Goal: Task Accomplishment & Management: Manage account settings

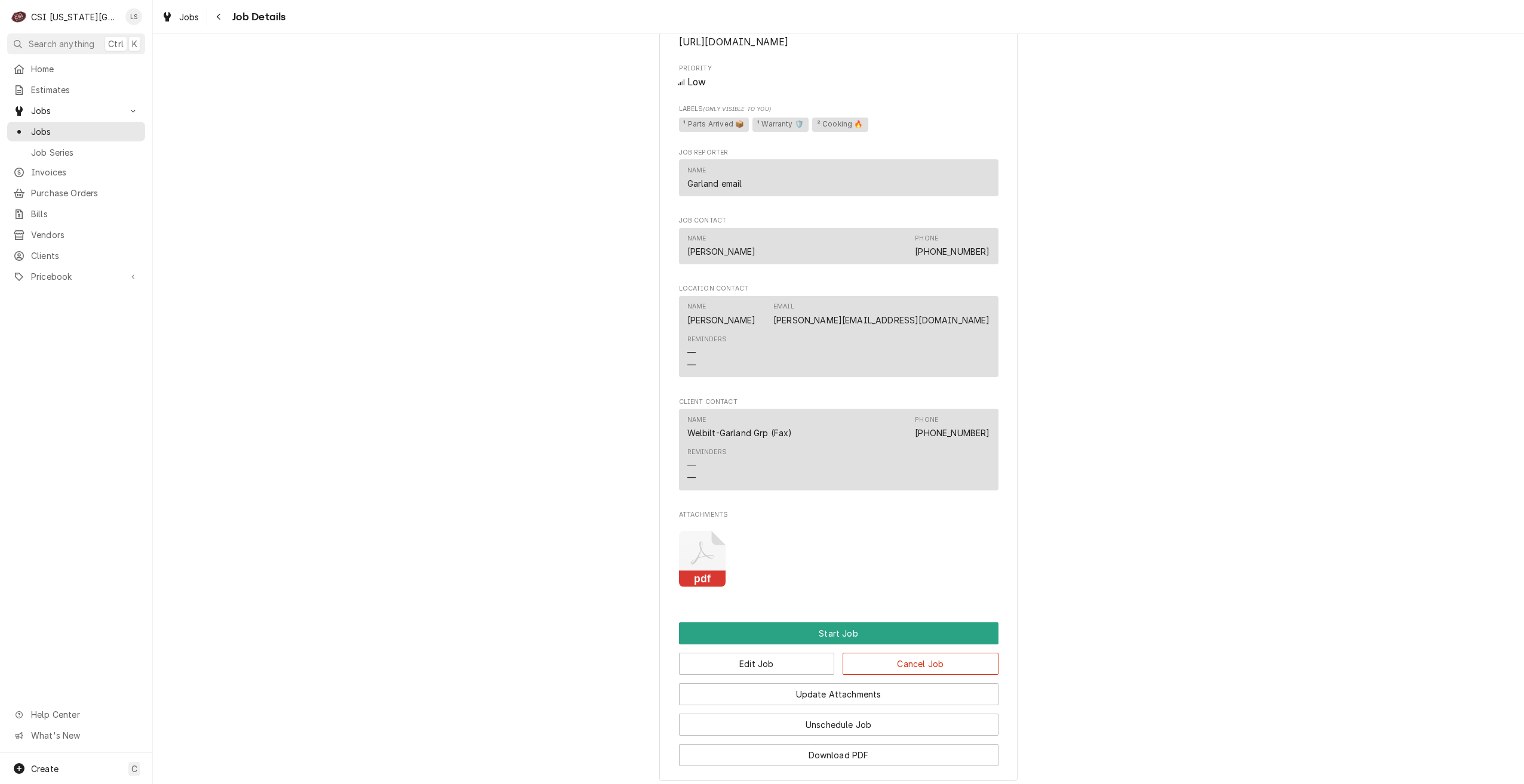
scroll to position [1907, 0]
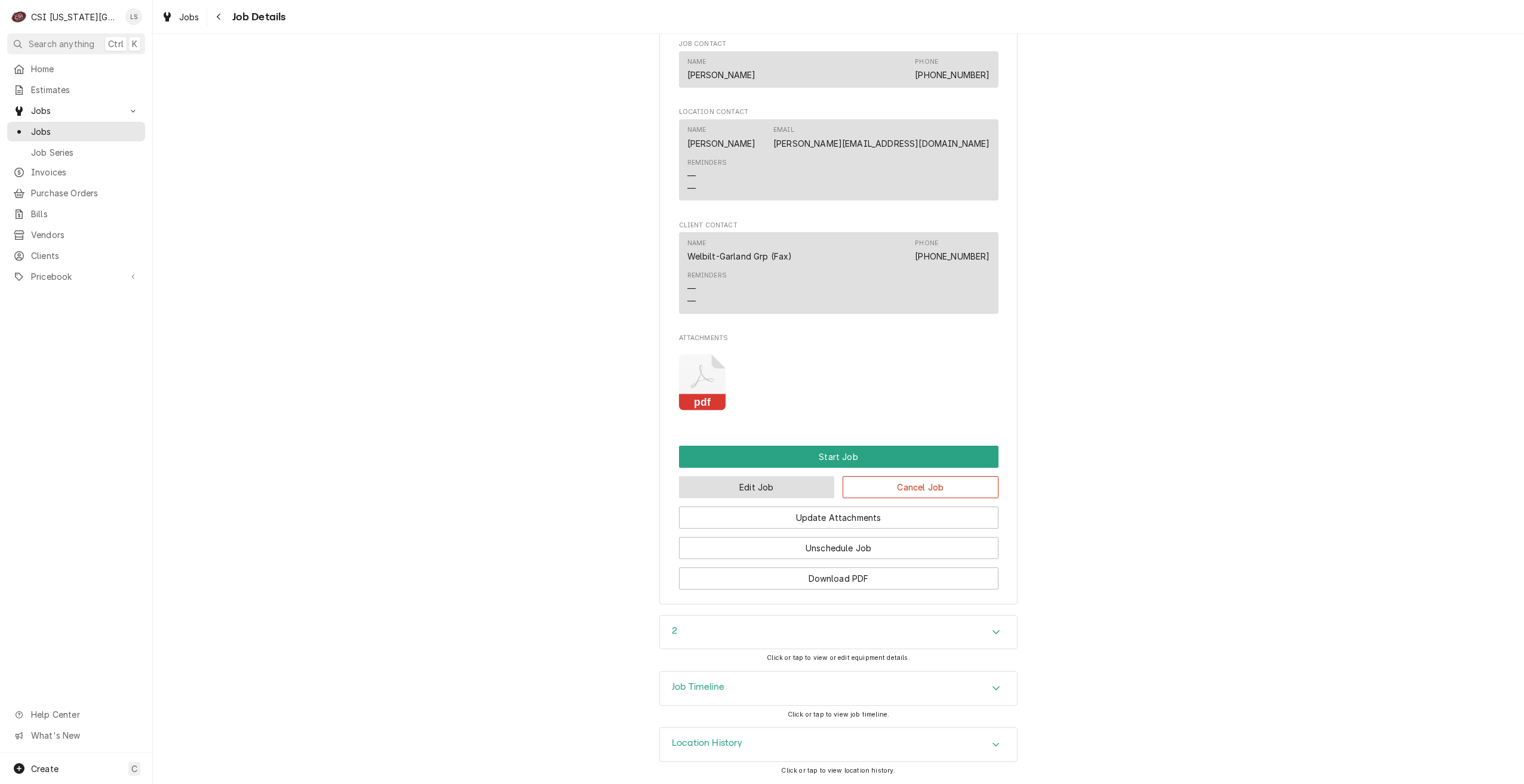
click at [763, 481] on button "Edit Job" at bounding box center [757, 487] width 156 height 22
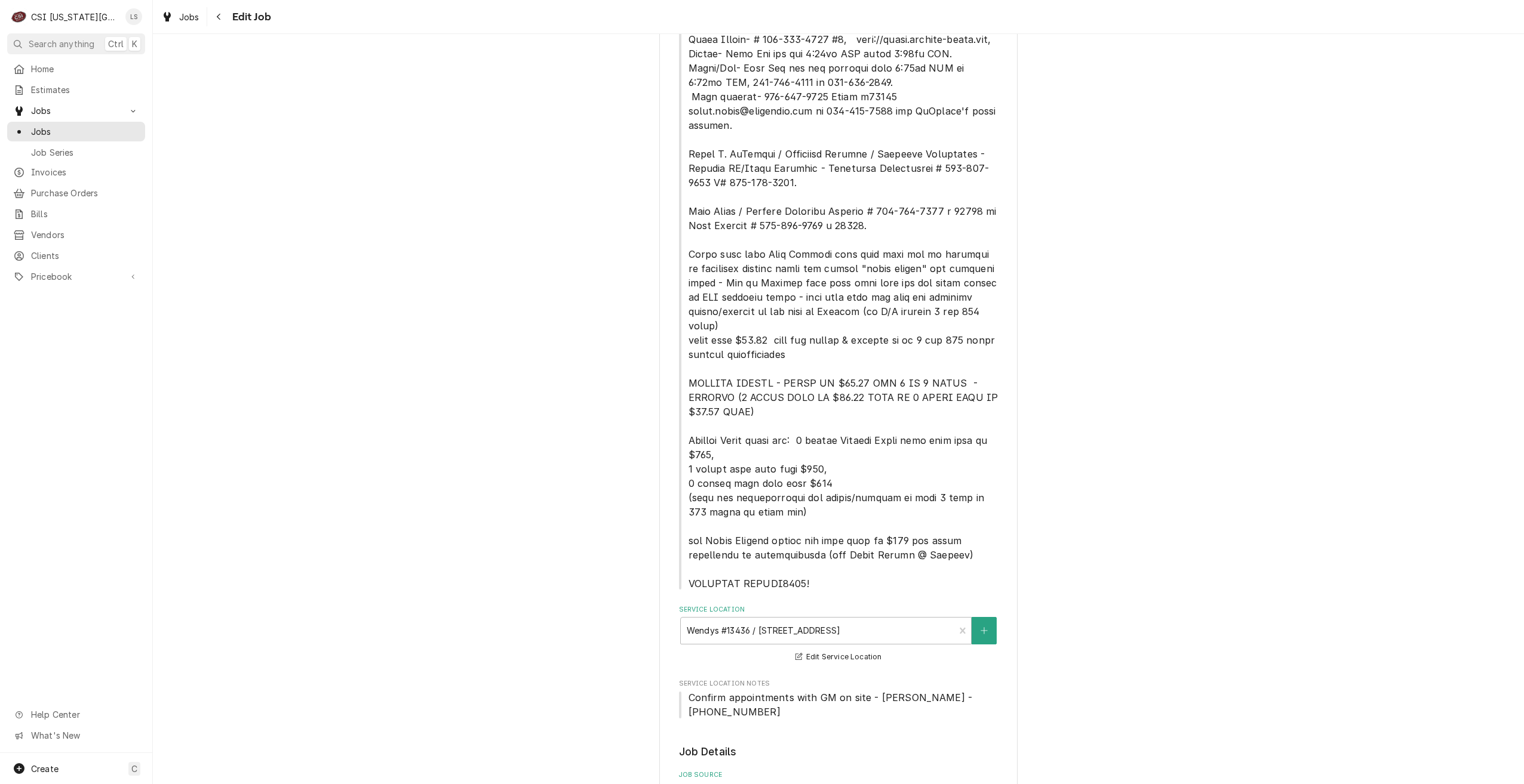
type textarea "x"
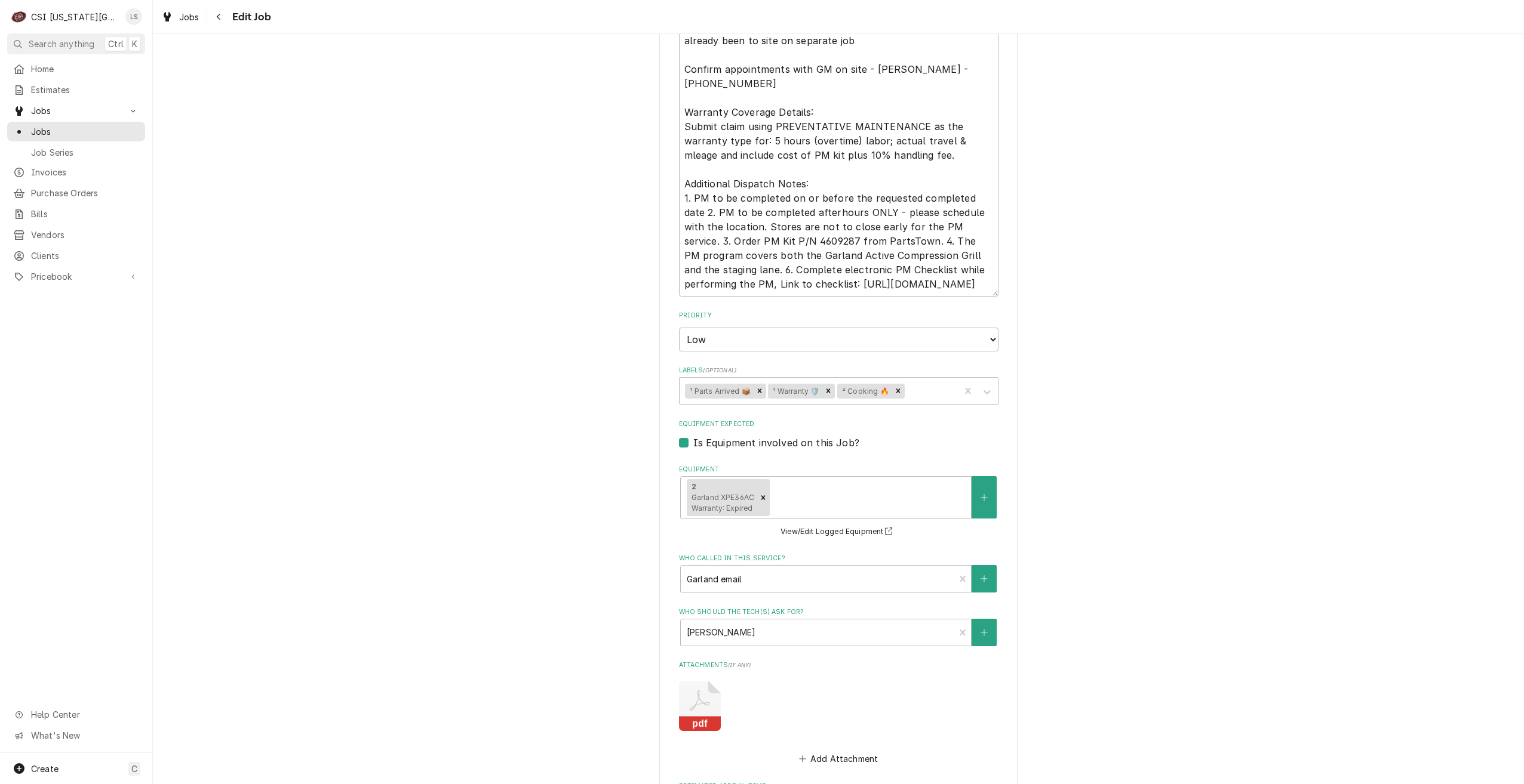
scroll to position [1857, 0]
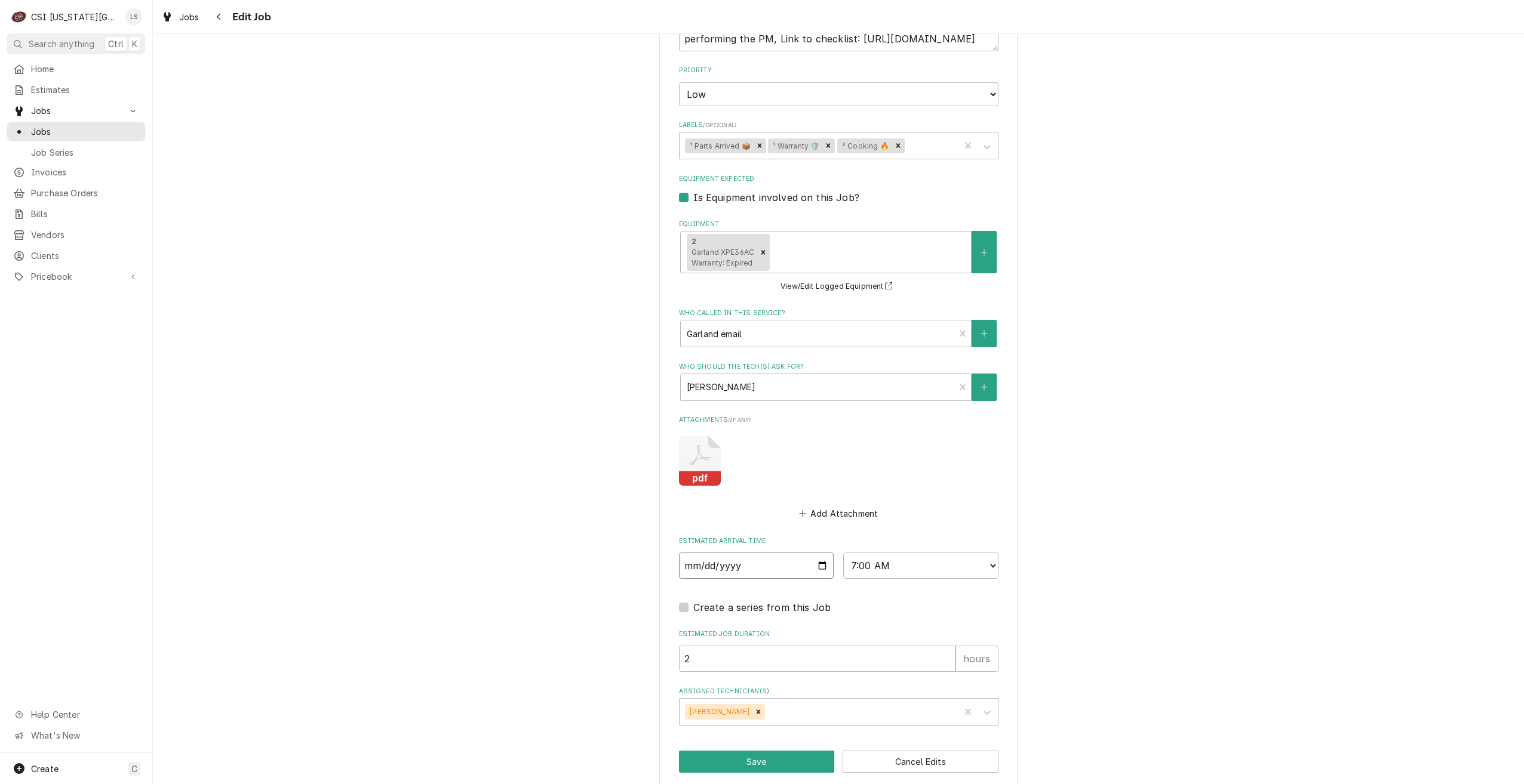
click at [819, 553] on input "2025-10-09" at bounding box center [756, 566] width 155 height 26
type input "2025-10-10"
click at [723, 752] on button "Save" at bounding box center [757, 762] width 156 height 22
type textarea "x"
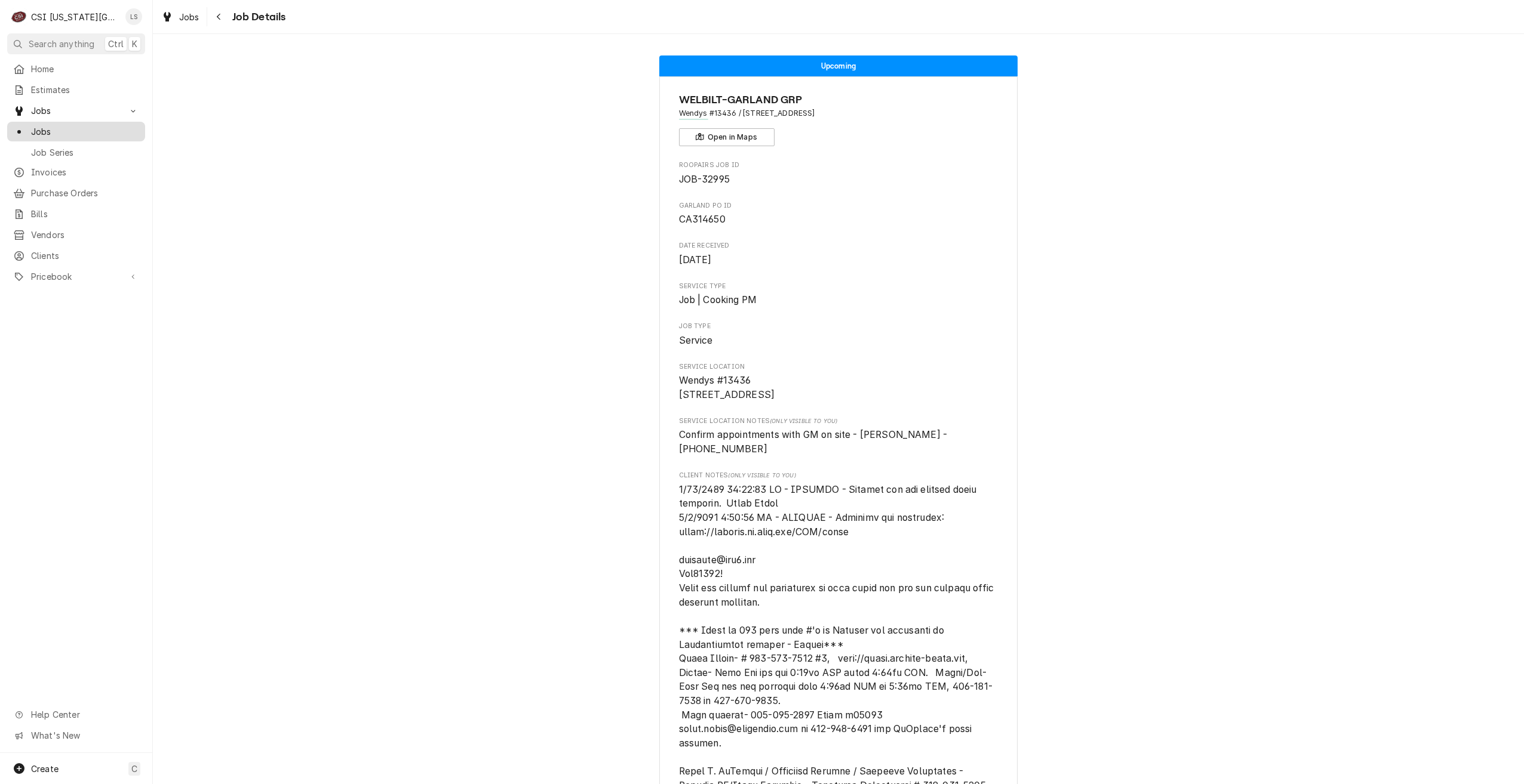
click at [114, 125] on span "Jobs" at bounding box center [85, 131] width 108 height 12
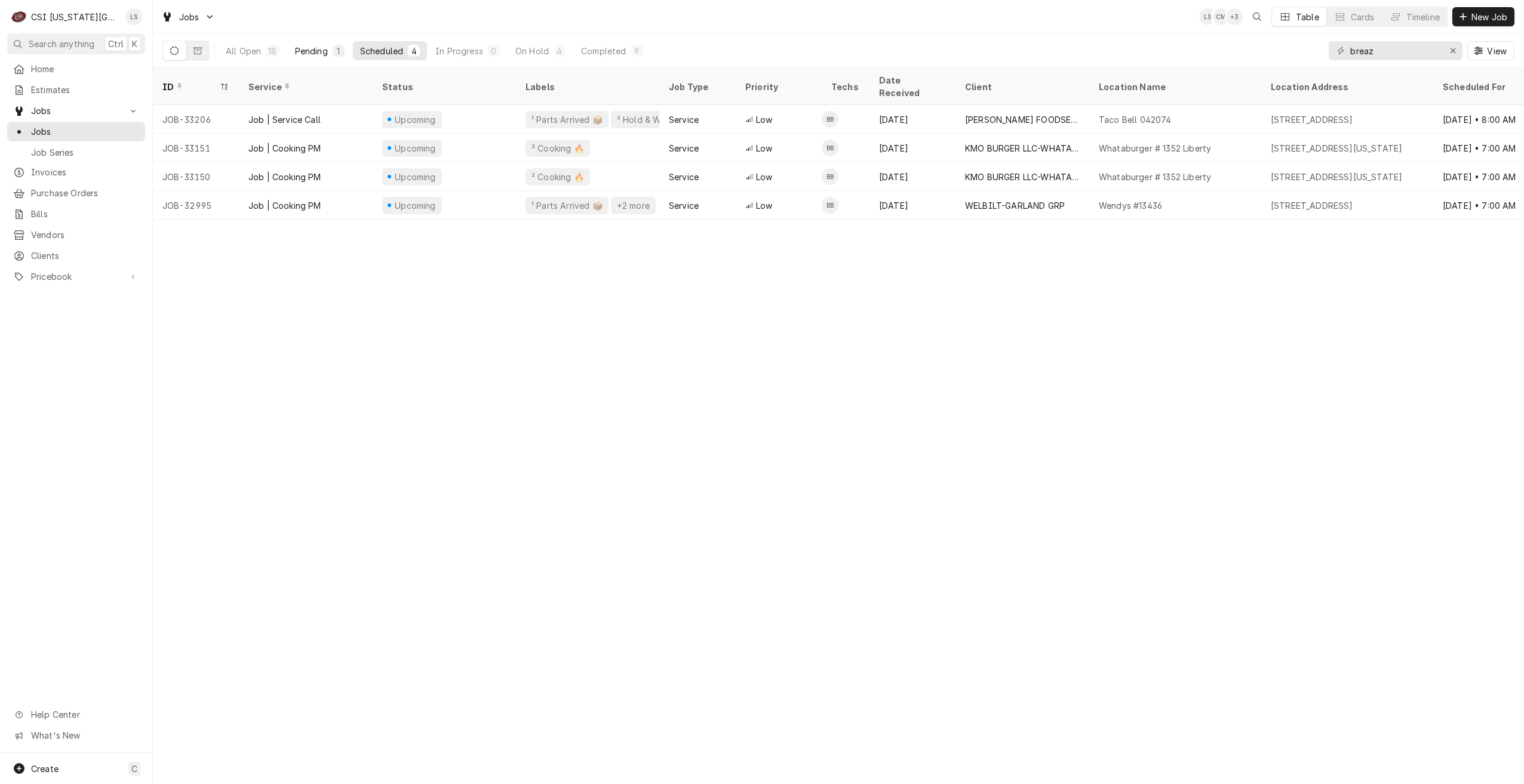
click at [335, 47] on div "1" at bounding box center [338, 51] width 7 height 12
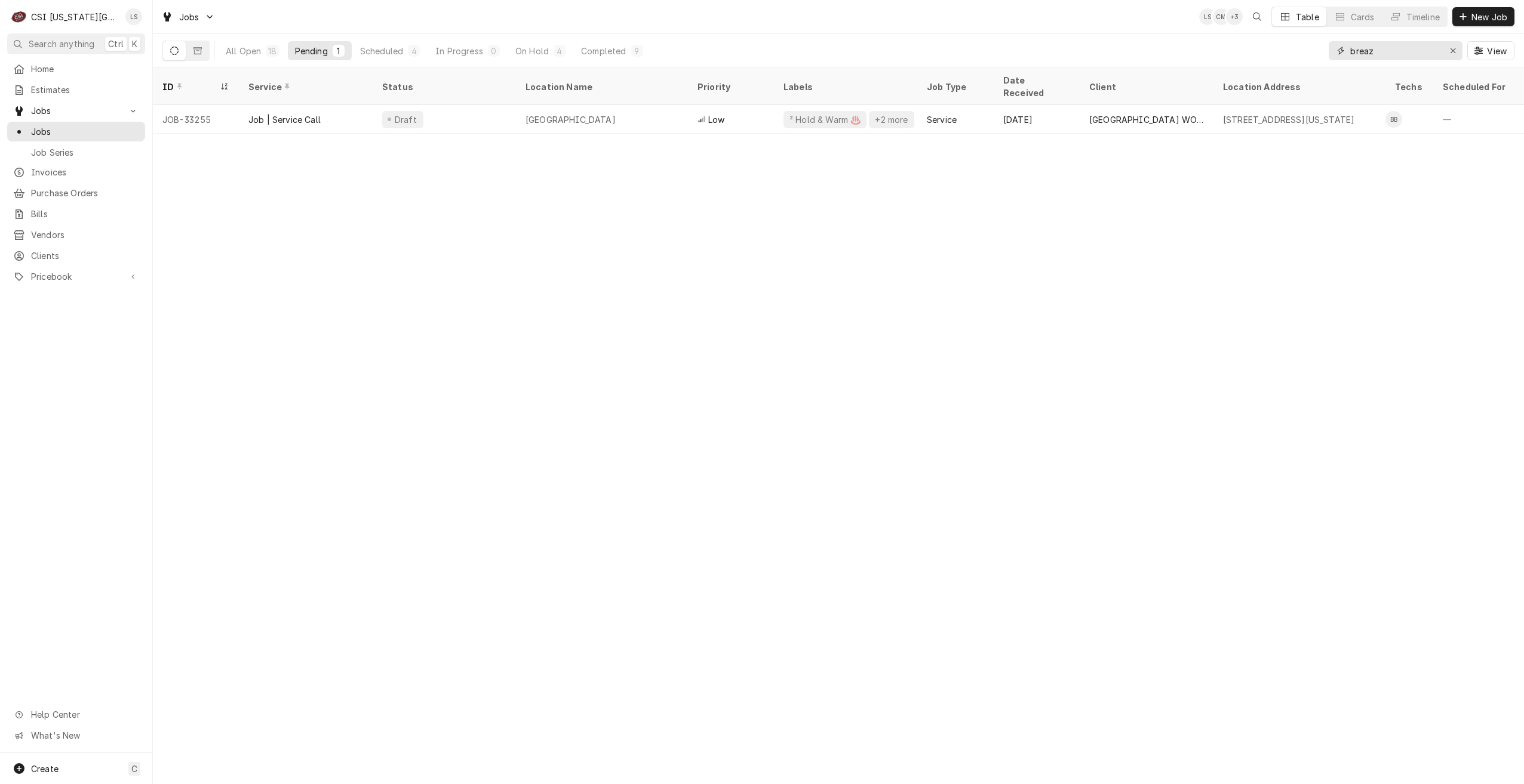
click at [1367, 56] on input "breaz" at bounding box center [1395, 50] width 90 height 19
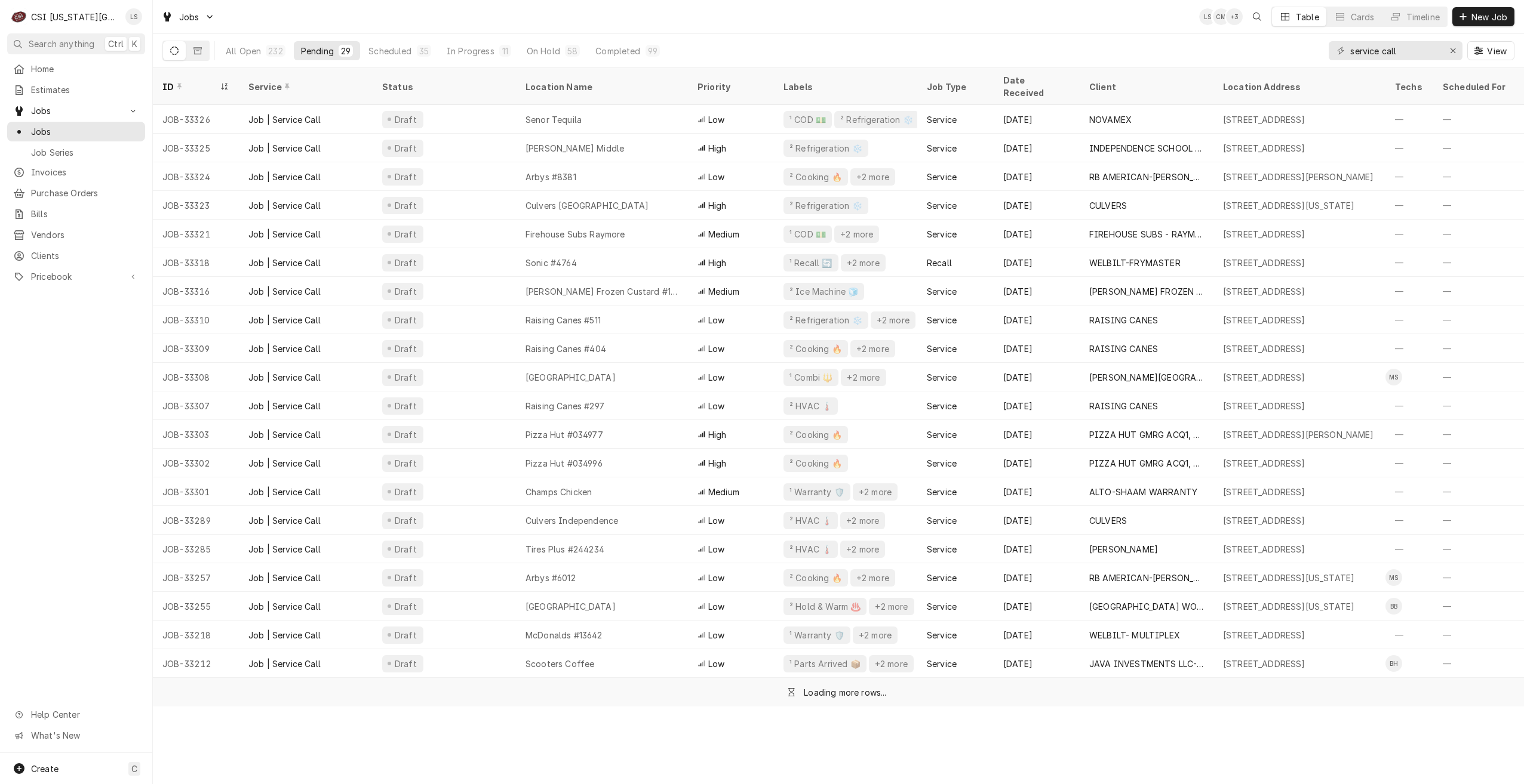
click at [1119, 31] on div "Jobs LS CM + 3 Table Cards Timeline New Job" at bounding box center [838, 17] width 1371 height 34
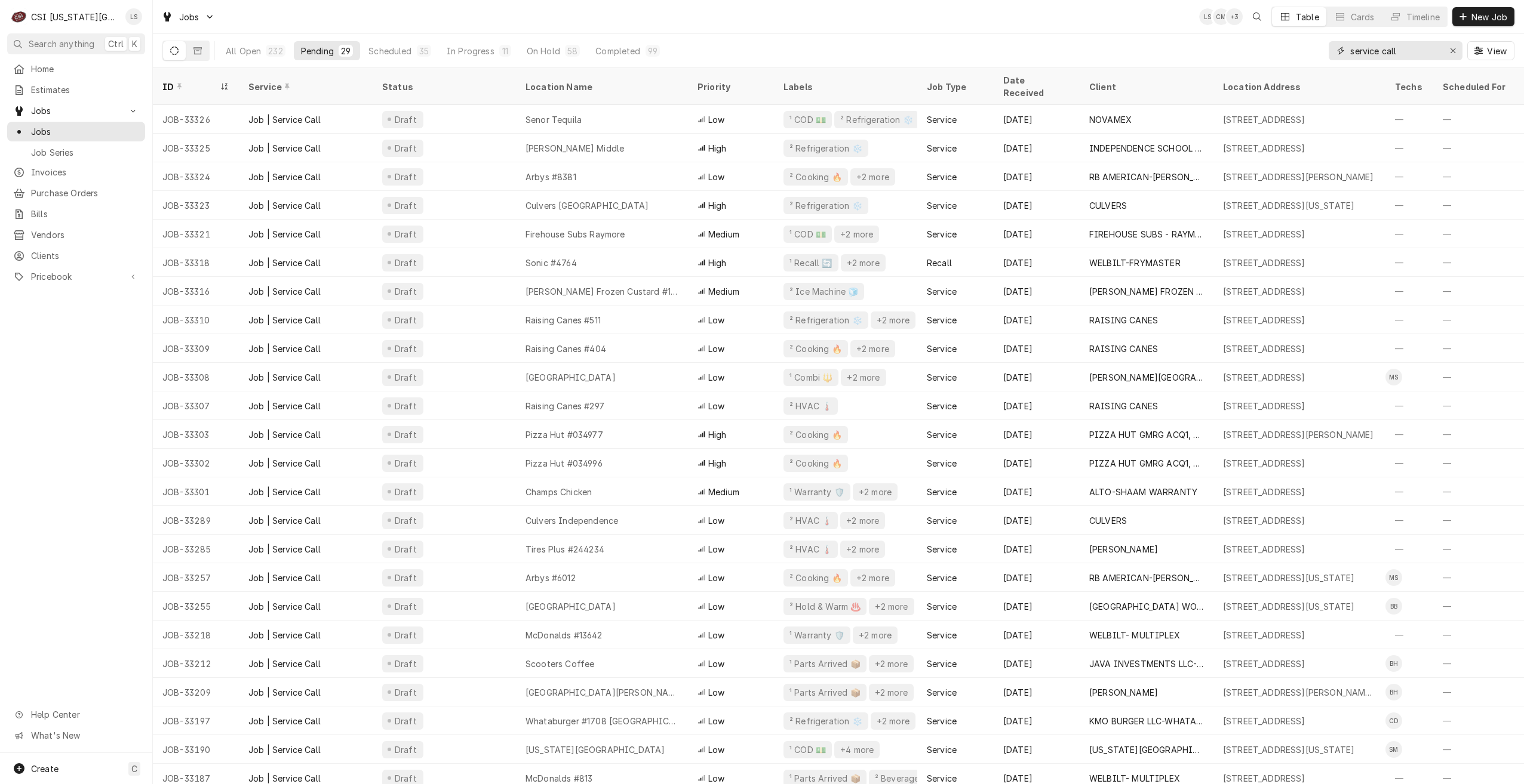
drag, startPoint x: 1407, startPoint y: 53, endPoint x: 1313, endPoint y: 49, distance: 94.1
click at [1313, 49] on div "All Open 232 Pending 29 Scheduled 35 In Progress 11 On Hold 58 Completed 99 ser…" at bounding box center [838, 51] width 1352 height 34
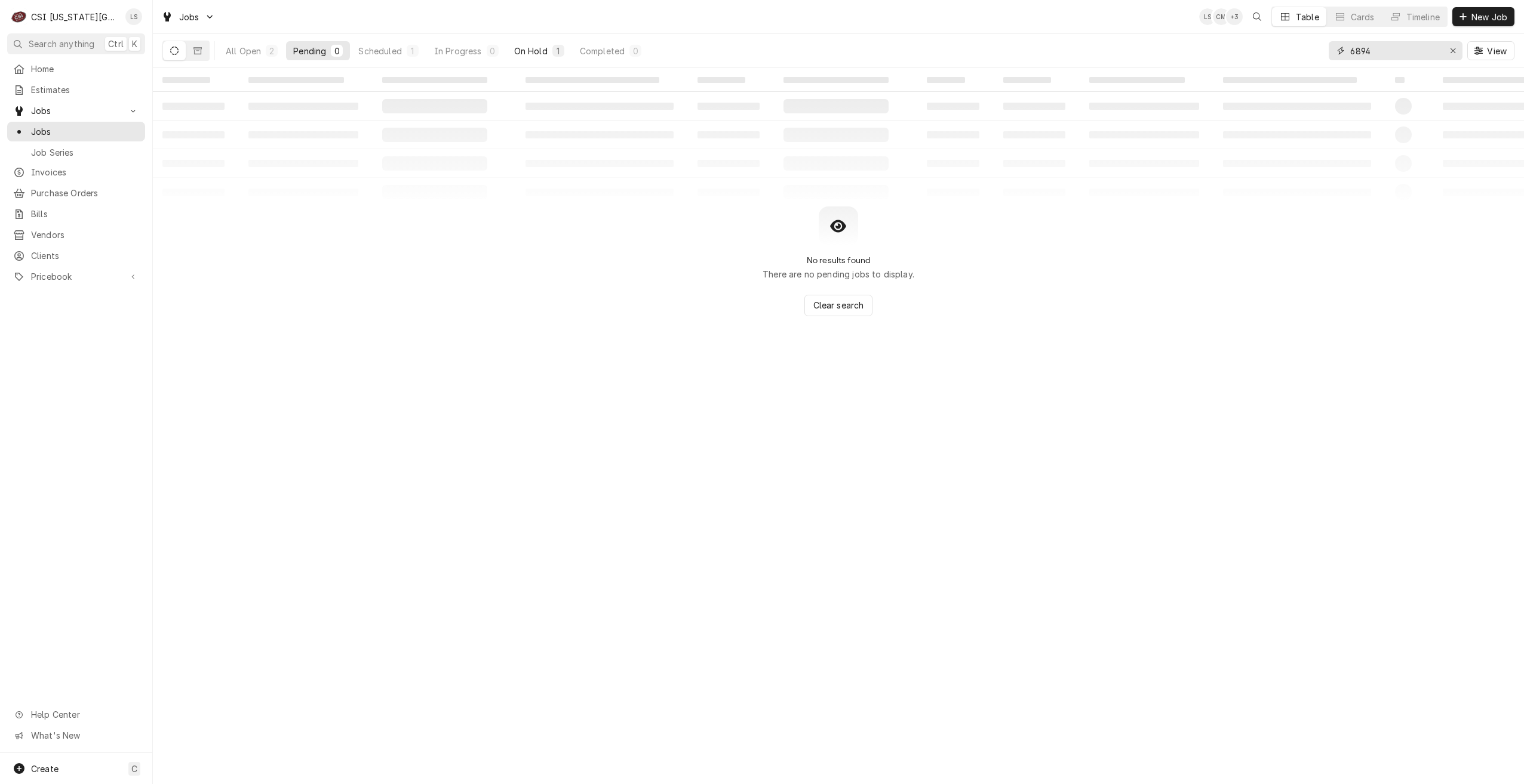
type input "6894"
click at [529, 54] on div "On Hold" at bounding box center [531, 51] width 34 height 12
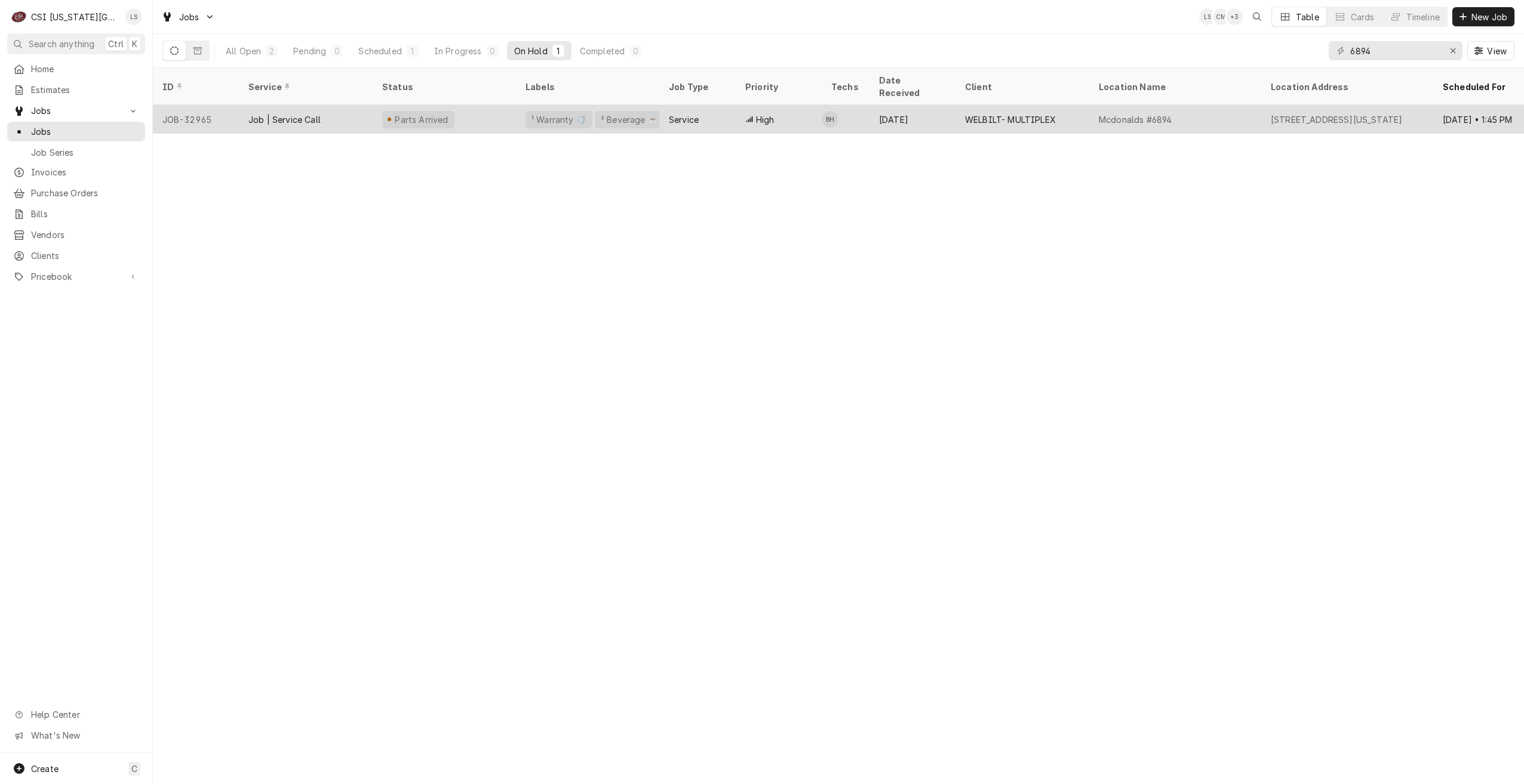
click at [985, 113] on div "WELBILT- MULTIPLEX" at bounding box center [1010, 120] width 91 height 12
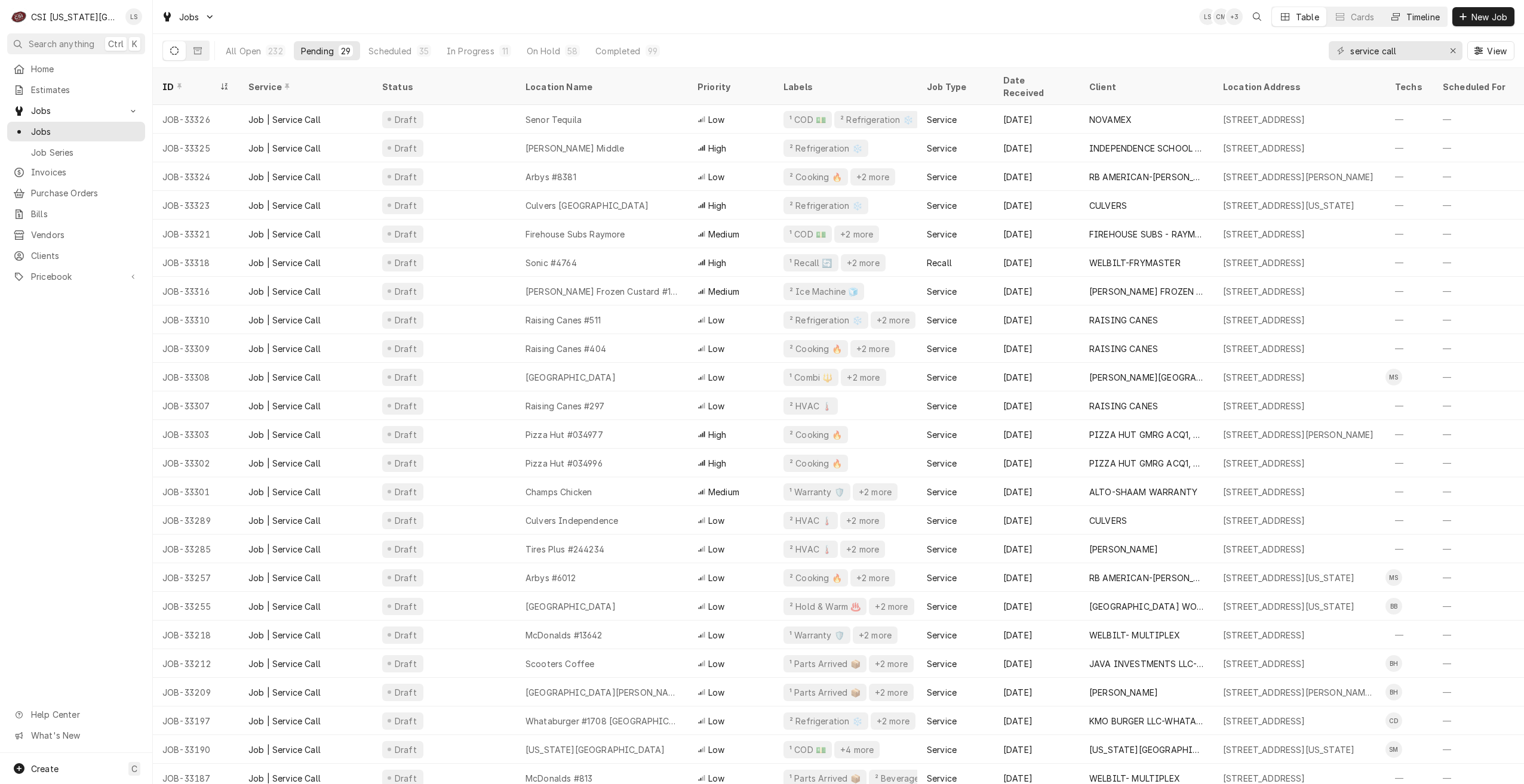
click at [1384, 18] on button "Timeline" at bounding box center [1414, 16] width 64 height 19
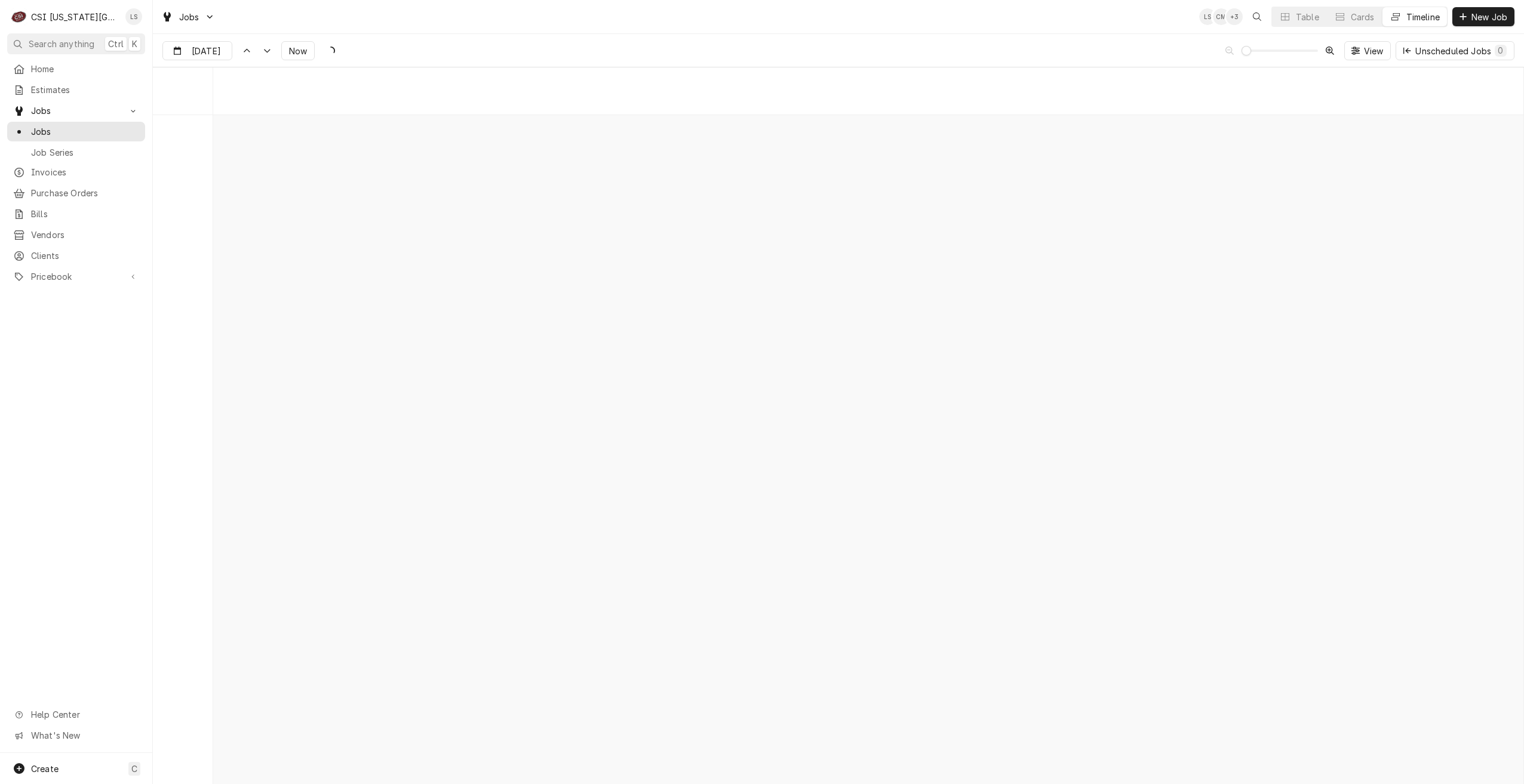
scroll to position [13702, 0]
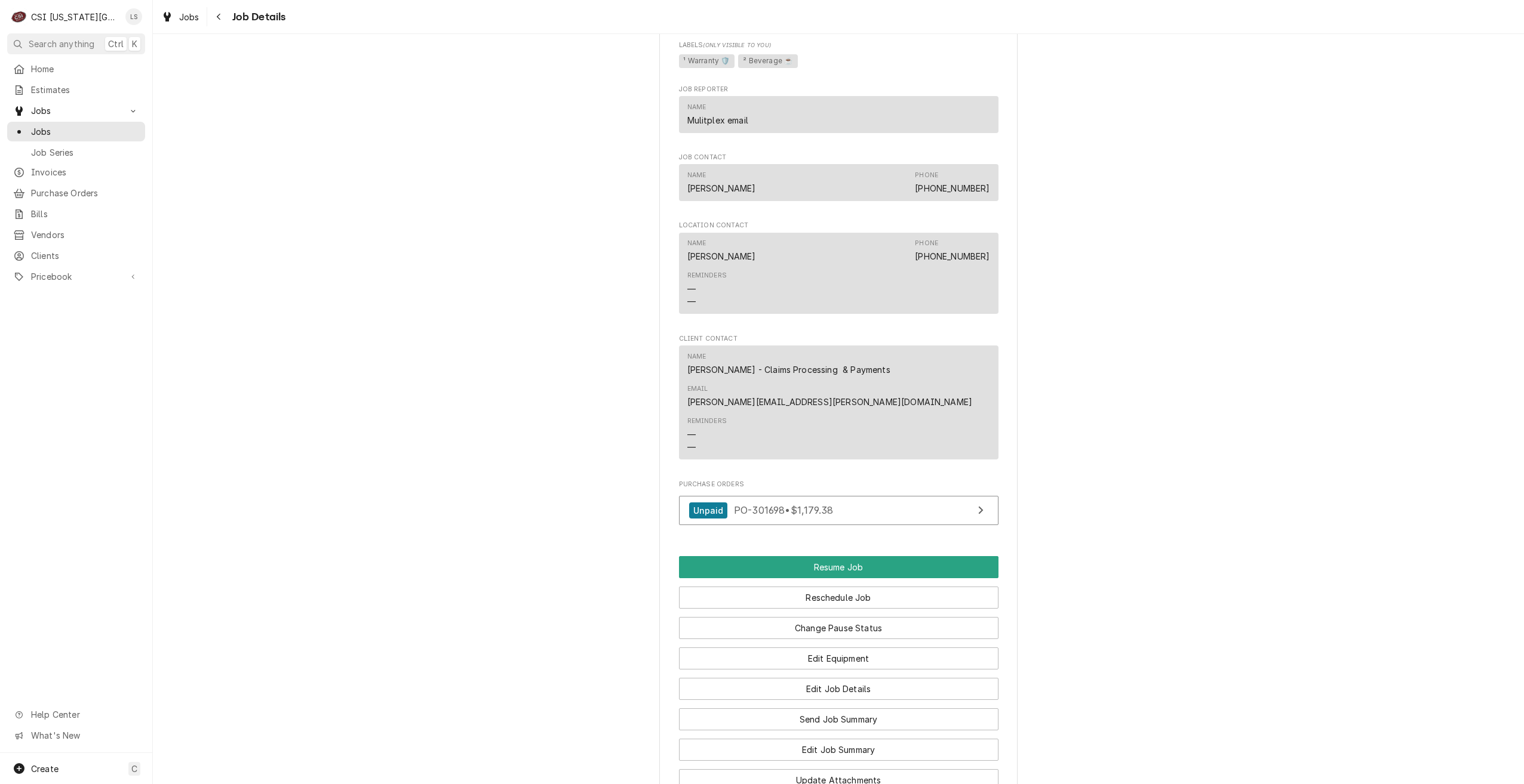
scroll to position [1702, 0]
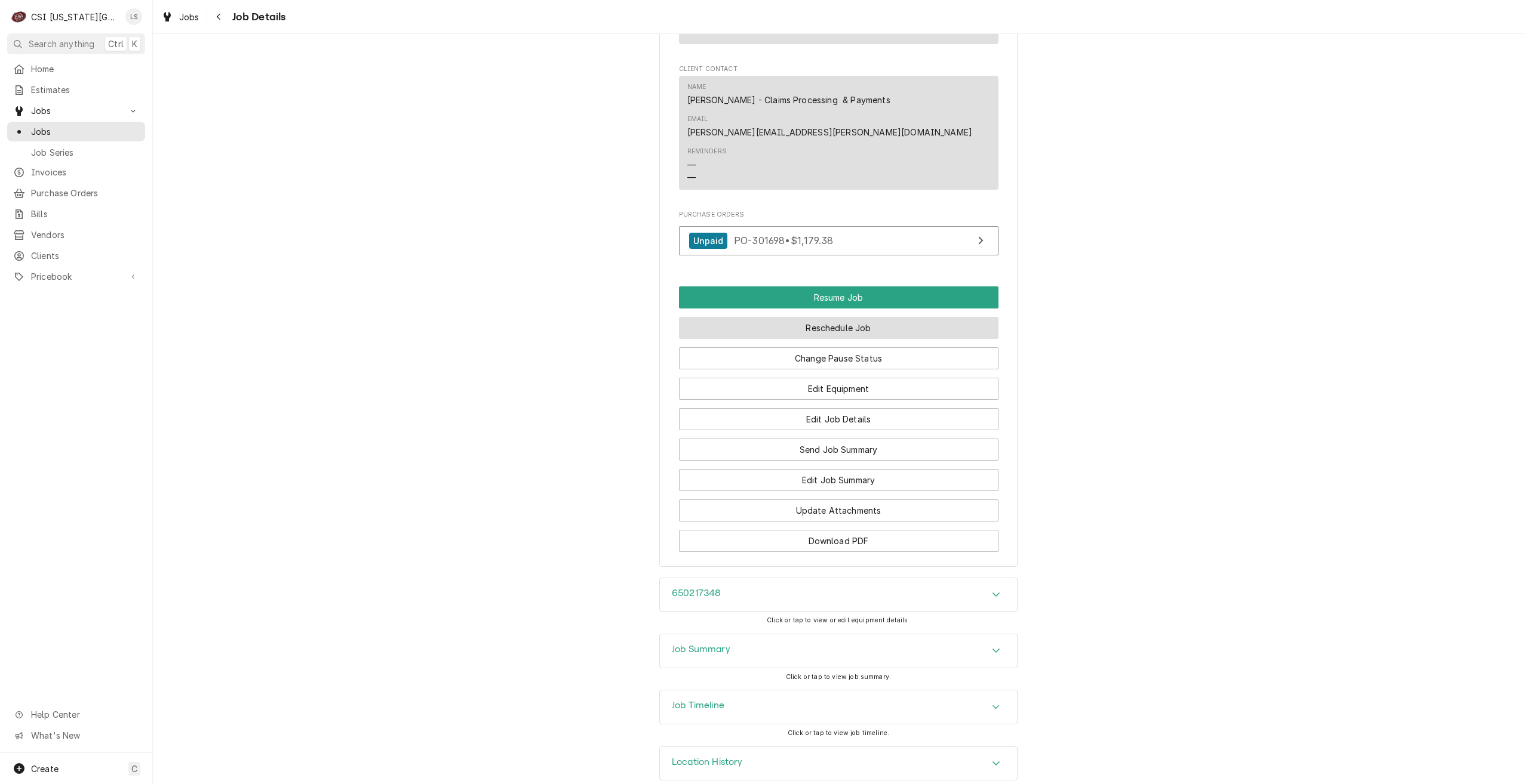
click at [831, 317] on button "Reschedule Job" at bounding box center [839, 327] width 319 height 22
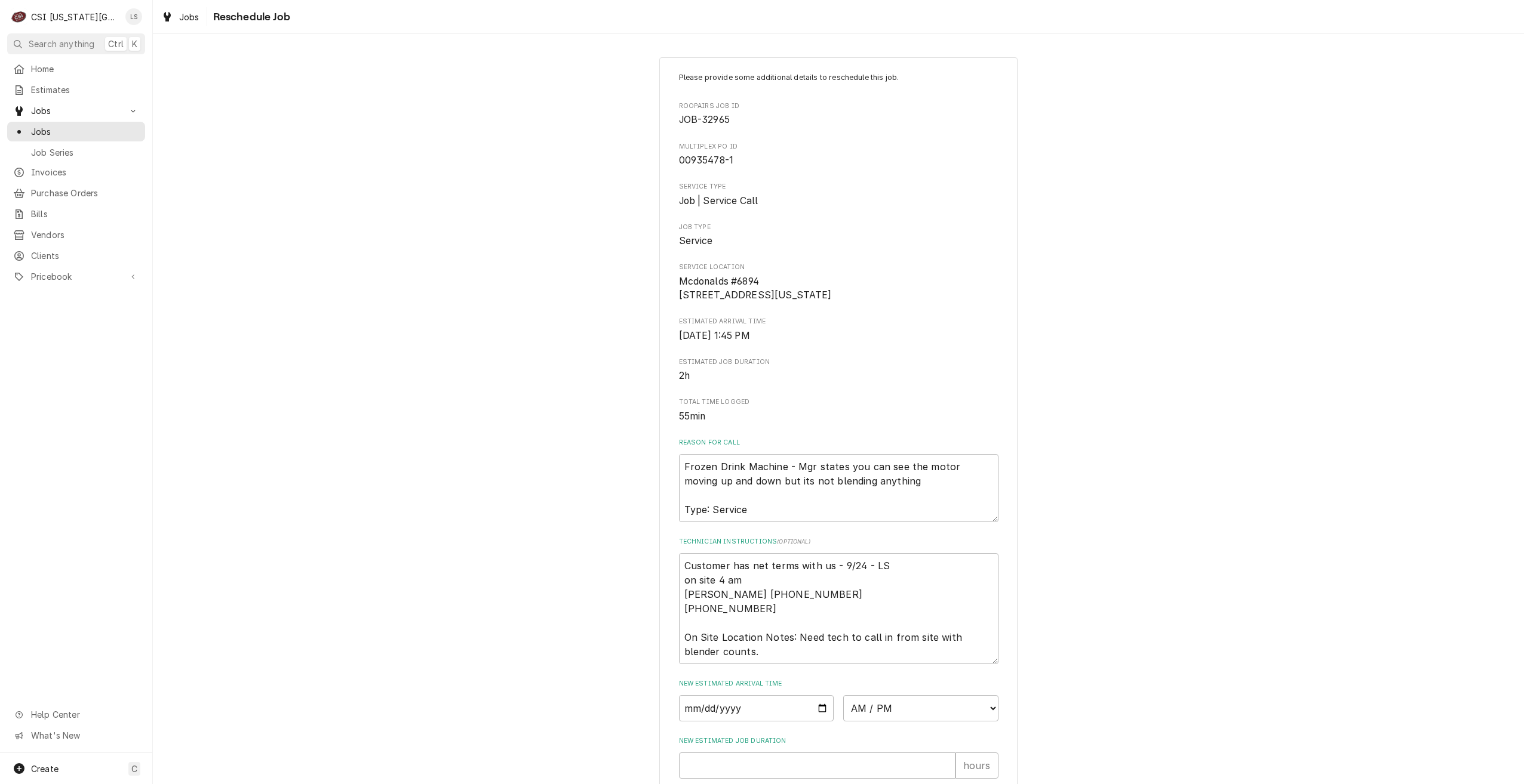
scroll to position [220, 0]
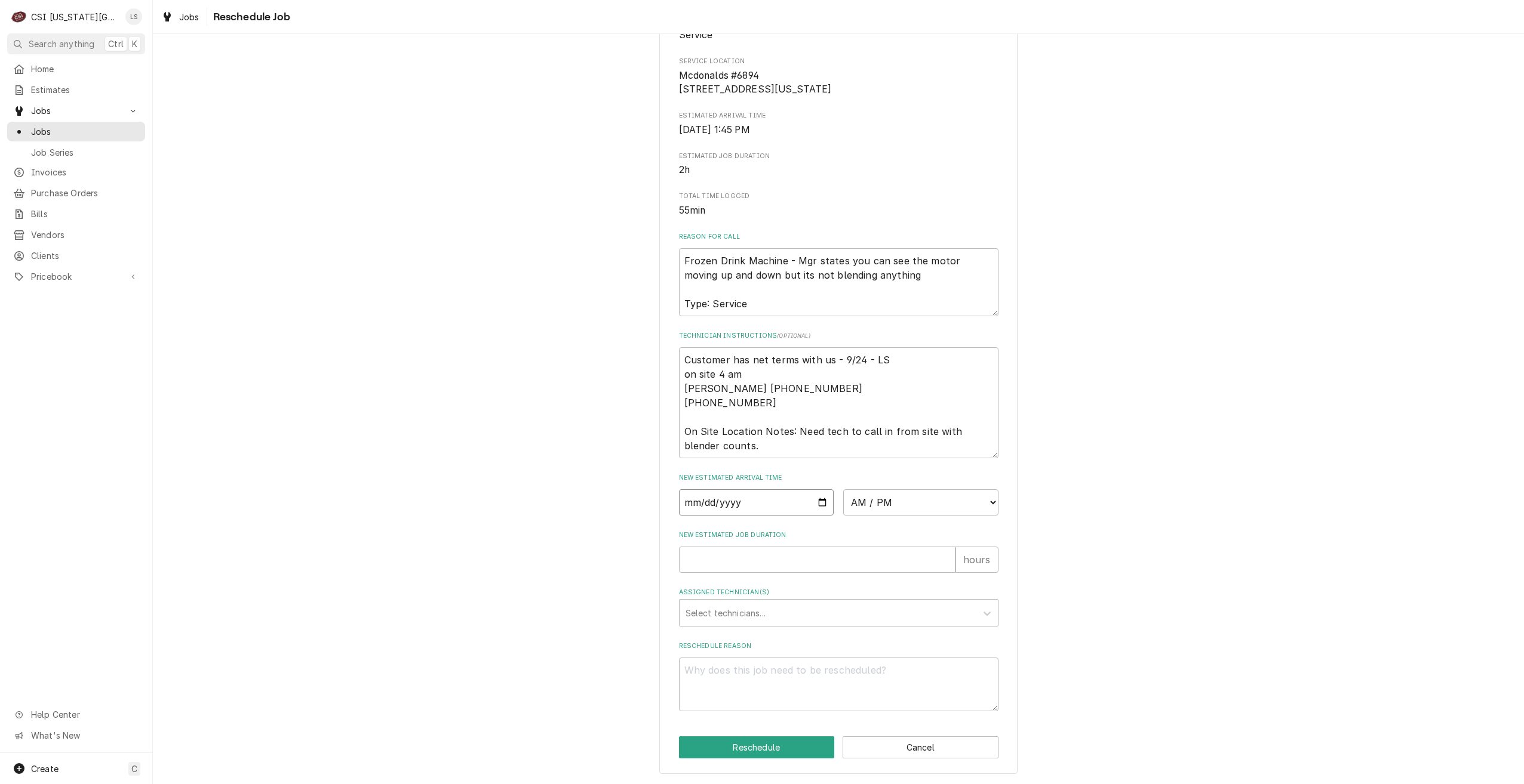
click at [820, 505] on input "Date" at bounding box center [756, 502] width 155 height 26
type textarea "x"
type input "2025-10-09"
click at [884, 508] on select "AM / PM 6:00 AM 6:15 AM 6:30 AM 6:45 AM 7:00 AM 7:15 AM 7:30 AM 7:45 AM 8:00 AM…" at bounding box center [920, 502] width 155 height 26
select select "07:00:00"
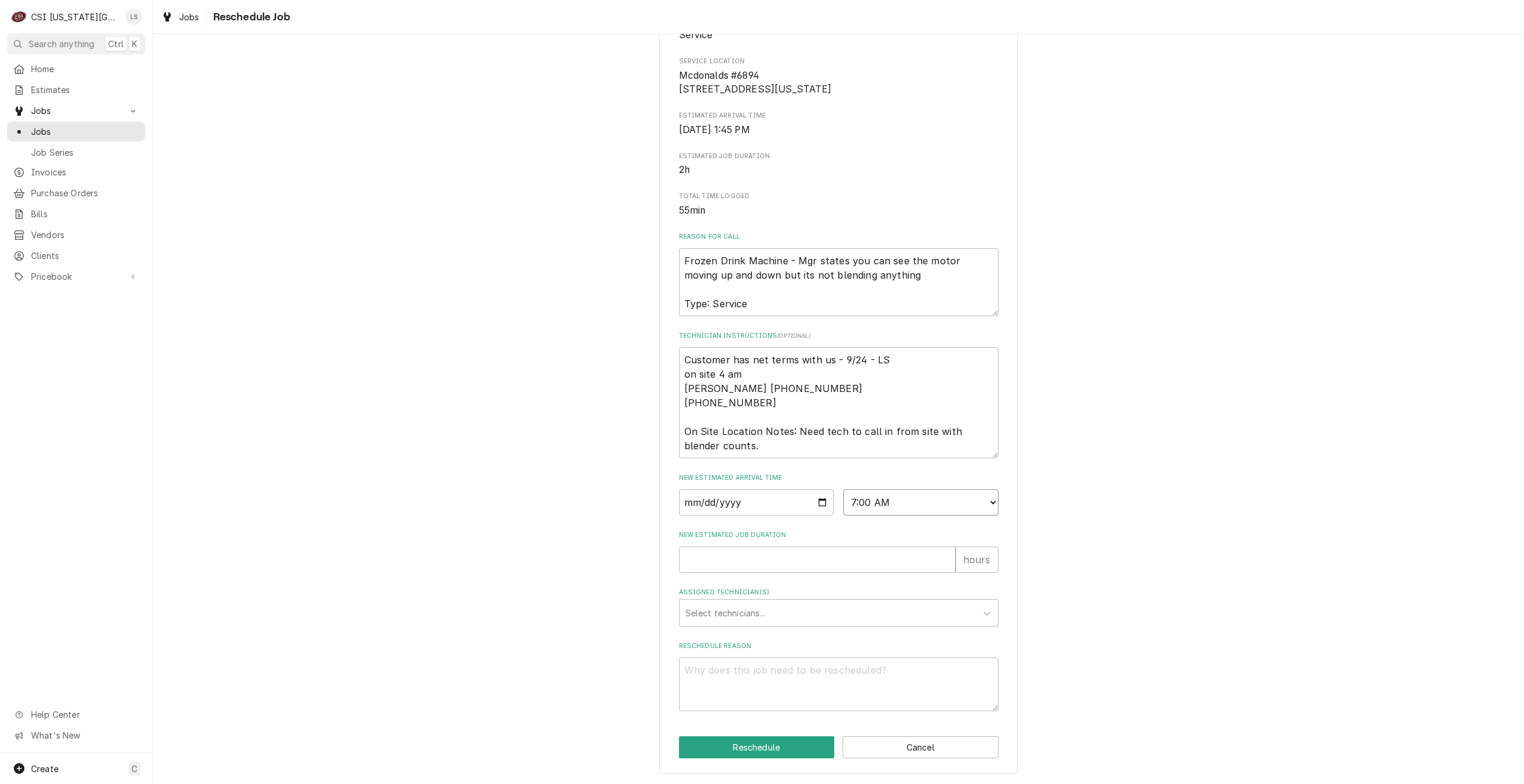
click at [843, 489] on select "AM / PM 6:00 AM 6:15 AM 6:30 AM 6:45 AM 7:00 AM 7:15 AM 7:30 AM 7:45 AM 8:00 AM…" at bounding box center [920, 502] width 155 height 26
click at [869, 557] on input "New Estimated Job Duration" at bounding box center [817, 560] width 276 height 26
type textarea "x"
type input "2"
click at [857, 612] on div "Assigned Technician(s)" at bounding box center [827, 613] width 285 height 21
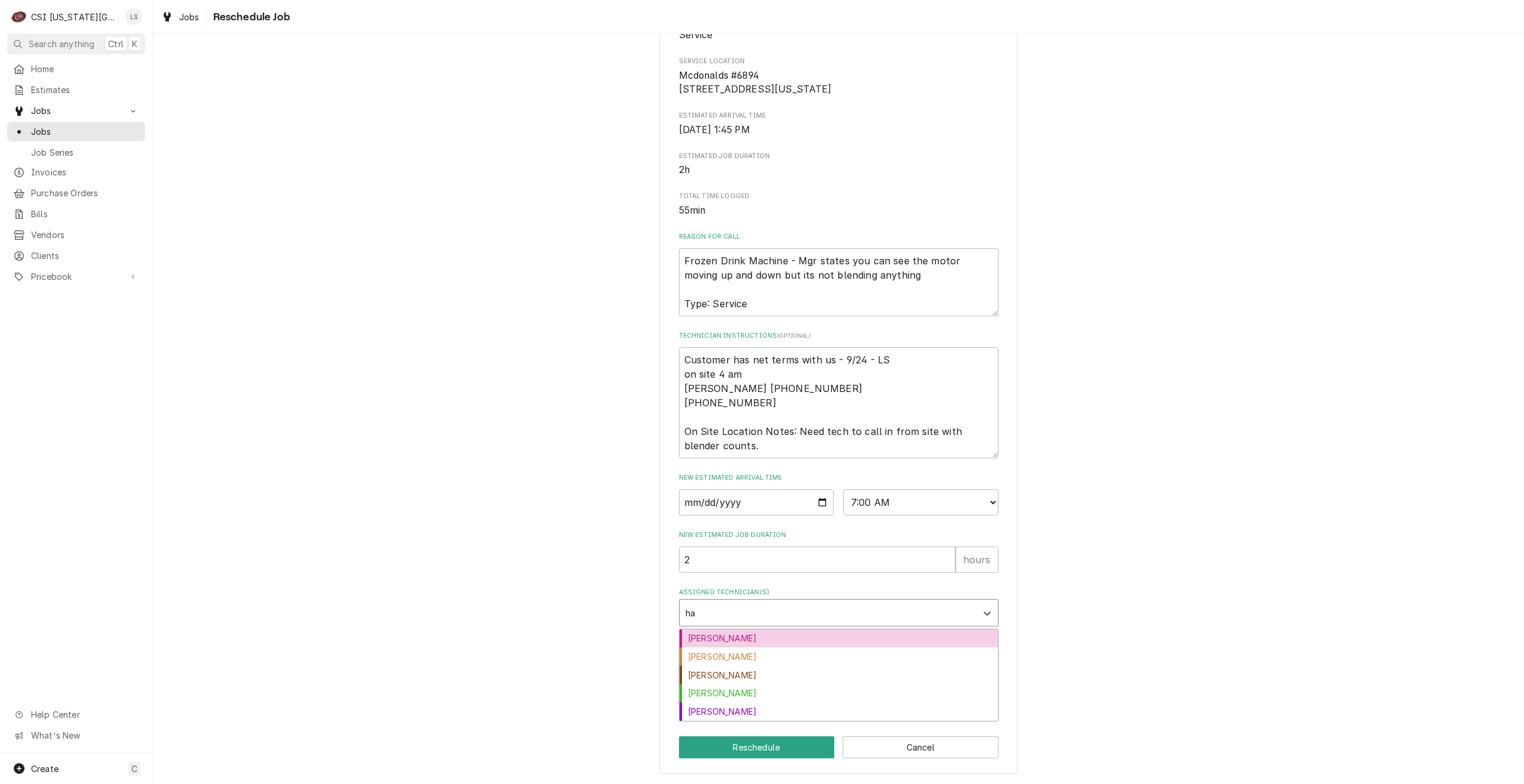
type input "haw"
drag, startPoint x: 852, startPoint y: 634, endPoint x: 887, endPoint y: 676, distance: 54.7
click at [852, 635] on div "Brian Hawkins" at bounding box center [839, 639] width 318 height 19
type textarea "x"
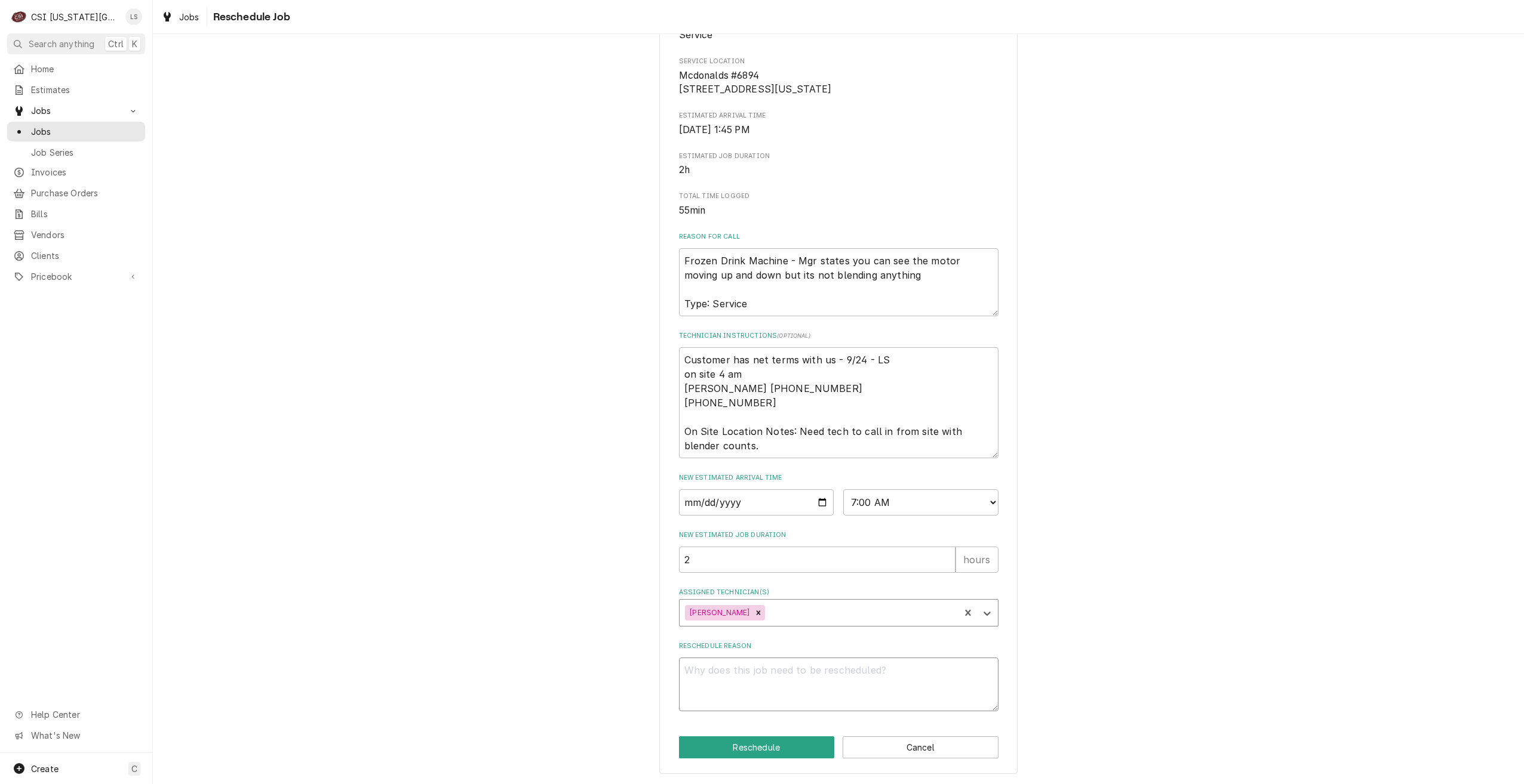
click at [890, 679] on textarea "Reschedule Reason" at bounding box center [839, 684] width 319 height 54
type textarea "x"
type textarea "R"
type textarea "x"
type textarea "Re"
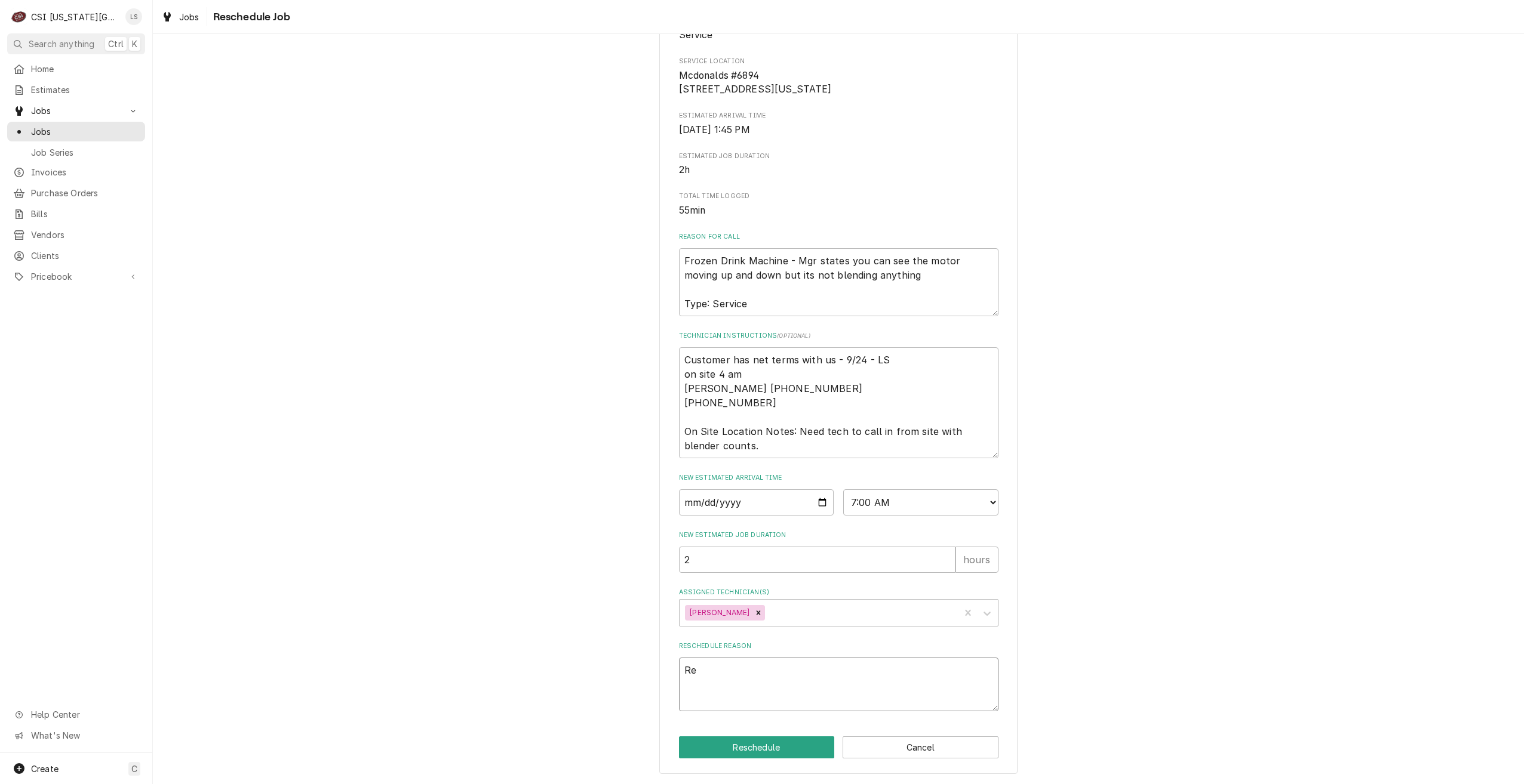
type textarea "x"
type textarea "Ret"
type textarea "x"
type textarea "Retu"
type textarea "x"
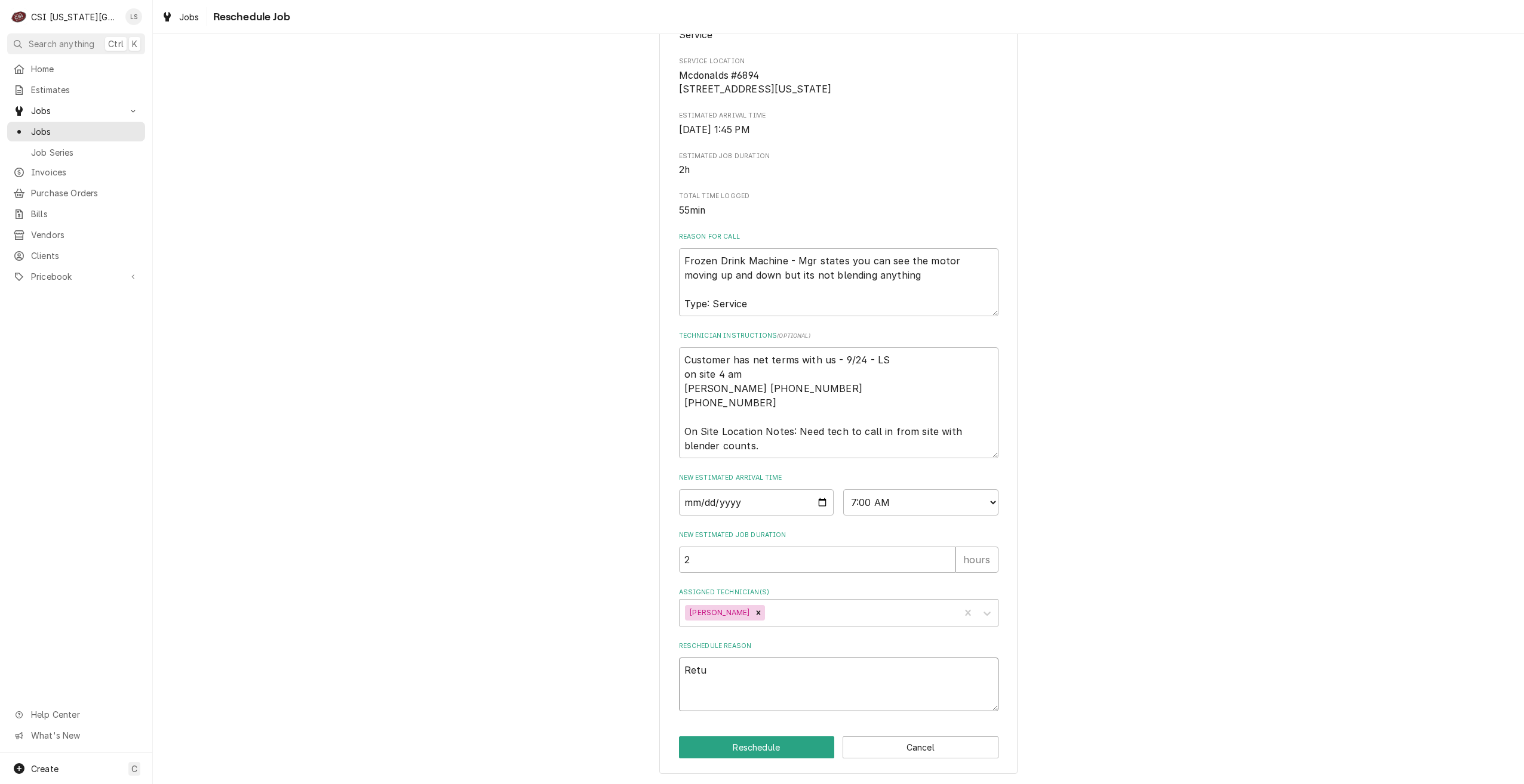
type textarea "Retur"
type textarea "x"
type textarea "Return"
type textarea "x"
type textarea "Return"
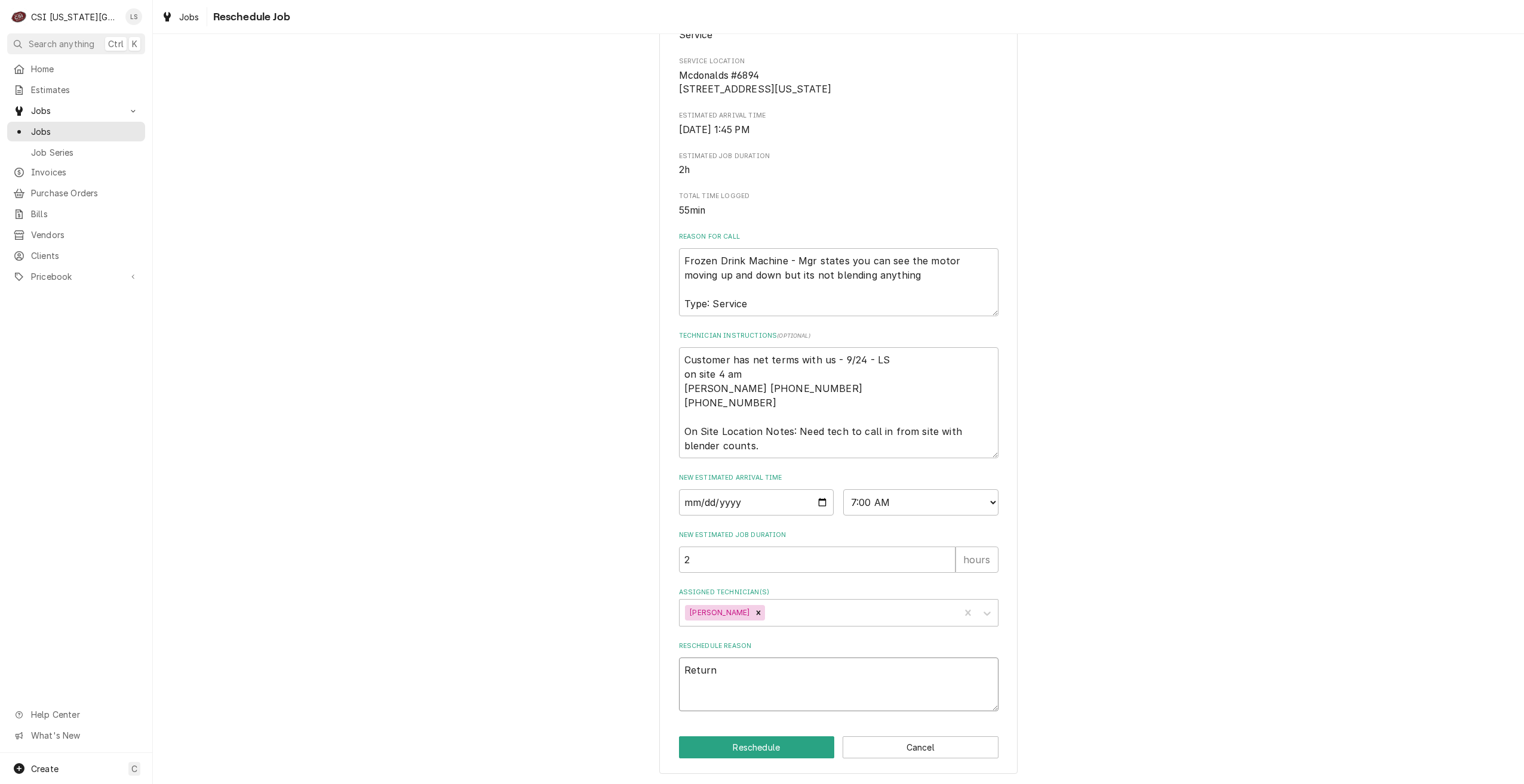
type textarea "x"
type textarea "Return f"
type textarea "x"
type textarea "Return fo"
type textarea "x"
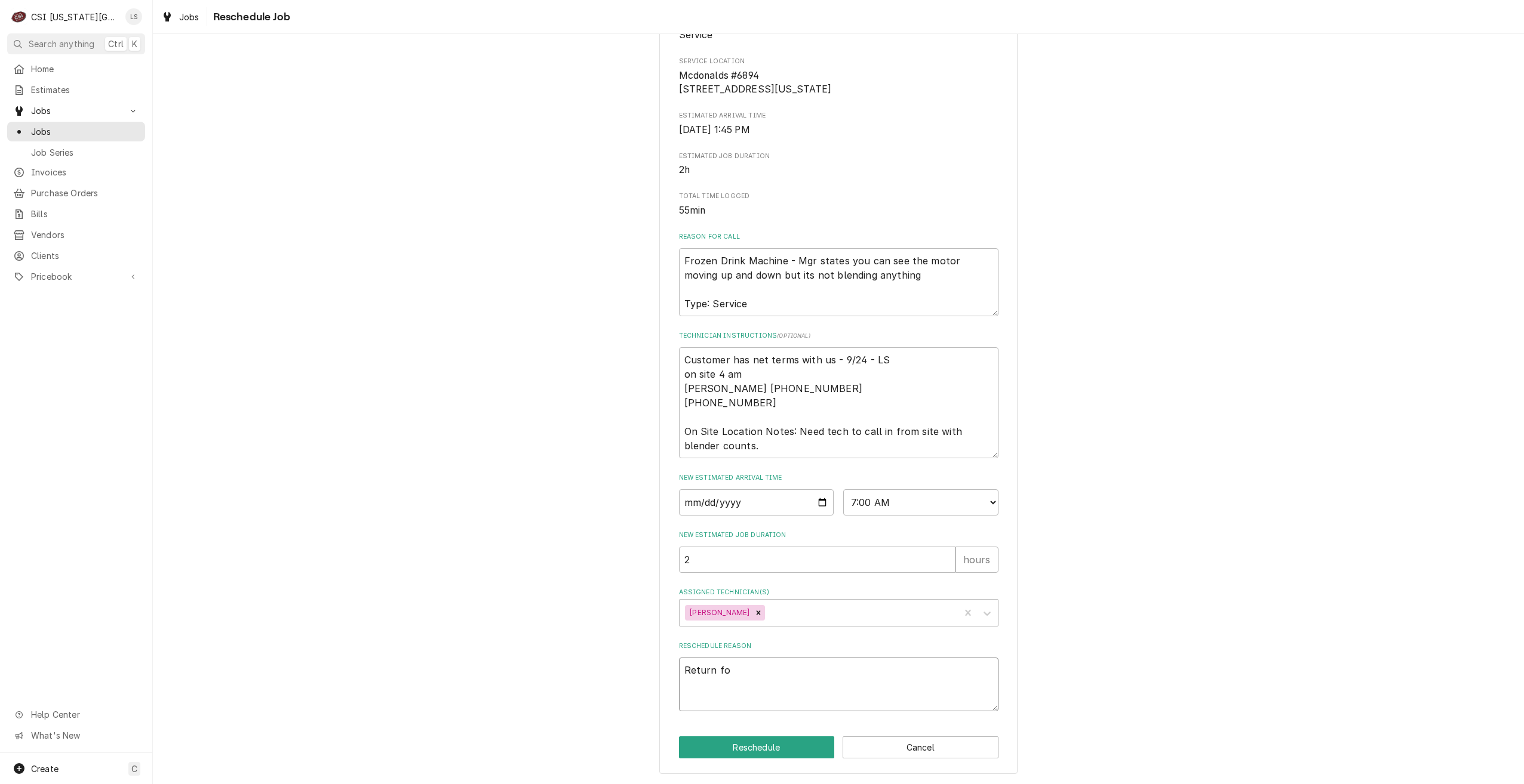
type textarea "Return for"
type textarea "x"
type textarea "Return for"
type textarea "x"
type textarea "Return for r"
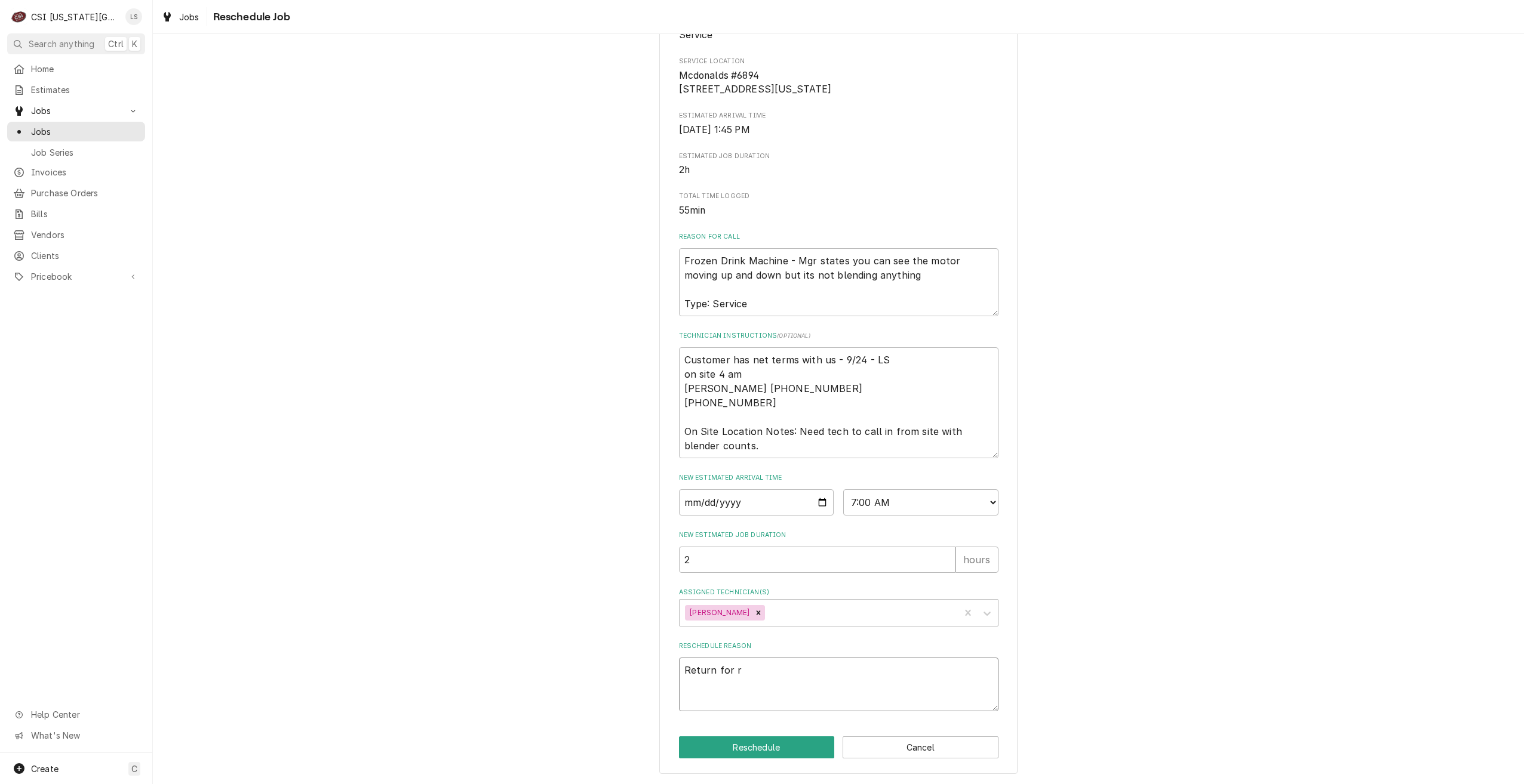
type textarea "x"
type textarea "Return for re"
type textarea "x"
type textarea "Return for rep"
type textarea "x"
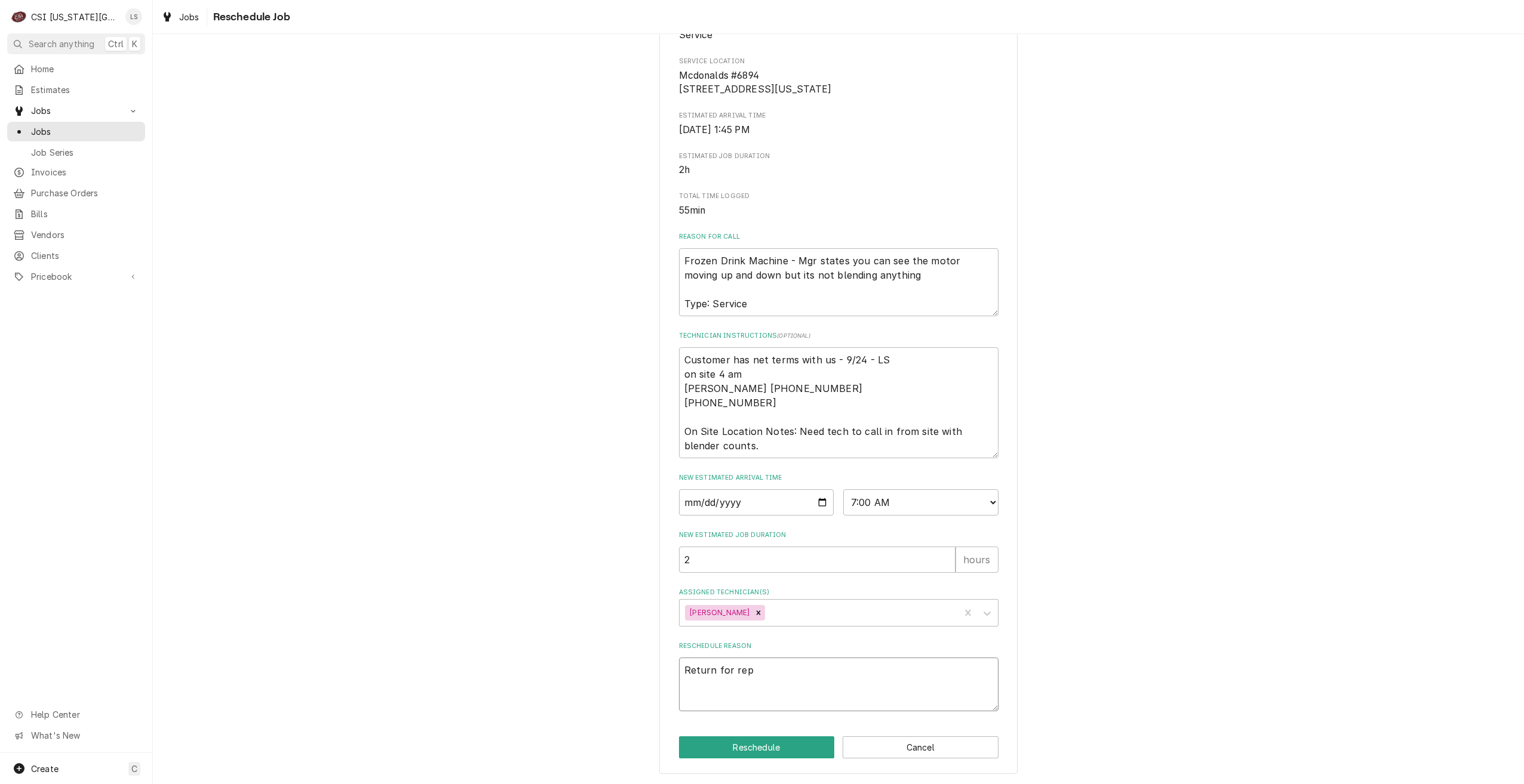
type textarea "Return for repa"
type textarea "x"
type textarea "Return for repai"
type textarea "x"
type textarea "Return for repair"
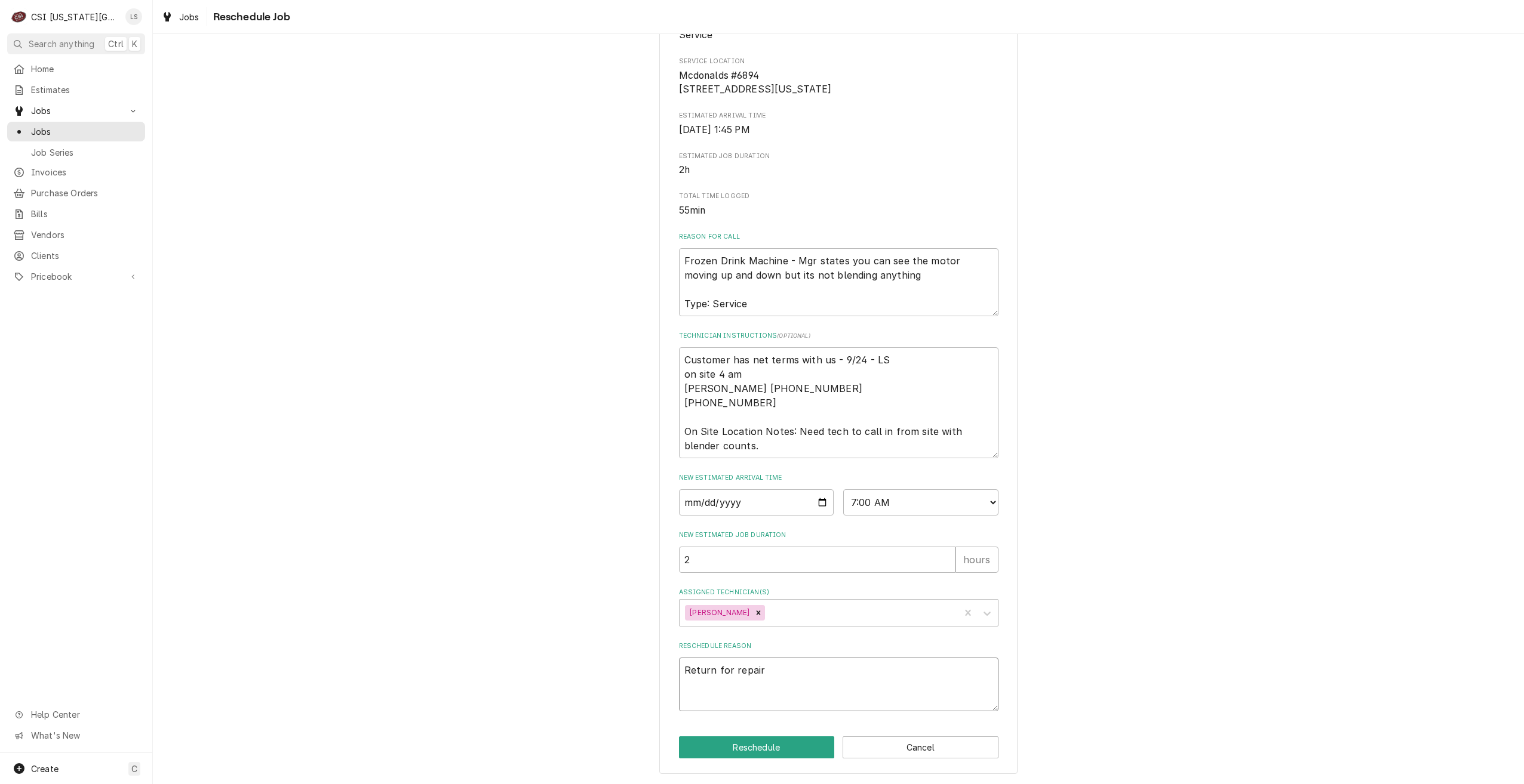
type textarea "x"
type textarea "Return for repairs"
click at [789, 747] on button "Reschedule" at bounding box center [757, 747] width 156 height 22
type textarea "x"
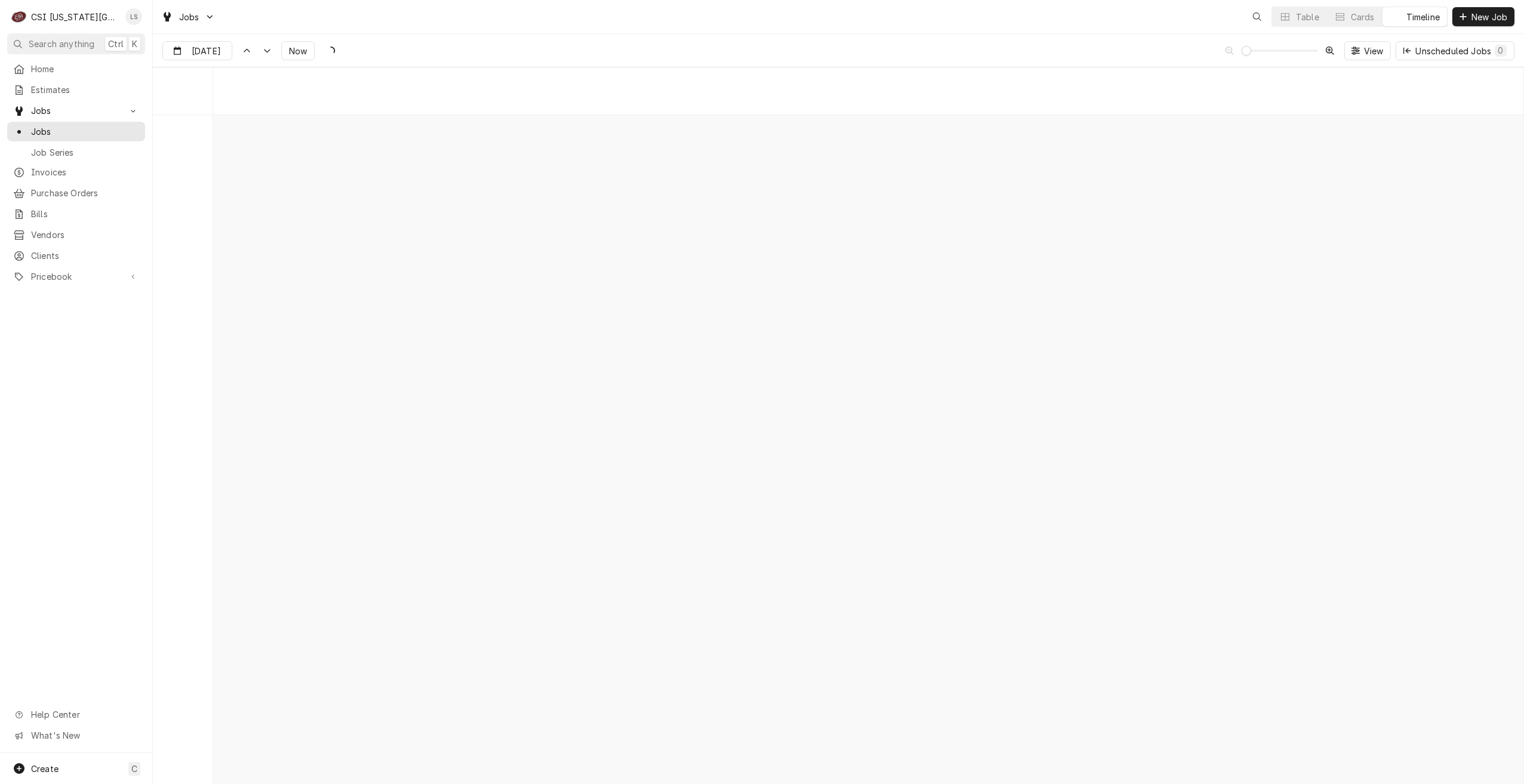
scroll to position [13702, 0]
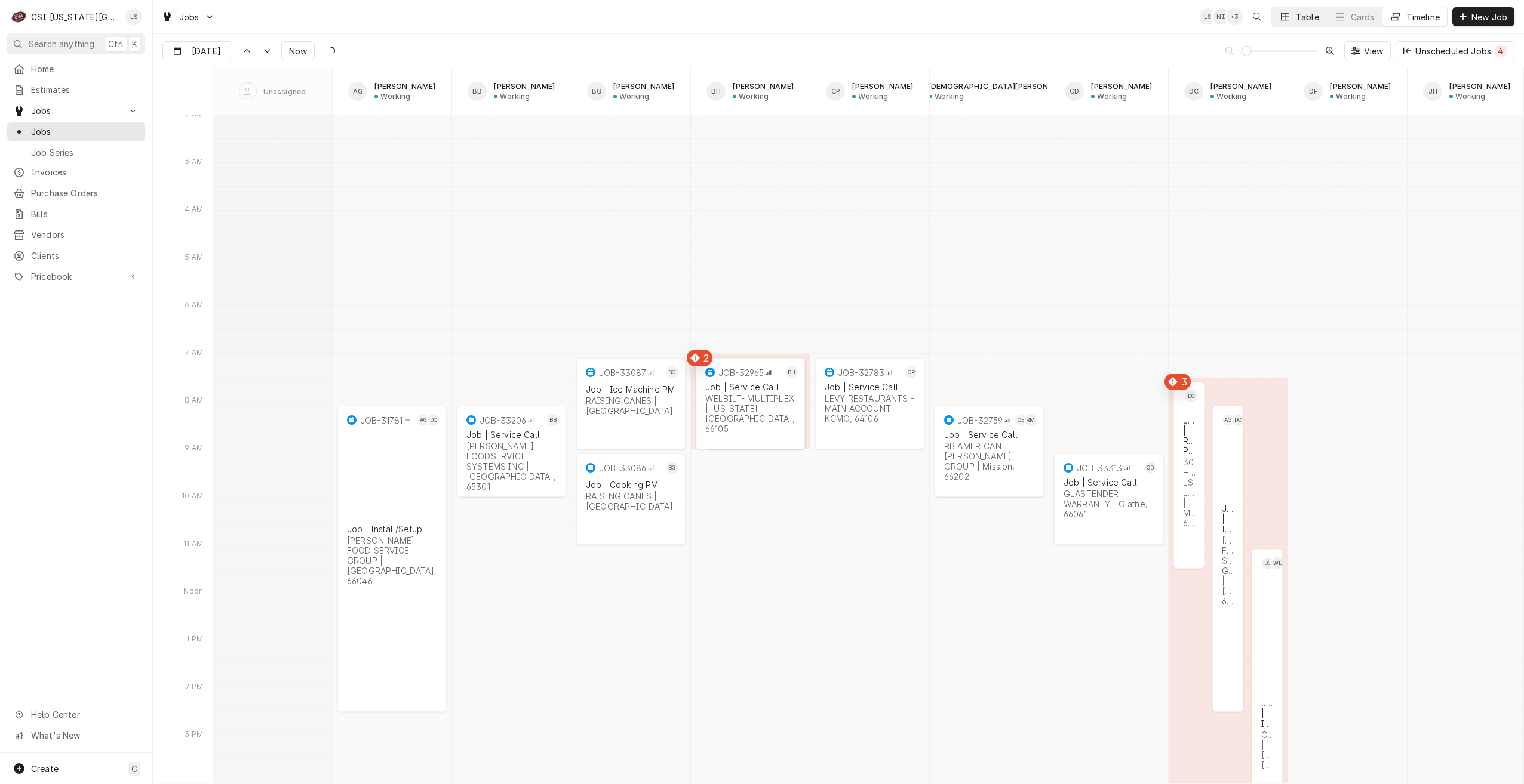
click at [1290, 18] on button "Table" at bounding box center [1299, 16] width 54 height 19
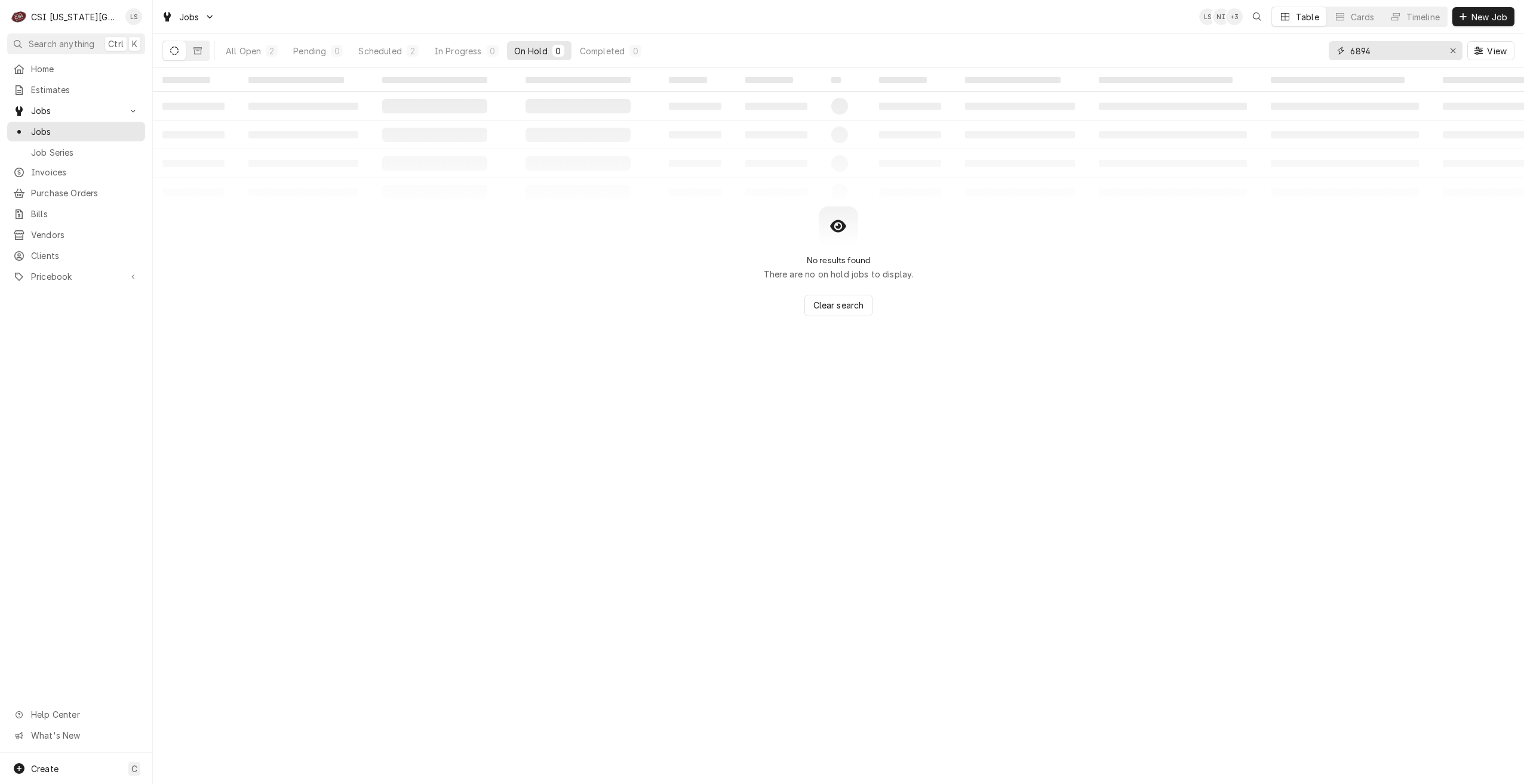
drag, startPoint x: 1407, startPoint y: 50, endPoint x: 1323, endPoint y: 50, distance: 84.0
click at [1323, 50] on div "All Open 2 Pending 0 Scheduled 2 In Progress 0 On Hold 0 Completed 0 6894 View" at bounding box center [838, 51] width 1352 height 34
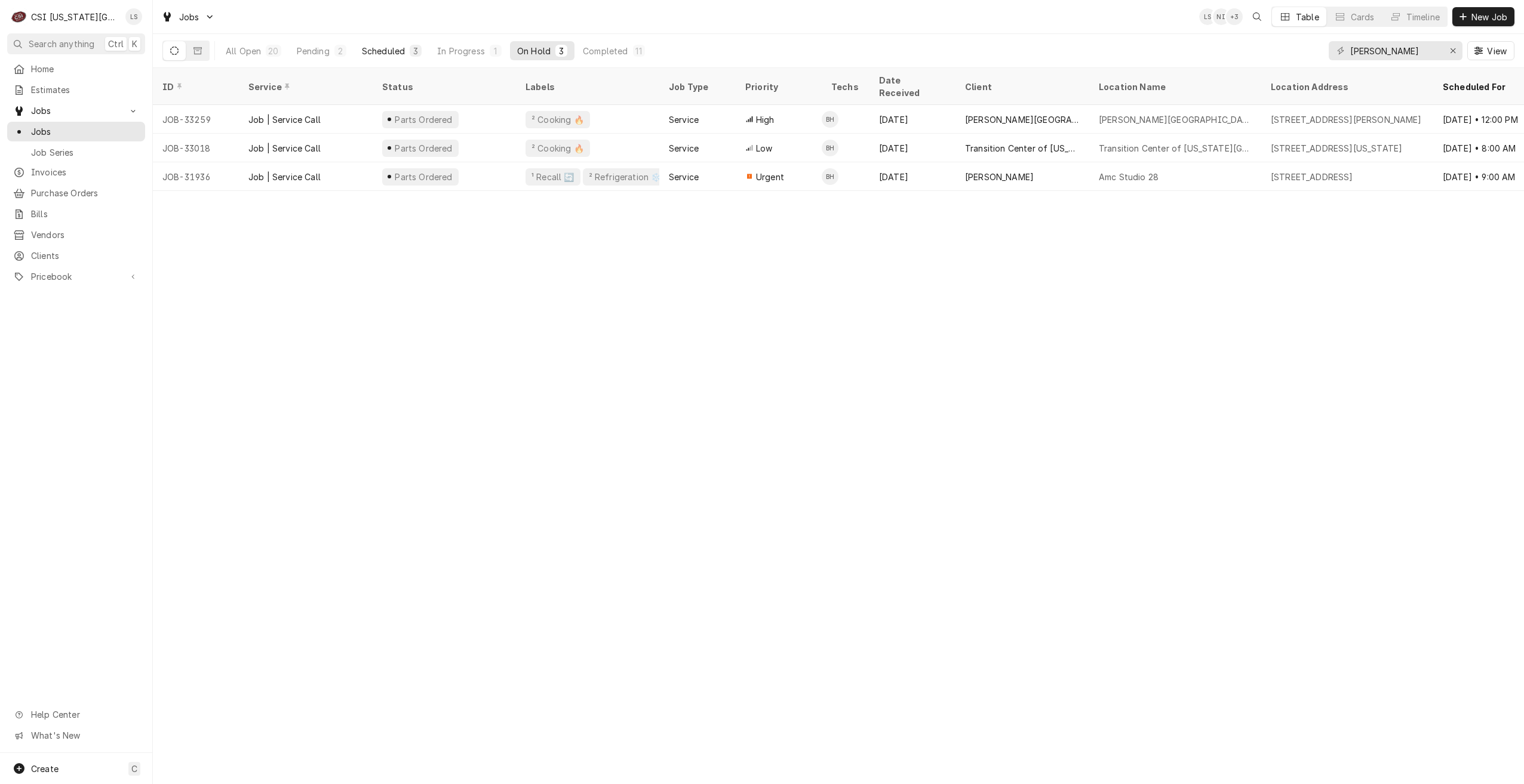
click at [397, 43] on button "Scheduled 3" at bounding box center [392, 50] width 74 height 19
click at [1364, 57] on input "hawkins" at bounding box center [1395, 50] width 90 height 19
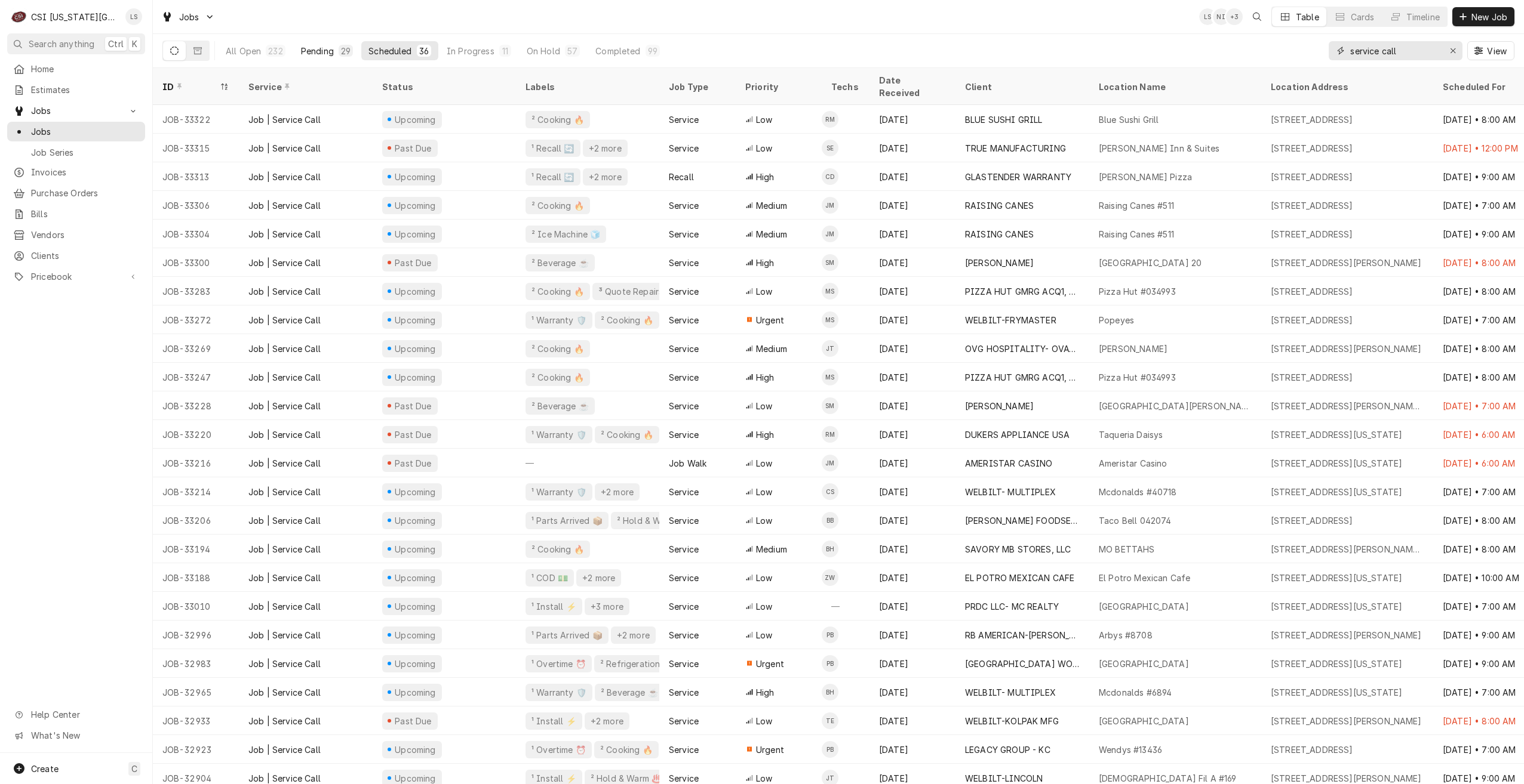
type input "service call"
click at [313, 49] on div "Pending" at bounding box center [317, 51] width 33 height 12
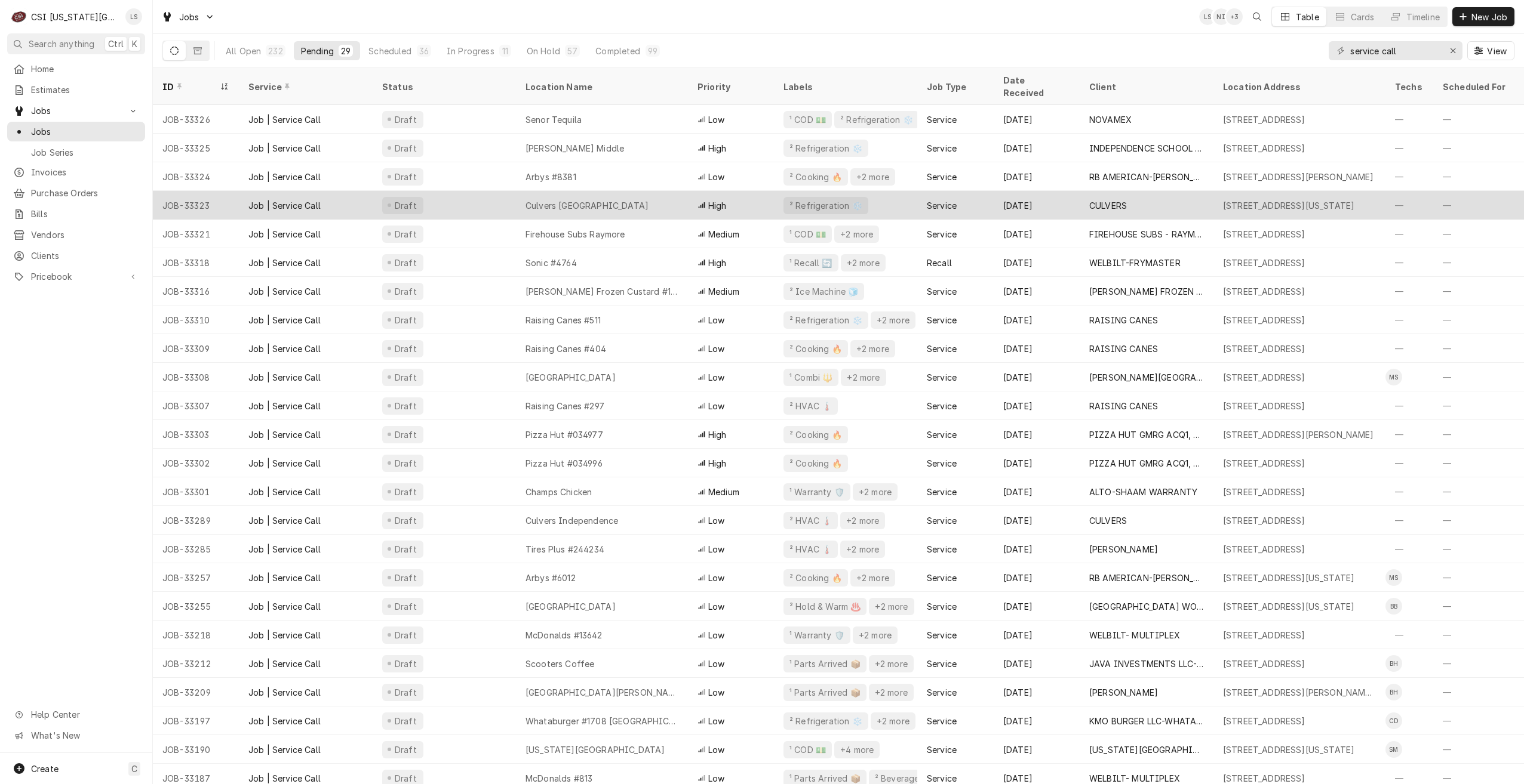
click at [589, 191] on div "Culvers North Oak" at bounding box center [602, 205] width 172 height 29
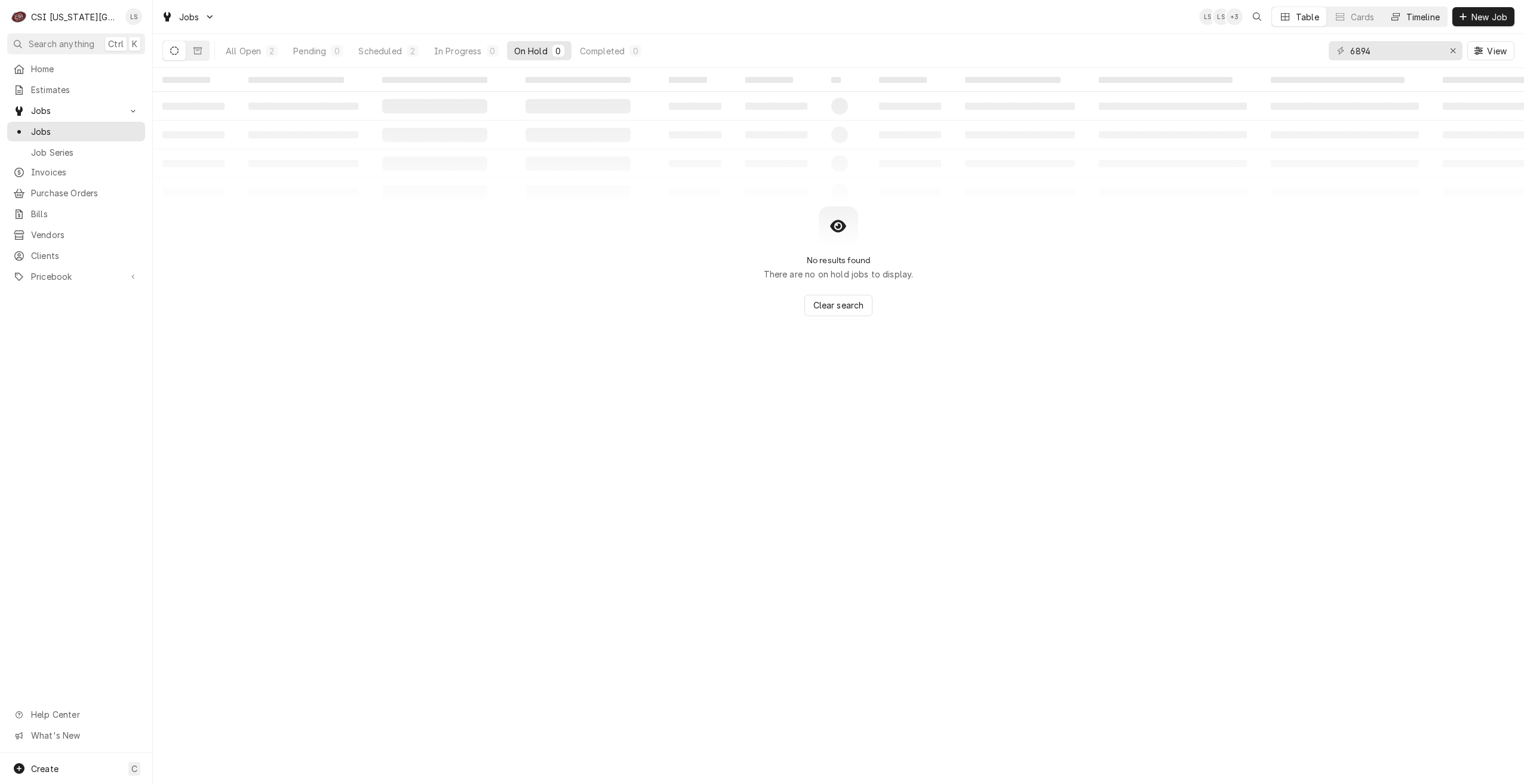
click at [1411, 22] on div "Timeline" at bounding box center [1423, 17] width 34 height 12
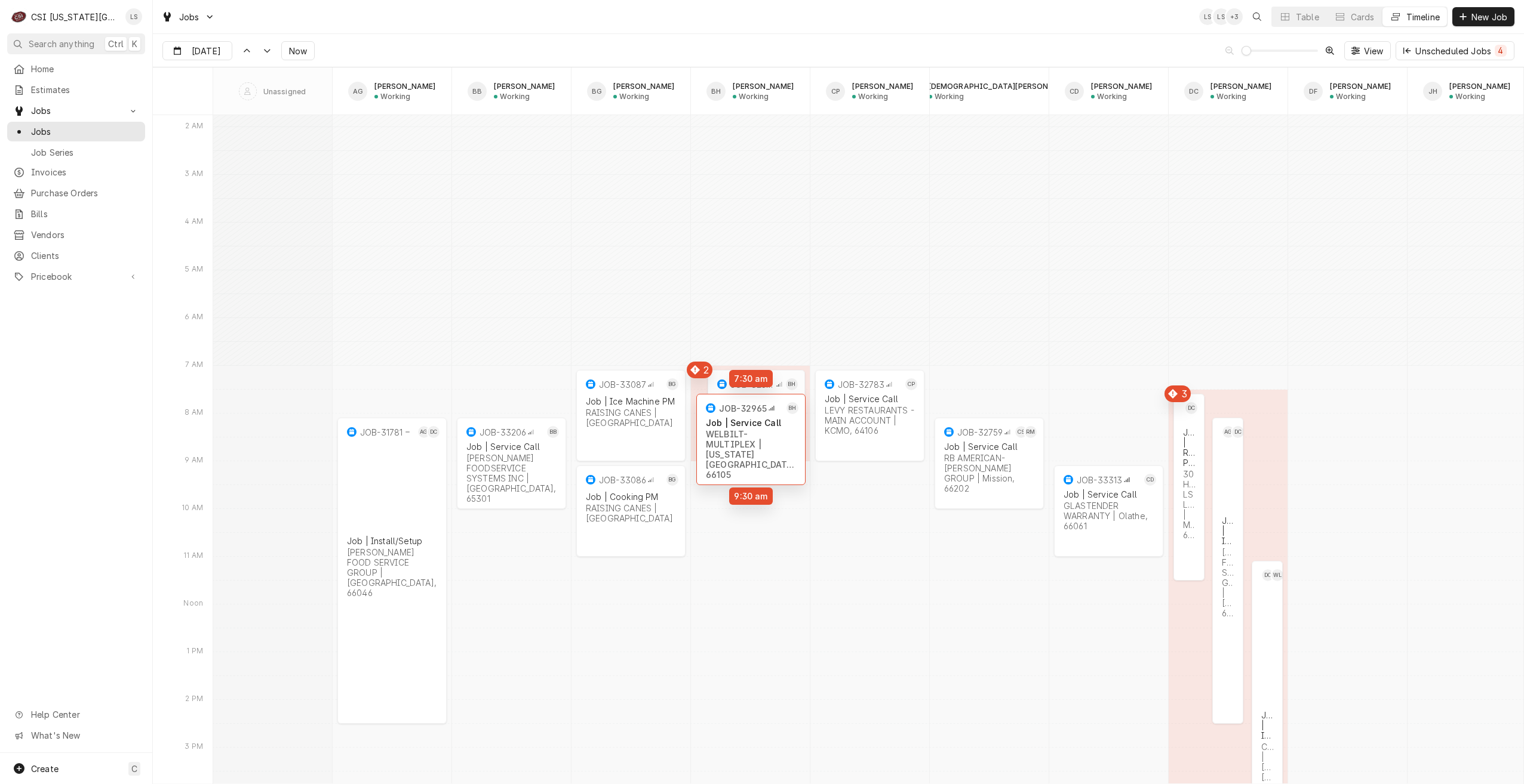
drag, startPoint x: 763, startPoint y: 402, endPoint x: 764, endPoint y: 431, distance: 29.0
drag, startPoint x: 770, startPoint y: 430, endPoint x: 763, endPoint y: 411, distance: 20.2
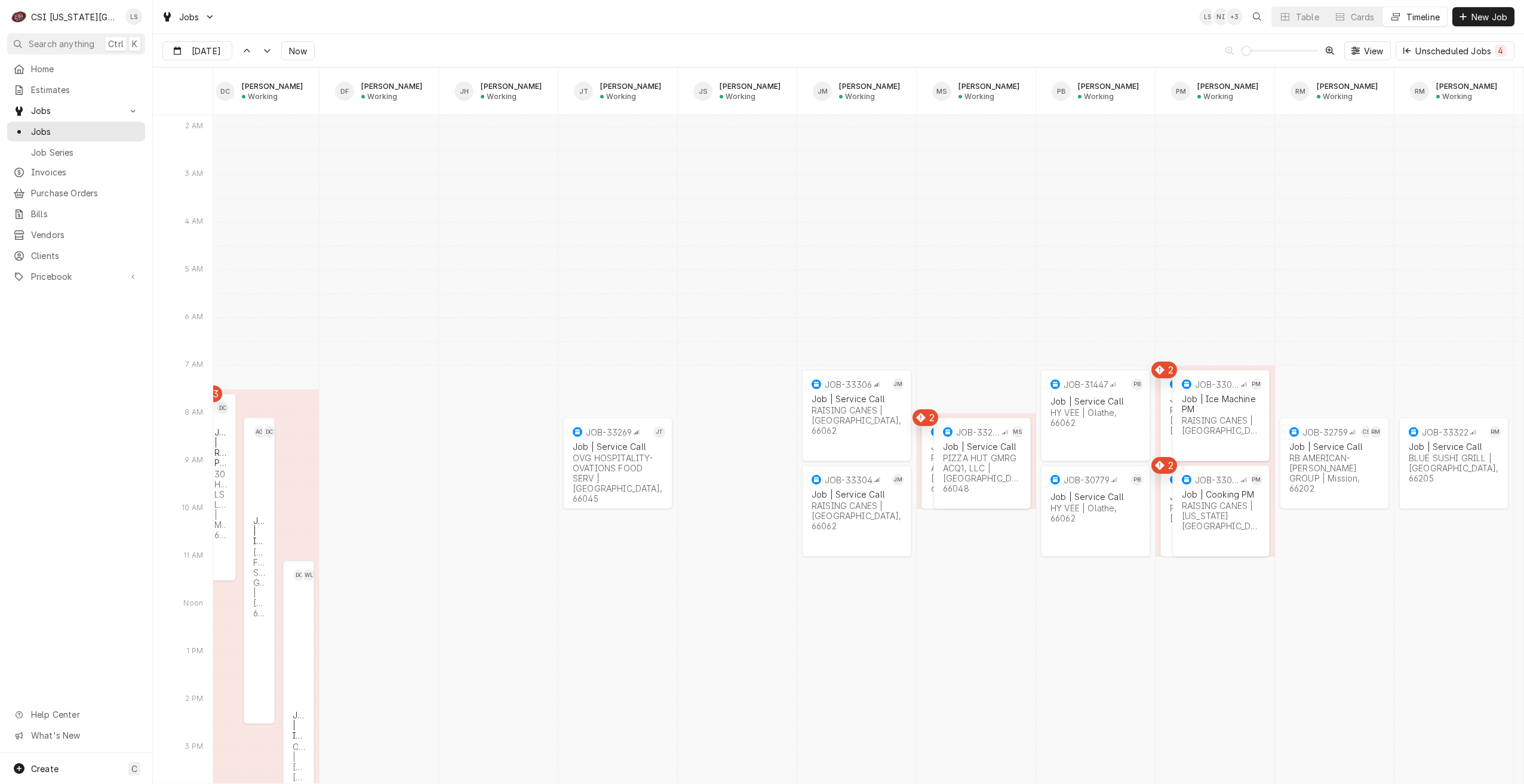
scroll to position [0, 1028]
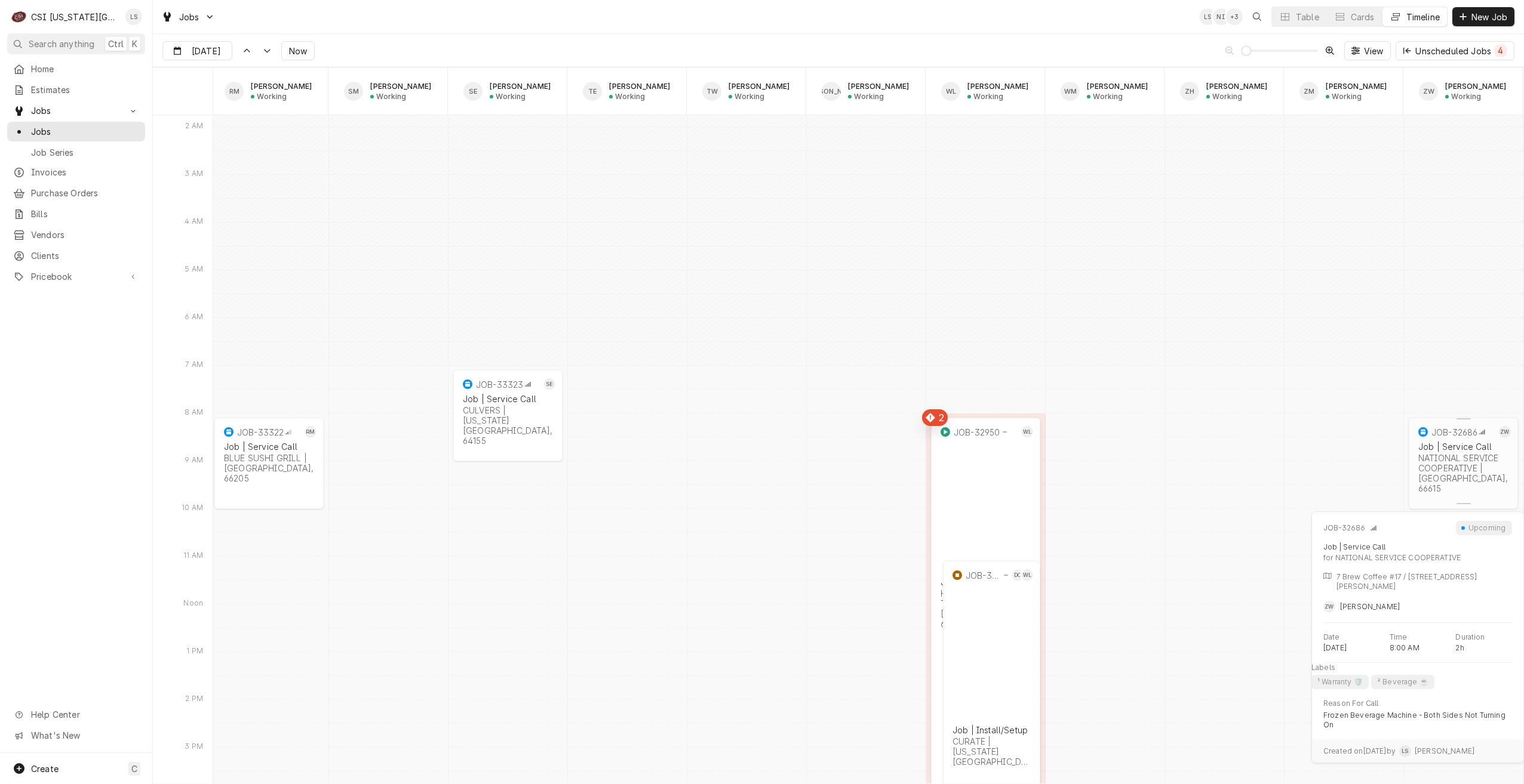
click at [1429, 467] on div "NATIONAL SERVICE COOPERATIVE | Topeka, 66615" at bounding box center [1463, 473] width 90 height 41
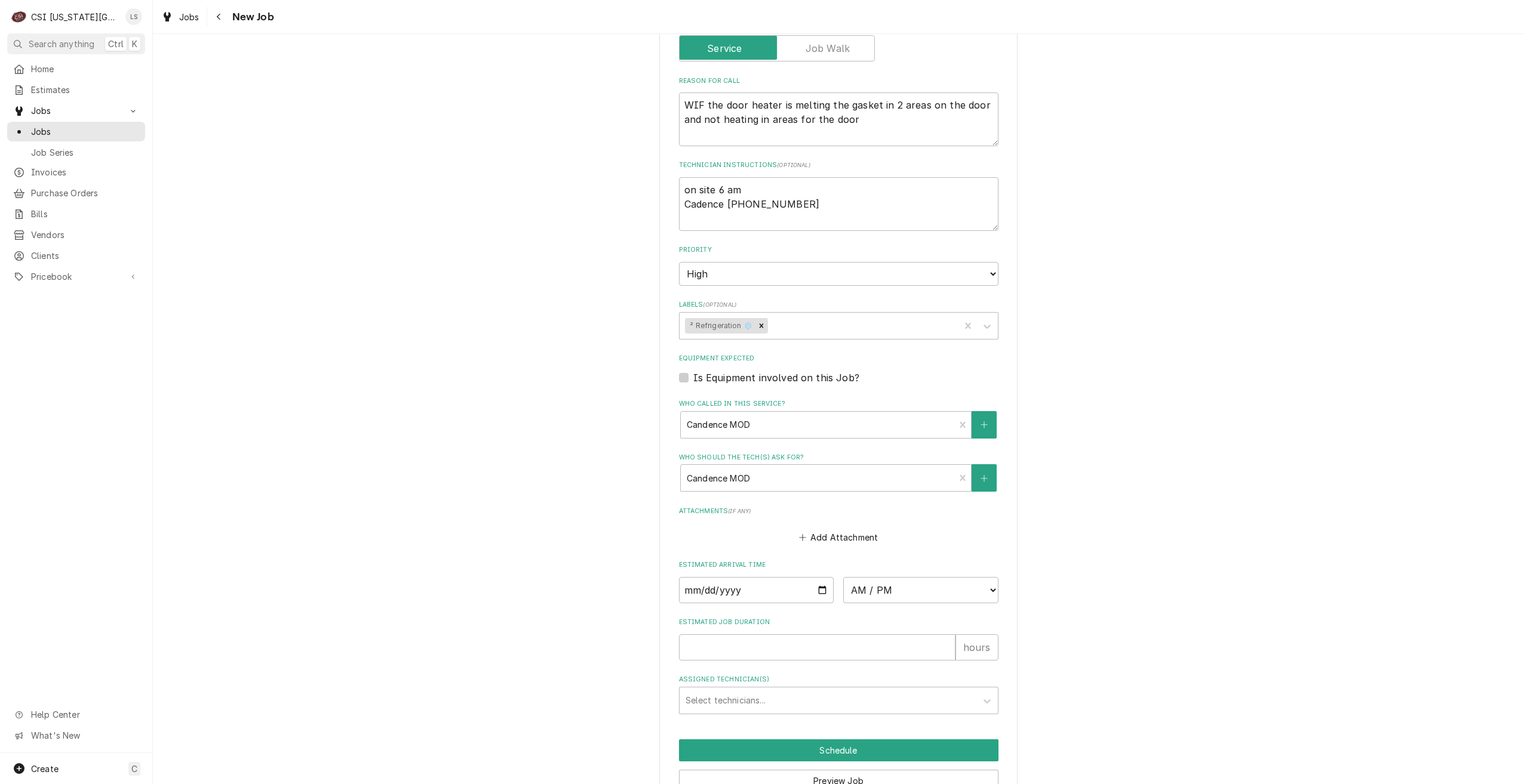
scroll to position [583, 0]
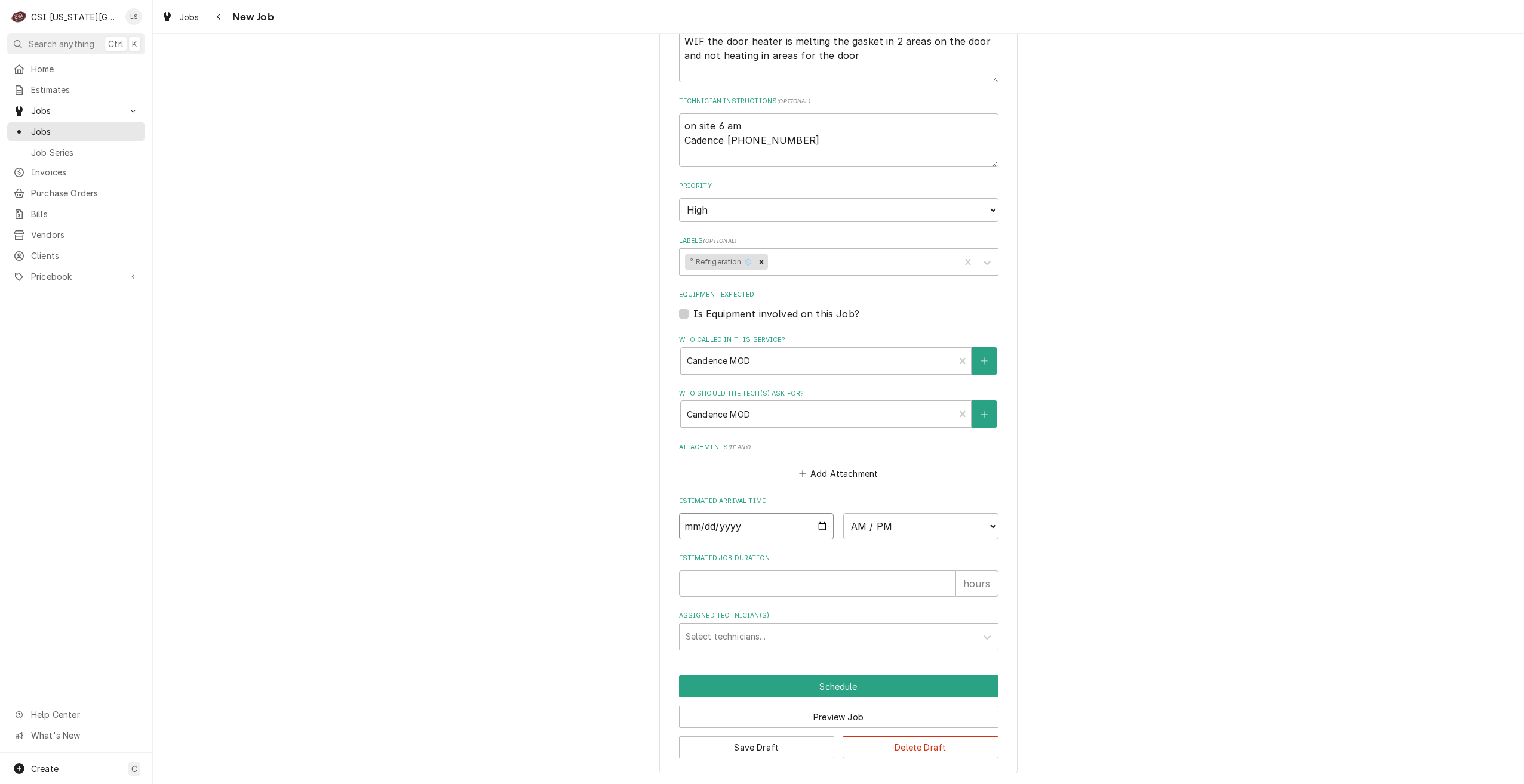
click at [819, 523] on input "Date" at bounding box center [756, 527] width 155 height 26
type textarea "x"
type input "[DATE]"
click at [869, 528] on select "AM / PM 6:00 AM 6:15 AM 6:30 AM 6:45 AM 7:00 AM 7:15 AM 7:30 AM 7:45 AM 8:00 AM…" at bounding box center [920, 527] width 155 height 26
type textarea "x"
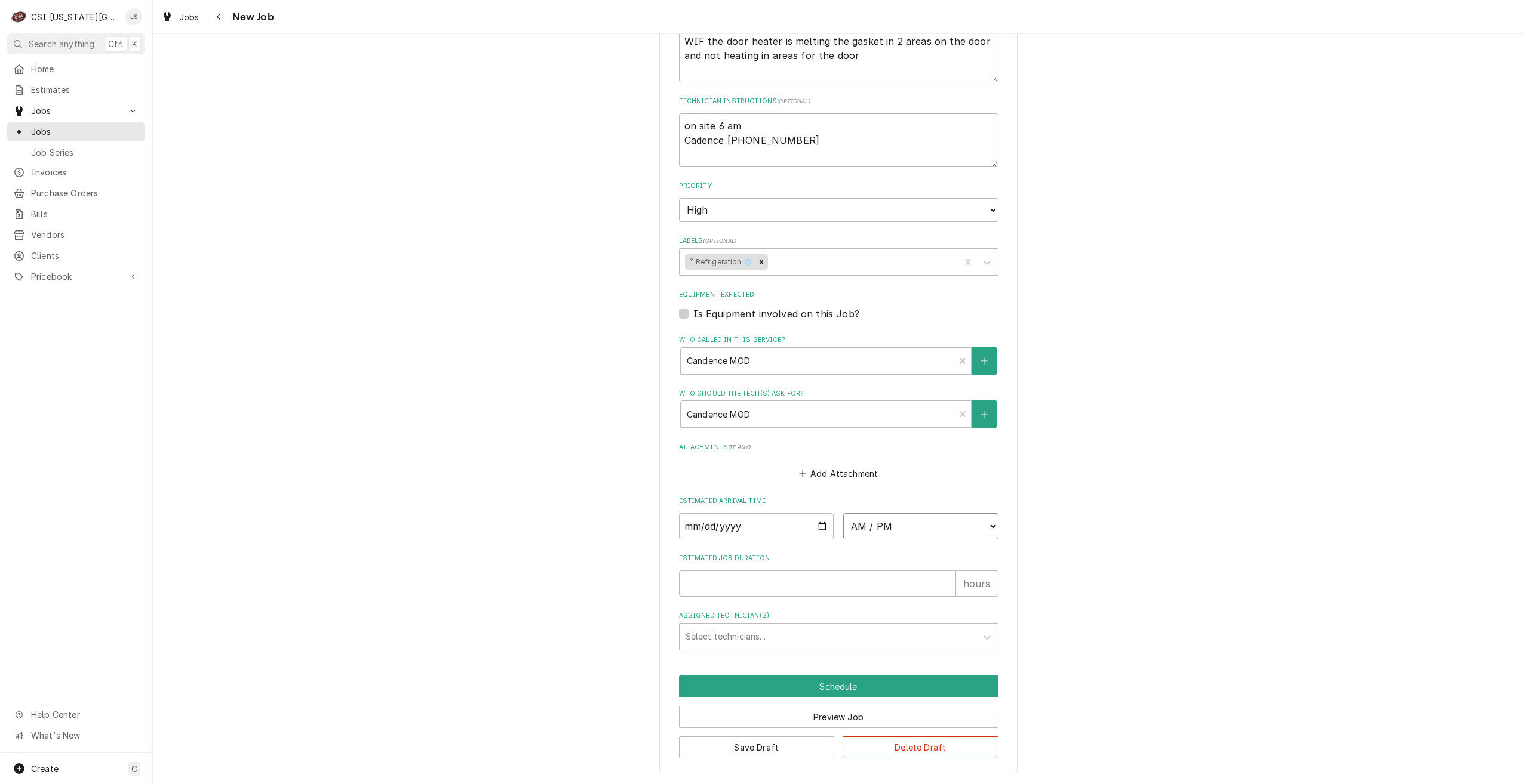
select select "07:00:00"
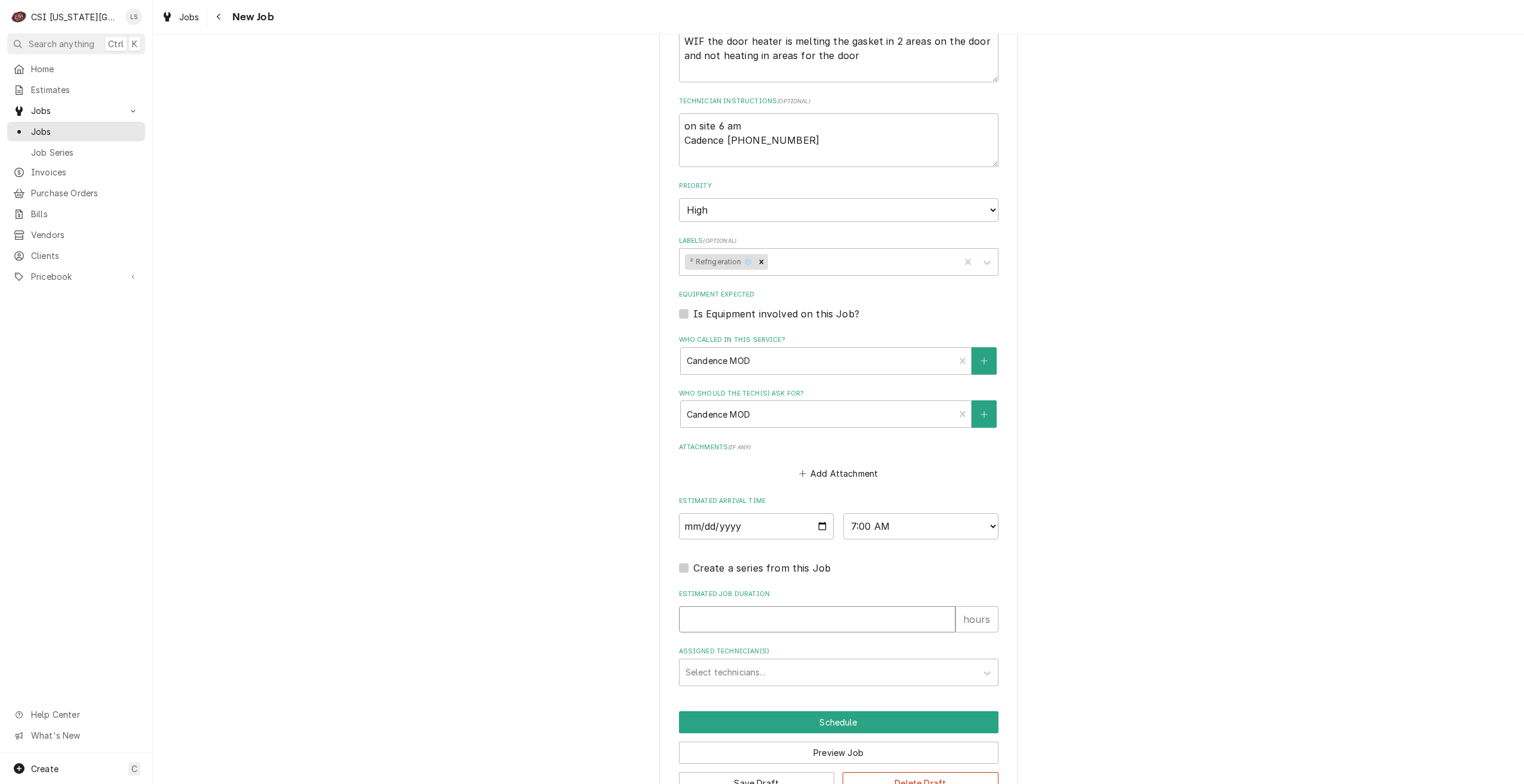
click at [811, 624] on input "Estimated Job Duration" at bounding box center [817, 619] width 276 height 26
type textarea "x"
type input "2"
type textarea "x"
type input "2"
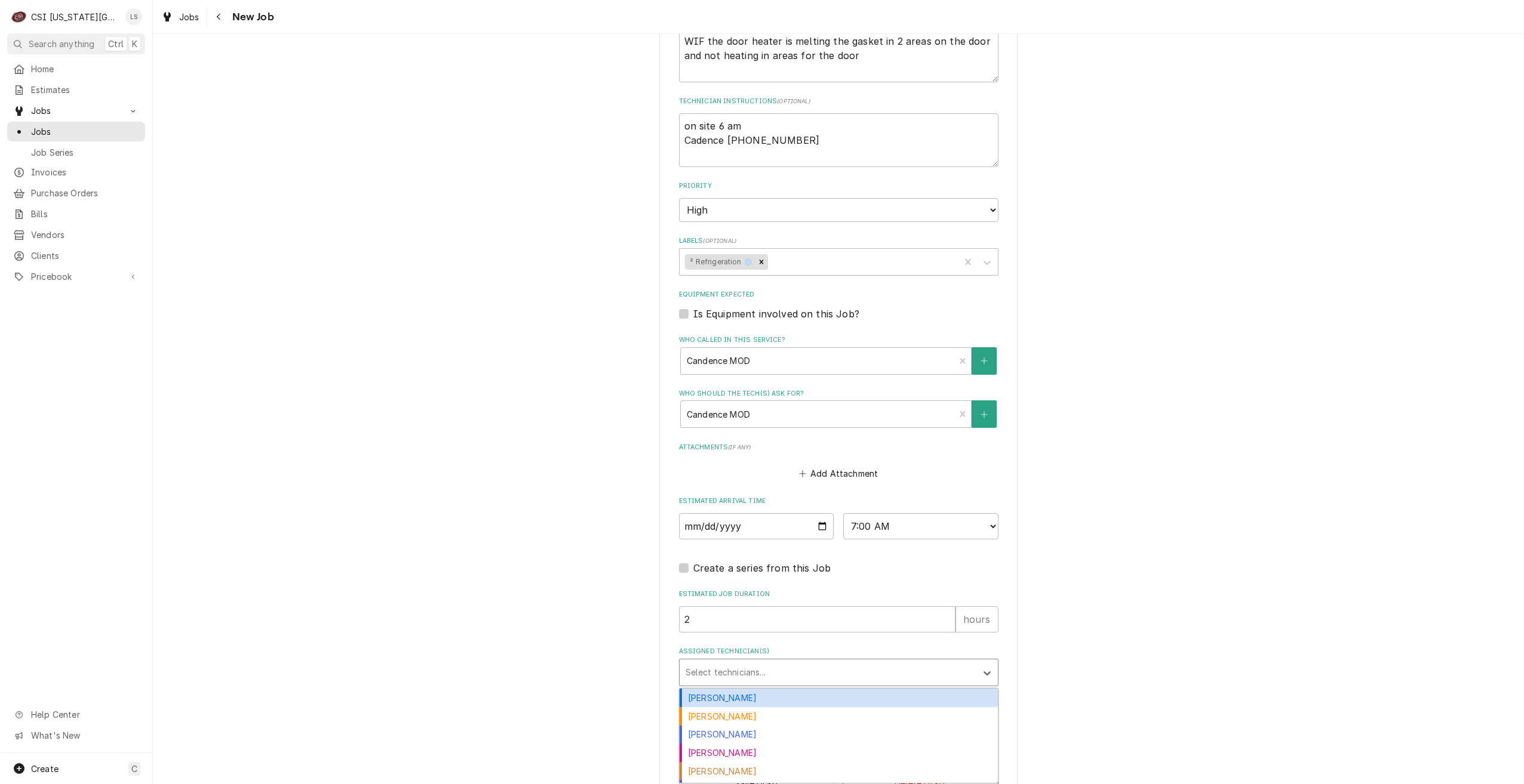
click at [814, 669] on div "Assigned Technician(s)" at bounding box center [827, 672] width 285 height 21
type input "stev"
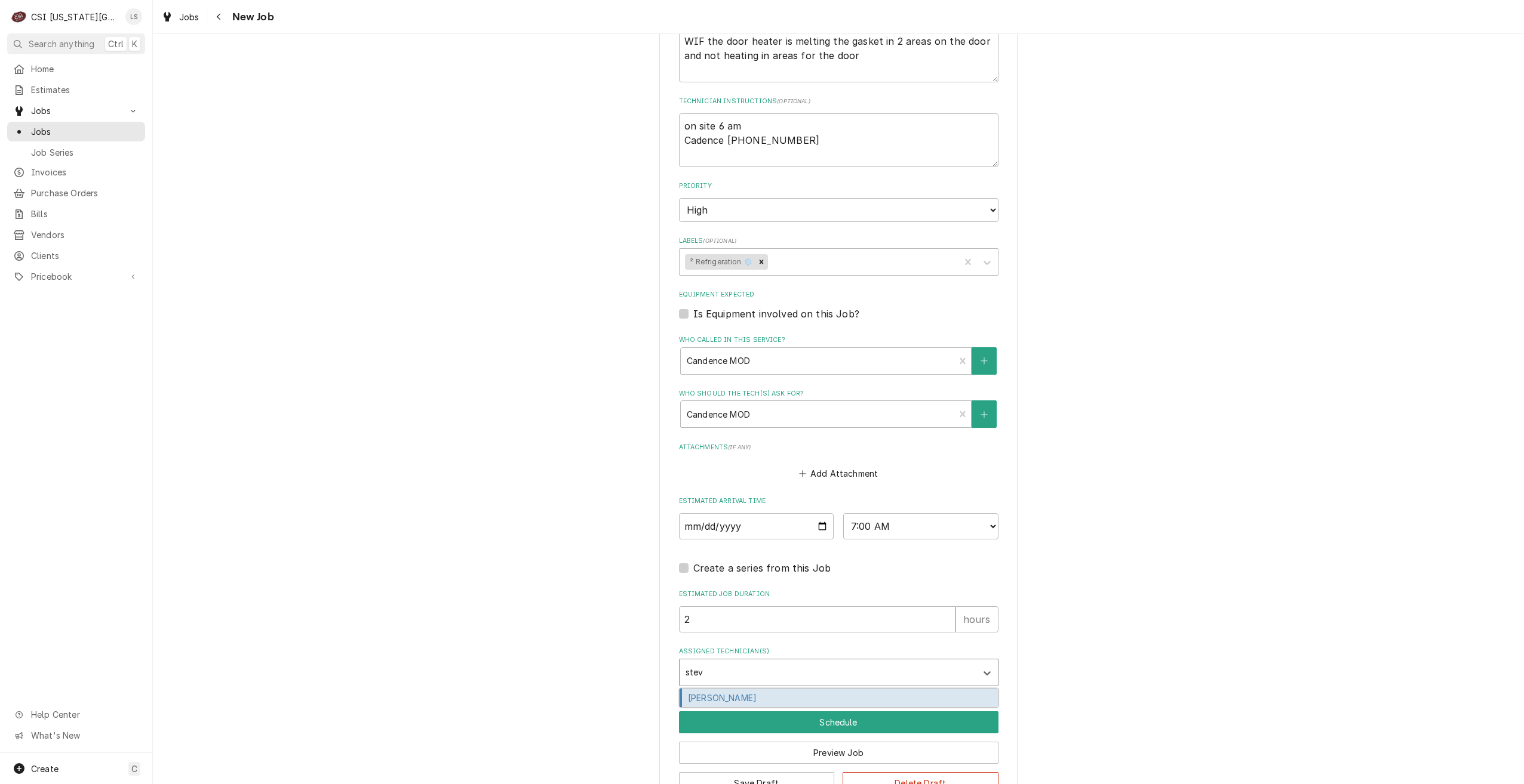
click at [809, 691] on div "[PERSON_NAME]" at bounding box center [839, 698] width 318 height 19
type textarea "x"
click at [845, 718] on button "Schedule" at bounding box center [839, 722] width 319 height 22
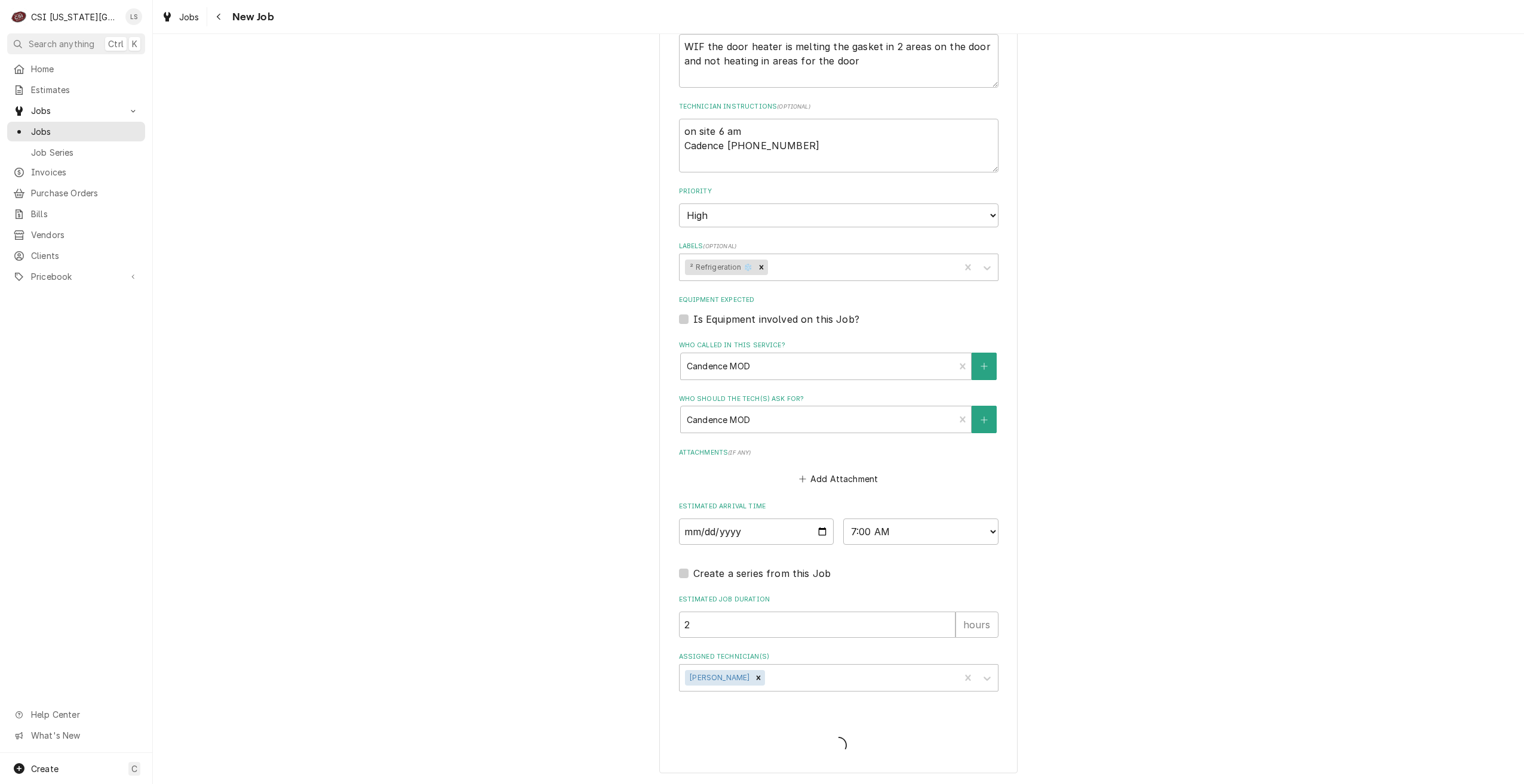
type textarea "x"
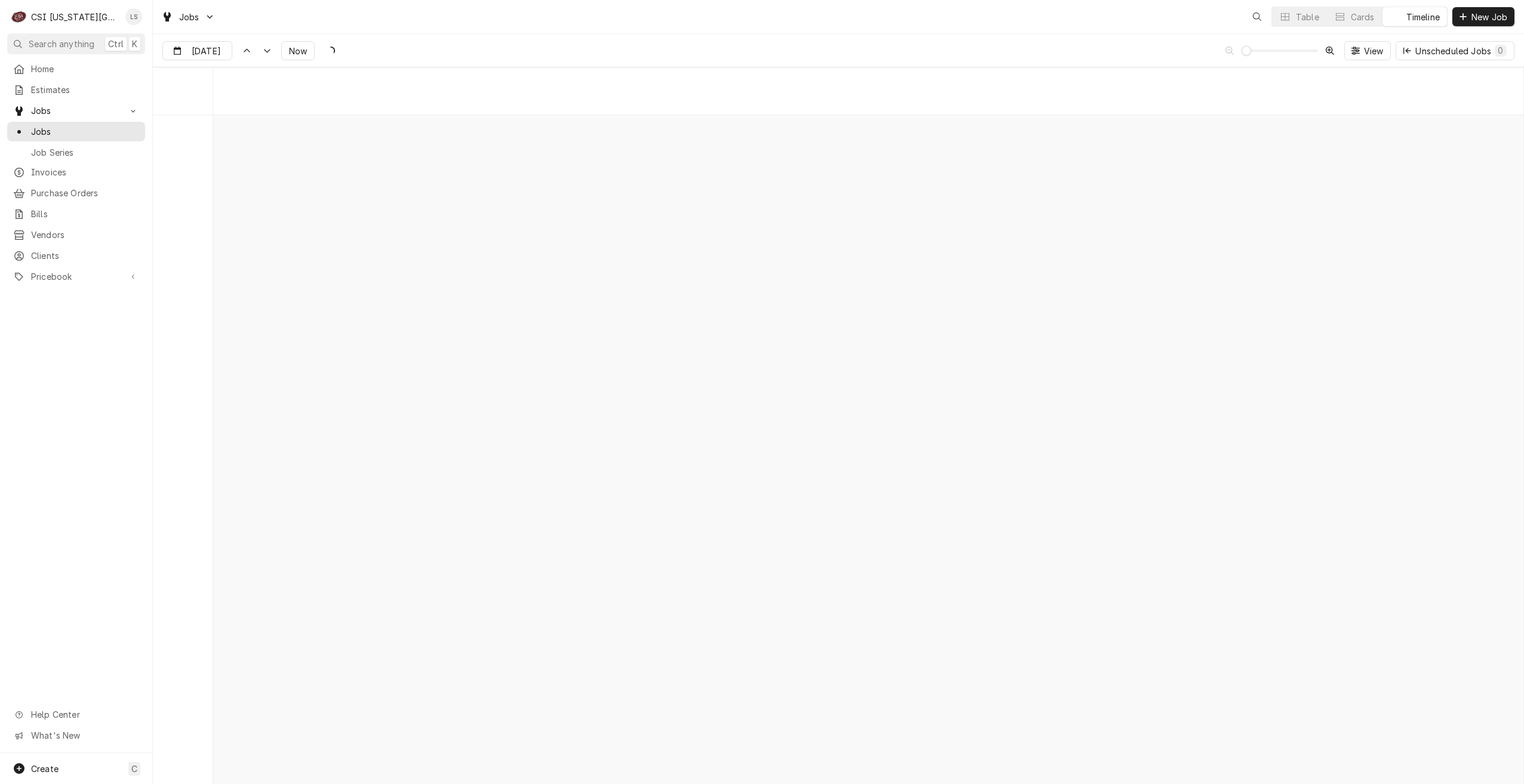
scroll to position [13702, 0]
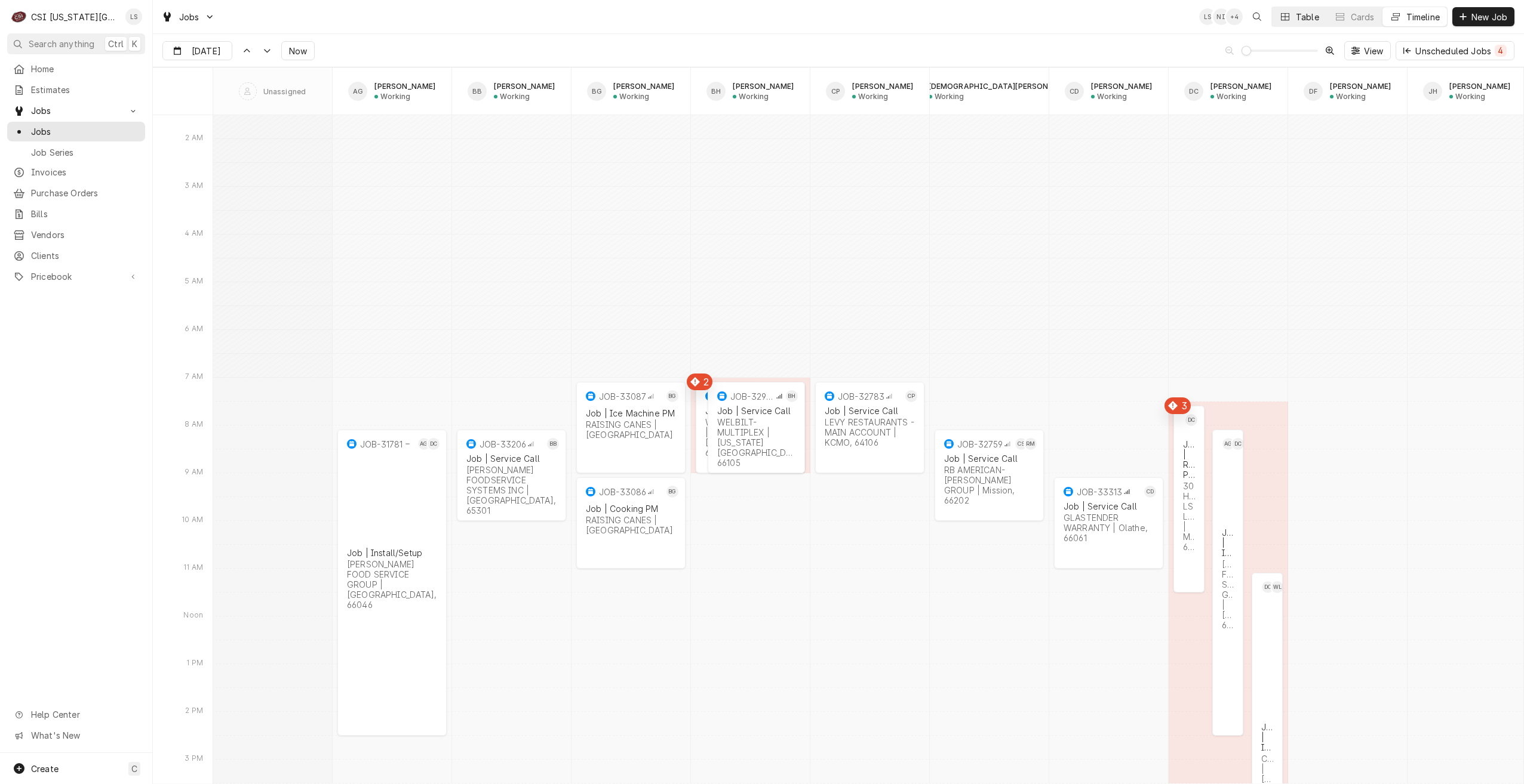
click at [1296, 17] on div "Table" at bounding box center [1307, 17] width 23 height 12
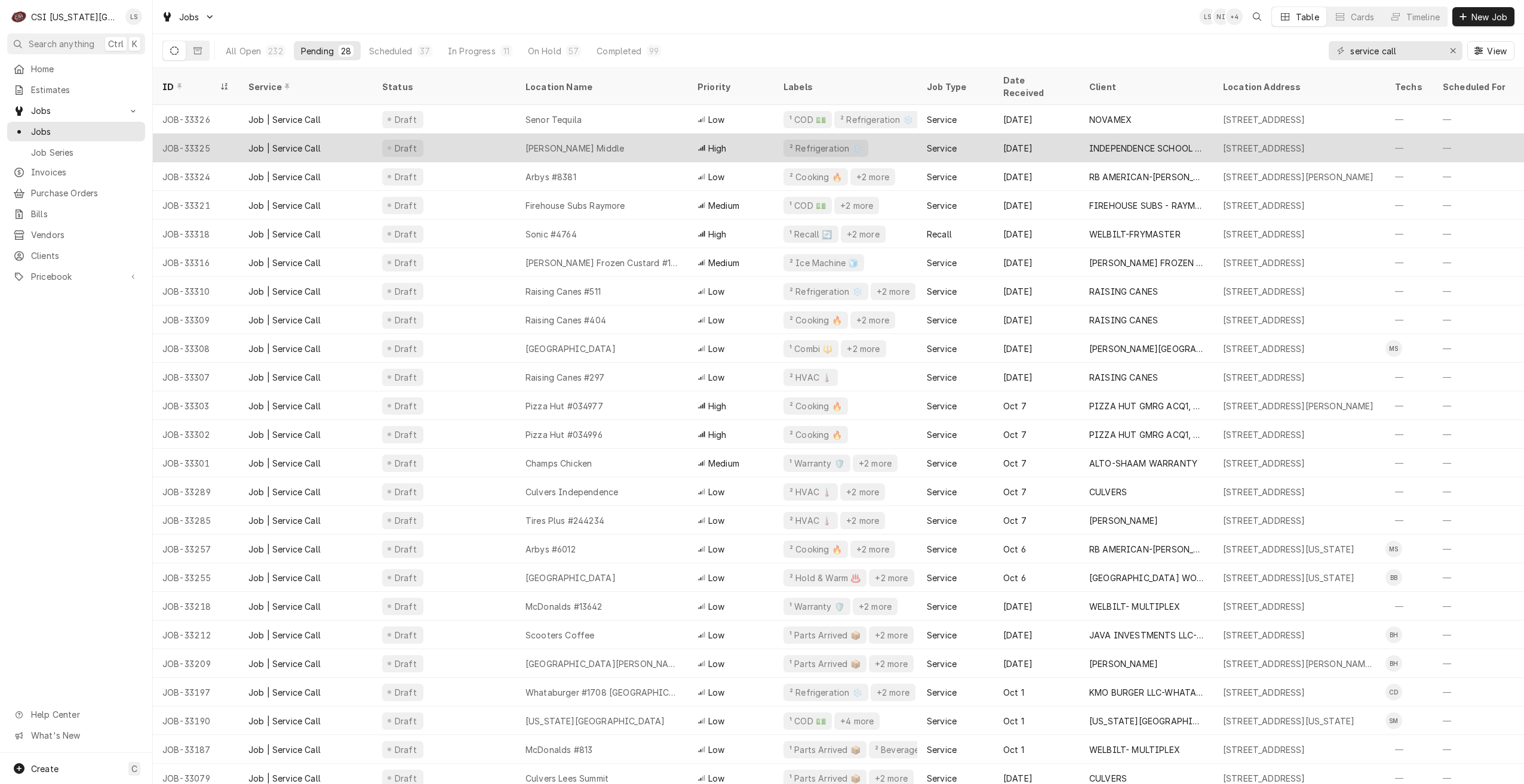
click at [851, 142] on div "² Refrigeration ❄️" at bounding box center [826, 148] width 75 height 12
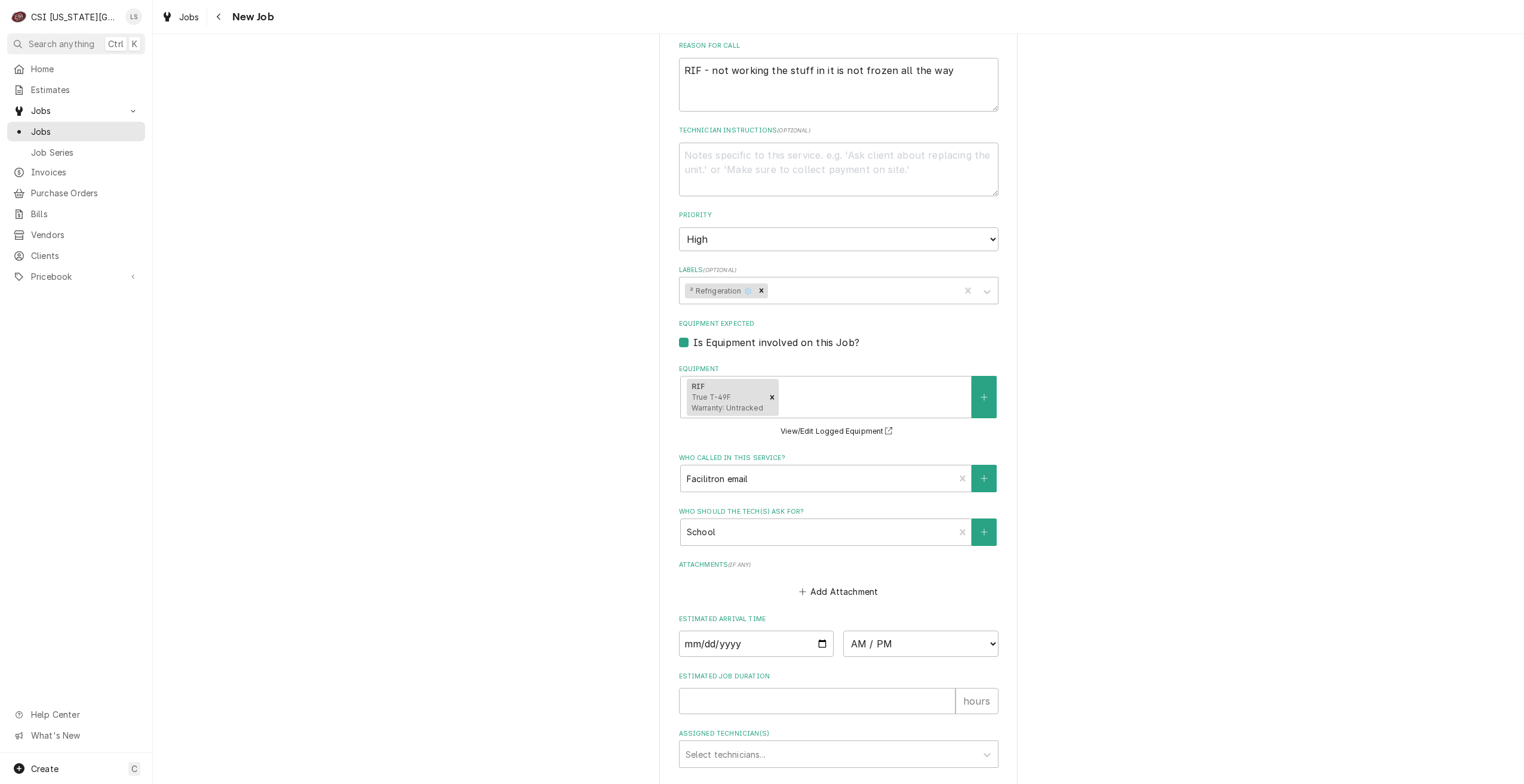
scroll to position [984, 0]
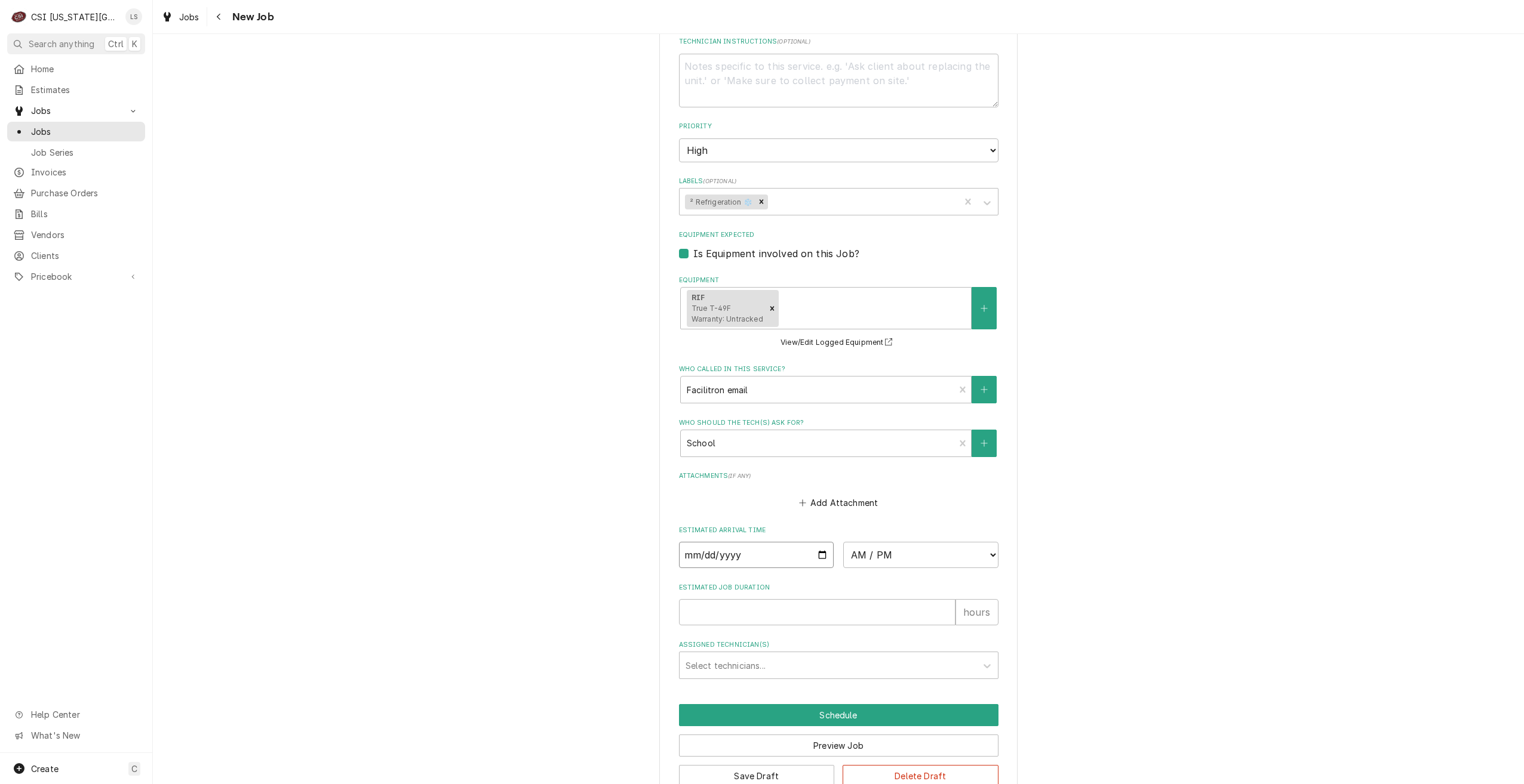
click at [818, 542] on input "Date" at bounding box center [756, 555] width 155 height 26
type textarea "x"
type input "2025-10-09"
click at [872, 542] on select "AM / PM 6:00 AM 6:15 AM 6:30 AM 6:45 AM 7:00 AM 7:15 AM 7:30 AM 7:45 AM 8:00 AM…" at bounding box center [920, 555] width 155 height 26
type textarea "x"
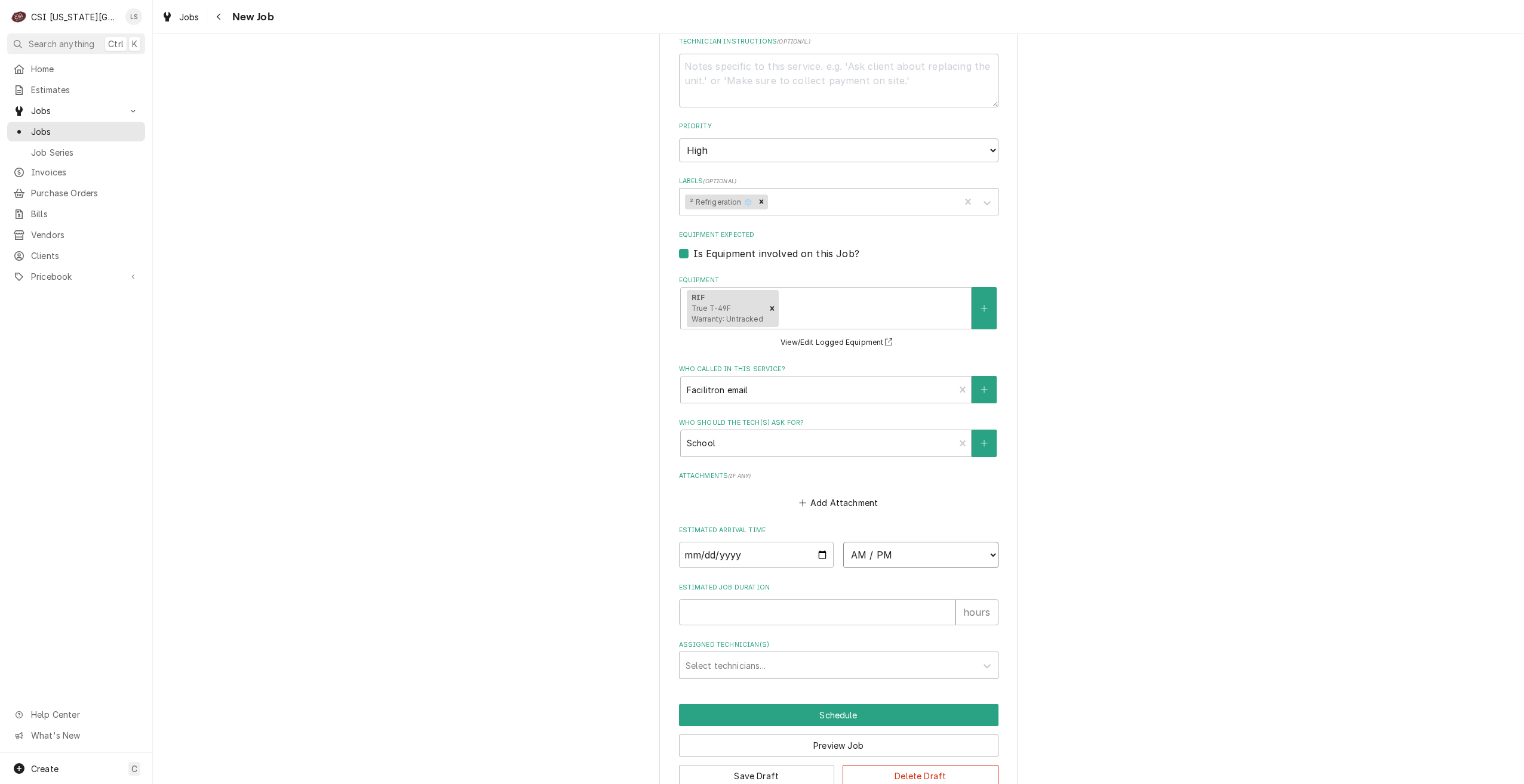
select select "07:00:00"
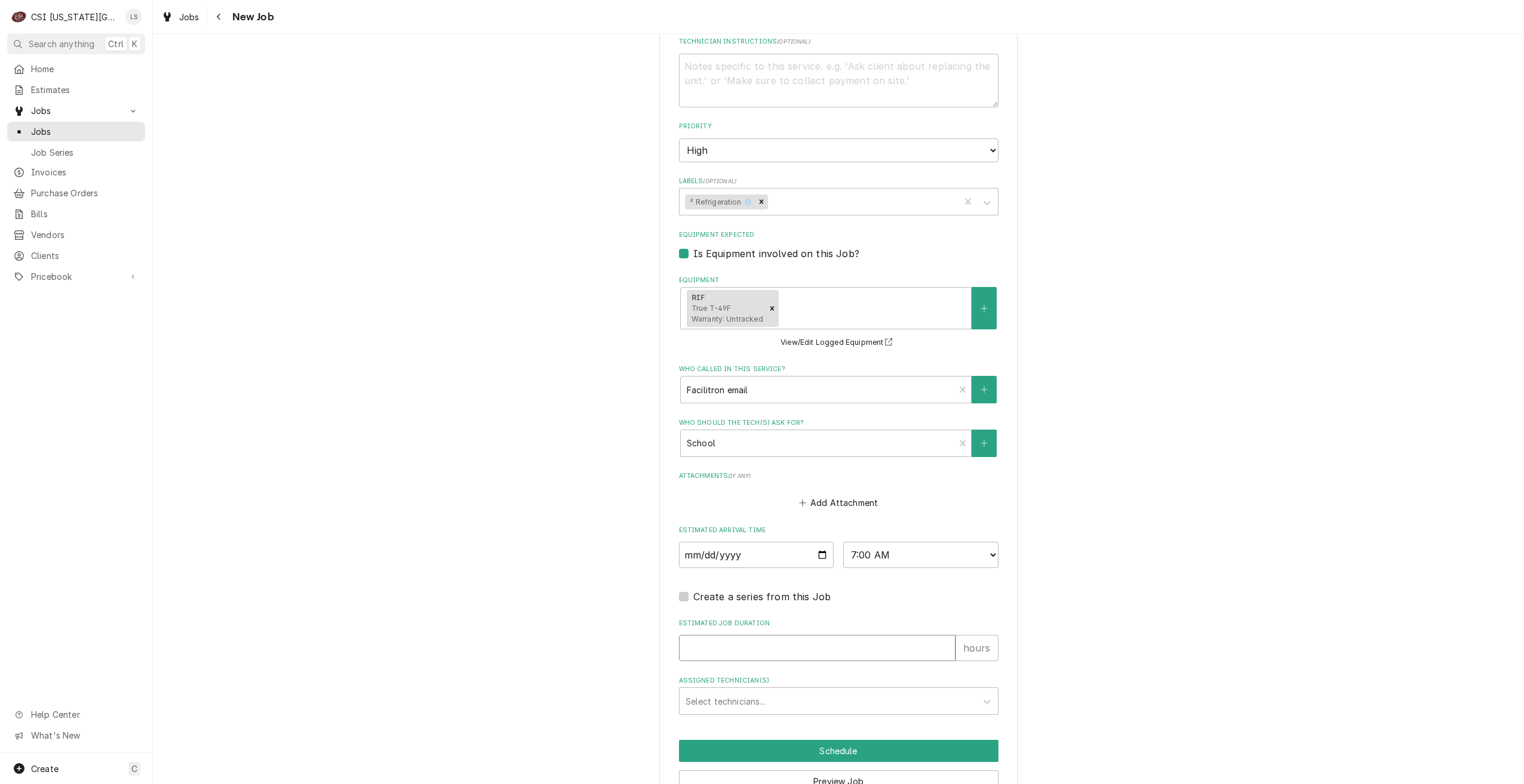
click at [875, 635] on input "Estimated Job Duration" at bounding box center [817, 648] width 276 height 26
type textarea "x"
type input "2"
type textarea "x"
type input "2"
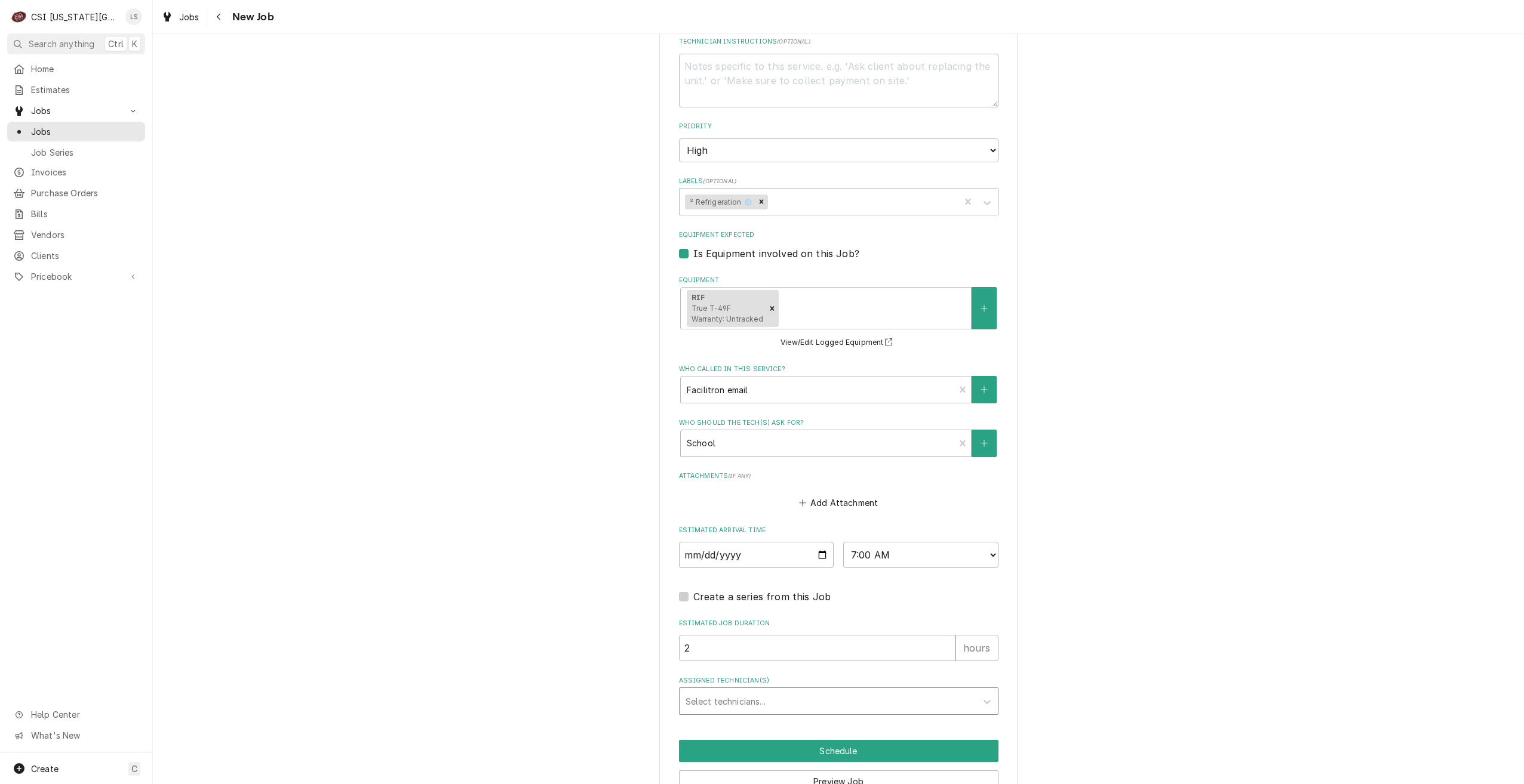
click at [875, 691] on div "Assigned Technician(s)" at bounding box center [827, 701] width 285 height 21
type input "cod"
click at [872, 718] on div "Cody Davis" at bounding box center [839, 727] width 318 height 19
type textarea "x"
click at [867, 740] on button "Schedule" at bounding box center [839, 750] width 319 height 22
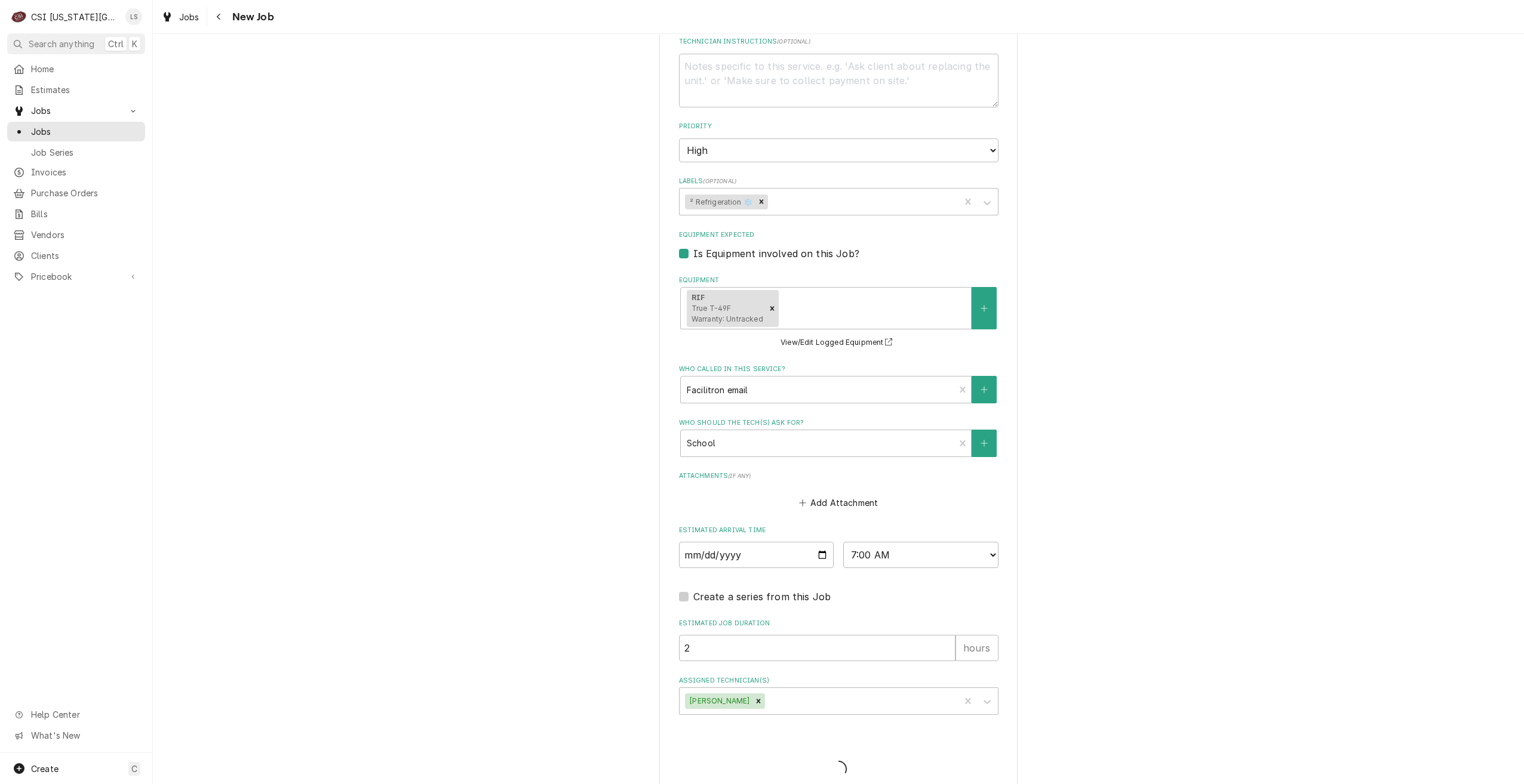
scroll to position [978, 0]
type textarea "x"
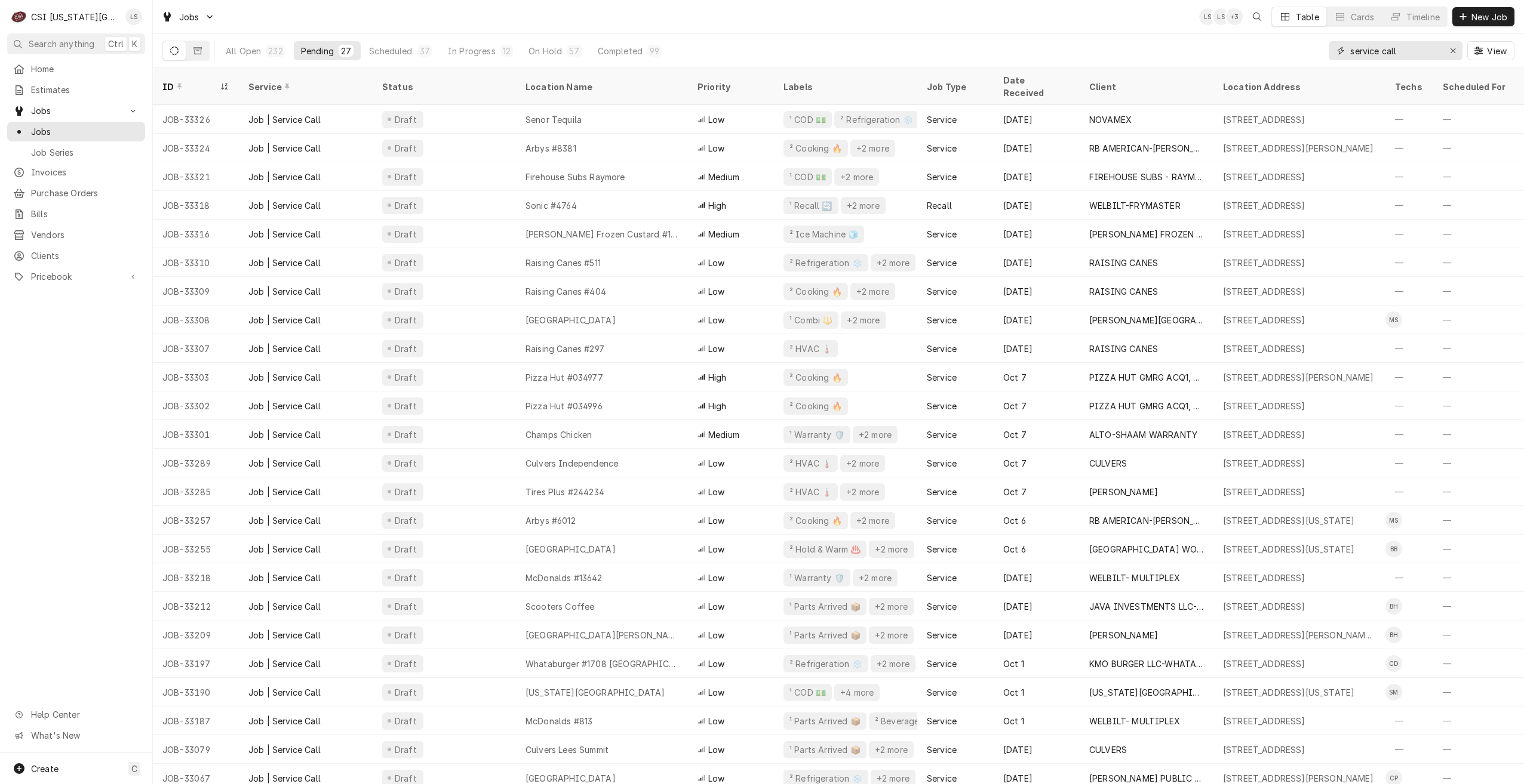
drag, startPoint x: 1425, startPoint y: 50, endPoint x: 1317, endPoint y: 45, distance: 108.1
click at [1317, 45] on div "All Open 232 Pending 27 Scheduled 37 In Progress 12 On Hold 57 Completed 99 ser…" at bounding box center [838, 51] width 1352 height 34
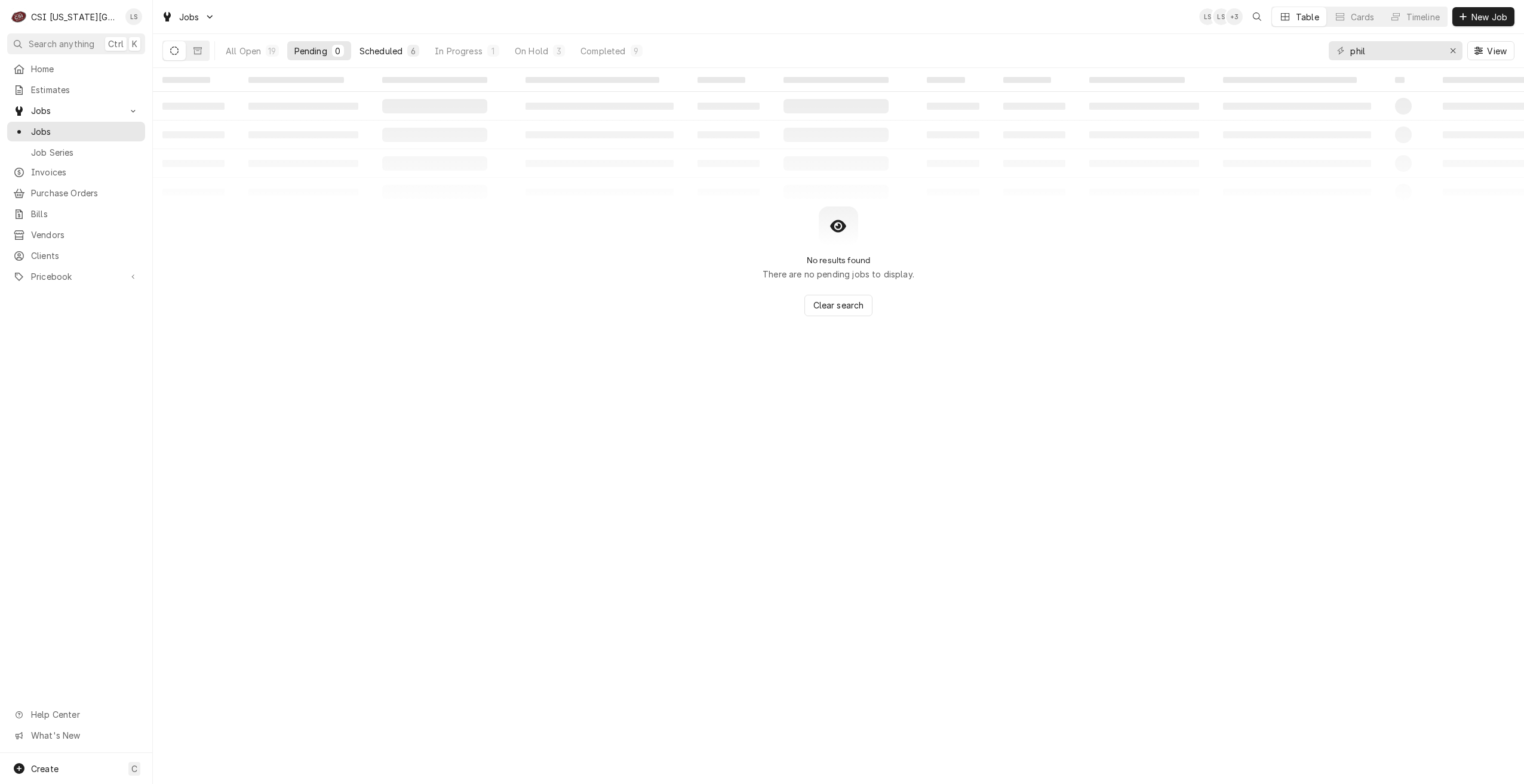
click at [407, 50] on button "Scheduled 6" at bounding box center [389, 50] width 74 height 19
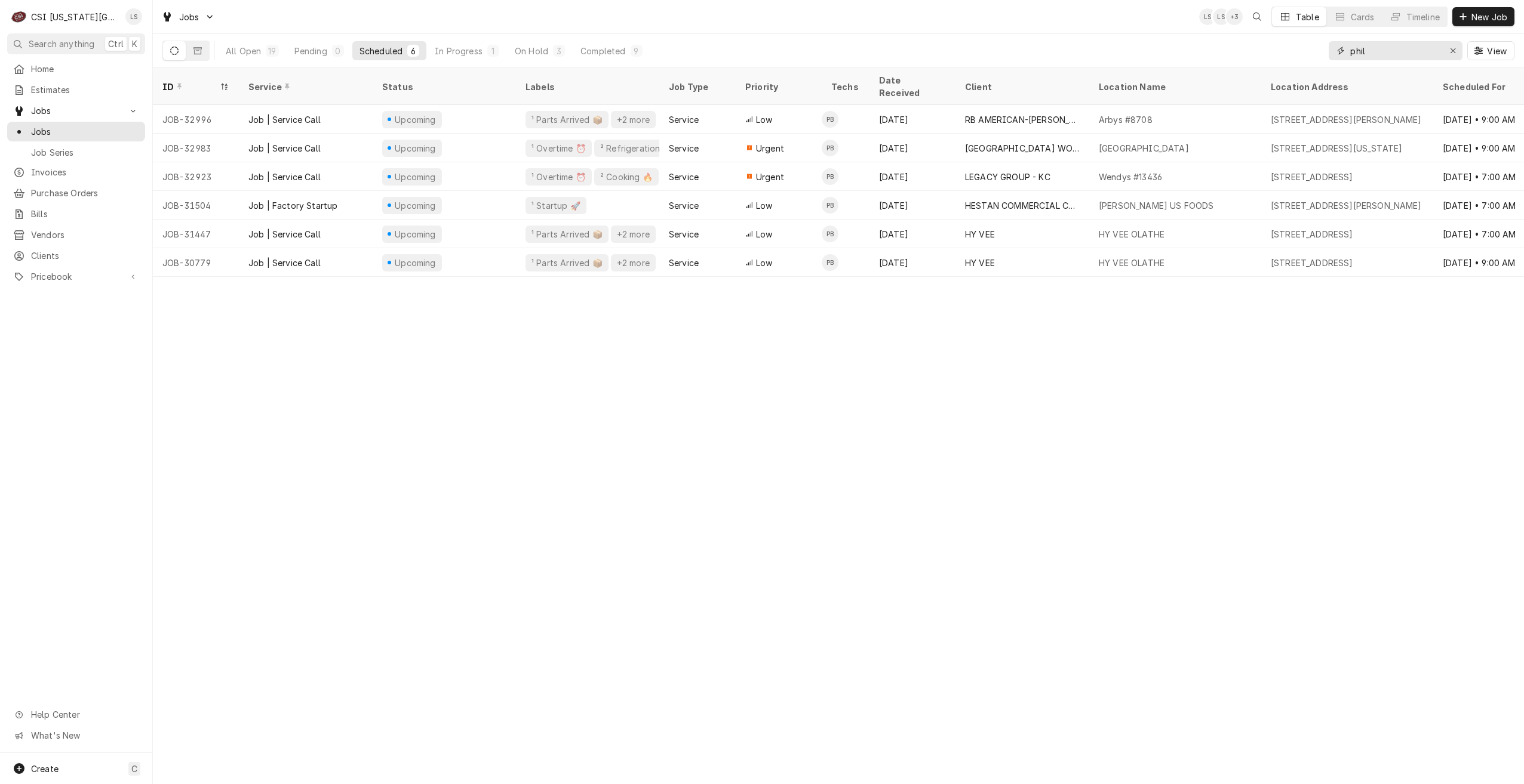
click at [1376, 54] on input "phil" at bounding box center [1395, 50] width 90 height 19
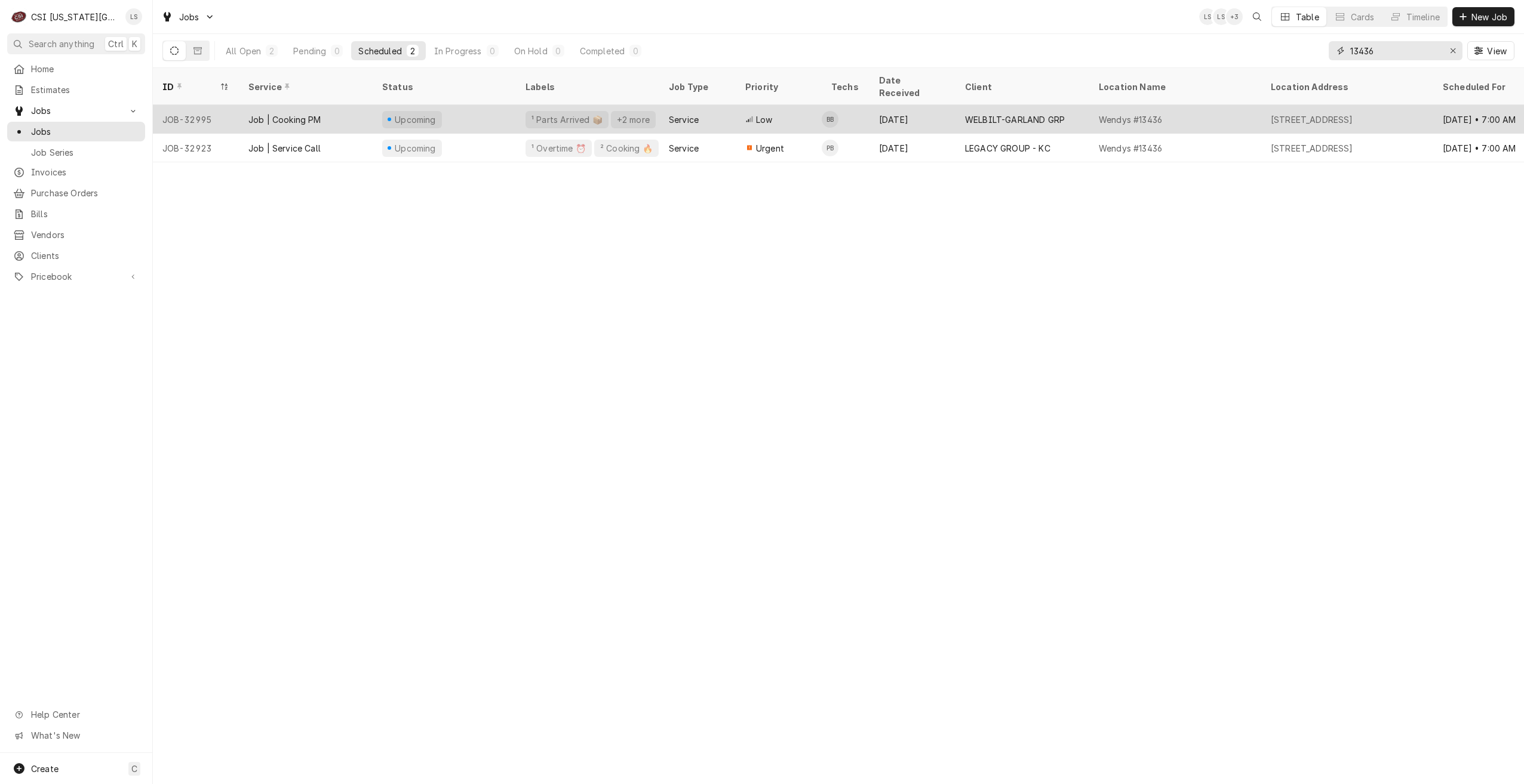
type input "13436"
click at [908, 113] on div "[DATE]" at bounding box center [912, 120] width 86 height 29
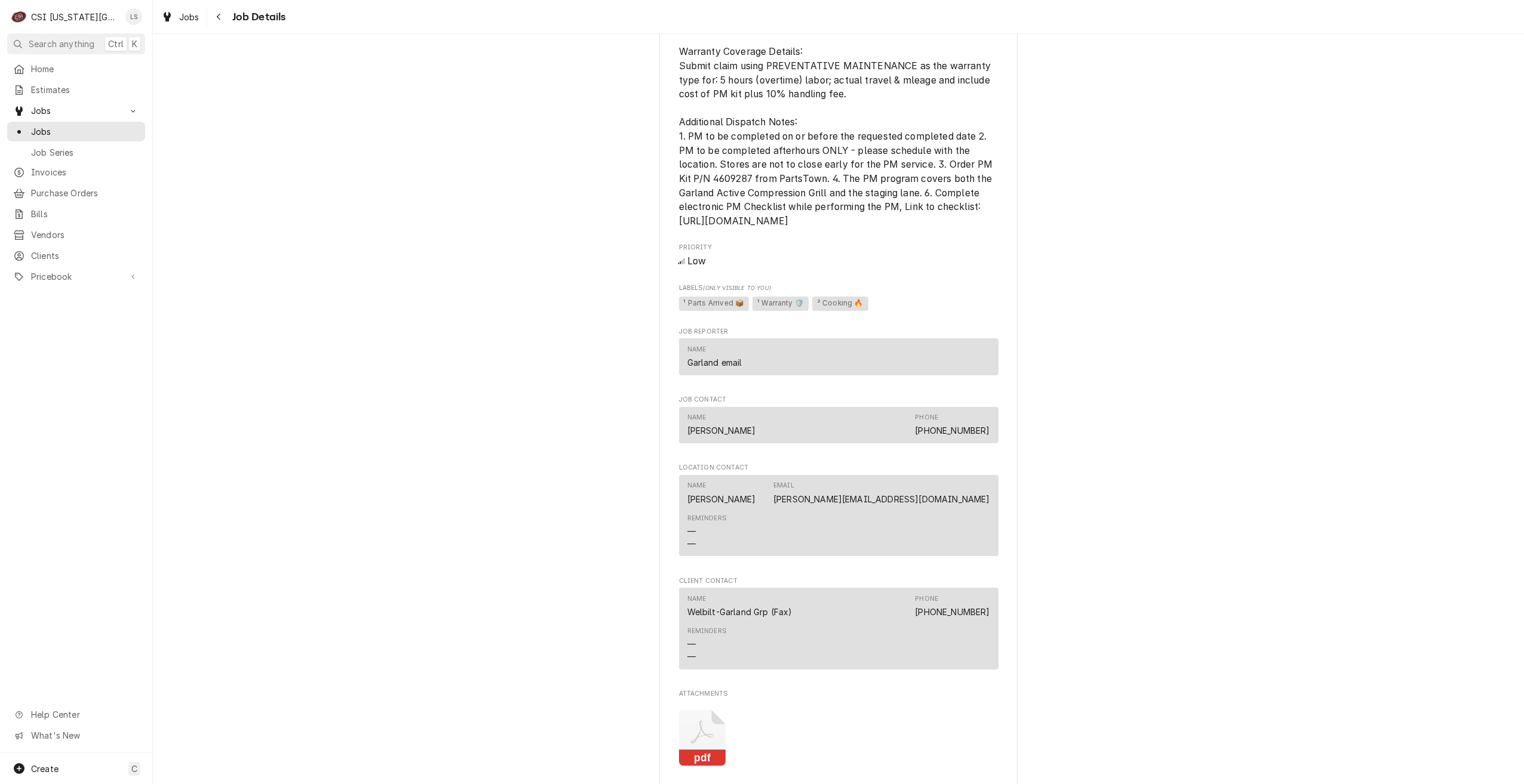
scroll to position [1907, 0]
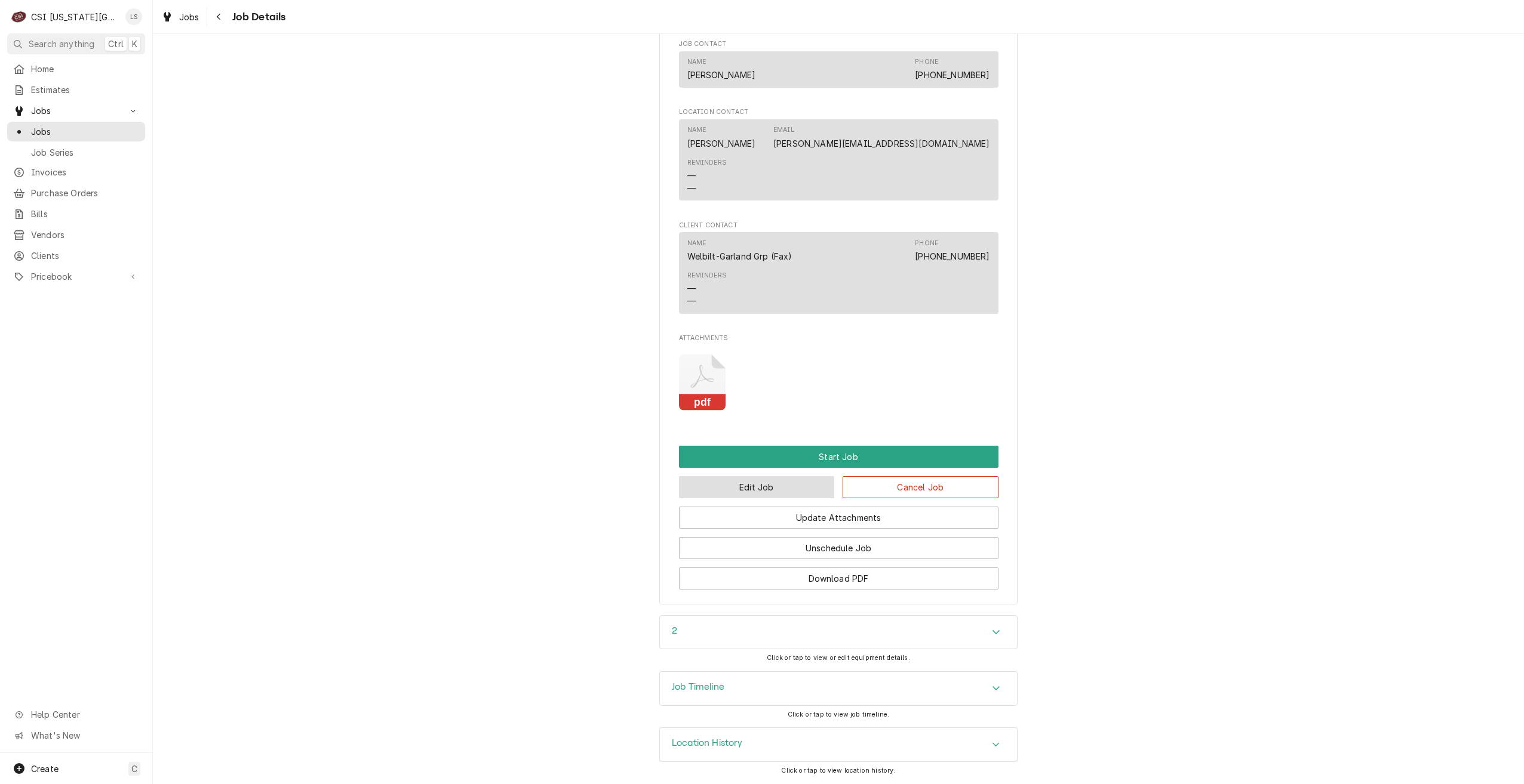
click at [765, 482] on button "Edit Job" at bounding box center [757, 487] width 156 height 22
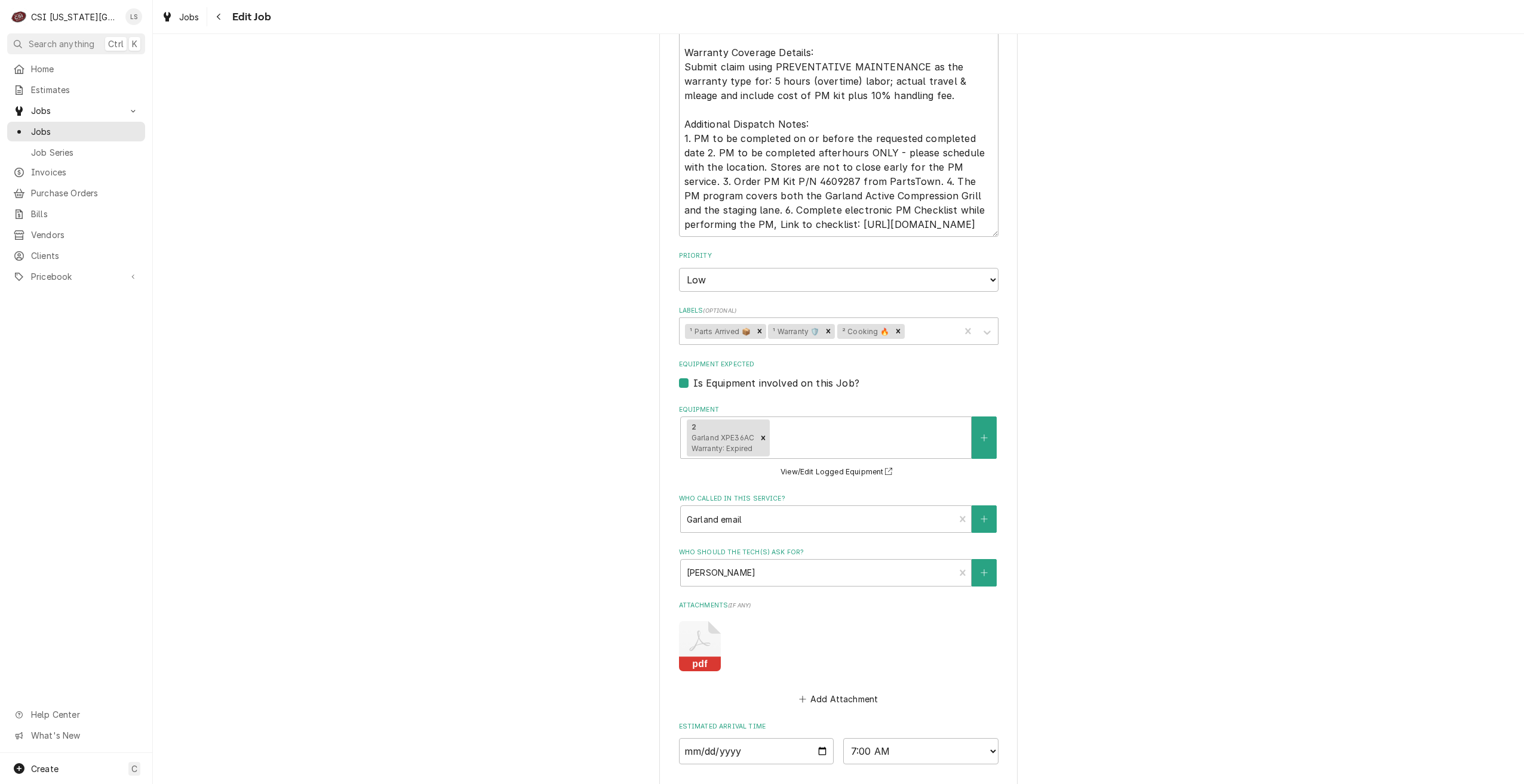
scroll to position [1857, 0]
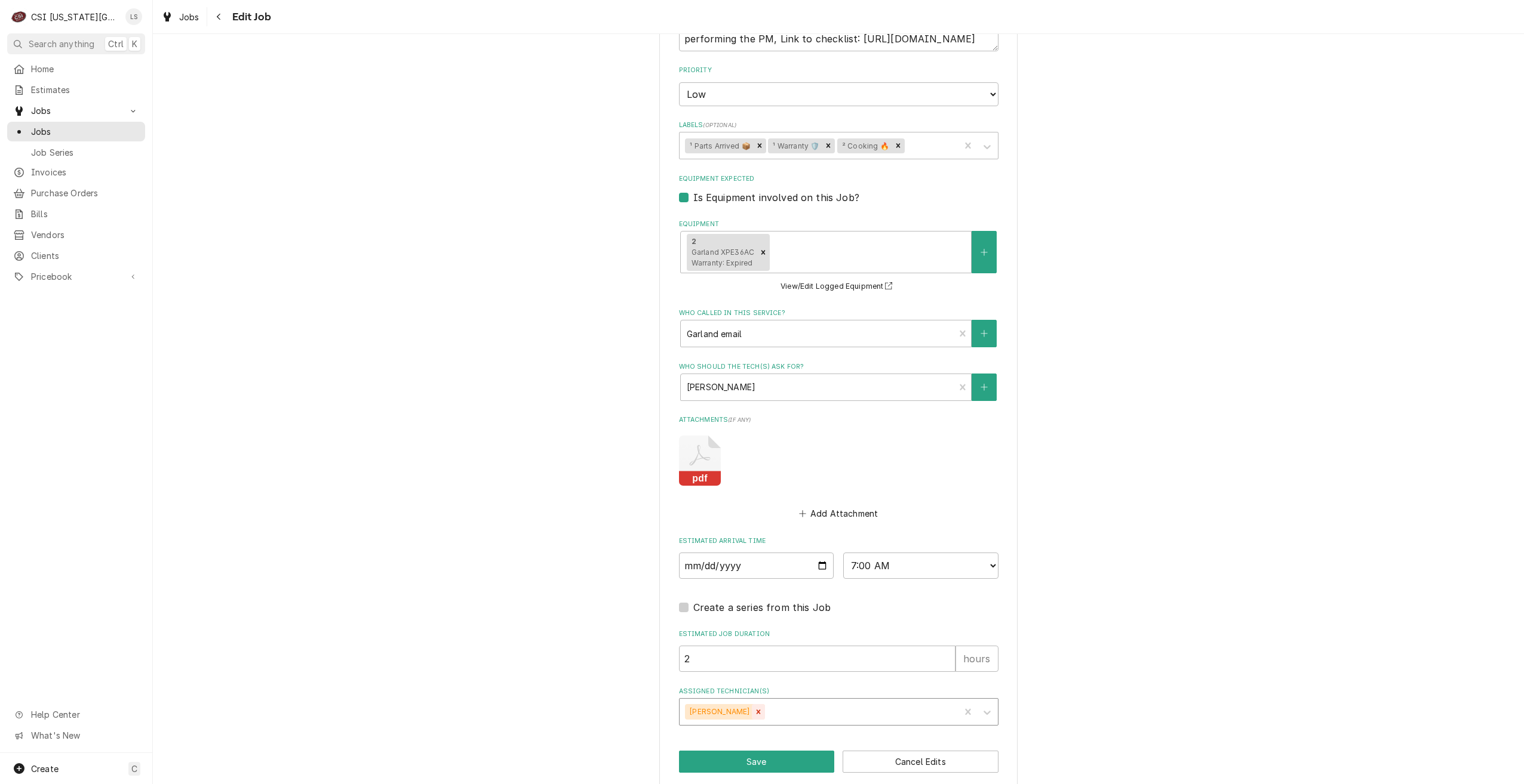
click at [754, 708] on icon "Remove Brian Breazier" at bounding box center [758, 712] width 8 height 8
type textarea "x"
type input "phil"
click at [771, 729] on div "[PERSON_NAME]" at bounding box center [839, 738] width 318 height 19
type textarea "x"
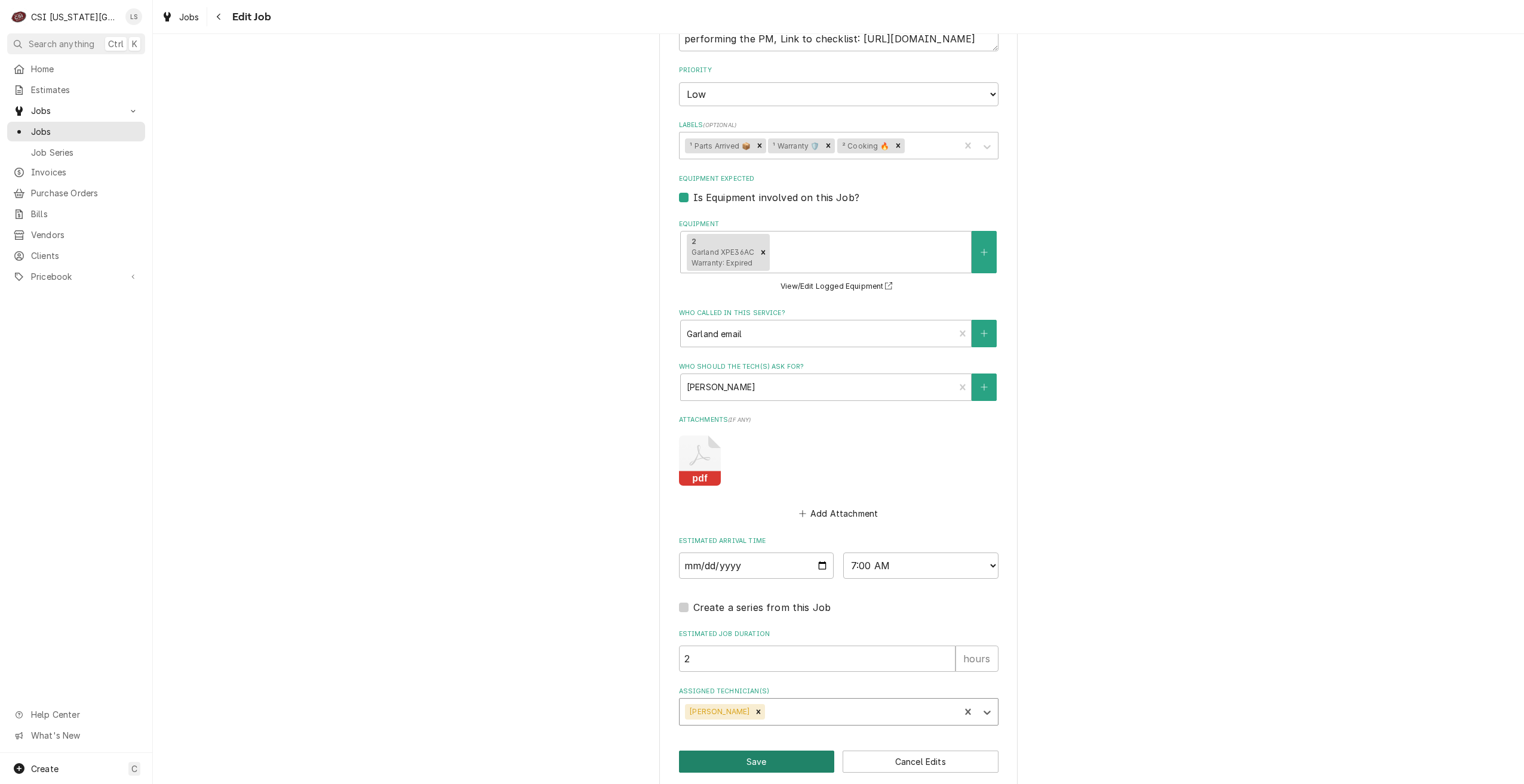
click at [764, 751] on button "Save" at bounding box center [757, 762] width 156 height 22
type textarea "x"
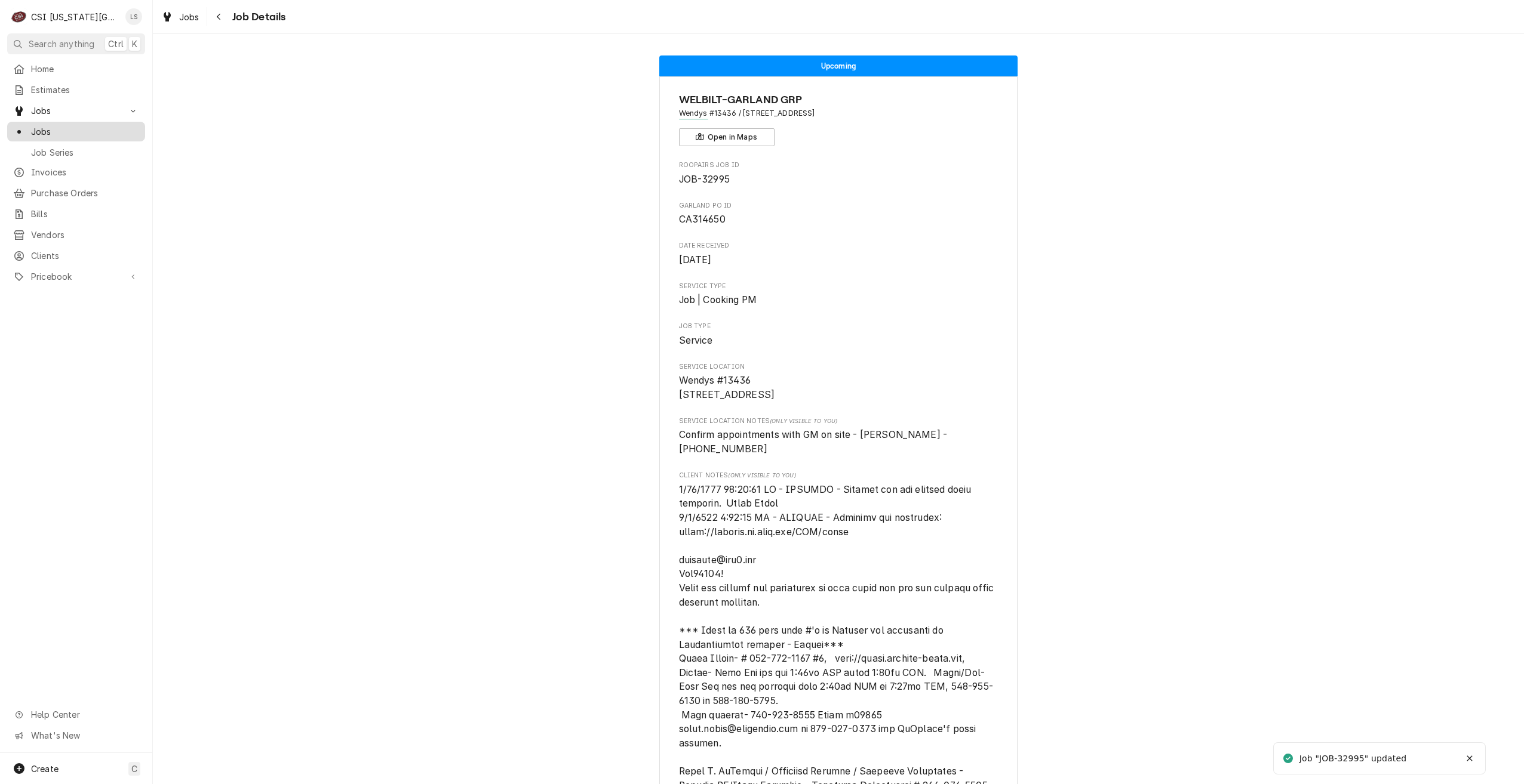
click at [80, 125] on span "Jobs" at bounding box center [85, 131] width 108 height 12
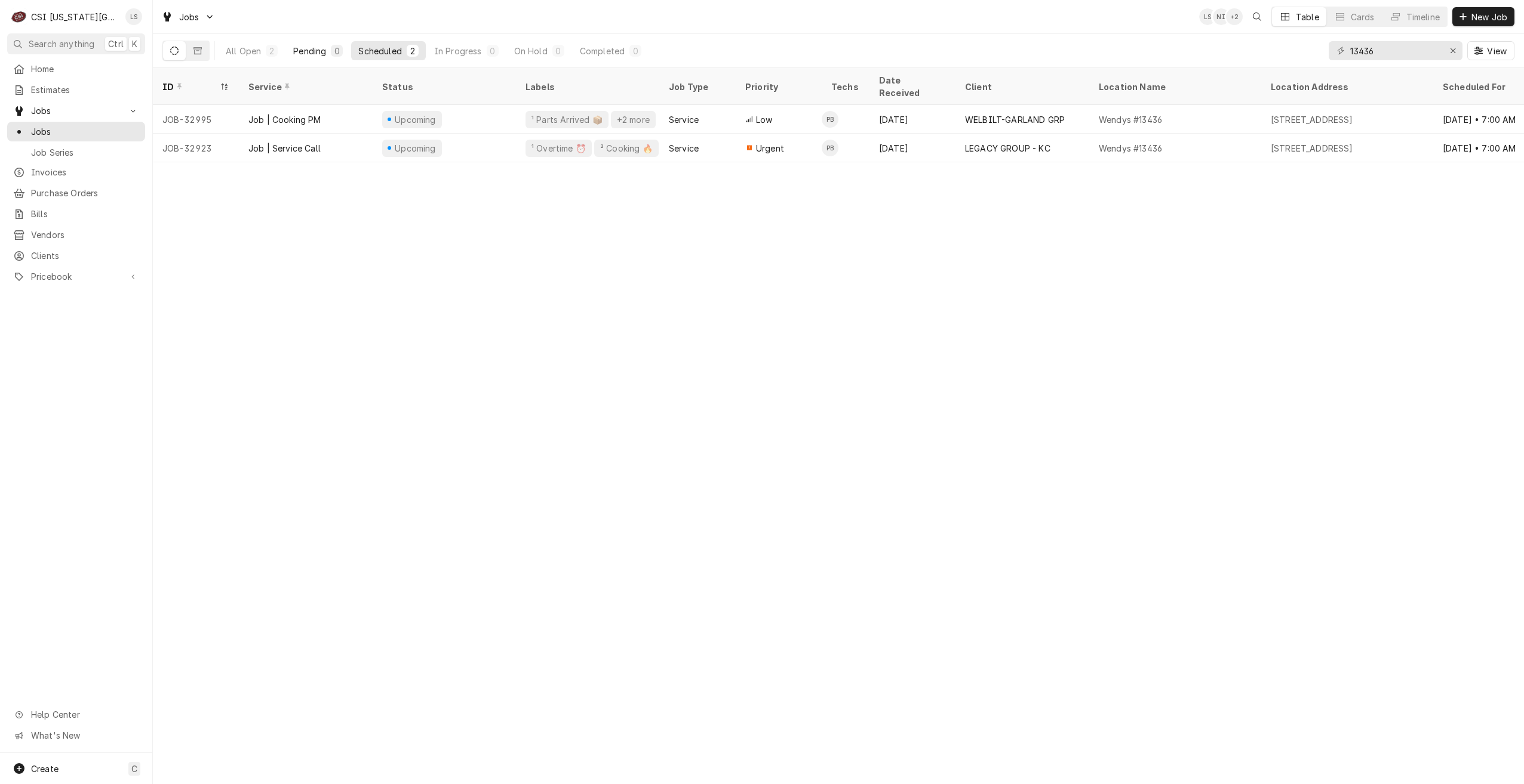
click at [339, 49] on div "0" at bounding box center [336, 51] width 7 height 12
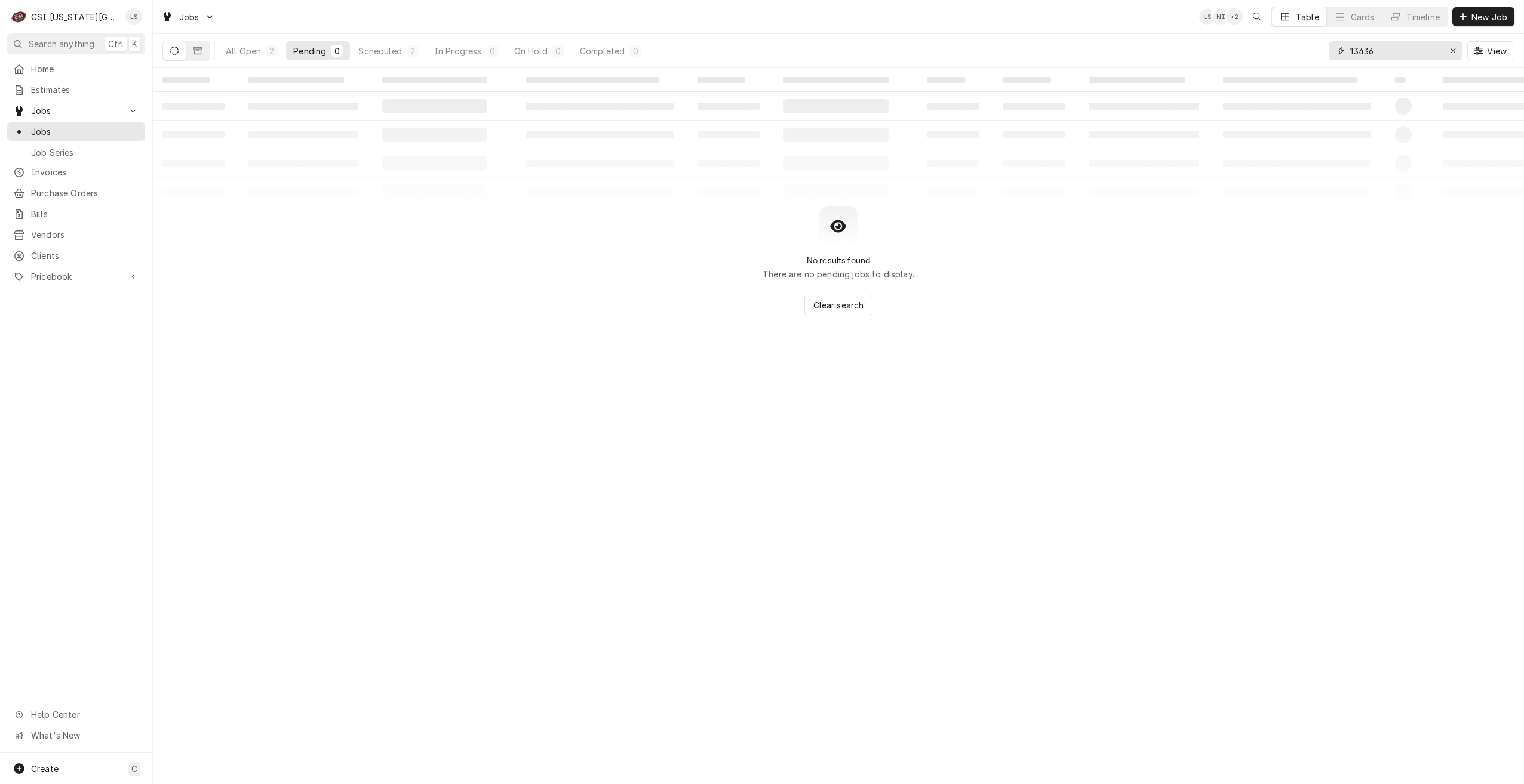
click at [1391, 59] on input "13436" at bounding box center [1395, 50] width 90 height 19
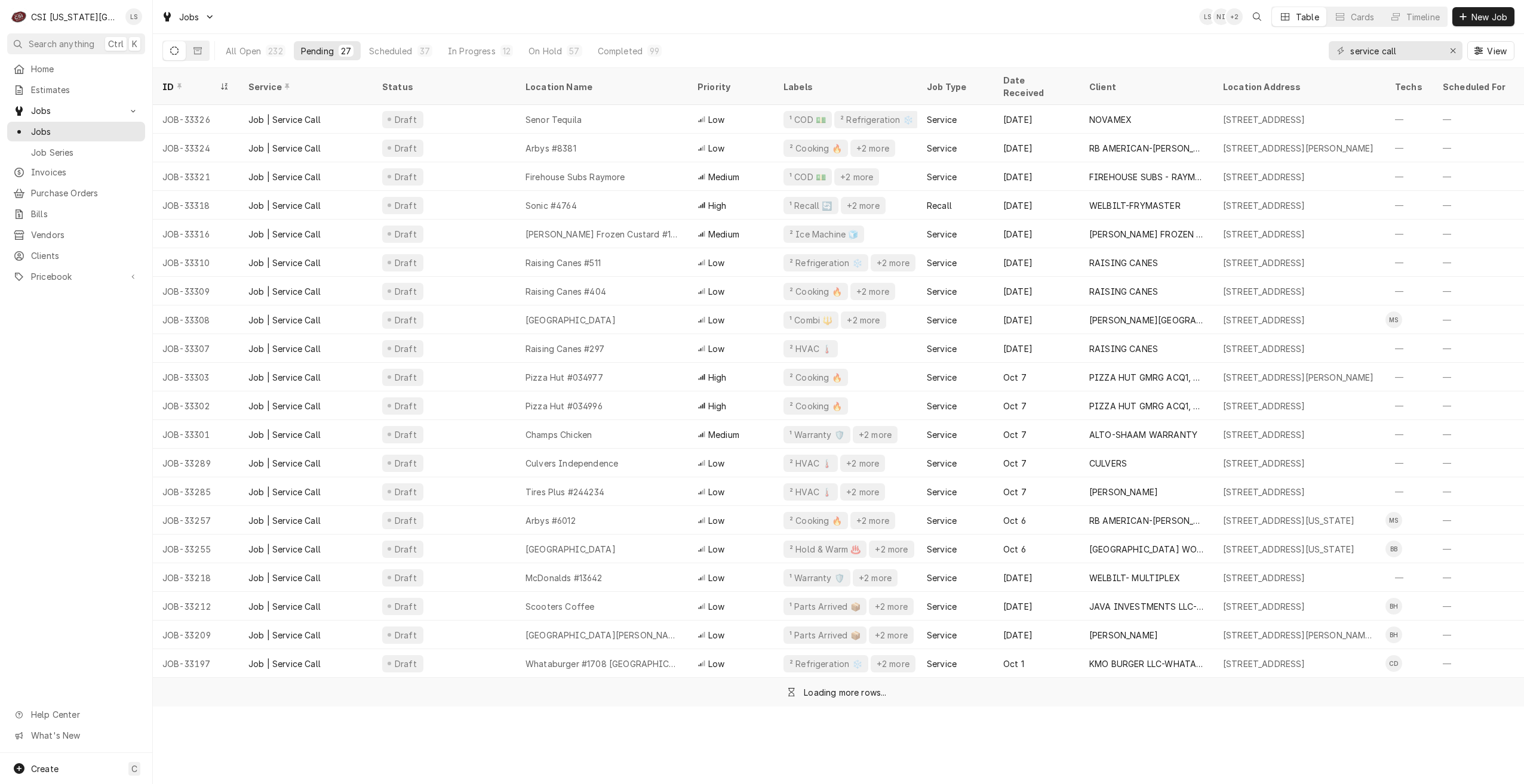
click at [1084, 30] on div "Jobs LS NI + 2 Table Cards Timeline New Job" at bounding box center [838, 17] width 1371 height 34
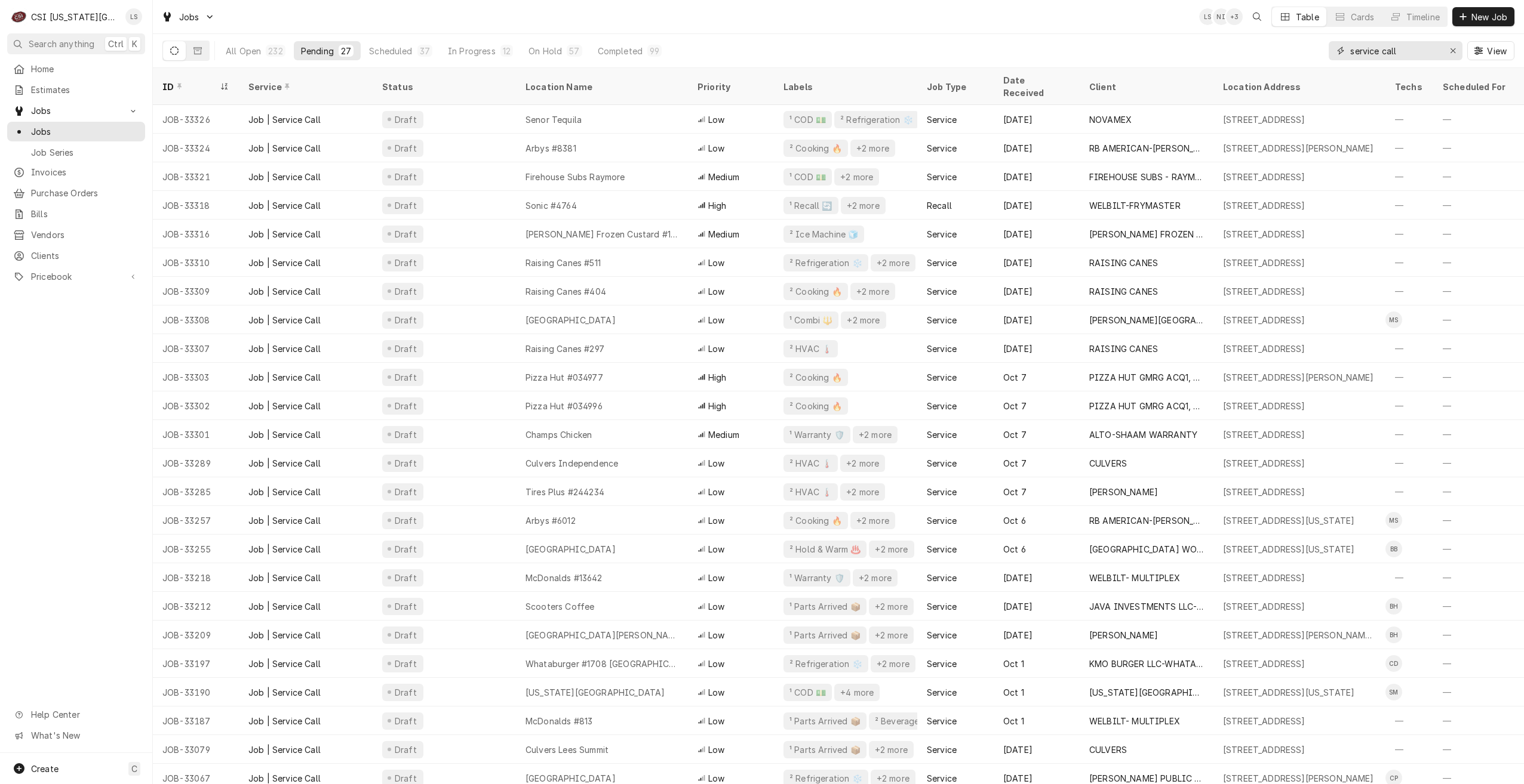
drag, startPoint x: 1401, startPoint y: 51, endPoint x: 1321, endPoint y: 46, distance: 80.2
click at [1321, 46] on div "All Open 232 Pending 27 Scheduled 37 In Progress 12 On Hold 57 Completed 99 ser…" at bounding box center [838, 51] width 1352 height 34
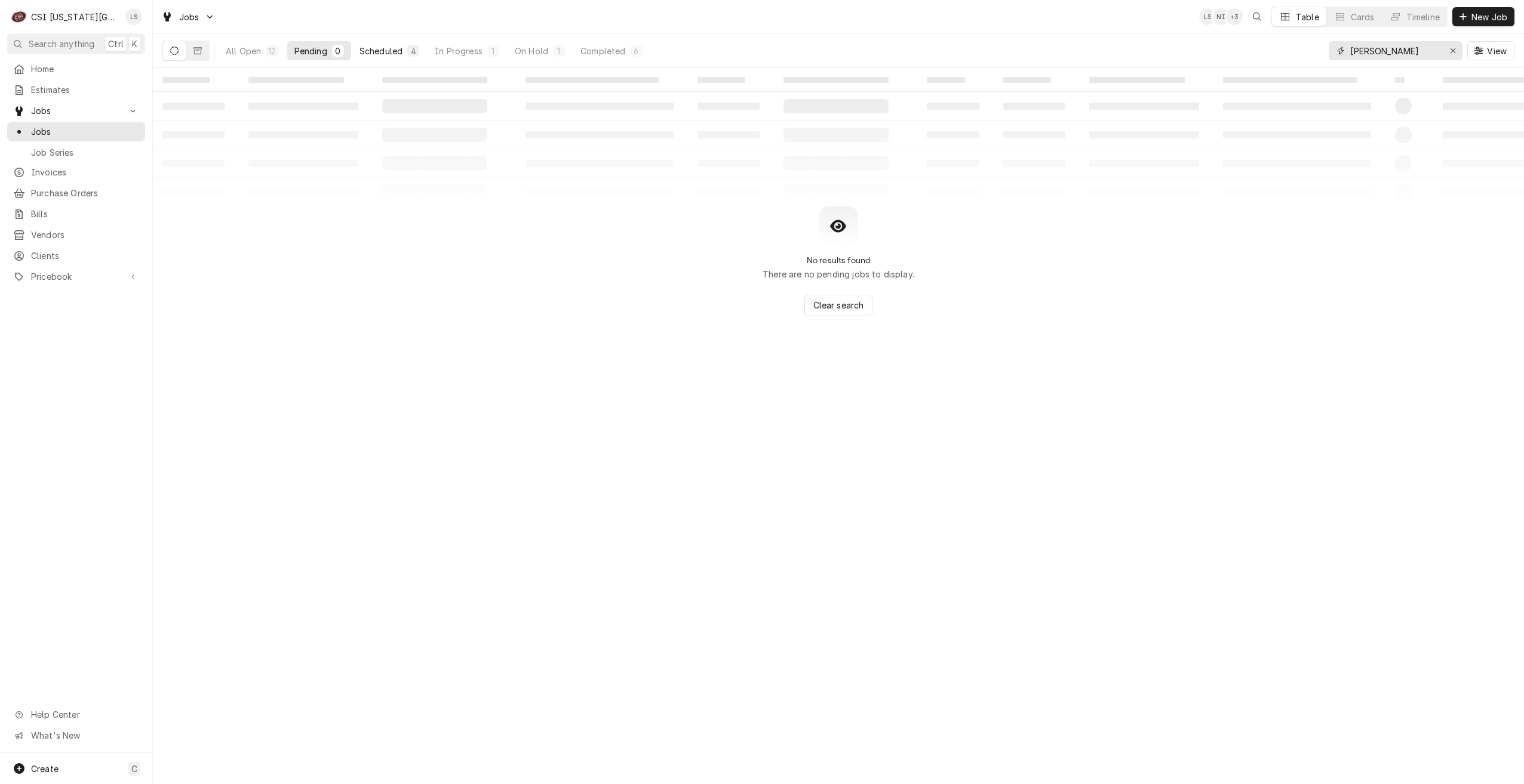
type input "preston"
click at [389, 45] on div "Scheduled" at bounding box center [380, 51] width 43 height 12
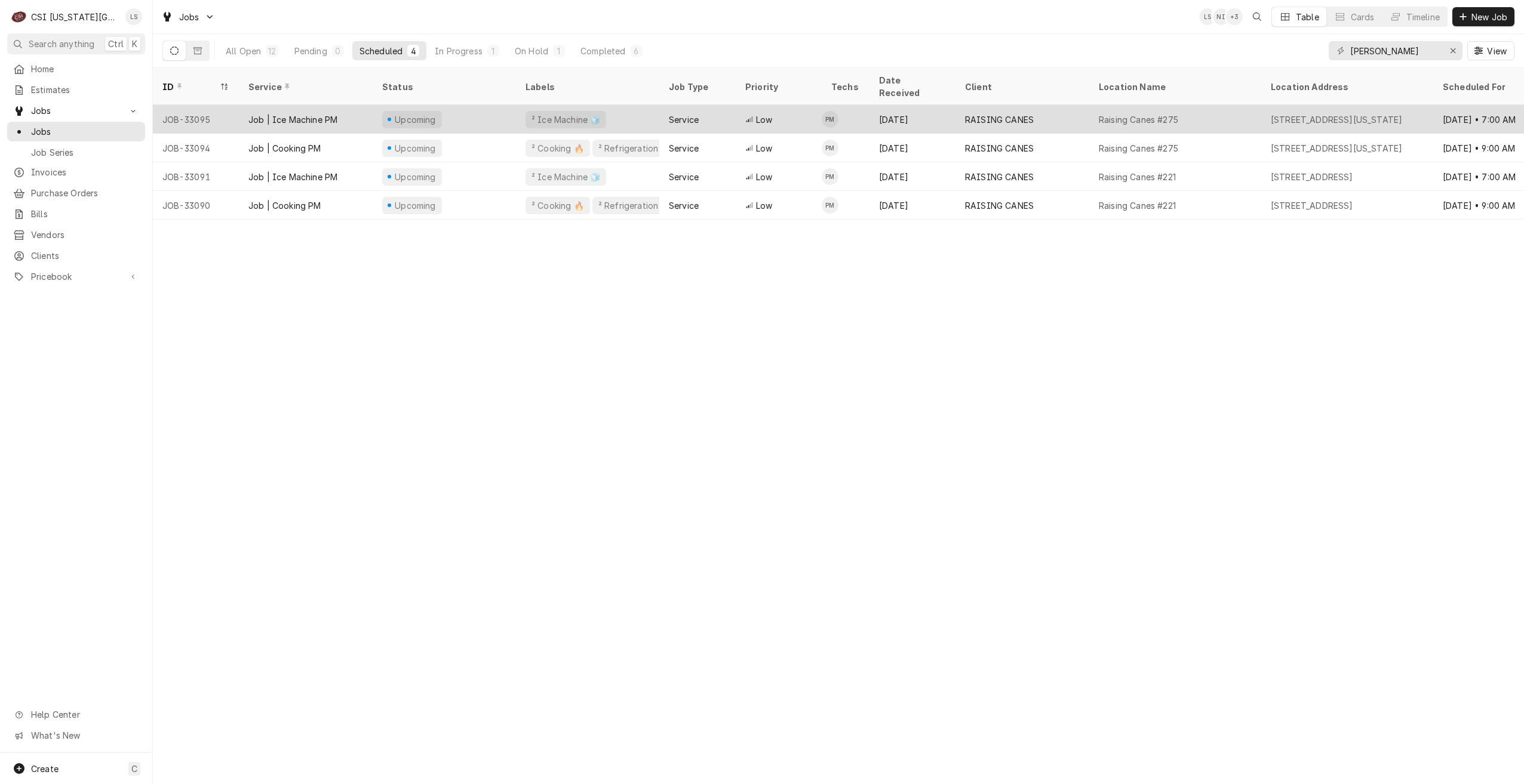
click at [1160, 113] on div "Raising Canes #275" at bounding box center [1175, 120] width 172 height 29
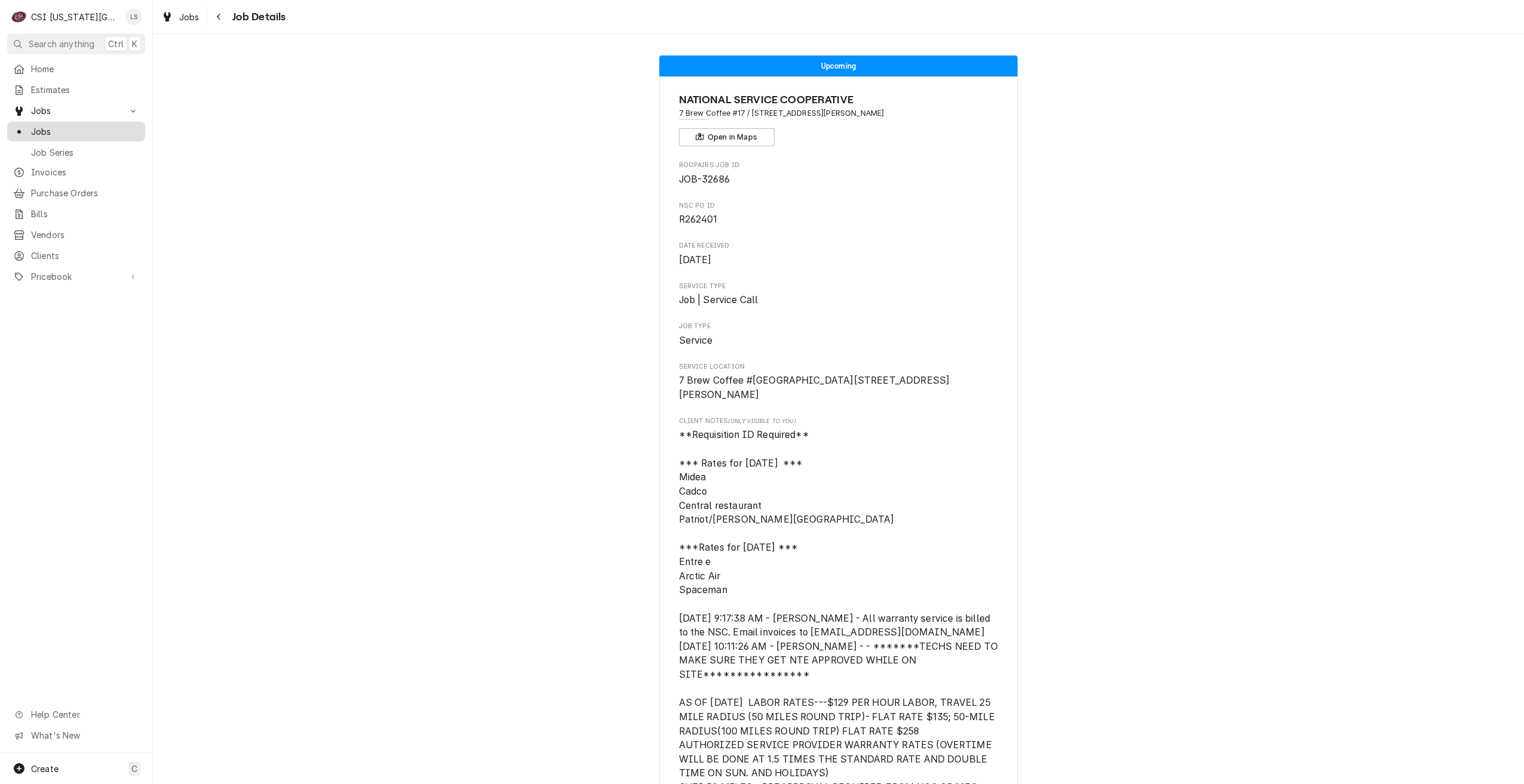
click at [119, 136] on link "Jobs" at bounding box center [75, 131] width 138 height 20
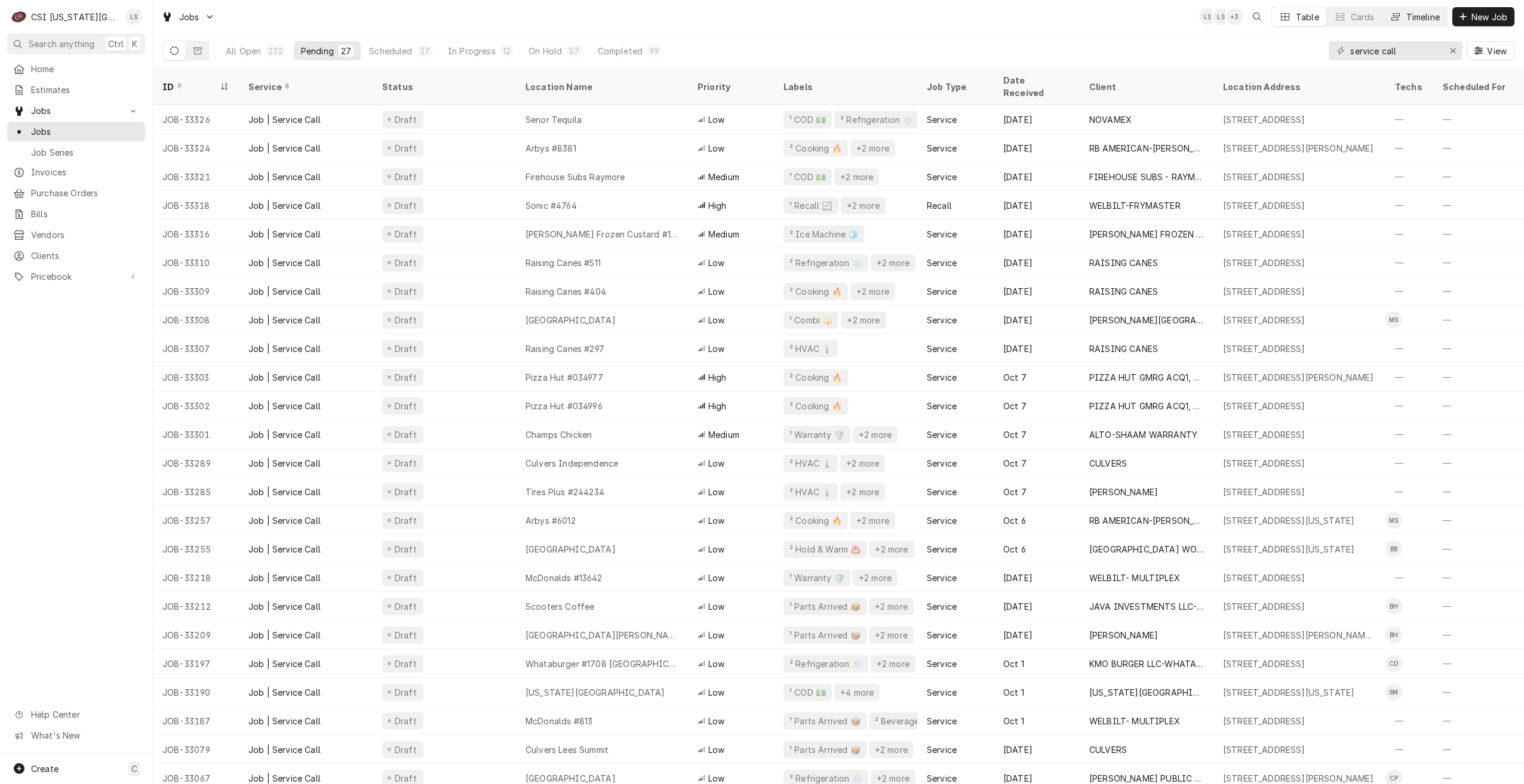
click at [1421, 16] on div "Timeline" at bounding box center [1423, 17] width 34 height 12
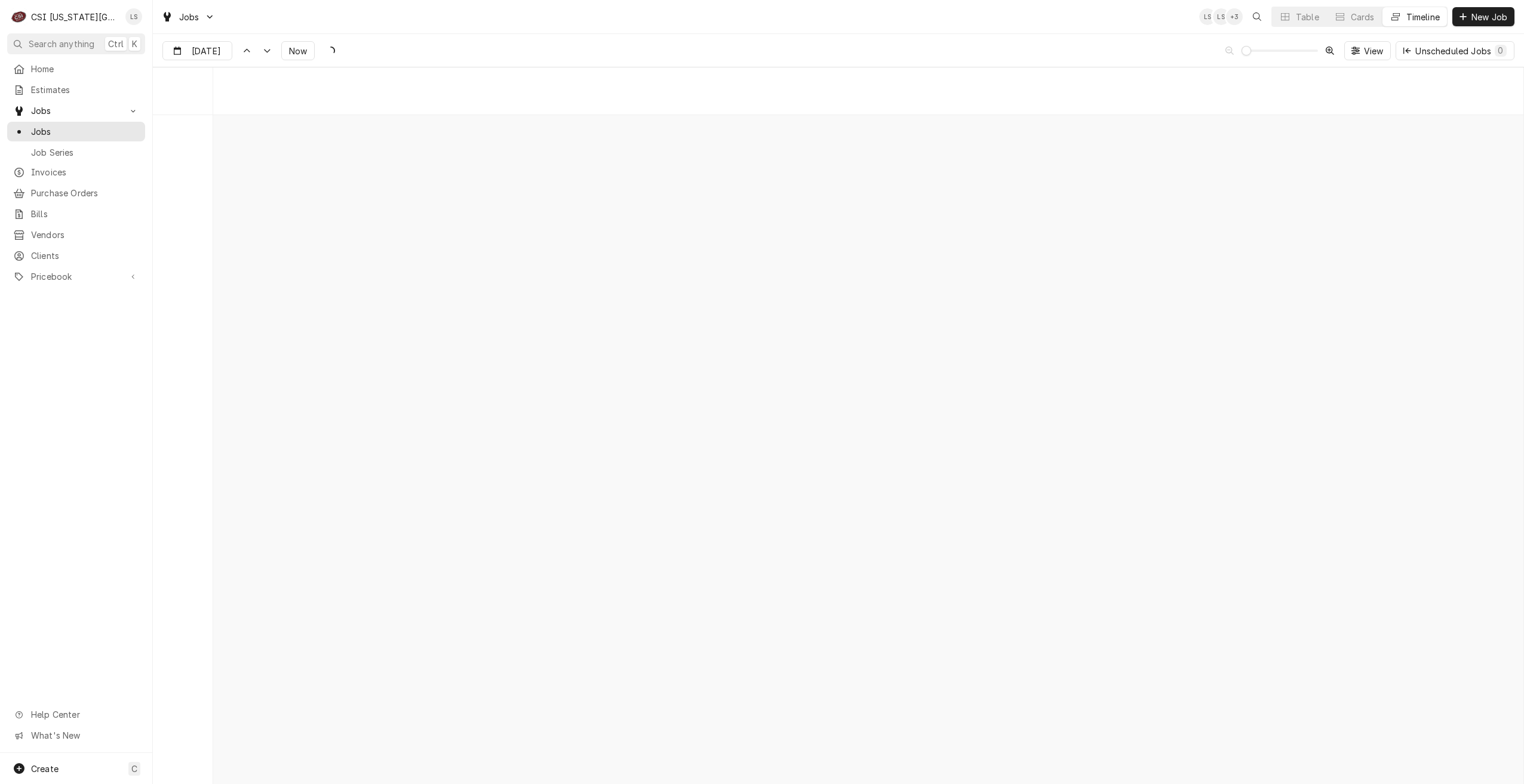
scroll to position [13714, 0]
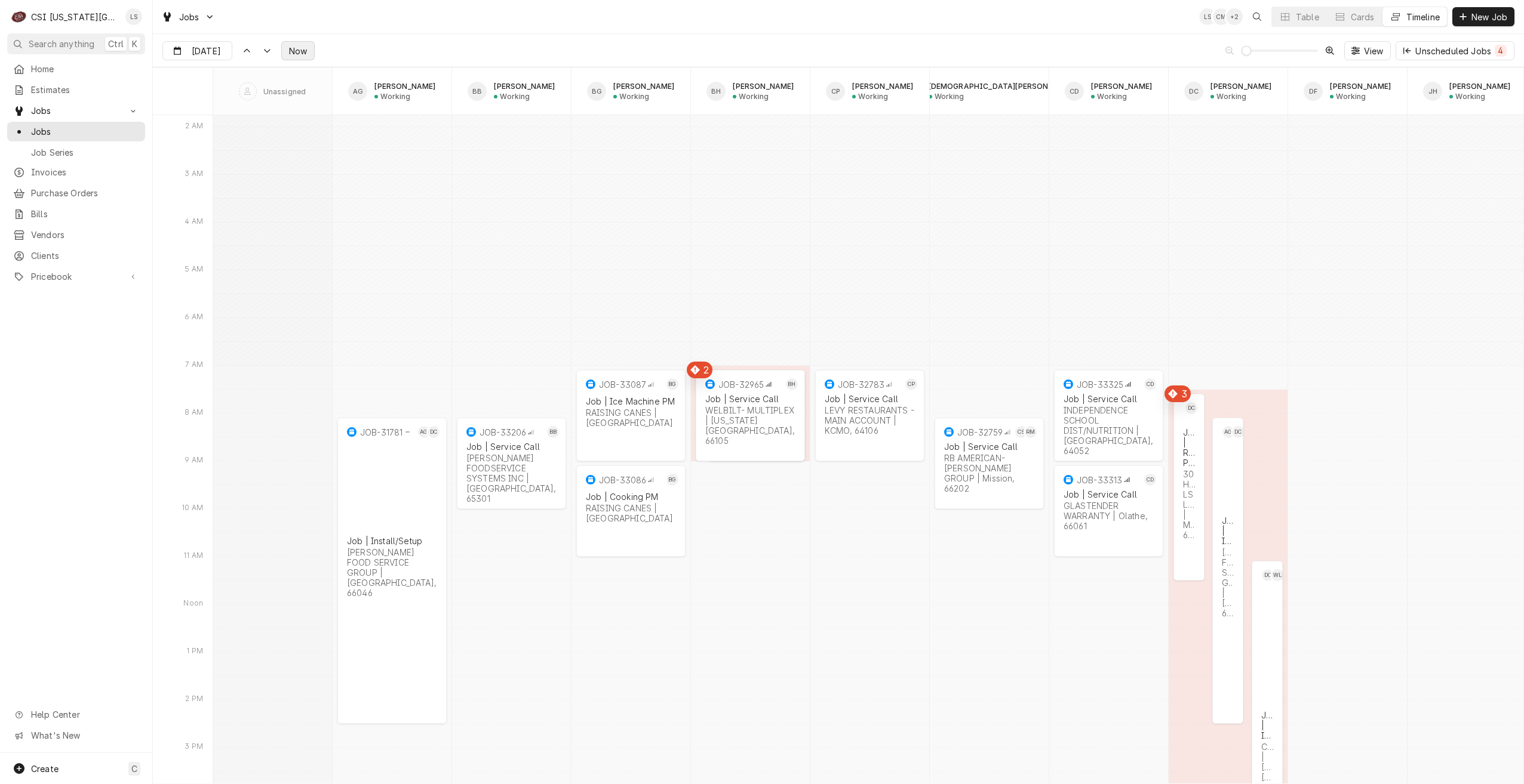
click at [287, 49] on span "Now" at bounding box center [298, 51] width 22 height 12
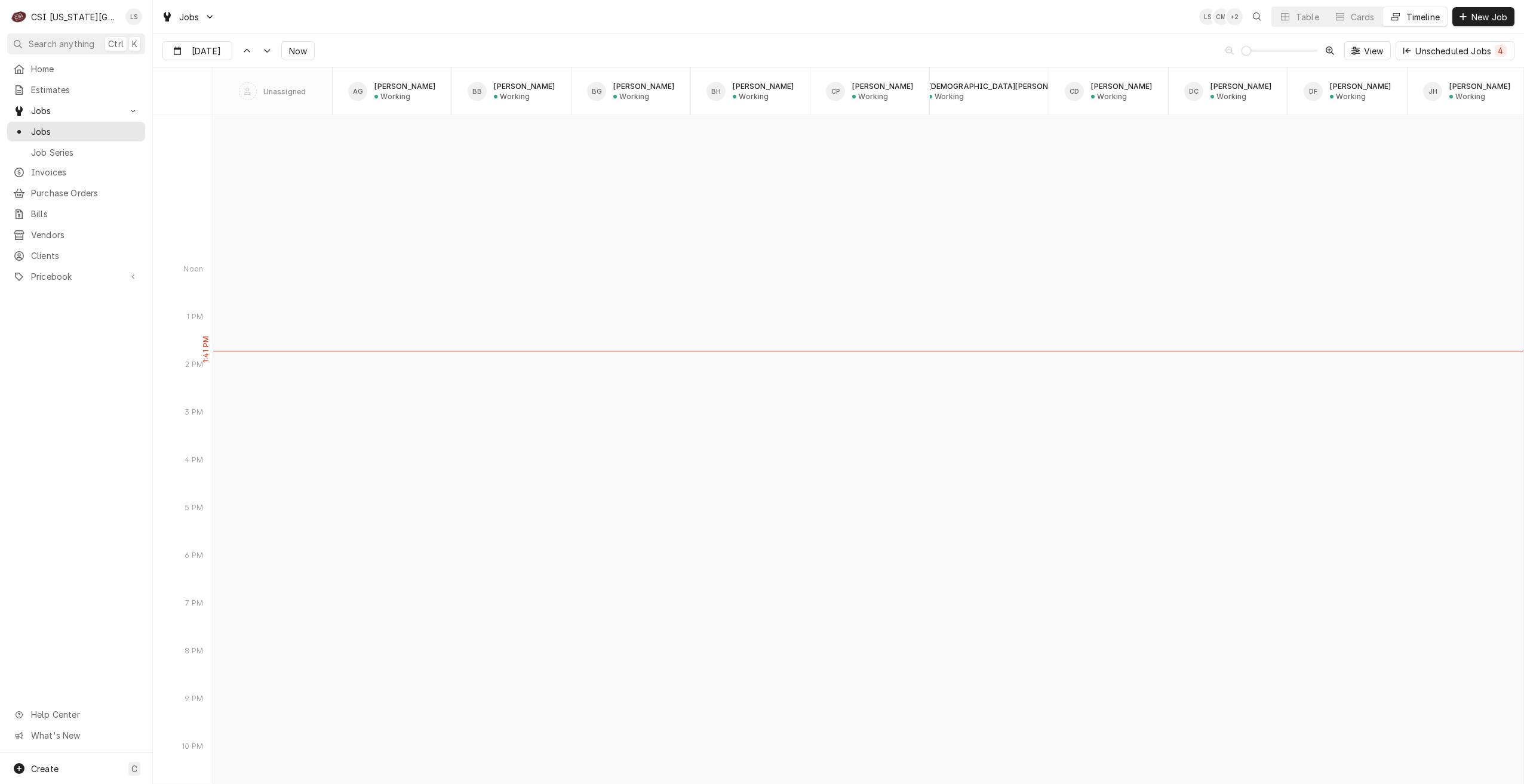
scroll to position [12799, 0]
type input "Oct 8"
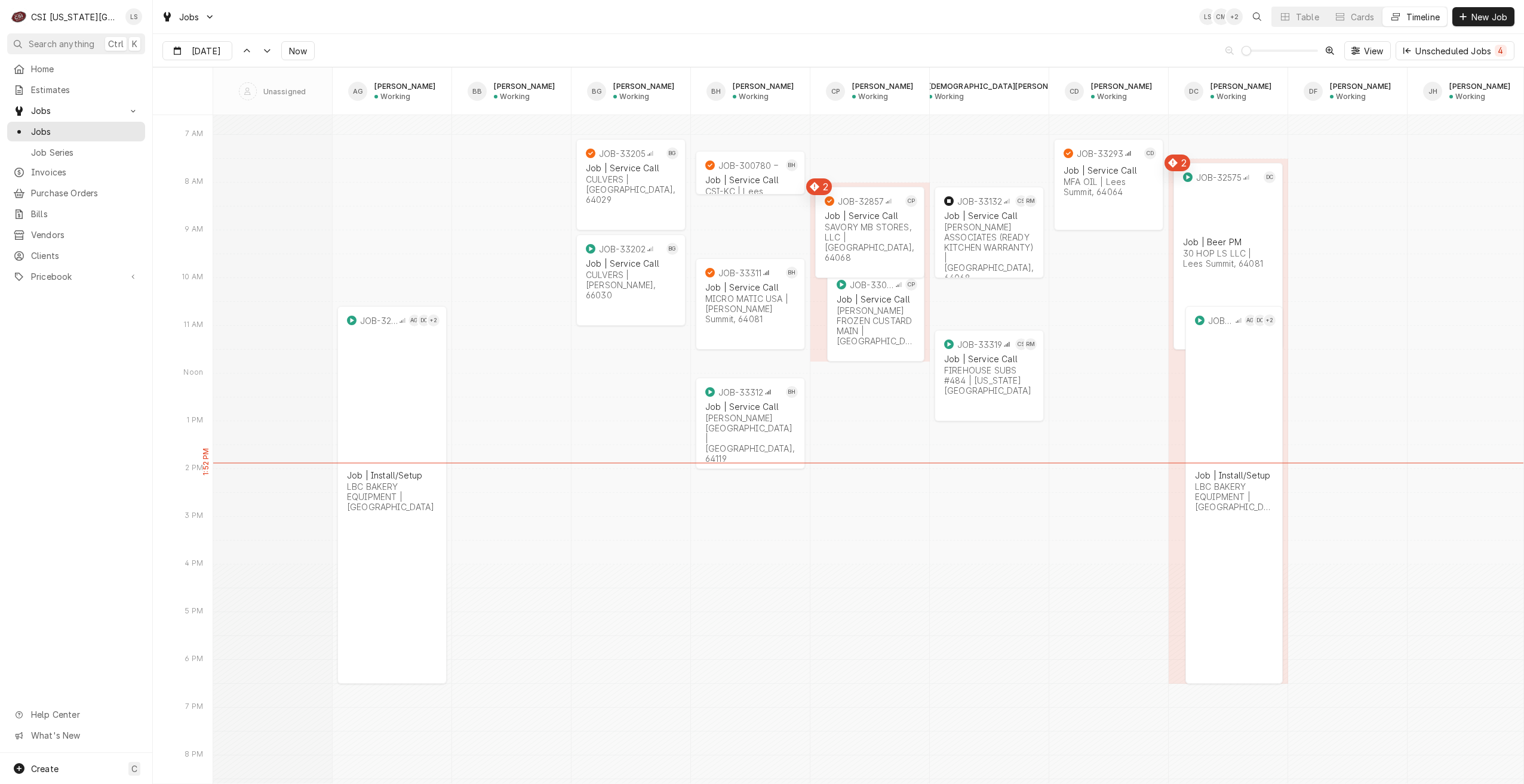
click at [682, 11] on div "Jobs LS CM + 2 Table Cards Timeline New Job" at bounding box center [838, 17] width 1371 height 34
click at [524, 19] on div "Jobs LS CM + 3 Table Cards Timeline New Job" at bounding box center [838, 17] width 1371 height 34
click at [524, 19] on div "Jobs LS CM + 4 Table Cards Timeline New Job" at bounding box center [838, 17] width 1371 height 34
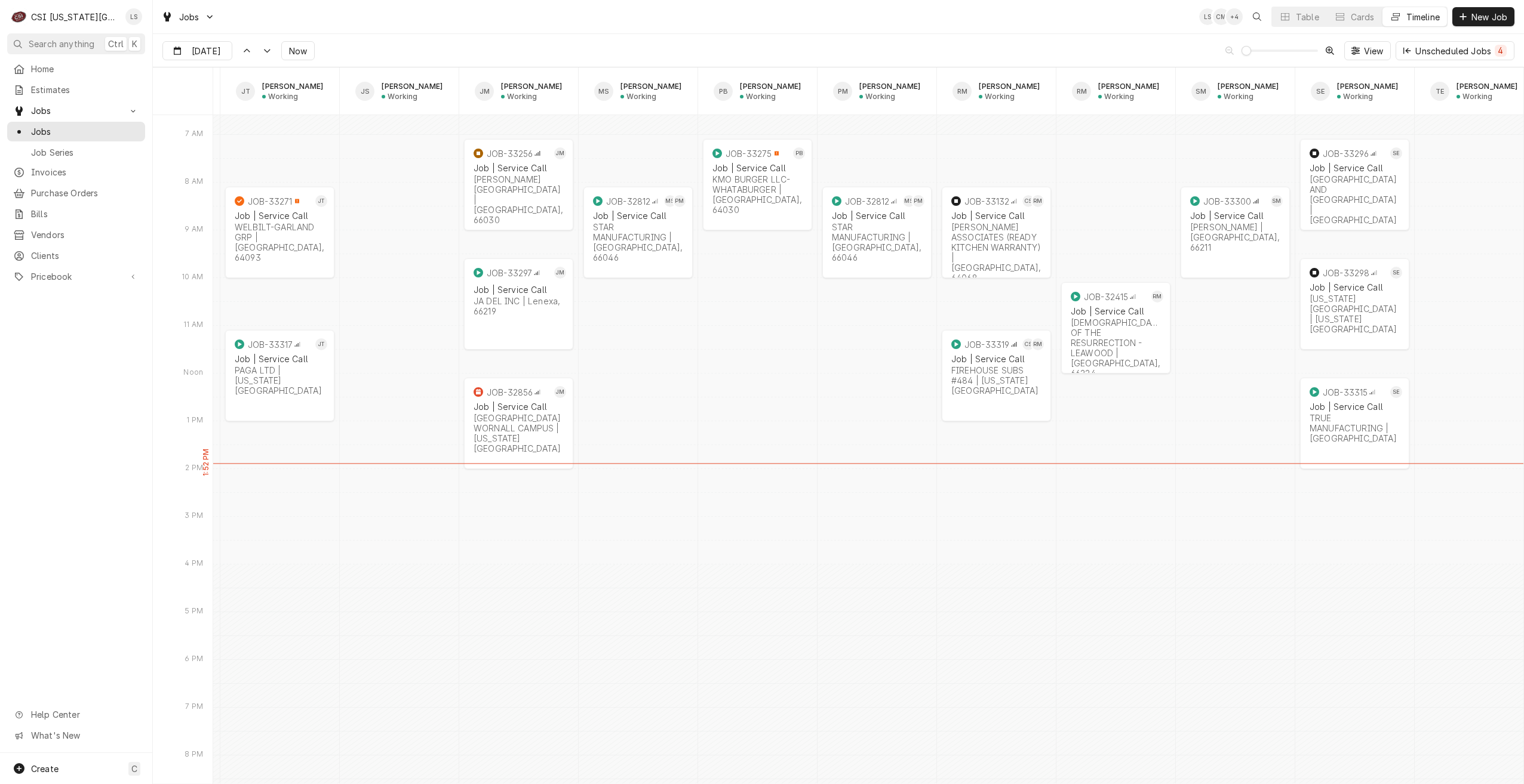
scroll to position [0, 0]
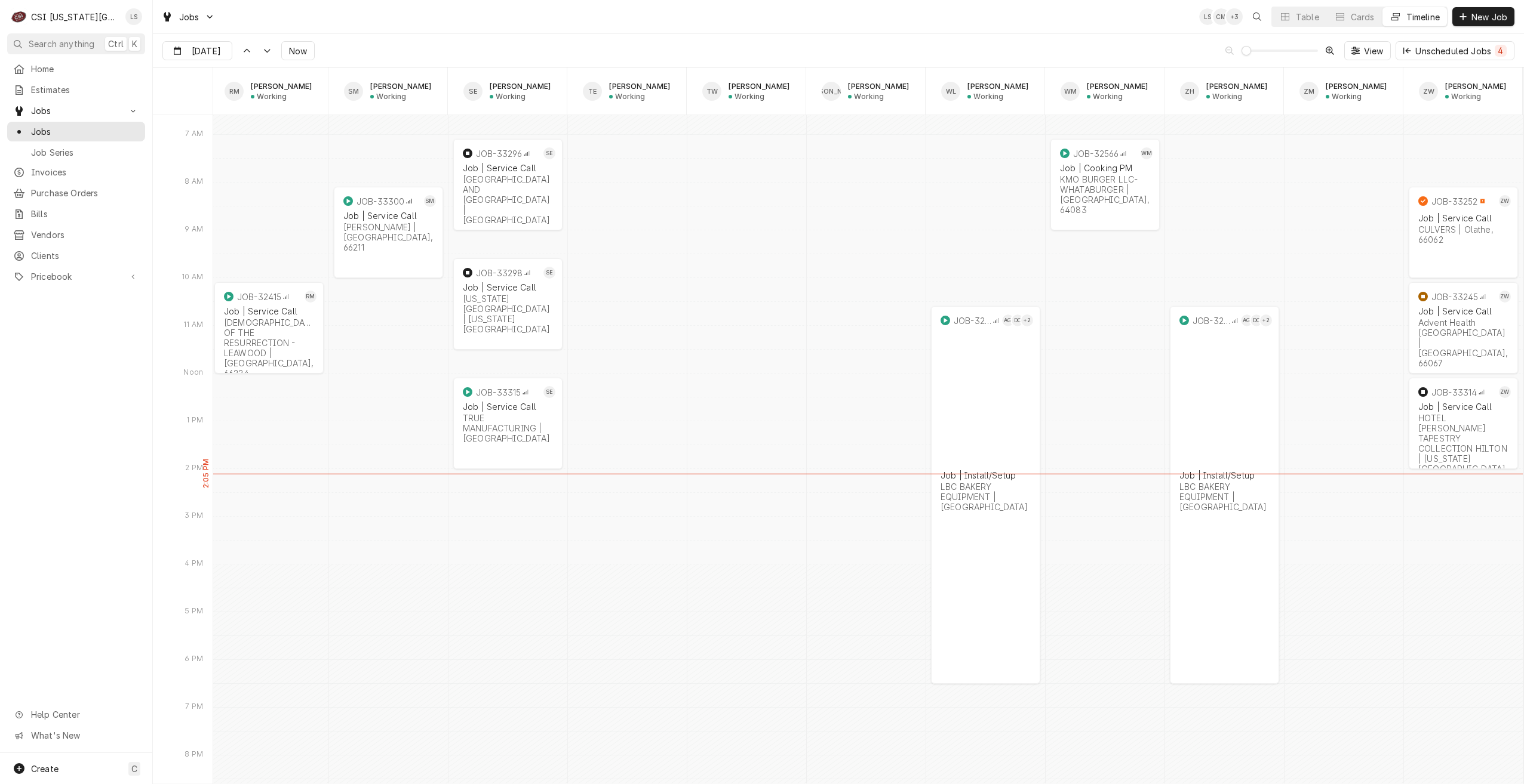
click at [665, 27] on div "Jobs LS CM + 3 Table Cards Timeline New Job" at bounding box center [838, 17] width 1371 height 34
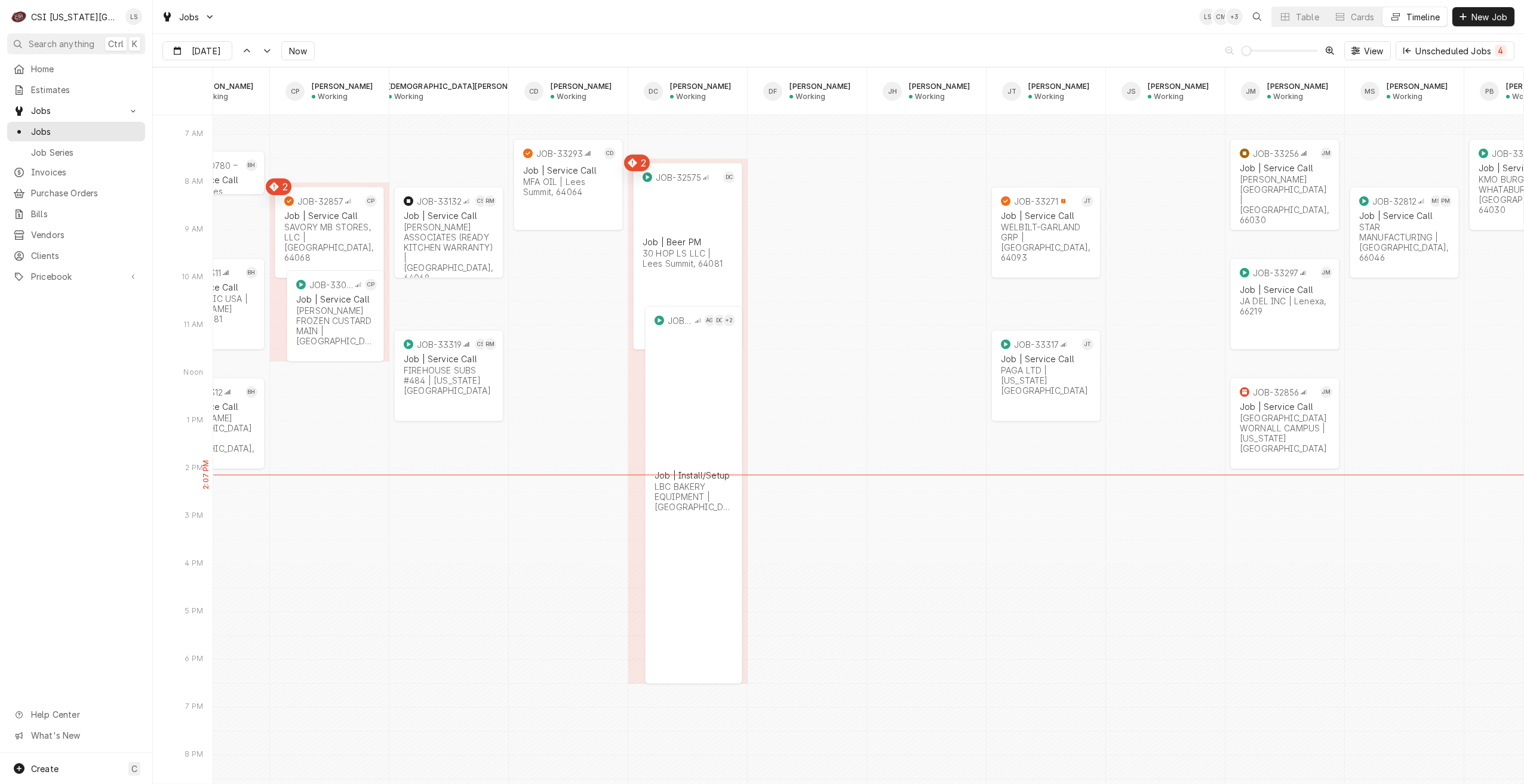
scroll to position [0, 331]
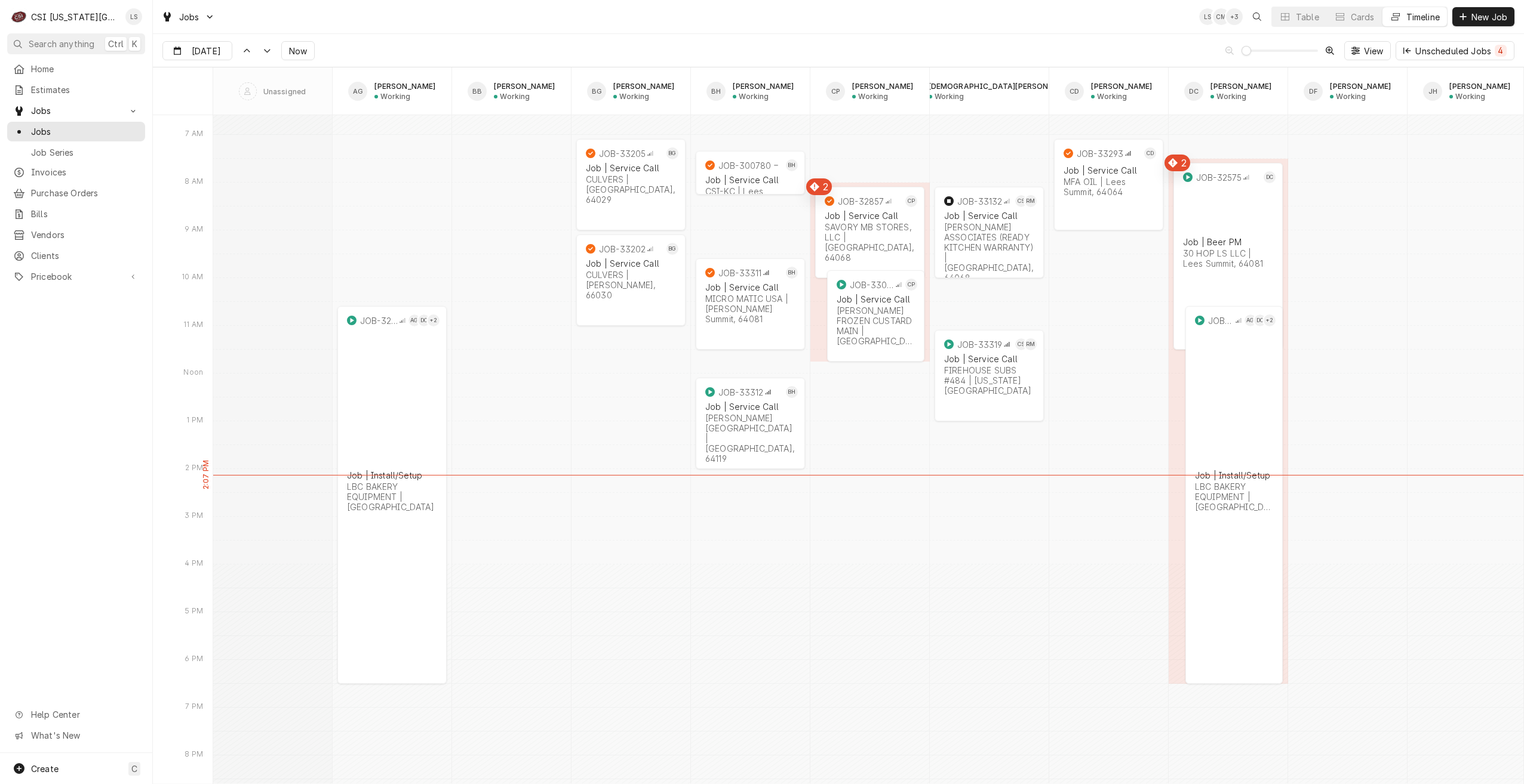
click at [596, 17] on div "Jobs LS CM + 3 Table Cards Timeline New Job" at bounding box center [838, 17] width 1371 height 34
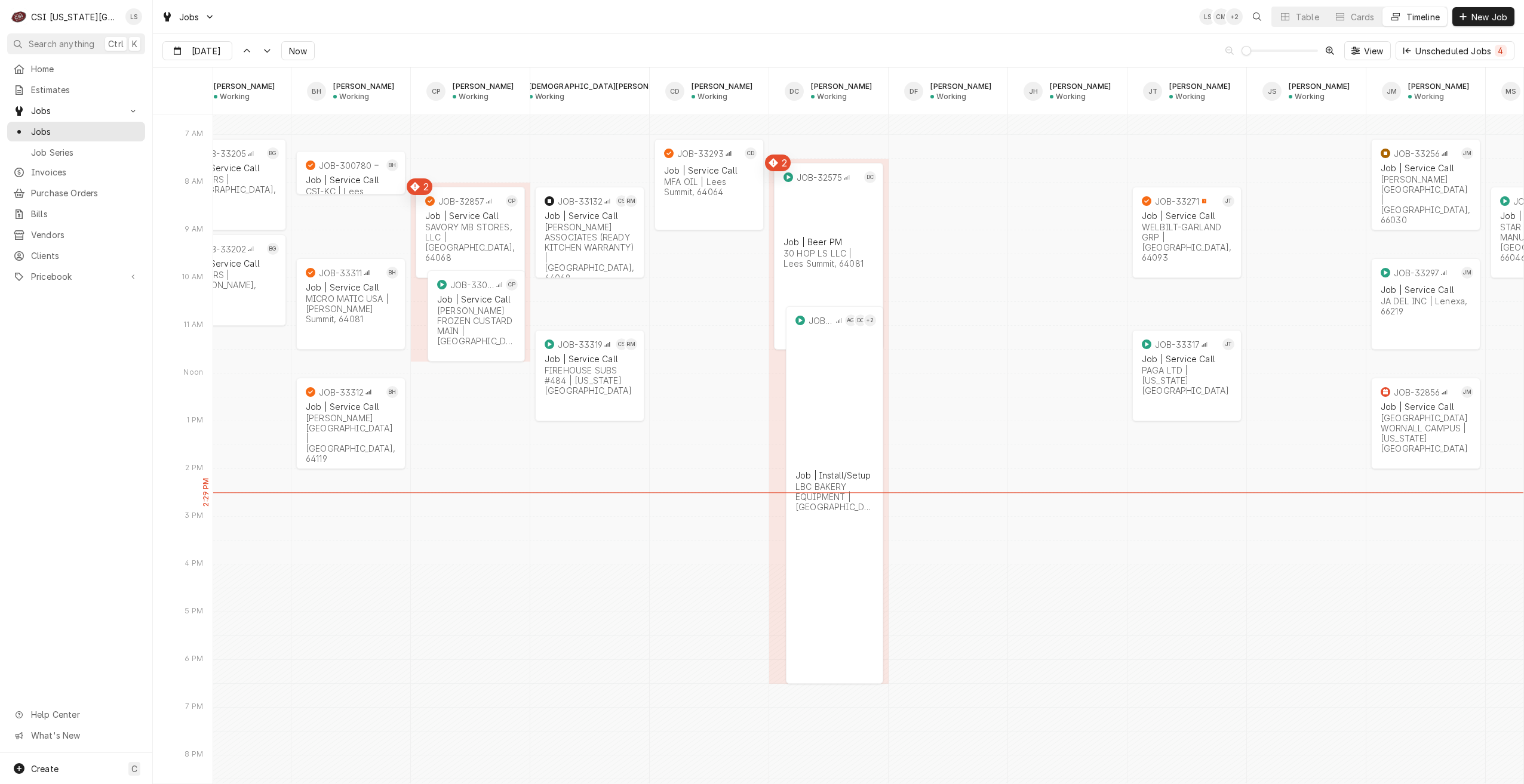
scroll to position [0, 480]
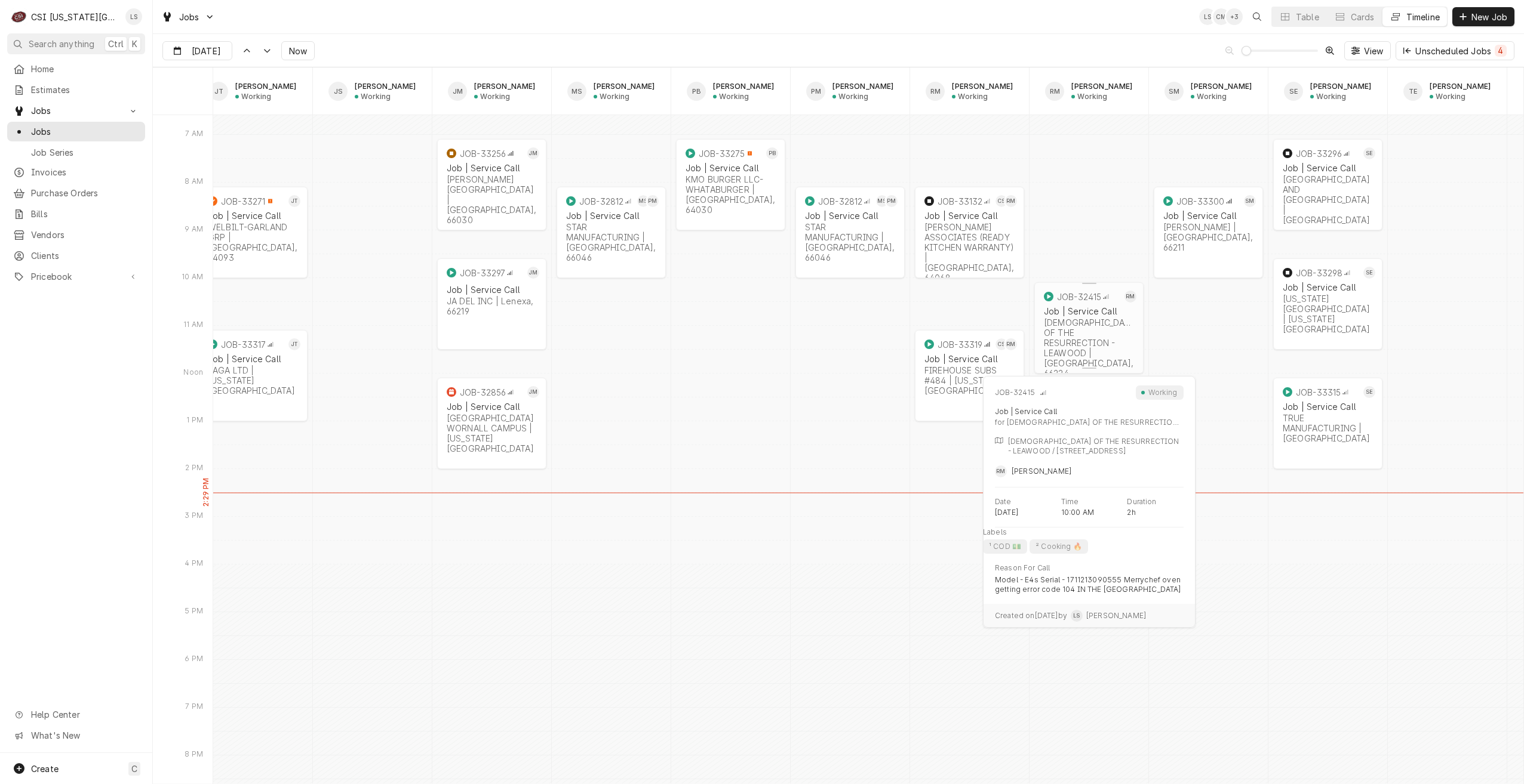
click at [1101, 333] on div "CHURCH OF THE RESURRECTION - LEAWOOD | Leawood, 66224" at bounding box center [1089, 348] width 90 height 61
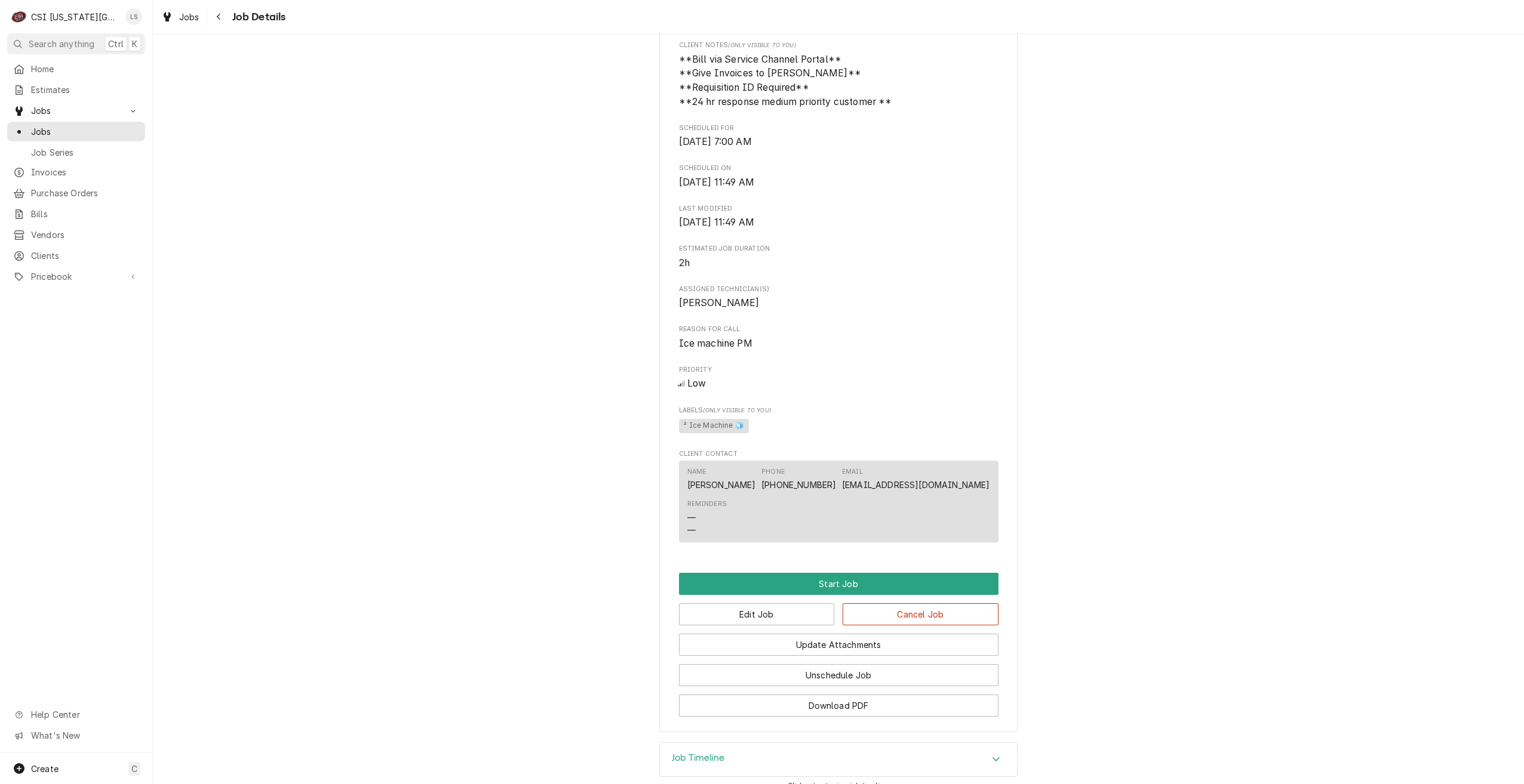
scroll to position [940, 0]
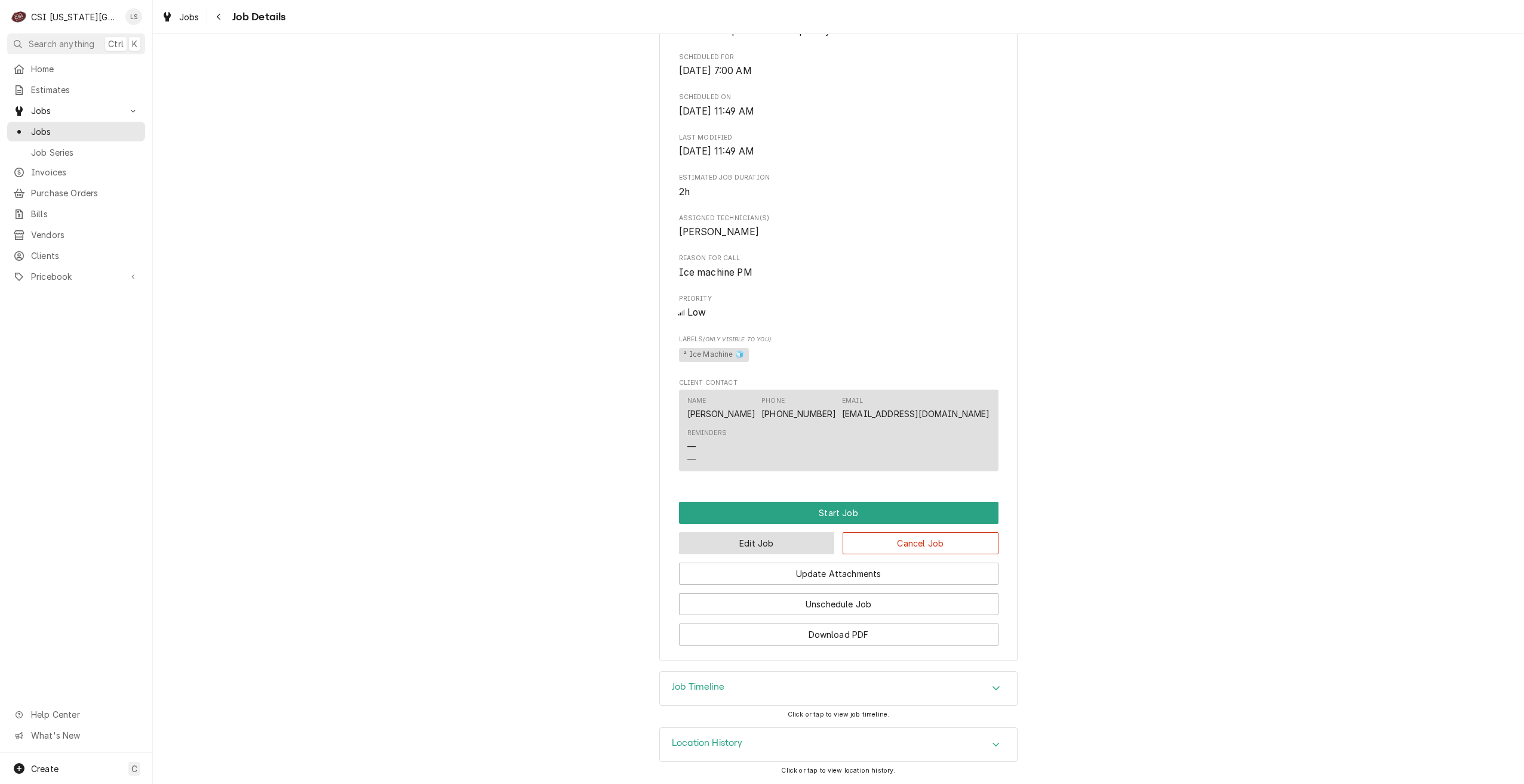
click at [772, 536] on button "Edit Job" at bounding box center [757, 543] width 156 height 22
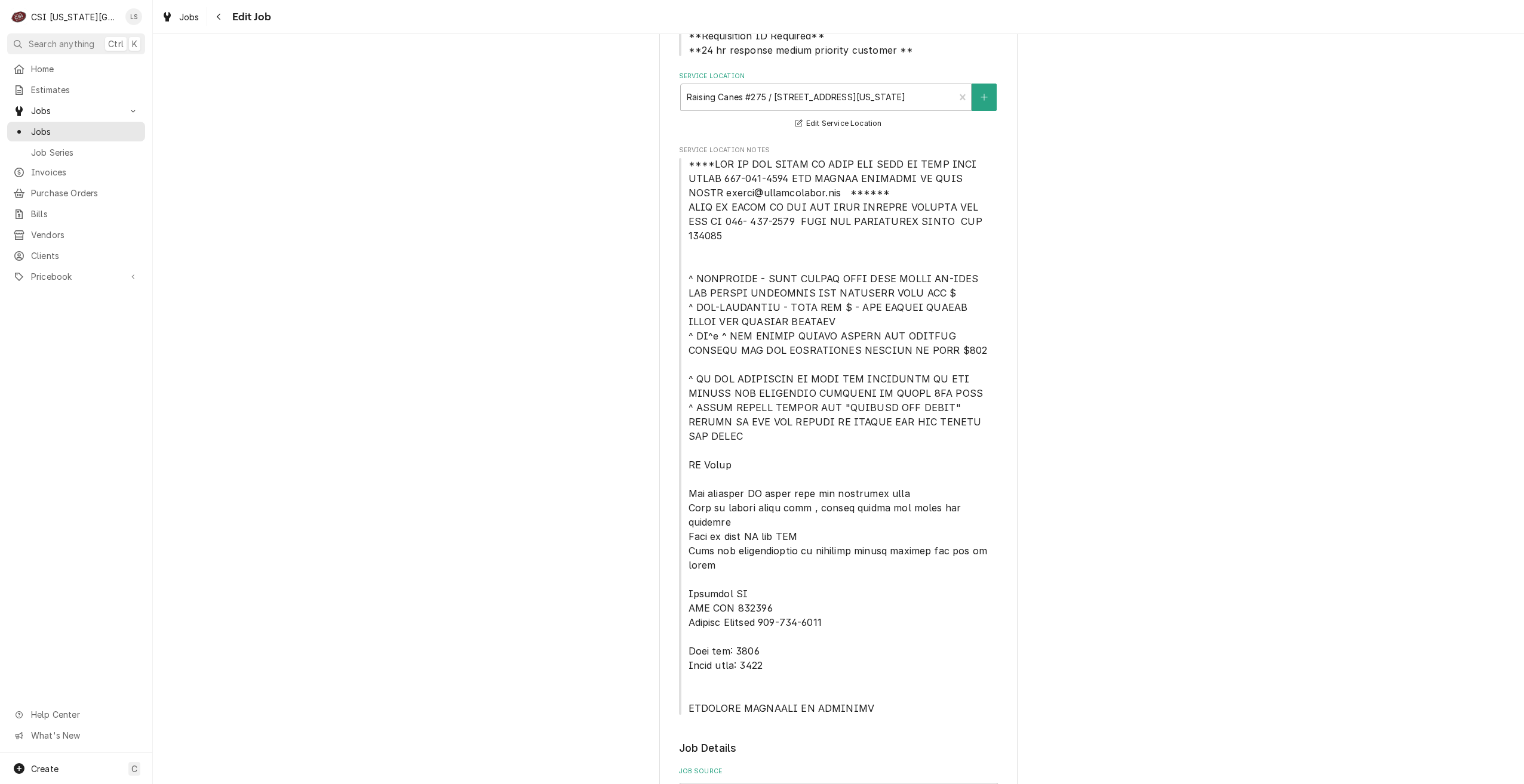
type textarea "x"
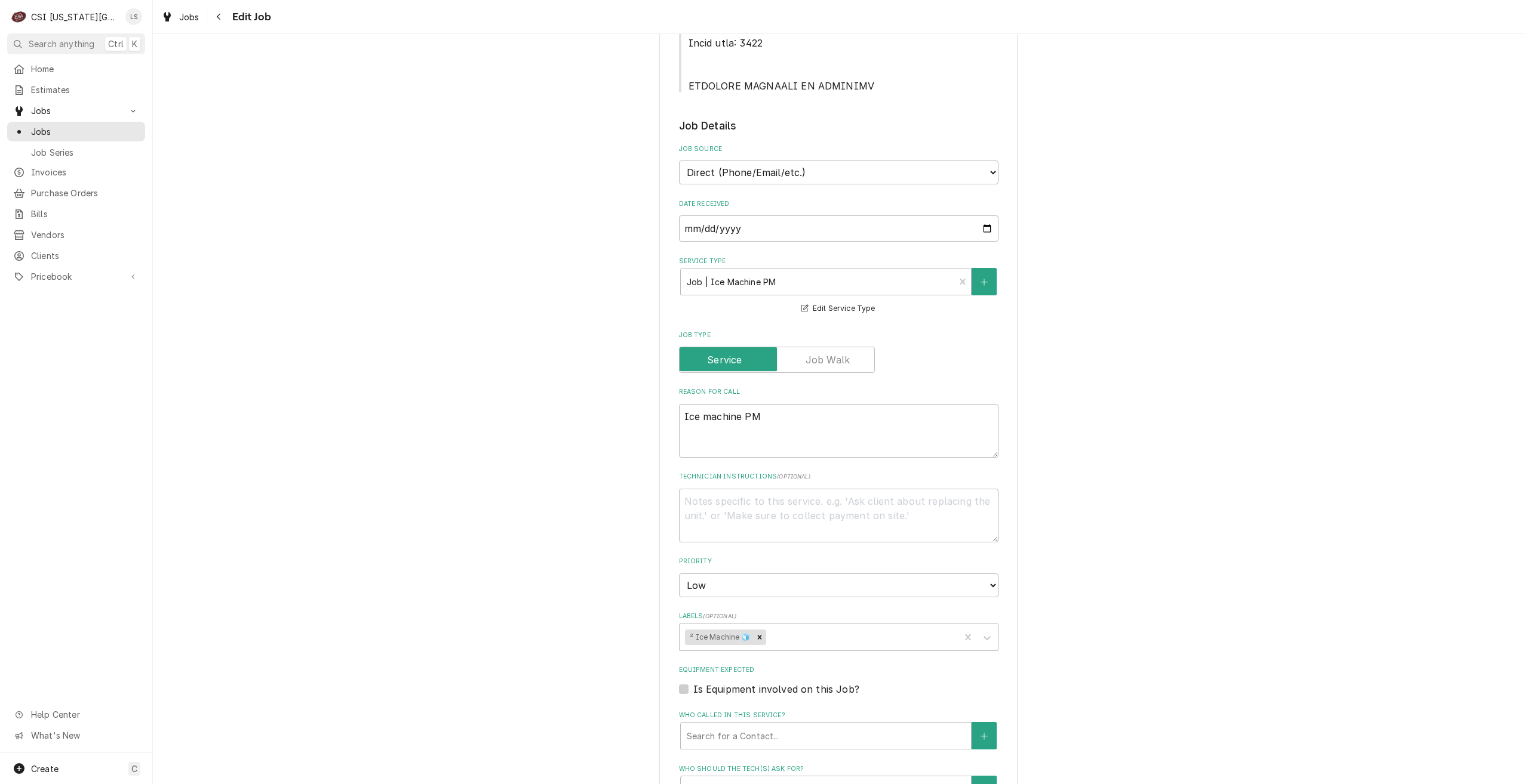
scroll to position [1129, 0]
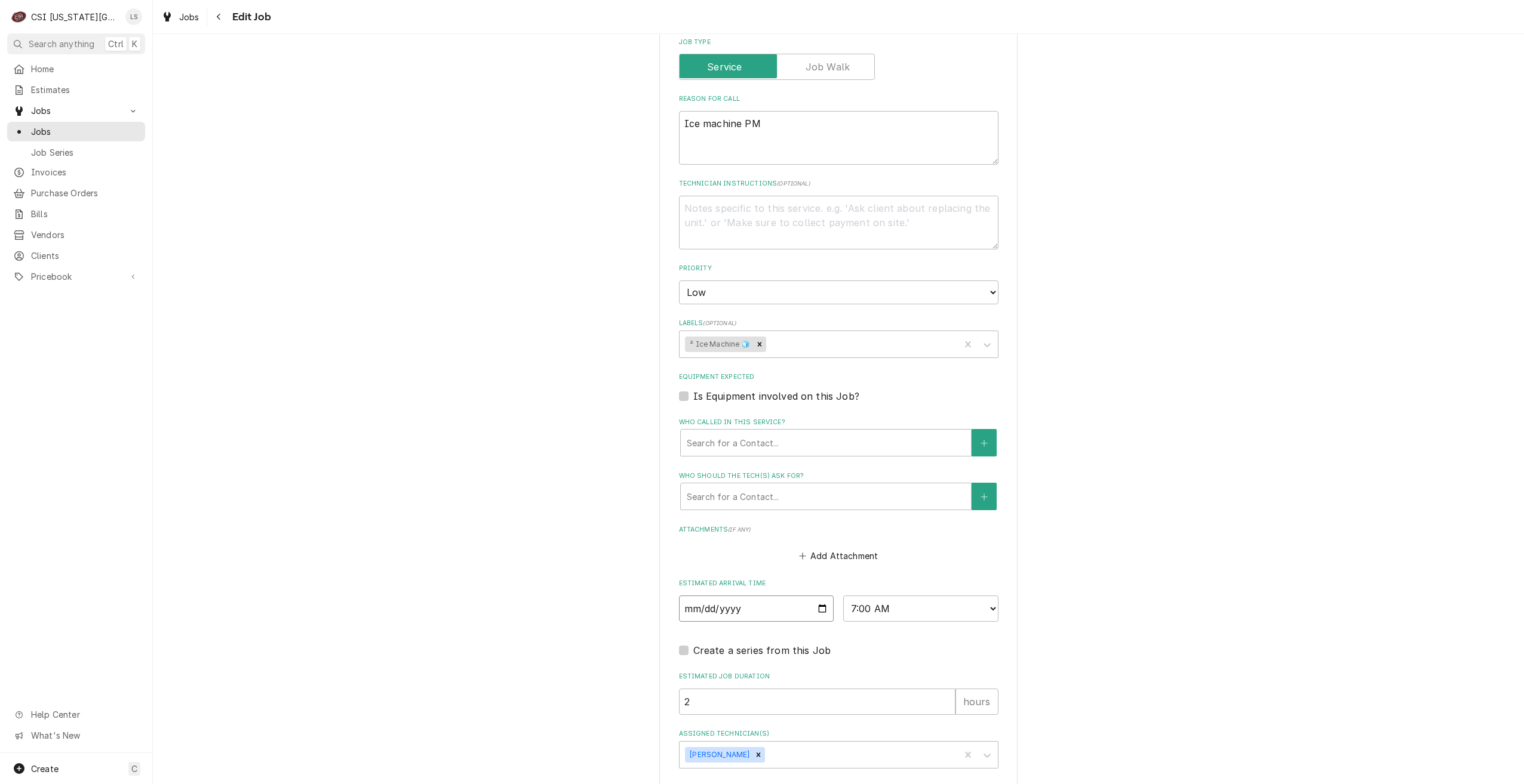
click at [818, 596] on input "[DATE]" at bounding box center [756, 609] width 155 height 26
type input "[DATE]"
type textarea "x"
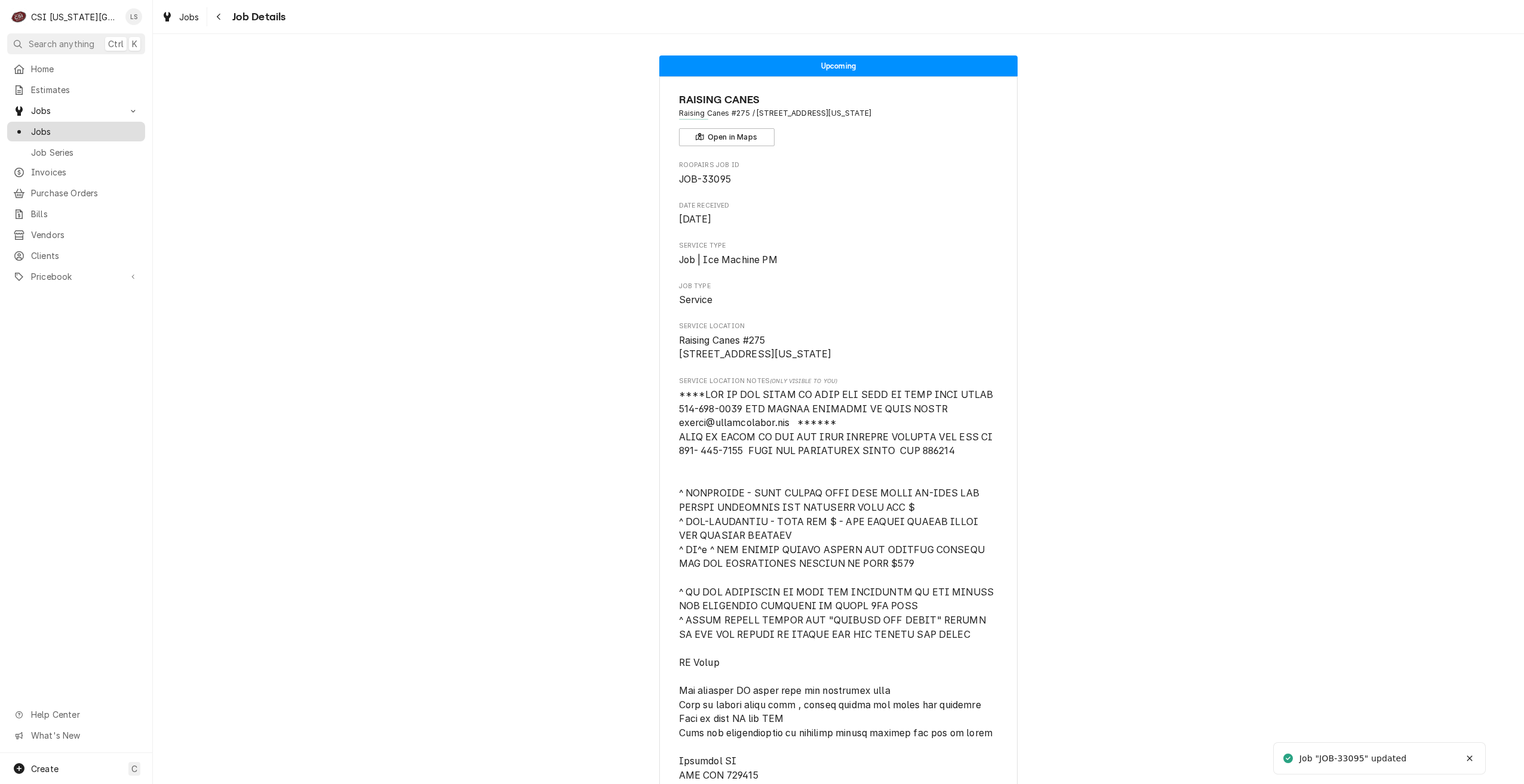
click at [130, 133] on div "Jobs" at bounding box center [76, 131] width 133 height 15
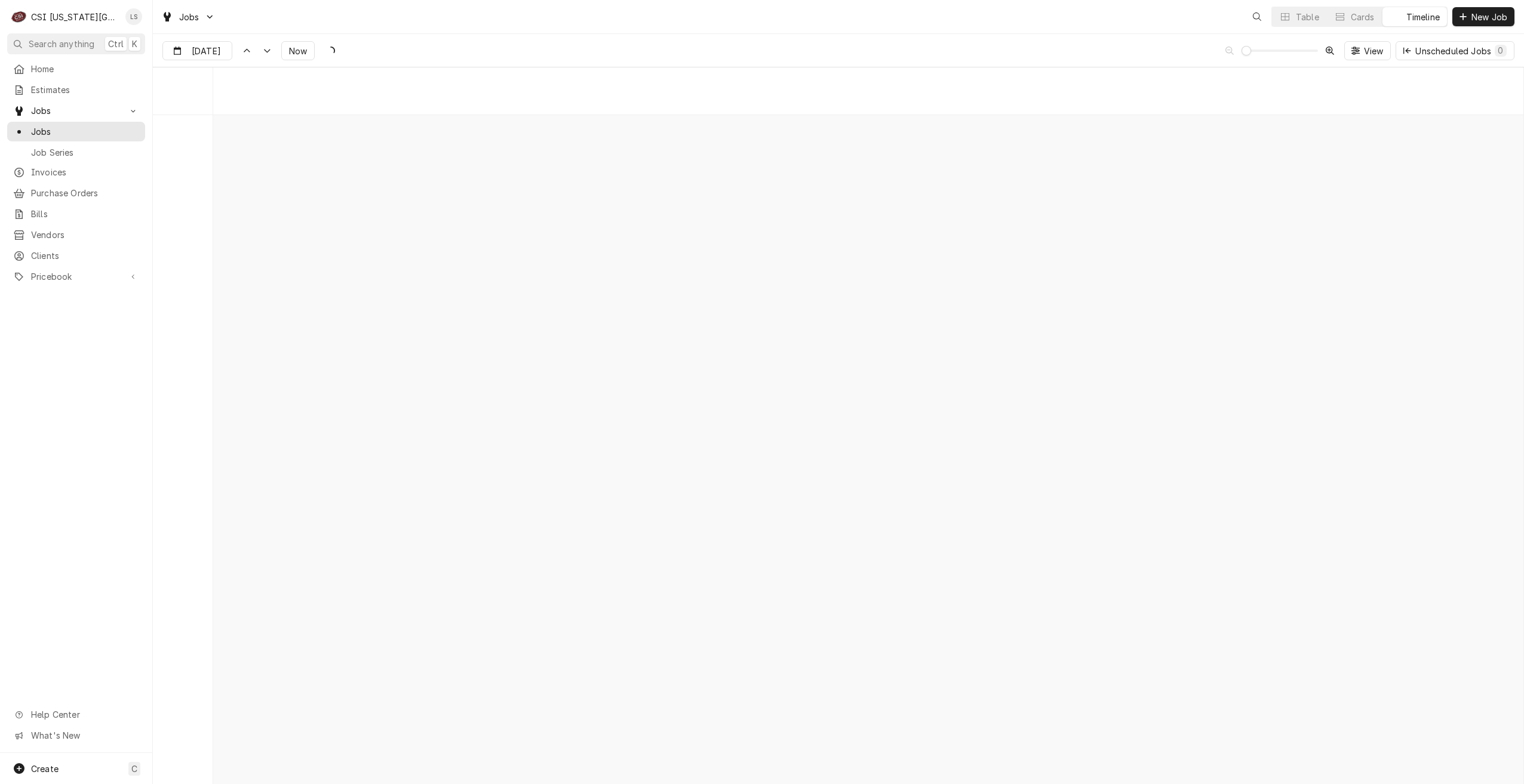
scroll to position [13702, 0]
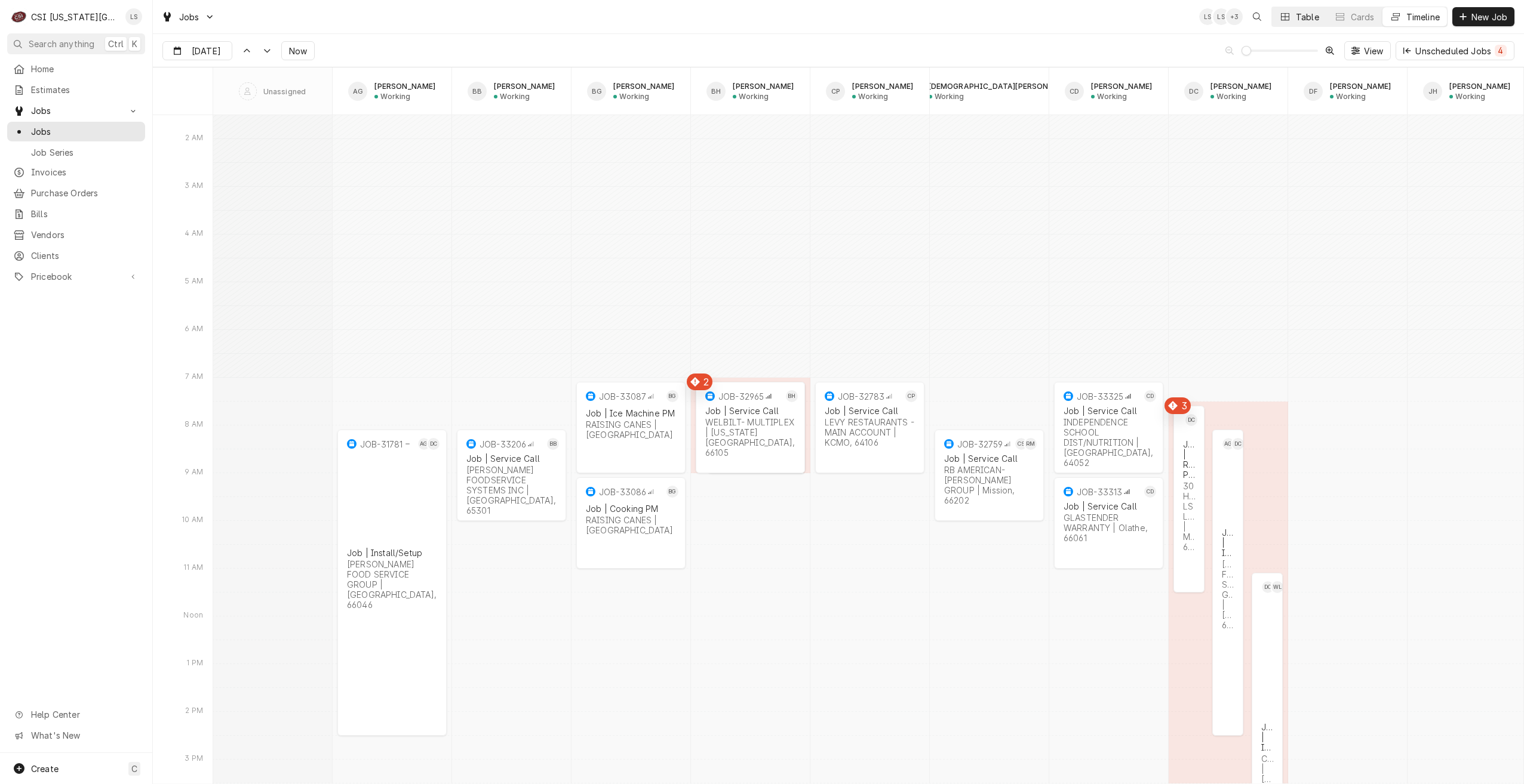
click at [1279, 19] on div "Dynamic Content Wrapper" at bounding box center [1285, 16] width 12 height 12
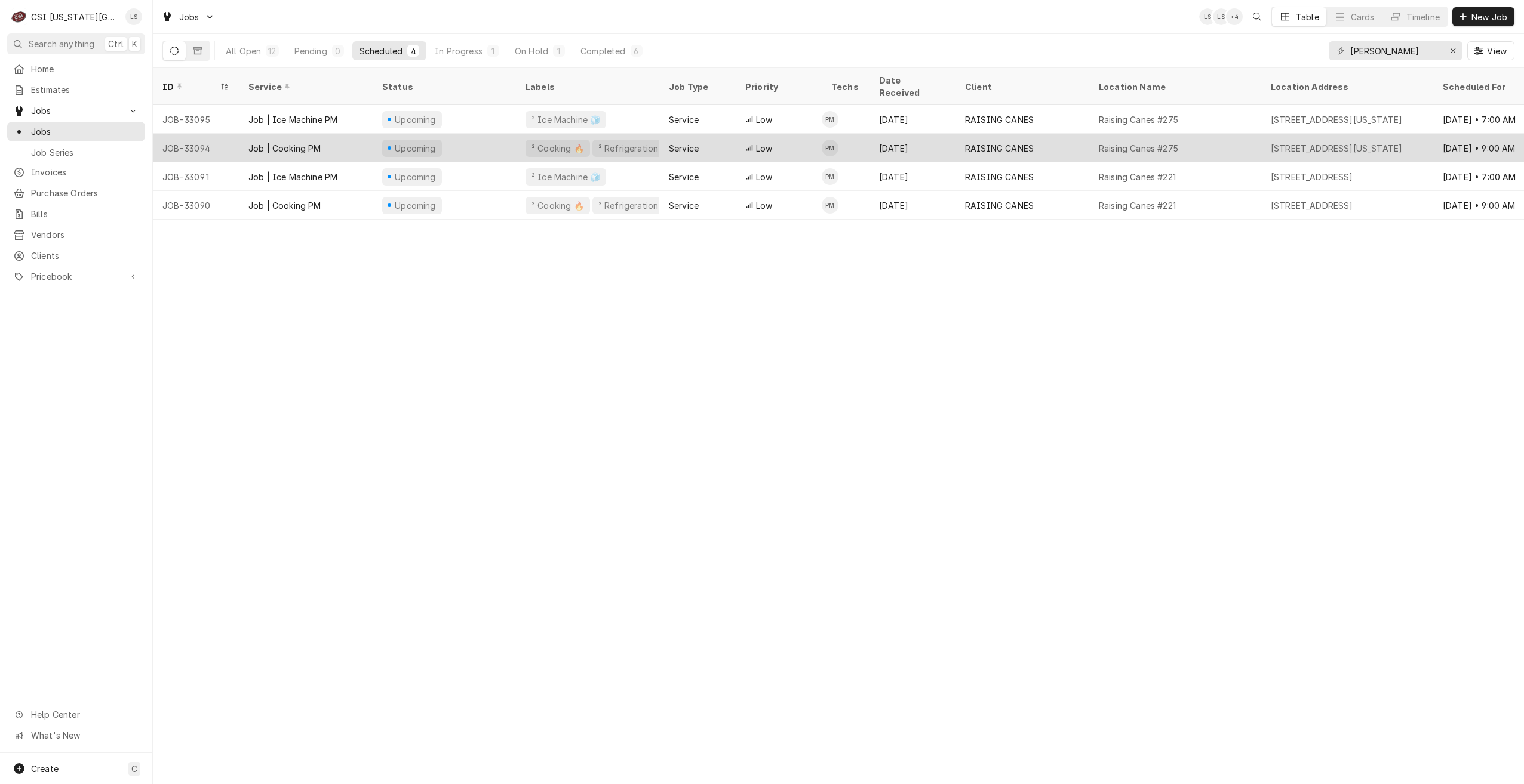
click at [1245, 133] on div "Raising Canes #275" at bounding box center [1175, 148] width 172 height 29
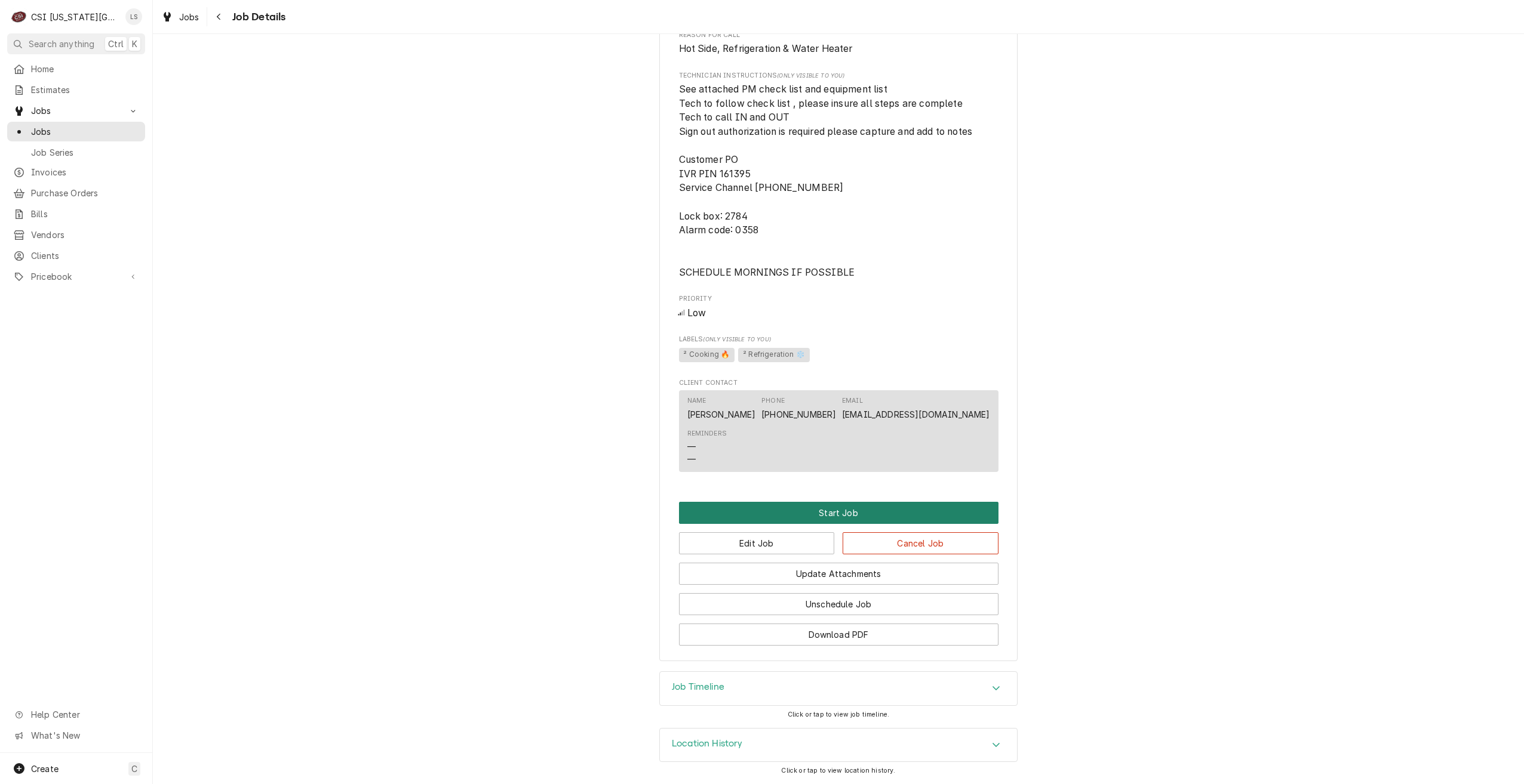
scroll to position [1204, 0]
click at [747, 540] on button "Edit Job" at bounding box center [757, 543] width 156 height 22
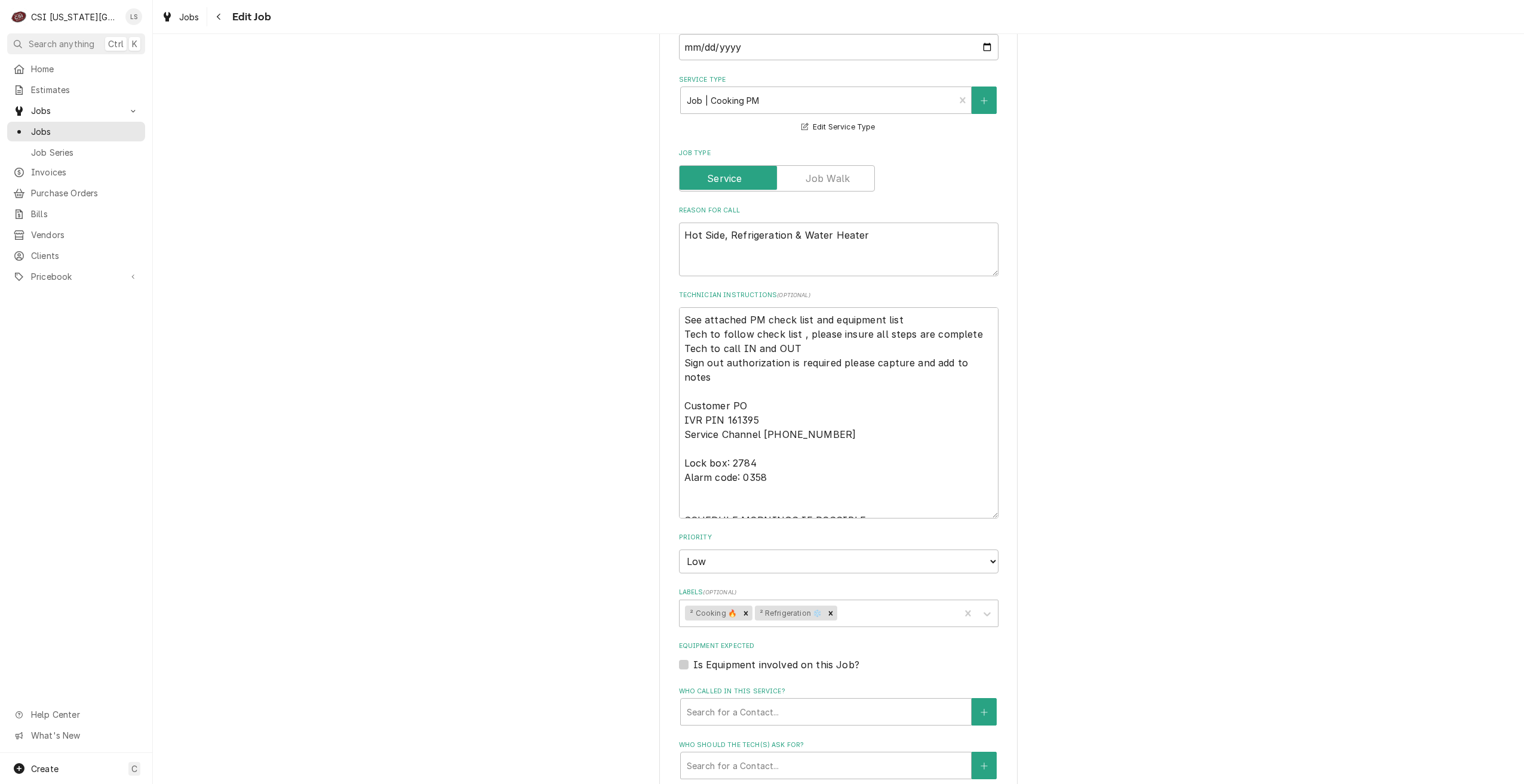
scroll to position [1343, 0]
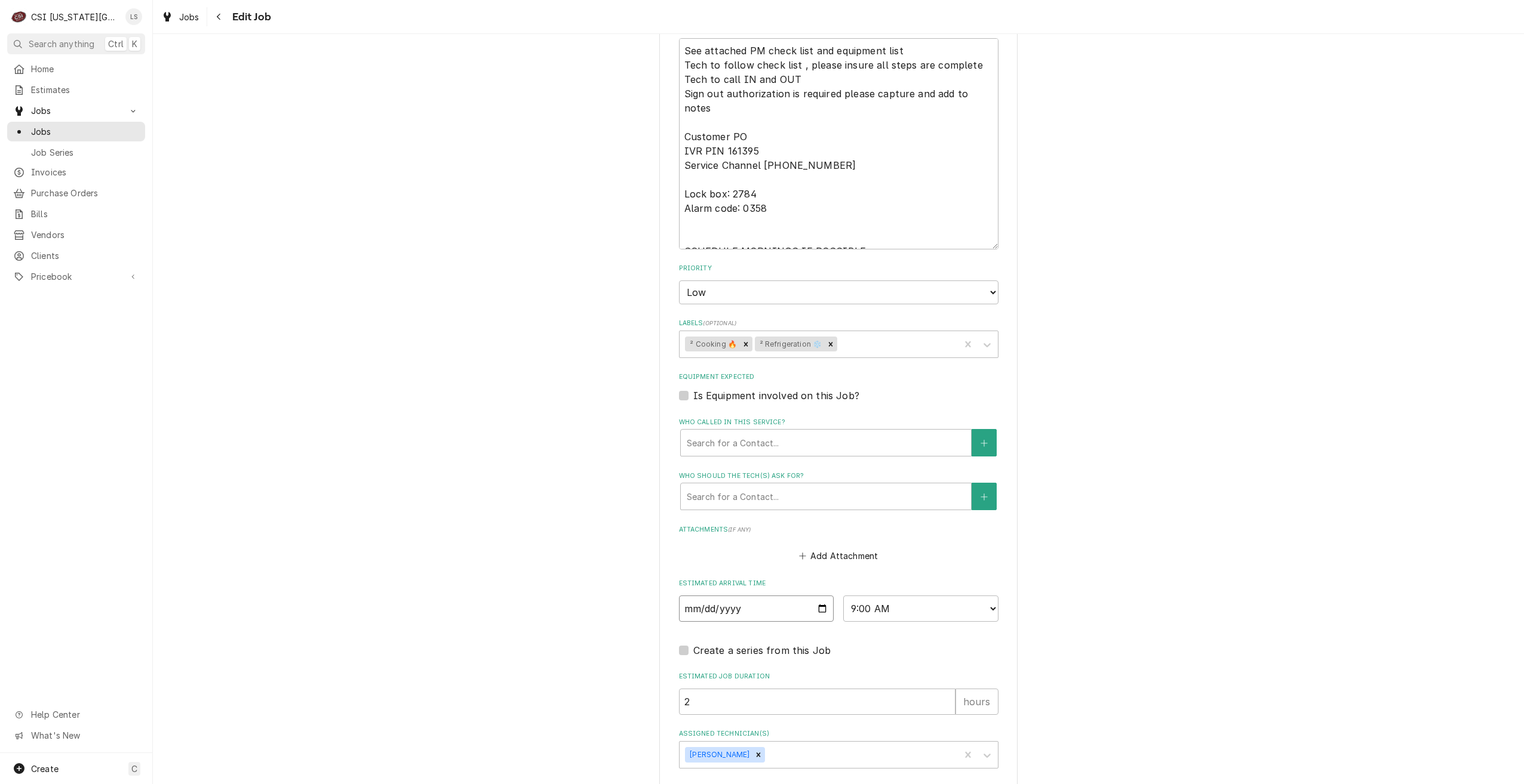
click at [818, 596] on input "2025-10-09" at bounding box center [756, 609] width 155 height 26
type textarea "x"
type input "2025-10-10"
type textarea "x"
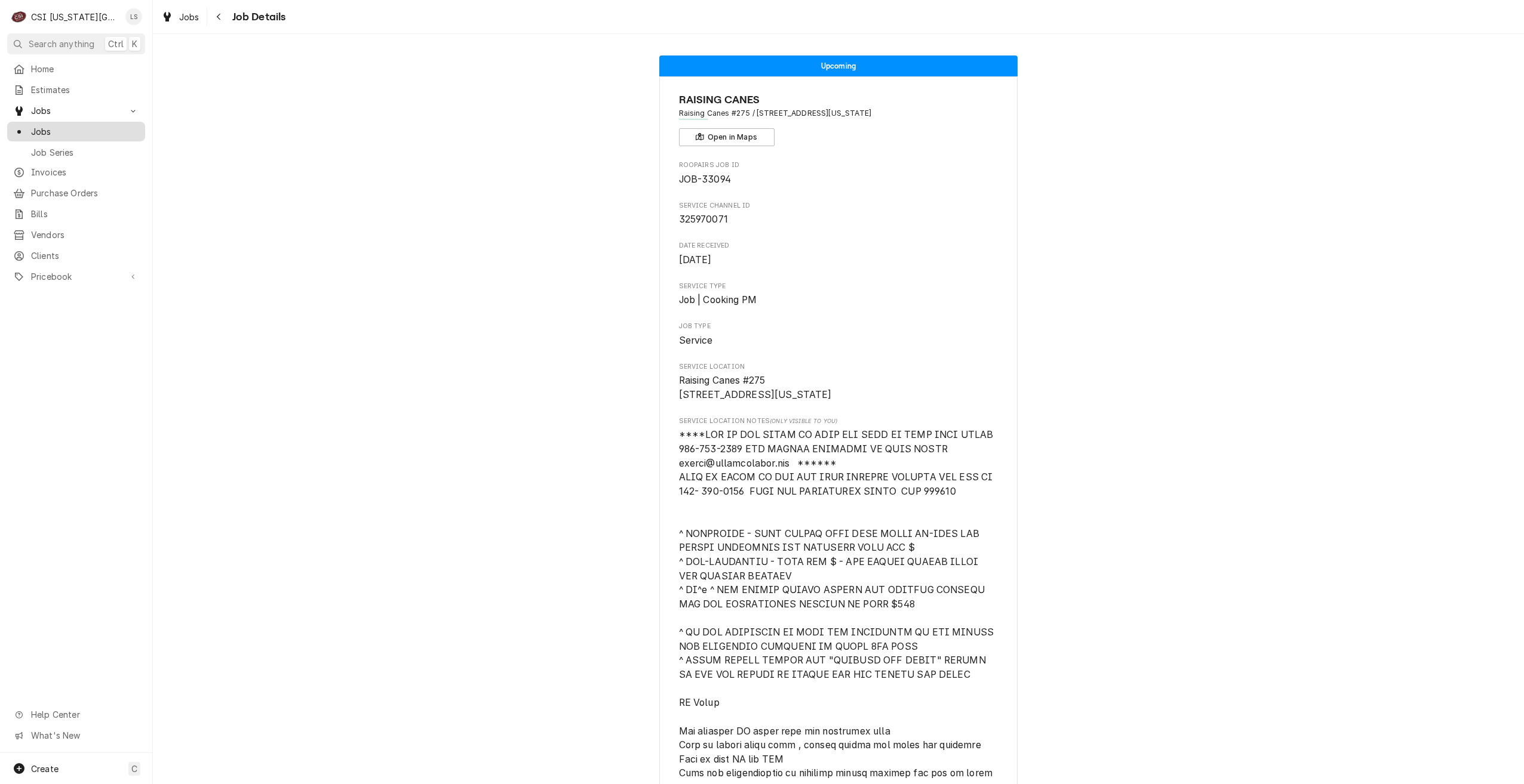
drag, startPoint x: 95, startPoint y: 134, endPoint x: 107, endPoint y: 133, distance: 12.0
click at [95, 134] on div "Jobs" at bounding box center [76, 131] width 133 height 15
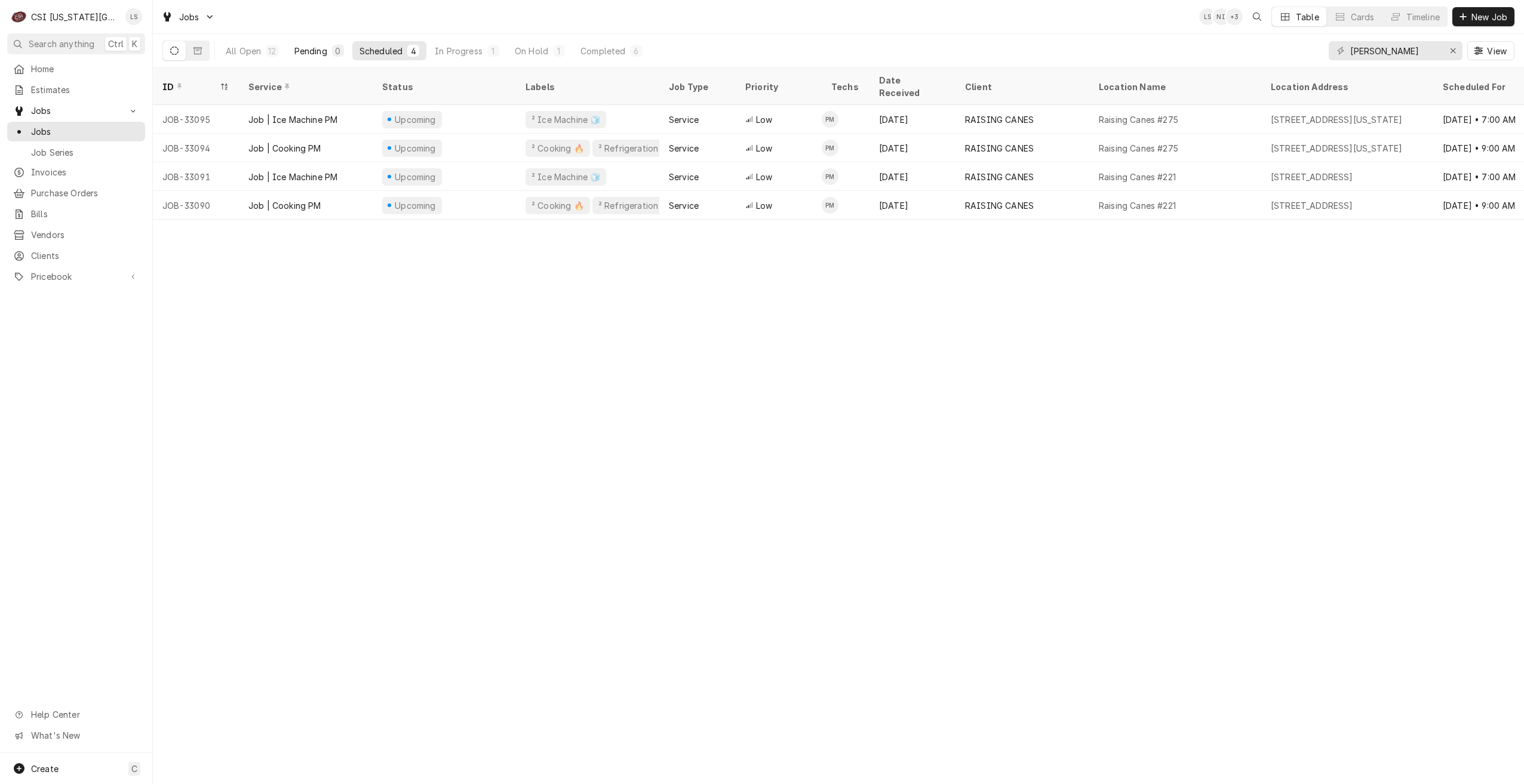
click at [320, 52] on div "Pending" at bounding box center [311, 51] width 33 height 12
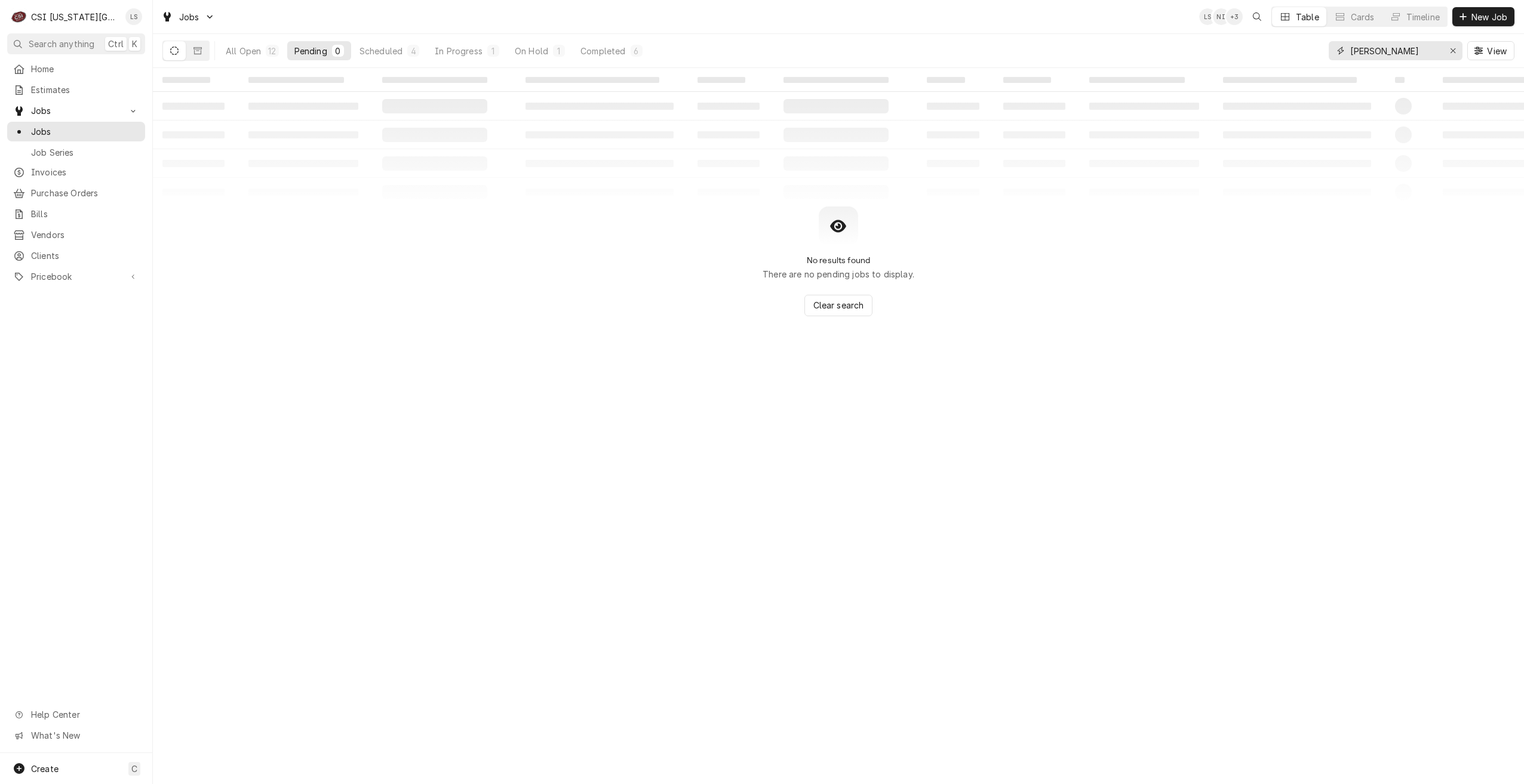
click at [1412, 55] on input "preston" at bounding box center [1395, 50] width 90 height 19
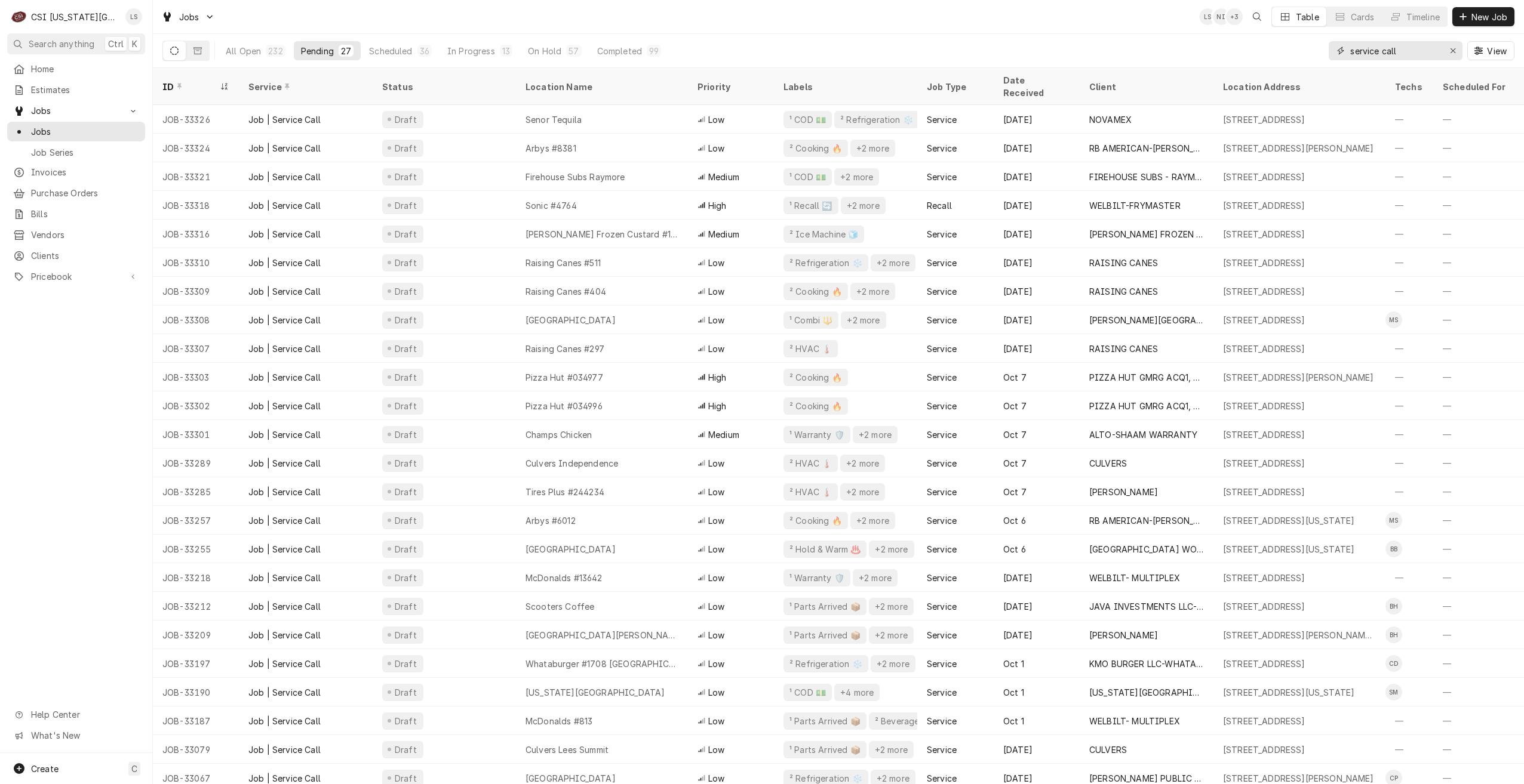
type input "service call"
click at [964, 23] on div "Jobs LS NI + 3 Table Cards Timeline New Job" at bounding box center [838, 17] width 1371 height 34
click at [964, 23] on div "Jobs LS LS + 2 Table Cards Timeline New Job" at bounding box center [838, 17] width 1371 height 34
click at [775, 25] on div "Jobs LS LS + 2 Table Cards Timeline New Job" at bounding box center [838, 17] width 1371 height 34
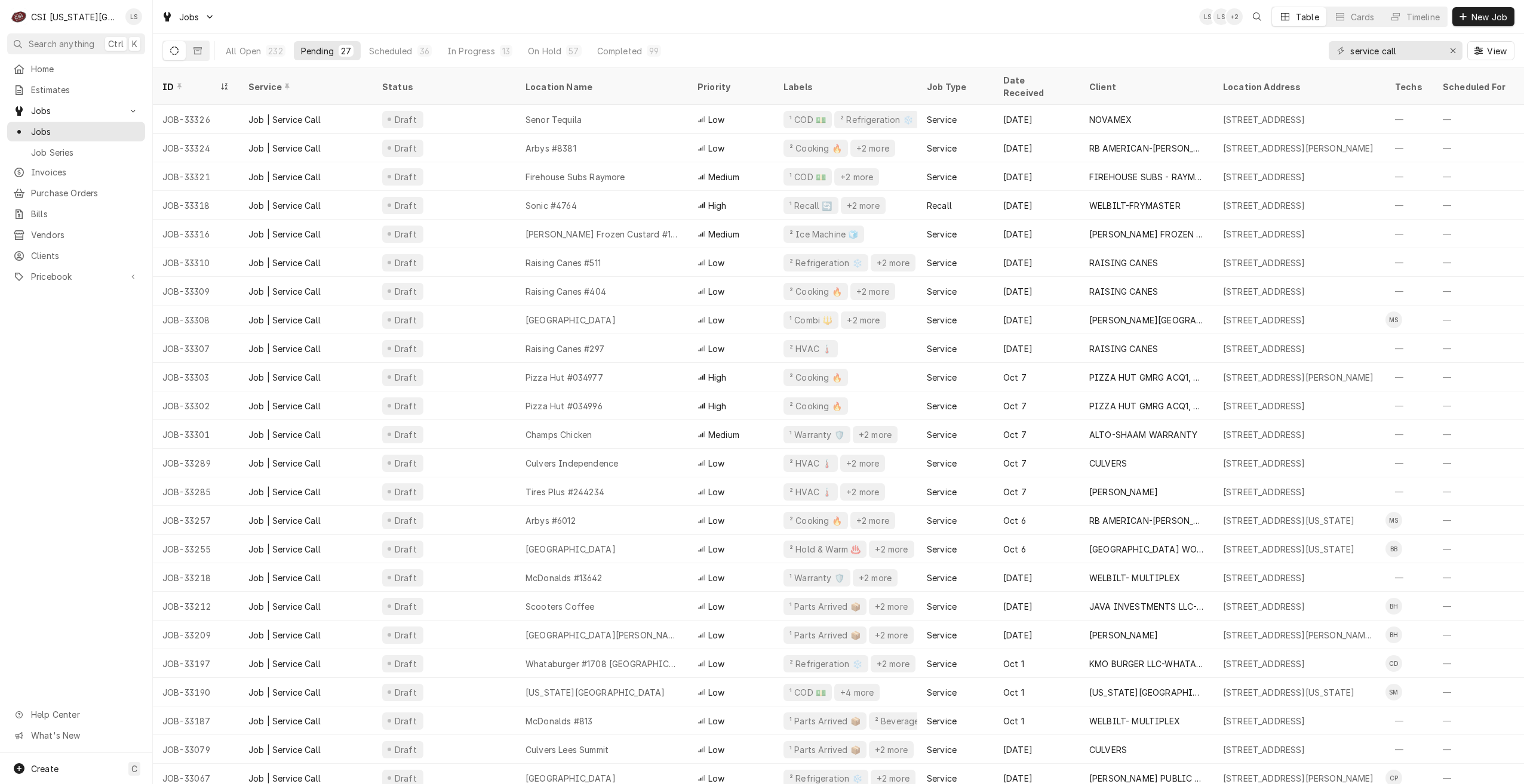
click at [775, 25] on div "Jobs LS LS + 2 Table Cards Timeline New Job" at bounding box center [838, 17] width 1371 height 34
click at [772, 26] on div "Jobs LS LS + 2 Table Cards Timeline New Job" at bounding box center [838, 17] width 1371 height 34
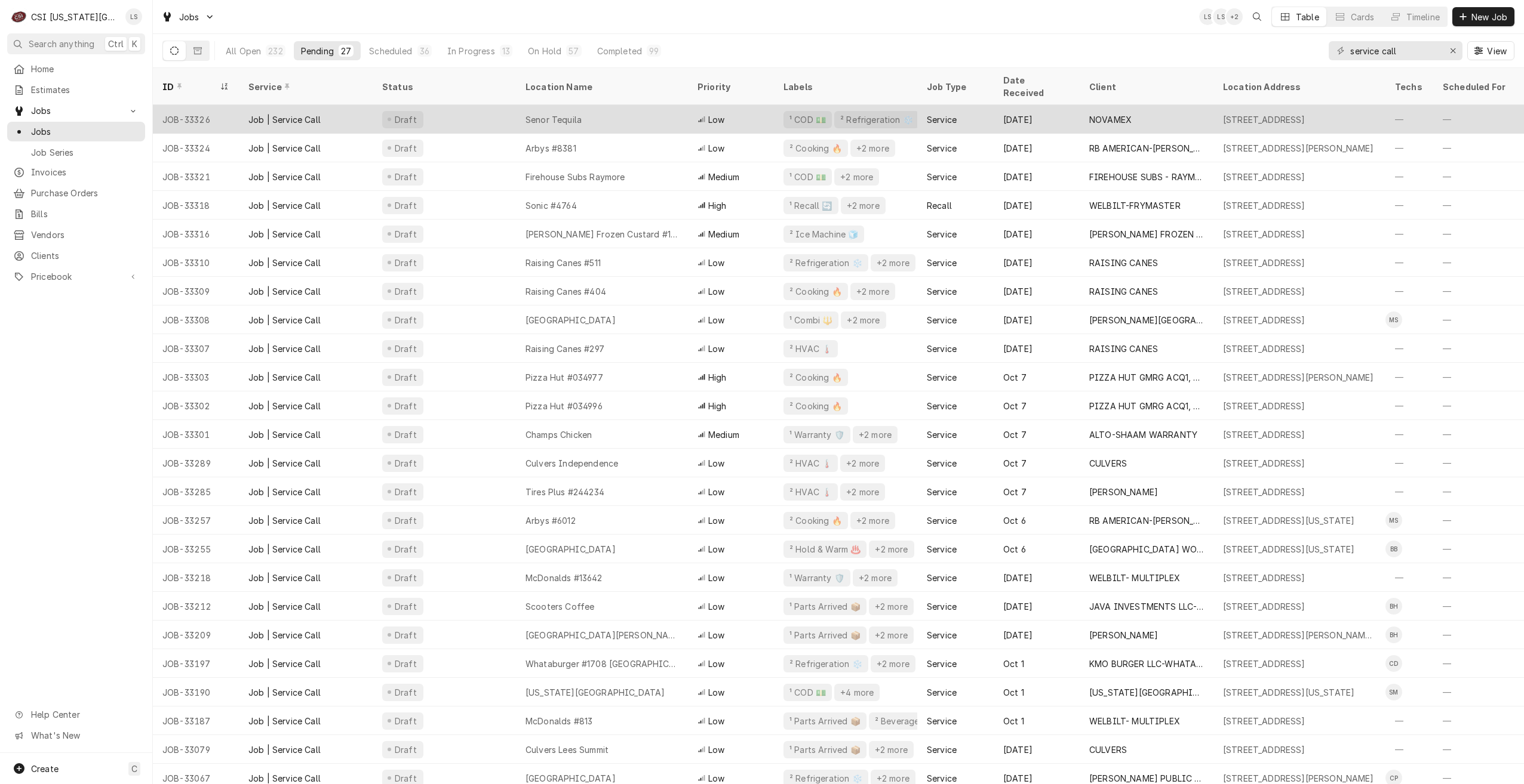
click at [616, 105] on div "Senor Tequila" at bounding box center [602, 120] width 172 height 29
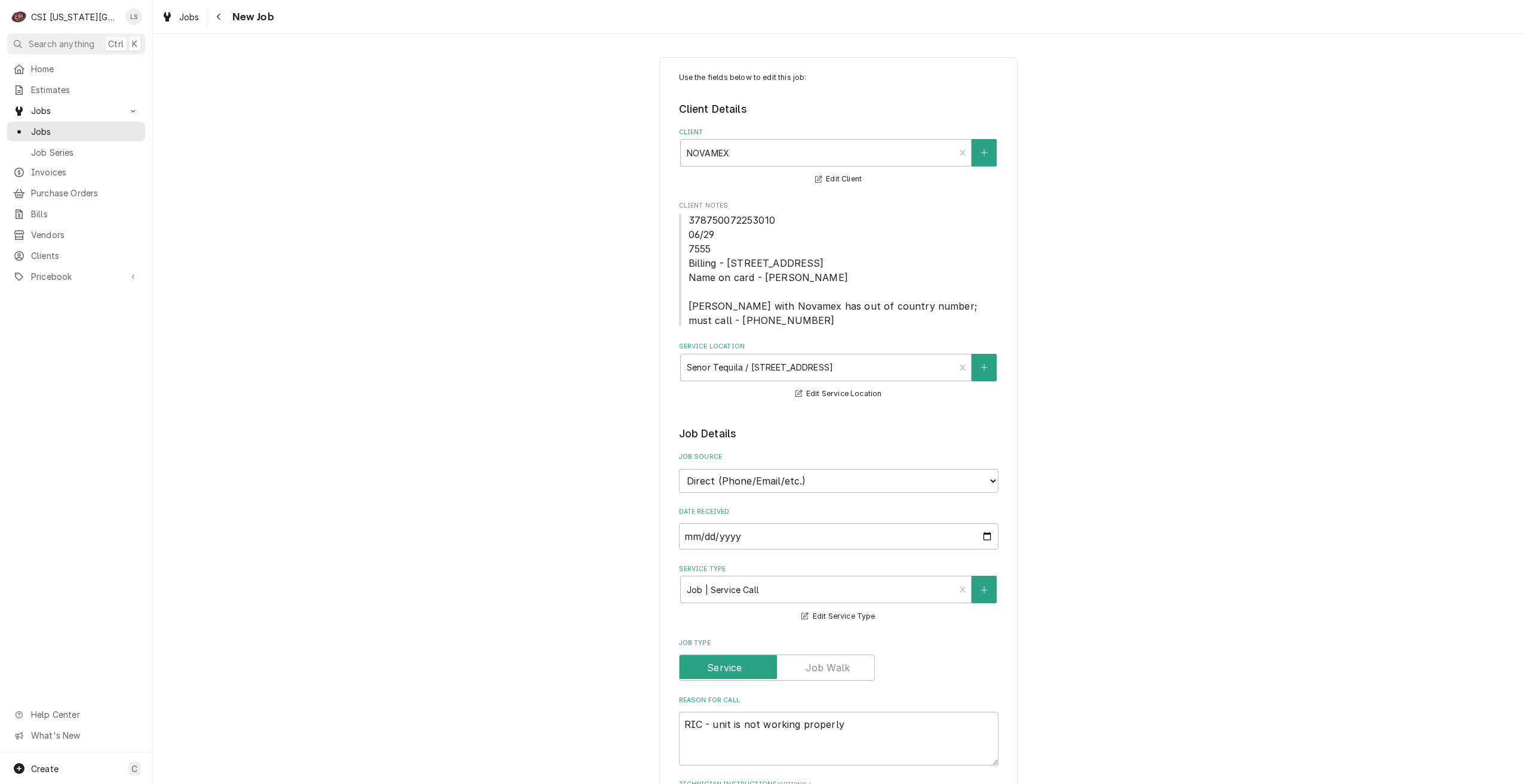
type textarea "x"
click at [97, 126] on span "Jobs" at bounding box center [85, 131] width 108 height 12
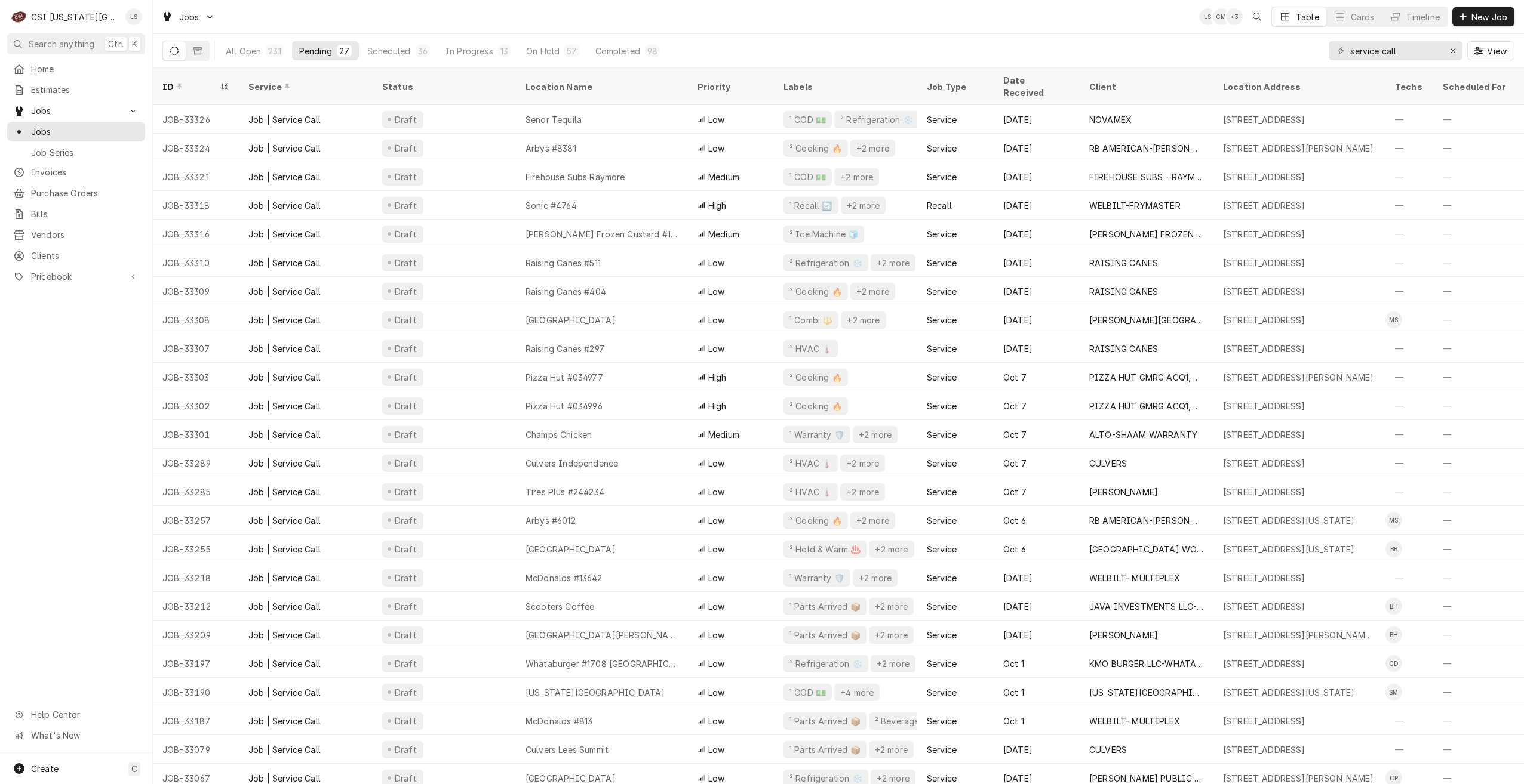
click at [629, 20] on div "Jobs LS CM + 3 Table Cards Timeline New Job" at bounding box center [838, 17] width 1371 height 34
drag, startPoint x: 1416, startPoint y: 49, endPoint x: 1285, endPoint y: 53, distance: 131.1
click at [1285, 53] on div "All Open 231 Pending 27 Scheduled 36 In Progress 13 On Hold 57 Completed 98 ser…" at bounding box center [838, 51] width 1352 height 34
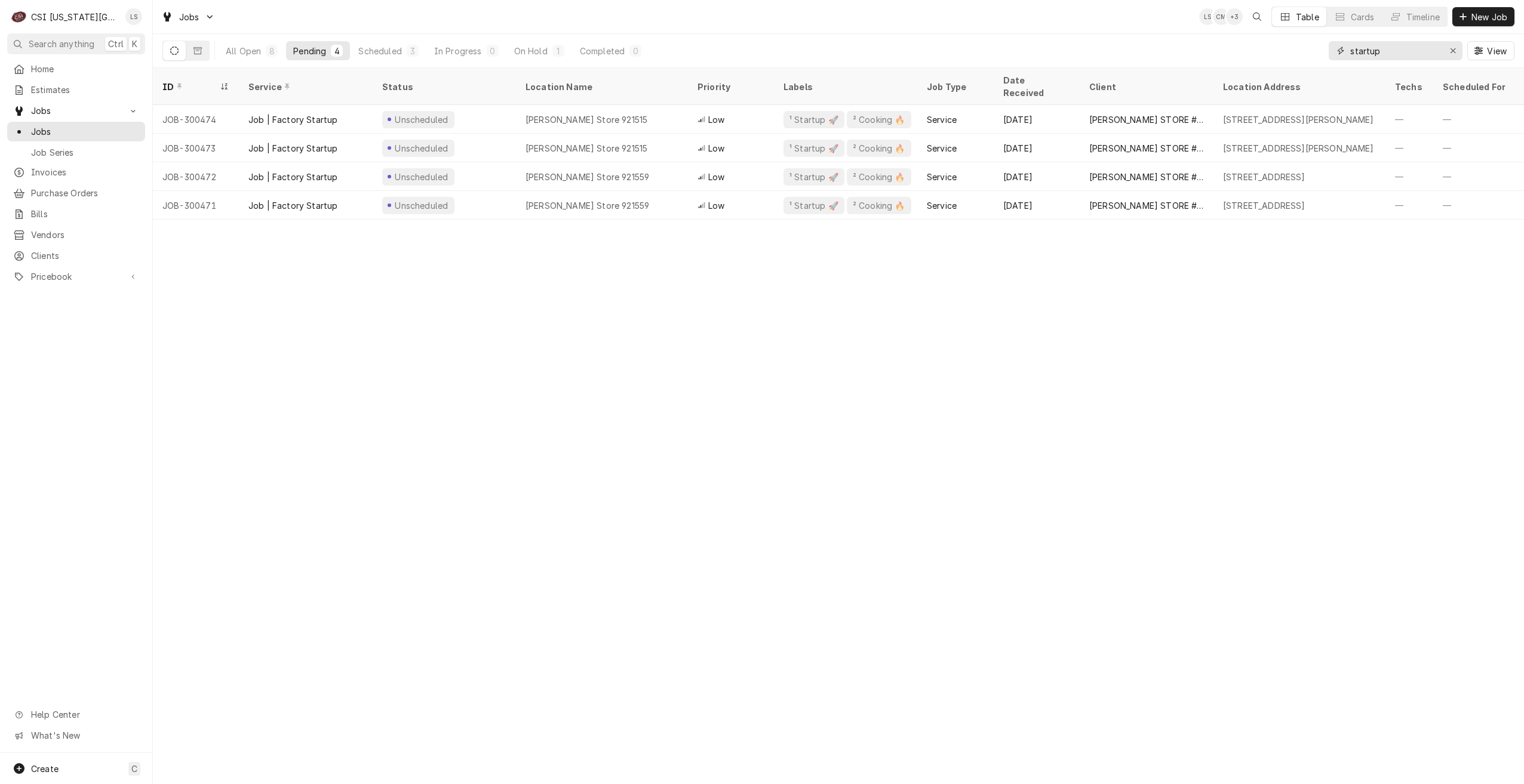
click at [1374, 55] on input "startup" at bounding box center [1395, 50] width 90 height 19
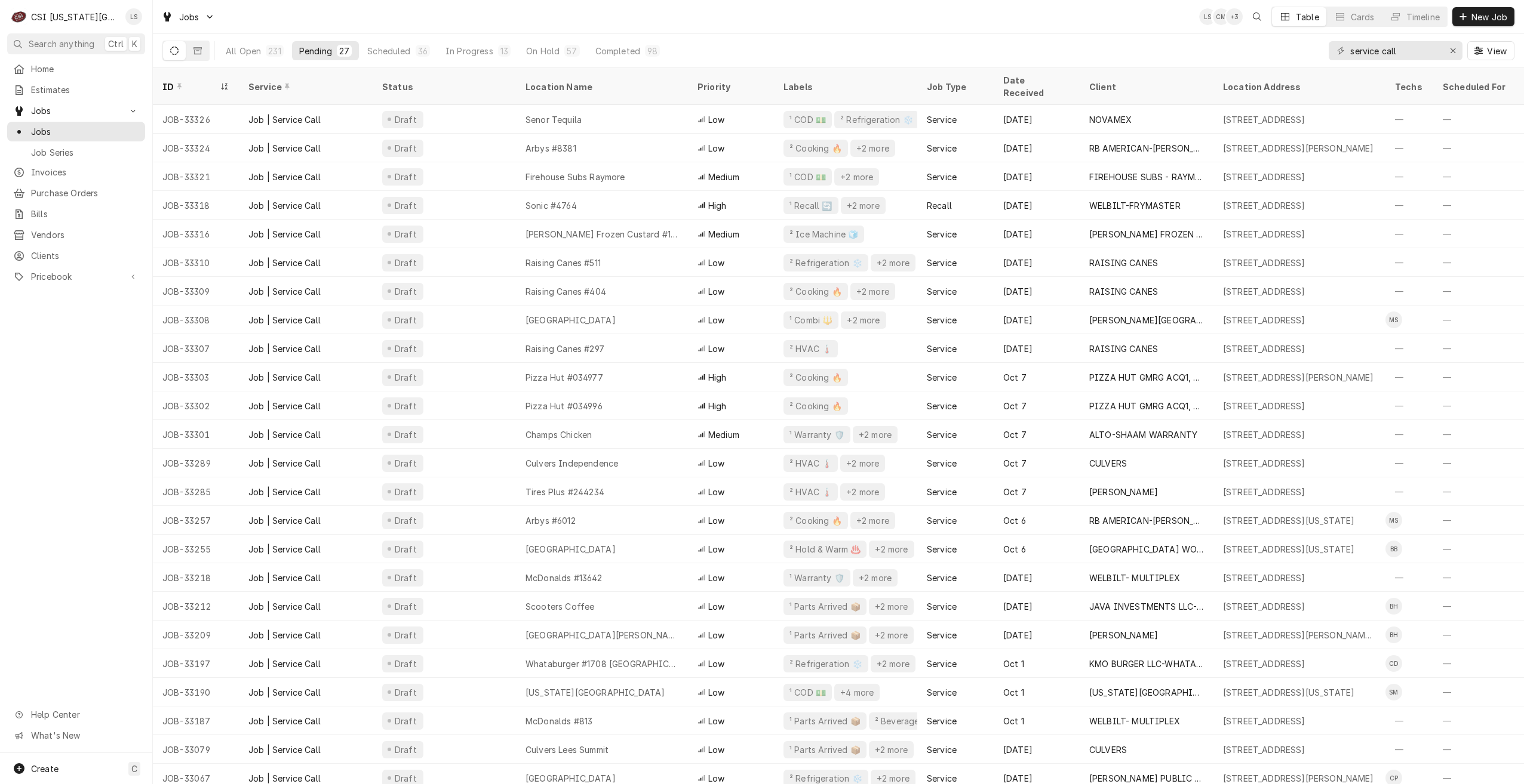
click at [1155, 39] on div "All Open 231 Pending 27 Scheduled 36 In Progress 13 On Hold 57 Completed 98 ser…" at bounding box center [838, 51] width 1352 height 34
click at [1031, 32] on div "Jobs LS CM + 3 Table Cards Timeline New Job" at bounding box center [838, 17] width 1371 height 34
click at [1003, 24] on div "Jobs LS CM + 3 Table Cards Timeline New Job" at bounding box center [838, 17] width 1371 height 34
click at [1078, 11] on div "Jobs LS CM + 2 Table Cards Timeline New Job" at bounding box center [838, 17] width 1371 height 34
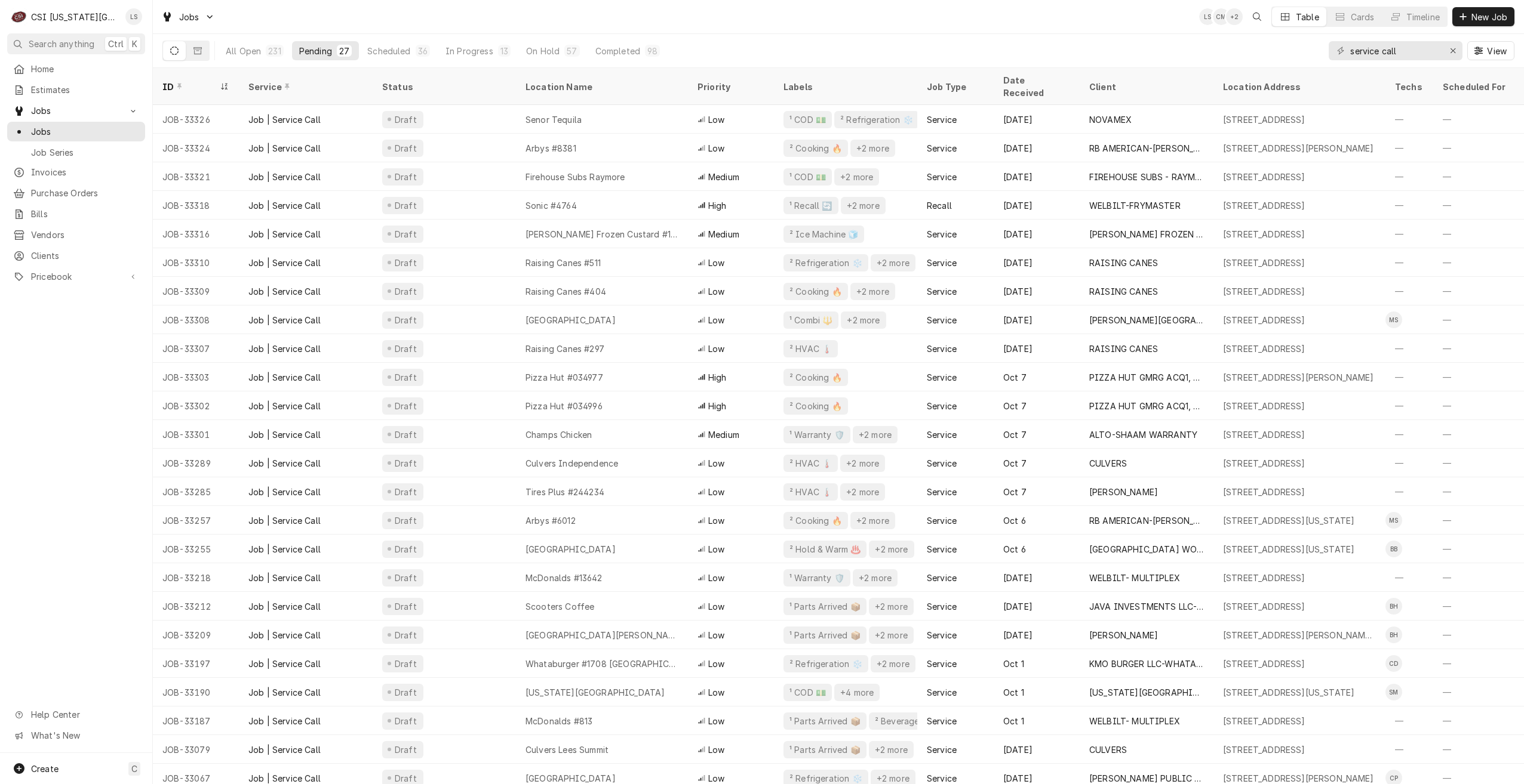
click at [1078, 11] on div "Jobs LS CM + 2 Table Cards Timeline New Job" at bounding box center [838, 17] width 1371 height 34
click at [1038, 22] on div "Jobs LS CM + 2 Table Cards Timeline New Job" at bounding box center [838, 17] width 1371 height 34
click at [932, 35] on div "All Open 231 Pending 27 Scheduled 36 In Progress 13 On Hold 57 Completed 98 ser…" at bounding box center [838, 51] width 1352 height 34
click at [662, 17] on div "Jobs LS CM + 2 Table Cards Timeline New Job" at bounding box center [838, 17] width 1371 height 34
click at [568, 7] on div "Jobs LS CM + 2 Table Cards Timeline New Job" at bounding box center [838, 17] width 1371 height 34
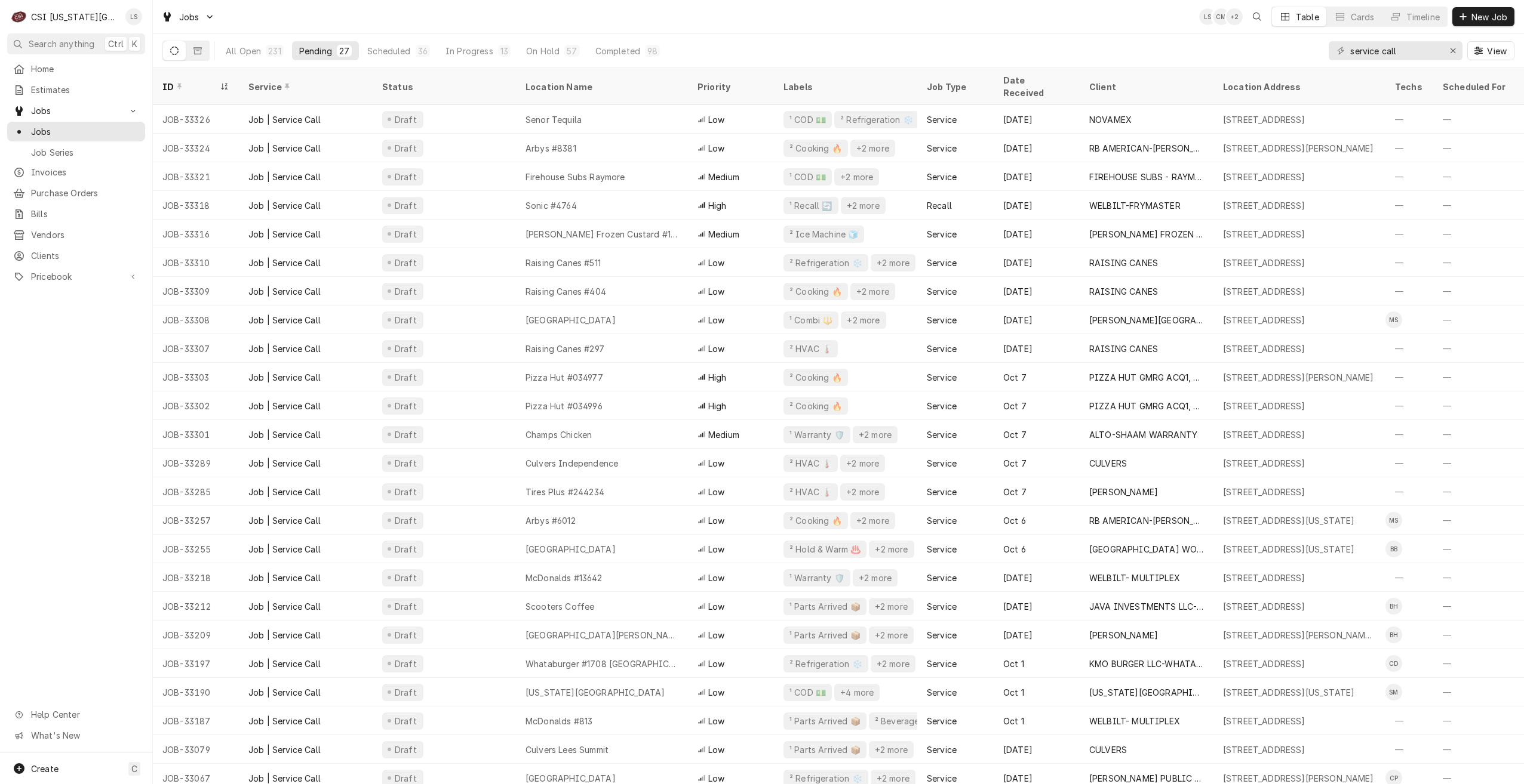
click at [575, 7] on div "Jobs LS CM + 2 Table Cards Timeline New Job" at bounding box center [838, 17] width 1371 height 34
drag, startPoint x: 1406, startPoint y: 53, endPoint x: 1274, endPoint y: 54, distance: 132.0
click at [1274, 54] on div "All Open 231 Pending 27 Scheduled 36 In Progress 13 On Hold 57 Completed 98 ser…" at bounding box center [838, 51] width 1352 height 34
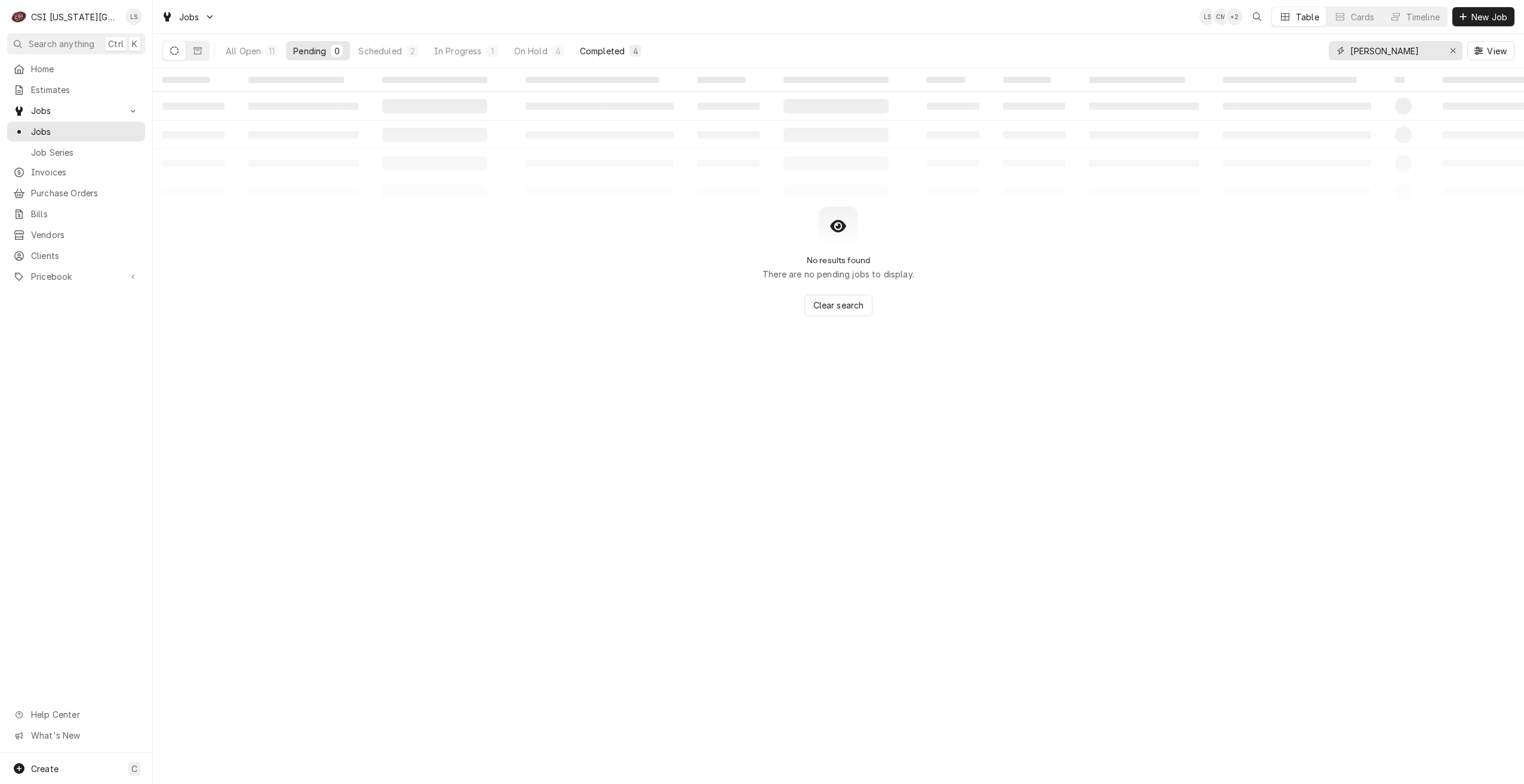
type input "[PERSON_NAME]"
click at [637, 54] on div "4" at bounding box center [635, 51] width 7 height 12
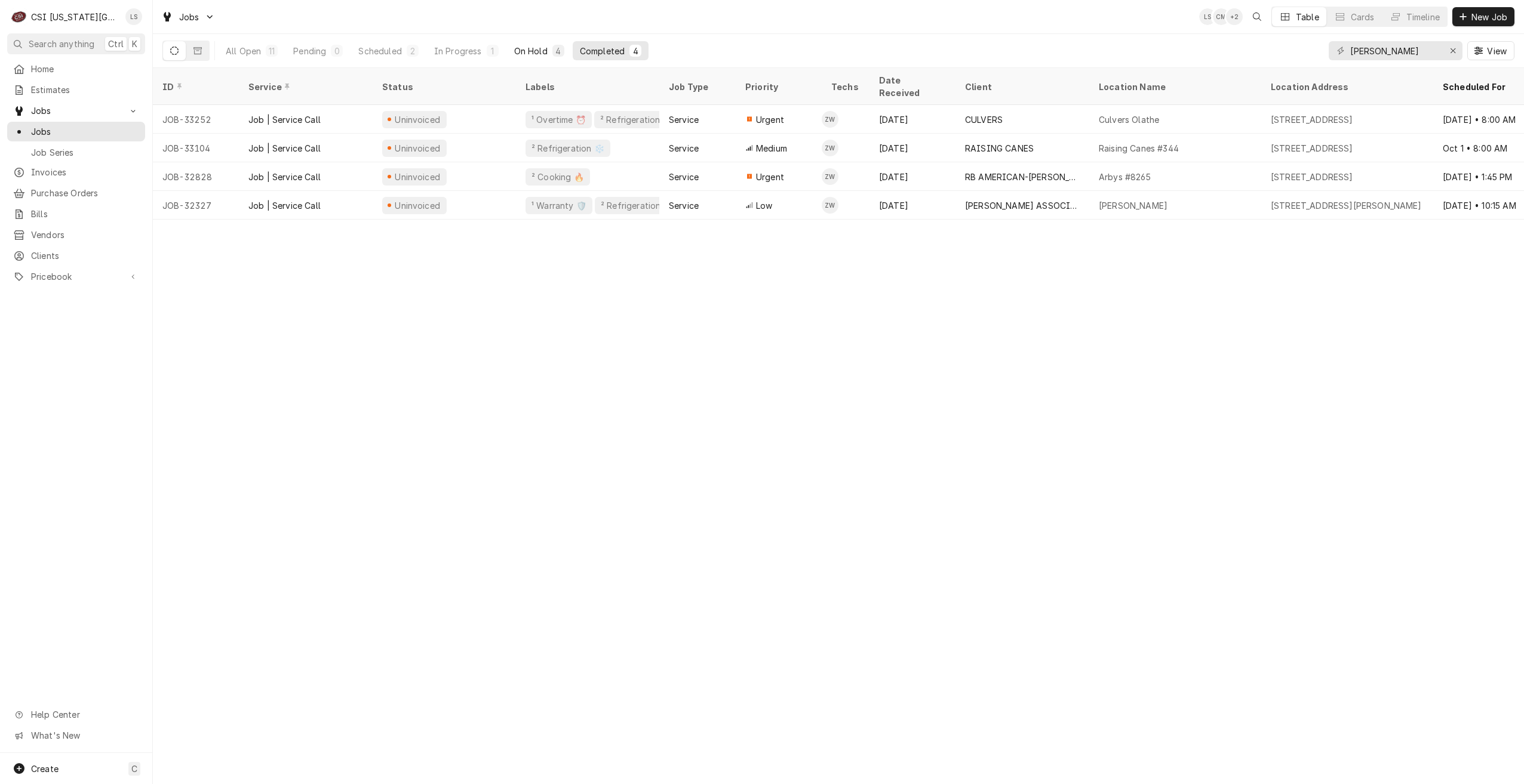
click at [550, 50] on button "On Hold 4" at bounding box center [539, 50] width 64 height 19
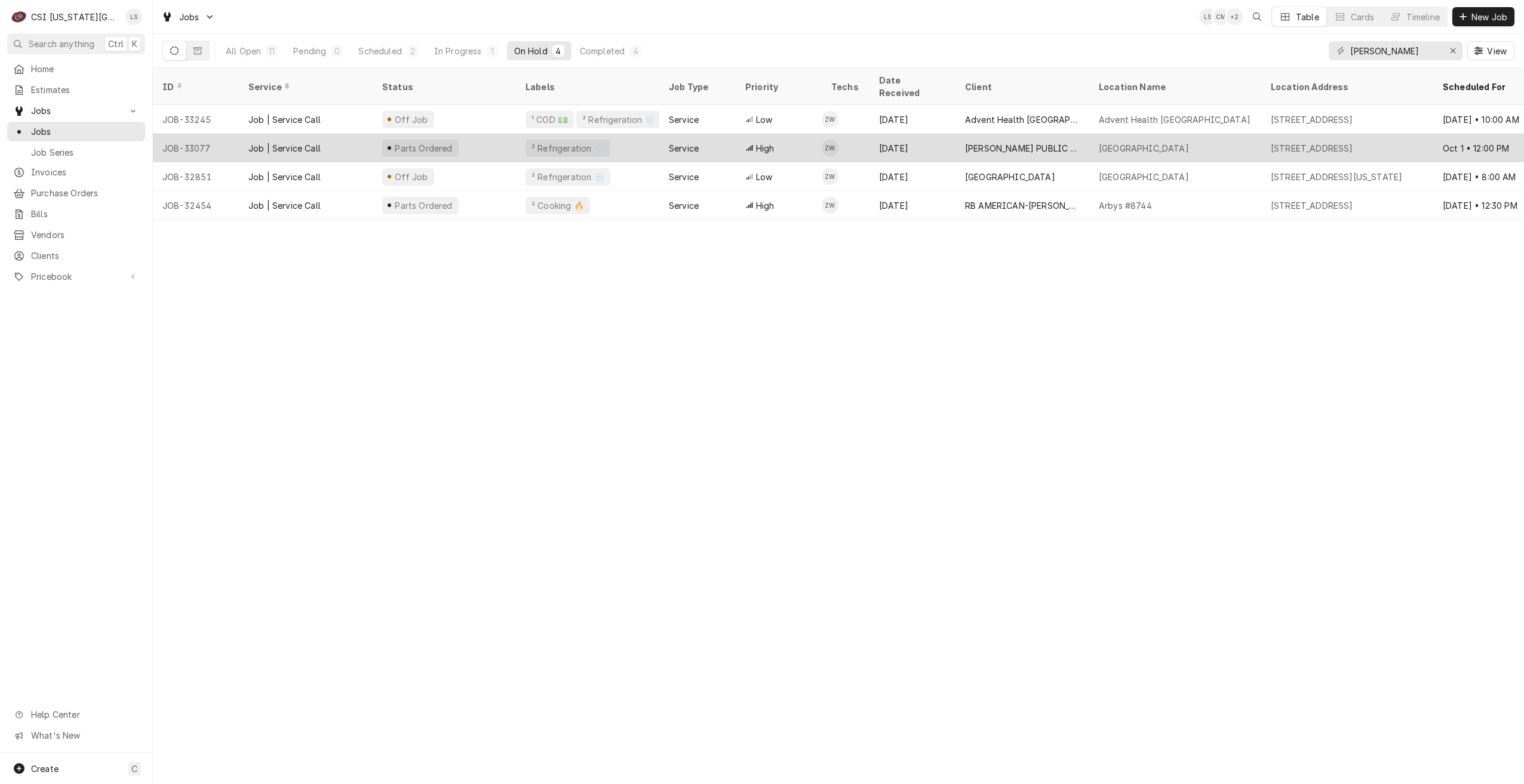
click at [1041, 140] on div "[PERSON_NAME] PUBLIC SCHOOLS USD #497" at bounding box center [1022, 148] width 133 height 29
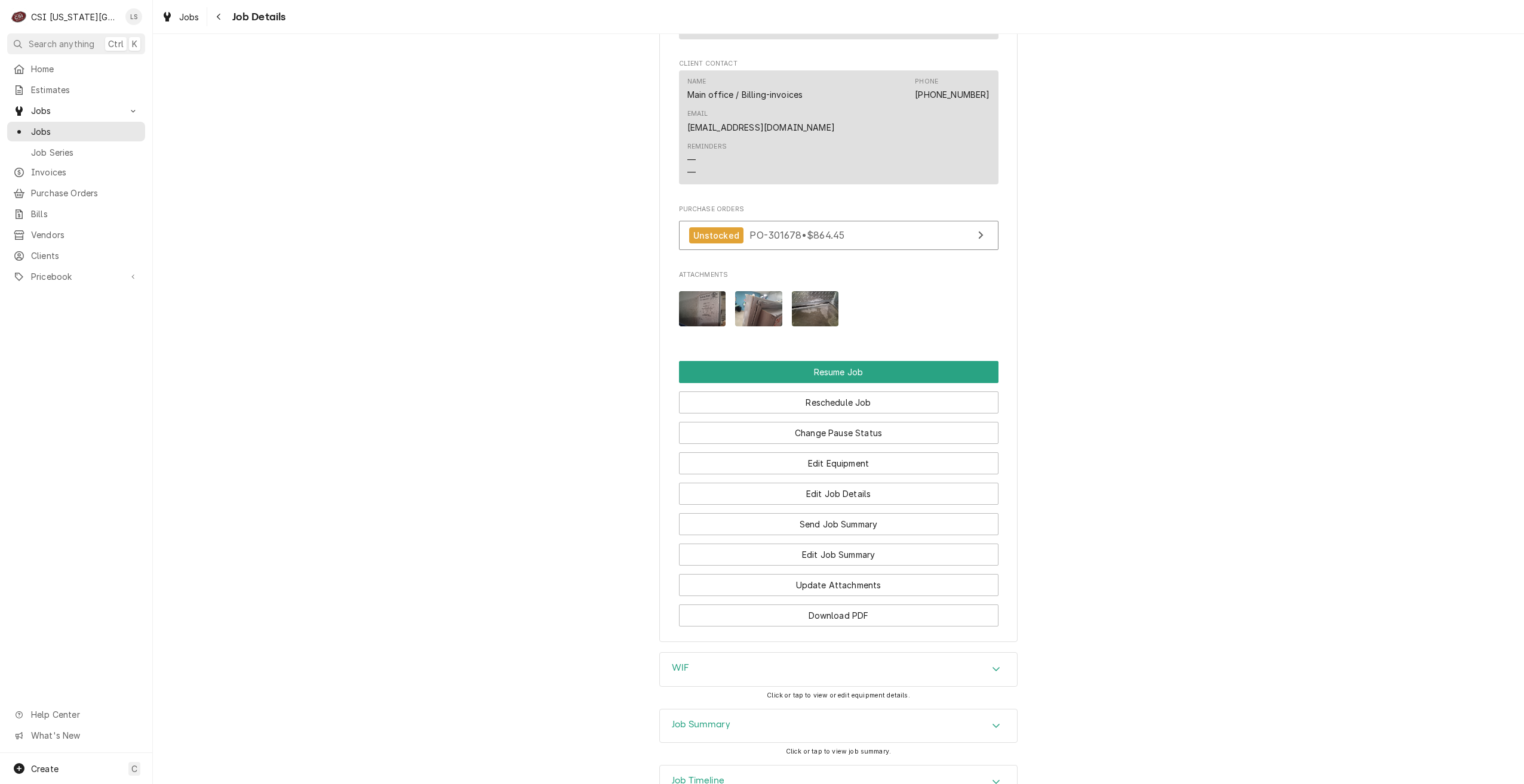
scroll to position [1480, 0]
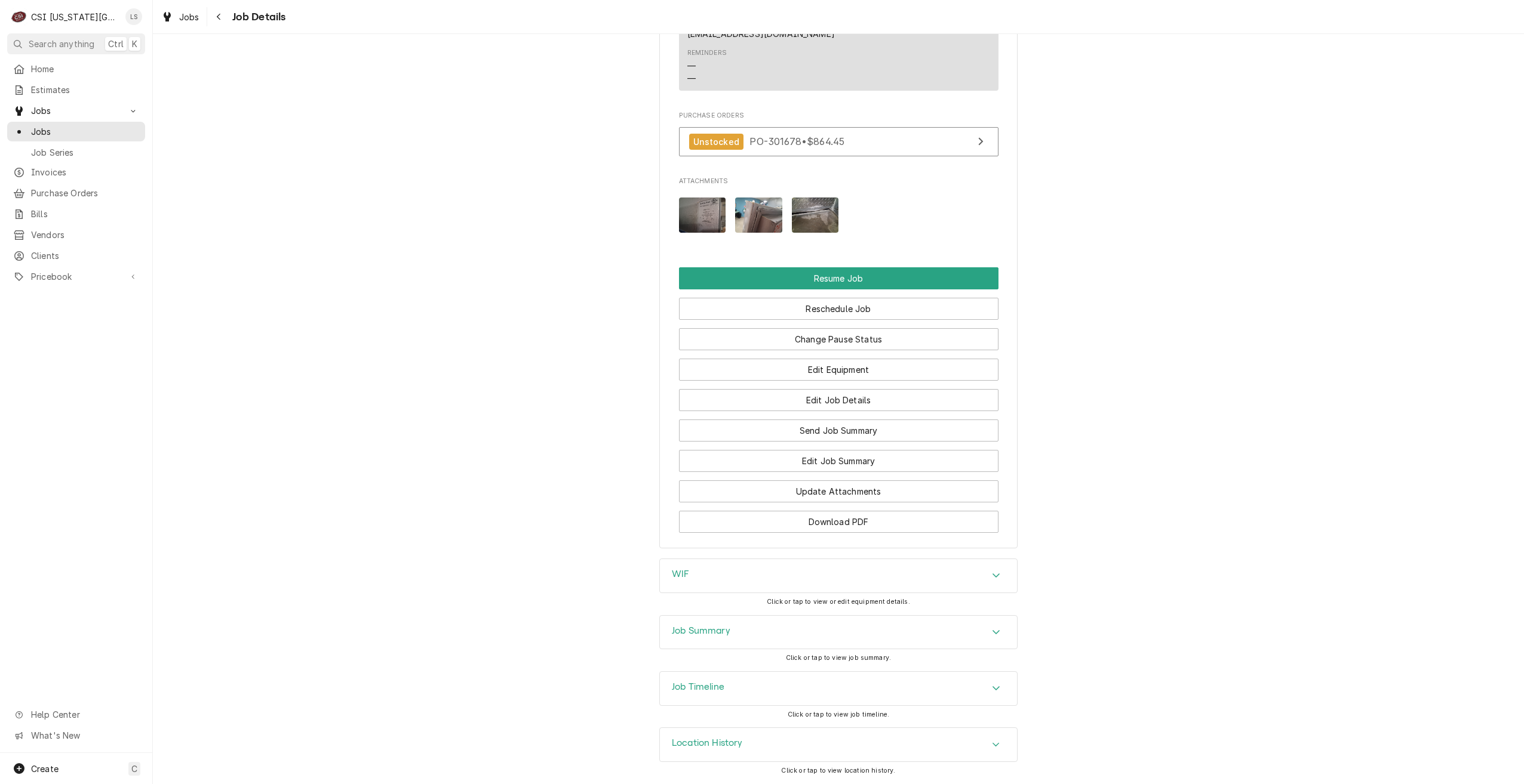
click at [901, 626] on div "Job Summary" at bounding box center [838, 633] width 357 height 34
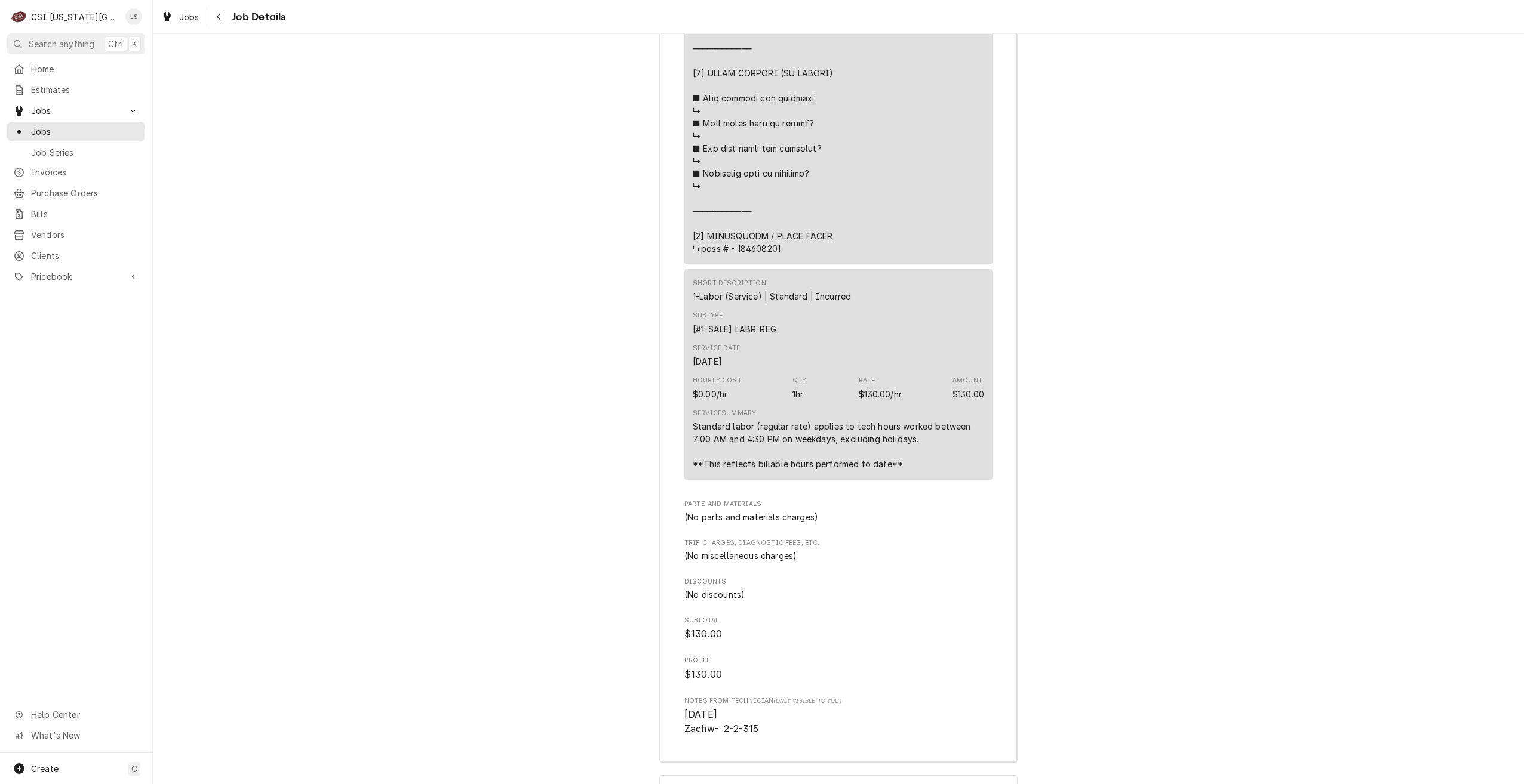
scroll to position [3091, 0]
click at [124, 135] on link "Jobs" at bounding box center [75, 131] width 138 height 20
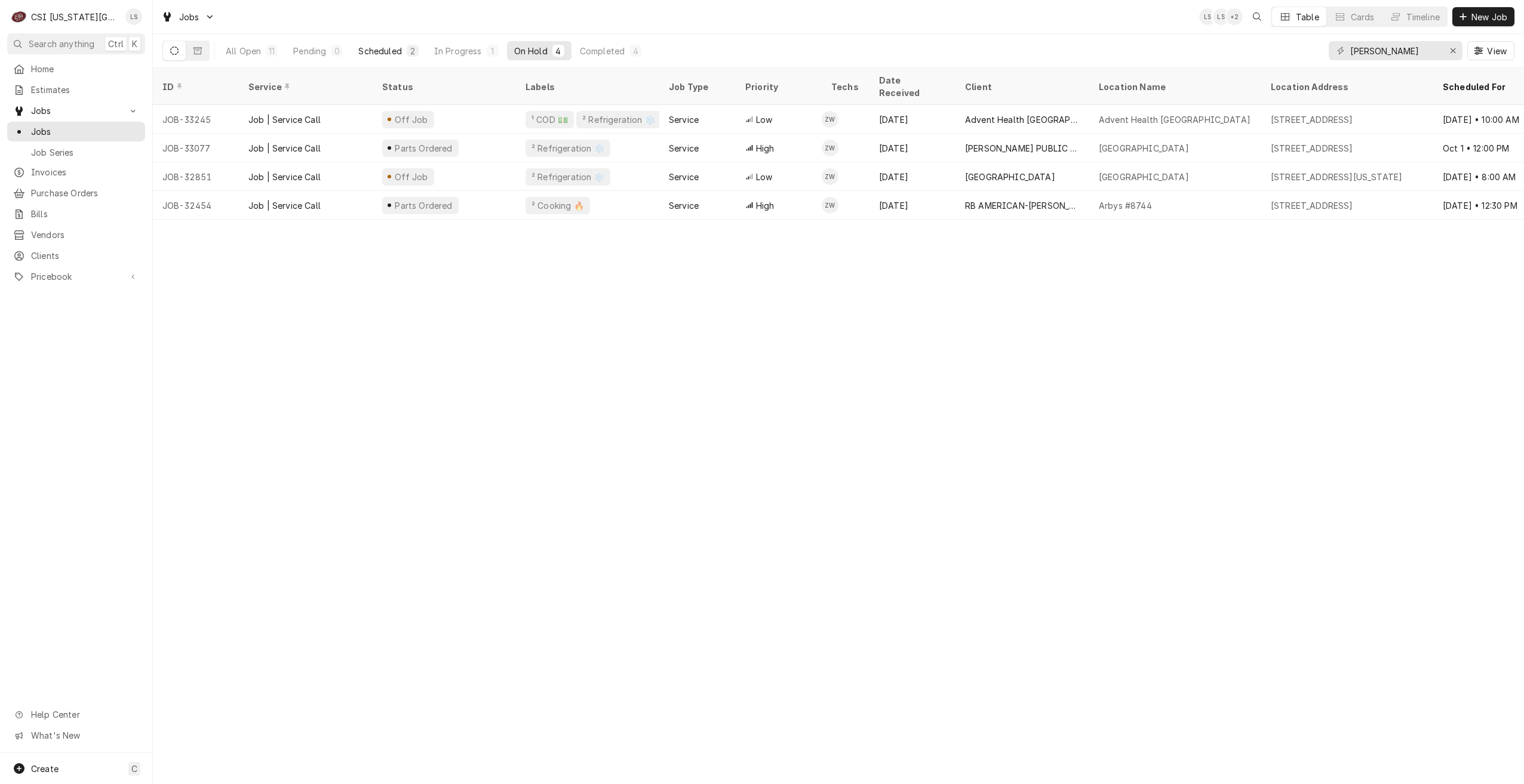
click at [387, 51] on div "Scheduled" at bounding box center [380, 51] width 43 height 12
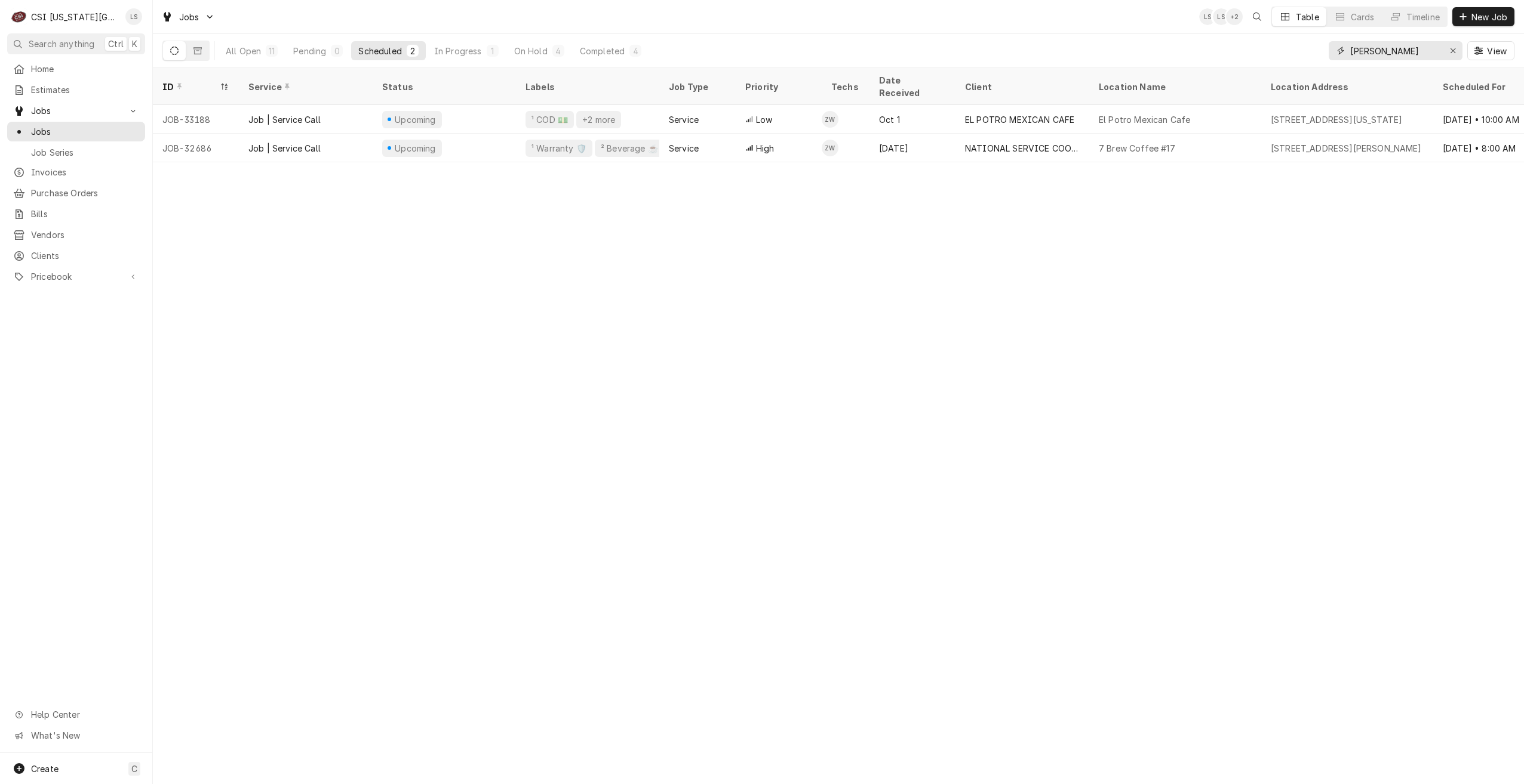
drag, startPoint x: 1415, startPoint y: 52, endPoint x: 1351, endPoint y: 52, distance: 64.0
click at [1351, 52] on input "[PERSON_NAME]" at bounding box center [1395, 50] width 90 height 19
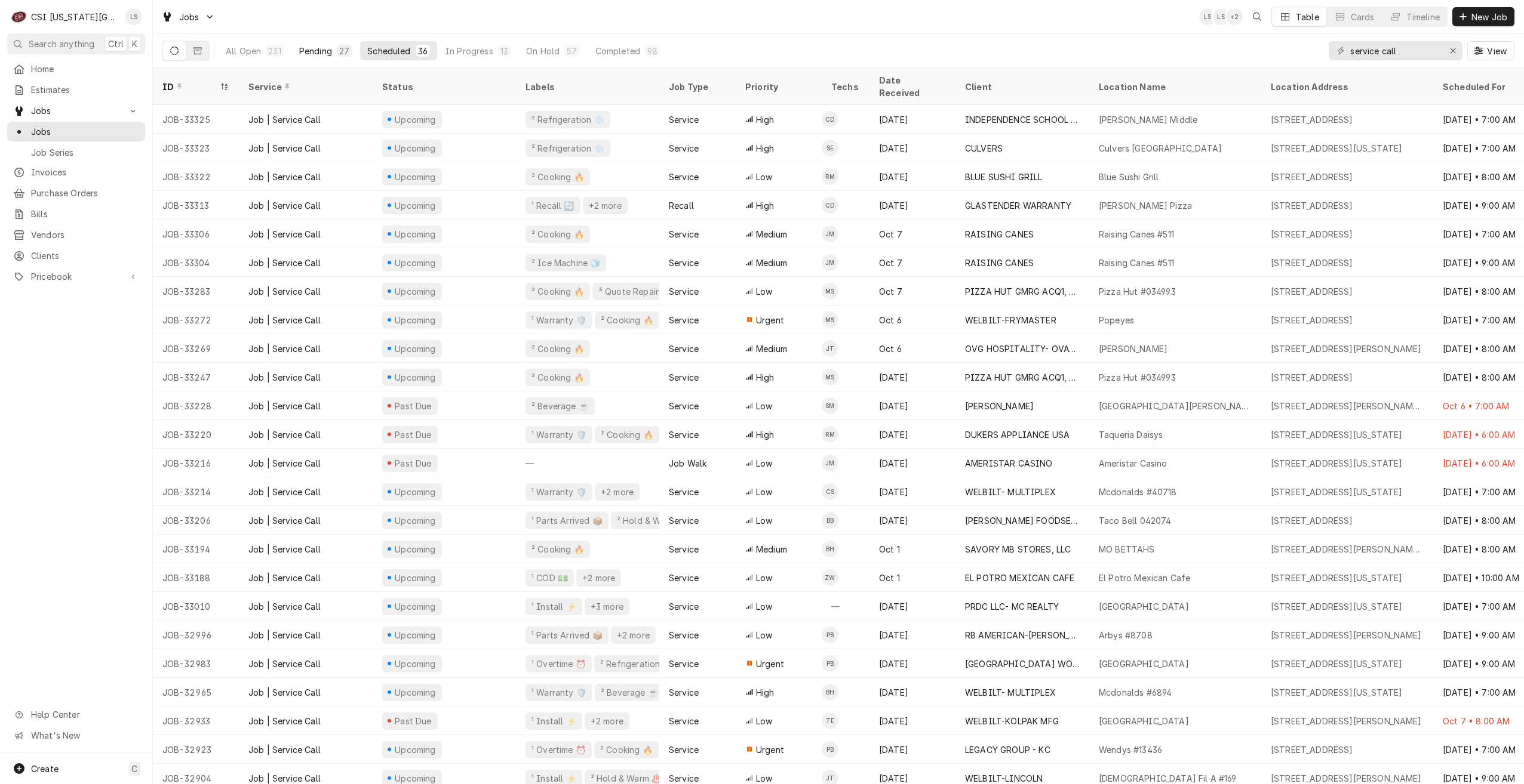
click at [312, 57] on button "Pending 27" at bounding box center [325, 50] width 67 height 19
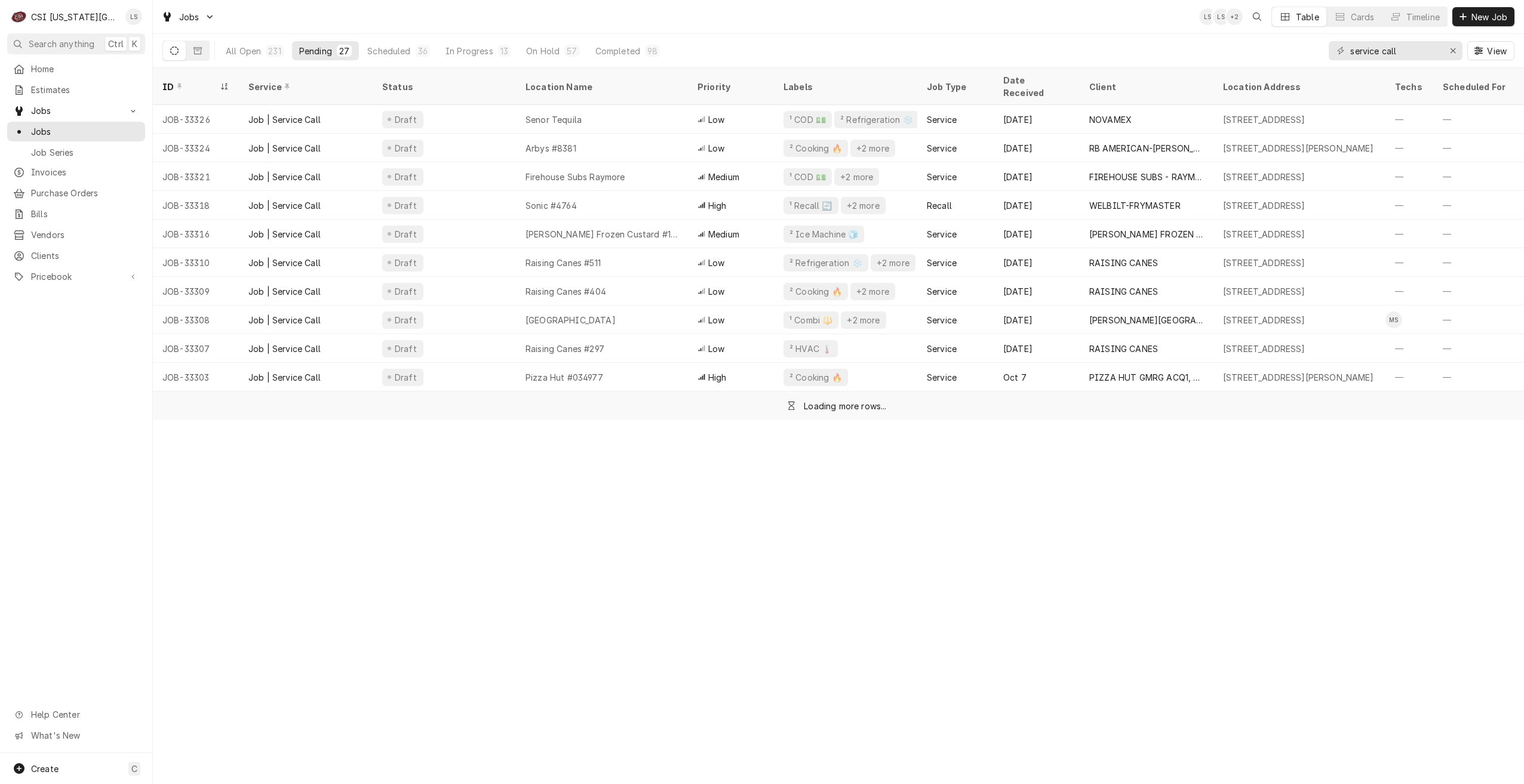
click at [652, 28] on div "Jobs LS LS + 2 Table Cards Timeline New Job" at bounding box center [838, 17] width 1371 height 34
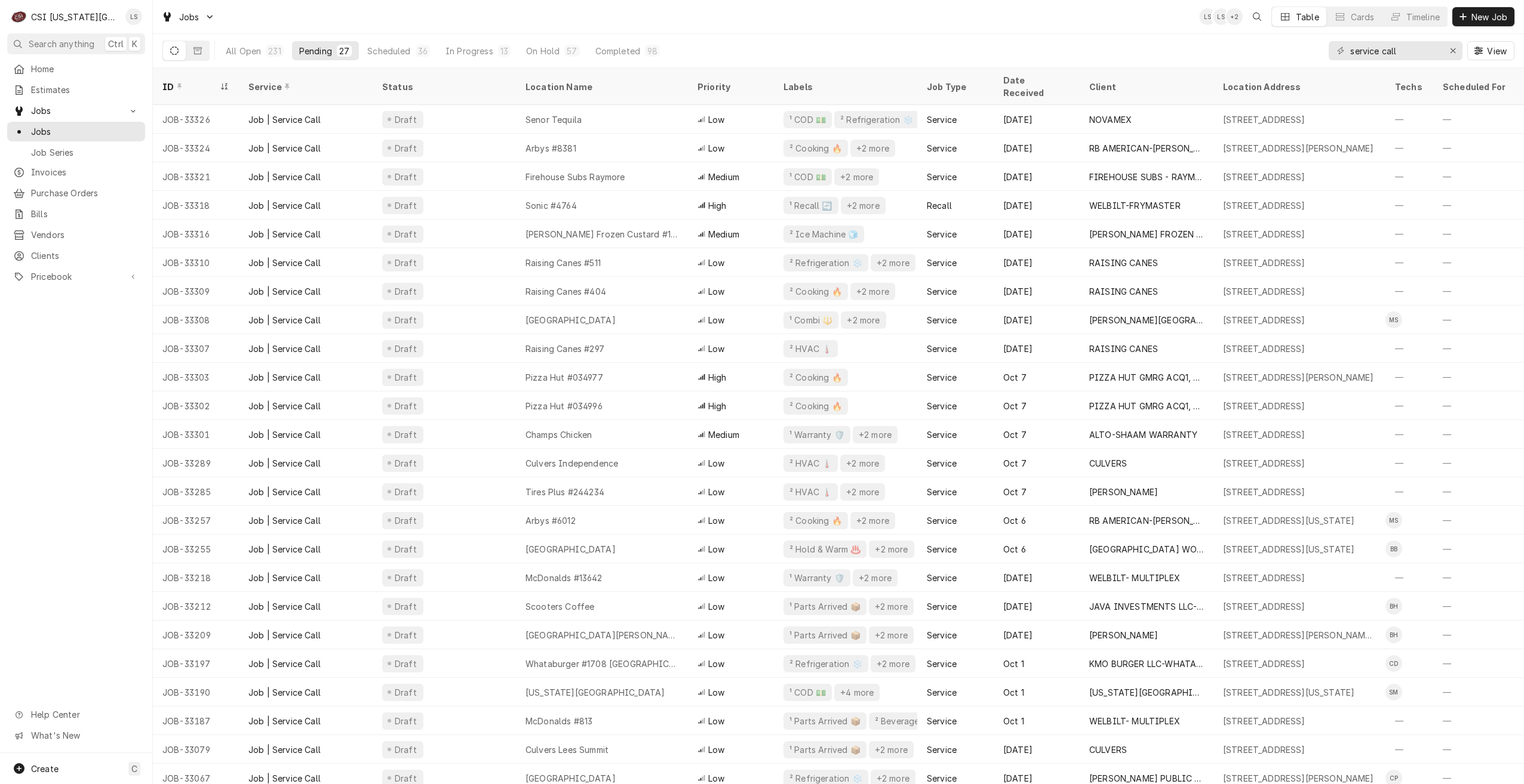
click at [685, 20] on div "Jobs LS LS + 2 Table Cards Timeline New Job" at bounding box center [838, 17] width 1371 height 34
click at [685, 19] on div "Jobs LS LS + 2 Table Cards Timeline New Job" at bounding box center [838, 17] width 1371 height 34
click at [596, 7] on div "Jobs LS LS + 2 Table Cards Timeline New Job" at bounding box center [838, 17] width 1371 height 34
click at [584, 14] on div "Jobs LS LS + 5 Table Cards Timeline New Job" at bounding box center [838, 17] width 1371 height 34
drag, startPoint x: 1414, startPoint y: 57, endPoint x: 1318, endPoint y: 49, distance: 96.3
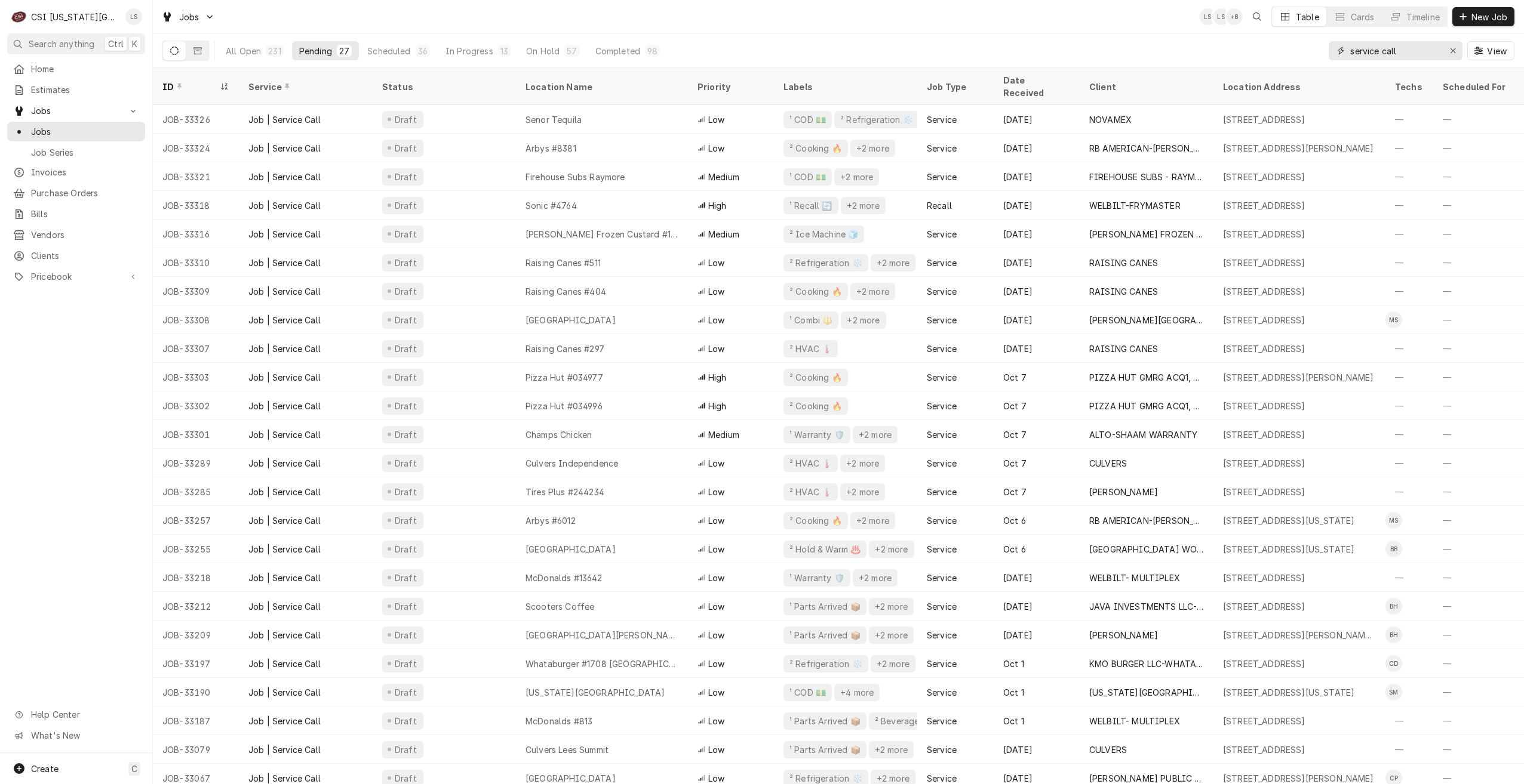
click at [1318, 49] on div "All Open 231 Pending 27 Scheduled 36 In Progress 13 On Hold 57 Completed 98 ser…" at bounding box center [838, 51] width 1352 height 34
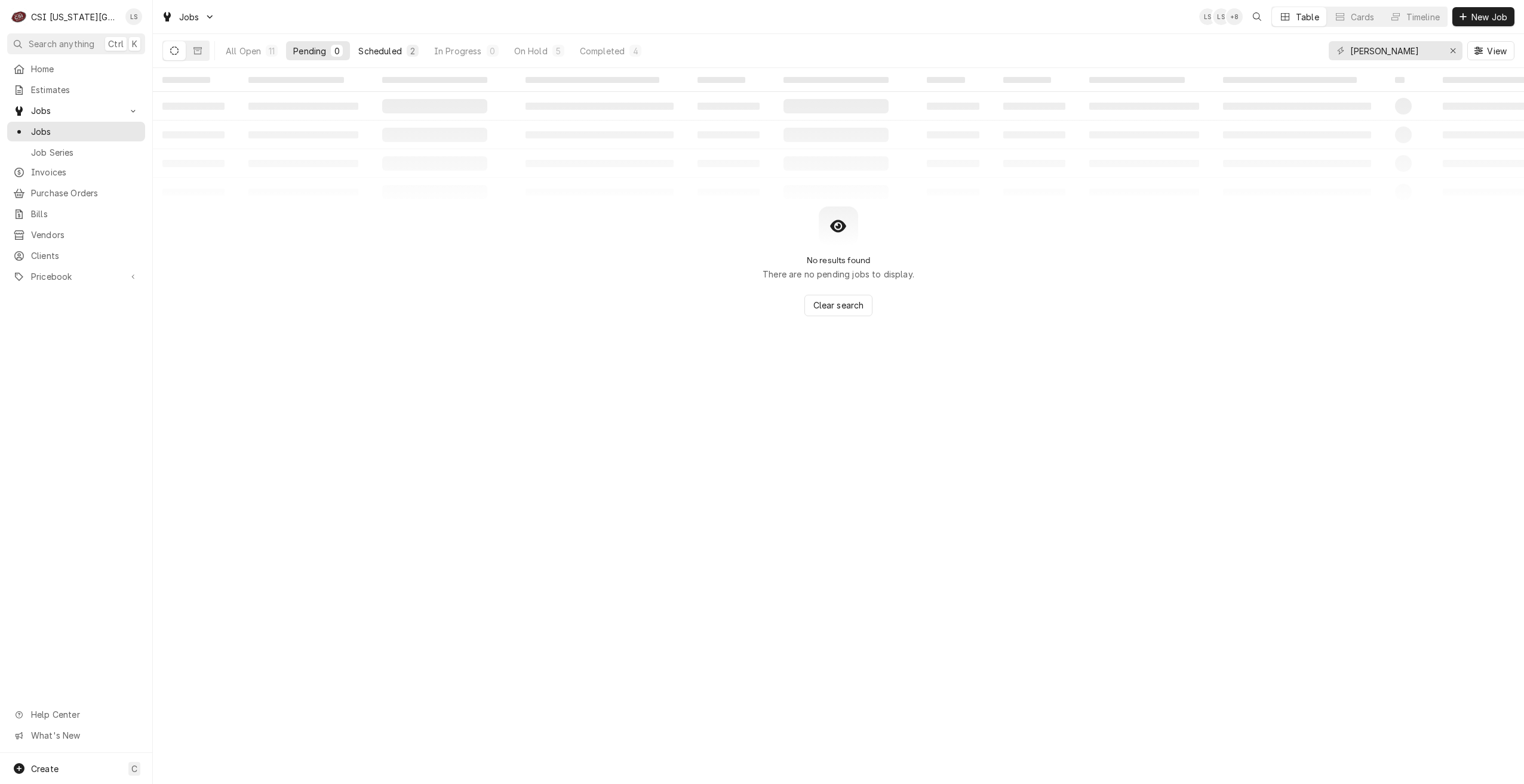
click at [390, 52] on div "Scheduled" at bounding box center [380, 51] width 43 height 12
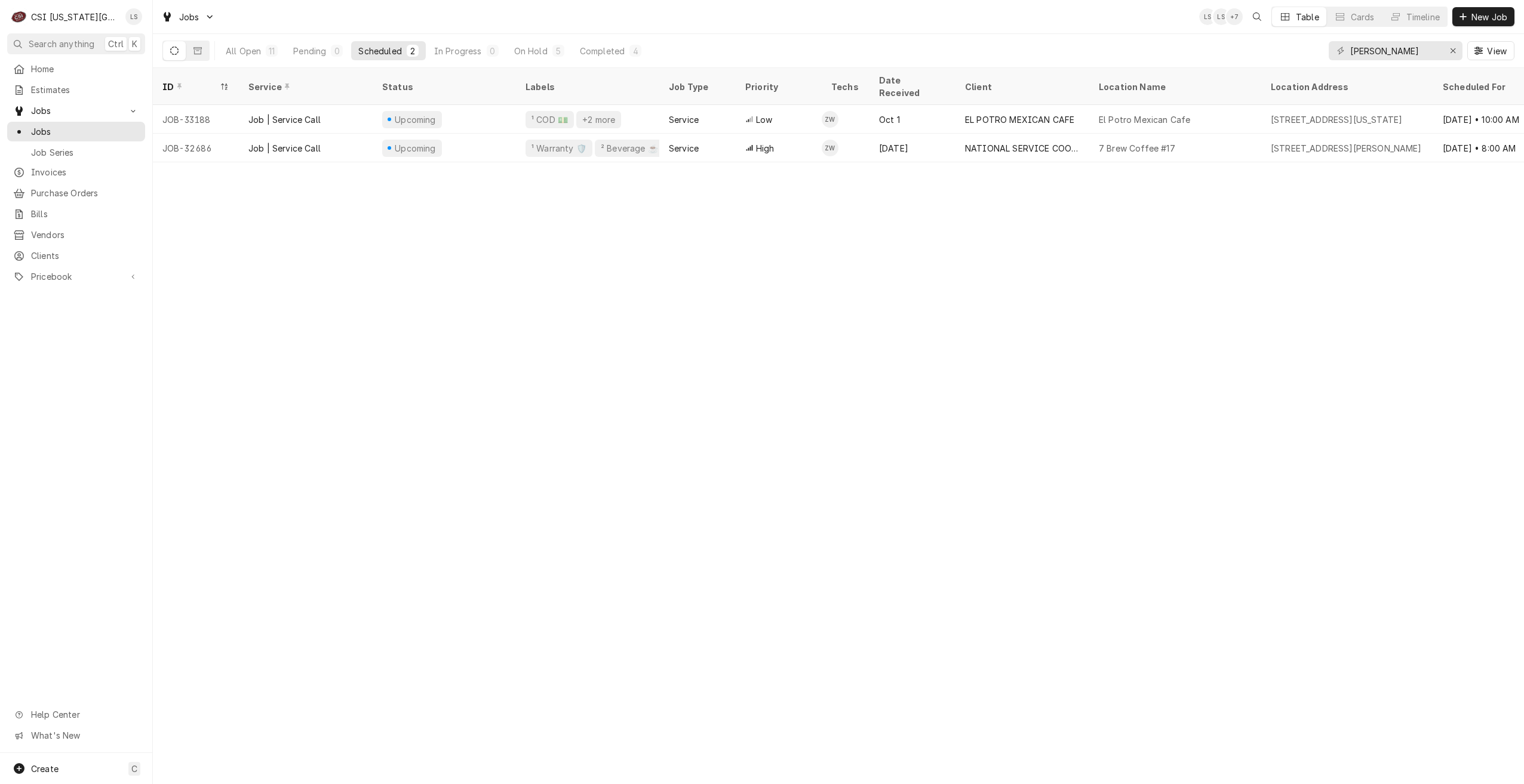
drag, startPoint x: 330, startPoint y: 59, endPoint x: 350, endPoint y: 52, distance: 21.2
click at [330, 59] on button "Pending 0" at bounding box center [318, 50] width 64 height 19
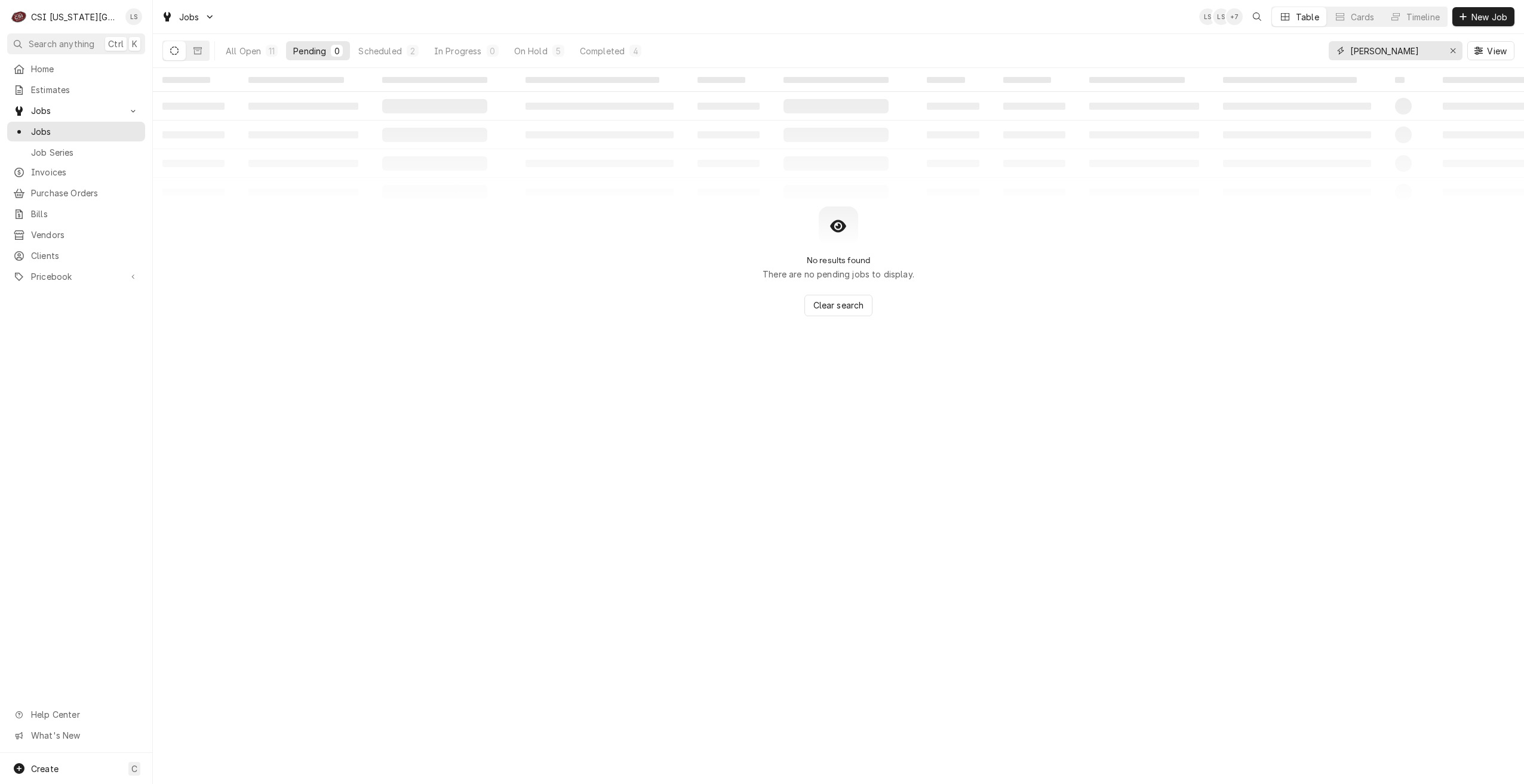
drag, startPoint x: 1412, startPoint y: 49, endPoint x: 1318, endPoint y: 49, distance: 94.0
click at [1318, 49] on div "All Open 11 Pending 0 Scheduled 2 In Progress 0 On Hold 5 Completed 4 zach wils…" at bounding box center [838, 51] width 1352 height 34
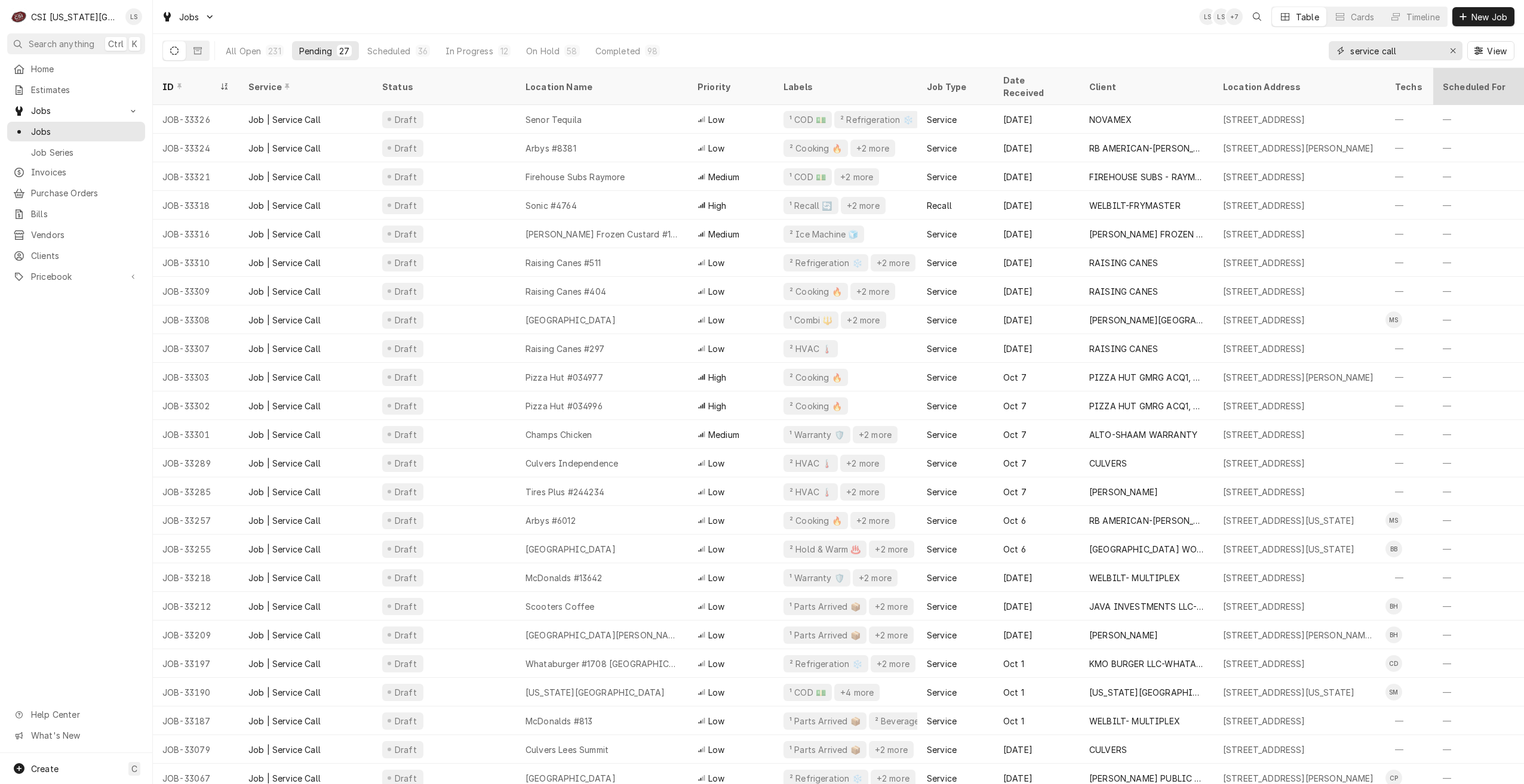
type input "service call"
click at [739, 27] on div "Jobs LS LS + 6 Table Cards Timeline New Job" at bounding box center [838, 17] width 1371 height 34
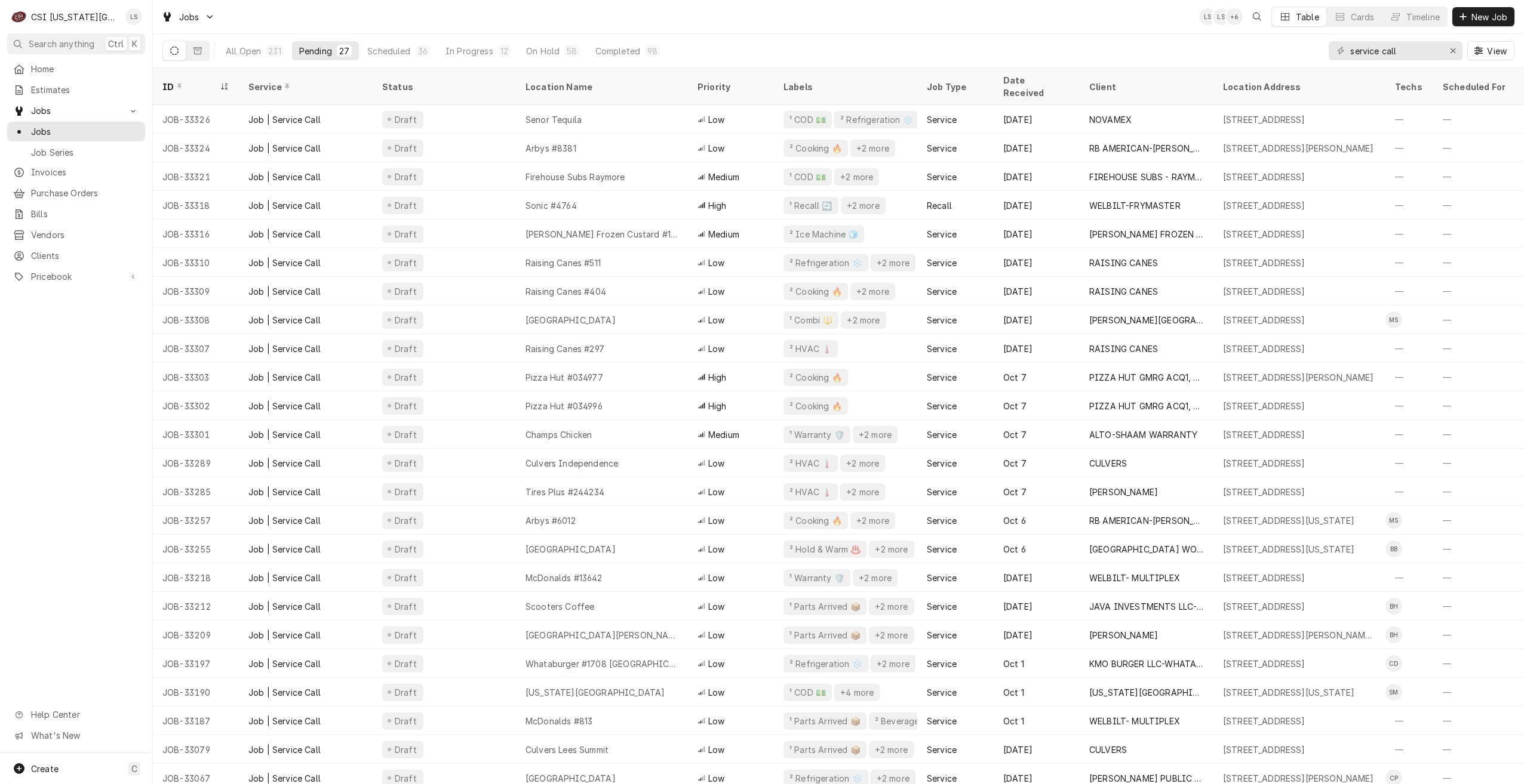
click at [739, 27] on div "Jobs LS LS + 6 Table Cards Timeline New Job" at bounding box center [838, 17] width 1371 height 34
click at [739, 27] on div "Jobs LS LS + 7 Table Cards Timeline New Job" at bounding box center [838, 17] width 1371 height 34
click at [464, 14] on div "Jobs LS LS + 7 Table Cards Timeline New Job" at bounding box center [838, 17] width 1371 height 34
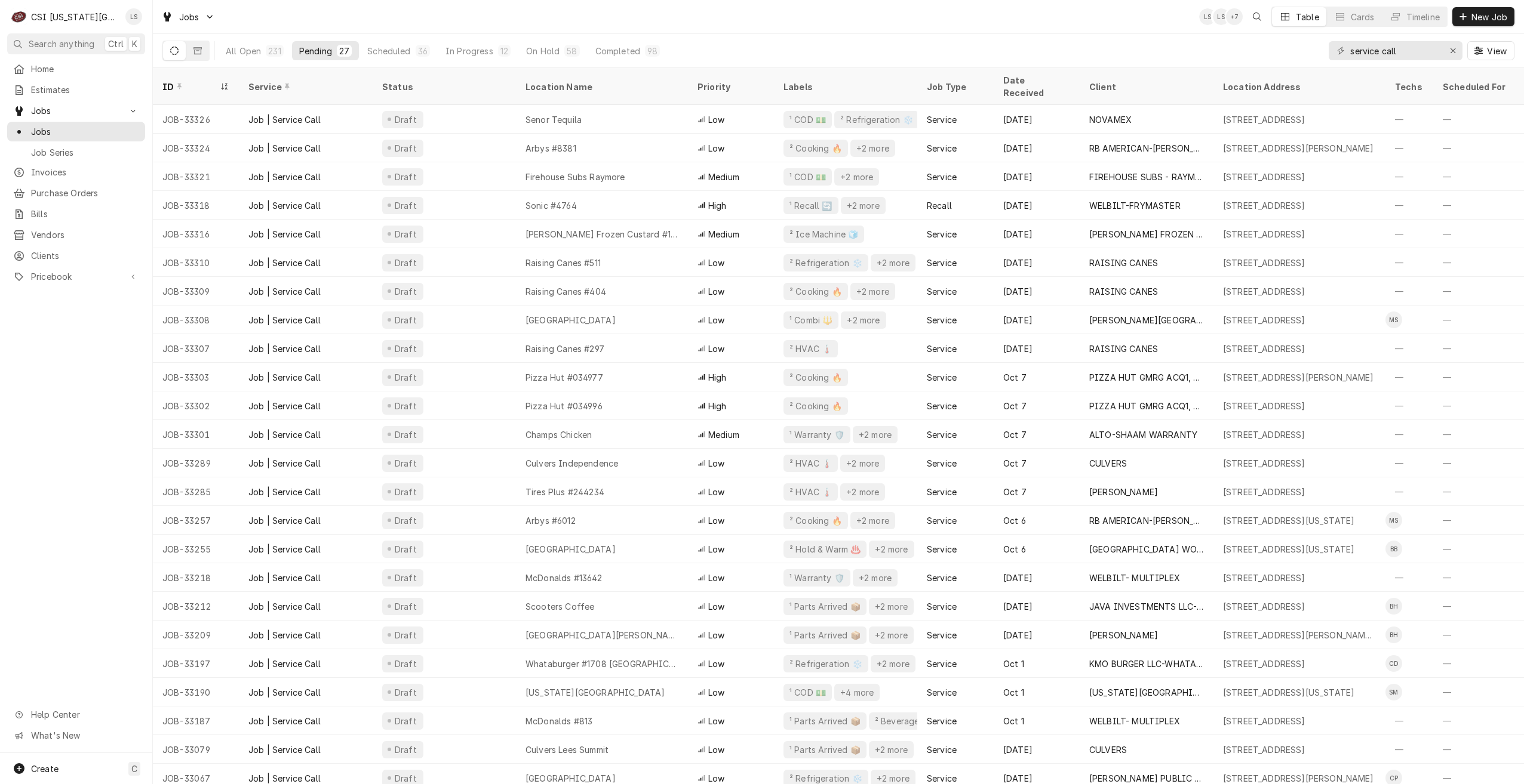
click at [488, 12] on div "Jobs LS LS + 7 Table Cards Timeline New Job" at bounding box center [838, 17] width 1371 height 34
click at [488, 12] on div "Jobs LS CM + 7 Table Cards Timeline New Job" at bounding box center [838, 17] width 1371 height 34
click at [529, 7] on div "Jobs LS CM + 7 Table Cards Timeline New Job" at bounding box center [838, 17] width 1371 height 34
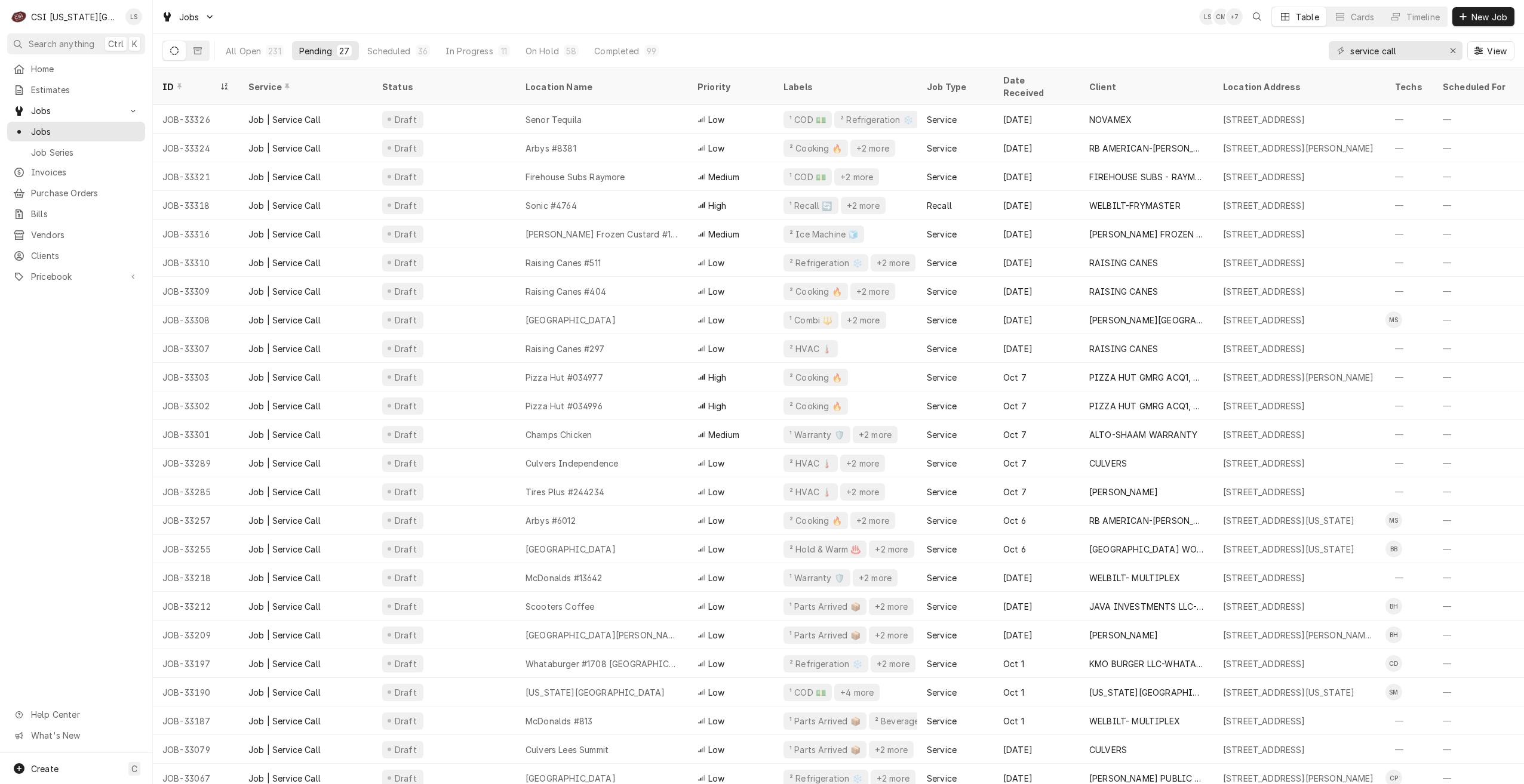
click at [912, 28] on div "Jobs LS CM + 7 Table Cards Timeline New Job" at bounding box center [838, 17] width 1371 height 34
click at [1182, 21] on div "Jobs LS CM + 7 Table Cards Timeline New Job" at bounding box center [838, 17] width 1371 height 34
click at [1176, 21] on div "Jobs LS CM + 6 Table Cards Timeline New Job" at bounding box center [838, 17] width 1371 height 34
click at [487, 17] on div "Jobs LS CM + 6 Table Cards Timeline New Job" at bounding box center [838, 17] width 1371 height 34
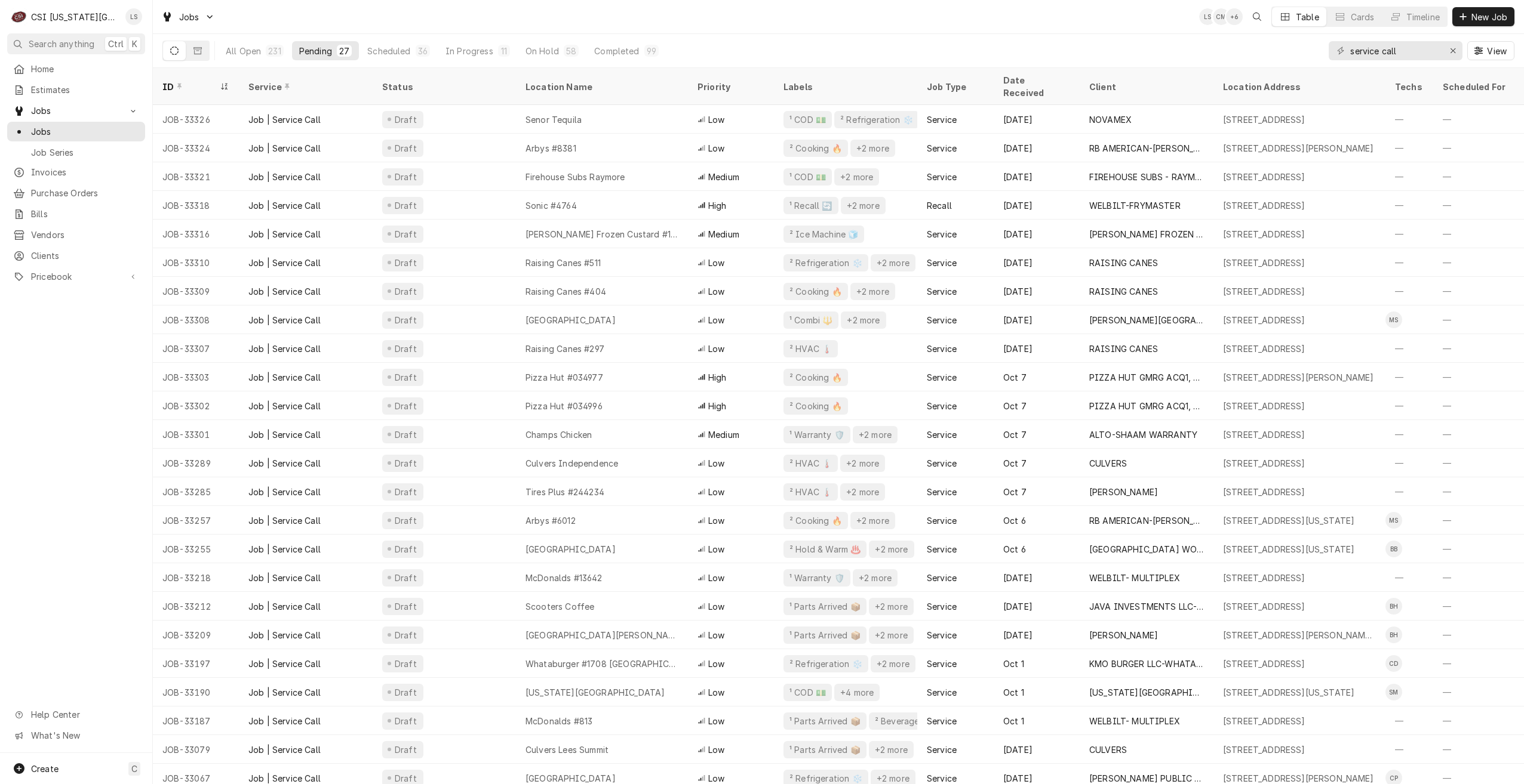
click at [1131, 17] on div "Jobs LS CM + 6 Table Cards Timeline New Job" at bounding box center [838, 17] width 1371 height 34
click at [1150, 18] on div "Jobs LS CM + 6 Table Cards Timeline New Job" at bounding box center [838, 17] width 1371 height 34
click at [1111, 24] on div "Jobs LS CM + 6 Table Cards Timeline New Job" at bounding box center [838, 17] width 1371 height 34
click at [542, 14] on div "Jobs LS CM + 6 Table Cards Timeline New Job" at bounding box center [838, 17] width 1371 height 34
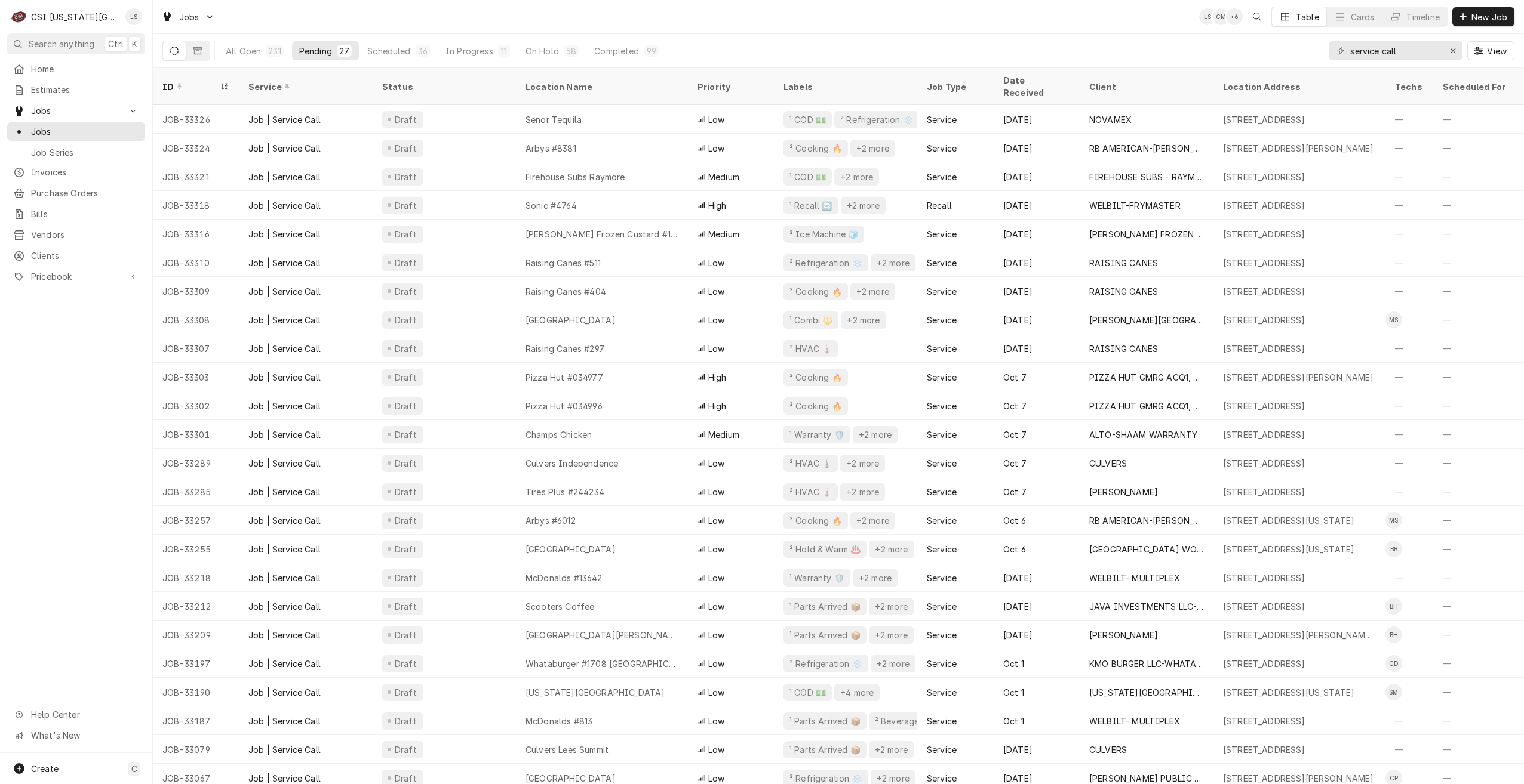
click at [542, 14] on div "Jobs LS CM + 6 Table Cards Timeline New Job" at bounding box center [838, 17] width 1371 height 34
click at [592, 12] on div "Jobs LS CM + 6 Table Cards Timeline New Job" at bounding box center [838, 17] width 1371 height 34
click at [957, 31] on div "Jobs LS CM + 6 Table Cards Timeline New Job" at bounding box center [838, 17] width 1371 height 34
click at [957, 31] on div "Jobs LS CM + 8 Table Cards Timeline New Job" at bounding box center [838, 17] width 1371 height 34
click at [948, 9] on div "Jobs LS CM + 8 Table Cards Timeline New Job" at bounding box center [838, 17] width 1371 height 34
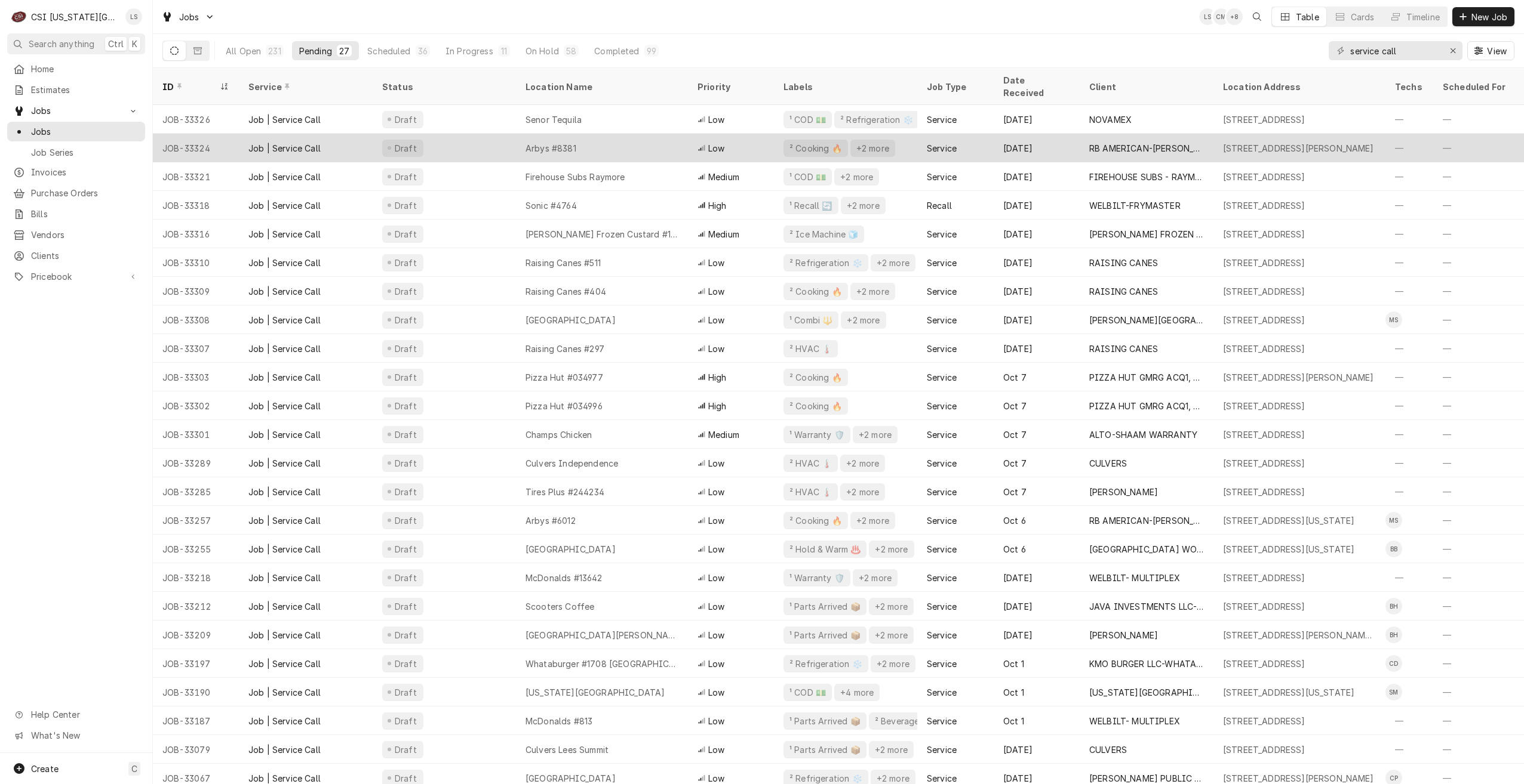
click at [693, 141] on div "Low" at bounding box center [731, 148] width 86 height 29
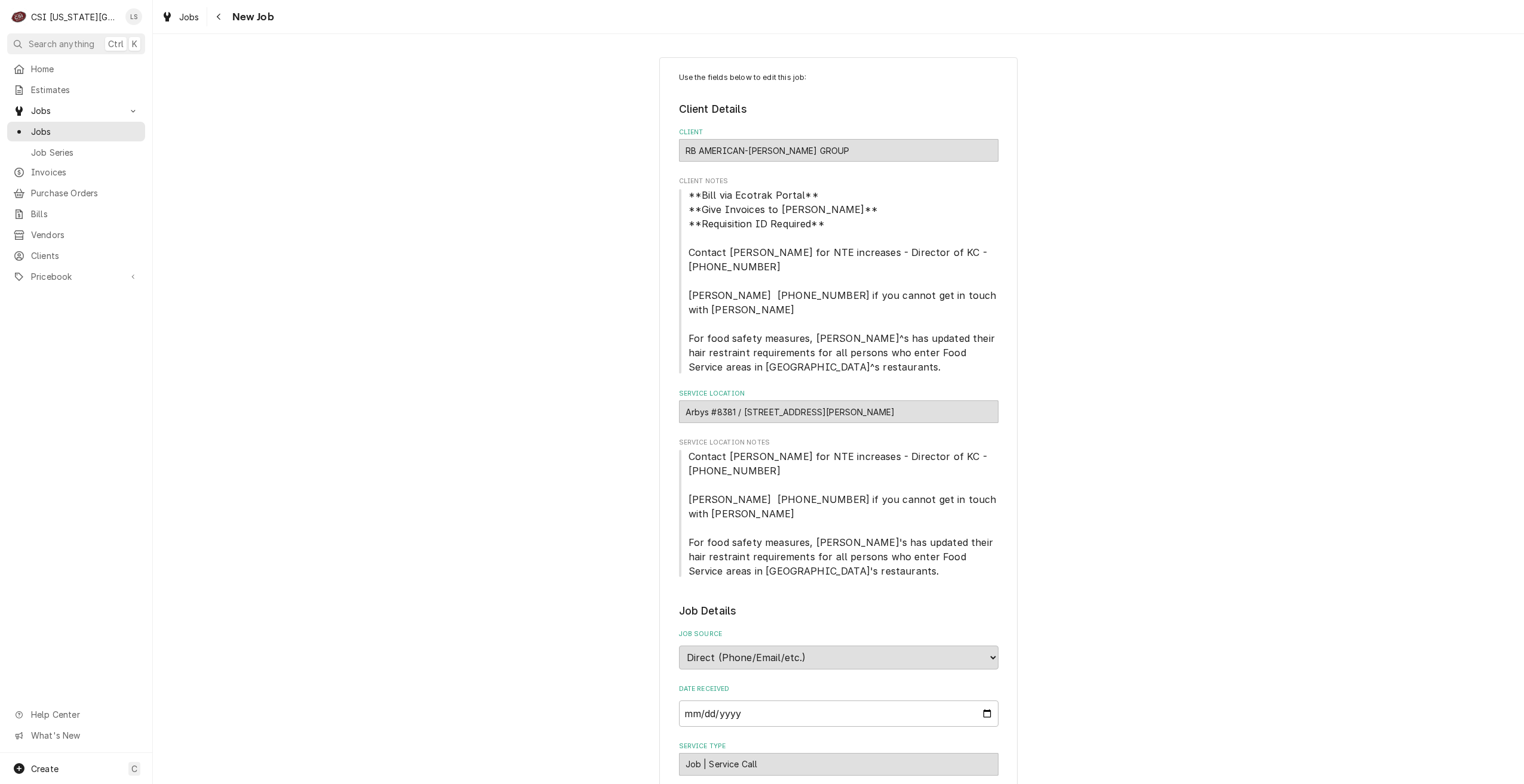
type textarea "x"
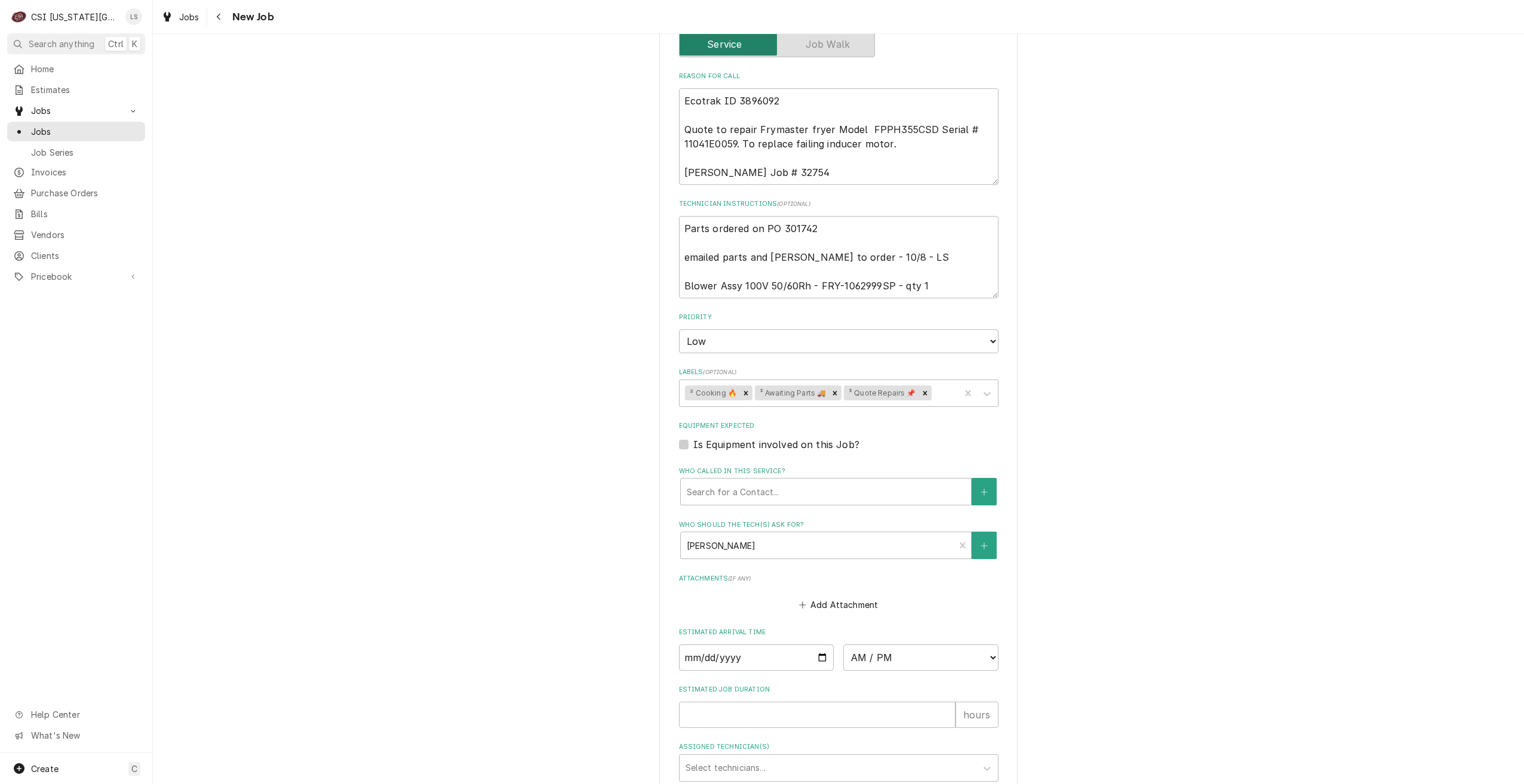
scroll to position [879, 0]
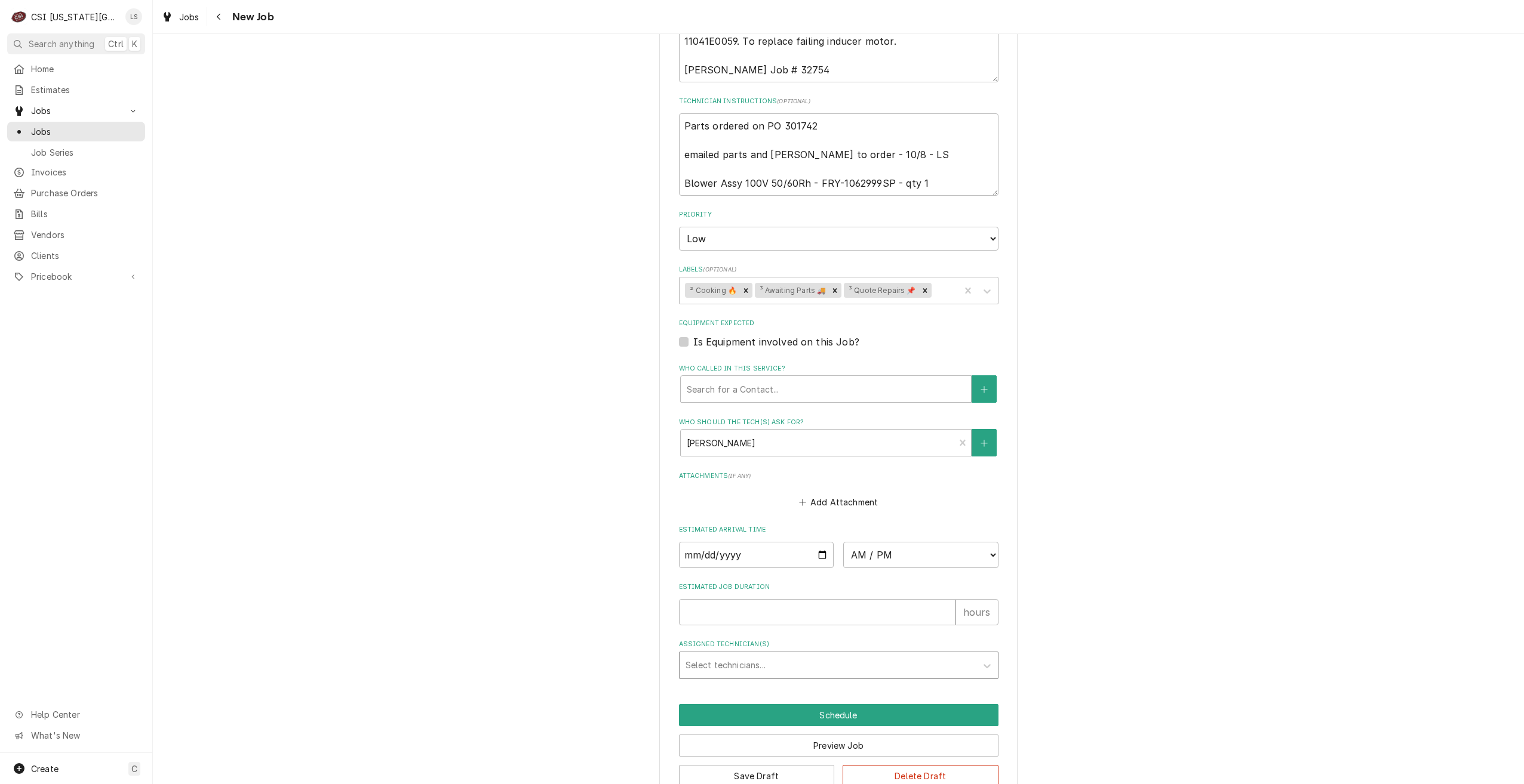
click at [810, 654] on div "Assigned Technician(s)" at bounding box center [827, 665] width 285 height 21
type input "[PERSON_NAME]"
click at [814, 682] on div "[PERSON_NAME]" at bounding box center [839, 691] width 318 height 19
type textarea "x"
click at [733, 765] on button "Save Draft" at bounding box center [757, 776] width 156 height 22
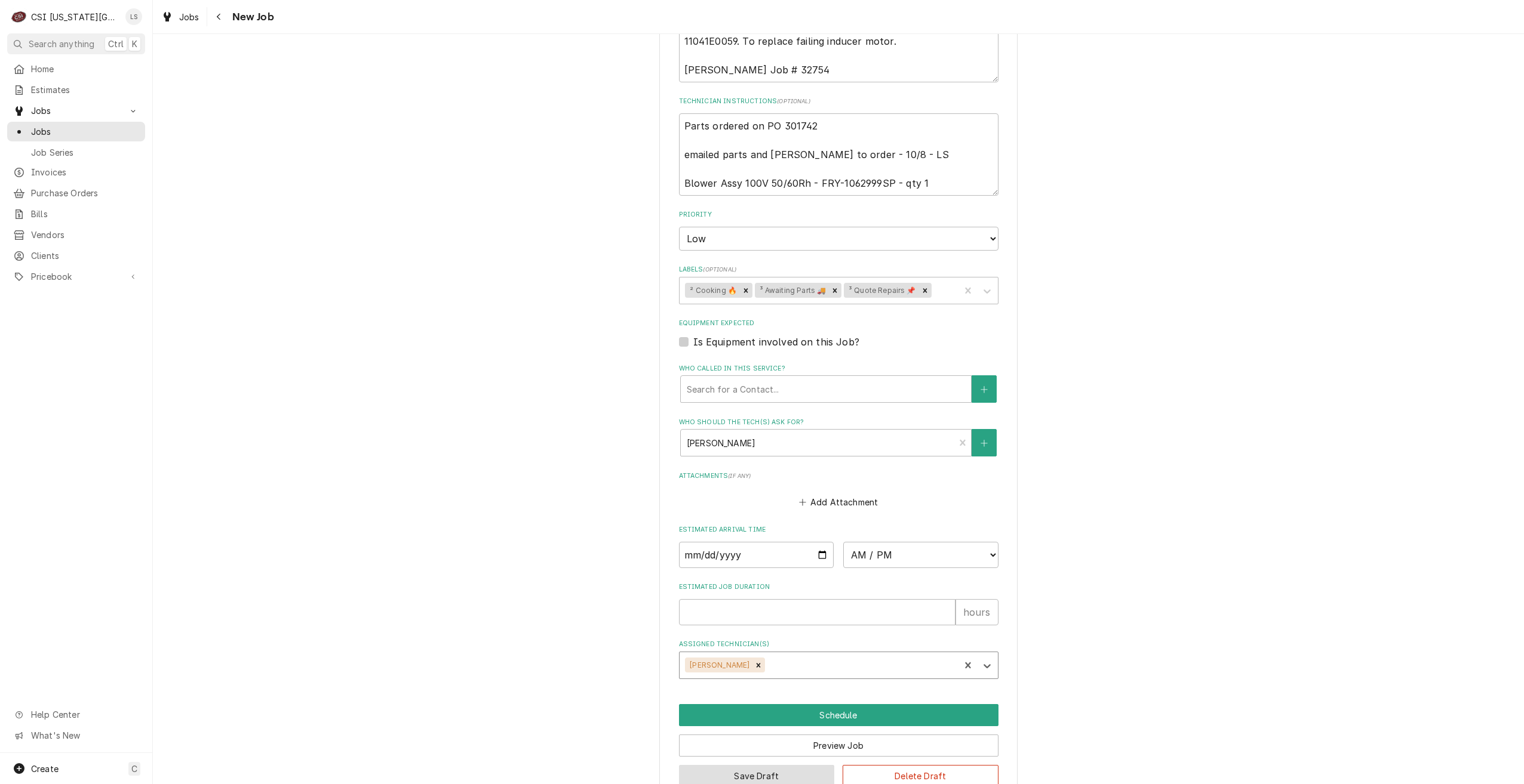
scroll to position [837, 0]
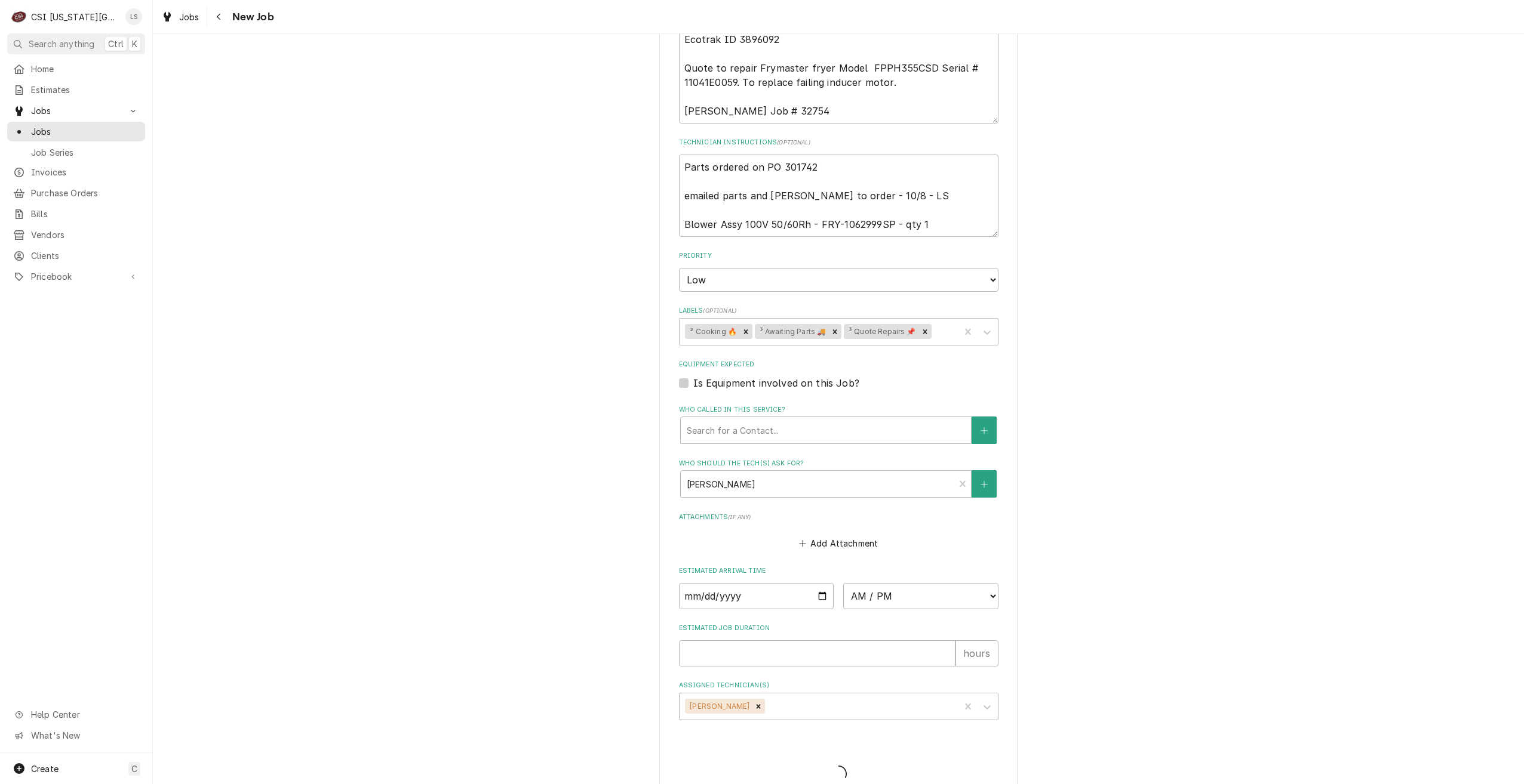
type textarea "x"
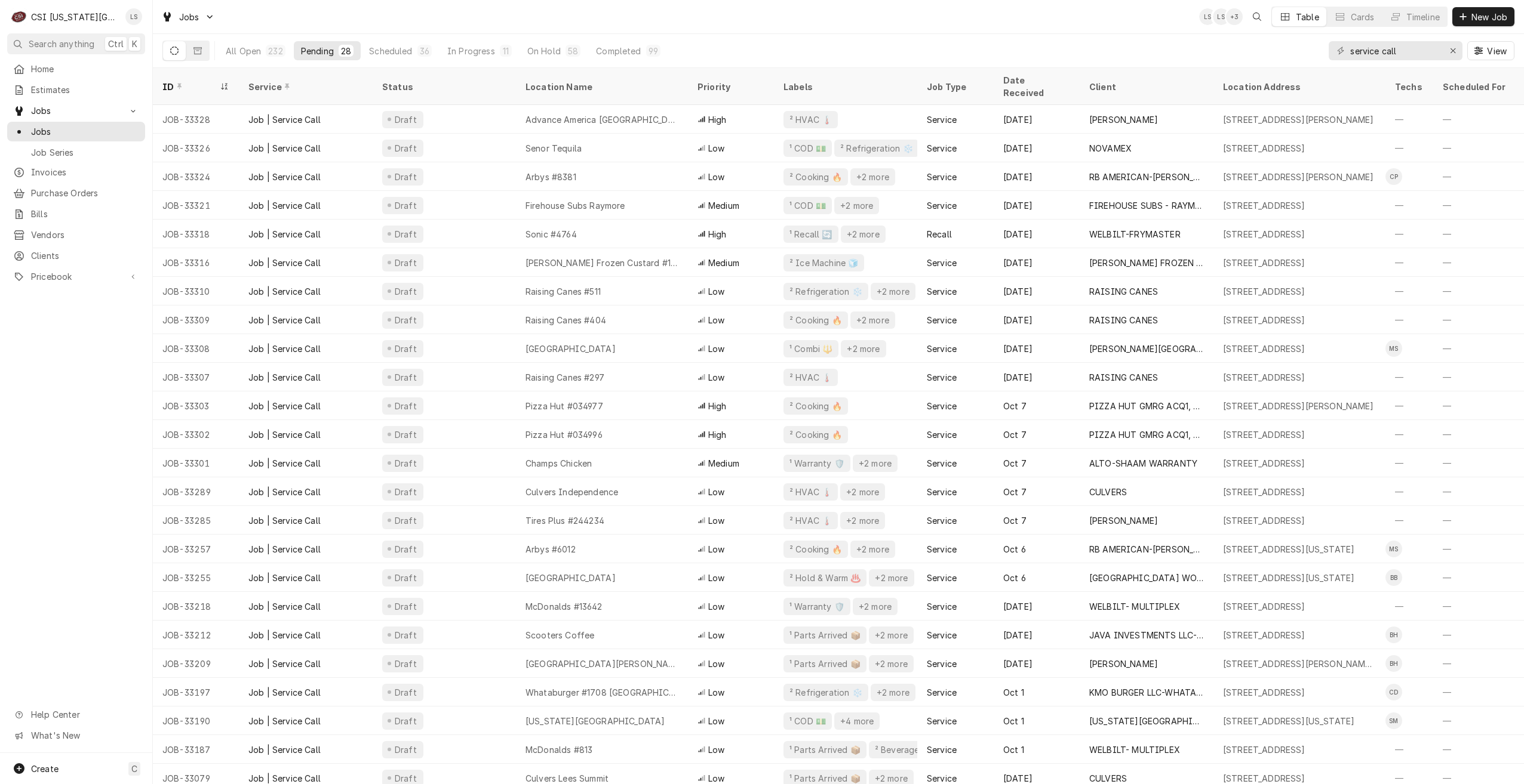
click at [456, 18] on div "Jobs LS LS + 3 Table Cards Timeline New Job" at bounding box center [838, 17] width 1371 height 34
click at [456, 16] on div "Jobs LS LS + 3 Table Cards Timeline New Job" at bounding box center [838, 17] width 1371 height 34
click at [1136, 32] on div "Jobs LS LS + 3 Table Cards Timeline New Job" at bounding box center [838, 17] width 1371 height 34
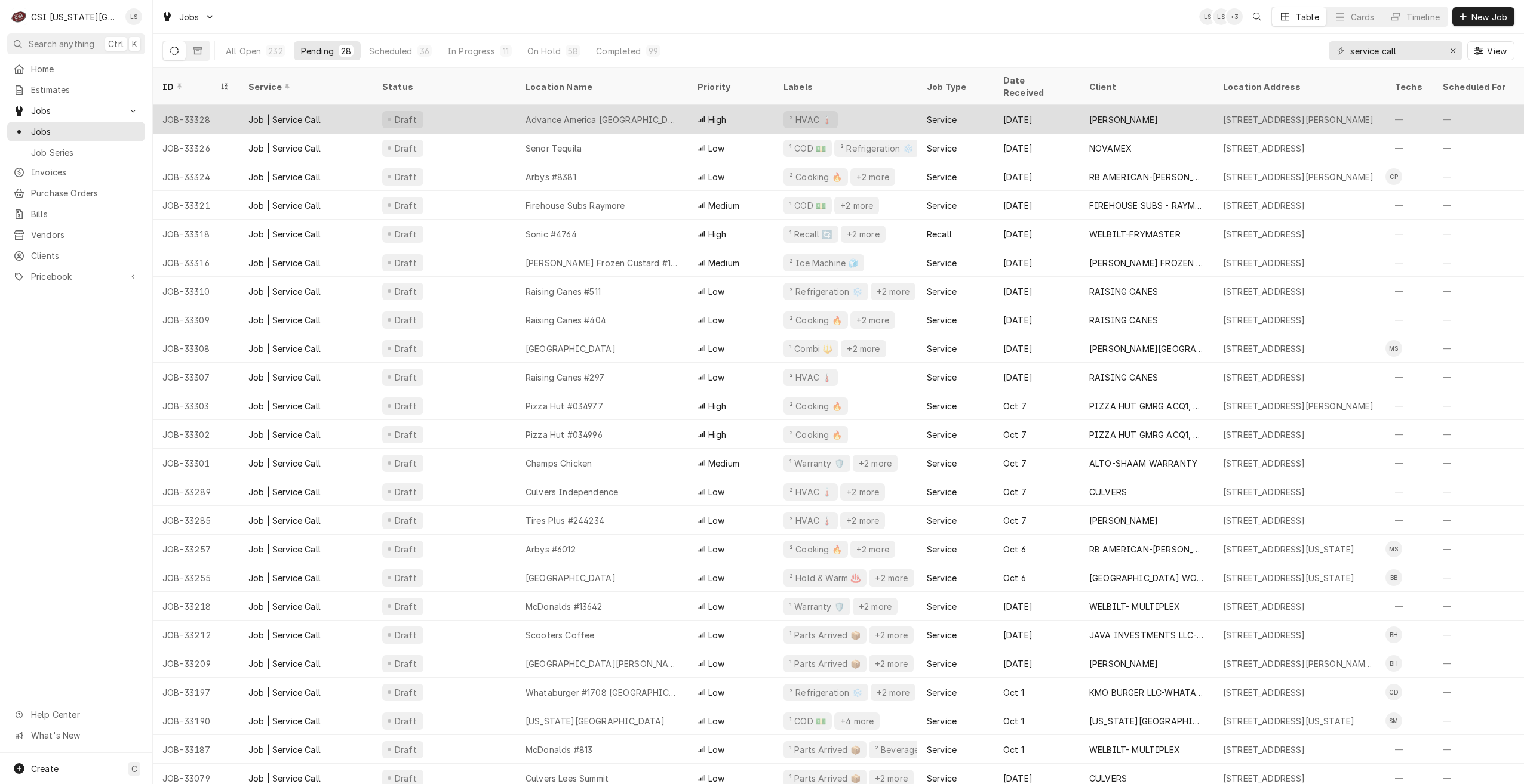
click at [710, 105] on div "High" at bounding box center [731, 120] width 86 height 29
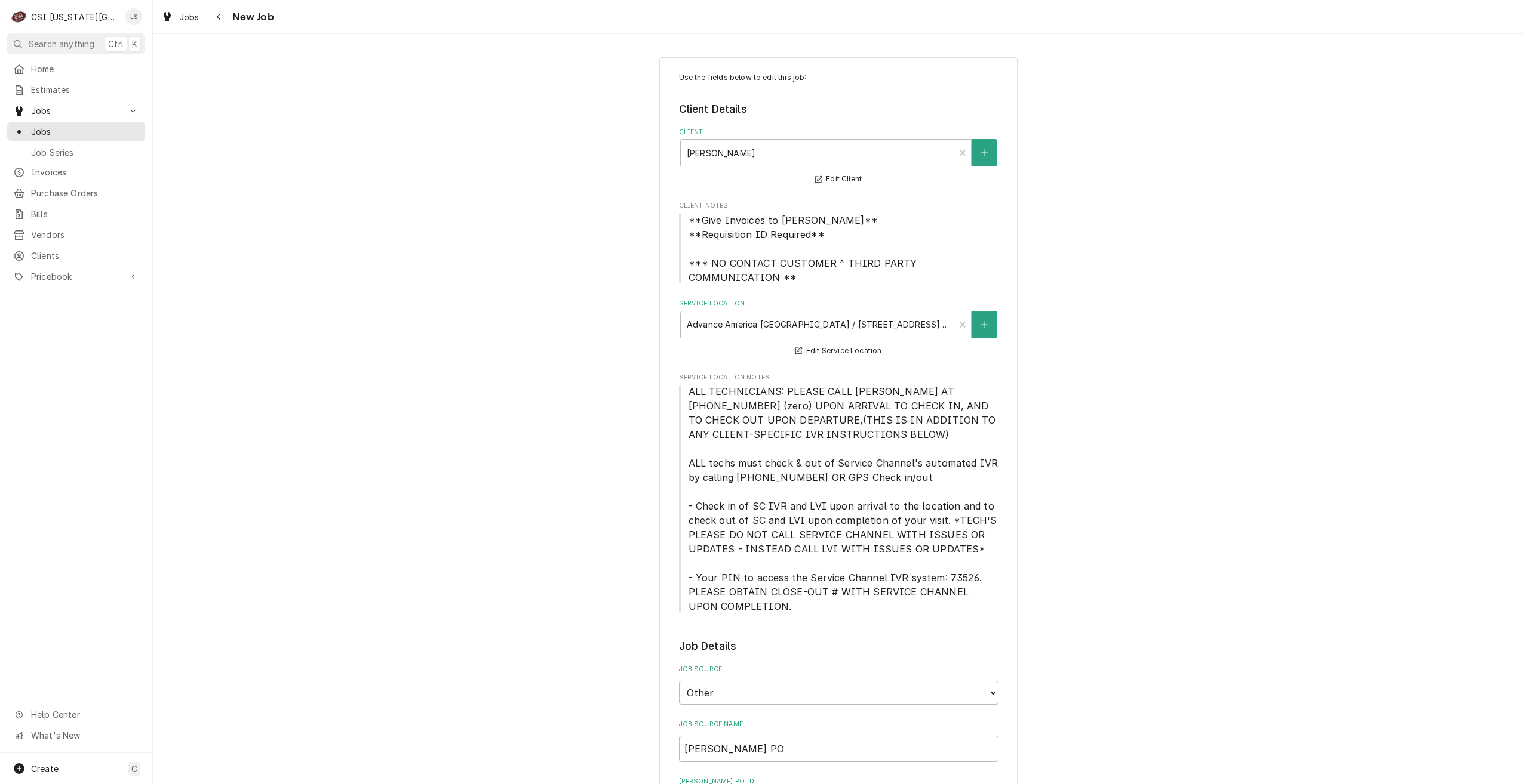
type textarea "x"
drag, startPoint x: 72, startPoint y: 133, endPoint x: 112, endPoint y: 132, distance: 40.0
click at [72, 133] on div "Jobs" at bounding box center [76, 131] width 133 height 15
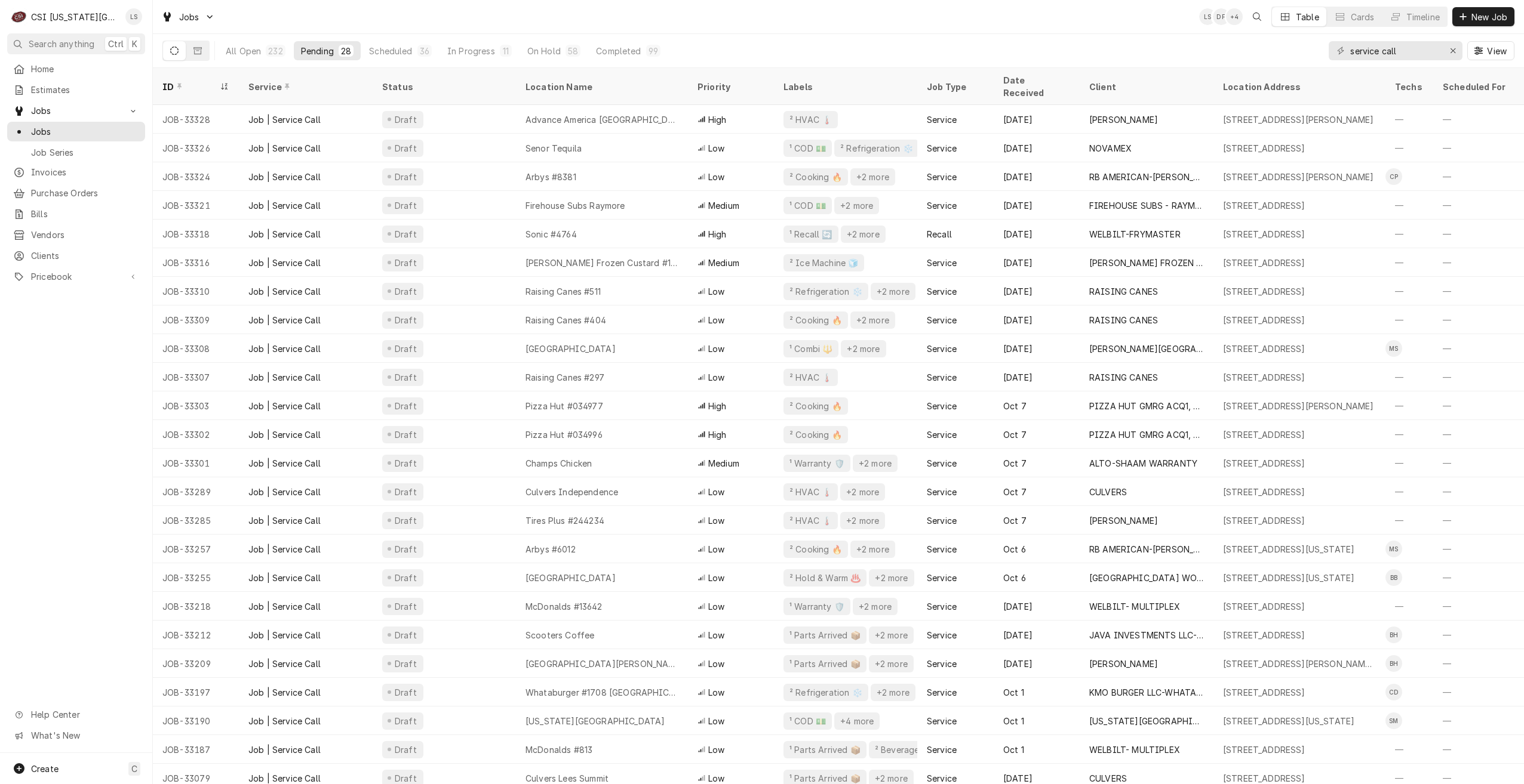
click at [934, 10] on div "Jobs LS DF + 4 Table Cards Timeline New Job" at bounding box center [838, 17] width 1371 height 34
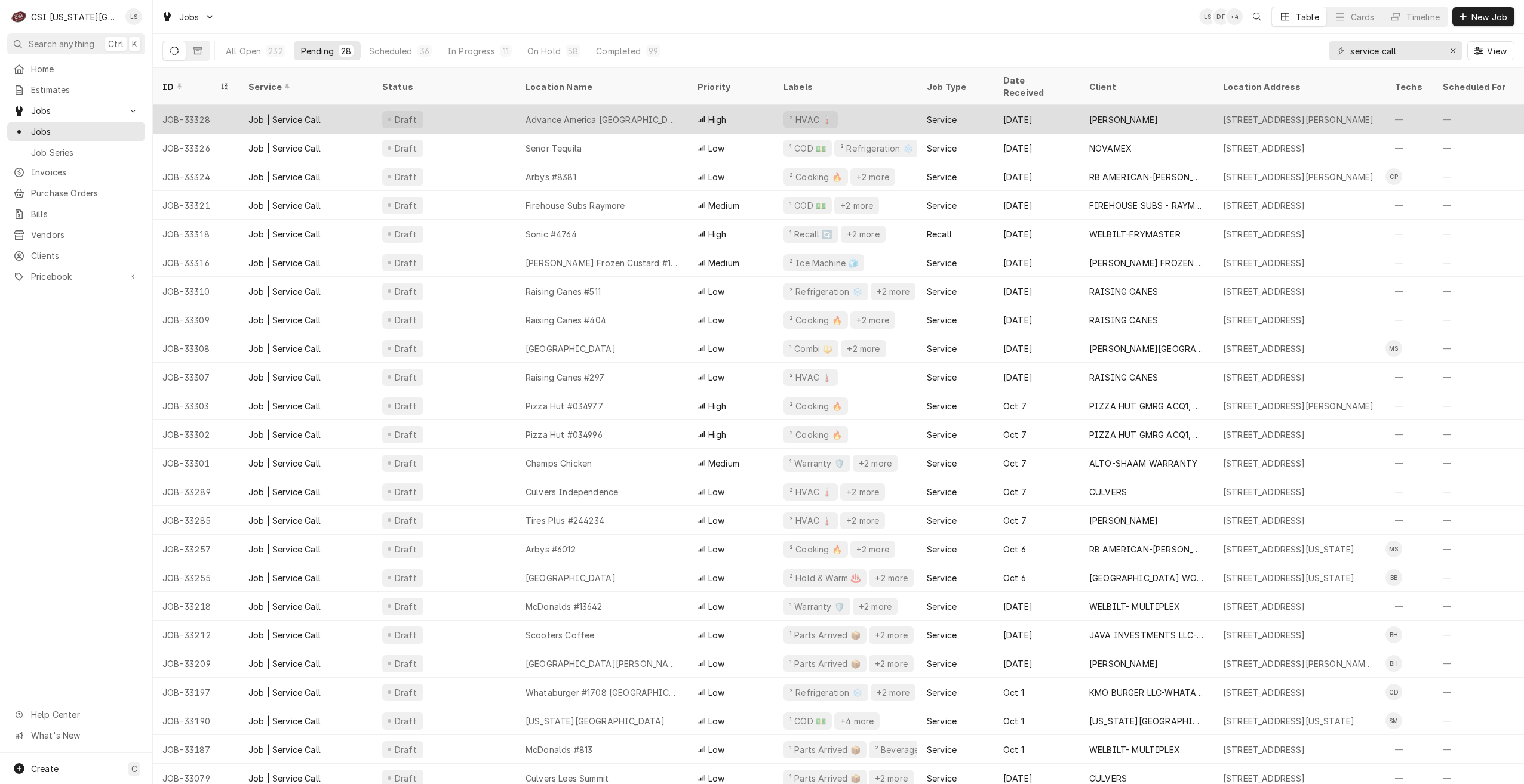
click at [852, 113] on div "² HVAC 🌡️" at bounding box center [846, 120] width 143 height 29
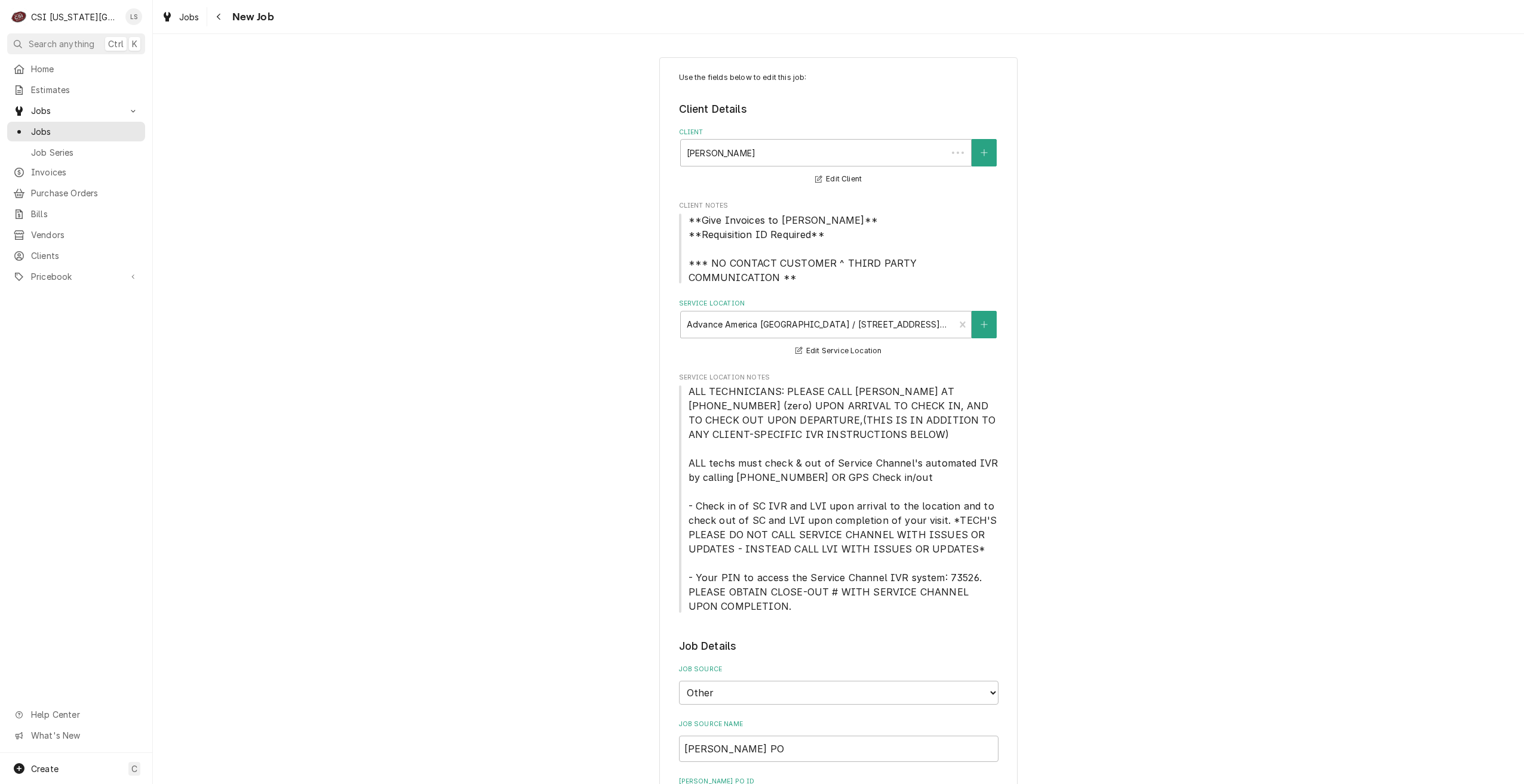
type textarea "x"
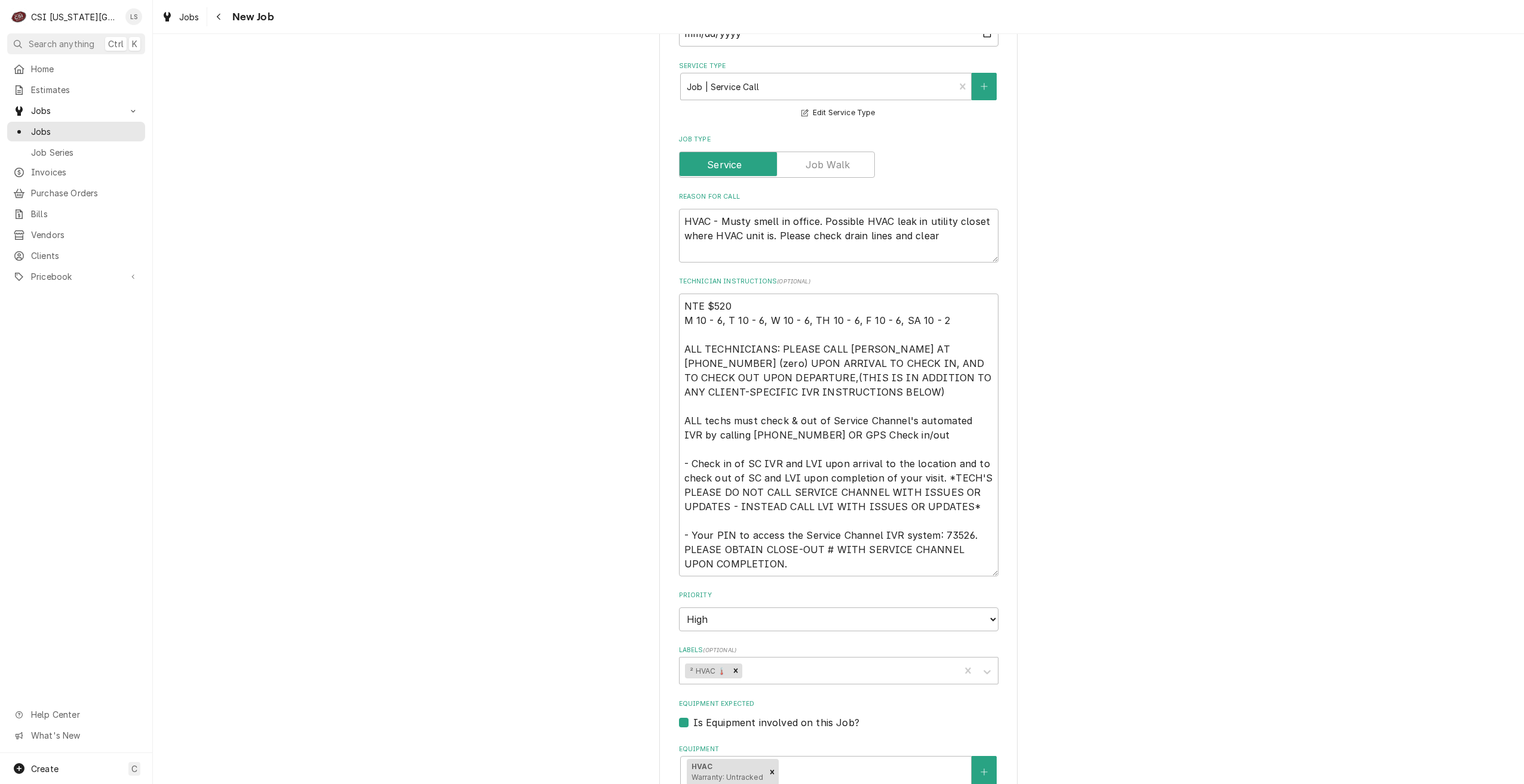
scroll to position [895, 0]
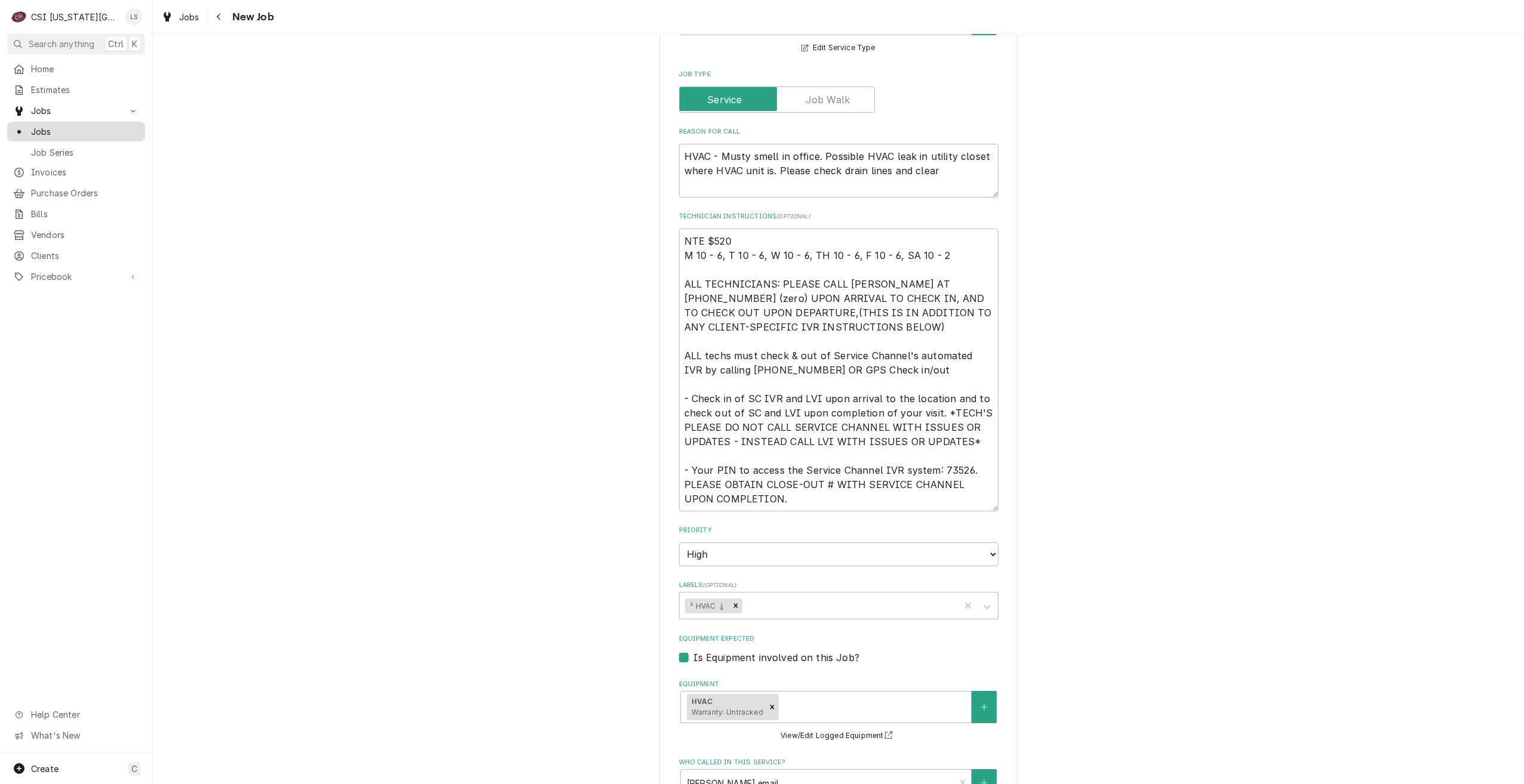
click at [126, 127] on span "Jobs" at bounding box center [85, 131] width 108 height 12
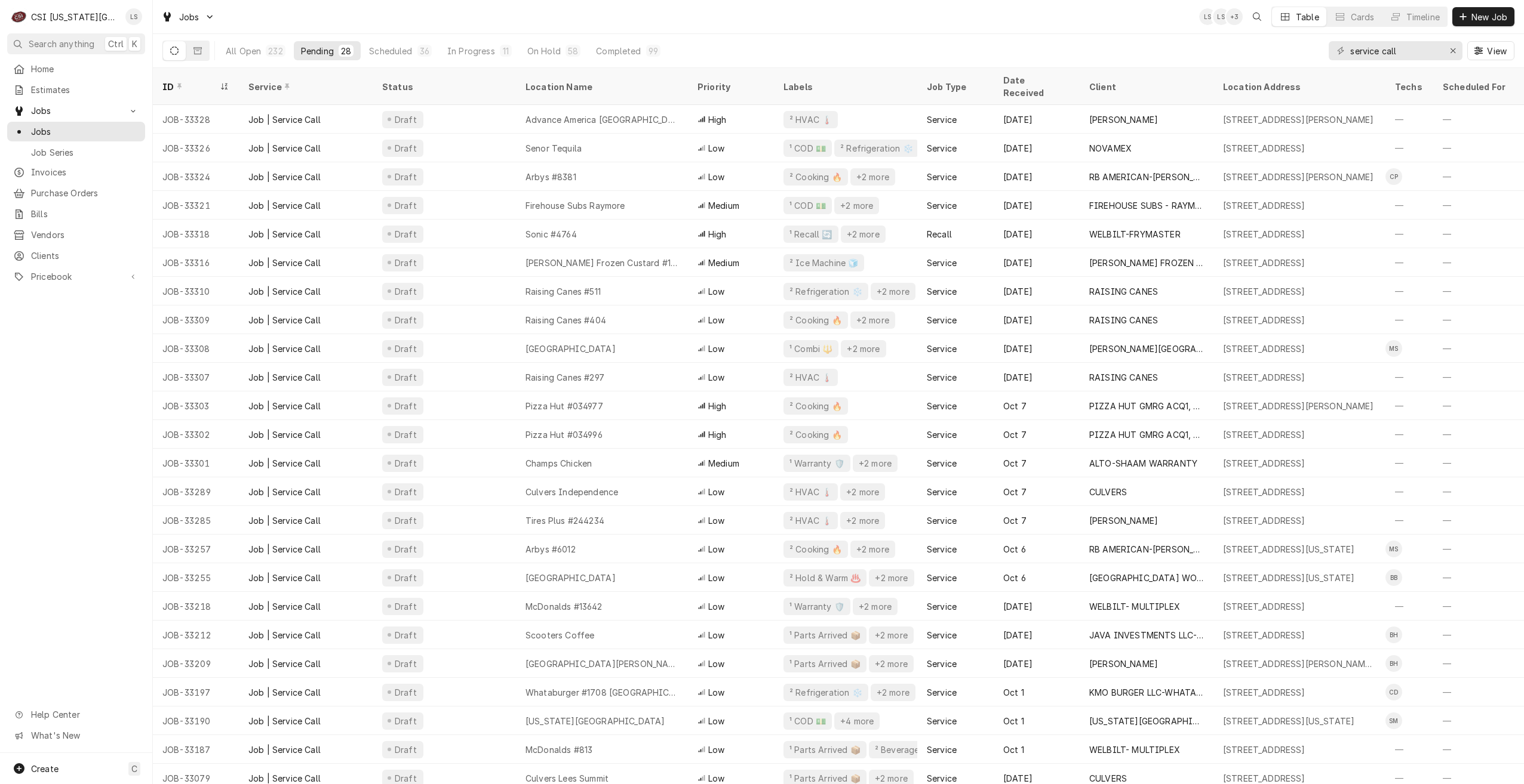
click at [993, 28] on div "Jobs LS LS + 3 Table Cards Timeline New Job" at bounding box center [838, 17] width 1371 height 34
drag, startPoint x: 1404, startPoint y: 53, endPoint x: 1319, endPoint y: 47, distance: 85.2
click at [1319, 47] on div "All Open 232 Pending 28 Scheduled 36 In Progress 11 On Hold 58 Completed 99 ser…" at bounding box center [838, 51] width 1352 height 34
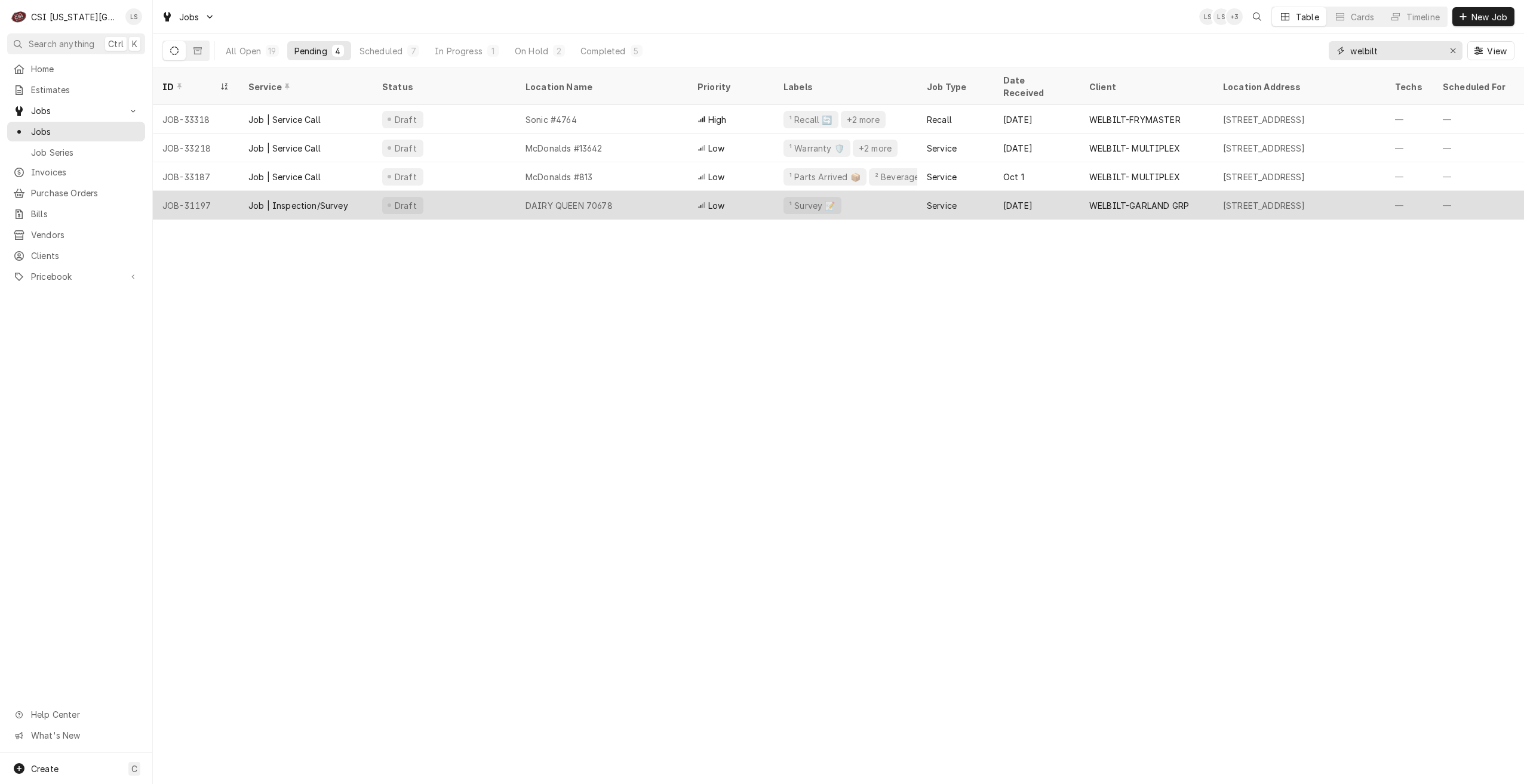
type input "welbilt"
click at [632, 191] on div "DAIRY QUEEN 70678" at bounding box center [602, 205] width 172 height 29
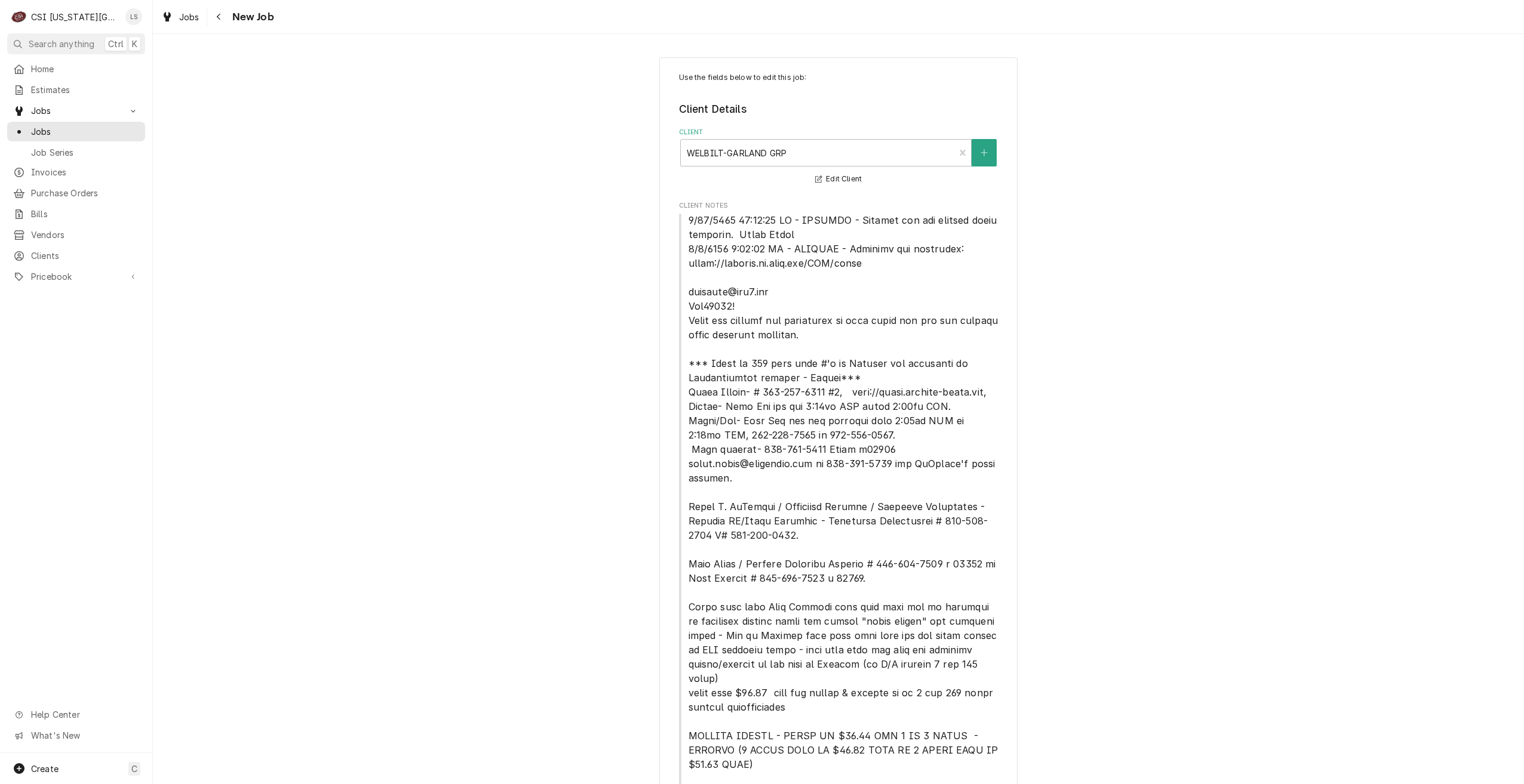
type textarea "x"
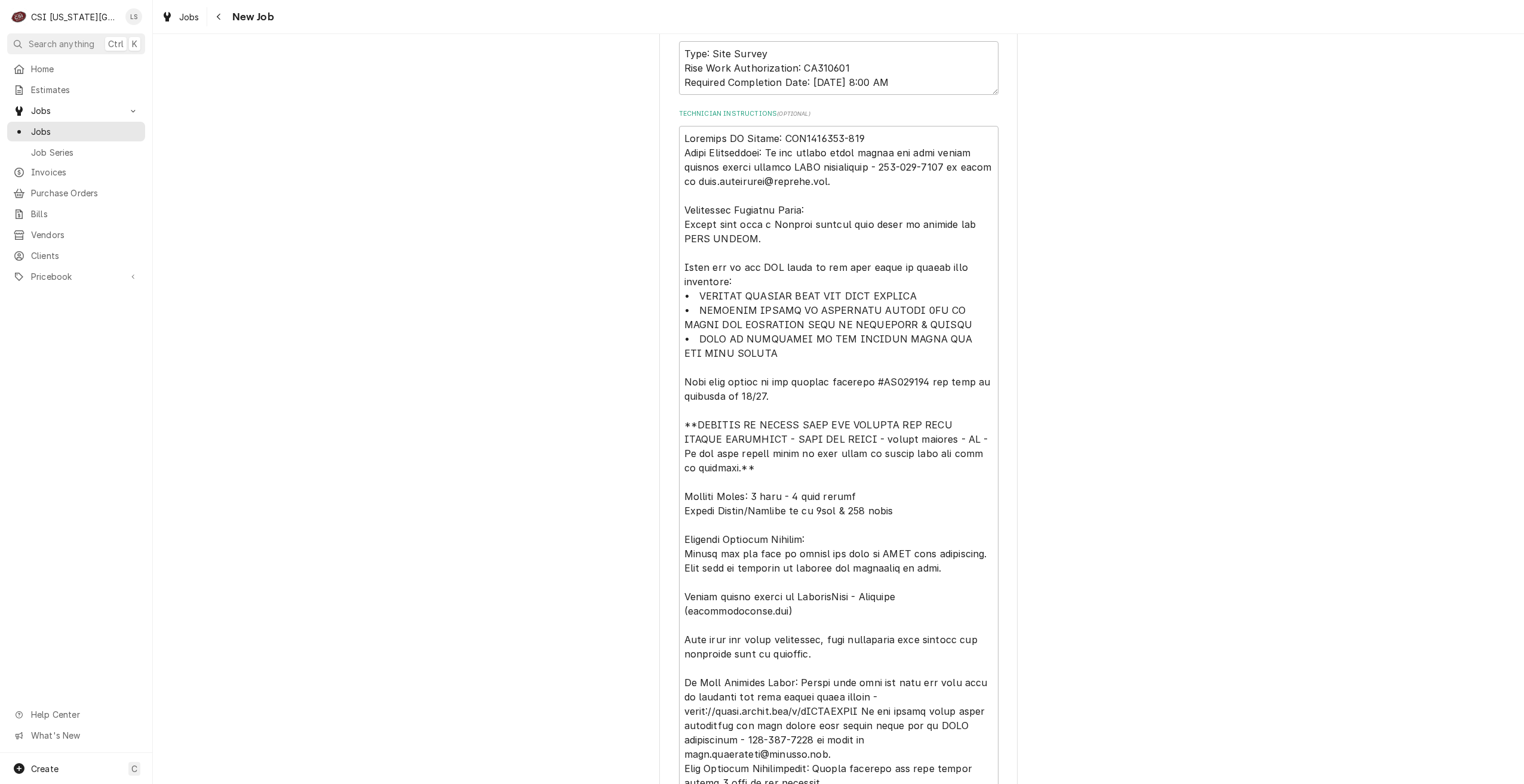
scroll to position [1313, 0]
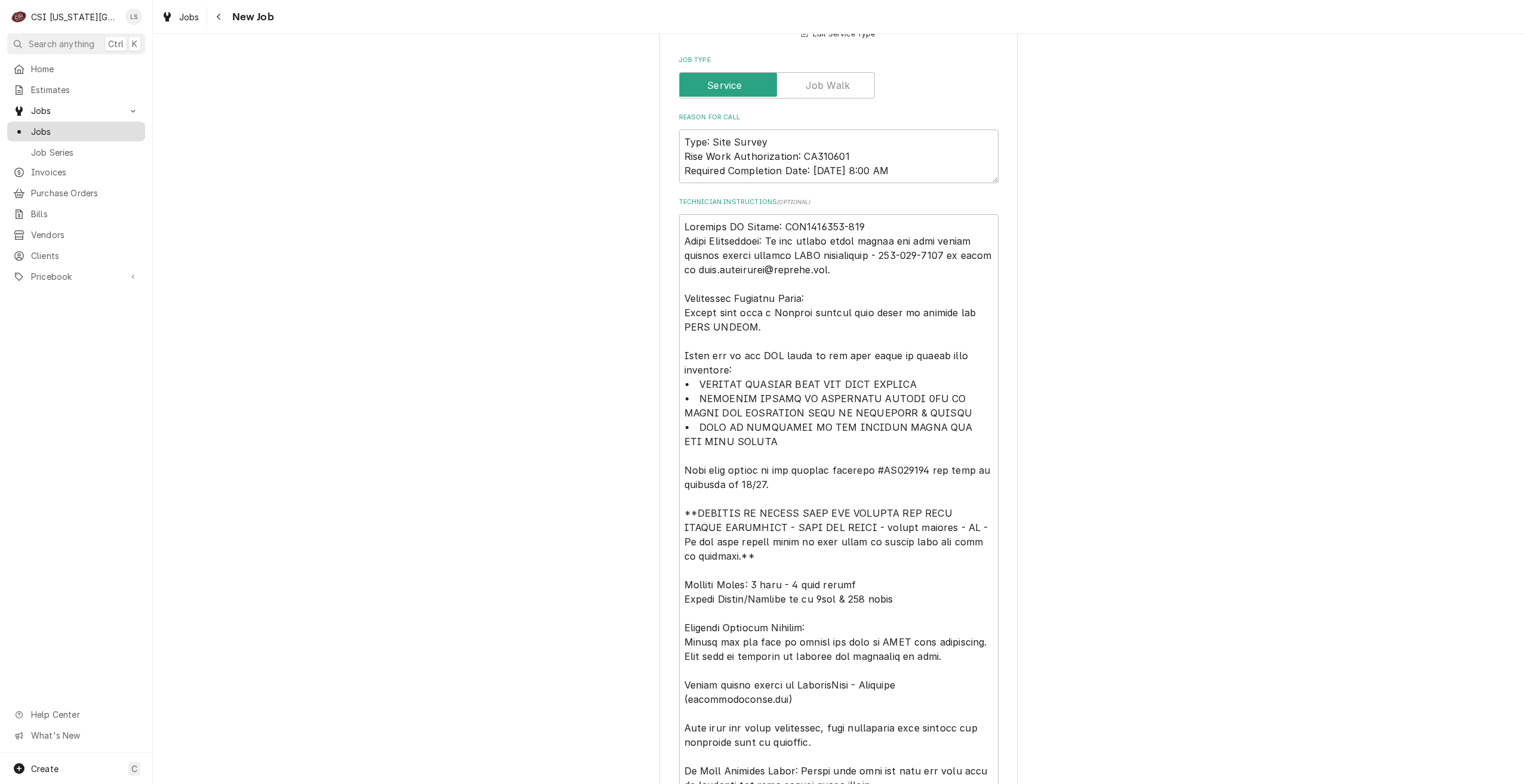
click at [101, 130] on span "Jobs" at bounding box center [85, 131] width 108 height 12
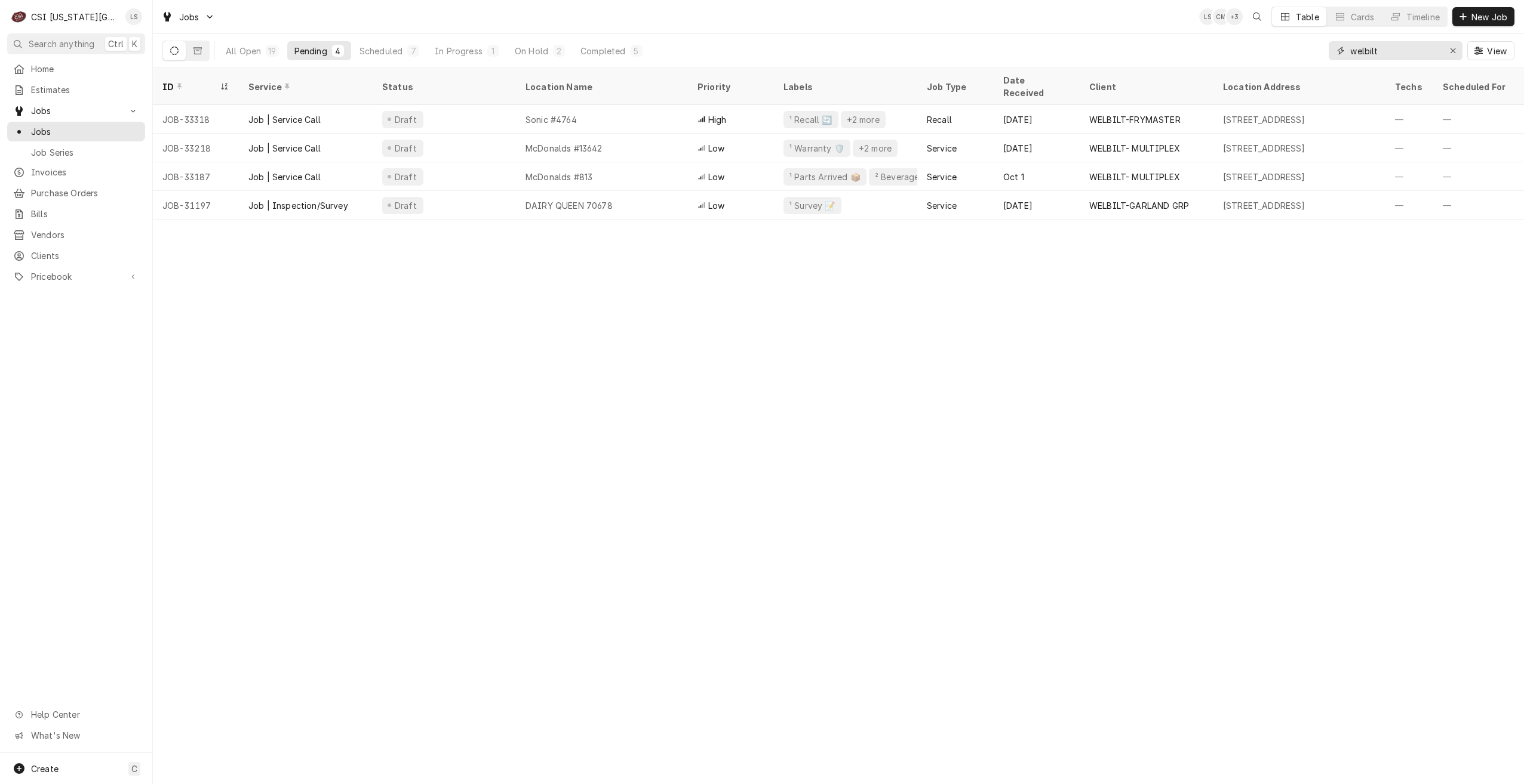
click at [1384, 48] on input "welbilt" at bounding box center [1395, 50] width 90 height 19
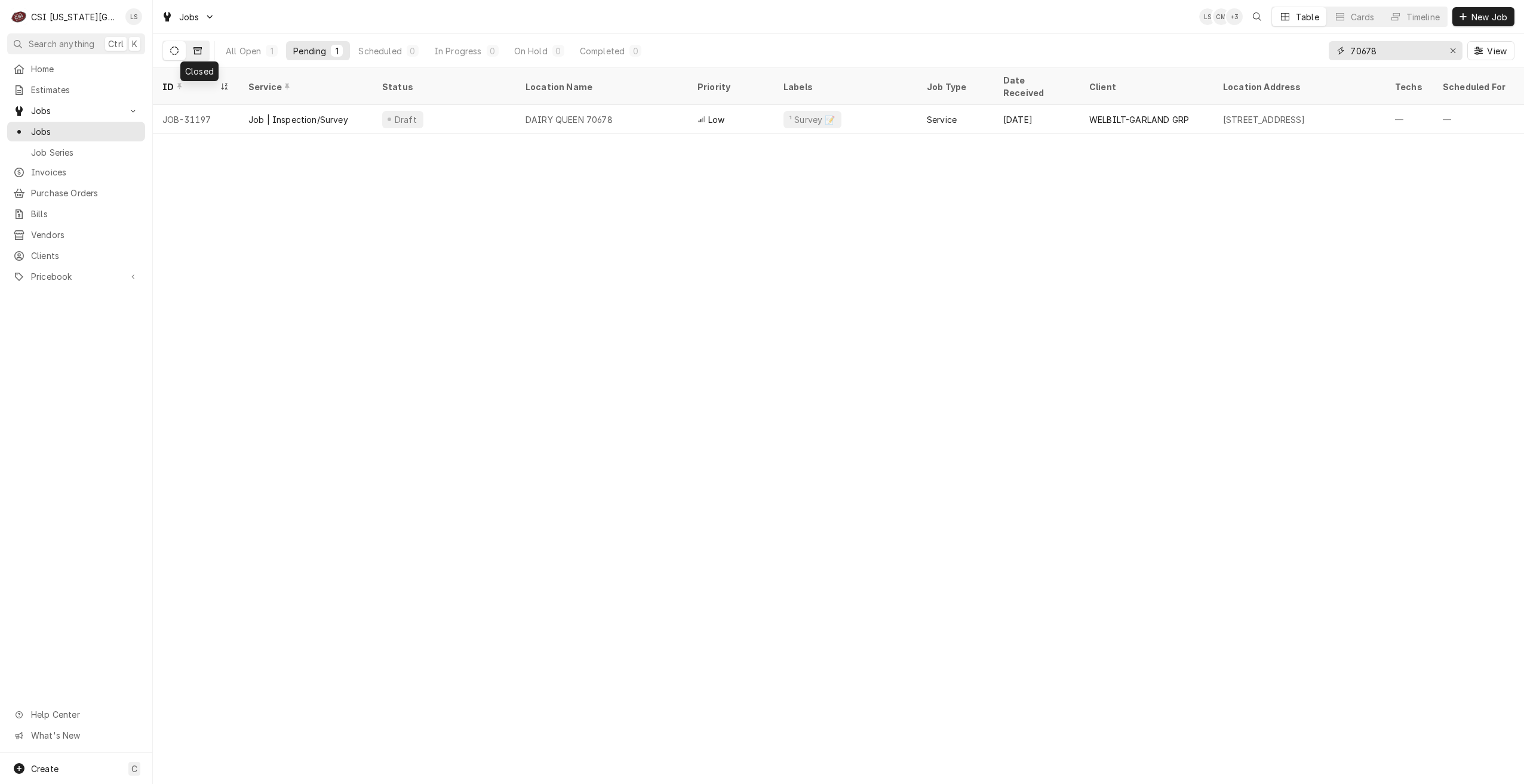
type input "70678"
click at [198, 47] on icon "Dynamic Content Wrapper" at bounding box center [197, 50] width 8 height 7
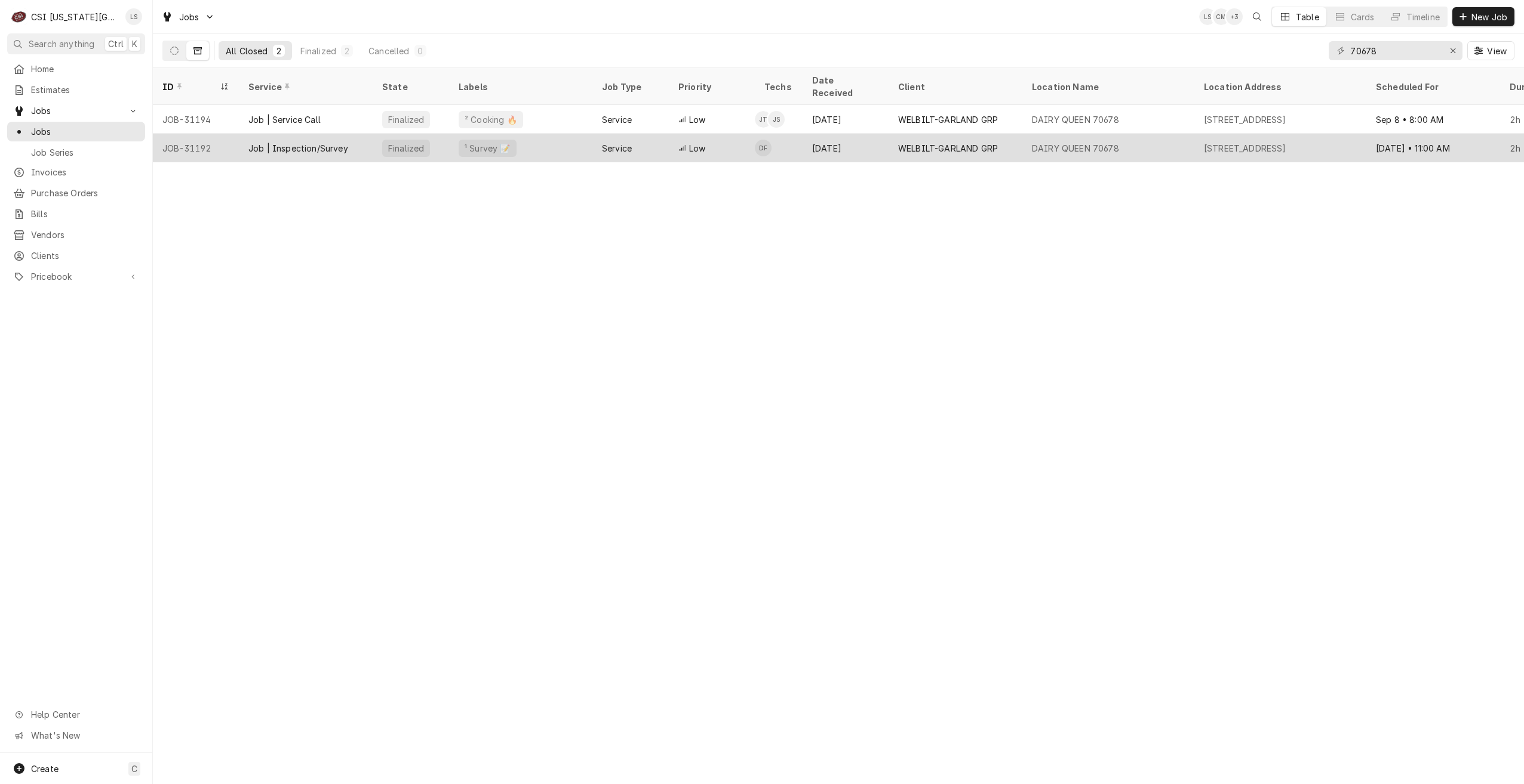
click at [876, 133] on div "Jul 9" at bounding box center [846, 148] width 86 height 29
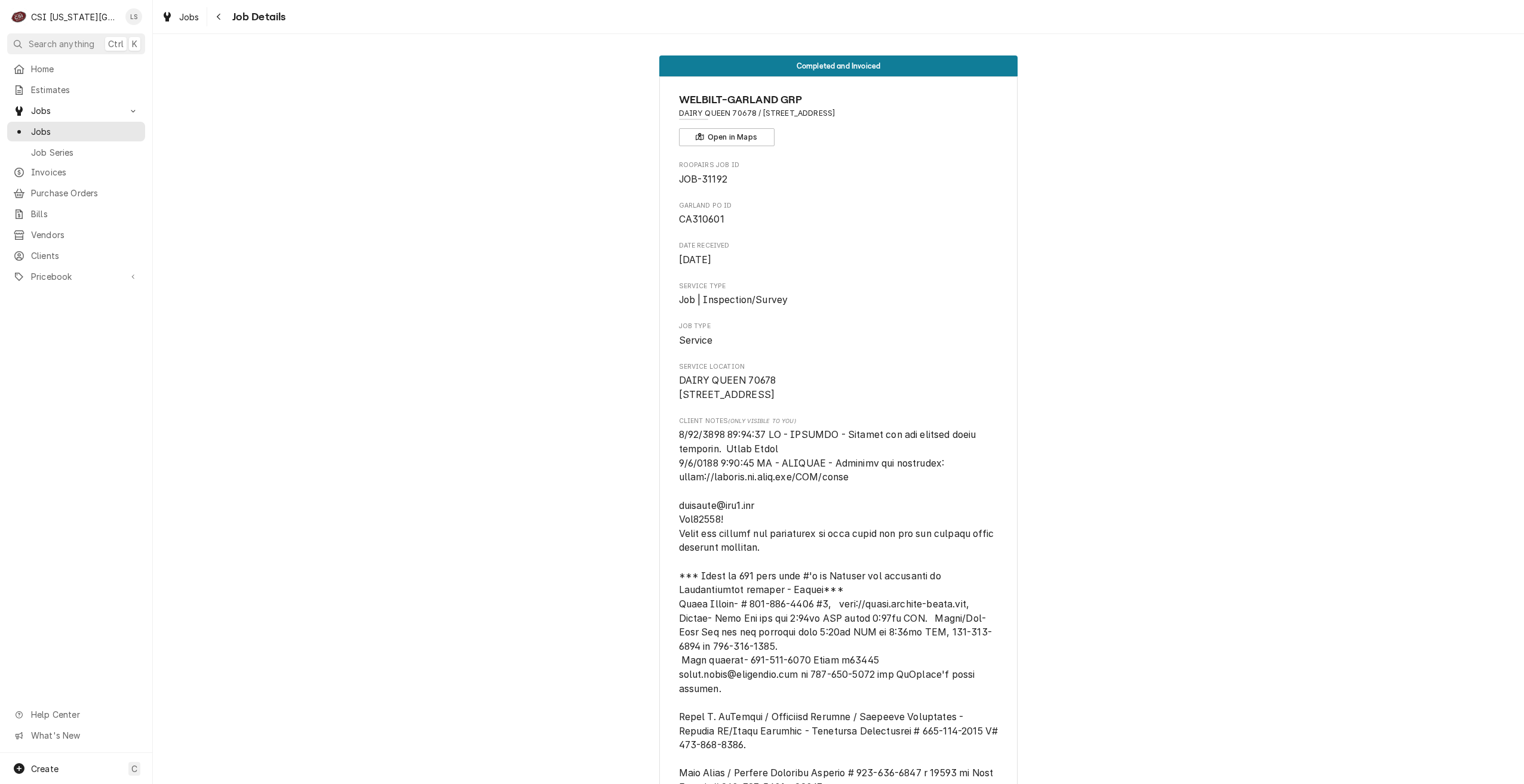
click at [132, 133] on span "Jobs" at bounding box center [85, 131] width 108 height 12
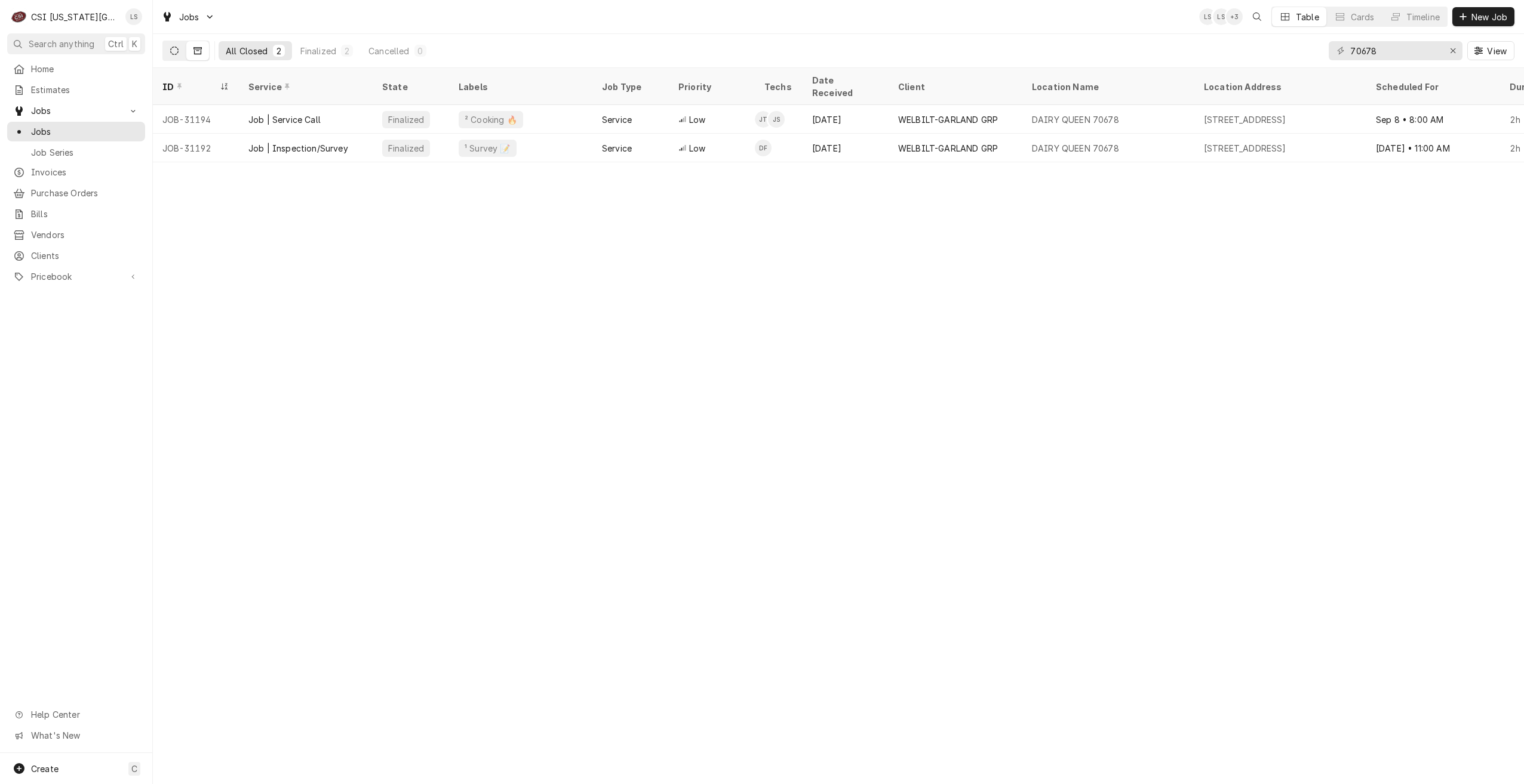
click at [175, 50] on icon "Dynamic Content Wrapper" at bounding box center [174, 50] width 8 height 8
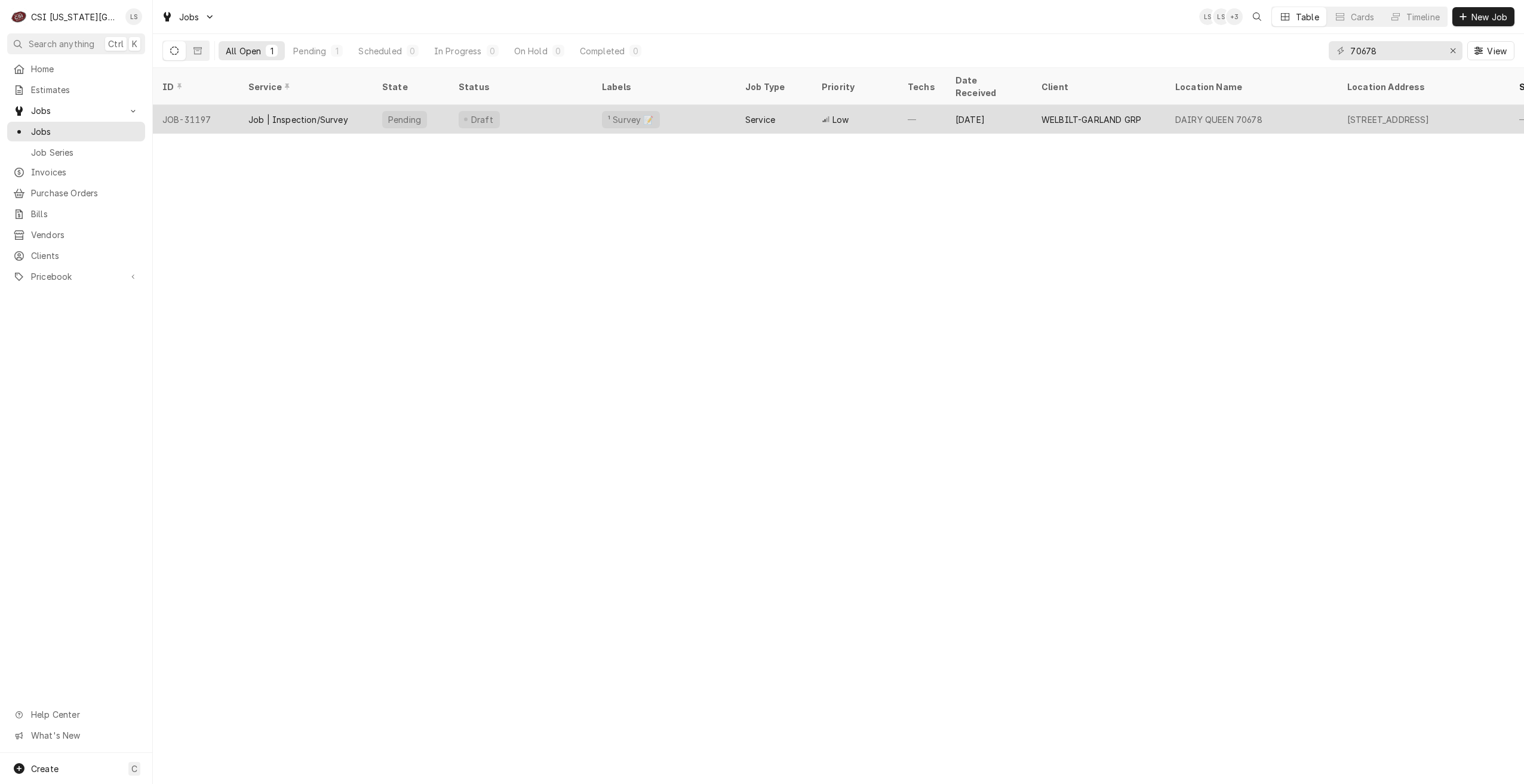
click at [590, 105] on div "Draft" at bounding box center [521, 120] width 143 height 29
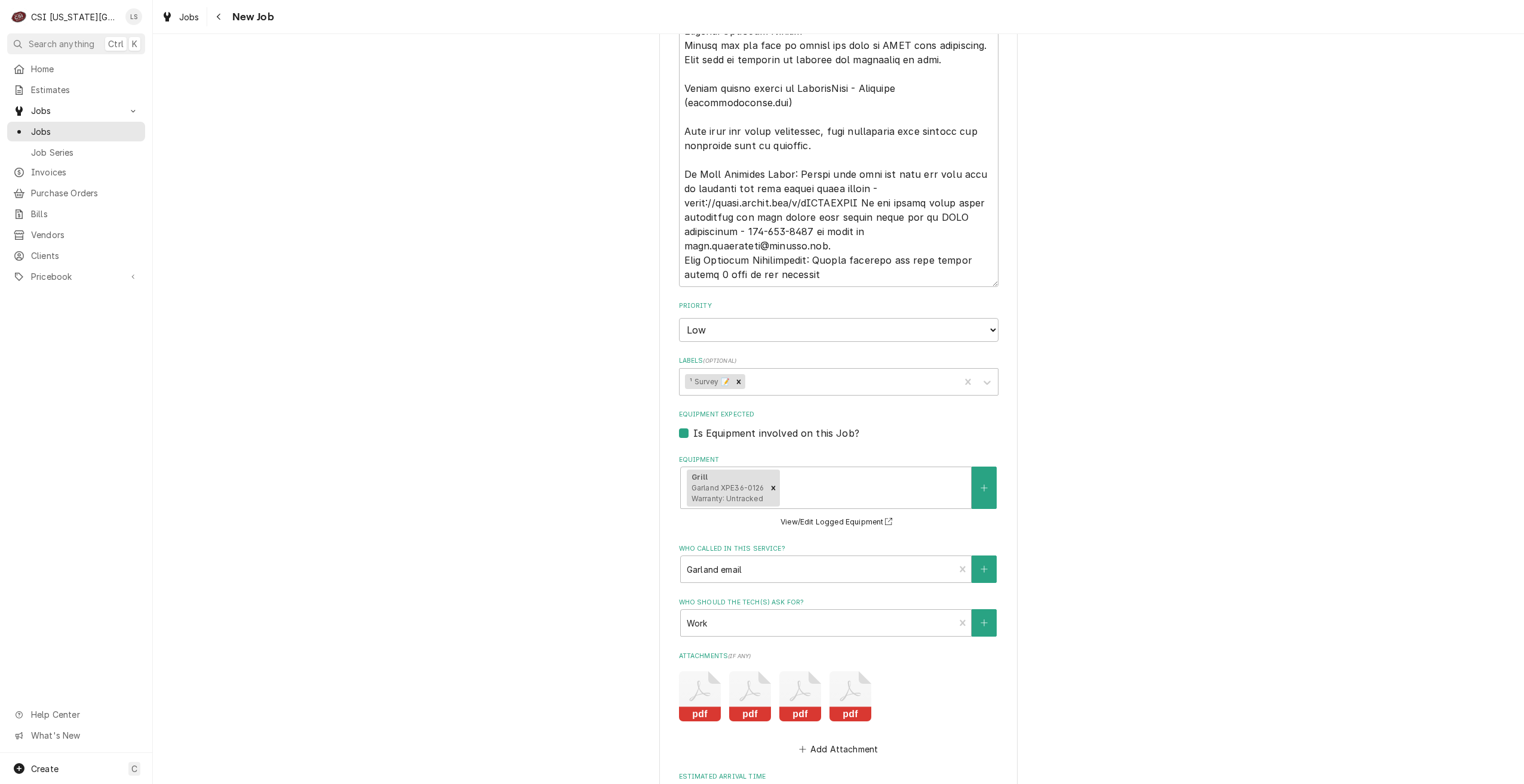
scroll to position [2185, 0]
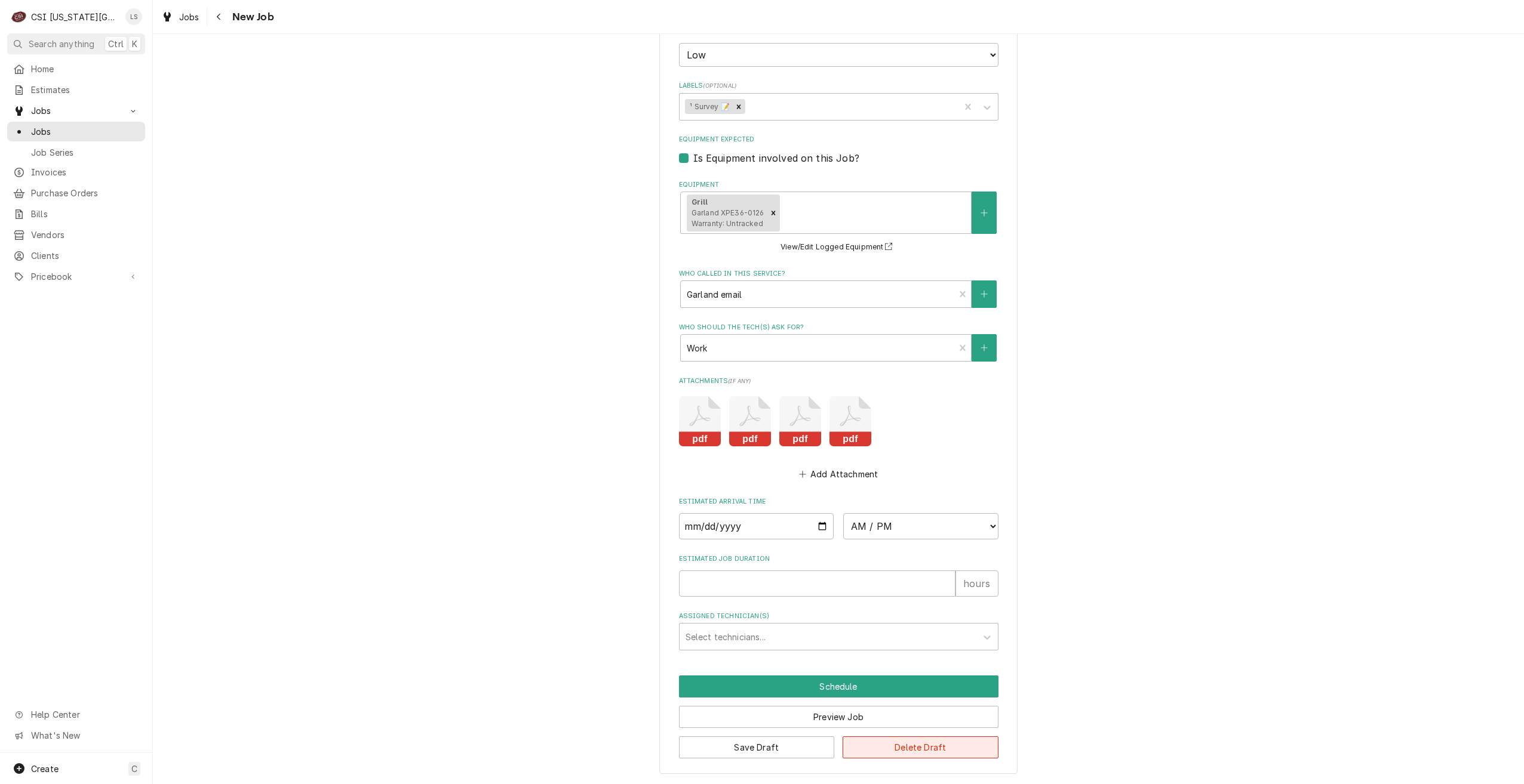
click at [948, 742] on button "Delete Draft" at bounding box center [920, 747] width 156 height 22
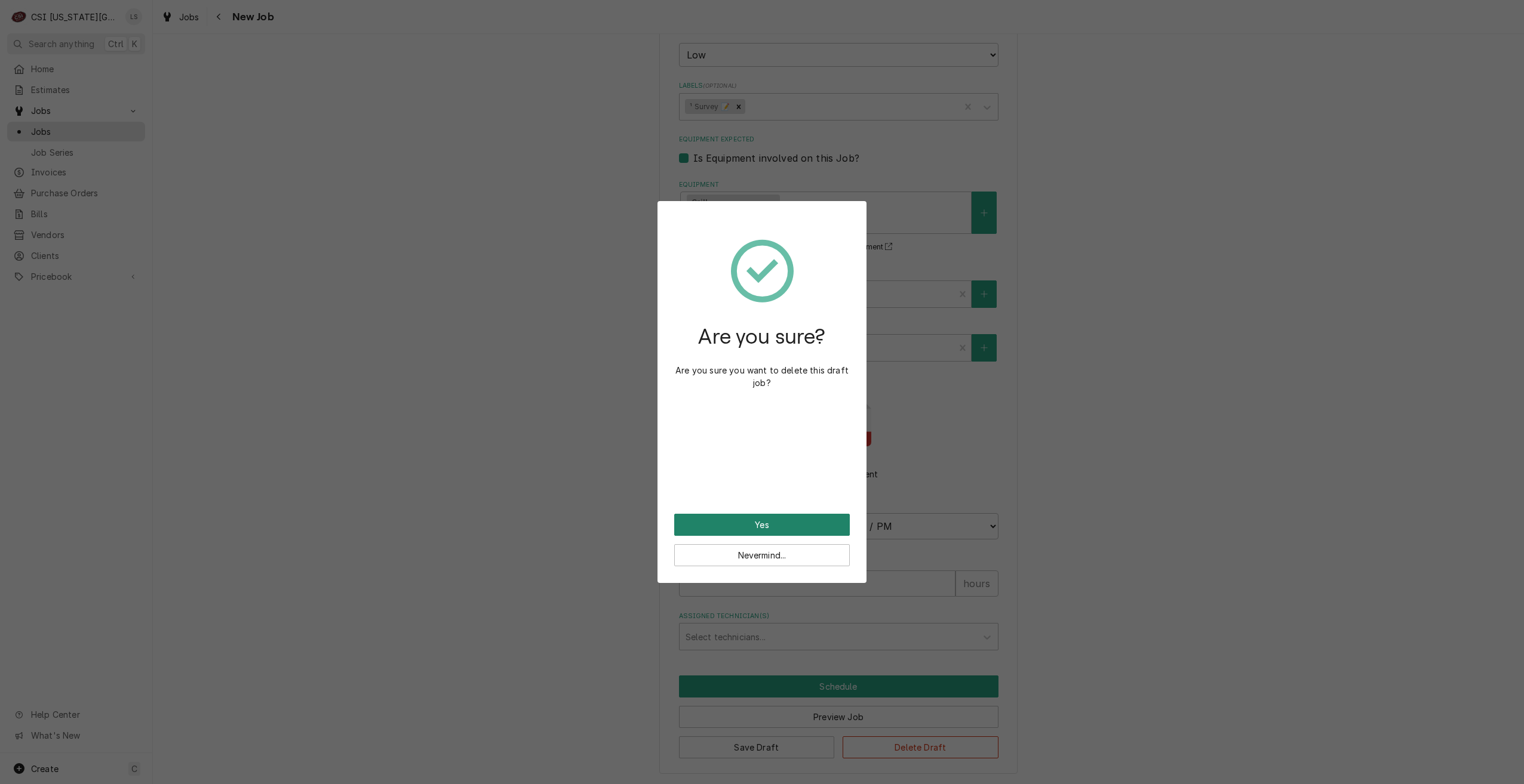
click at [794, 525] on button "Yes" at bounding box center [762, 524] width 176 height 22
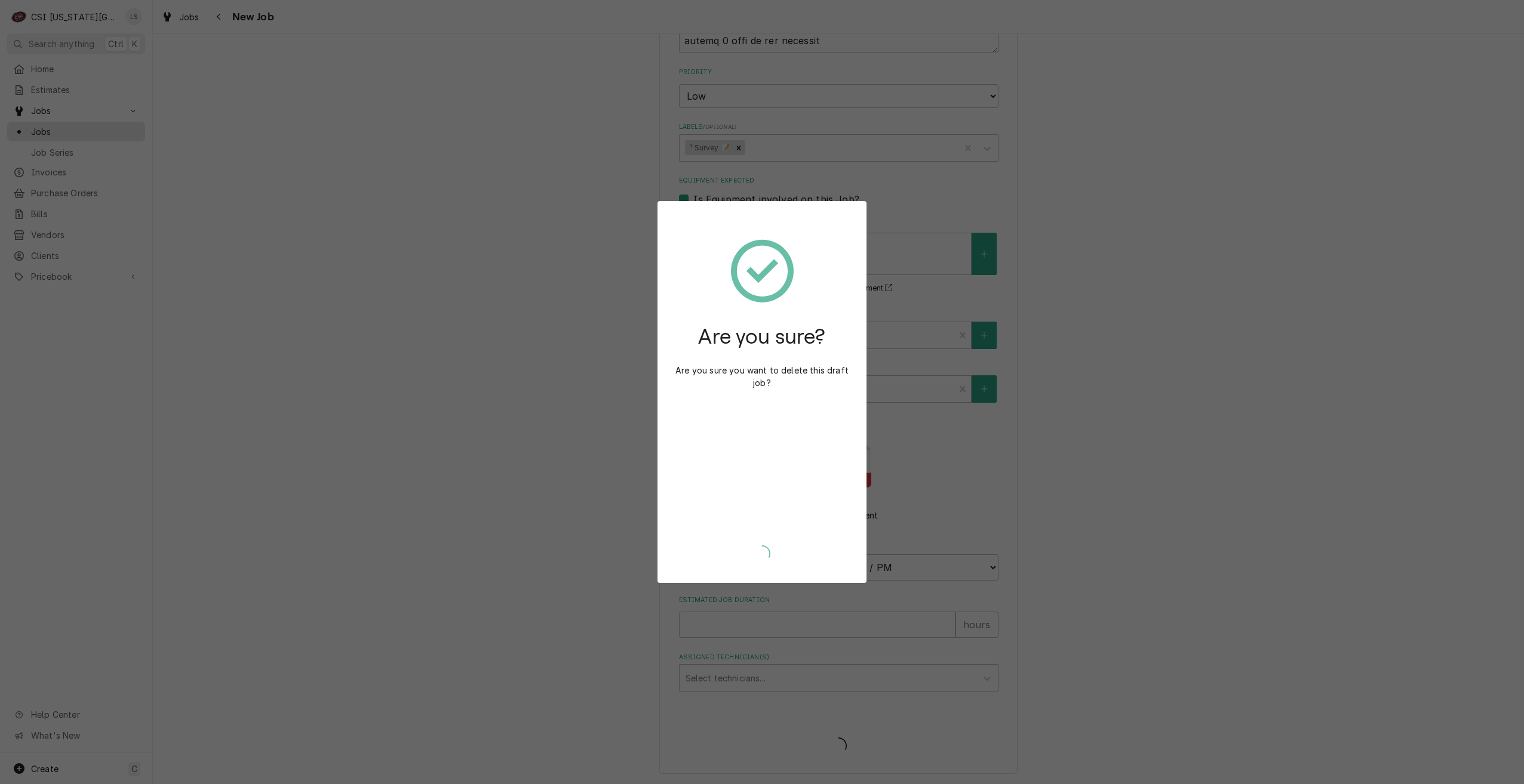
scroll to position [2144, 0]
type textarea "x"
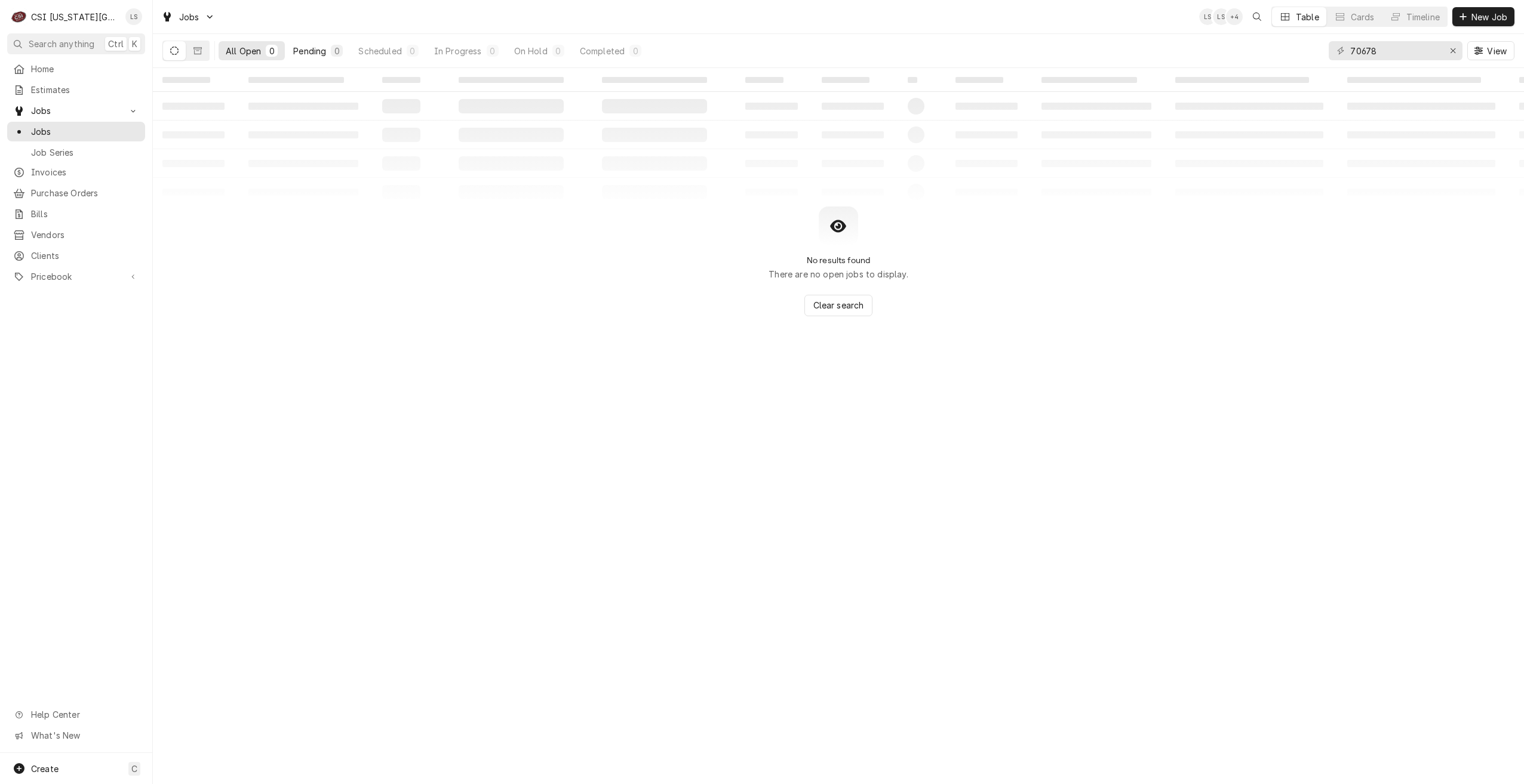
drag, startPoint x: 302, startPoint y: 49, endPoint x: 667, endPoint y: 49, distance: 365.0
click at [302, 49] on div "Pending" at bounding box center [309, 51] width 33 height 12
click at [1389, 49] on input "70678" at bounding box center [1395, 50] width 90 height 19
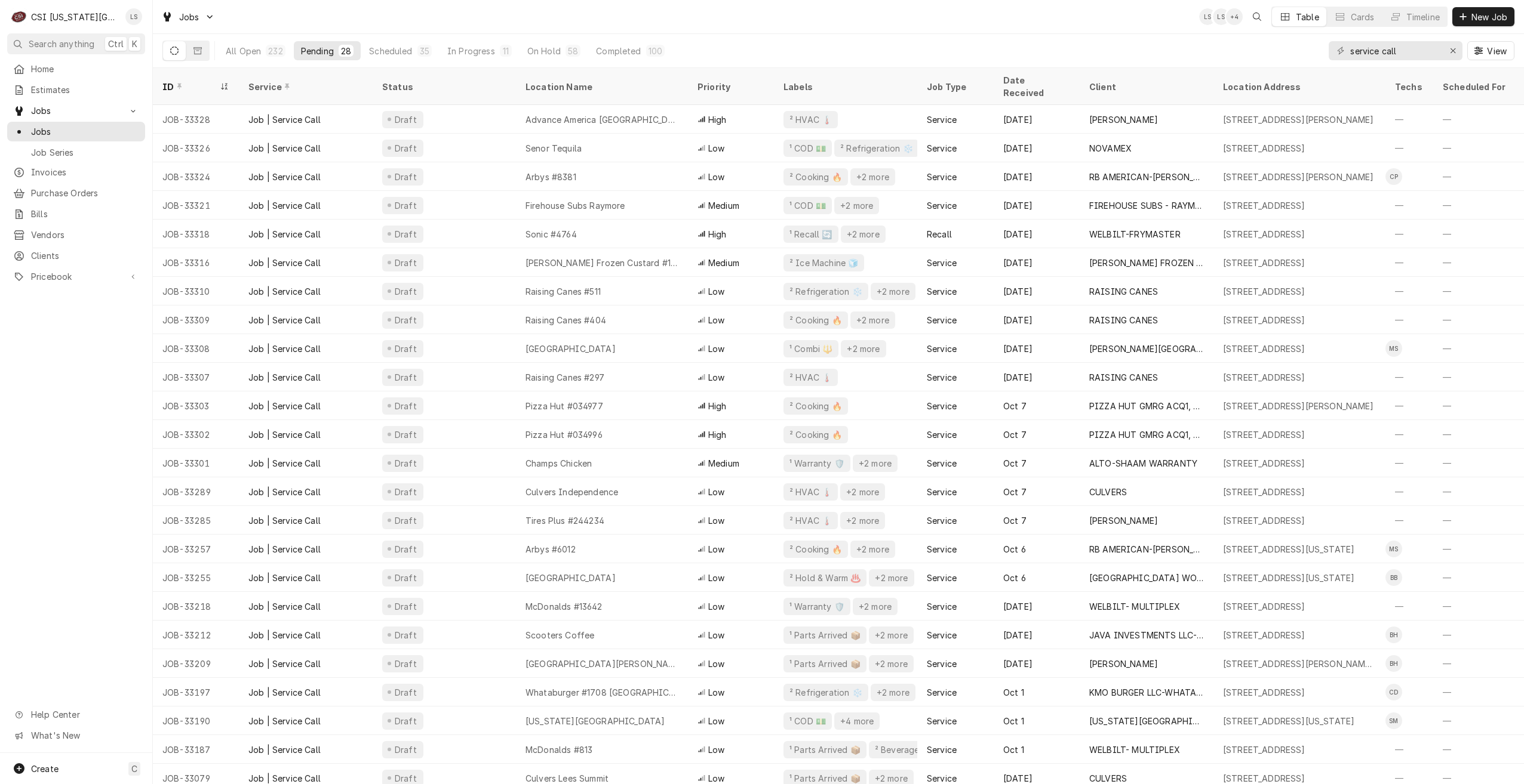
click at [945, 32] on div "Jobs LS LS + 4 Table Cards Timeline New Job" at bounding box center [838, 17] width 1371 height 34
click at [669, 17] on div "Jobs LS LS + 3 Table Cards Timeline New Job" at bounding box center [838, 17] width 1371 height 34
click at [765, 41] on div "All Open 232 Pending 28 Scheduled 35 In Progress 11 On Hold 58 Completed 100 se…" at bounding box center [838, 51] width 1352 height 34
click at [1104, 36] on div "All Open 232 Pending 28 Scheduled 35 In Progress 11 On Hold 58 Completed 100 se…" at bounding box center [838, 51] width 1352 height 34
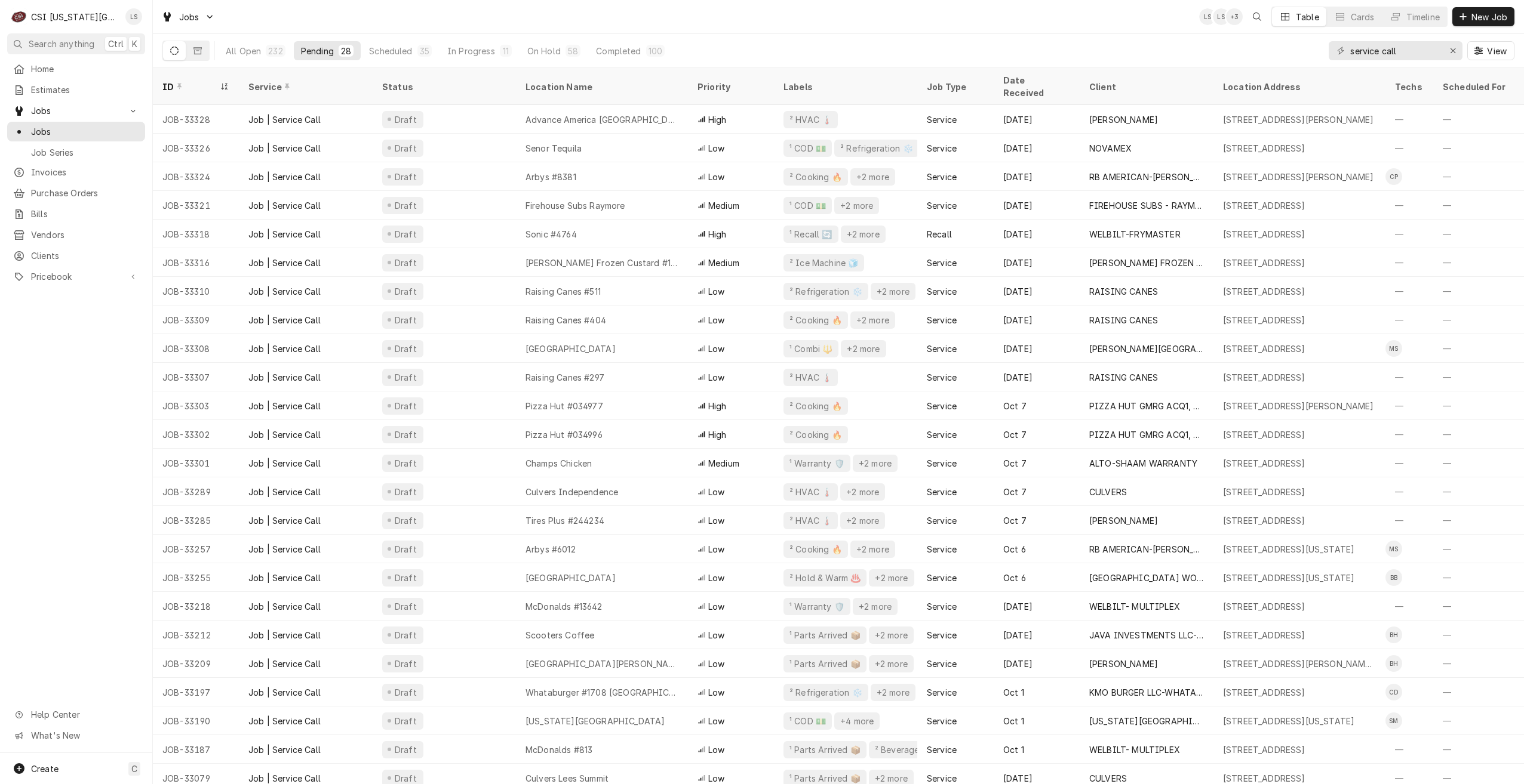
click at [1039, 32] on div "Jobs LS LS + 3 Table Cards Timeline New Job" at bounding box center [838, 17] width 1371 height 34
drag, startPoint x: 1429, startPoint y: 52, endPoint x: 1302, endPoint y: 52, distance: 127.0
click at [1302, 52] on div "All Open 232 Pending 28 Scheduled 35 In Progress 11 On Hold 58 Completed 100 se…" at bounding box center [838, 51] width 1352 height 34
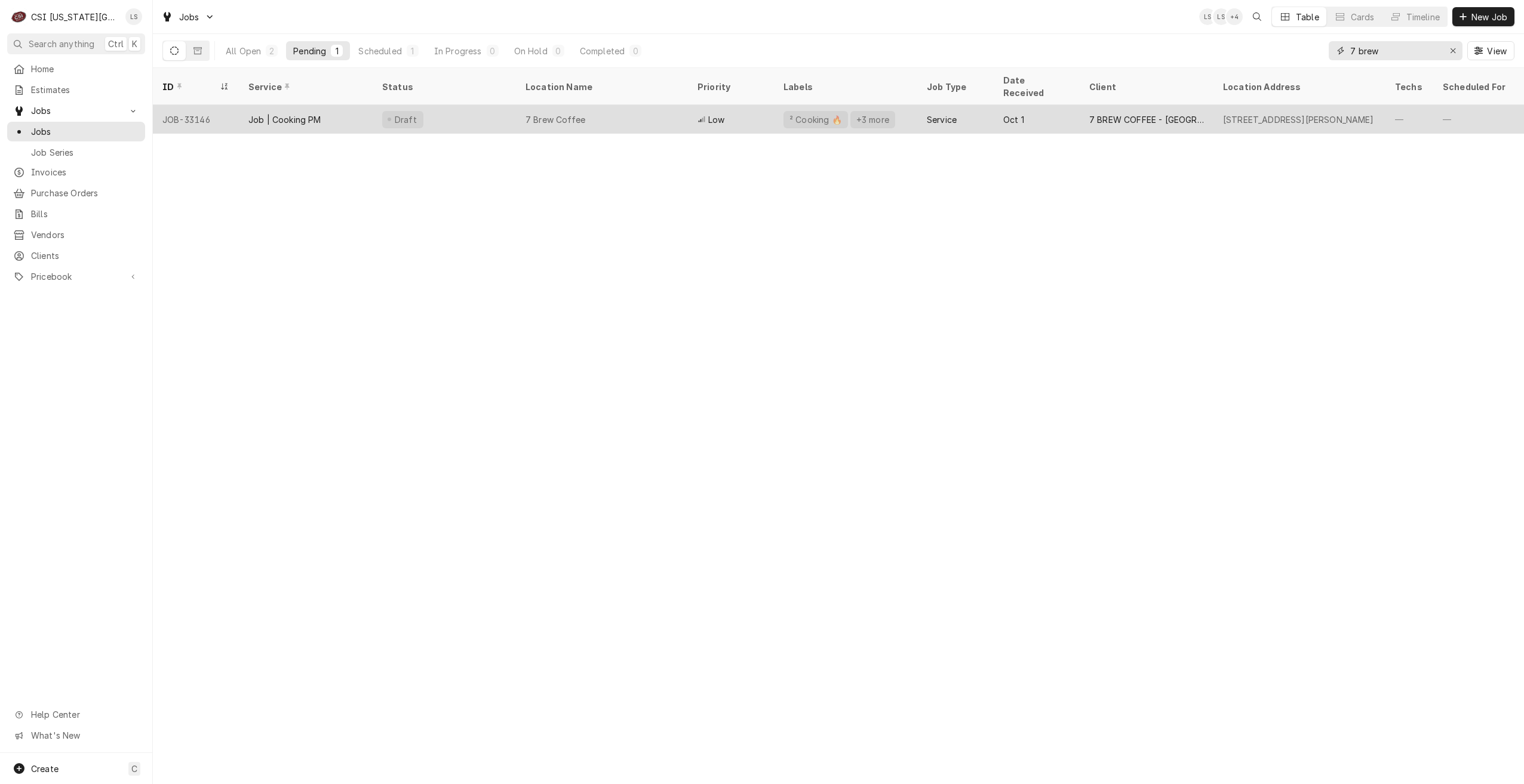
type input "7 brew"
click at [612, 105] on div "7 Brew Coffee" at bounding box center [602, 120] width 172 height 29
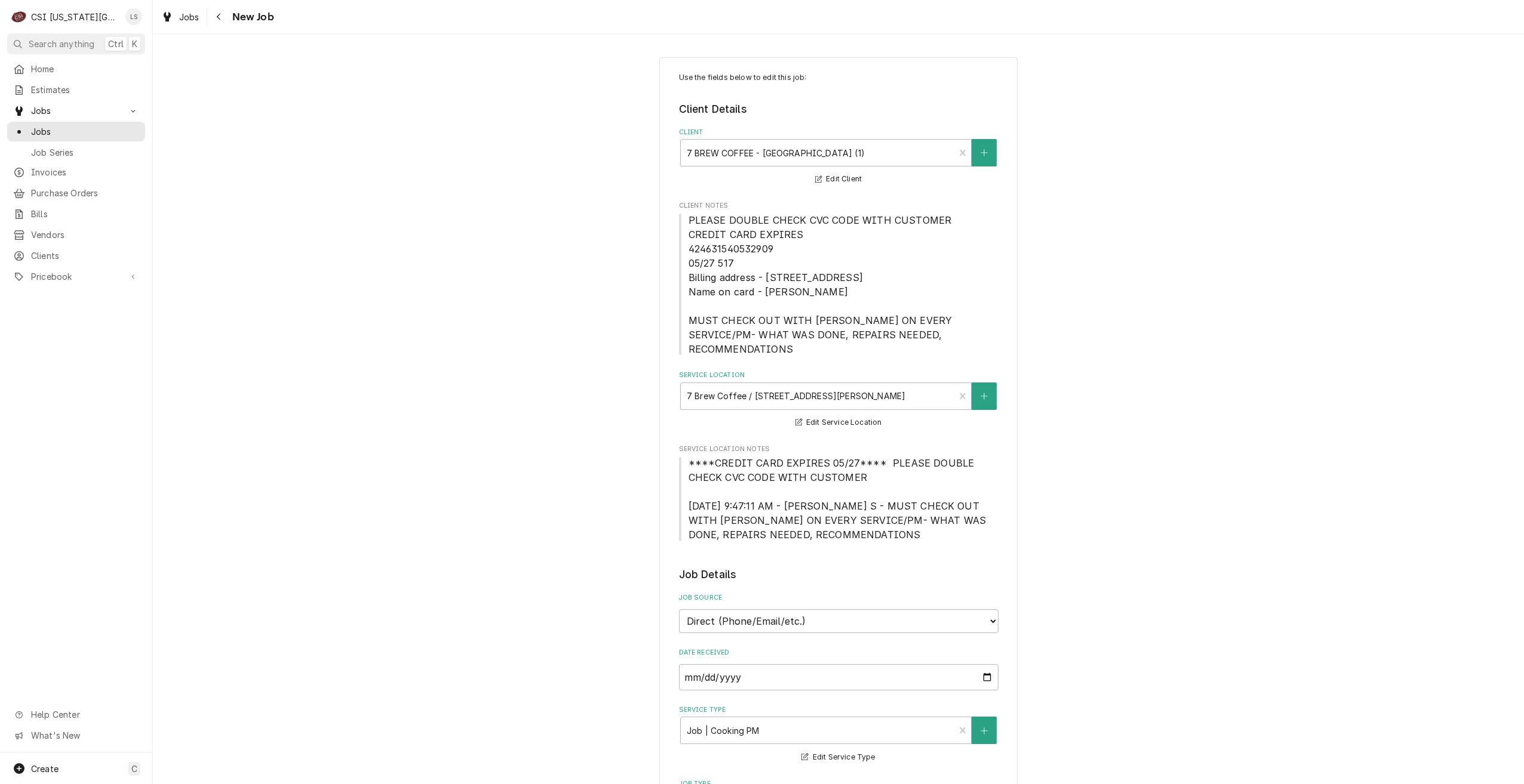
type textarea "x"
click at [113, 135] on link "Jobs" at bounding box center [75, 131] width 138 height 20
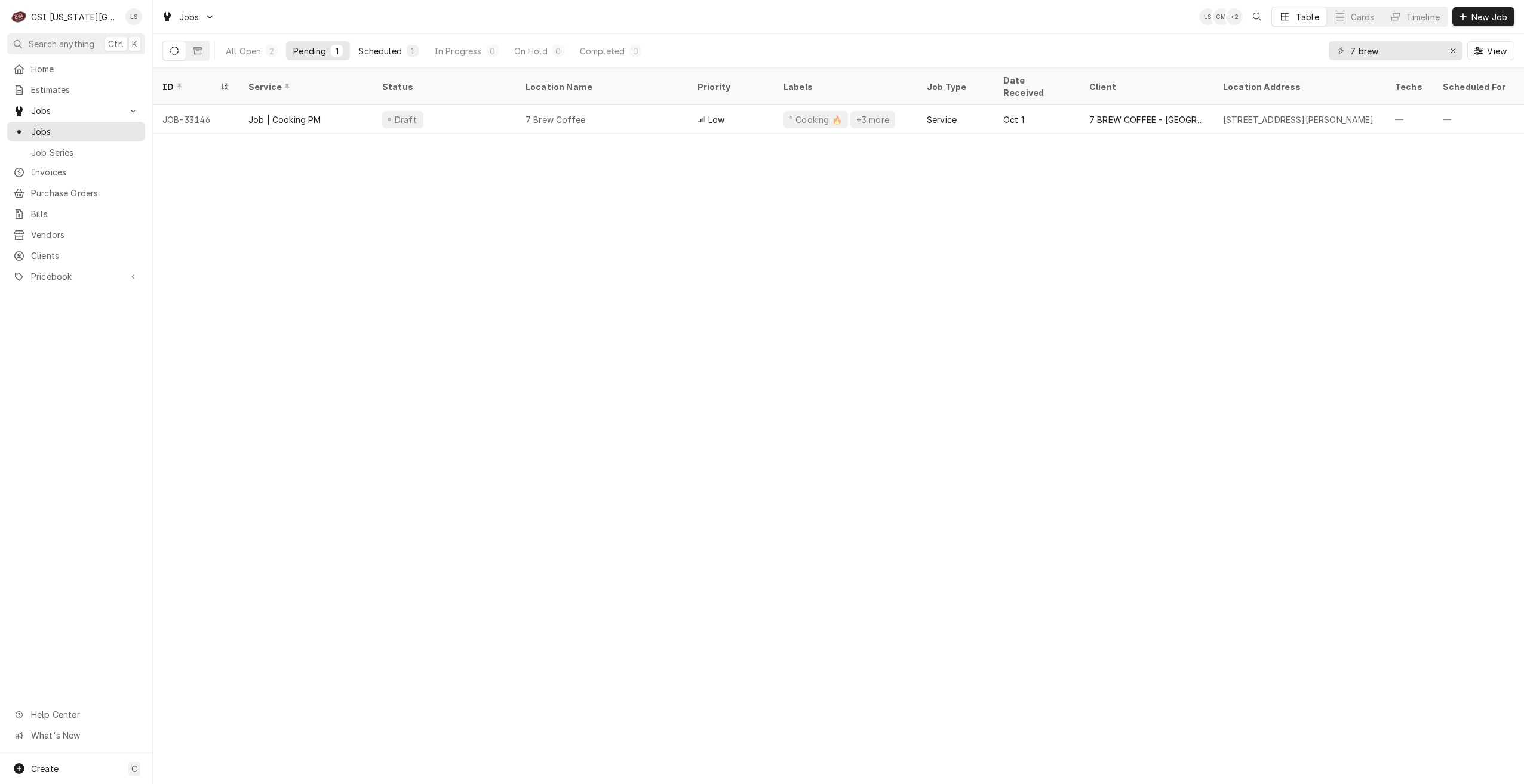
click at [366, 52] on div "Scheduled" at bounding box center [380, 51] width 43 height 12
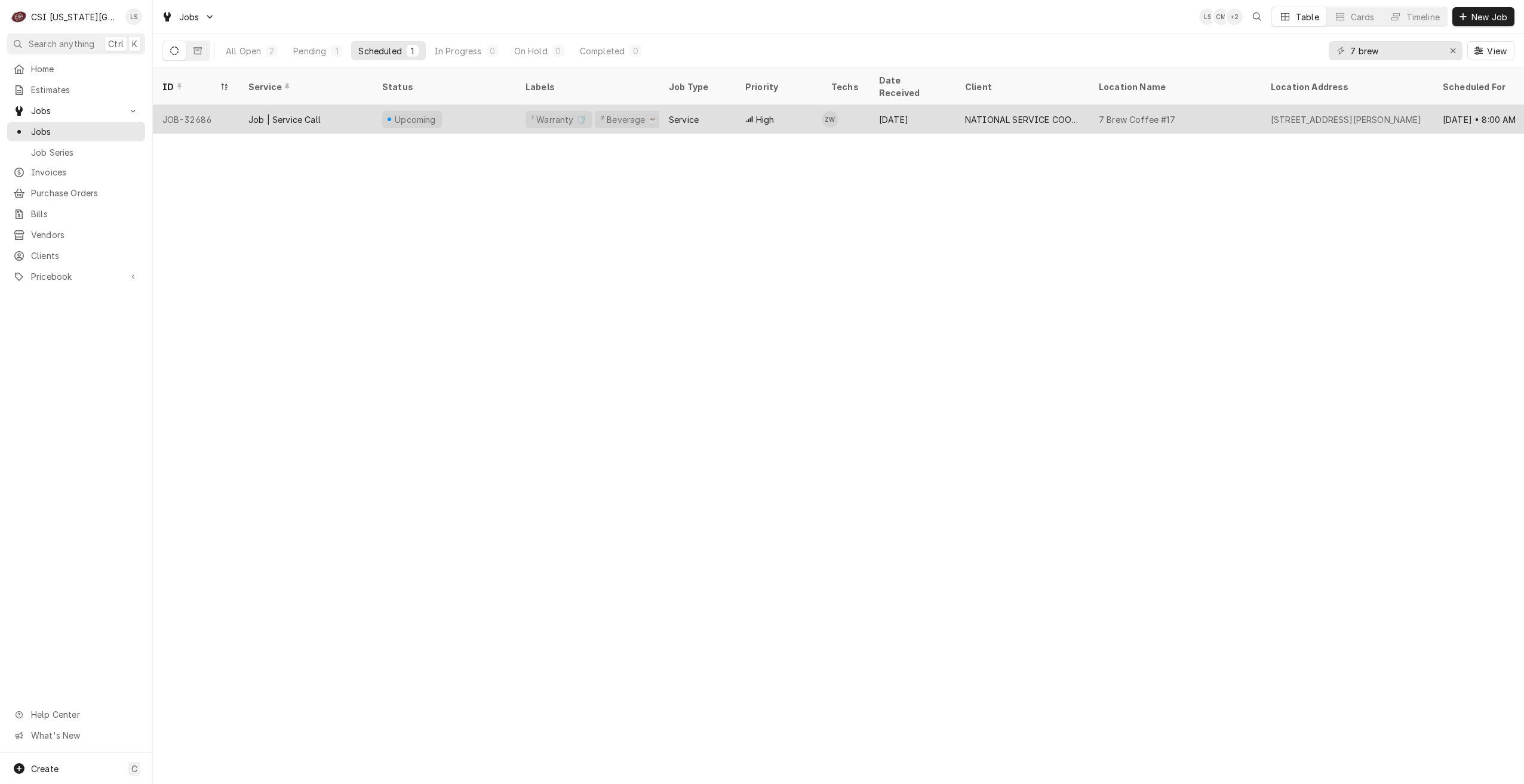
click at [1086, 113] on div "NATIONAL SERVICE COOPERATIVE" at bounding box center [1022, 120] width 133 height 29
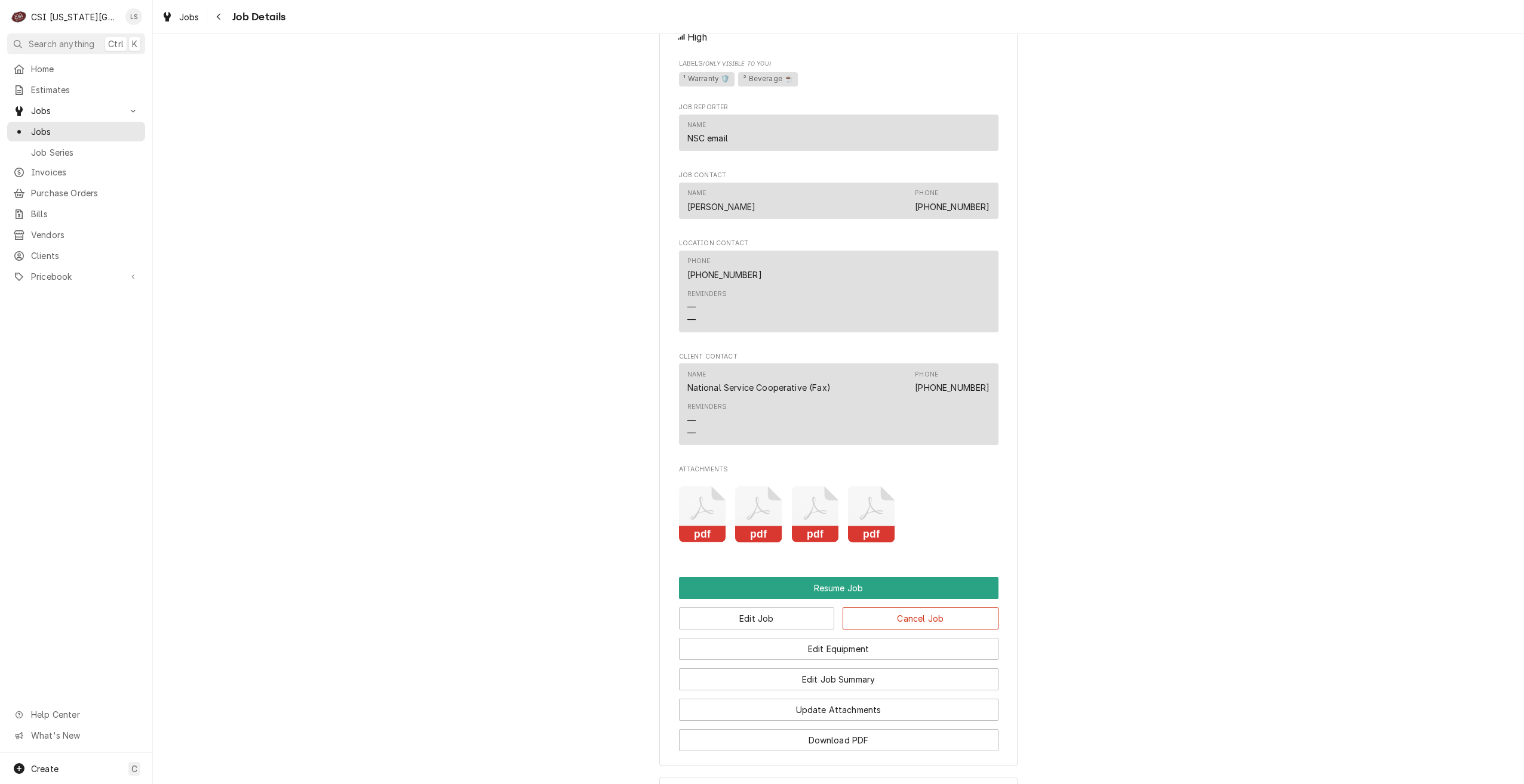
scroll to position [2142, 0]
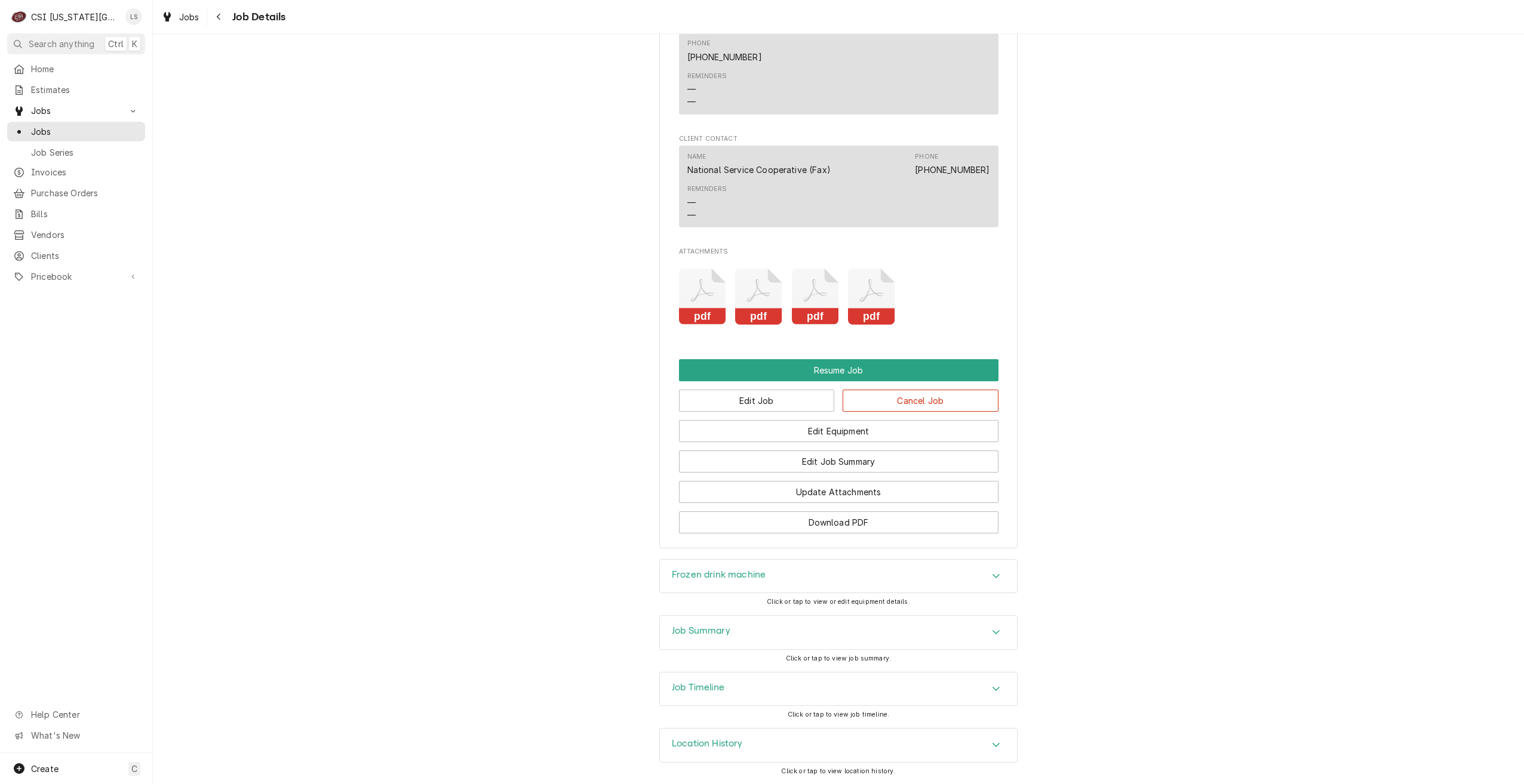
click at [898, 630] on div "Job Summary" at bounding box center [838, 633] width 357 height 34
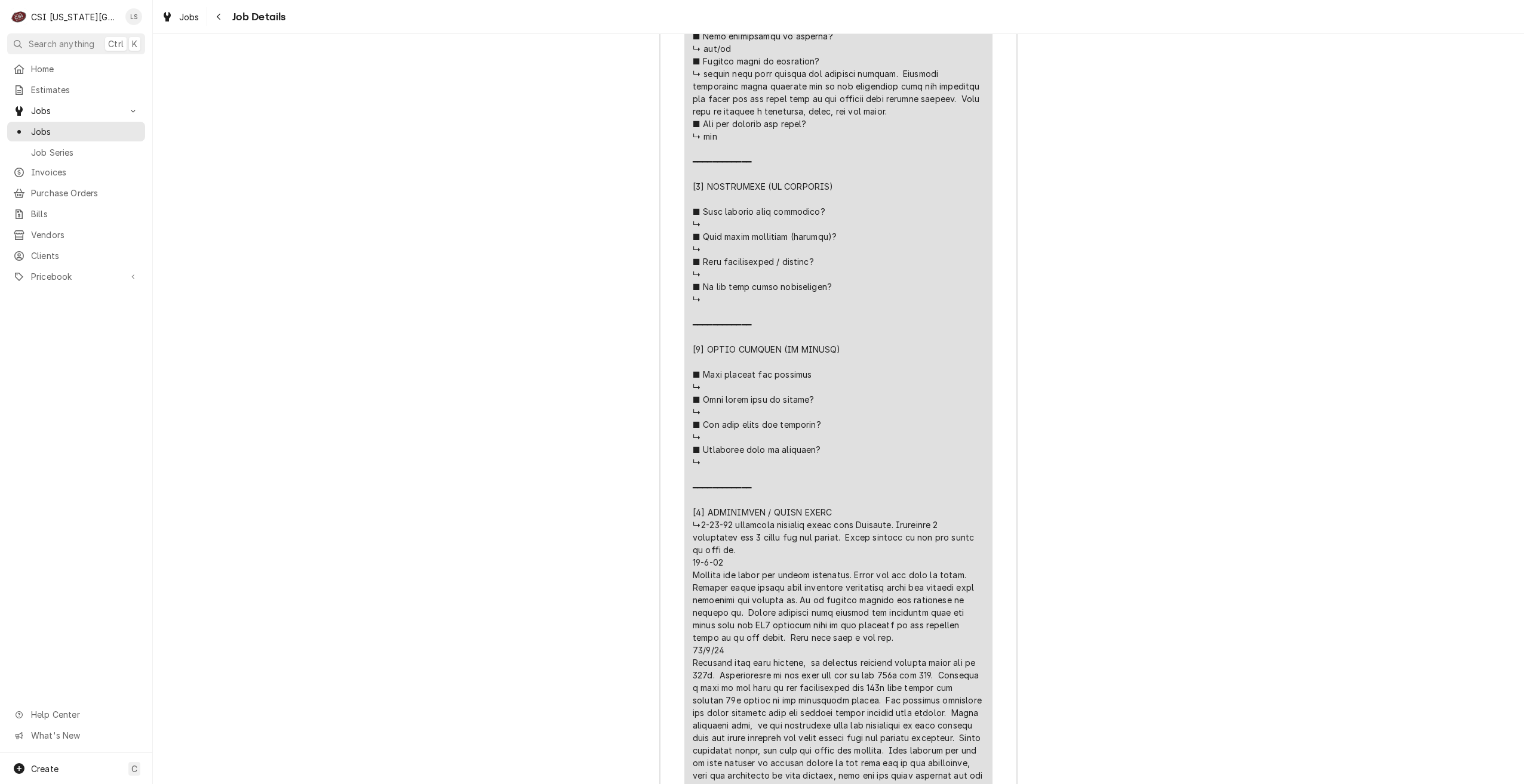
scroll to position [4111, 0]
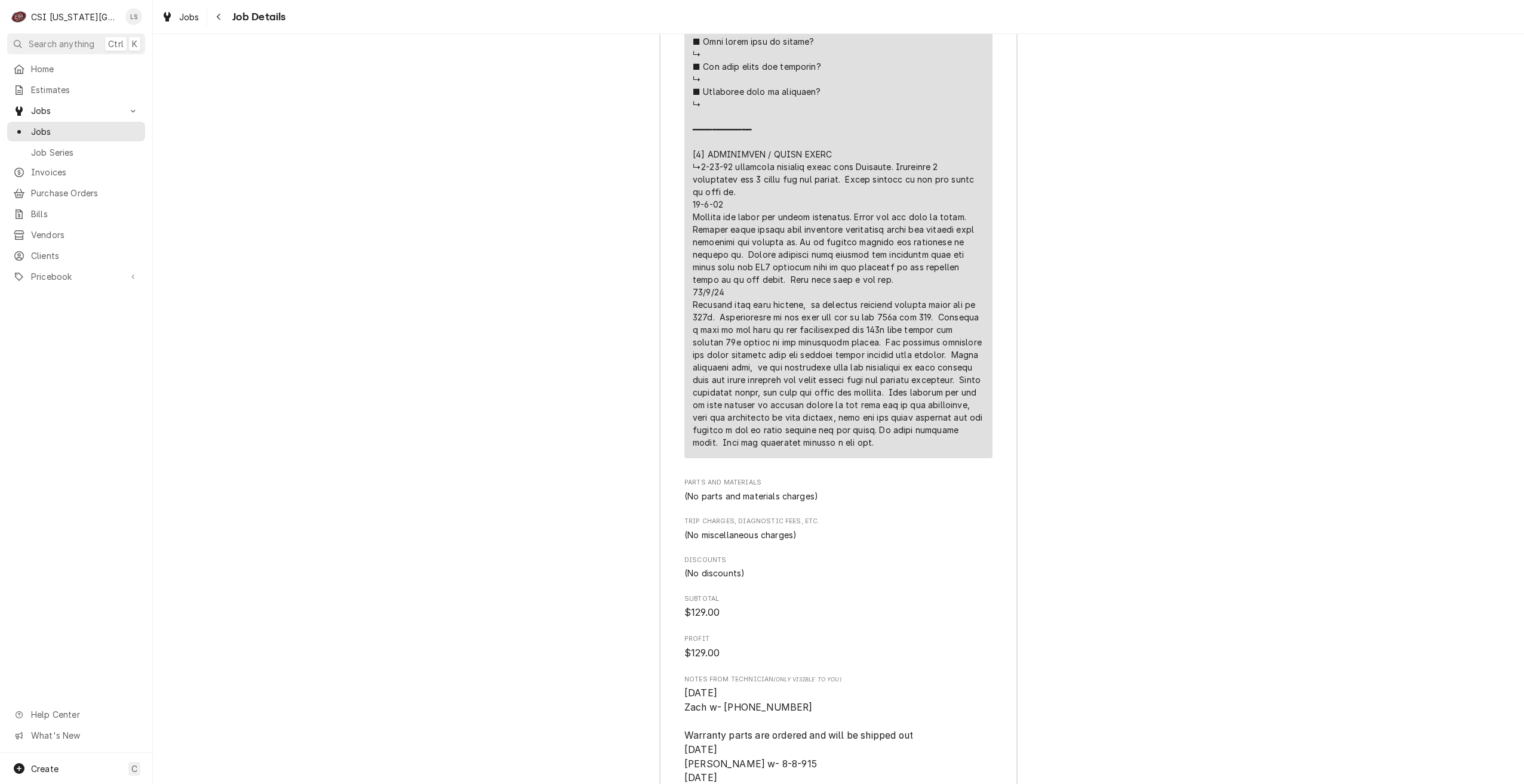
click at [125, 128] on span "Jobs" at bounding box center [85, 131] width 108 height 12
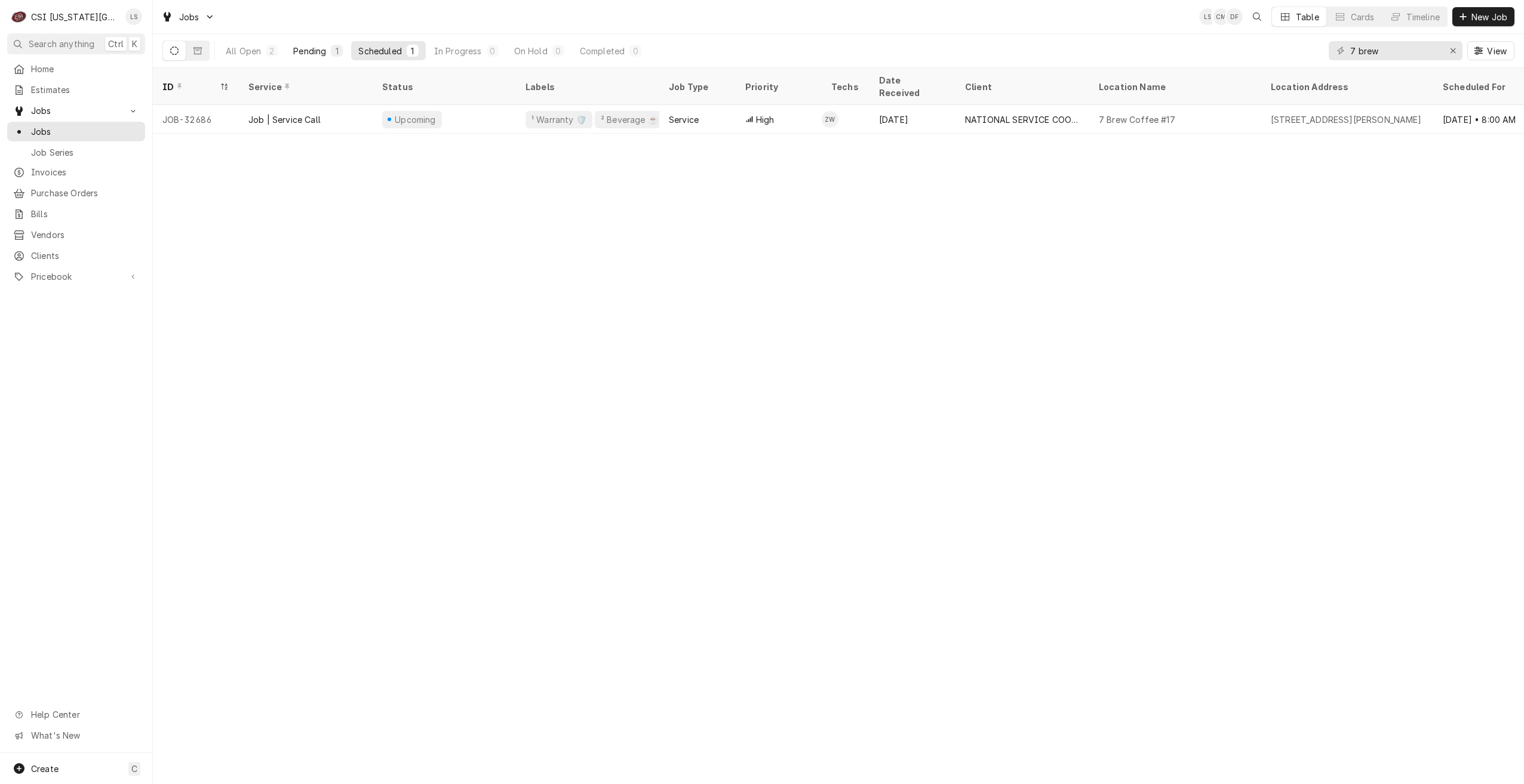
click at [336, 47] on div "1" at bounding box center [336, 51] width 7 height 12
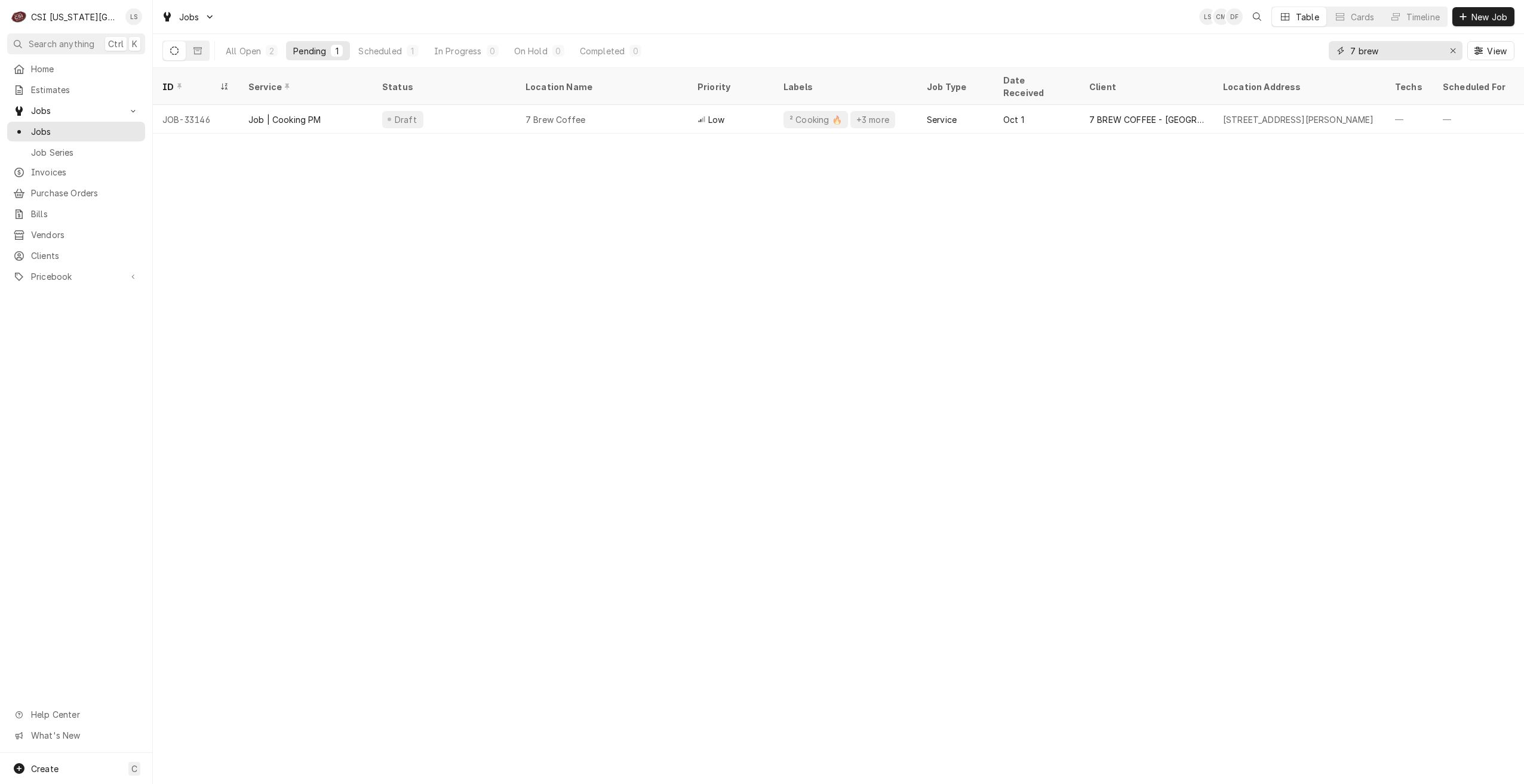
drag, startPoint x: 1392, startPoint y: 55, endPoint x: 1340, endPoint y: 52, distance: 52.1
click at [1340, 52] on div "7 brew" at bounding box center [1396, 50] width 133 height 19
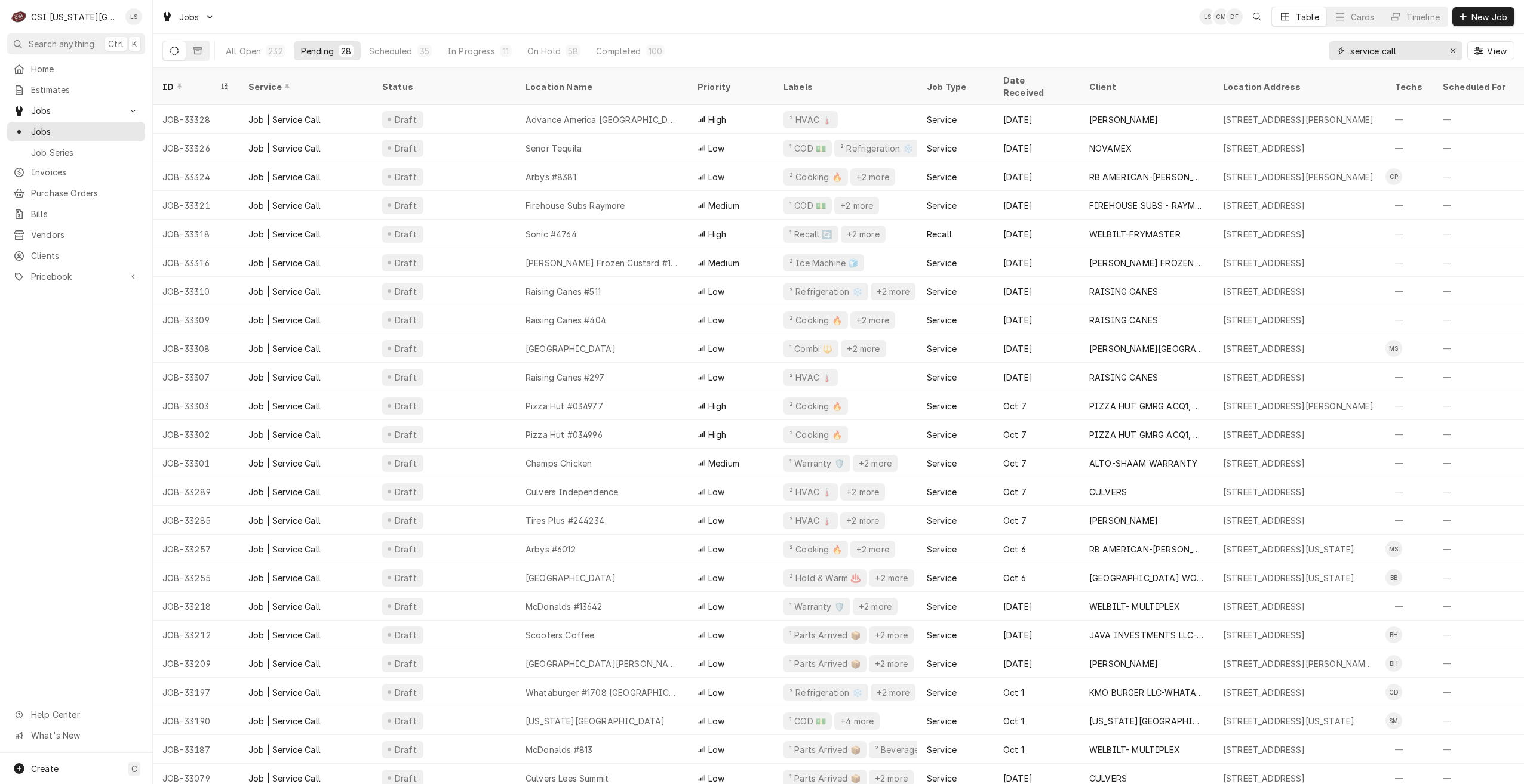
type input "service call"
click at [827, 21] on div "Jobs LS CM DF Table Cards Timeline New Job" at bounding box center [838, 17] width 1371 height 34
click at [583, 20] on div "Jobs LS CM DF Table Cards Timeline New Job" at bounding box center [838, 17] width 1371 height 34
click at [1007, 17] on div "Jobs LS CM + 2 Table Cards Timeline New Job" at bounding box center [838, 17] width 1371 height 34
click at [1006, 17] on div "Jobs LS CM + 2 Table Cards Timeline New Job" at bounding box center [838, 17] width 1371 height 34
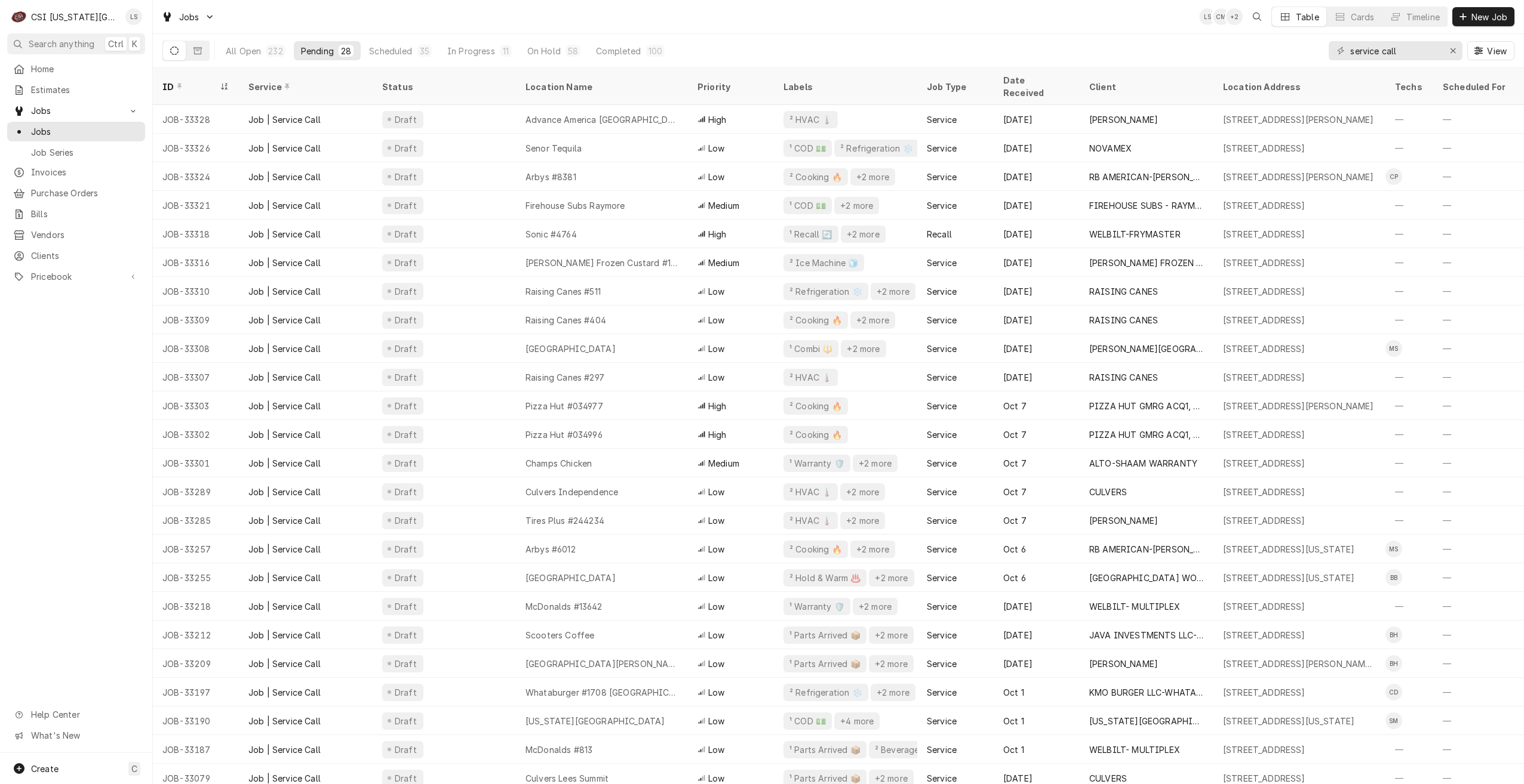
click at [1006, 17] on div "Jobs LS CM + 2 Table Cards Timeline New Job" at bounding box center [838, 17] width 1371 height 34
click at [485, 8] on div "Jobs LS CM + 2 Table Cards Timeline New Job" at bounding box center [838, 17] width 1371 height 34
click at [705, 12] on div "Jobs LS CM + 3 Table Cards Timeline New Job" at bounding box center [838, 17] width 1371 height 34
click at [705, 12] on div "Jobs LS CM + 4 Table Cards Timeline New Job" at bounding box center [838, 17] width 1371 height 34
click at [729, 20] on div "Jobs LS CM + 4 Table Cards Timeline New Job" at bounding box center [838, 17] width 1371 height 34
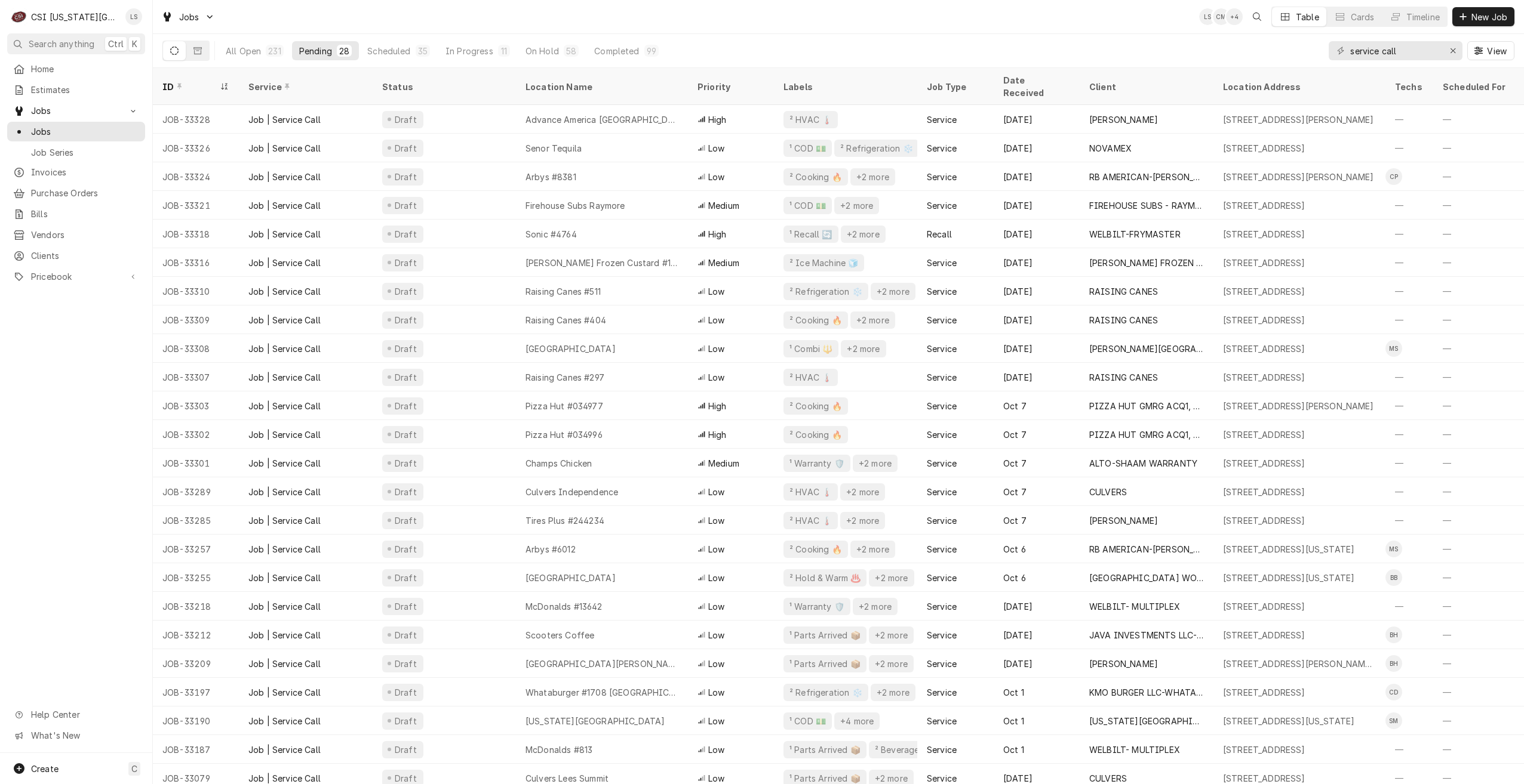
click at [729, 20] on div "Jobs LS CM + 4 Table Cards Timeline New Job" at bounding box center [838, 17] width 1371 height 34
click at [735, 17] on div "Jobs LS CM + 4 Table Cards Timeline New Job" at bounding box center [838, 17] width 1371 height 34
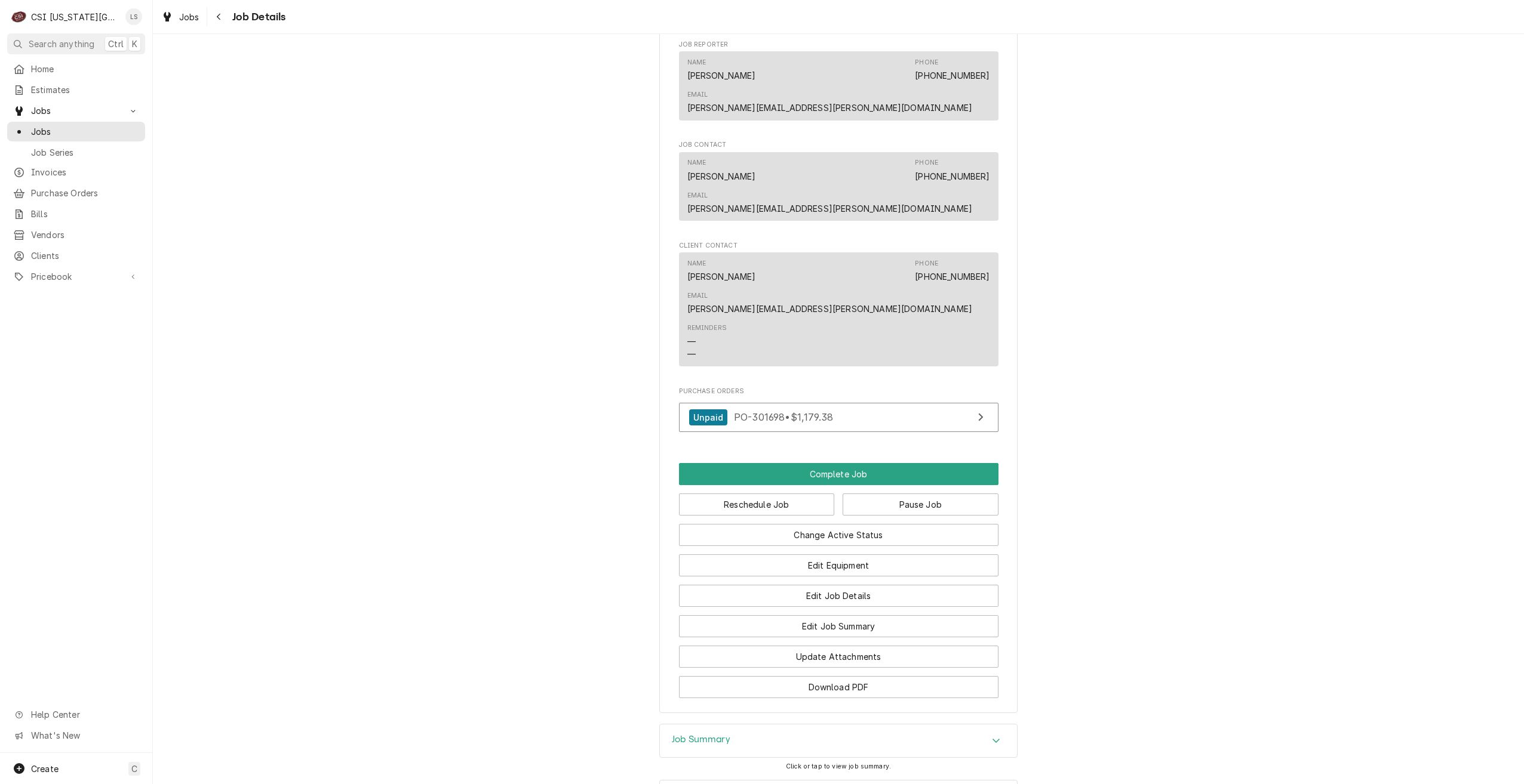
scroll to position [1399, 0]
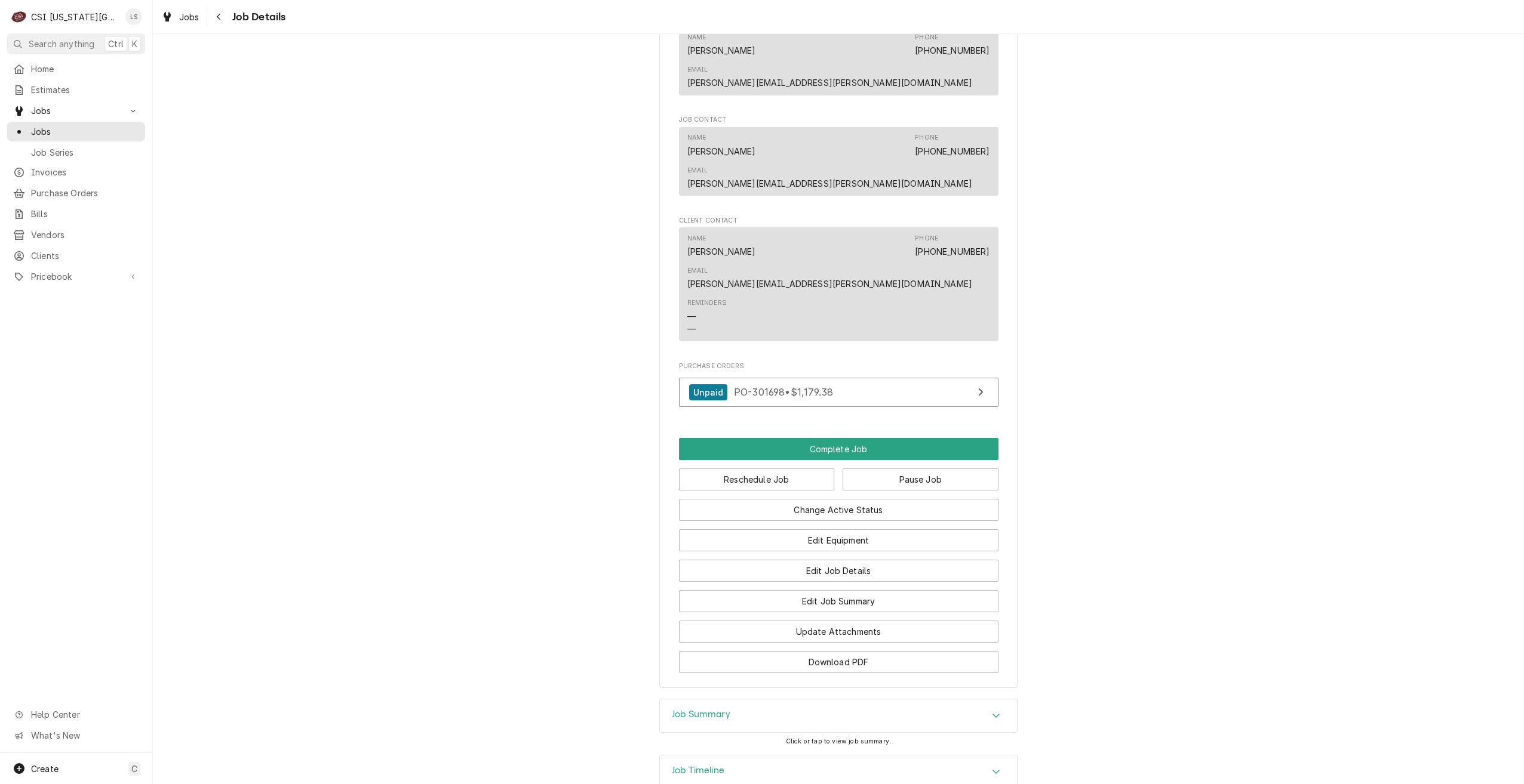
click at [882, 699] on div "Job Summary" at bounding box center [838, 716] width 357 height 34
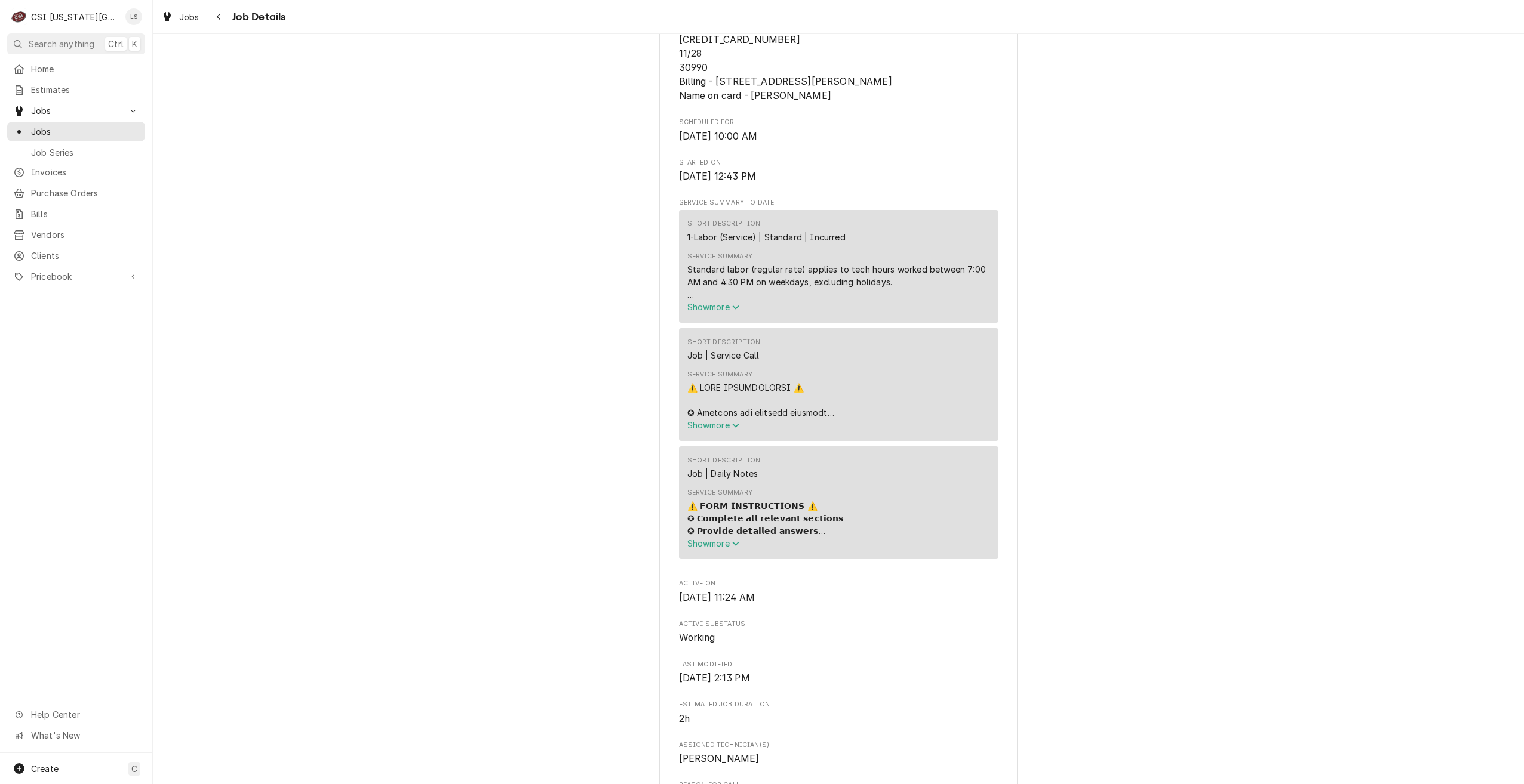
scroll to position [608, 0]
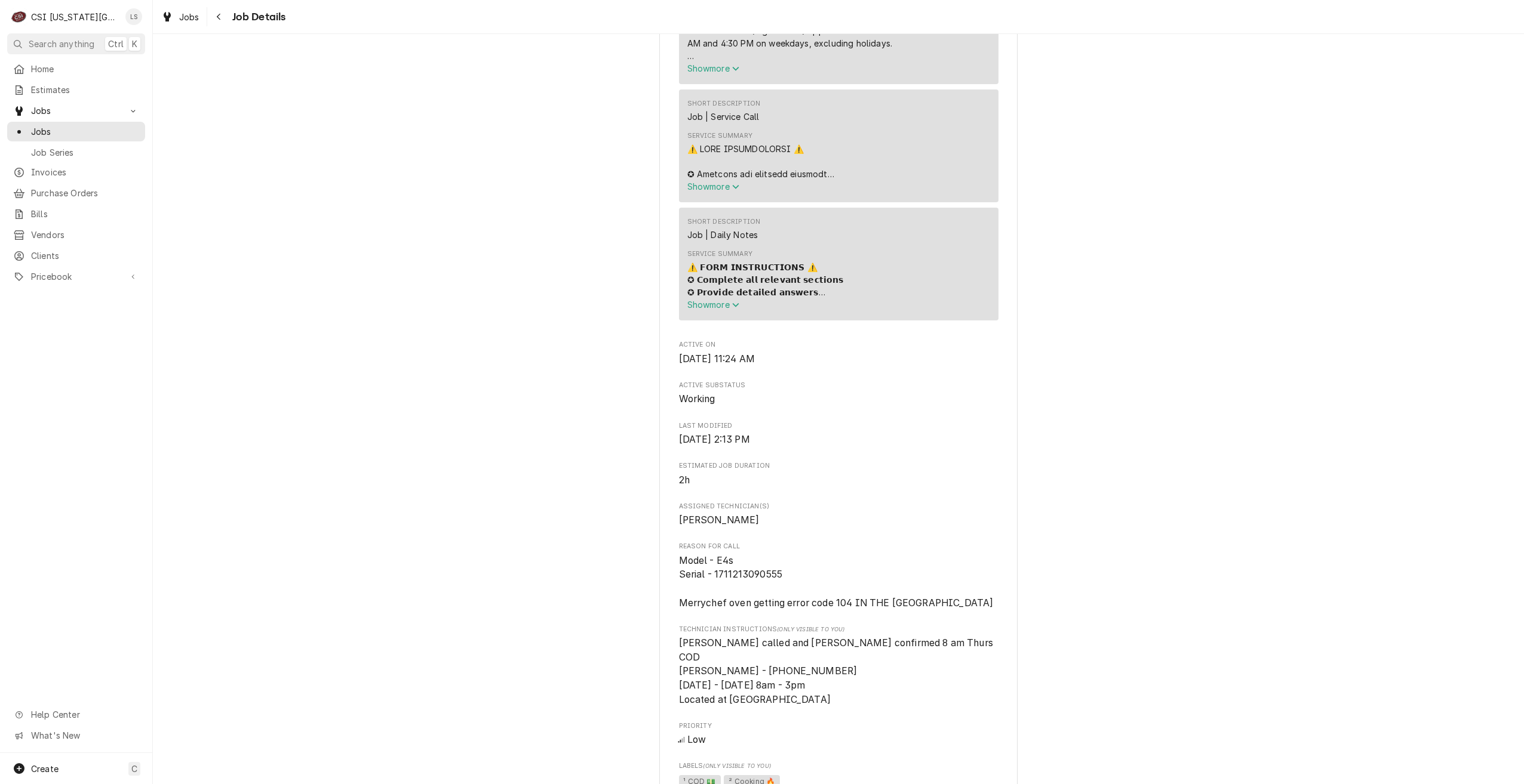
click at [1242, 329] on div "Working [DEMOGRAPHIC_DATA] OF THE RESURRECTION - LEAWOOD CHURCH OF THE RESURREC…" at bounding box center [838, 464] width 1371 height 2051
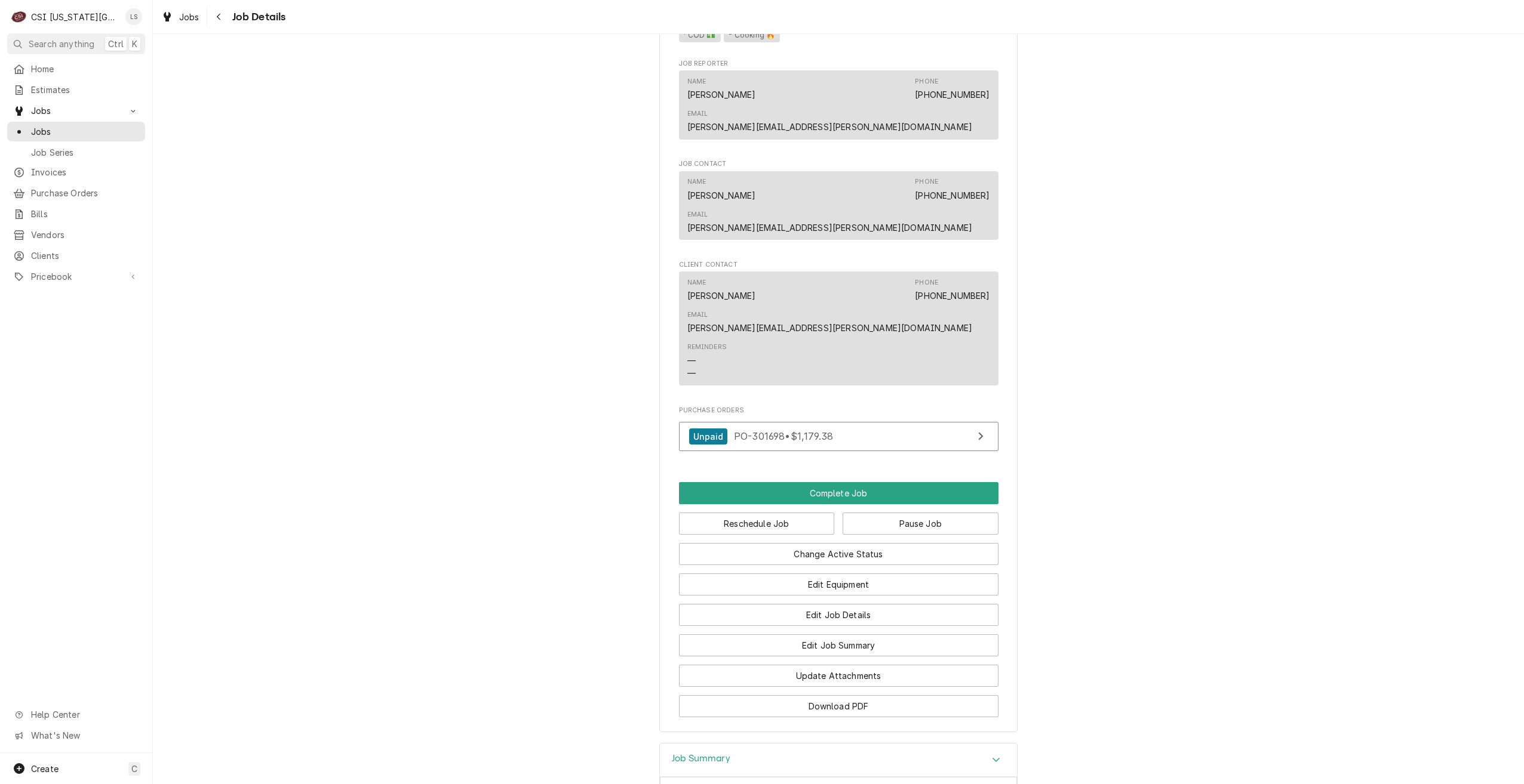
scroll to position [1264, 0]
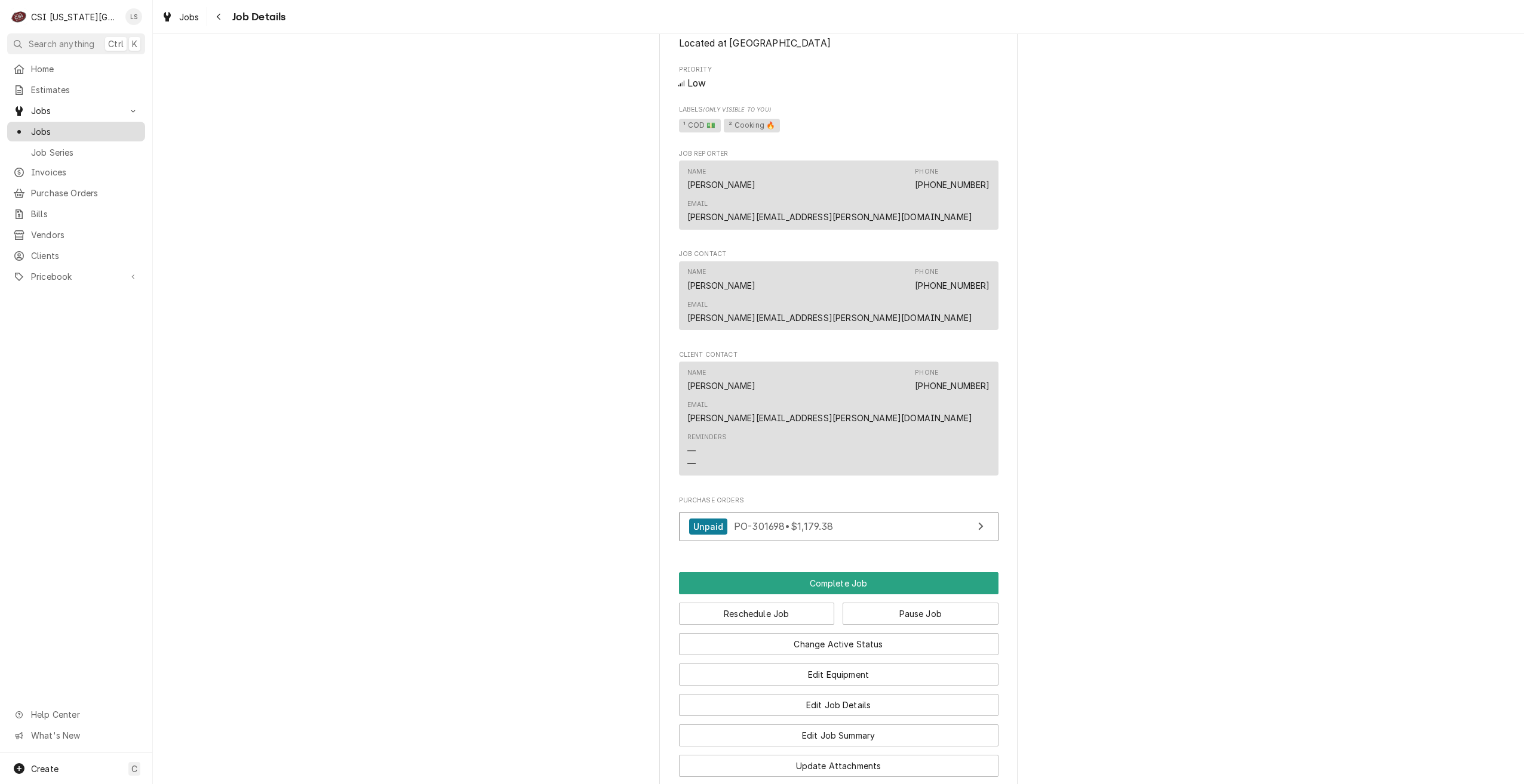
click at [121, 133] on span "Jobs" at bounding box center [85, 131] width 108 height 12
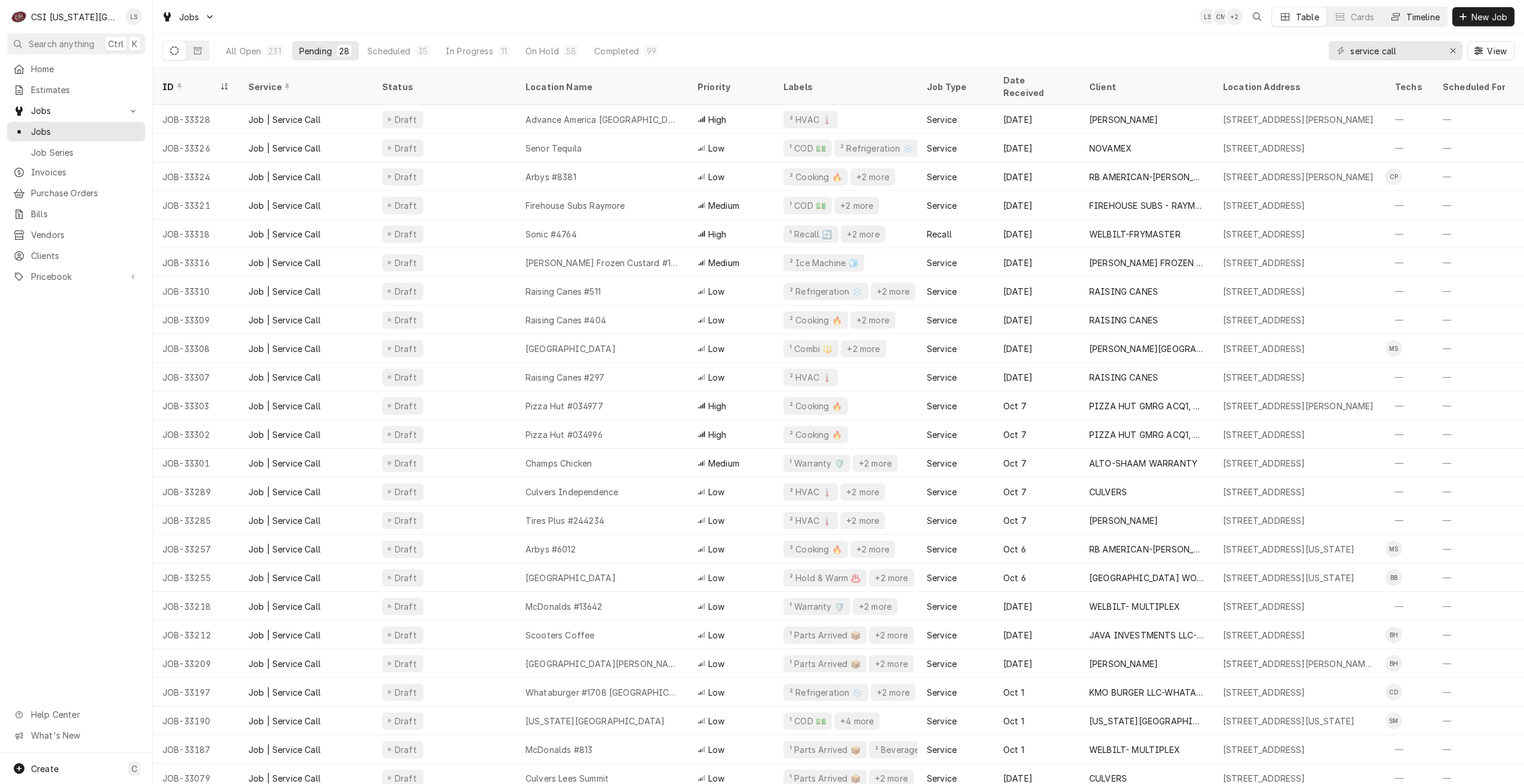
click at [1423, 24] on button "Timeline" at bounding box center [1414, 16] width 64 height 19
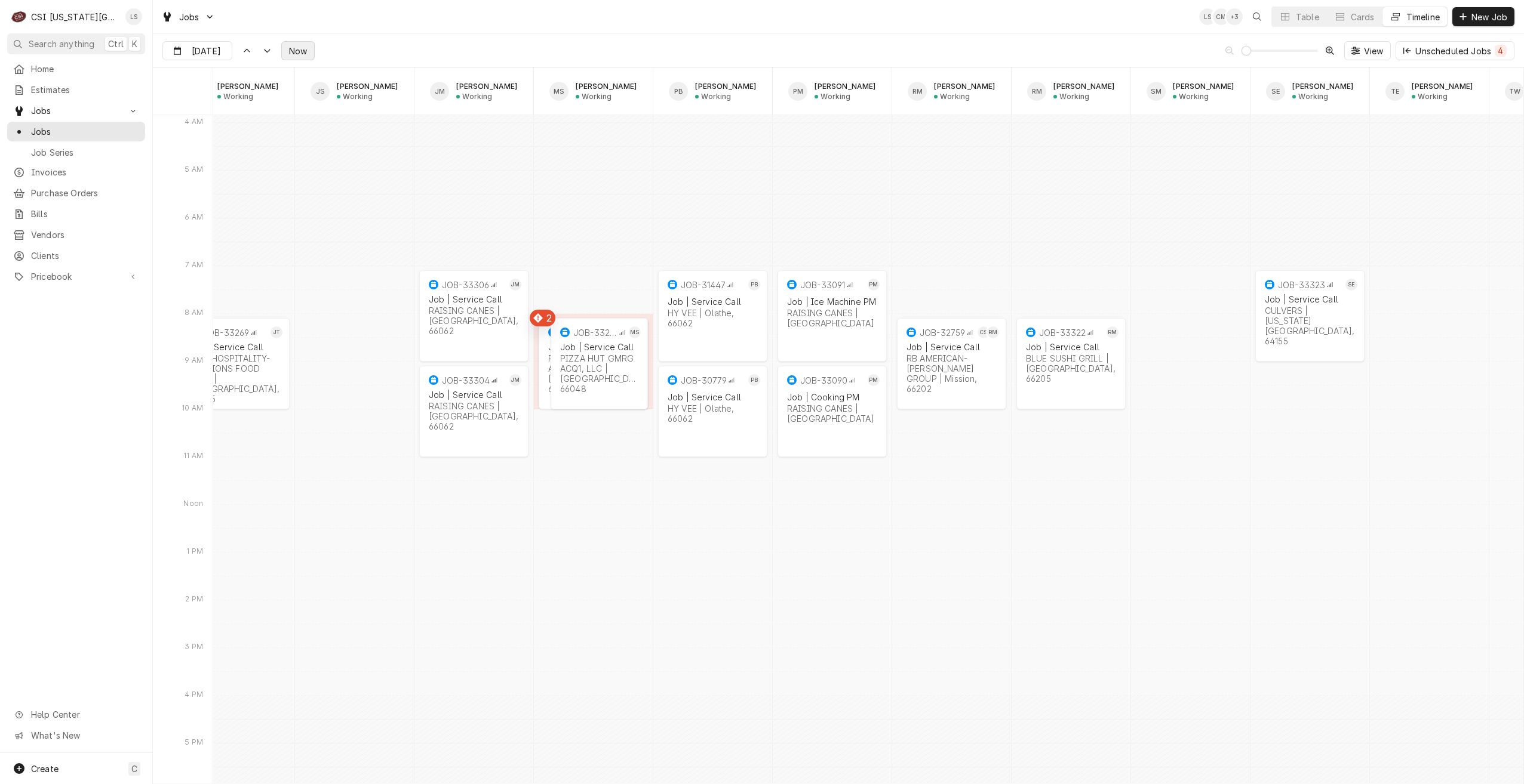
click at [287, 50] on span "Now" at bounding box center [298, 51] width 22 height 12
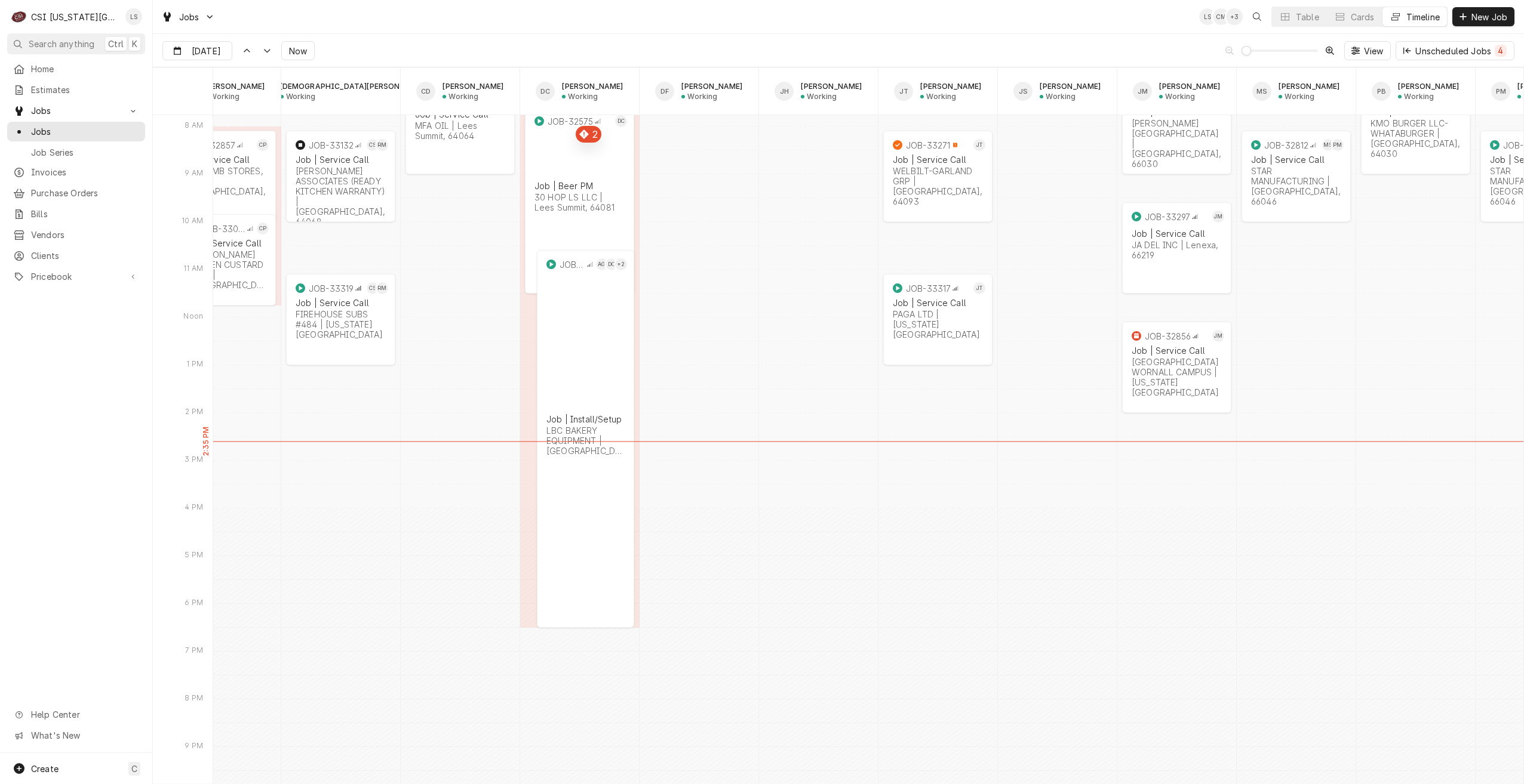
scroll to position [0, 794]
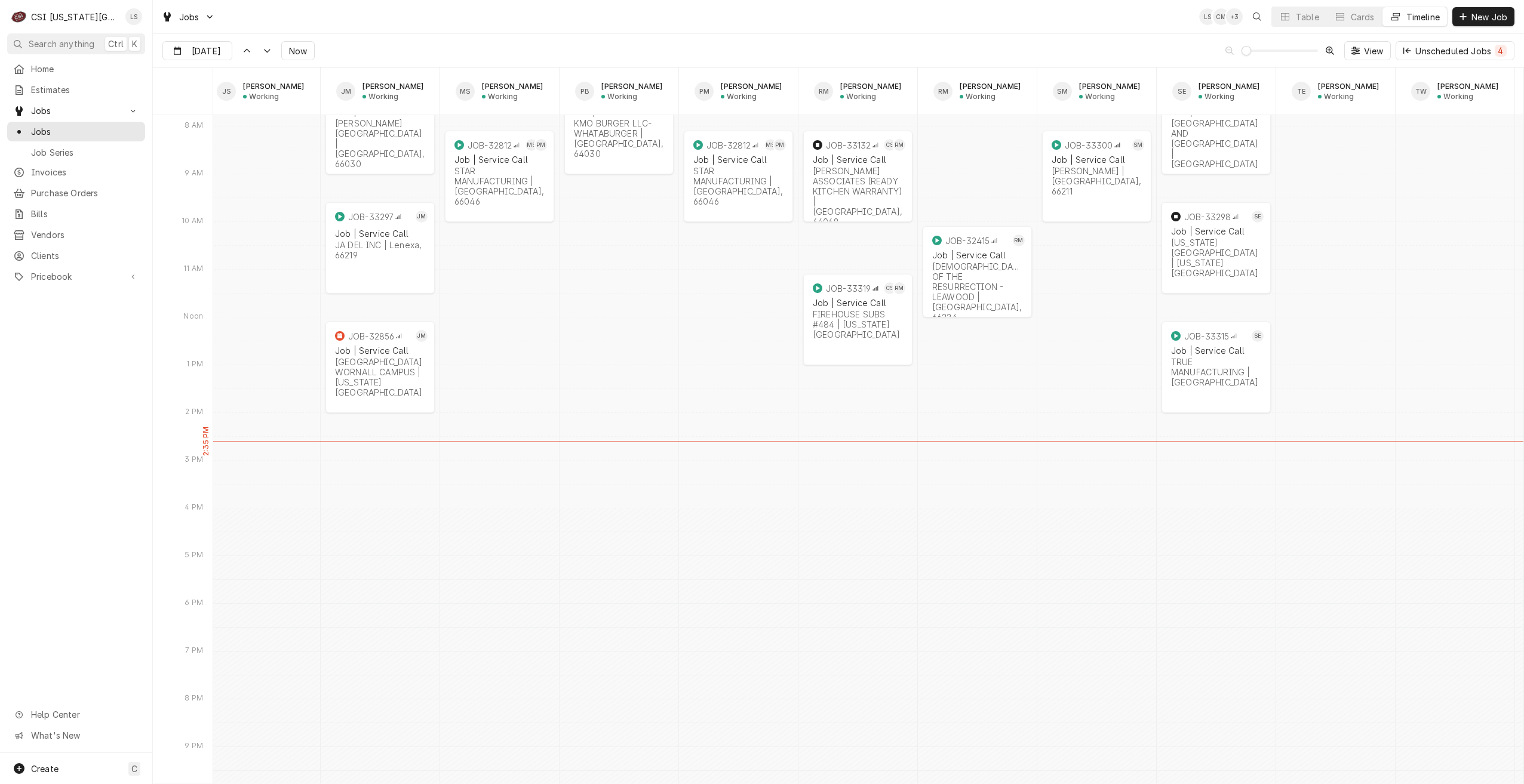
click at [354, 14] on div "Jobs LS CM + 3 Table Cards Timeline New Job" at bounding box center [838, 17] width 1371 height 34
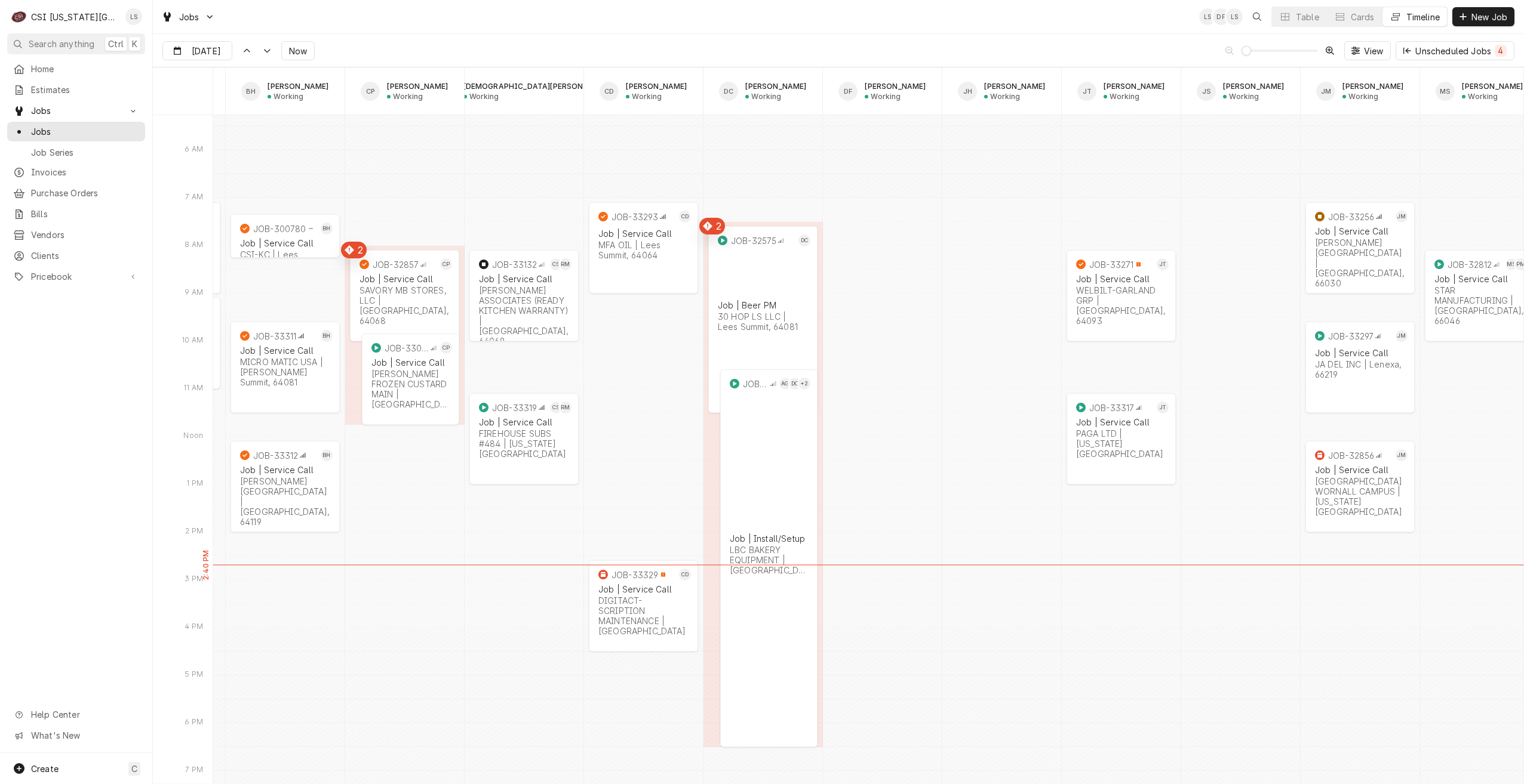
scroll to position [13703, 0]
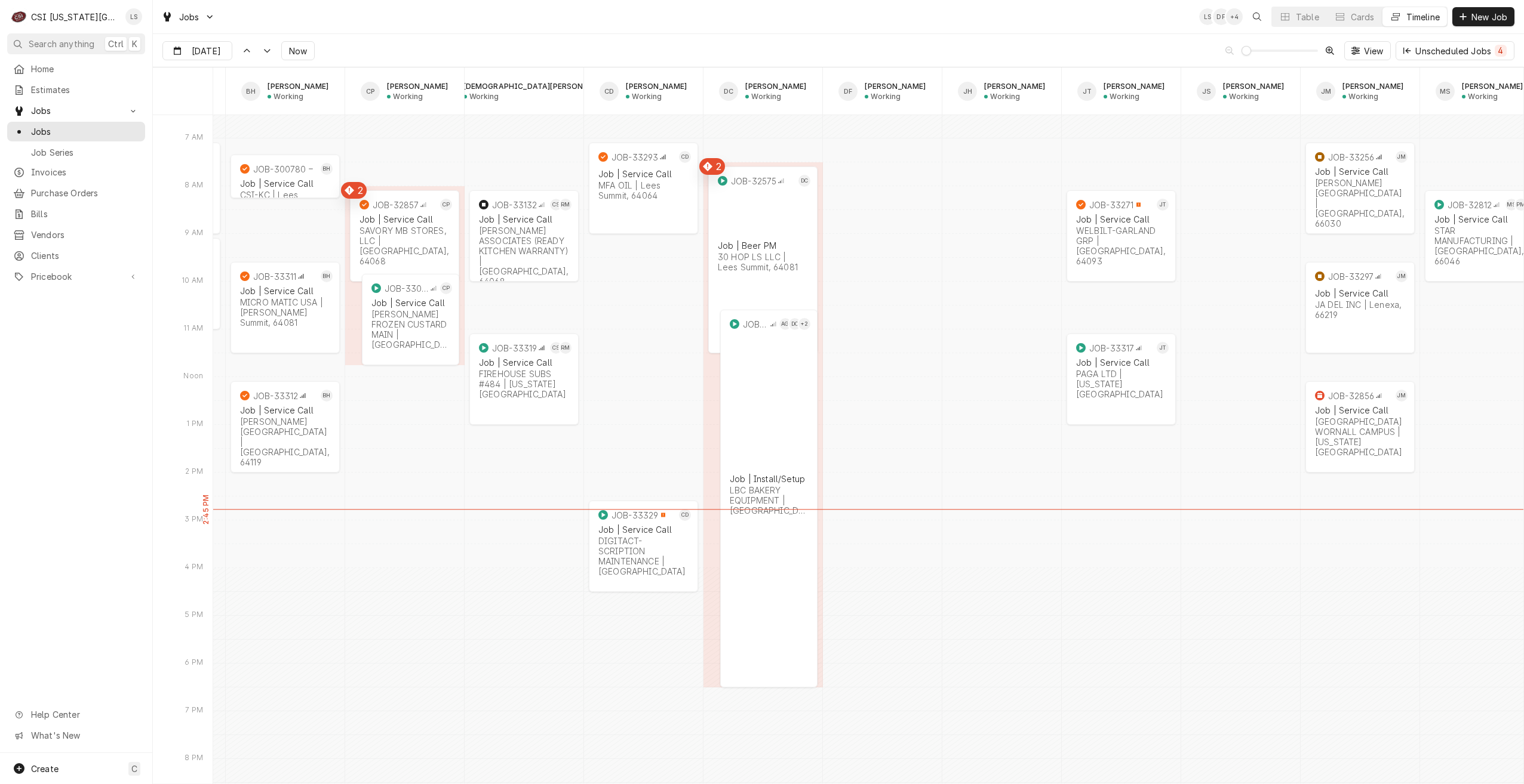
click at [908, 22] on div "Jobs LS DF + 4 Table Cards Timeline New Job" at bounding box center [838, 17] width 1371 height 34
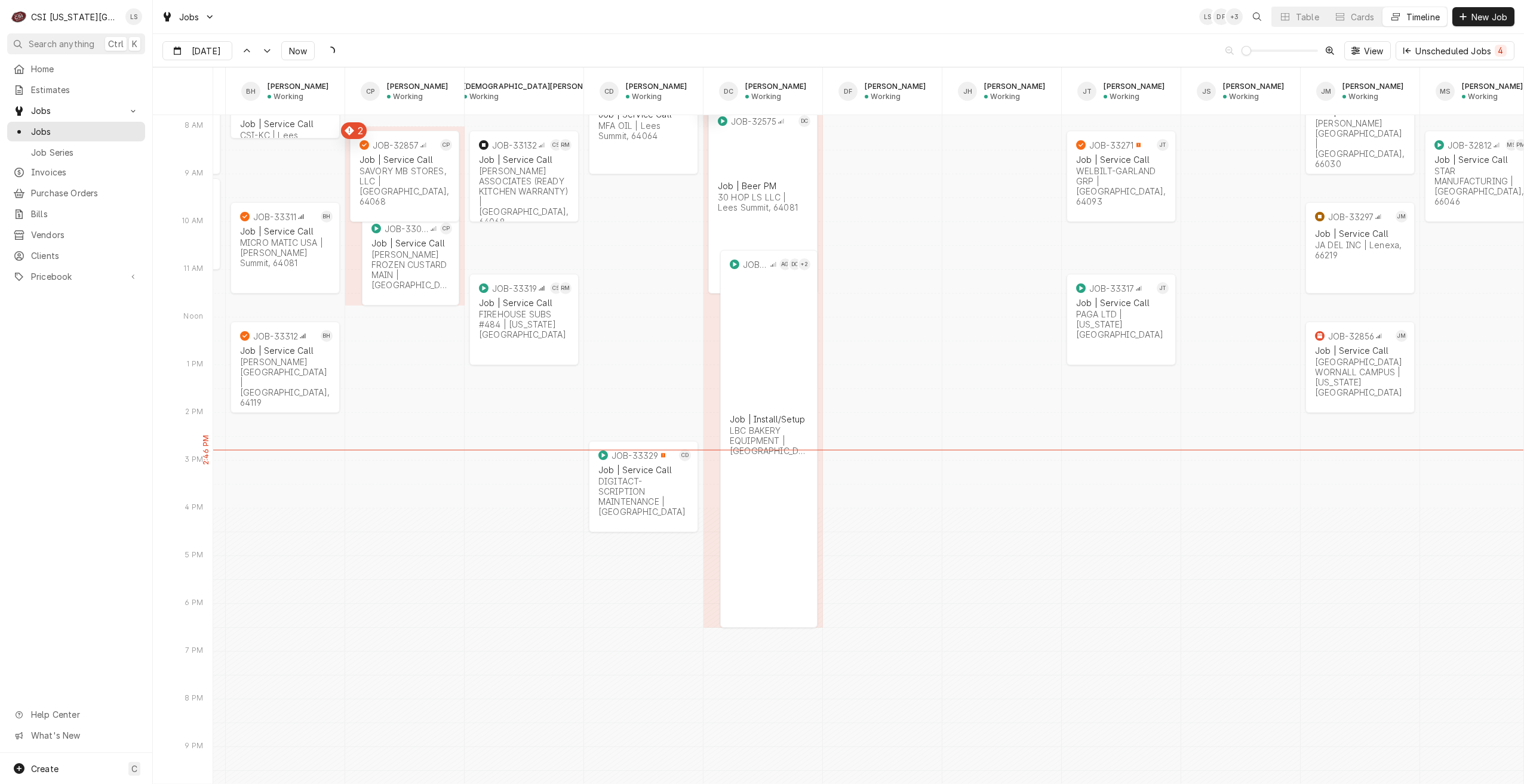
scroll to position [13583, 0]
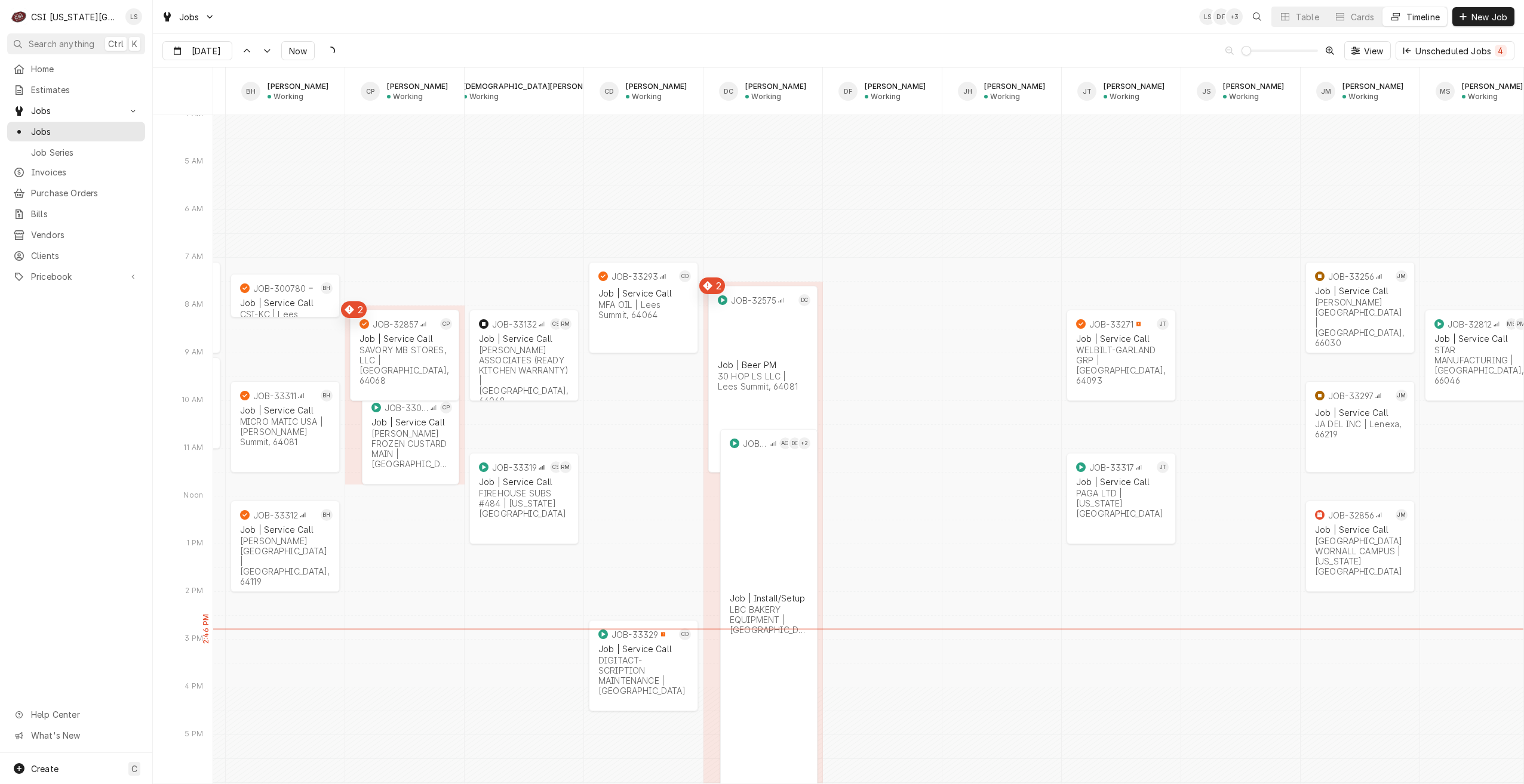
click at [880, 23] on div "Jobs LS DF + 3 Table Cards Timeline New Job" at bounding box center [838, 17] width 1371 height 34
click at [202, 46] on input "Oct 8" at bounding box center [188, 53] width 52 height 23
click at [259, 145] on div "9" at bounding box center [260, 147] width 17 height 17
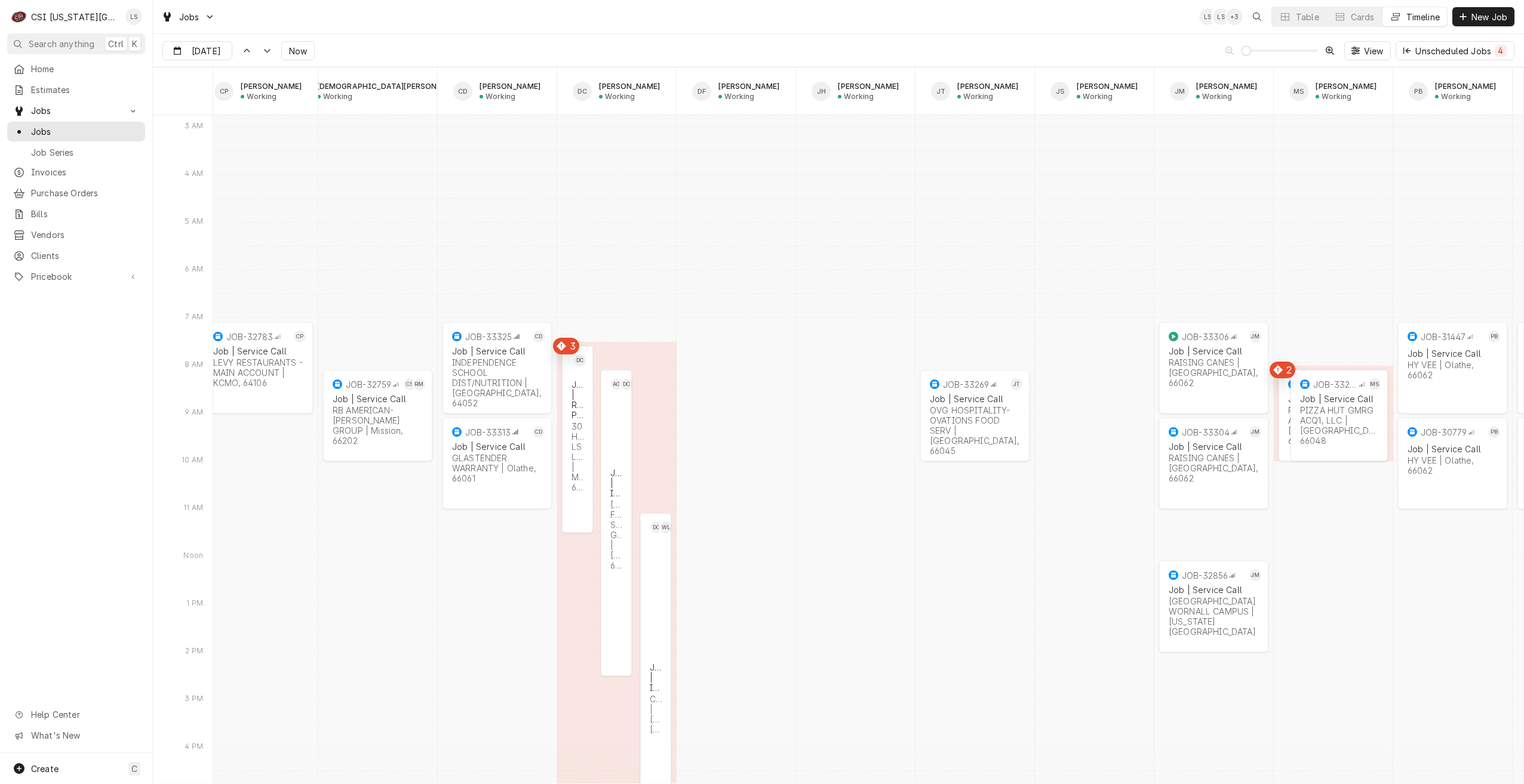
scroll to position [0, 692]
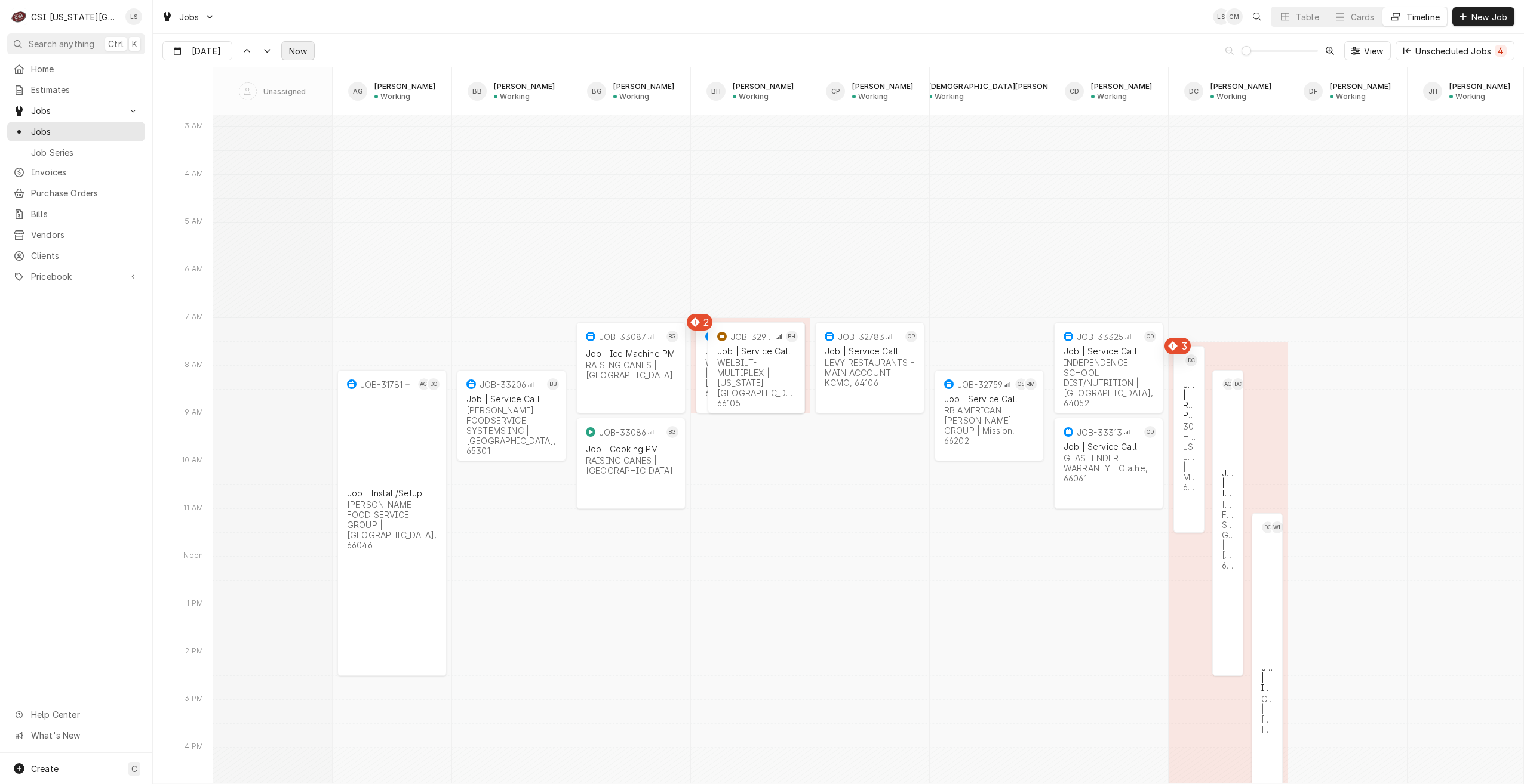
click at [287, 48] on span "Now" at bounding box center [298, 51] width 22 height 12
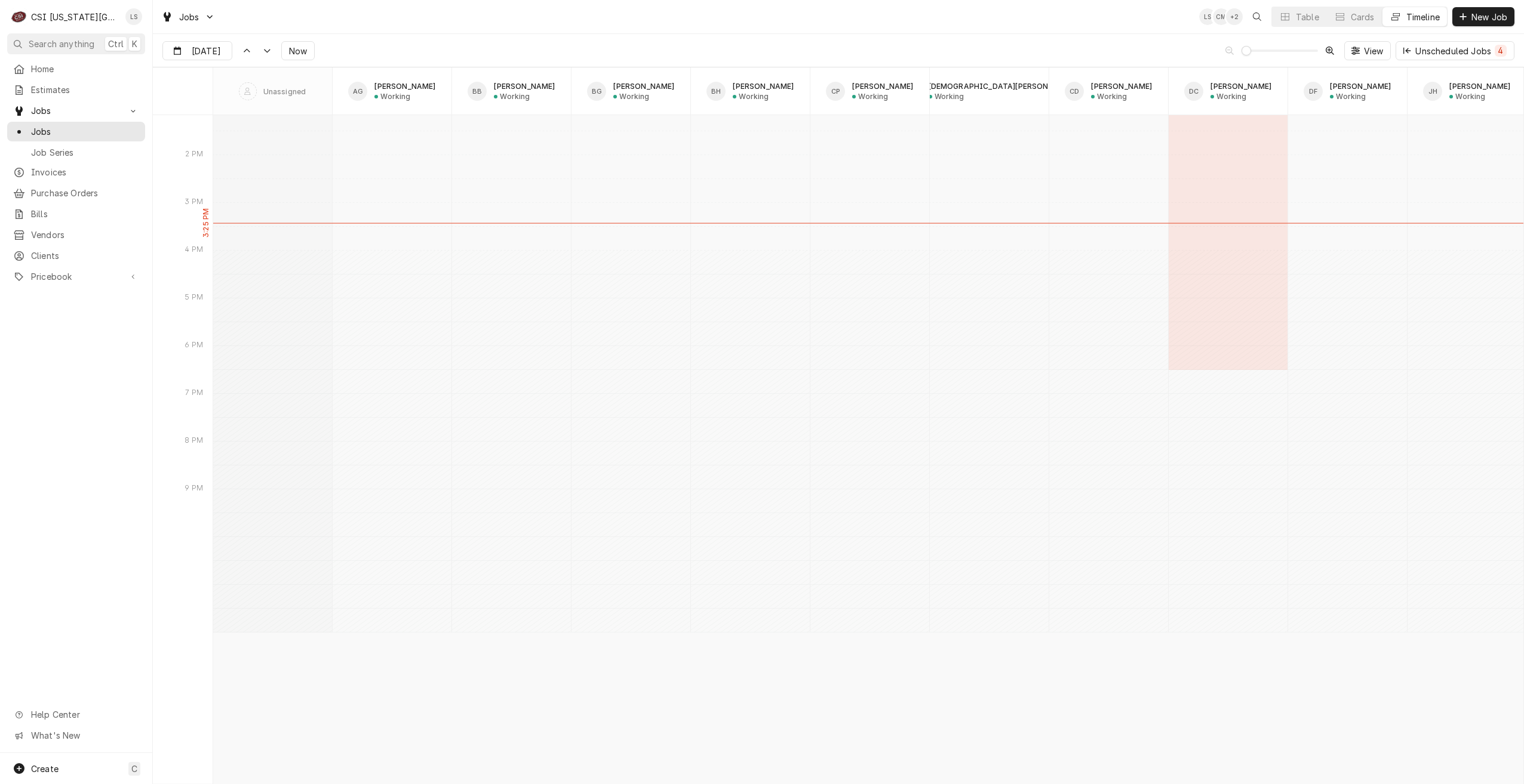
scroll to position [13762, 0]
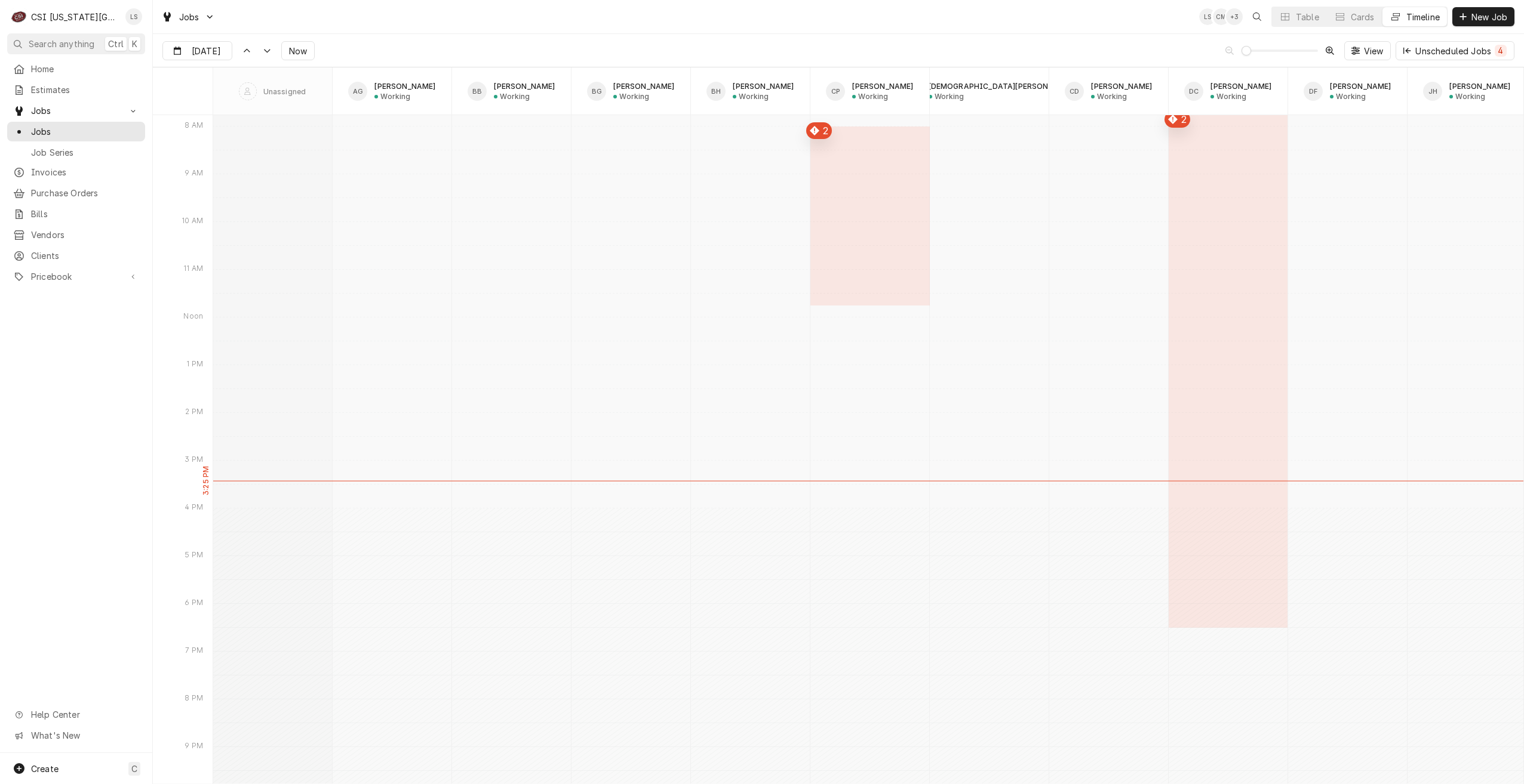
type input "Oct 8"
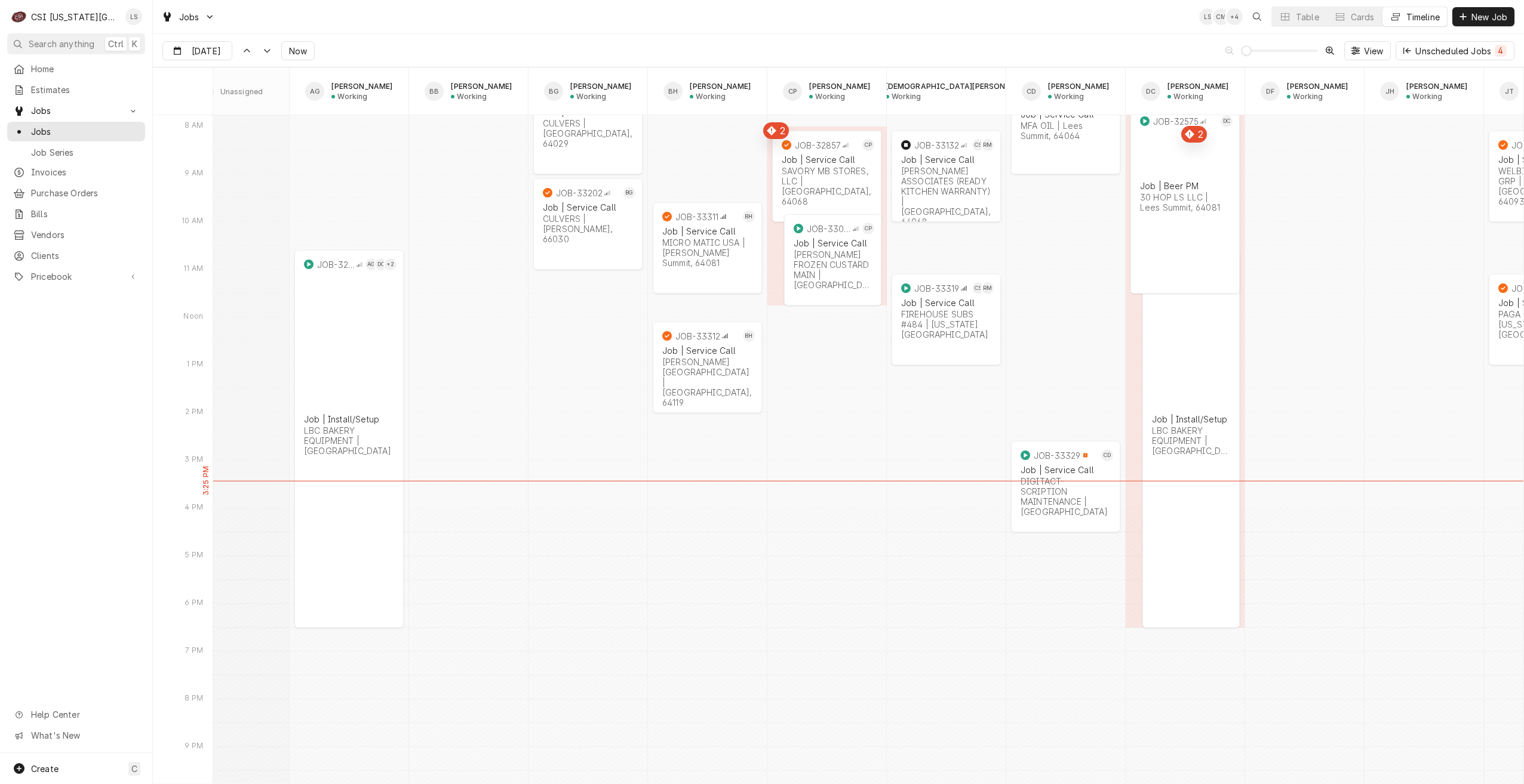
scroll to position [0, 61]
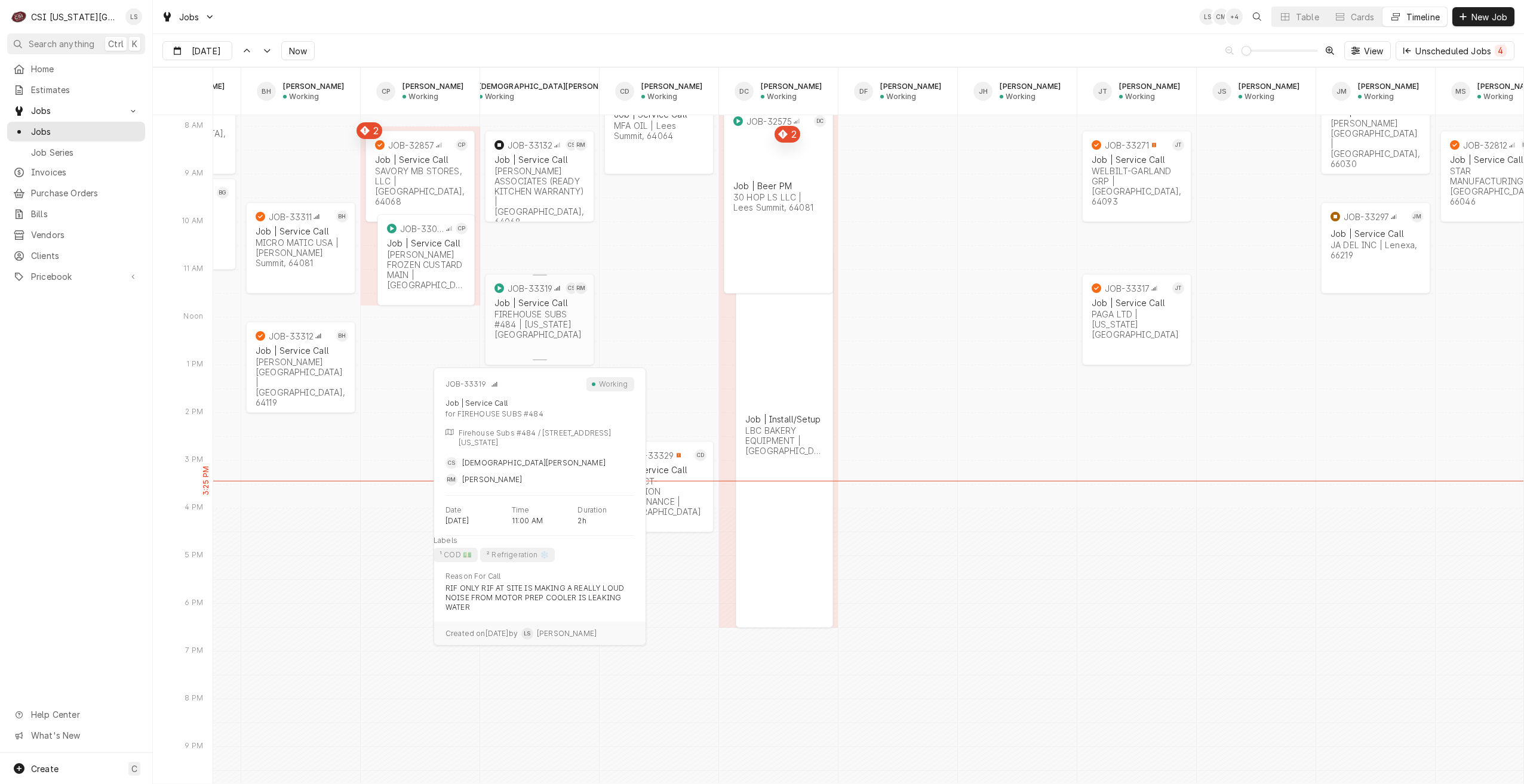
click at [544, 335] on div "JOB-33319 CS RM Job | Service Call FIREHOUSE SUBS #484 | Kansas City, 64133" at bounding box center [539, 312] width 109 height 75
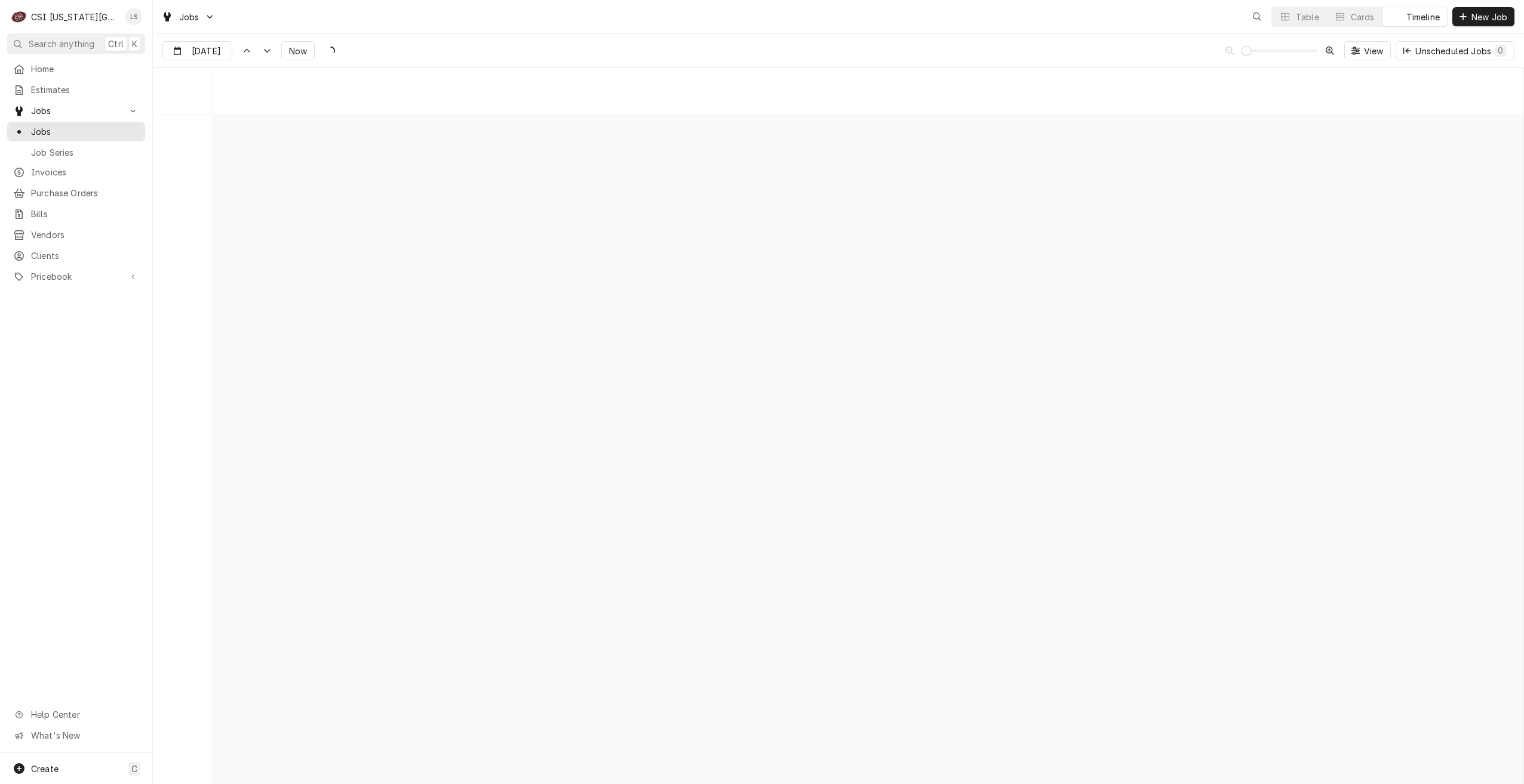
scroll to position [13706, 0]
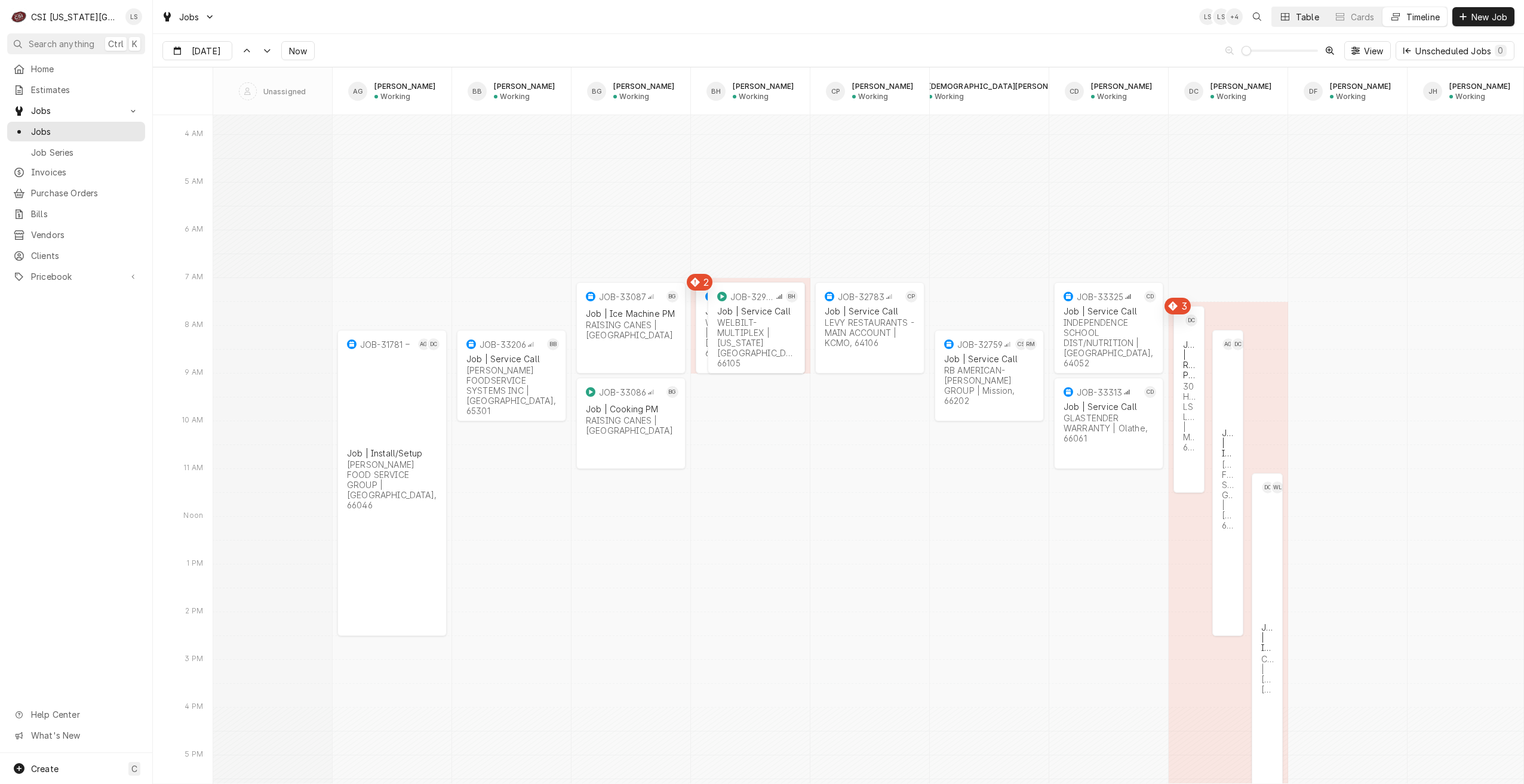
click at [1298, 13] on div "Table" at bounding box center [1307, 17] width 23 height 12
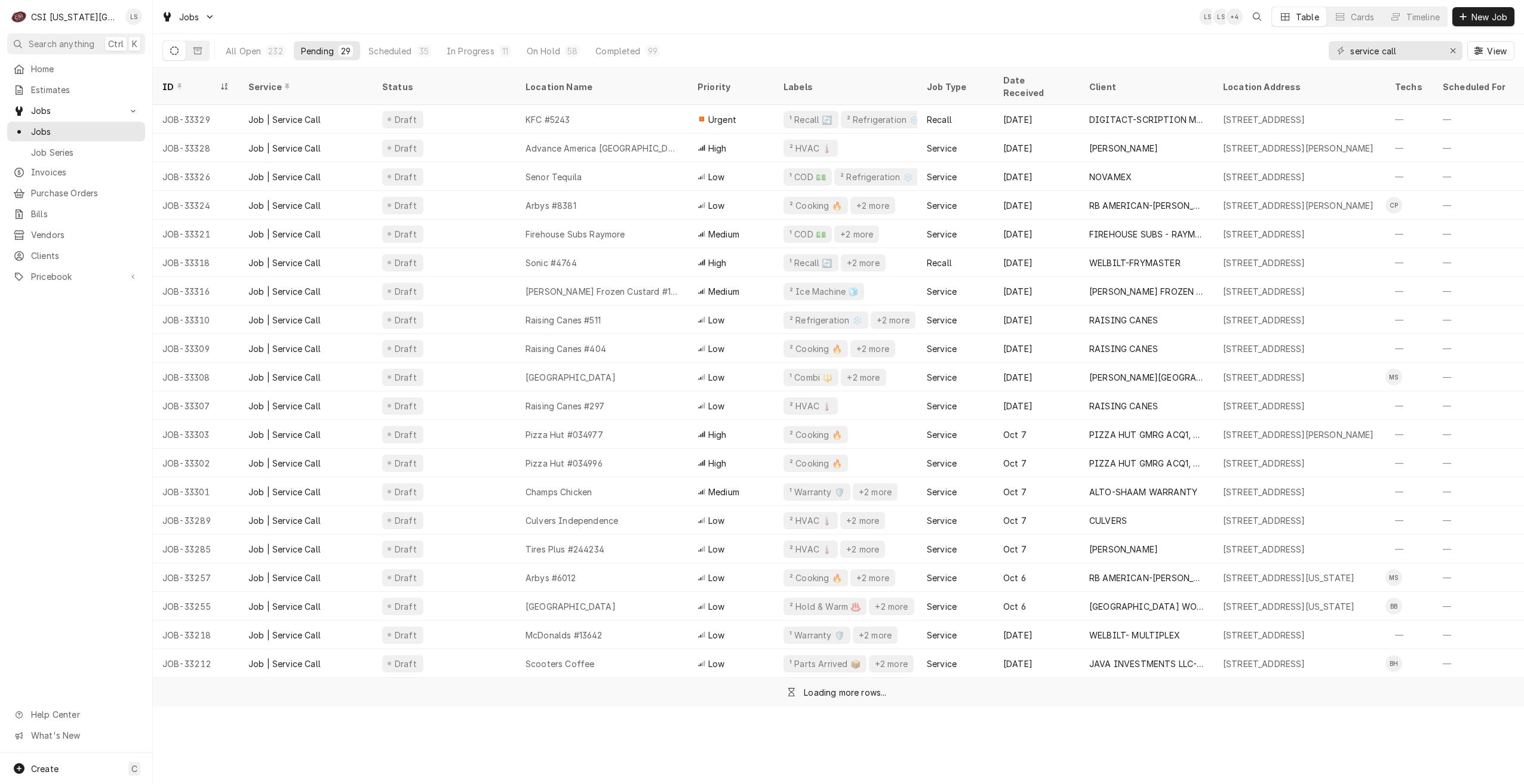
click at [1019, 21] on div "Jobs LS LS + 4 Table Cards Timeline New Job" at bounding box center [838, 17] width 1371 height 34
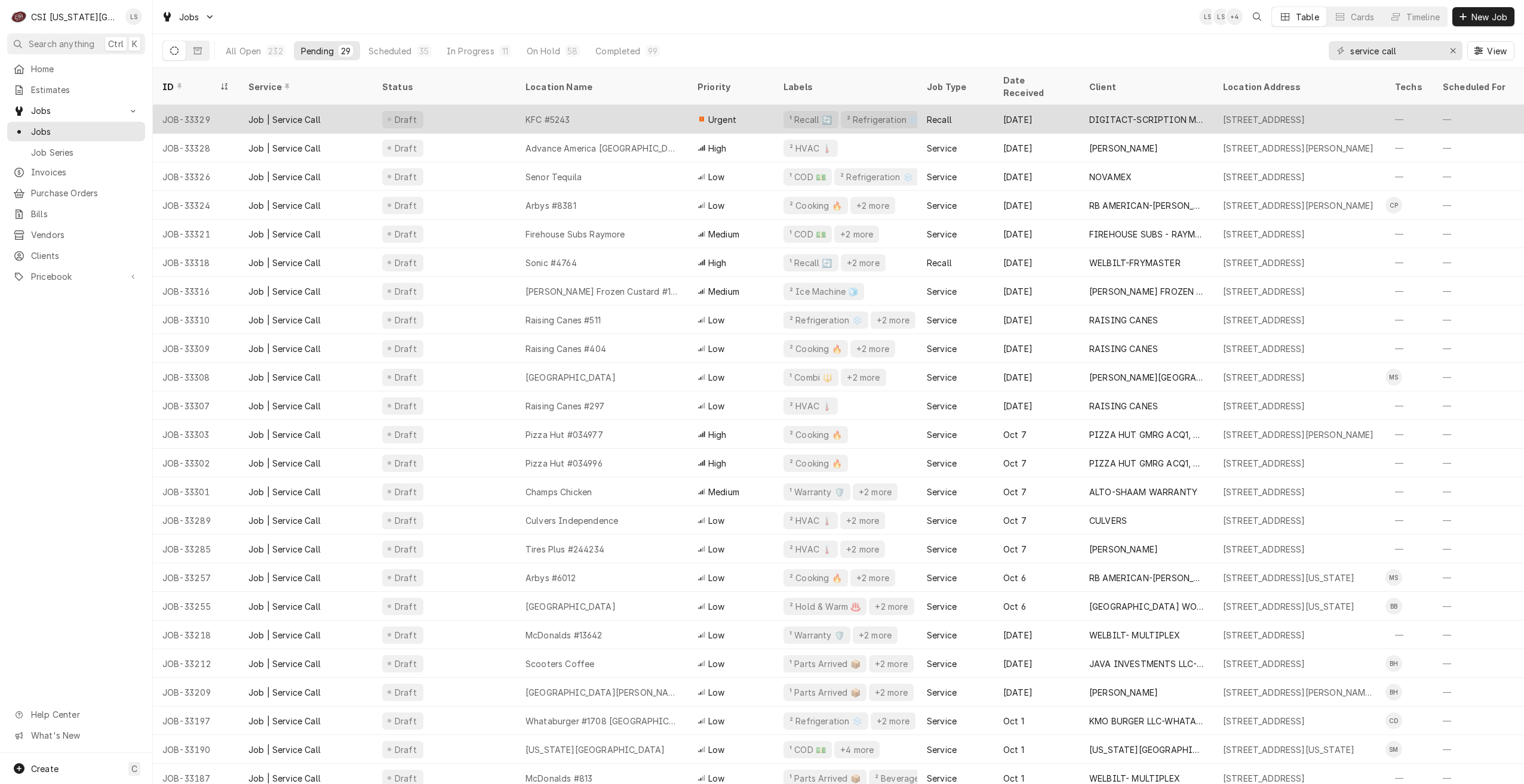
click at [591, 105] on div "KFC #5243" at bounding box center [602, 120] width 172 height 29
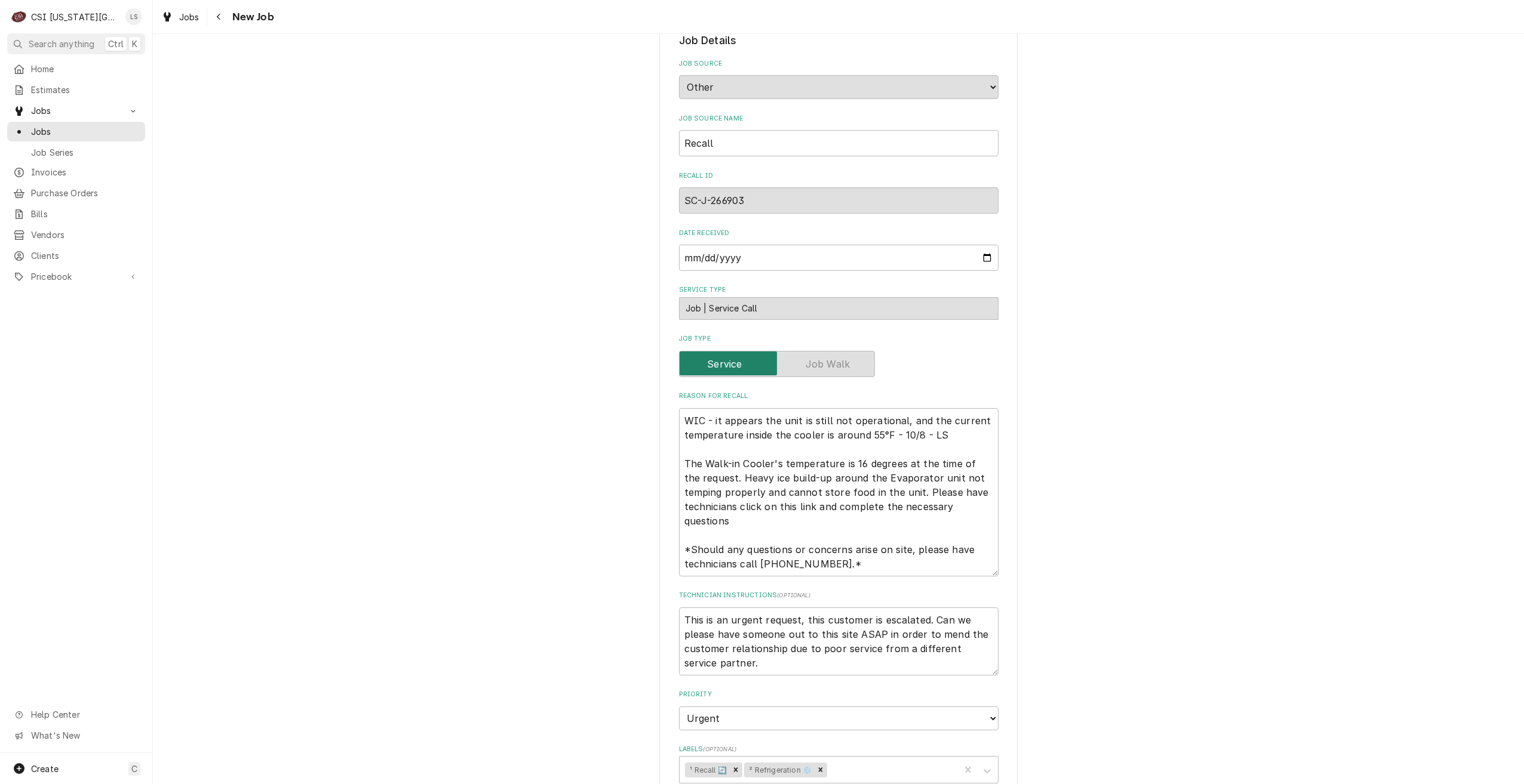
scroll to position [477, 0]
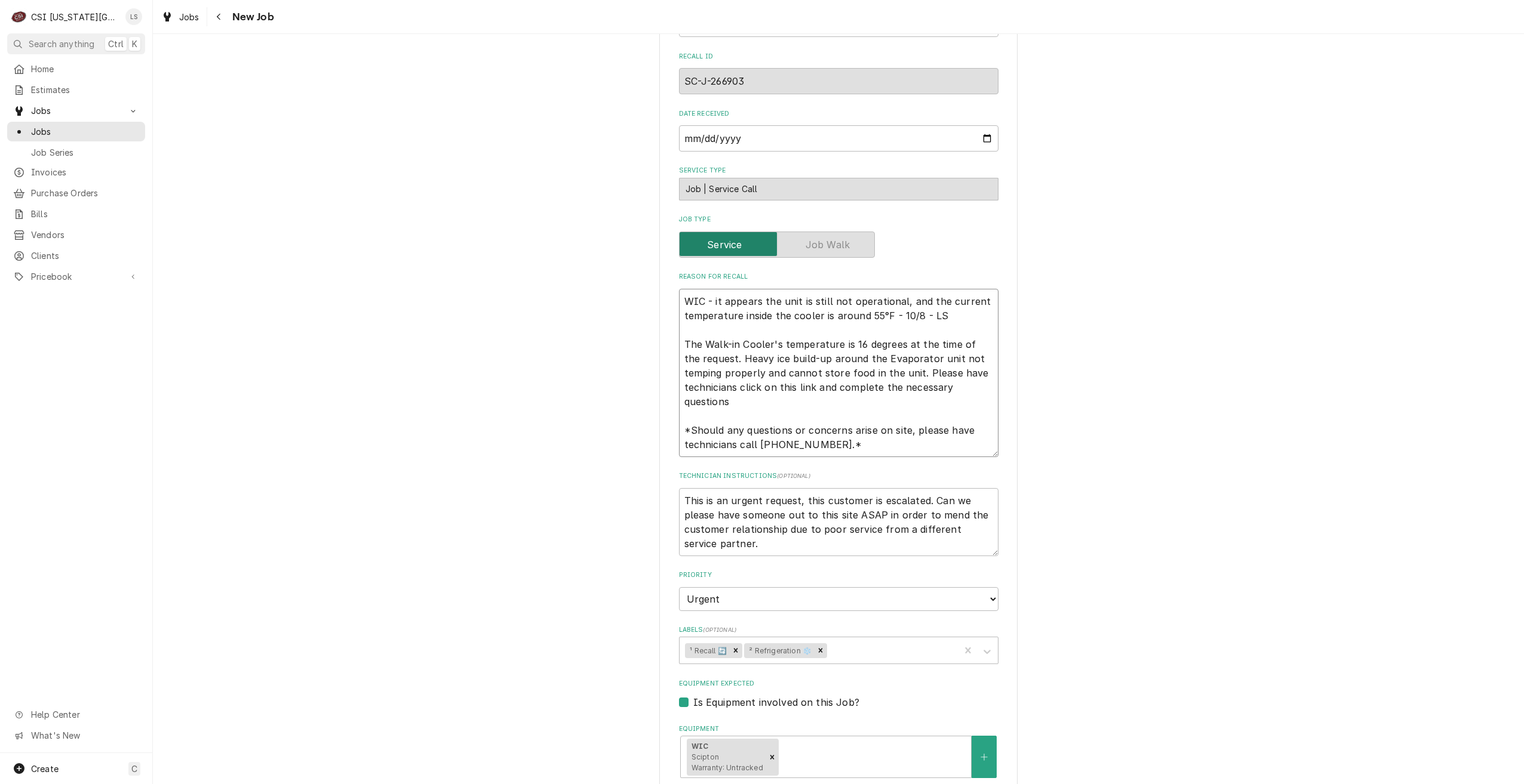
click at [955, 311] on textarea "WIC - it appears the unit is still not operational, and the current temperature…" at bounding box center [839, 373] width 319 height 168
type textarea "x"
type textarea "WIC - it appears the unit is still not operational, and the current temperature…"
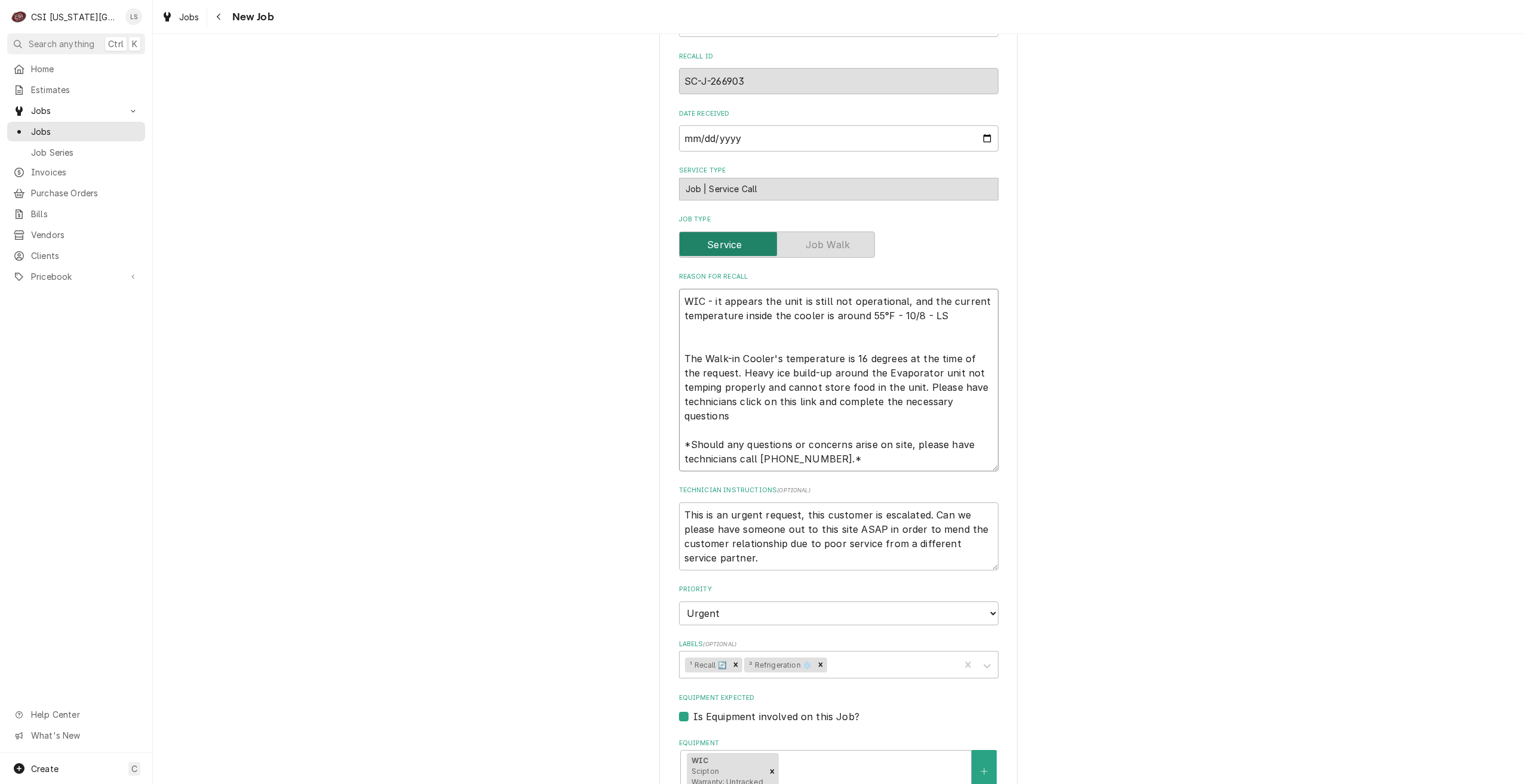
type textarea "x"
type textarea "WIC - it appears the unit is still not operational, and the current temperature…"
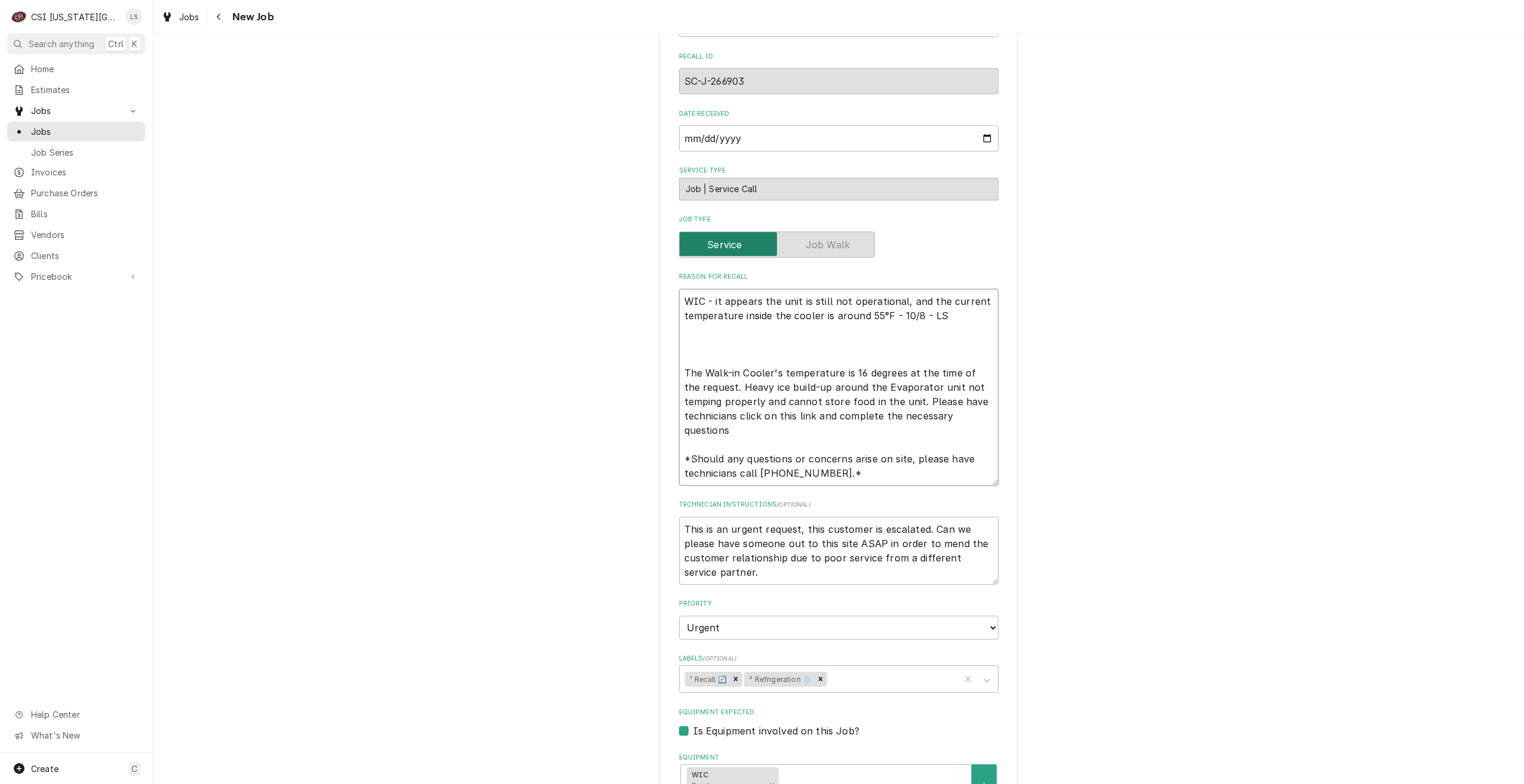
type textarea "x"
type textarea "WIC - it appears the unit is still not operational, and the current temperature…"
type textarea "x"
type textarea "WIC - it appears the unit is still not operational, and the current temperature…"
type textarea "x"
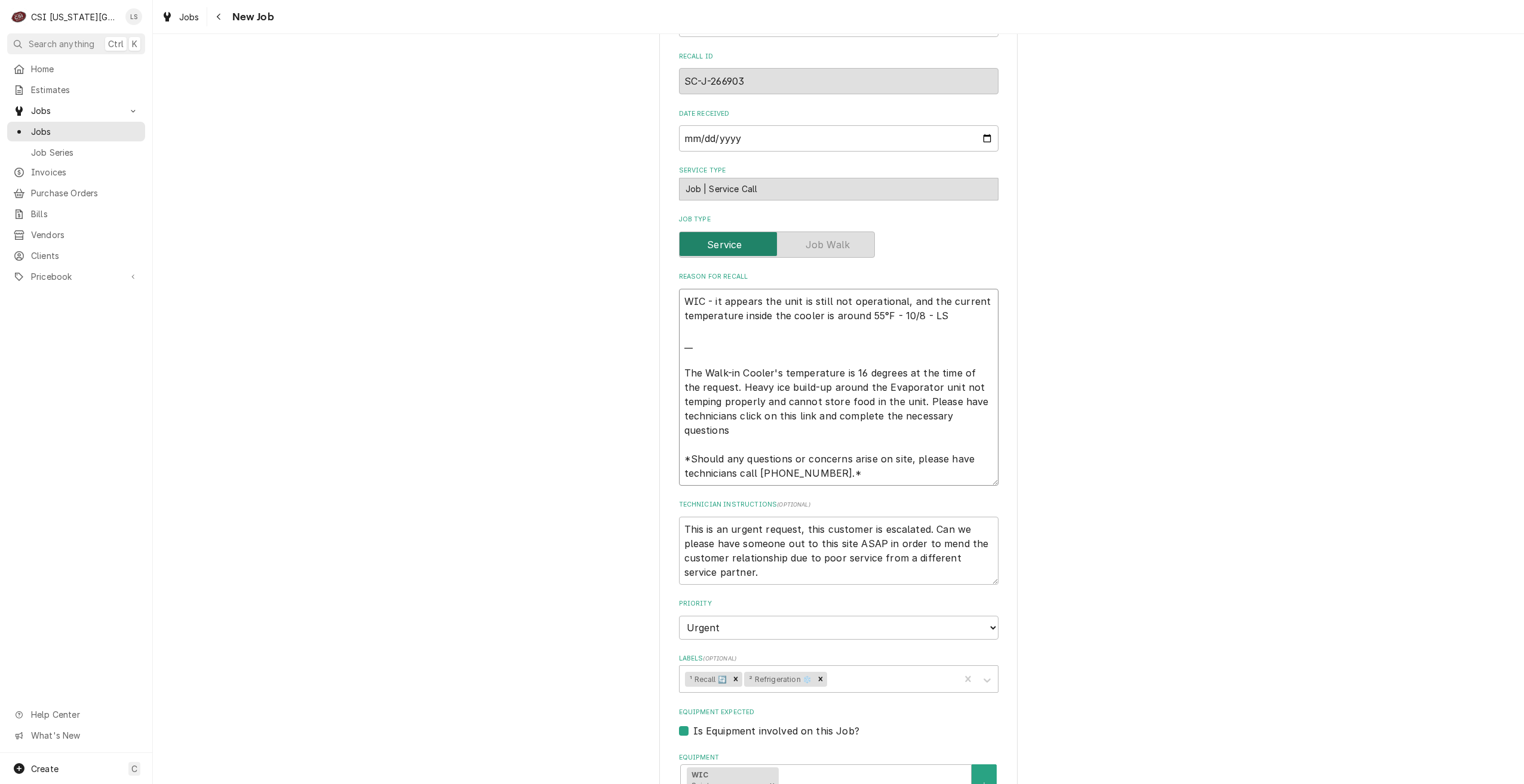
type textarea "WIC - it appears the unit is still not operational, and the current temperature…"
type textarea "x"
type textarea "WIC - it appears the unit is still not operational, and the current temperature…"
type textarea "x"
type textarea "WIC - it appears the unit is still not operational, and the current temperature…"
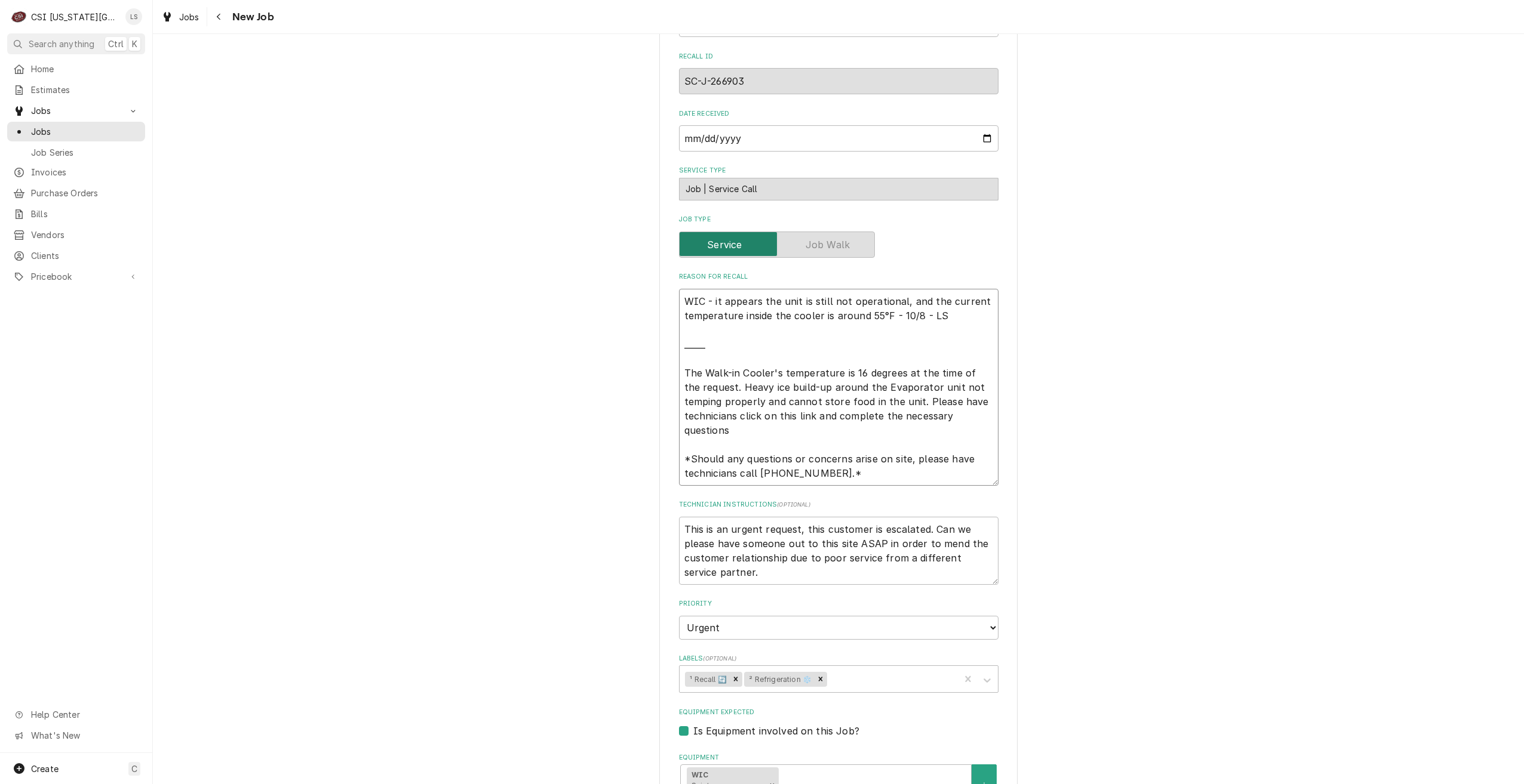
type textarea "x"
type textarea "WIC - it appears the unit is still not operational, and the current temperature…"
type textarea "x"
type textarea "WIC - it appears the unit is still not operational, and the current temperature…"
type textarea "x"
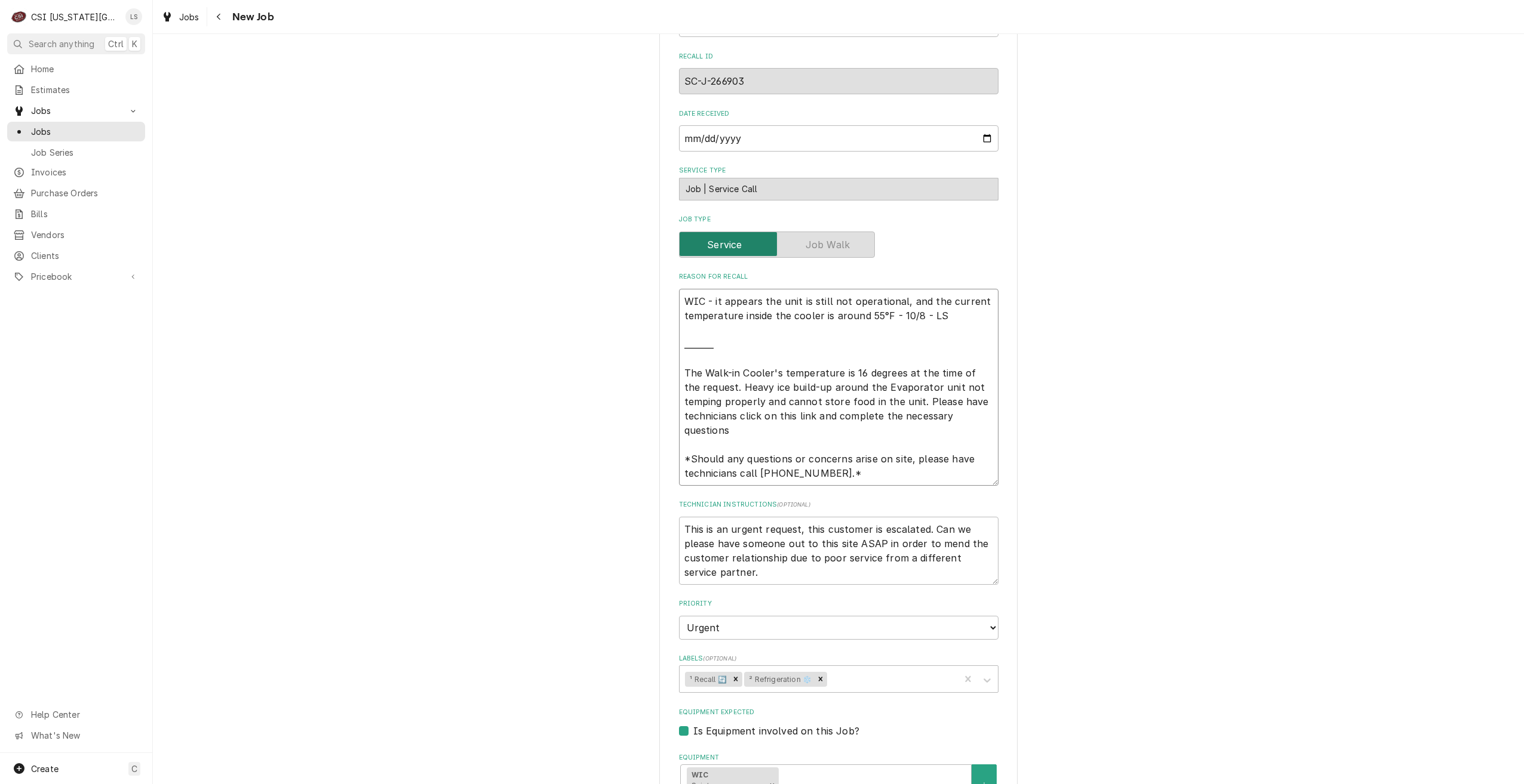
type textarea "WIC - it appears the unit is still not operational, and the current temperature…"
type textarea "x"
type textarea "WIC - it appears the unit is still not operational, and the current temperature…"
type textarea "x"
type textarea "WIC - it appears the unit is still not operational, and the current temperature…"
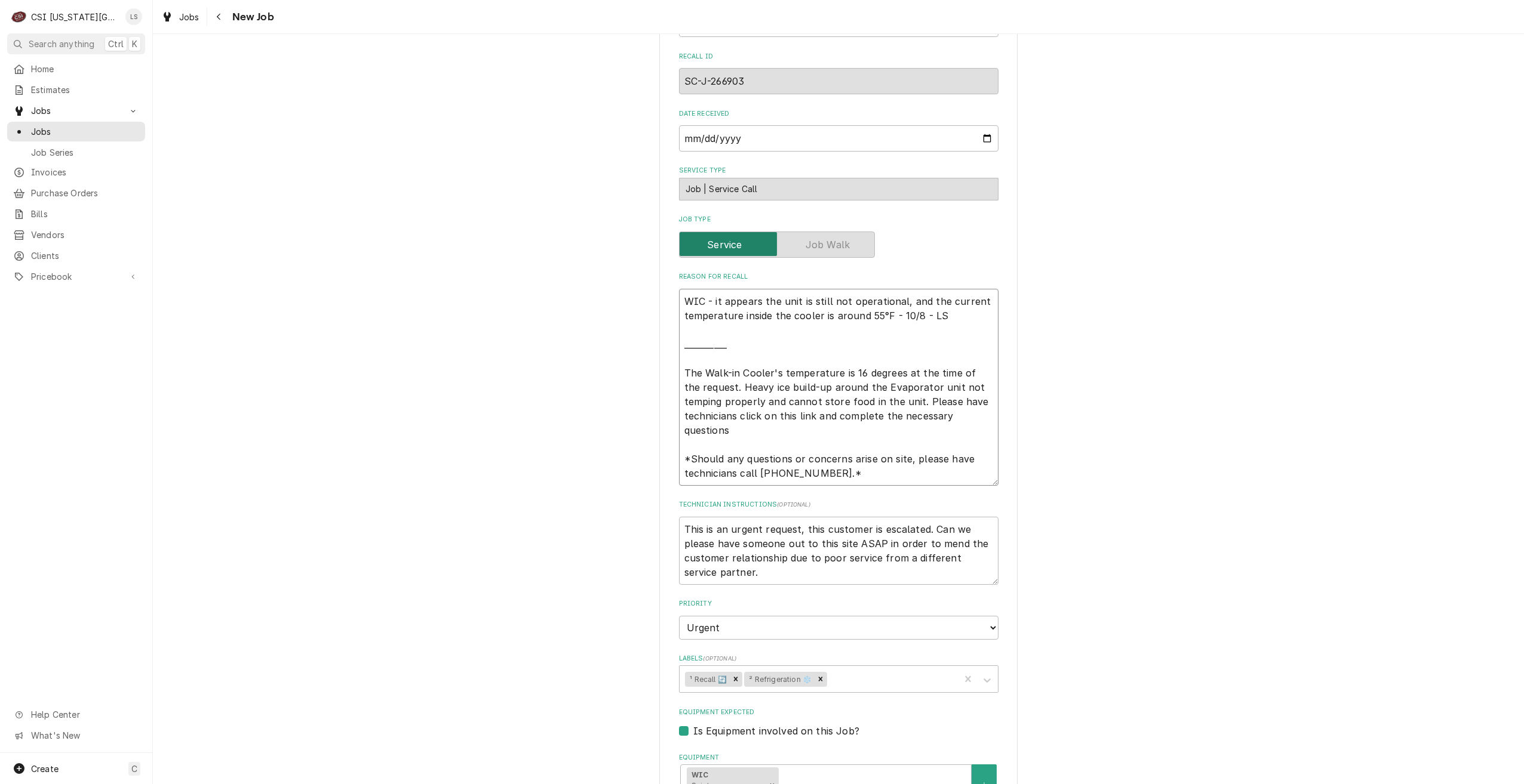
type textarea "x"
type textarea "WIC - it appears the unit is still not operational, and the current temperature…"
type textarea "x"
type textarea "WIC - it appears the unit is still not operational, and the current temperature…"
type textarea "x"
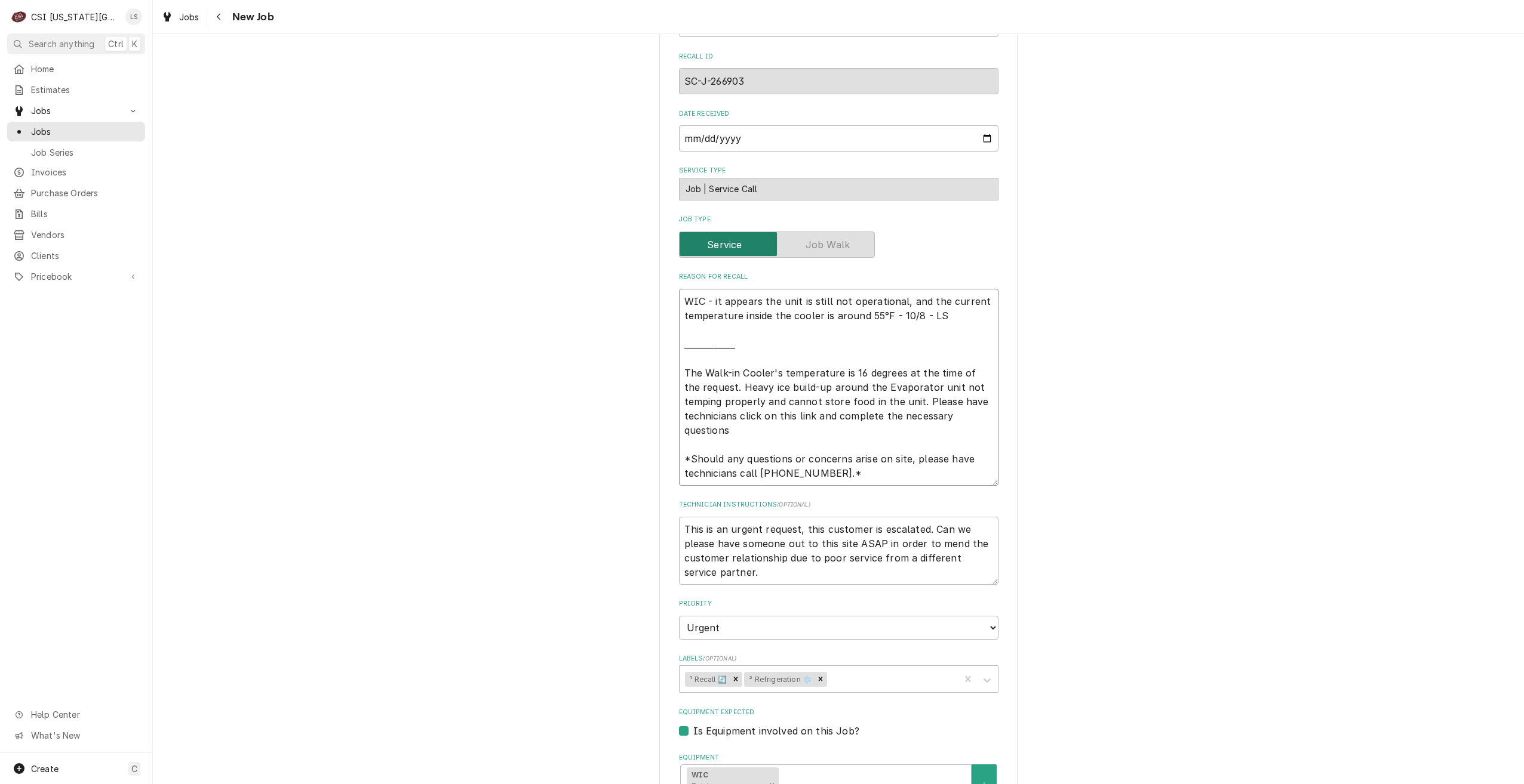
type textarea "WIC - it appears the unit is still not operational, and the current temperature…"
type textarea "x"
type textarea "WIC - it appears the unit is still not operational, and the current temperature…"
type textarea "x"
type textarea "WIC - it appears the unit is still not operational, and the current temperature…"
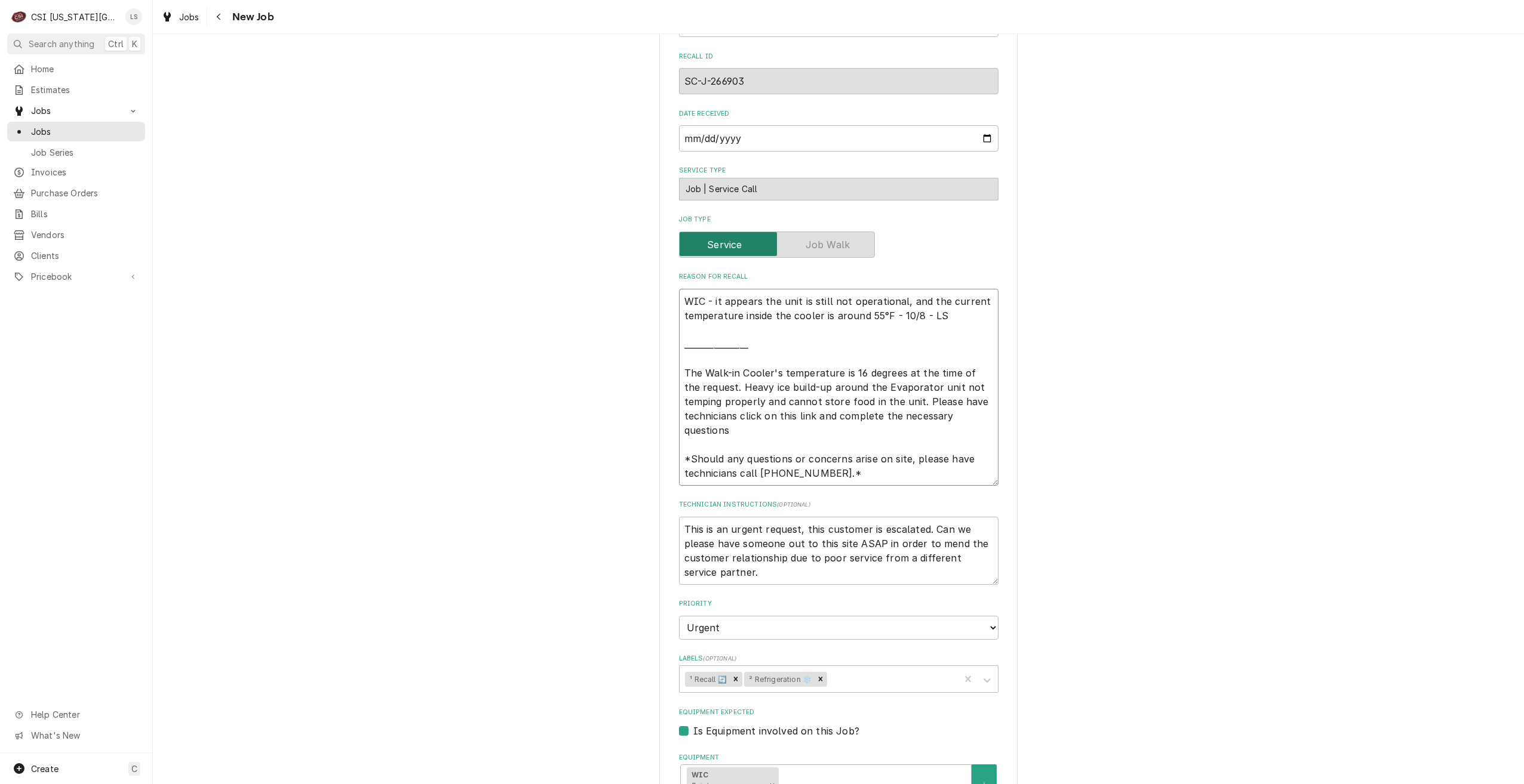
type textarea "x"
type textarea "WIC - it appears the unit is still not operational, and the current temperature…"
type textarea "x"
type textarea "WIC - it appears the unit is still not operational, and the current temperature…"
type textarea "x"
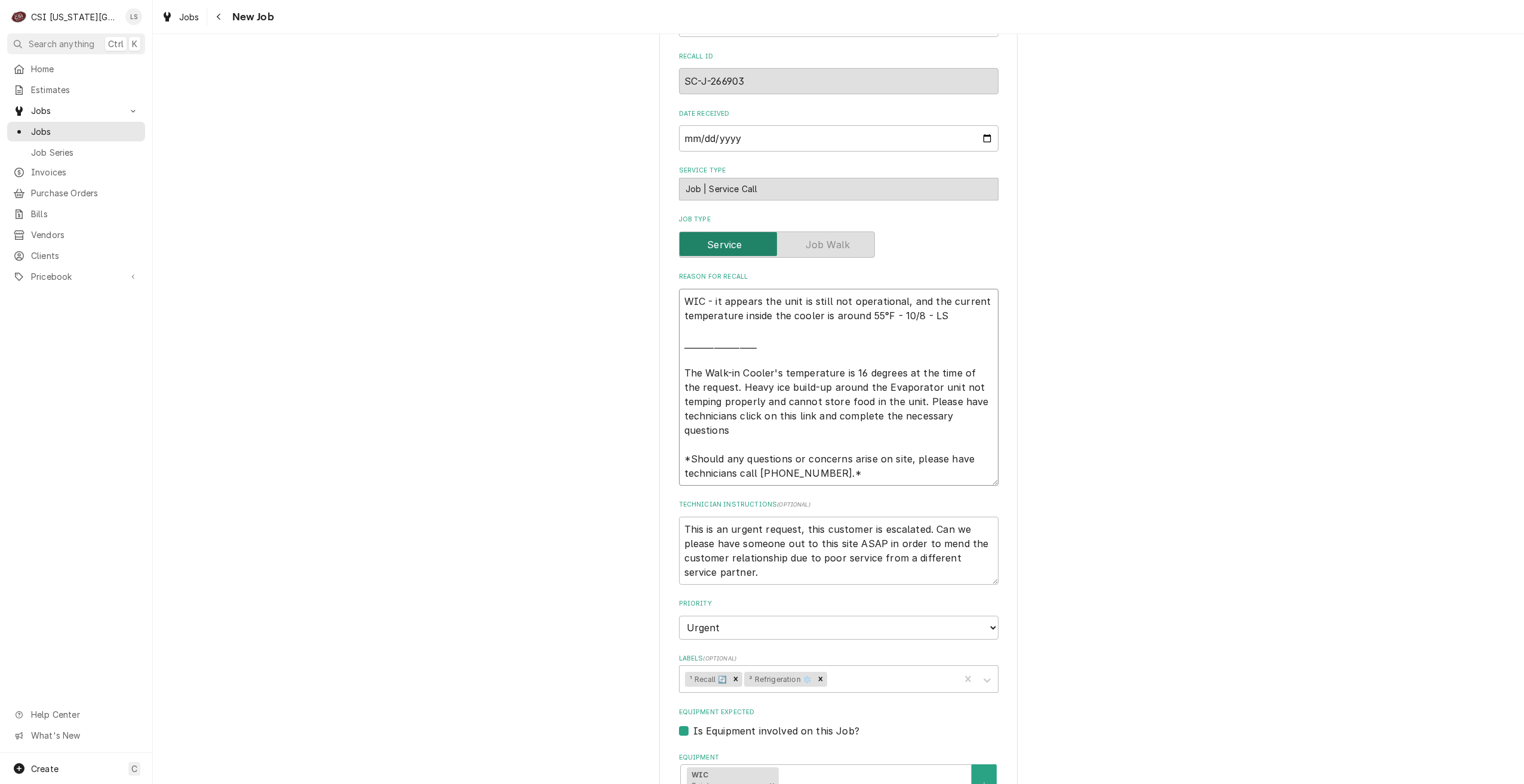
type textarea "WIC - it appears the unit is still not operational, and the current temperature…"
type textarea "x"
type textarea "WIC - it appears the unit is still not operational, and the current temperature…"
type textarea "x"
type textarea "WIC - it appears the unit is still not operational, and the current temperature…"
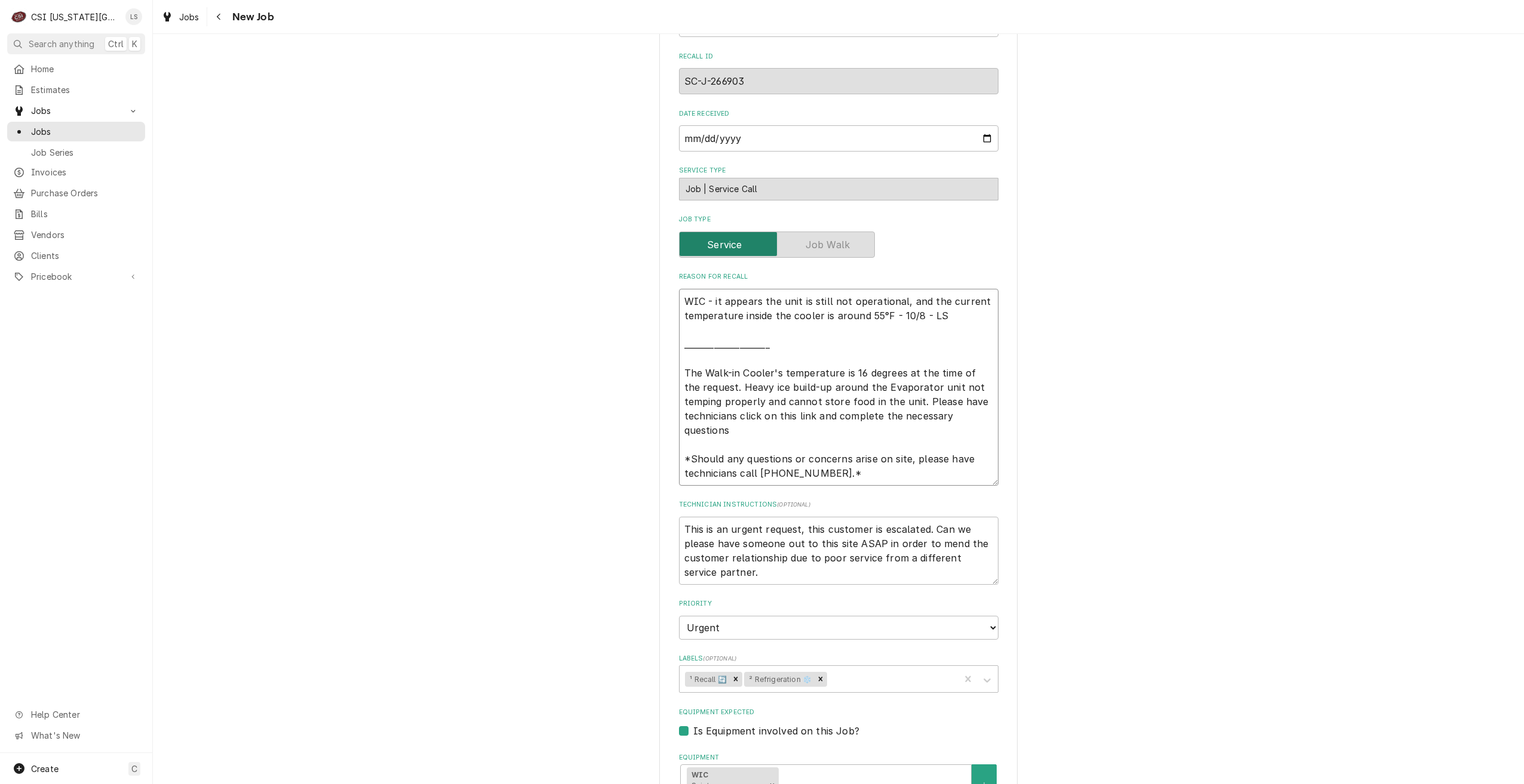
type textarea "x"
type textarea "WIC - it appears the unit is still not operational, and the current temperature…"
type textarea "x"
type textarea "WIC - it appears the unit is still not operational, and the current temperature…"
type textarea "x"
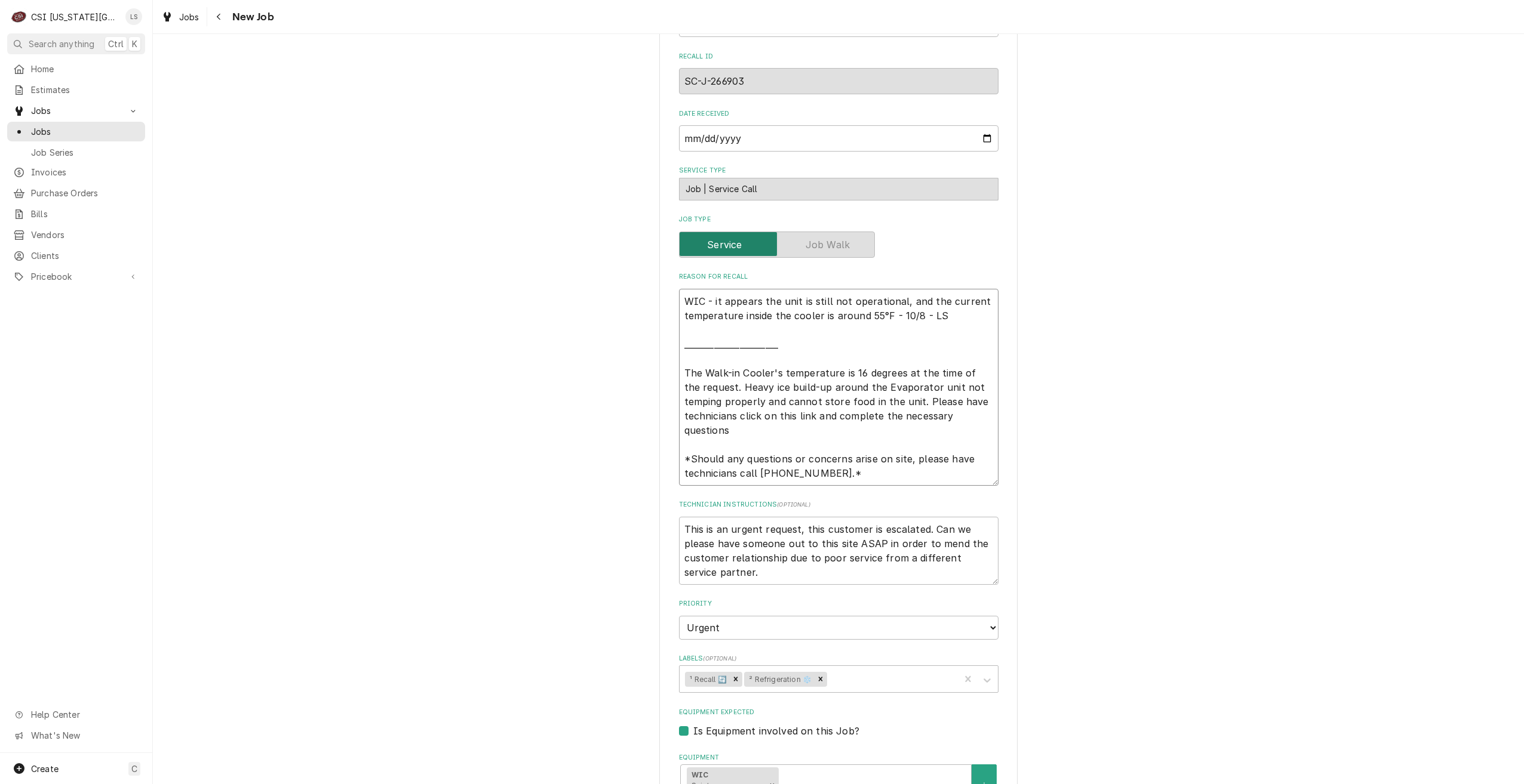
type textarea "WIC - it appears the unit is still not operational, and the current temperature…"
type textarea "x"
type textarea "WIC - it appears the unit is still not operational, and the current temperature…"
type textarea "x"
type textarea "WIC - it appears the unit is still not operational, and the current temperature…"
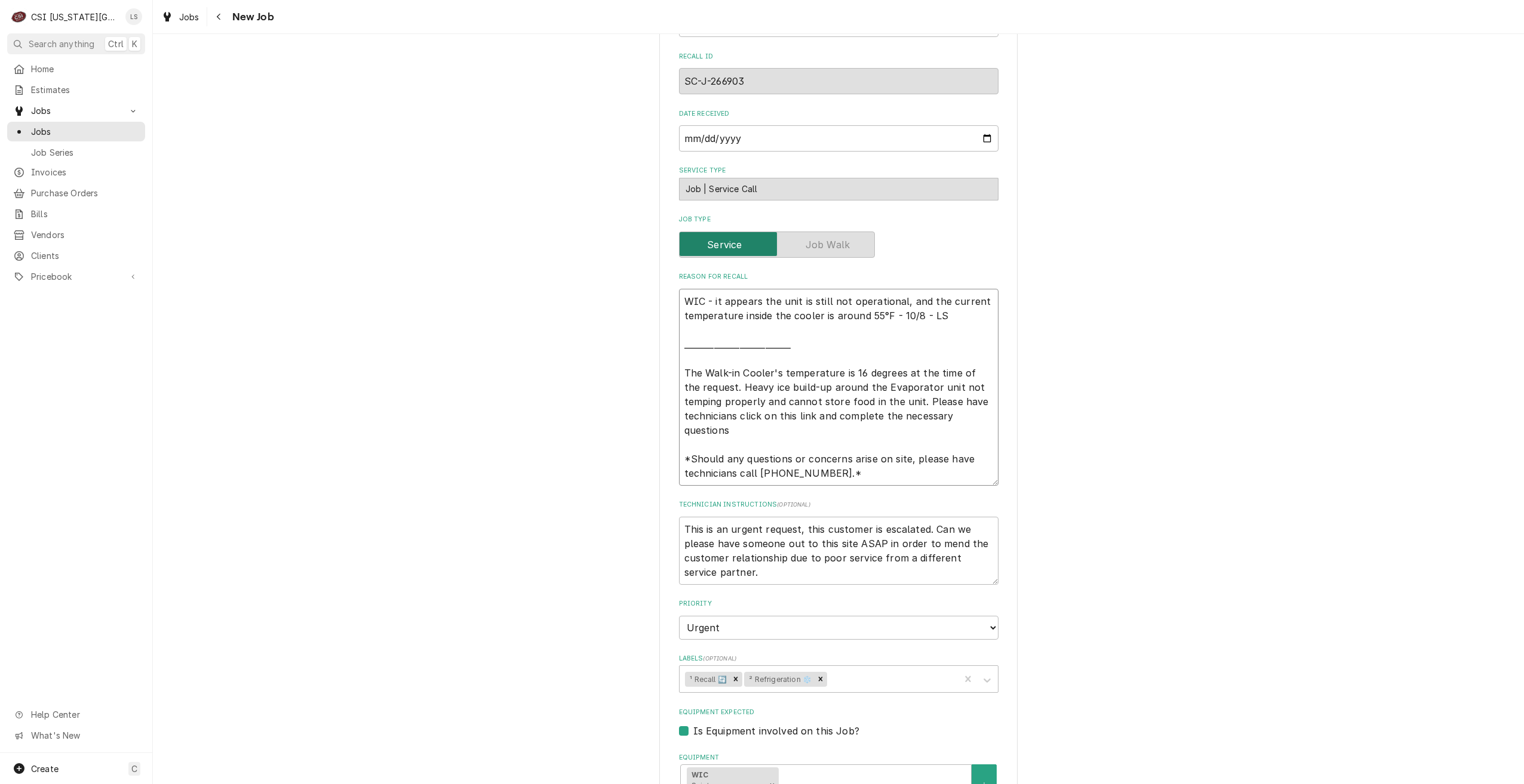
type textarea "x"
type textarea "WIC - it appears the unit is still not operational, and the current temperature…"
type textarea "x"
type textarea "WIC - it appears the unit is still not operational, and the current temperature…"
type textarea "x"
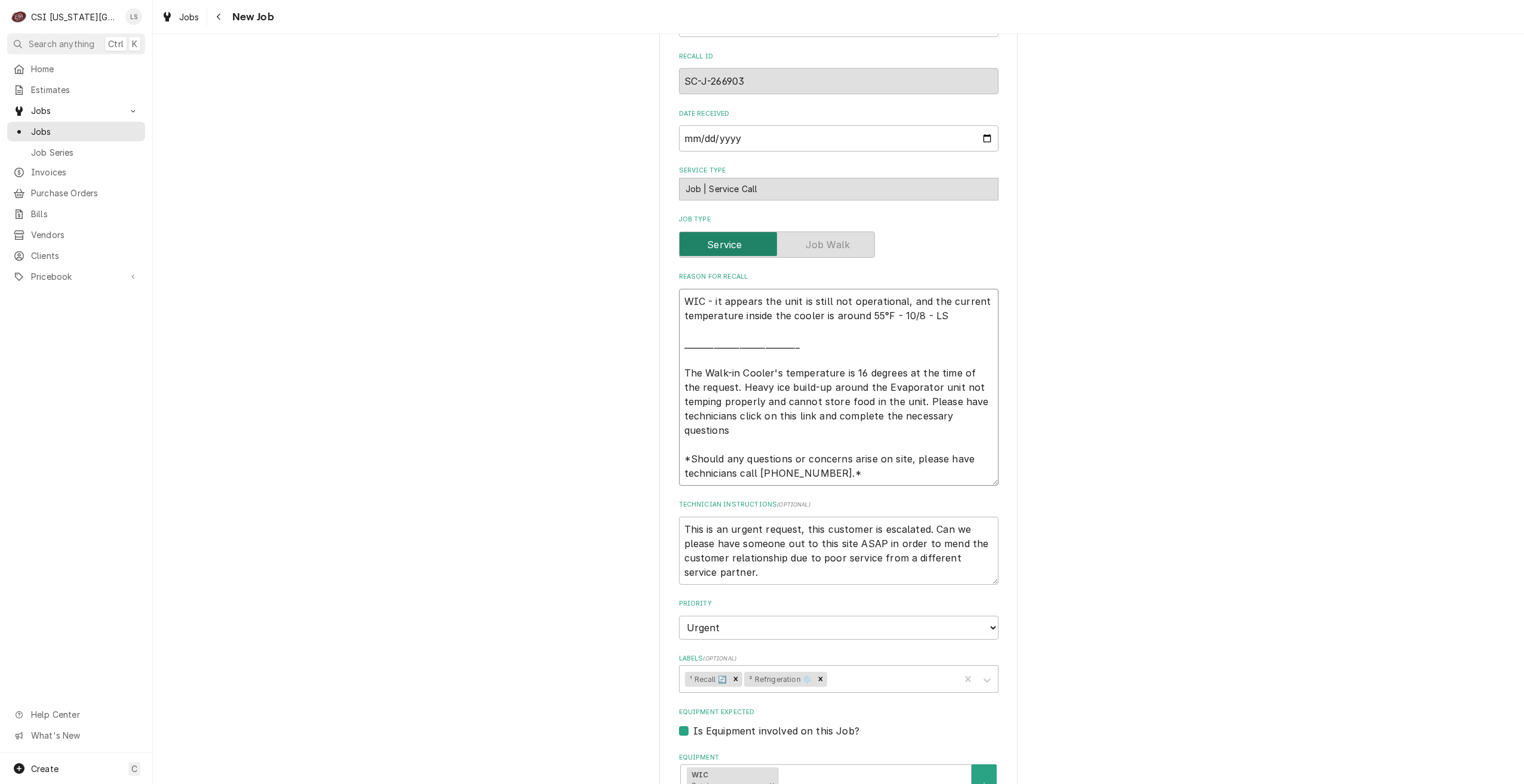
type textarea "WIC - it appears the unit is still not operational, and the current temperature…"
type textarea "x"
type textarea "WIC - it appears the unit is still not operational, and the current temperature…"
type textarea "x"
type textarea "WIC - it appears the unit is still not operational, and the current temperature…"
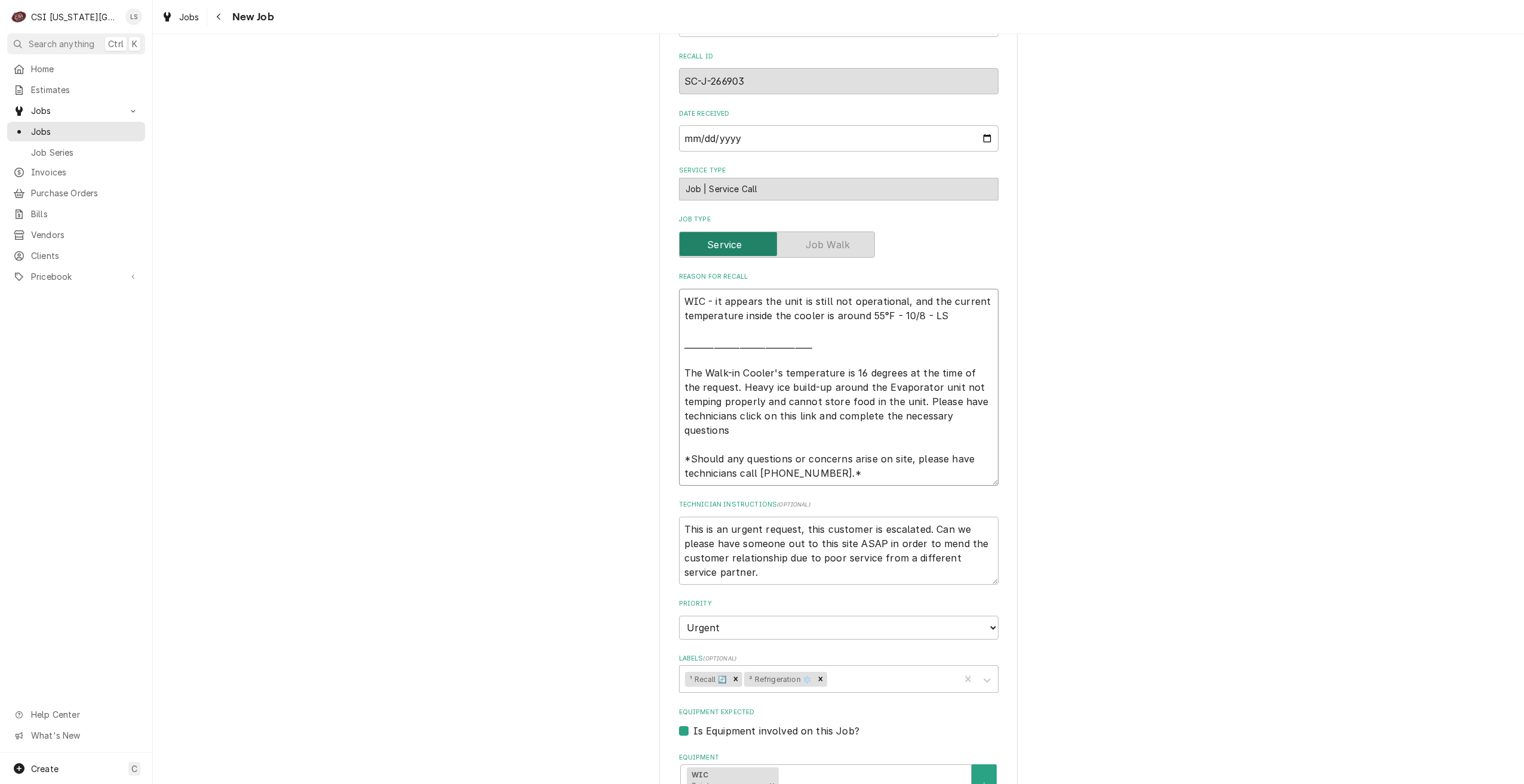
type textarea "x"
type textarea "WIC - it appears the unit is still not operational, and the current temperature…"
type textarea "x"
type textarea "WIC - it appears the unit is still not operational, and the current temperature…"
type textarea "x"
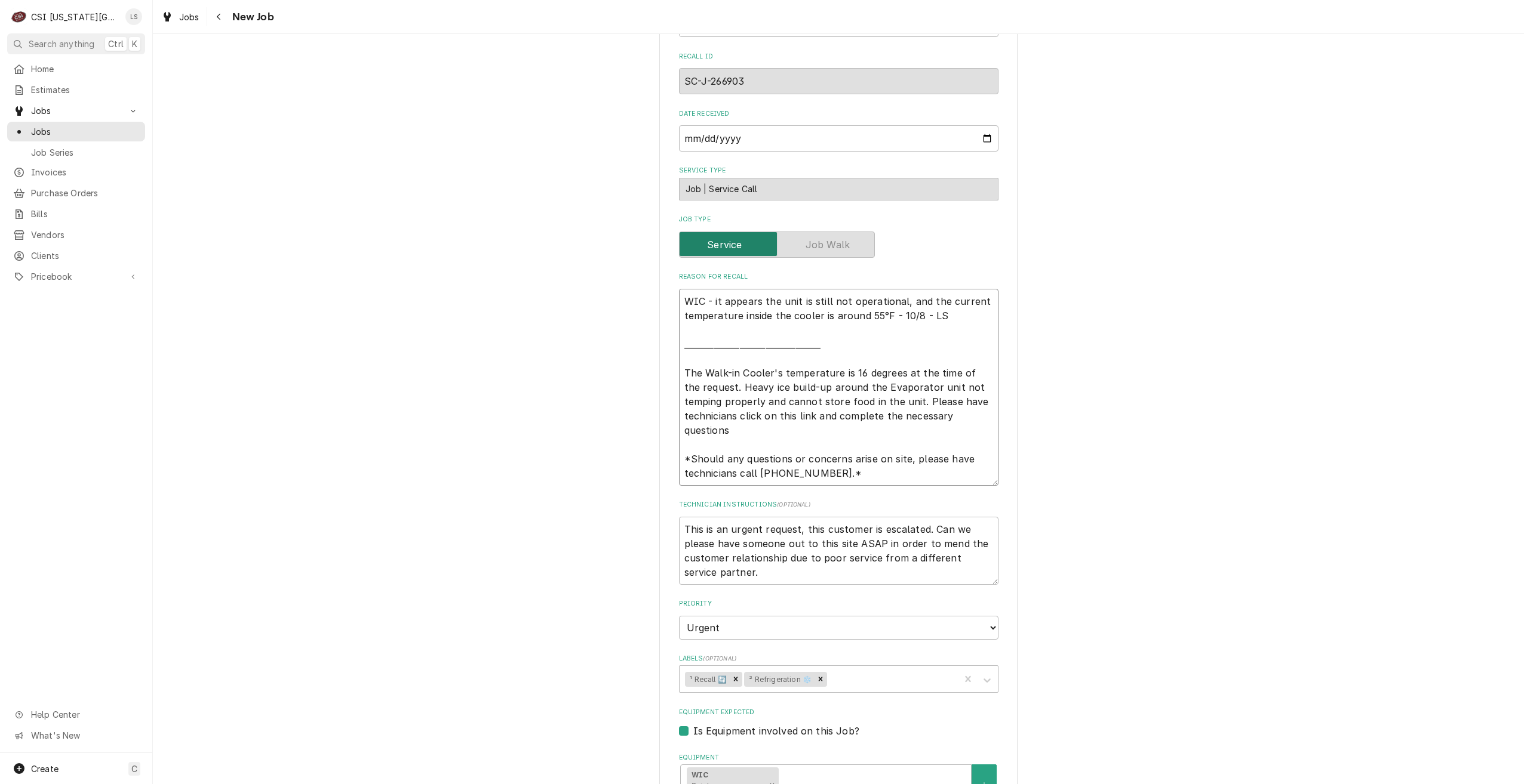
type textarea "WIC - it appears the unit is still not operational, and the current temperature…"
type textarea "x"
type textarea "WIC - it appears the unit is still not operational, and the current temperature…"
type textarea "x"
type textarea "WIC - it appears the unit is still not operational, and the current temperature…"
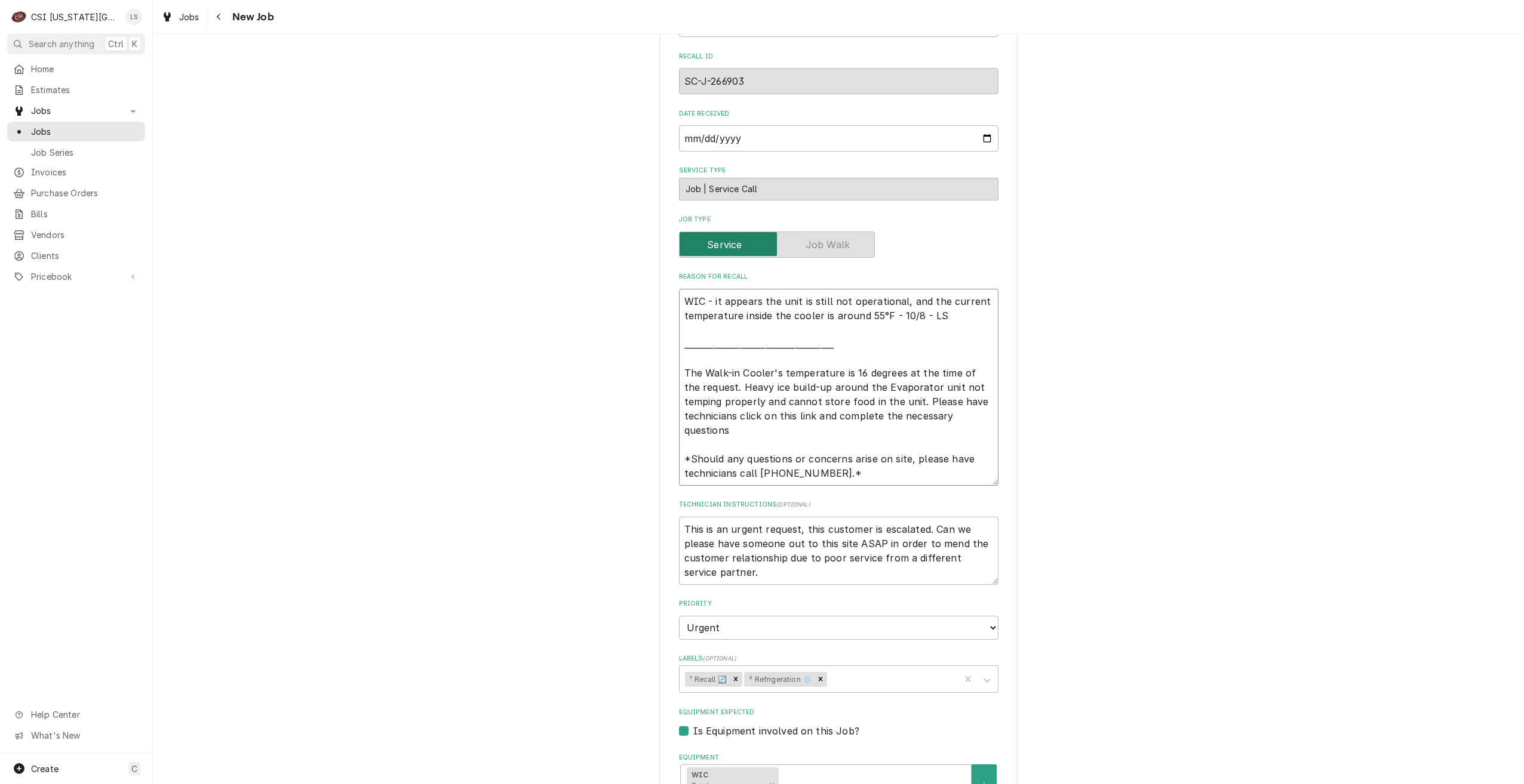
type textarea "x"
type textarea "WIC - it appears the unit is still not operational, and the current temperature…"
type textarea "x"
type textarea "WIC - it appears the unit is still not operational, and the current temperature…"
type textarea "x"
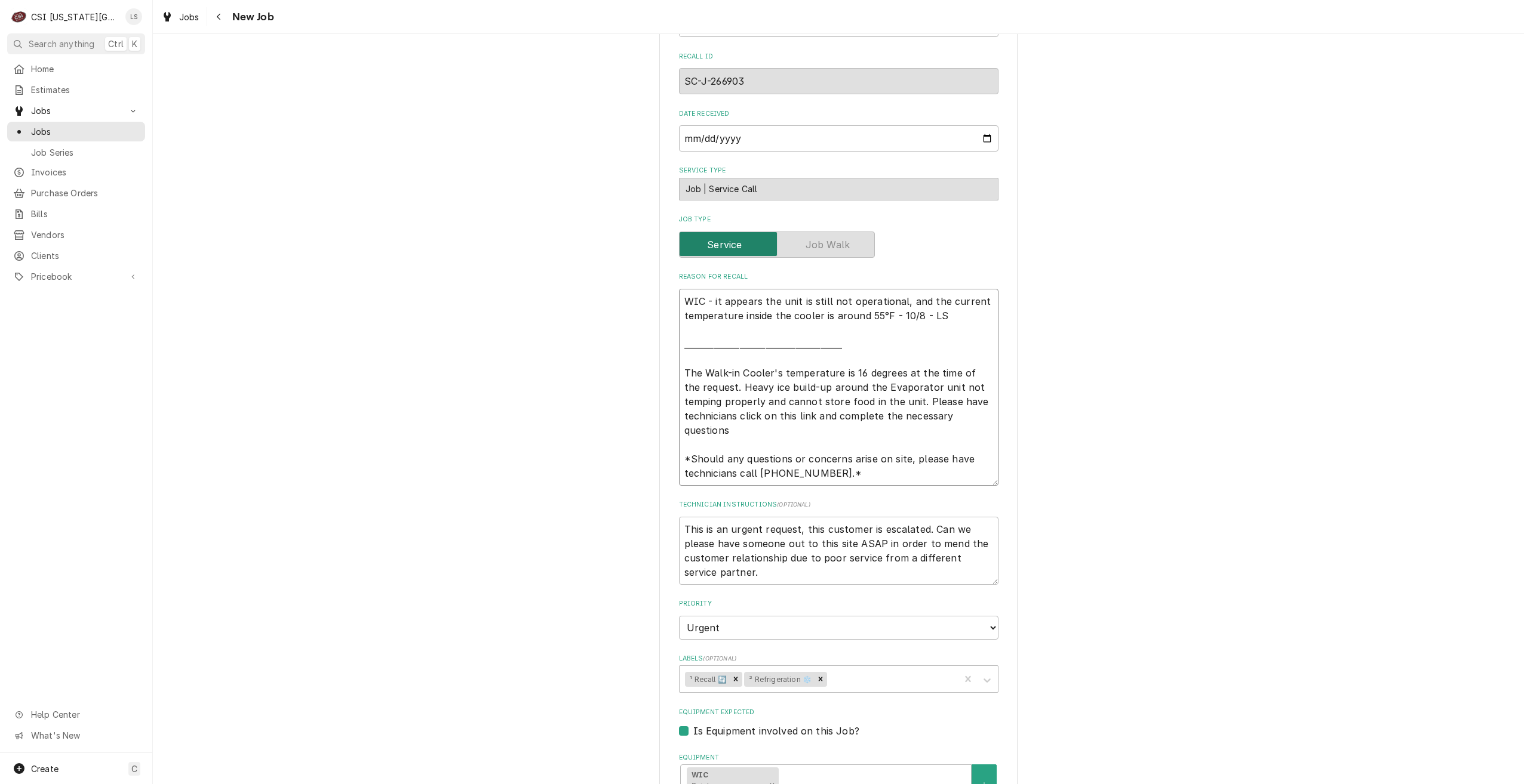
type textarea "WIC - it appears the unit is still not operational, and the current temperature…"
type textarea "x"
type textarea "WIC - it appears the unit is still not operational, and the current temperature…"
type textarea "x"
type textarea "WIC - it appears the unit is still not operational, and the current temperature…"
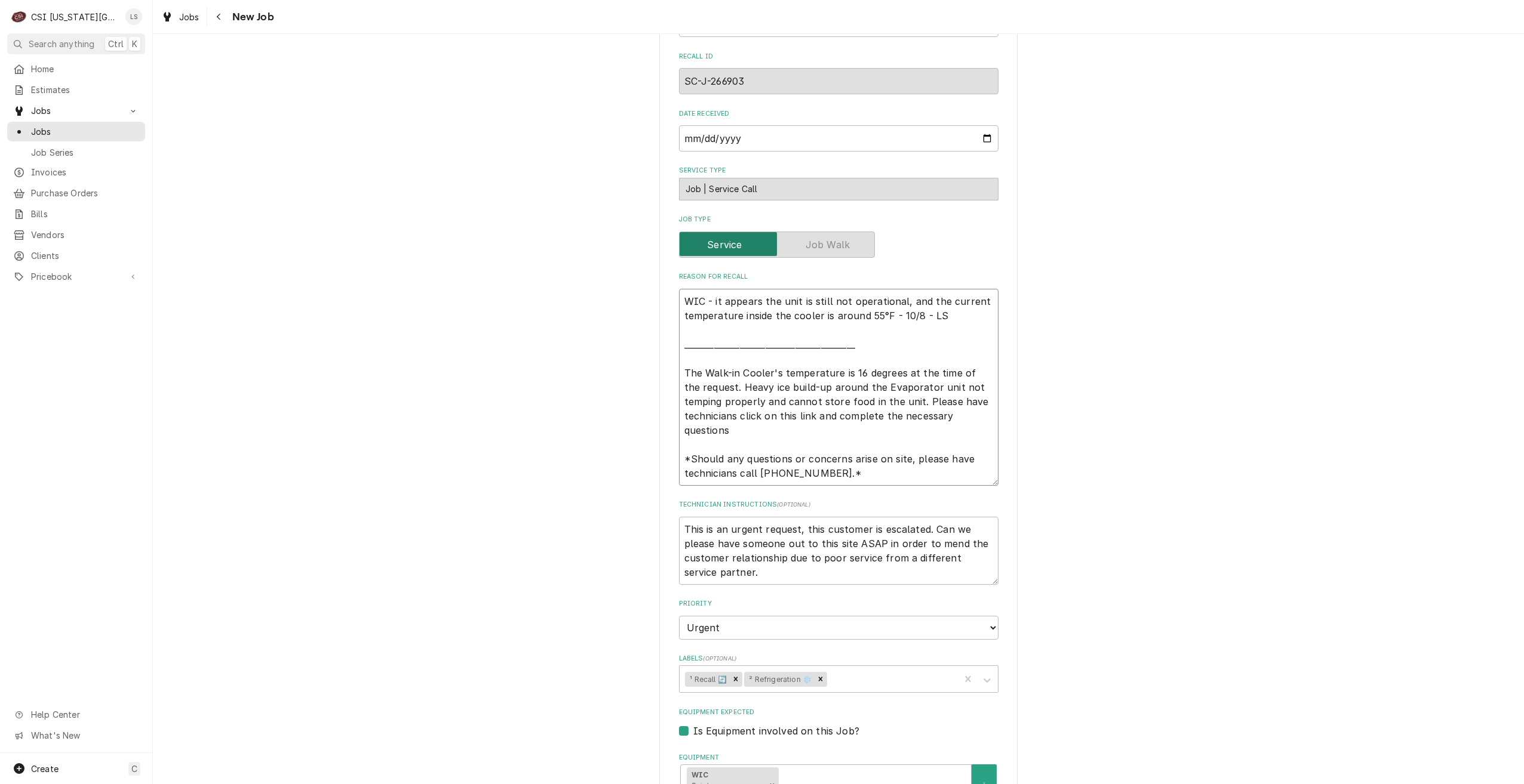
type textarea "x"
type textarea "WIC - it appears the unit is still not operational, and the current temperature…"
type textarea "x"
type textarea "WIC - it appears the unit is still not operational, and the current temperature…"
type textarea "x"
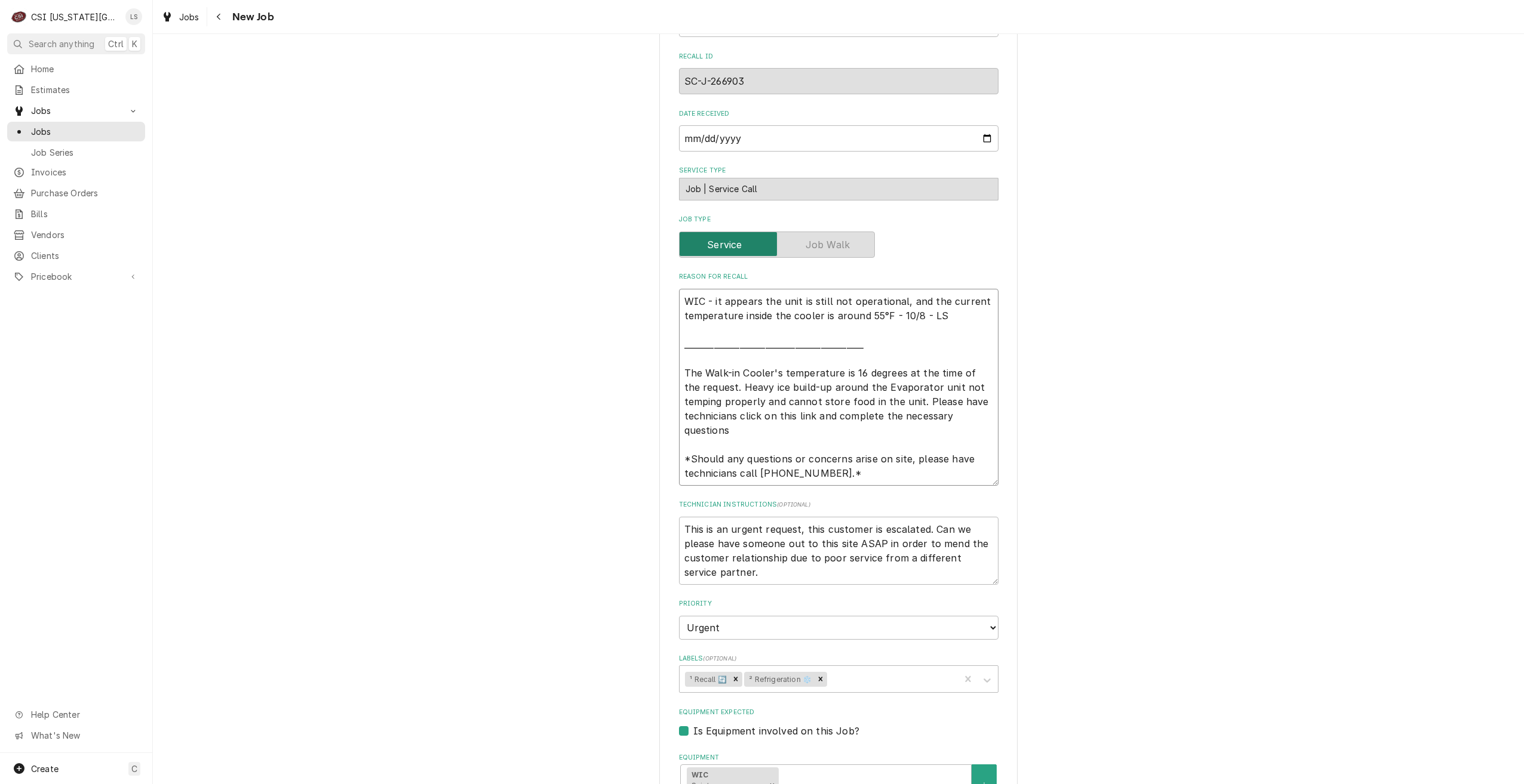
type textarea "WIC - it appears the unit is still not operational, and the current temperature…"
type textarea "x"
type textarea "WIC - it appears the unit is still not operational, and the current temperature…"
type textarea "x"
type textarea "WIC - it appears the unit is still not operational, and the current temperature…"
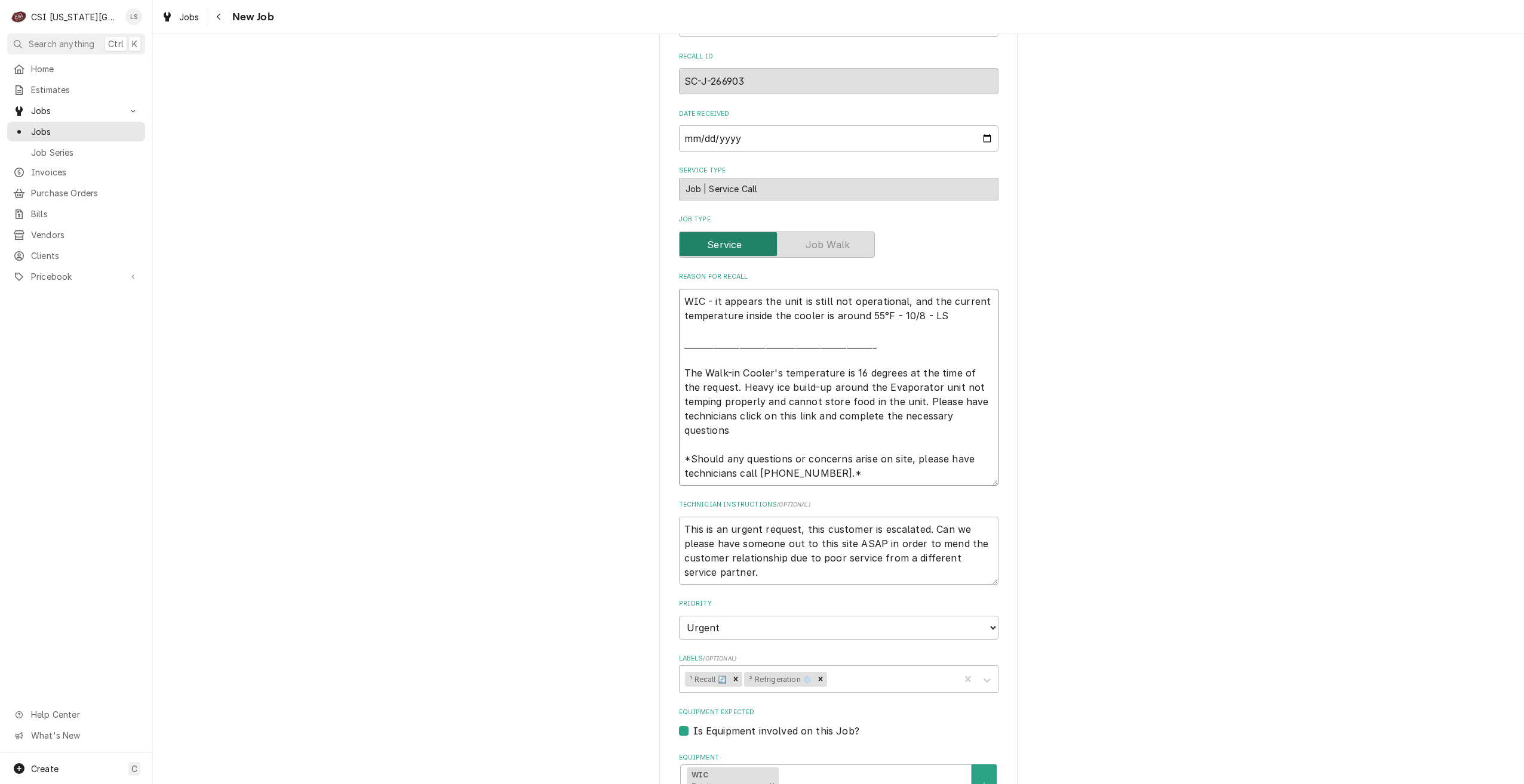
type textarea "x"
type textarea "WIC - it appears the unit is still not operational, and the current temperature…"
type textarea "x"
type textarea "WIC - it appears the unit is still not operational, and the current temperature…"
type textarea "x"
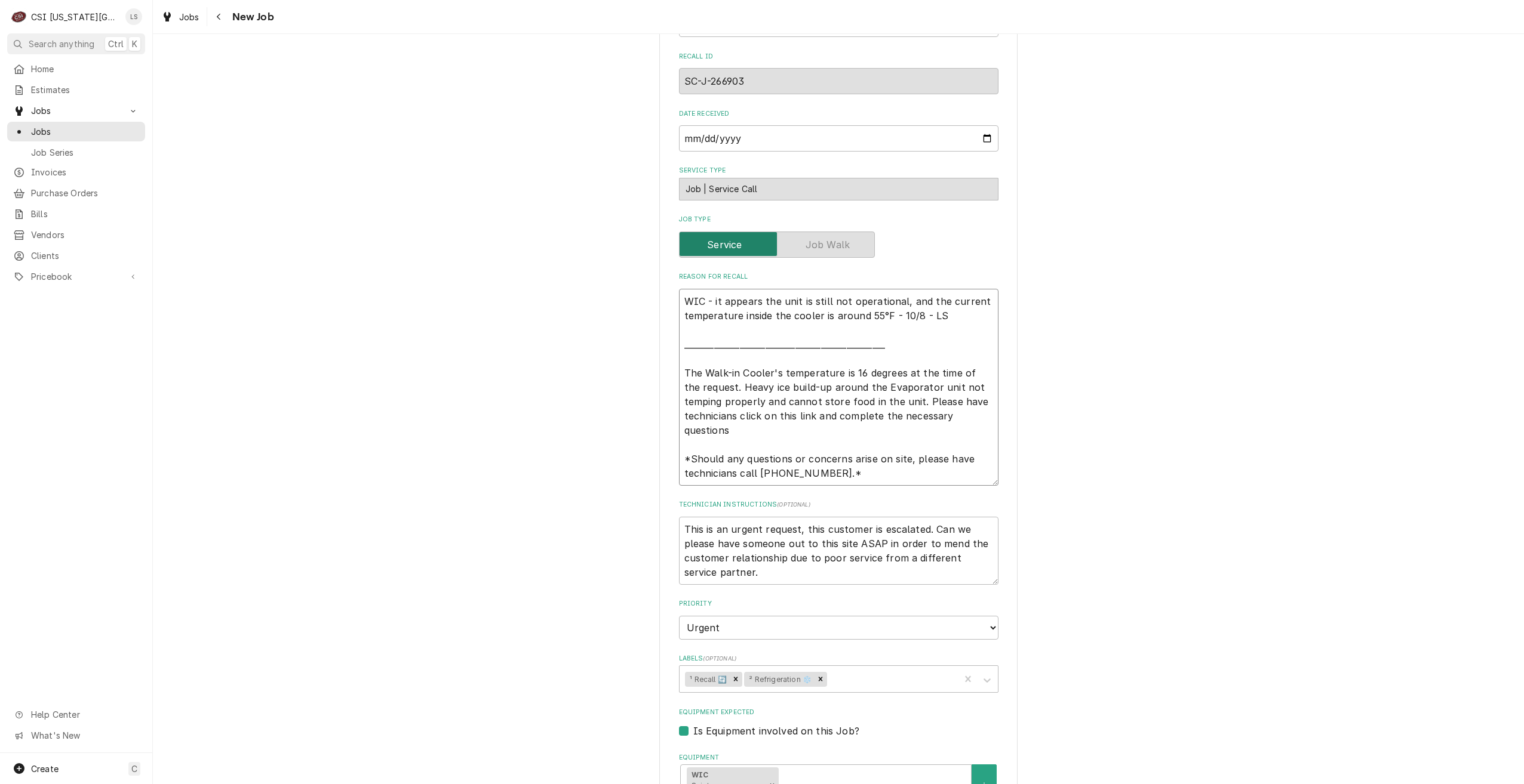
type textarea "WIC - it appears the unit is still not operational, and the current temperature…"
type textarea "x"
type textarea "WIC - it appears the unit is still not operational, and the current temperature…"
type textarea "x"
type textarea "WIC - it appears the unit is still not operational, and the current temperature…"
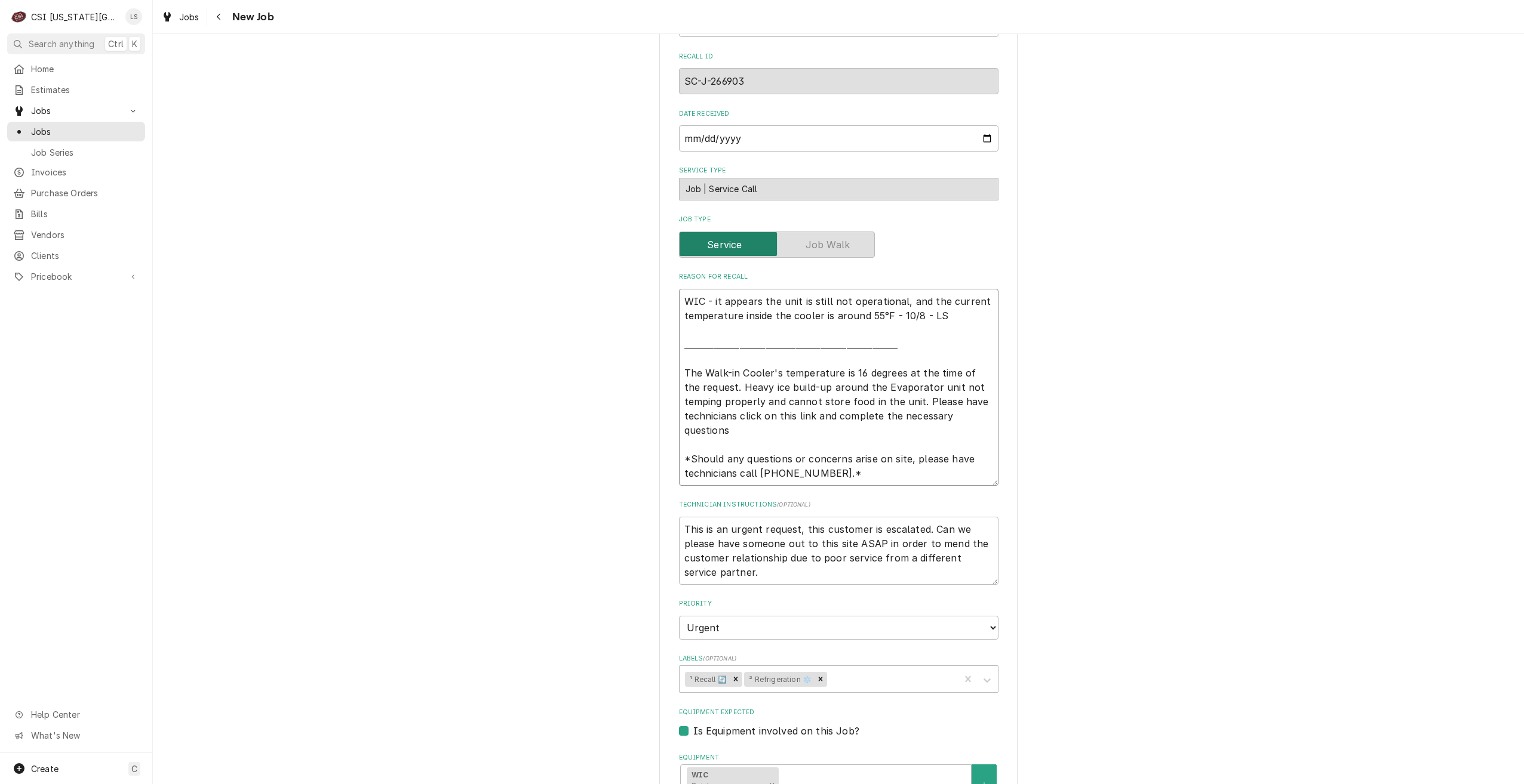
type textarea "x"
type textarea "WIC - it appears the unit is still not operational, and the current temperature…"
type textarea "x"
type textarea "WIC - it appears the unit is still not operational, and the current temperature…"
type textarea "x"
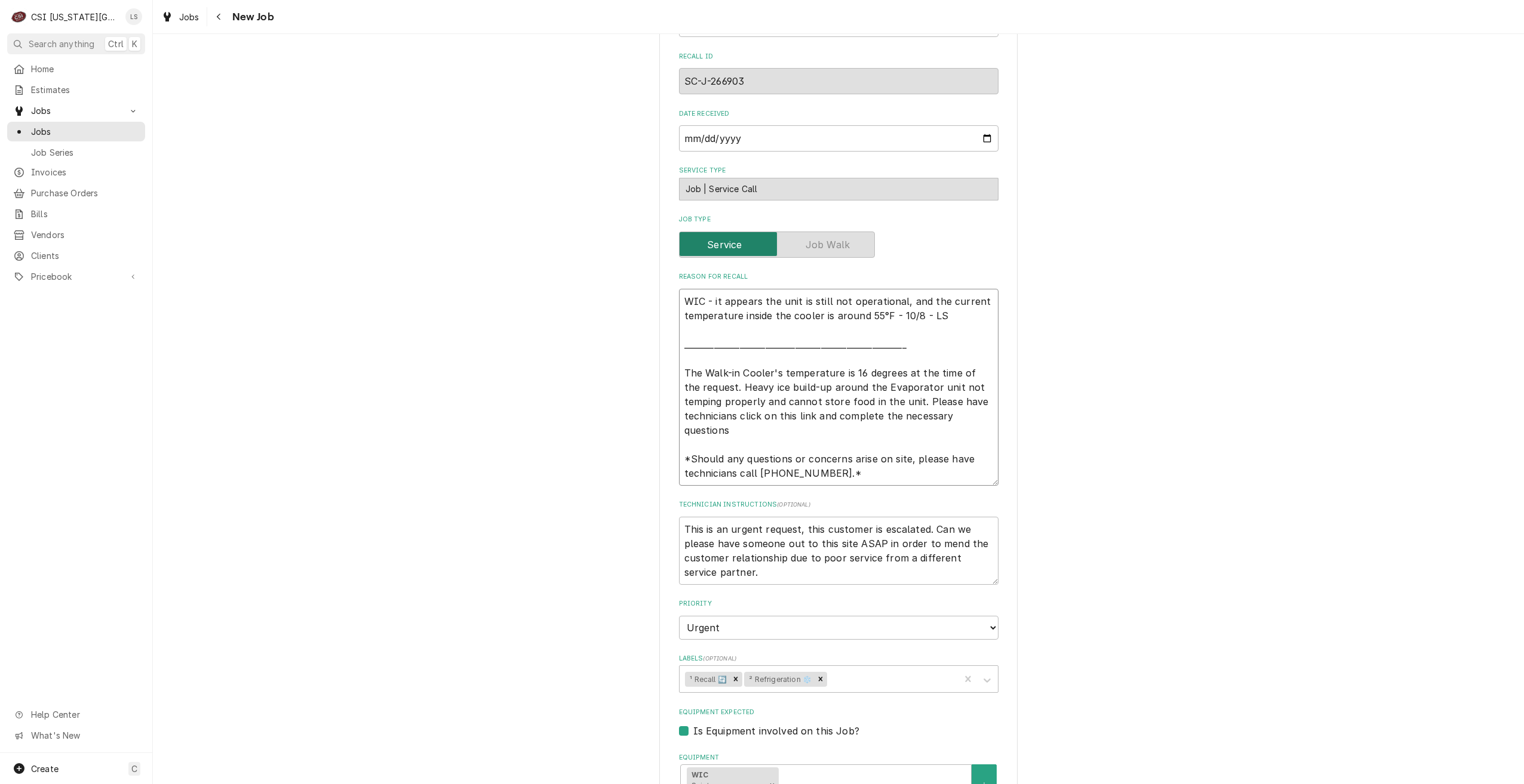
type textarea "WIC - it appears the unit is still not operational, and the current temperature…"
type textarea "x"
type textarea "WIC - it appears the unit is still not operational, and the current temperature…"
type textarea "x"
type textarea "WIC - it appears the unit is still not operational, and the current temperature…"
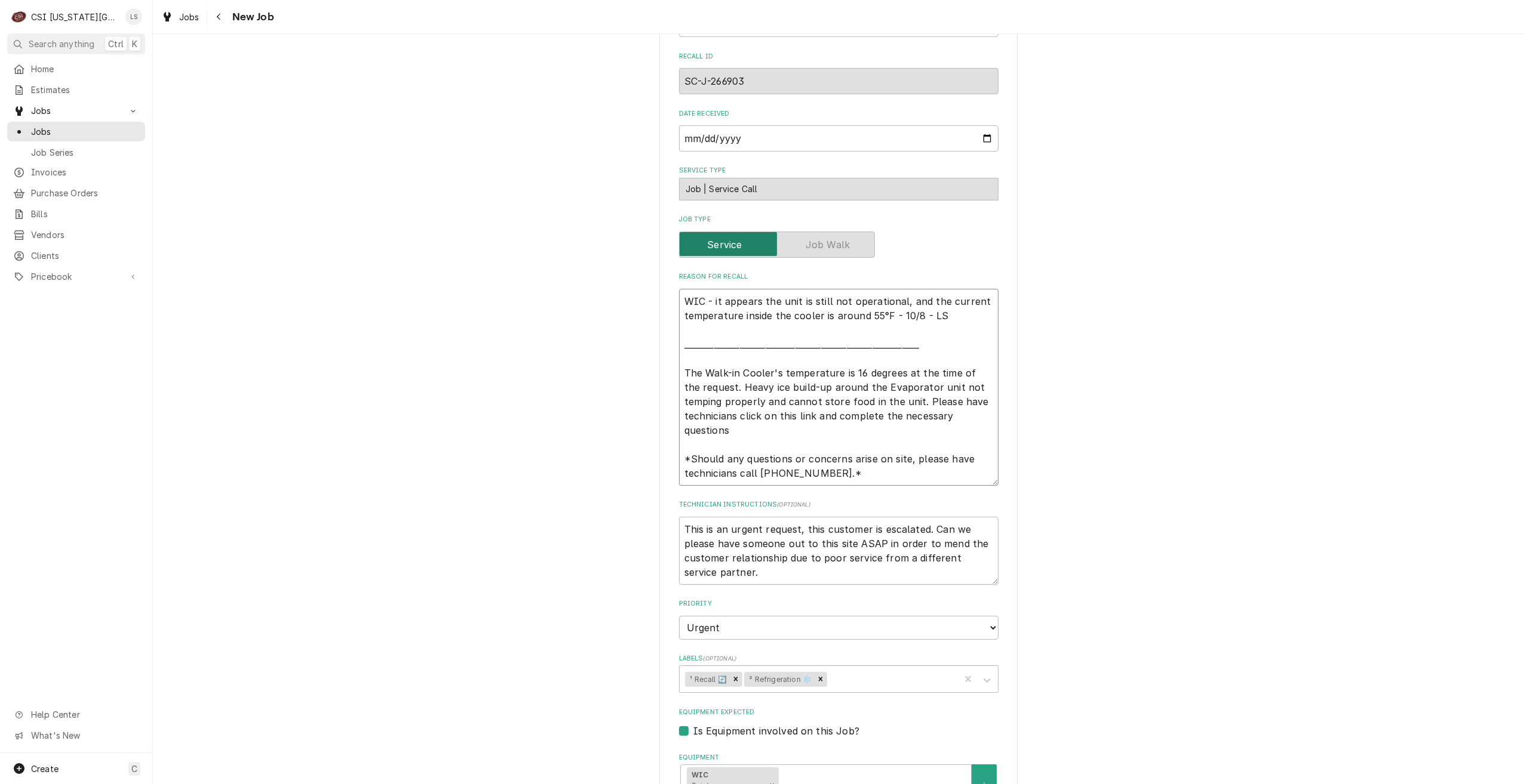
type textarea "x"
type textarea "WIC - it appears the unit is still not operational, and the current temperature…"
type textarea "x"
type textarea "WIC - it appears the unit is still not operational, and the current temperature…"
type textarea "x"
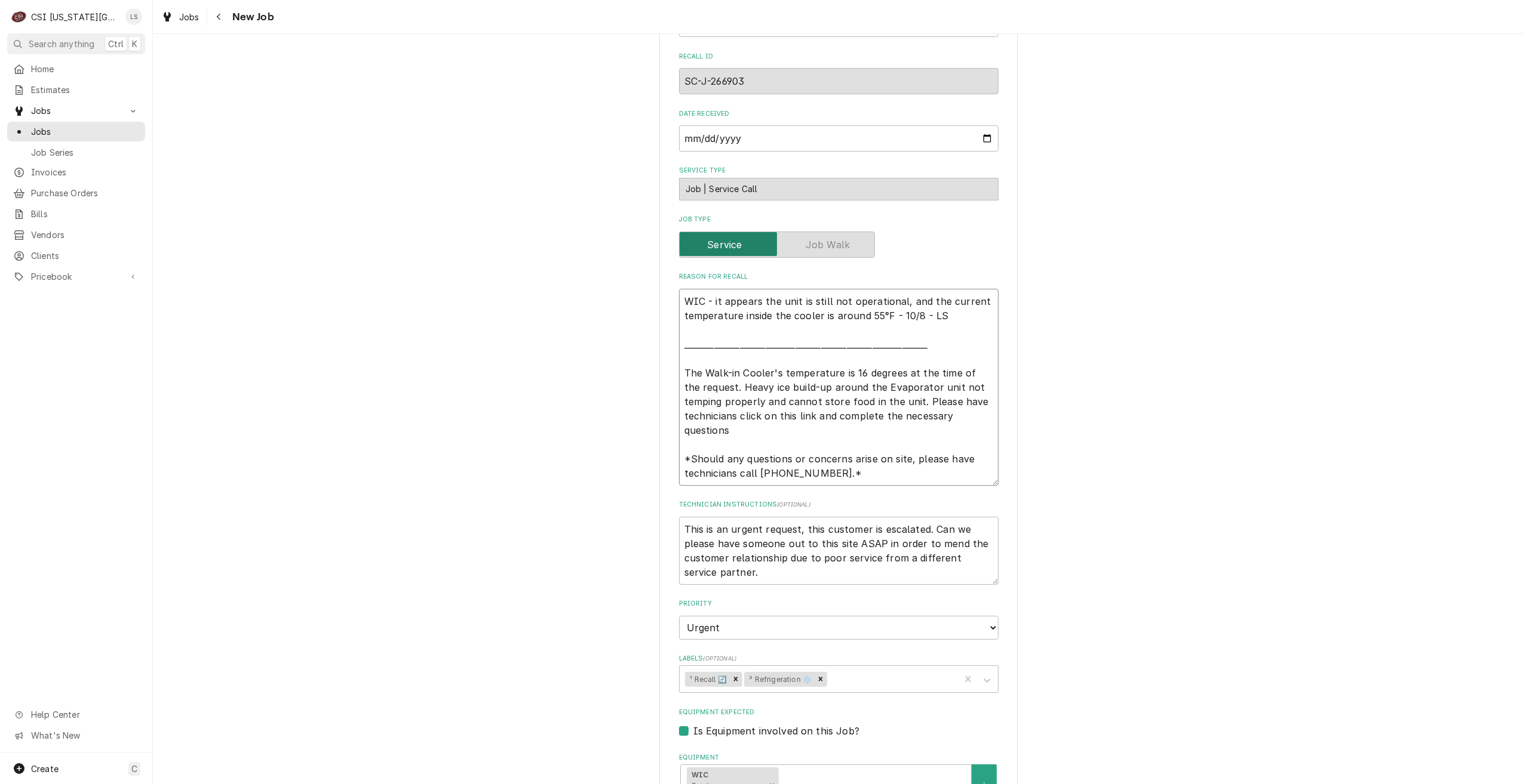
type textarea "WIC - it appears the unit is still not operational, and the current temperature…"
type textarea "x"
type textarea "WIC - it appears the unit is still not operational, and the current temperature…"
type textarea "x"
type textarea "WIC - it appears the unit is still not operational, and the current temperature…"
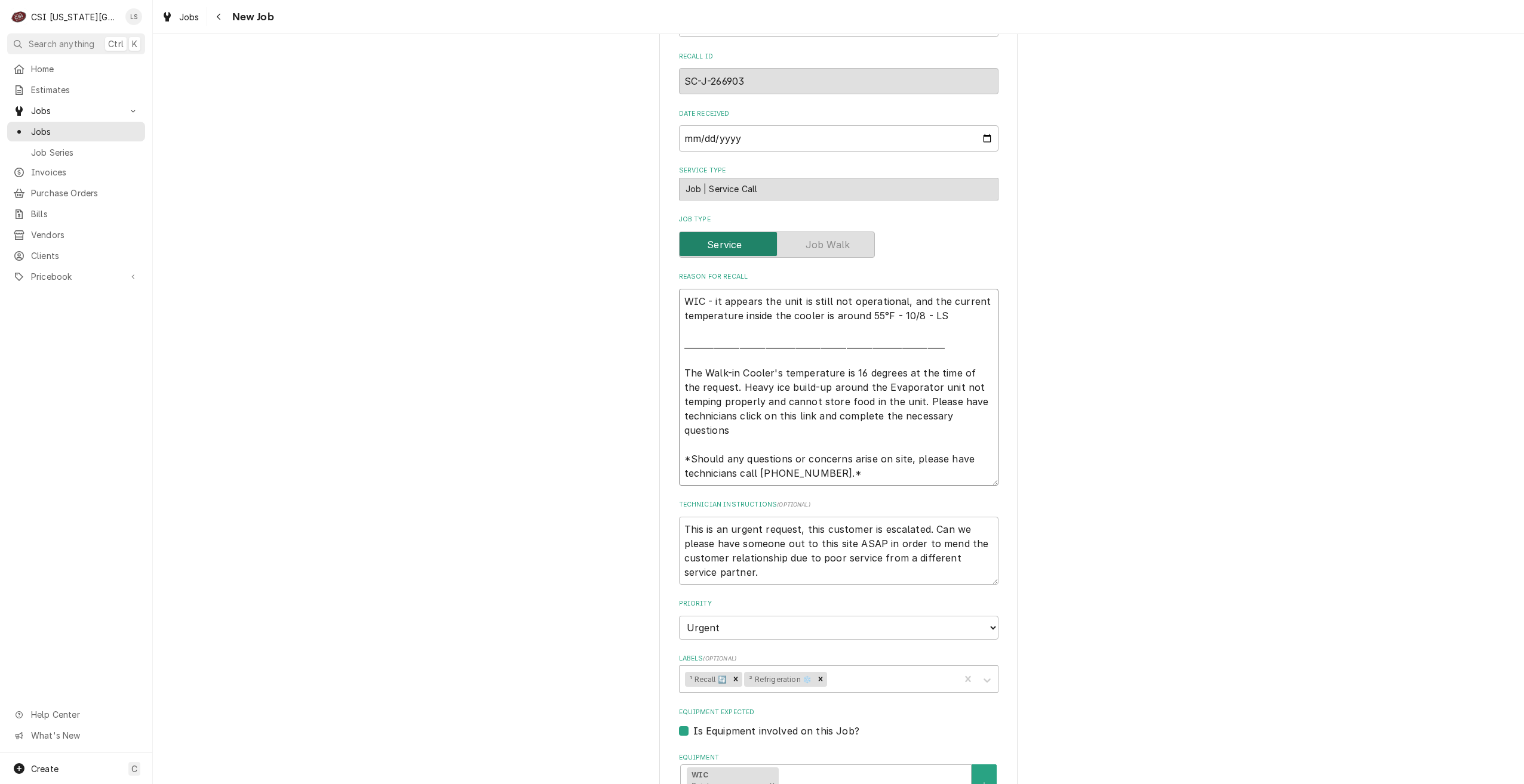
type textarea "x"
type textarea "WIC - it appears the unit is still not operational, and the current temperature…"
type textarea "x"
type textarea "WIC - it appears the unit is still not operational, and the current temperature…"
click at [1090, 286] on div "Use the fields below to edit this job: Client Details Client DIGITACT-SCRIPTION…" at bounding box center [838, 430] width 1371 height 1721
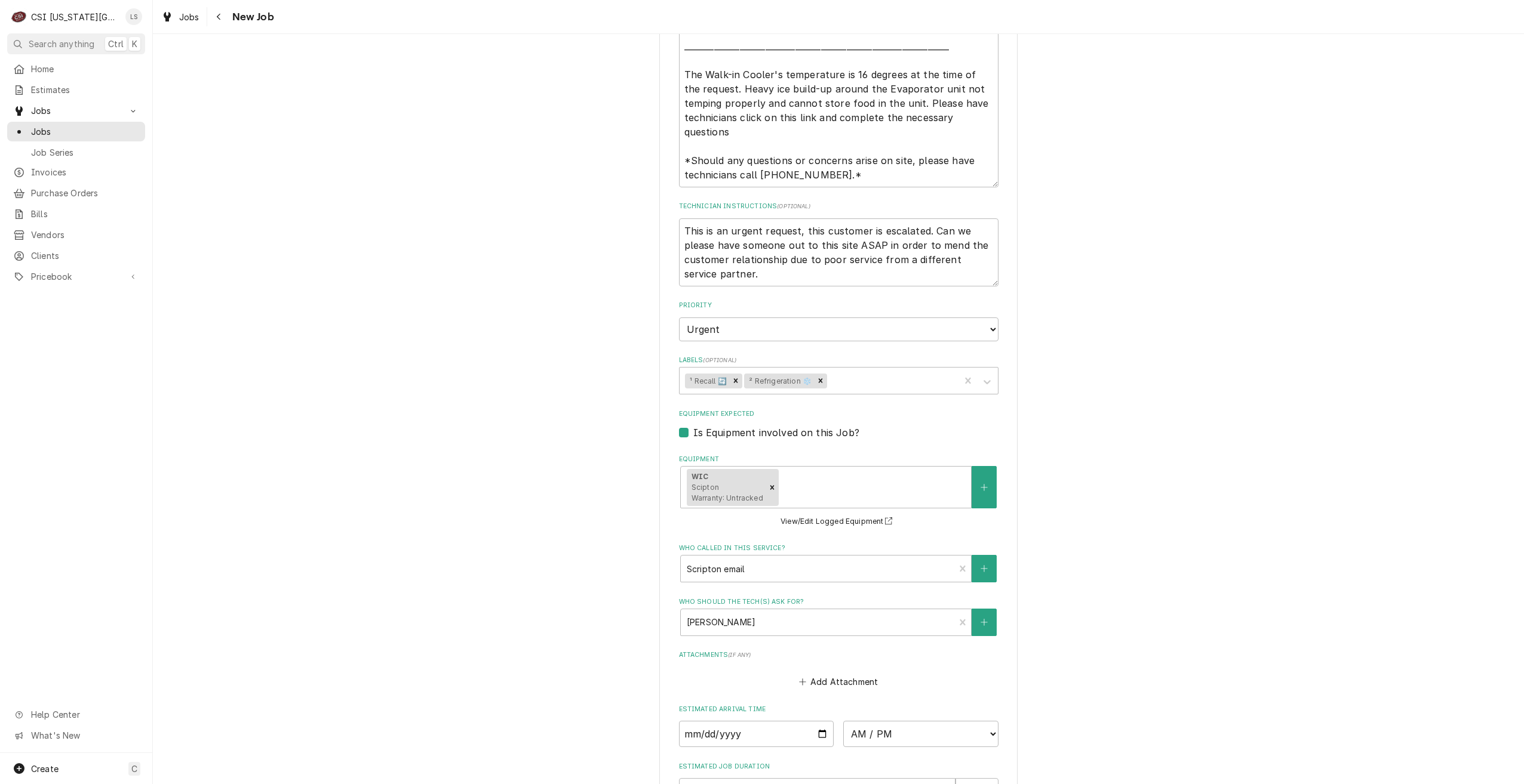
scroll to position [983, 0]
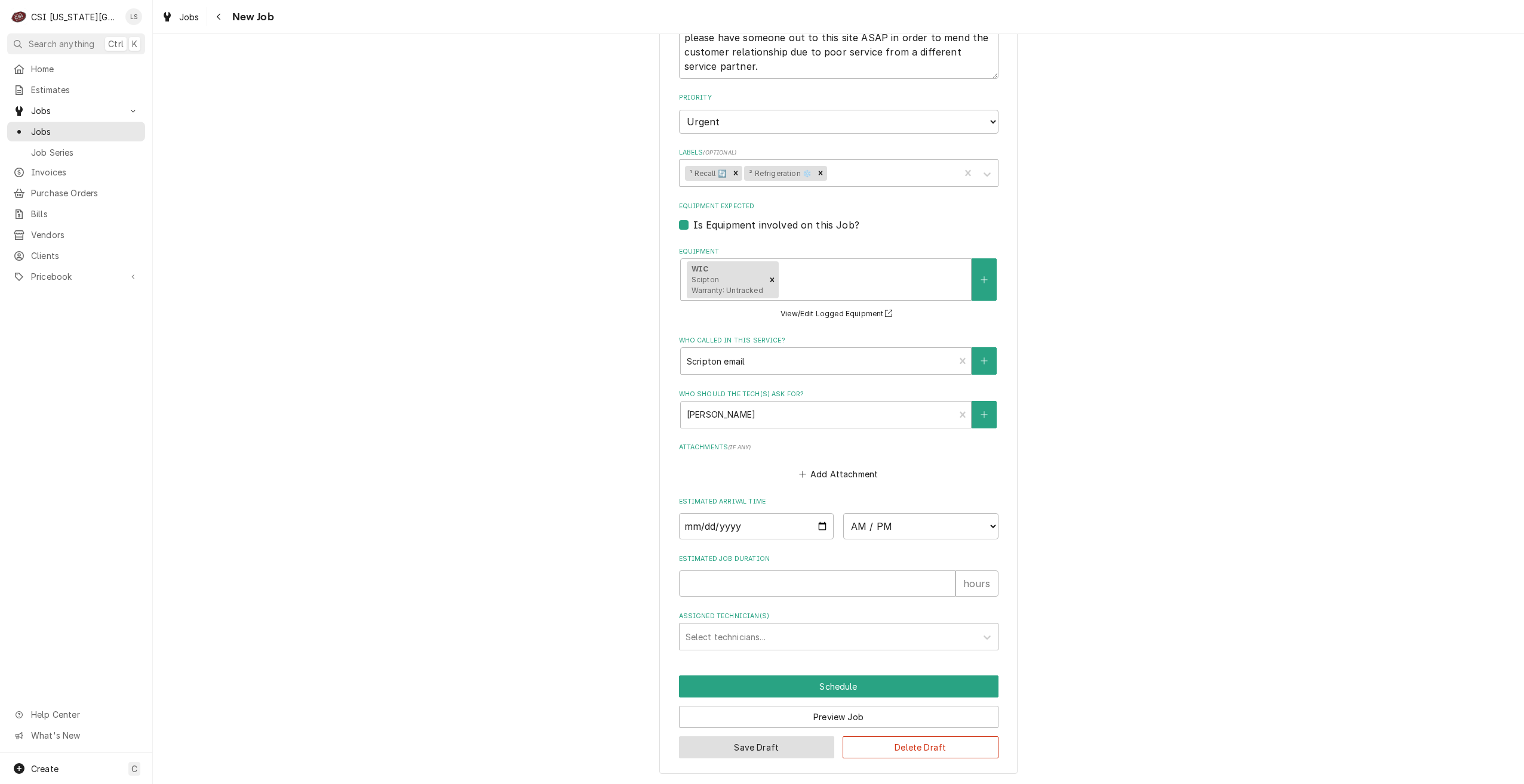
click at [725, 752] on button "Save Draft" at bounding box center [757, 747] width 156 height 22
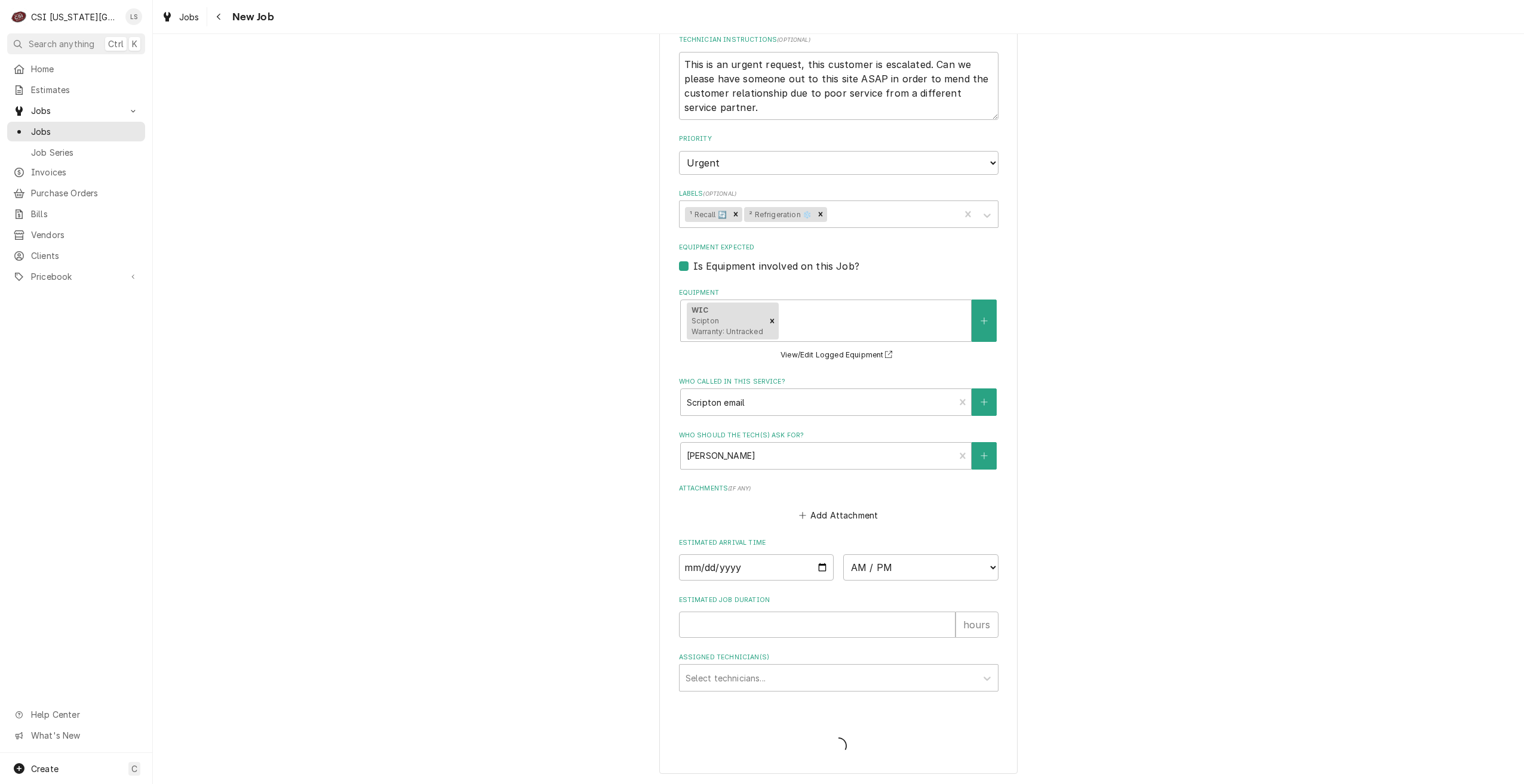
scroll to position [942, 0]
type textarea "x"
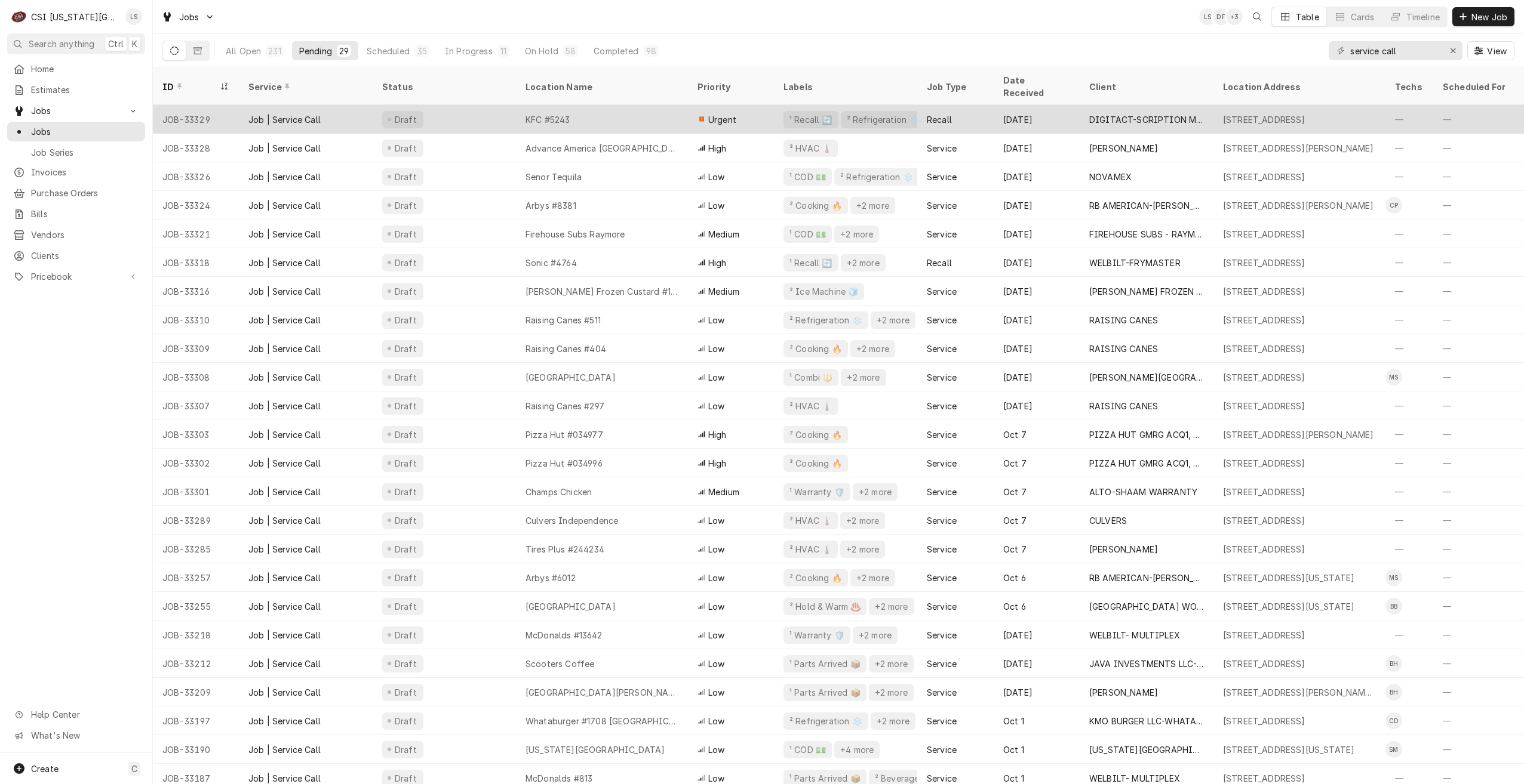
click at [680, 106] on div "KFC #5243" at bounding box center [602, 120] width 172 height 29
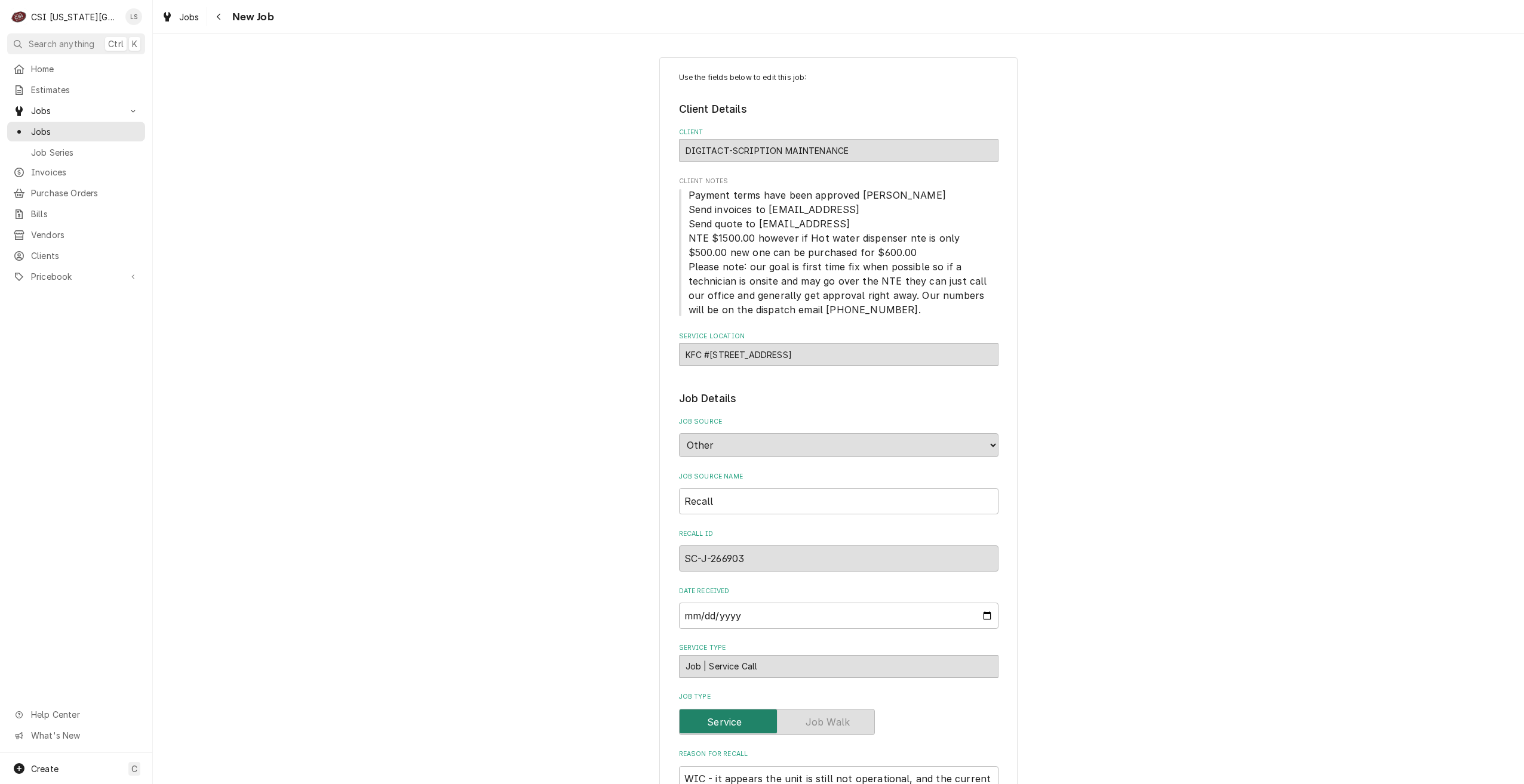
type textarea "x"
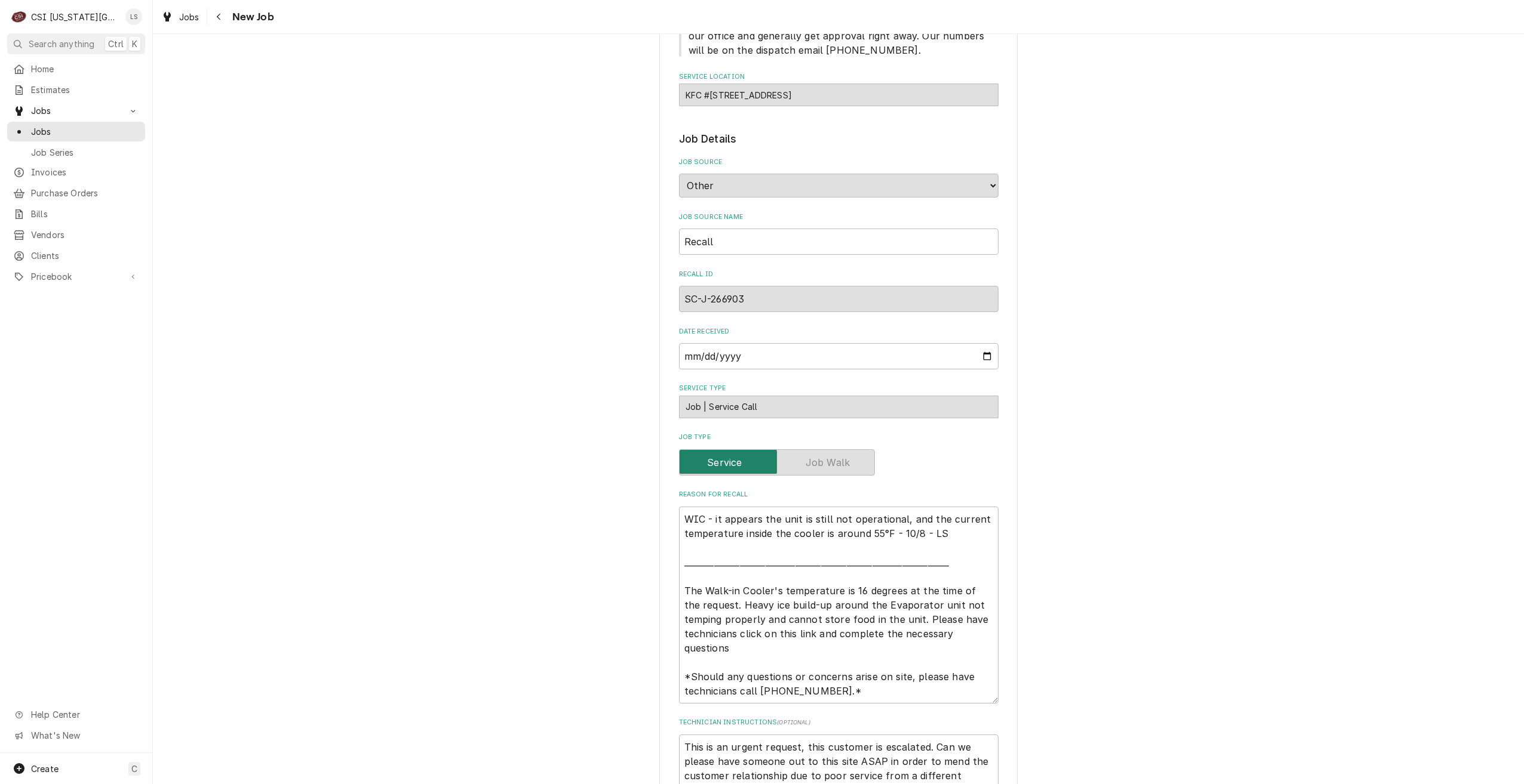
scroll to position [239, 0]
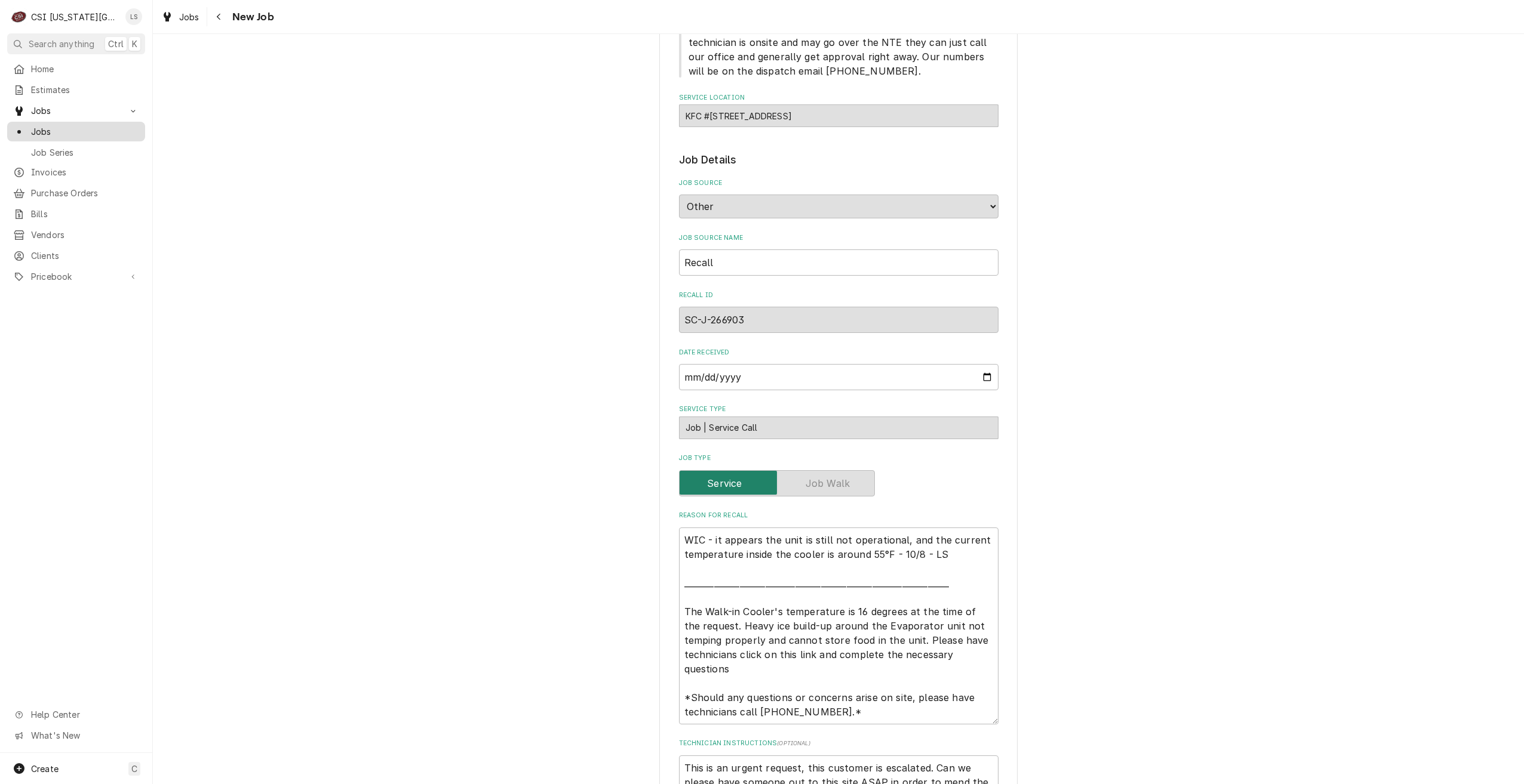
click at [120, 134] on div "Jobs" at bounding box center [76, 131] width 133 height 15
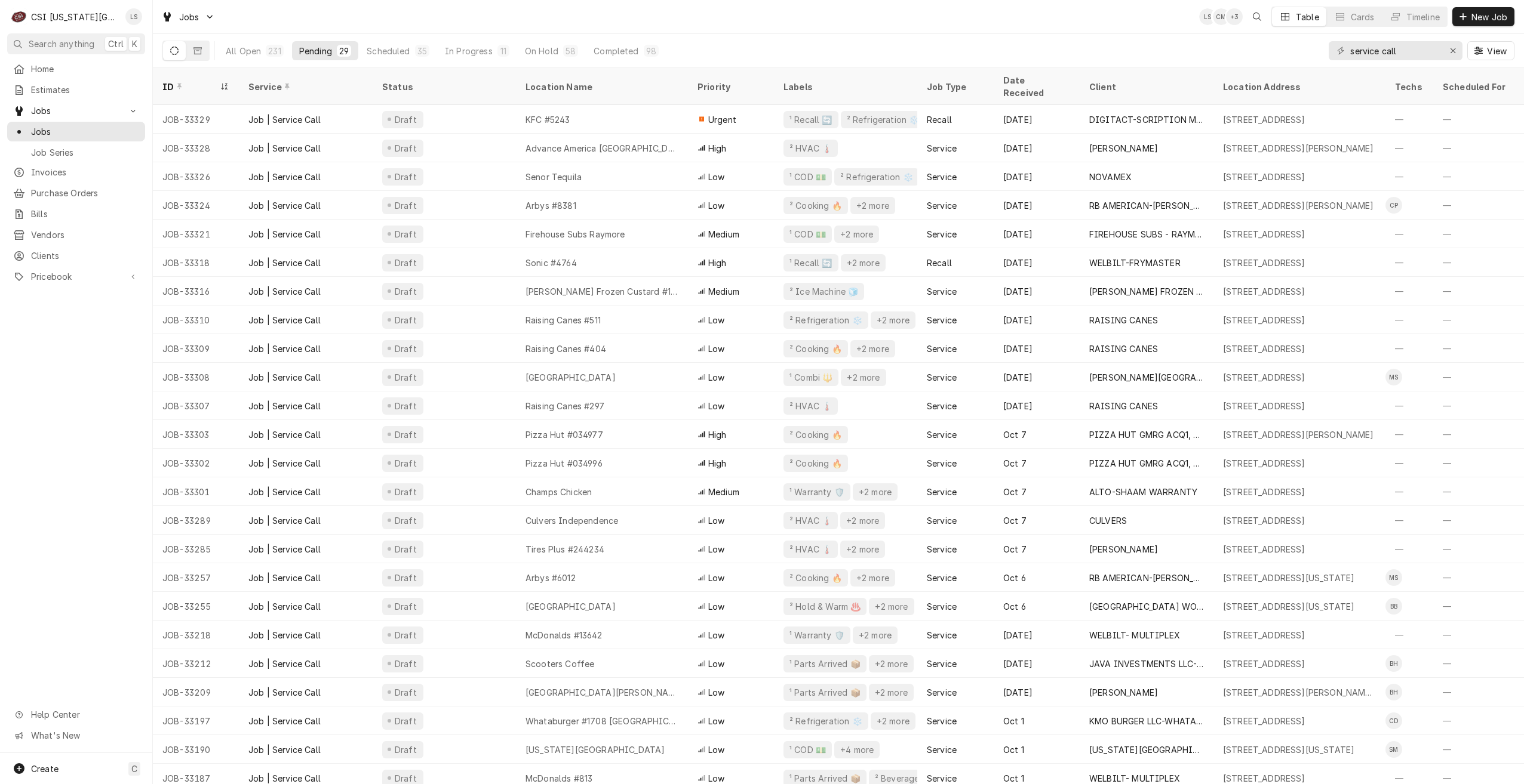
click at [670, 24] on div "Jobs LS CM + 3 Table Cards Timeline New Job" at bounding box center [838, 17] width 1371 height 34
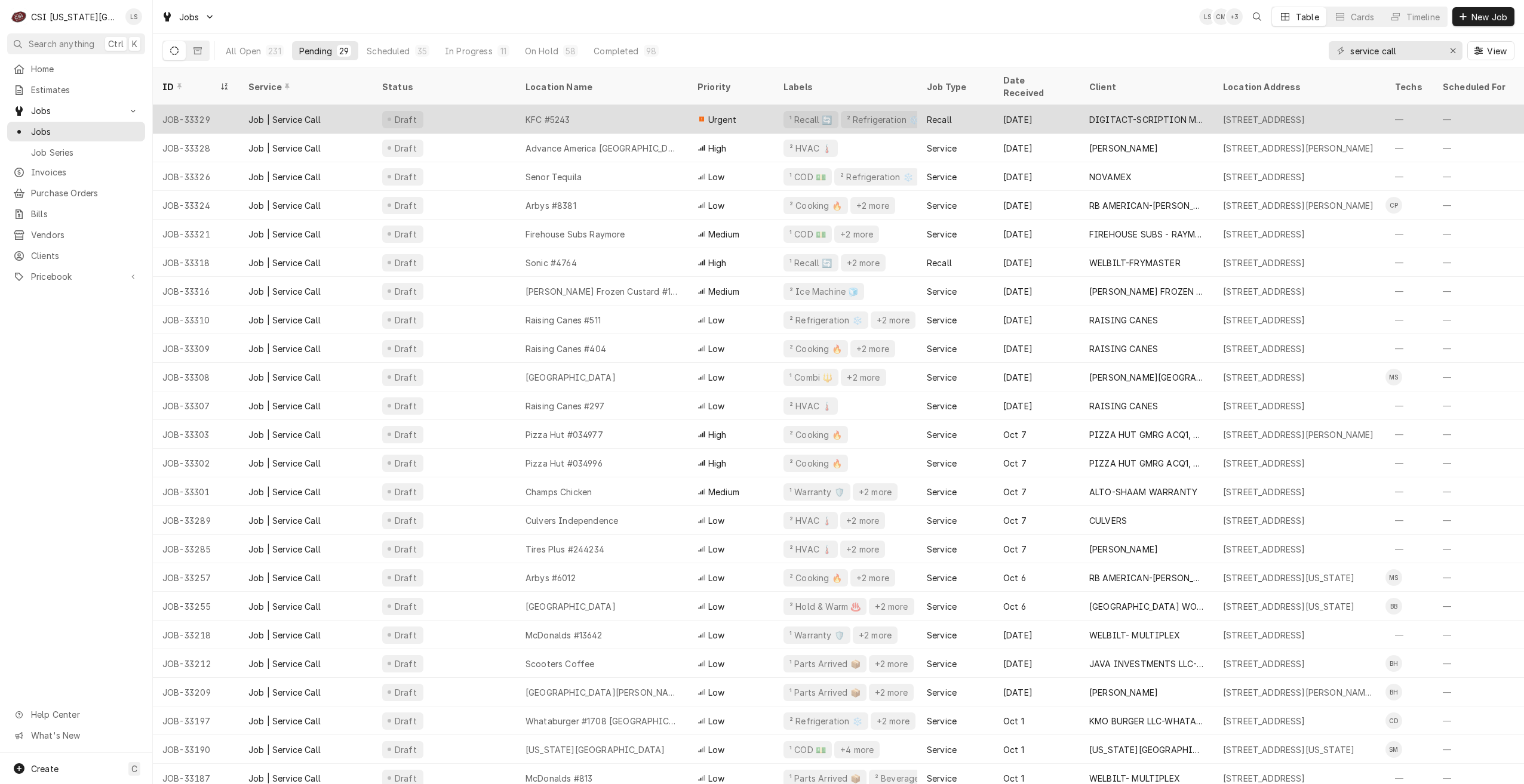
click at [674, 105] on div "KFC #5243" at bounding box center [602, 120] width 172 height 29
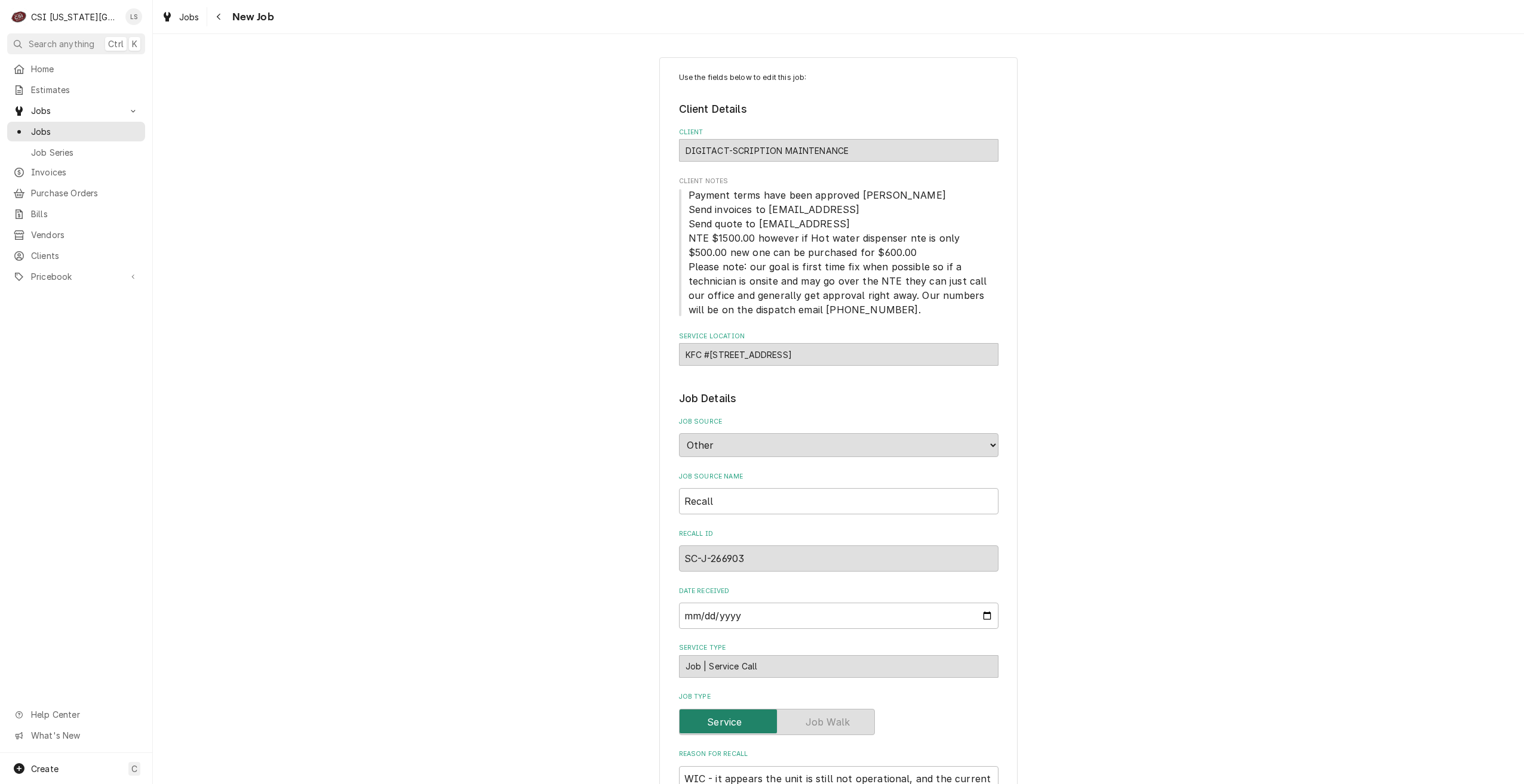
type textarea "x"
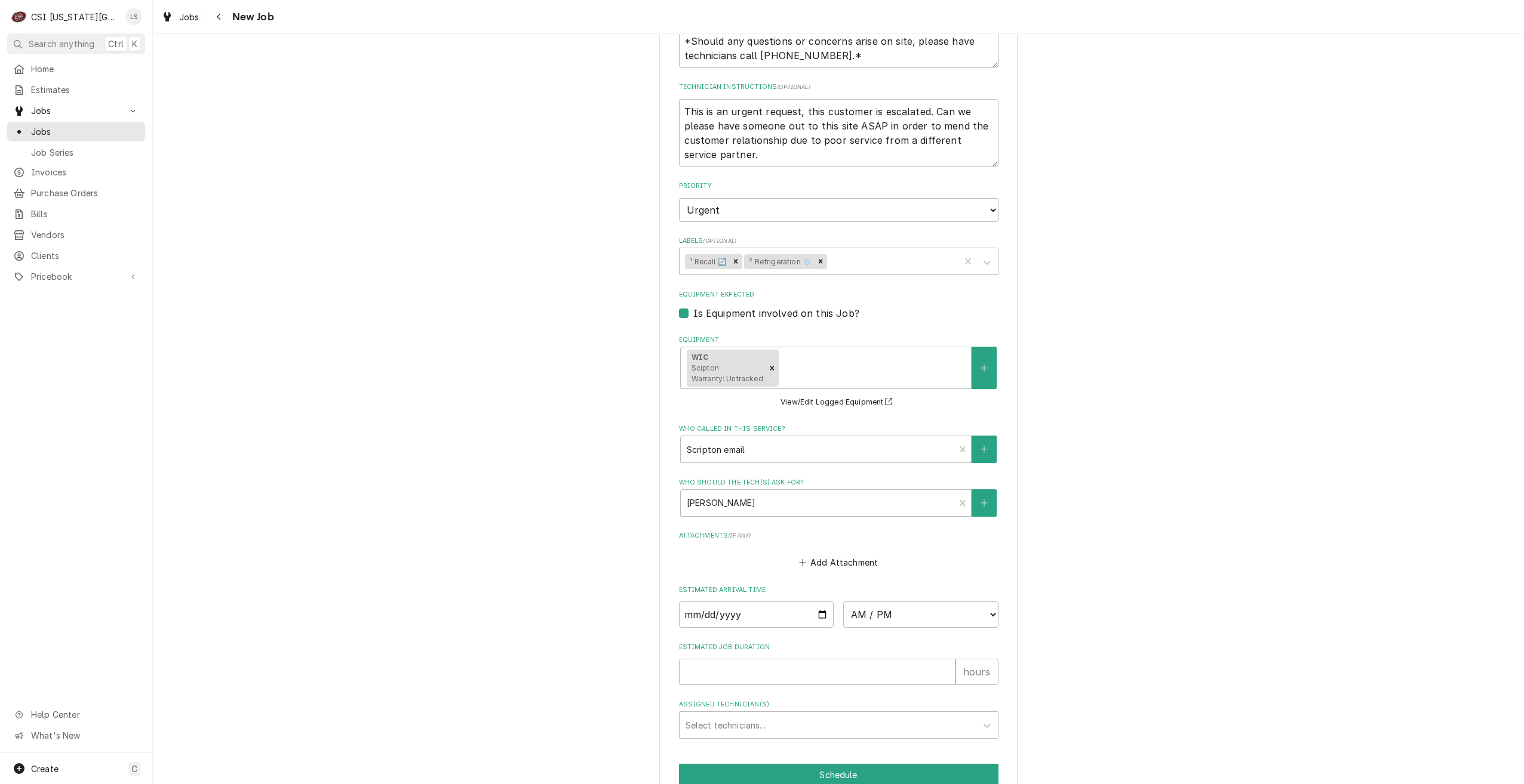
scroll to position [983, 0]
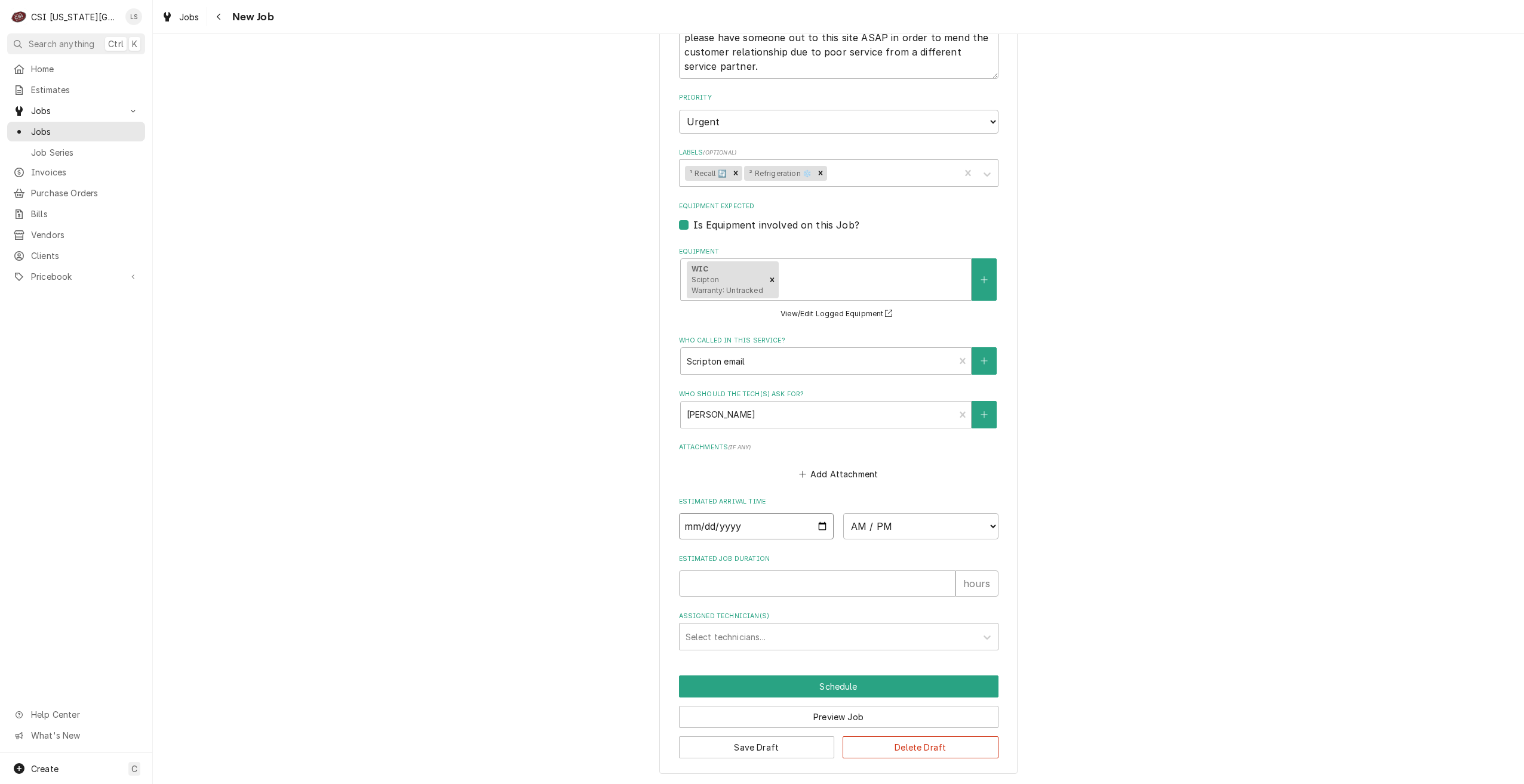
click at [817, 527] on input "Date" at bounding box center [756, 527] width 155 height 26
type input "[DATE]"
type textarea "x"
click at [899, 525] on select "AM / PM 6:00 AM 6:15 AM 6:30 AM 6:45 AM 7:00 AM 7:15 AM 7:30 AM 7:45 AM 8:00 AM…" at bounding box center [920, 527] width 155 height 26
select select "14:30:00"
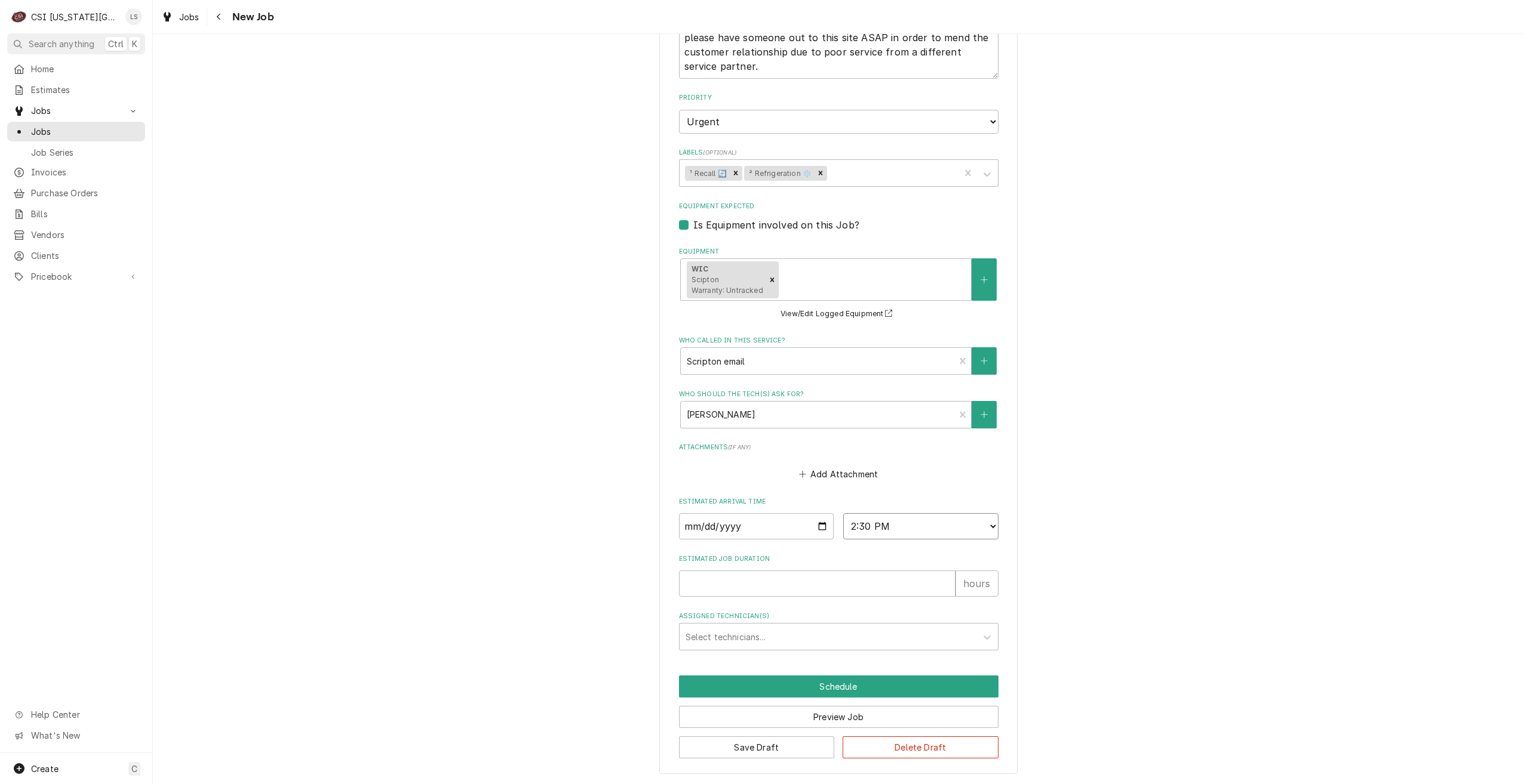
click at [843, 514] on select "AM / PM 6:00 AM 6:15 AM 6:30 AM 6:45 AM 7:00 AM 7:15 AM 7:30 AM 7:45 AM 8:00 AM…" at bounding box center [920, 527] width 155 height 26
click at [867, 584] on input "Estimated Job Duration" at bounding box center [817, 583] width 276 height 26
type textarea "x"
type input "2"
type textarea "x"
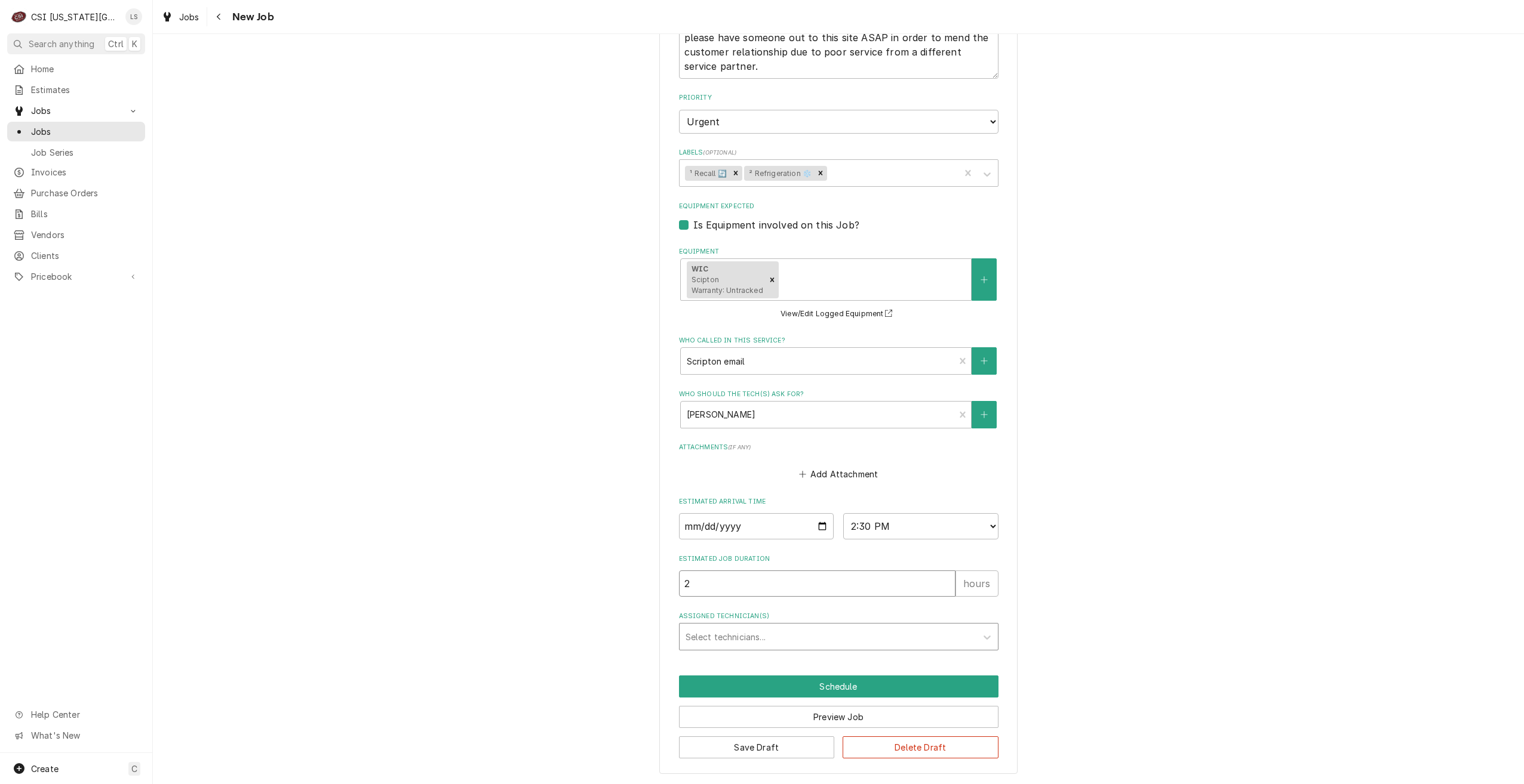
type input "2"
click at [815, 634] on div "Assigned Technician(s)" at bounding box center [827, 636] width 285 height 21
type input "cody"
click at [806, 665] on div "Cody Davis" at bounding box center [839, 663] width 318 height 19
type textarea "x"
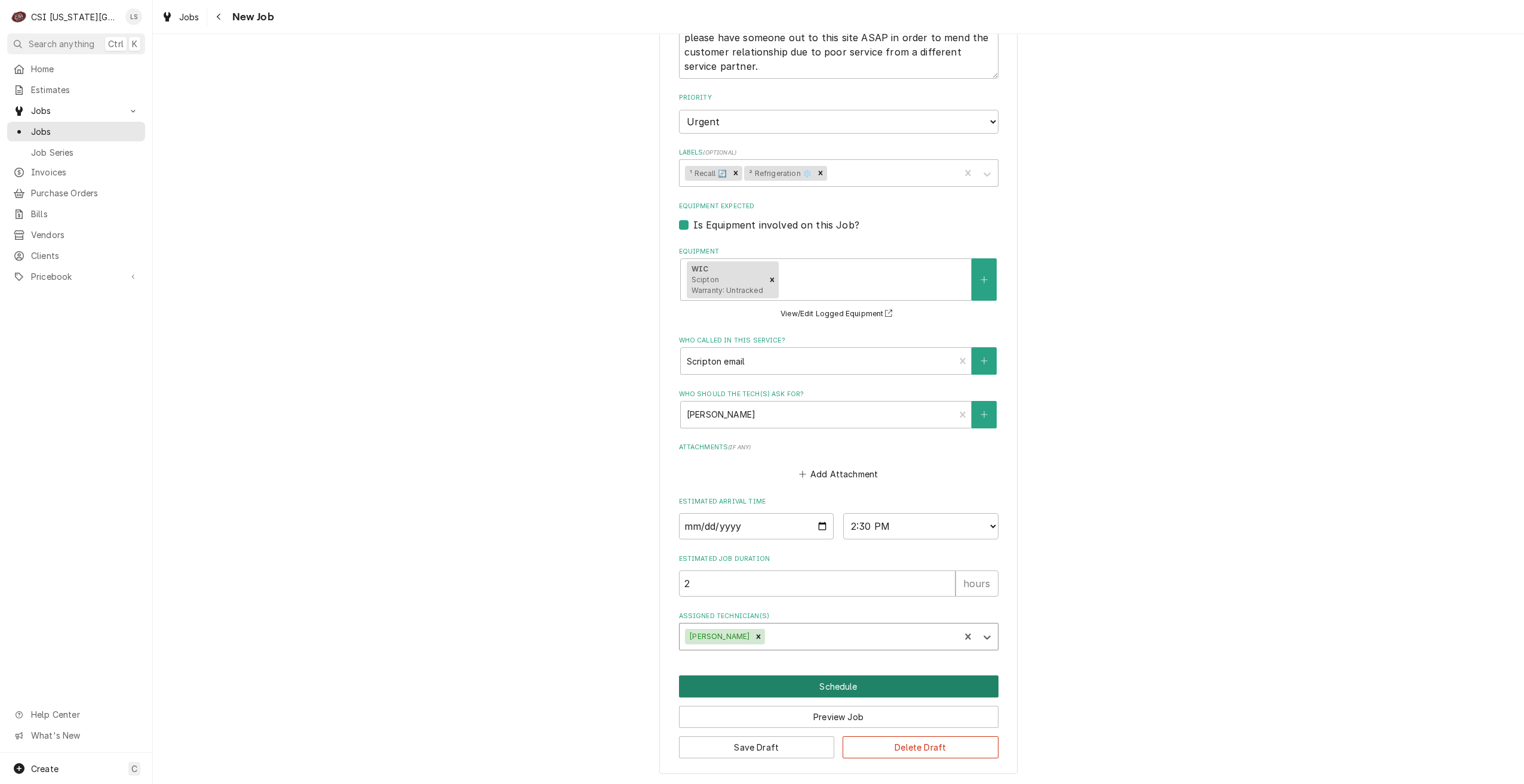
click at [843, 684] on button "Schedule" at bounding box center [839, 686] width 319 height 22
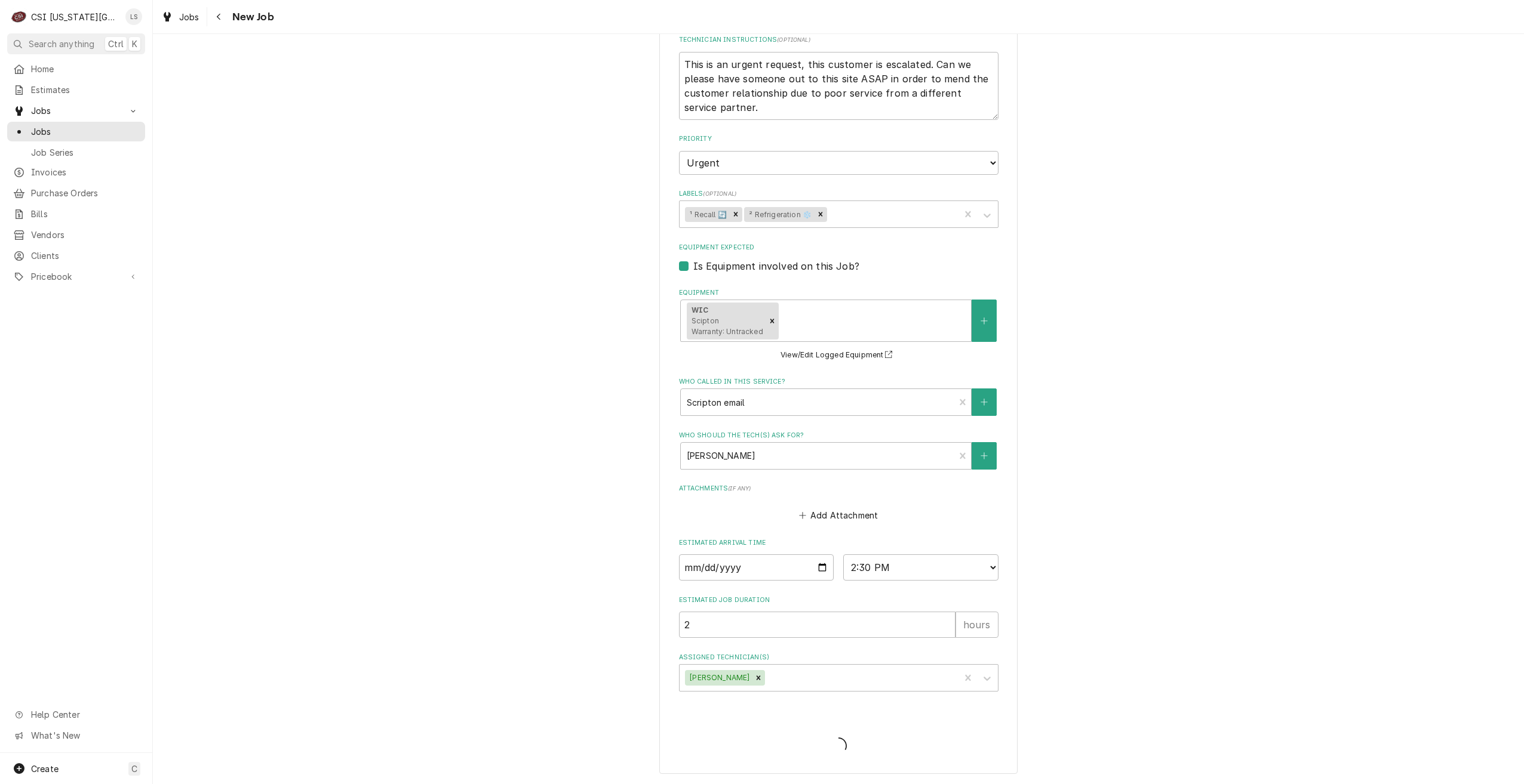
scroll to position [942, 0]
type textarea "x"
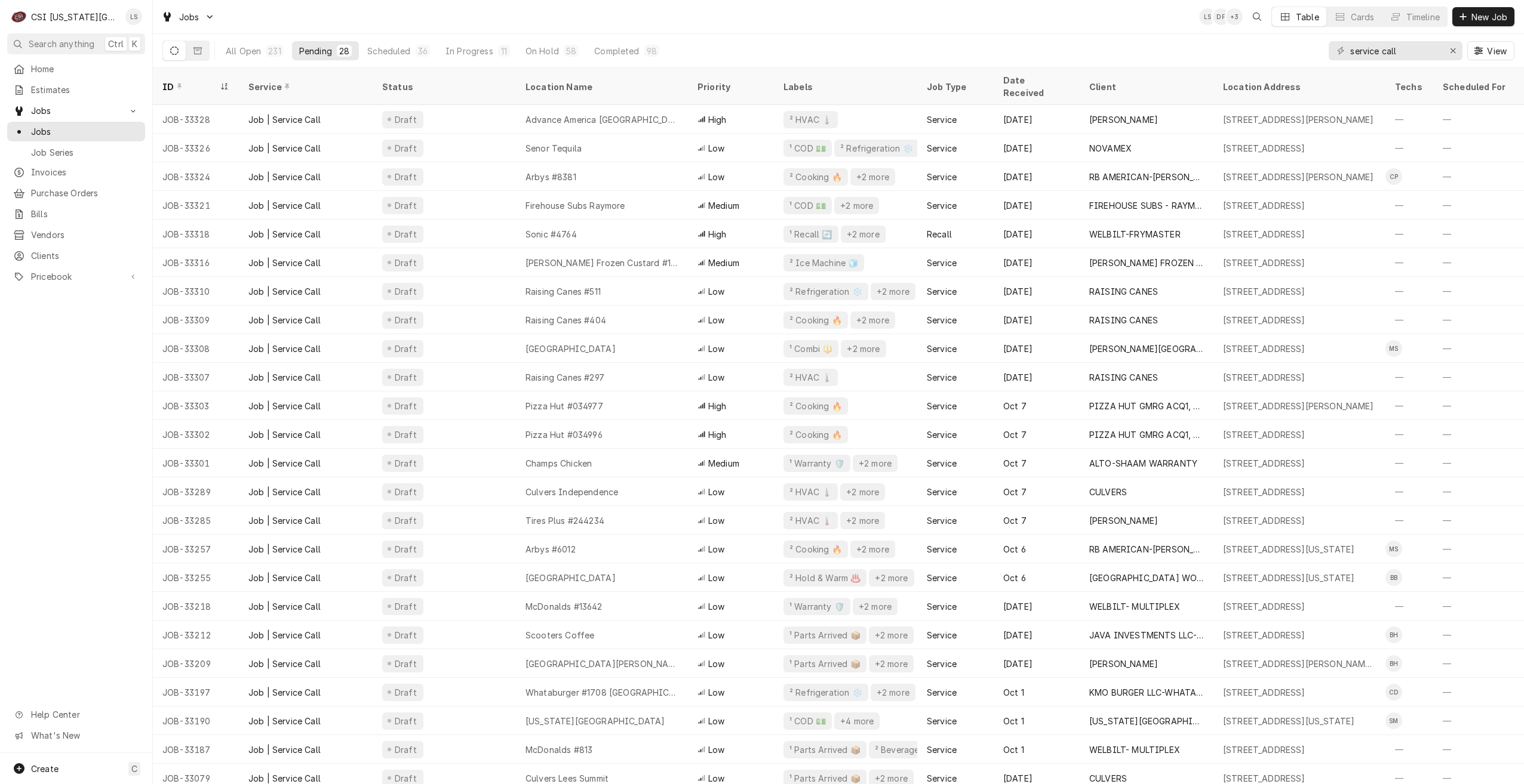
click at [752, 27] on div "Jobs LS DF + 3 Table Cards Timeline New Job" at bounding box center [838, 17] width 1371 height 34
click at [712, 22] on div "Jobs LS DF + 5 Table Cards Timeline New Job" at bounding box center [838, 17] width 1371 height 34
click at [955, 31] on div "Jobs LS DF + 3 Table Cards Timeline New Job" at bounding box center [838, 17] width 1371 height 34
click at [814, 23] on div "Jobs LS DF + 3 Table Cards Timeline New Job" at bounding box center [838, 17] width 1371 height 34
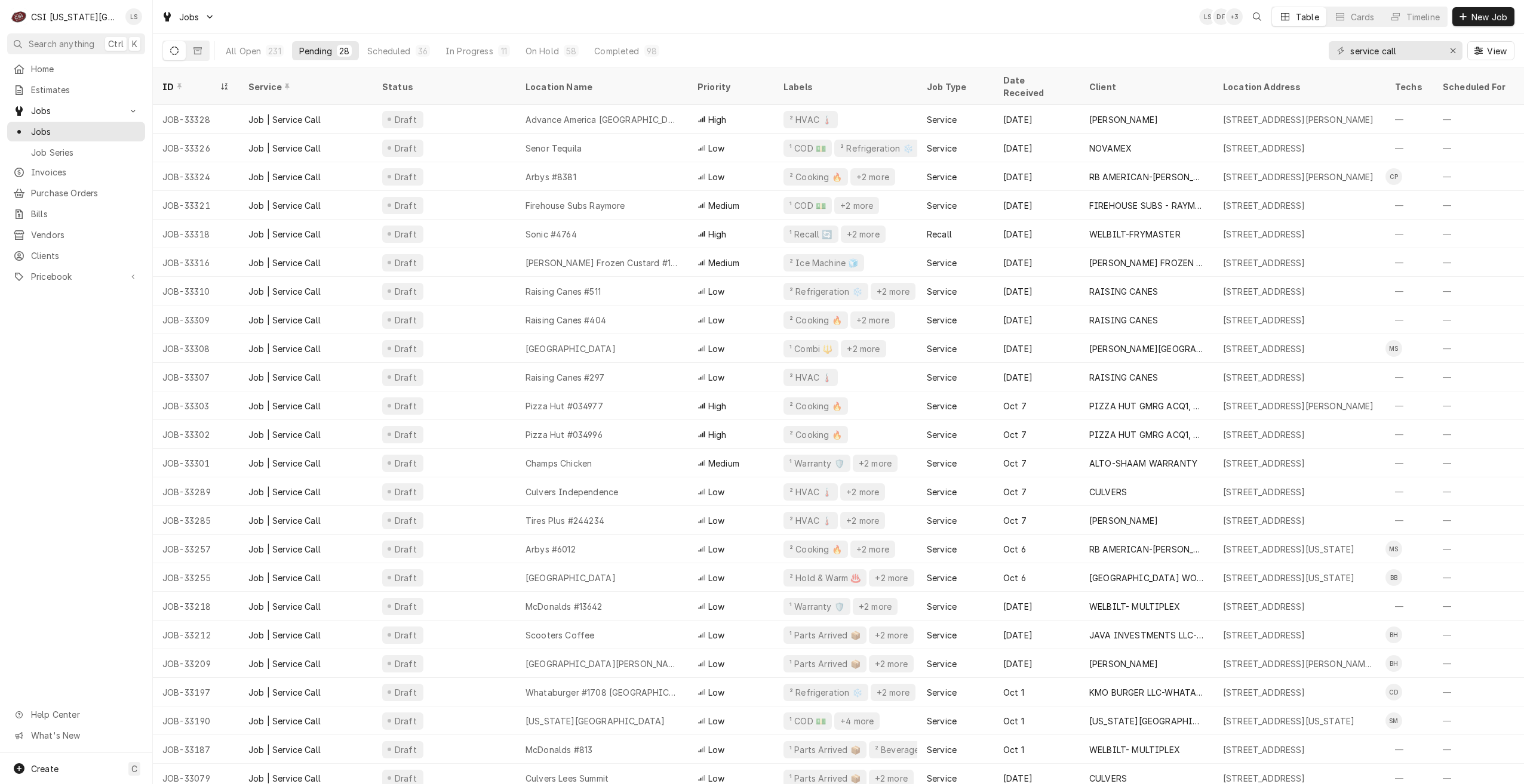
click at [1079, 31] on div "Jobs LS DF + 3 Table Cards Timeline New Job" at bounding box center [838, 17] width 1371 height 34
click at [998, 27] on div "Jobs LS DF + 3 Table Cards Timeline New Job" at bounding box center [838, 17] width 1371 height 34
click at [828, 16] on div "Jobs LS DF + 3 Table Cards Timeline New Job" at bounding box center [838, 17] width 1371 height 34
click at [1083, 17] on div "Jobs LS DF + 3 Table Cards Timeline New Job" at bounding box center [838, 17] width 1371 height 34
click at [1064, 29] on div "Jobs LS DF + 2 Table Cards Timeline New Job" at bounding box center [838, 17] width 1371 height 34
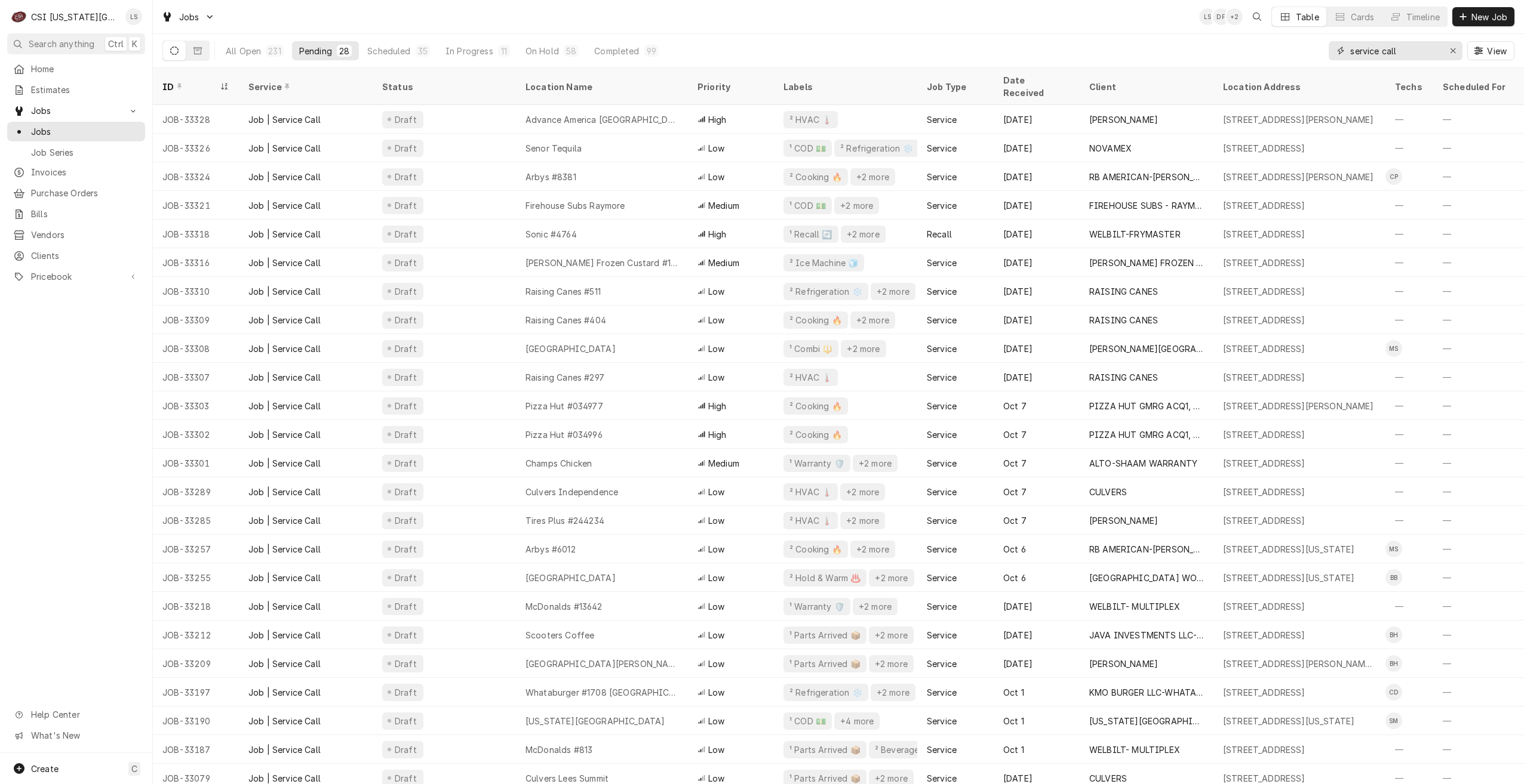
drag, startPoint x: 1435, startPoint y: 49, endPoint x: 1319, endPoint y: 49, distance: 116.0
click at [1319, 49] on div "All Open 231 Pending 28 Scheduled 35 In Progress 11 On Hold 58 Completed 99 ser…" at bounding box center [838, 51] width 1352 height 34
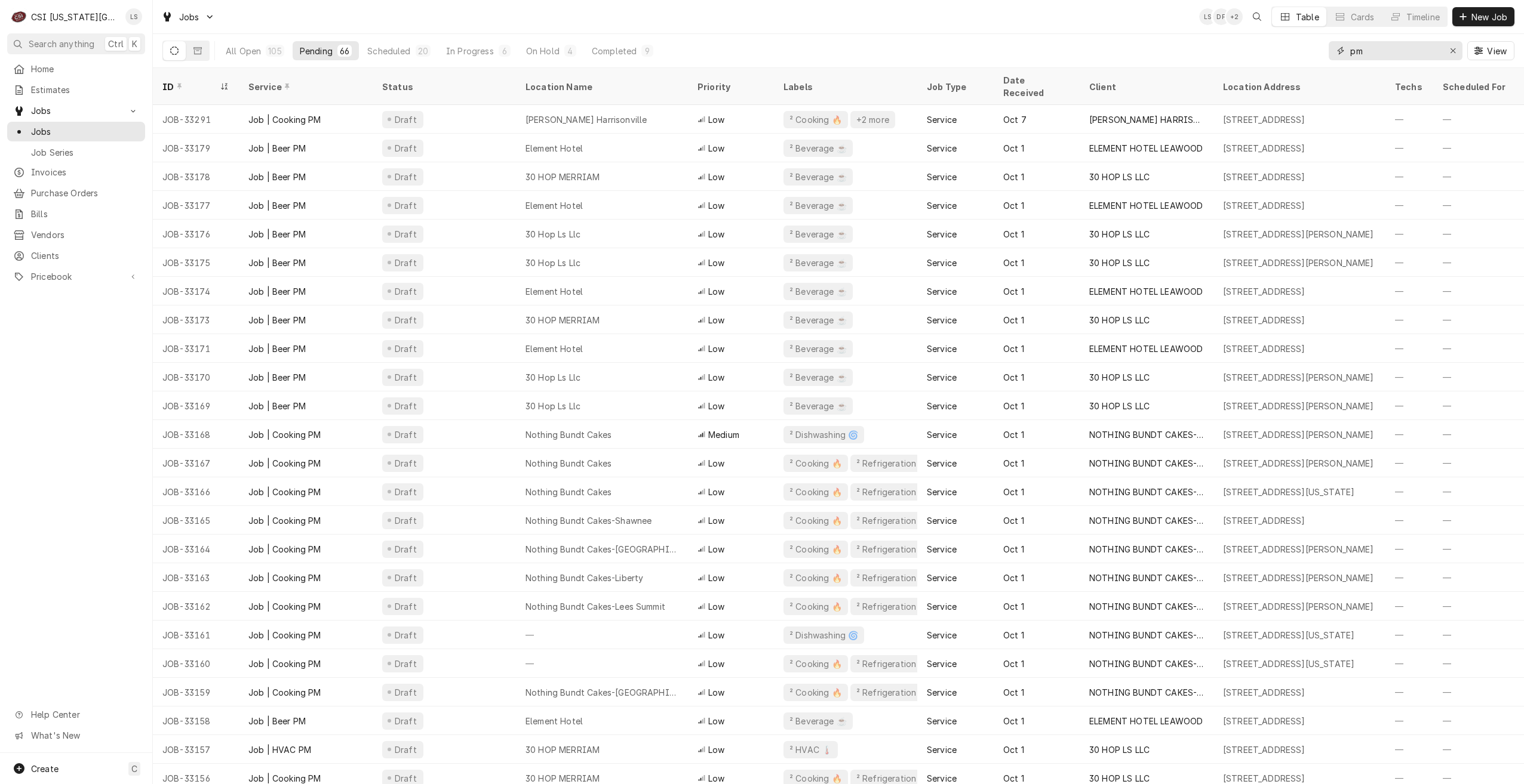
type input "pm"
click at [1026, 39] on div "All Open 105 Pending 66 Scheduled 20 In Progress 6 On Hold 4 Completed 9 pm View" at bounding box center [838, 51] width 1352 height 34
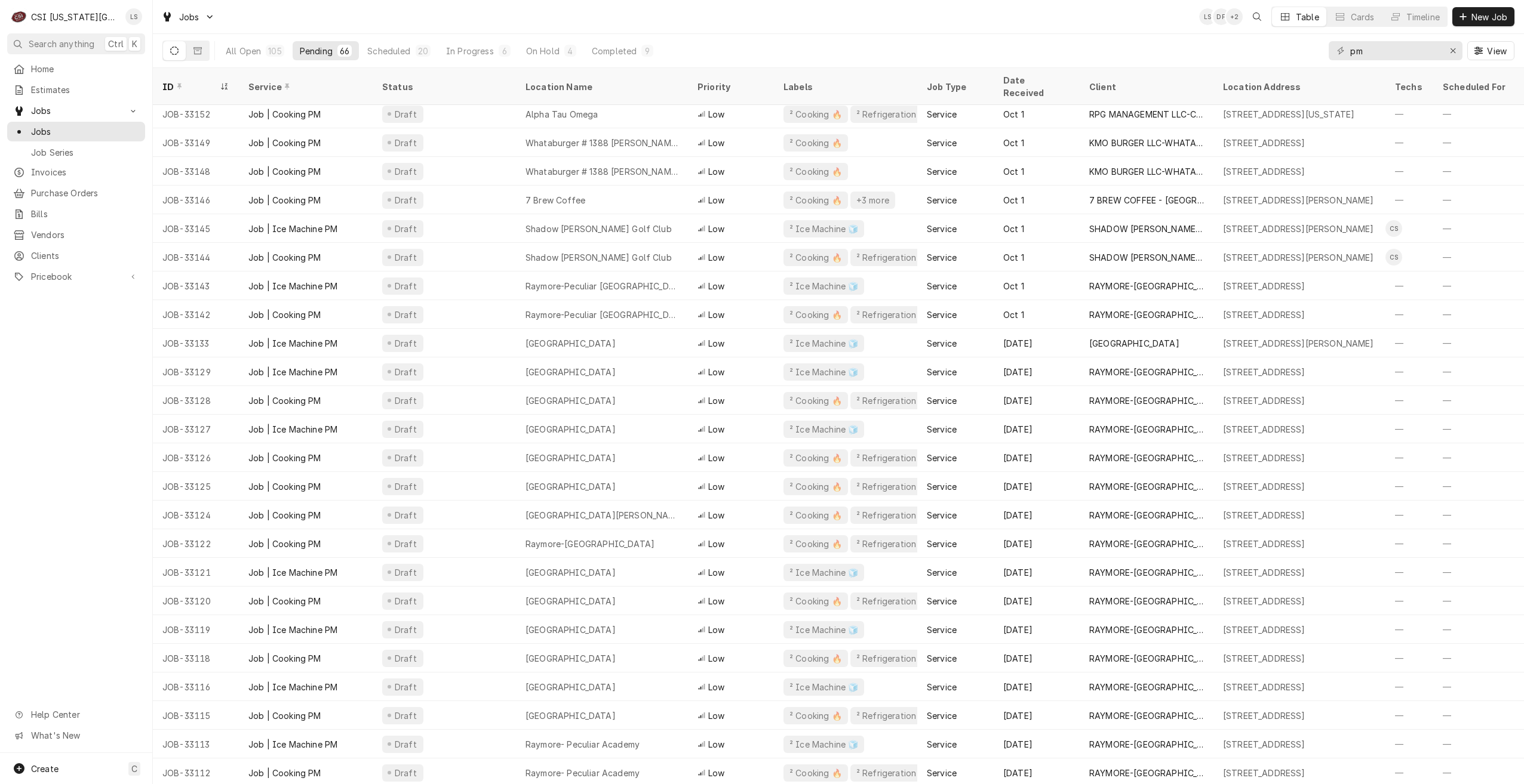
scroll to position [691, 0]
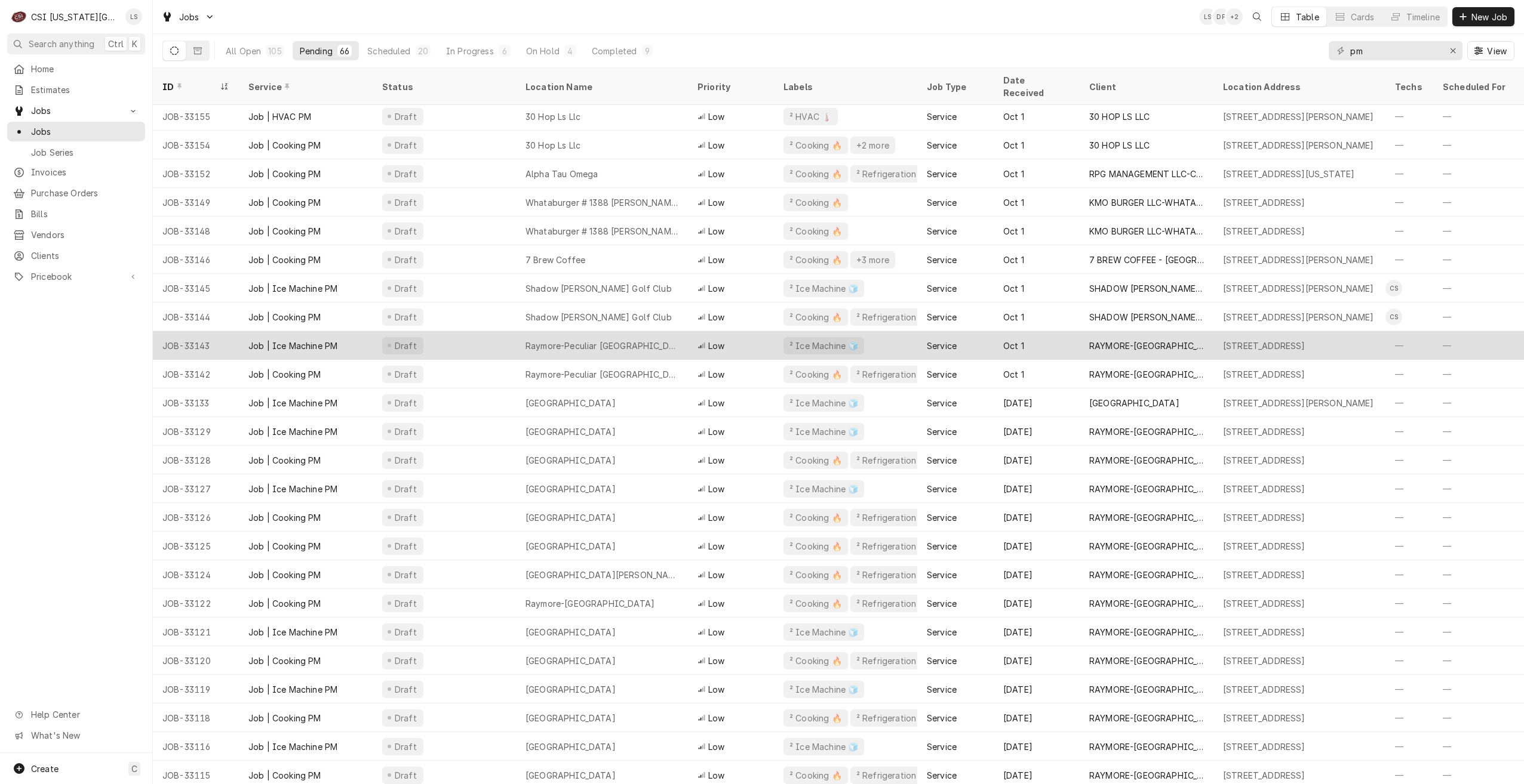
click at [667, 338] on div "Raymore-Peculiar South Middle School" at bounding box center [602, 345] width 172 height 29
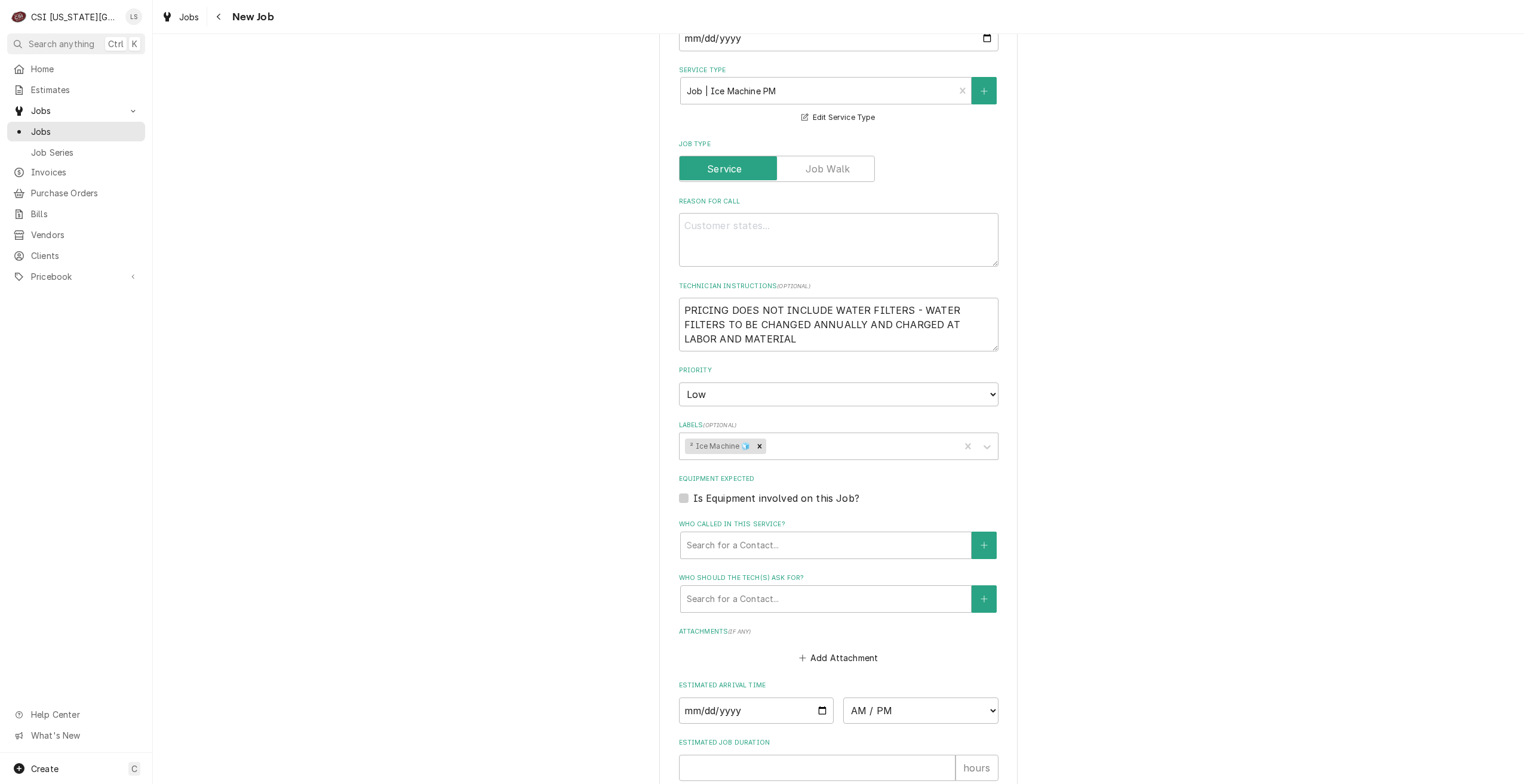
scroll to position [542, 0]
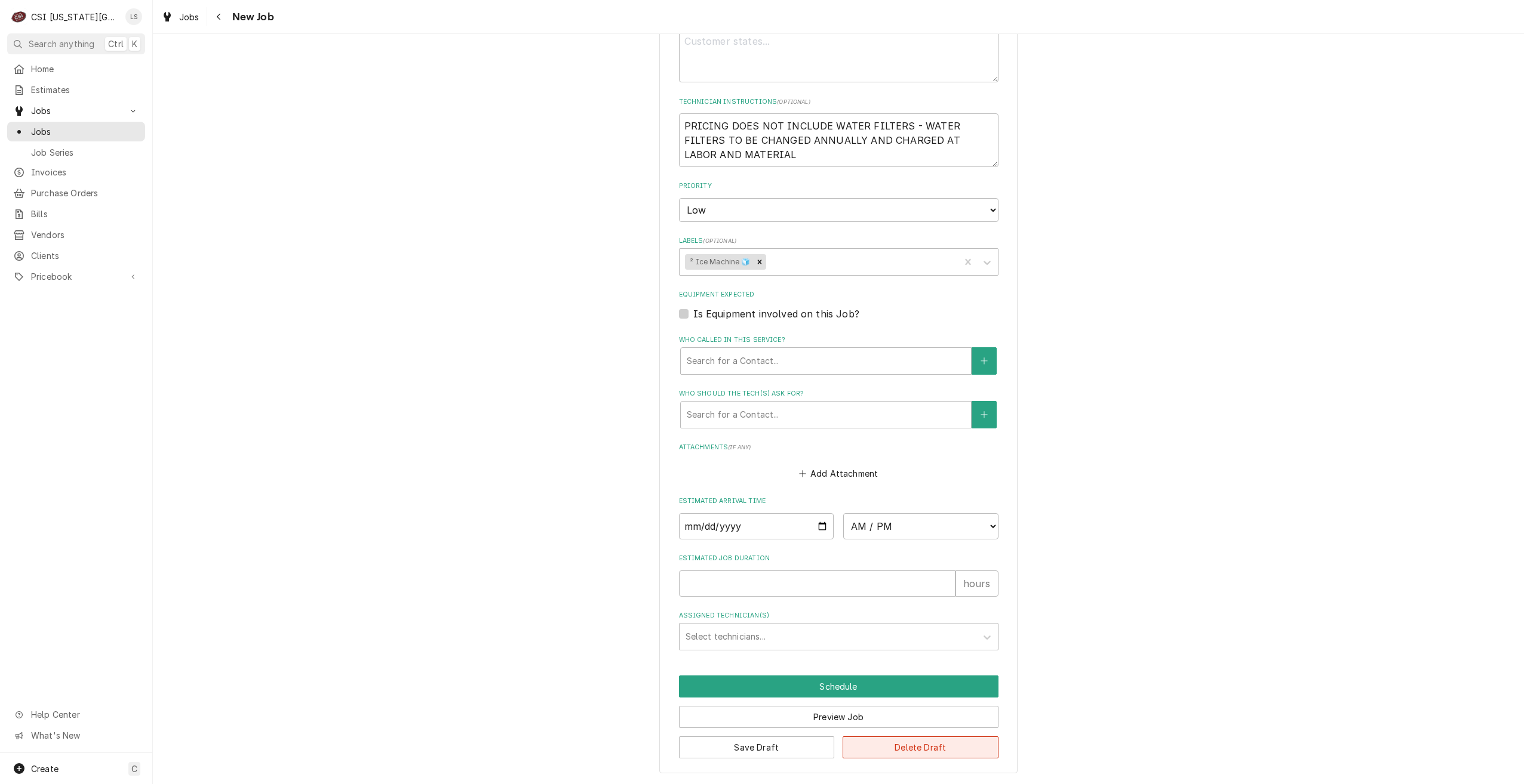
click at [898, 750] on button "Delete Draft" at bounding box center [920, 747] width 156 height 22
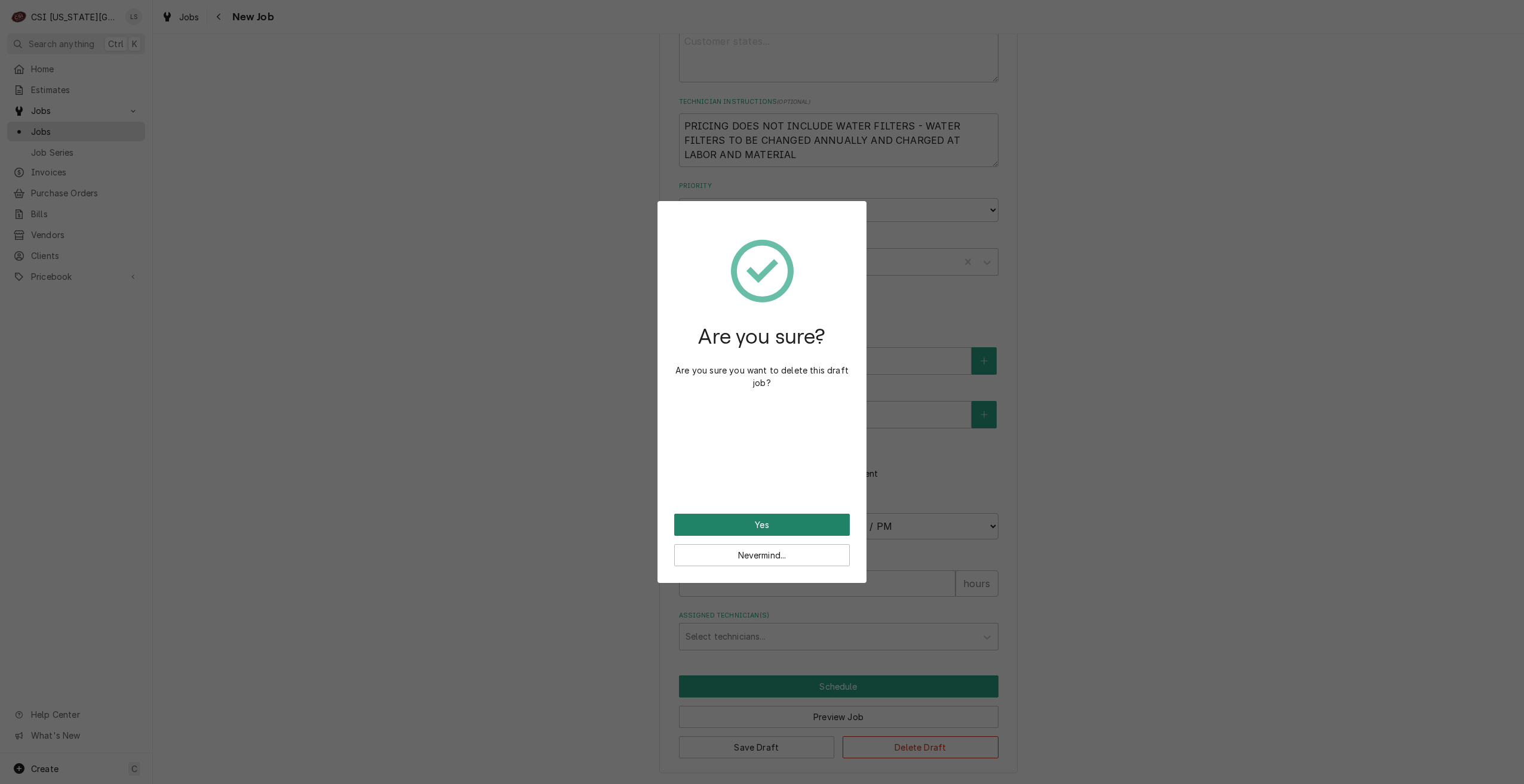
click at [776, 525] on button "Yes" at bounding box center [762, 524] width 176 height 22
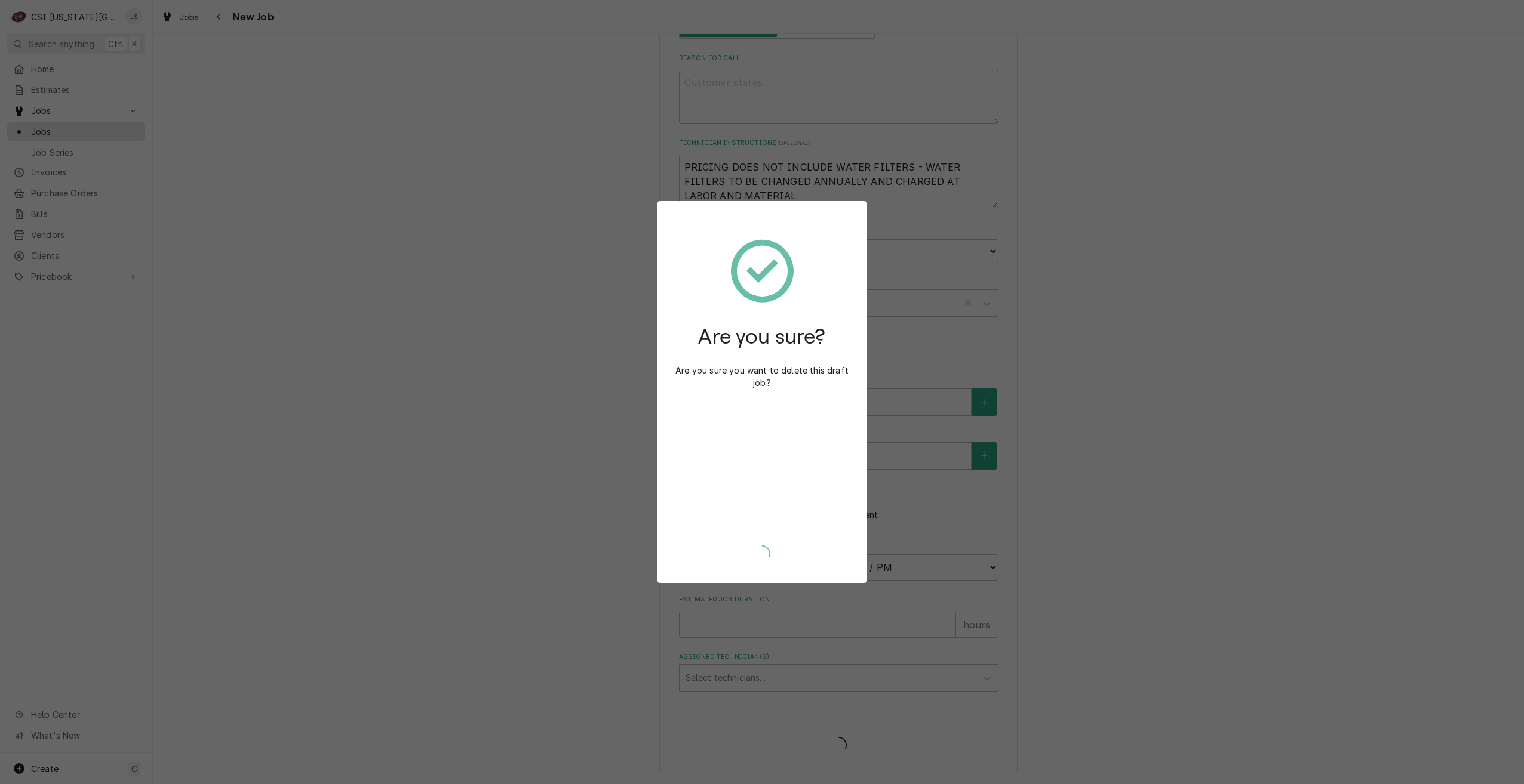
type textarea "x"
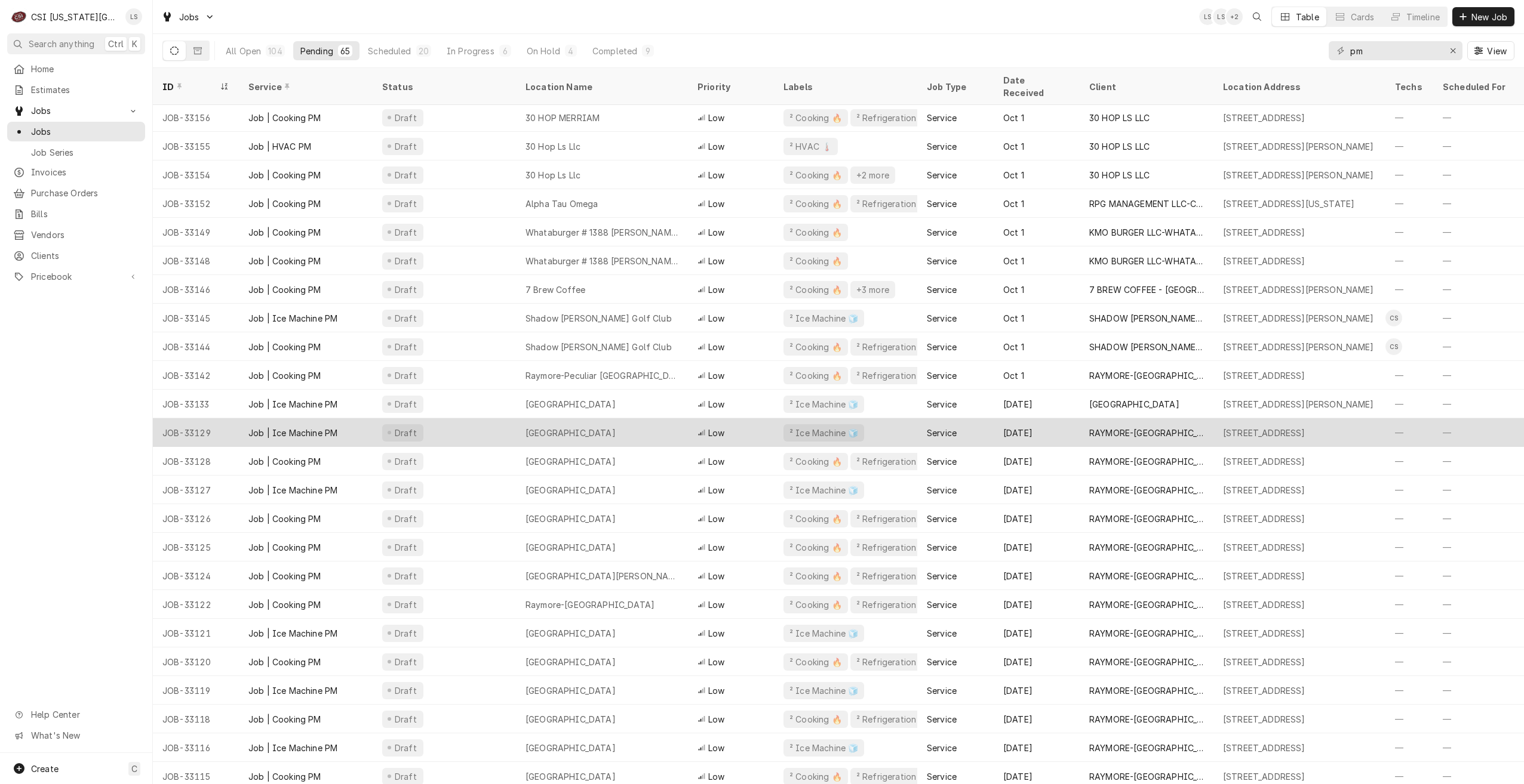
scroll to position [662, 0]
click at [684, 417] on div "[GEOGRAPHIC_DATA]" at bounding box center [602, 431] width 172 height 29
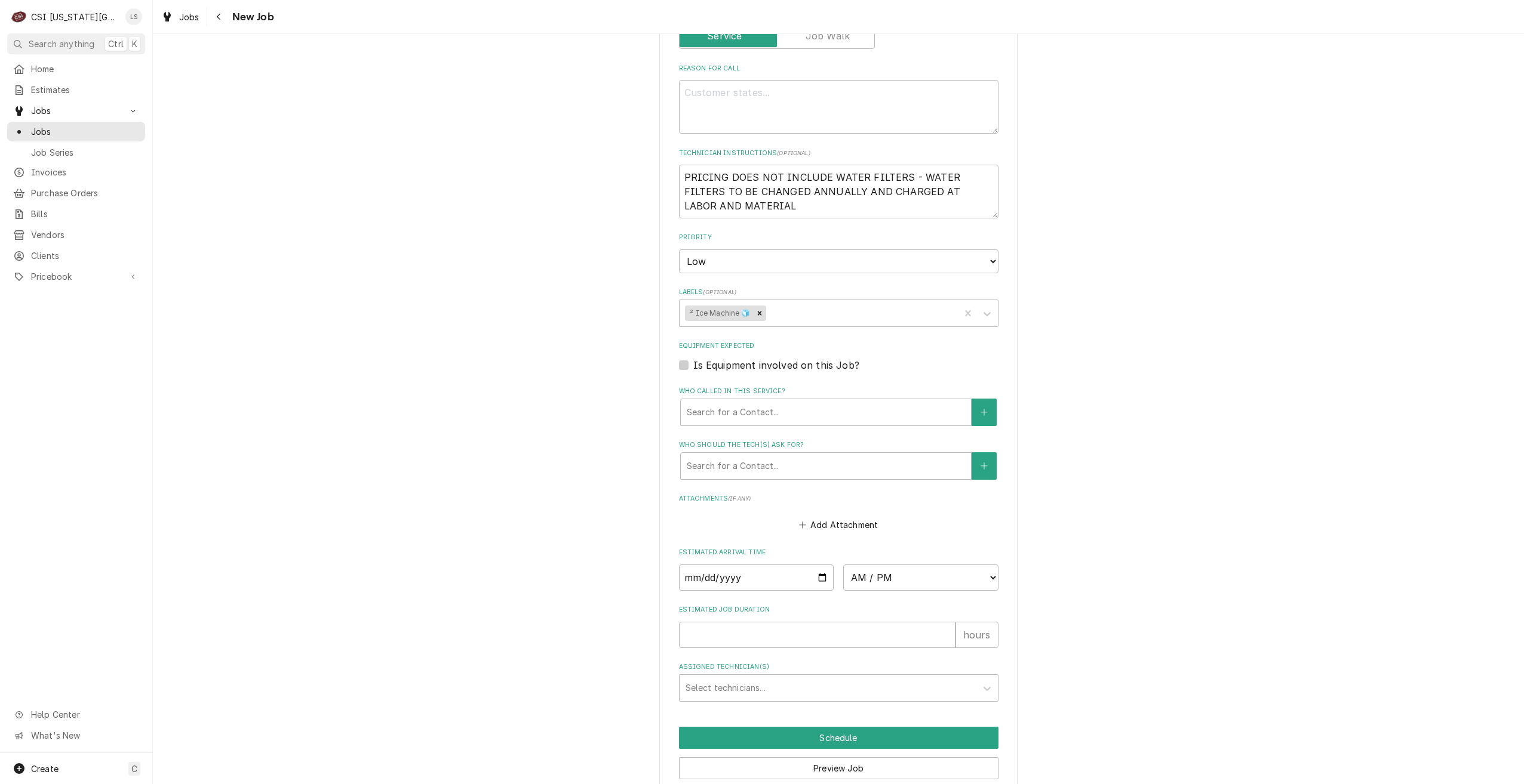
scroll to position [542, 0]
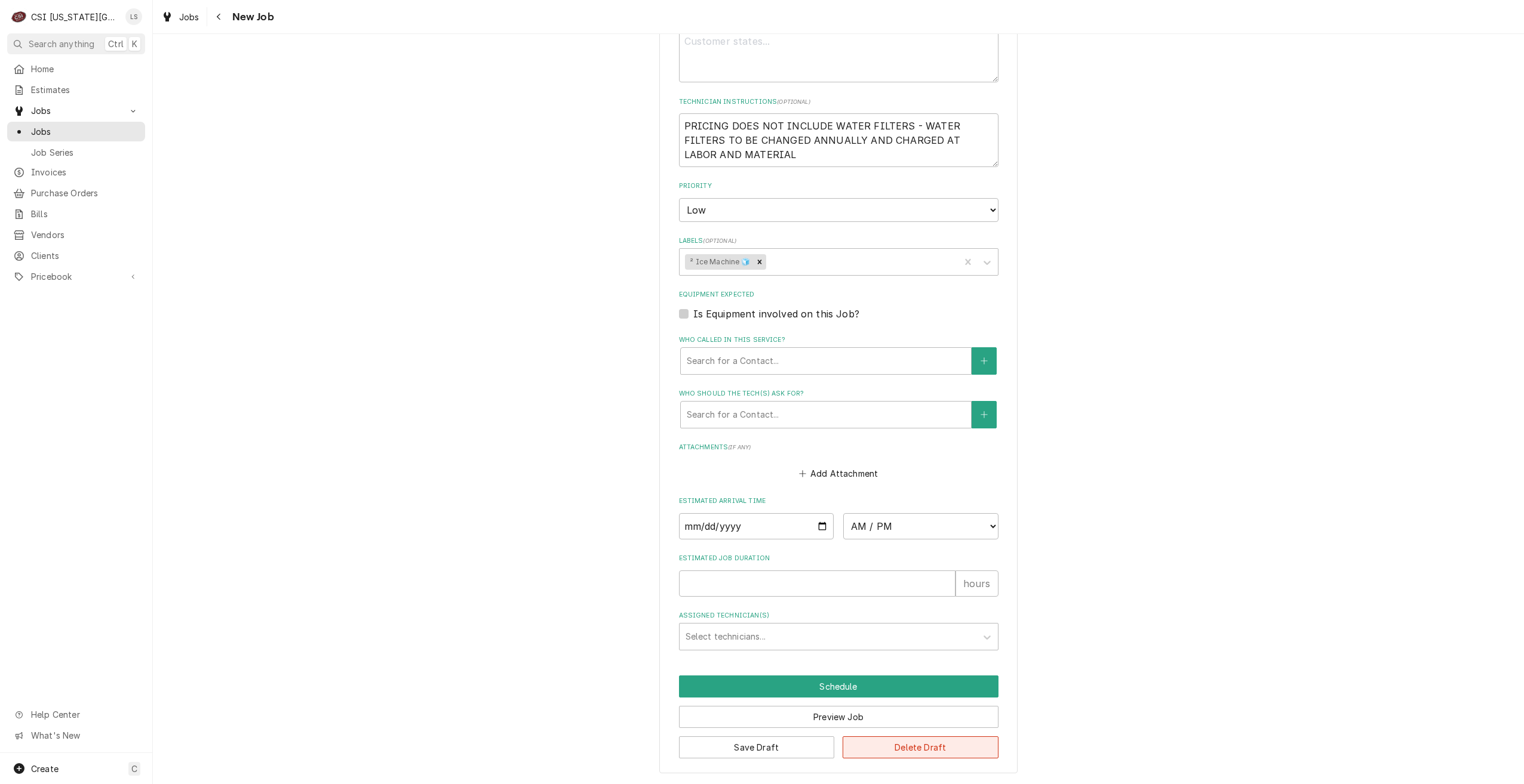
click at [936, 749] on button "Delete Draft" at bounding box center [920, 747] width 156 height 22
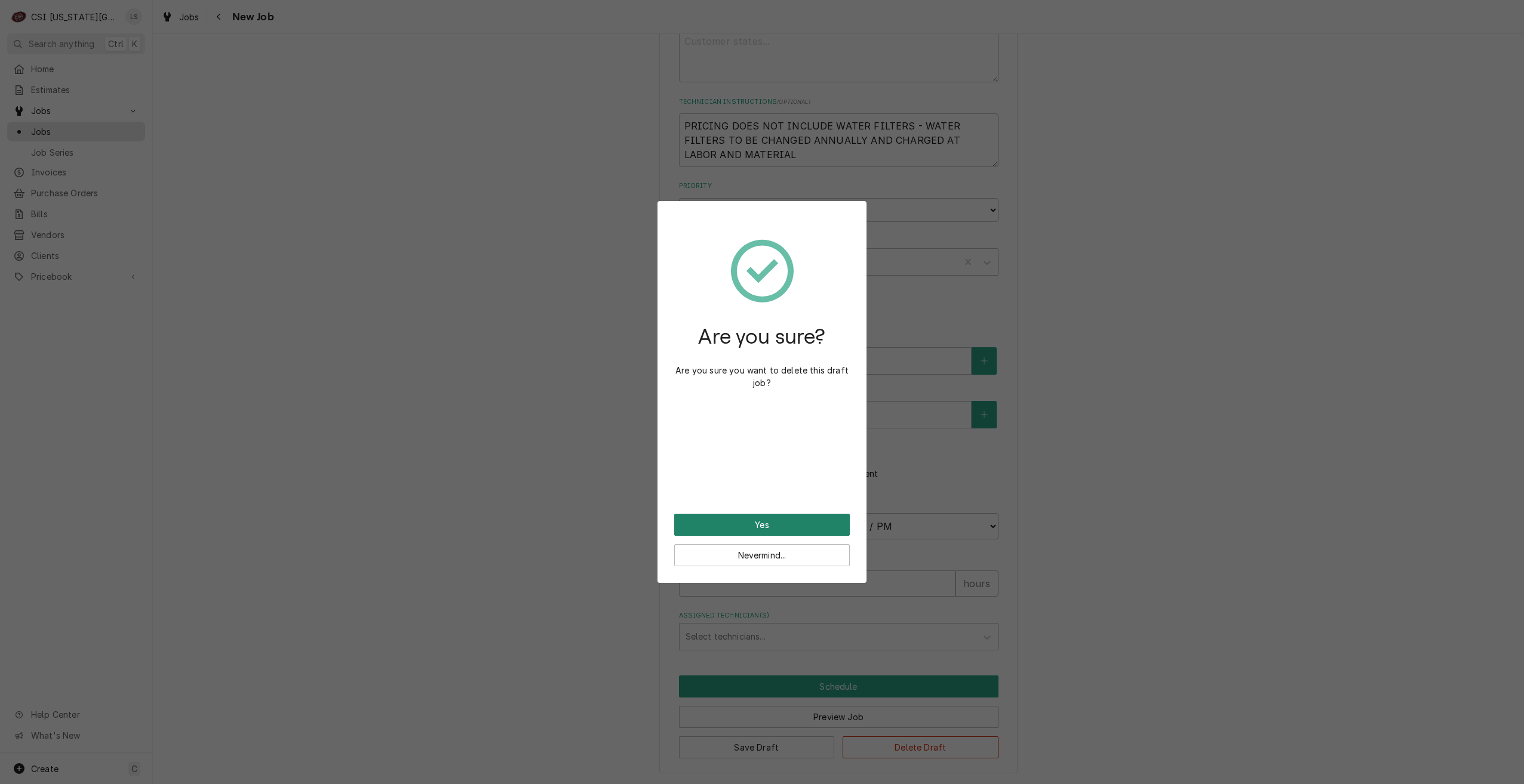
click at [810, 517] on button "Yes" at bounding box center [762, 524] width 176 height 22
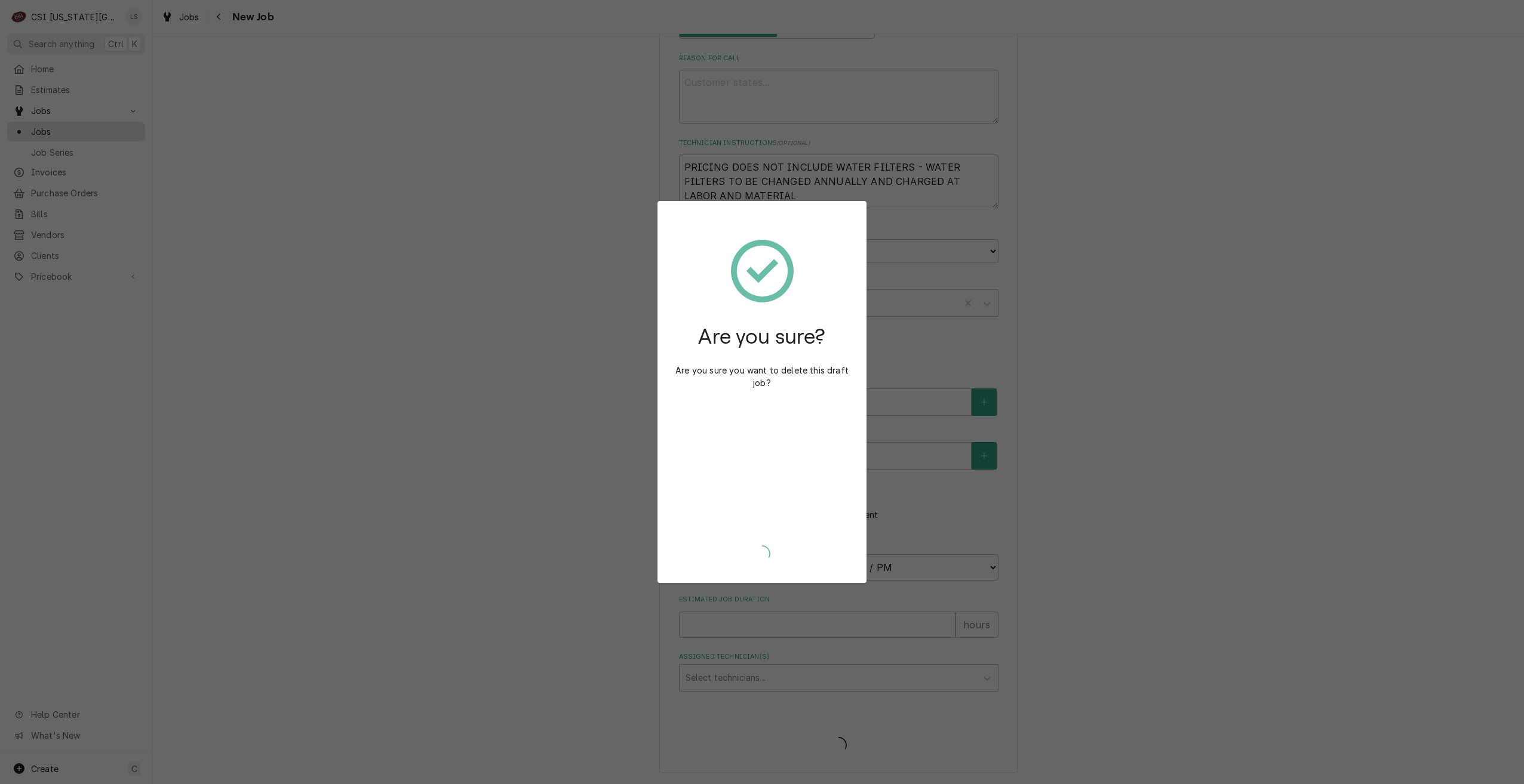
scroll to position [501, 0]
type textarea "x"
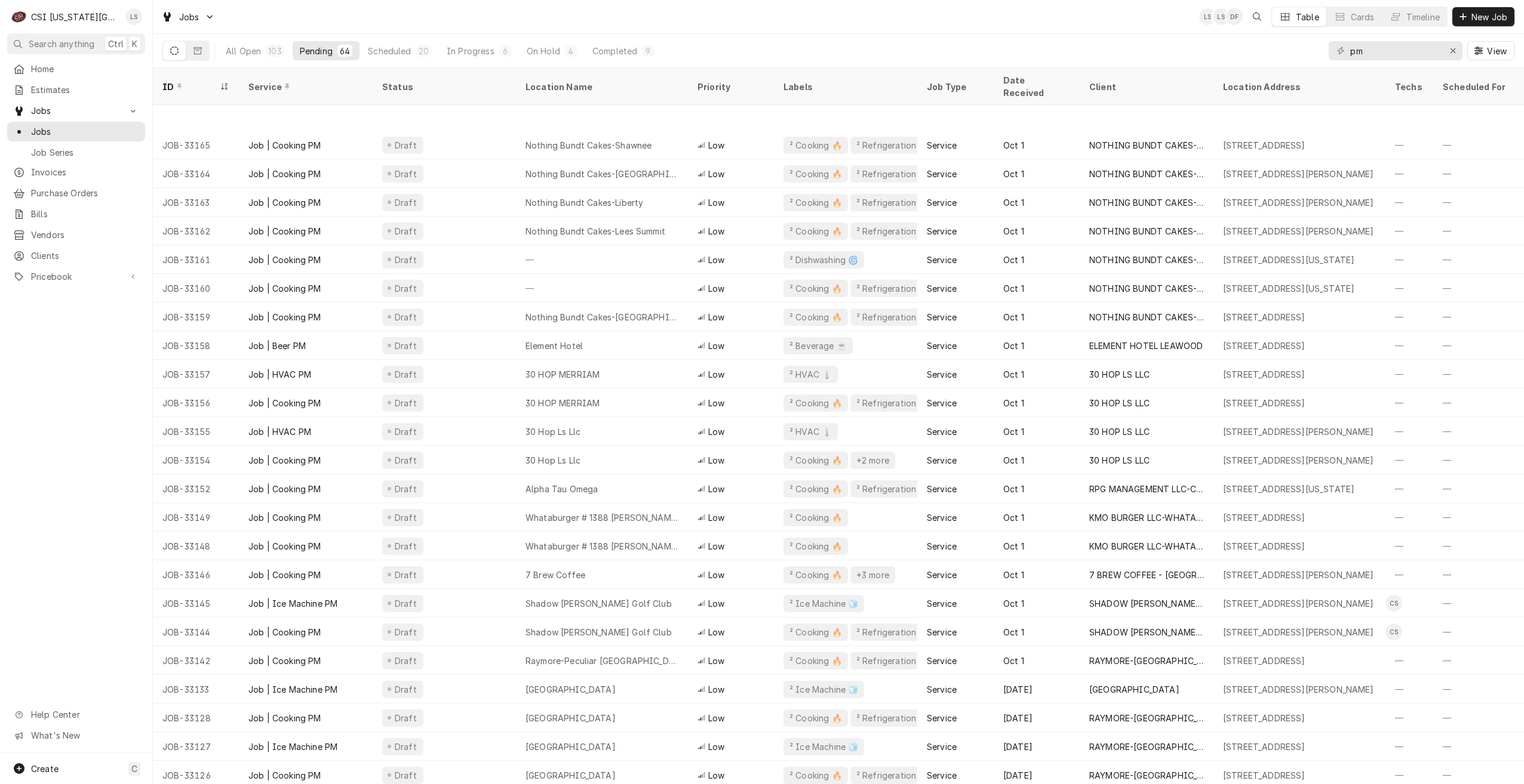
scroll to position [461, 0]
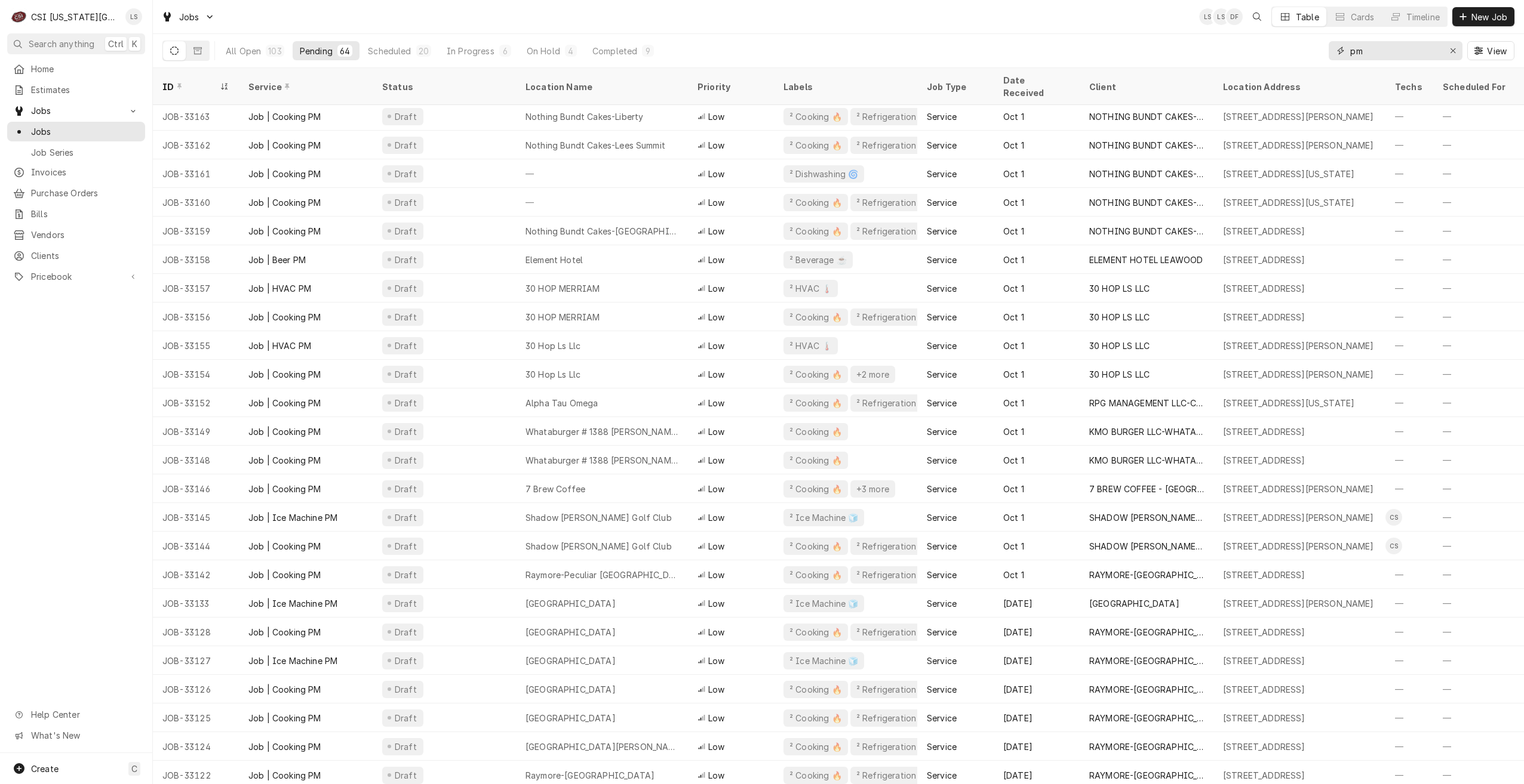
drag, startPoint x: 1386, startPoint y: 56, endPoint x: 1346, endPoint y: 55, distance: 40.0
click at [1346, 55] on div "pm" at bounding box center [1396, 50] width 133 height 19
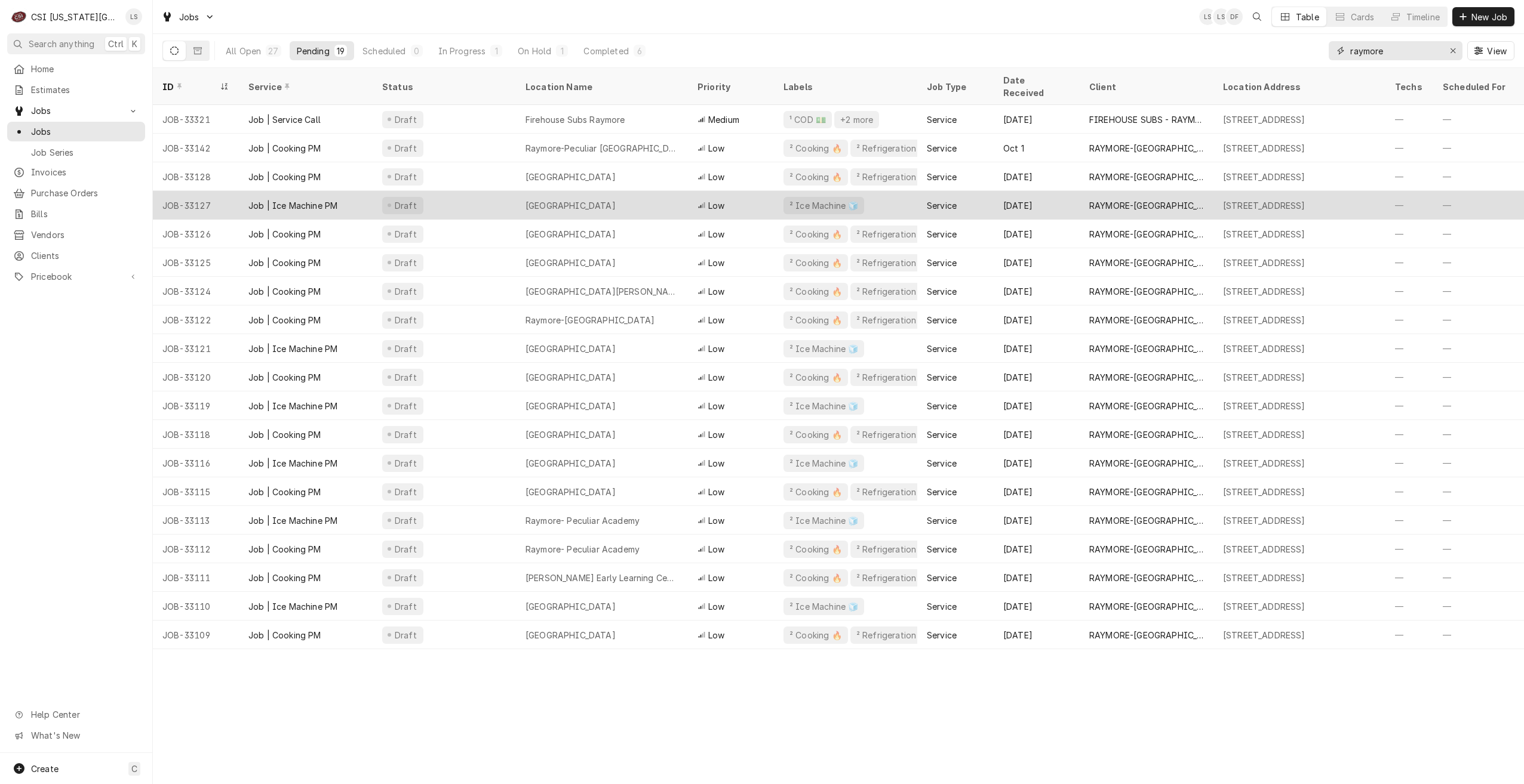
type input "raymore"
click at [651, 191] on div "East Middle School" at bounding box center [602, 205] width 172 height 29
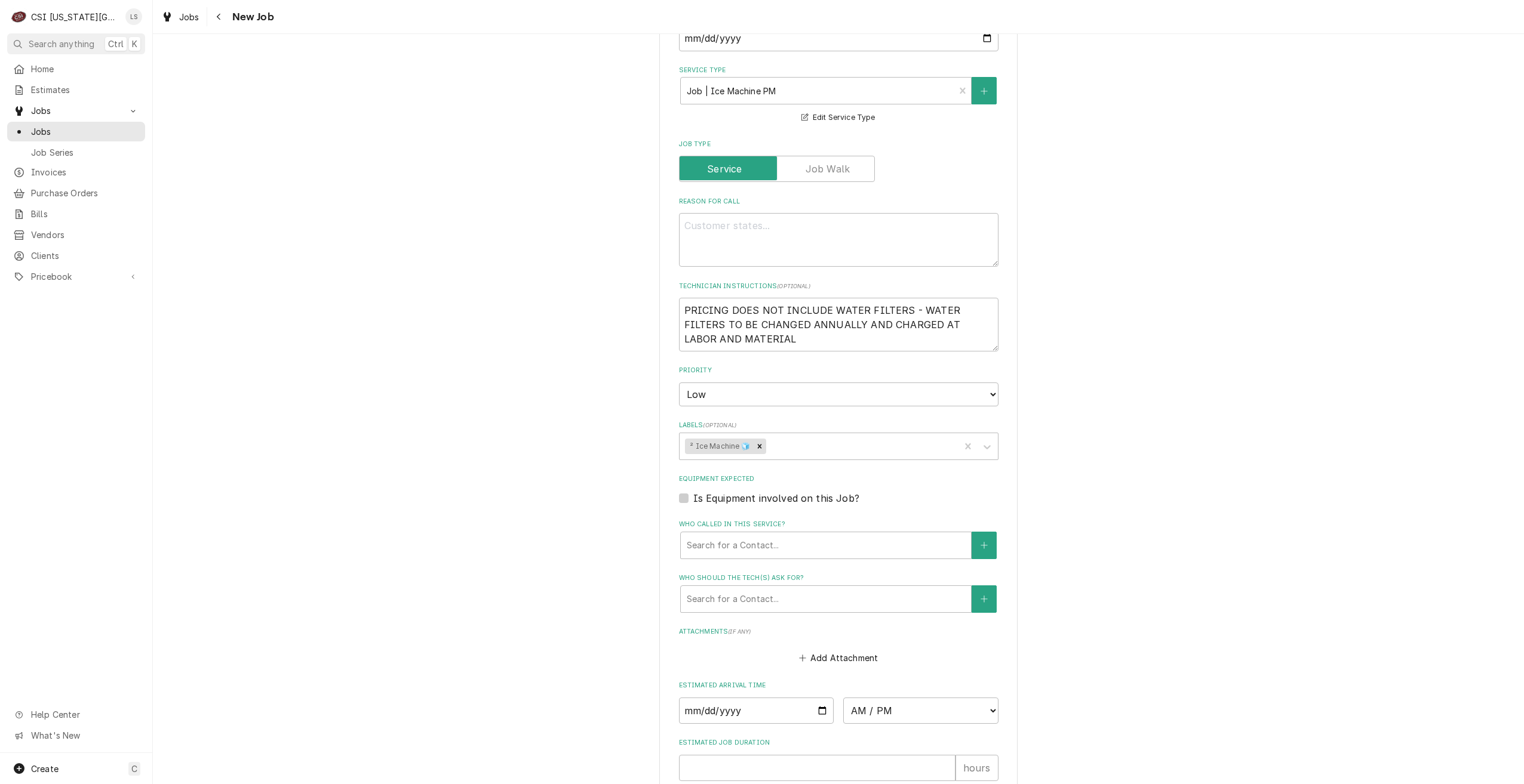
scroll to position [542, 0]
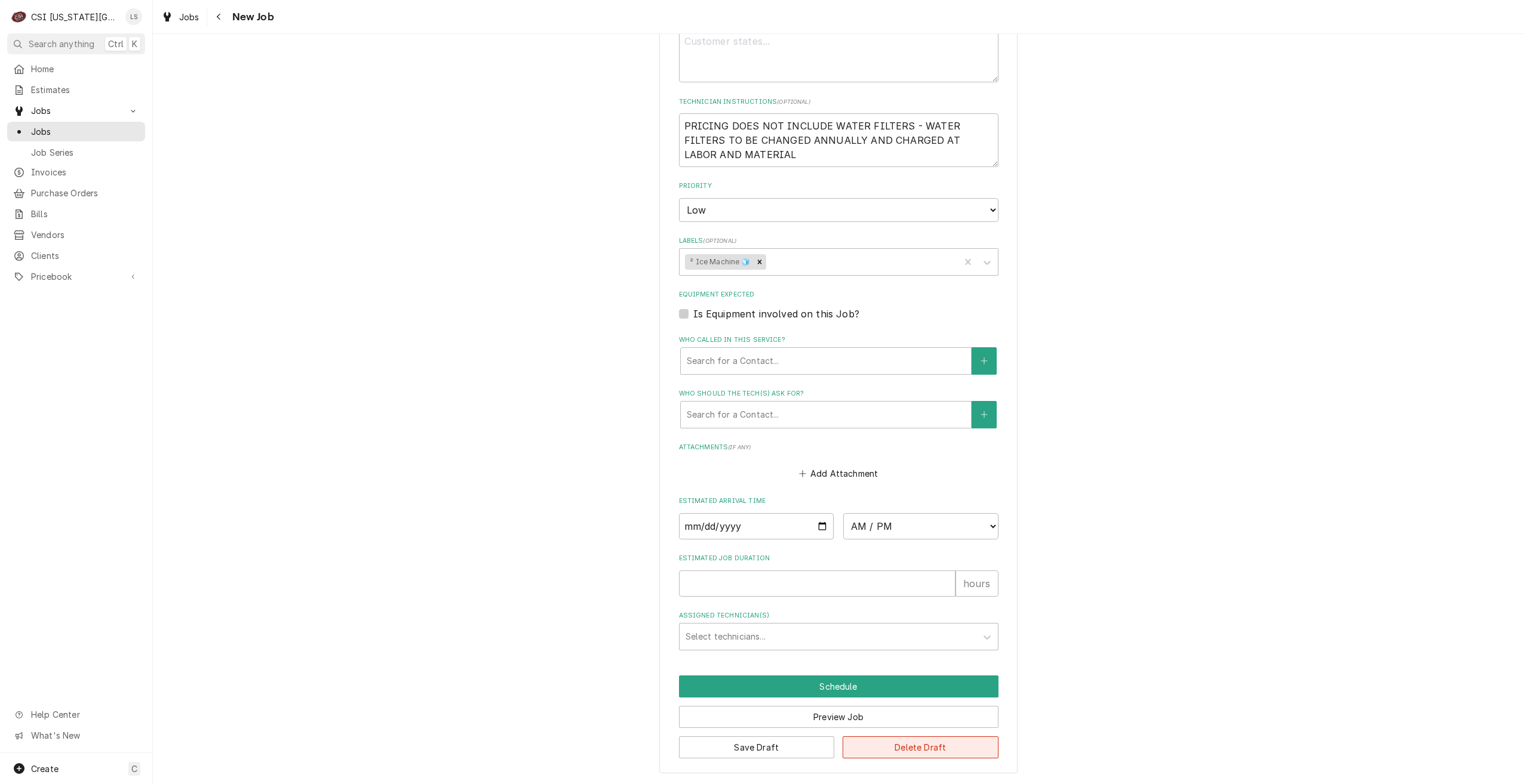
click at [910, 743] on button "Delete Draft" at bounding box center [920, 747] width 156 height 22
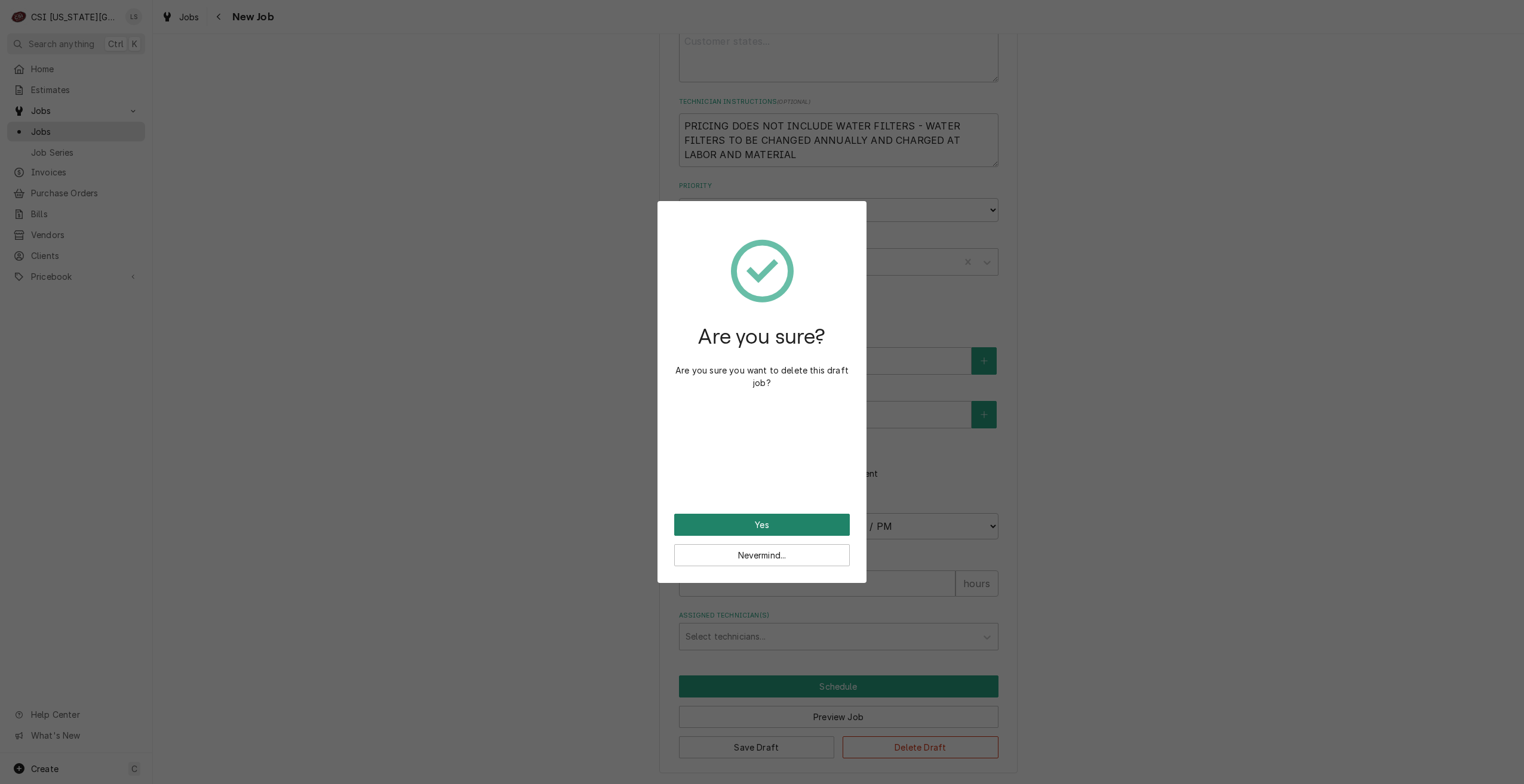
click at [813, 522] on button "Yes" at bounding box center [762, 524] width 176 height 22
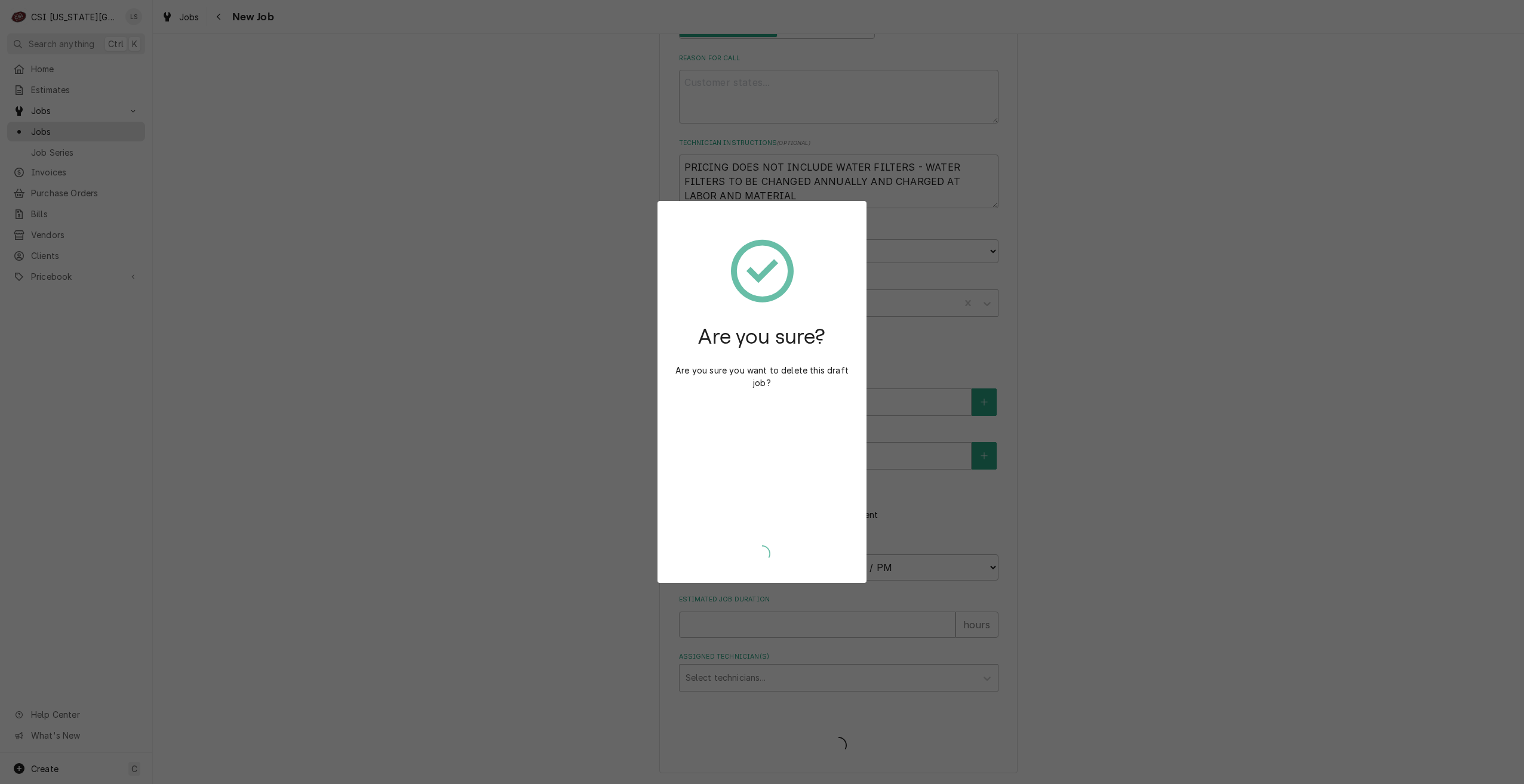
scroll to position [501, 0]
type textarea "x"
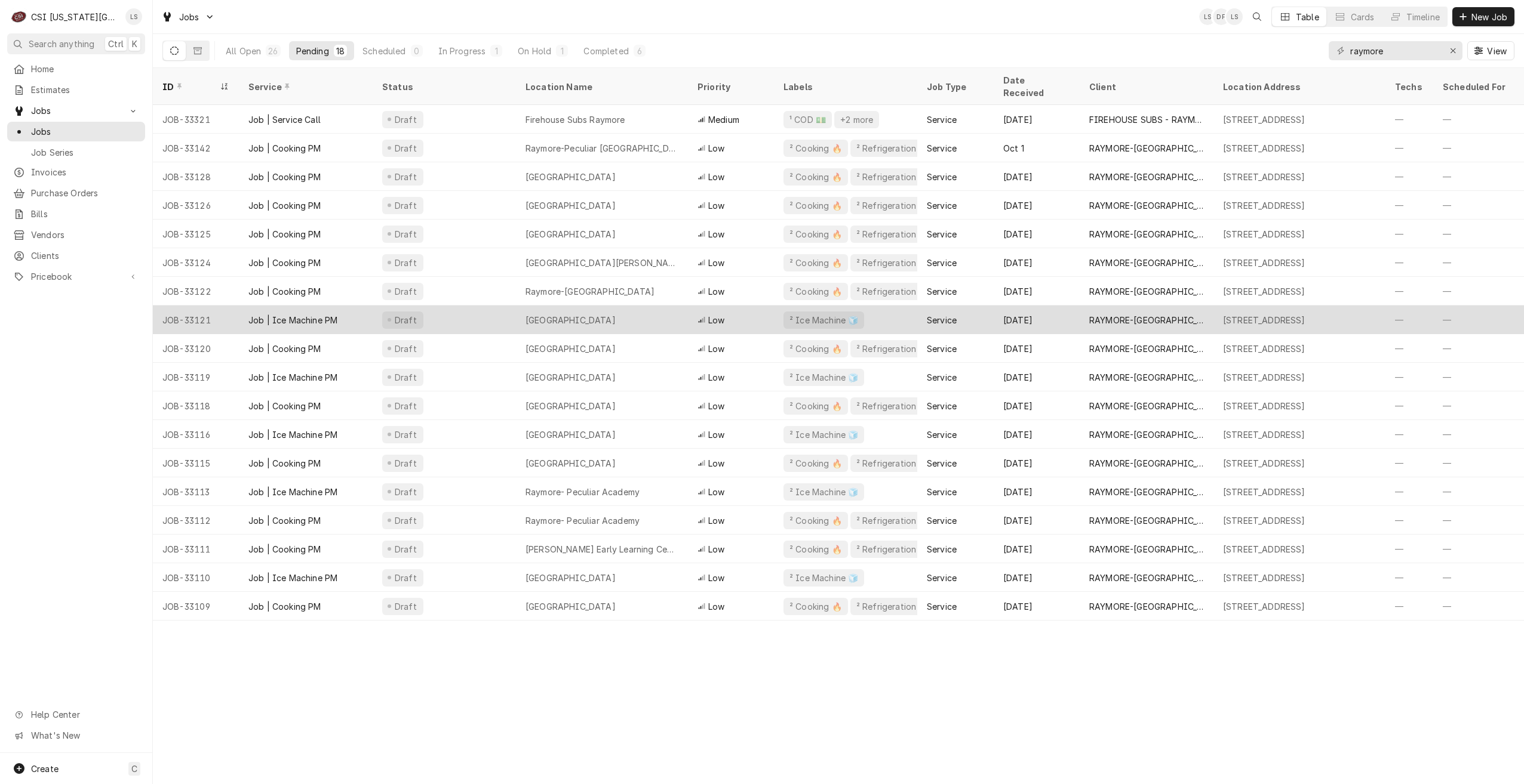
click at [672, 310] on div "Creekmoor Elementary School" at bounding box center [602, 320] width 172 height 29
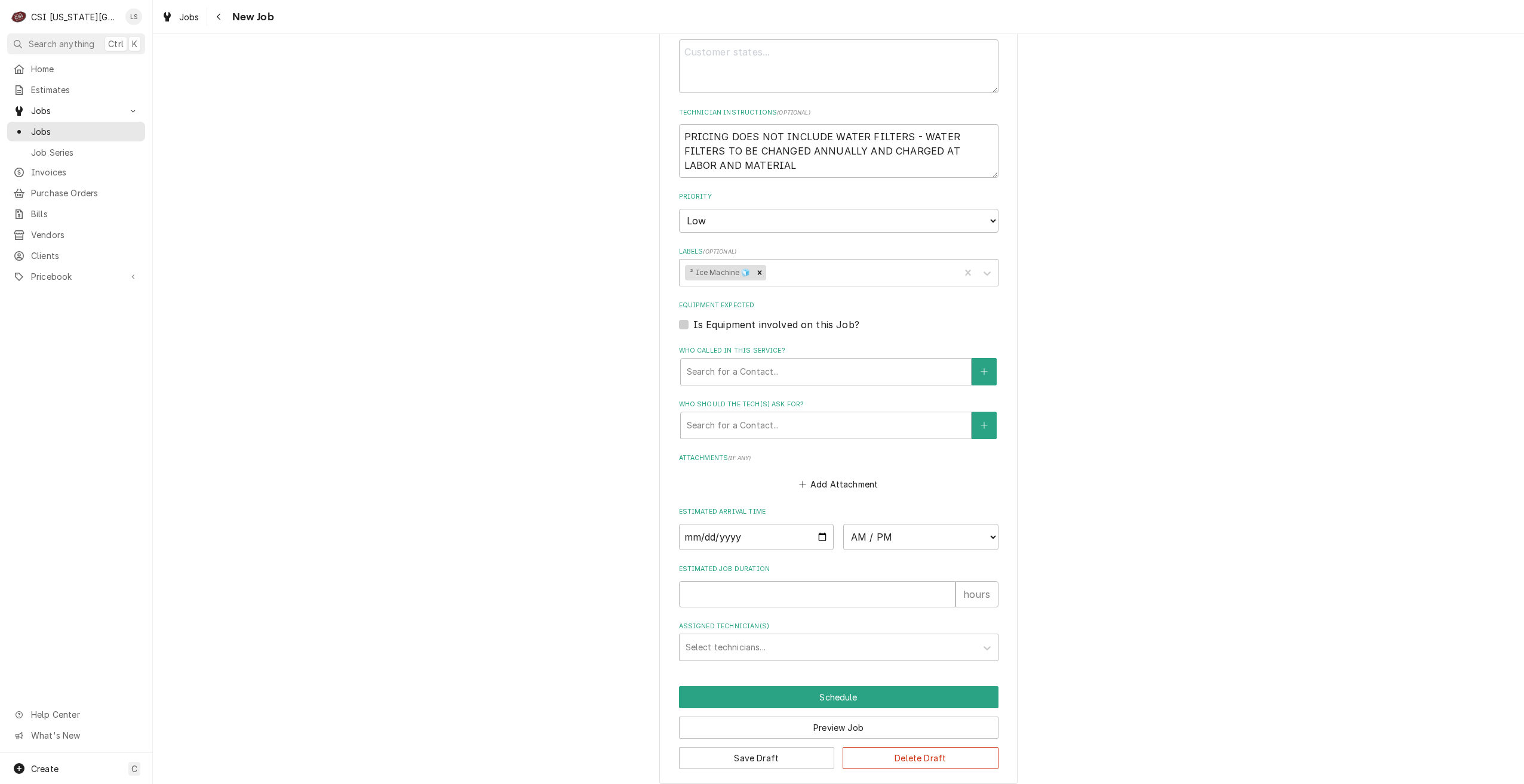
scroll to position [542, 0]
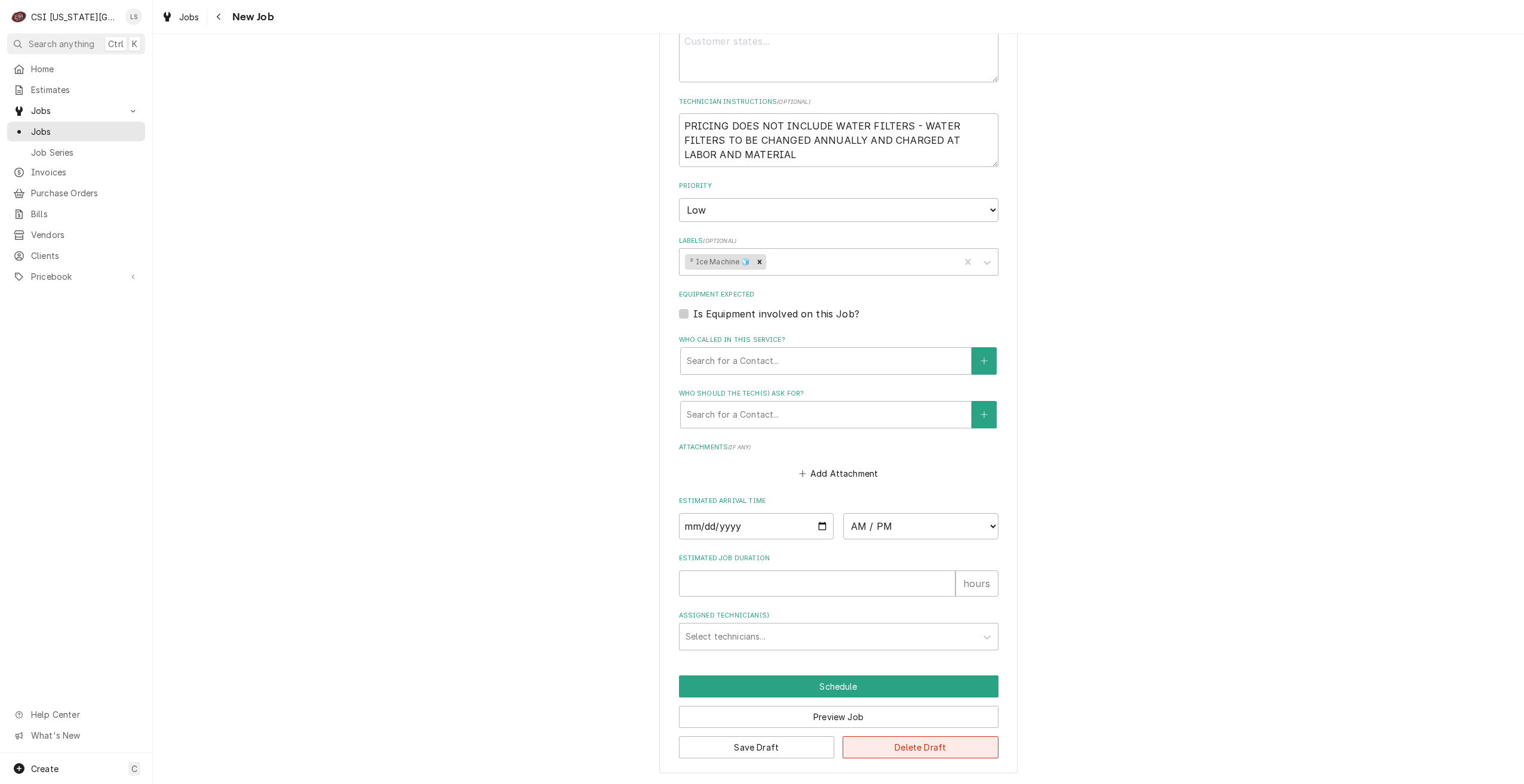
click at [925, 740] on button "Delete Draft" at bounding box center [920, 747] width 156 height 22
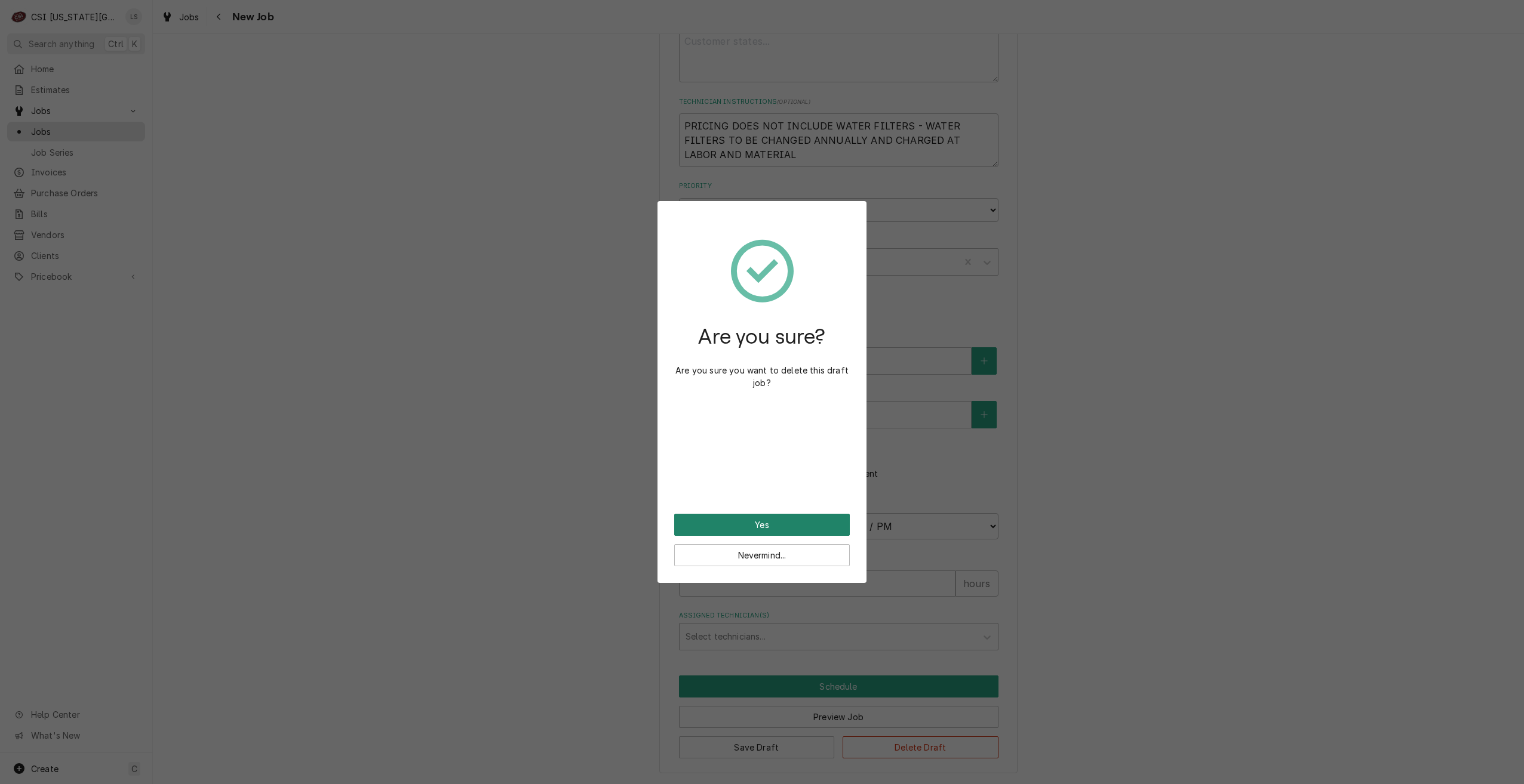
click at [767, 526] on button "Yes" at bounding box center [762, 524] width 176 height 22
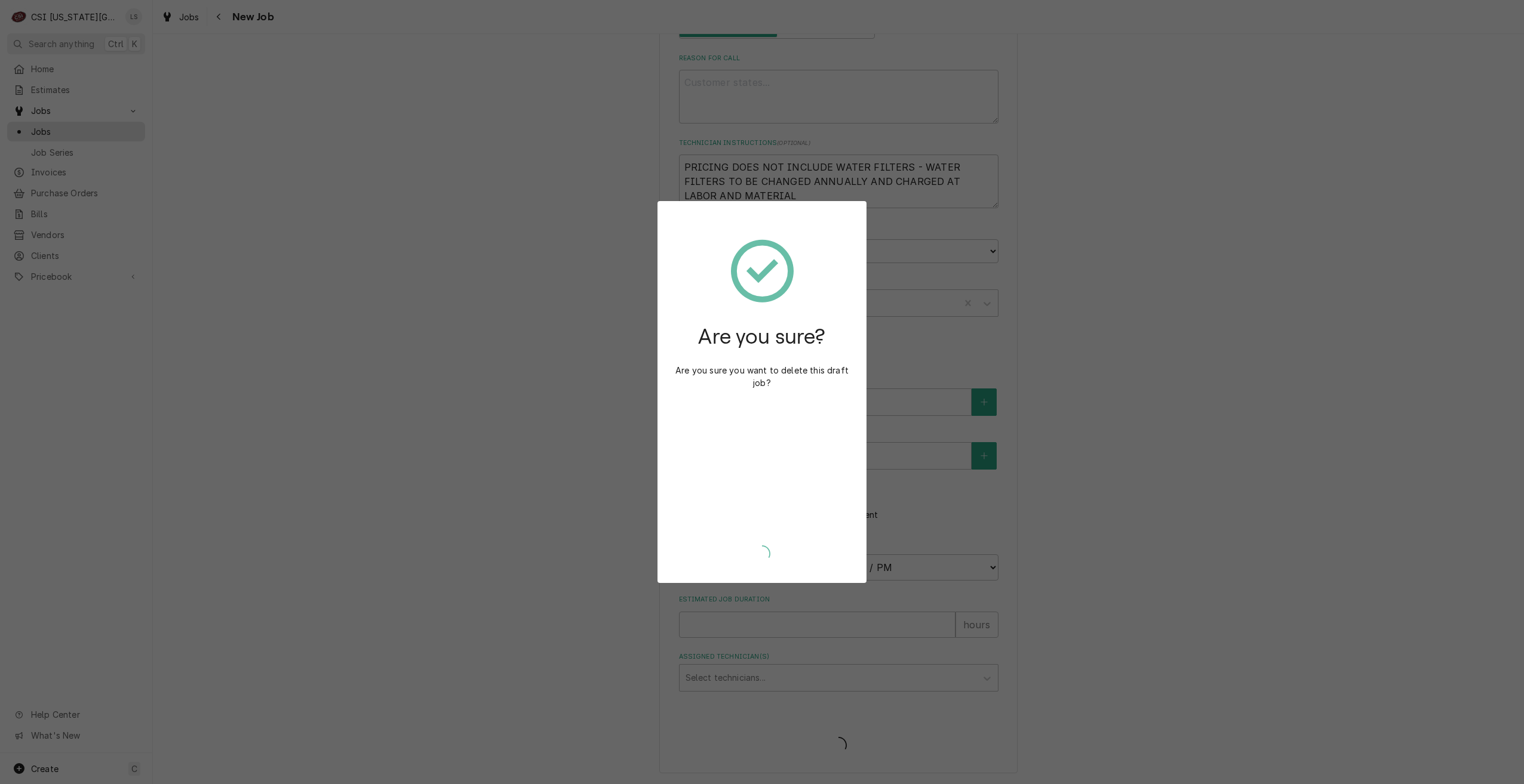
type textarea "x"
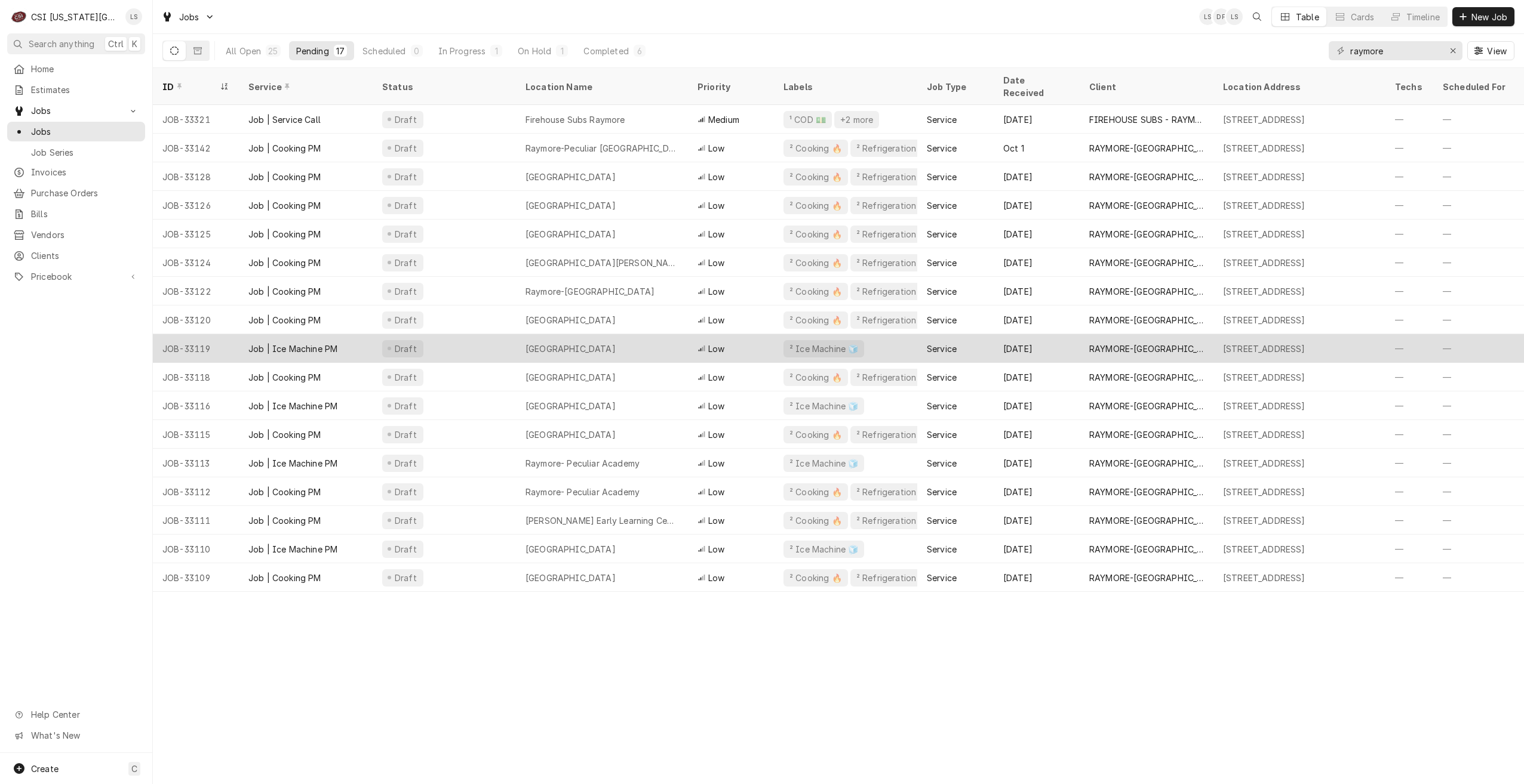
click at [738, 334] on div "Low" at bounding box center [731, 348] width 86 height 29
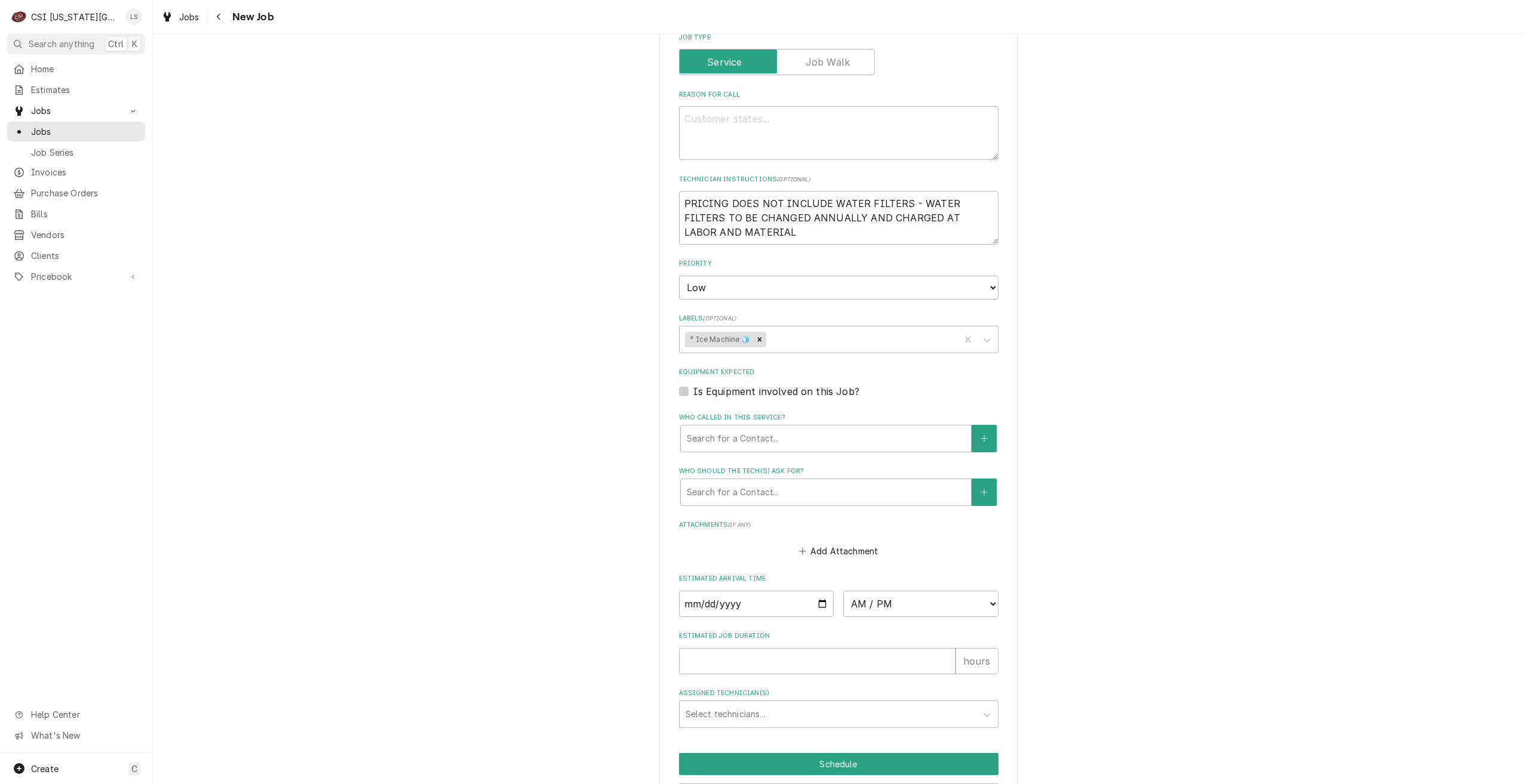
scroll to position [542, 0]
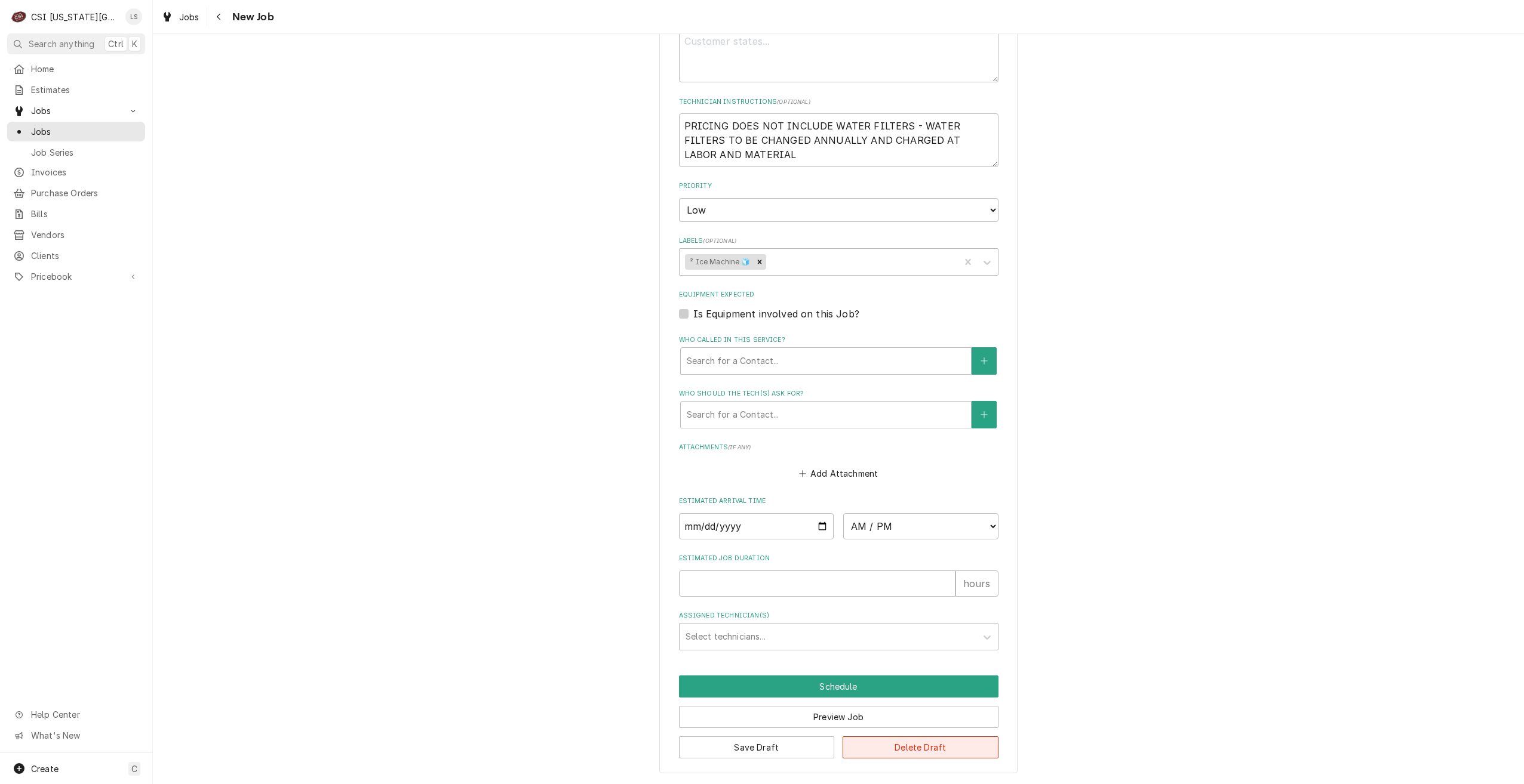
click at [943, 747] on button "Delete Draft" at bounding box center [920, 747] width 156 height 22
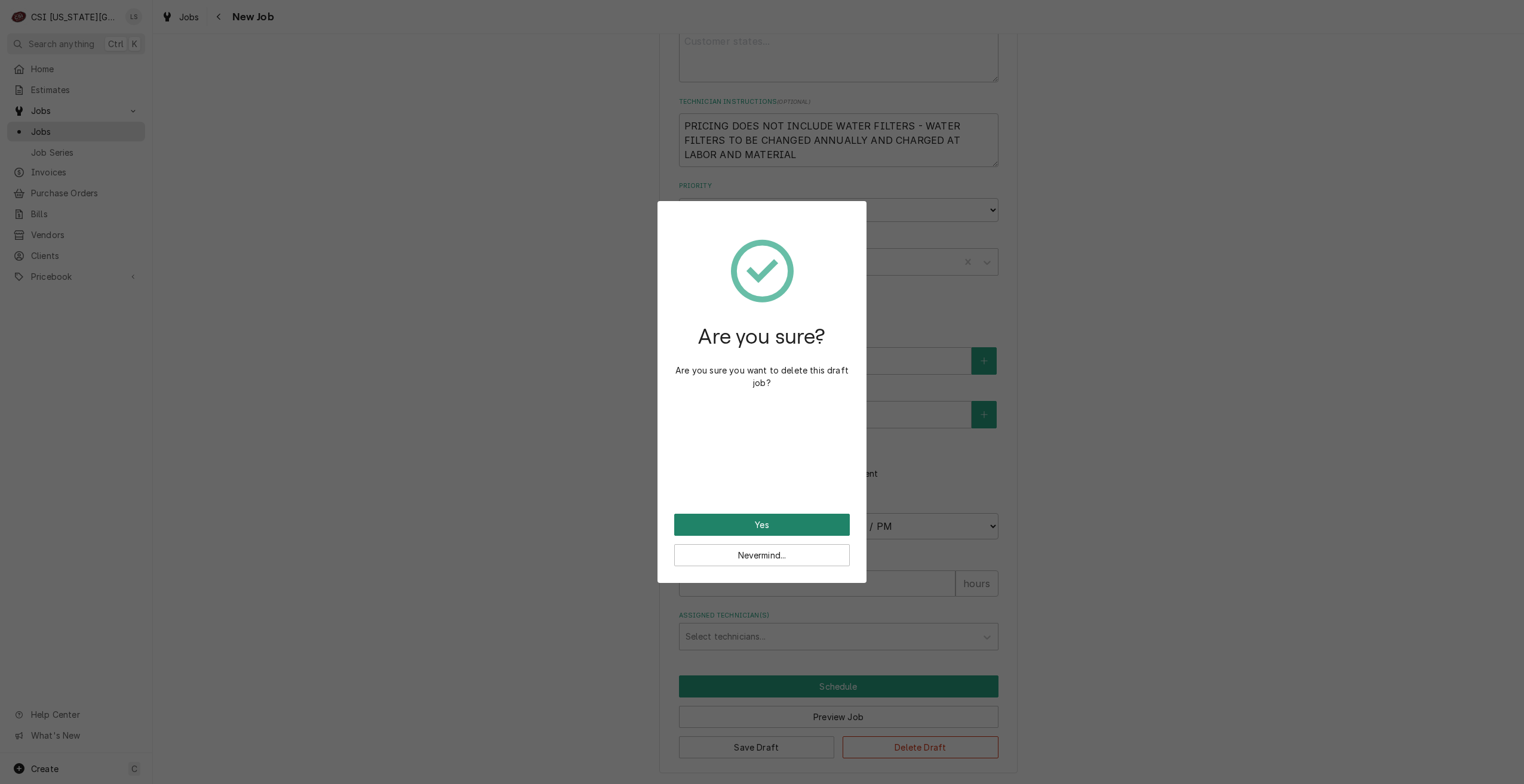
click at [769, 528] on button "Yes" at bounding box center [762, 524] width 176 height 22
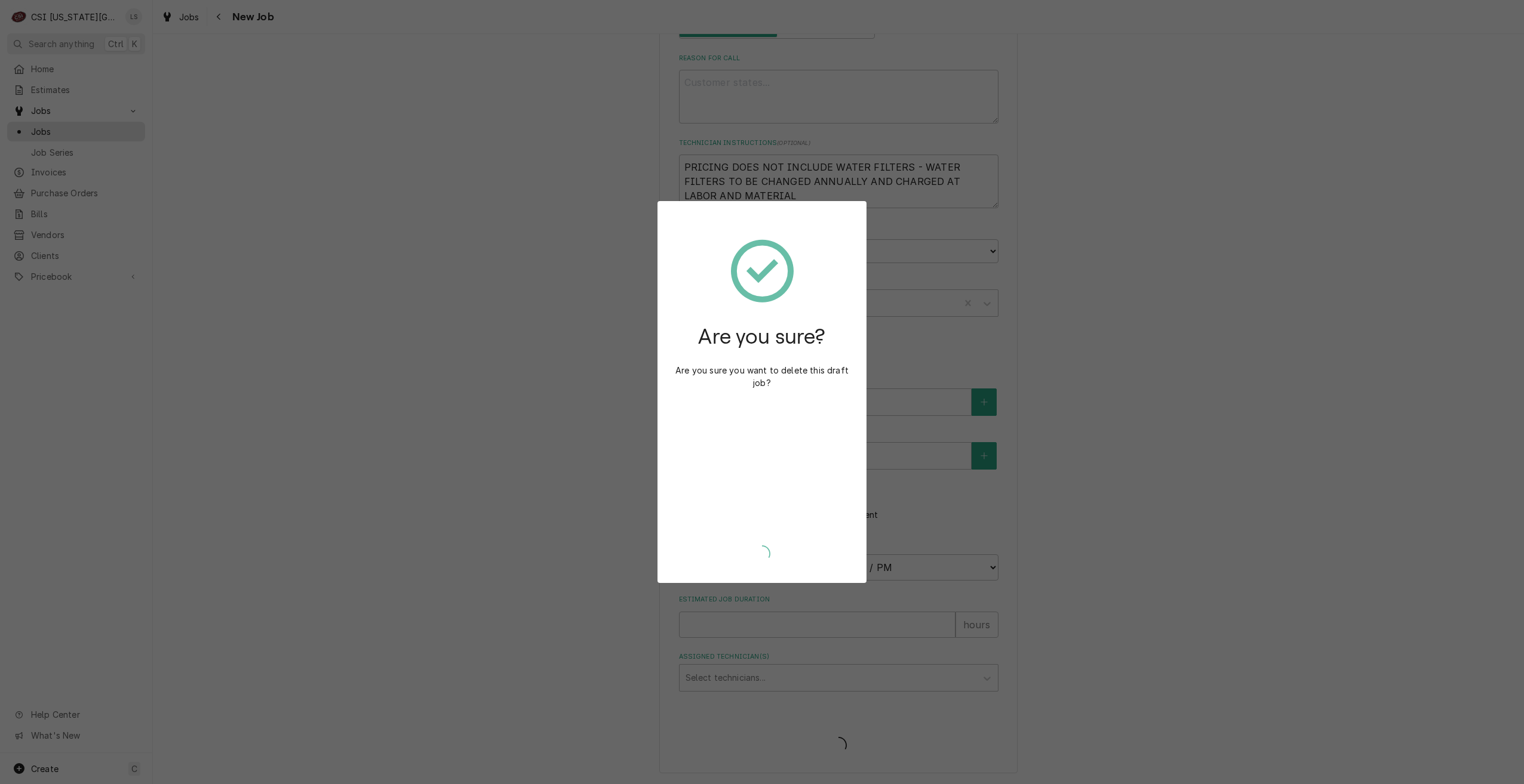
scroll to position [501, 0]
type textarea "x"
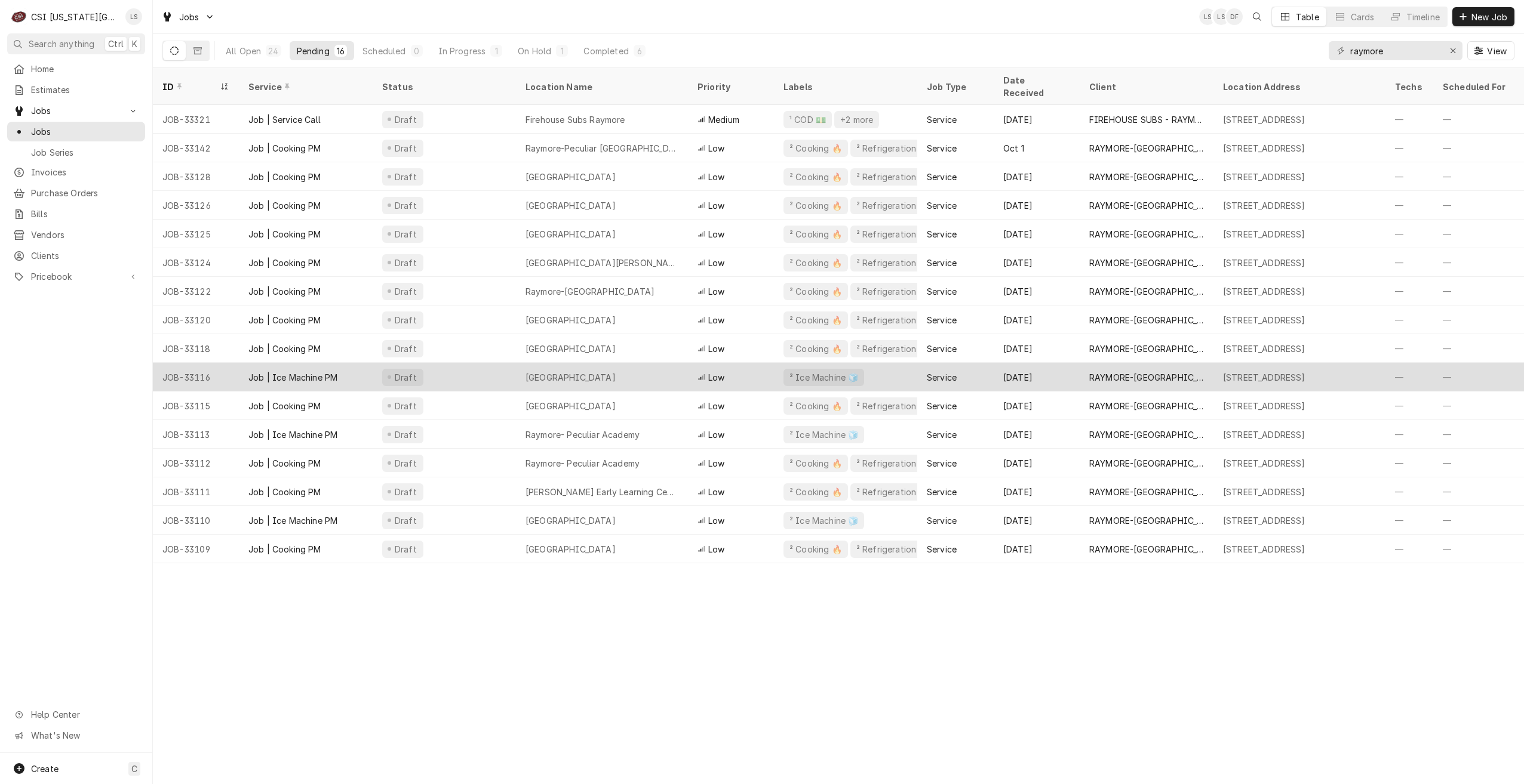
click at [677, 363] on div "[GEOGRAPHIC_DATA]" at bounding box center [602, 377] width 172 height 29
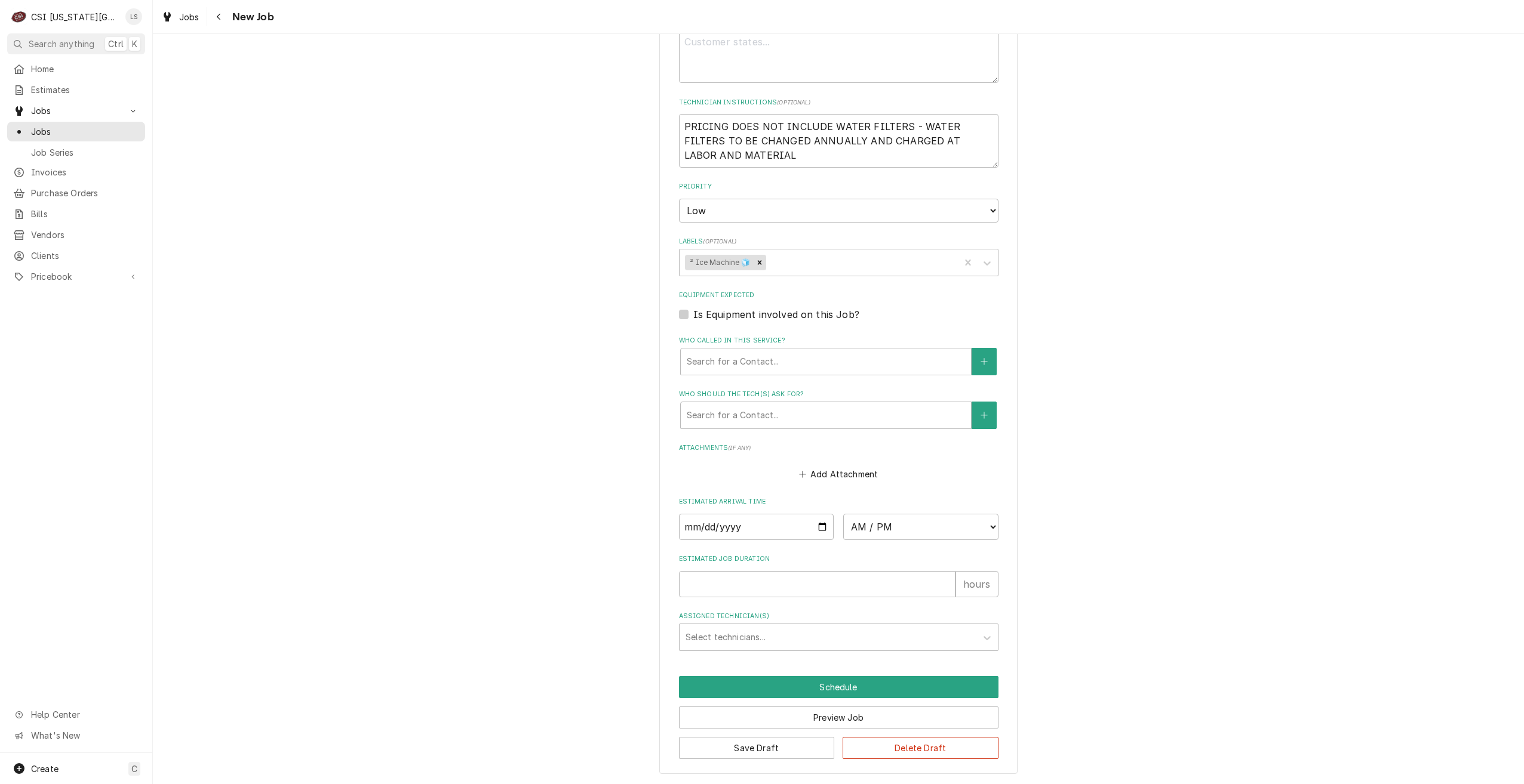
scroll to position [542, 0]
click at [936, 743] on button "Delete Draft" at bounding box center [920, 747] width 156 height 22
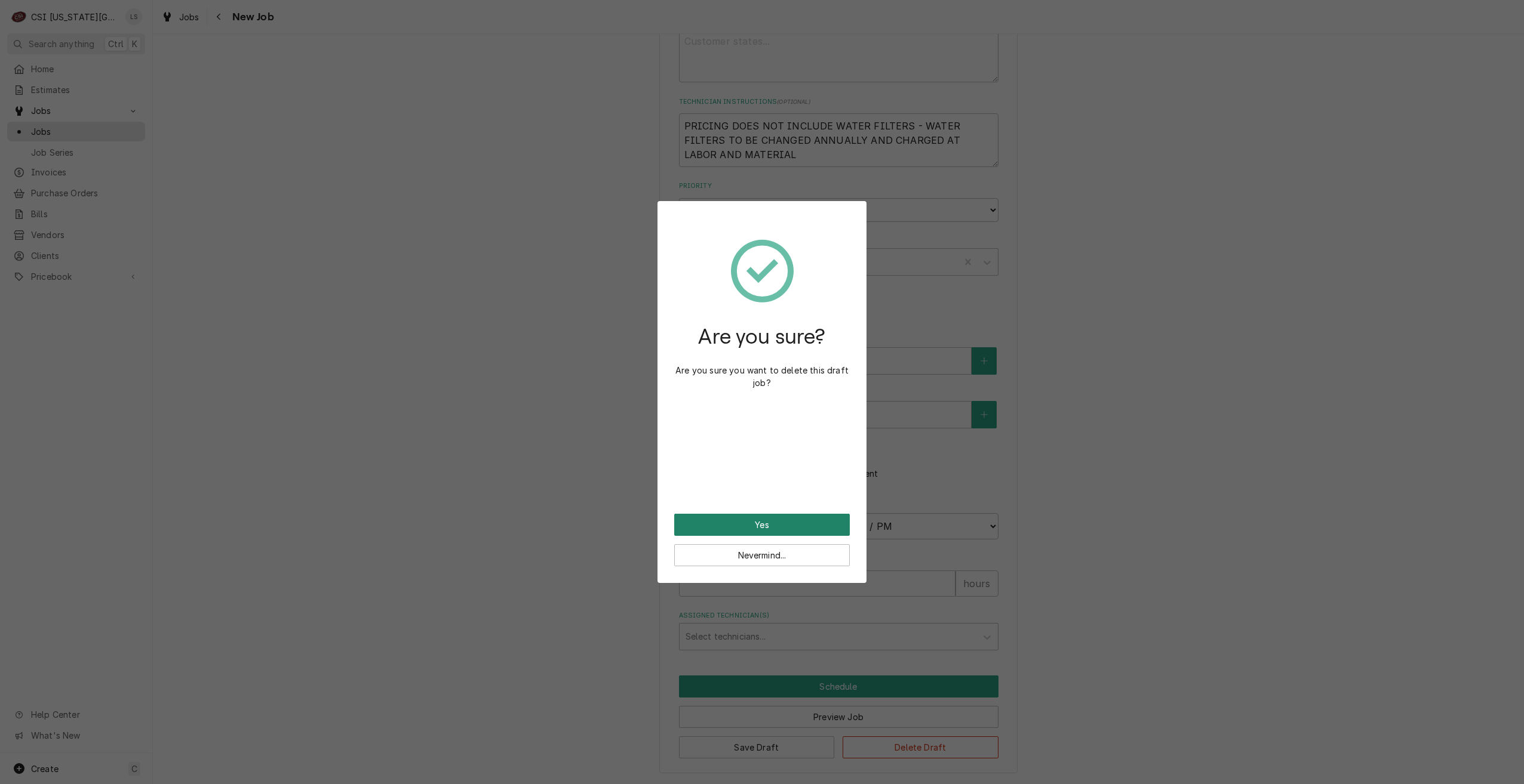
click at [803, 521] on button "Yes" at bounding box center [762, 524] width 176 height 22
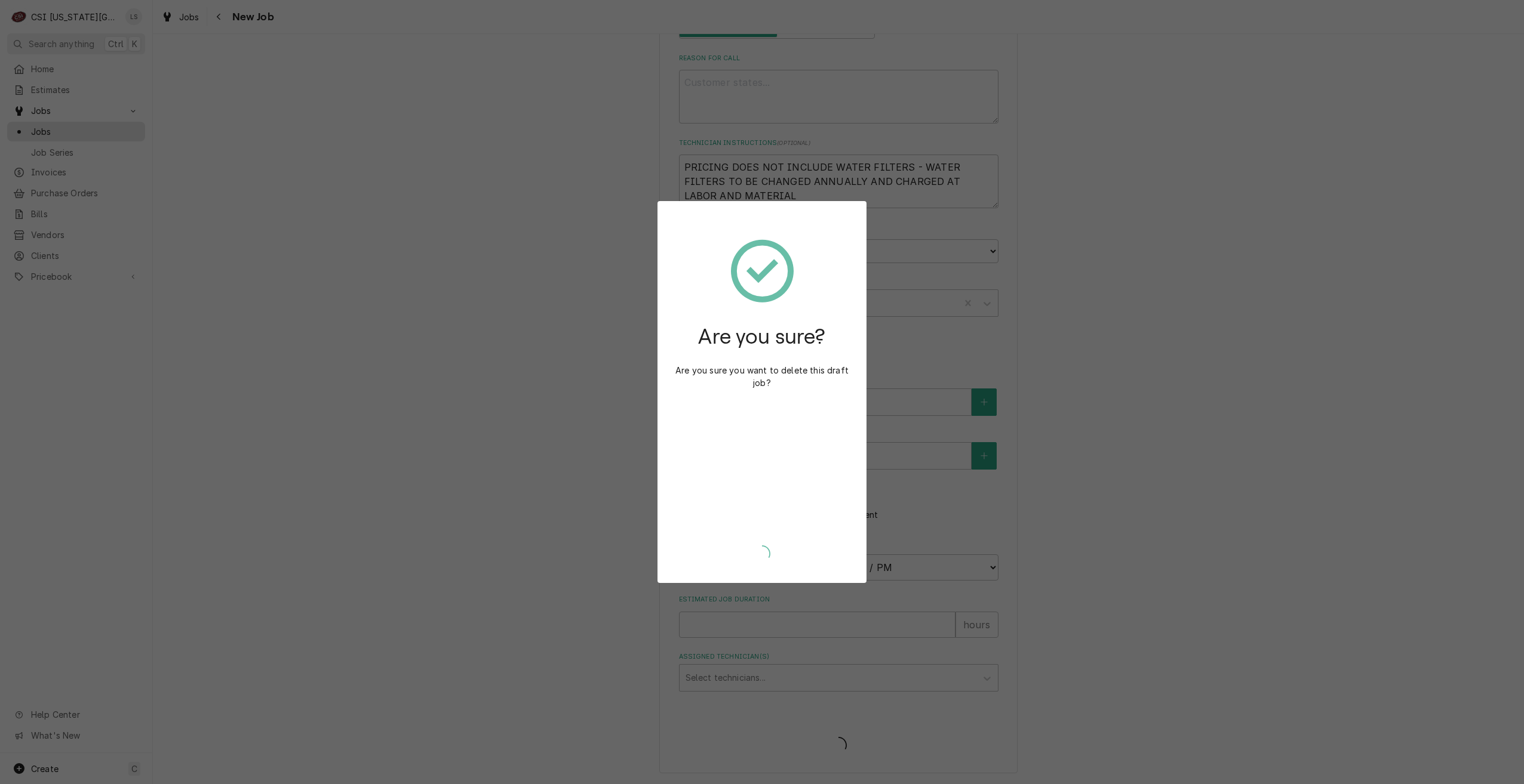
scroll to position [501, 0]
type textarea "x"
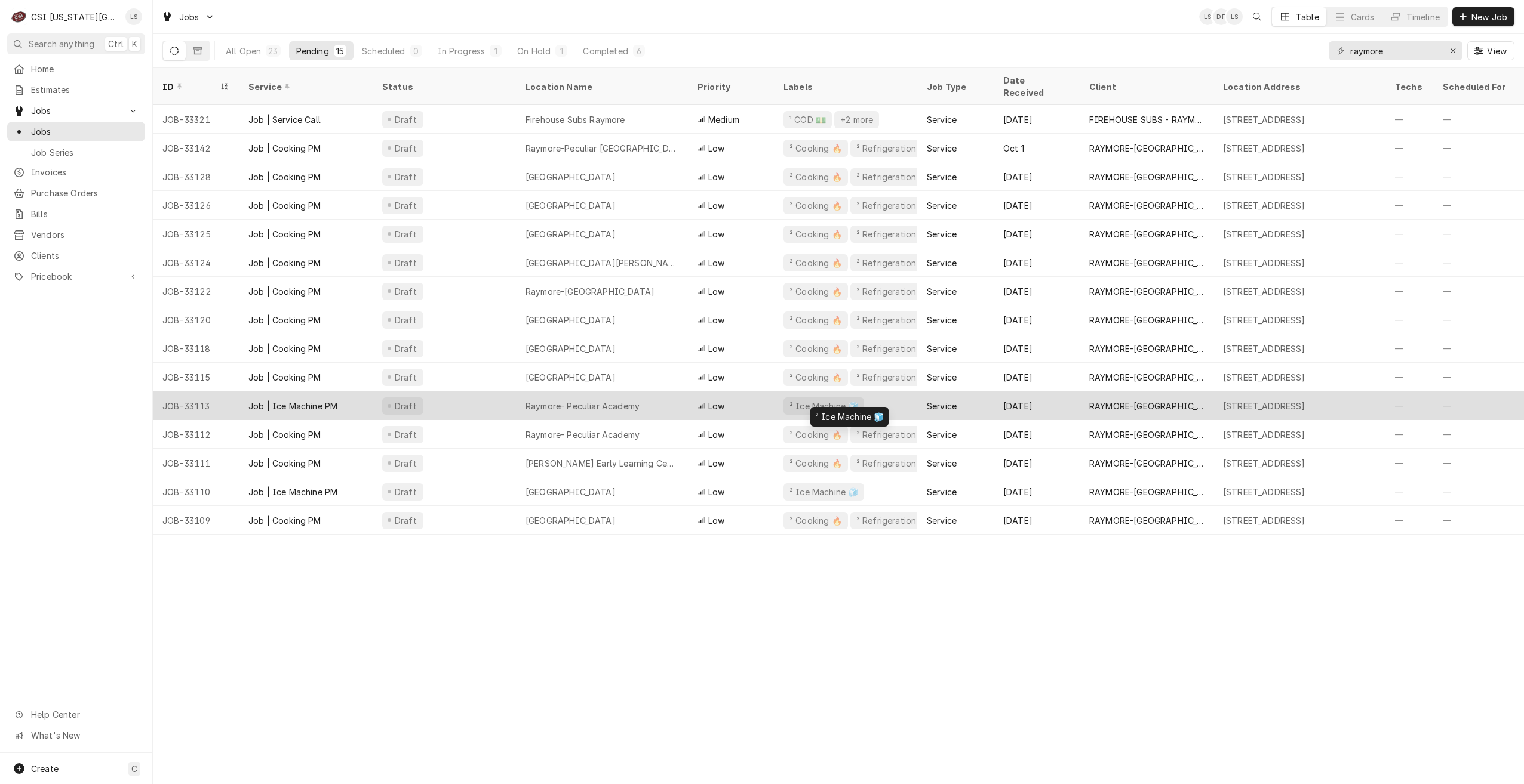
click at [892, 398] on div "² Ice Machine 🧊" at bounding box center [846, 406] width 143 height 29
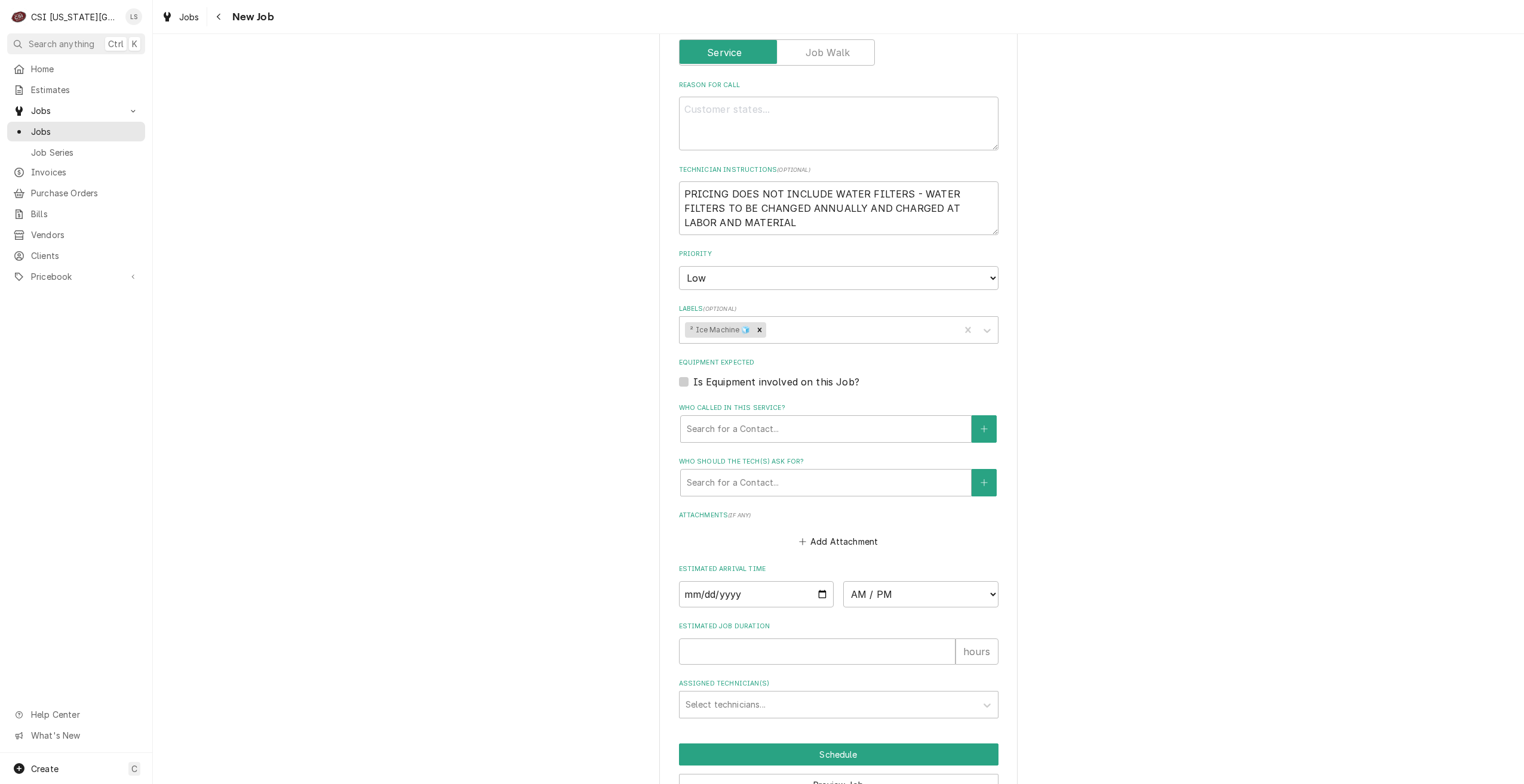
scroll to position [542, 0]
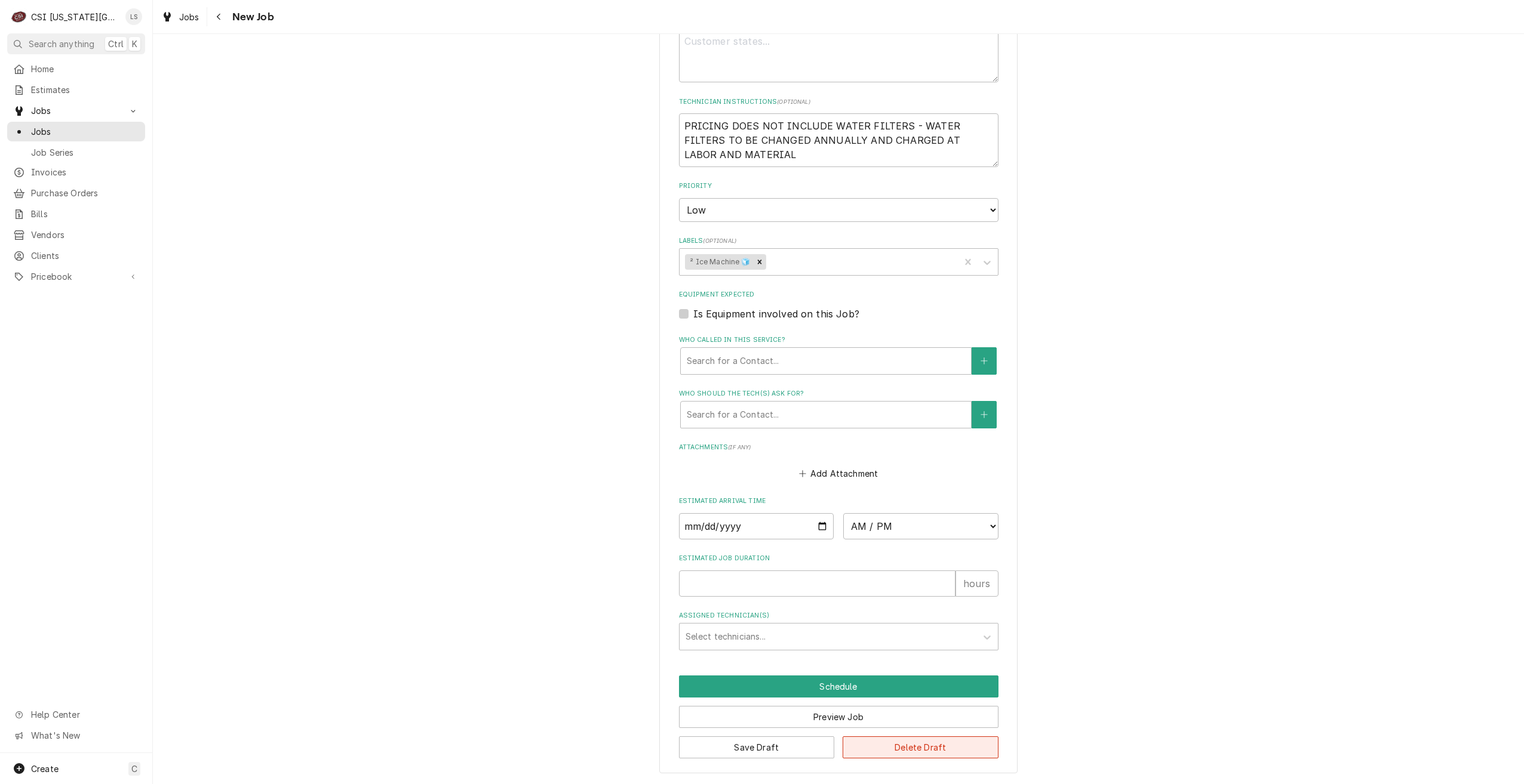
click at [937, 738] on button "Delete Draft" at bounding box center [920, 747] width 156 height 22
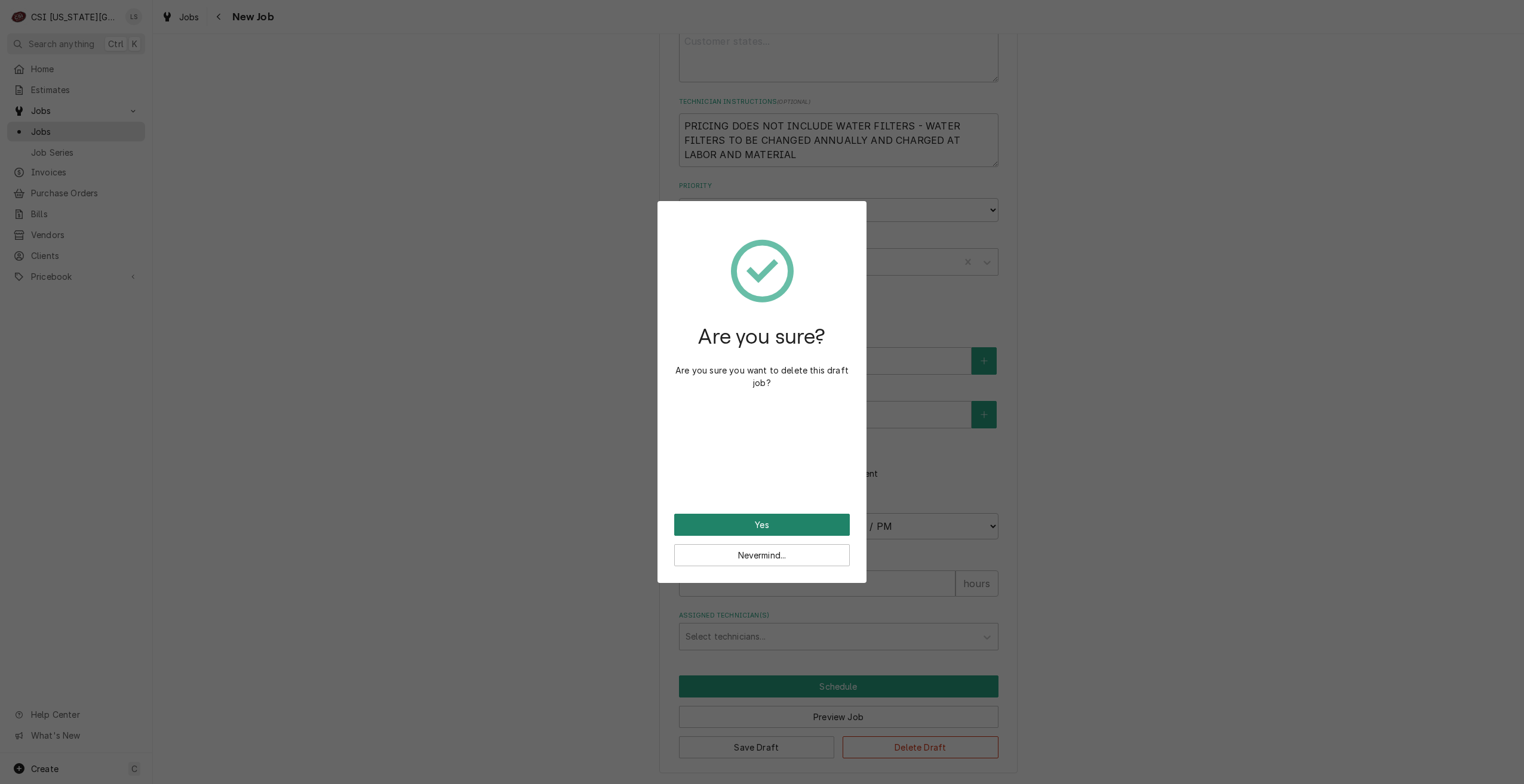
click at [771, 527] on button "Yes" at bounding box center [762, 524] width 176 height 22
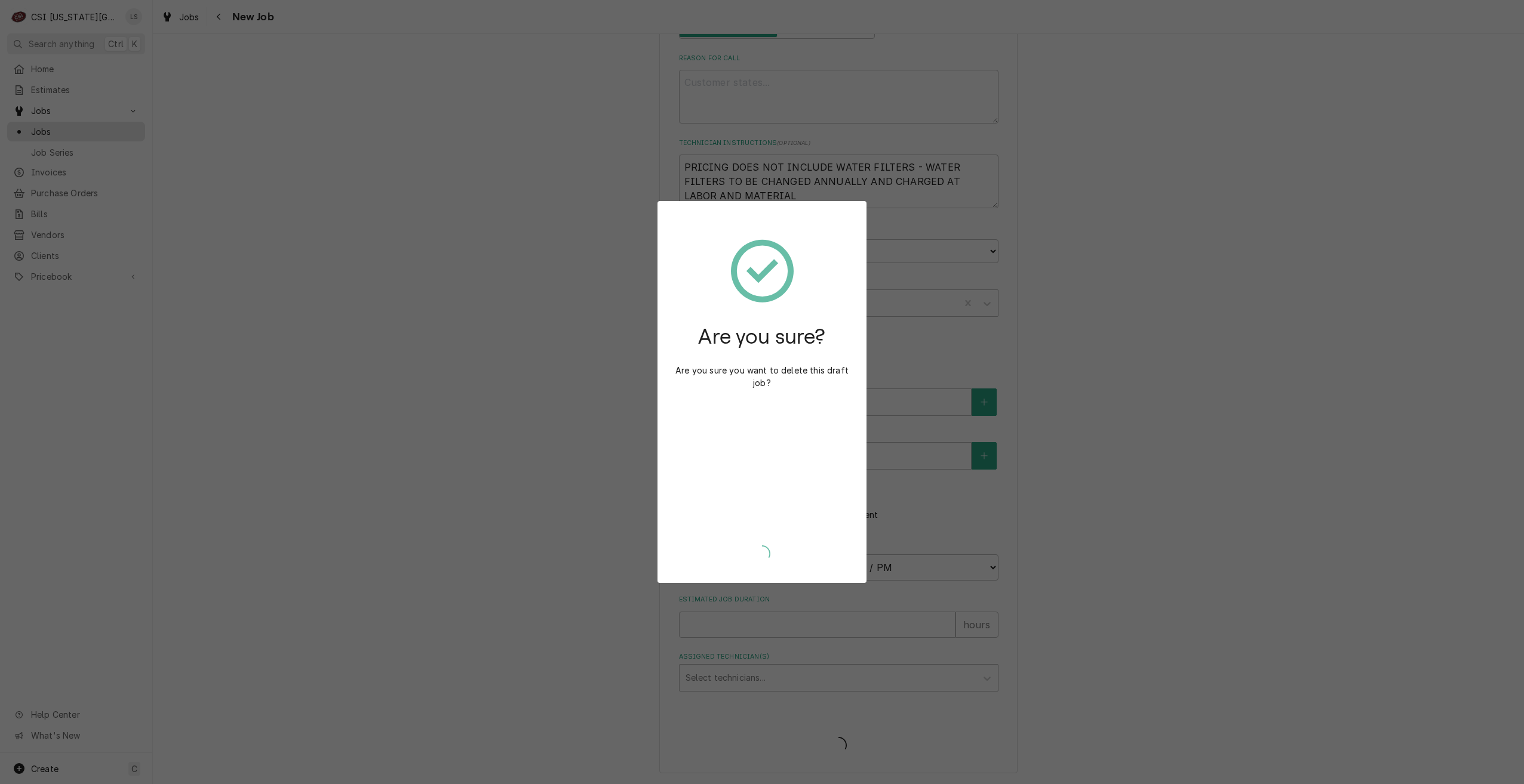
scroll to position [501, 0]
type textarea "x"
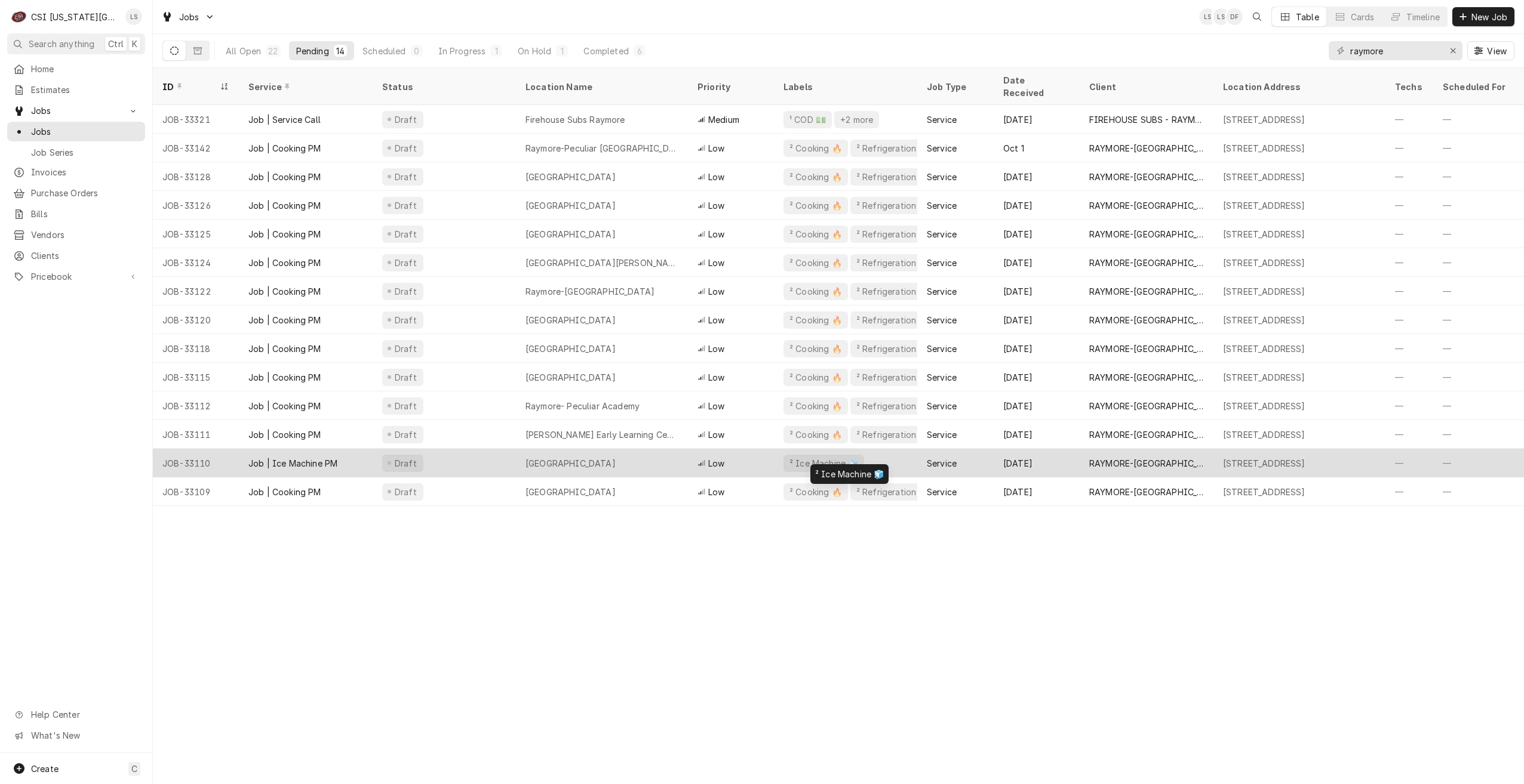
click at [893, 449] on div "² Ice Machine 🧊" at bounding box center [846, 463] width 143 height 29
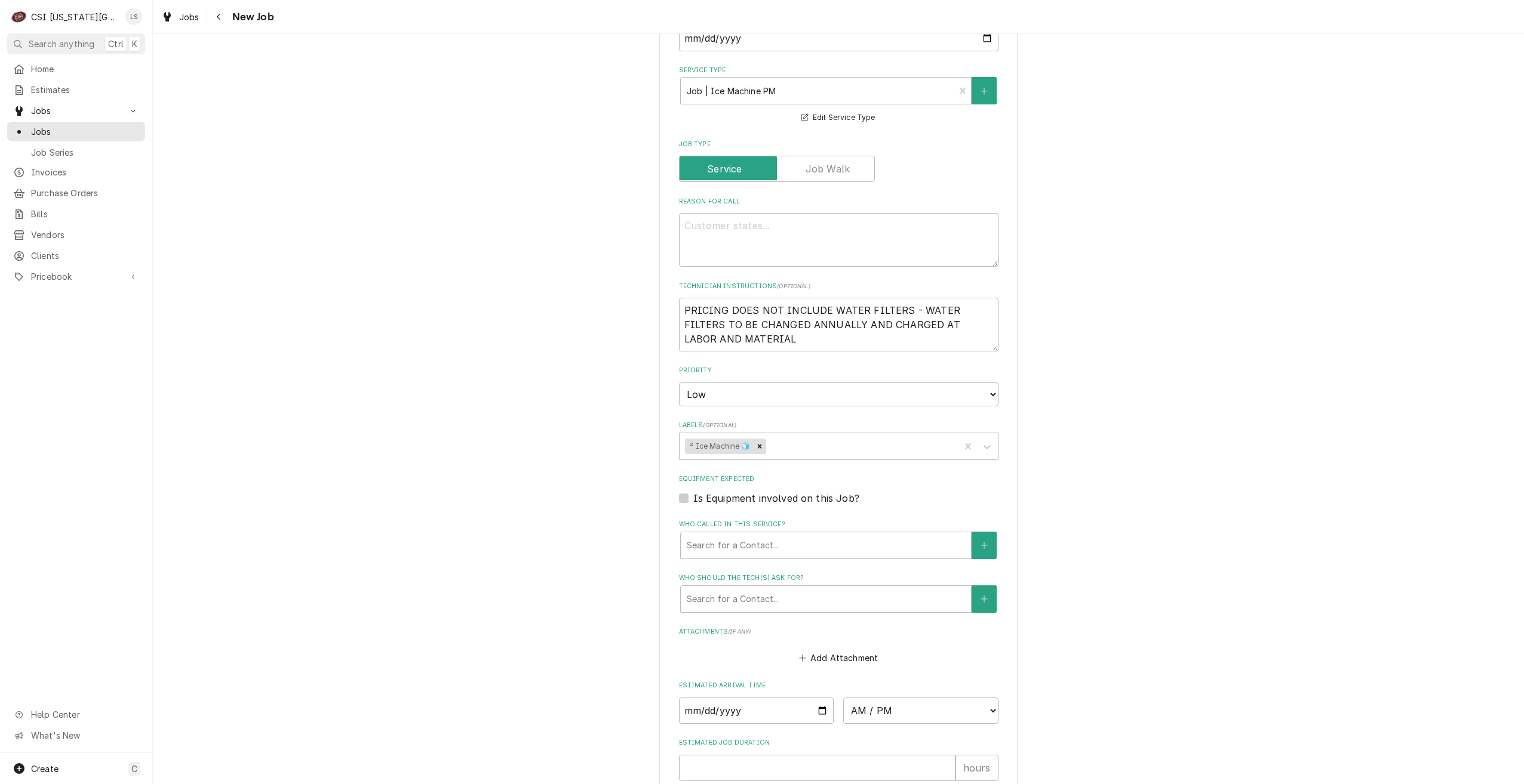
scroll to position [542, 0]
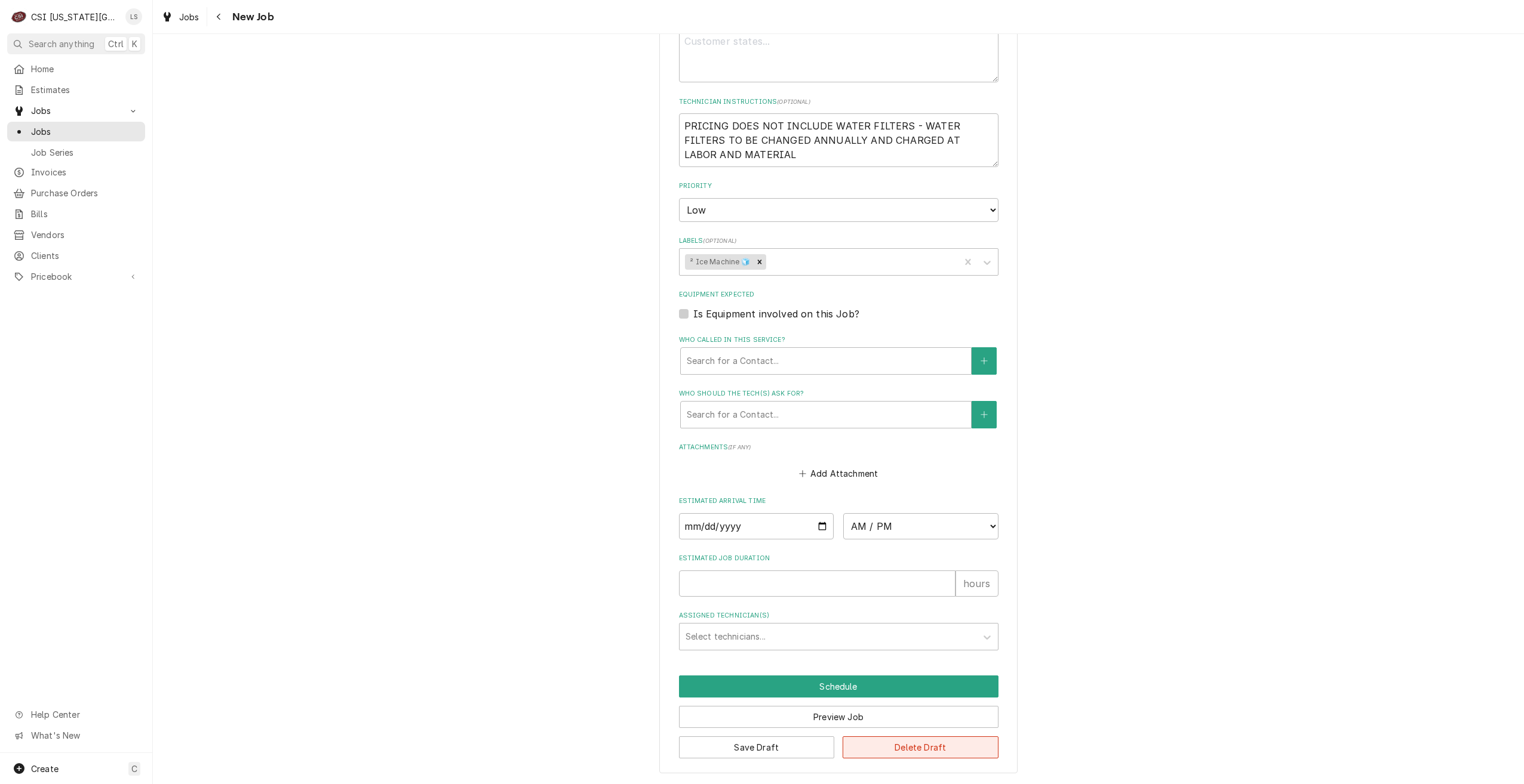
click at [943, 750] on button "Delete Draft" at bounding box center [920, 747] width 156 height 22
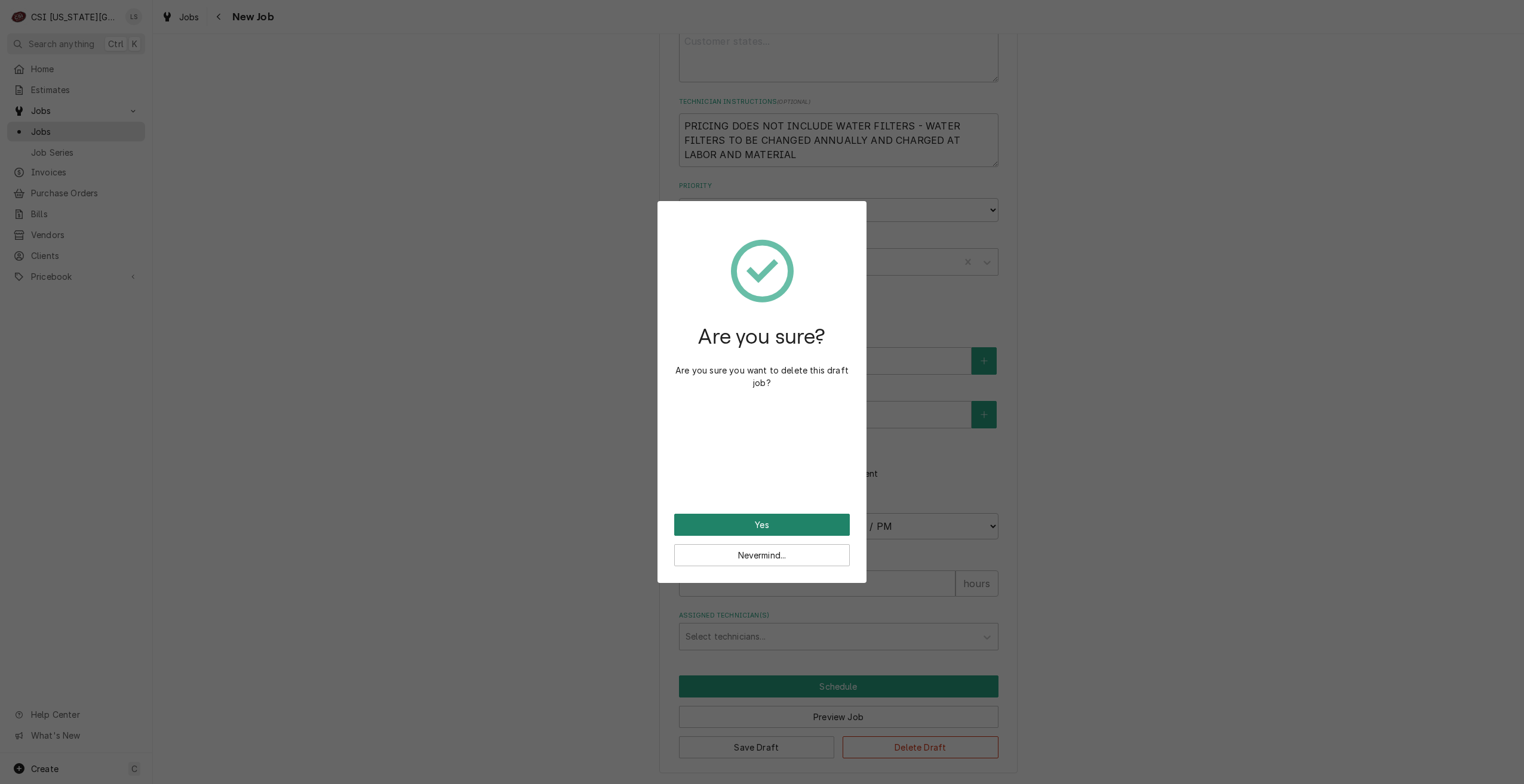
click at [809, 530] on button "Yes" at bounding box center [762, 524] width 176 height 22
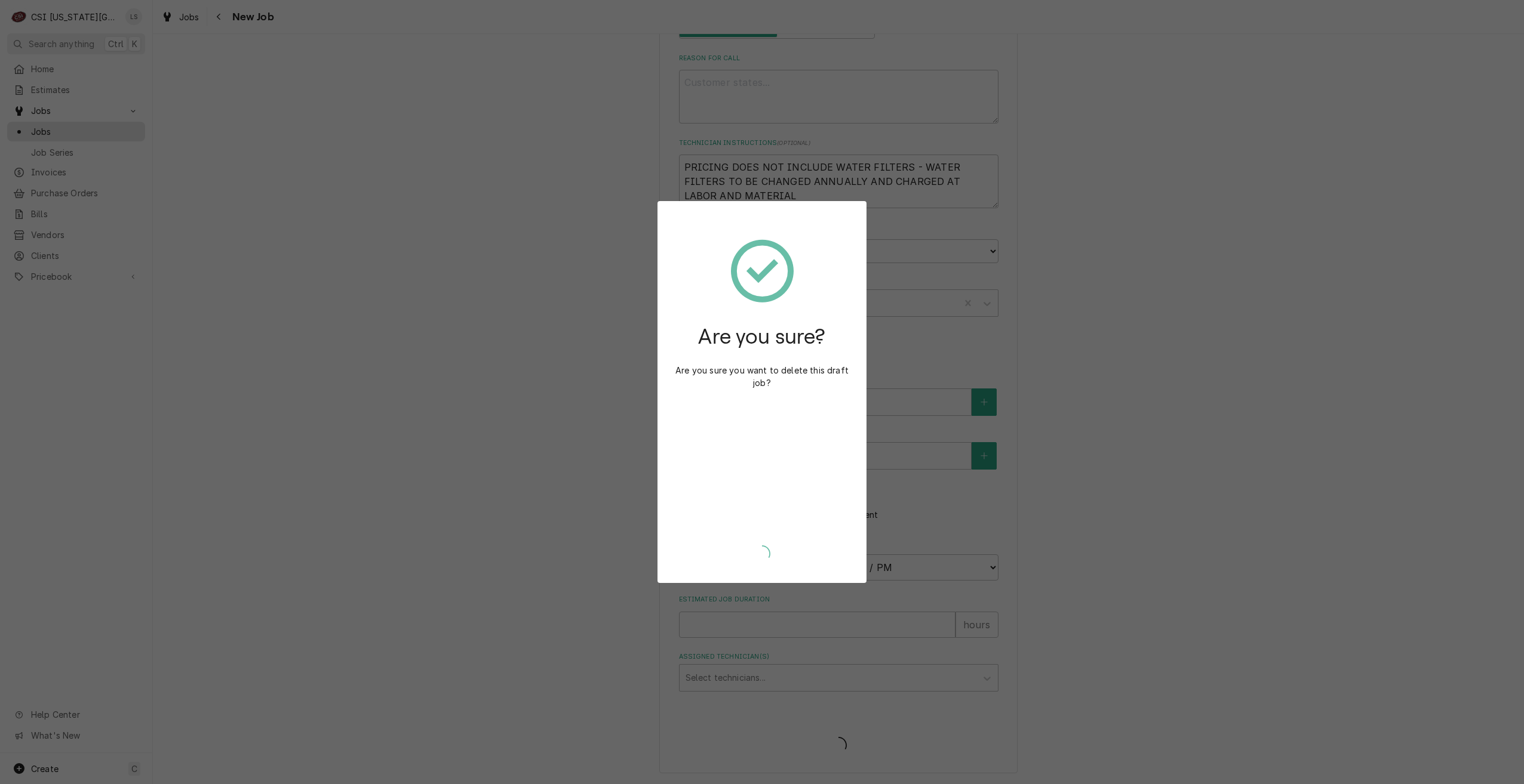
type textarea "x"
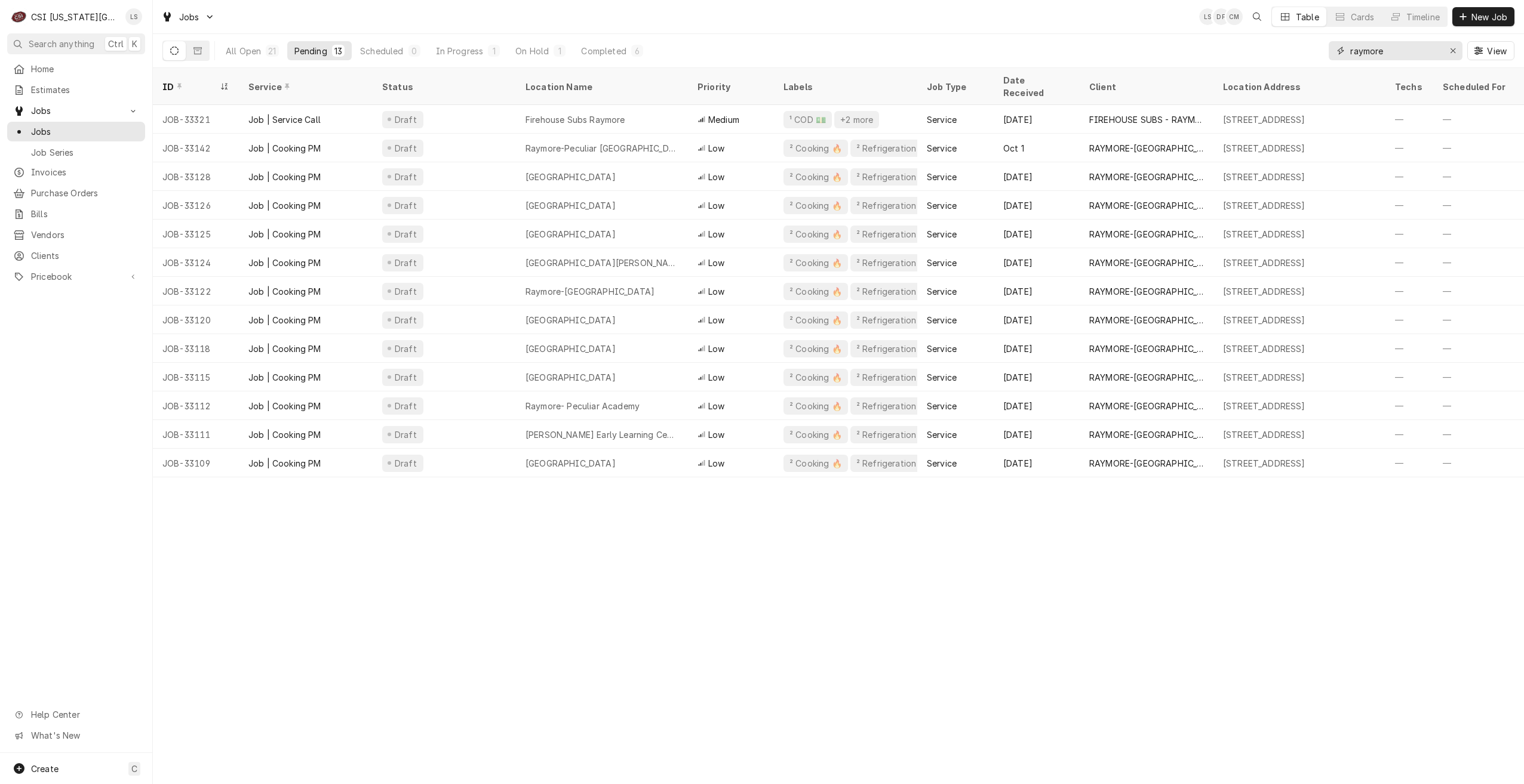
click at [1361, 51] on input "raymore" at bounding box center [1395, 50] width 90 height 19
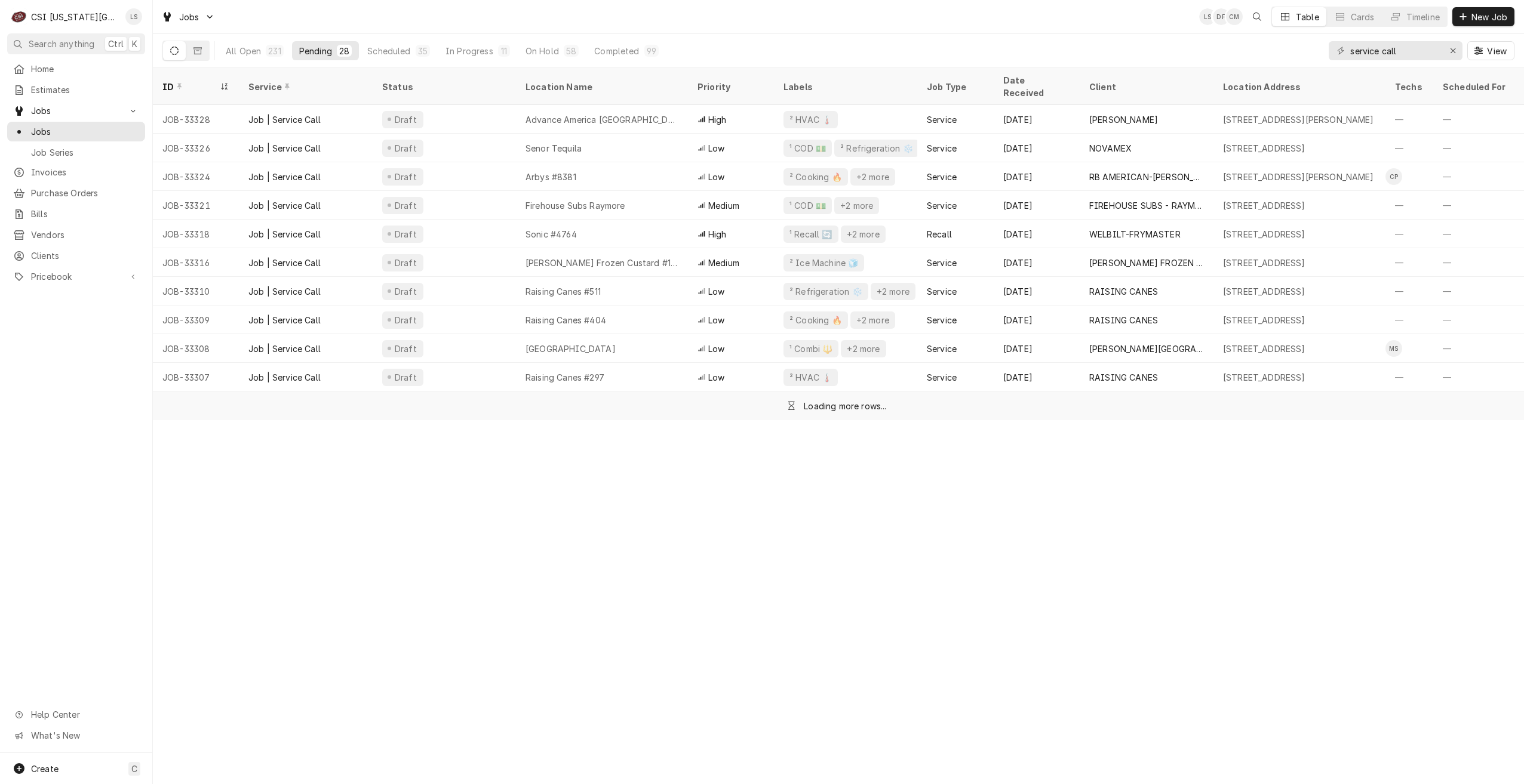
click at [996, 16] on div "Jobs LS DF CM Table Cards Timeline New Job" at bounding box center [838, 17] width 1371 height 34
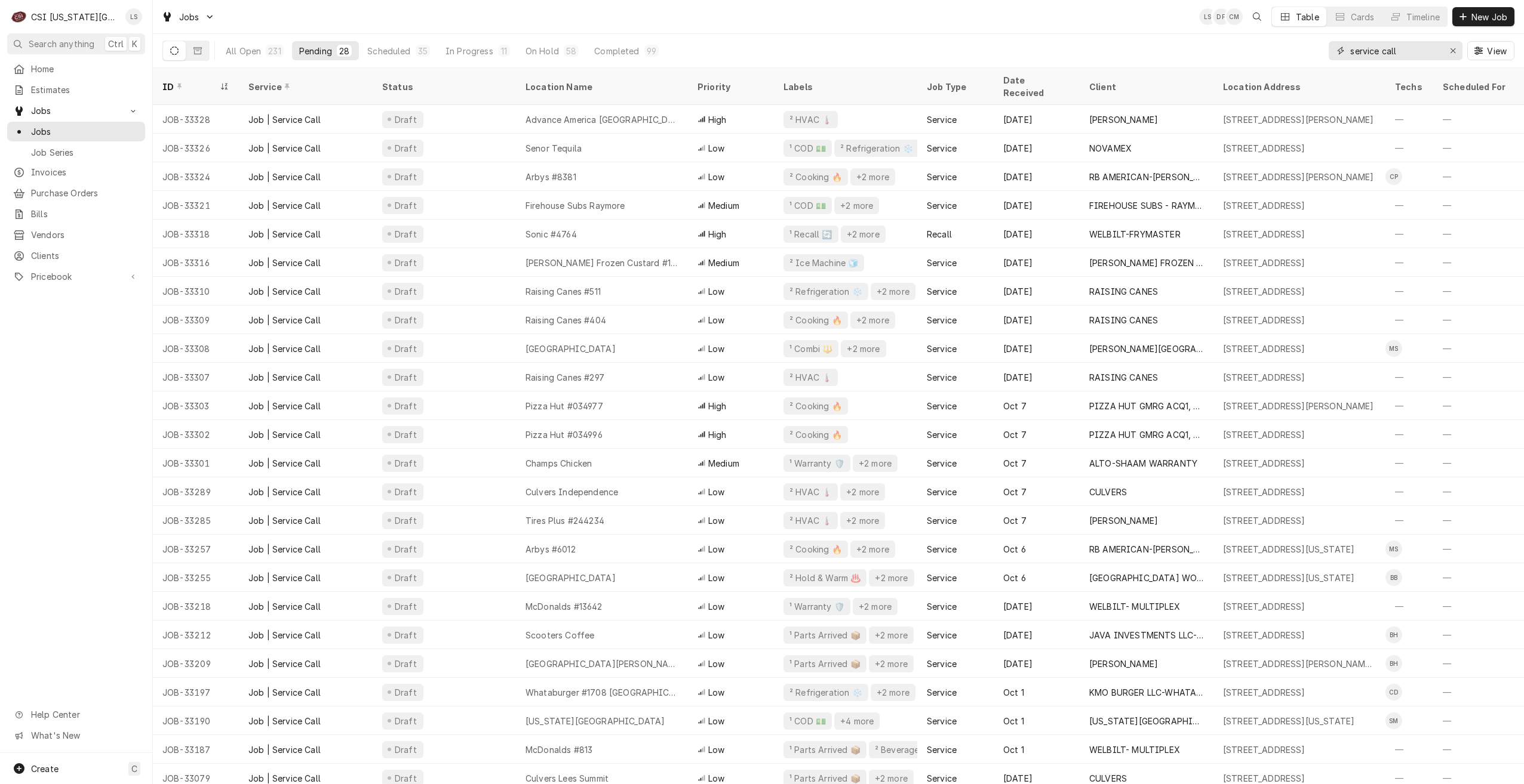
drag, startPoint x: 1415, startPoint y: 54, endPoint x: 1336, endPoint y: 52, distance: 79.0
click at [1338, 52] on div "service call" at bounding box center [1396, 50] width 133 height 19
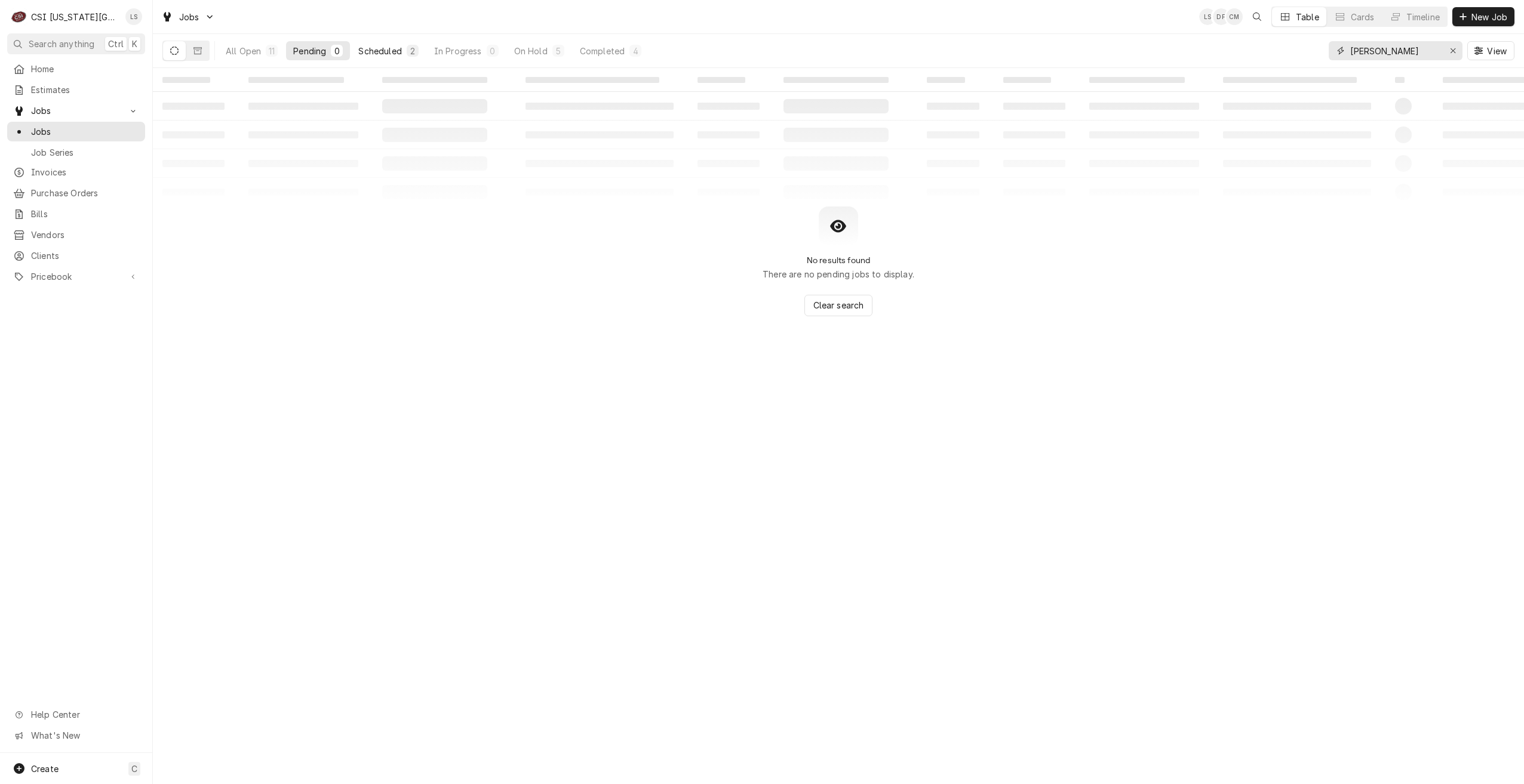
type input "zach wilson"
click at [406, 51] on button "Scheduled 2" at bounding box center [388, 50] width 74 height 19
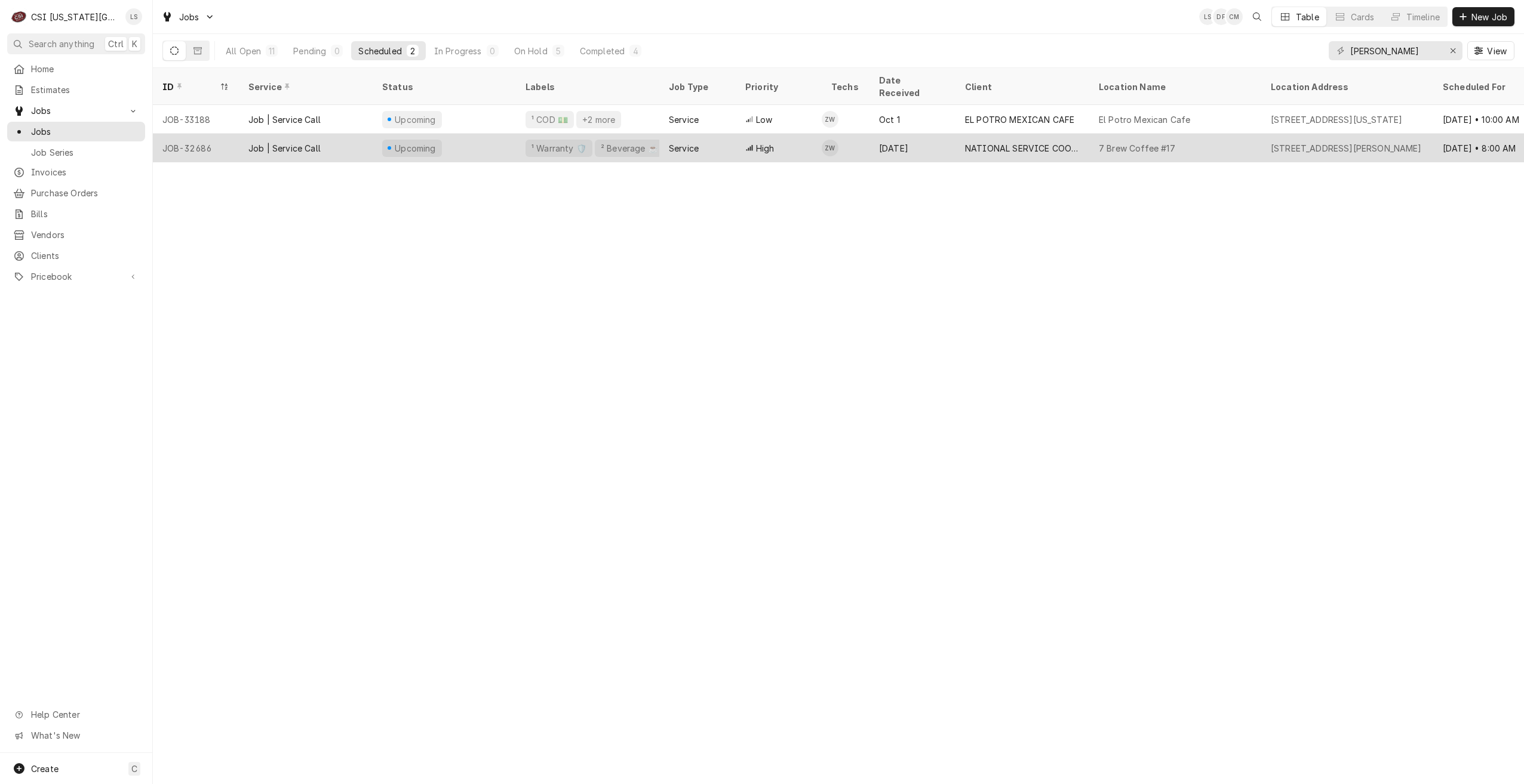
click at [997, 142] on div "NATIONAL SERVICE COOPERATIVE" at bounding box center [1022, 148] width 115 height 12
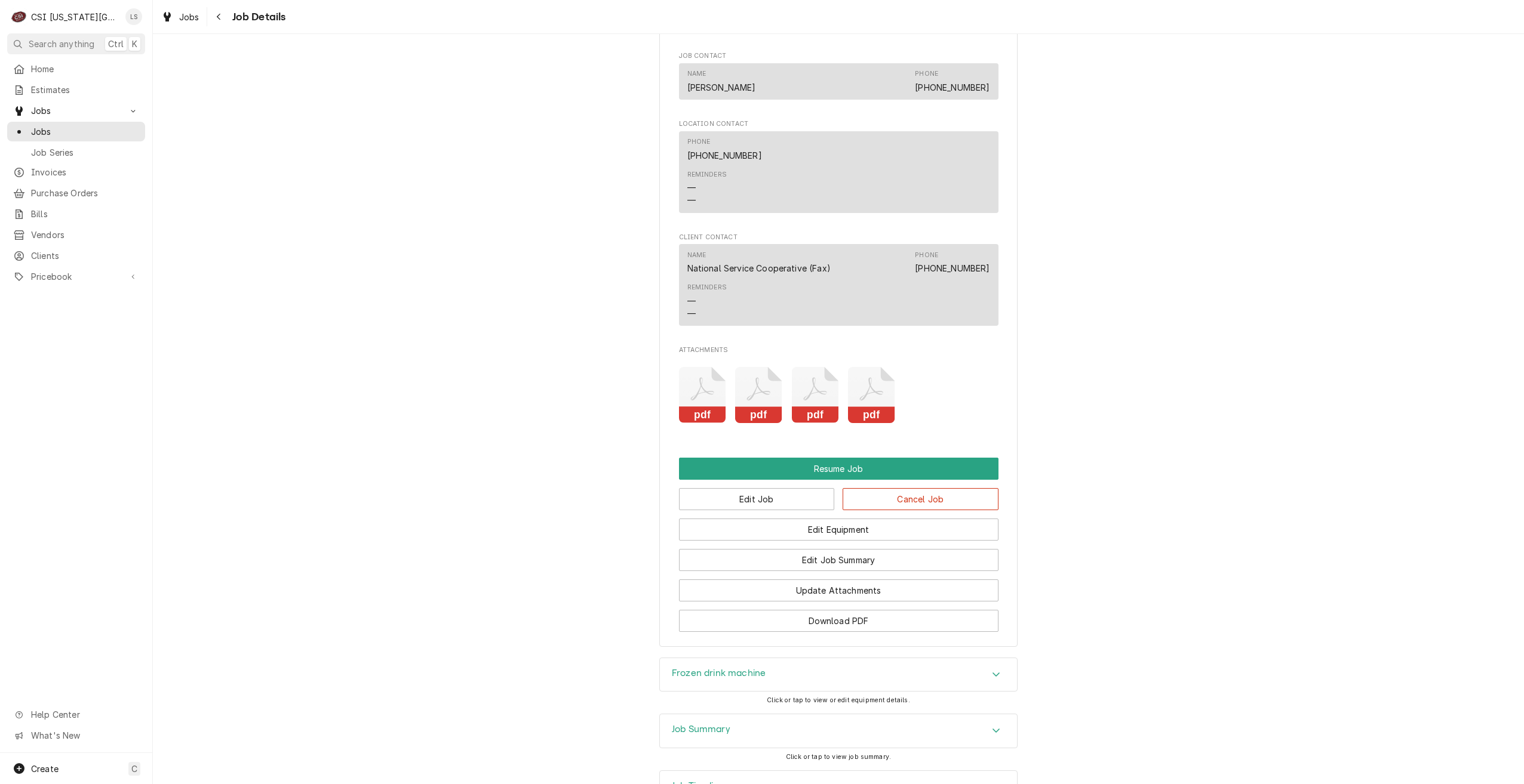
scroll to position [2142, 0]
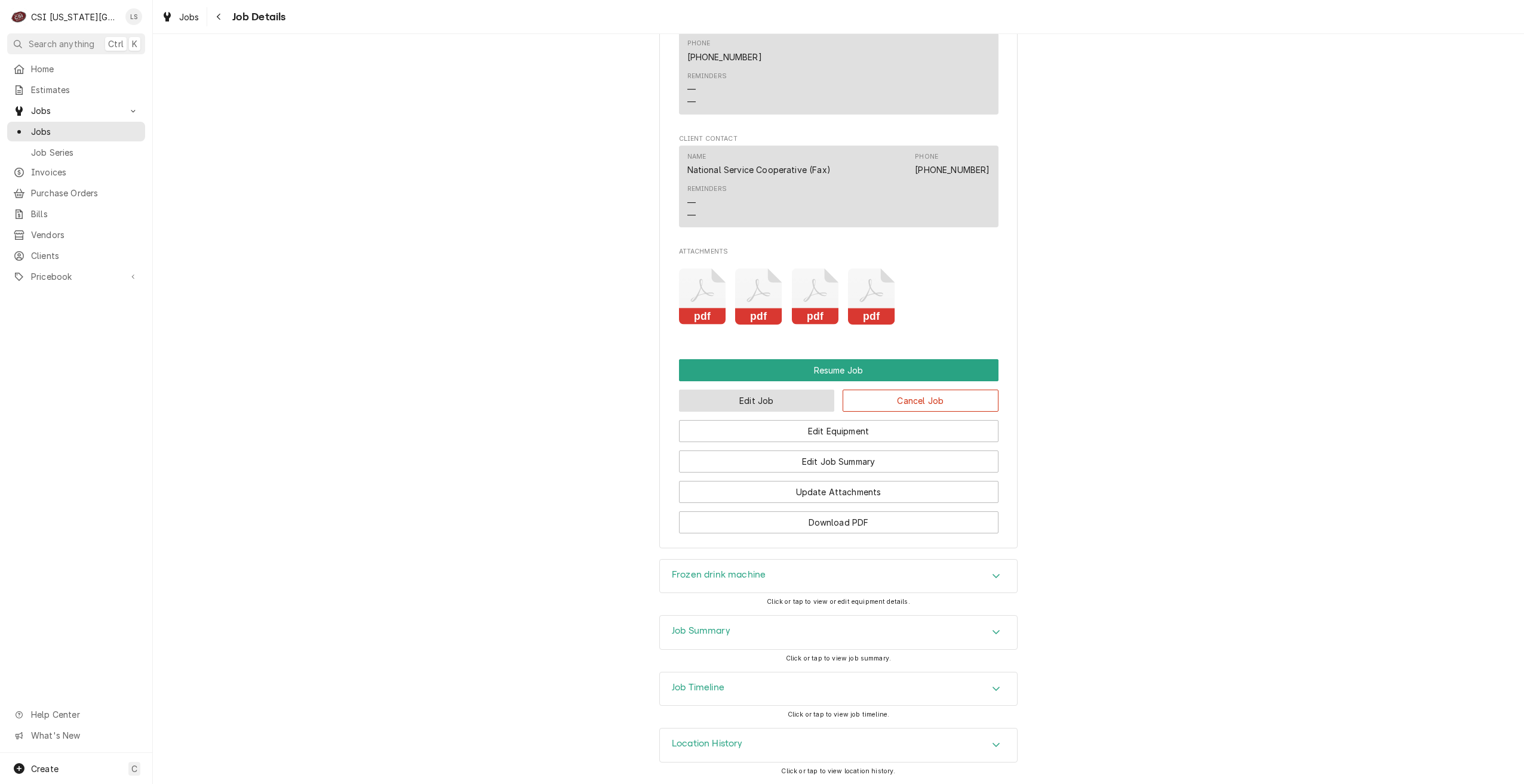
click at [759, 392] on button "Edit Job" at bounding box center [757, 400] width 156 height 22
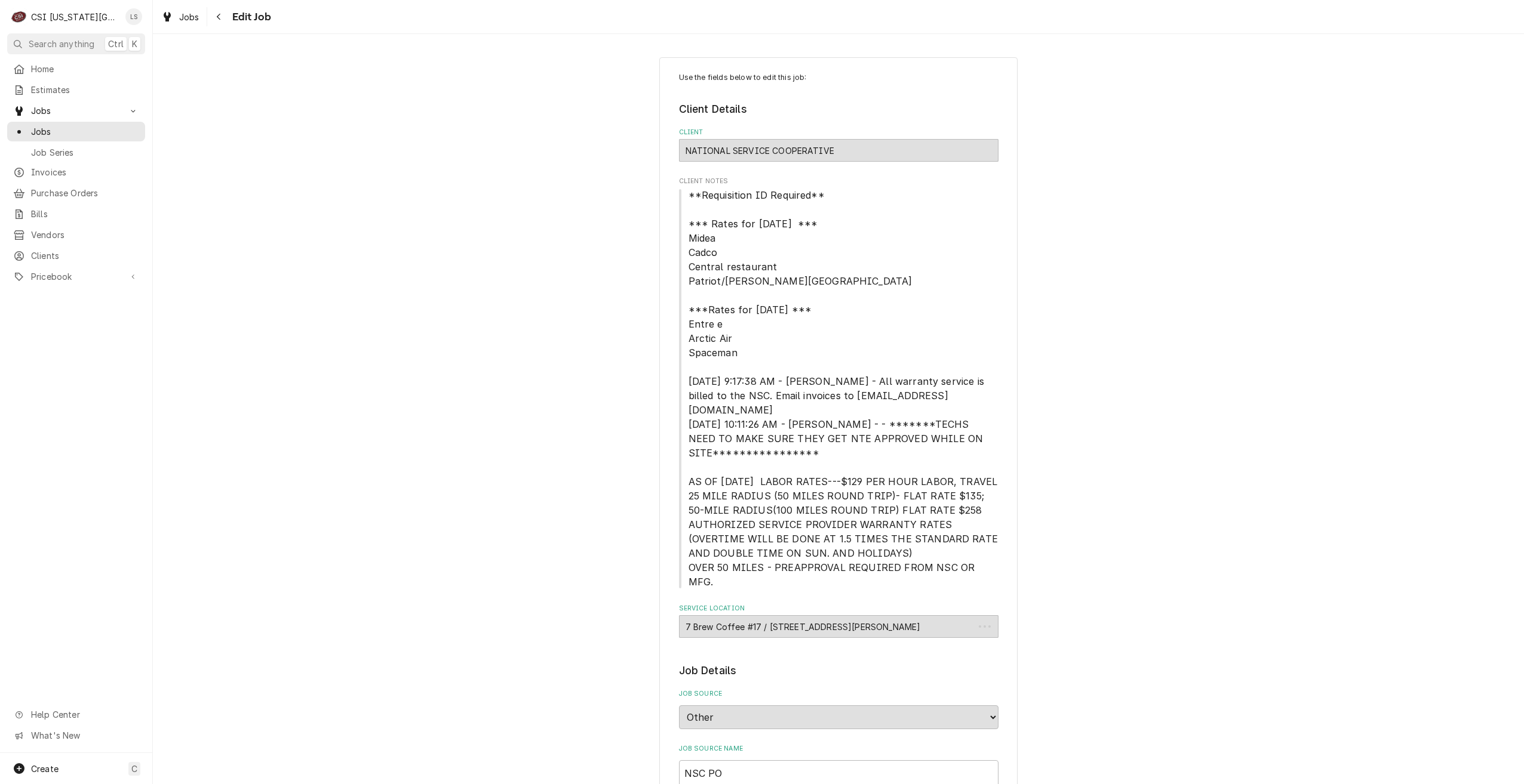
type textarea "x"
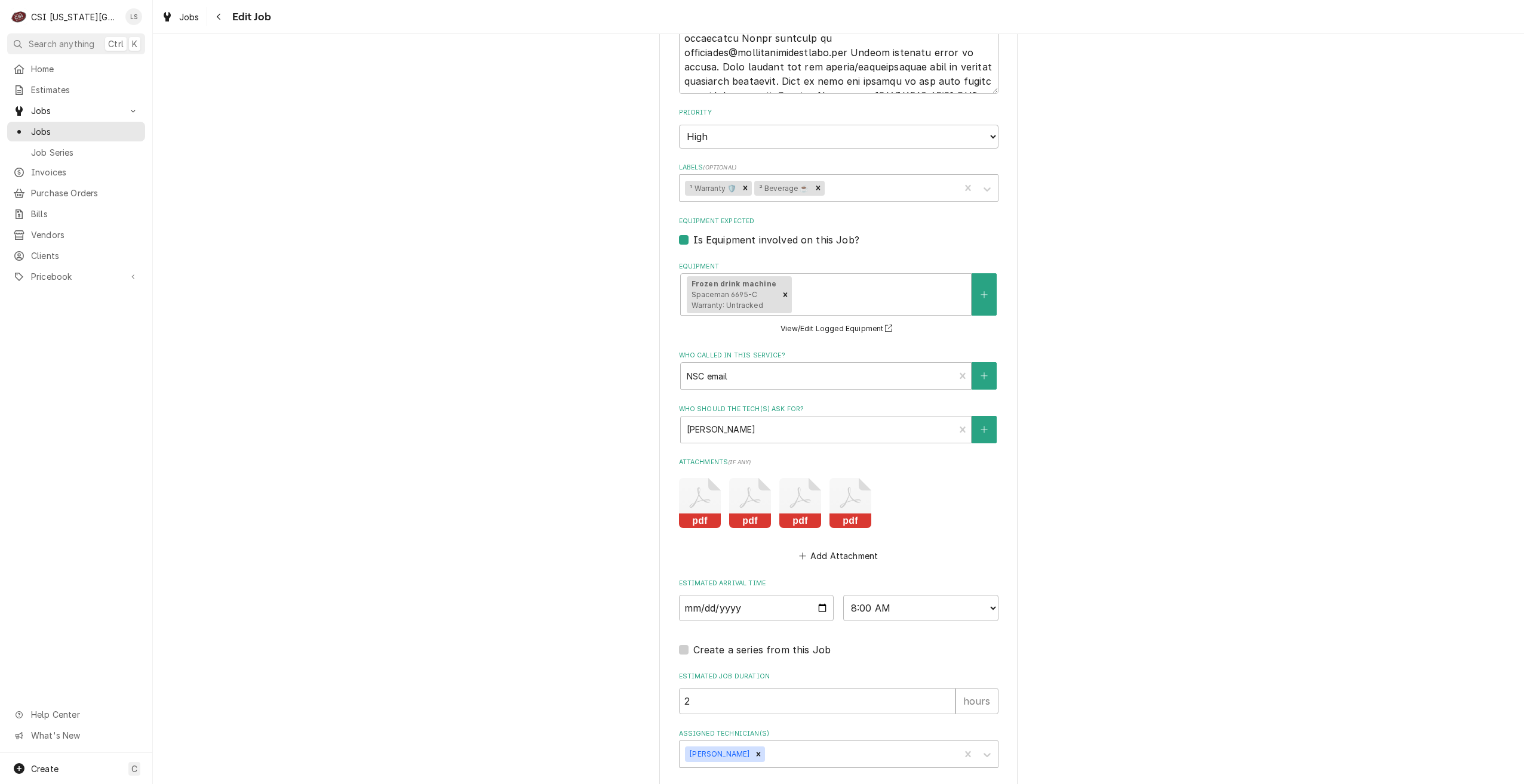
scroll to position [1598, 0]
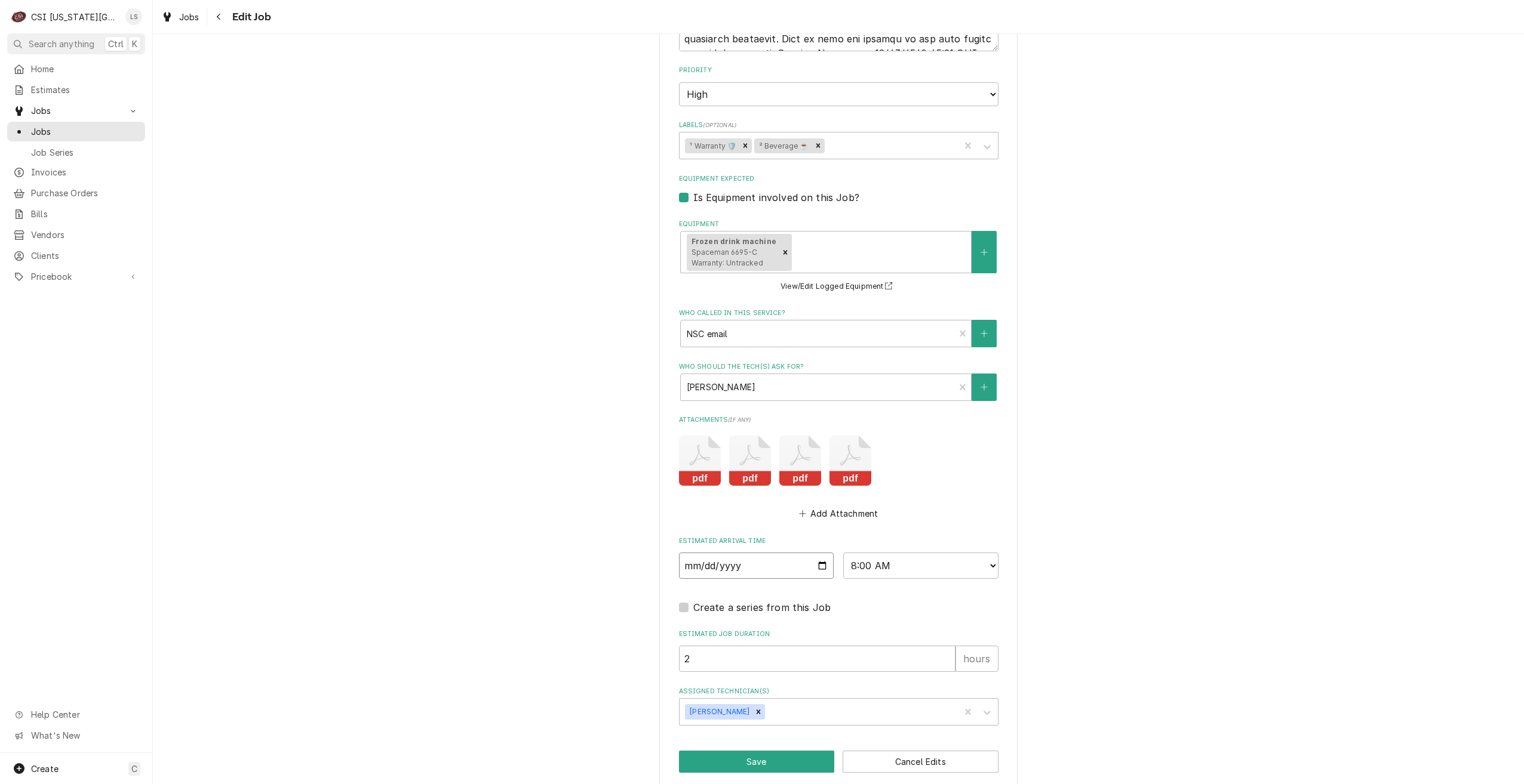
click at [819, 553] on input "[DATE]" at bounding box center [756, 566] width 155 height 26
type input "[DATE]"
click at [728, 751] on button "Save" at bounding box center [757, 762] width 156 height 22
type textarea "x"
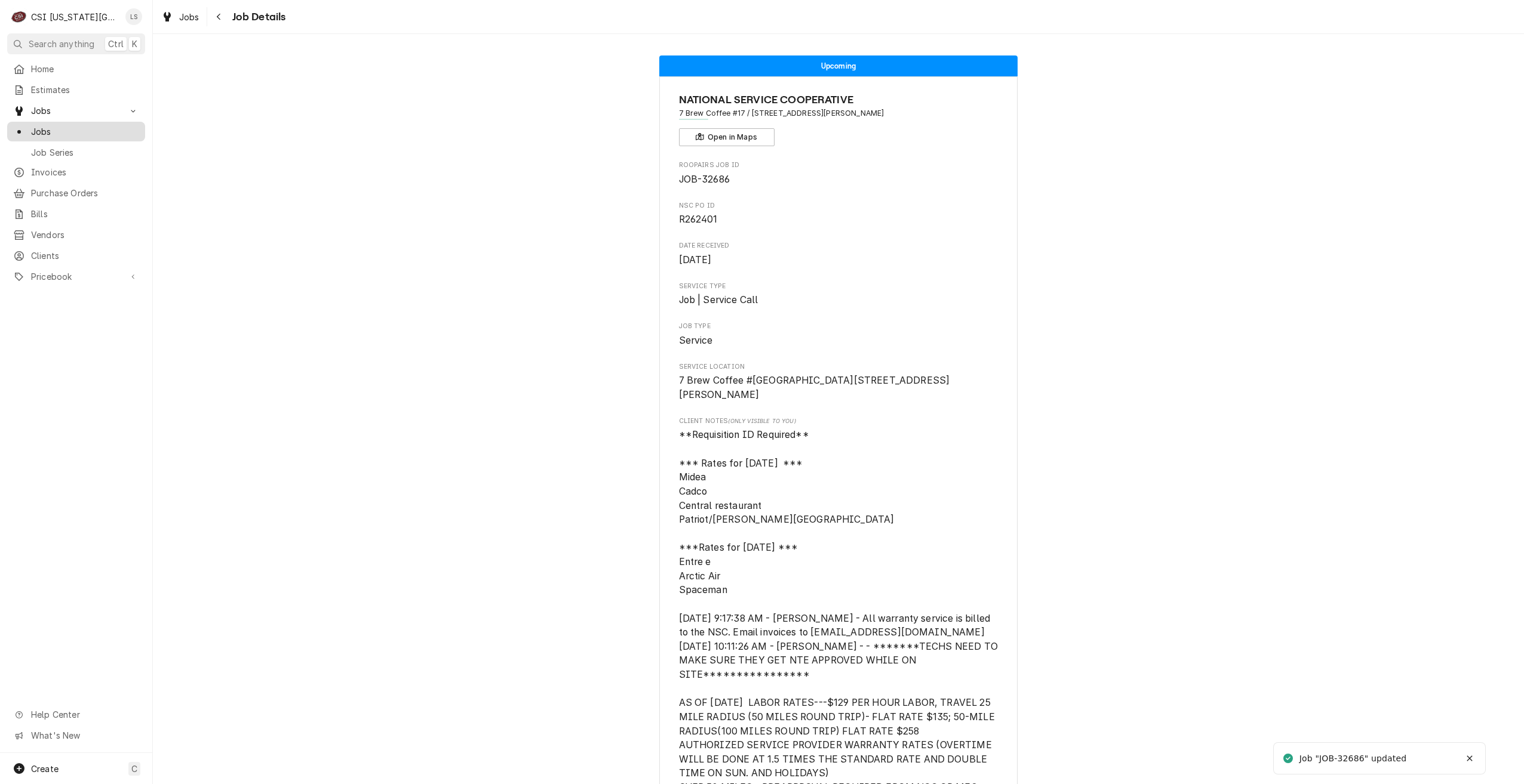
click at [118, 133] on div "Jobs" at bounding box center [76, 131] width 133 height 15
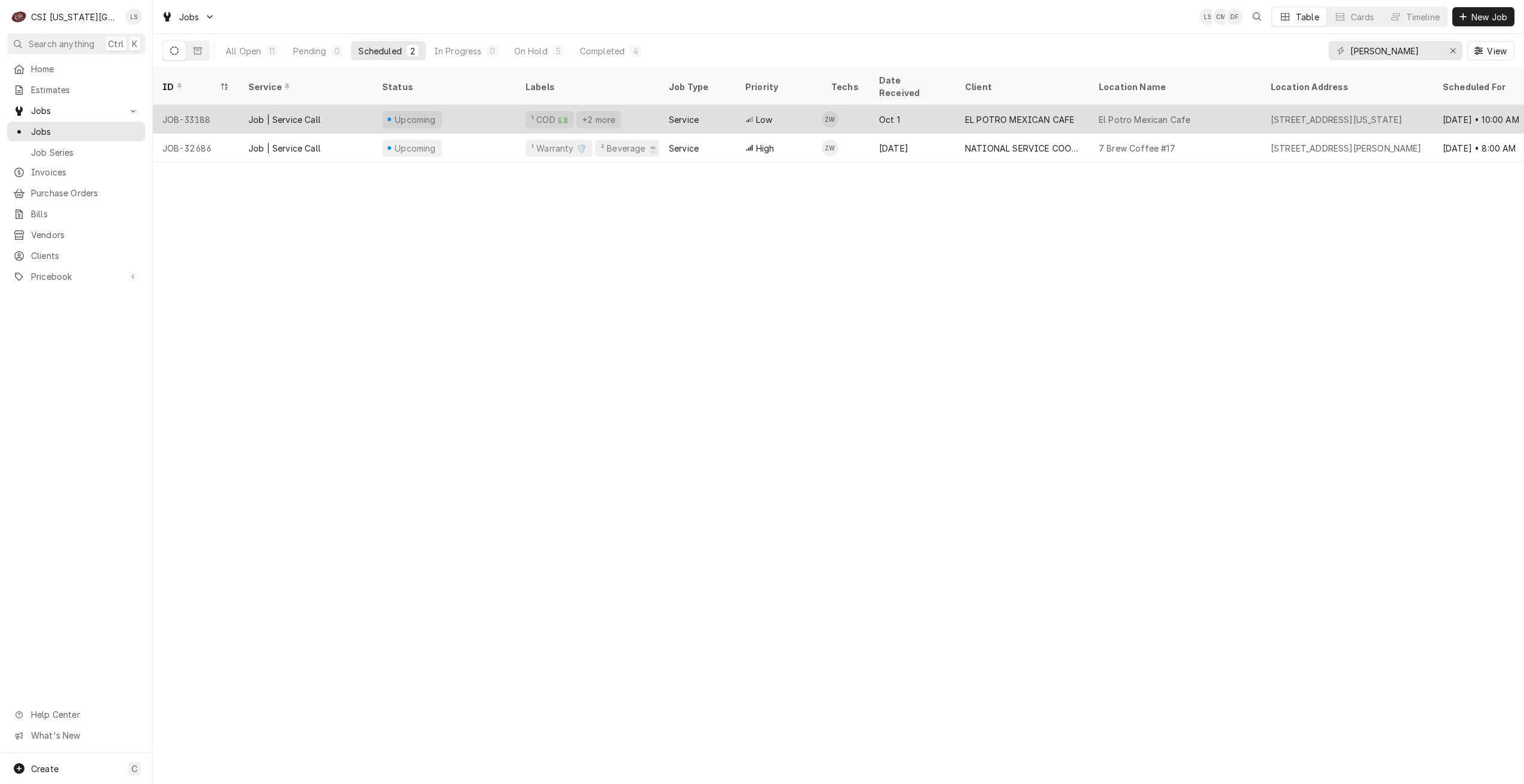
click at [1131, 105] on div "El Potro Mexican Cafe" at bounding box center [1175, 120] width 172 height 29
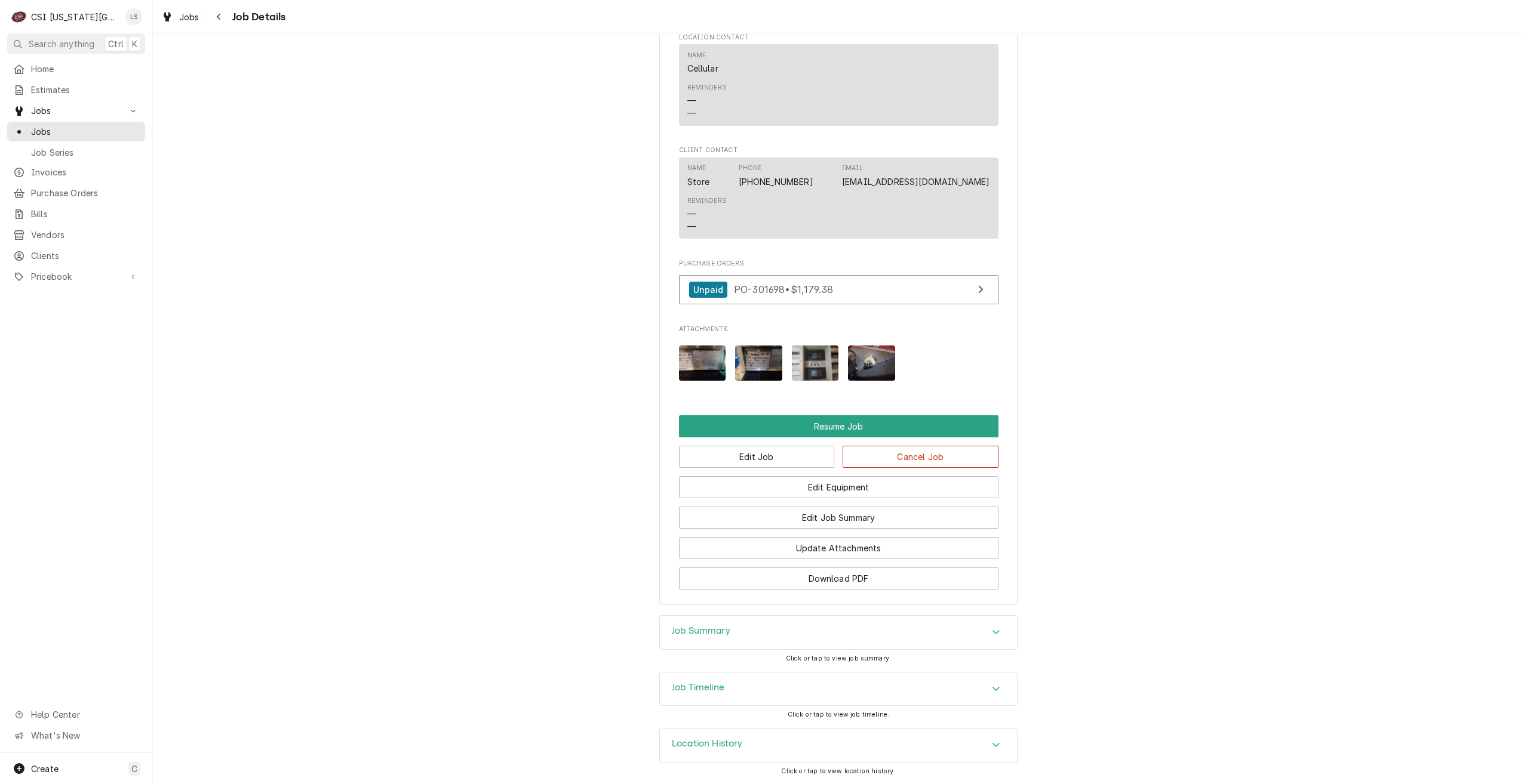
scroll to position [1261, 0]
click at [711, 450] on button "Edit Job" at bounding box center [757, 456] width 156 height 22
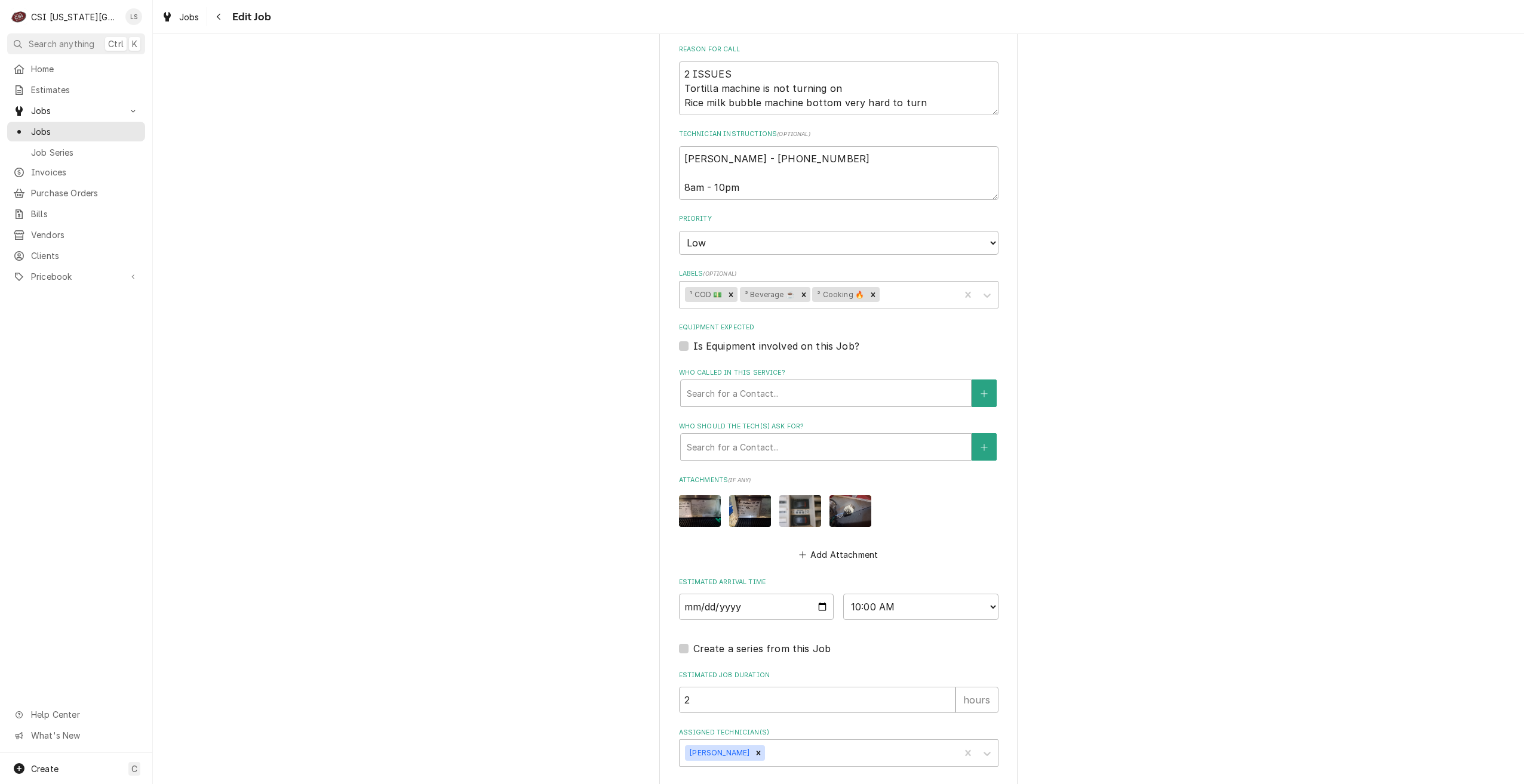
scroll to position [629, 0]
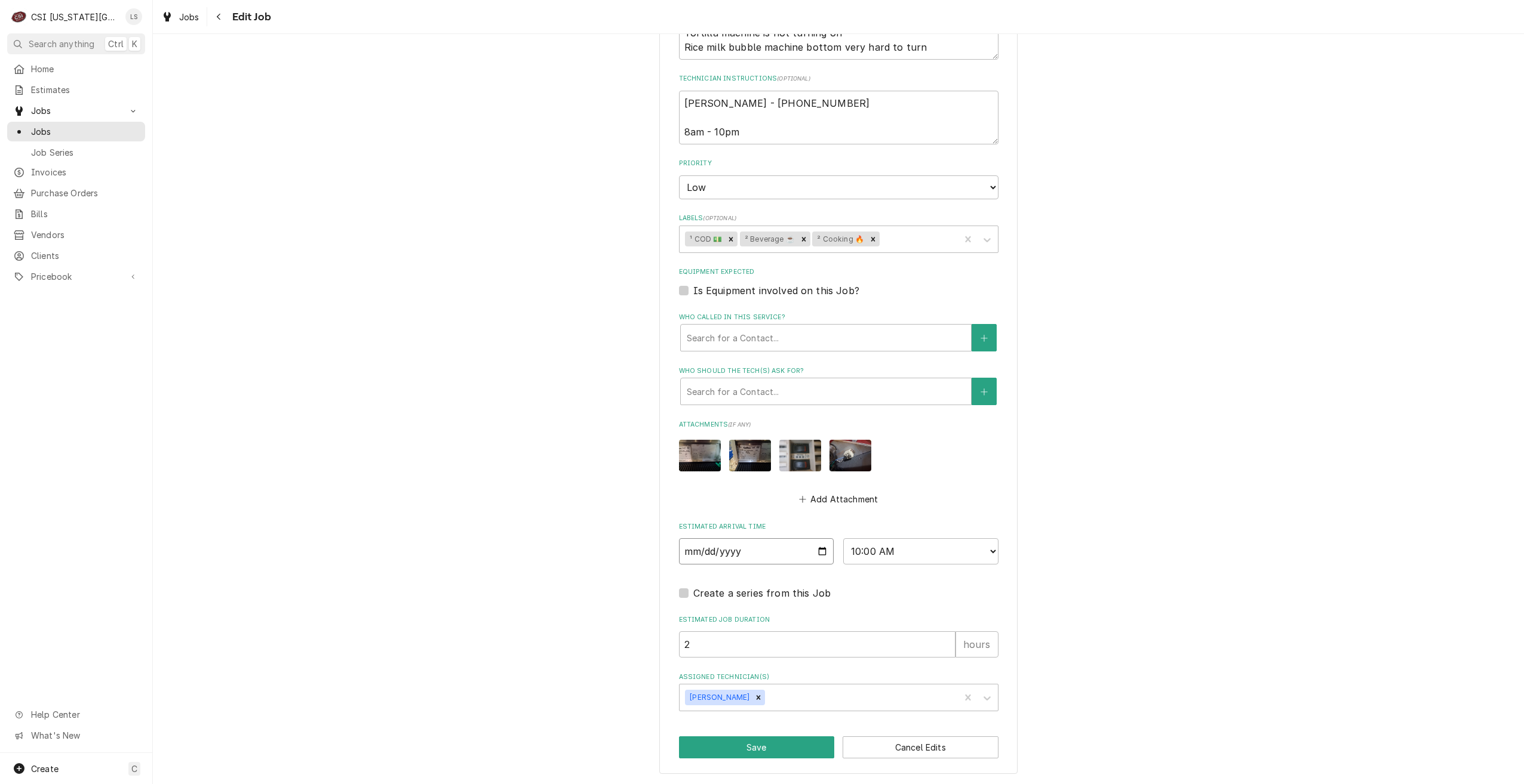
click at [822, 547] on input "[DATE]" at bounding box center [756, 552] width 155 height 26
type textarea "x"
type input "[DATE]"
click at [860, 549] on select "AM / PM 6:00 AM 6:15 AM 6:30 AM 6:45 AM 7:00 AM 7:15 AM 7:30 AM 7:45 AM 8:00 AM…" at bounding box center [920, 552] width 155 height 26
type textarea "x"
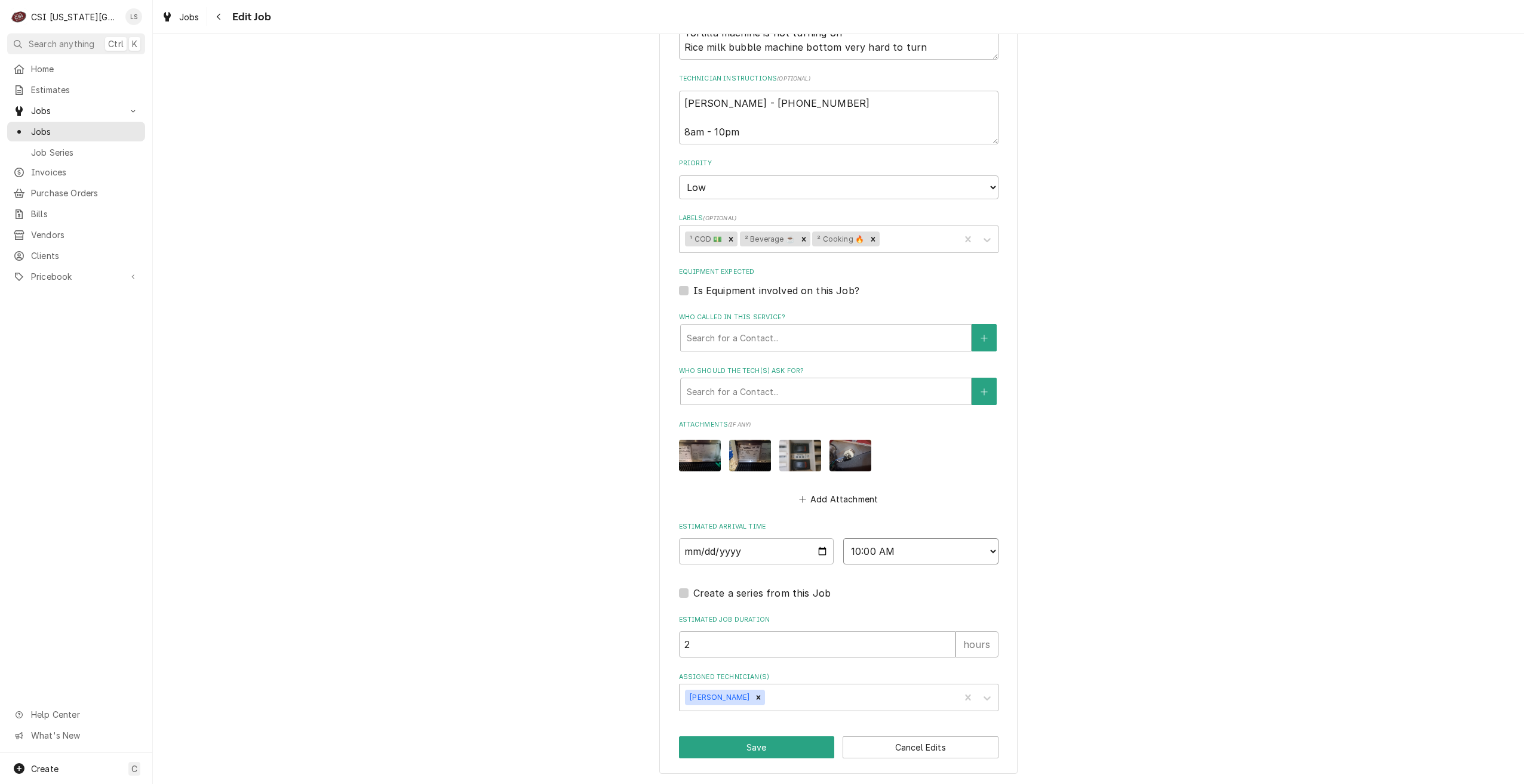
select select "08:00:00"
click at [843, 538] on select "AM / PM 6:00 AM 6:15 AM 6:30 AM 6:45 AM 7:00 AM 7:15 AM 7:30 AM 7:45 AM 8:00 AM…" at bounding box center [920, 552] width 155 height 26
click at [742, 755] on button "Save" at bounding box center [757, 747] width 156 height 22
type textarea "x"
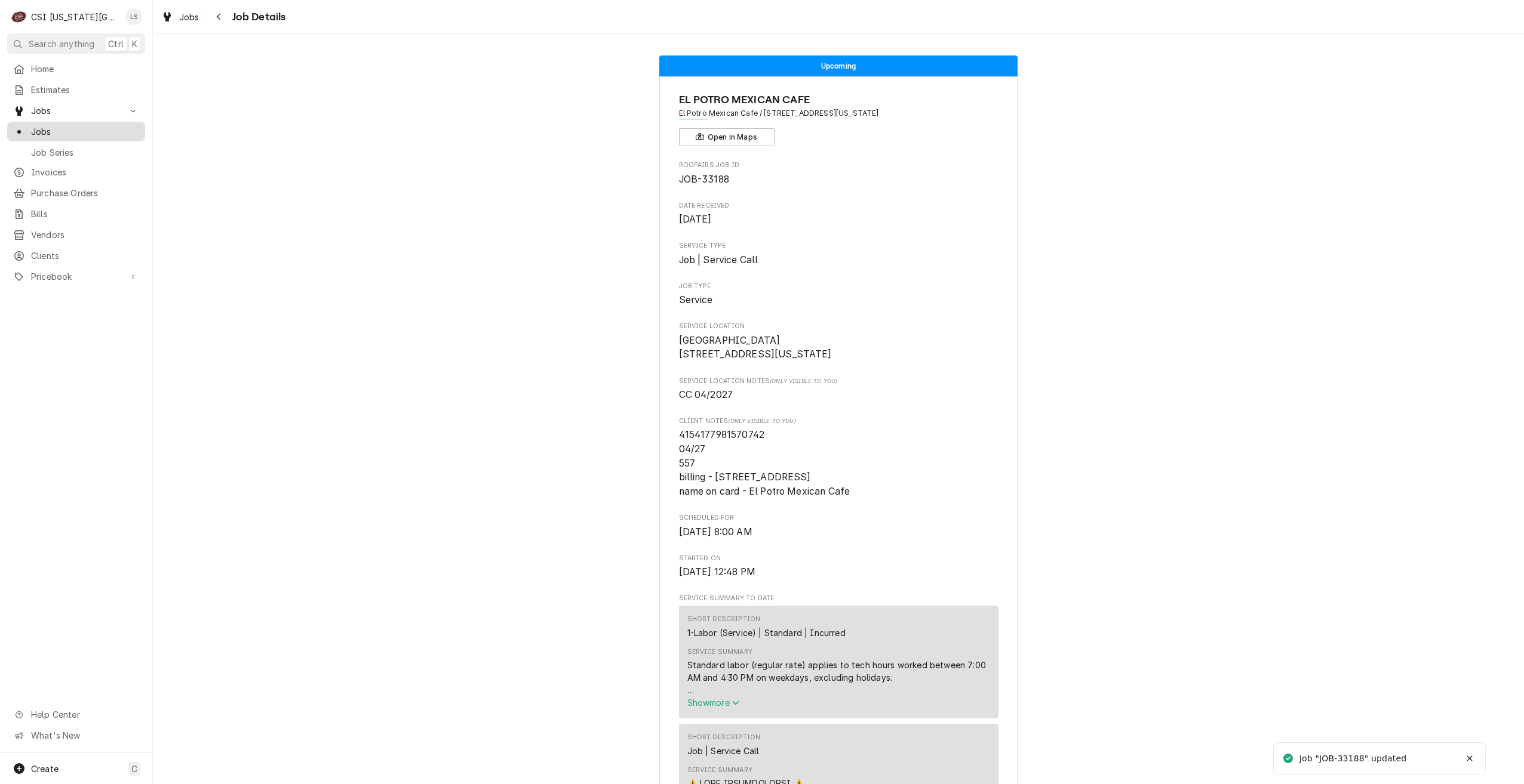
click at [140, 133] on div "Jobs" at bounding box center [76, 131] width 133 height 15
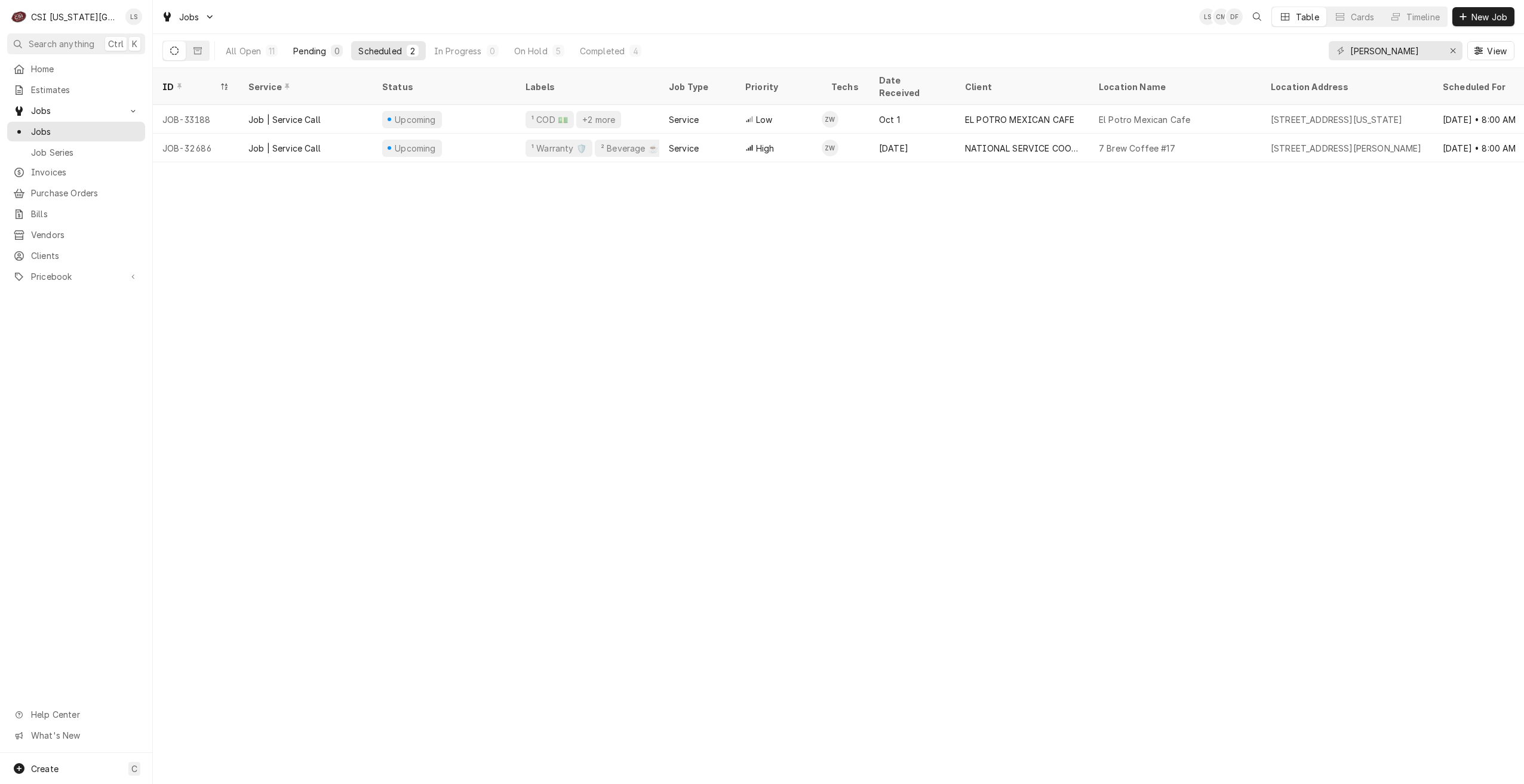
click at [317, 51] on div "Pending" at bounding box center [309, 51] width 33 height 12
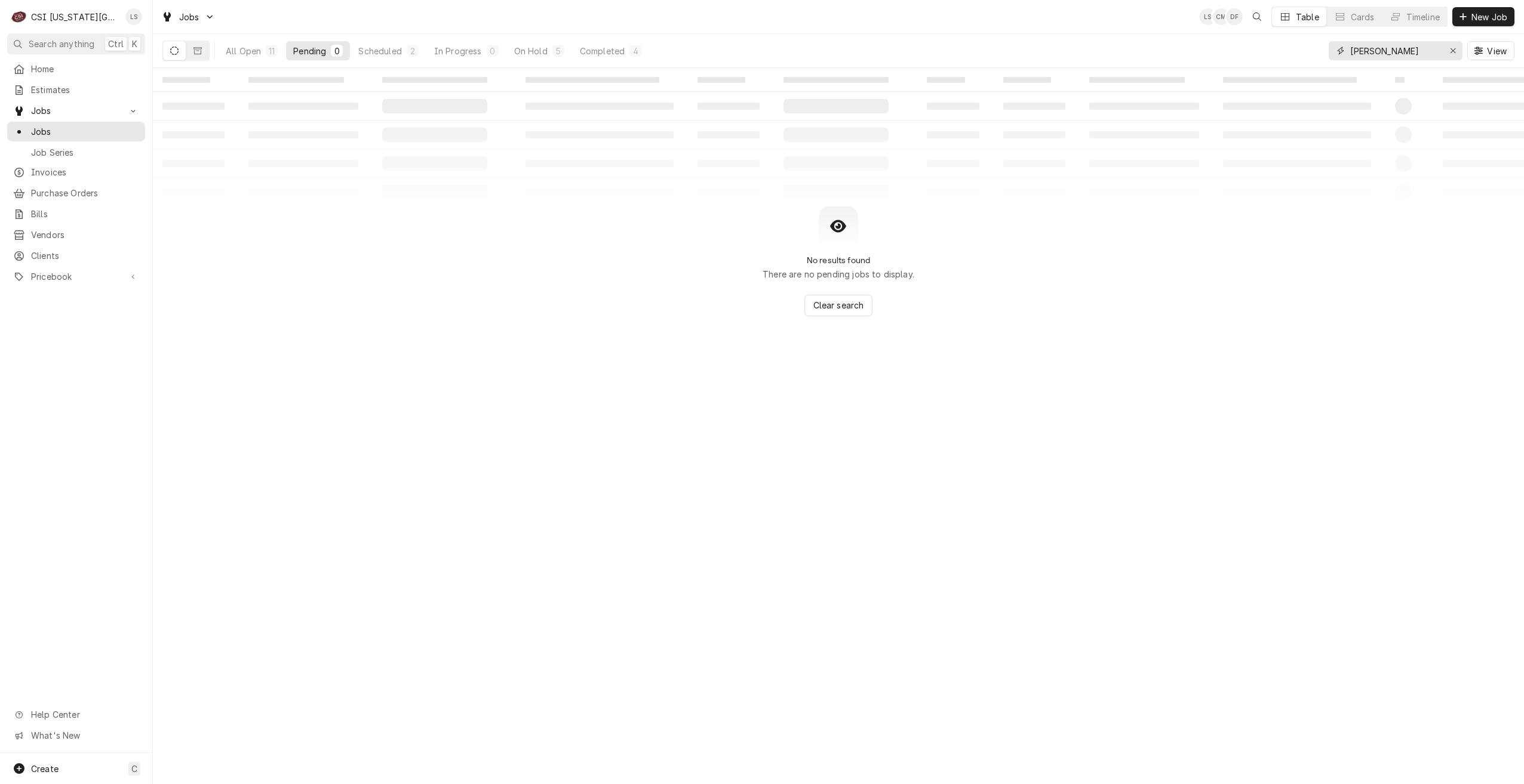
drag, startPoint x: 1412, startPoint y: 53, endPoint x: 1334, endPoint y: 44, distance: 78.5
click at [1334, 44] on div "zach wilson" at bounding box center [1396, 50] width 133 height 19
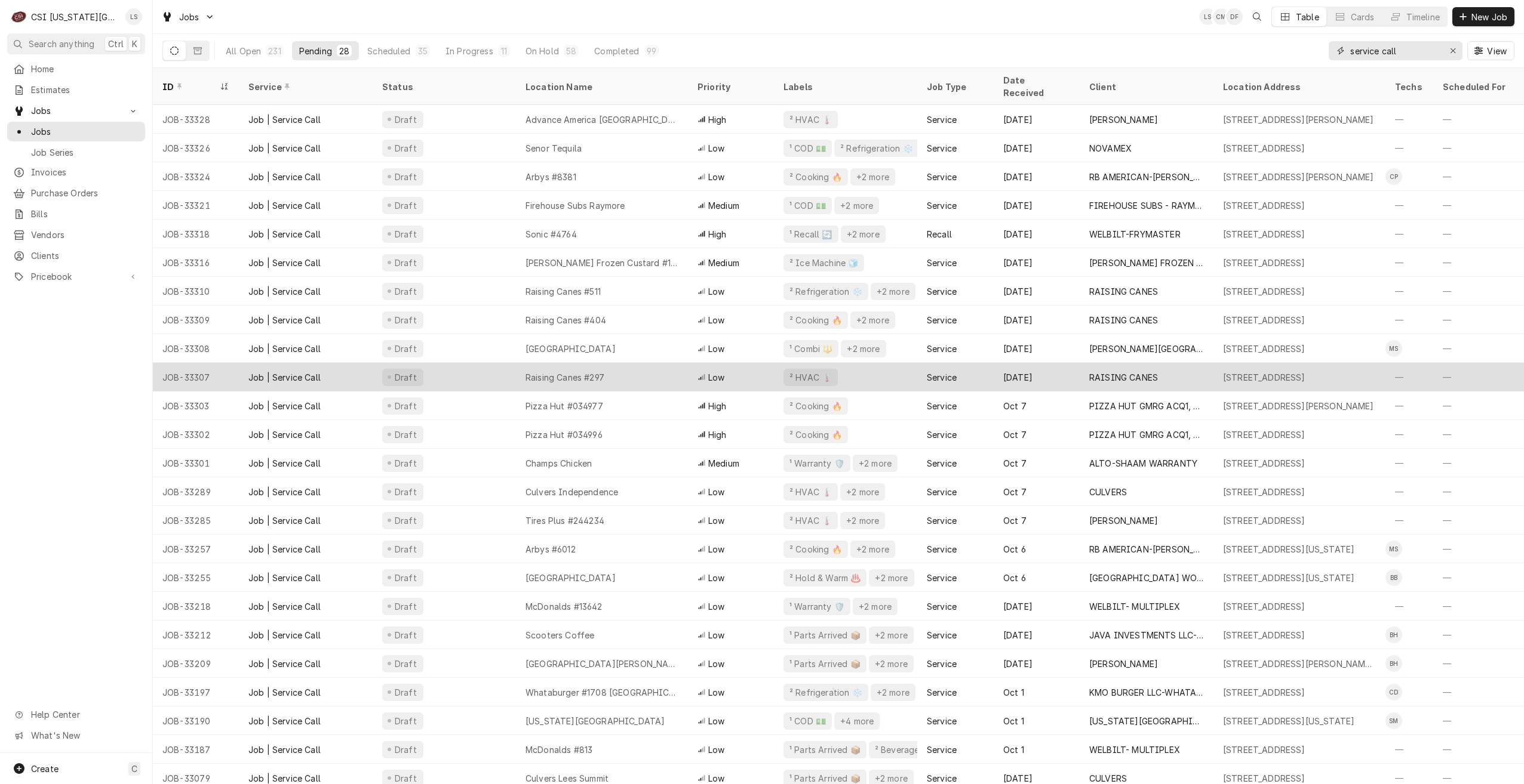
type input "service call"
click at [581, 371] on div "Raising Canes #297" at bounding box center [565, 378] width 79 height 12
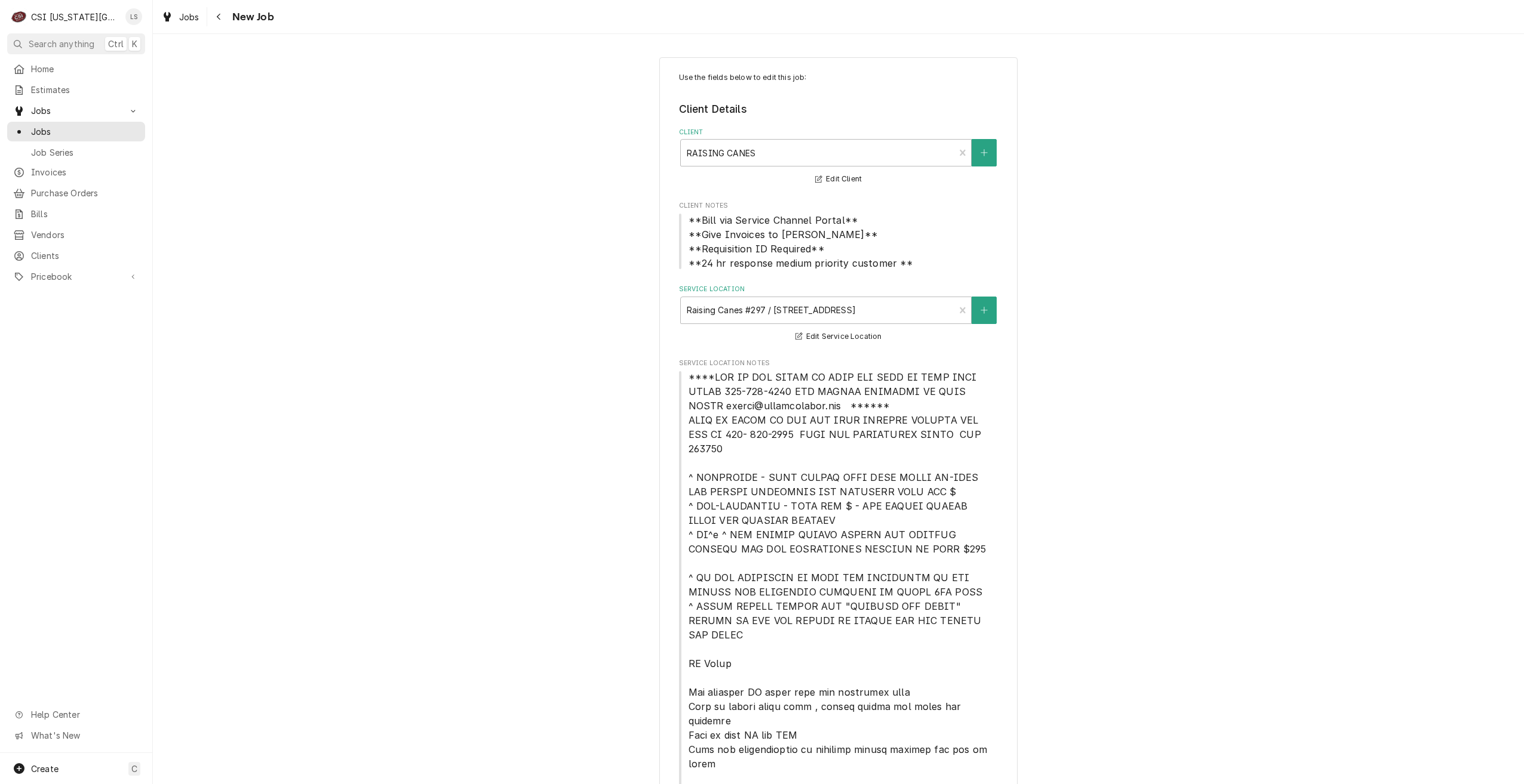
type textarea "x"
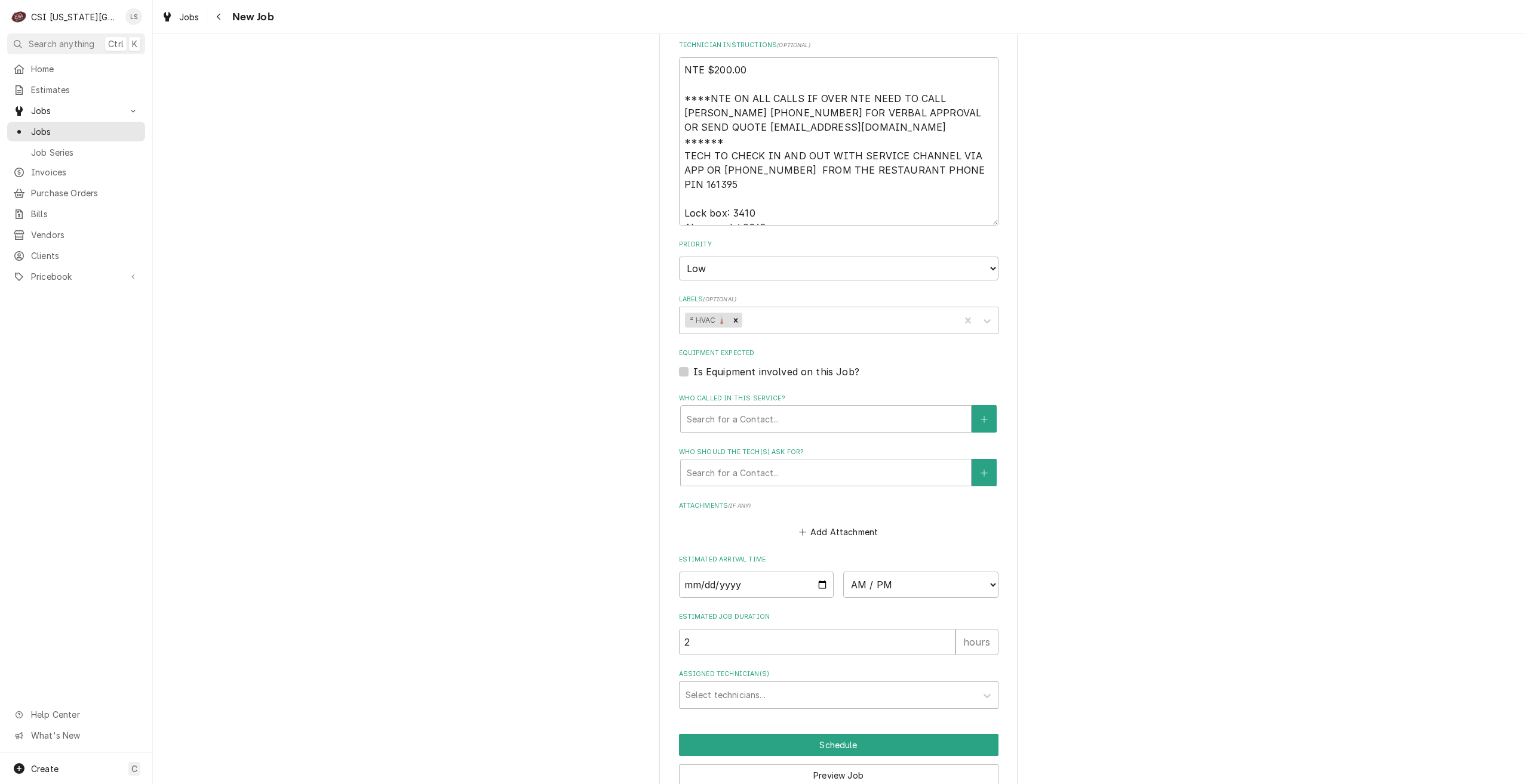
scroll to position [1283, 0]
click at [818, 570] on input "Date" at bounding box center [756, 583] width 155 height 26
type input "2025-10-09"
type textarea "x"
click at [892, 570] on select "AM / PM 6:00 AM 6:15 AM 6:30 AM 6:45 AM 7:00 AM 7:15 AM 7:30 AM 7:45 AM 8:00 AM…" at bounding box center [920, 583] width 155 height 26
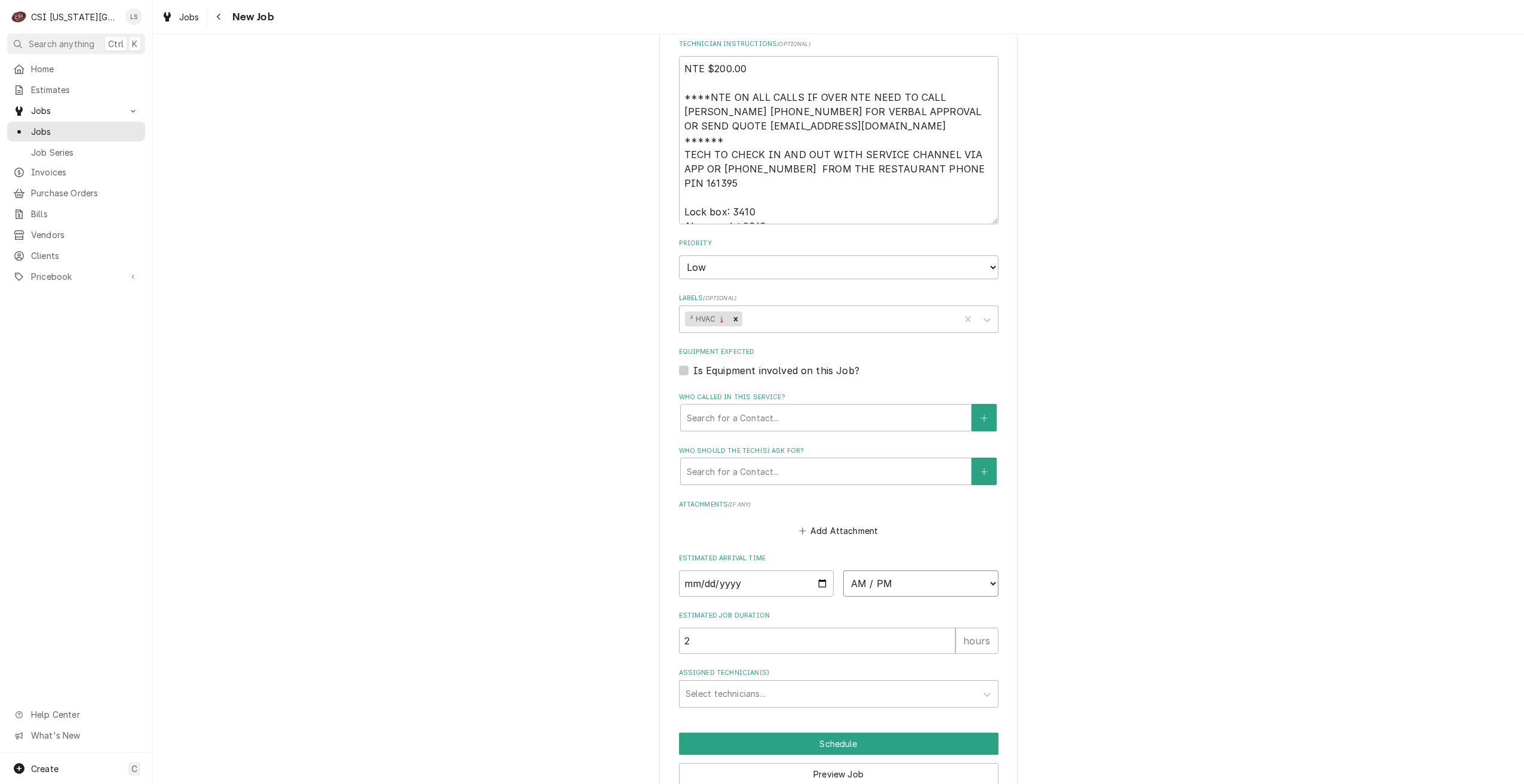
select select "08:00:00"
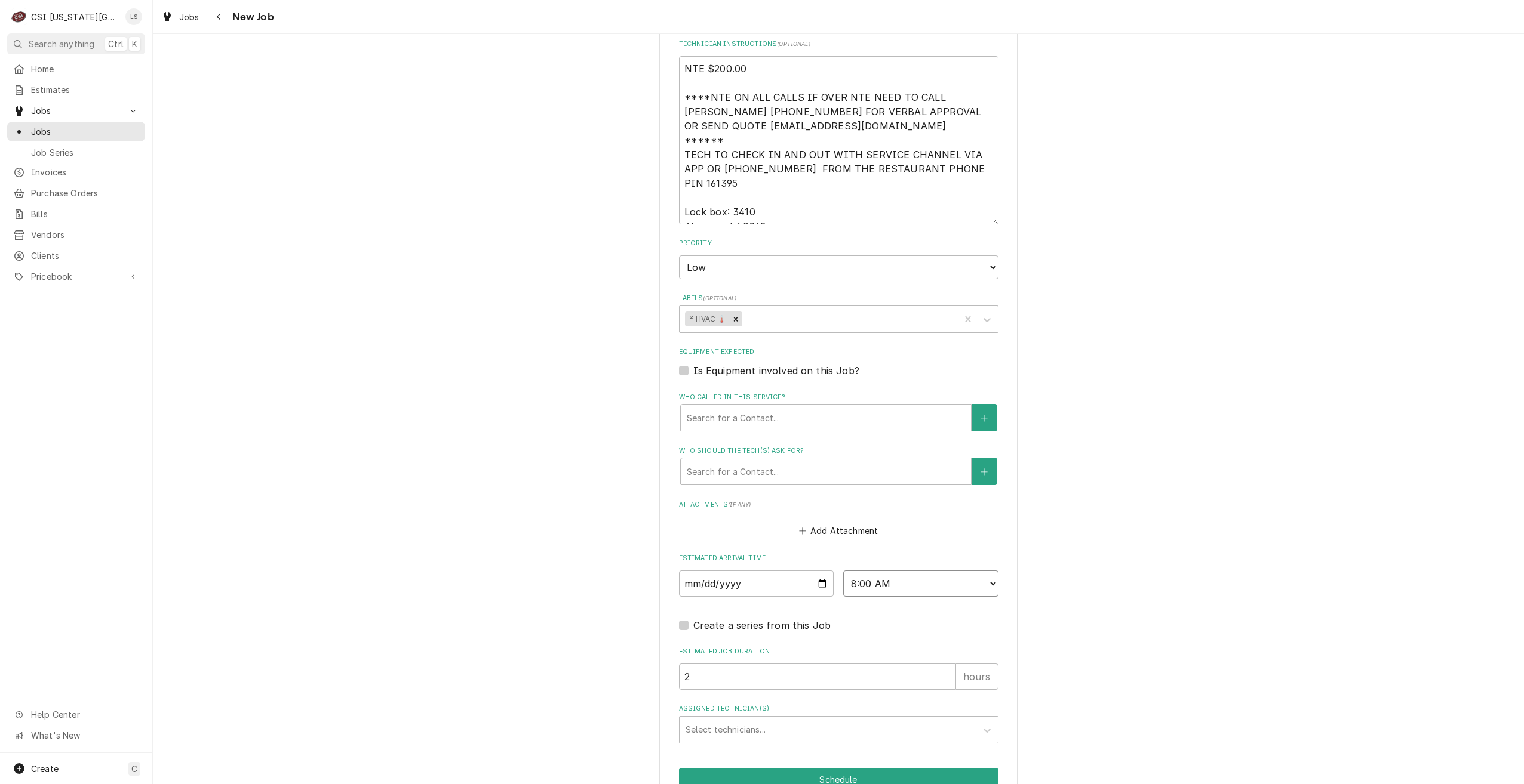
type textarea "x"
click at [783, 719] on div "Assigned Technician(s)" at bounding box center [827, 730] width 285 height 21
type input "zach wil"
click at [784, 746] on div "Zach Wilson" at bounding box center [839, 755] width 318 height 19
type textarea "x"
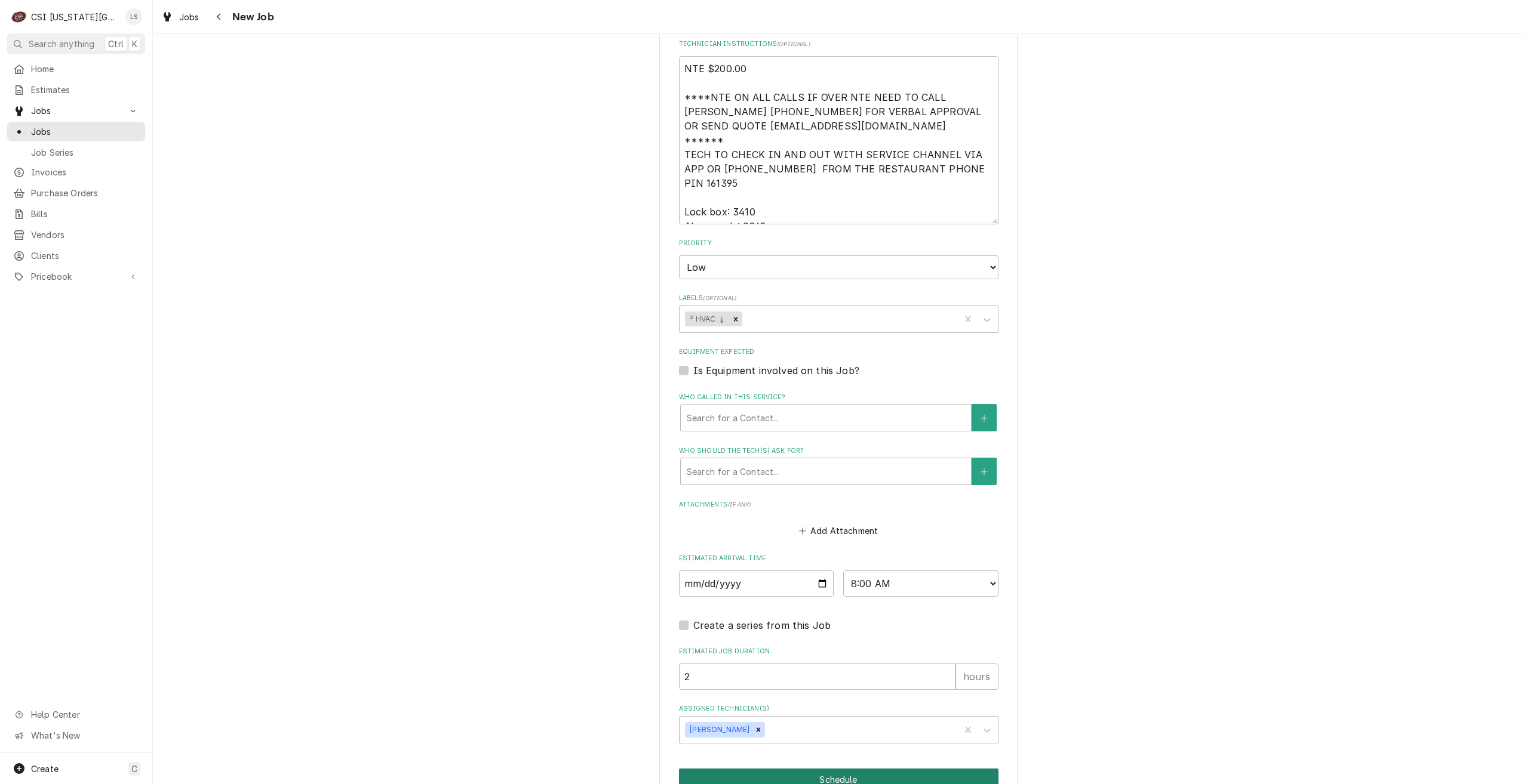
click at [809, 768] on button "Schedule" at bounding box center [839, 779] width 319 height 22
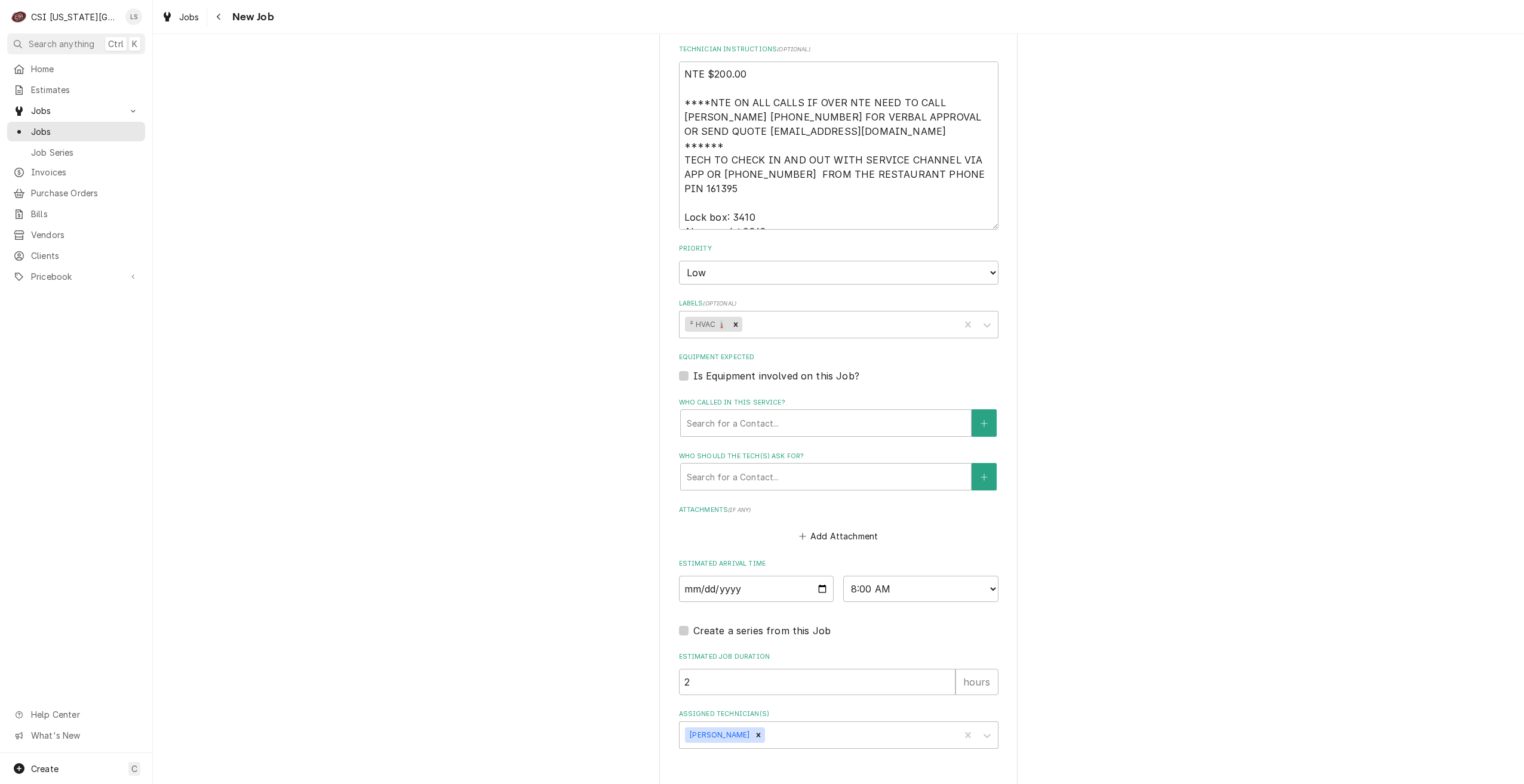
type textarea "x"
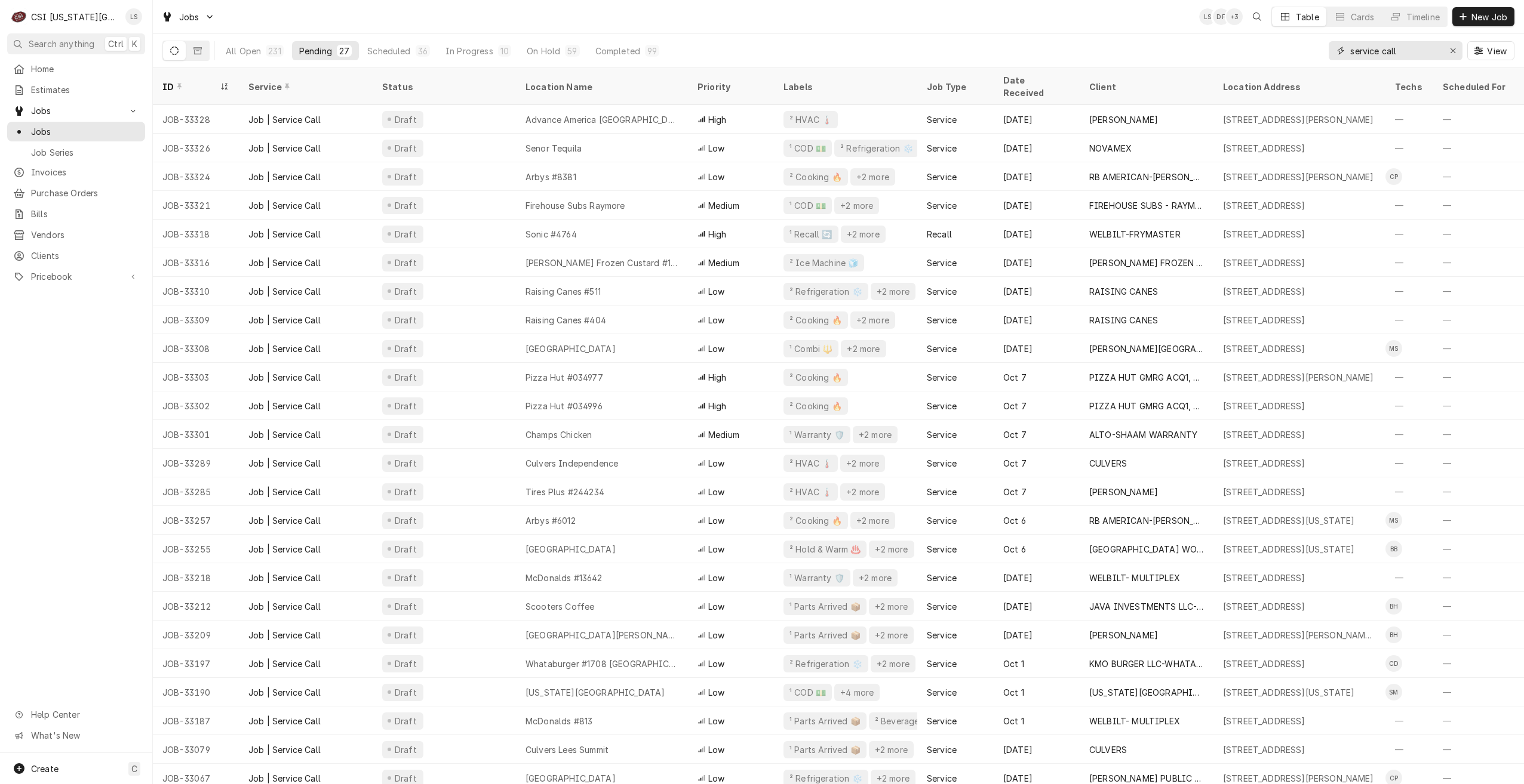
drag, startPoint x: 1411, startPoint y: 55, endPoint x: 1298, endPoint y: 45, distance: 113.4
click at [1298, 45] on div "All Open 231 Pending 27 Scheduled 36 In Progress 10 On Hold 59 Completed 99 ser…" at bounding box center [838, 51] width 1352 height 34
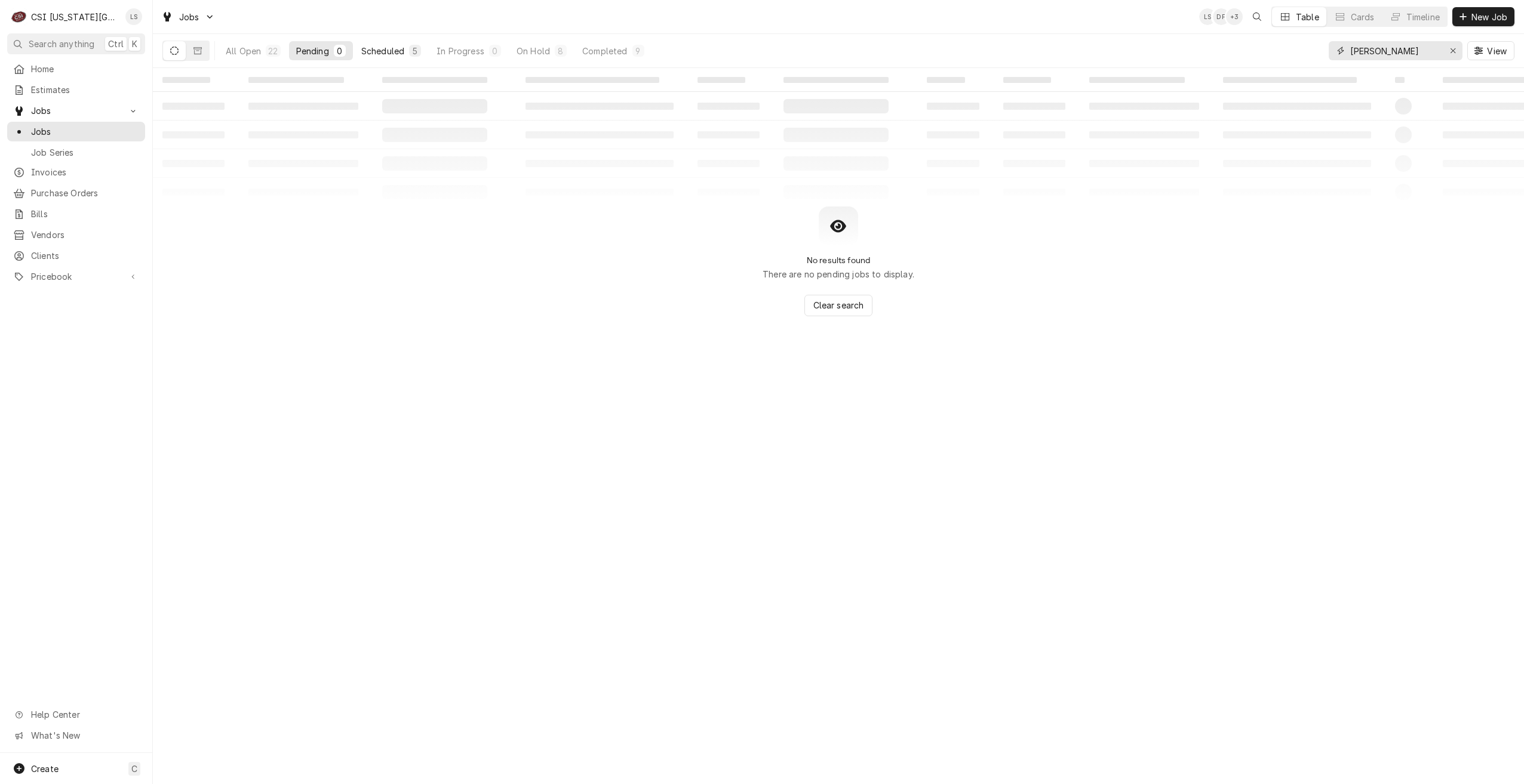
type input "josh"
click at [408, 53] on button "Scheduled 5" at bounding box center [391, 50] width 74 height 19
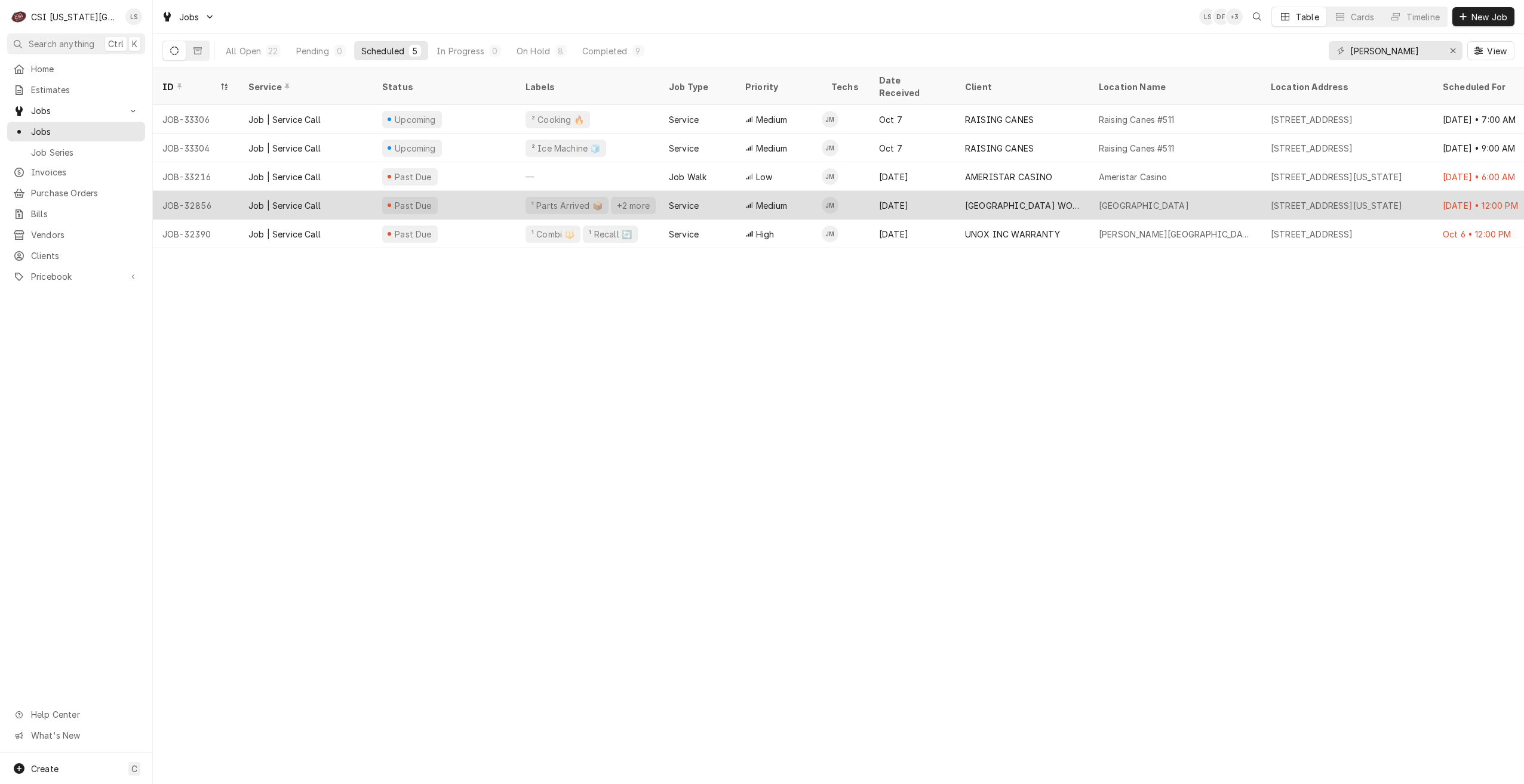
click at [1008, 200] on div "[GEOGRAPHIC_DATA] WORNALL CAMPUS" at bounding box center [1022, 205] width 133 height 29
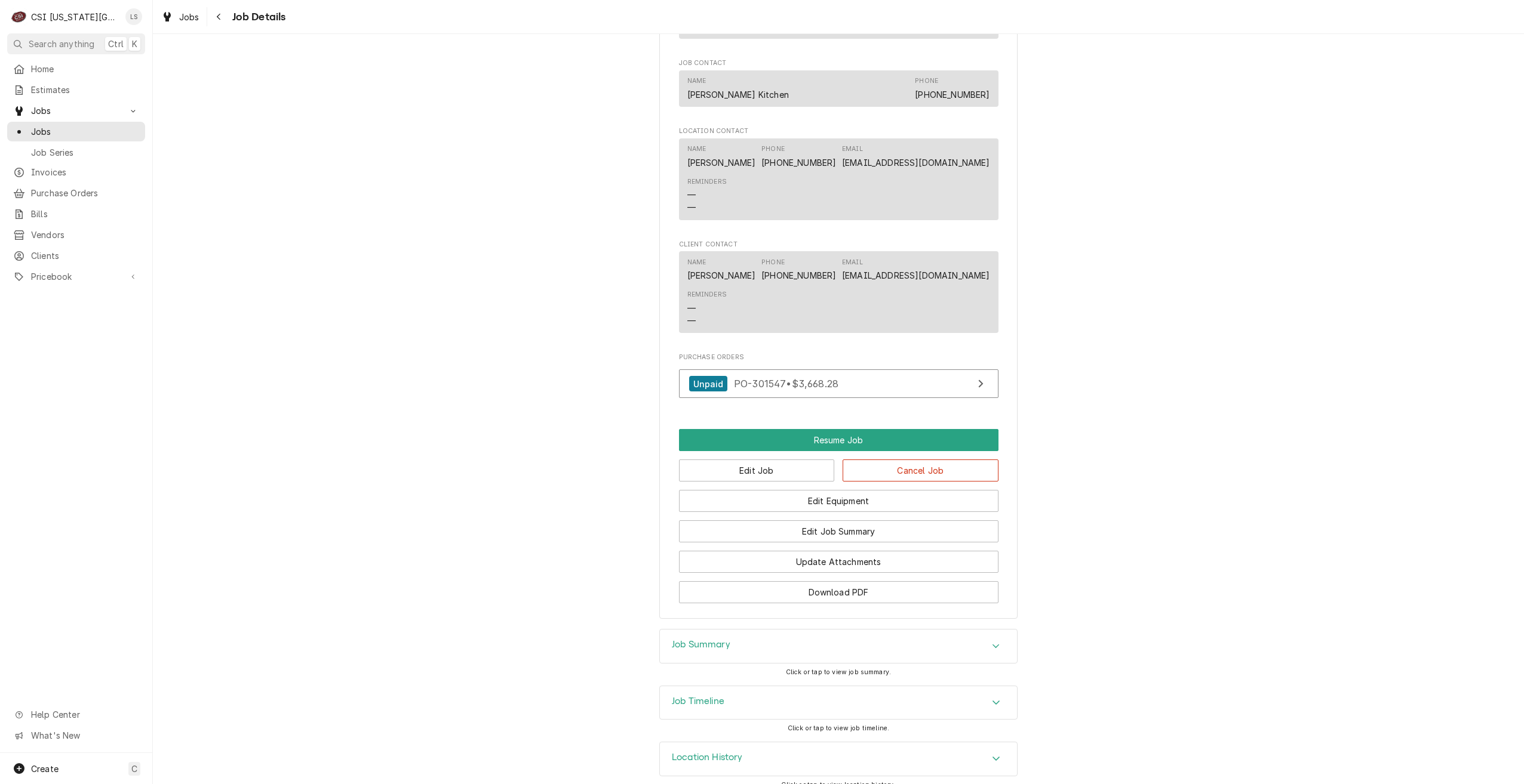
scroll to position [1482, 0]
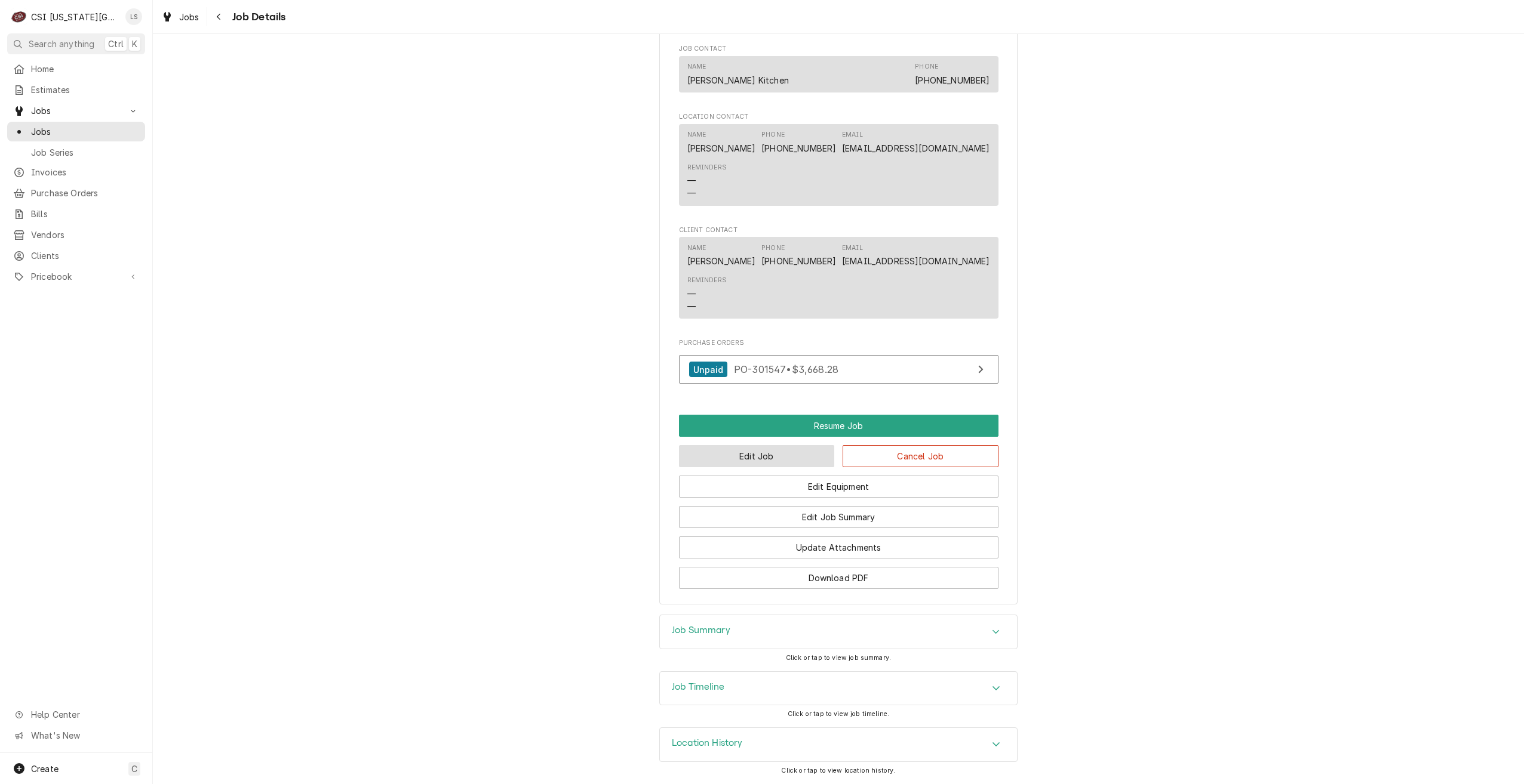
drag, startPoint x: 741, startPoint y: 448, endPoint x: 748, endPoint y: 449, distance: 7.1
click at [741, 448] on button "Edit Job" at bounding box center [757, 456] width 156 height 22
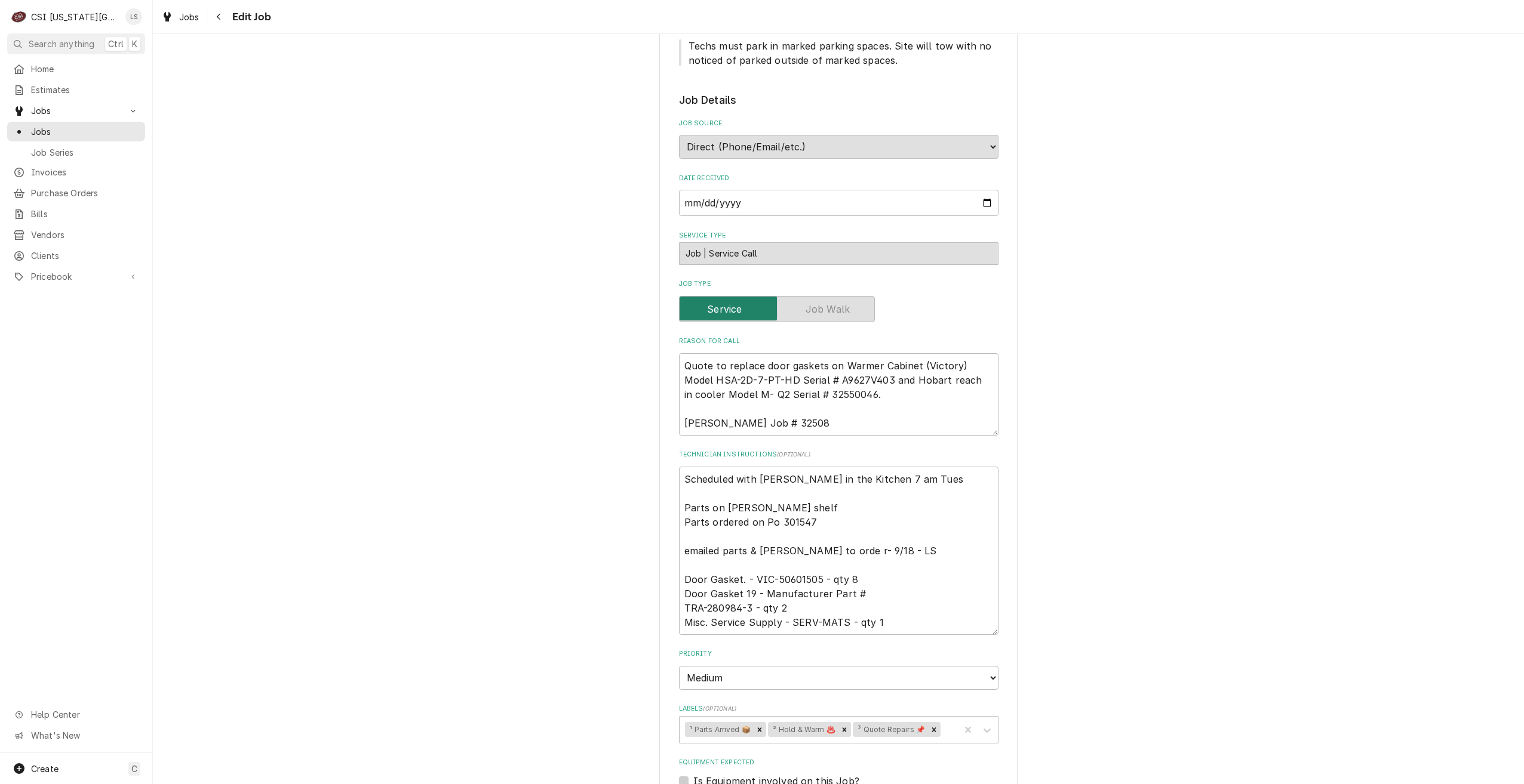
type textarea "x"
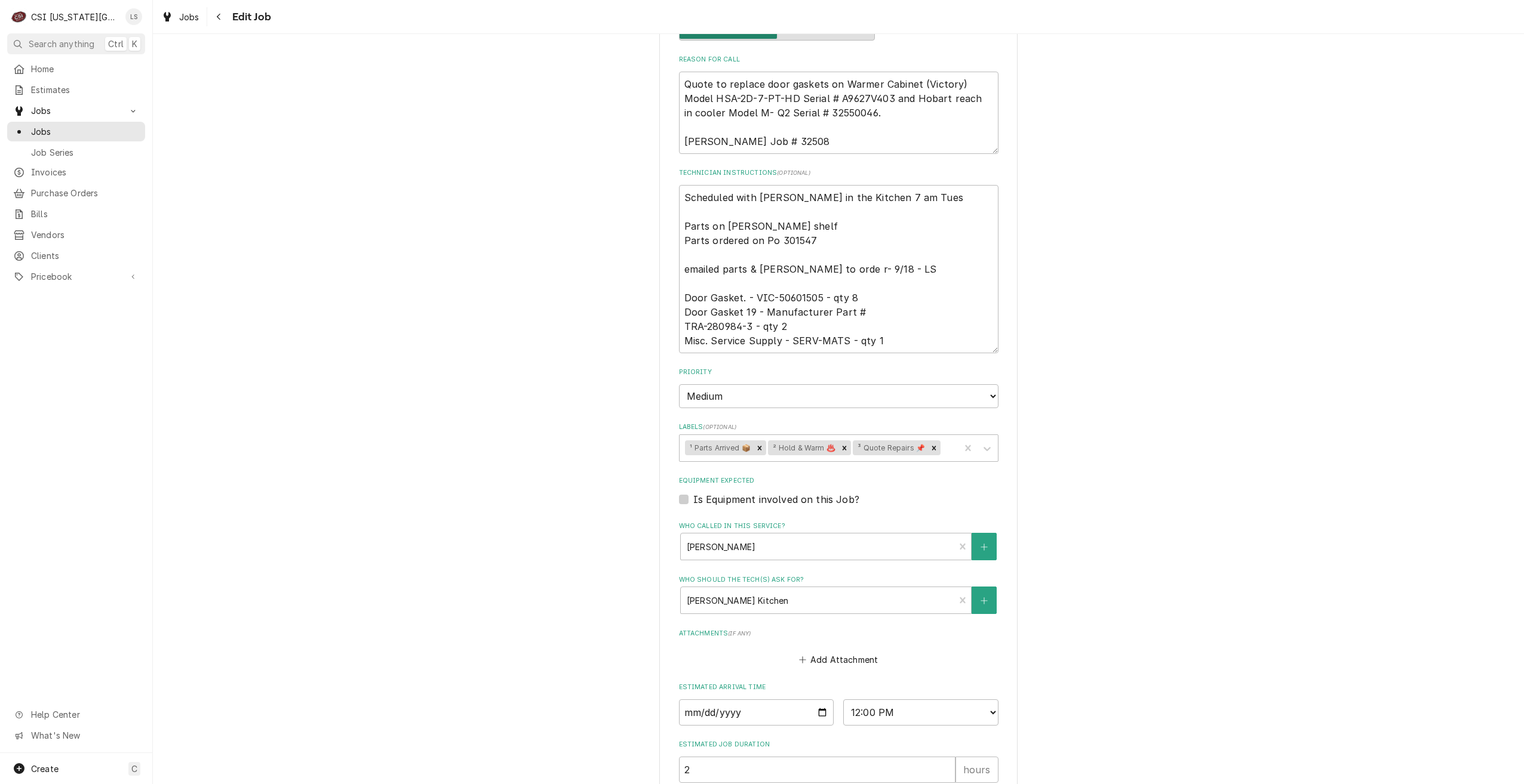
scroll to position [660, 0]
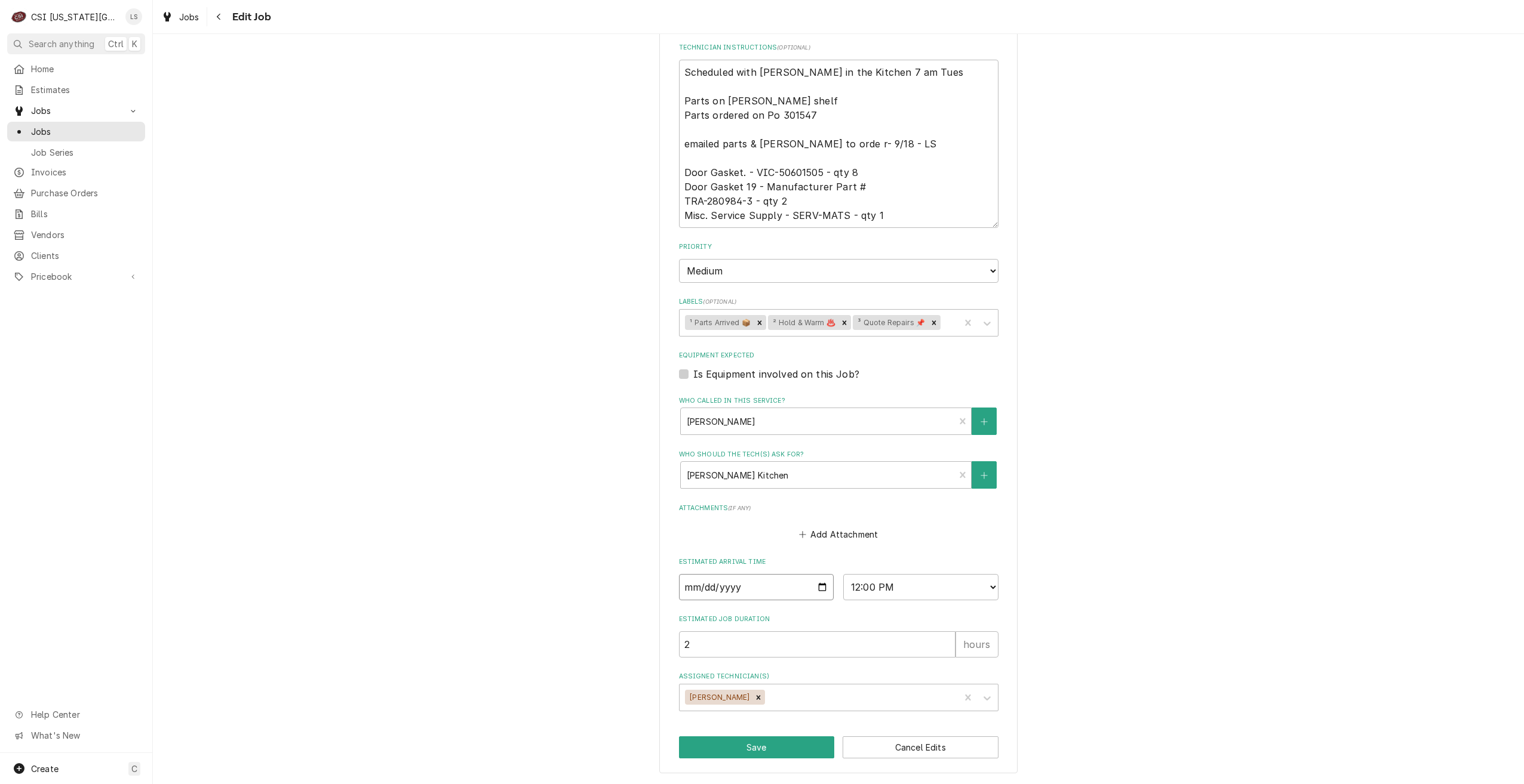
click at [818, 588] on input "[DATE]" at bounding box center [756, 587] width 155 height 26
type input "[DATE]"
type textarea "x"
click at [819, 586] on input "[DATE]" at bounding box center [756, 587] width 155 height 26
type input "[DATE]"
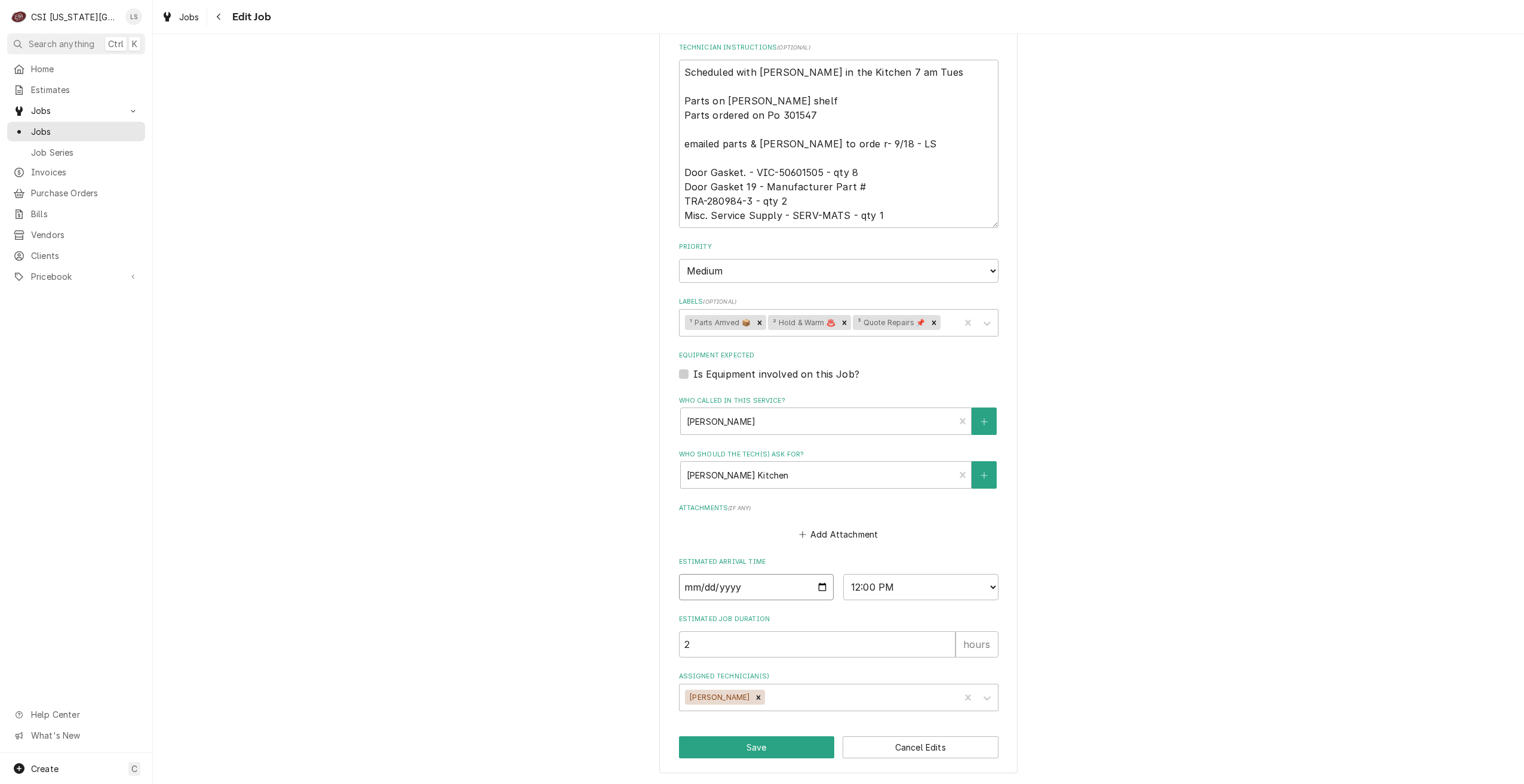
click at [819, 588] on input "[DATE]" at bounding box center [756, 587] width 155 height 26
click at [760, 741] on button "Save" at bounding box center [757, 747] width 156 height 22
type textarea "x"
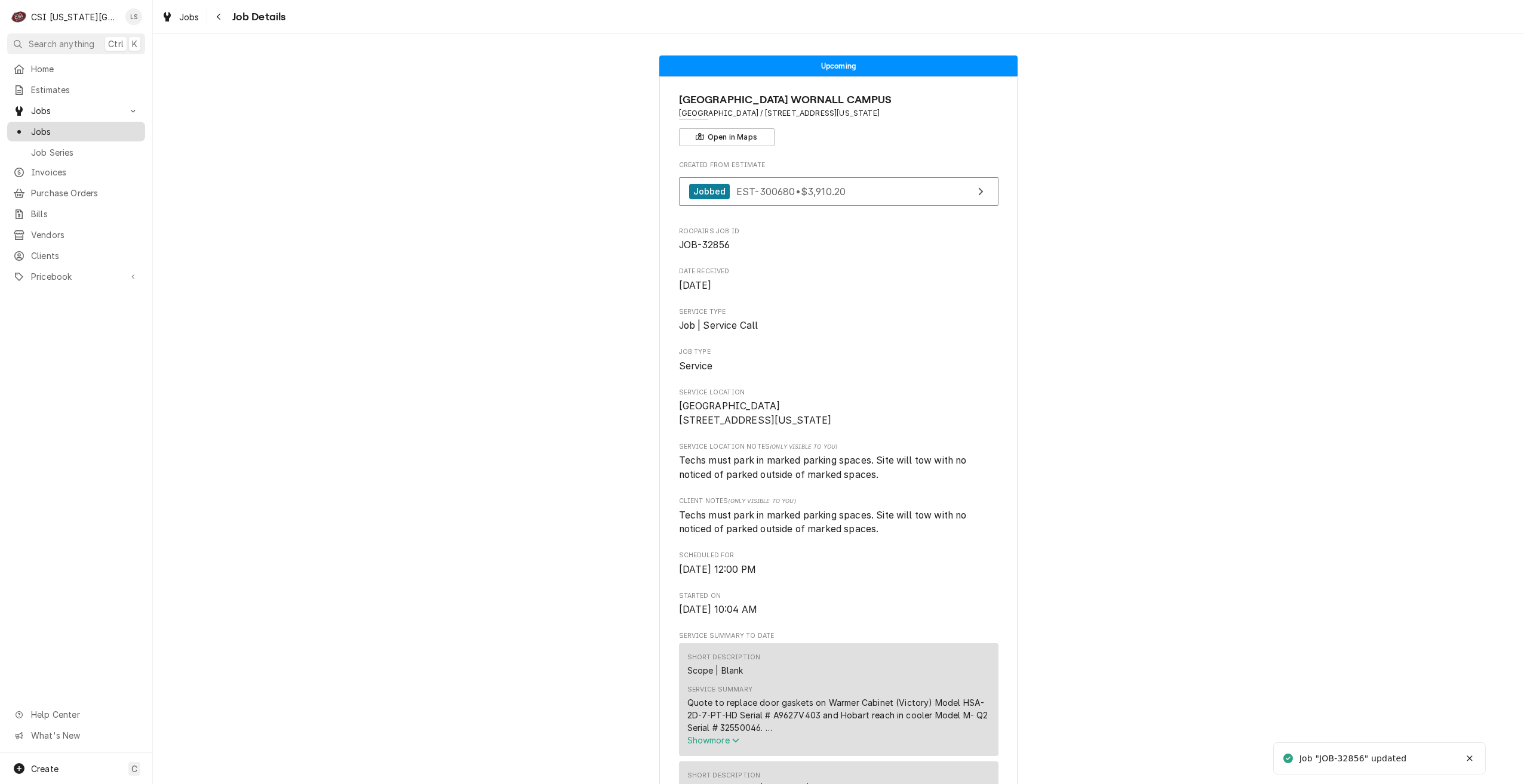
click at [61, 125] on span "Jobs" at bounding box center [85, 131] width 108 height 12
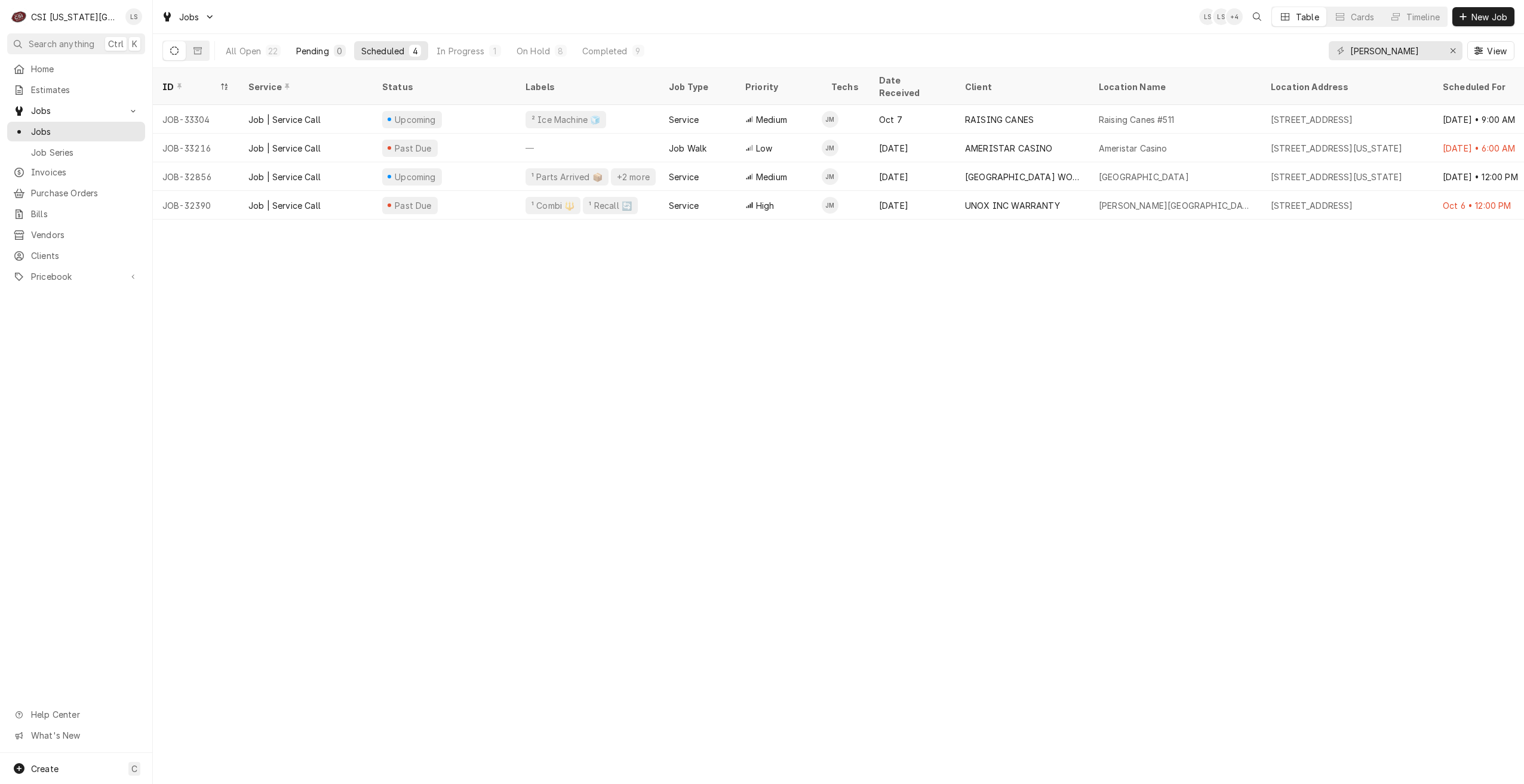
click at [300, 54] on div "Pending" at bounding box center [312, 51] width 33 height 12
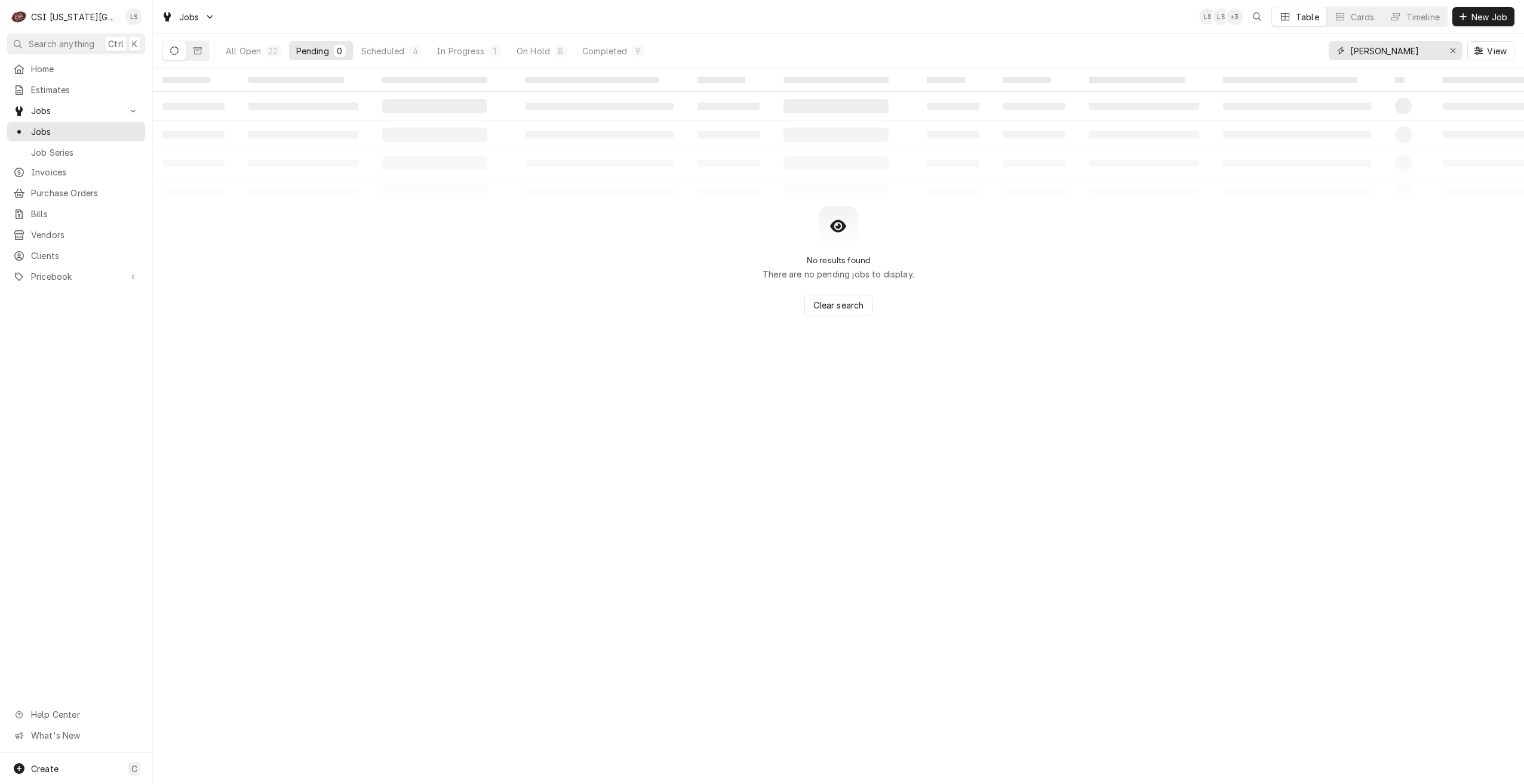
click at [1382, 50] on input "[PERSON_NAME]" at bounding box center [1395, 50] width 90 height 19
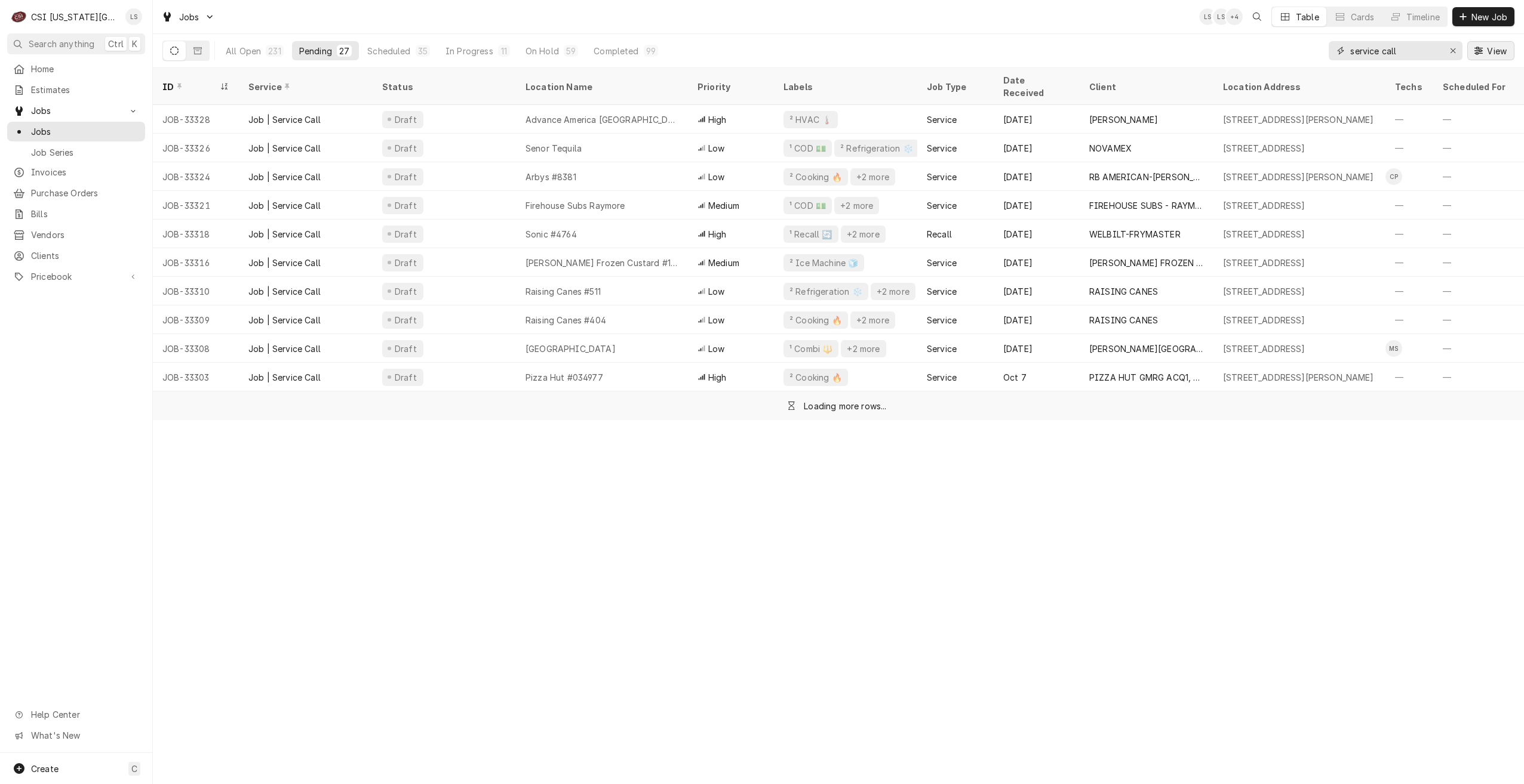
type input "service call"
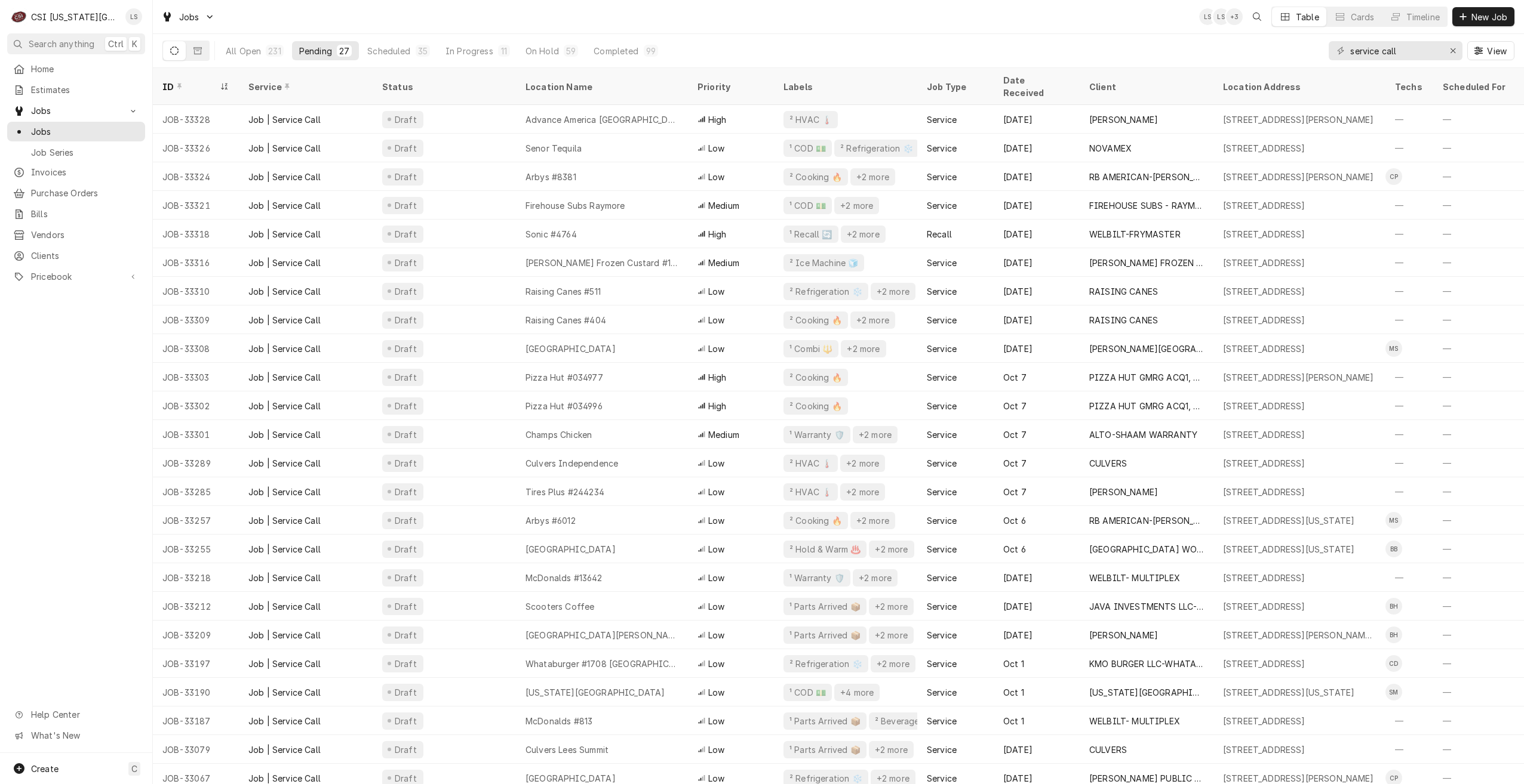
click at [1026, 32] on div "Jobs LS LS + 3 Table Cards Timeline New Job" at bounding box center [838, 17] width 1371 height 34
click at [871, 21] on div "Jobs LS LS + 3 Table Cards Timeline New Job" at bounding box center [838, 17] width 1371 height 34
click at [988, 24] on div "Jobs LS LS + 4 Table Cards Timeline New Job" at bounding box center [838, 17] width 1371 height 34
click at [1081, 39] on div "All Open 231 Pending 27 Scheduled 35 In Progress 11 On Hold 59 Completed 99 ser…" at bounding box center [838, 51] width 1352 height 34
click at [491, 16] on div "Jobs LS LS + 3 Table Cards Timeline New Job" at bounding box center [838, 17] width 1371 height 34
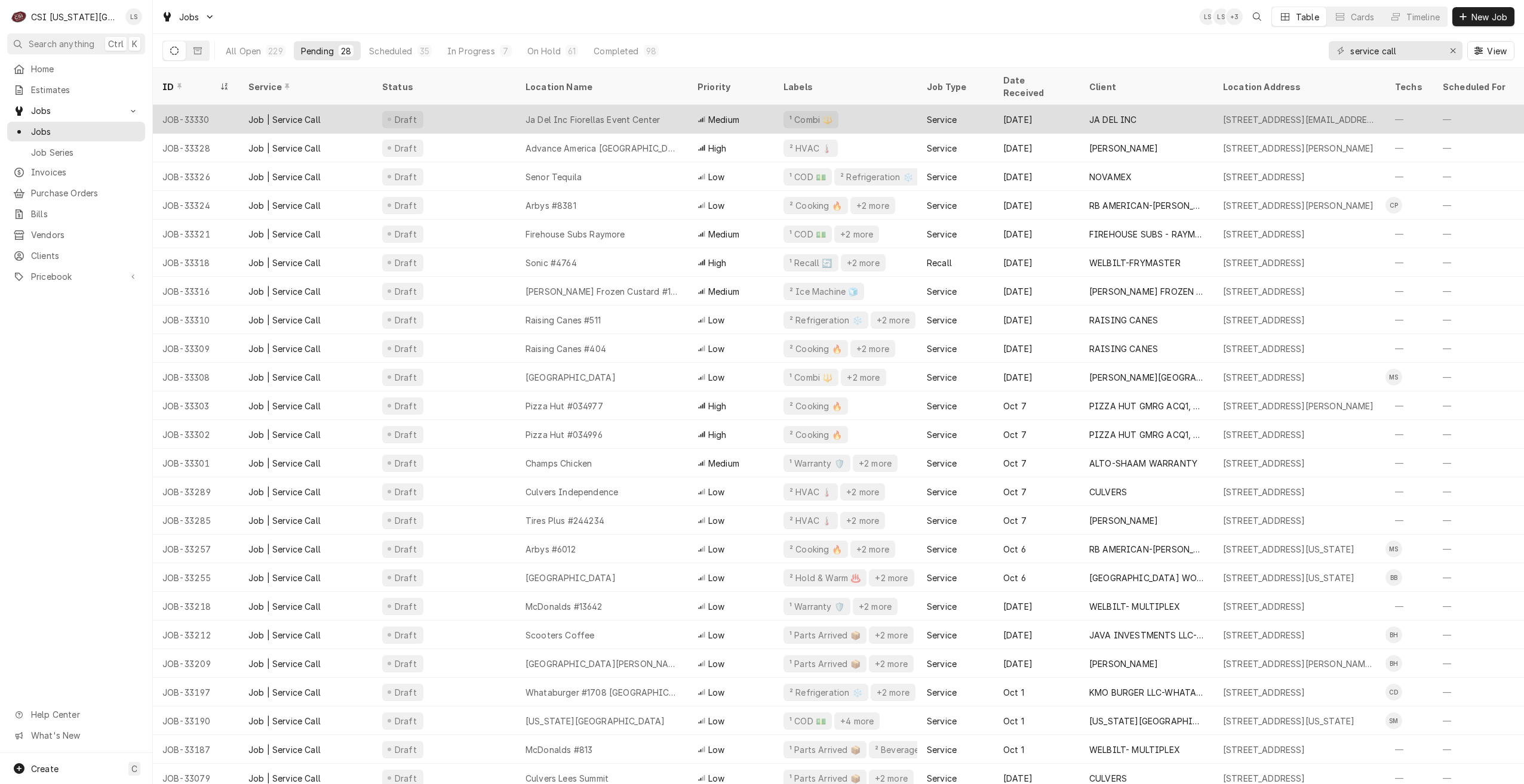
click at [510, 105] on div "Draft" at bounding box center [445, 120] width 143 height 29
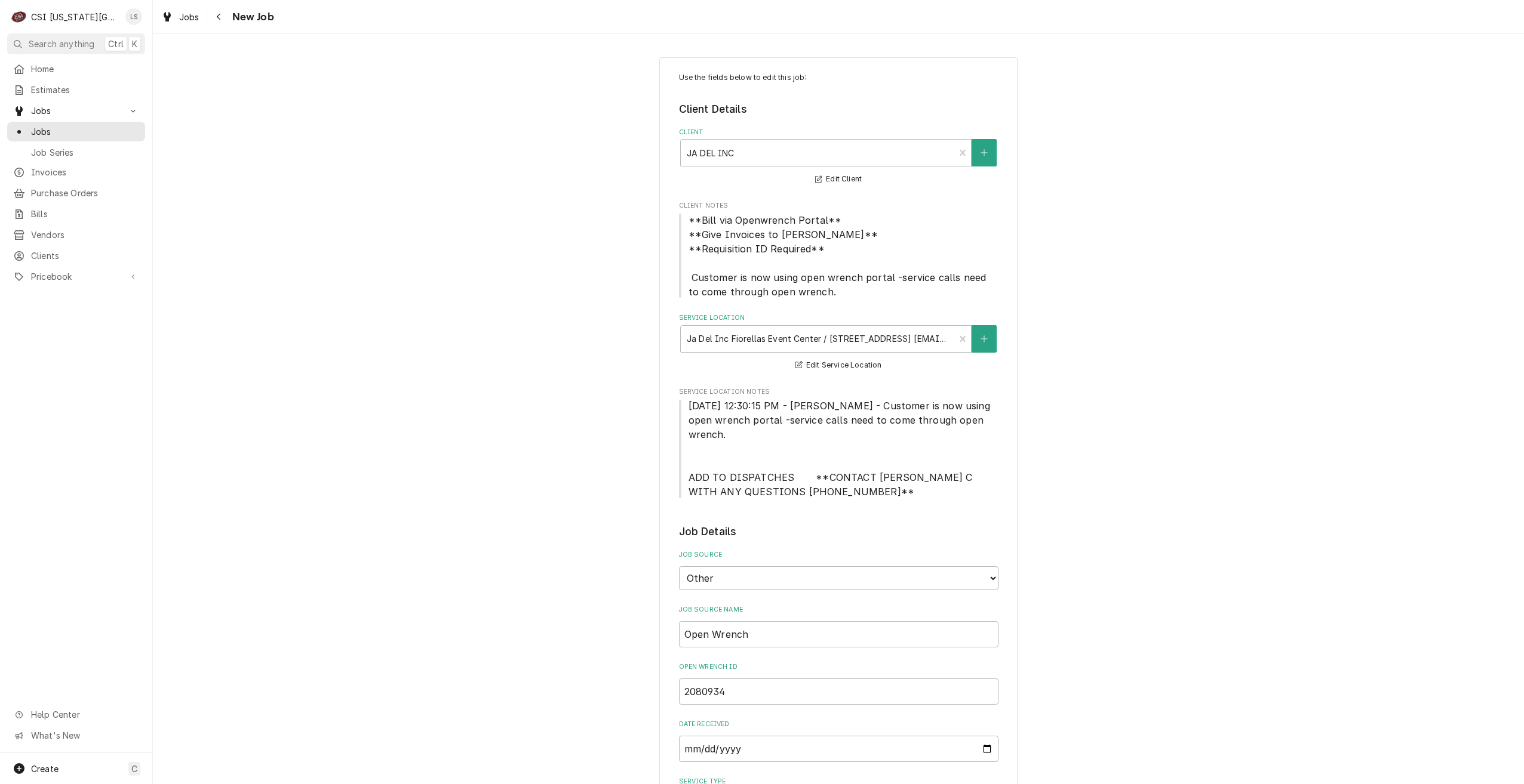
type textarea "x"
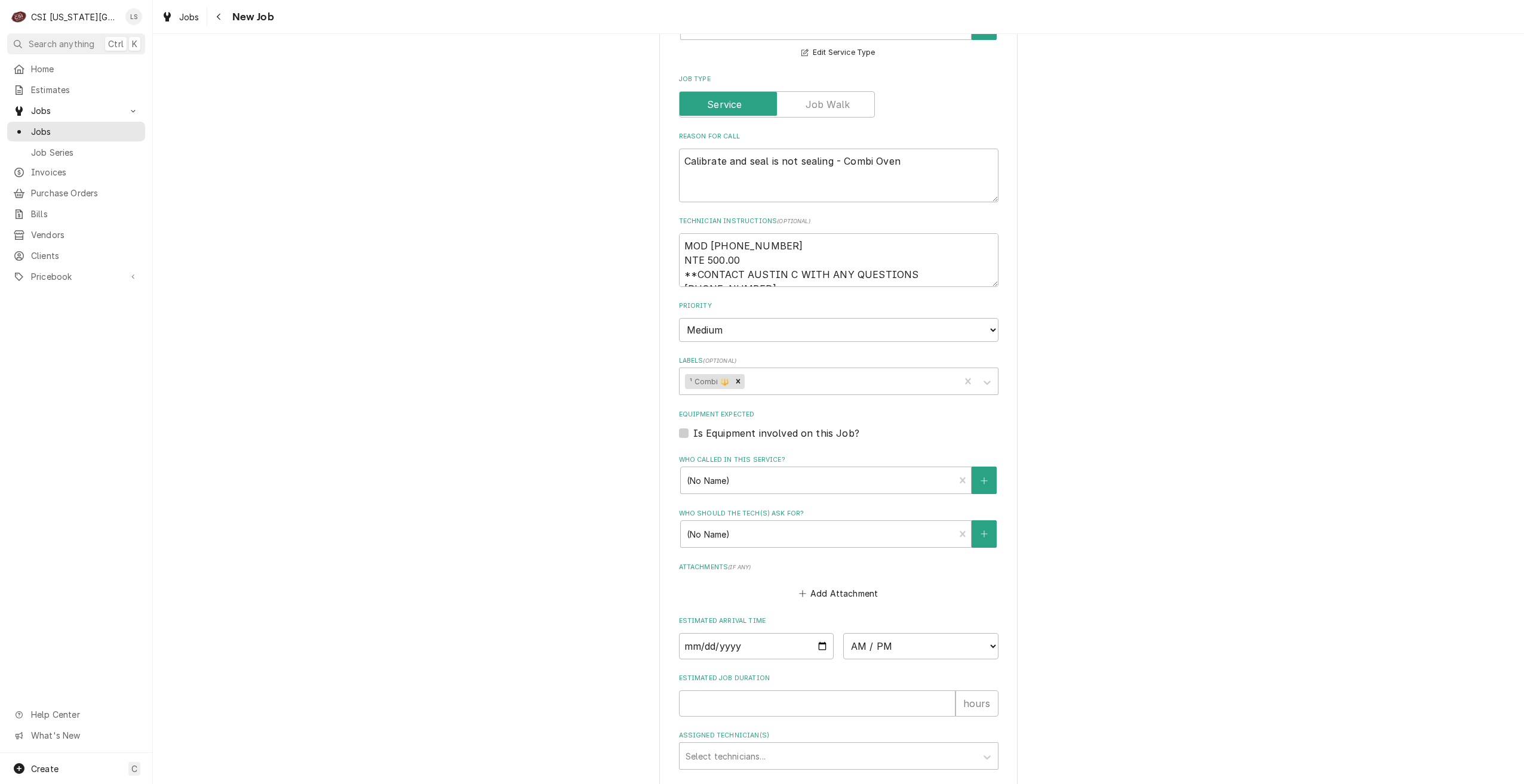
scroll to position [881, 0]
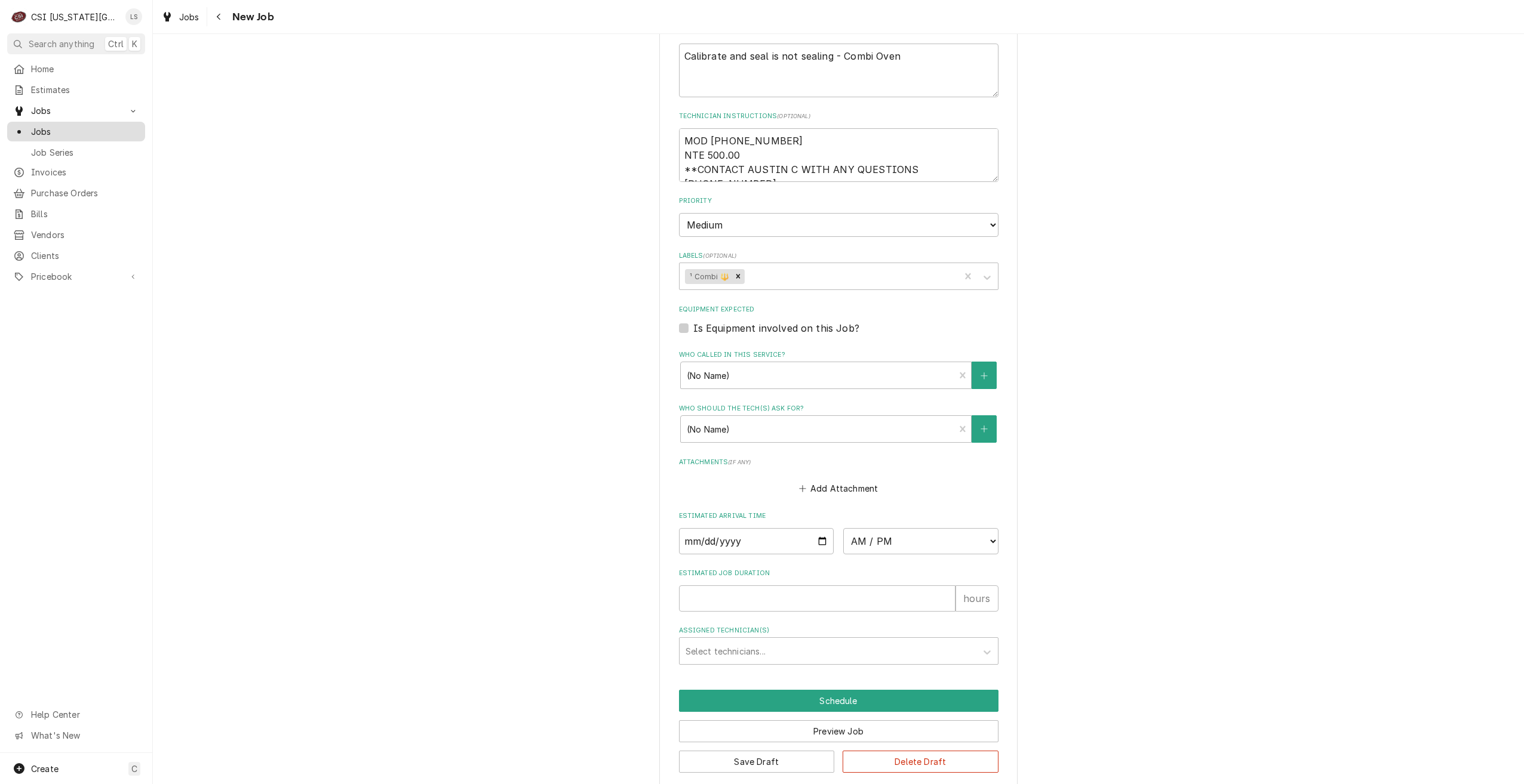
click at [94, 128] on span "Jobs" at bounding box center [85, 131] width 108 height 12
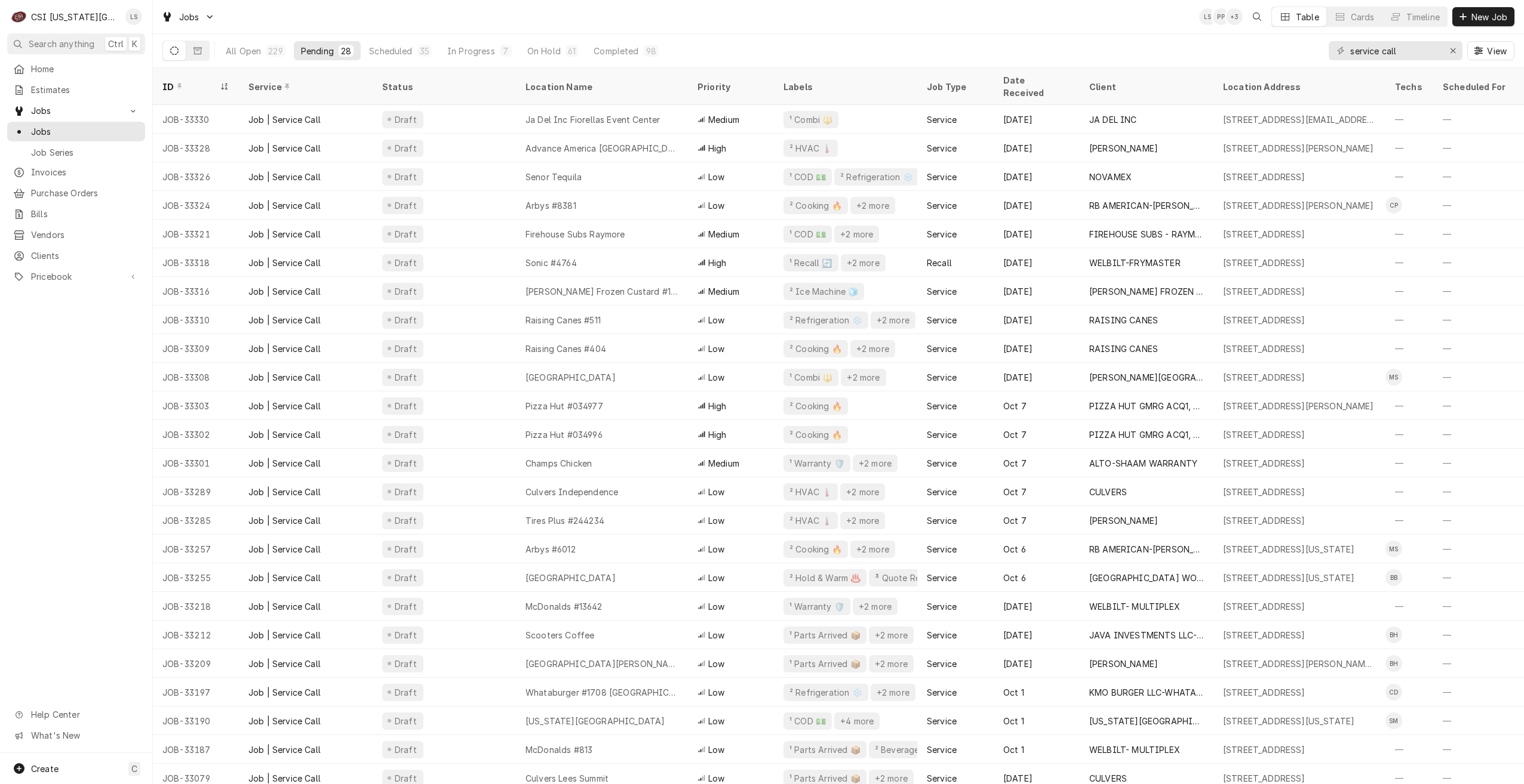
click at [505, 29] on div "Jobs LS PP + 3 Table Cards Timeline New Job" at bounding box center [838, 17] width 1371 height 34
click at [458, 16] on div "Jobs LS LS + 3 Table Cards Timeline New Job" at bounding box center [838, 17] width 1371 height 34
click at [715, 23] on div "Jobs LS LS + 3 Table Cards Timeline New Job" at bounding box center [838, 17] width 1371 height 34
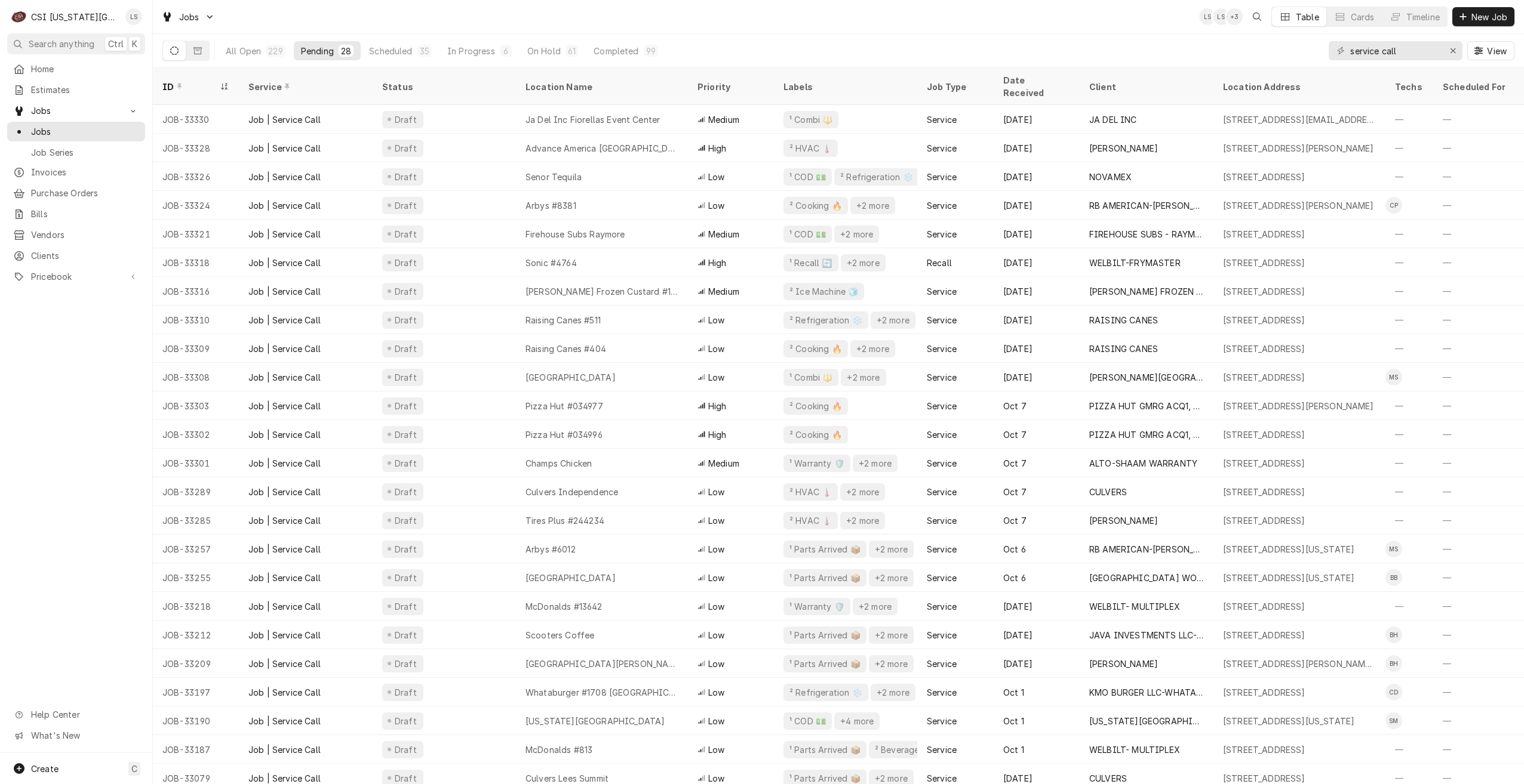
click at [715, 23] on div "Jobs LS LS + 3 Table Cards Timeline New Job" at bounding box center [838, 17] width 1371 height 34
click at [968, 23] on div "Jobs LS LS + 3 Table Cards Timeline New Job" at bounding box center [838, 17] width 1371 height 34
click at [764, 20] on div "Jobs LS LS + 3 Table Cards Timeline New Job" at bounding box center [838, 17] width 1371 height 34
click at [881, 7] on div "Jobs LS DF + 3 Table Cards Timeline New Job" at bounding box center [838, 17] width 1371 height 34
click at [584, 14] on div "Jobs LS LS CM Table Cards Timeline New Job" at bounding box center [838, 17] width 1371 height 34
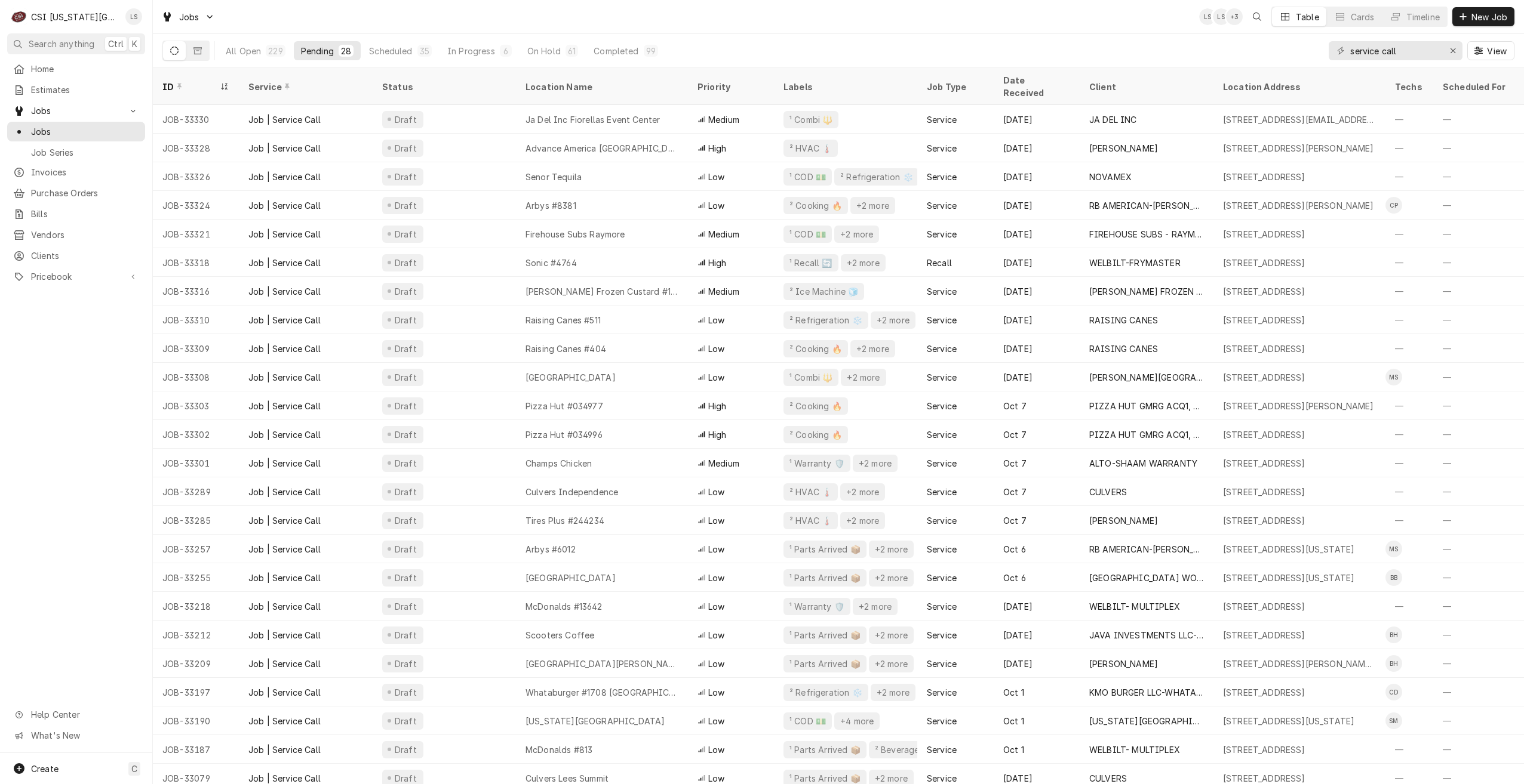
click at [480, 14] on div "Jobs LS LS + 3 Table Cards Timeline New Job" at bounding box center [838, 17] width 1371 height 34
click at [646, 22] on div "Jobs LS LS + 3 Table Cards Timeline New Job" at bounding box center [838, 17] width 1371 height 34
click at [642, 22] on div "Jobs LS LS + 3 Table Cards Timeline New Job" at bounding box center [838, 17] width 1371 height 34
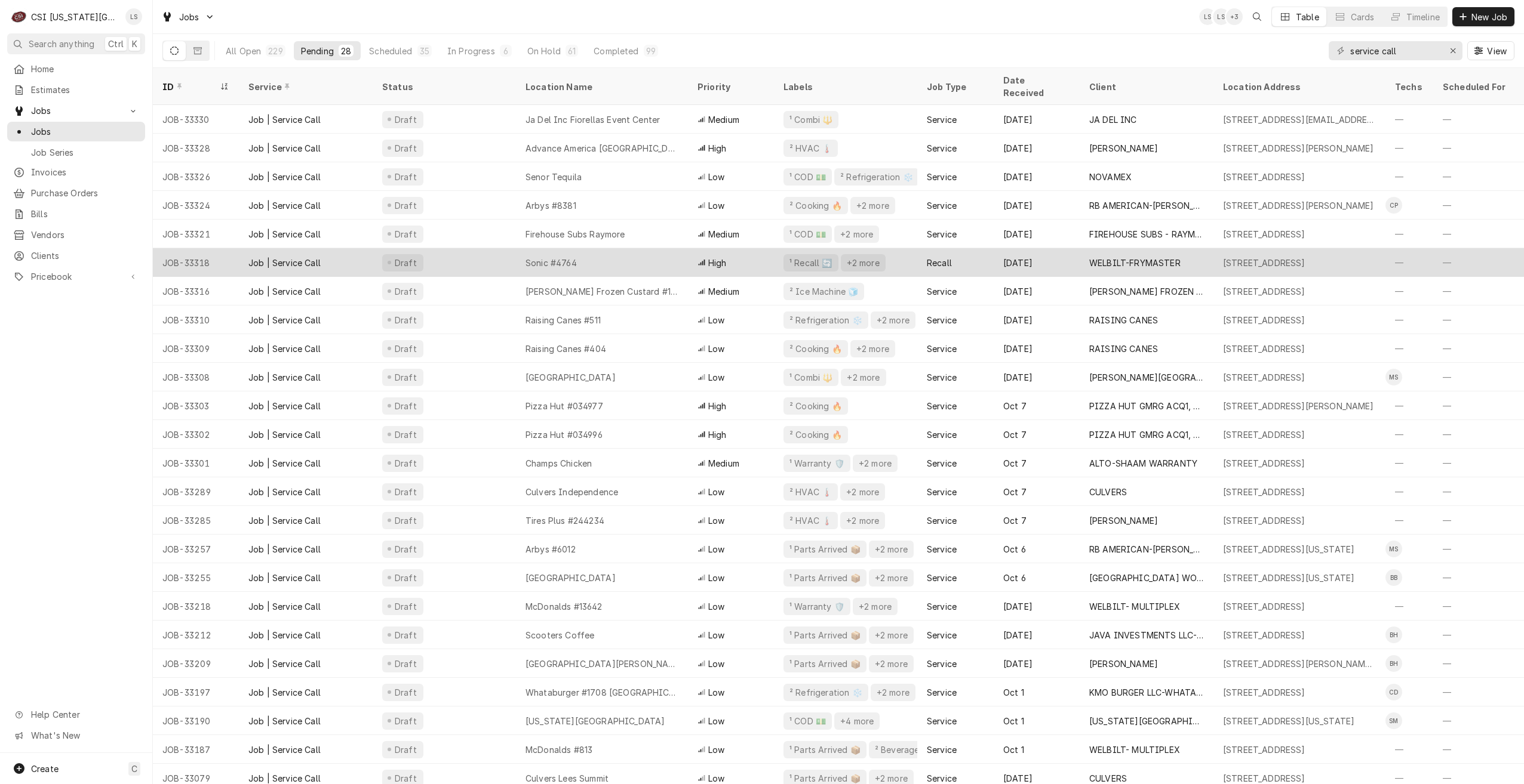
click at [672, 248] on div "Sonic #4764" at bounding box center [602, 262] width 172 height 29
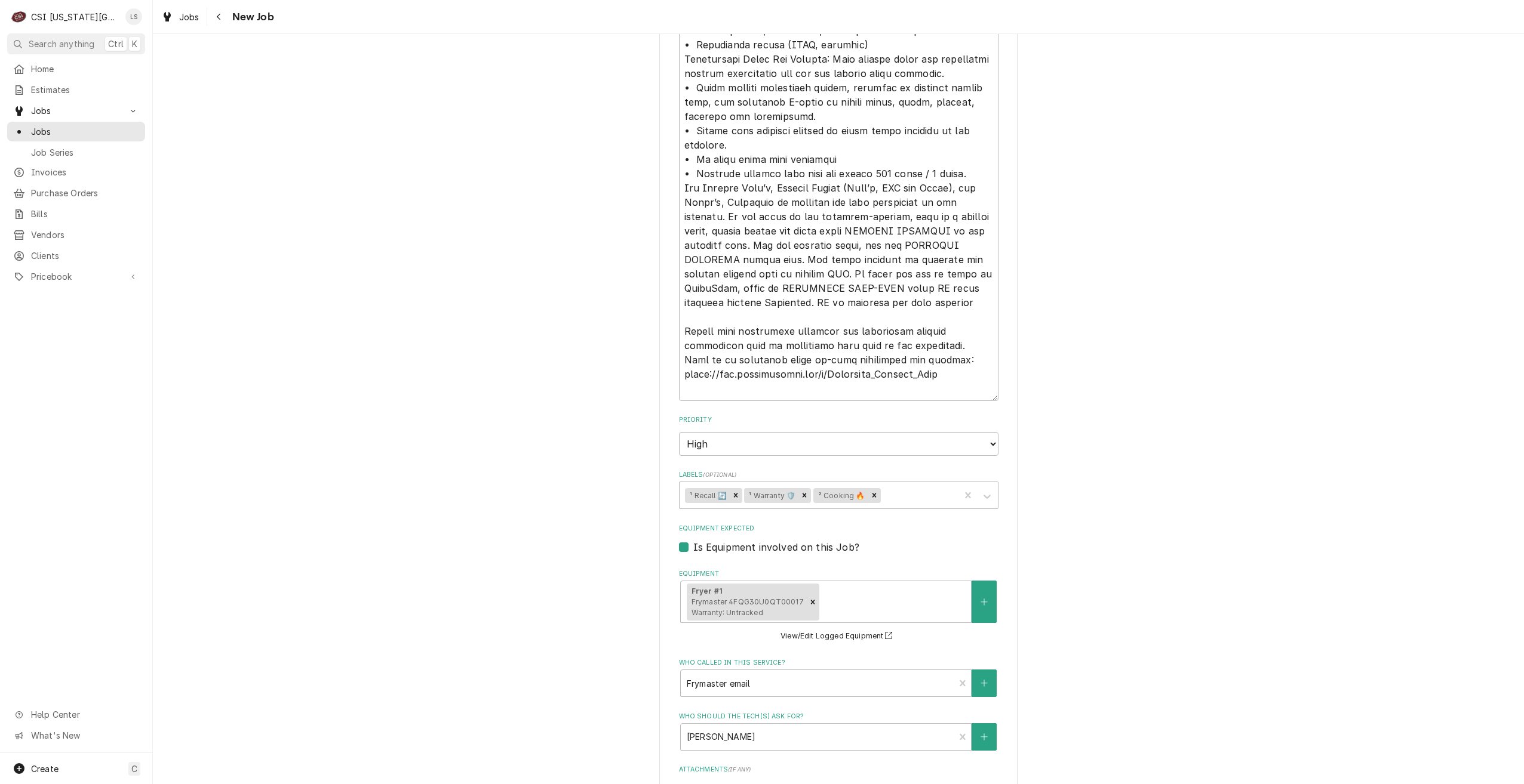
scroll to position [2101, 0]
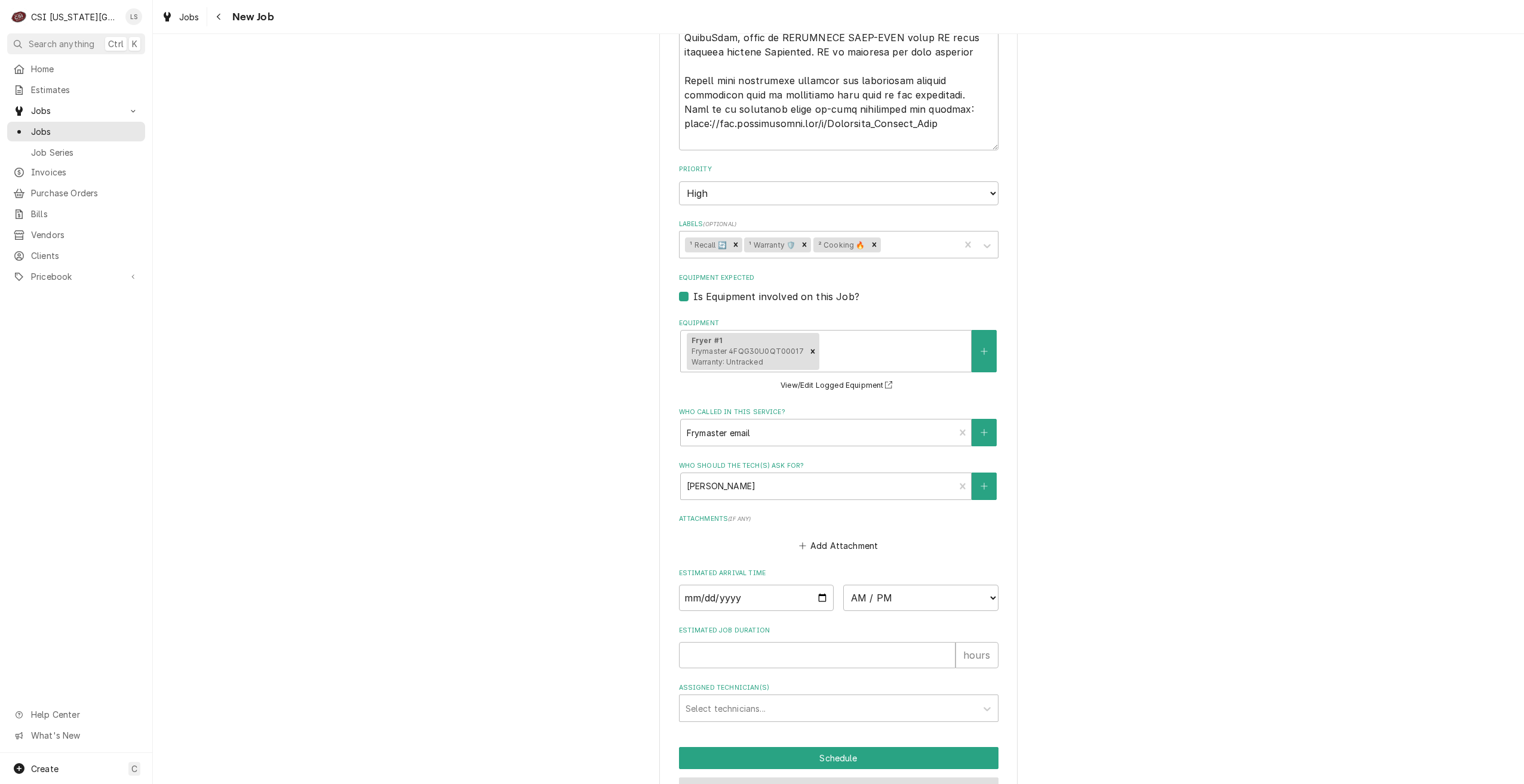
click at [821, 778] on button "Preview Job" at bounding box center [839, 788] width 319 height 22
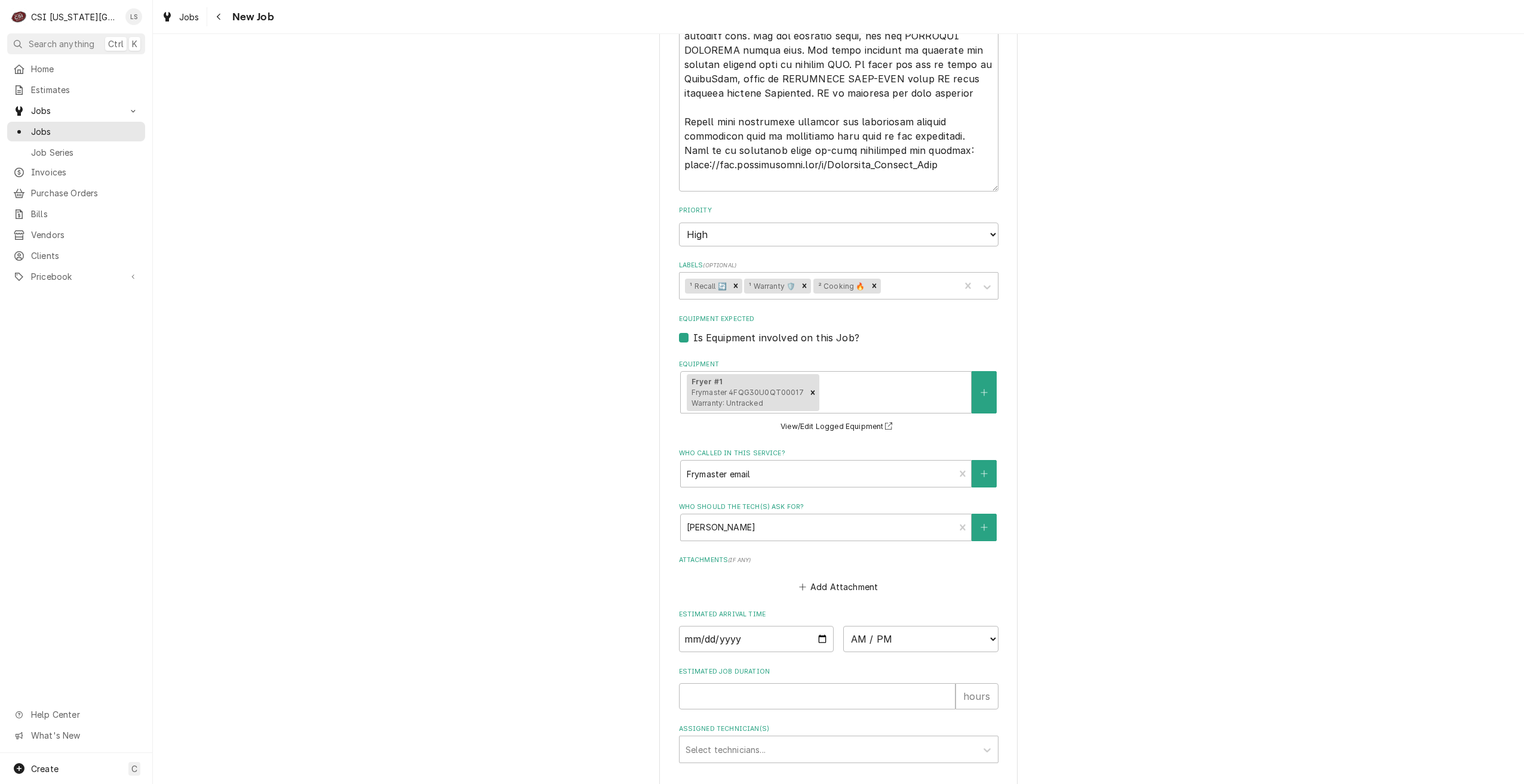
type textarea "x"
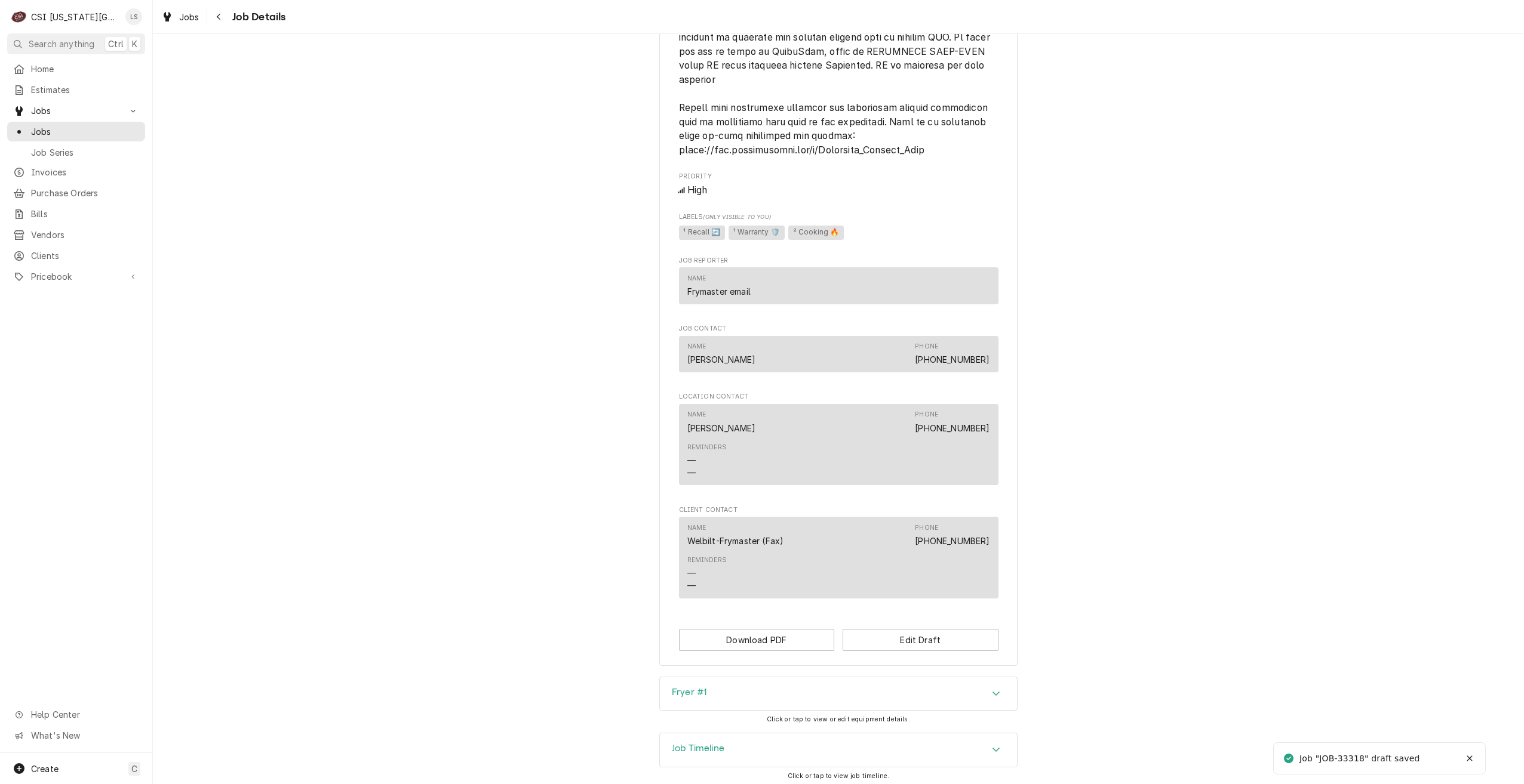
scroll to position [1915, 0]
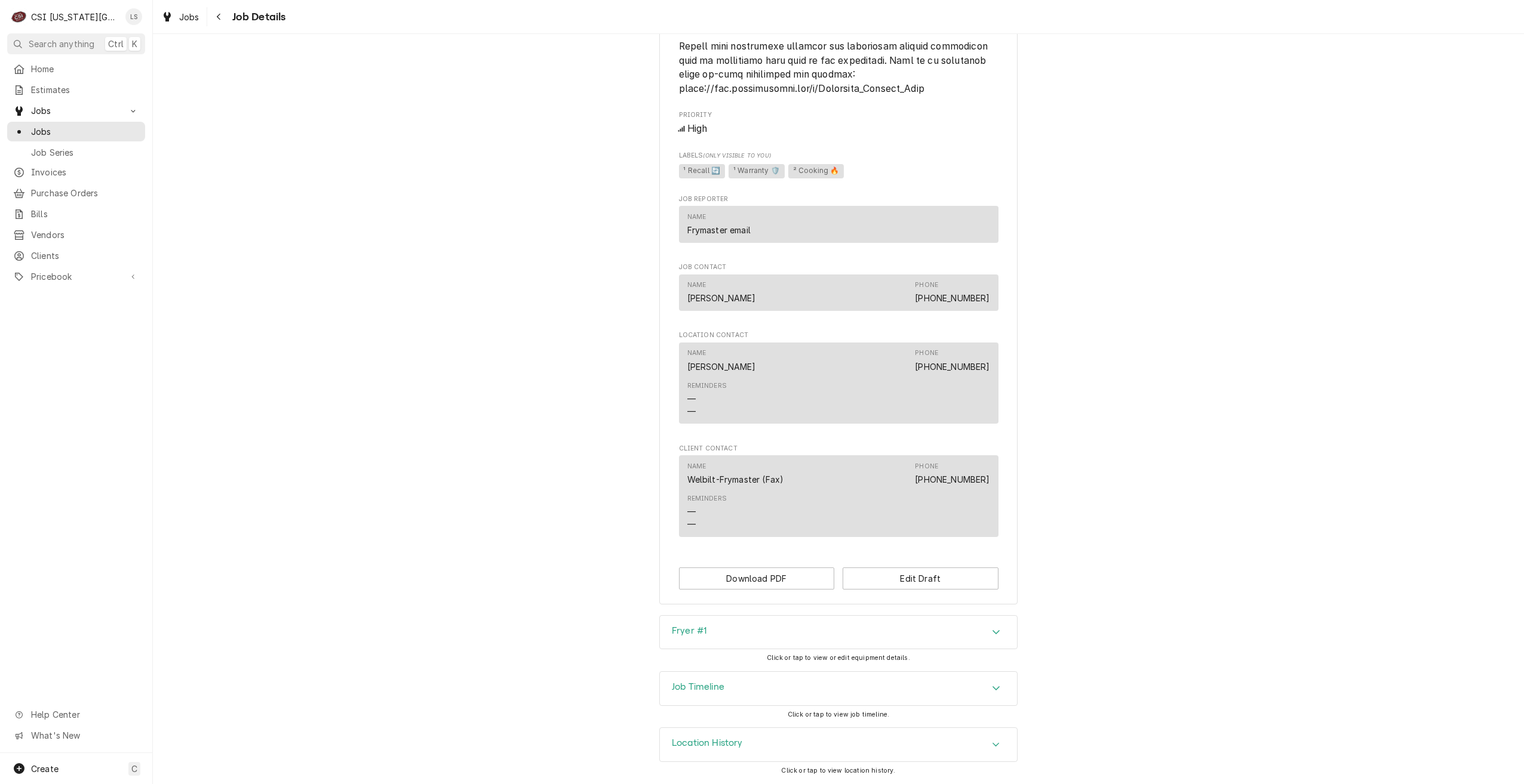
click at [892, 674] on div "Job Timeline" at bounding box center [838, 689] width 357 height 34
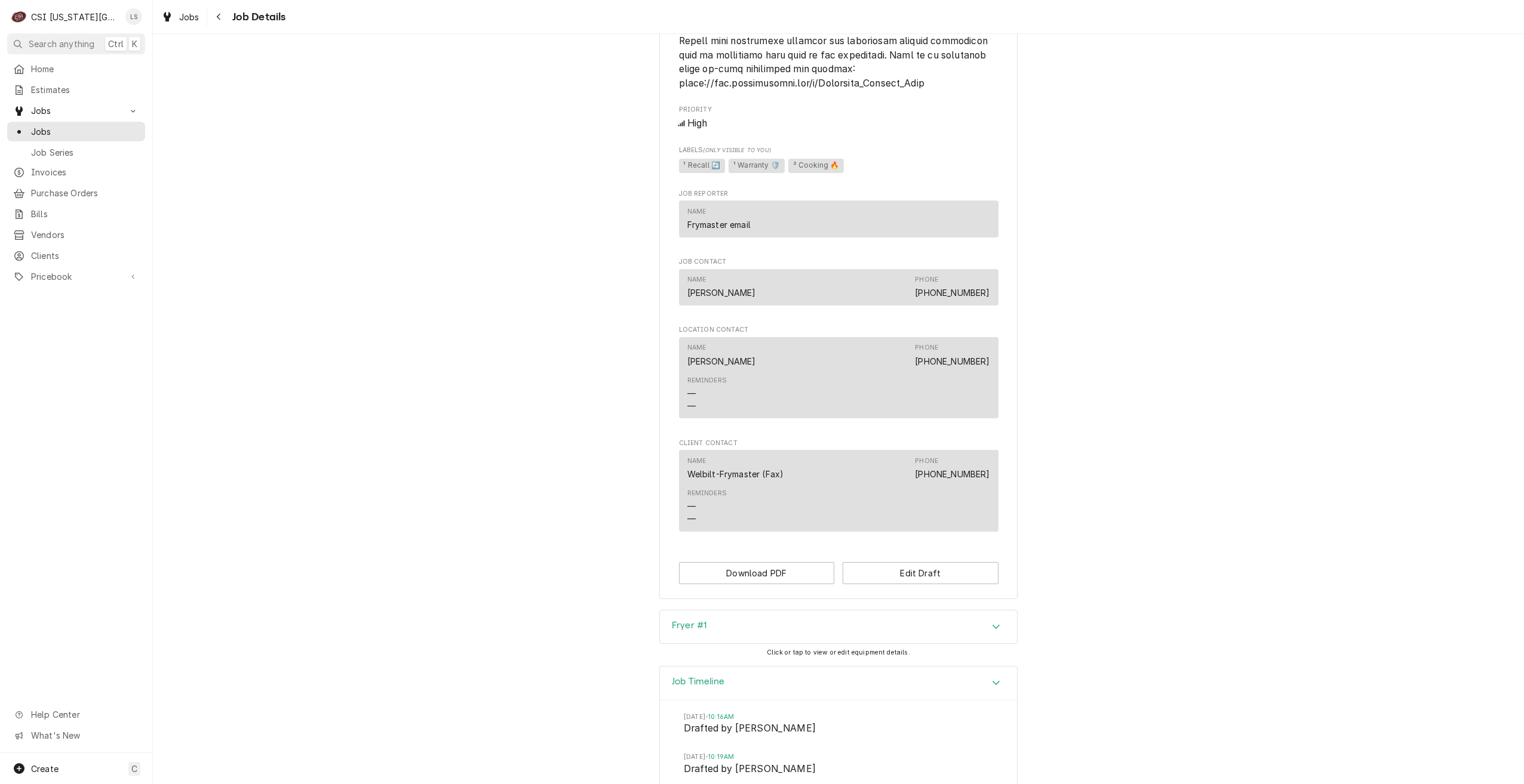
scroll to position [2040, 0]
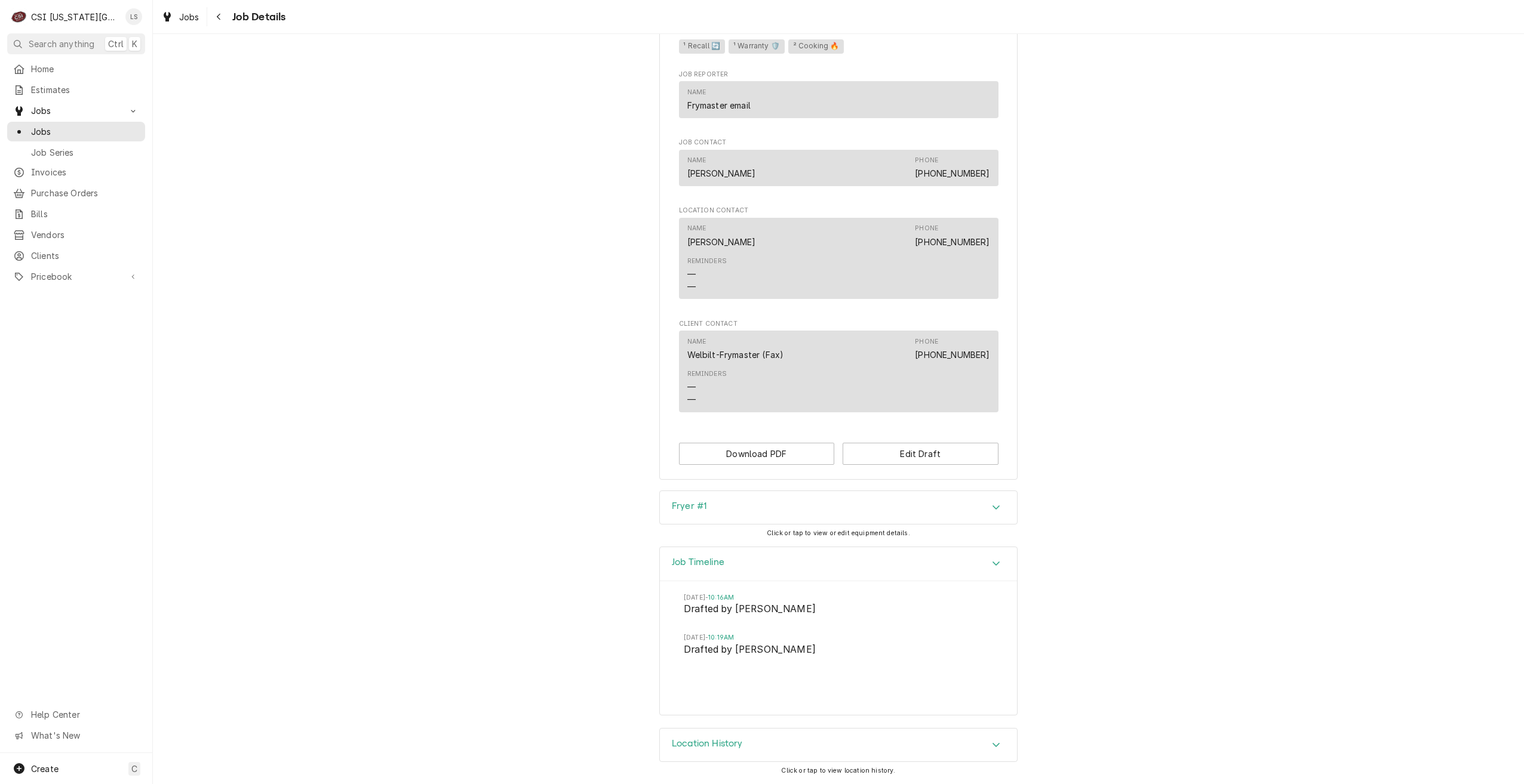
click at [822, 751] on div "Location History" at bounding box center [838, 745] width 357 height 34
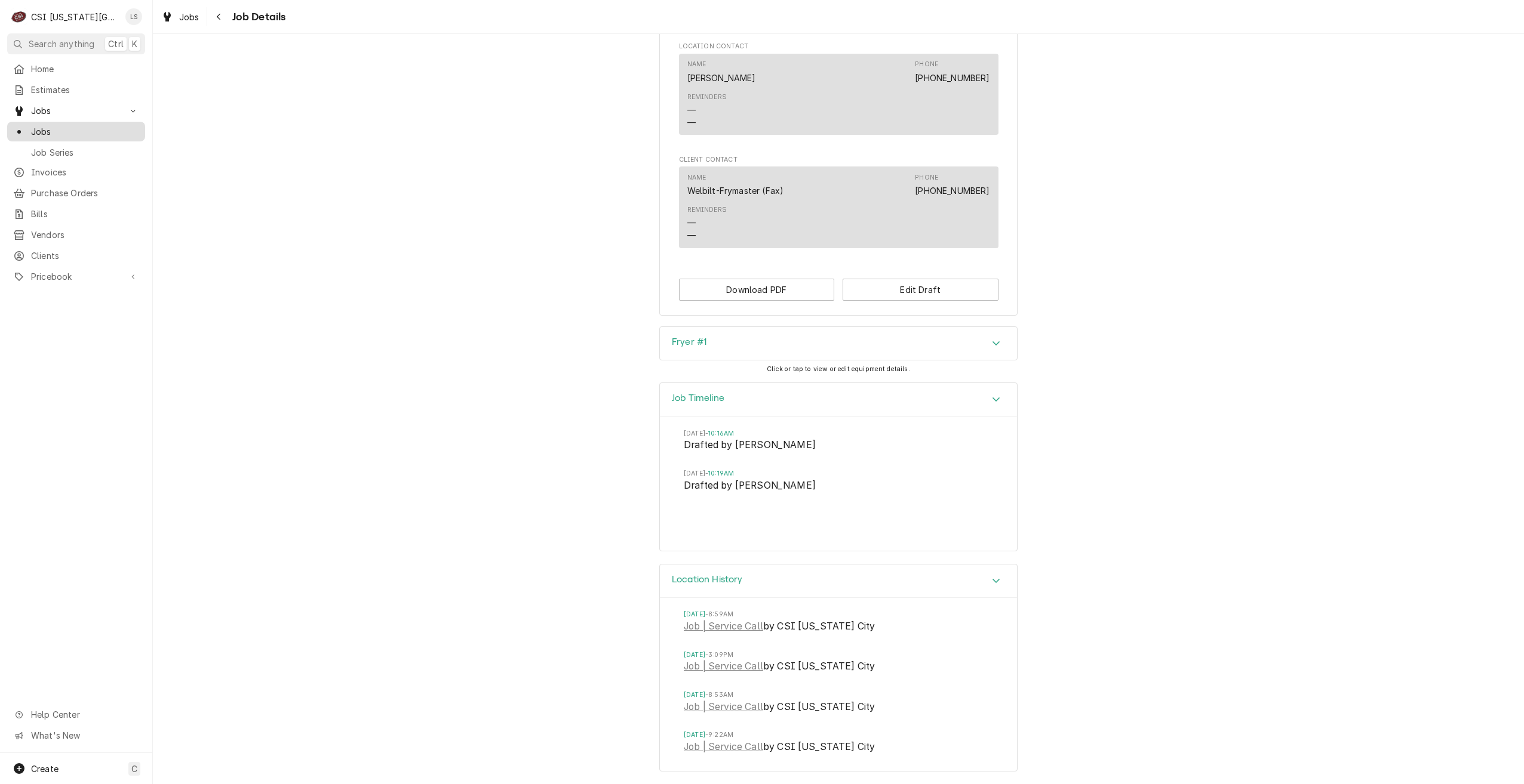
click at [124, 133] on div "Jobs" at bounding box center [76, 131] width 133 height 15
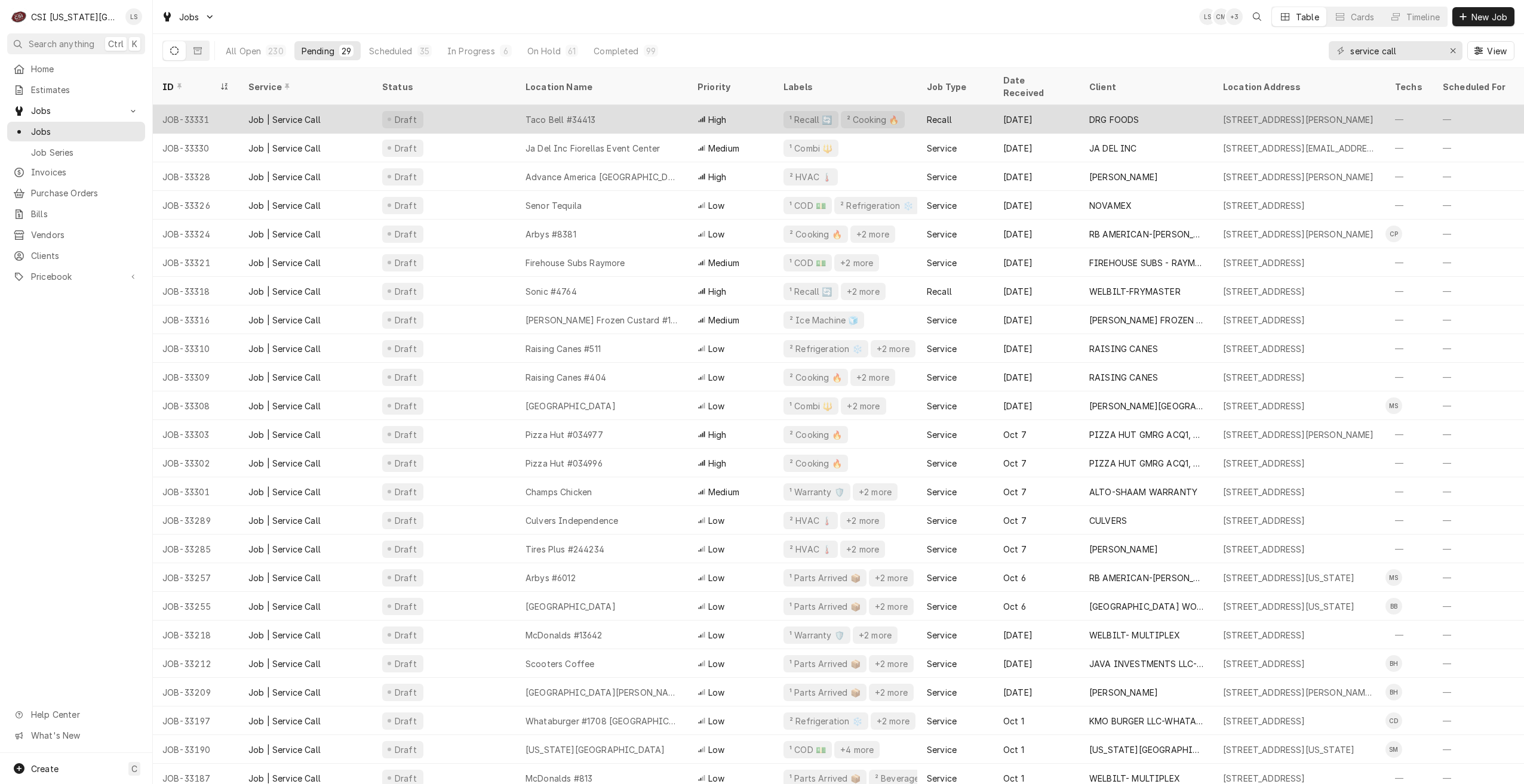
click at [457, 109] on div "Draft" at bounding box center [445, 120] width 143 height 29
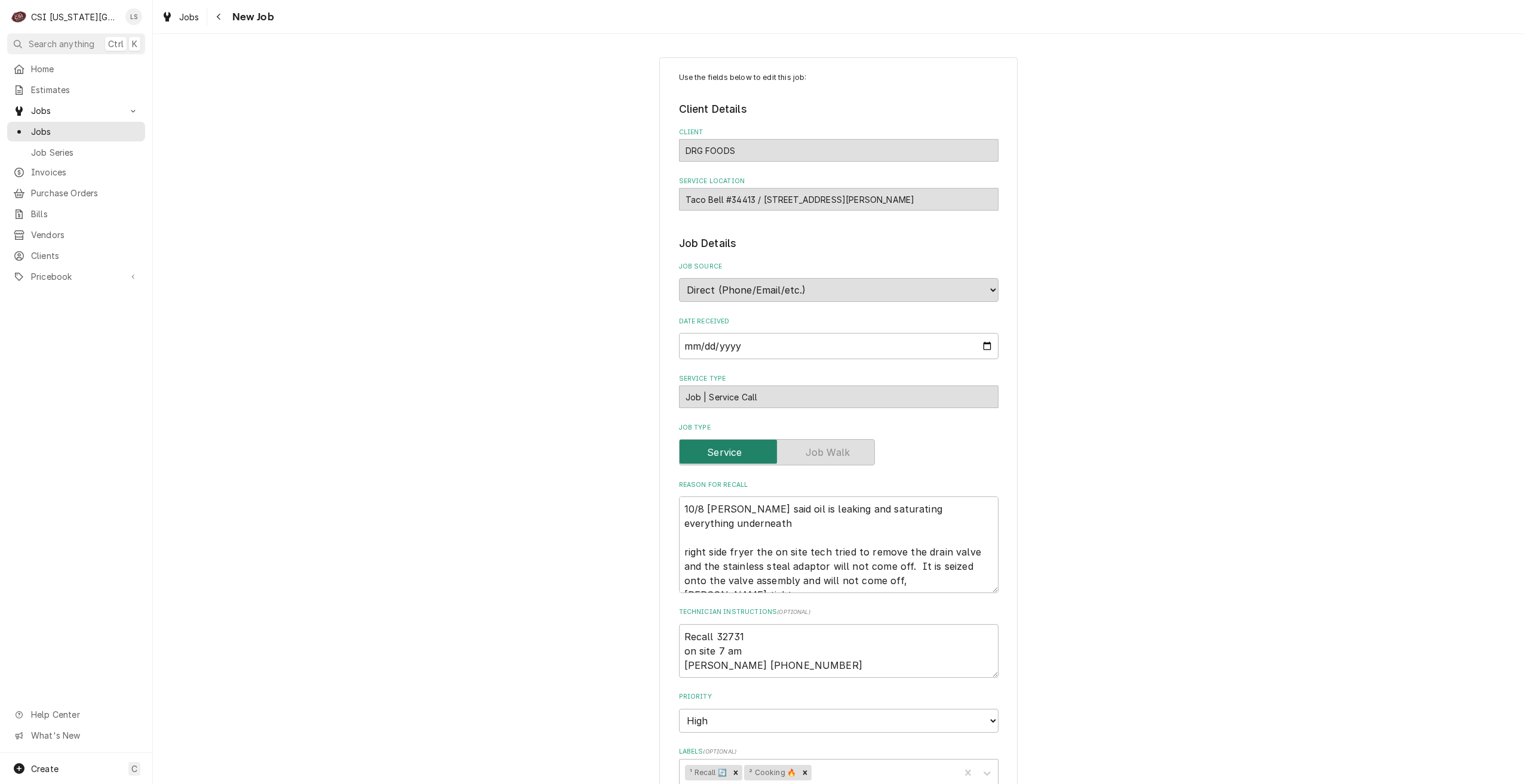
type textarea "x"
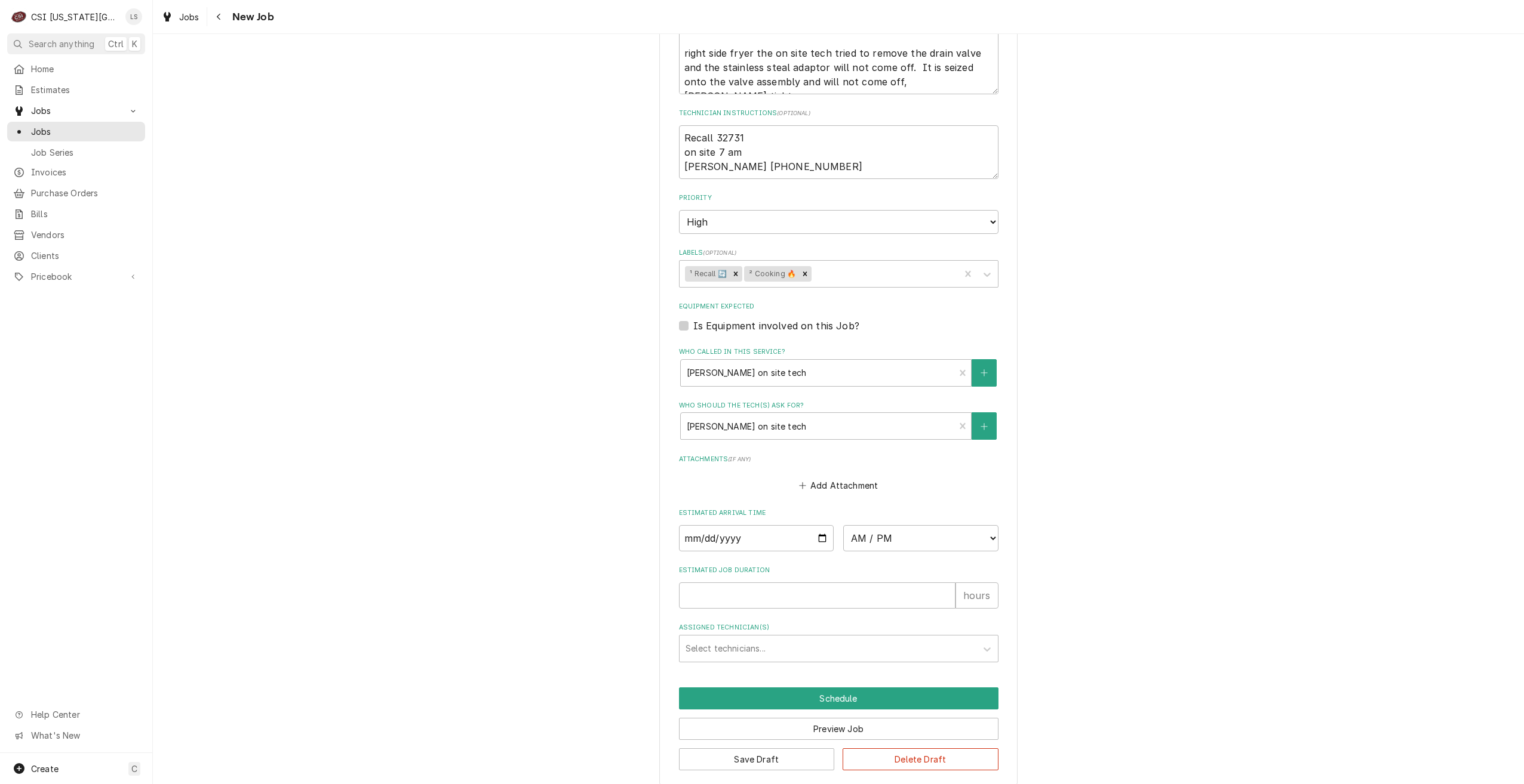
scroll to position [511, 0]
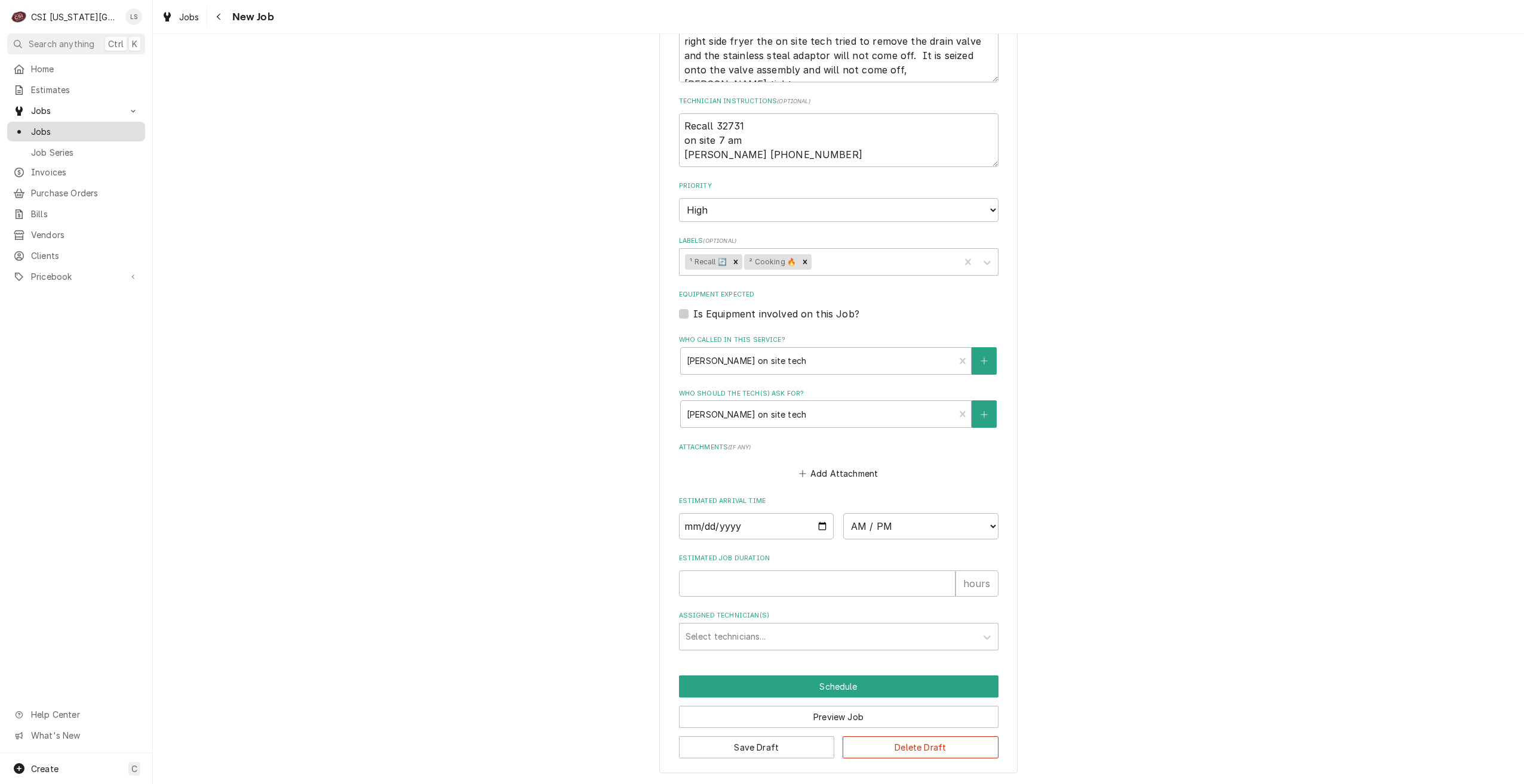
click at [124, 129] on span "Jobs" at bounding box center [85, 131] width 108 height 12
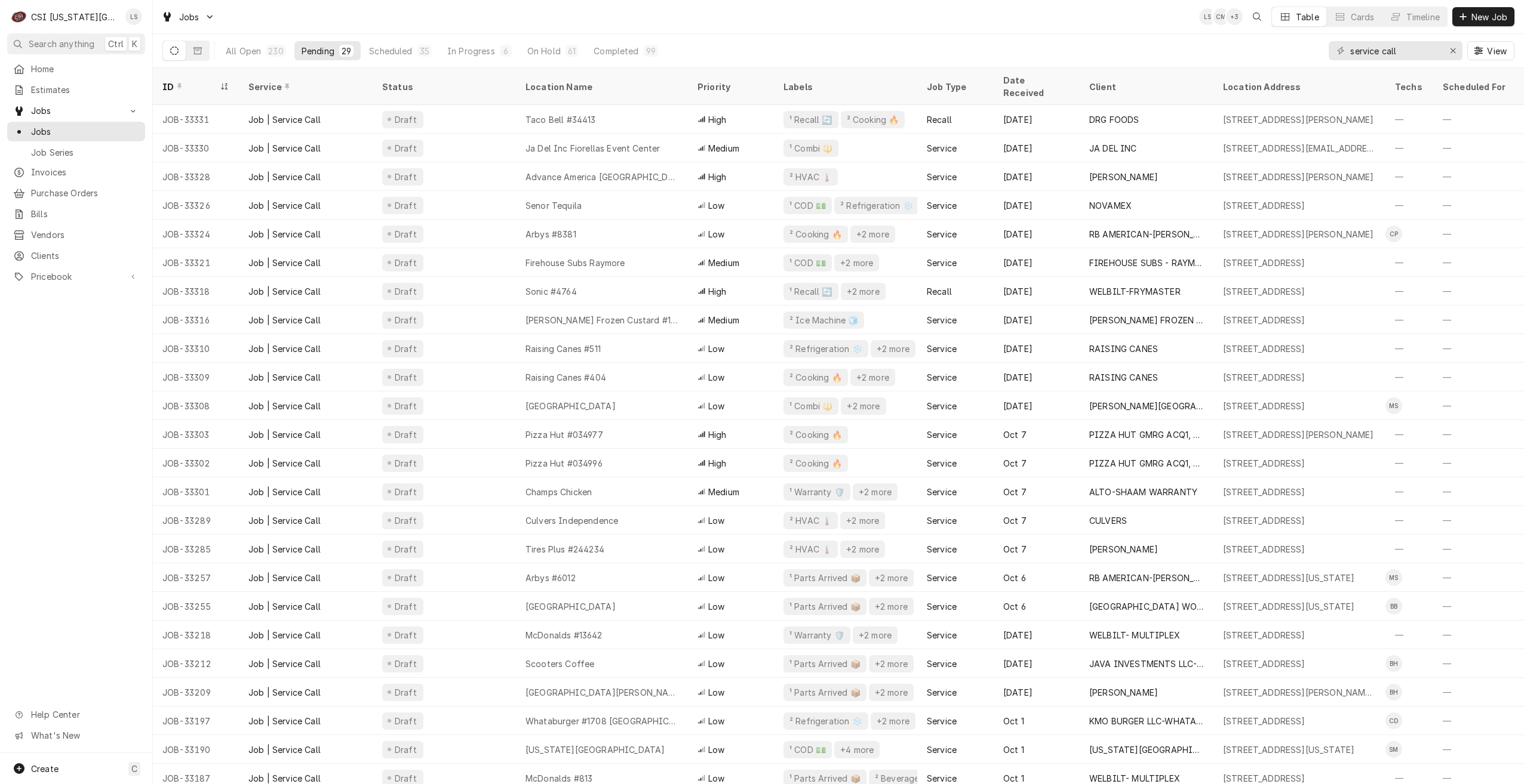
click at [671, 24] on div "Jobs LS CM + 3 Table Cards Timeline New Job" at bounding box center [838, 17] width 1371 height 34
click at [591, 16] on div "Jobs LS CM + 3 Table Cards Timeline New Job" at bounding box center [838, 17] width 1371 height 34
click at [534, 17] on div "Jobs LS CM + 4 Table Cards Timeline New Job" at bounding box center [838, 17] width 1371 height 34
click at [688, 17] on div "Jobs LS CM + 3 Table Cards Timeline New Job" at bounding box center [838, 17] width 1371 height 34
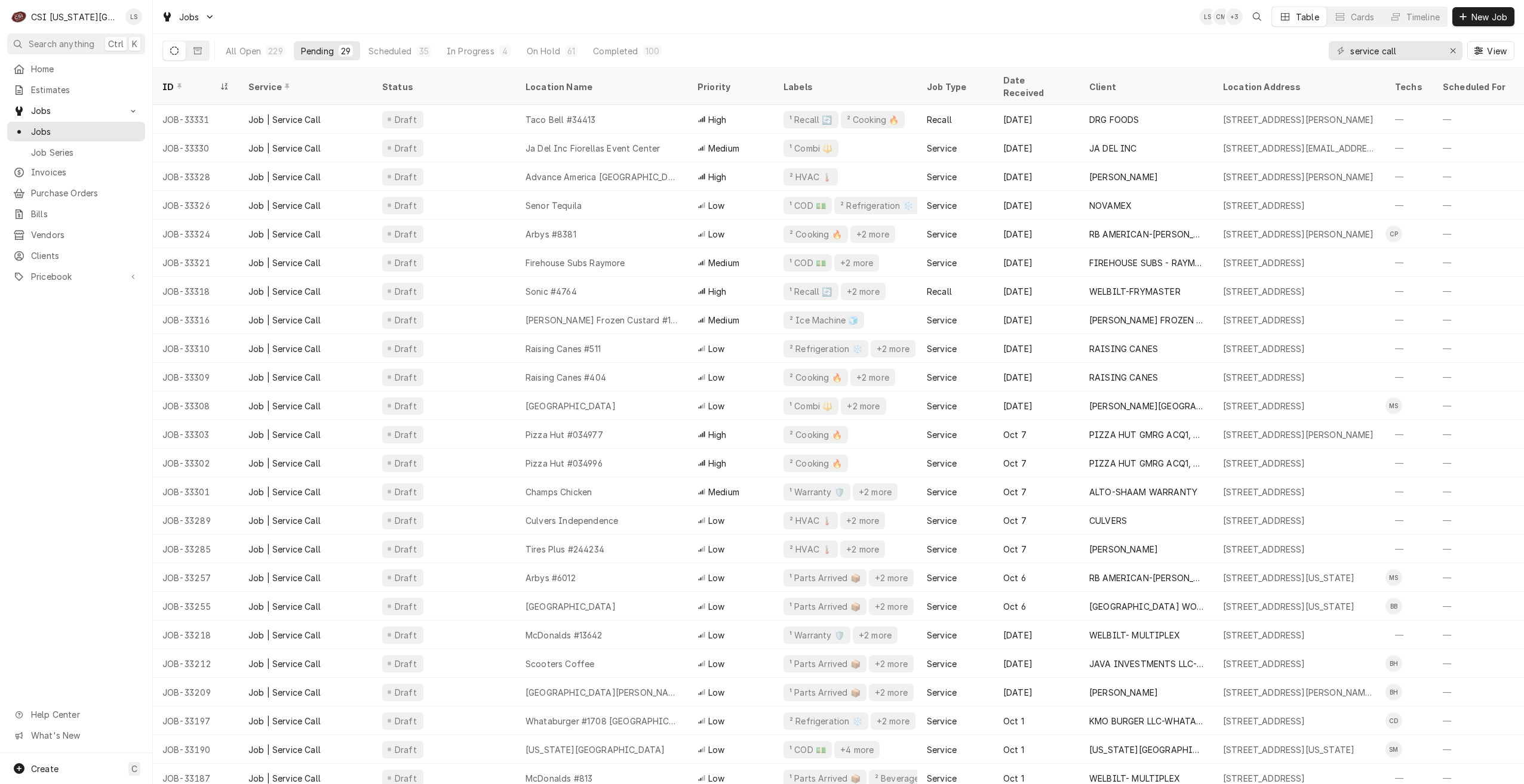
click at [367, 17] on div "Jobs LS CM + 3 Table Cards Timeline New Job" at bounding box center [838, 17] width 1371 height 34
click at [456, 21] on div "Jobs LS CM + 3 Table Cards Timeline New Job" at bounding box center [838, 17] width 1371 height 34
click at [1073, 25] on div "Jobs LS CM + 3 Table Cards Timeline New Job" at bounding box center [838, 17] width 1371 height 34
click at [786, 19] on div "Jobs LS CM + 3 Table Cards Timeline New Job" at bounding box center [838, 17] width 1371 height 34
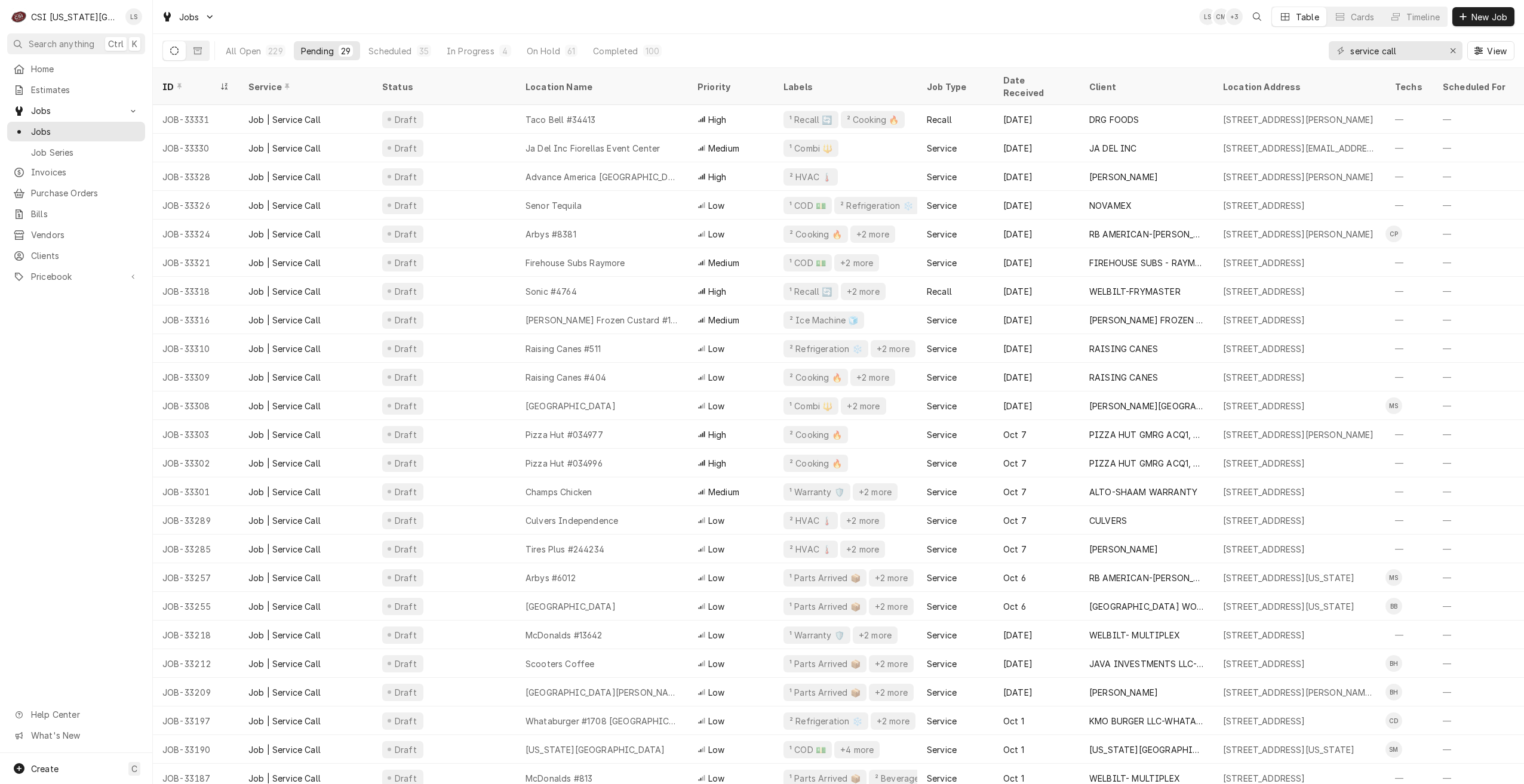
click at [786, 19] on div "Jobs LS CM + 3 Table Cards Timeline New Job" at bounding box center [838, 17] width 1371 height 34
click at [791, 19] on div "Jobs LS CM + 3 Table Cards Timeline New Job" at bounding box center [838, 17] width 1371 height 34
click at [1114, 27] on div "Jobs LS CM + 3 Table Cards Timeline New Job" at bounding box center [838, 17] width 1371 height 34
click at [1111, 9] on div "Jobs LS CM + 3 Table Cards Timeline New Job" at bounding box center [838, 17] width 1371 height 34
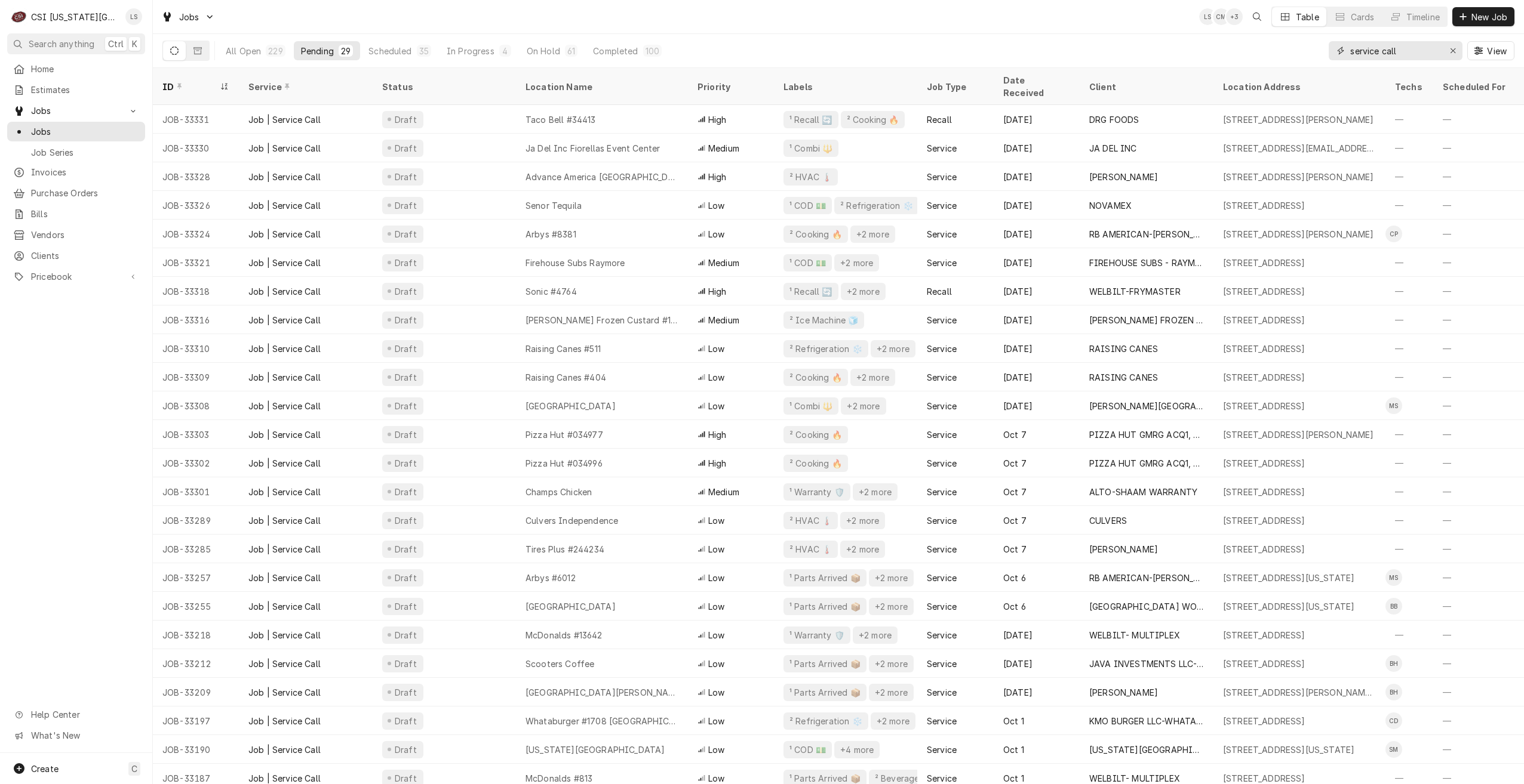
drag, startPoint x: 1419, startPoint y: 54, endPoint x: 1329, endPoint y: 58, distance: 90.1
click at [1329, 58] on div "service call" at bounding box center [1396, 50] width 133 height 19
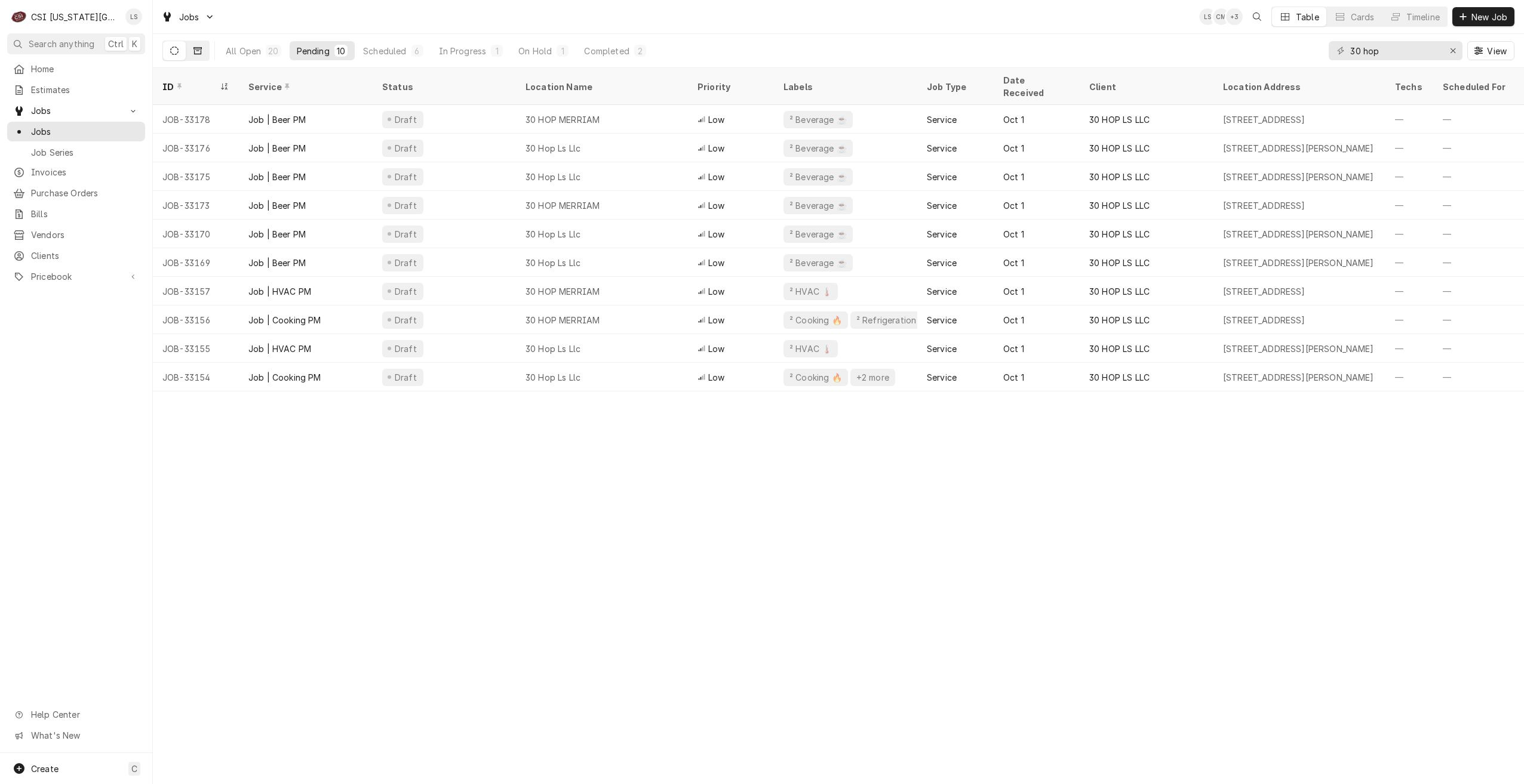
click at [207, 48] on button "Dynamic Content Wrapper" at bounding box center [198, 50] width 22 height 19
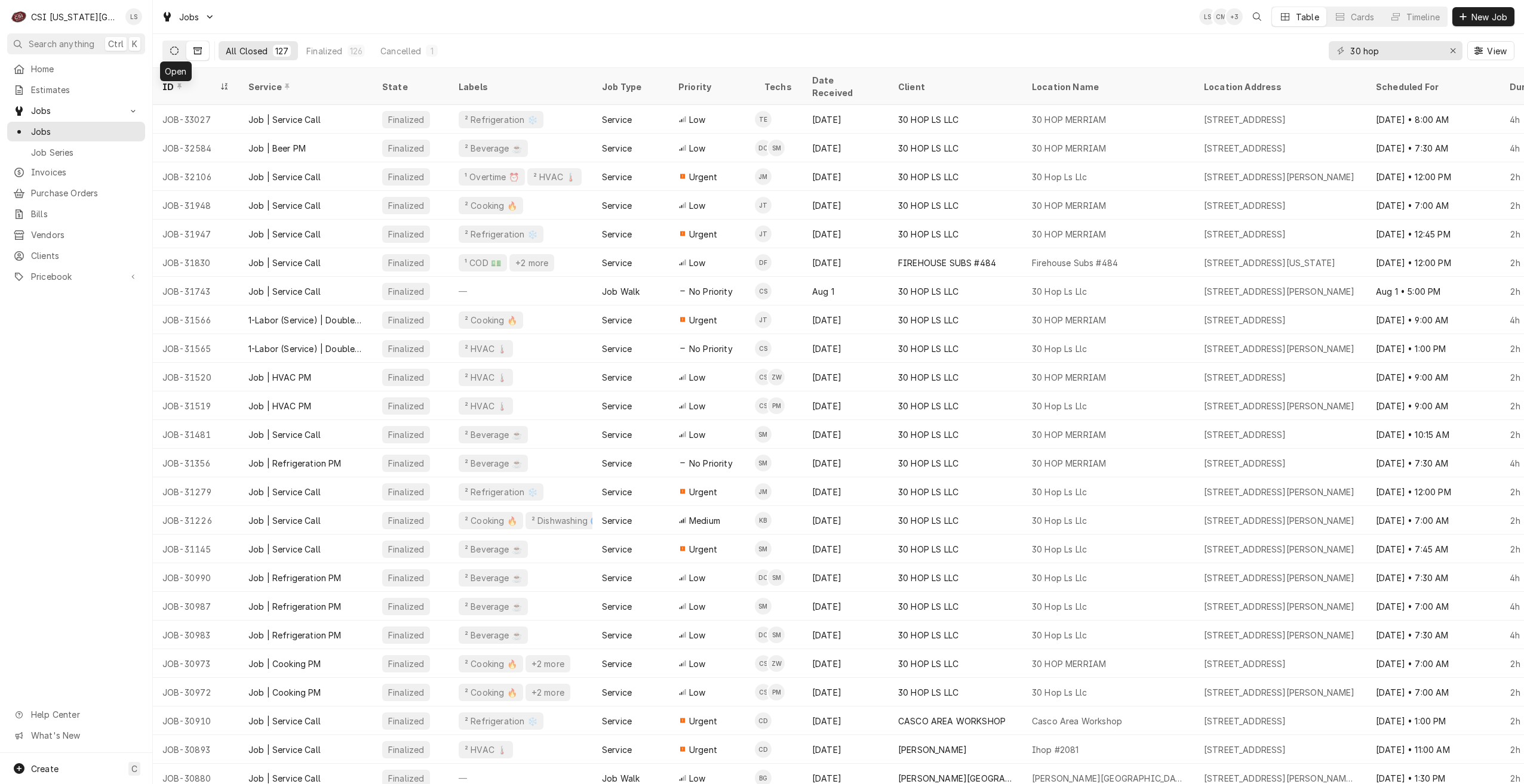
click at [176, 44] on button "Dynamic Content Wrapper" at bounding box center [174, 50] width 22 height 19
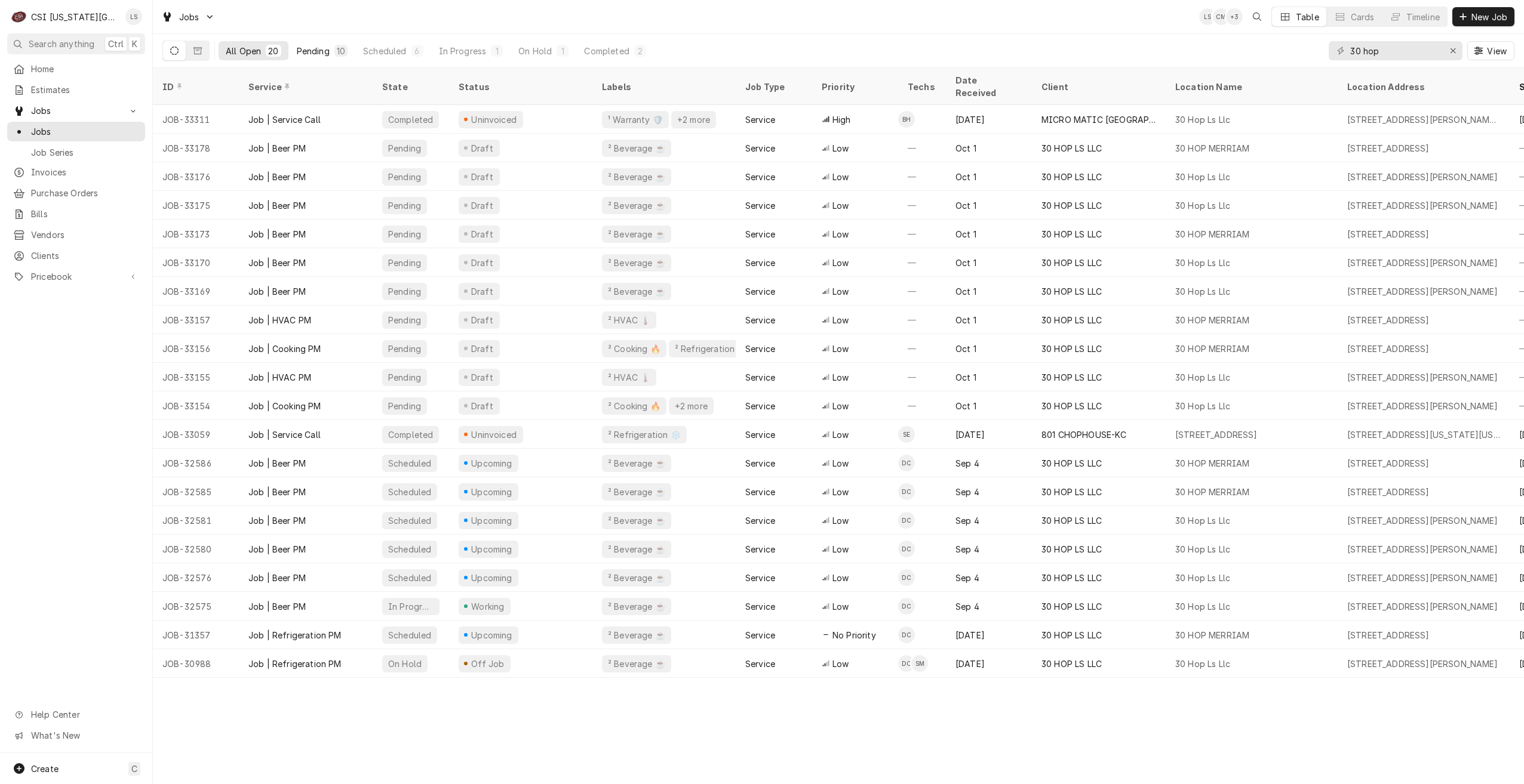
click at [306, 50] on div "Pending" at bounding box center [313, 51] width 33 height 12
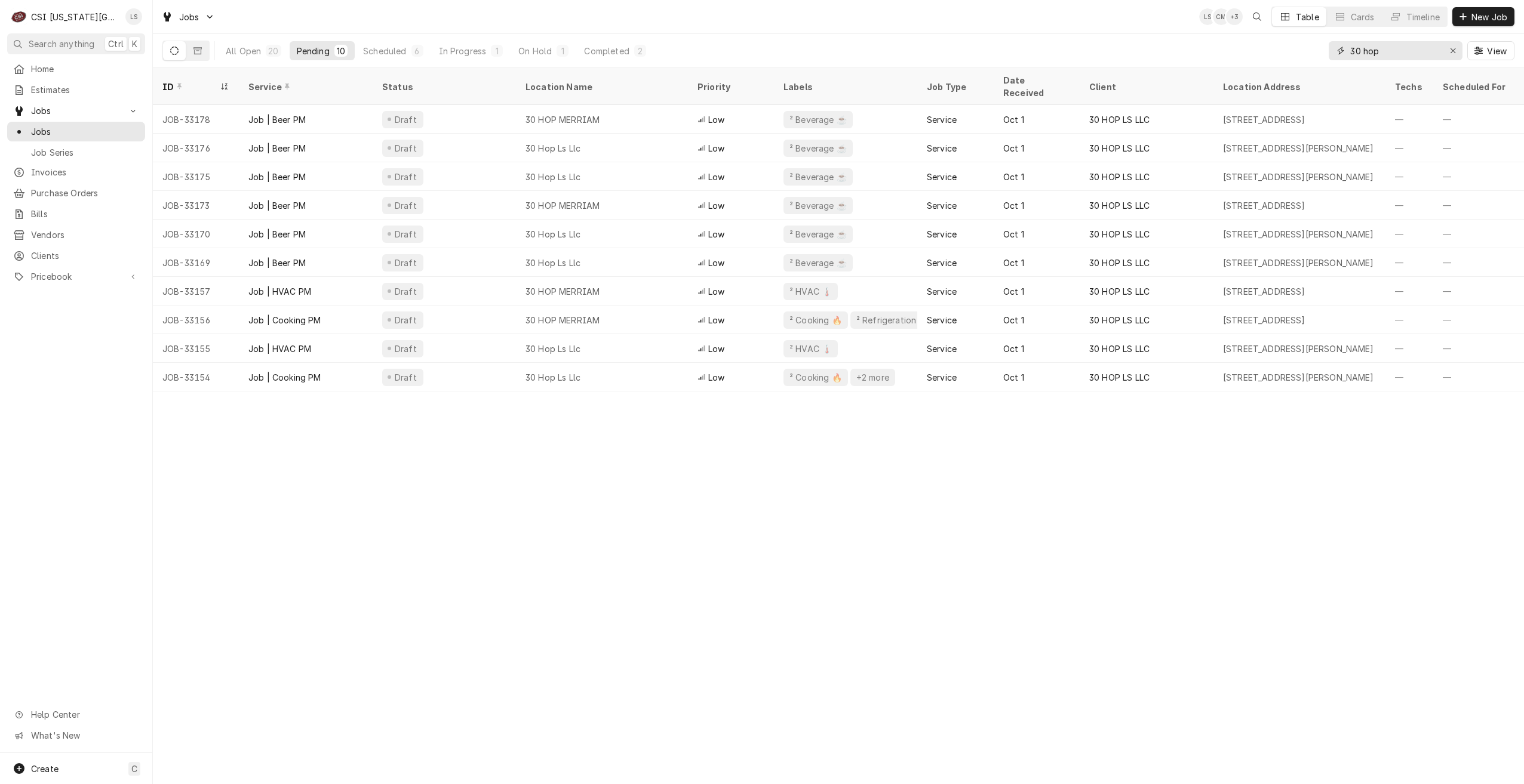
drag, startPoint x: 1422, startPoint y: 46, endPoint x: 1308, endPoint y: 50, distance: 114.1
click at [1308, 50] on div "All Open 20 Pending 10 Scheduled 6 In Progress 1 On Hold 1 Completed 2 30 hop V…" at bounding box center [838, 51] width 1352 height 34
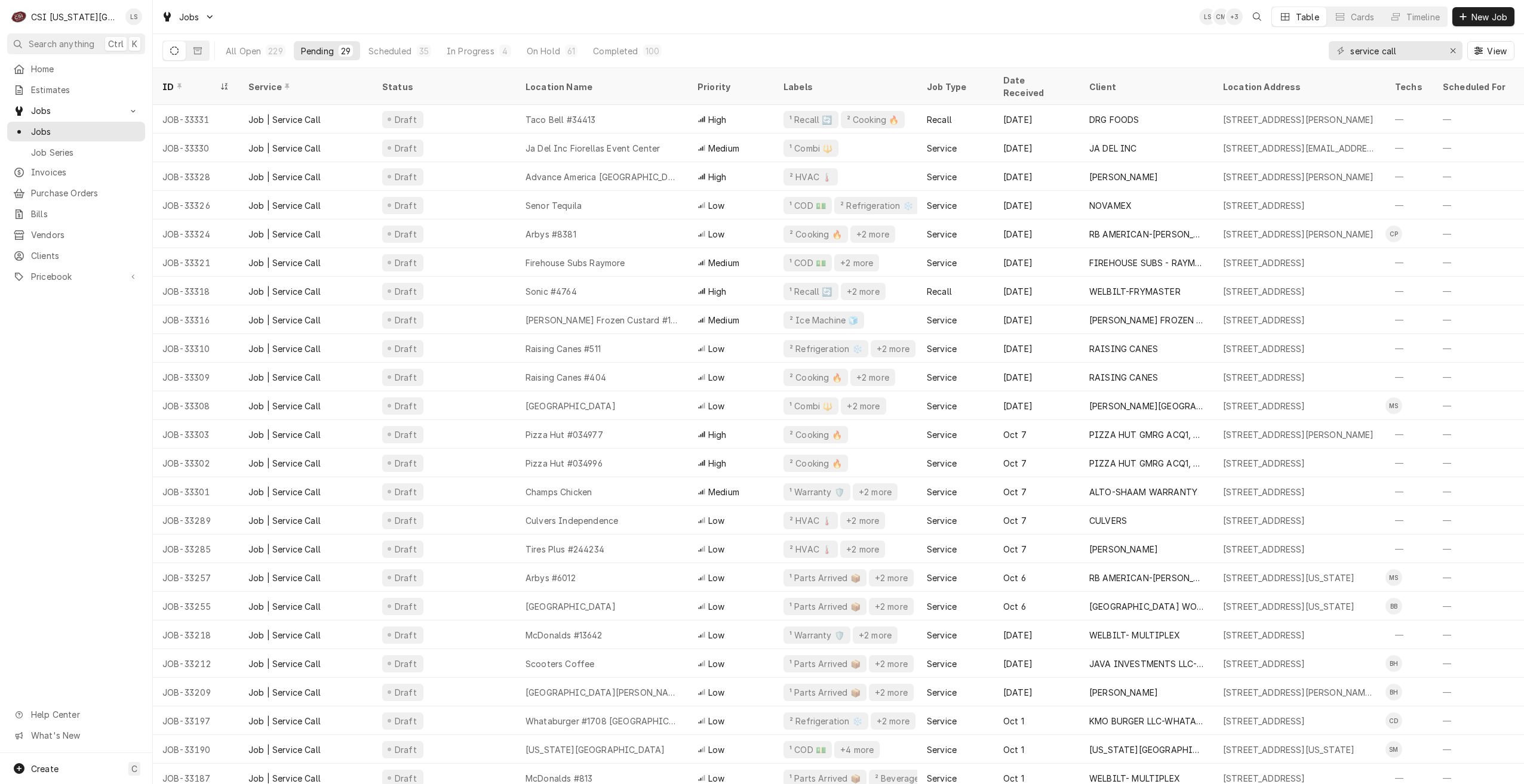
click at [1119, 31] on div "Jobs LS CM + 3 Table Cards Timeline New Job" at bounding box center [838, 17] width 1371 height 34
click at [983, 31] on div "Jobs LS CM + 3 Table Cards Timeline New Job" at bounding box center [838, 17] width 1371 height 34
click at [767, 21] on div "Jobs LS CM + 3 Table Cards Timeline New Job" at bounding box center [838, 17] width 1371 height 34
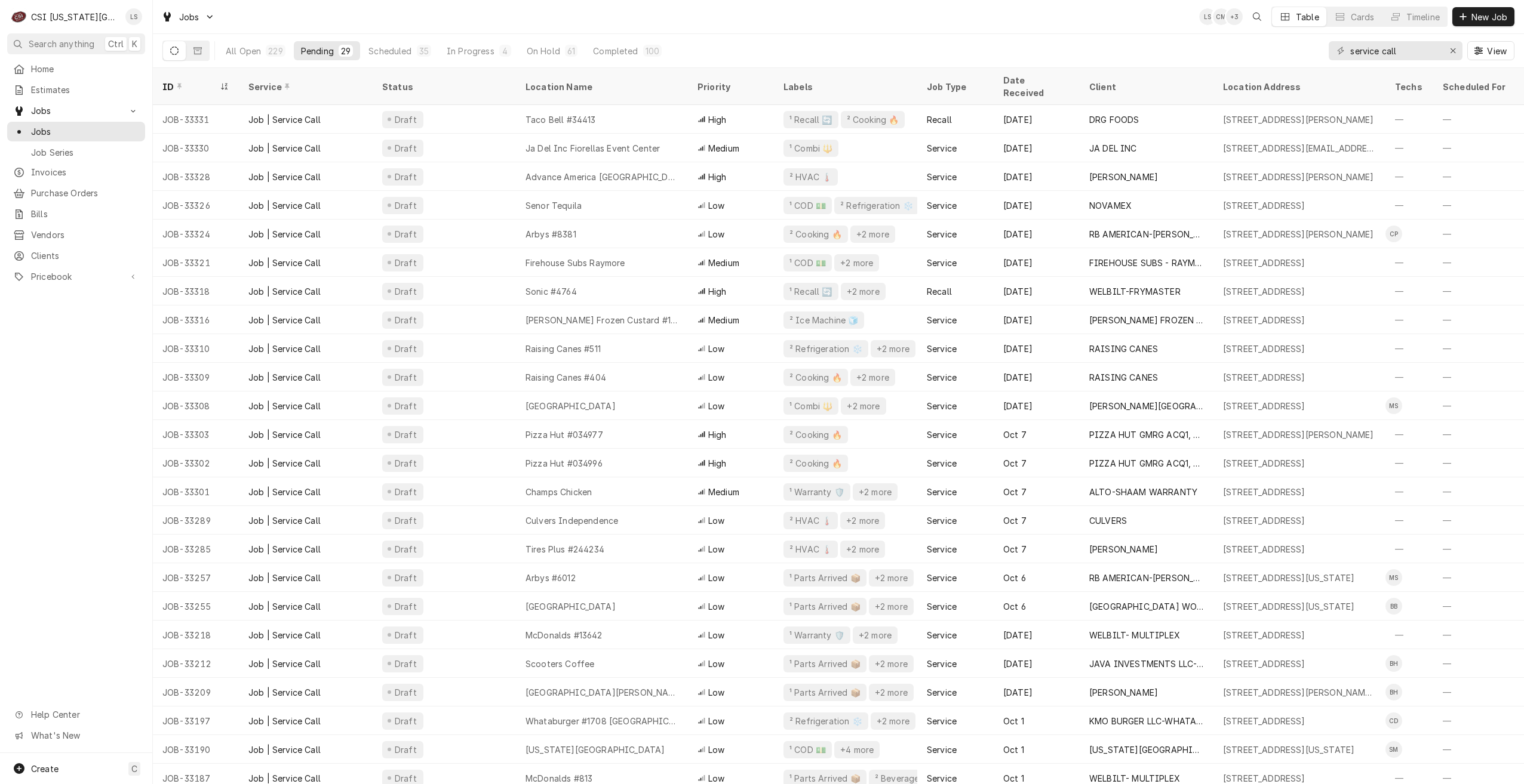
click at [629, 23] on div "Jobs LS CM + 3 Table Cards Timeline New Job" at bounding box center [838, 17] width 1371 height 34
click at [634, 21] on div "Jobs LS CM + 2 Table Cards Timeline New Job" at bounding box center [838, 17] width 1371 height 34
click at [456, 8] on div "Jobs LS CM + 2 Table Cards Timeline New Job" at bounding box center [838, 17] width 1371 height 34
click at [576, 21] on div "Jobs LS CM + 2 Table Cards Timeline New Job" at bounding box center [838, 17] width 1371 height 34
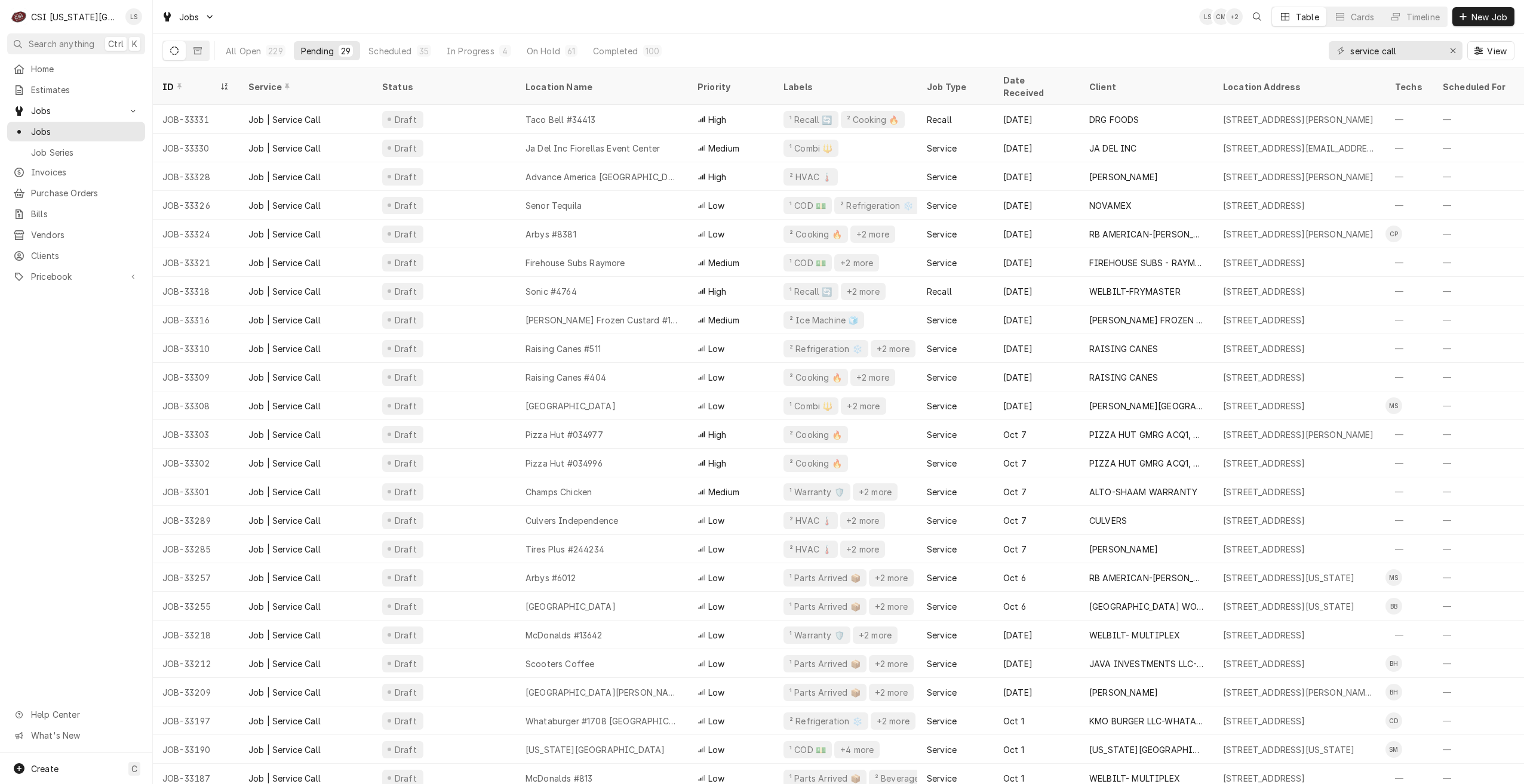
click at [546, 5] on div "Jobs LS CM + 2 Table Cards Timeline New Job" at bounding box center [838, 17] width 1371 height 34
click at [1087, 47] on div "All Open 229 Pending 29 Scheduled 35 In Progress 4 On Hold 61 Completed 100 ser…" at bounding box center [838, 51] width 1352 height 34
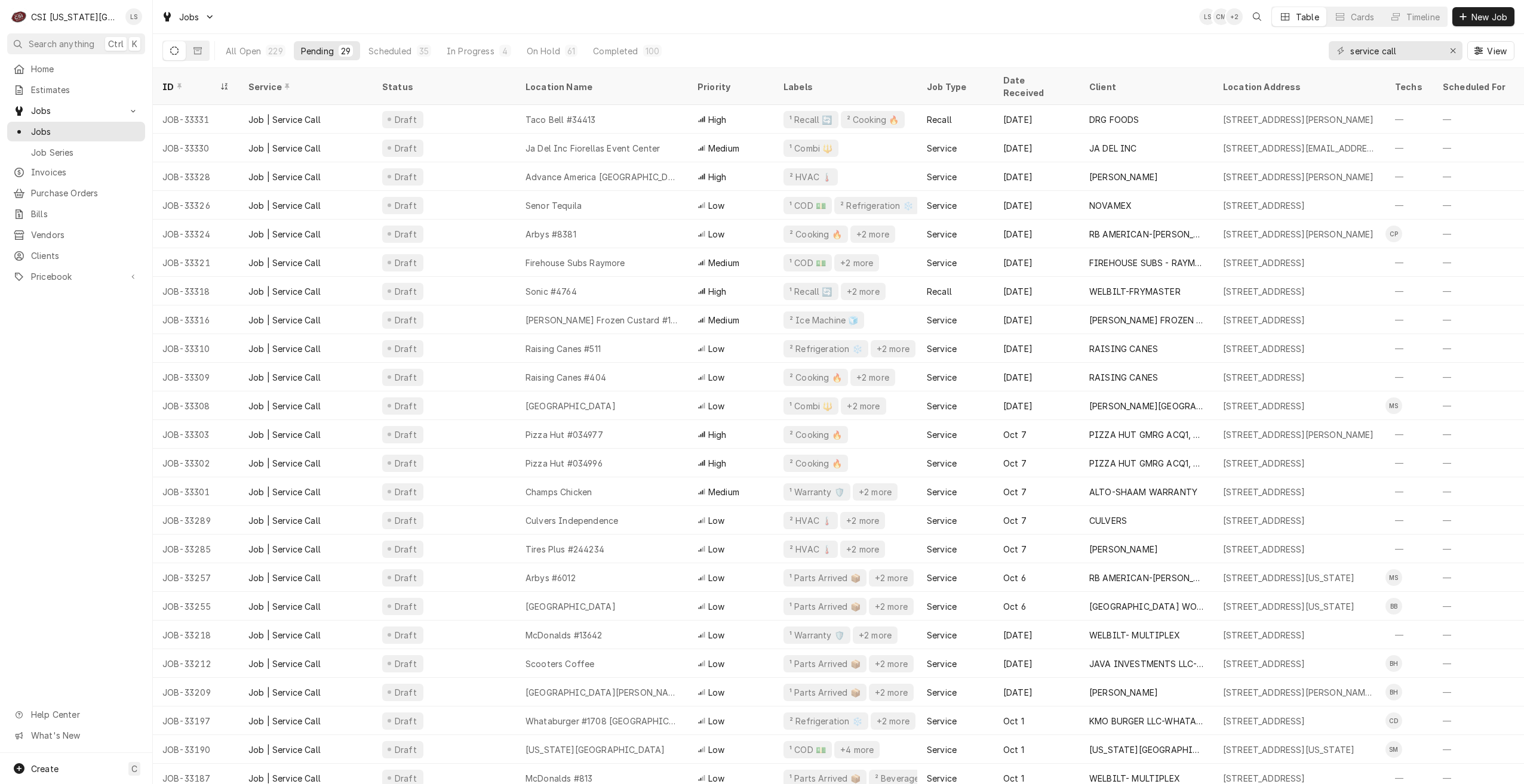
click at [1035, 29] on div "Jobs LS CM + 2 Table Cards Timeline New Job" at bounding box center [838, 17] width 1371 height 34
click at [1003, 32] on div "Jobs LS CM + 2 Table Cards Timeline New Job" at bounding box center [838, 17] width 1371 height 34
click at [638, 22] on div "Jobs LS CM + 2 Table Cards Timeline New Job" at bounding box center [838, 17] width 1371 height 34
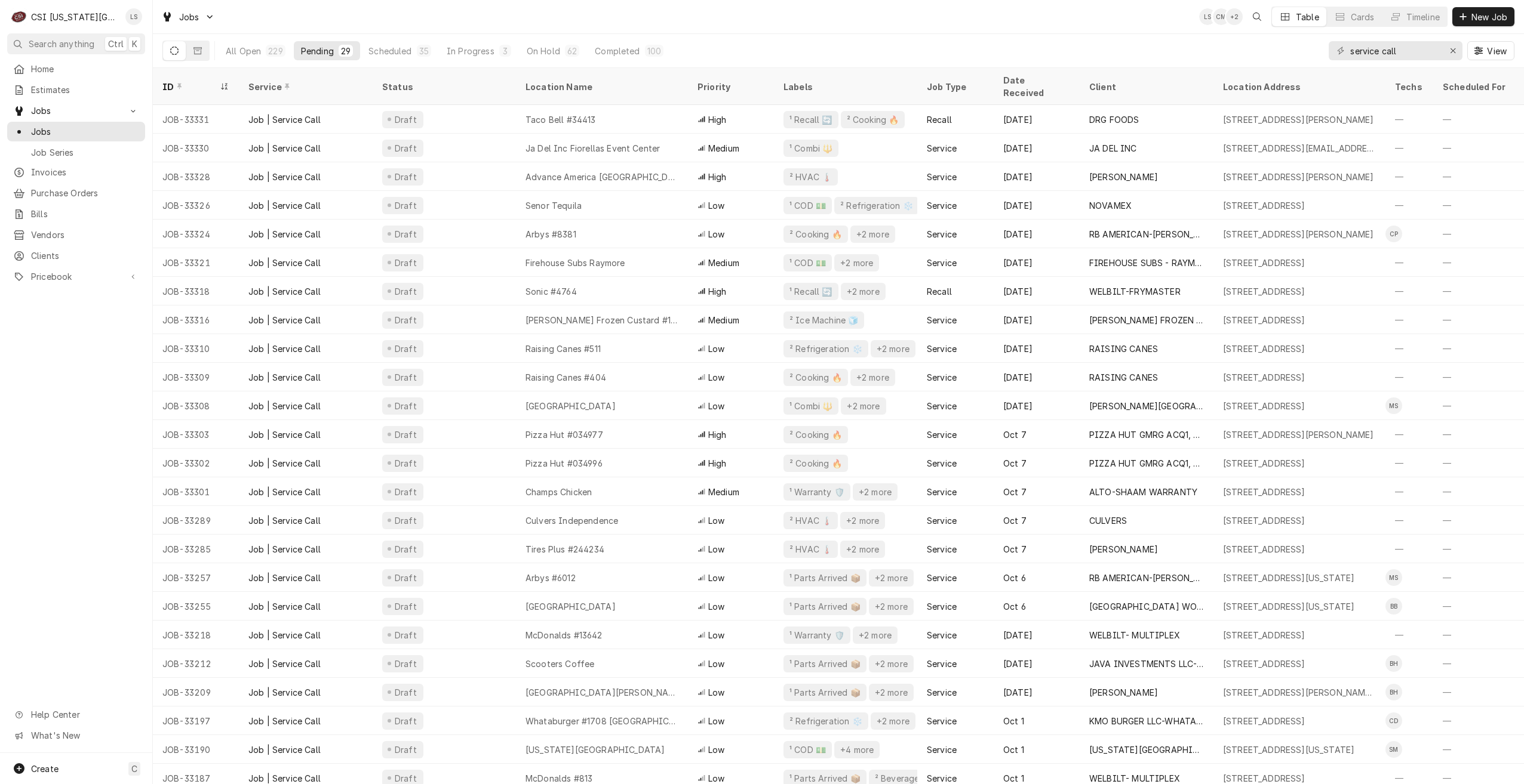
click at [901, 12] on div "Jobs LS CM + 2 Table Cards Timeline New Job" at bounding box center [838, 17] width 1371 height 34
click at [443, 12] on div "Jobs LS CM + 2 Table Cards Timeline New Job" at bounding box center [838, 17] width 1371 height 34
click at [443, 13] on div "Jobs LS CM + 2 Table Cards Timeline New Job" at bounding box center [838, 17] width 1371 height 34
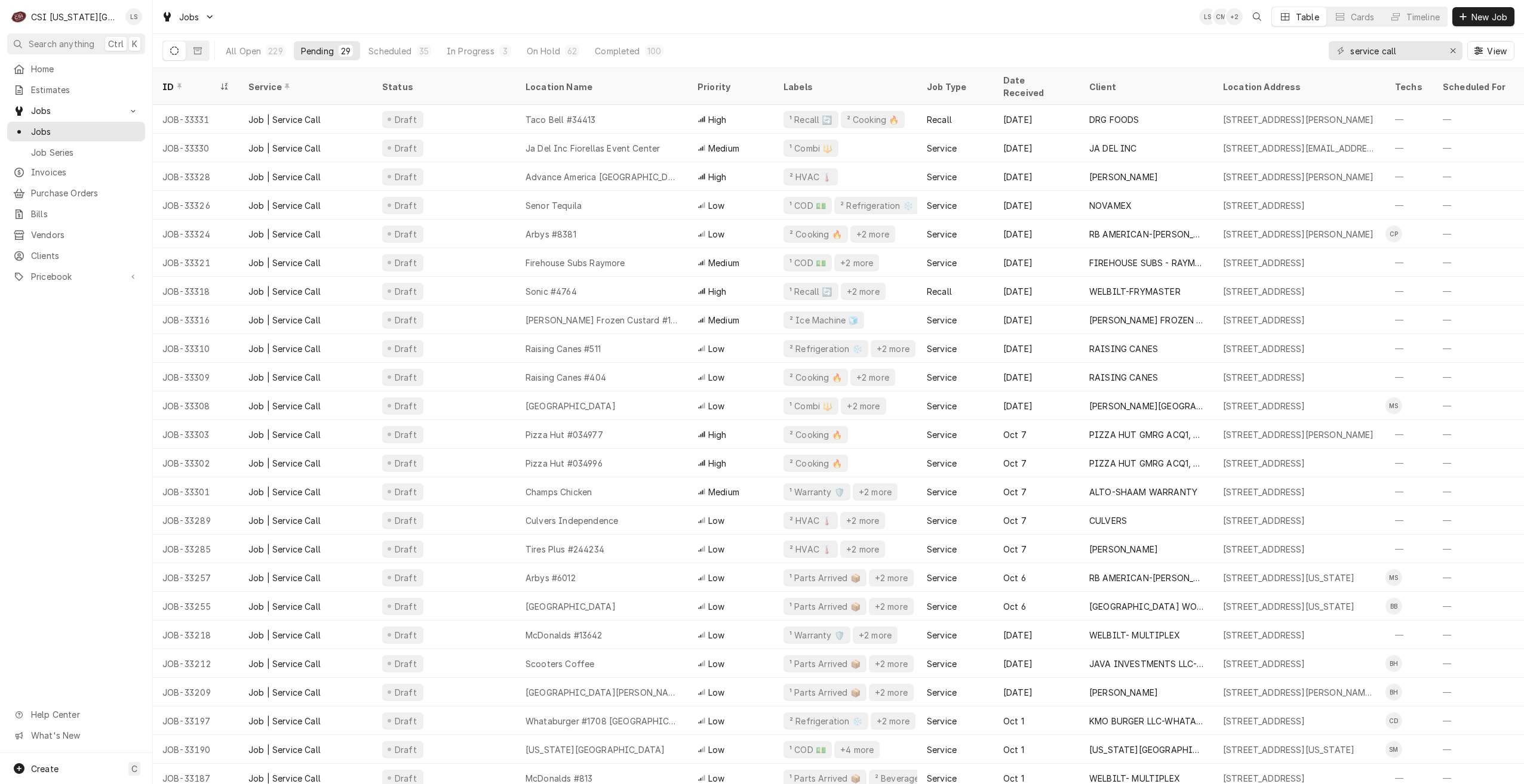
click at [443, 13] on div "Jobs LS CM + 2 Table Cards Timeline New Job" at bounding box center [838, 17] width 1371 height 34
click at [1134, 49] on div "All Open 229 Pending 29 Scheduled 35 In Progress 3 On Hold 62 Completed 100 ser…" at bounding box center [838, 51] width 1352 height 34
drag, startPoint x: 1412, startPoint y: 52, endPoint x: 1343, endPoint y: 49, distance: 69.1
click at [1343, 49] on div "service call" at bounding box center [1396, 50] width 133 height 19
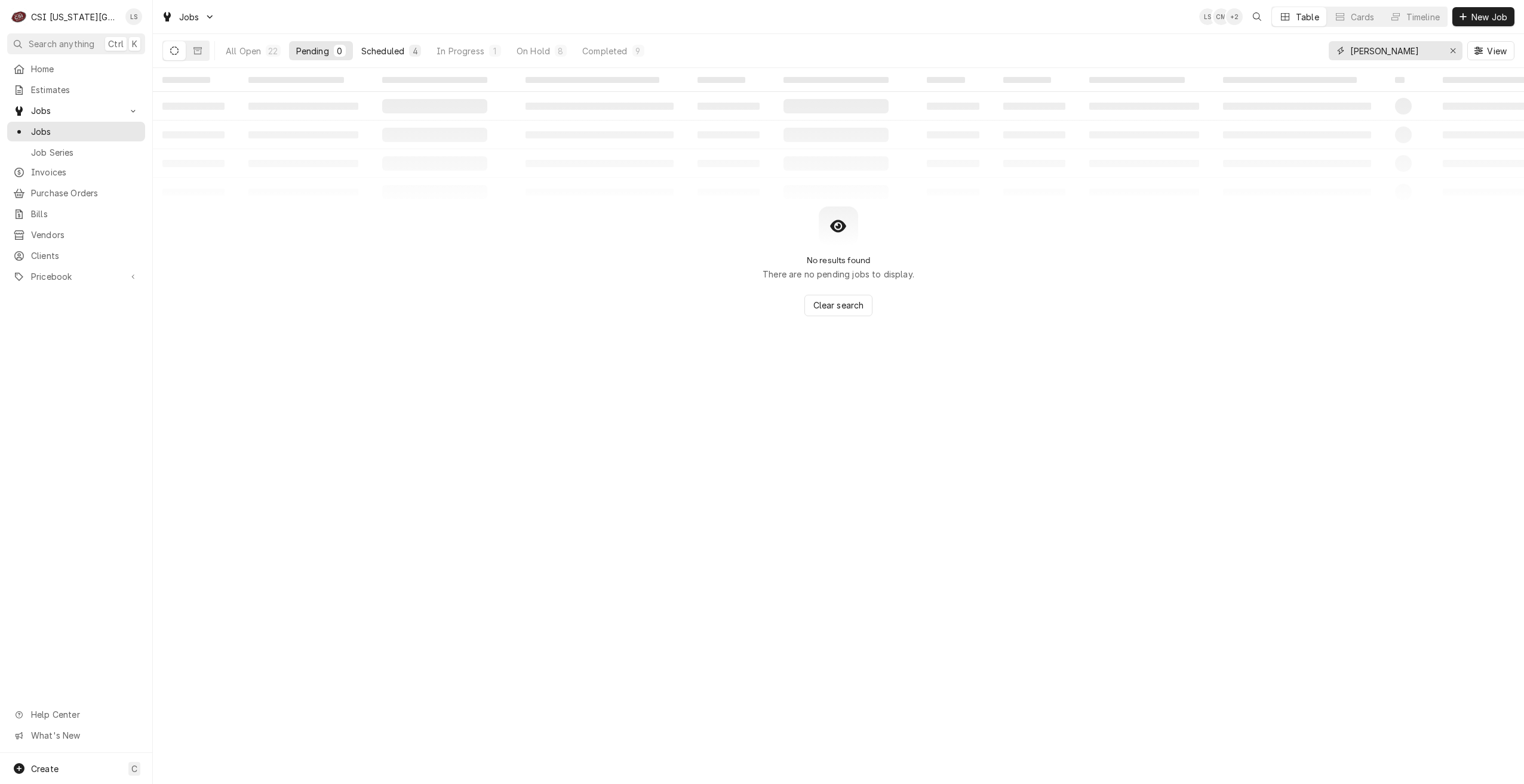
type input "josh"
click at [398, 47] on div "Scheduled" at bounding box center [382, 51] width 43 height 12
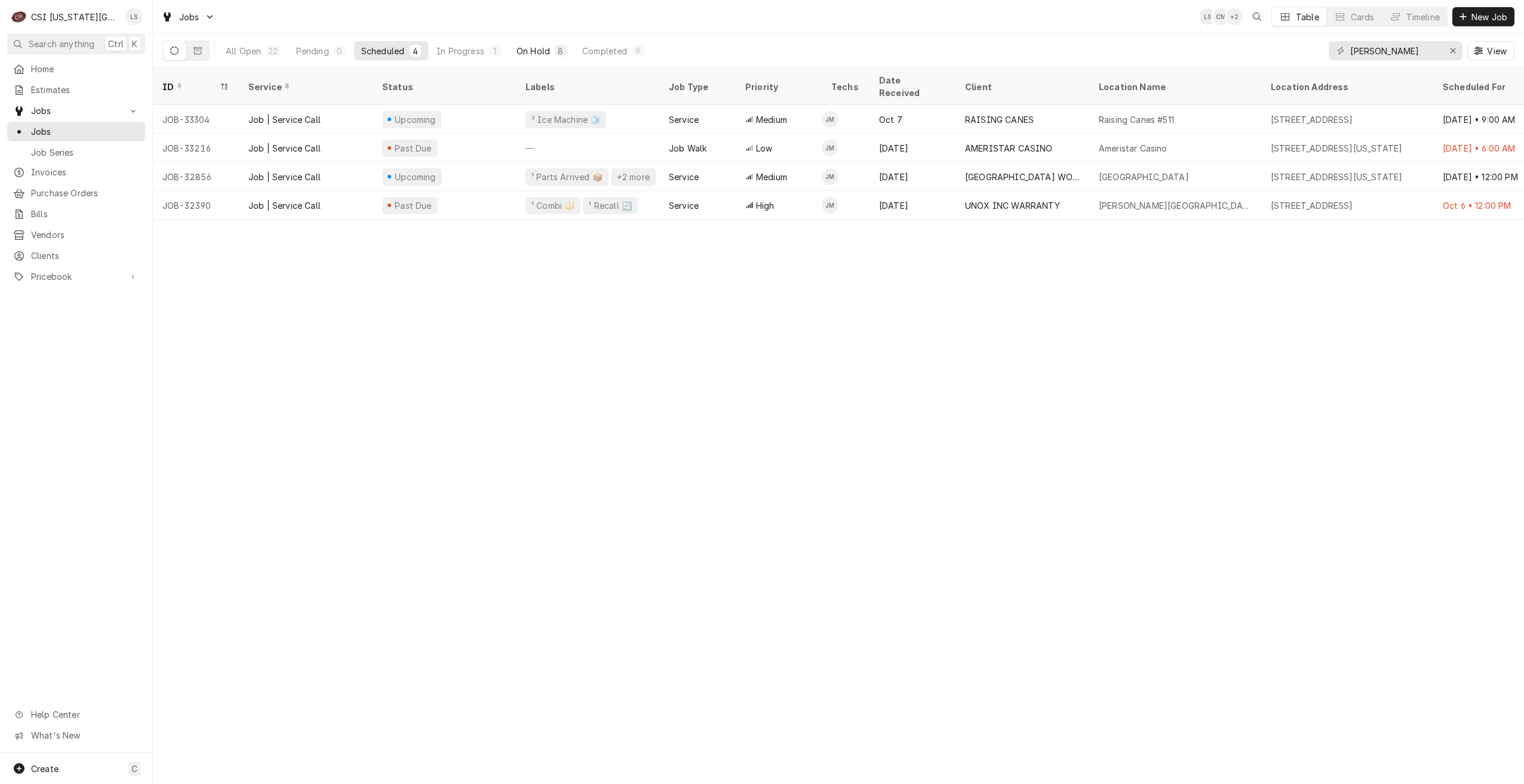
click at [559, 49] on div "8" at bounding box center [560, 51] width 7 height 12
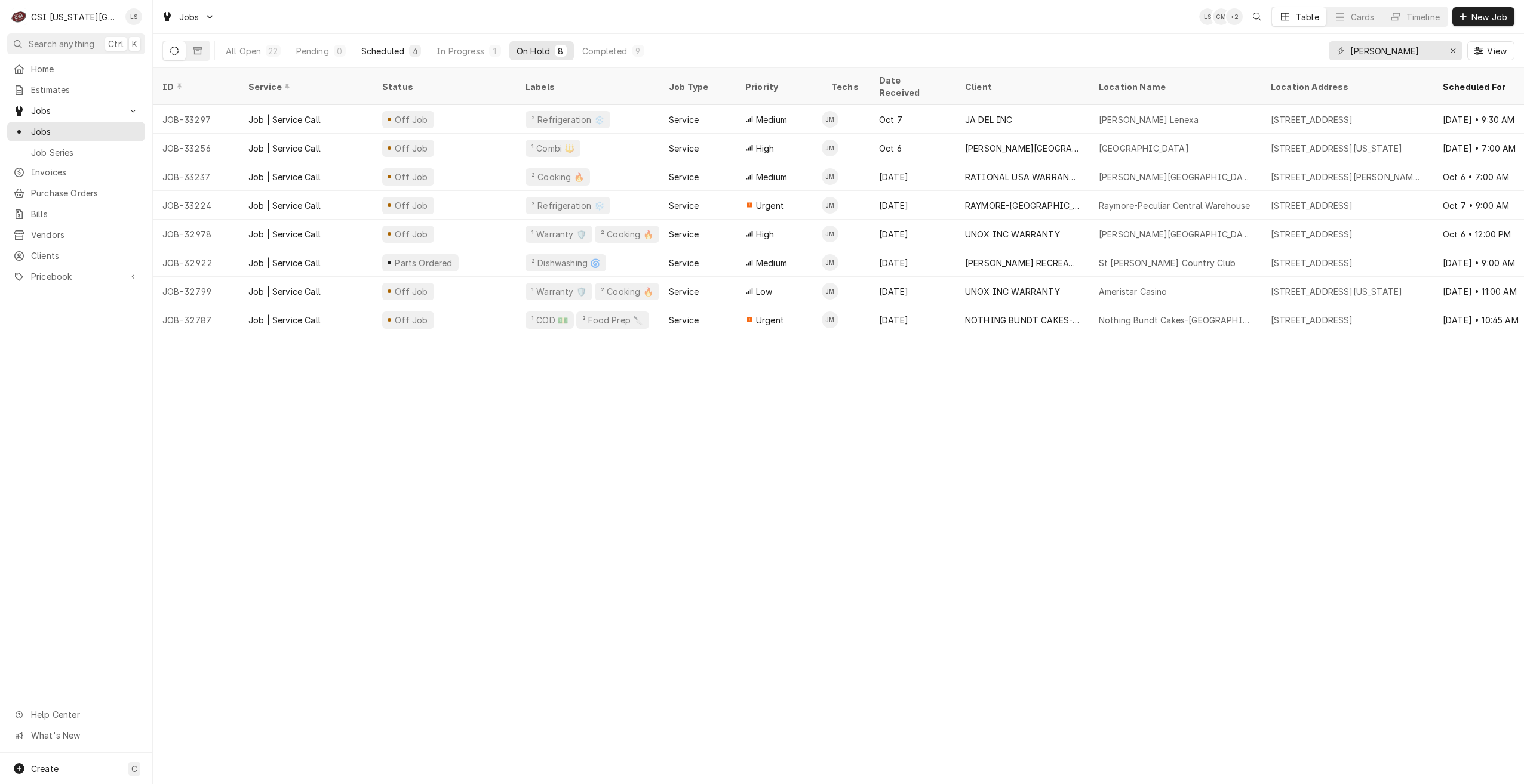
click at [403, 49] on div "Scheduled" at bounding box center [382, 51] width 43 height 12
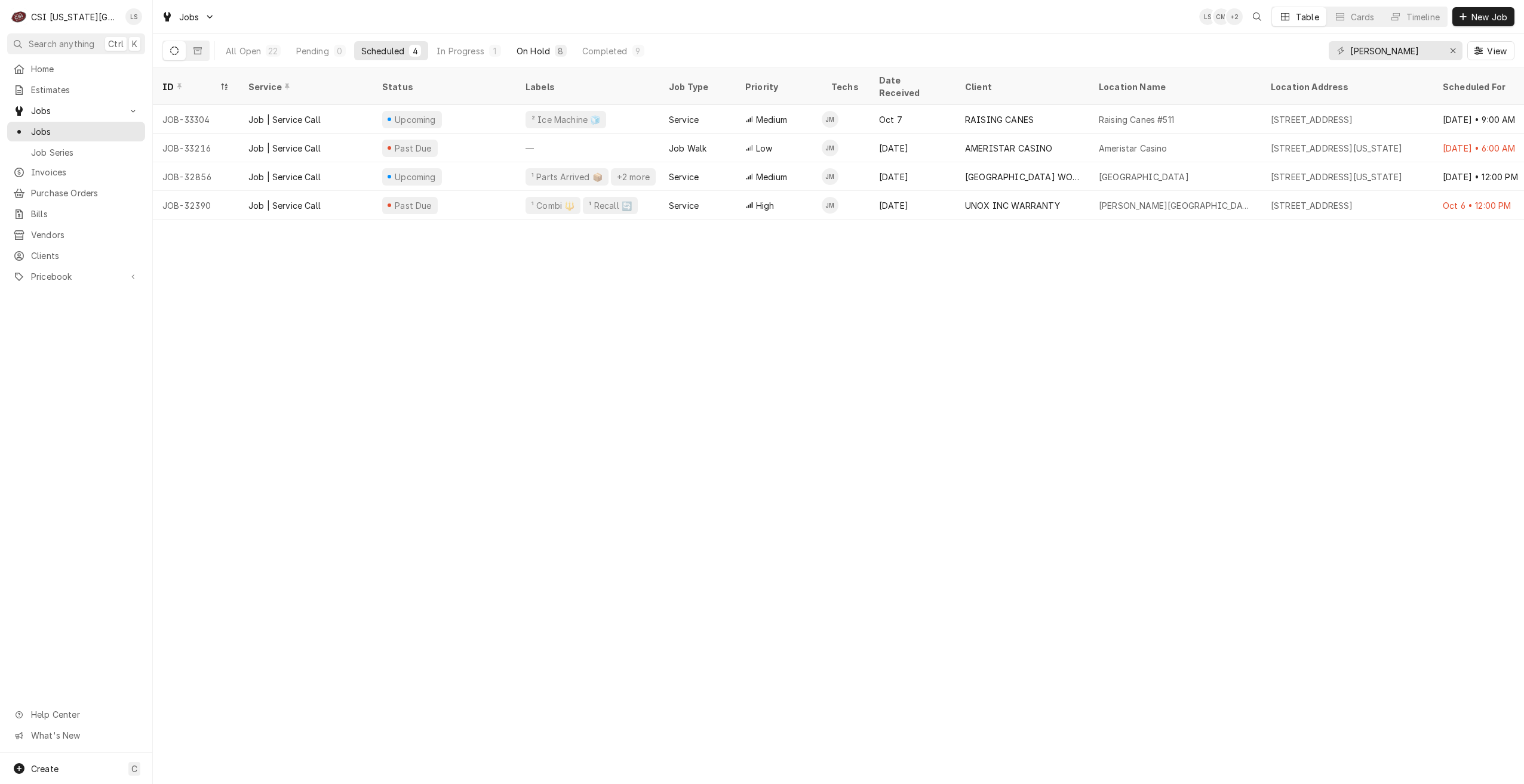
click at [514, 50] on button "On Hold 8" at bounding box center [541, 50] width 64 height 19
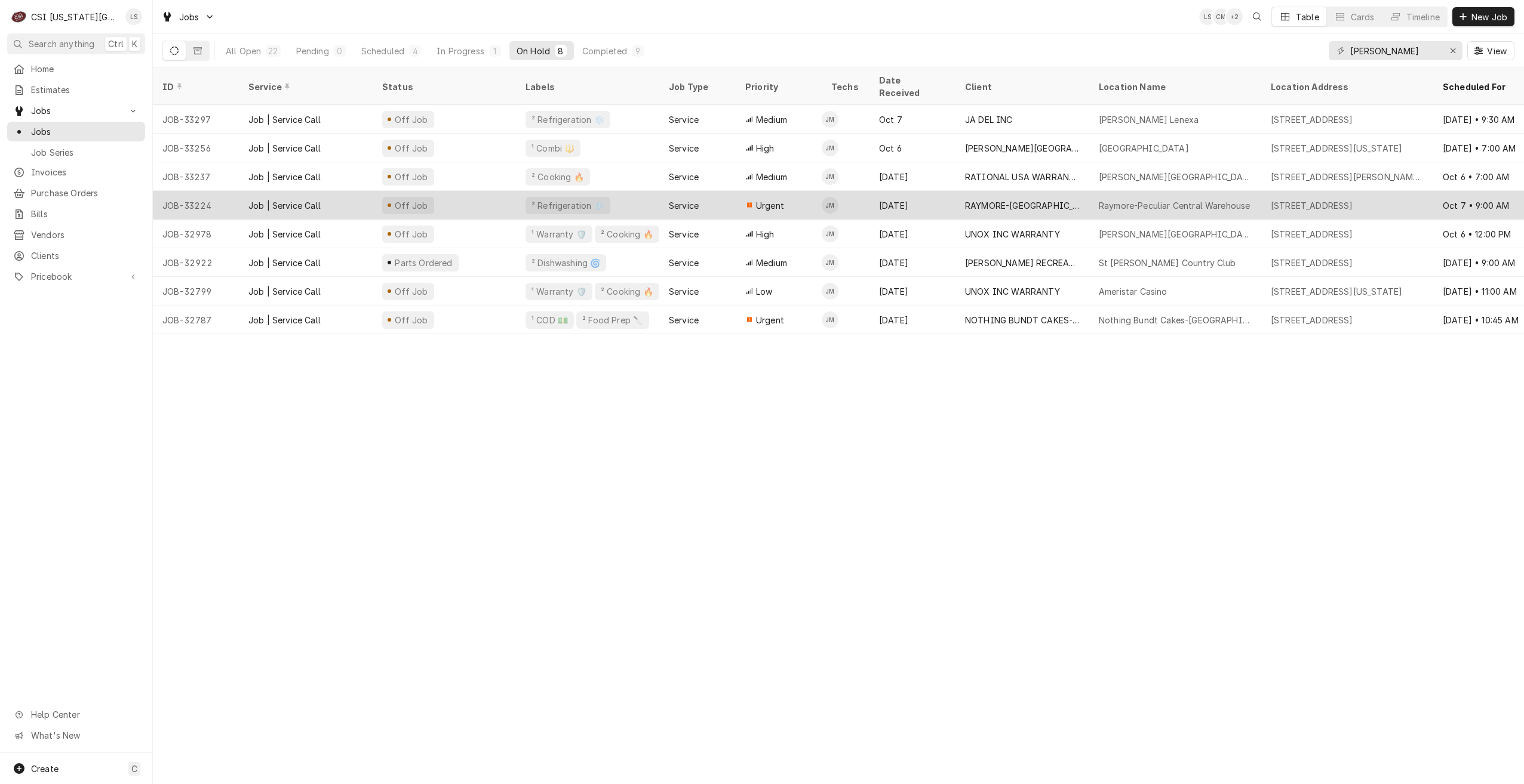
click at [983, 199] on div "RAYMORE-PECULIAR SCHOOL DISTRICT 11" at bounding box center [1022, 206] width 115 height 12
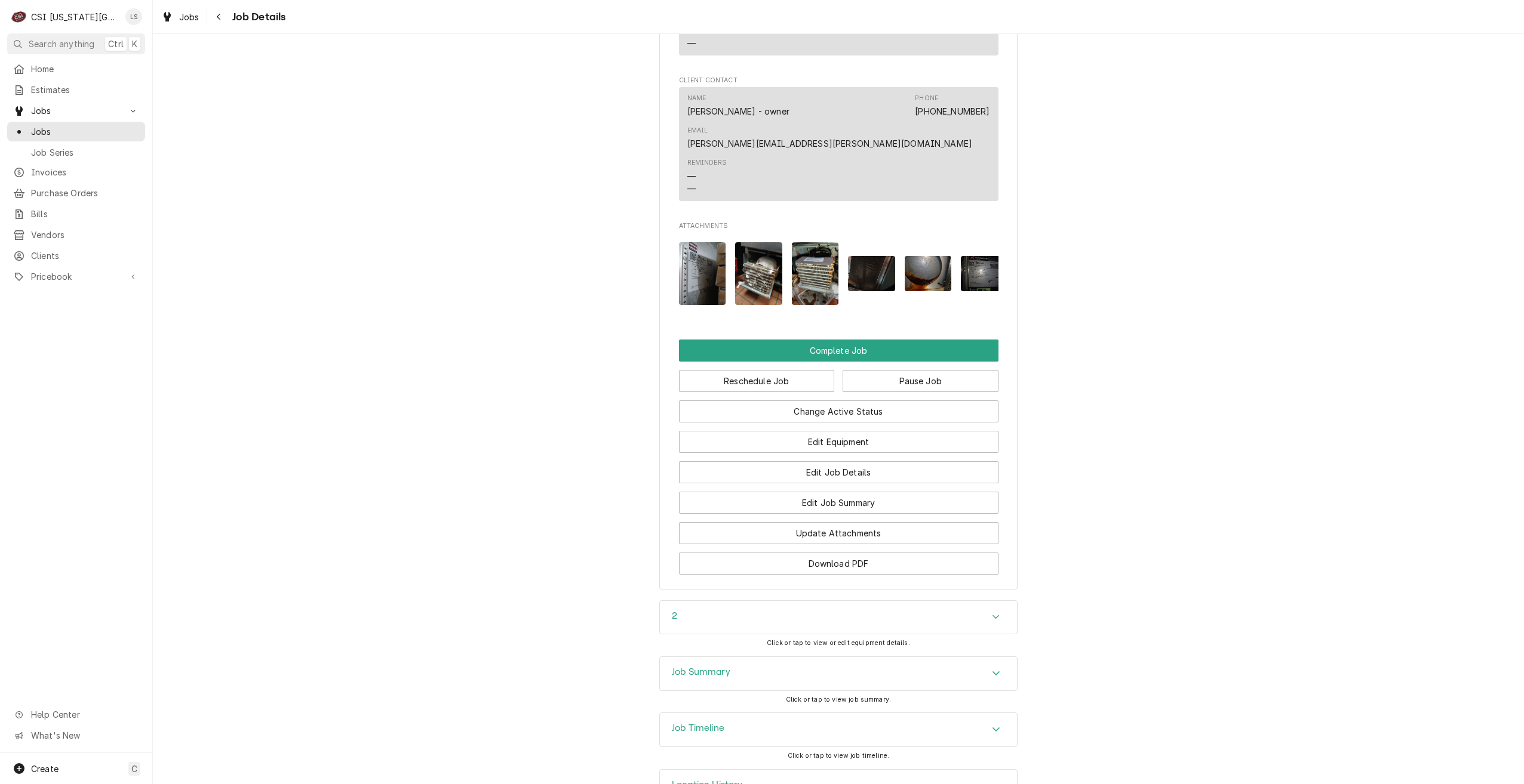
scroll to position [1567, 0]
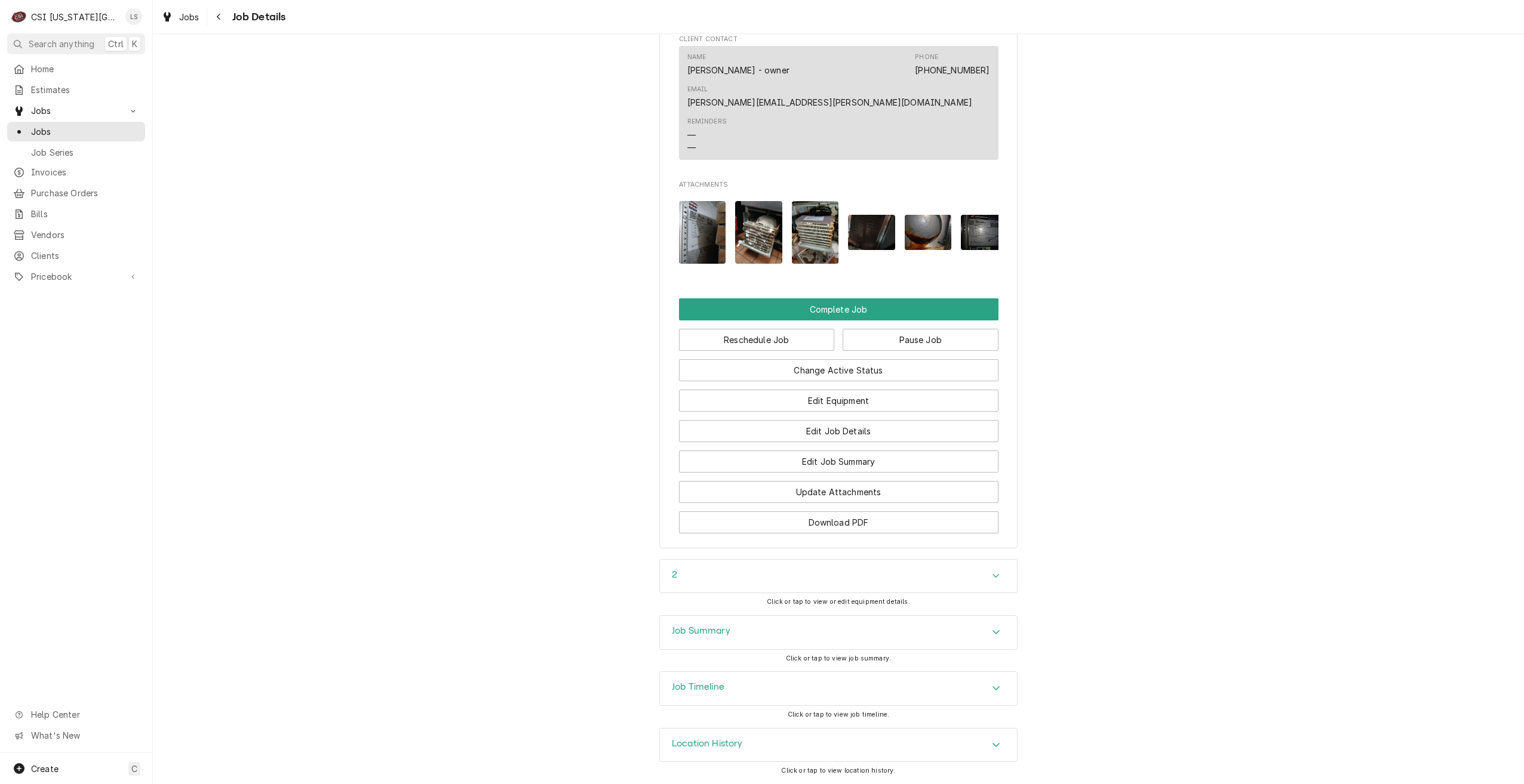
click at [836, 634] on div "Job Summary" at bounding box center [838, 633] width 357 height 34
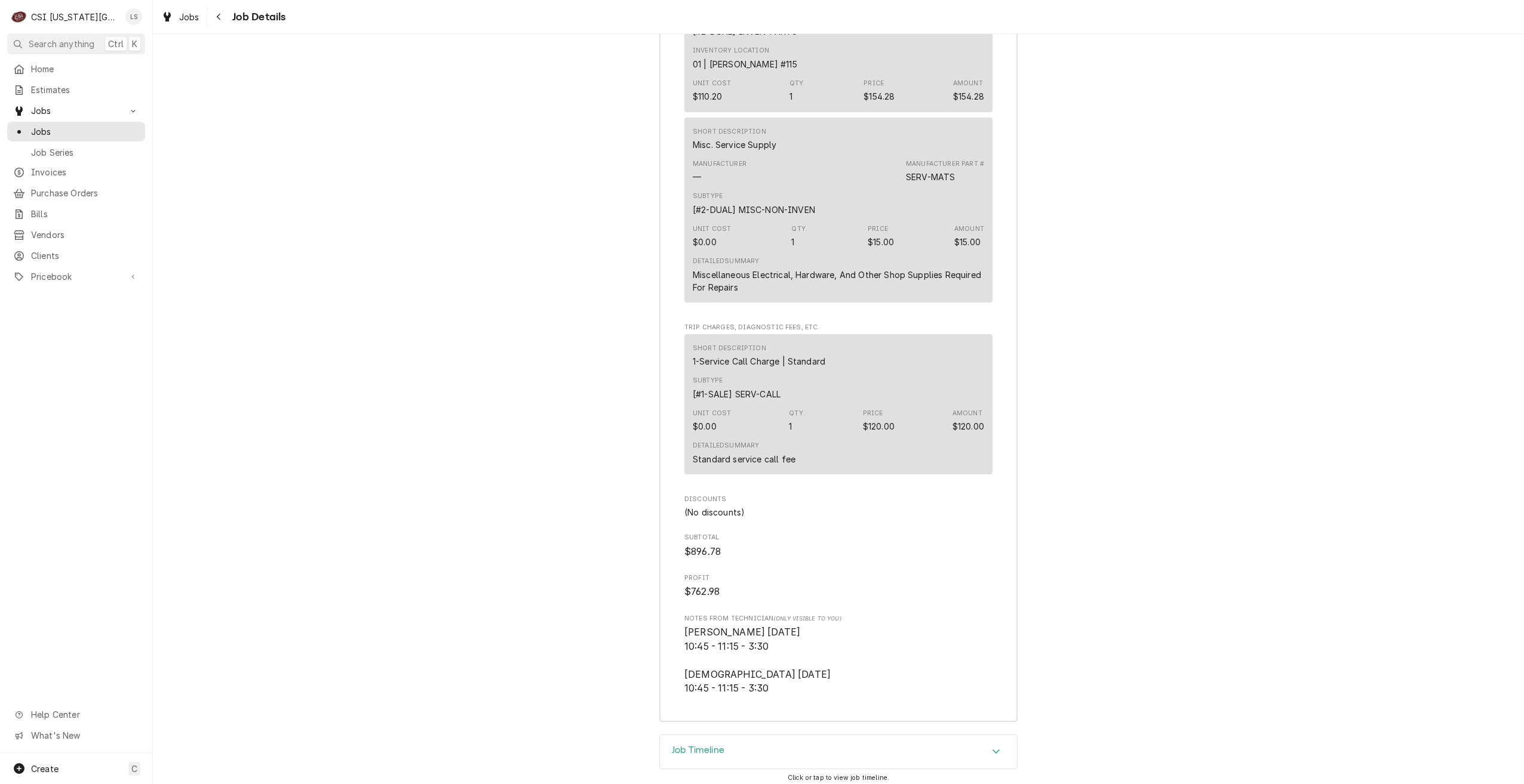
scroll to position [4718, 0]
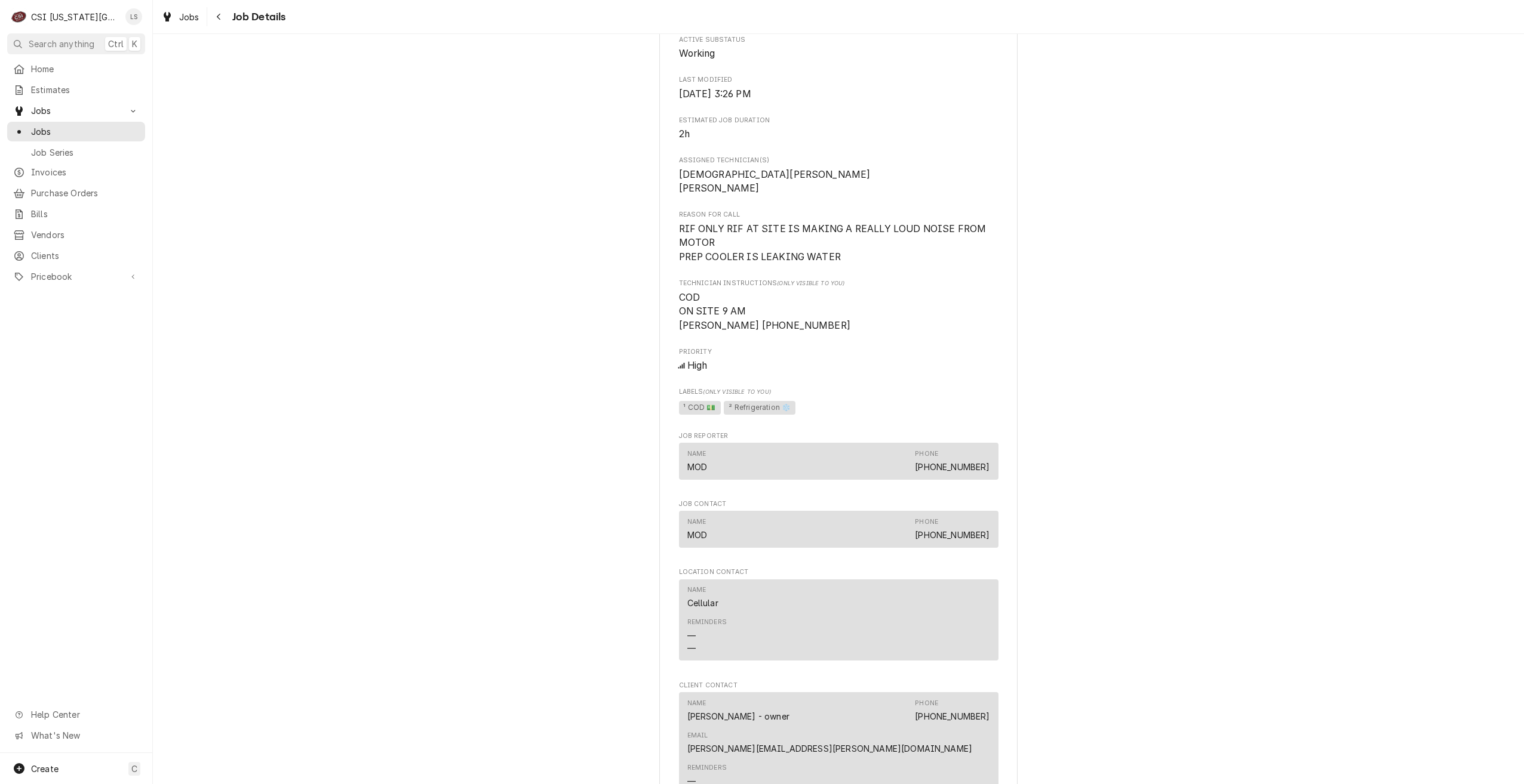
scroll to position [1567, 0]
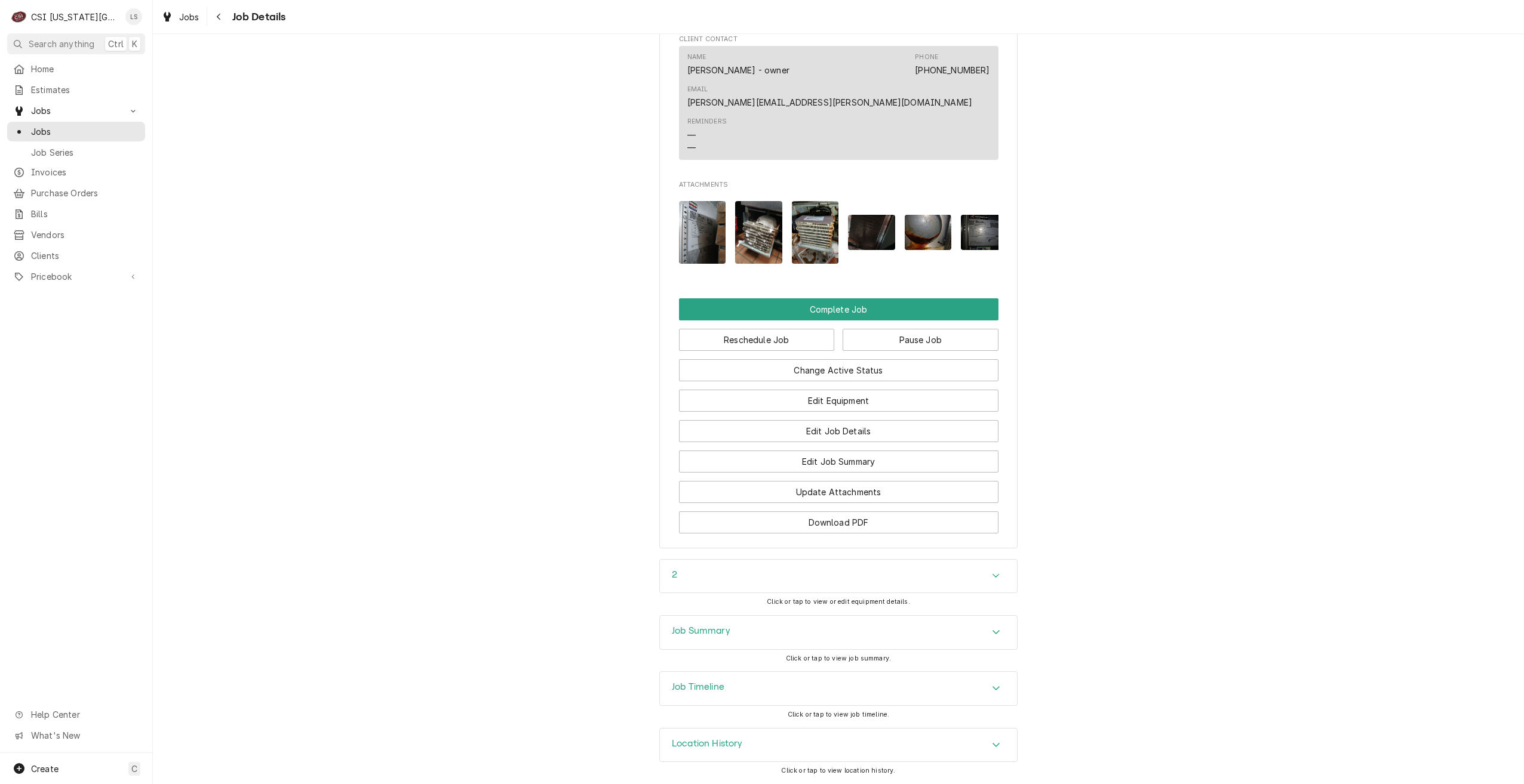
click at [957, 616] on div "Job Summary" at bounding box center [838, 633] width 357 height 34
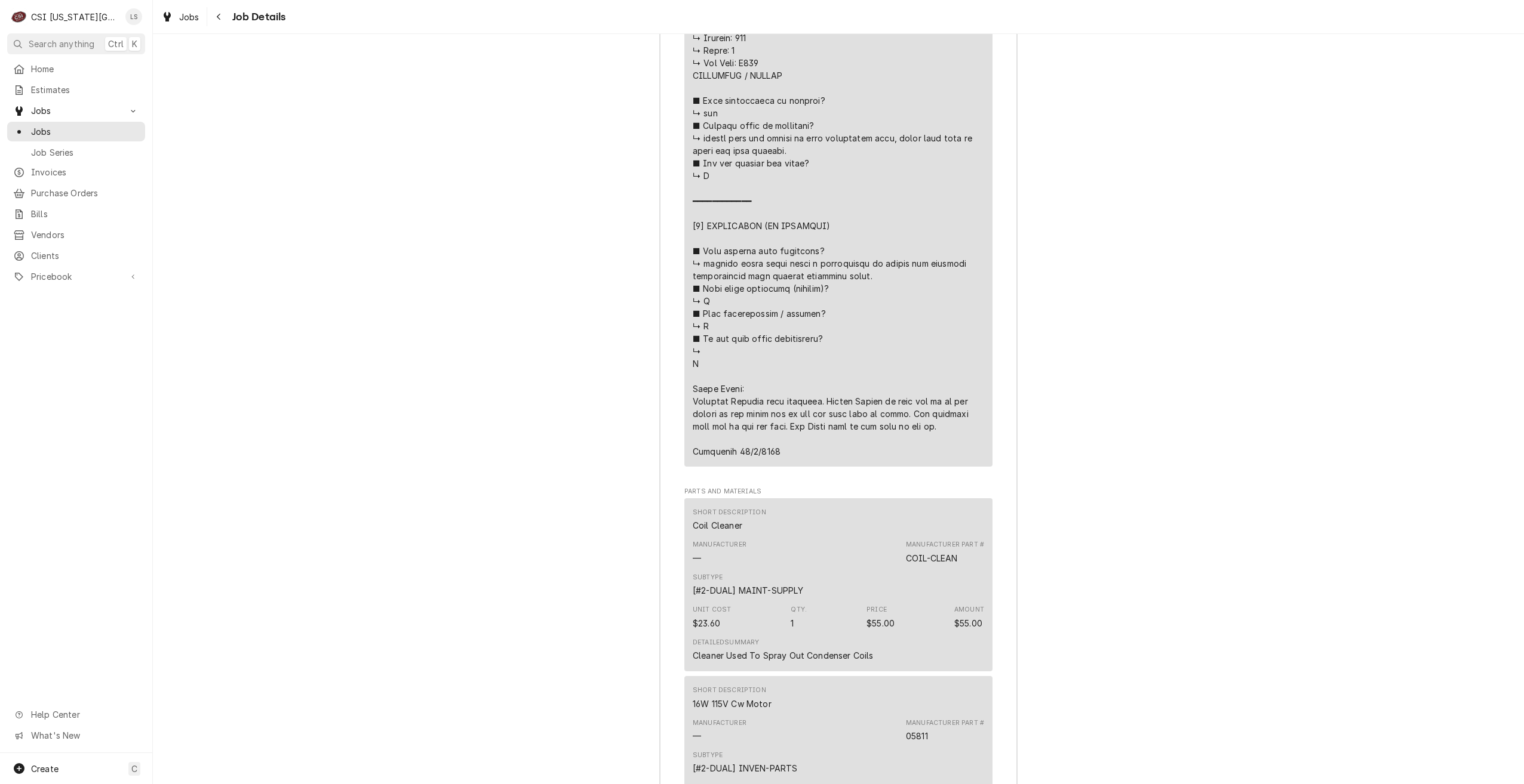
scroll to position [3757, 0]
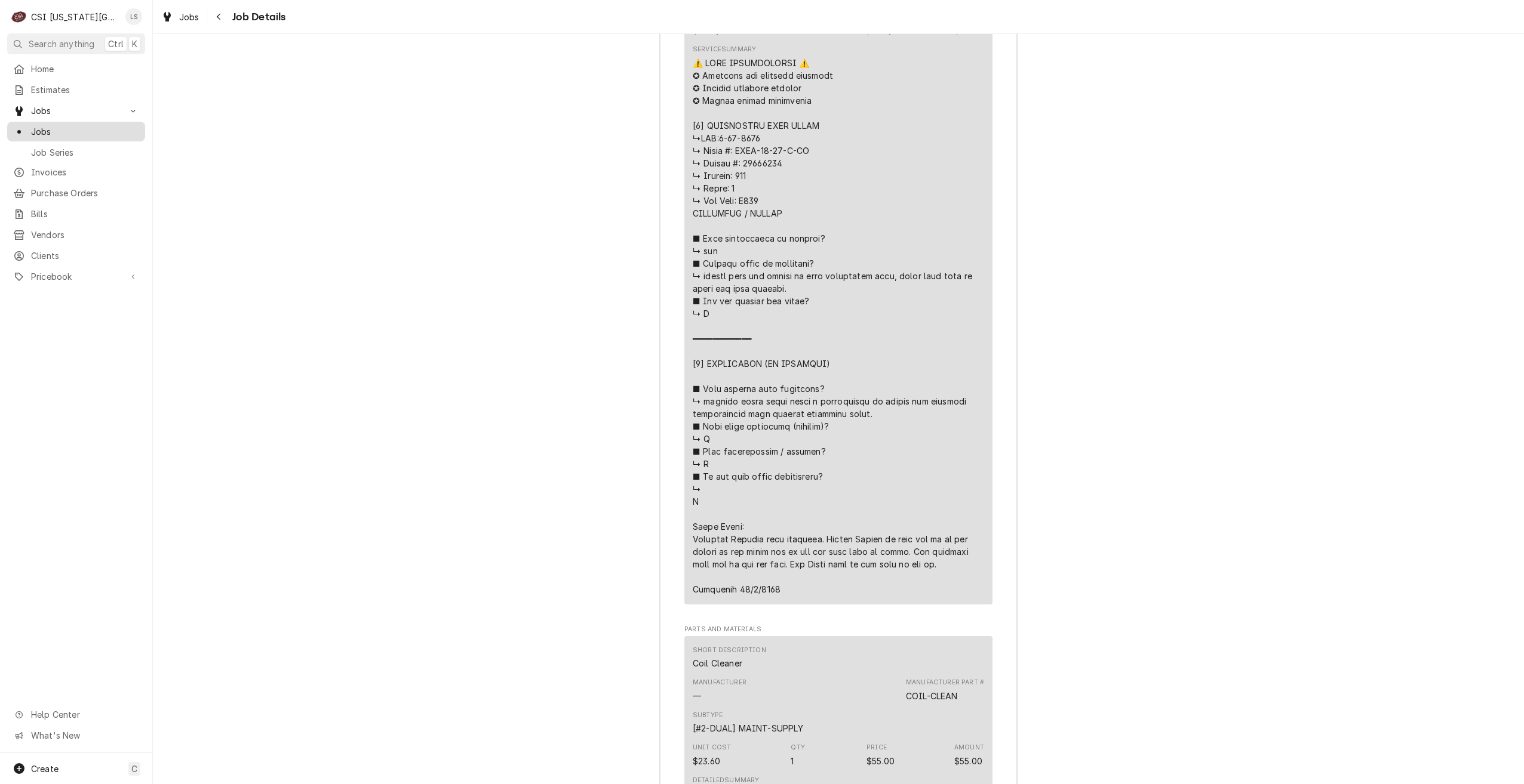
click at [120, 133] on div "Jobs" at bounding box center [76, 131] width 133 height 15
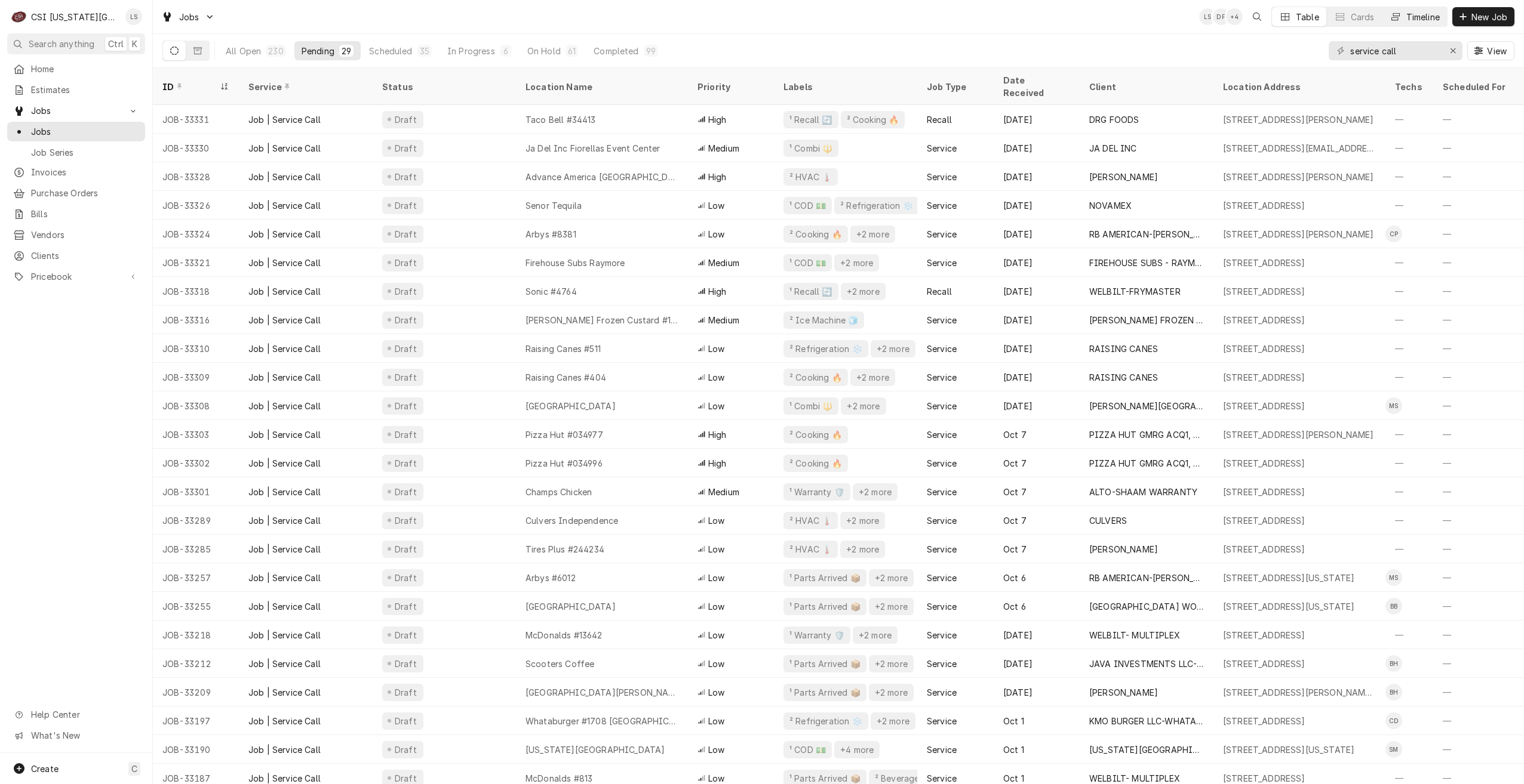
click at [1418, 24] on button "Timeline" at bounding box center [1414, 16] width 64 height 19
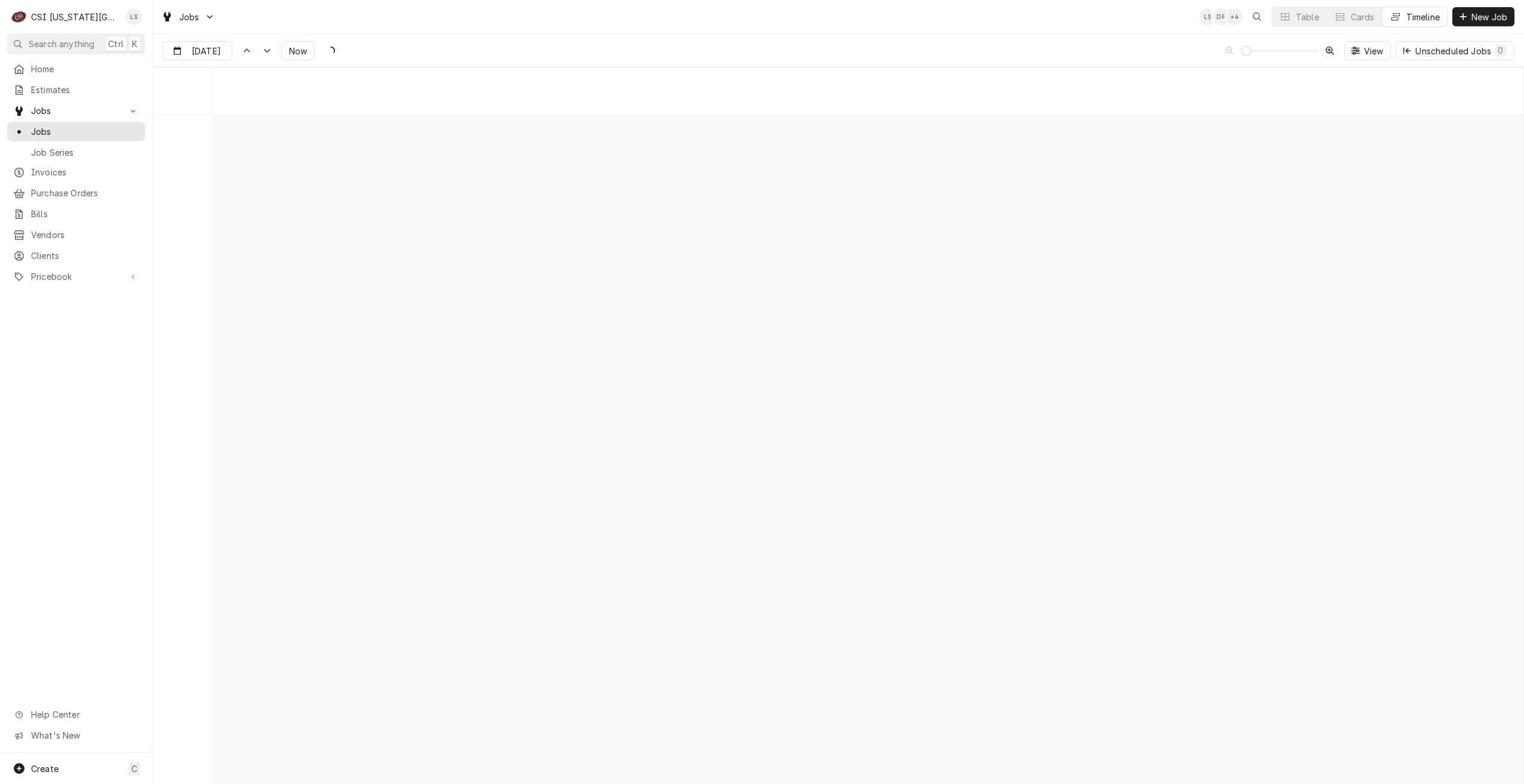
scroll to position [13703, 0]
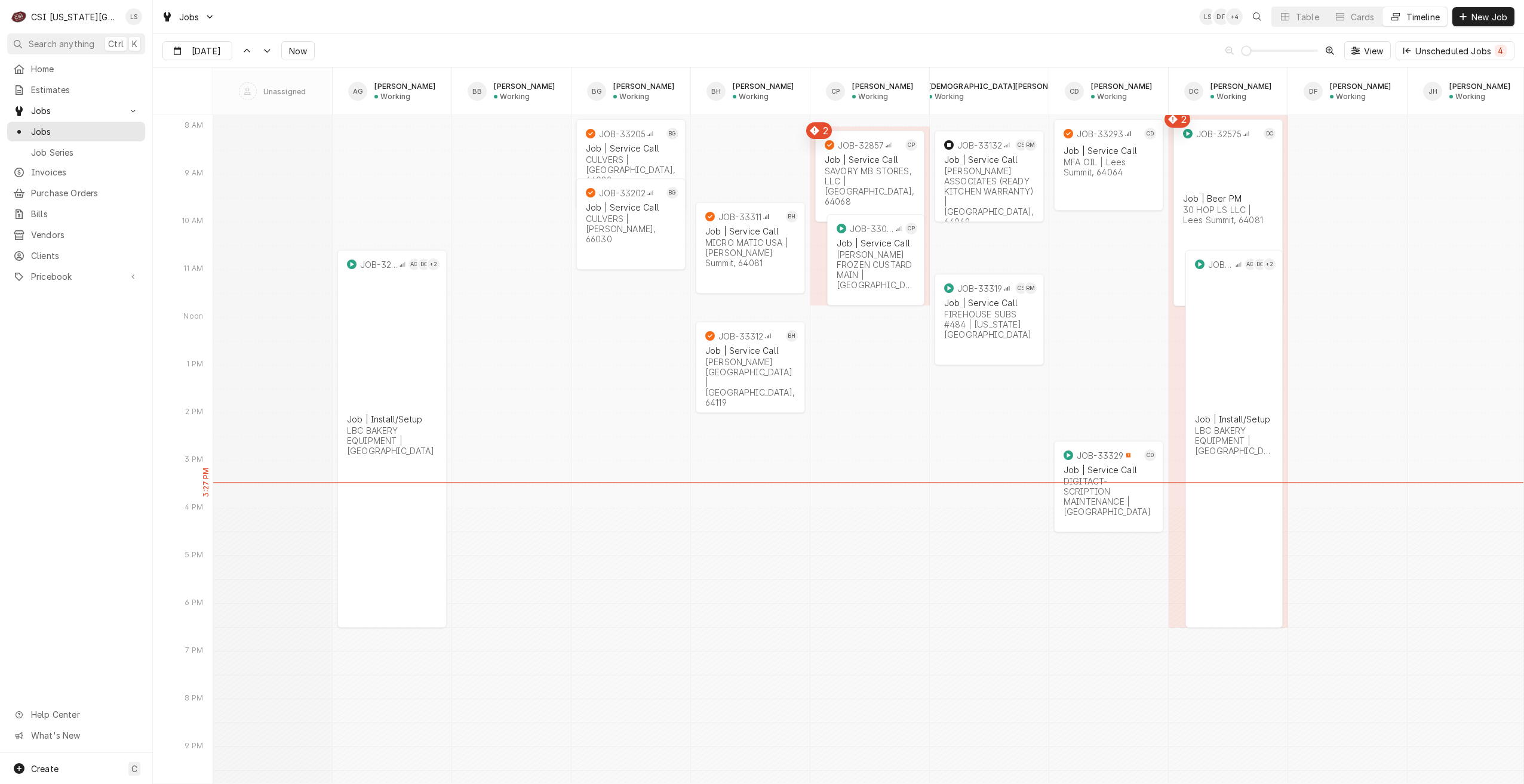
click at [531, 10] on div "Jobs LS DF + 4 Table Cards Timeline New Job" at bounding box center [838, 17] width 1371 height 34
click at [959, 298] on div "Job | Service Call" at bounding box center [989, 303] width 90 height 10
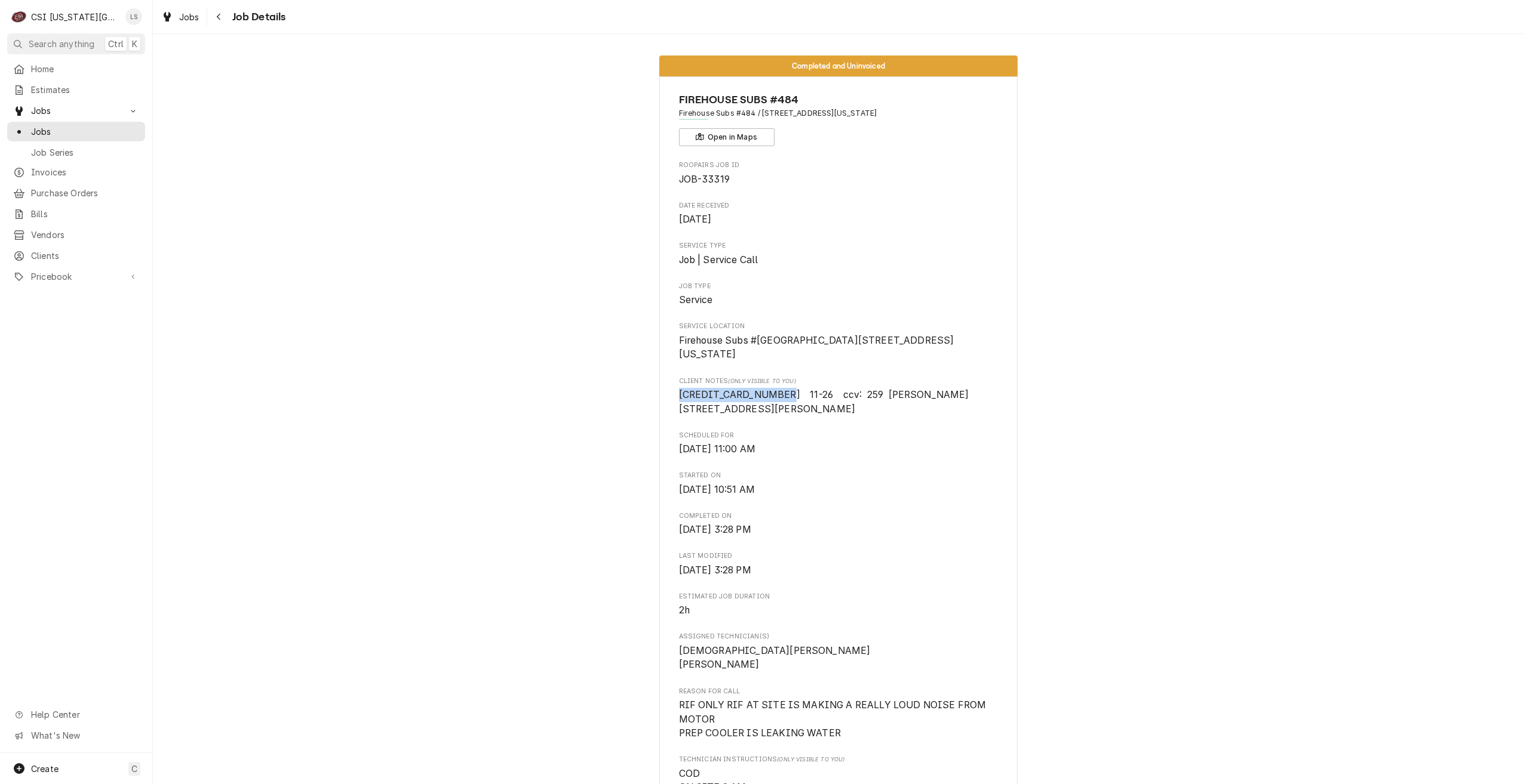
drag, startPoint x: 764, startPoint y: 405, endPoint x: 675, endPoint y: 404, distance: 89.0
click at [679, 404] on span "[CREDIT_CARD_NUMBER] 11-26 ccv: 259 [PERSON_NAME] [STREET_ADDRESS][PERSON_NAME]" at bounding box center [824, 401] width 290 height 26
copy span "[CREDIT_CARD_NUMBER]"
drag, startPoint x: 933, startPoint y: 407, endPoint x: 862, endPoint y: 408, distance: 71.0
click at [862, 408] on span "[CREDIT_CARD_NUMBER] 11-26 ccv: 259 [PERSON_NAME] [STREET_ADDRESS][PERSON_NAME]" at bounding box center [824, 401] width 290 height 26
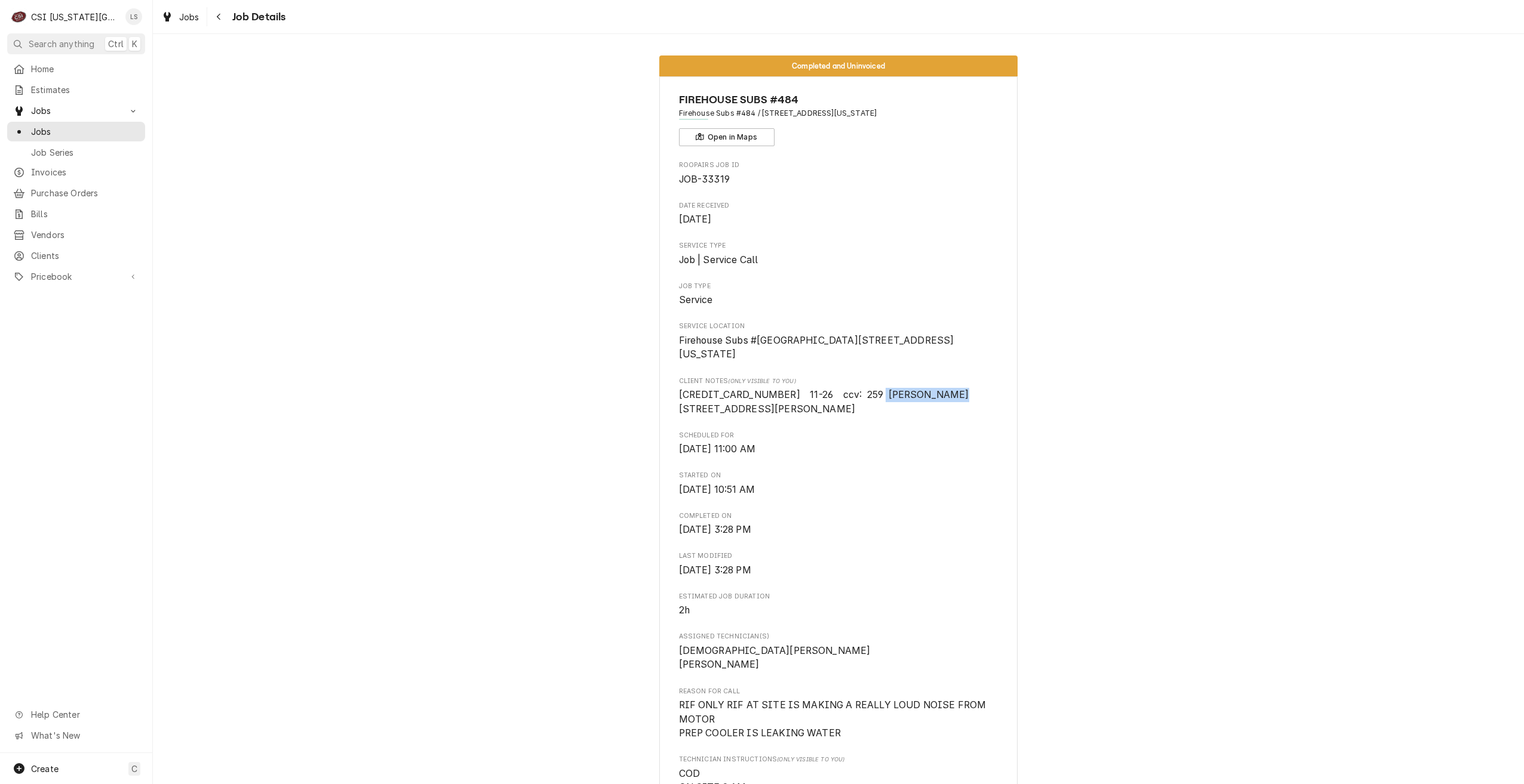
copy span "[PERSON_NAME]"
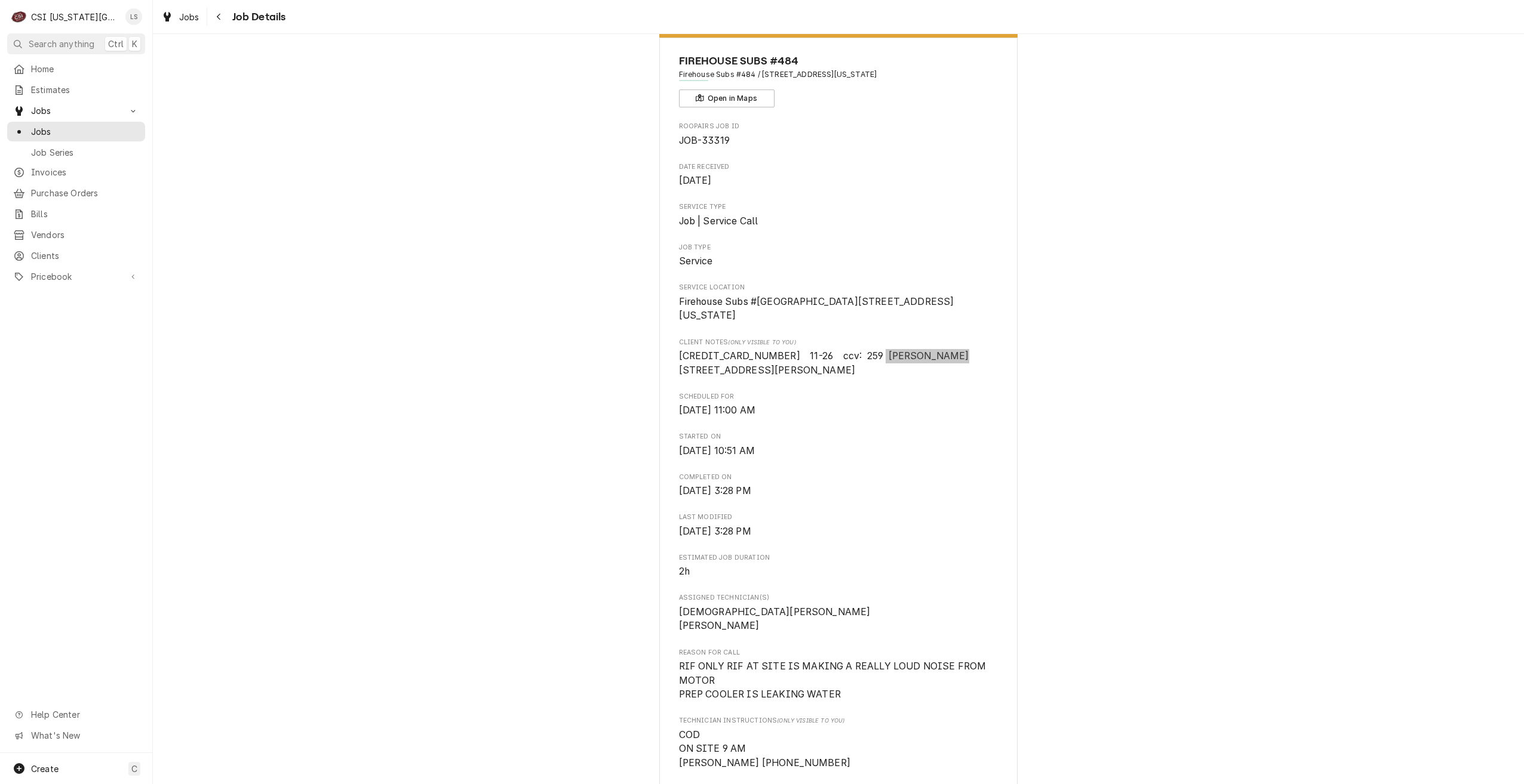
scroll to position [60, 0]
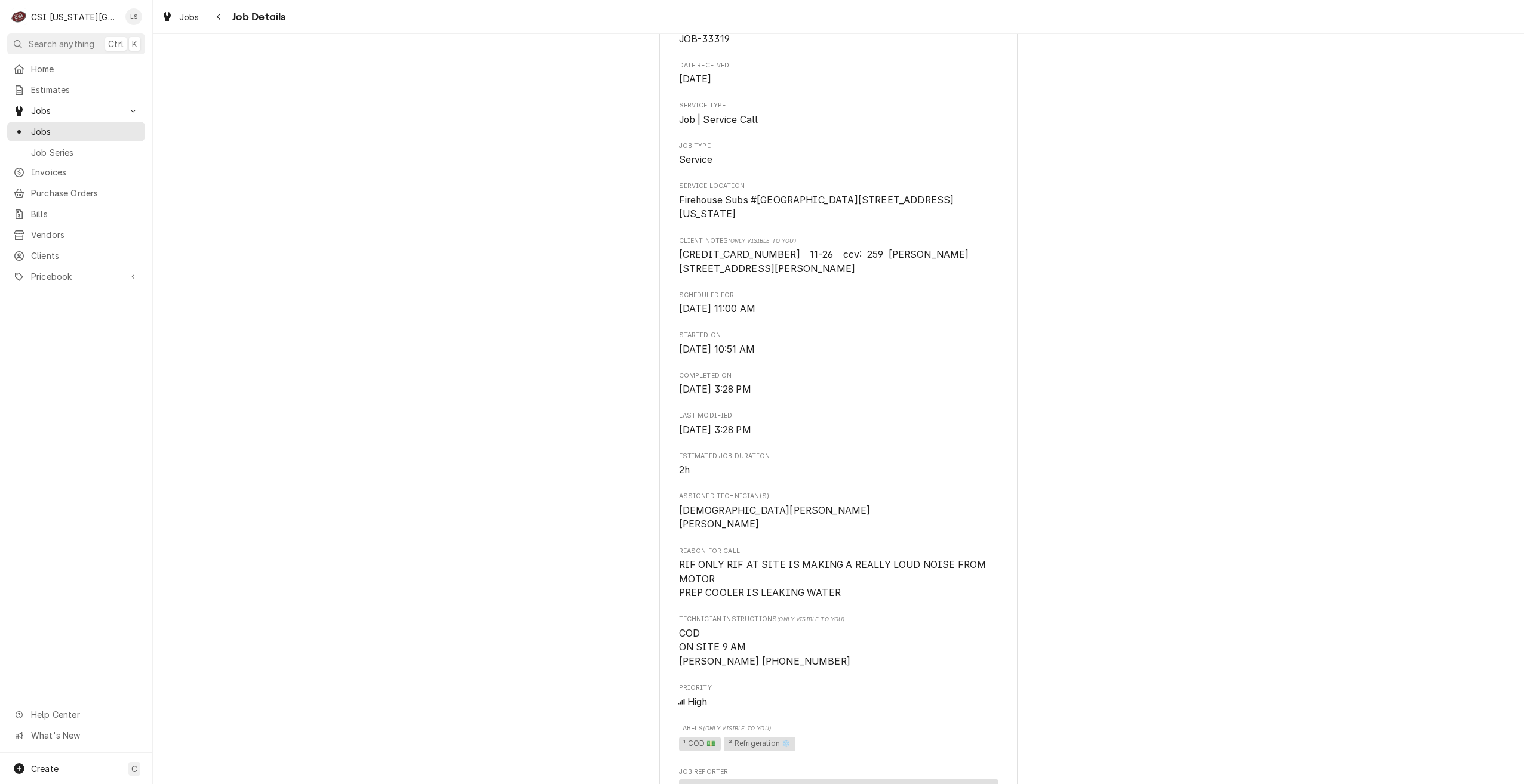
scroll to position [239, 0]
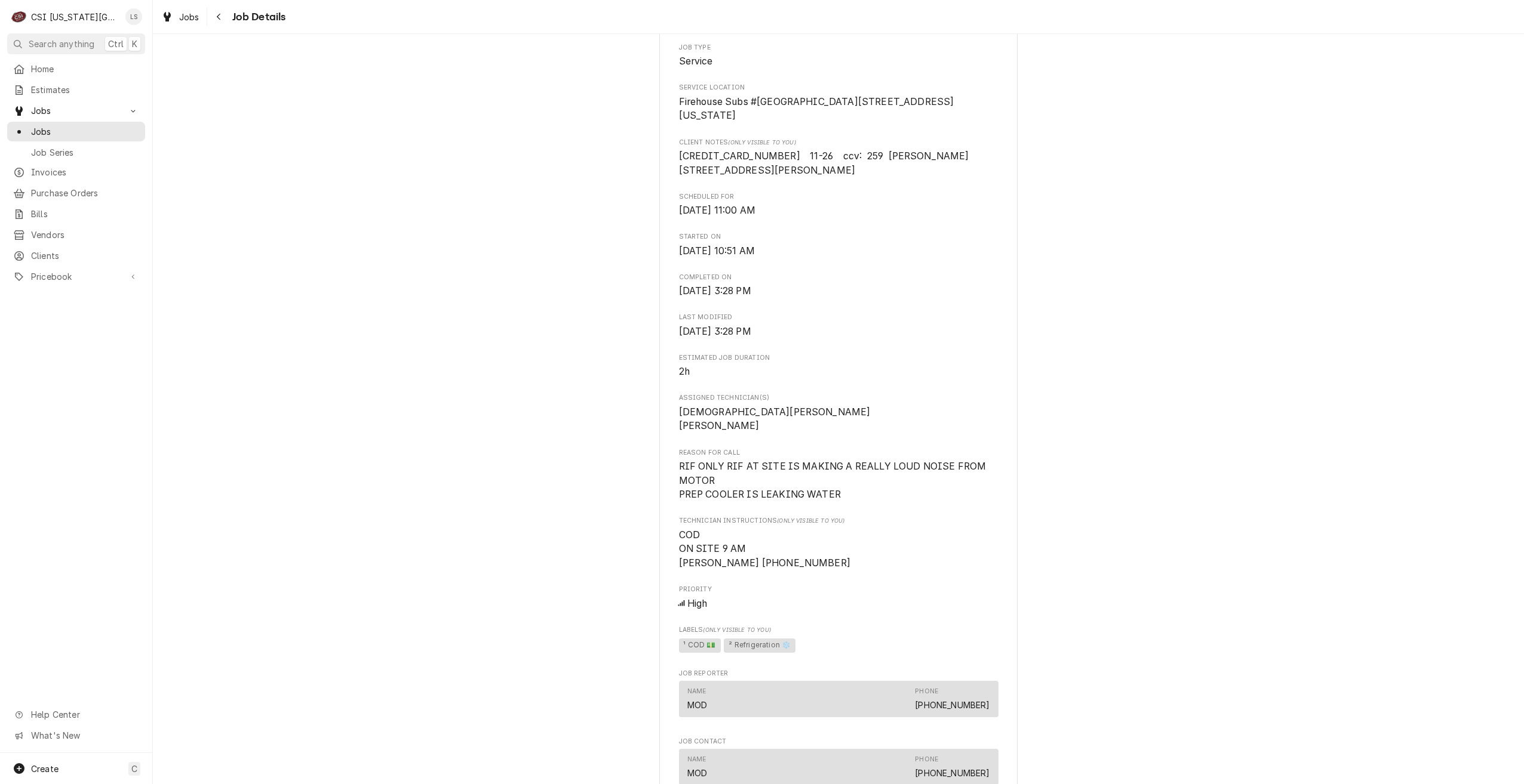
click at [1303, 258] on div "Completed and Uninvoiced FIREHOUSE SUBS #484 Firehouse Subs #484 / [STREET_ADDR…" at bounding box center [838, 656] width 1371 height 1696
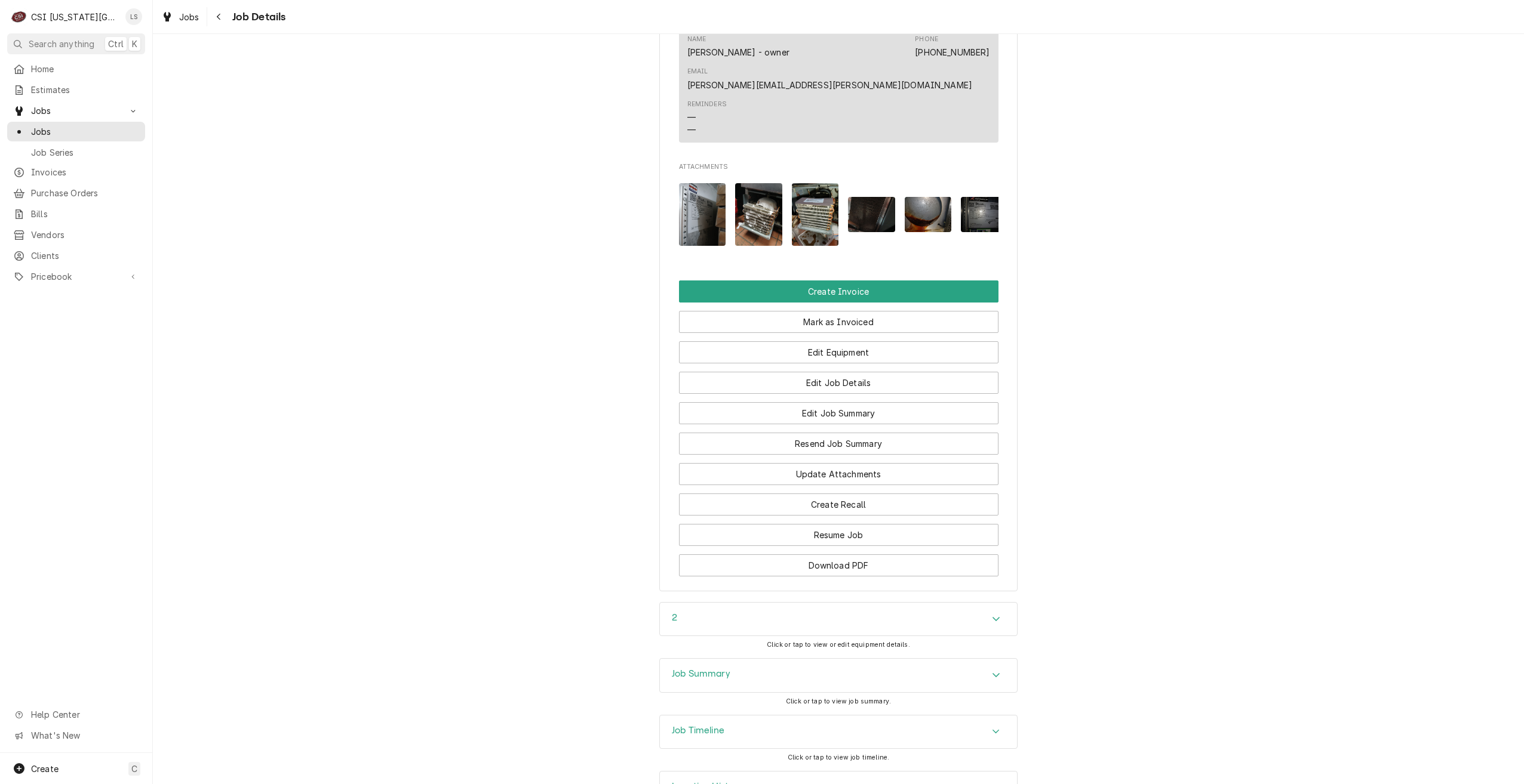
scroll to position [1193, 0]
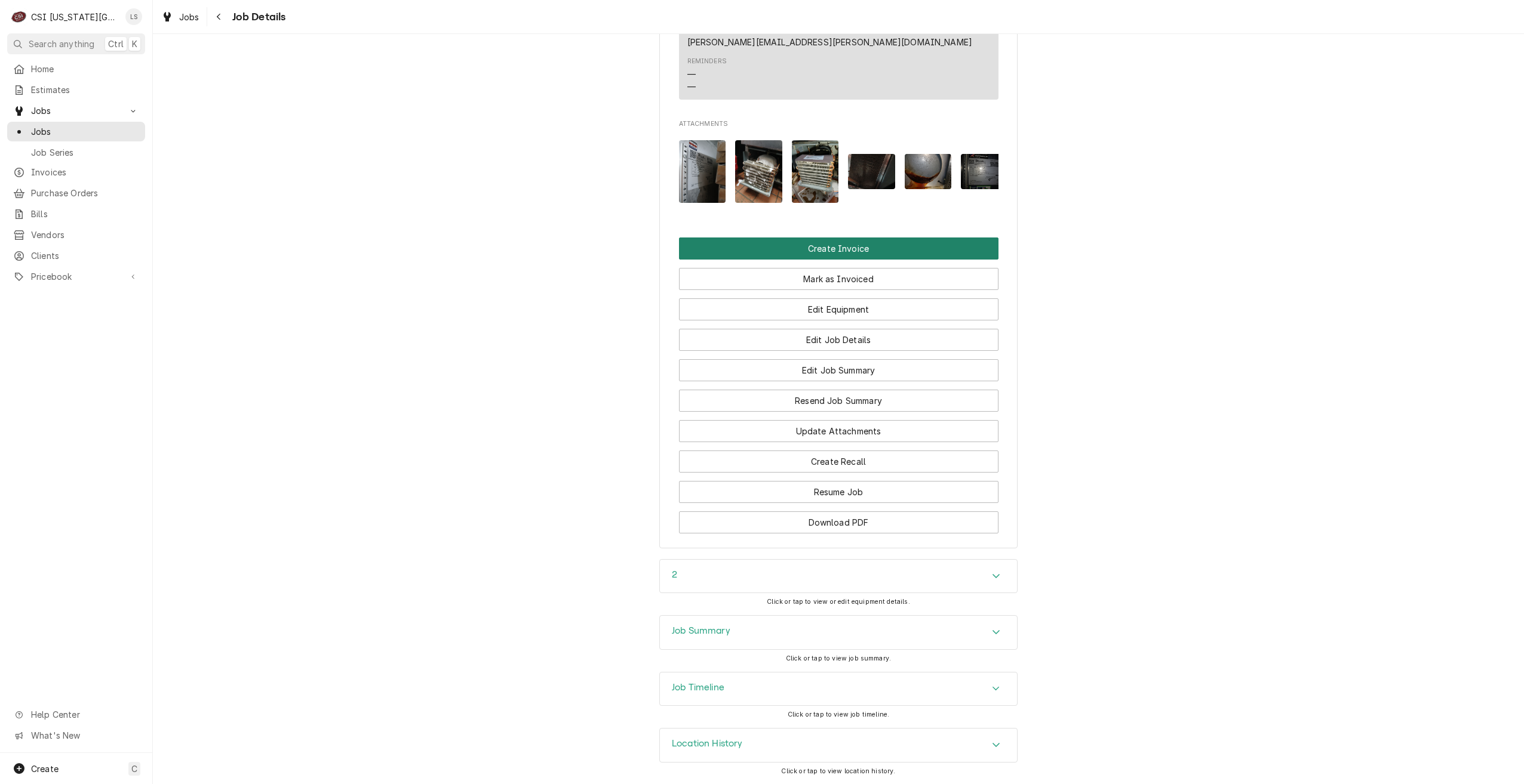
click at [855, 260] on button "Create Invoice" at bounding box center [839, 248] width 319 height 22
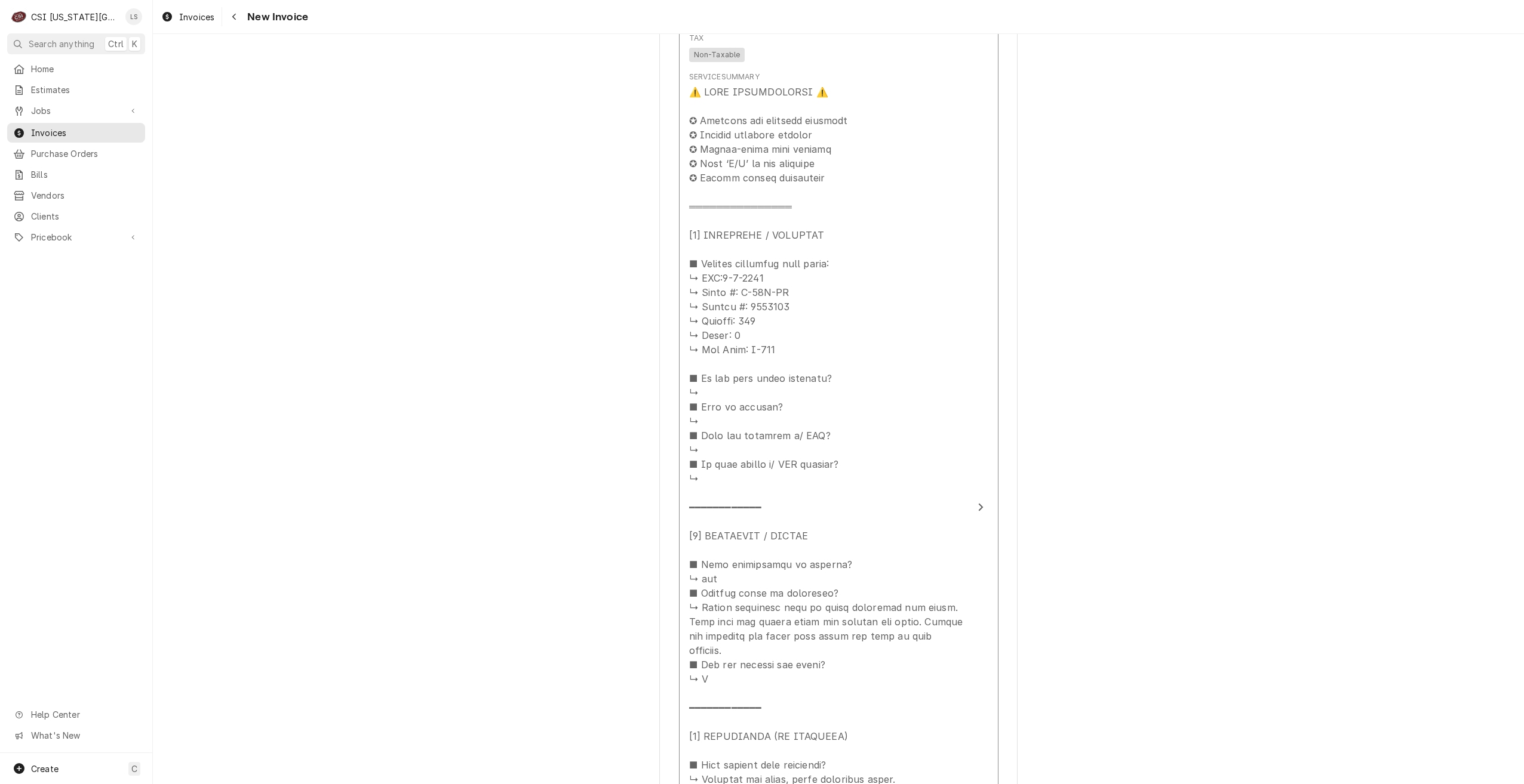
scroll to position [1372, 0]
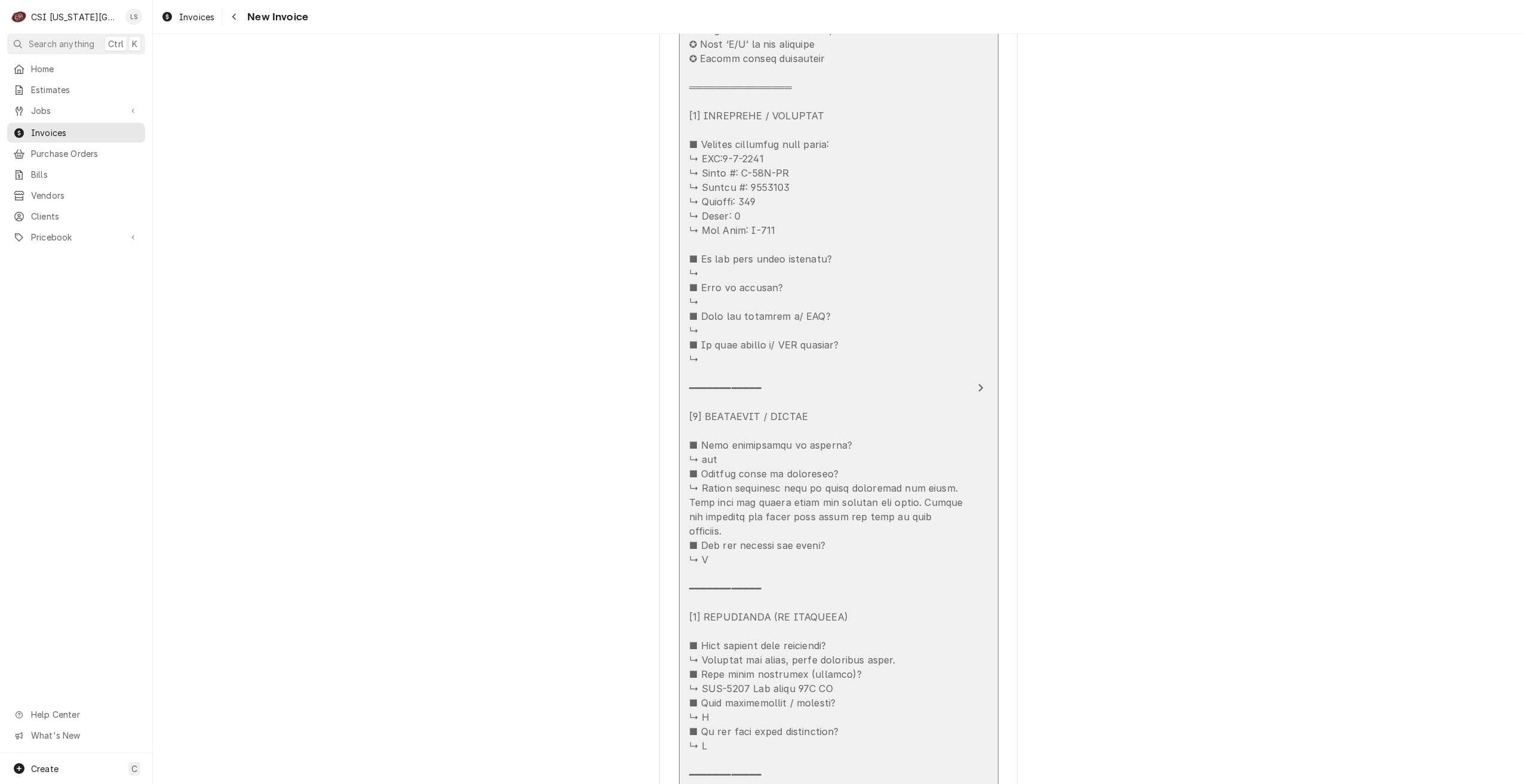
click at [745, 523] on div "Update Line Item" at bounding box center [826, 488] width 274 height 1046
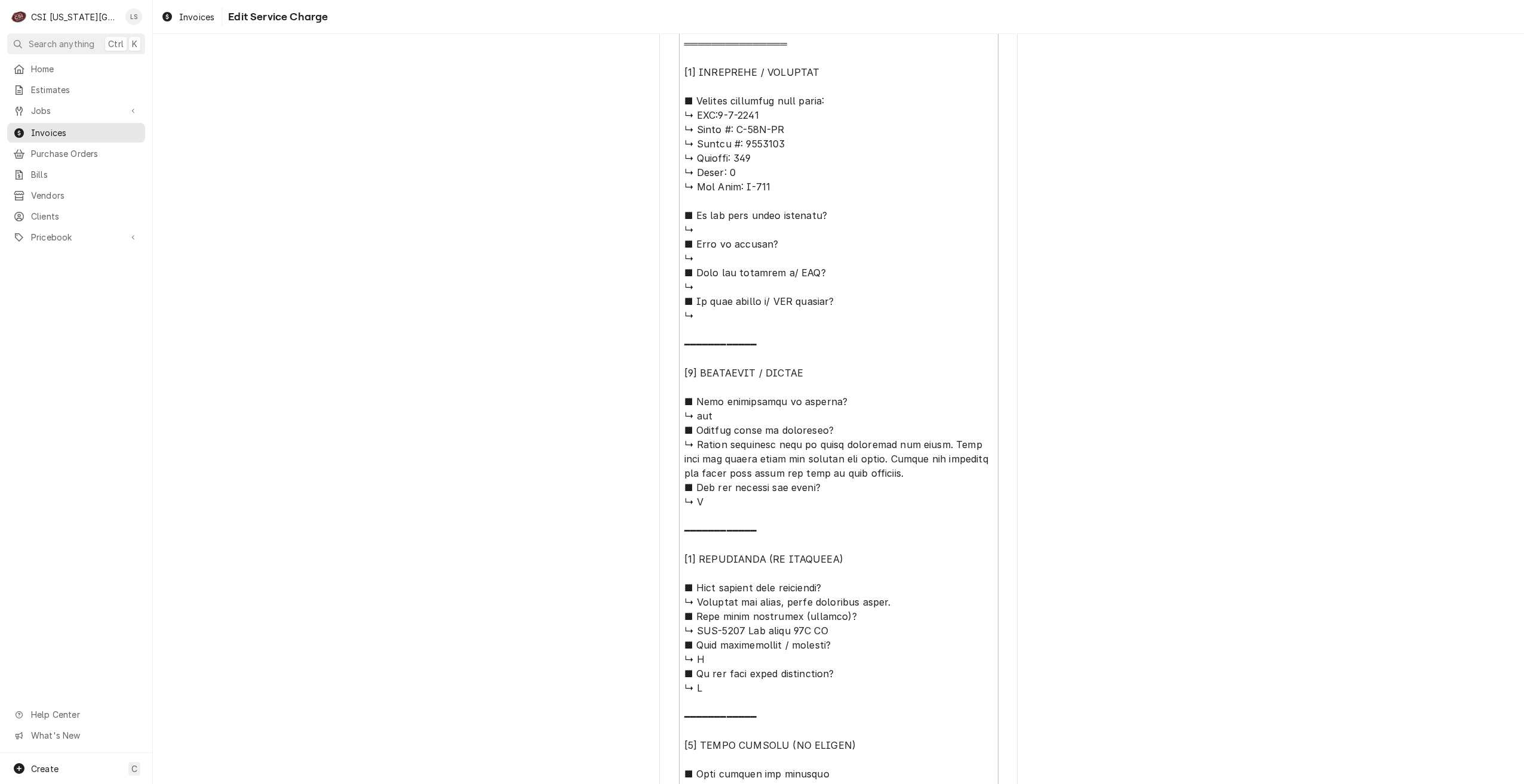
scroll to position [776, 0]
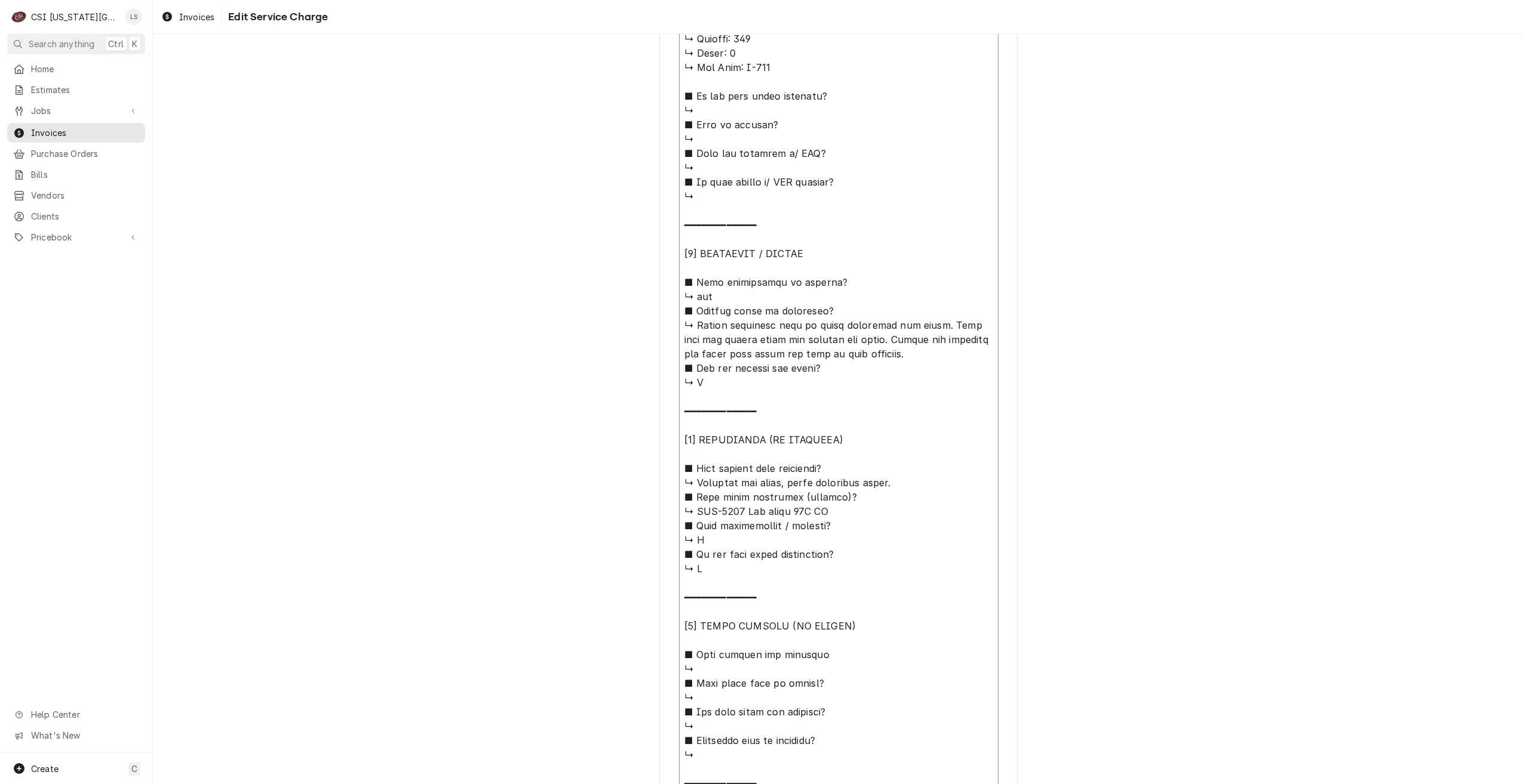
drag, startPoint x: 885, startPoint y: 359, endPoint x: 670, endPoint y: 326, distance: 217.5
click at [670, 326] on div "Use the fields below to edit this service charge Short Description Job | Servic…" at bounding box center [838, 107] width 359 height 1651
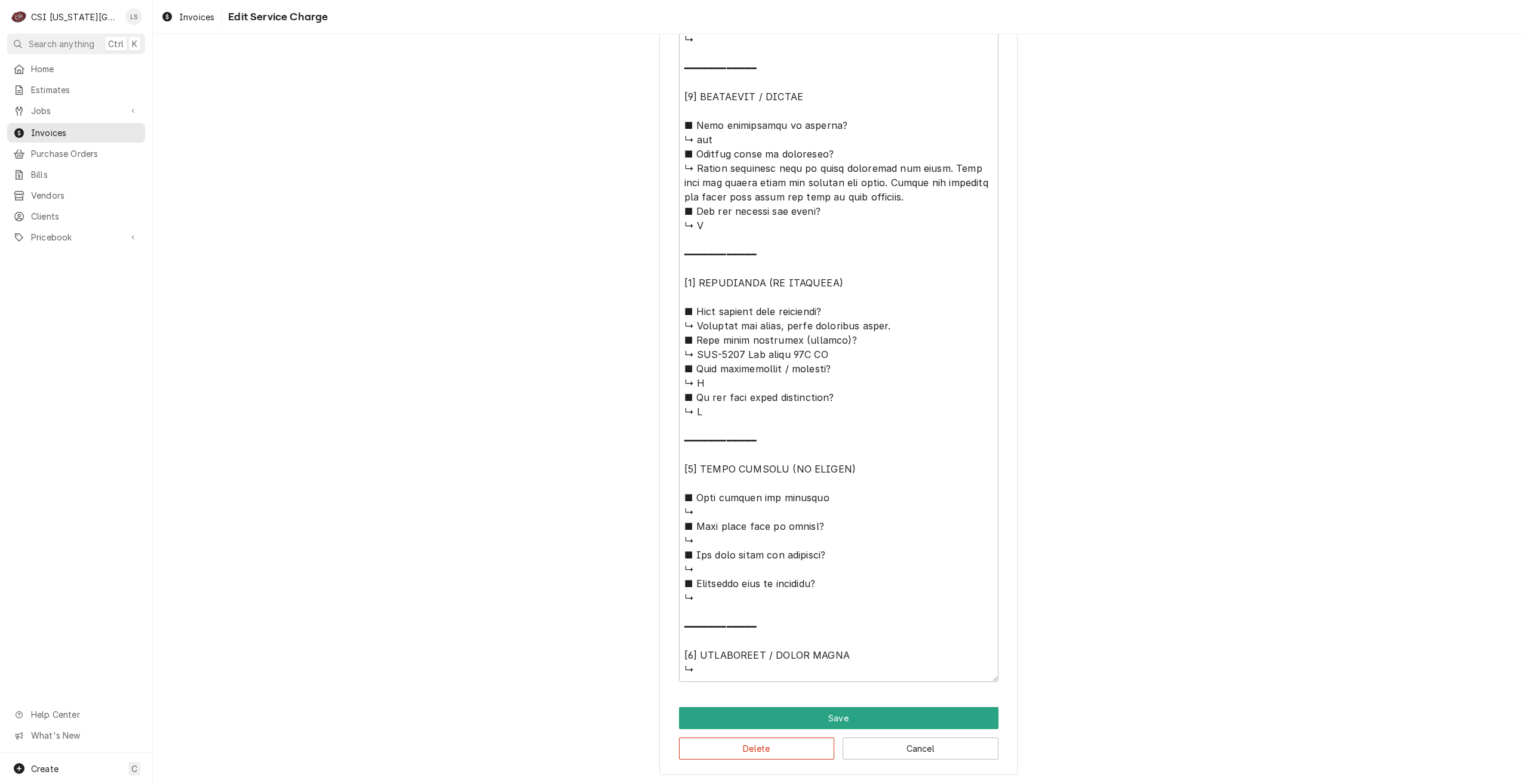
scroll to position [934, 0]
drag, startPoint x: 904, startPoint y: 327, endPoint x: 690, endPoint y: 322, distance: 214.1
click at [690, 322] on textarea "Service Summary ( optional )" at bounding box center [839, 160] width 319 height 1042
click at [736, 741] on button "Delete" at bounding box center [757, 747] width 156 height 22
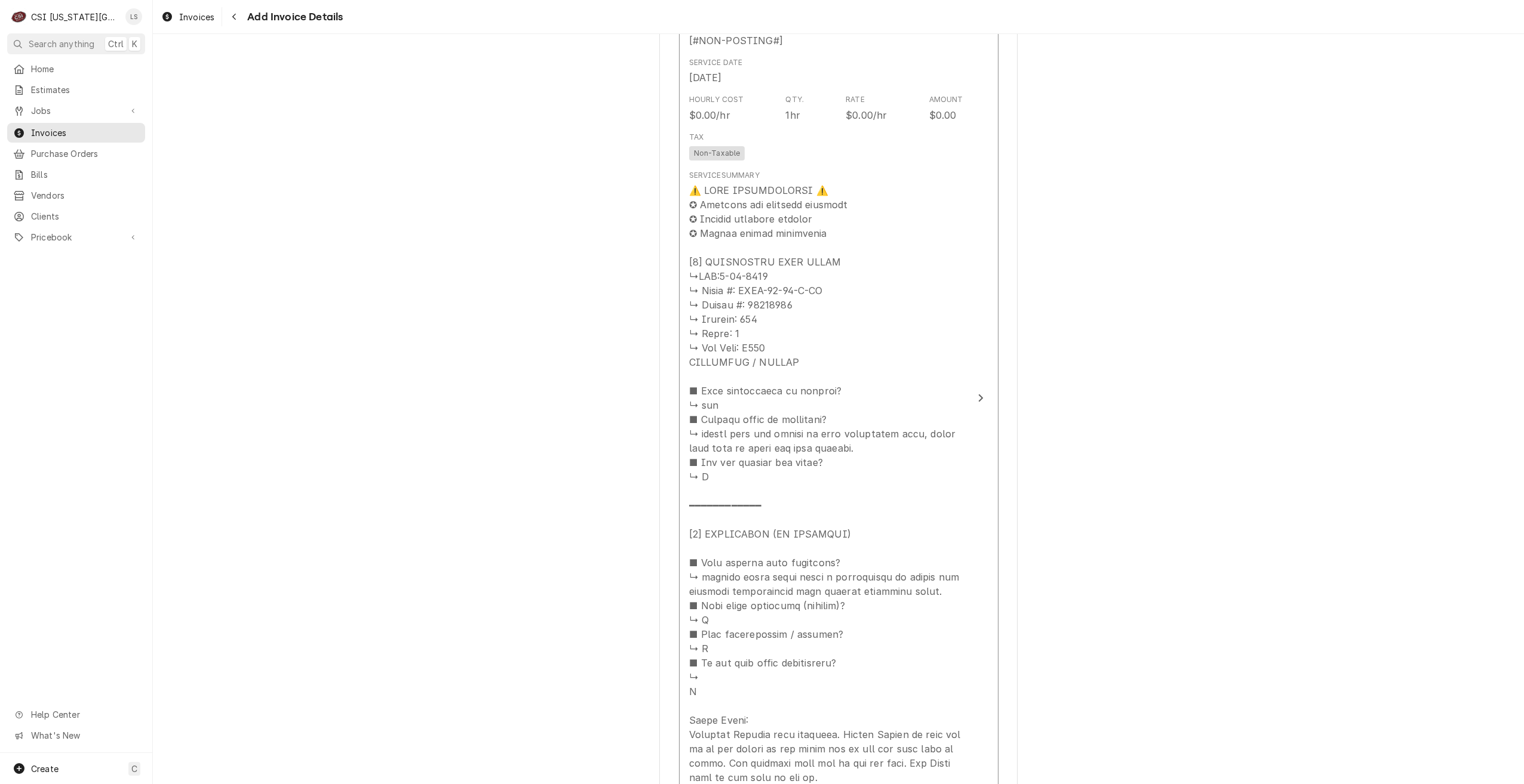
scroll to position [1514, 0]
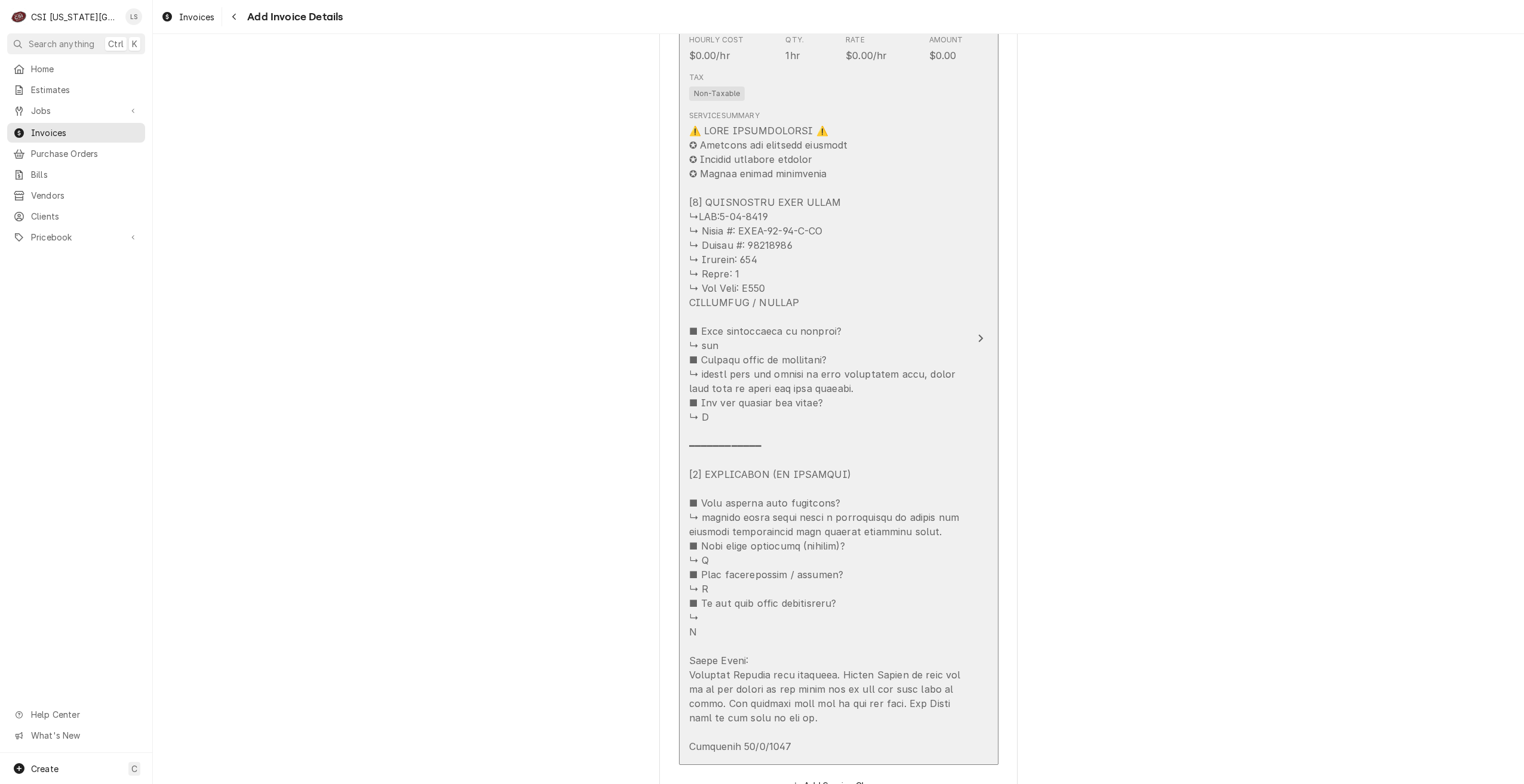
click at [859, 338] on div "Update Line Item" at bounding box center [826, 438] width 274 height 630
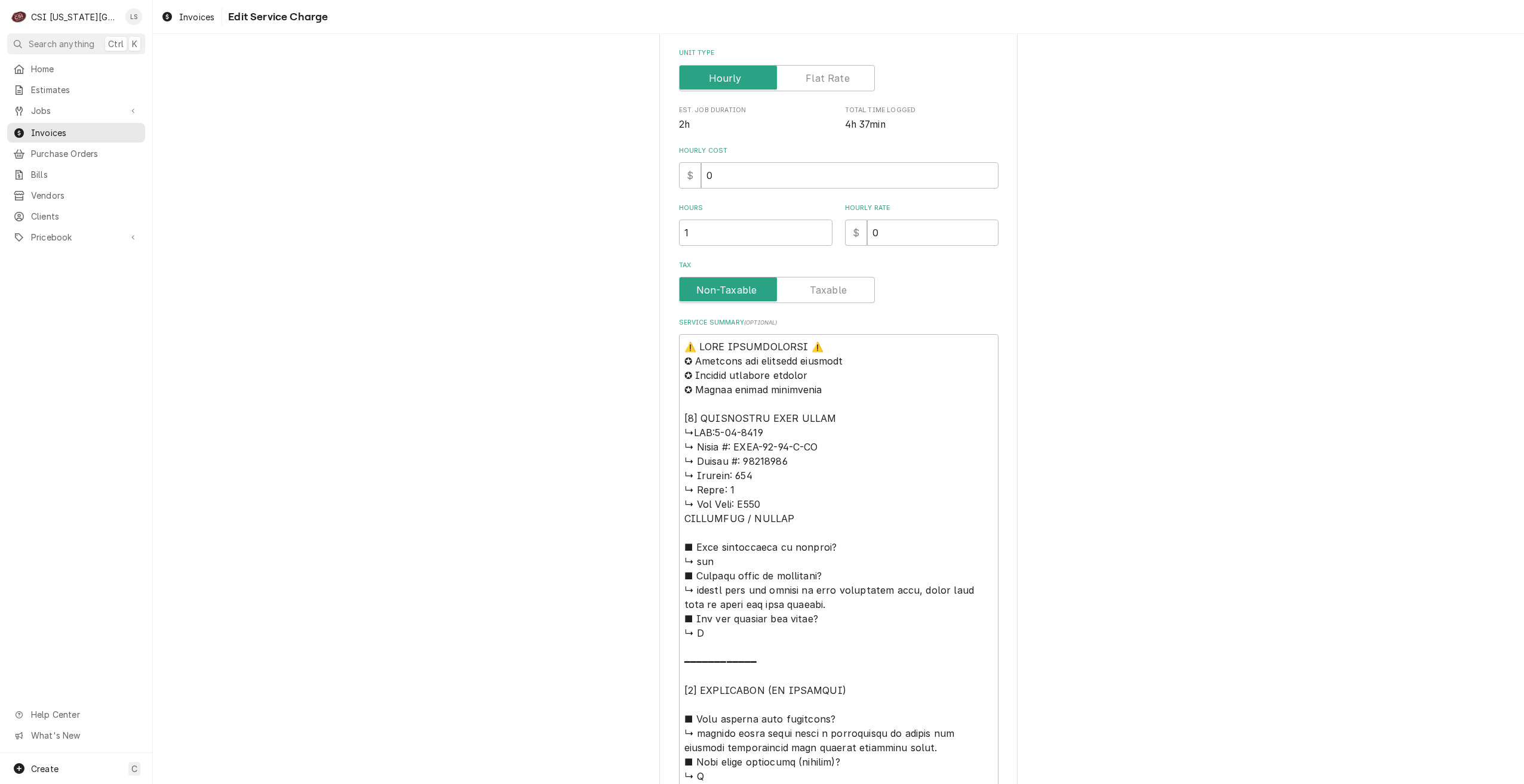
scroll to position [418, 0]
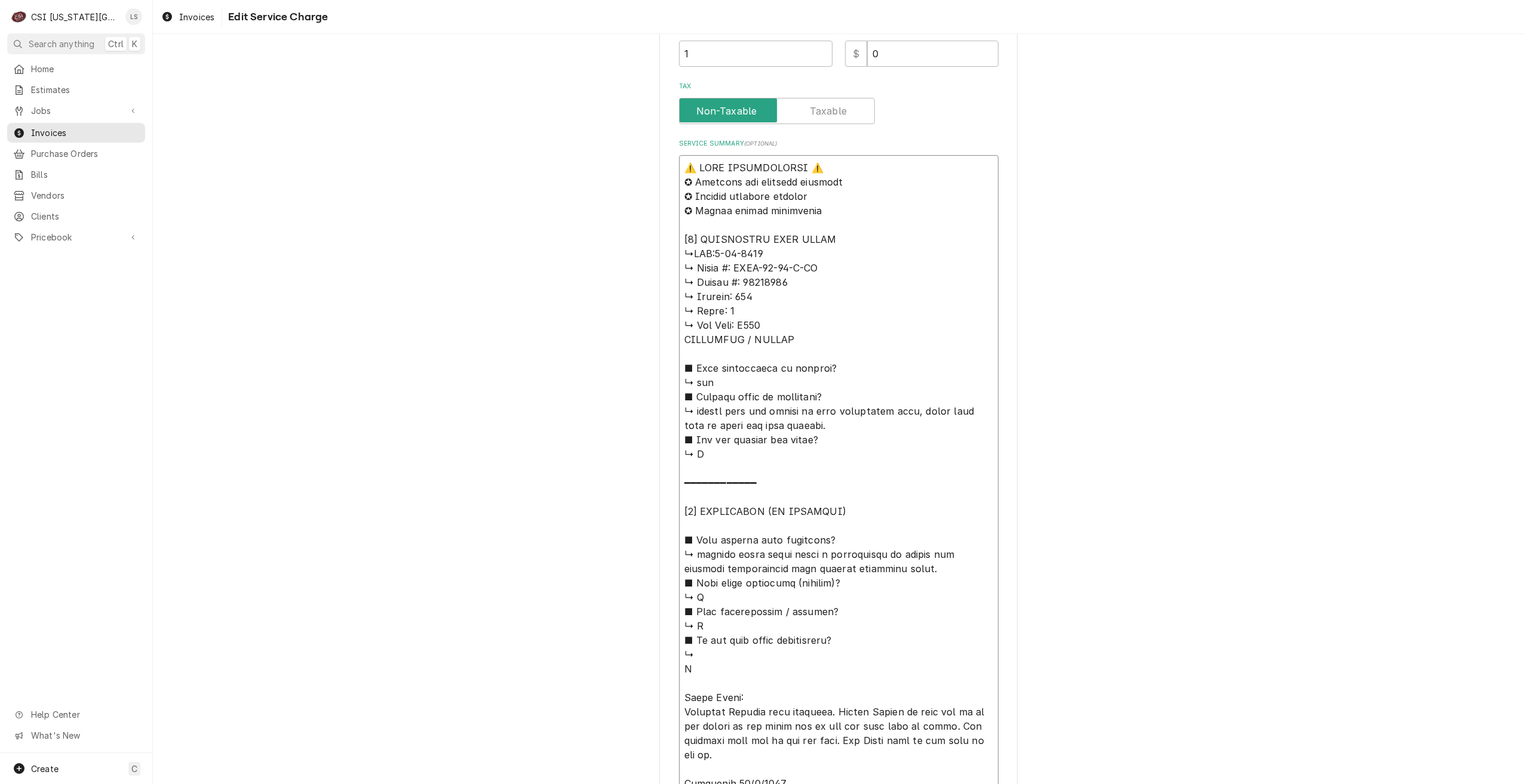
drag, startPoint x: 828, startPoint y: 431, endPoint x: 690, endPoint y: 413, distance: 139.2
click at [690, 413] on textarea "Service Summary ( optional )" at bounding box center [839, 476] width 319 height 641
drag, startPoint x: 884, startPoint y: 572, endPoint x: 678, endPoint y: 553, distance: 206.9
click at [679, 553] on textarea "Service Summary ( optional )" at bounding box center [839, 476] width 319 height 641
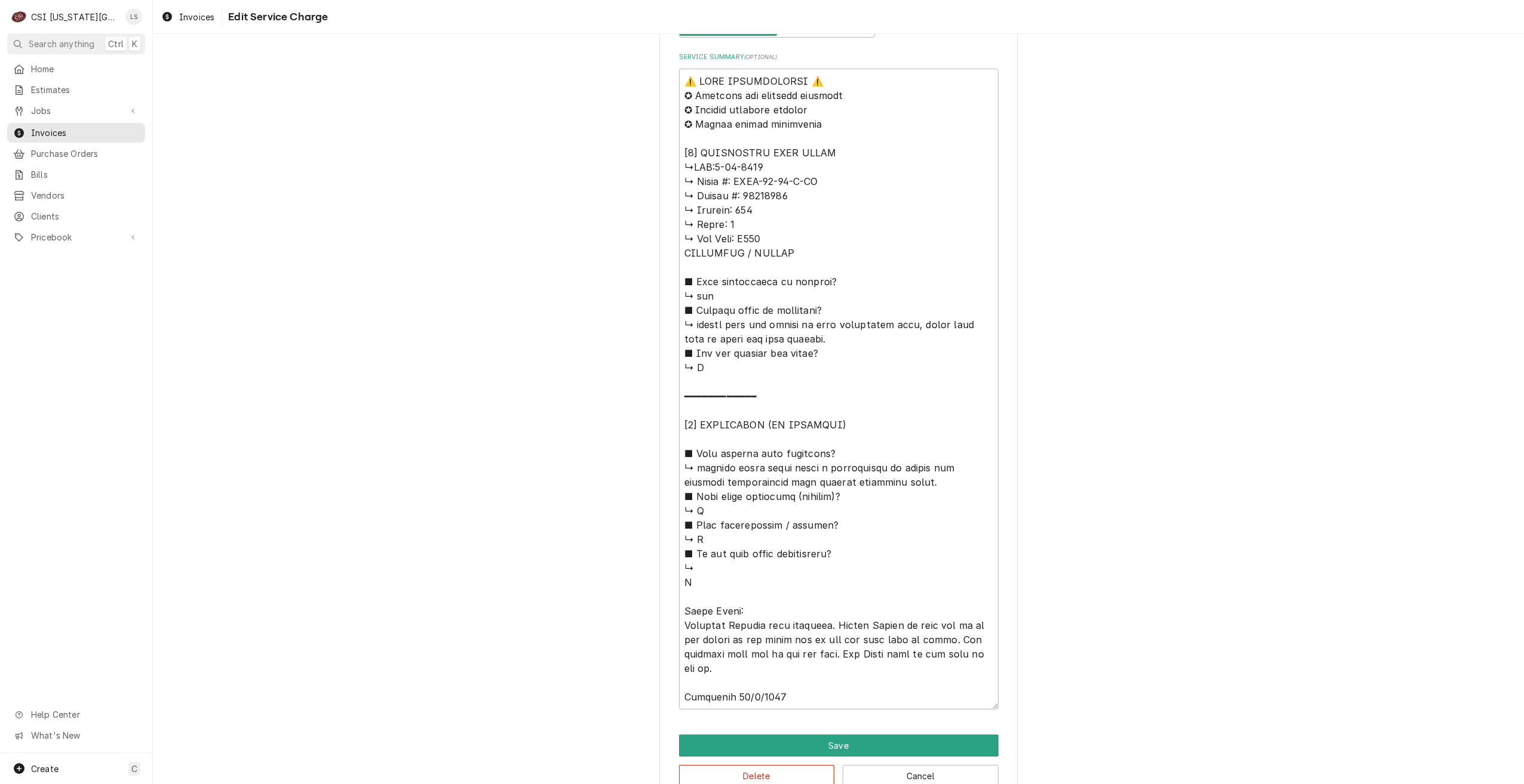
scroll to position [533, 0]
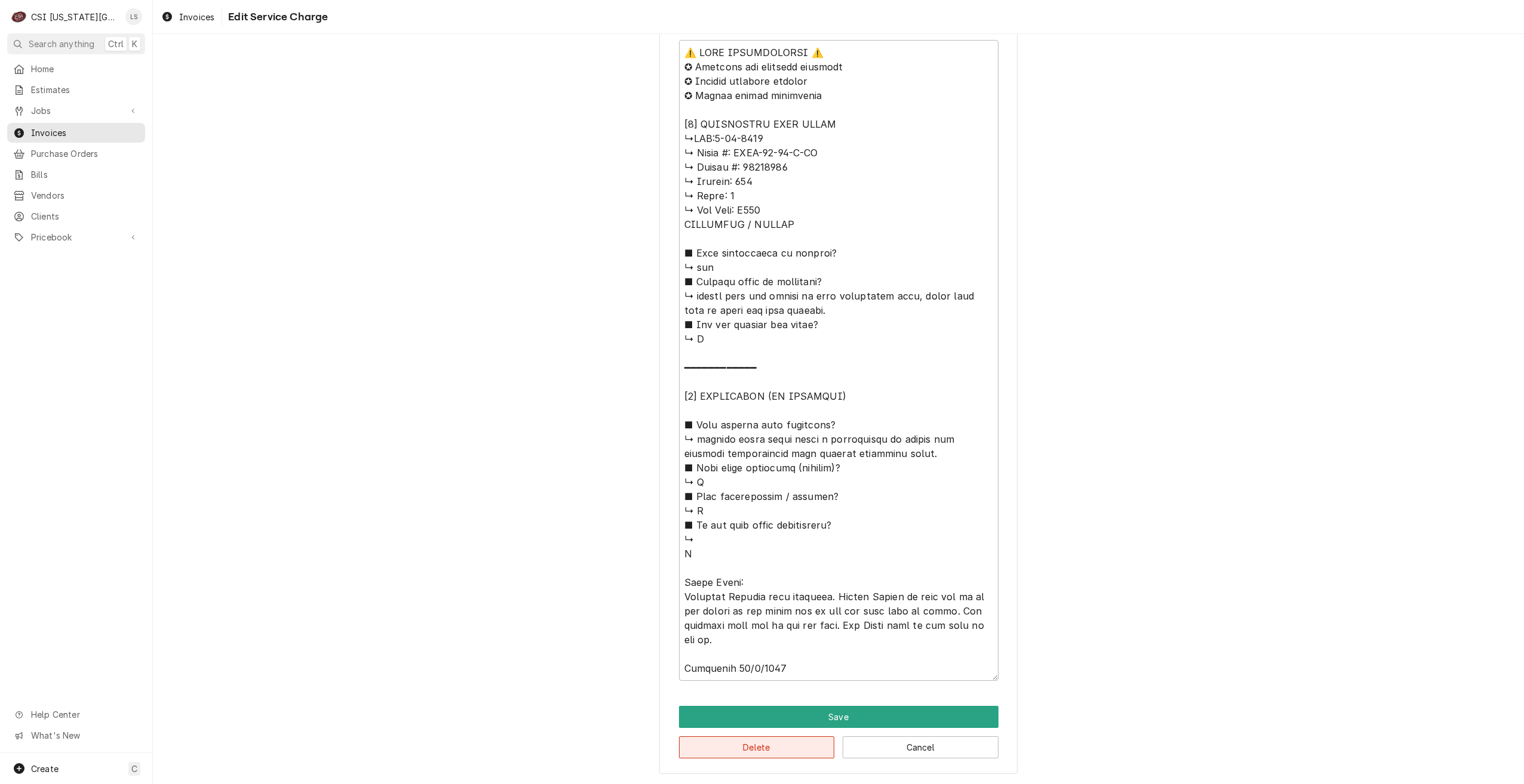
click at [739, 743] on button "Delete" at bounding box center [757, 747] width 156 height 22
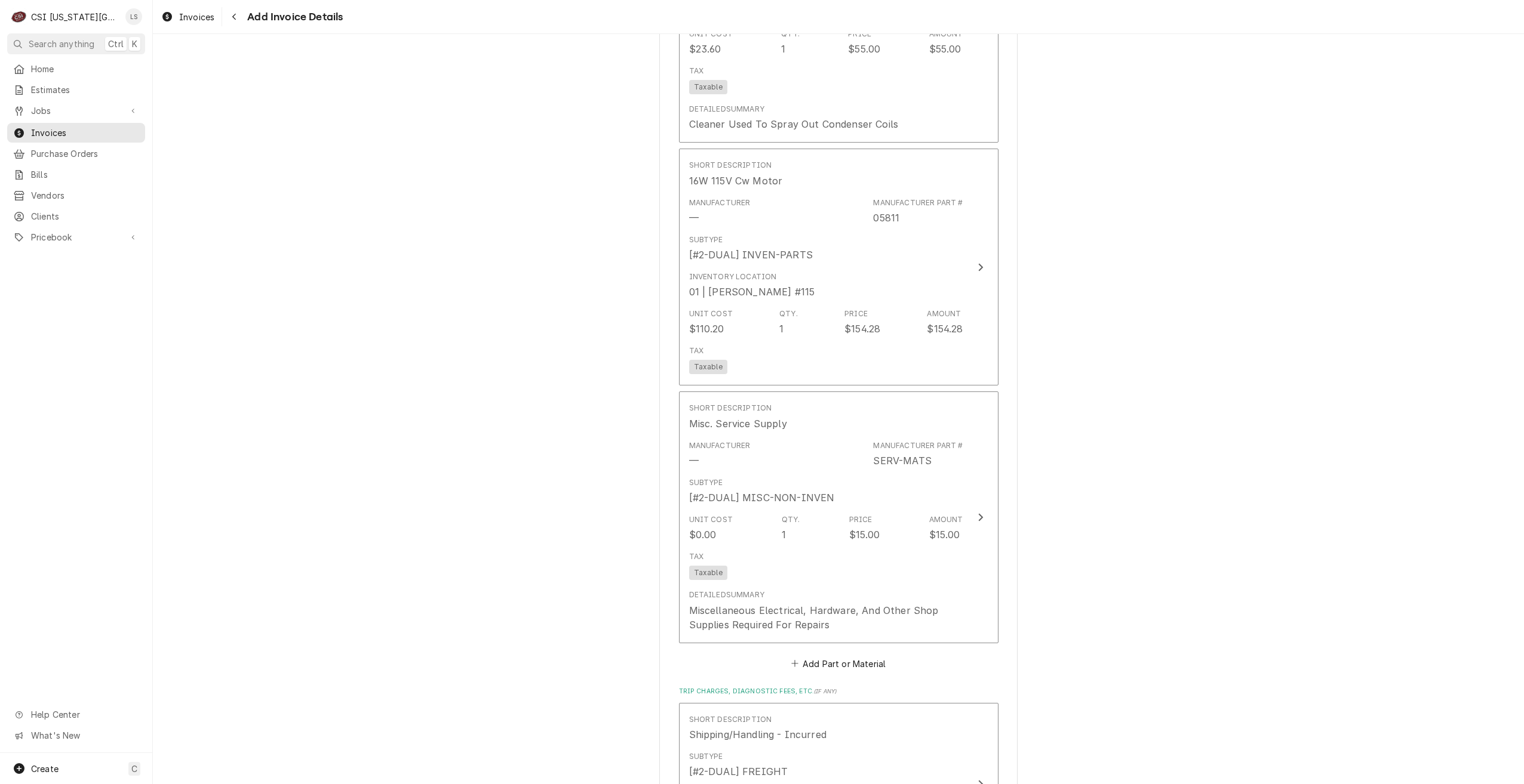
scroll to position [1575, 0]
click at [1086, 470] on div "Please provide the following information to create your invoice: Client Details…" at bounding box center [838, 36] width 1371 height 3127
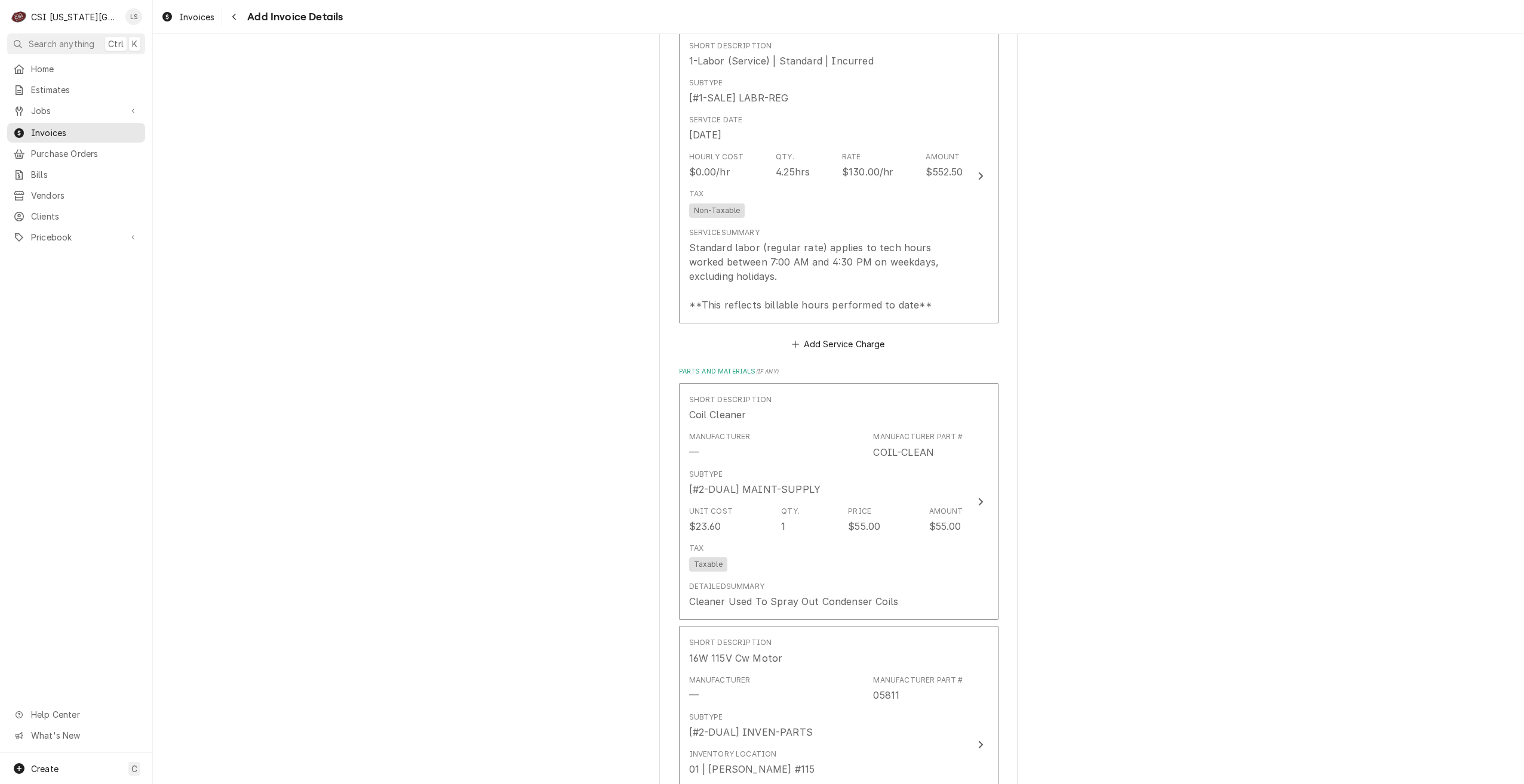
scroll to position [919, 0]
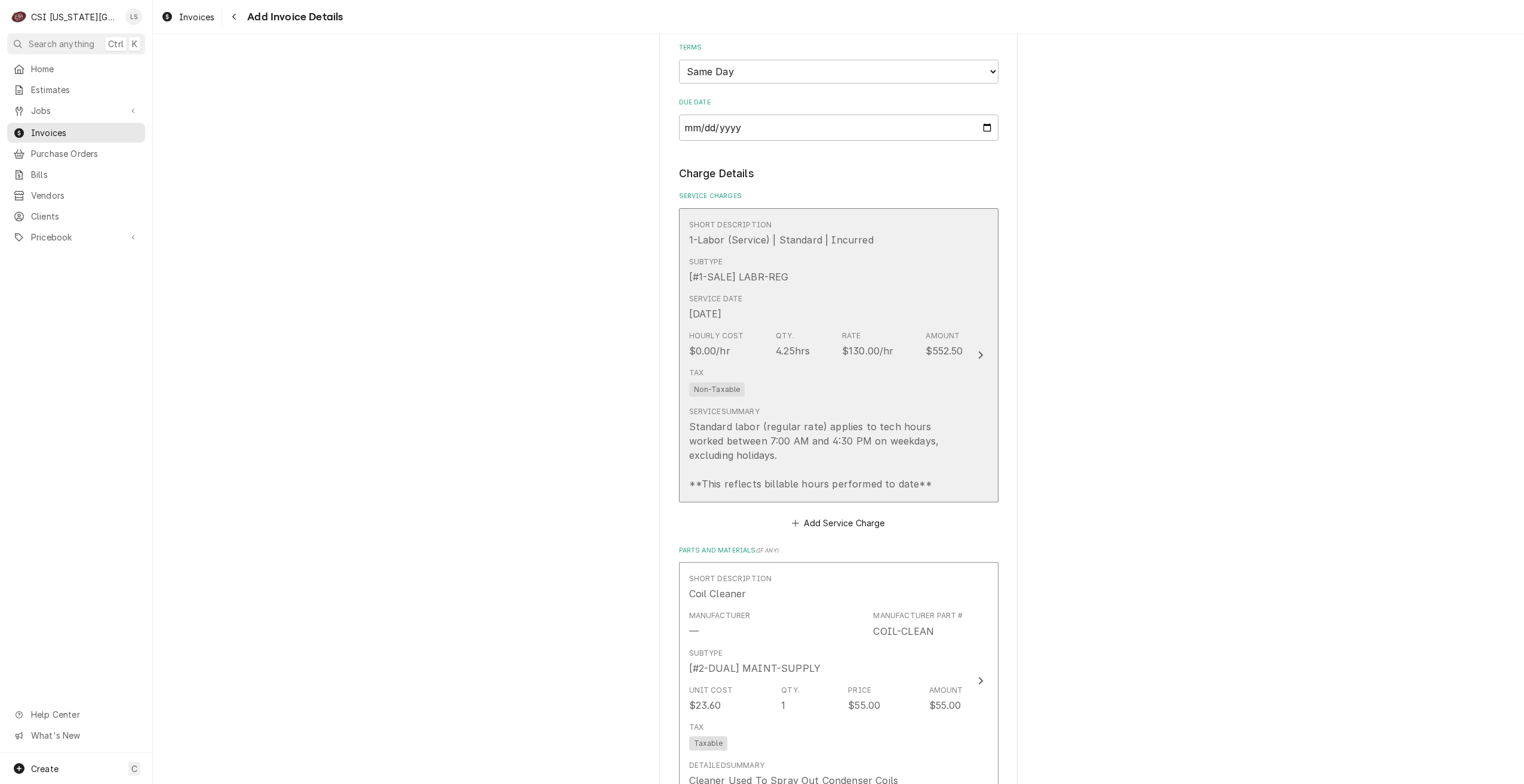
click at [837, 379] on div "Tax Non-Taxable" at bounding box center [826, 381] width 274 height 38
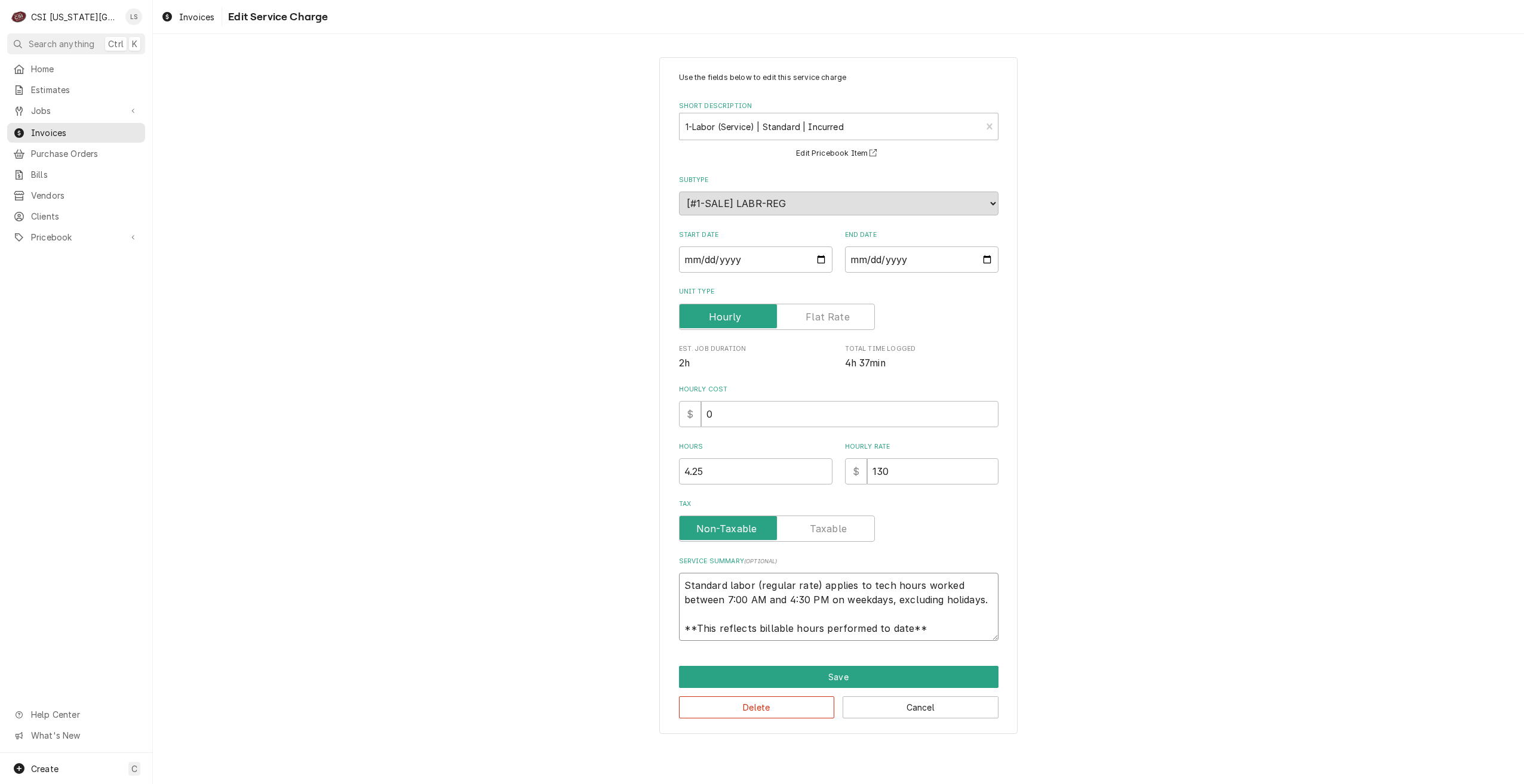
drag, startPoint x: 956, startPoint y: 624, endPoint x: 686, endPoint y: 576, distance: 274.2
click at [686, 576] on textarea "Standard labor (regular rate) applies to tech hours worked between 7:00 AM and …" at bounding box center [839, 606] width 319 height 68
type textarea "x"
type textarea "R"
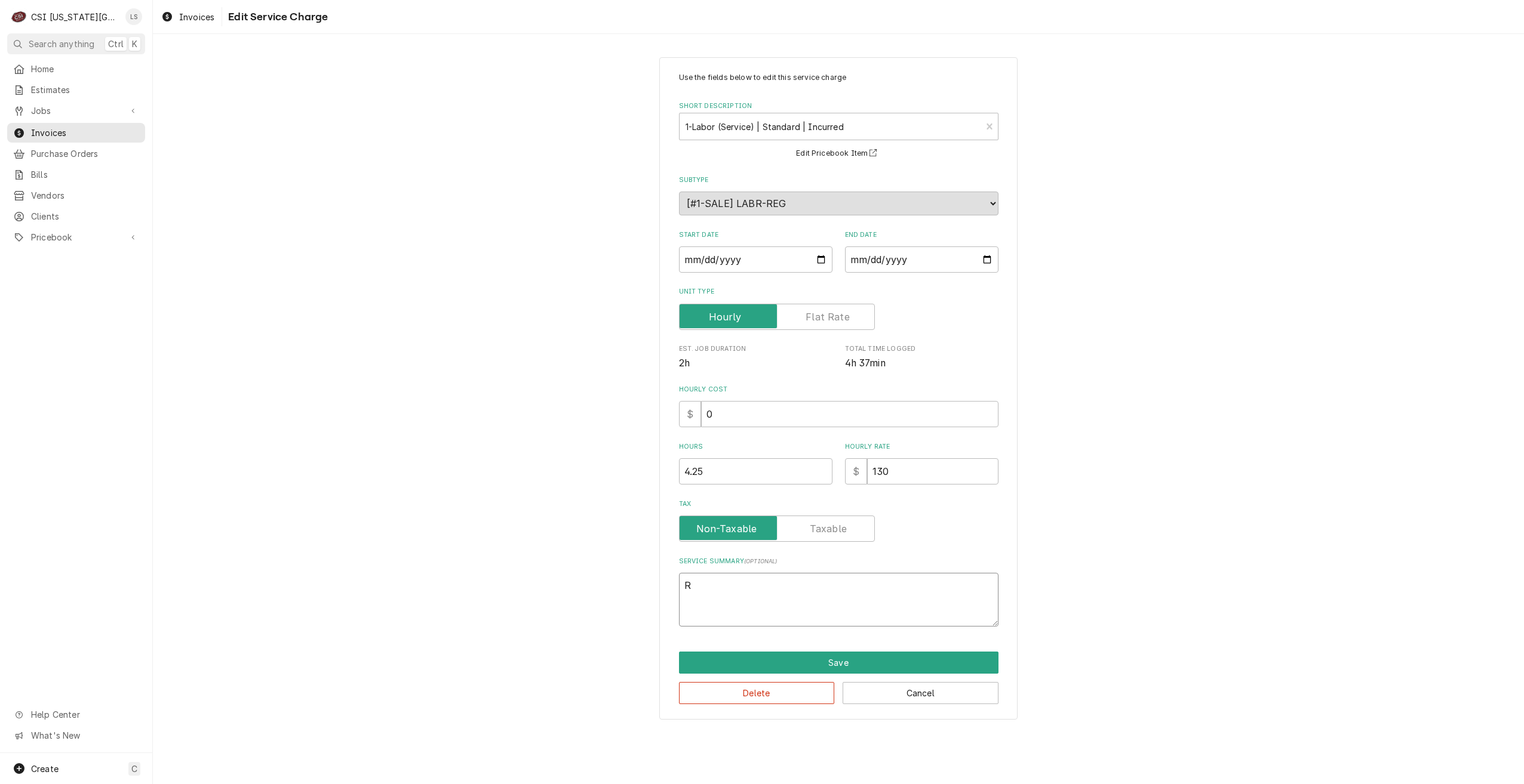
type textarea "x"
type textarea "Re"
type textarea "x"
type textarea "Rea"
type textarea "x"
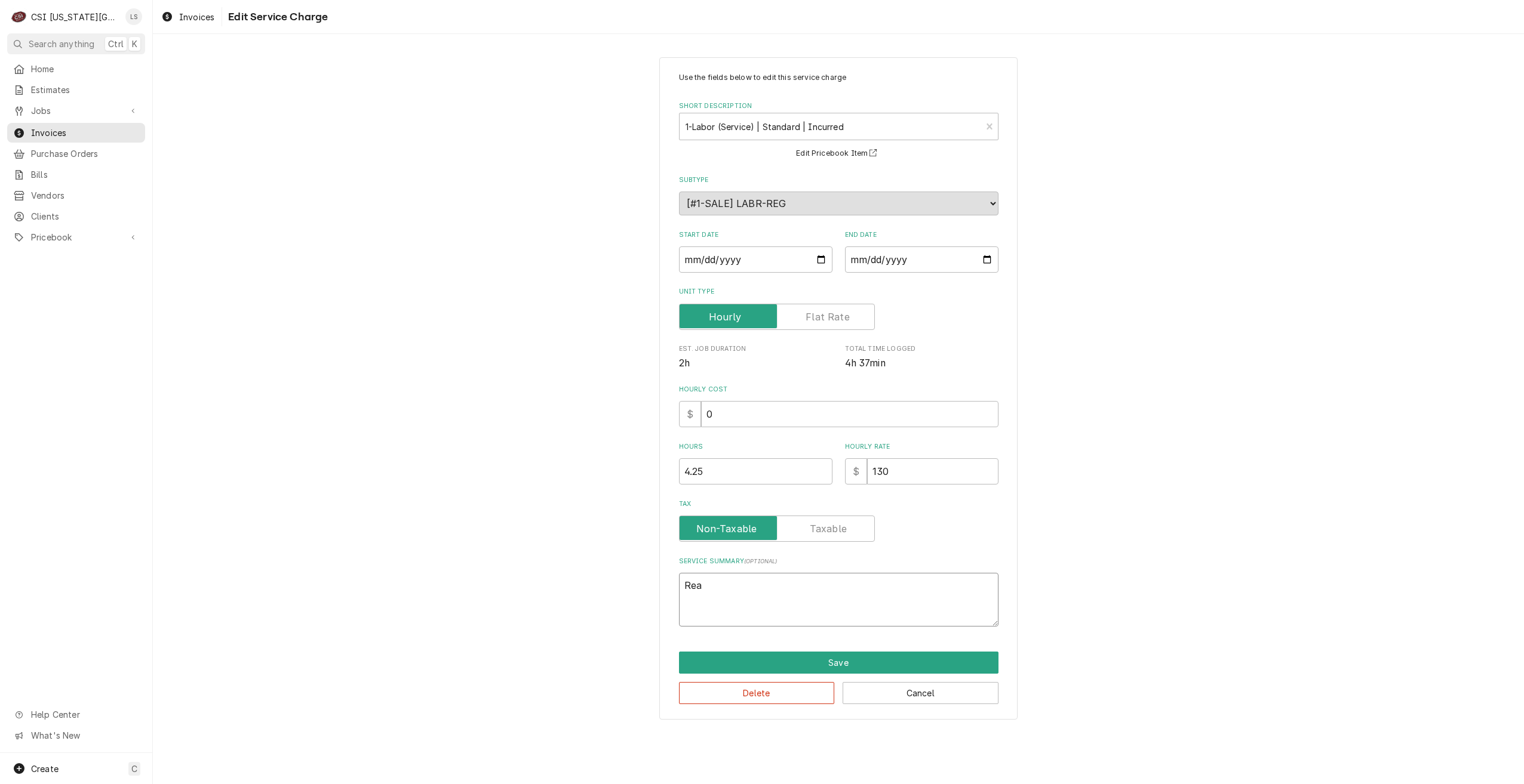
type textarea "Reac"
type textarea "x"
type textarea "Reach"
type textarea "x"
type textarea "Reach"
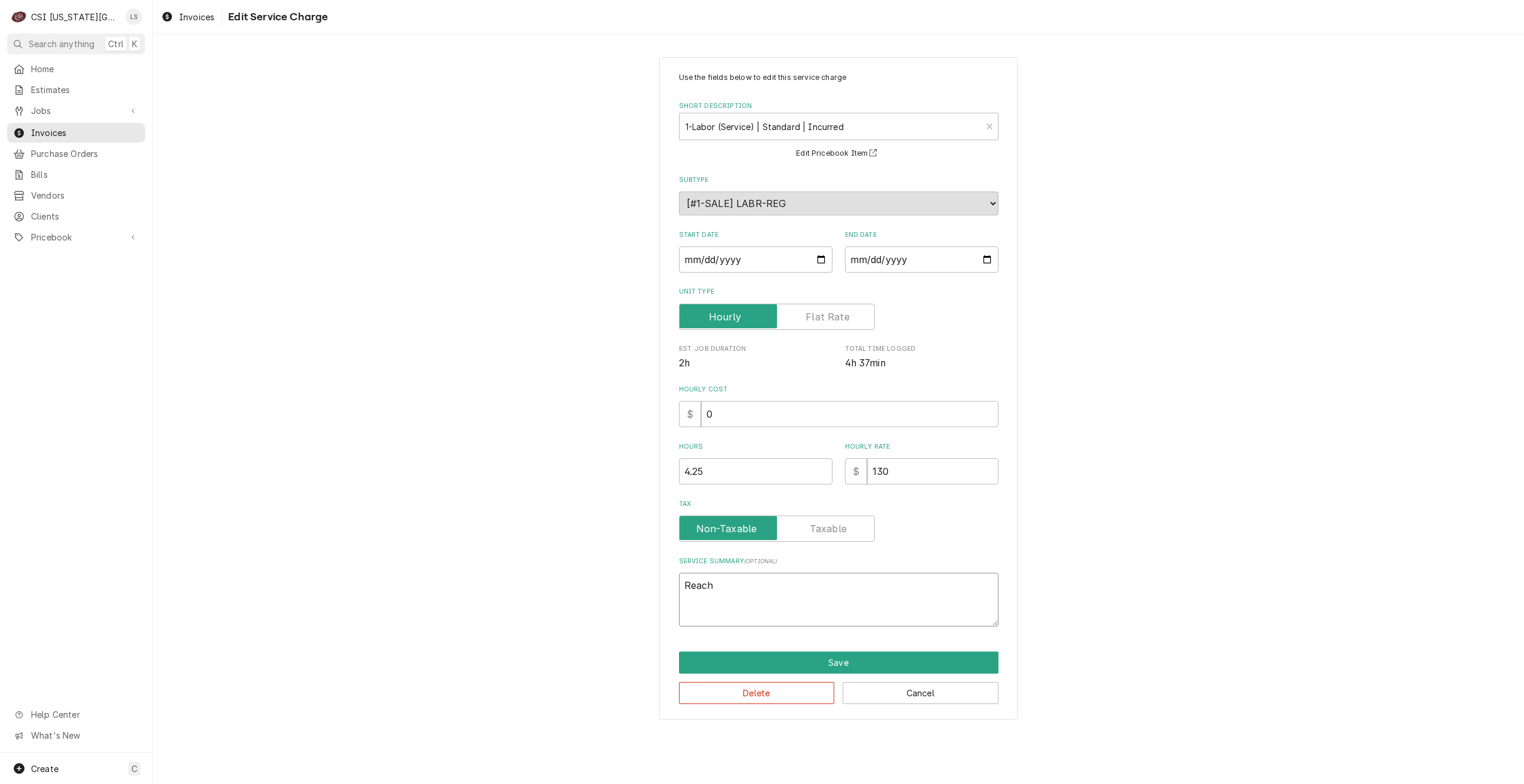
type textarea "x"
type textarea "Reach i"
type textarea "x"
type textarea "Reach in"
type textarea "x"
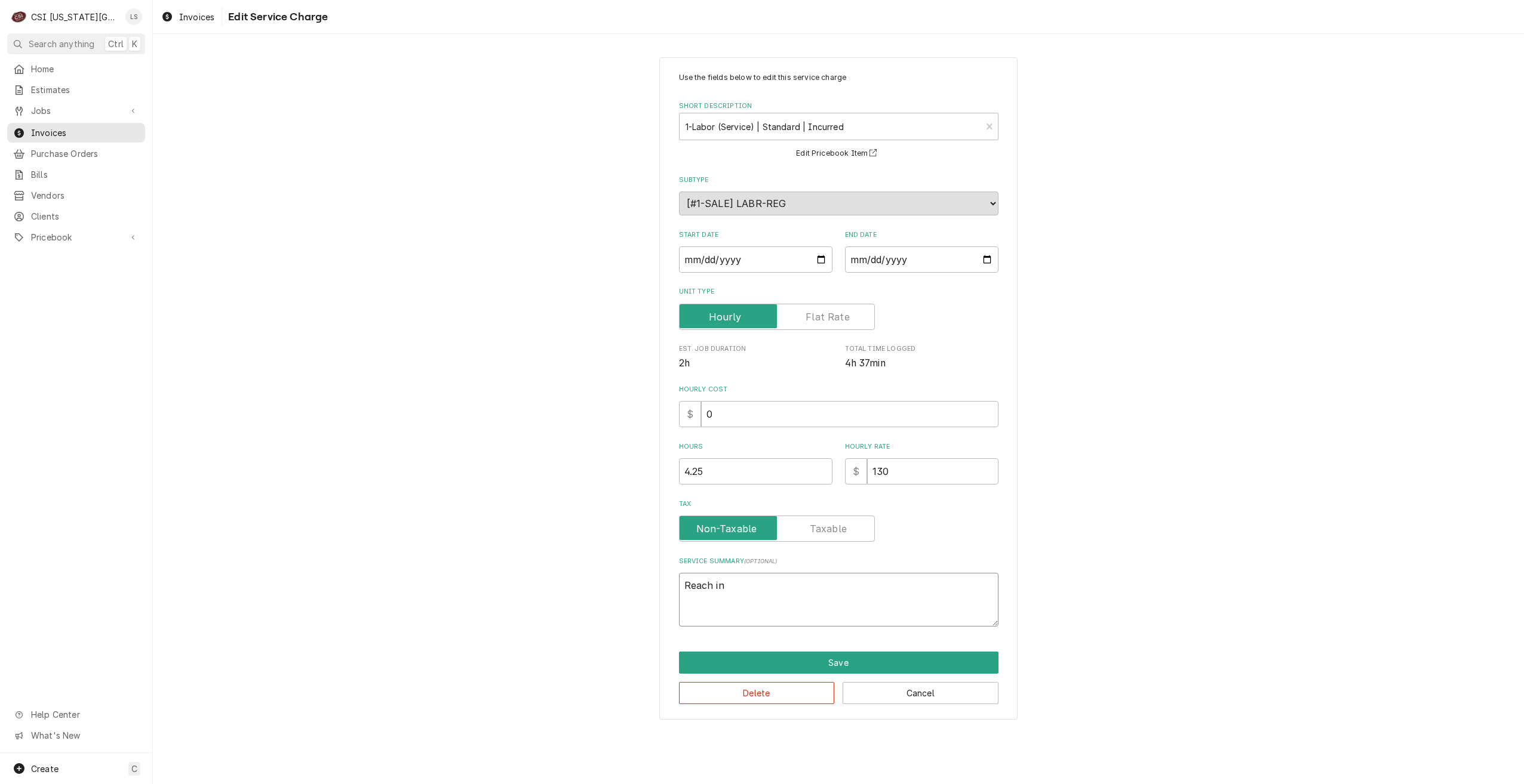
type textarea "Reach in"
type textarea "x"
type textarea "Reach in f"
type textarea "x"
type textarea "Reach in fr"
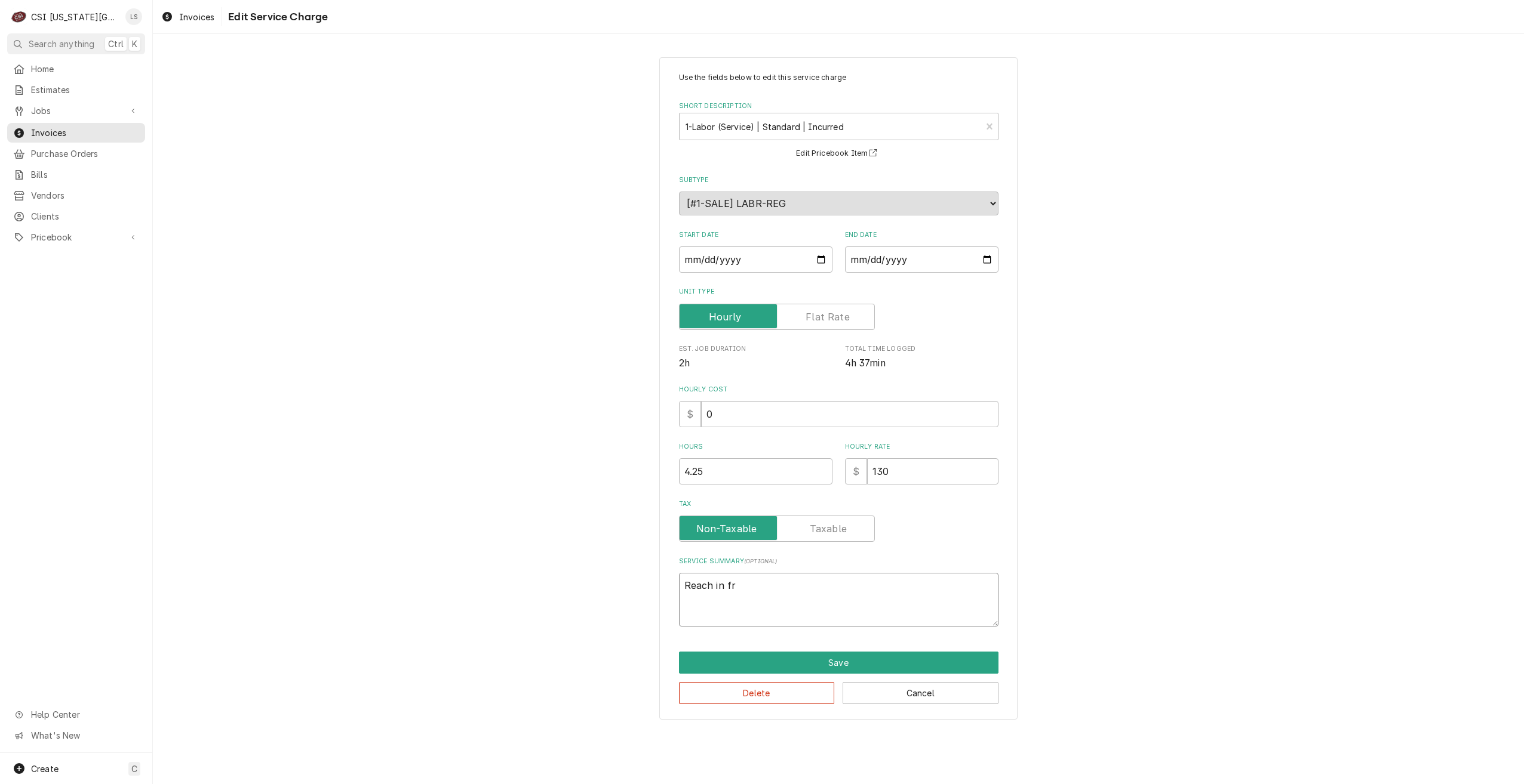
type textarea "x"
type textarea "Reach in fre"
type textarea "x"
type textarea "Reach in free"
type textarea "x"
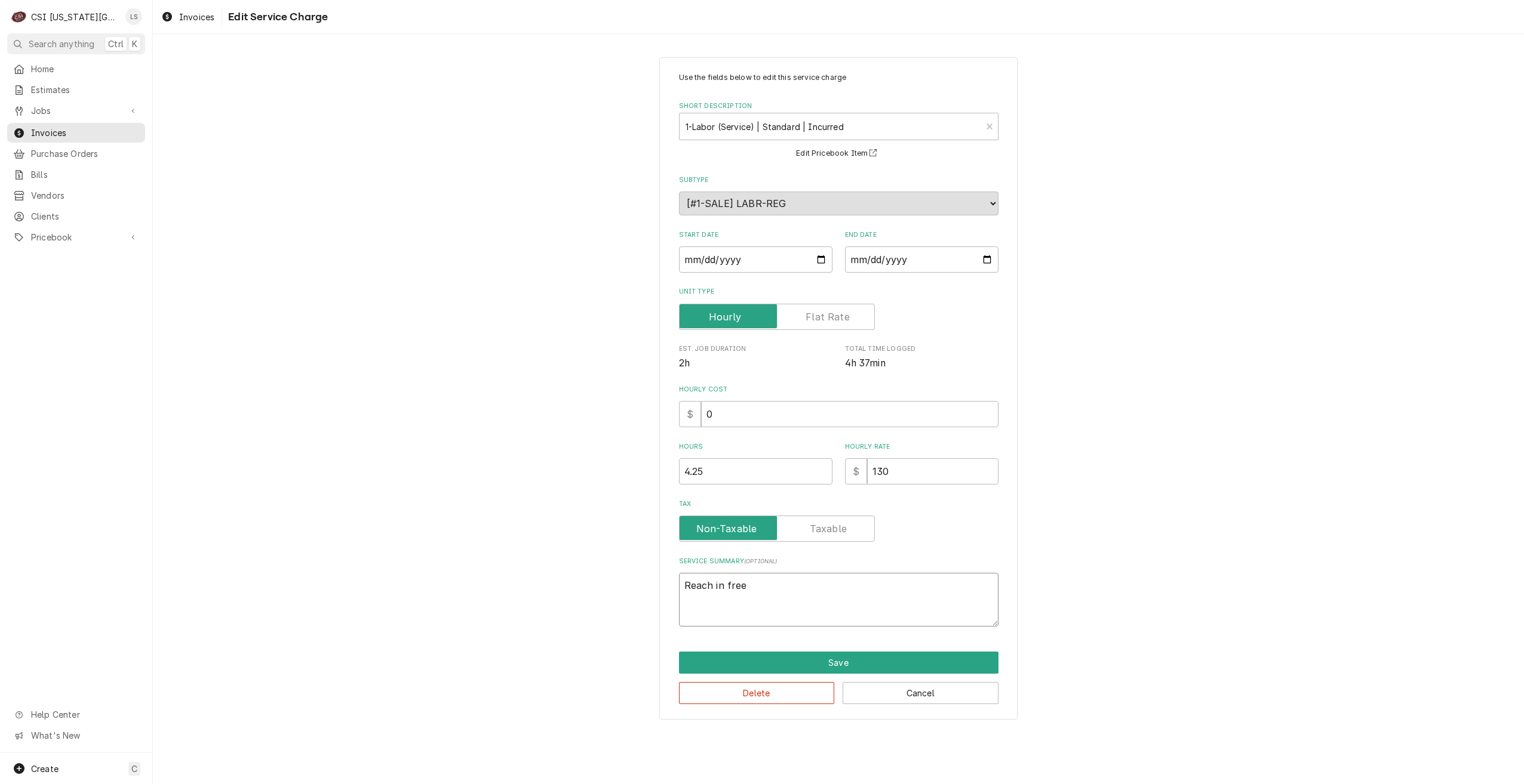
type textarea "Reach in freez"
type textarea "x"
type textarea "Reach in freeze"
type textarea "x"
type textarea "Reach in freezer"
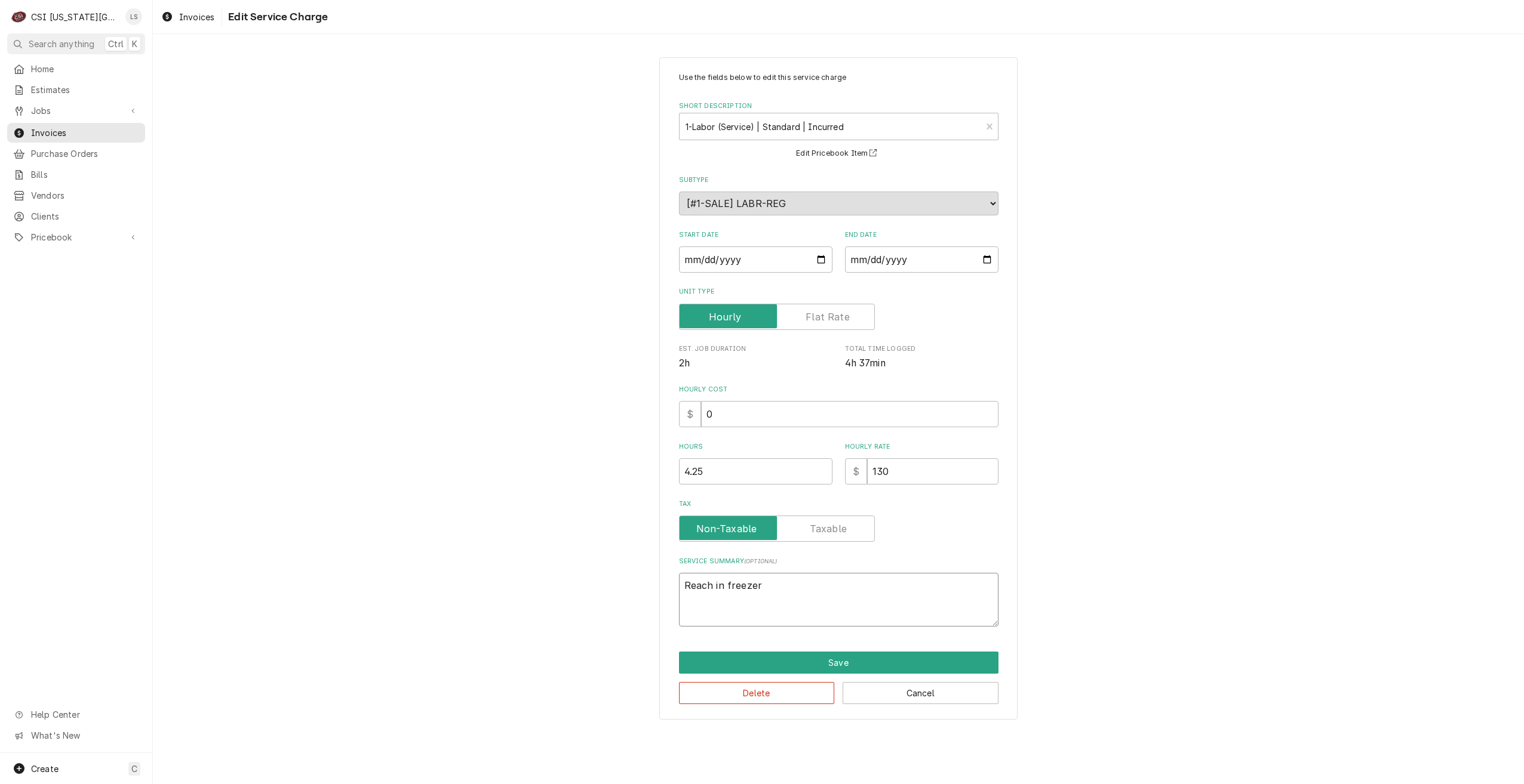
type textarea "x"
type textarea "Reach in freezer"
type textarea "x"
type textarea "Reach in freezer i"
type textarea "x"
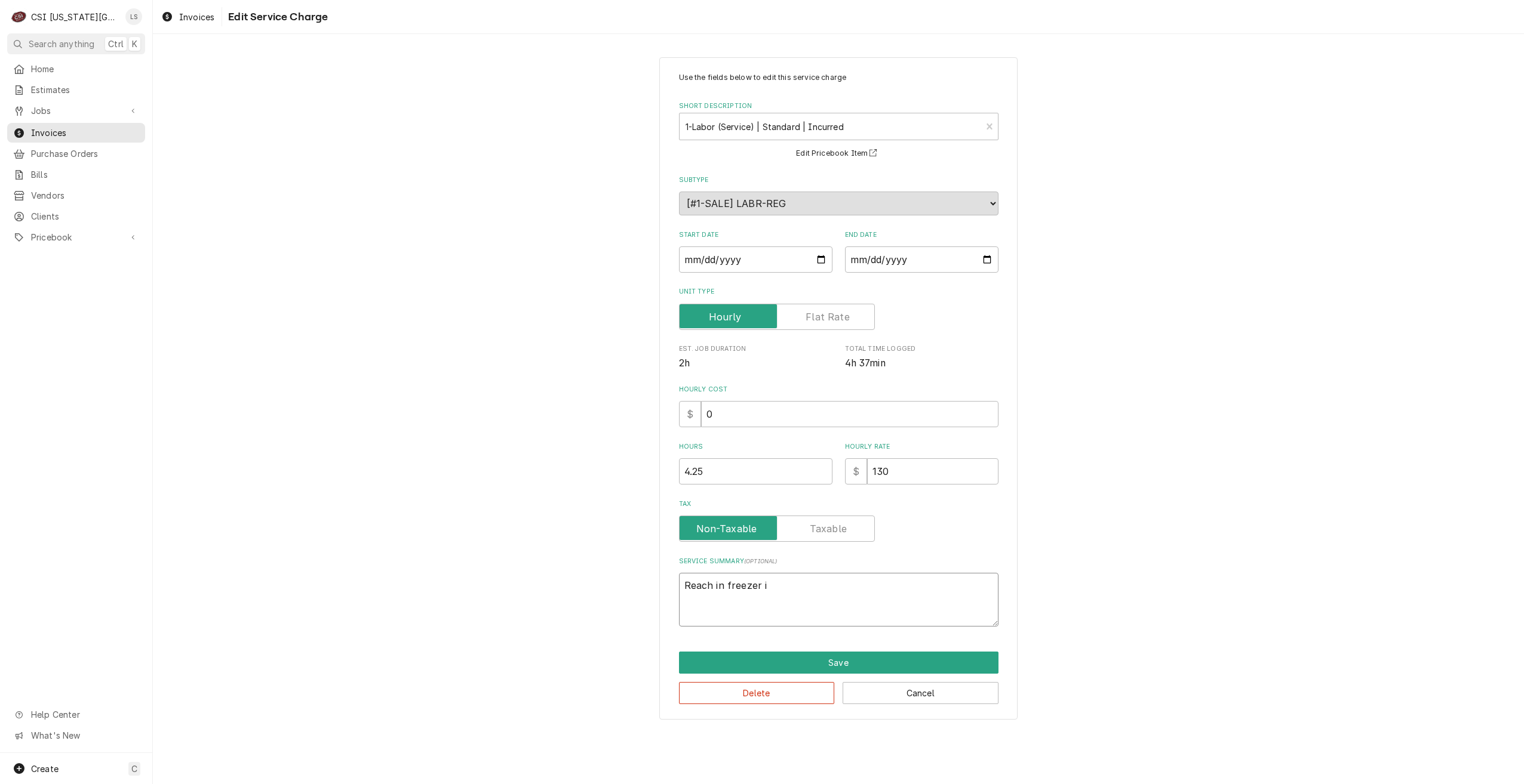
type textarea "Reach in freezer is"
type textarea "x"
type textarea "Reach in freezer is"
type textarea "x"
type textarea "Reach in freezer is m"
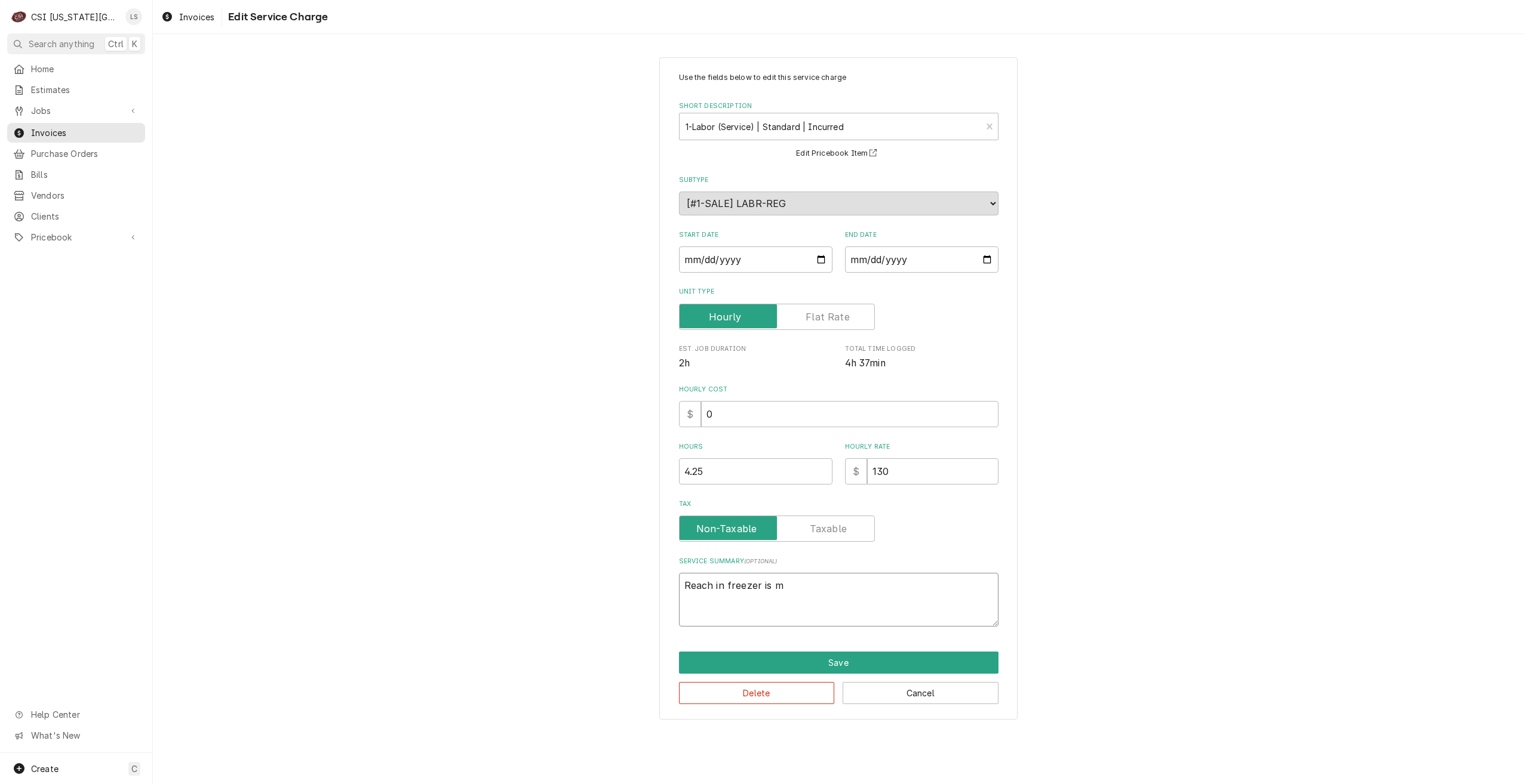
type textarea "x"
type textarea "Reach in freezer is ma"
type textarea "x"
type textarea "Reach in freezer is mak"
type textarea "x"
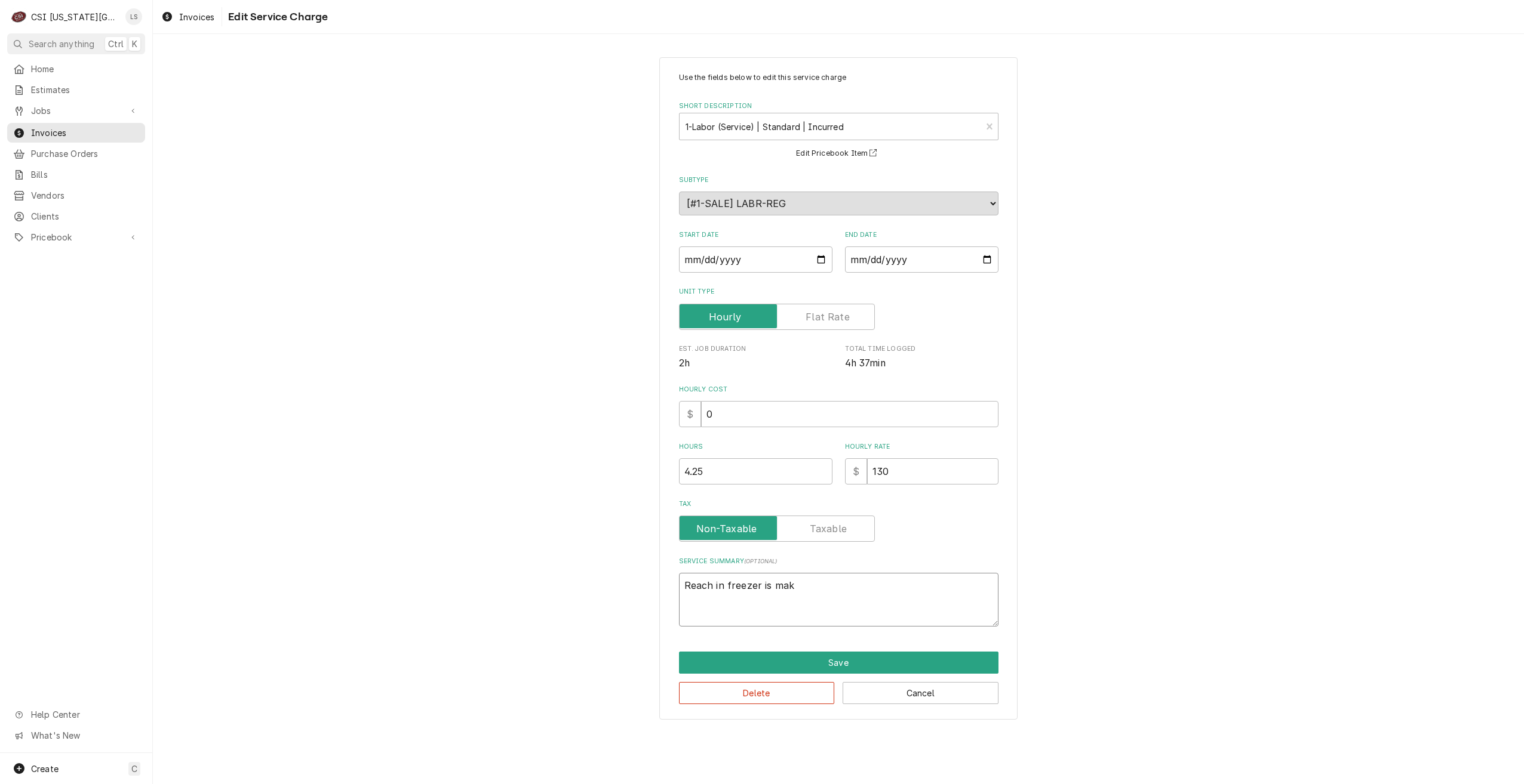
type textarea "Reach in freezer is maki"
type textarea "x"
type textarea "Reach in freezer is makin"
type textarea "x"
type textarea "Reach in freezer is making"
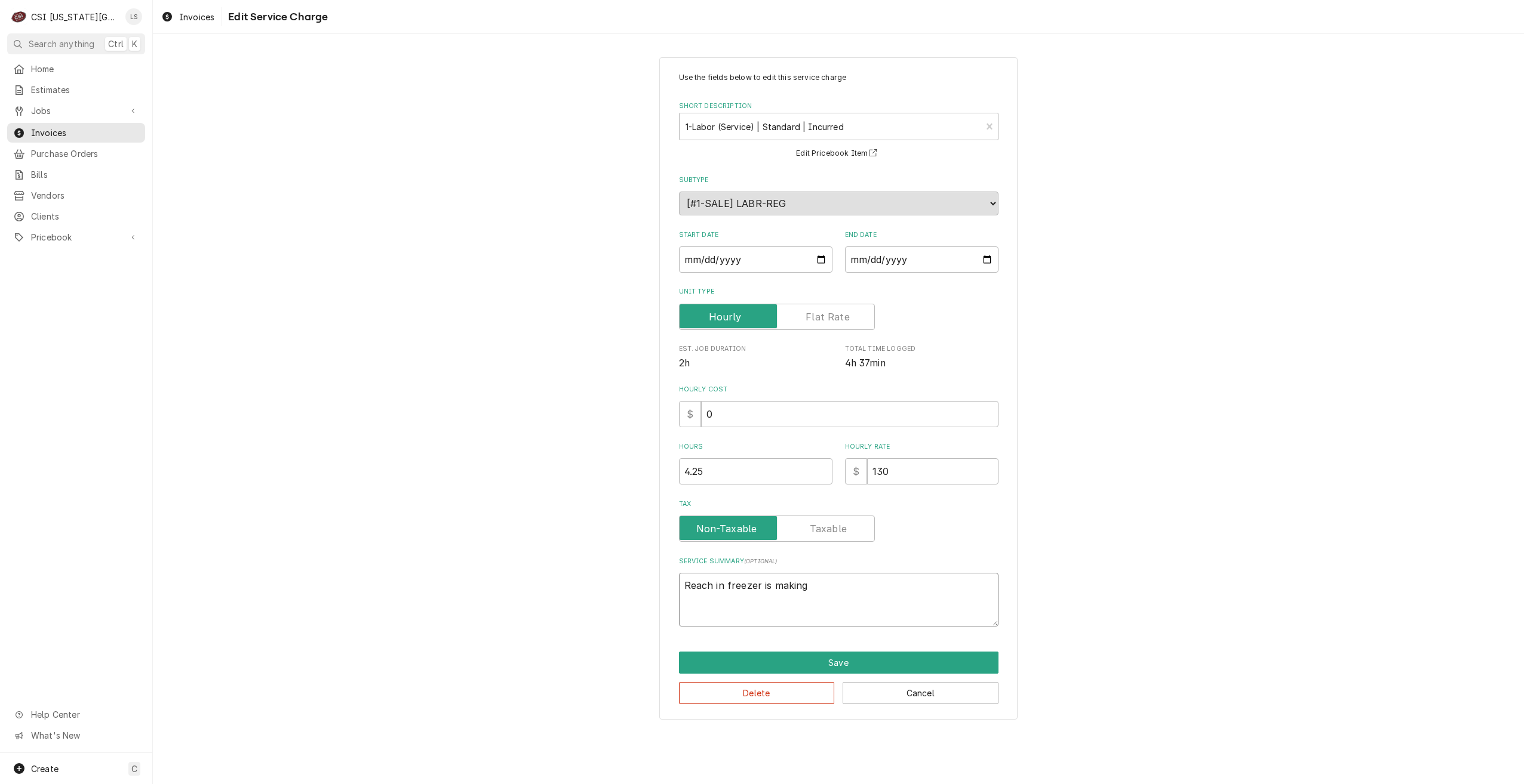
type textarea "x"
type textarea "Reach in freezer is making"
type textarea "x"
type textarea "Reach in freezer is making a"
type textarea "x"
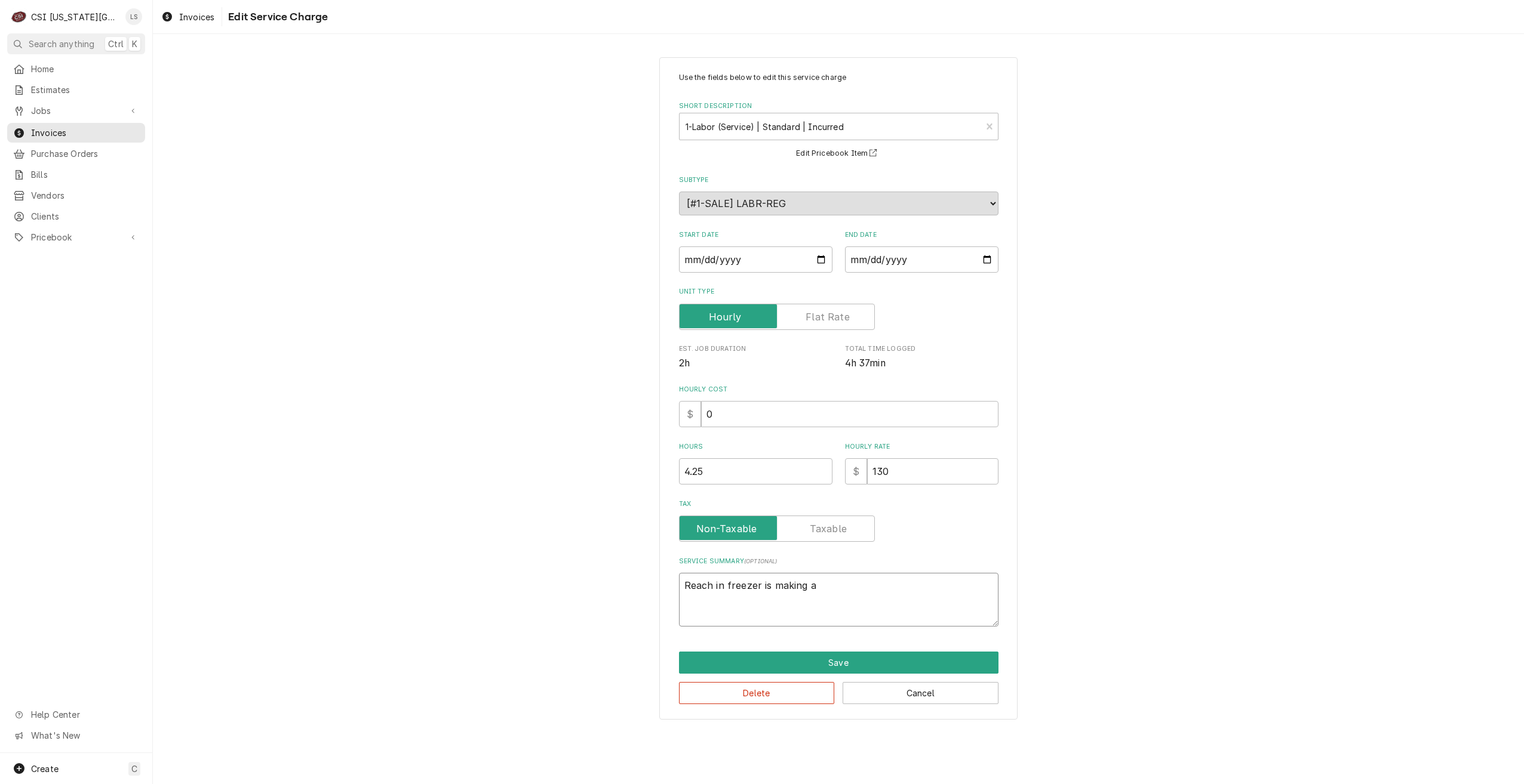
type textarea "Reach in freezer is making a"
type textarea "x"
type textarea "Reach in freezer is making a l"
type textarea "x"
type textarea "Reach in freezer is making a lo"
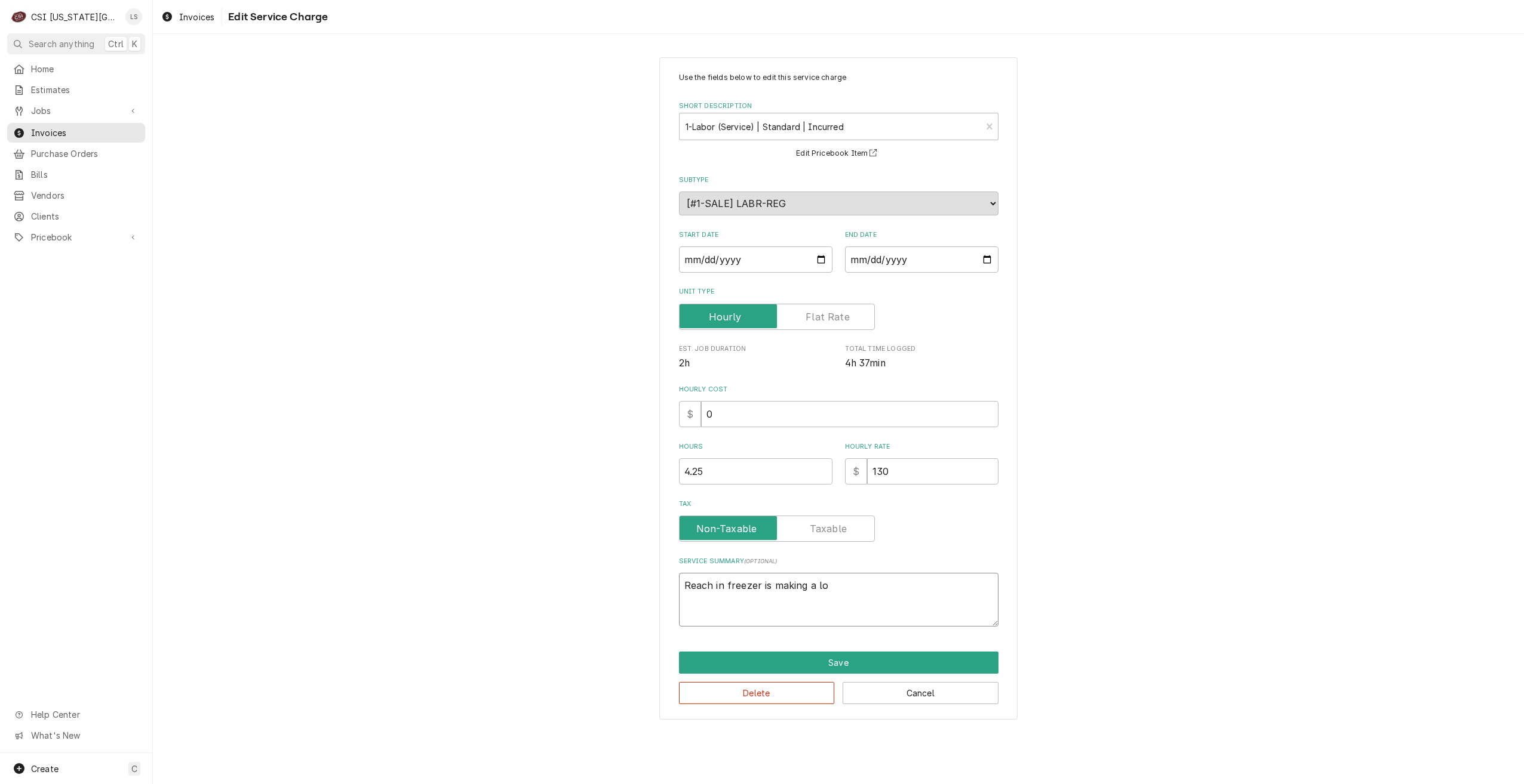
type textarea "x"
type textarea "Reach in freezer is making a lou"
type textarea "x"
type textarea "Reach in freezer is making a loud"
type textarea "x"
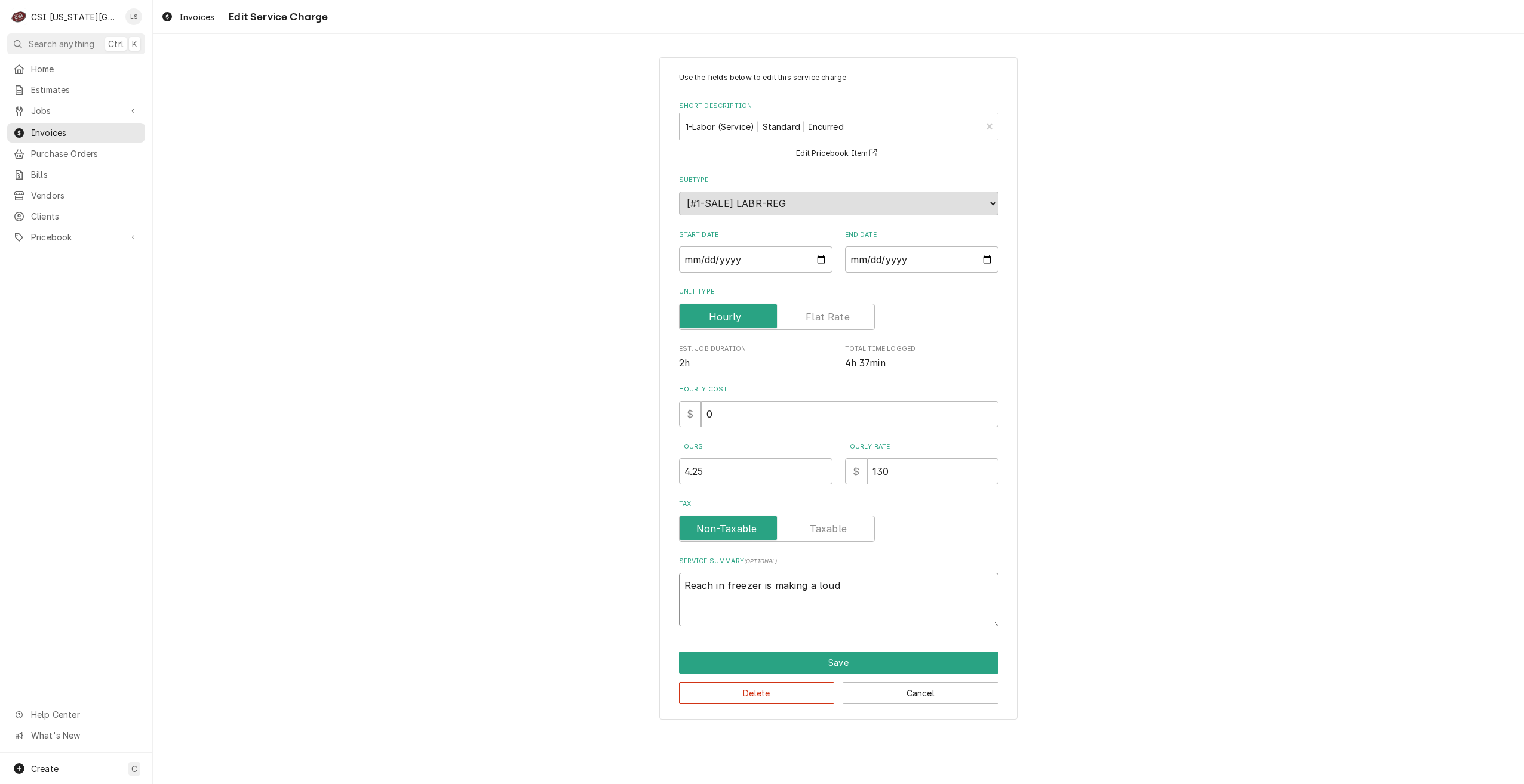
type textarea "Reach in freezer is making a loud"
type textarea "x"
type textarea "Reach in freezer is making a loud n"
type textarea "x"
type textarea "Reach in freezer is making a loud no"
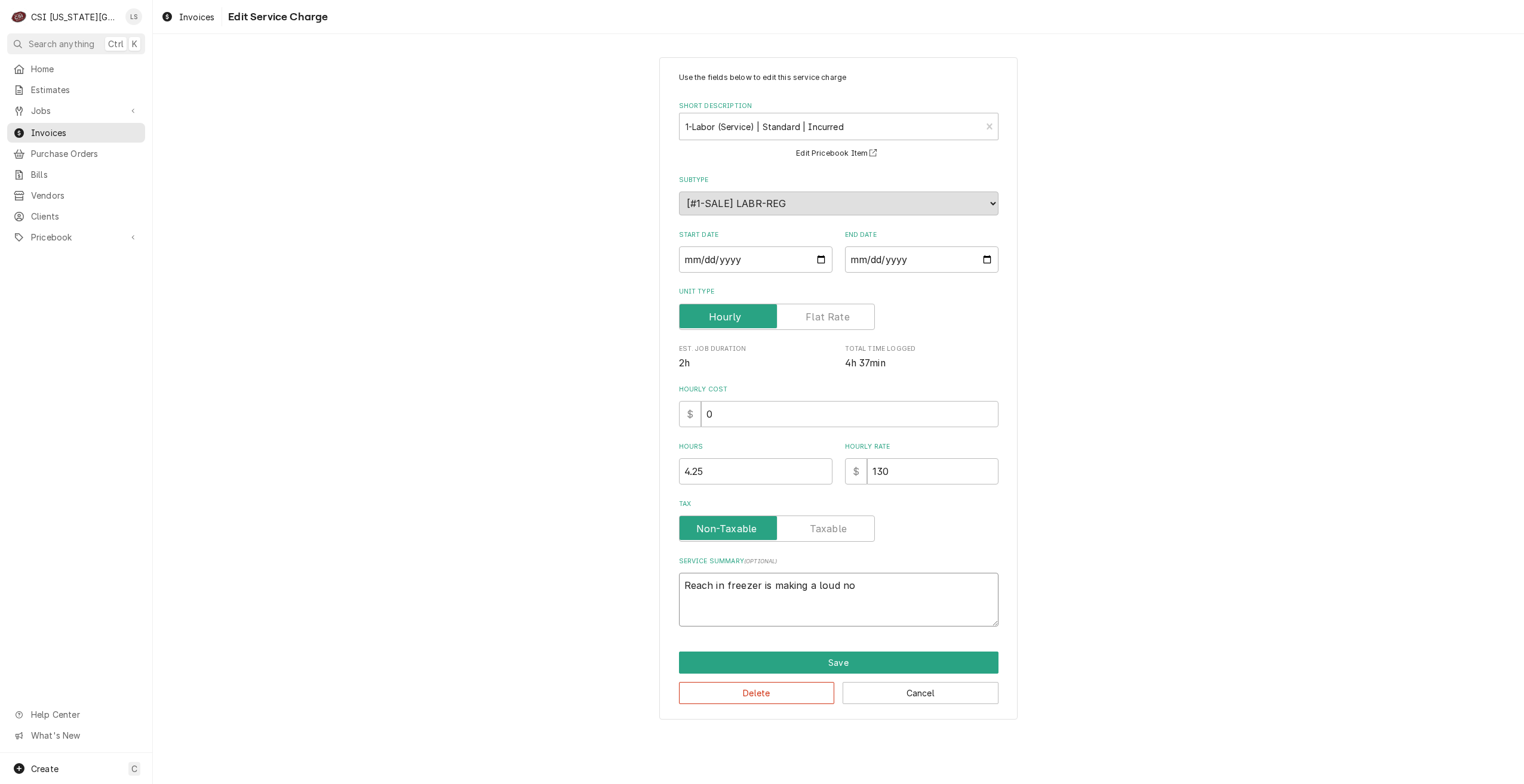
type textarea "x"
type textarea "Reach in freezer is making a loud not"
type textarea "x"
type textarea "Reach in freezer is making a loud note"
type textarea "x"
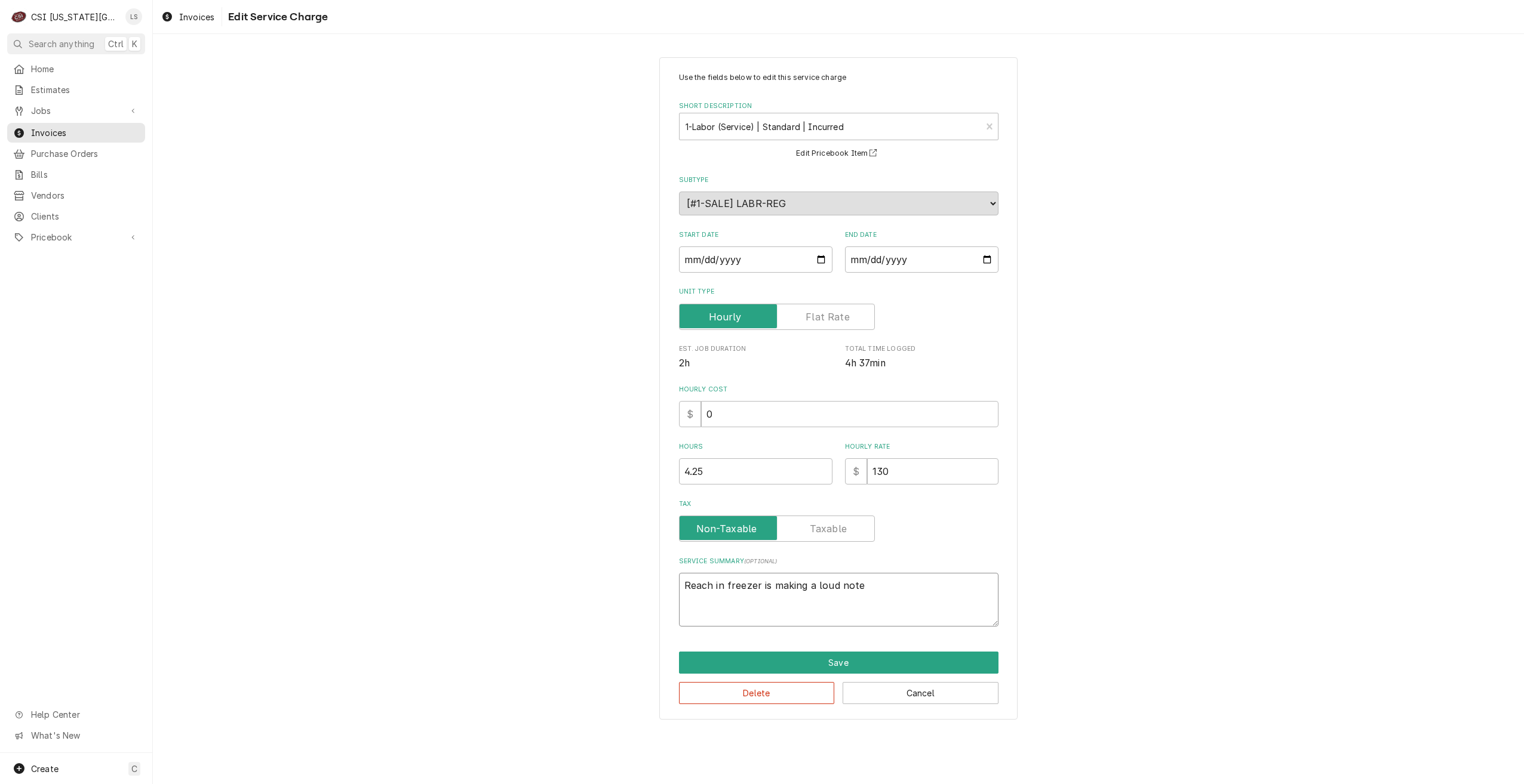
type textarea "Reach in freezer is making a loud not"
type textarea "x"
type textarea "Reach in freezer is making a loud no"
type textarea "x"
type textarea "Reach in freezer is making a loud noi"
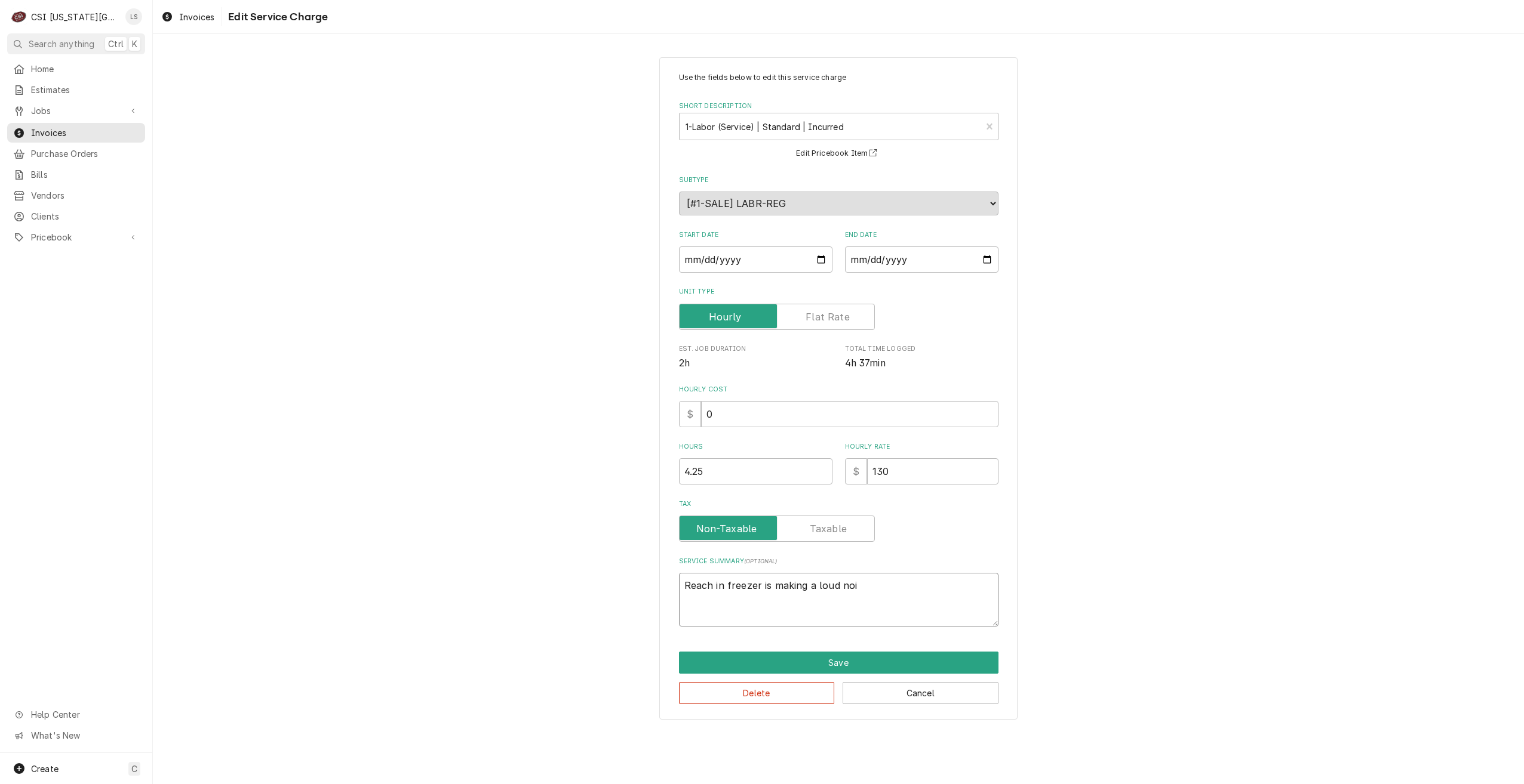
type textarea "x"
type textarea "Reach in freezer is making a loud nois"
type textarea "x"
type textarea "Reach in freezer is making a loud noise"
type textarea "x"
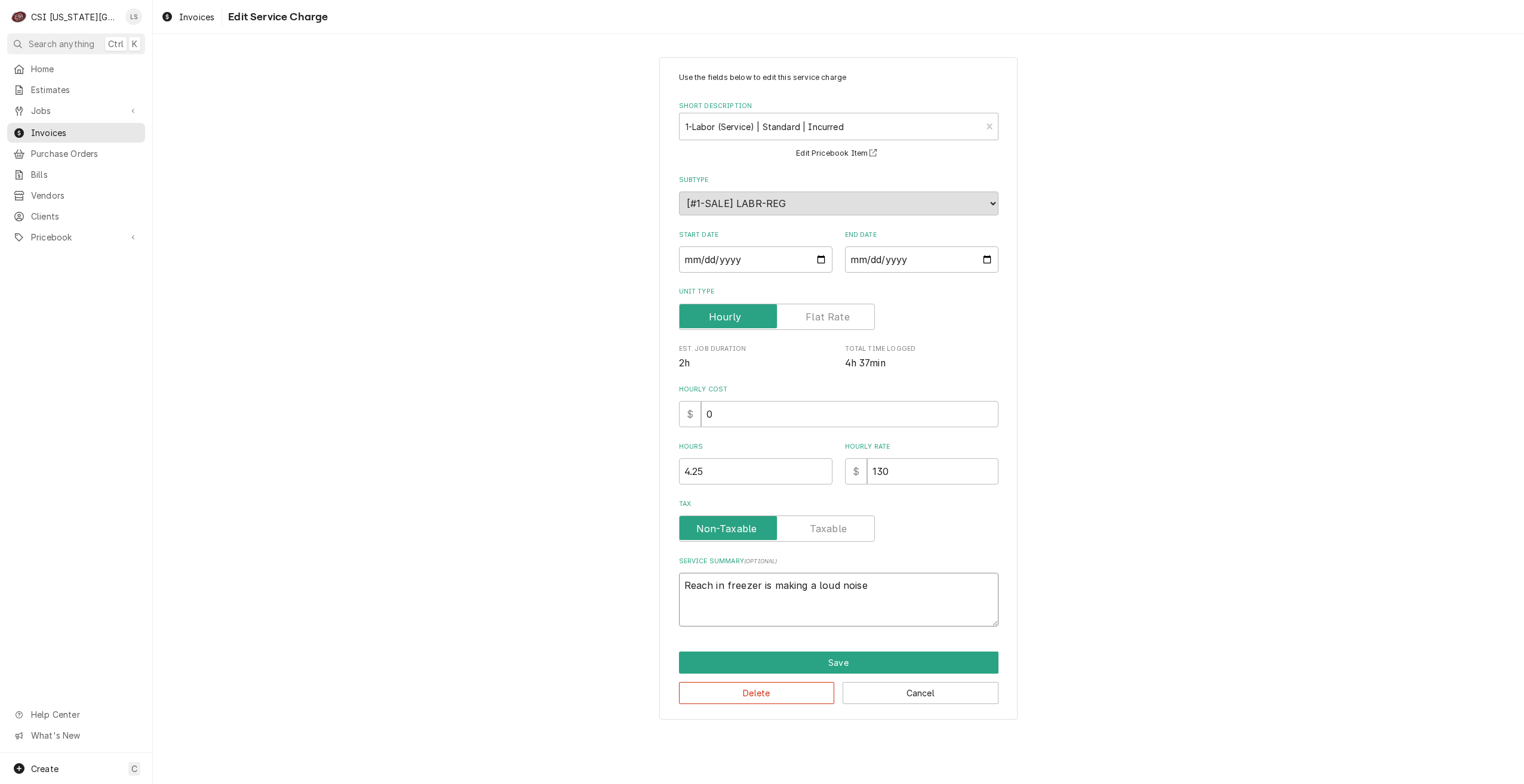
type textarea "Reach in freezer is making a loud noise:"
type textarea "x"
type textarea "Reach in freezer is making a loud noise:"
type textarea "x"
type textarea "Reach in freezer is making a loud noise: C"
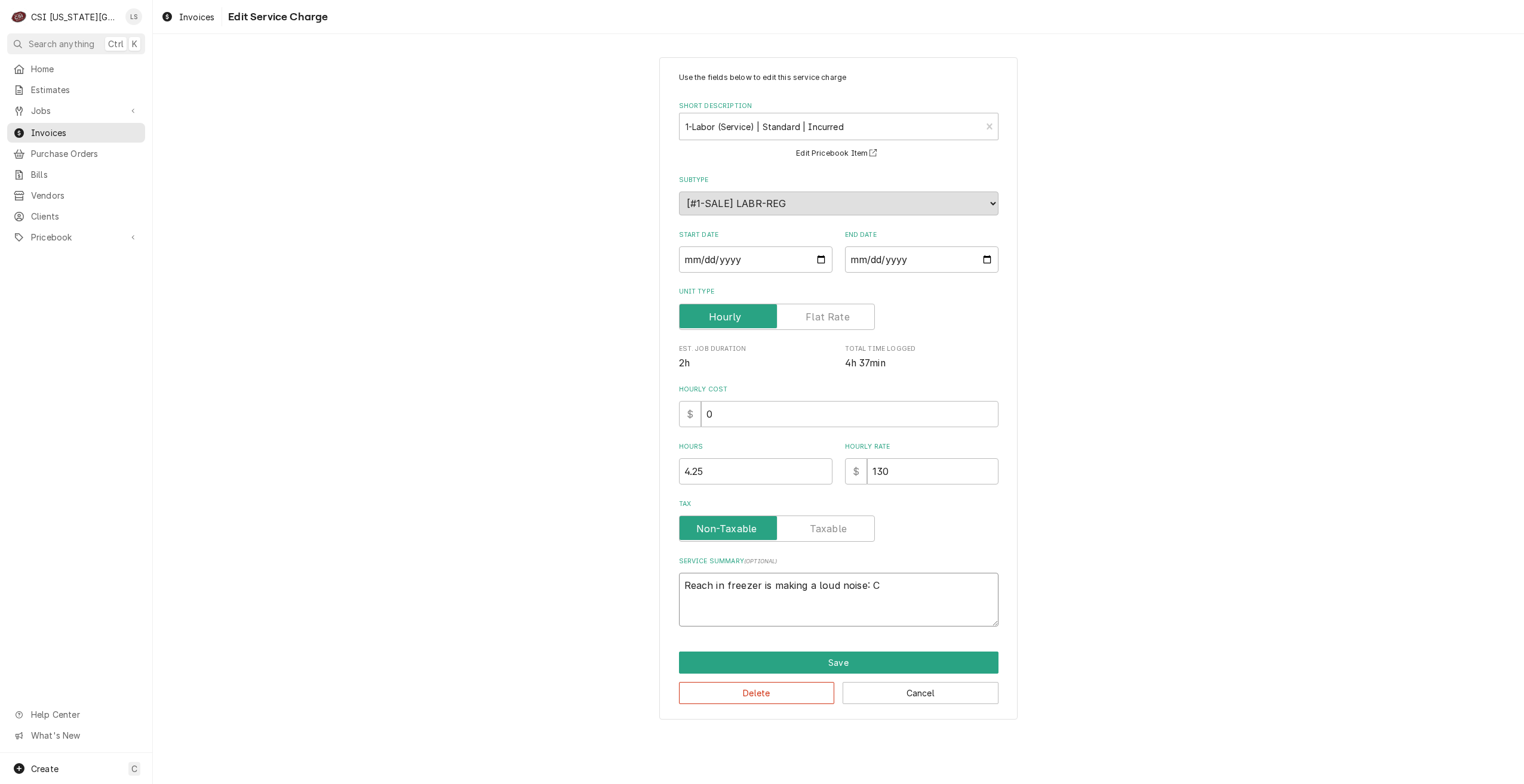
type textarea "x"
type textarea "Reach in freezer is making a loud noise: Ch"
type textarea "x"
type textarea "Reach in freezer is making a loud noise: Che"
type textarea "x"
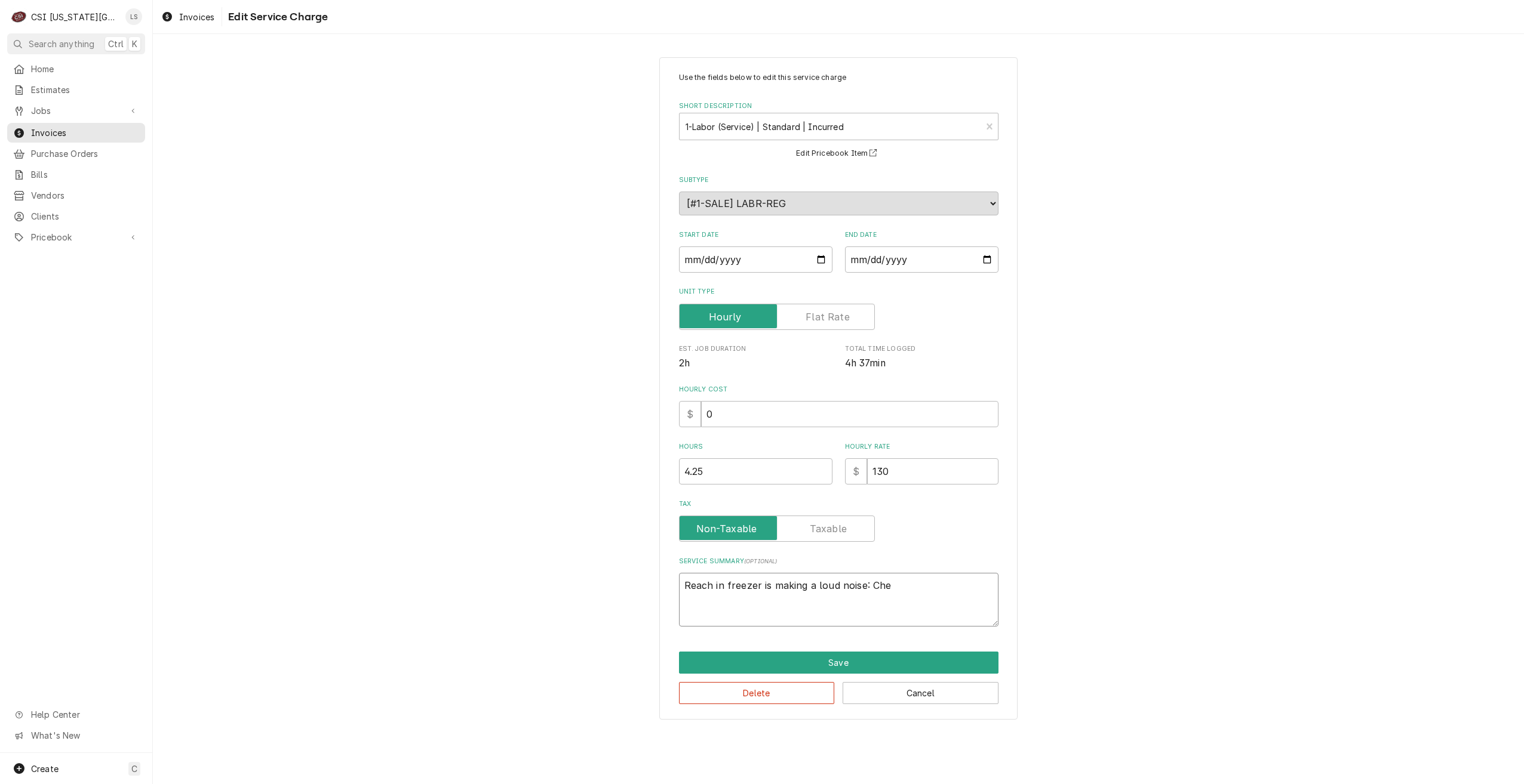
type textarea "Reach in freezer is making a loud noise: Chec"
type textarea "x"
type textarea "Reach in freezer is making a loud noise: Check"
type textarea "x"
type textarea "Reach in freezer is making a loud noise: Checke"
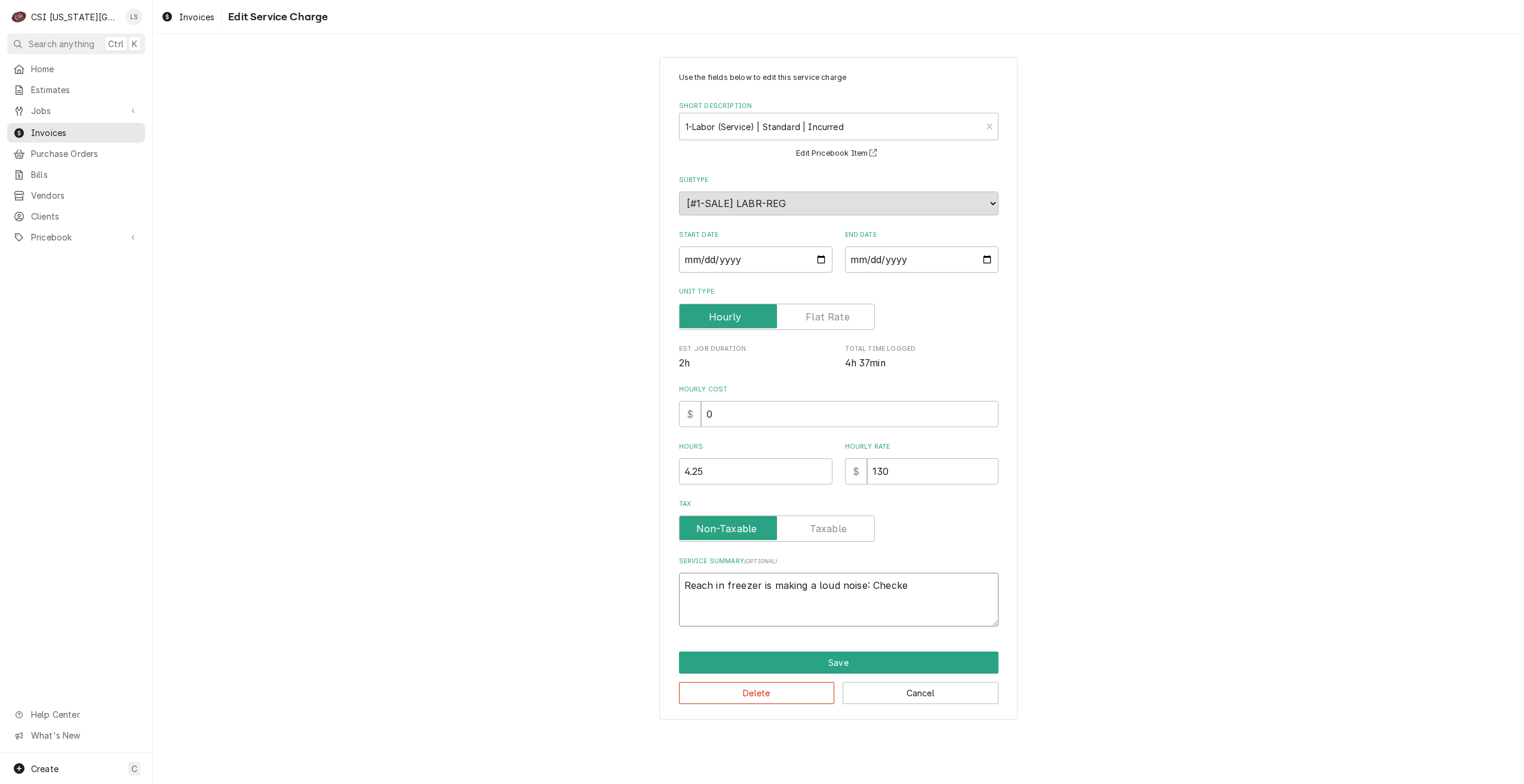
type textarea "x"
type textarea "Reach in freezer is making a loud noise: Checked"
type textarea "x"
type textarea "Reach in freezer is making a loud noise: Checked"
type textarea "x"
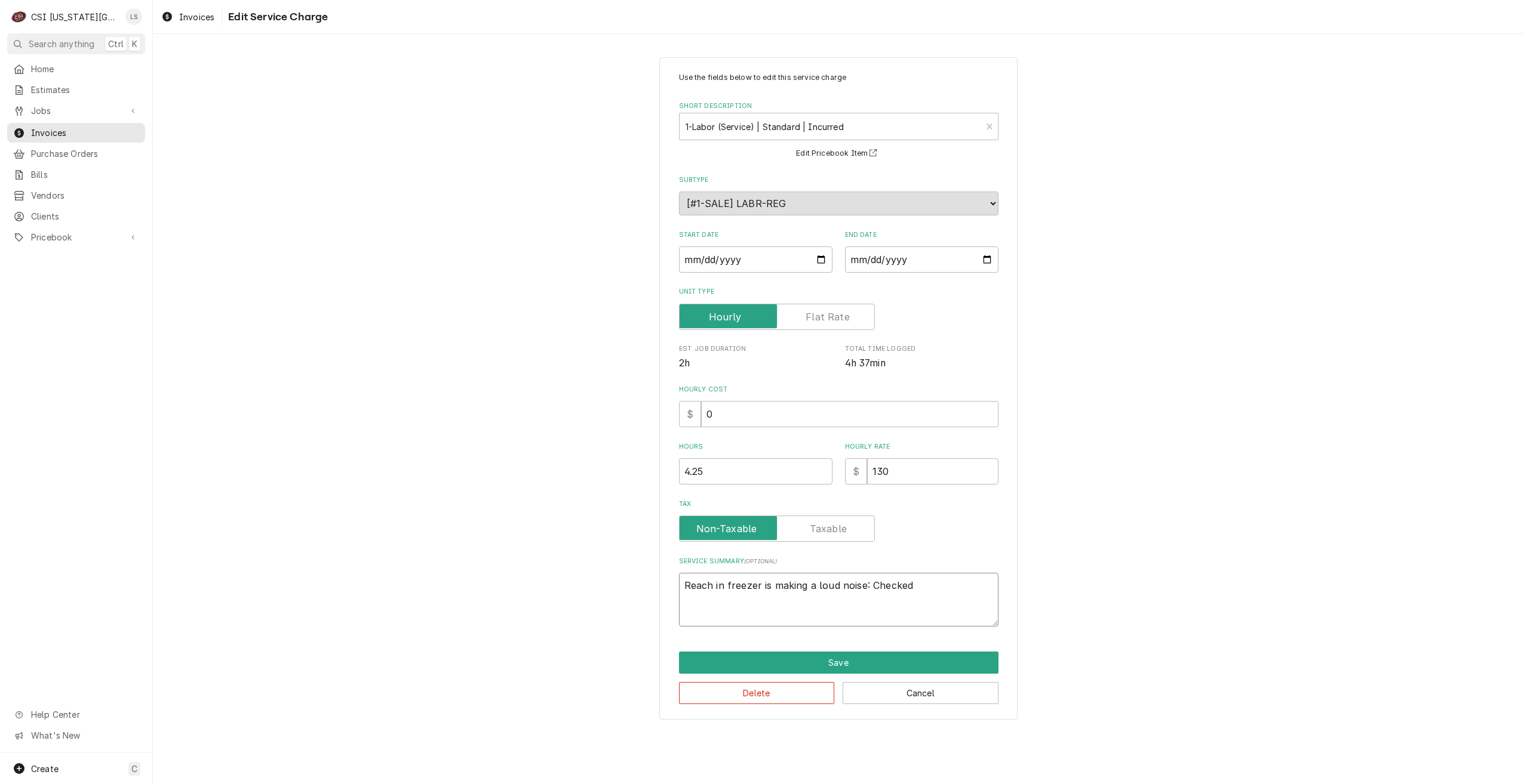
type textarea "Reach in freezer is making a loud noise: Checked v"
type textarea "x"
type textarea "Reach in freezer is making a loud noise: Checked"
type textarea "x"
type textarea "Reach in freezer is making a loud noise: Checked o"
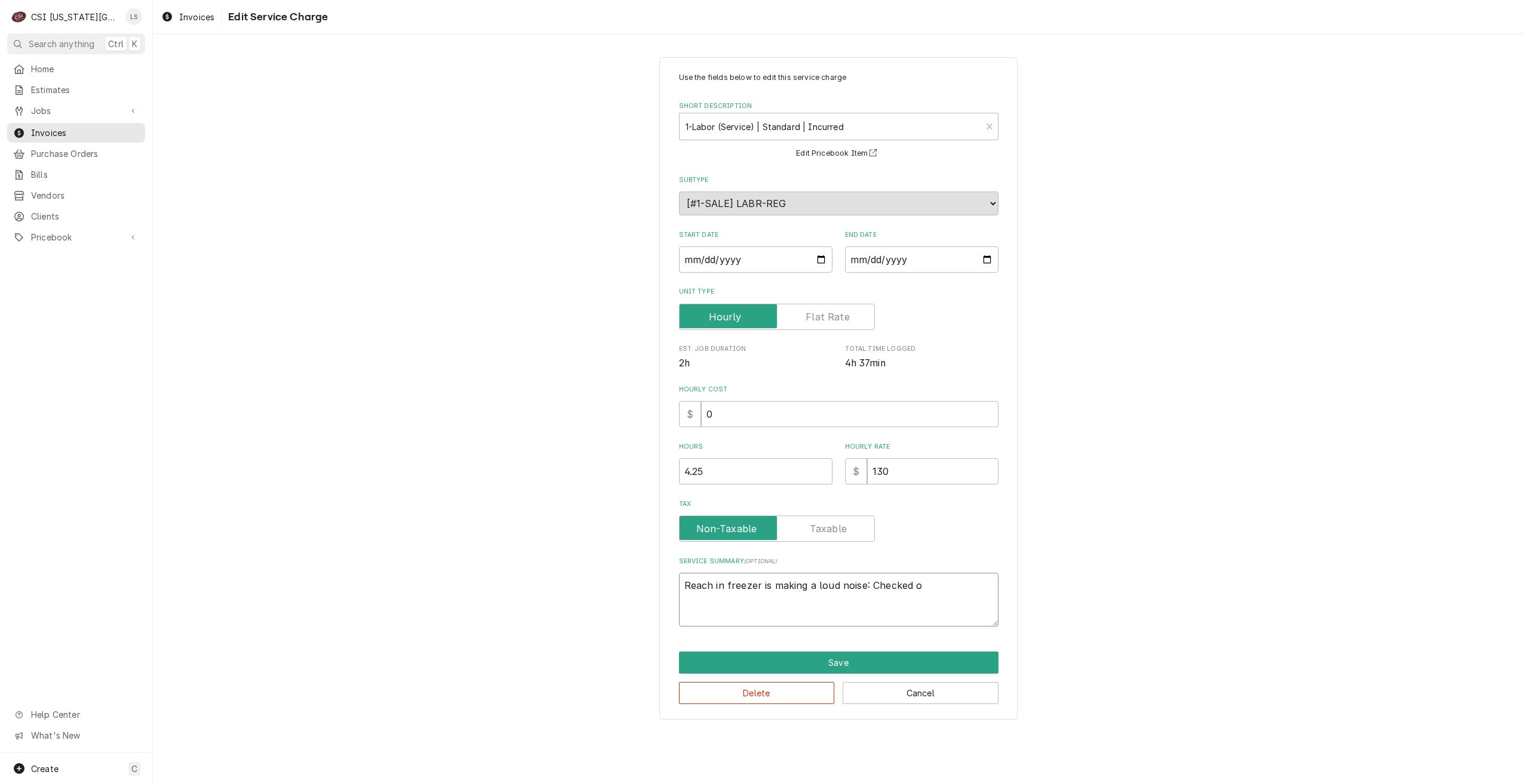
type textarea "x"
type textarea "Reach in freezer is making a loud noise: Checked ov"
type textarea "x"
type textarea "Reach in freezer is making a loud noise: Checked ove"
type textarea "x"
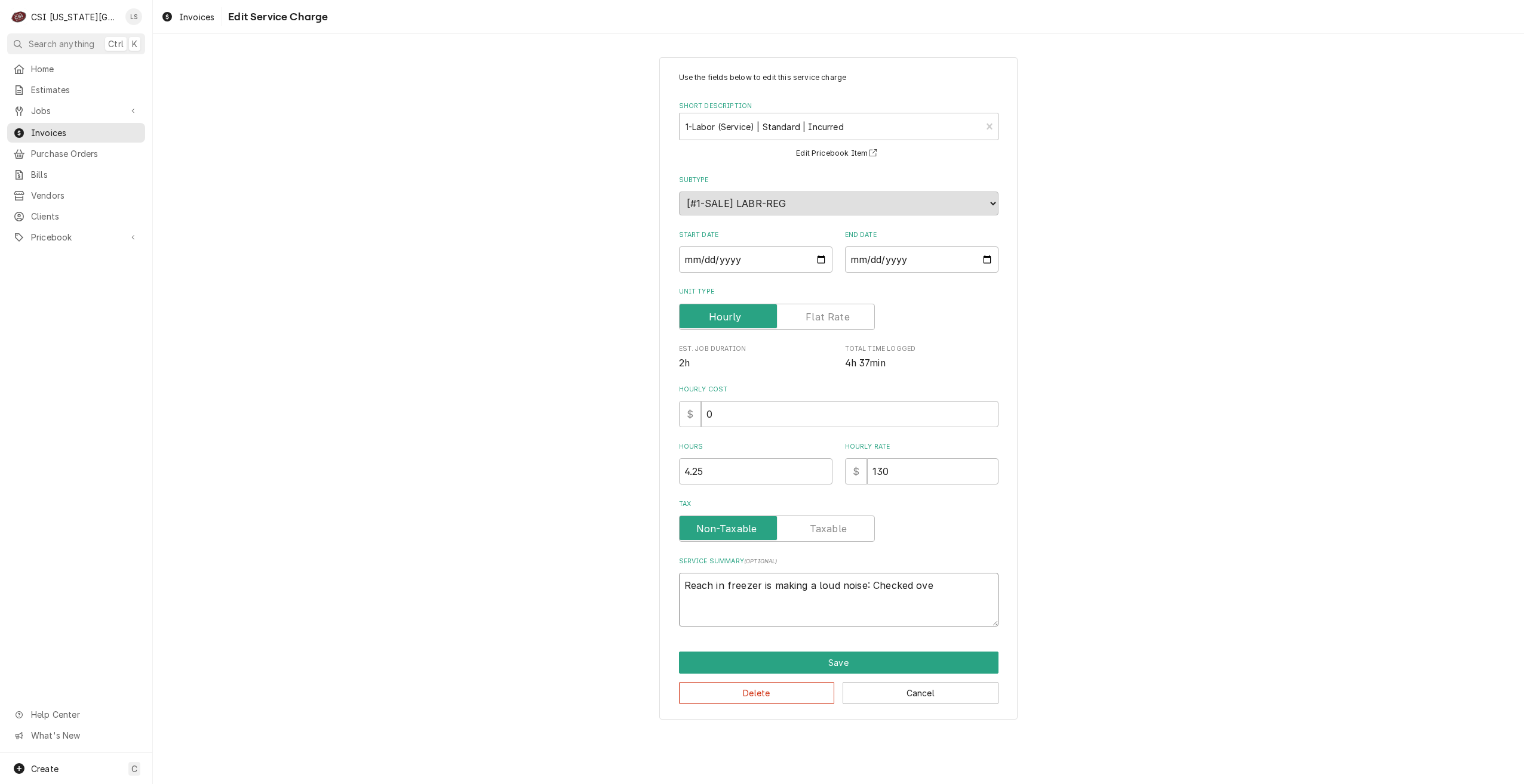
type textarea "Reach in freezer is making a loud noise: Checked over"
type textarea "x"
type textarea "Reach in freezer is making a loud noise: Checked over"
type textarea "x"
type textarea "Reach in freezer is making a loud noise: Checked over f"
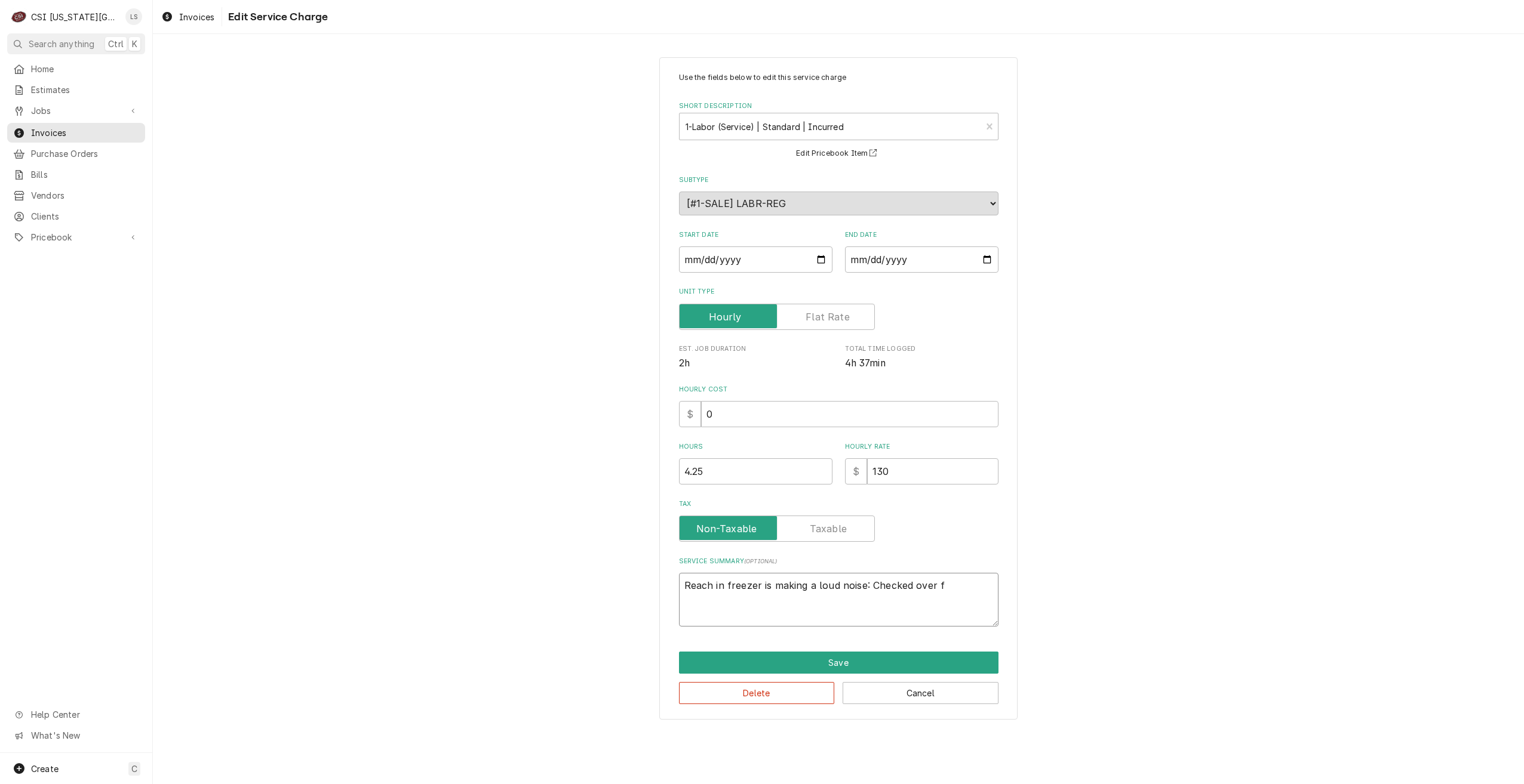
type textarea "x"
type textarea "Reach in freezer is making a loud noise: Checked over fu"
type textarea "x"
type textarea "Reach in freezer is making a loud noise: Checked over fun"
type textarea "x"
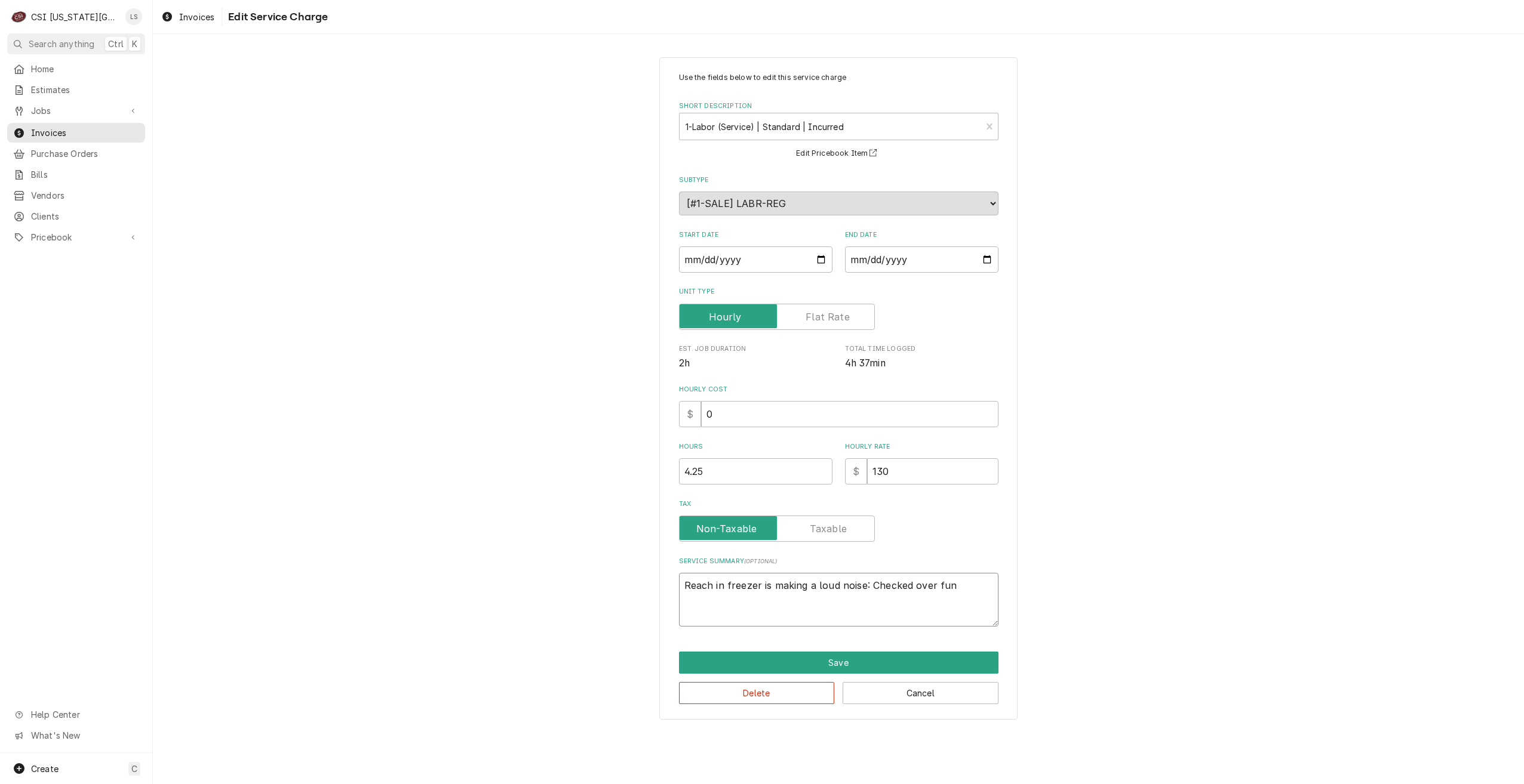
type textarea "Reach in freezer is making a loud noise: Checked over func"
type textarea "x"
type textarea "Reach in freezer is making a loud noise: Checked over funct"
type textarea "x"
type textarea "Reach in freezer is making a loud noise: Checked over functi"
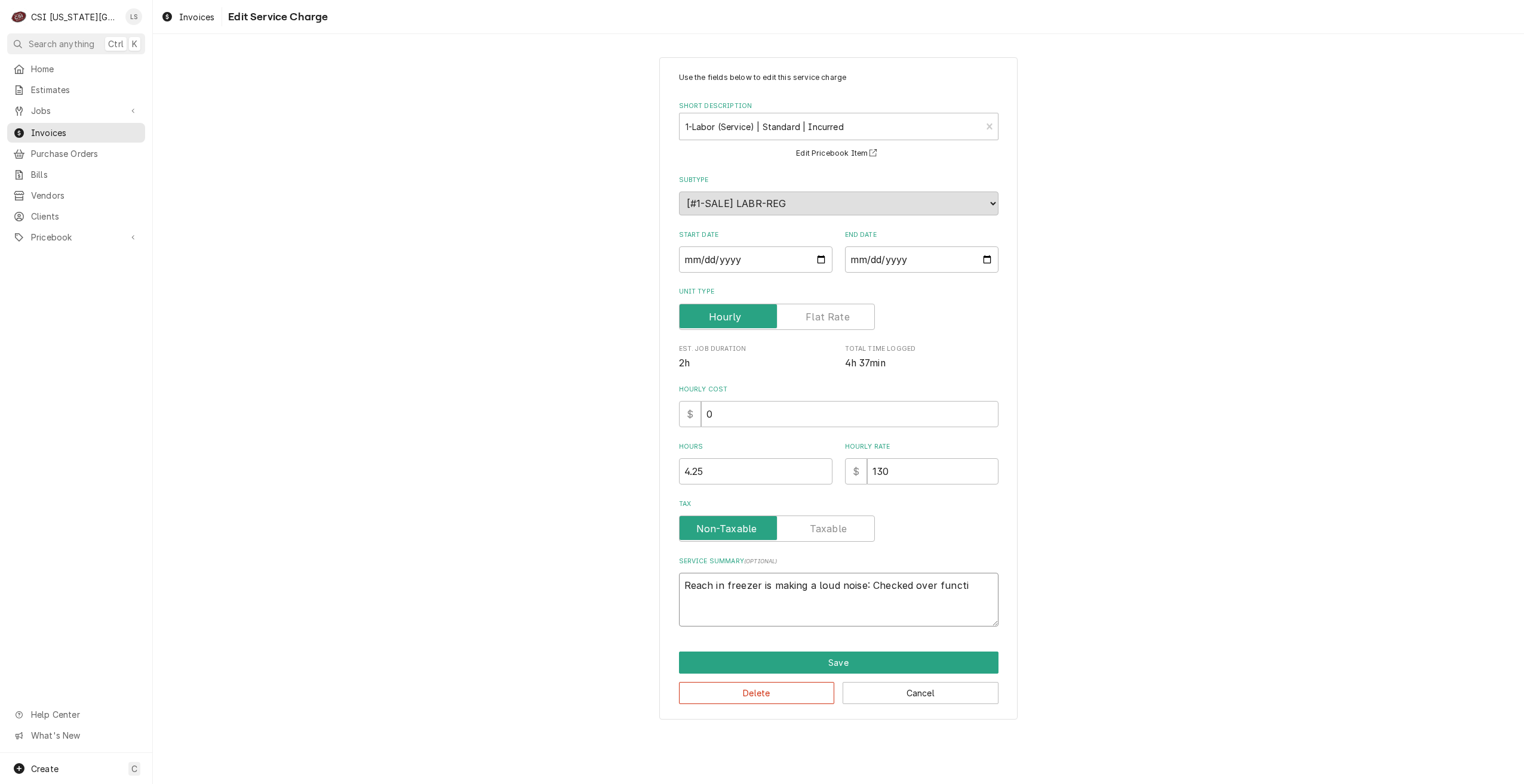
type textarea "x"
type textarea "Reach in freezer is making a loud noise: Checked over functio"
type textarea "x"
type textarea "Reach in freezer is making a loud noise: Checked over function"
type textarea "x"
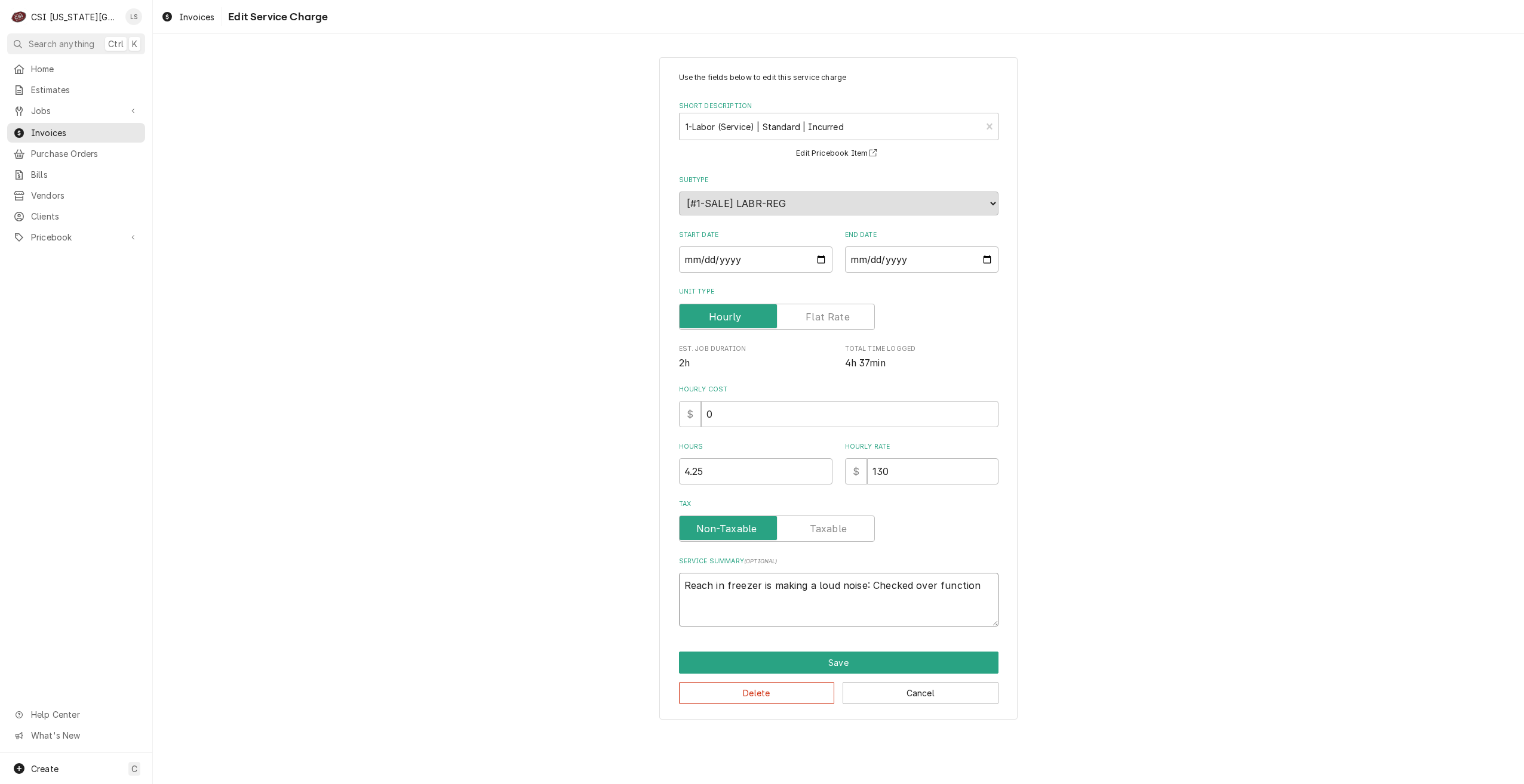
type textarea "Reach in freezer is making a loud noise: Checked over functions"
type textarea "x"
type textarea "Reach in freezer is making a loud noise: Checked over functions"
type textarea "x"
type textarea "Reach in freezer is making a loud noise: Checked over functions a"
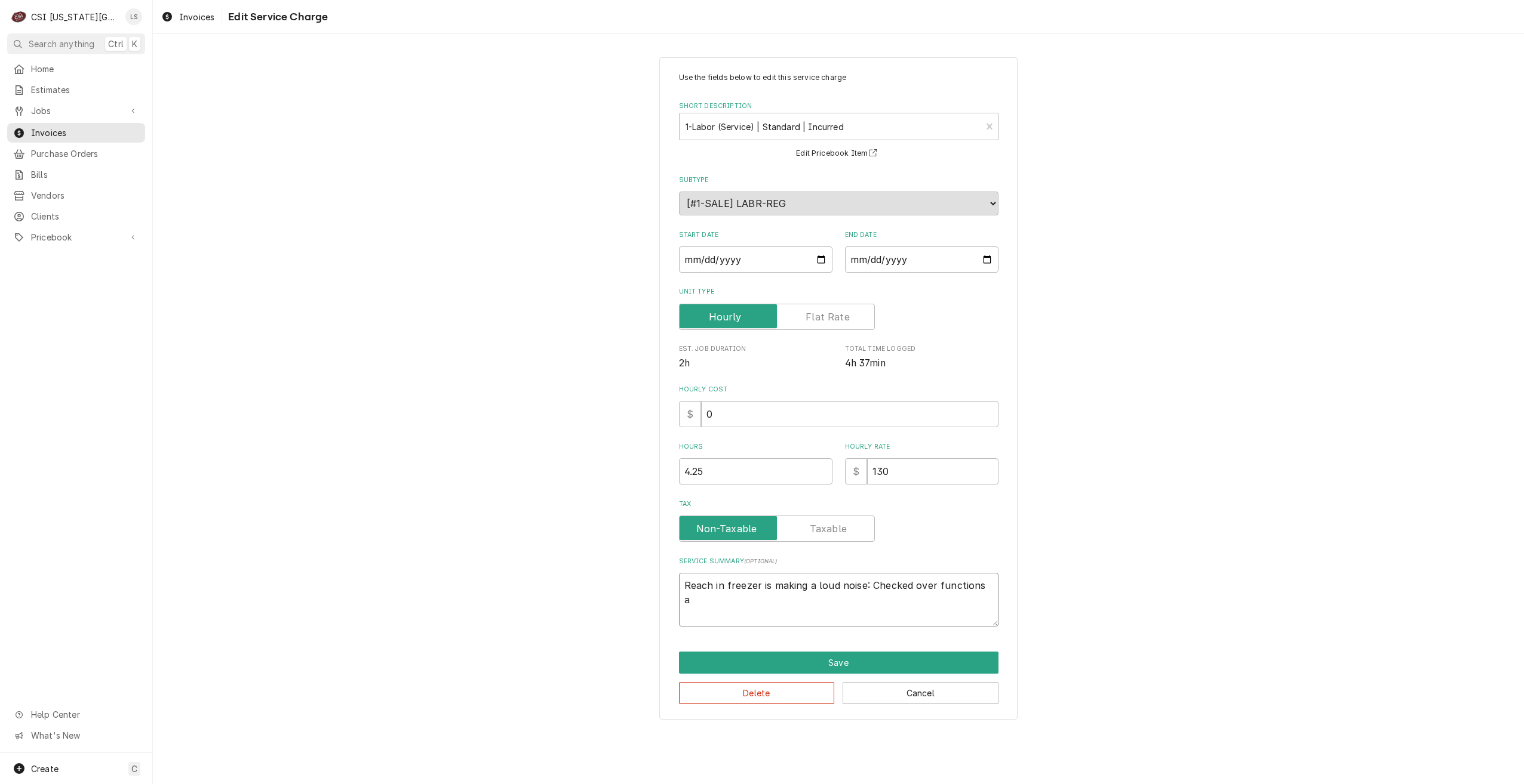
type textarea "x"
type textarea "Reach in freezer is making a loud noise: Checked over functions an"
type textarea "x"
type textarea "Reach in freezer is making a loud noise: Checked over functions and"
type textarea "x"
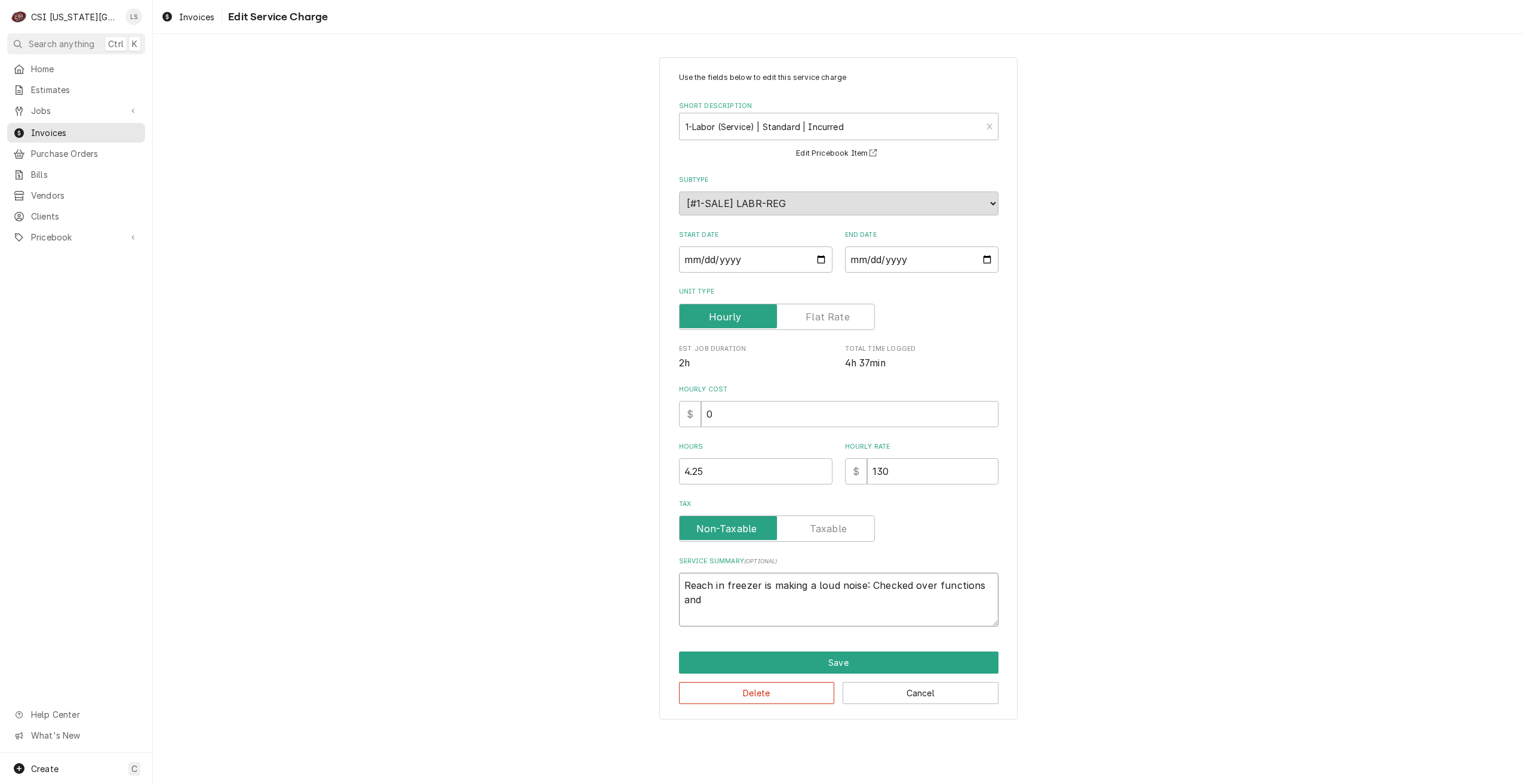
type textarea "Reach in freezer is making a loud noise: Checked over functions and"
type textarea "x"
type textarea "Reach in freezer is making a loud noise: Checked over functions and f"
type textarea "x"
type textarea "Reach in freezer is making a loud noise: Checked over functions and fo"
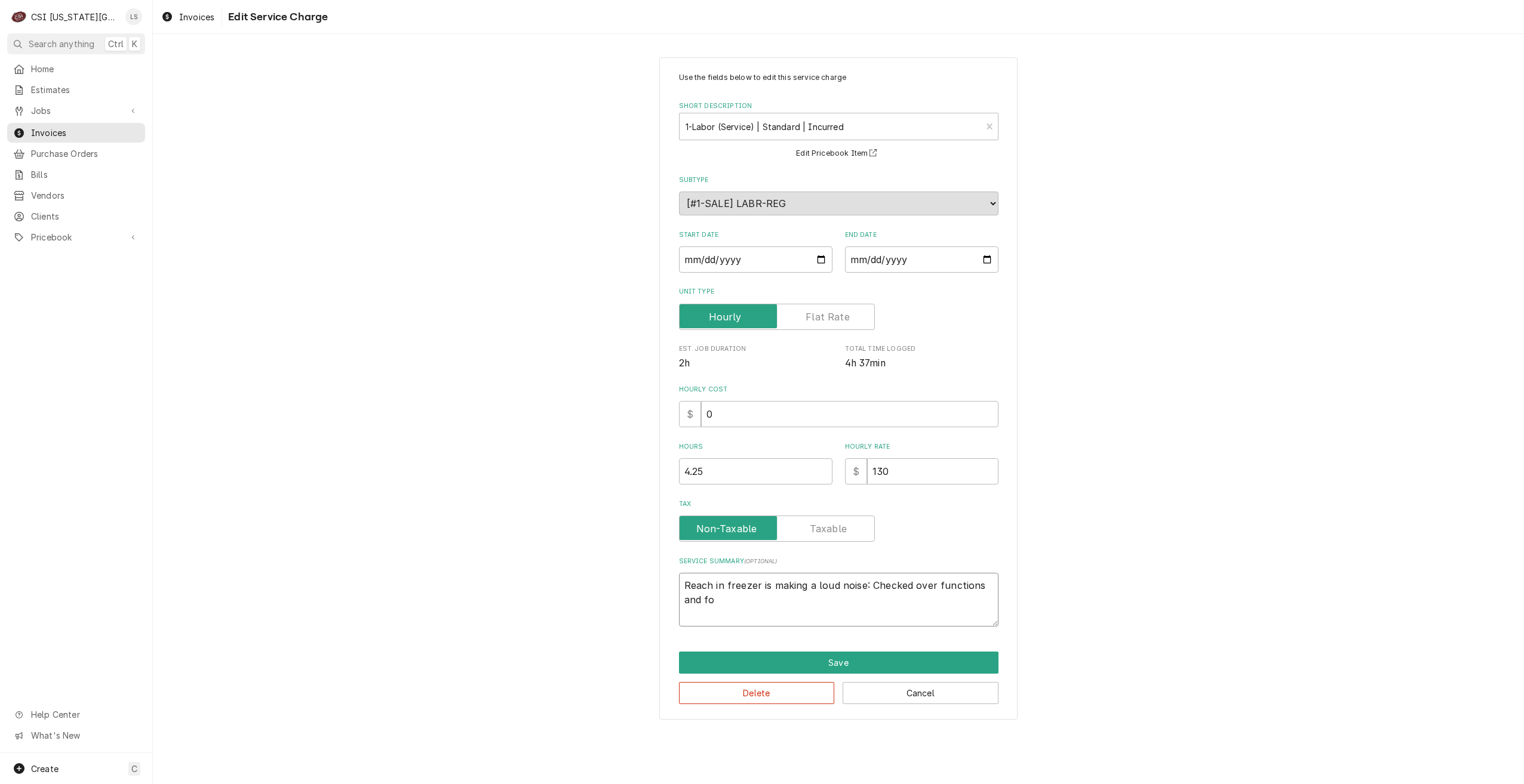
type textarea "x"
type textarea "Reach in freezer is making a loud noise: Checked over functions and fou"
type textarea "x"
type textarea "Reach in freezer is making a loud noise: Checked over functions and foun"
type textarea "x"
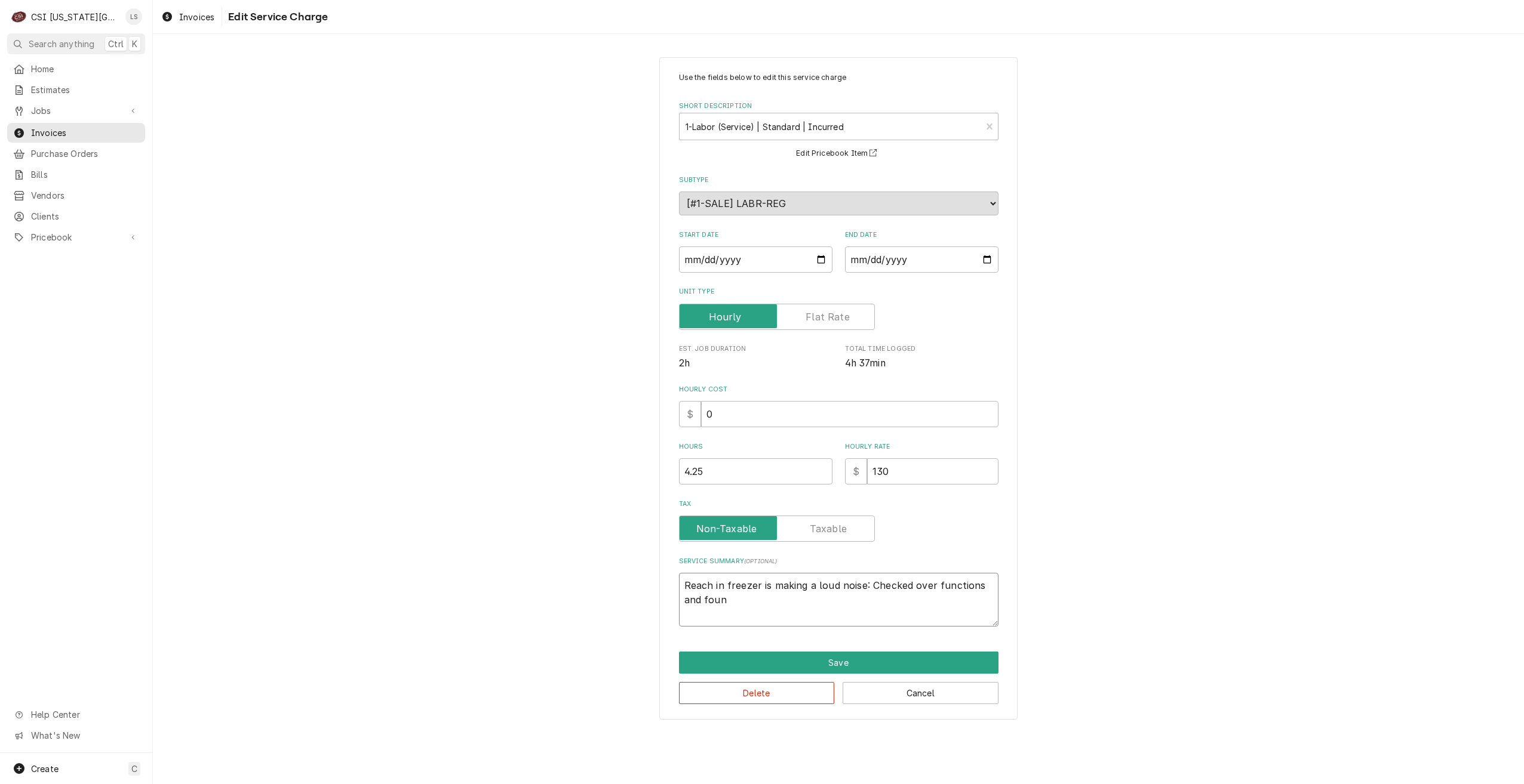
type textarea "Reach in freezer is making a loud noise: Checked over functions and found"
type textarea "x"
type textarea "Reach in freezer is making a loud noise: Checked over functions and foundf"
type textarea "x"
type textarea "Reach in freezer is making a loud noise: Checked over functions and foundfa"
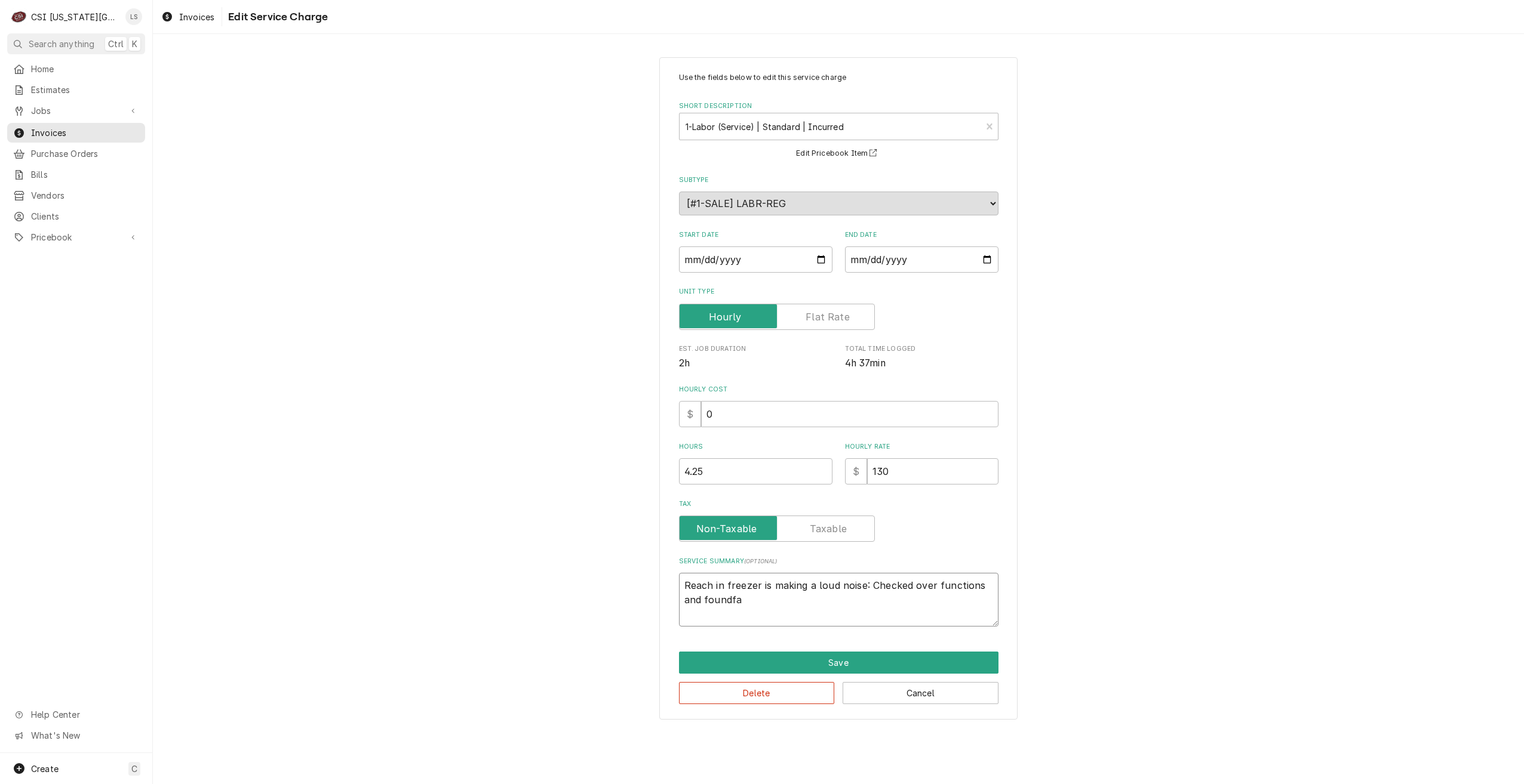
type textarea "x"
type textarea "Reach in freezer is making a loud noise: Checked over functions and foundfau"
type textarea "x"
type textarea "Reach in freezer is making a loud noise: Checked over functions and foundfaul"
type textarea "x"
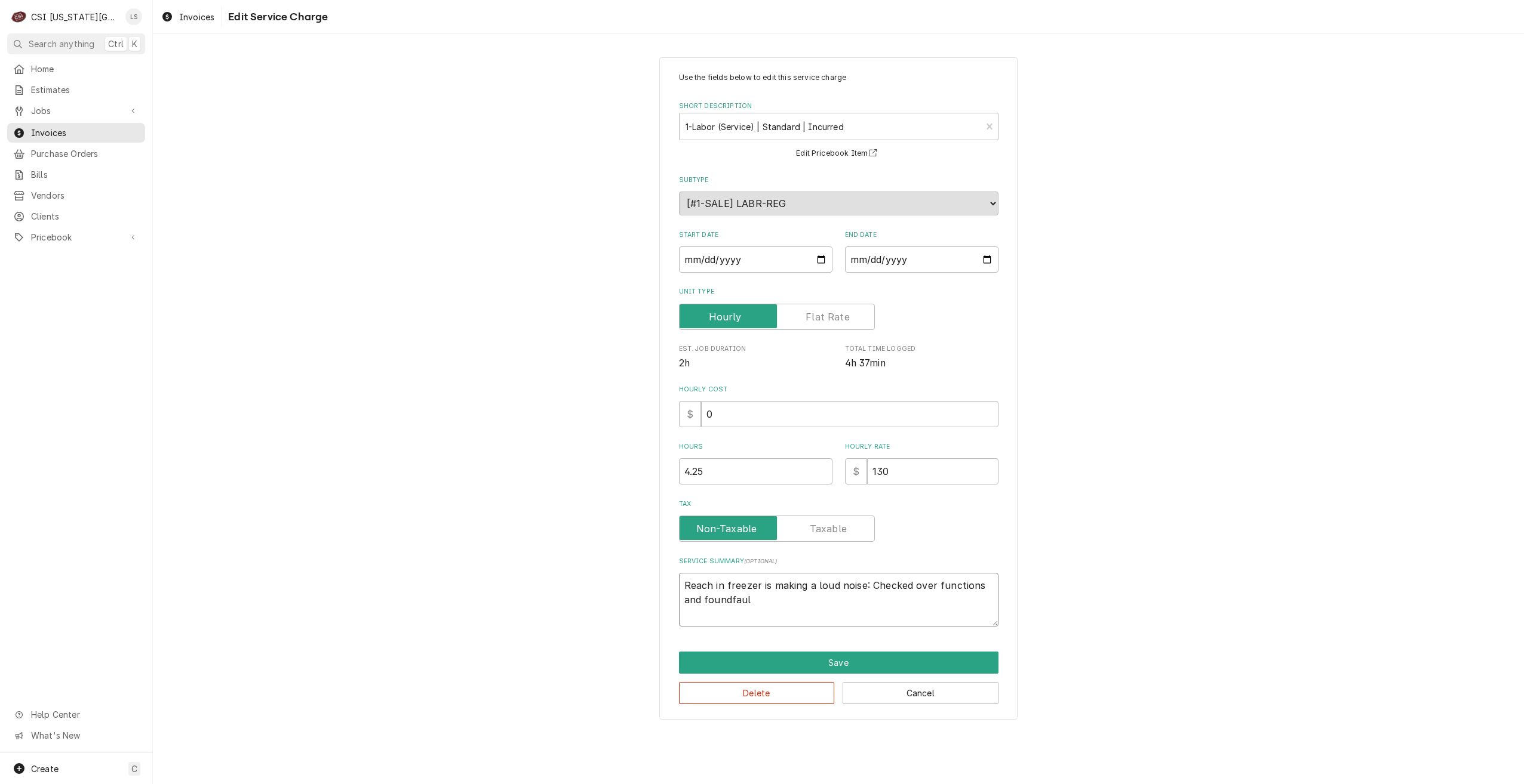
type textarea "Reach in freezer is making a loud noise: Checked over functions and foundfault"
type textarea "x"
type textarea "Reach in freezer is making a loud noise: Checked over functions and foundfaul"
type textarea "x"
type textarea "Reach in freezer is making a loud noise: Checked over functions and foundfau"
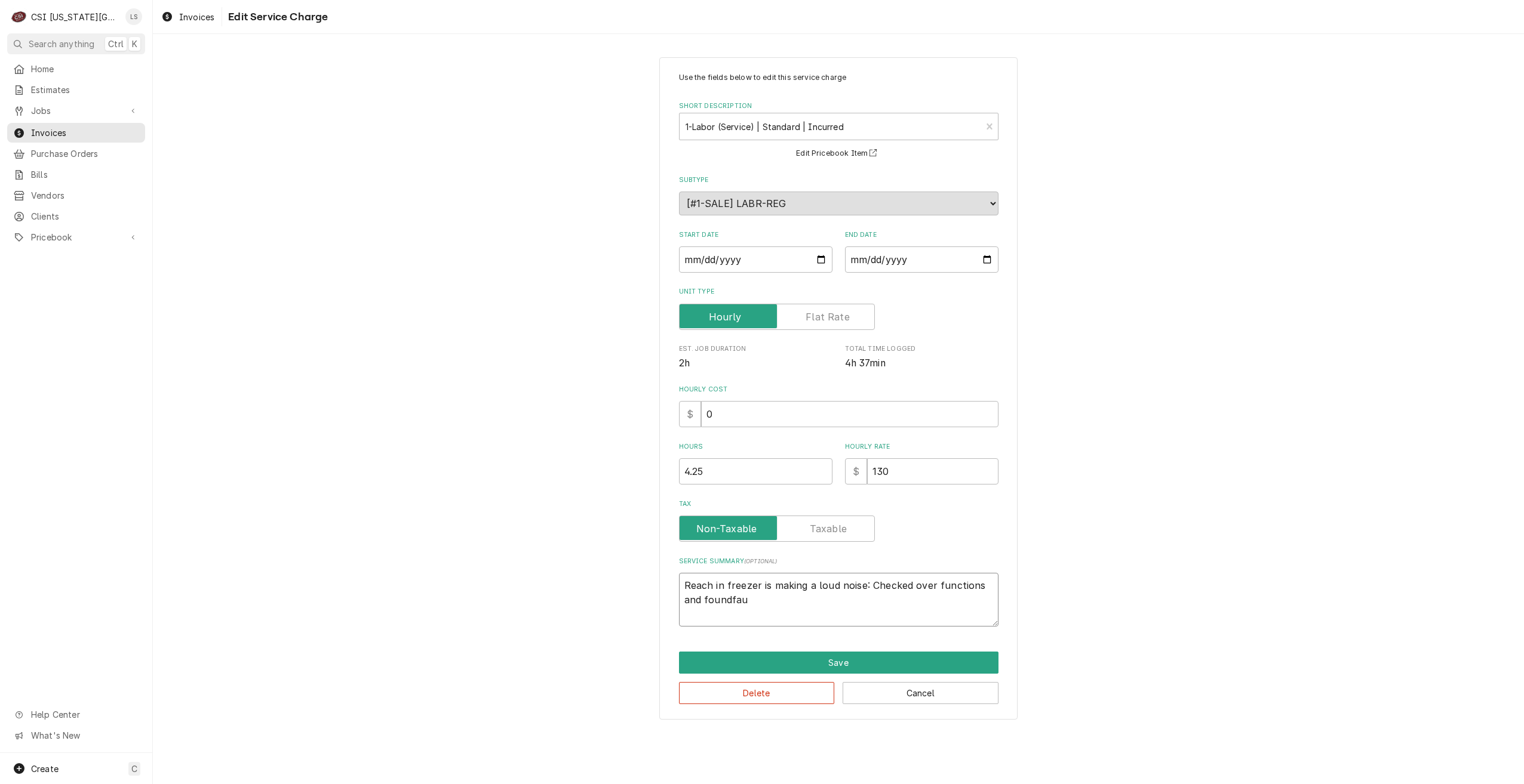
type textarea "x"
type textarea "Reach in freezer is making a loud noise: Checked over functions and foundfa"
type textarea "x"
type textarea "Reach in freezer is making a loud noise: Checked over functions and foundf"
type textarea "x"
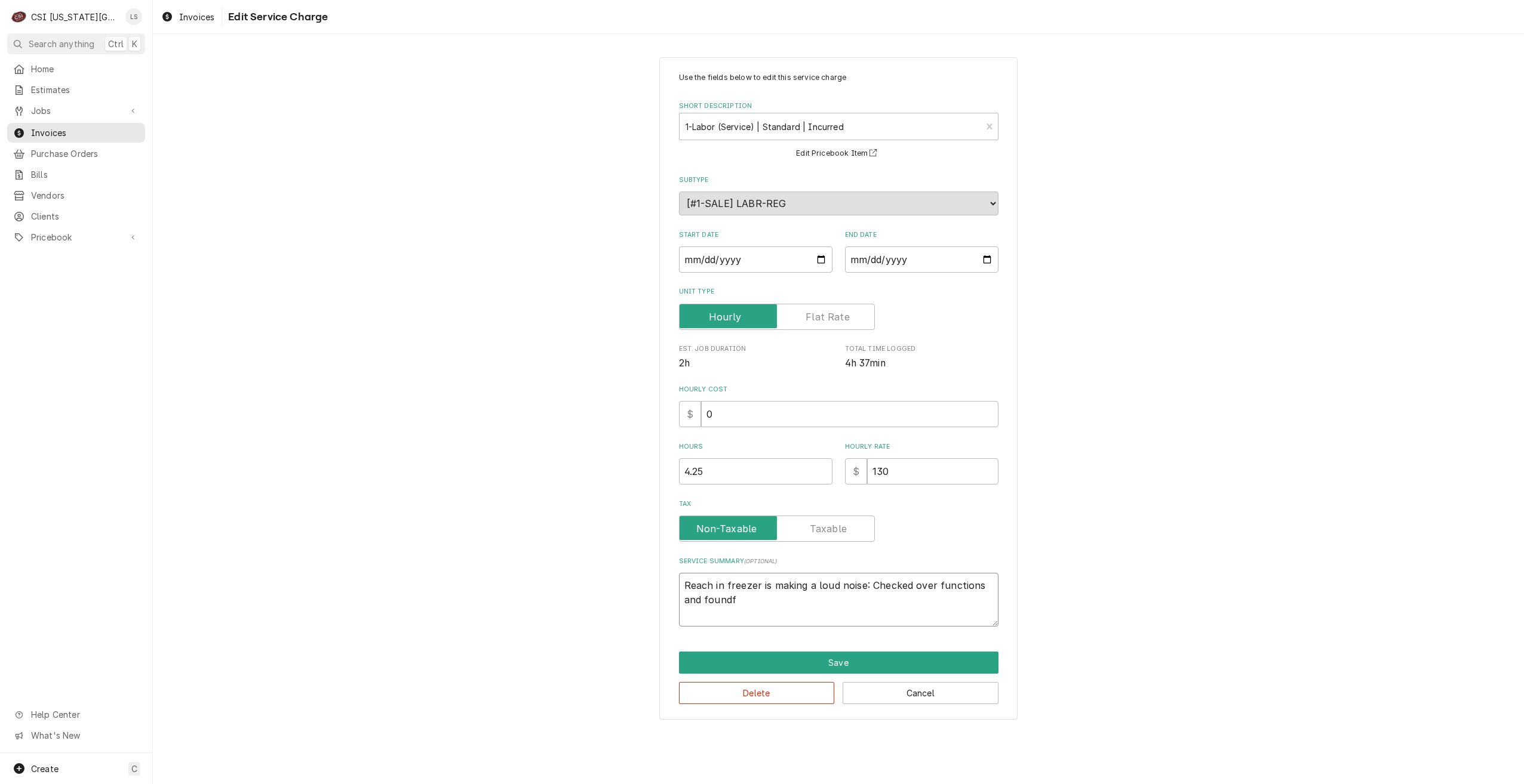
type textarea "Reach in freezer is making a loud noise: Checked over functions and found"
type textarea "x"
type textarea "Reach in freezer is making a loud noise: Checked over functions and found"
type textarea "x"
type textarea "Reach in freezer is making a loud noise: Checked over functions and found f"
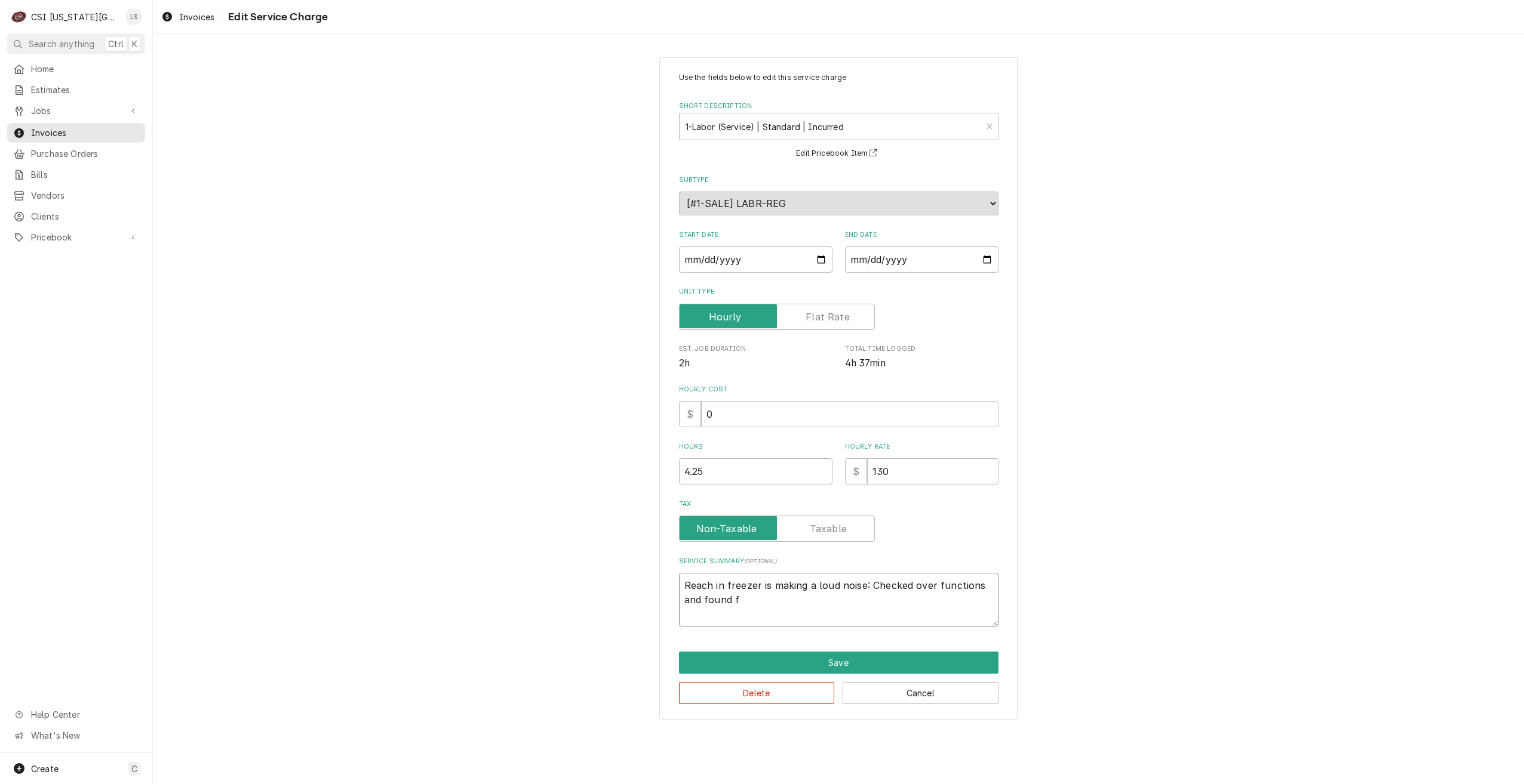
type textarea "x"
type textarea "Reach in freezer is making a loud noise: Checked over functions and found fa"
type textarea "x"
type textarea "Reach in freezer is making a loud noise: Checked over functions and found fau"
type textarea "x"
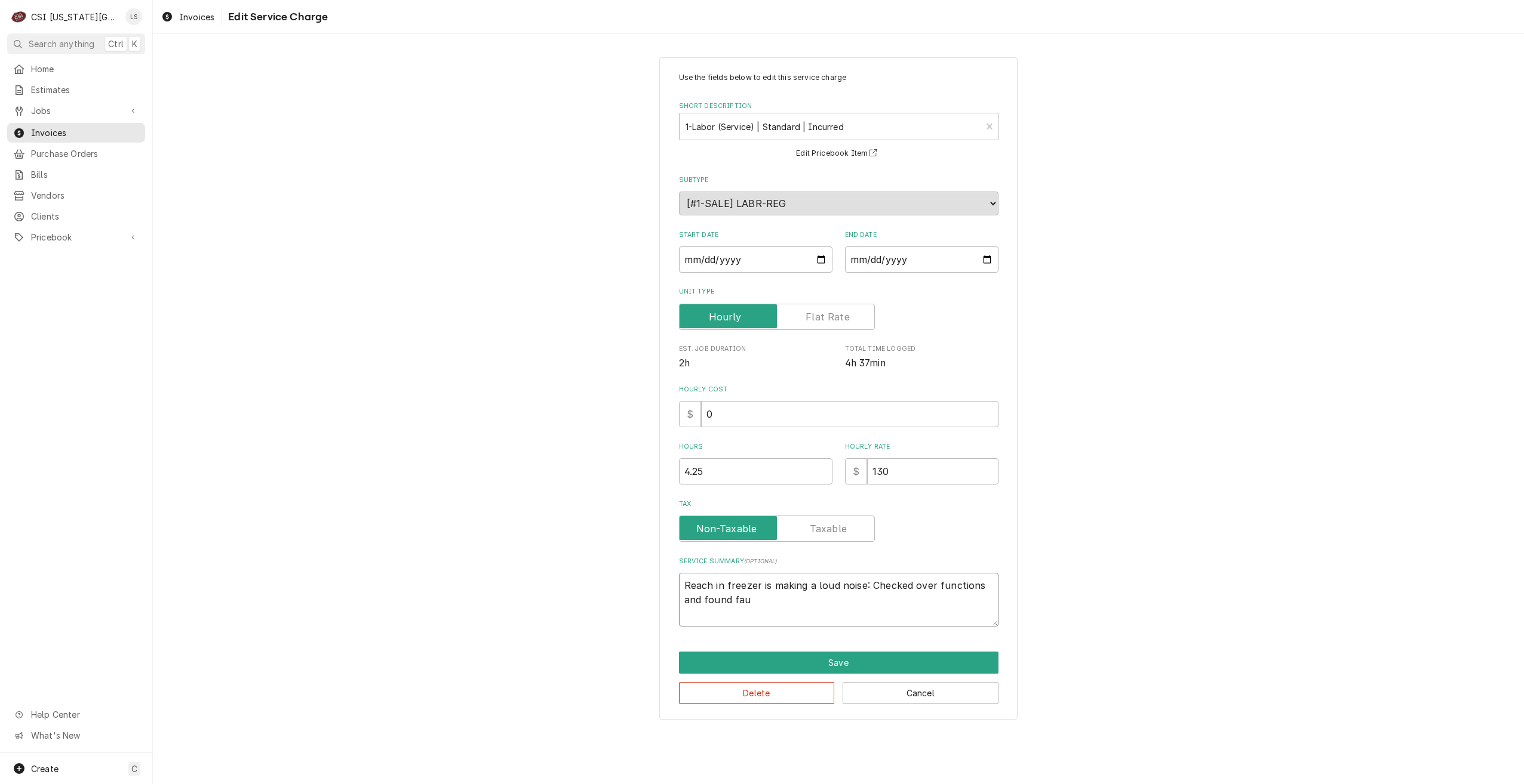
type textarea "Reach in freezer is making a loud noise: Checked over functions and found faul"
type textarea "x"
type textarea "Reach in freezer is making a loud noise: Checked over functions and found fault"
type textarea "x"
type textarea "Reach in freezer is making a loud noise: Checked over functions and found faulty"
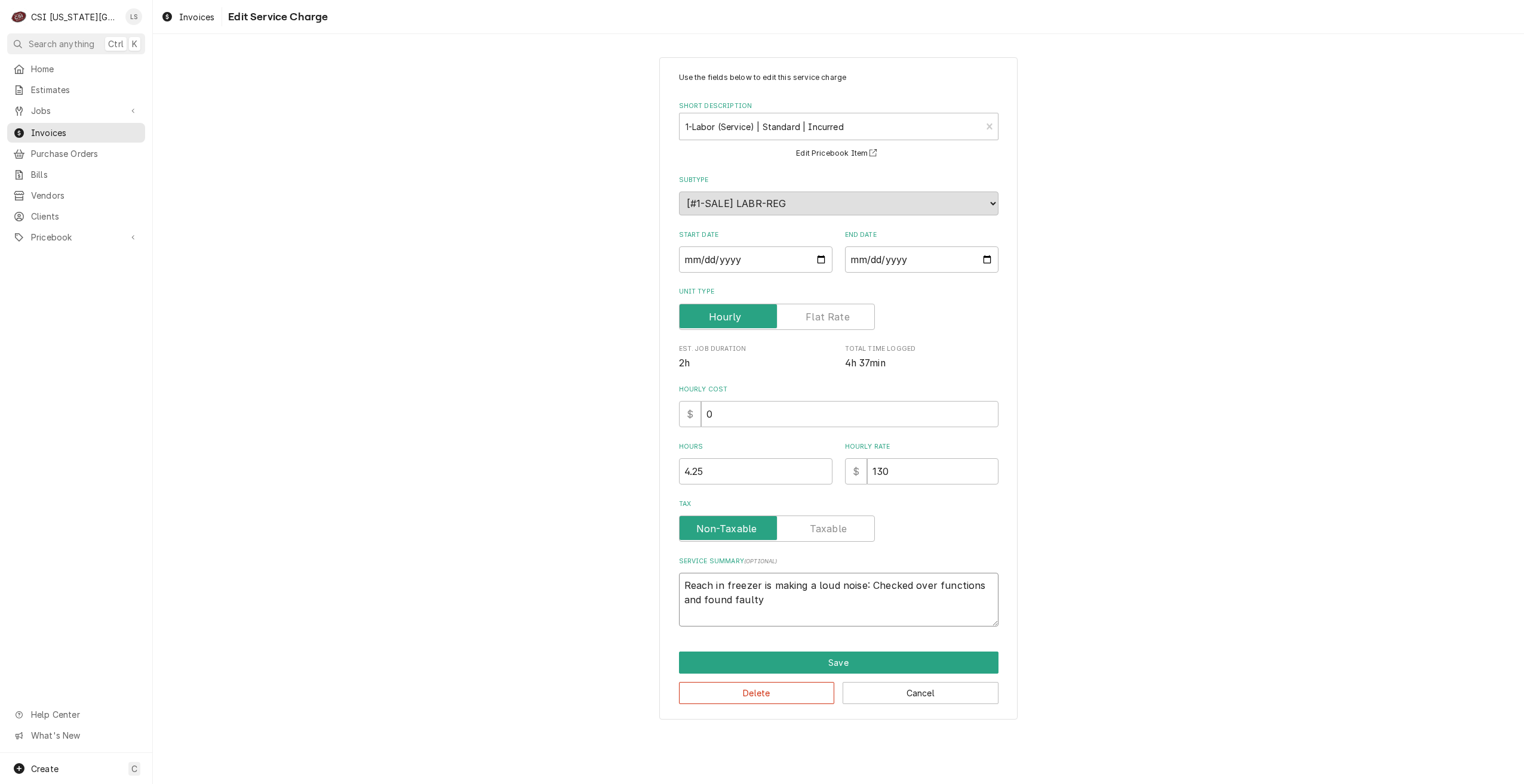
type textarea "x"
type textarea "Reach in freezer is making a loud noise: Checked over functions and found faulty"
type textarea "x"
type textarea "Reach in freezer is making a loud noise: Checked over functions and found fault…"
type textarea "x"
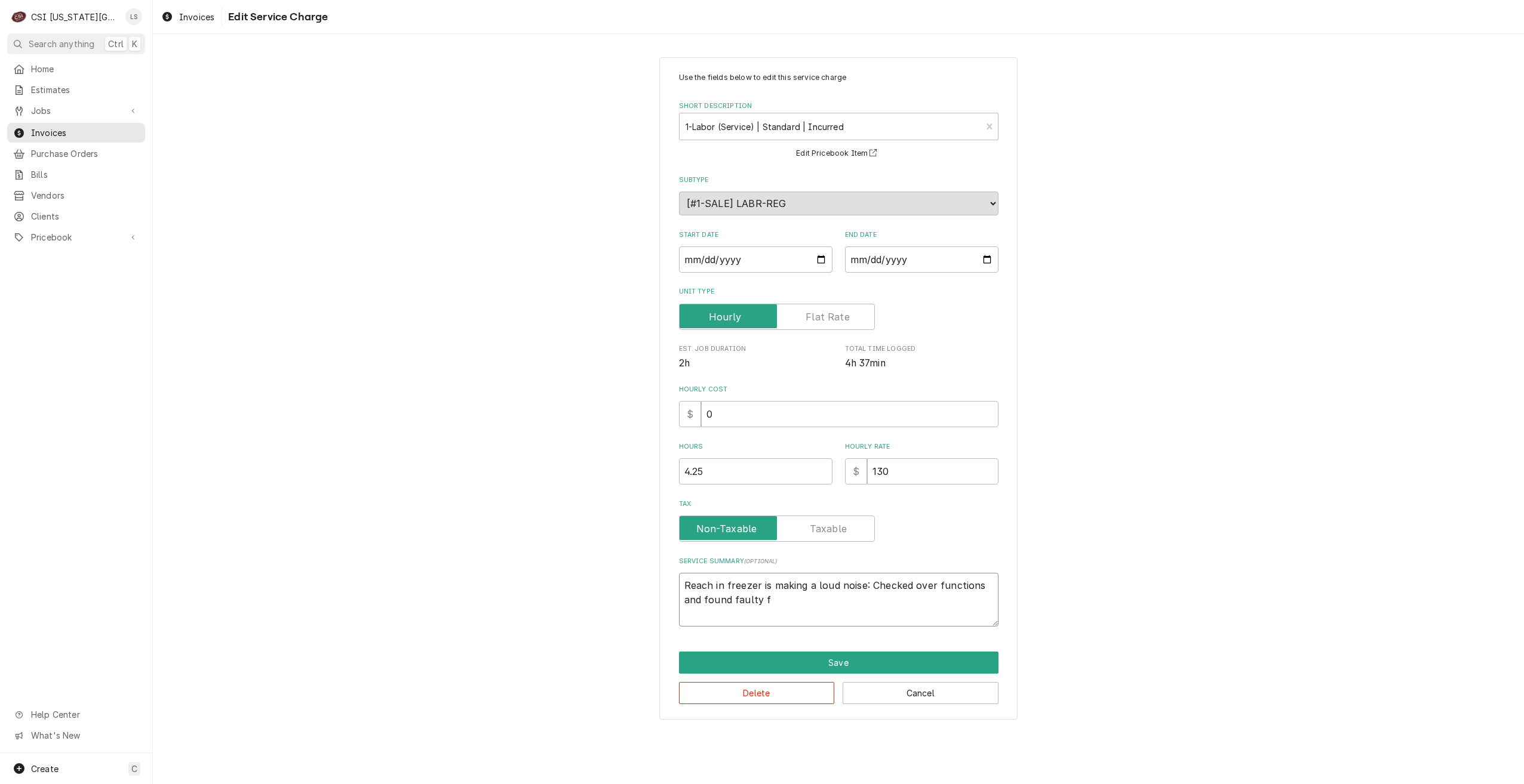
type textarea "Reach in freezer is making a loud noise: Checked over functions and found fault…"
type textarea "x"
type textarea "Reach in freezer is making a loud noise: Checked over functions and found fault…"
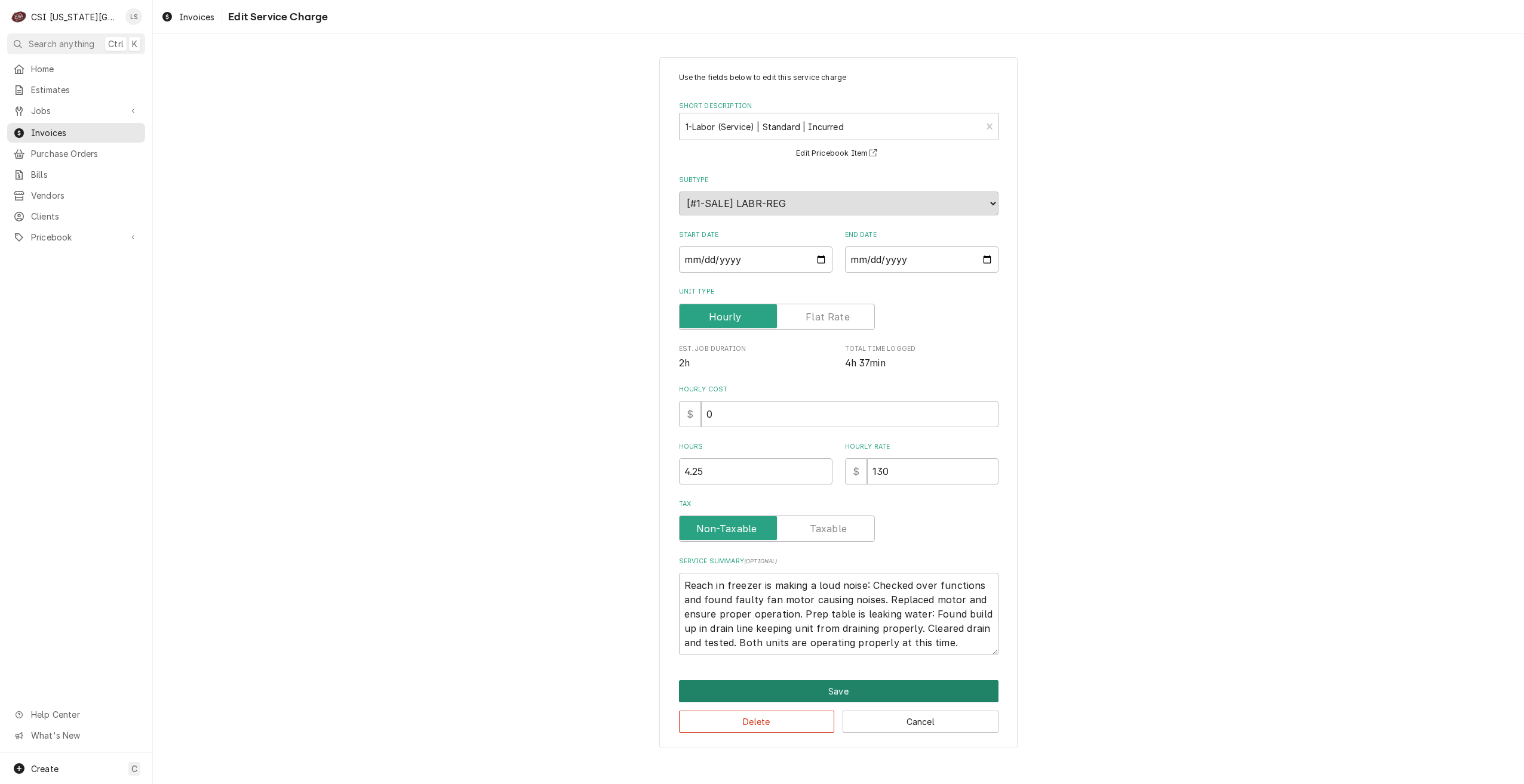
click at [808, 689] on button "Save" at bounding box center [839, 691] width 319 height 22
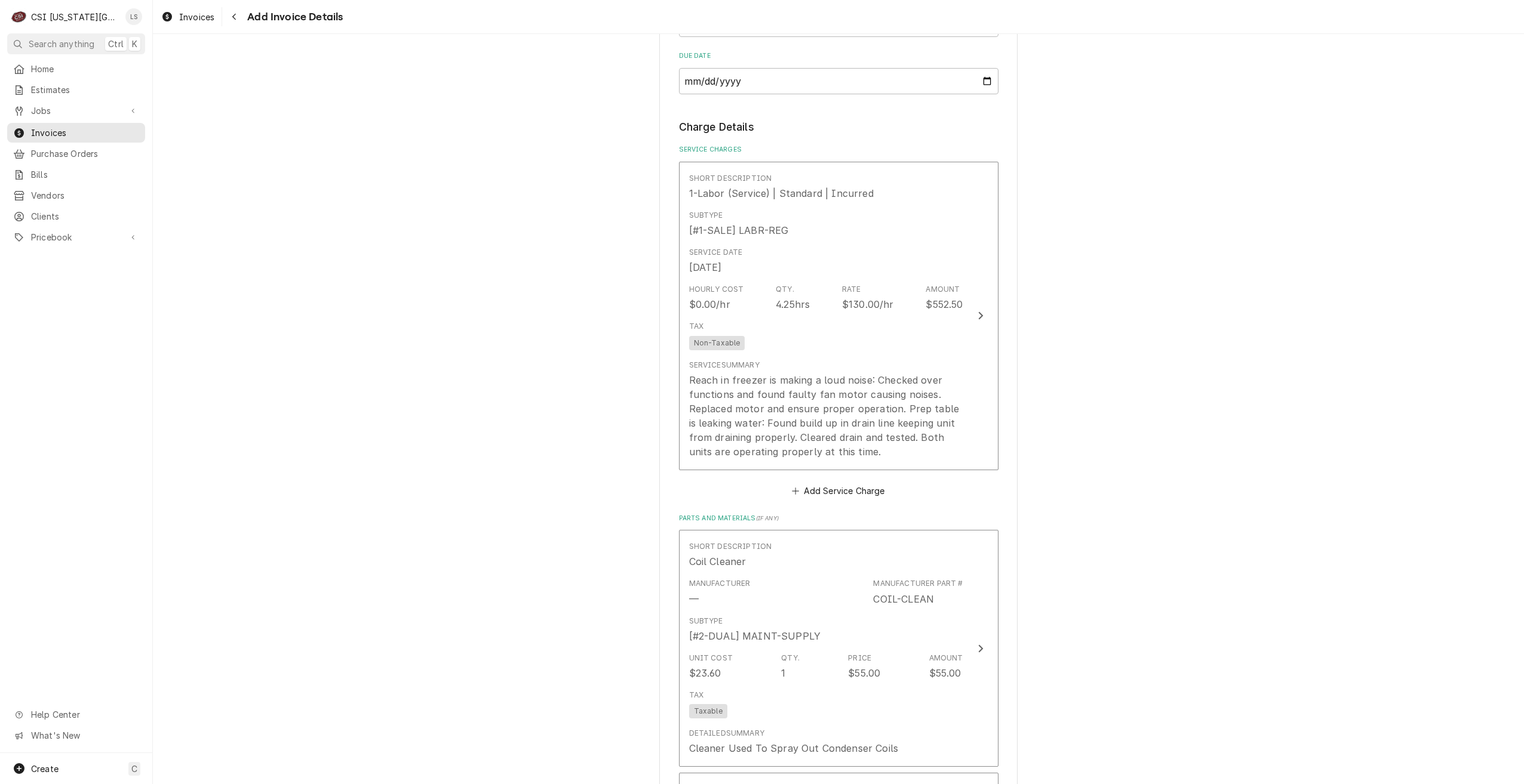
scroll to position [963, 0]
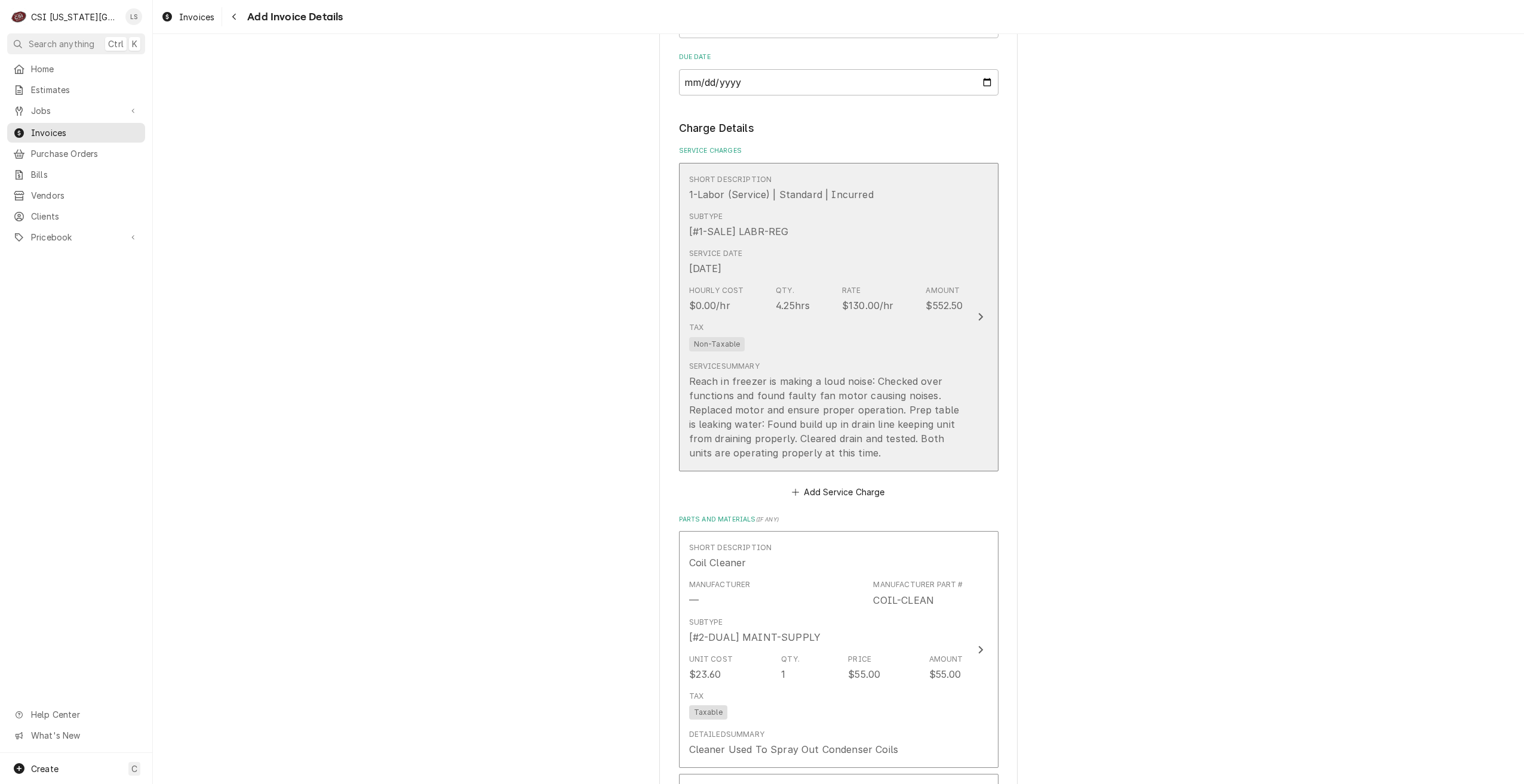
click at [899, 426] on div "Reach in freezer is making a loud noise: Checked over functions and found fault…" at bounding box center [826, 417] width 274 height 86
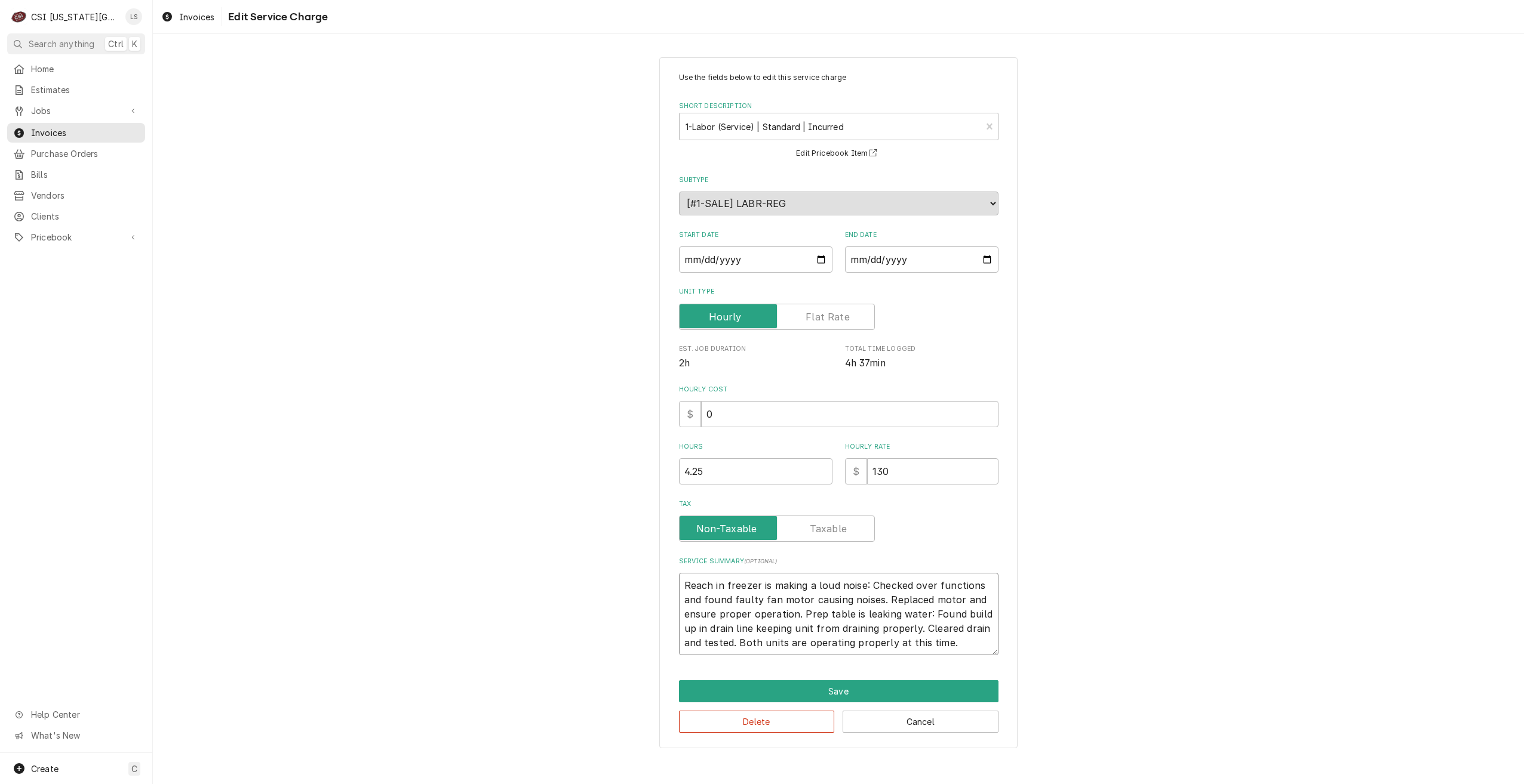
click at [956, 599] on textarea "Reach in freezer is making a loud noise: Checked over functions and found fault…" at bounding box center [839, 614] width 319 height 82
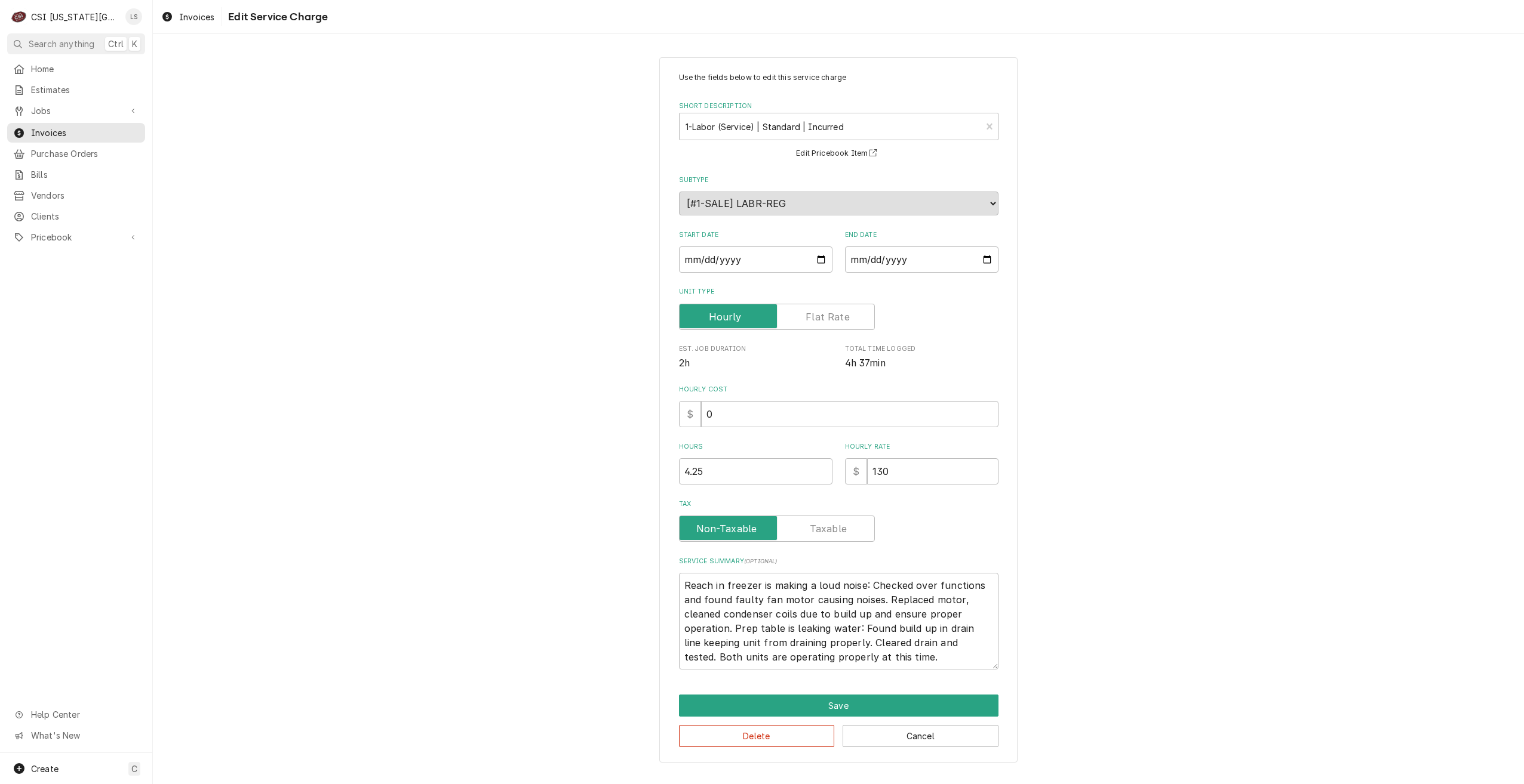
click at [1149, 606] on div "Use the fields below to edit this service charge Short Description 1-Labor (Ser…" at bounding box center [838, 409] width 1371 height 726
click at [795, 712] on button "Save" at bounding box center [839, 705] width 319 height 22
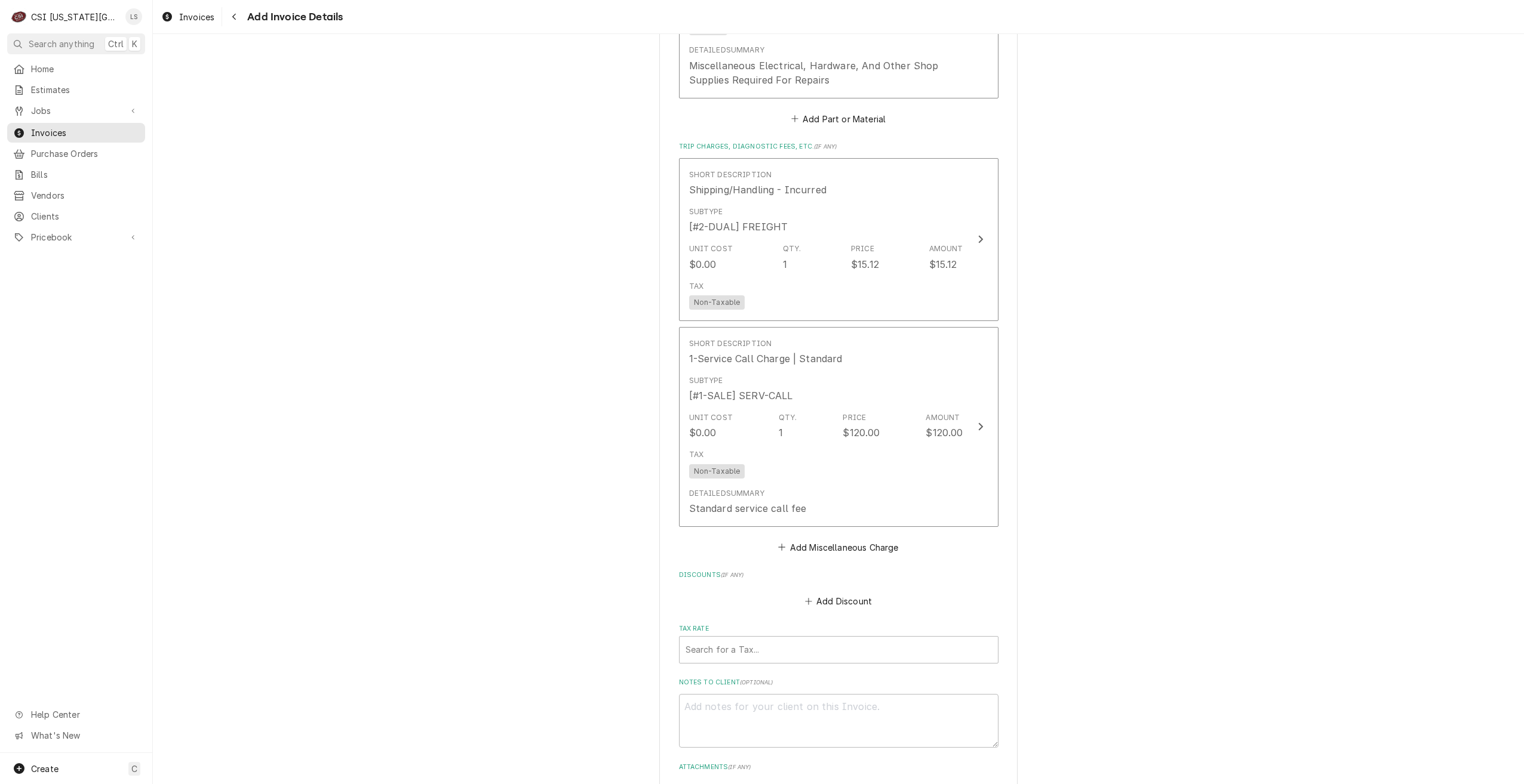
scroll to position [2418, 0]
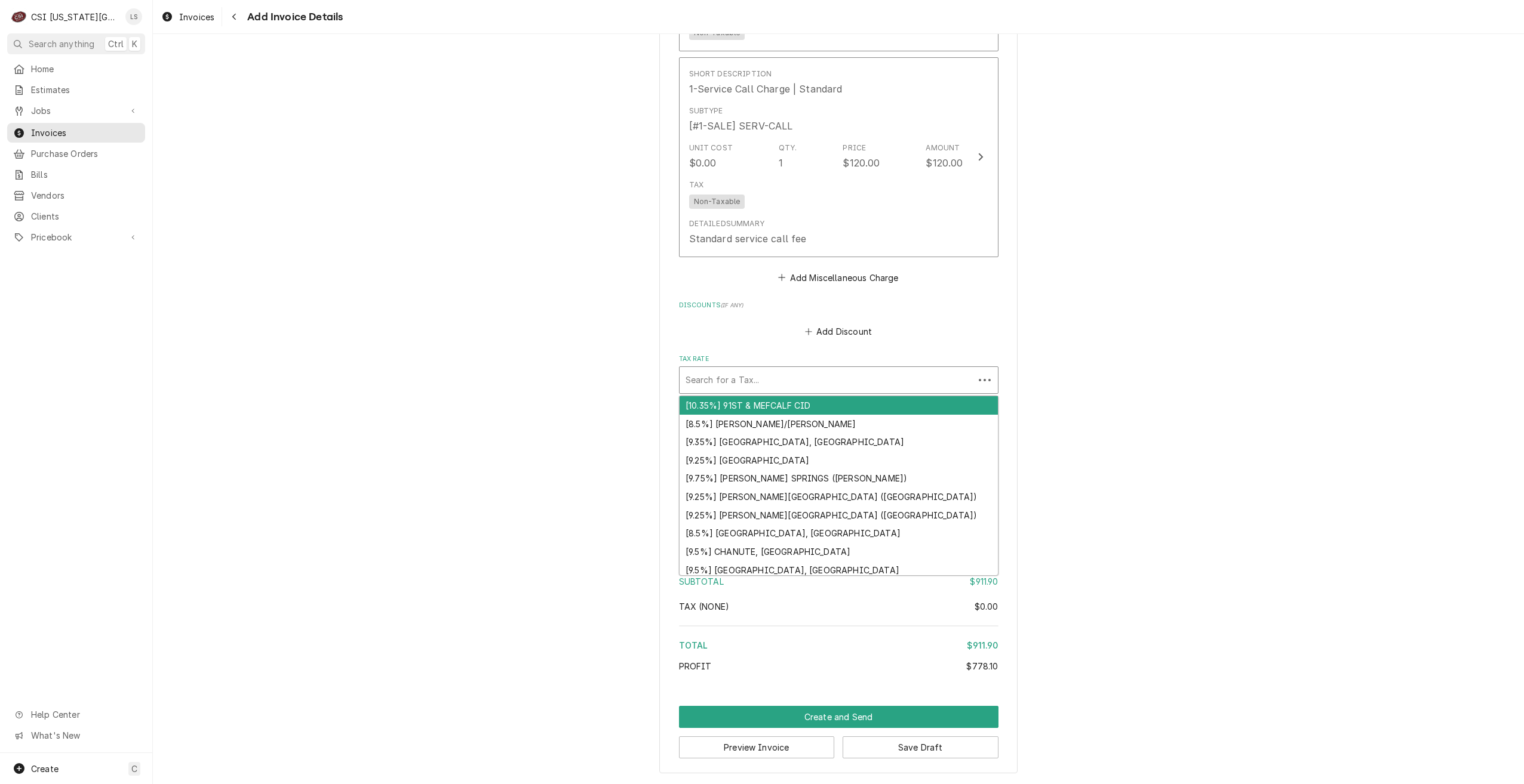
click at [819, 385] on div "Tax Rate" at bounding box center [826, 380] width 282 height 21
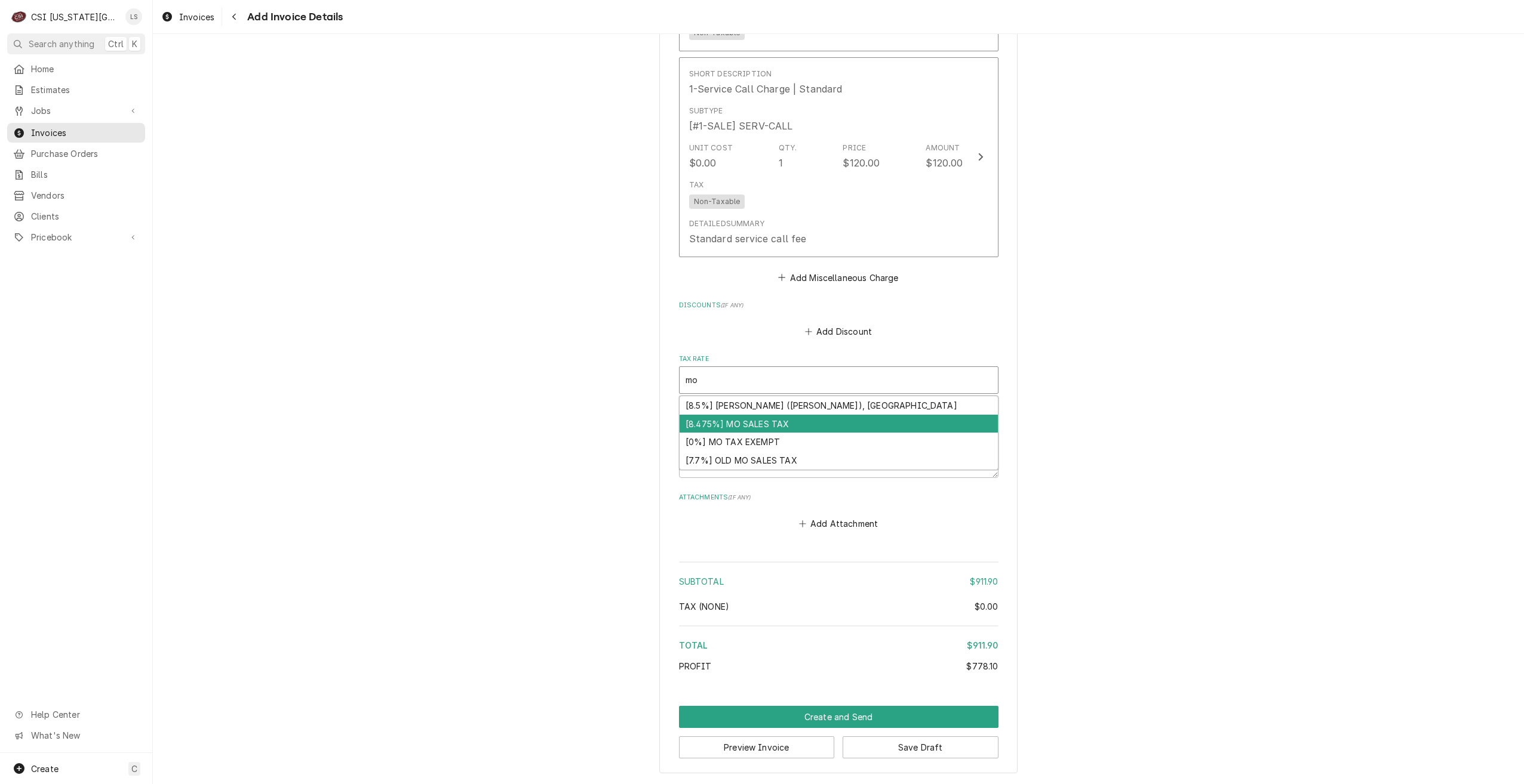
click at [813, 426] on div "[8.475%] MO SALES TAX" at bounding box center [839, 424] width 318 height 19
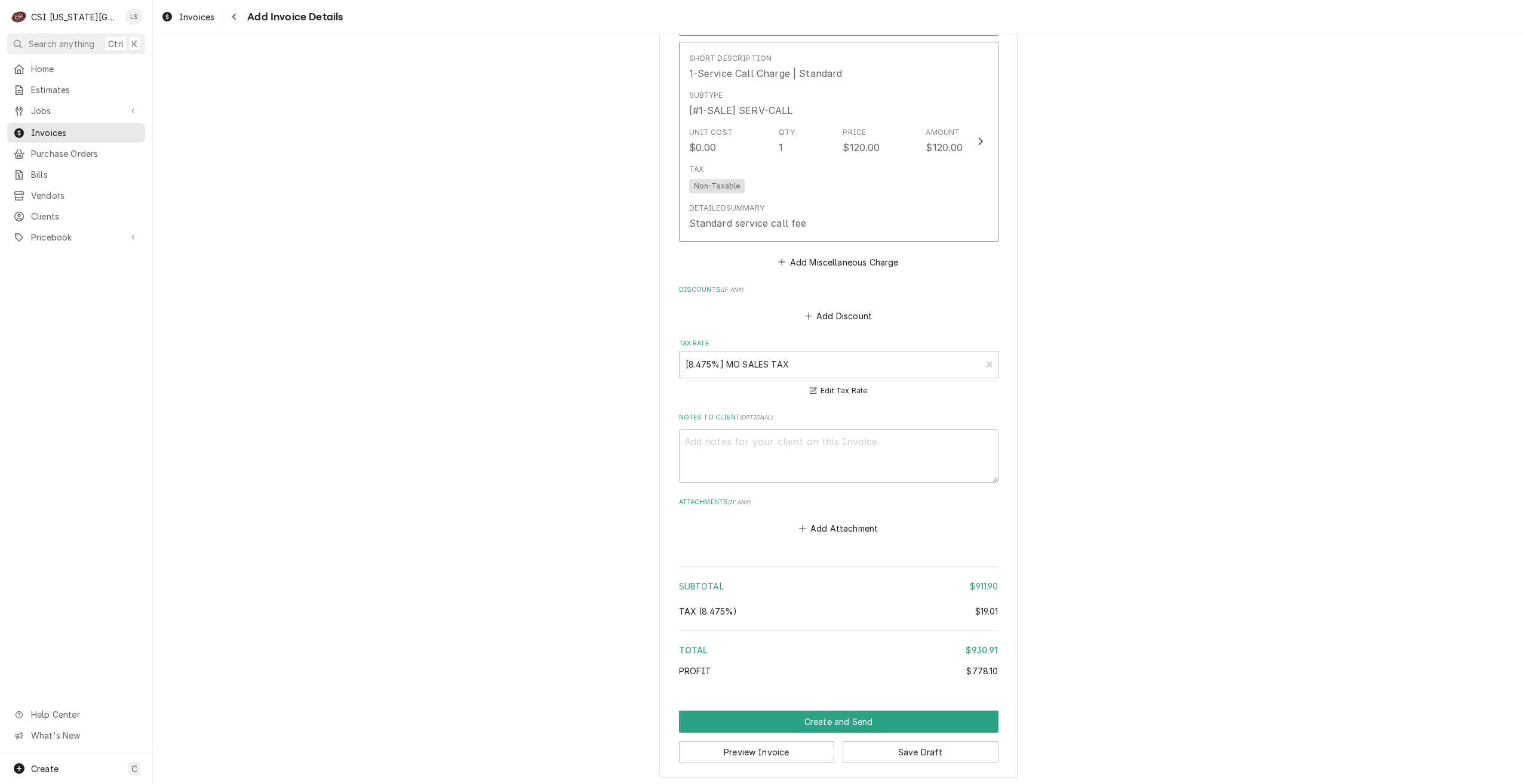
scroll to position [2439, 0]
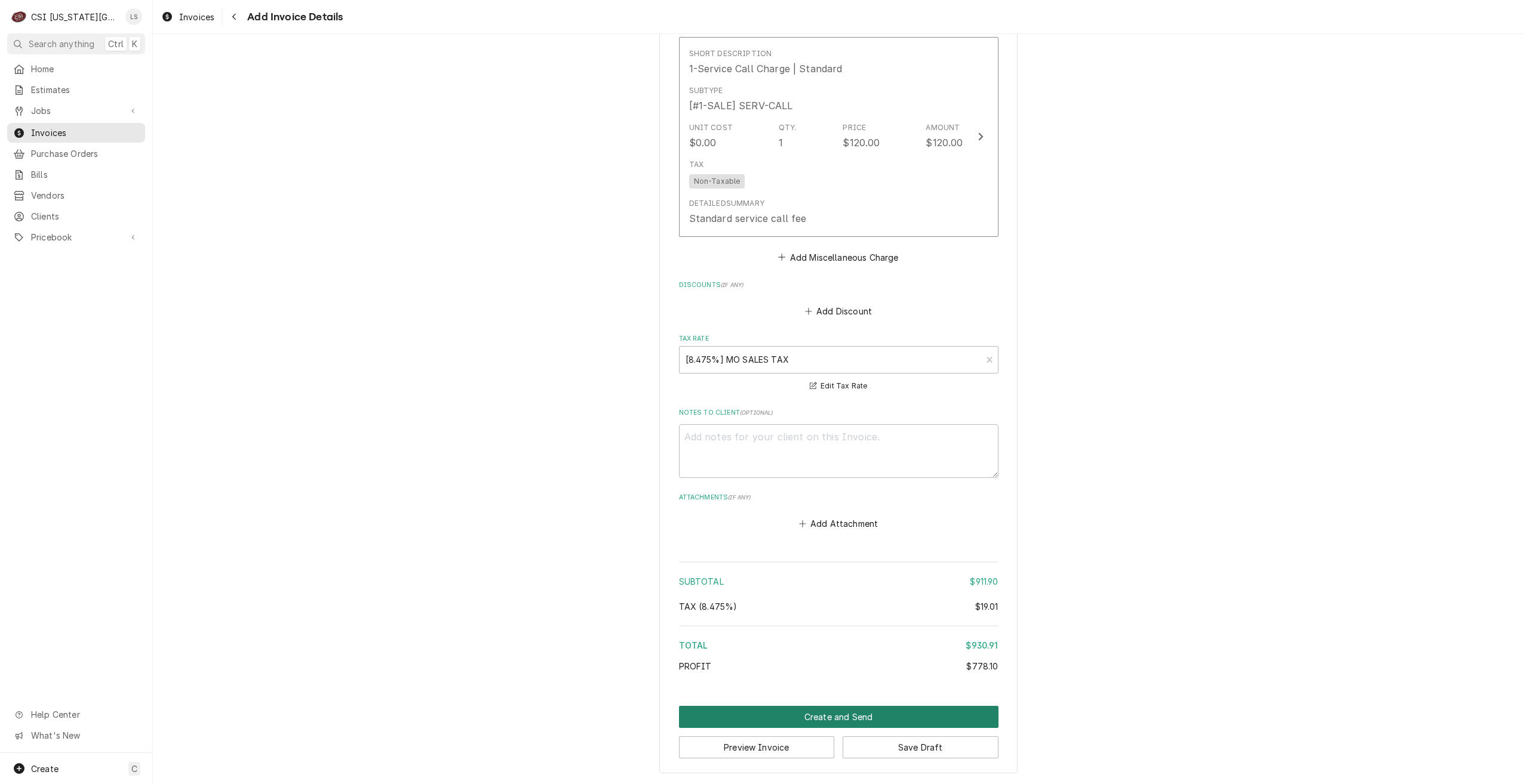
click at [814, 723] on button "Create and Send" at bounding box center [839, 717] width 319 height 22
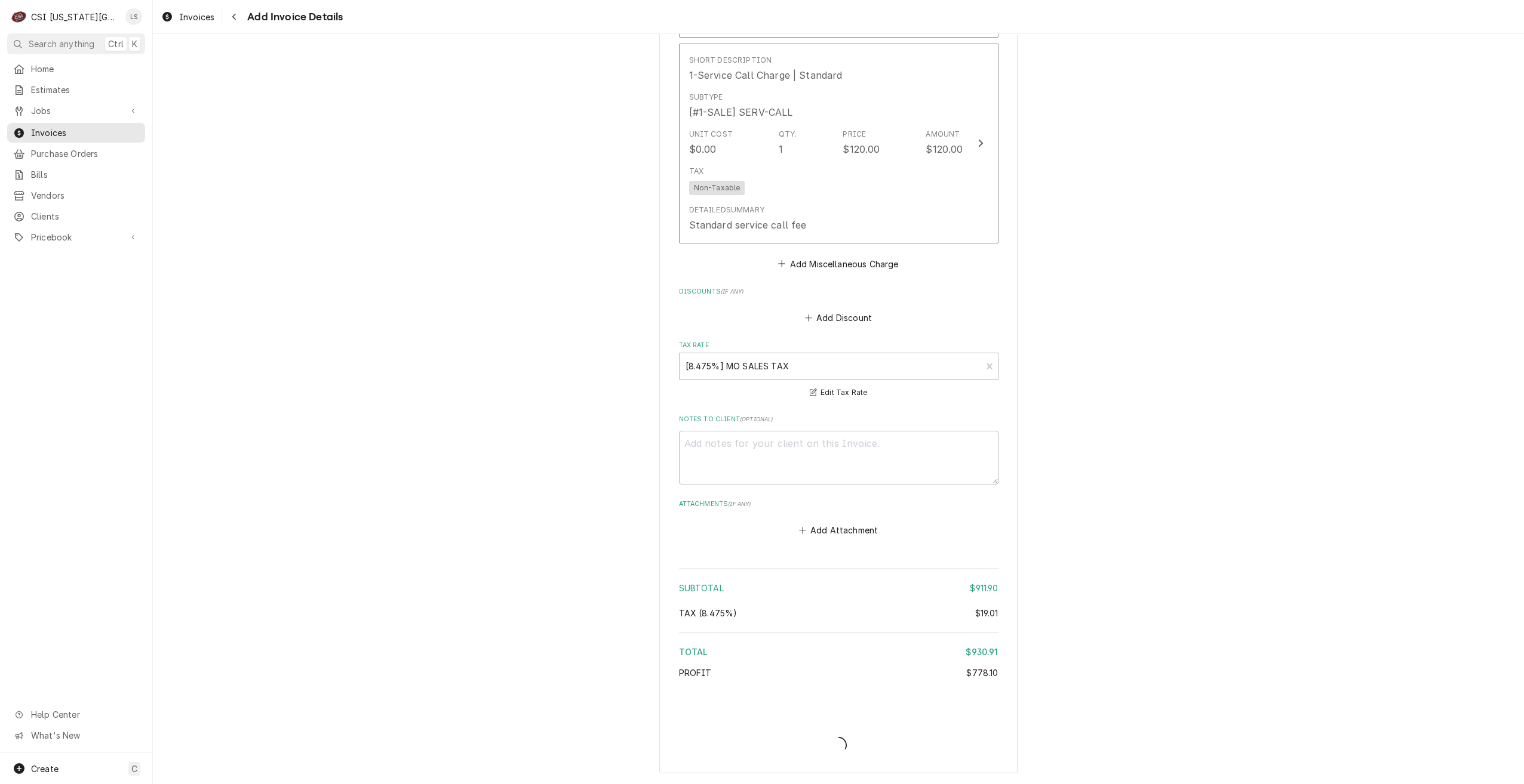
scroll to position [2432, 0]
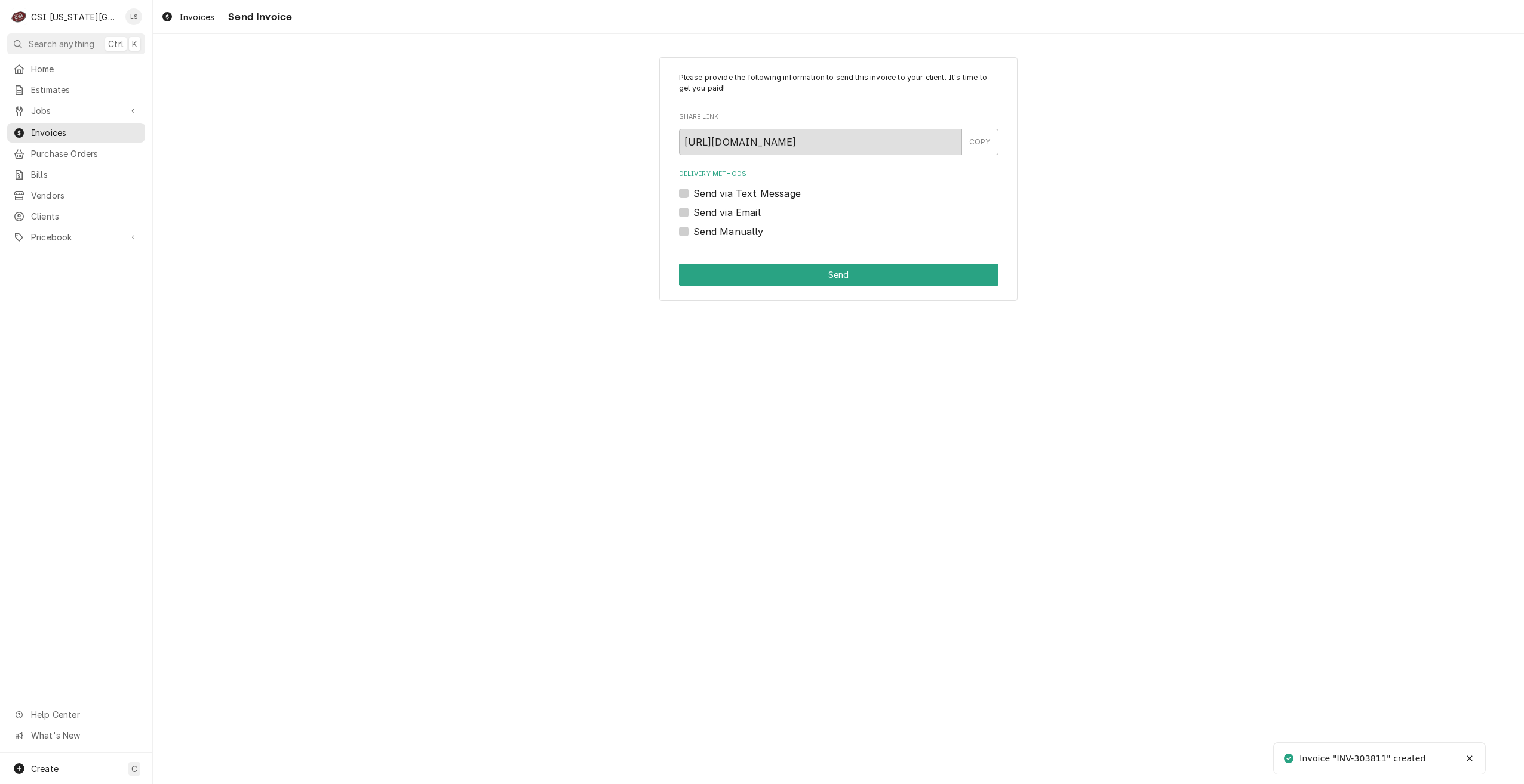
click at [742, 233] on label "Send Manually" at bounding box center [728, 231] width 70 height 14
click at [742, 233] on input "Send Manually" at bounding box center [853, 237] width 319 height 26
checkbox input "true"
click at [797, 281] on button "Send" at bounding box center [839, 274] width 319 height 22
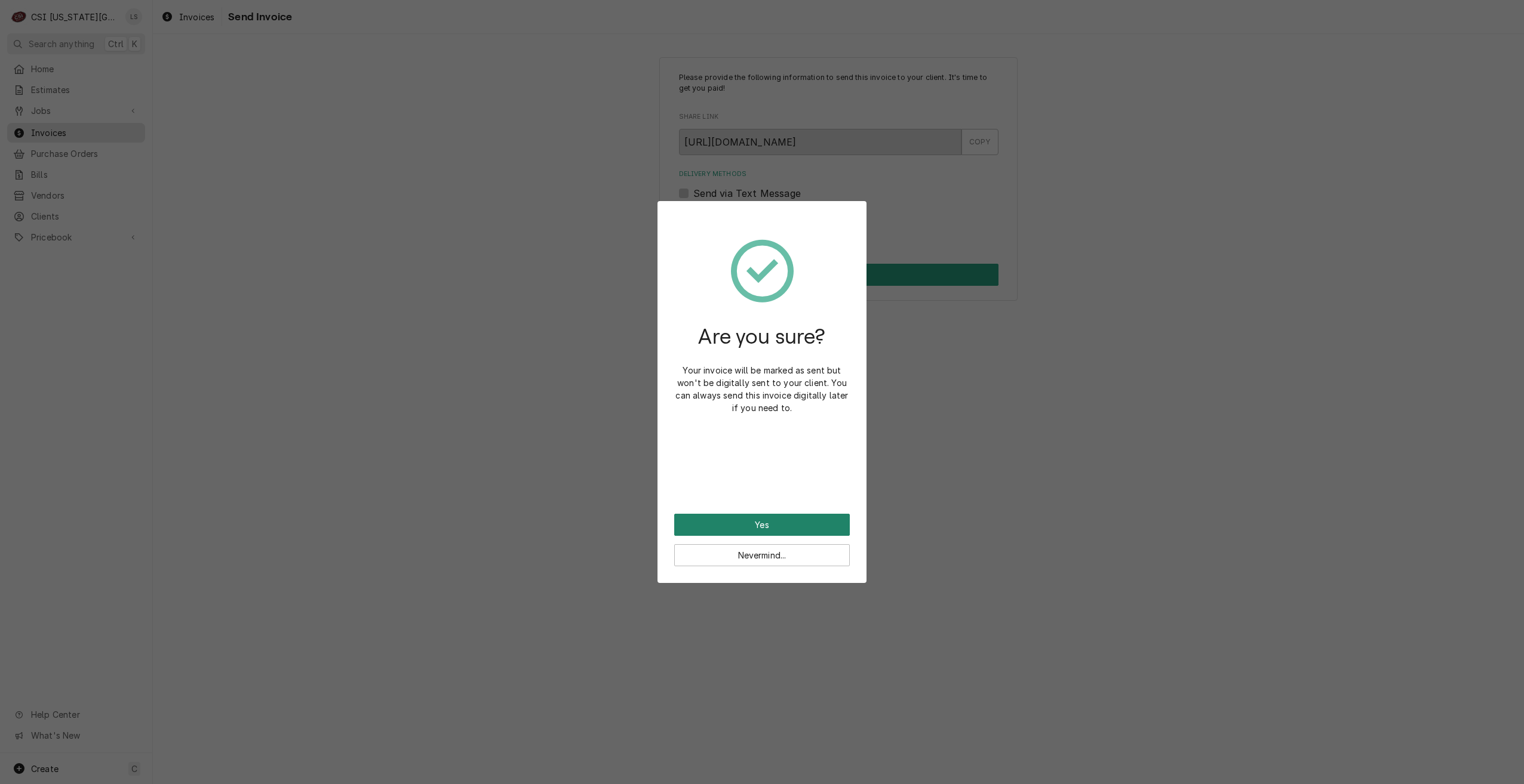
click at [781, 519] on button "Yes" at bounding box center [762, 524] width 176 height 22
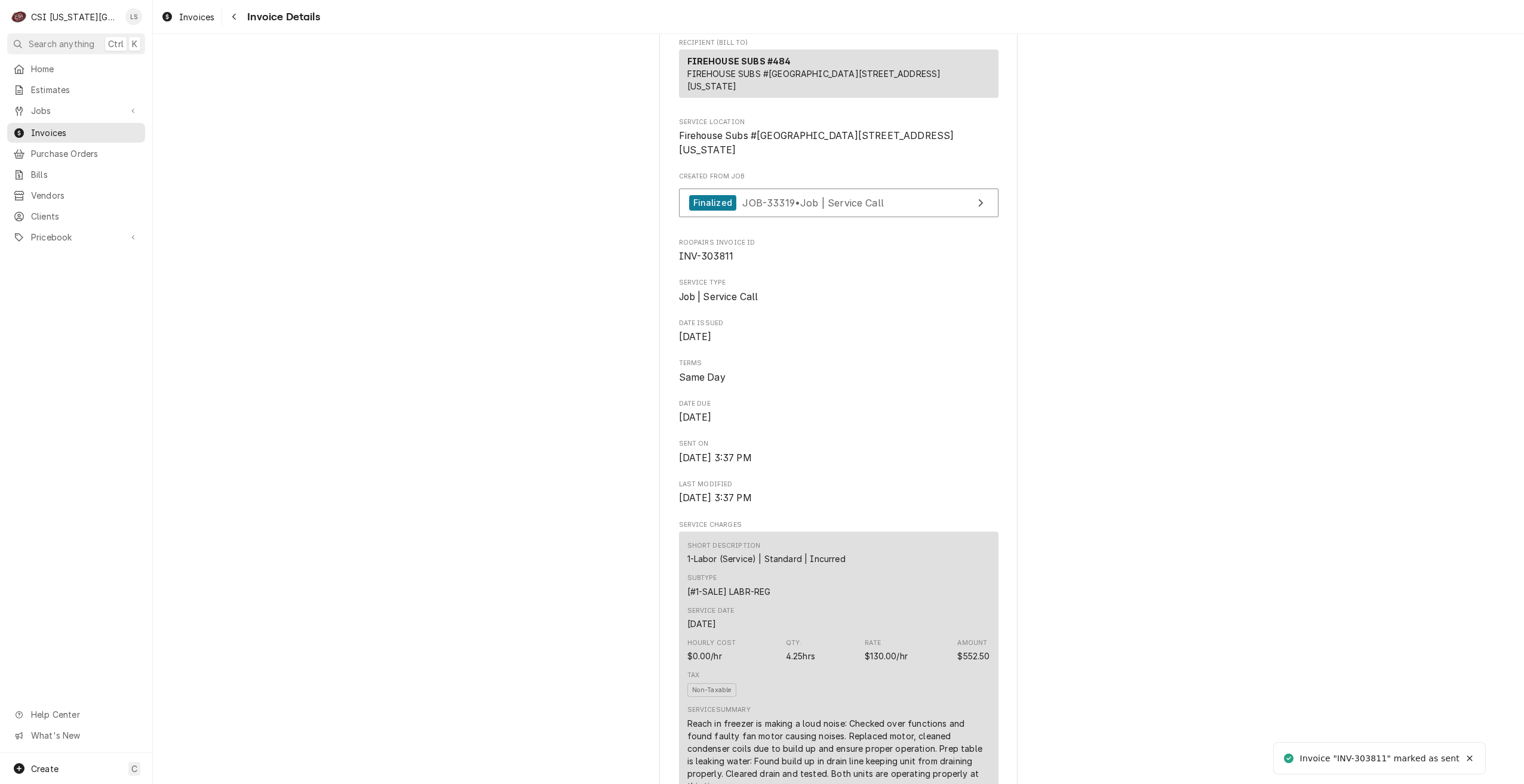
scroll to position [299, 0]
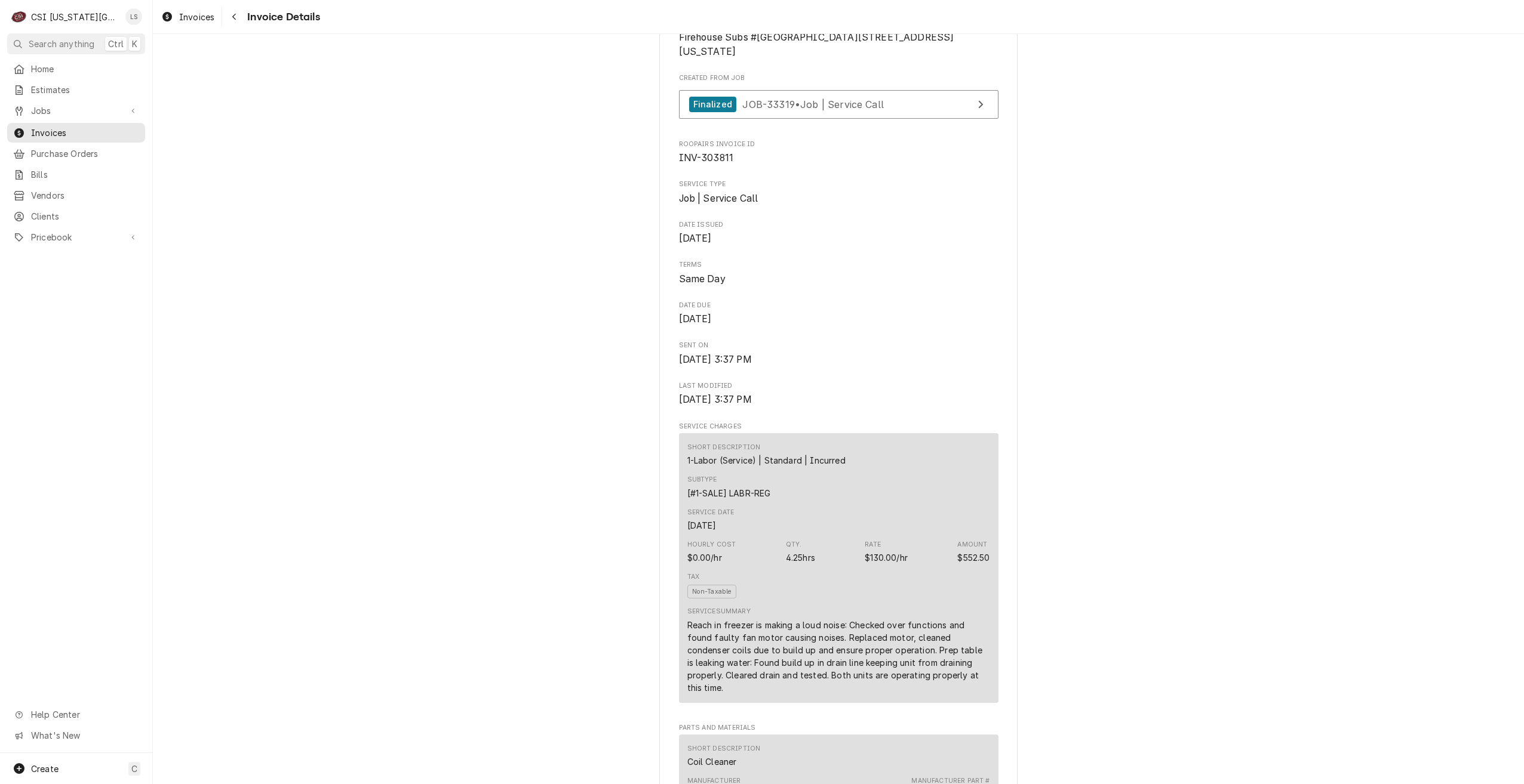
click at [709, 163] on span "INV-303811" at bounding box center [707, 158] width 55 height 11
copy span "303811"
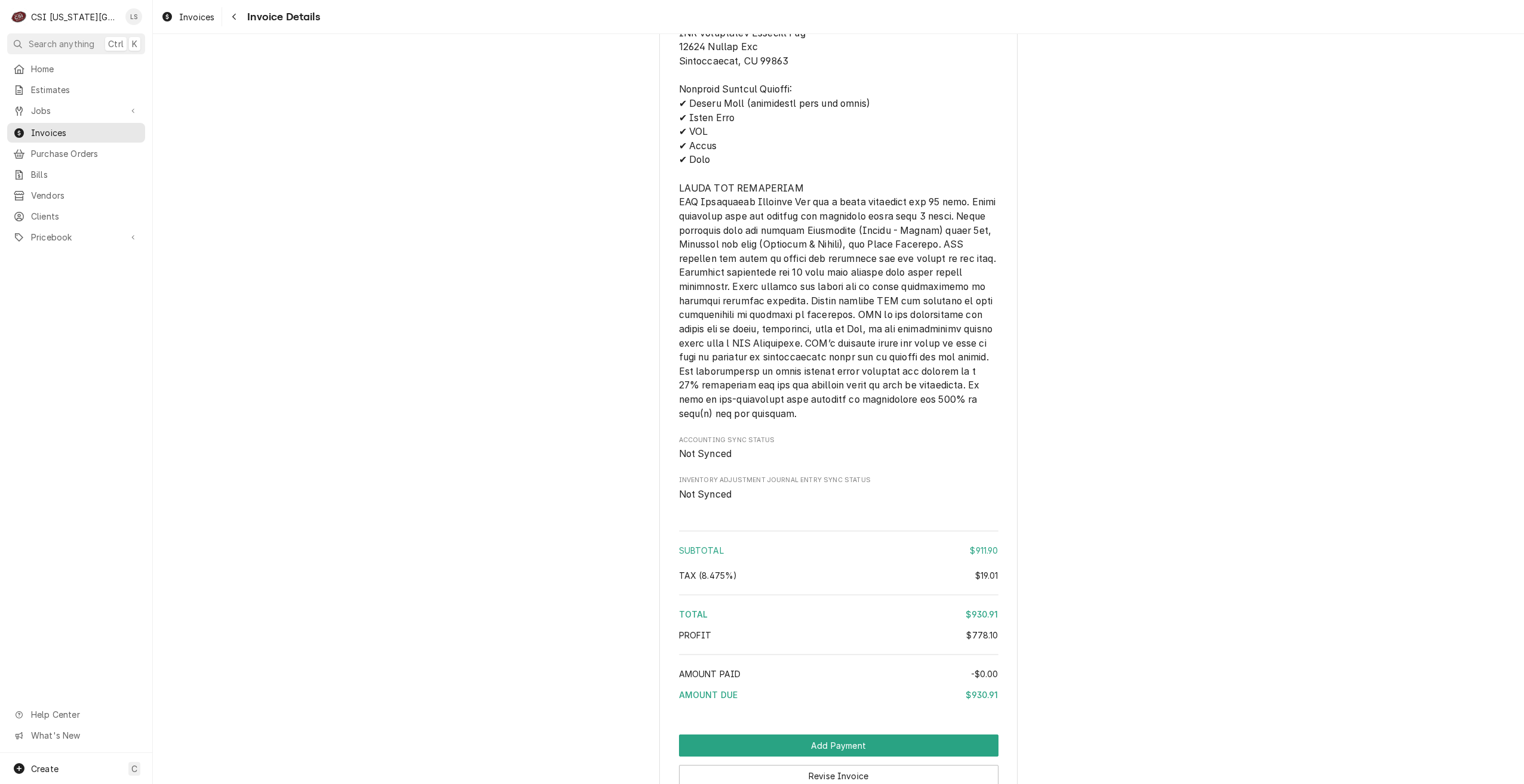
scroll to position [2453, 0]
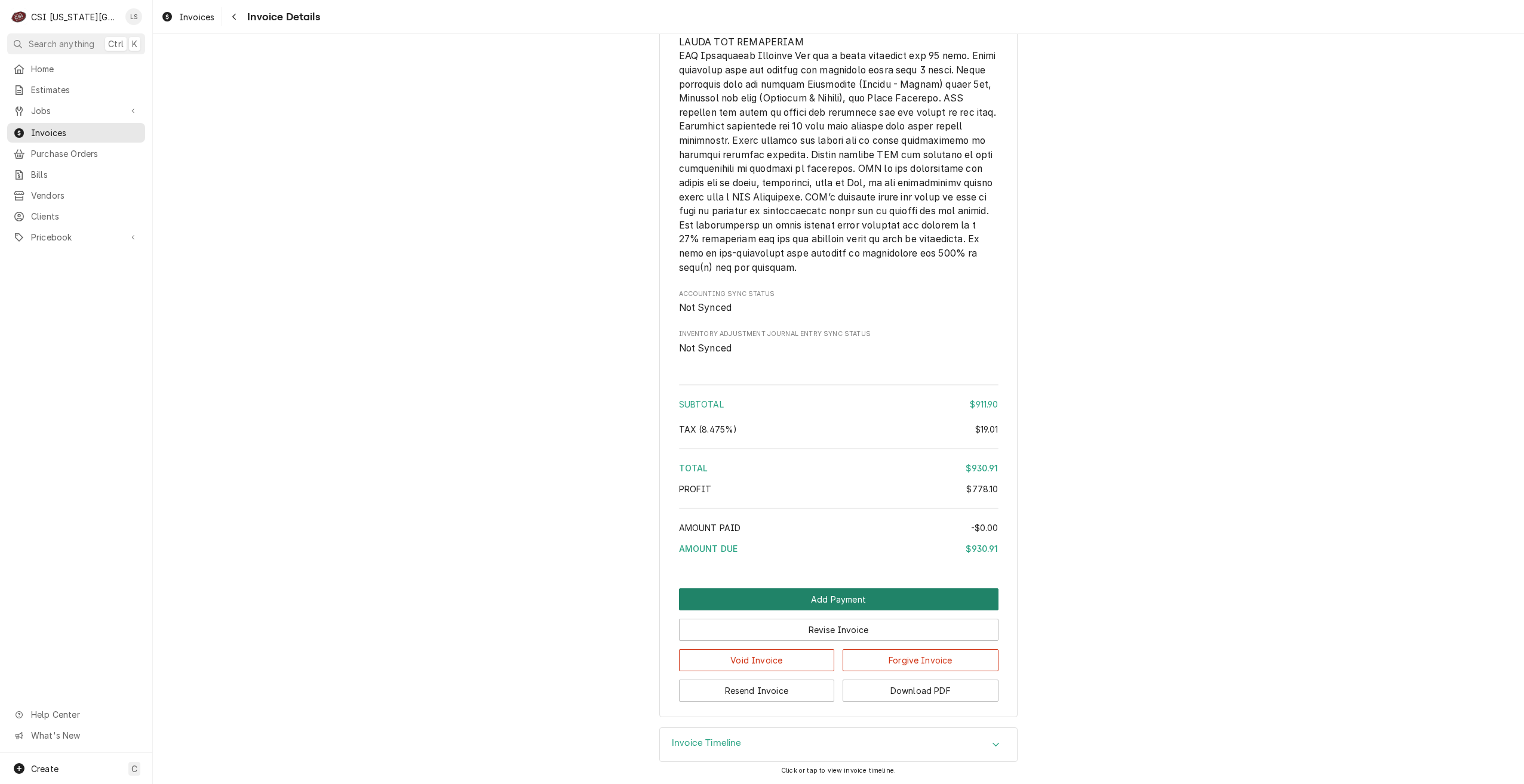
drag, startPoint x: 828, startPoint y: 603, endPoint x: 945, endPoint y: 603, distance: 117.0
click at [828, 603] on button "Add Payment" at bounding box center [839, 599] width 319 height 22
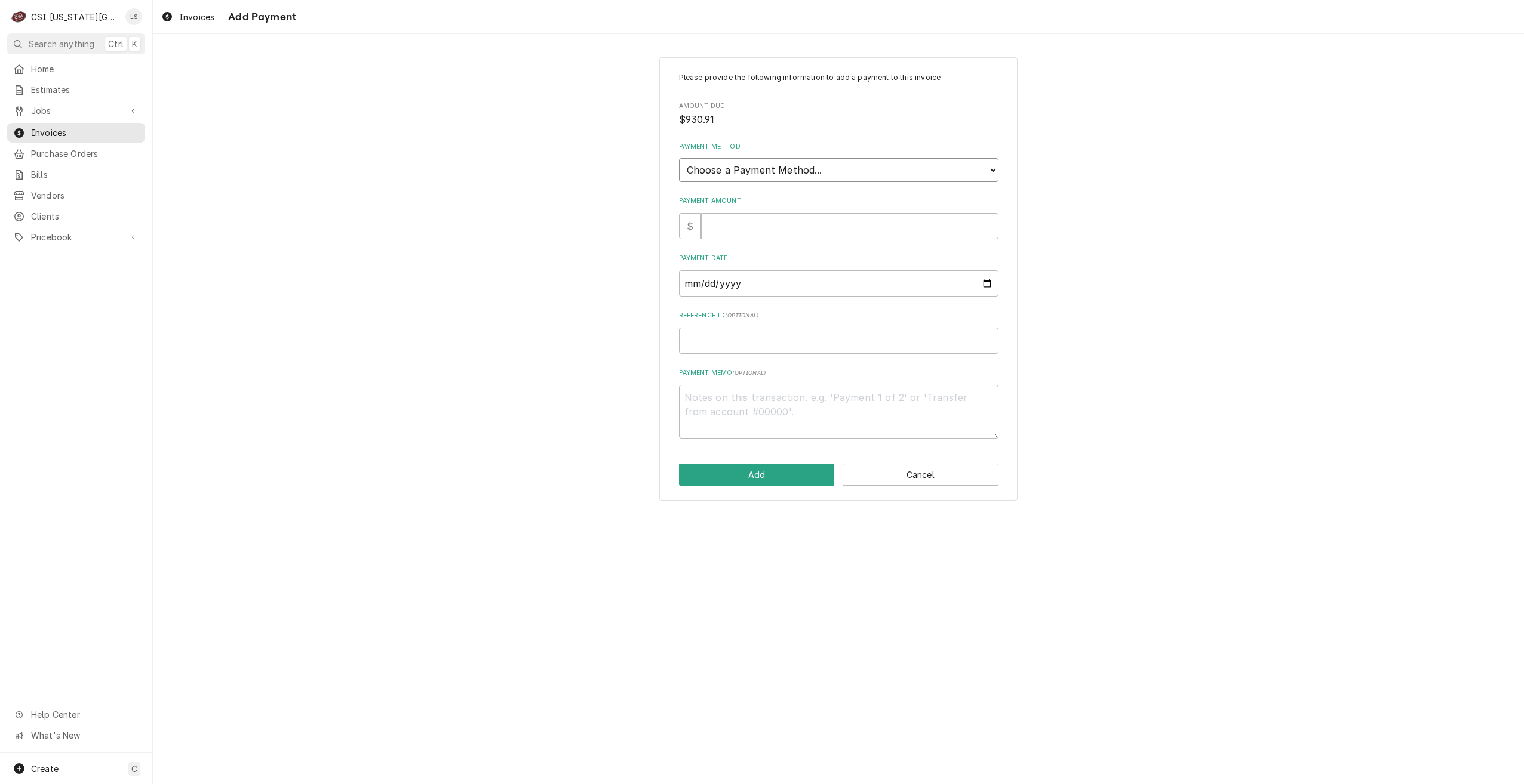
click at [834, 167] on select "Choose a Payment Method... Cash Check Credit/Debit Card ACH/eCheck Other" at bounding box center [839, 170] width 319 height 24
select select "3"
click at [679, 158] on select "Choose a Payment Method... Cash Check Credit/Debit Card ACH/eCheck Other" at bounding box center [839, 170] width 319 height 24
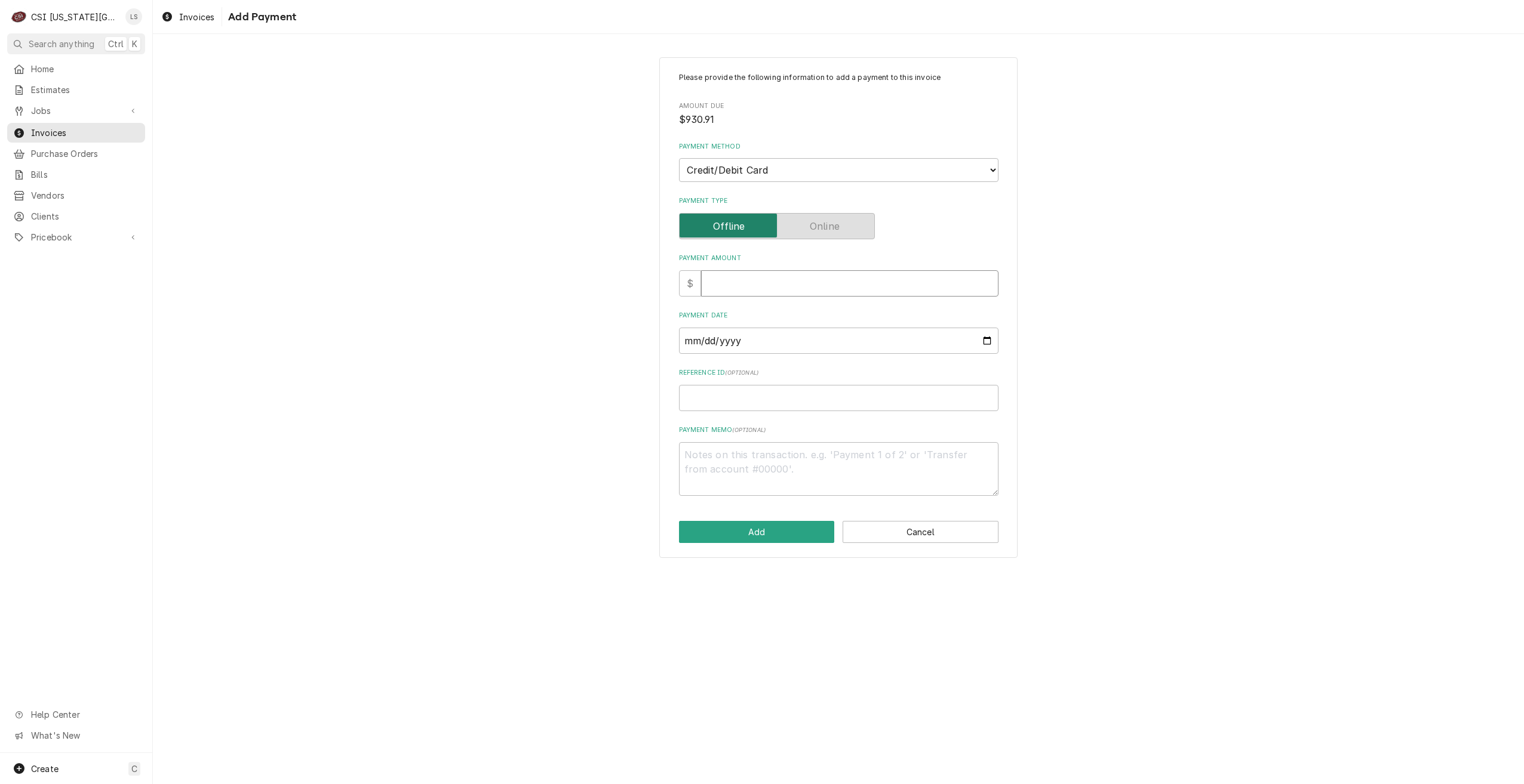
click at [791, 279] on input "Payment Amount" at bounding box center [849, 284] width 297 height 26
type textarea "x"
type input "9"
type textarea "x"
type input "93"
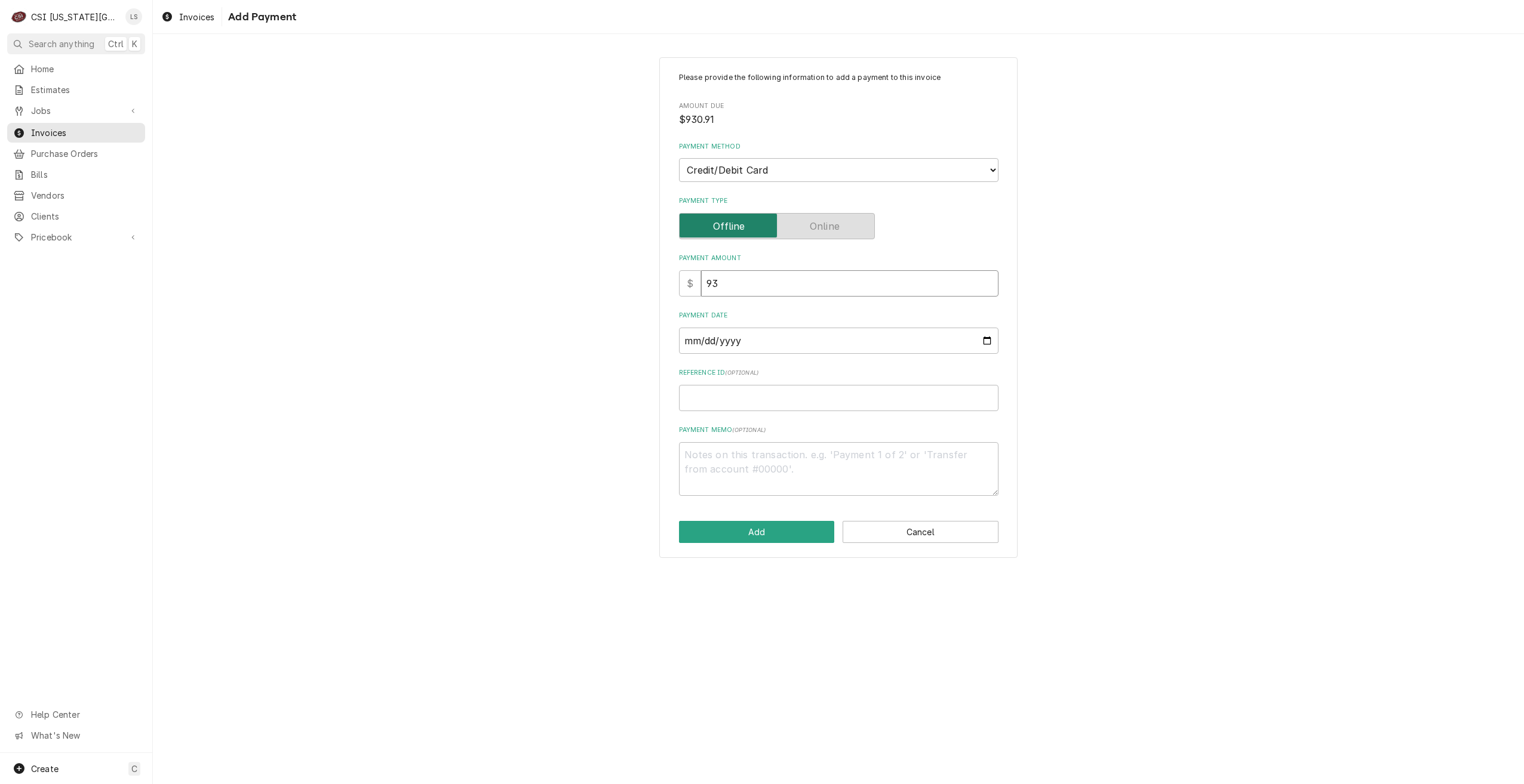
type textarea "x"
type input "930"
type textarea "x"
type input "930.9"
type textarea "x"
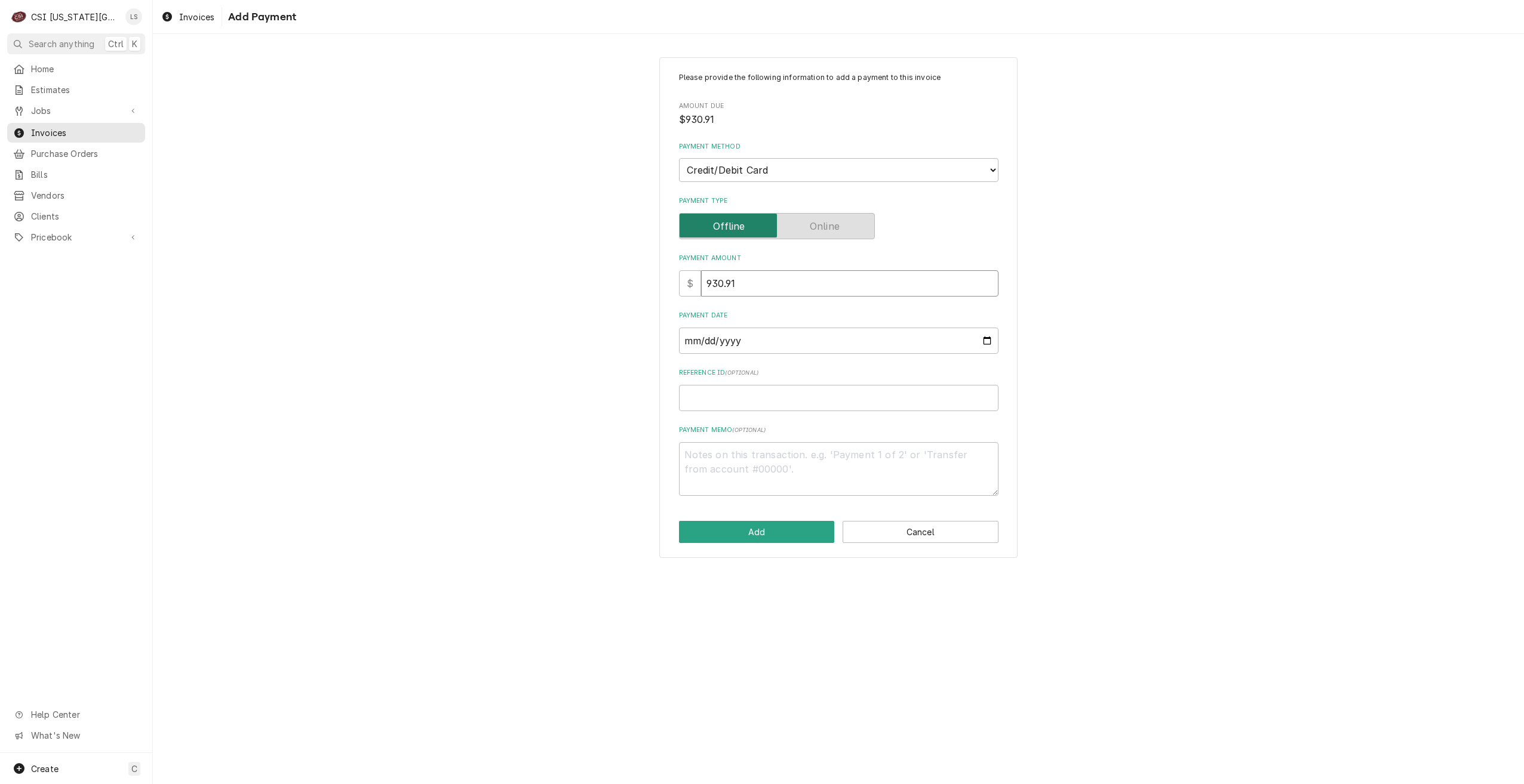
type input "930.91"
click at [1157, 296] on div "Please provide the following information to add a payment to this invoice Amoun…" at bounding box center [838, 308] width 1371 height 522
click at [801, 398] on input "Reference ID ( optional )" at bounding box center [839, 398] width 319 height 26
paste input "04547G"
type textarea "x"
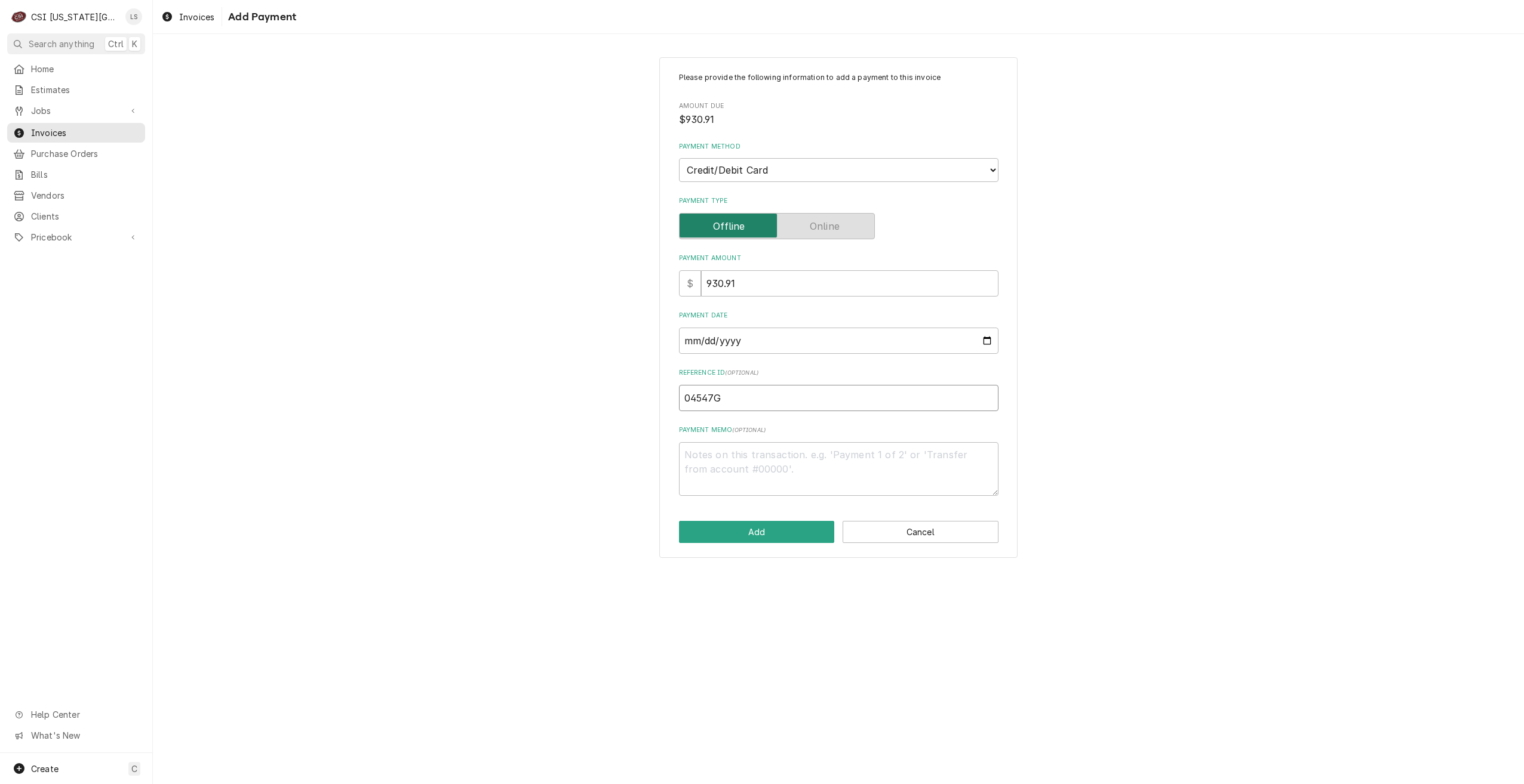
type input "04547G"
drag, startPoint x: 985, startPoint y: 340, endPoint x: 964, endPoint y: 343, distance: 21.2
click at [985, 340] on input "Payment Date" at bounding box center [839, 341] width 319 height 26
type textarea "x"
type input "2025-10-08"
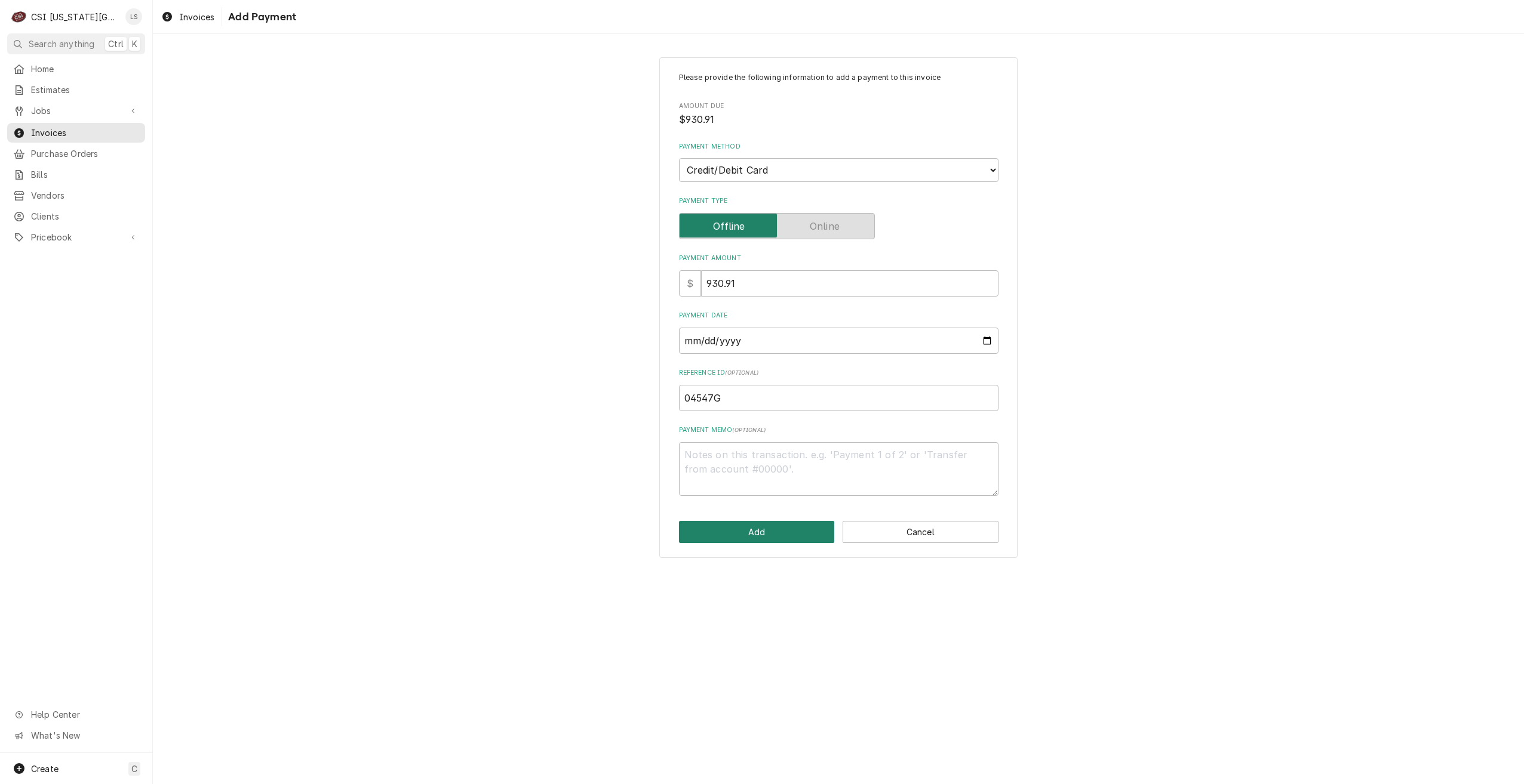
click at [746, 528] on button "Add" at bounding box center [757, 532] width 156 height 22
type textarea "x"
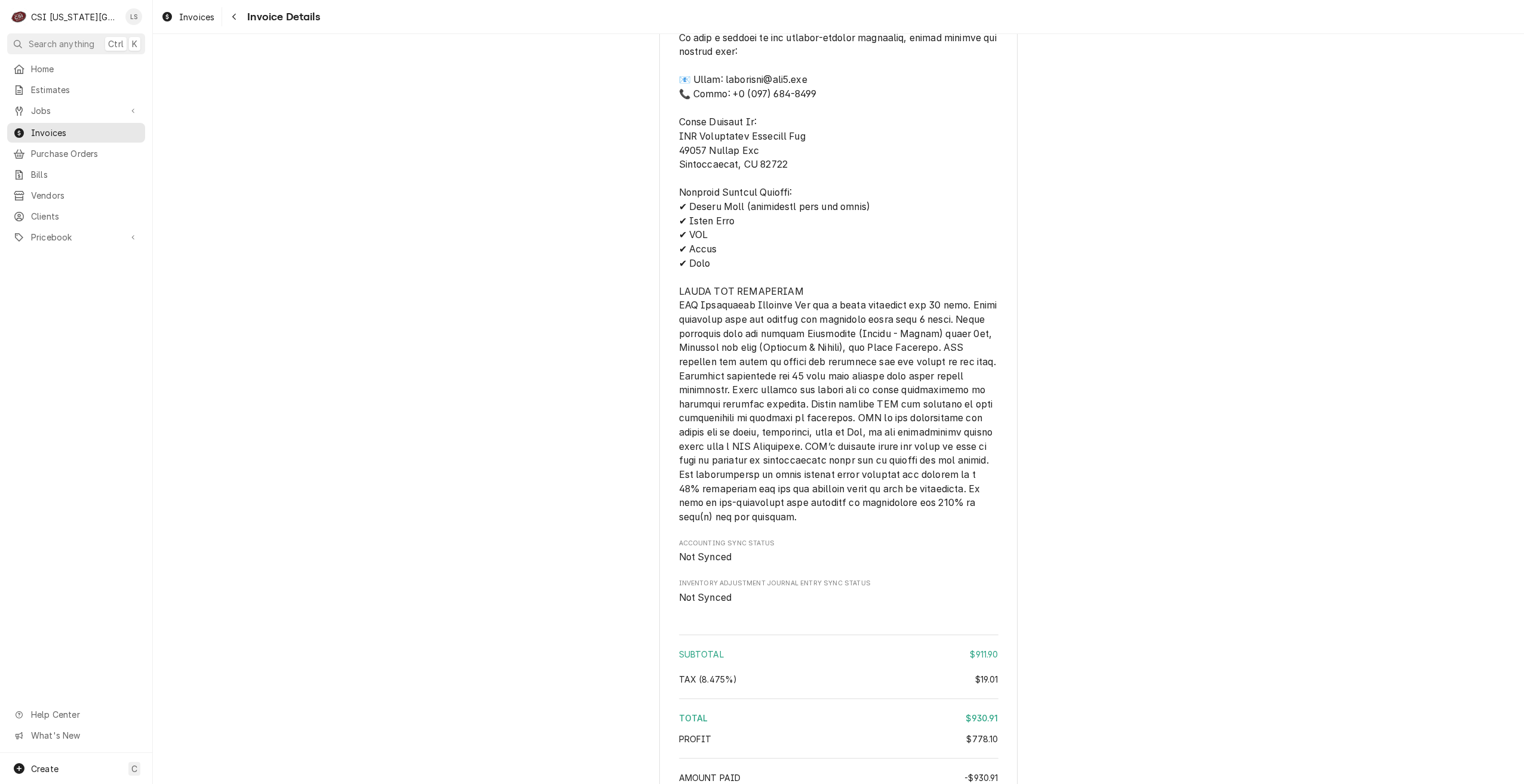
scroll to position [2555, 0]
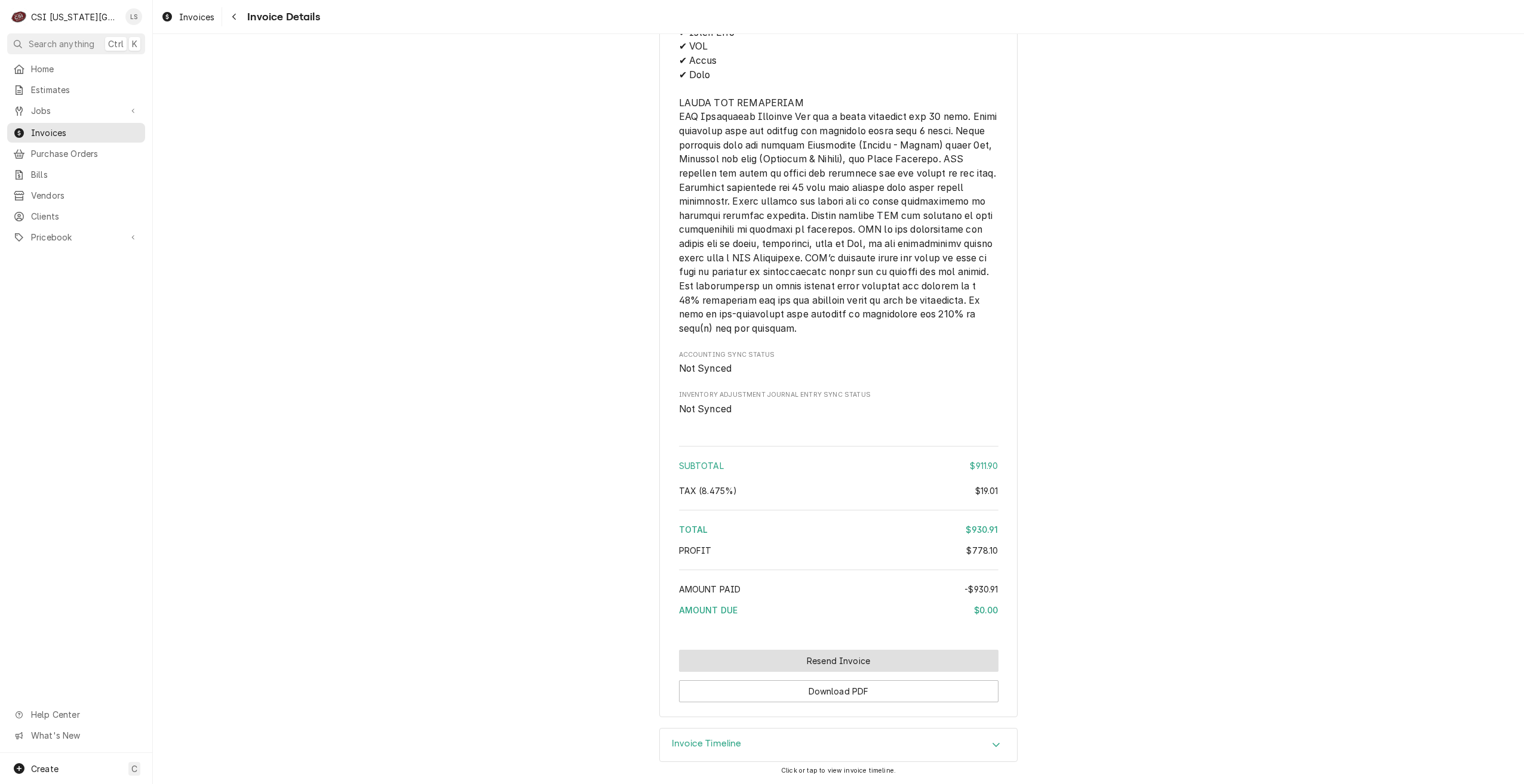
click at [792, 668] on button "Resend Invoice" at bounding box center [839, 661] width 319 height 22
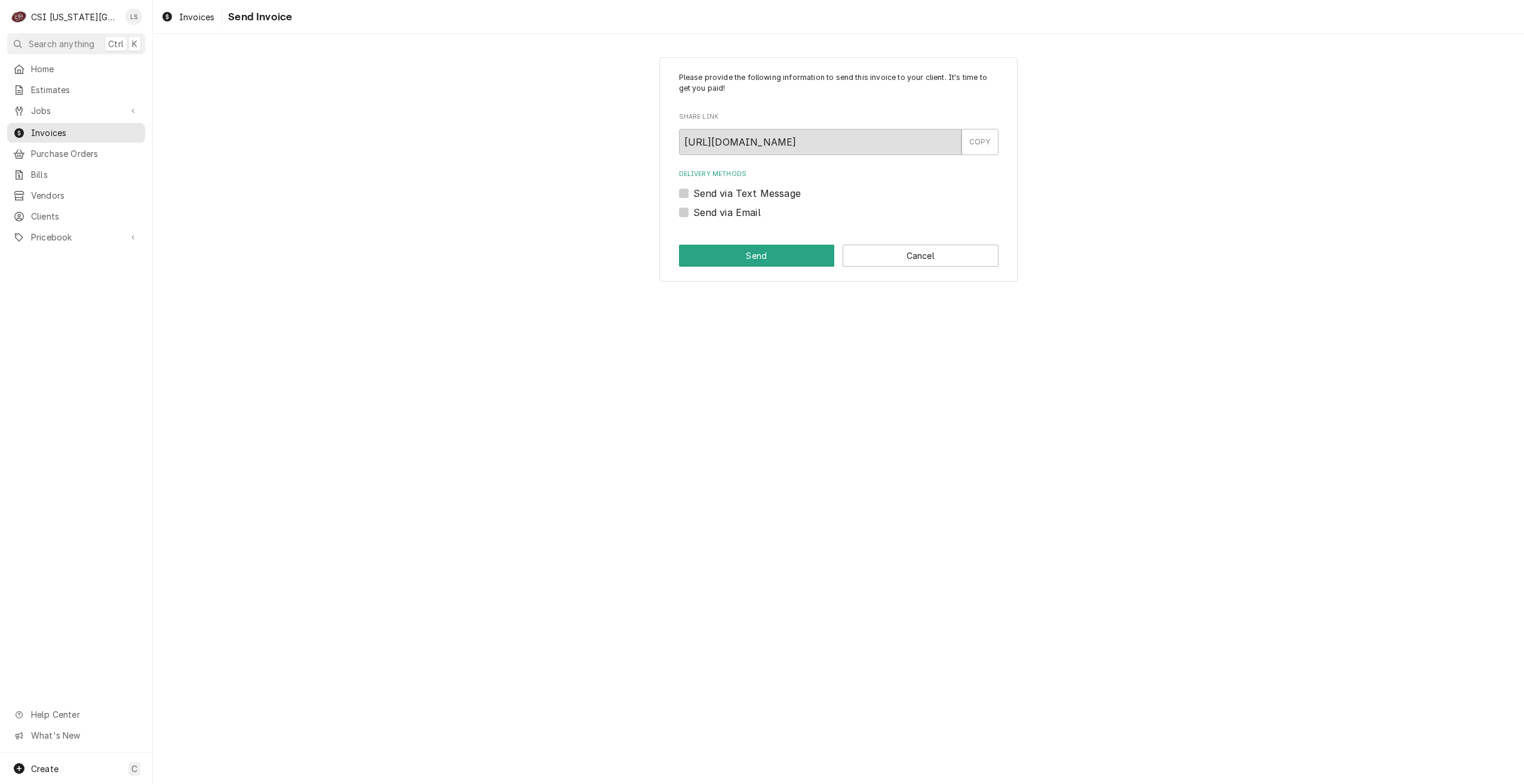
click at [735, 217] on label "Send via Email" at bounding box center [727, 212] width 67 height 14
click at [735, 217] on input "Send via Email" at bounding box center [853, 218] width 319 height 26
checkbox input "true"
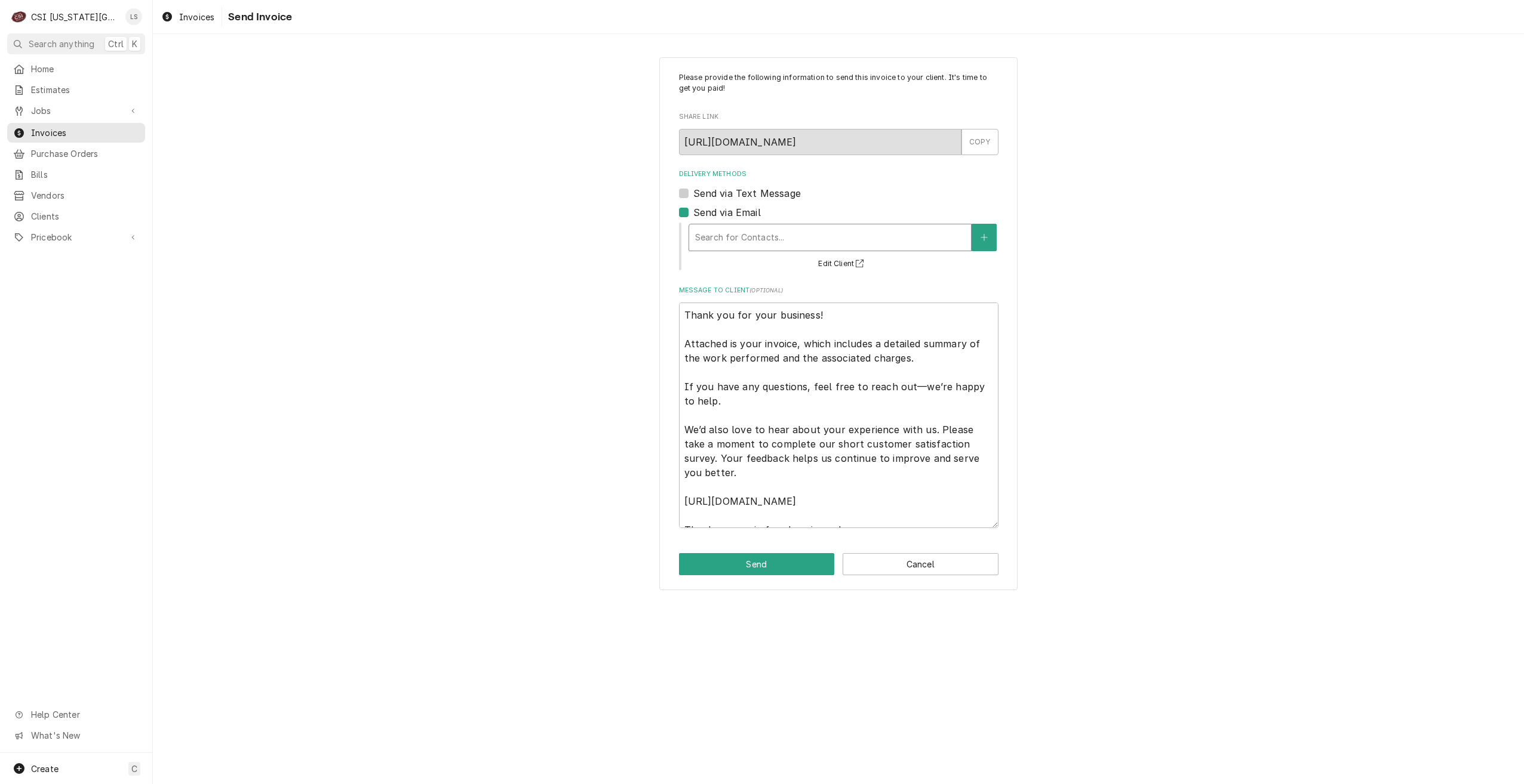
click at [788, 239] on div "Delivery Methods" at bounding box center [830, 237] width 270 height 21
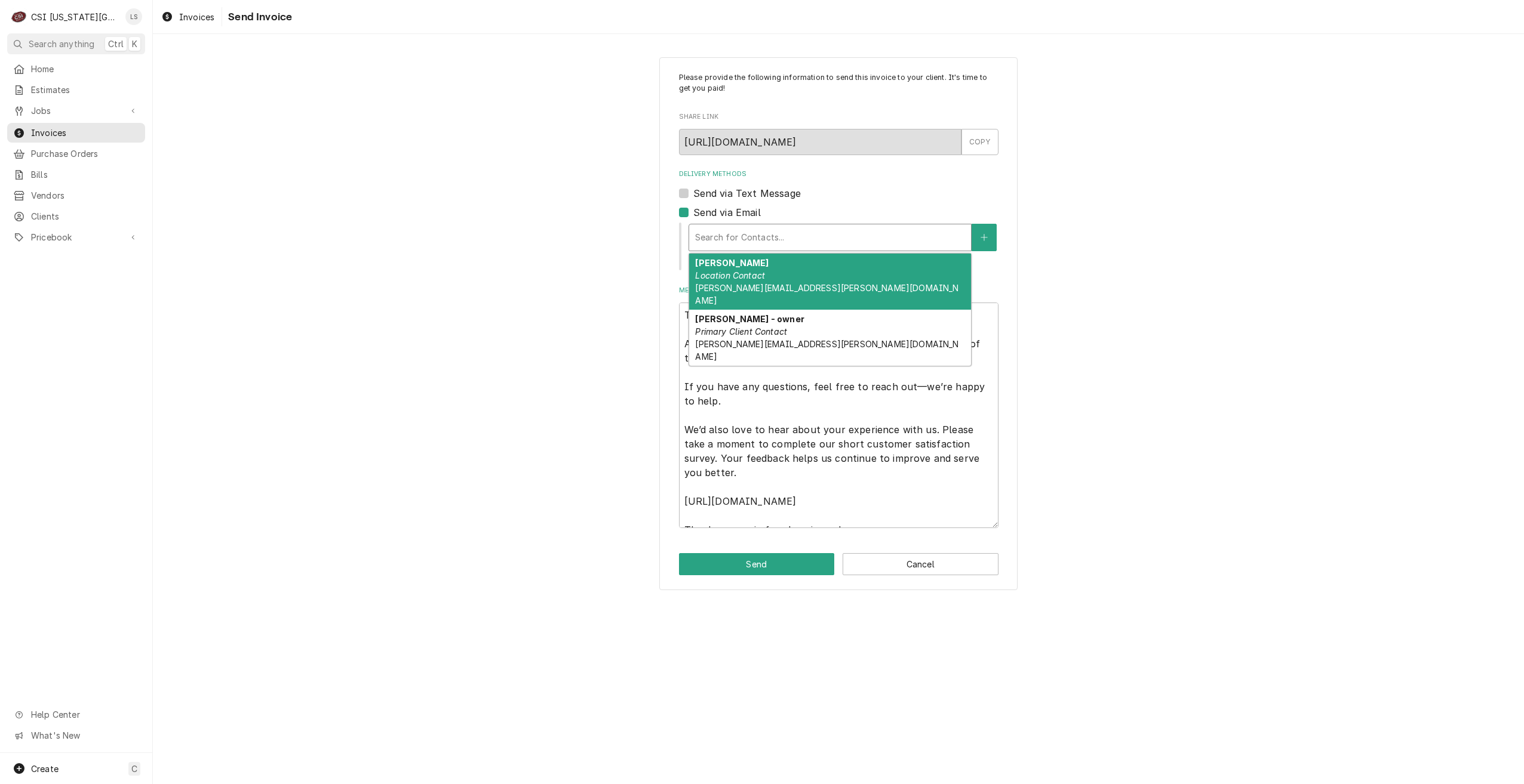
click at [783, 274] on div "[PERSON_NAME] Location Contact [PERSON_NAME][EMAIL_ADDRESS][PERSON_NAME][DOMAIN…" at bounding box center [830, 282] width 282 height 56
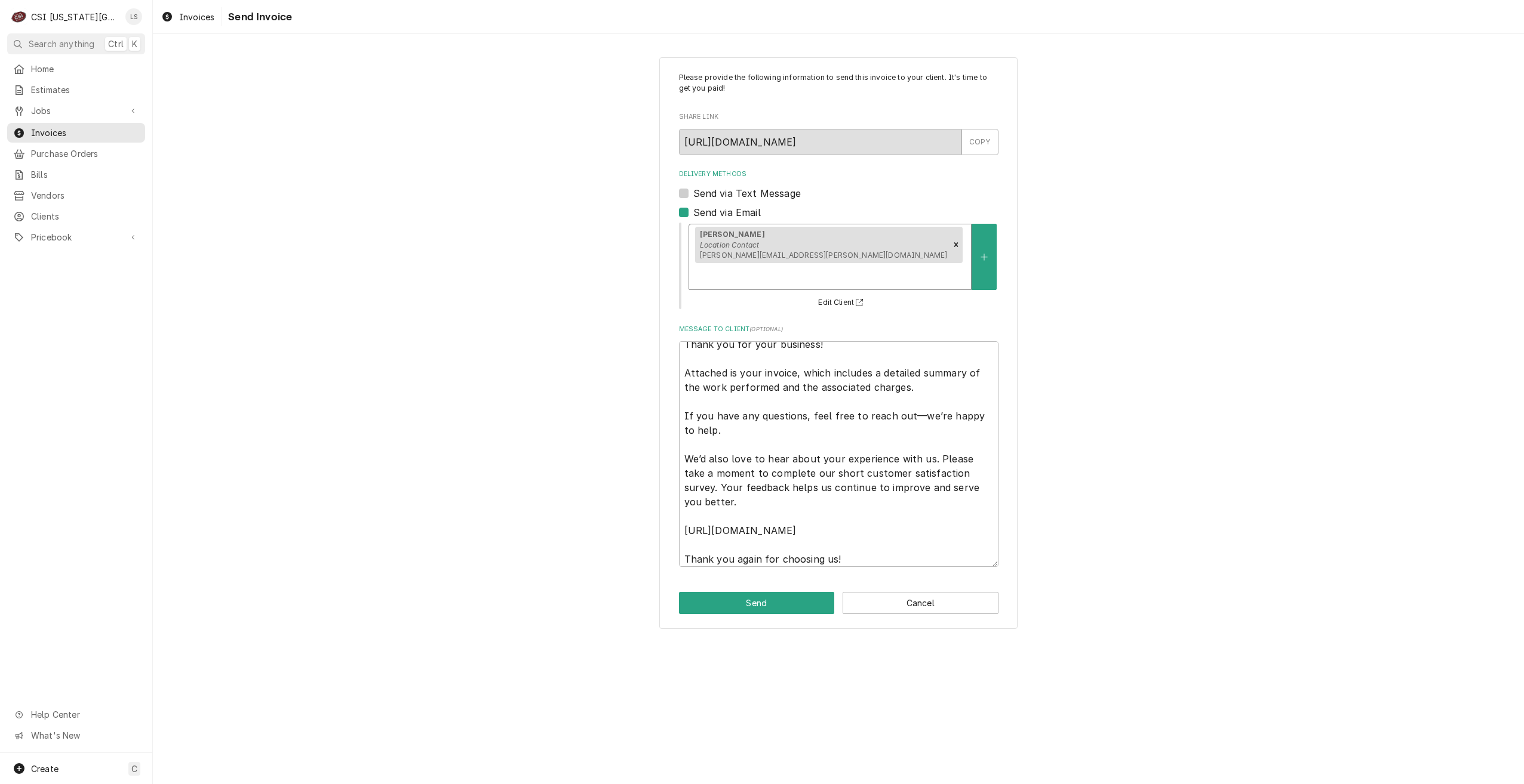
scroll to position [14, 0]
click at [928, 533] on textarea "Thank you for your business! Attached is your invoice, which includes a detaile…" at bounding box center [839, 454] width 319 height 226
type textarea "x"
type textarea "Thank you for your business! Attached is your invoice, which includes a detaile…"
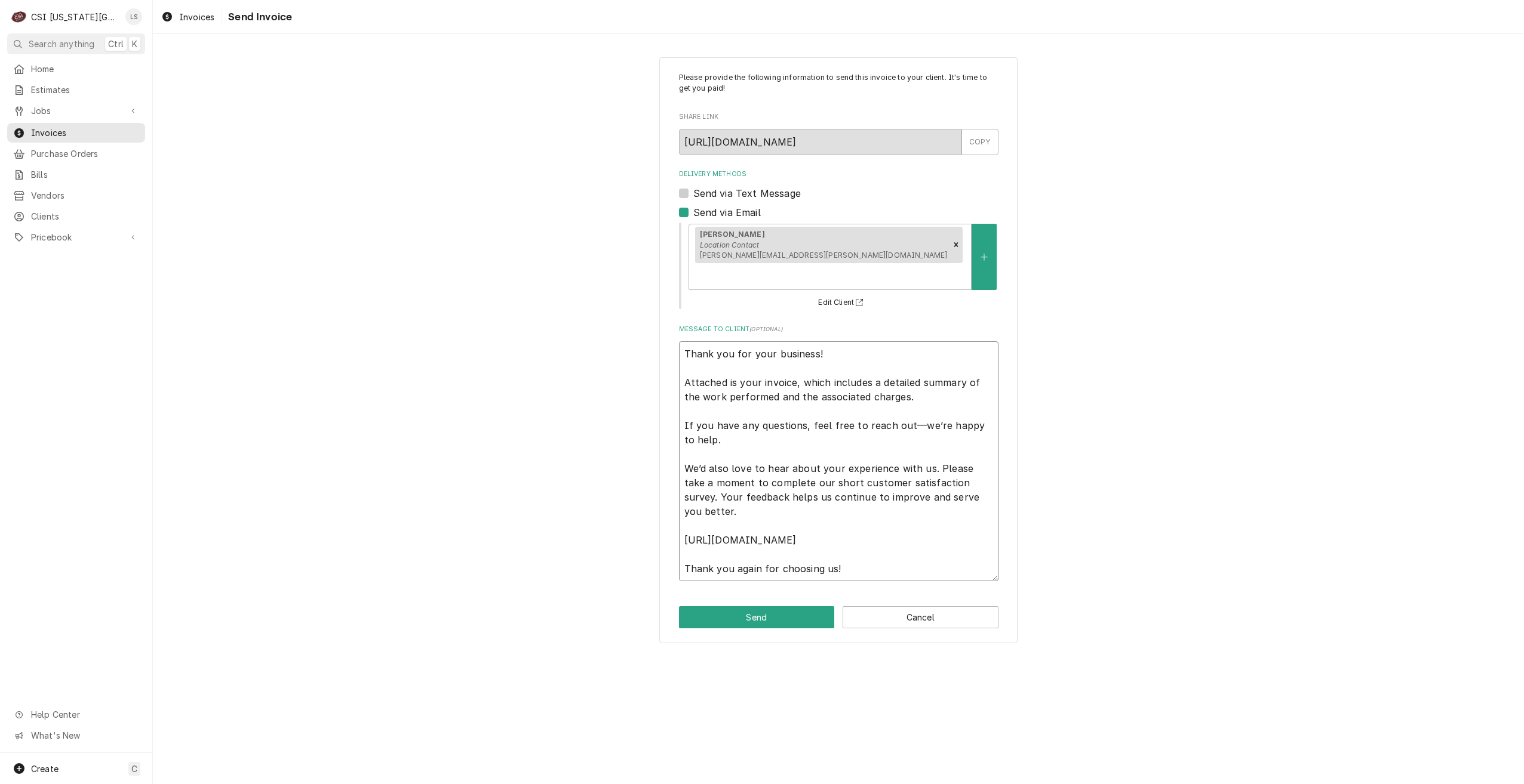
type textarea "x"
type textarea "Thank you for your business! Attached is your invoice, which includes a detaile…"
type textarea "x"
type textarea "Thank you for your business! Attached is your invoice, which includes a detaile…"
type textarea "x"
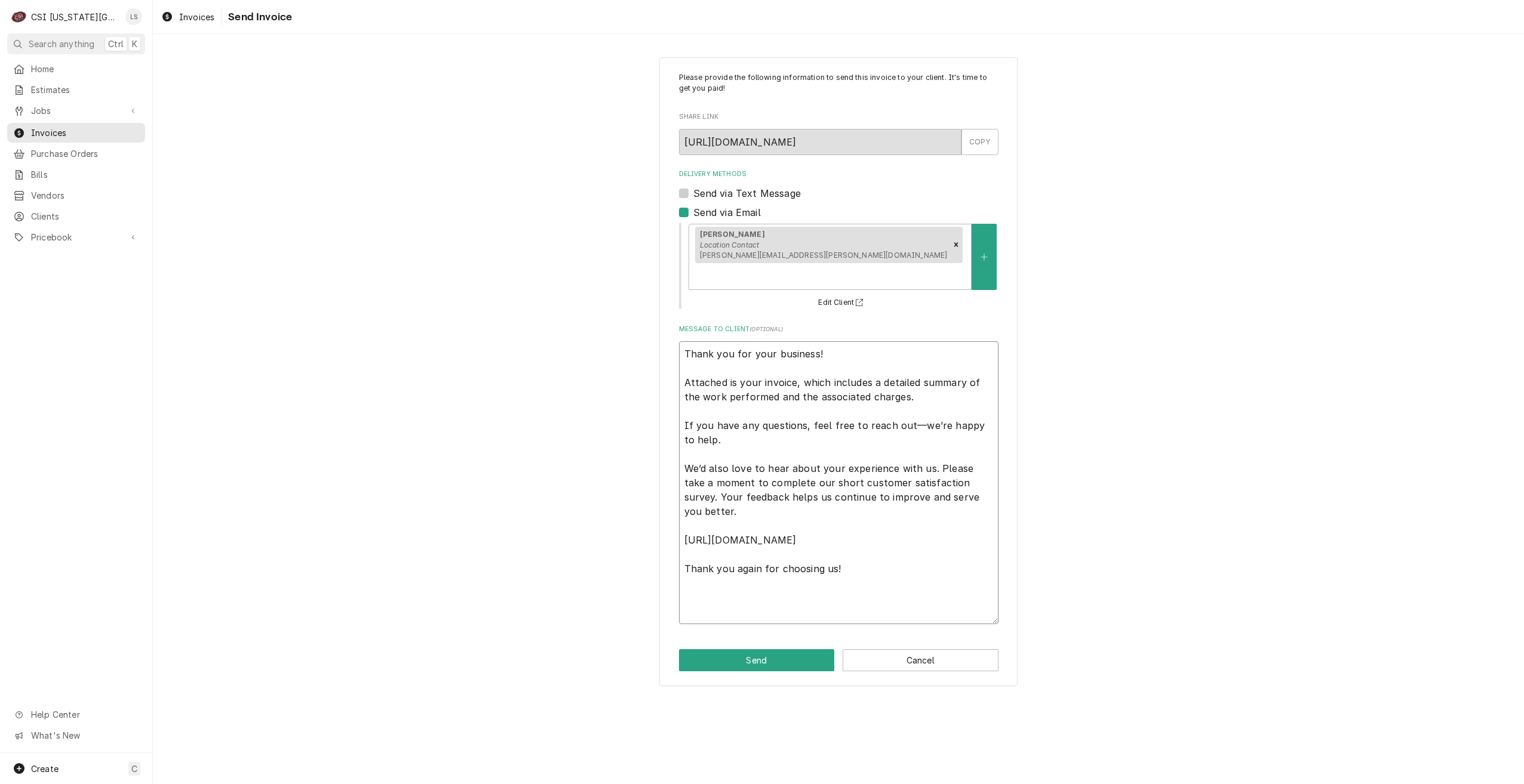
type textarea "Thank you for your business! Attached is your invoice, which includes a detaile…"
click at [906, 590] on textarea "Thank you for your business! Attached is your invoice, which includes a detaile…" at bounding box center [839, 483] width 319 height 283
paste textarea "Commercial Services Inc Kansas City 1021 AB NE JIB COURT LEES SUMMIT, MO 63005 …"
type textarea "x"
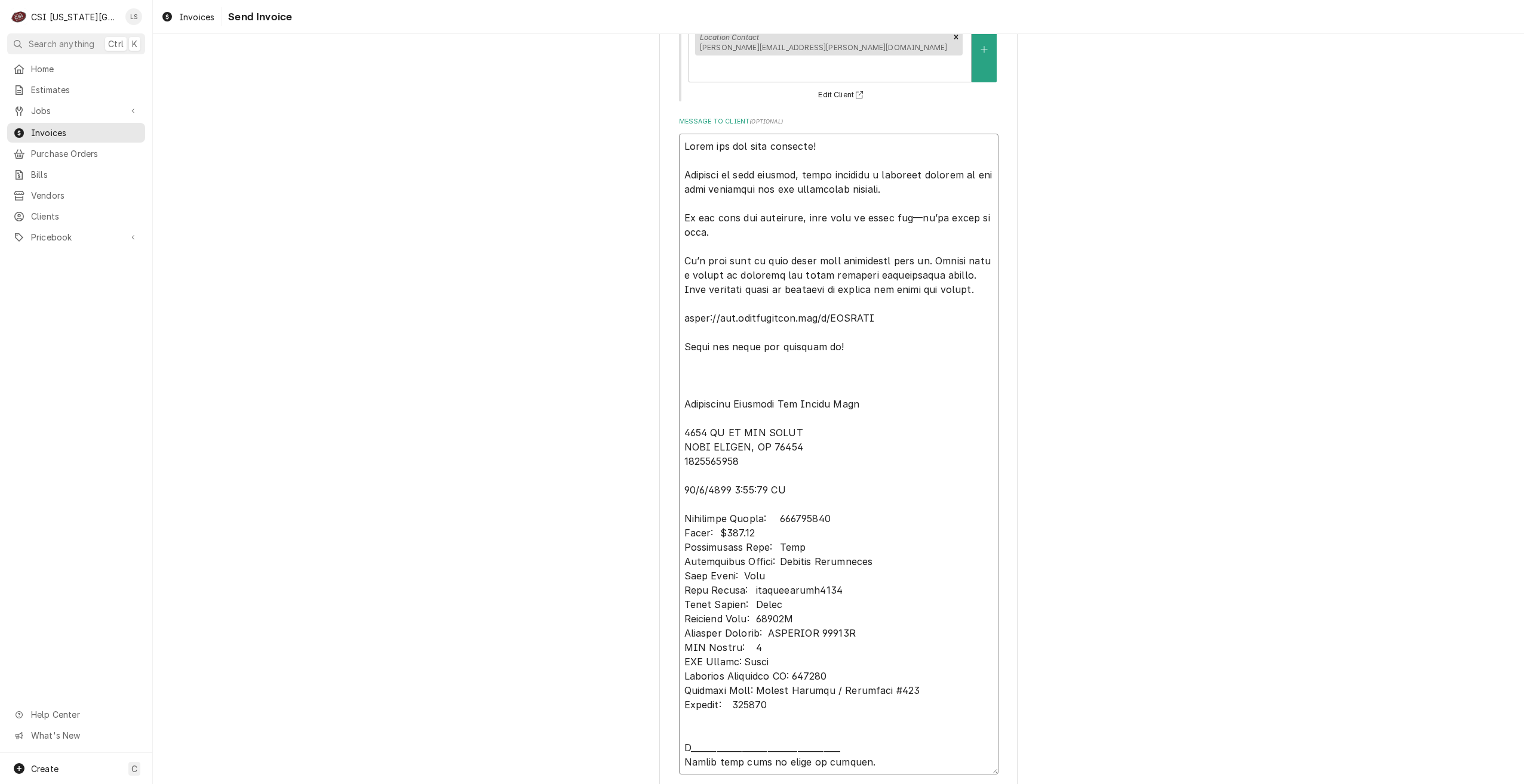
scroll to position [247, 0]
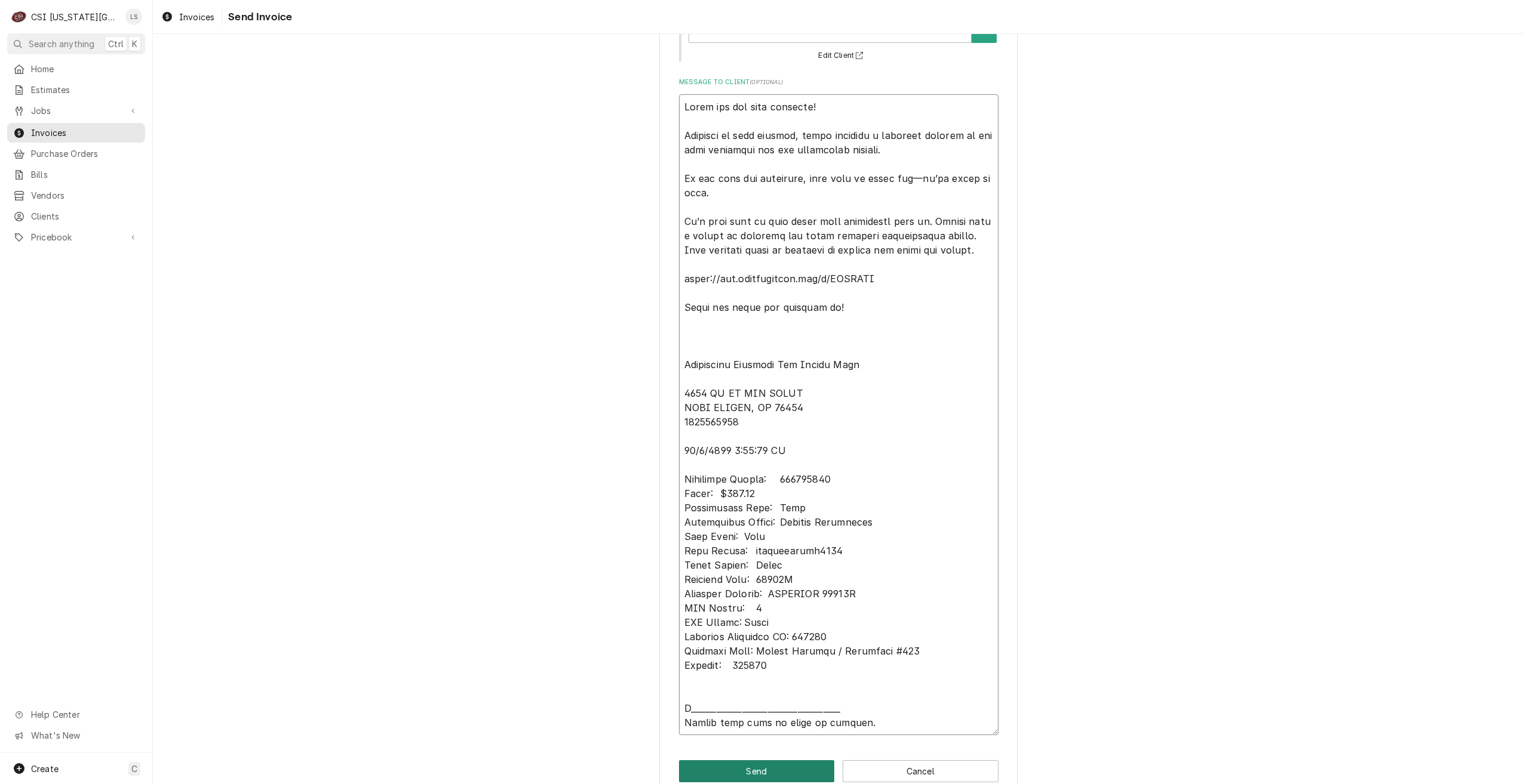
type textarea "Thank you for your business! Attached is your invoice, which includes a detaile…"
click at [744, 760] on button "Send" at bounding box center [757, 771] width 156 height 22
type textarea "x"
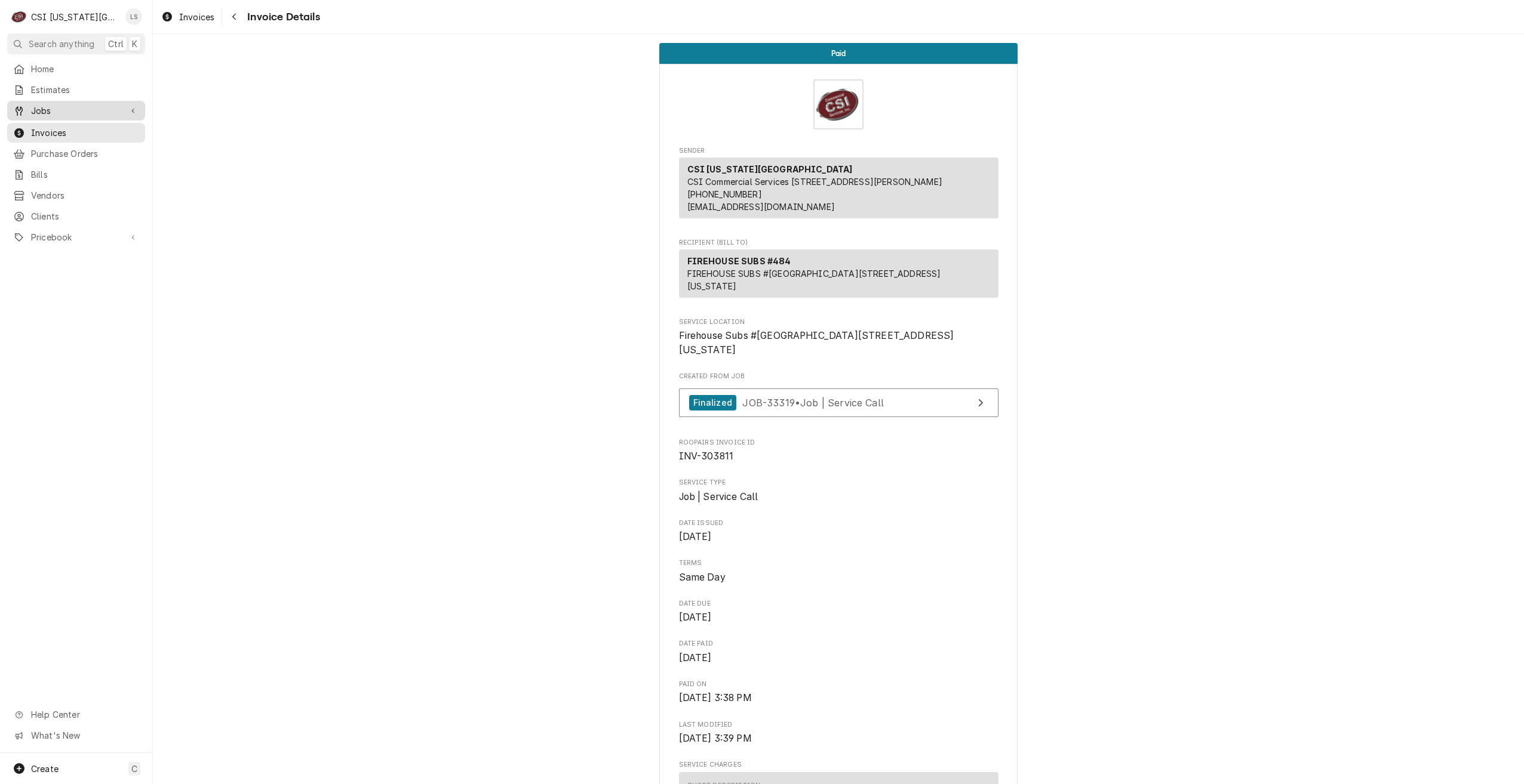
click at [67, 115] on link "Jobs" at bounding box center [75, 111] width 138 height 20
click at [58, 131] on span "Jobs" at bounding box center [85, 131] width 108 height 12
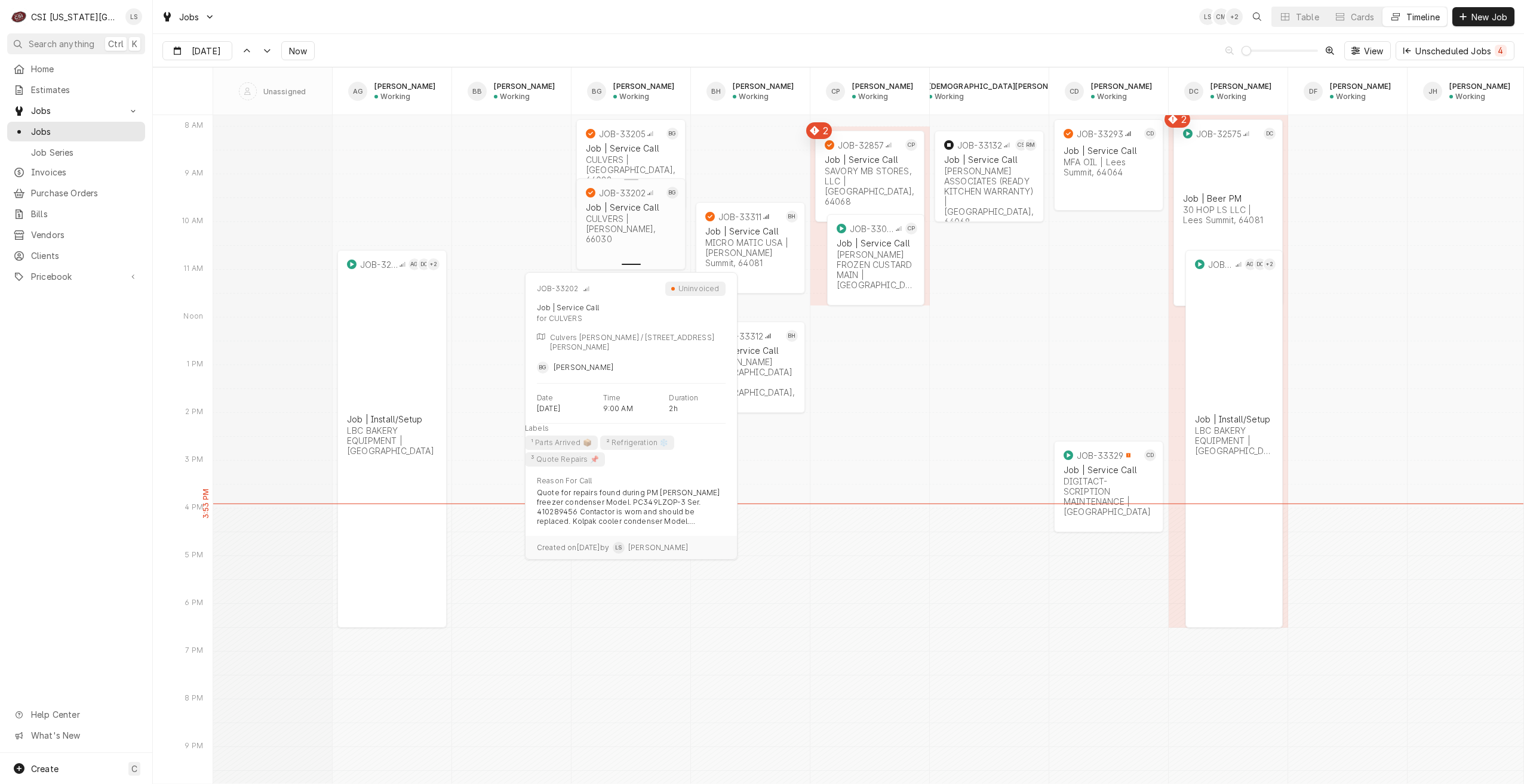
scroll to position [13583, 0]
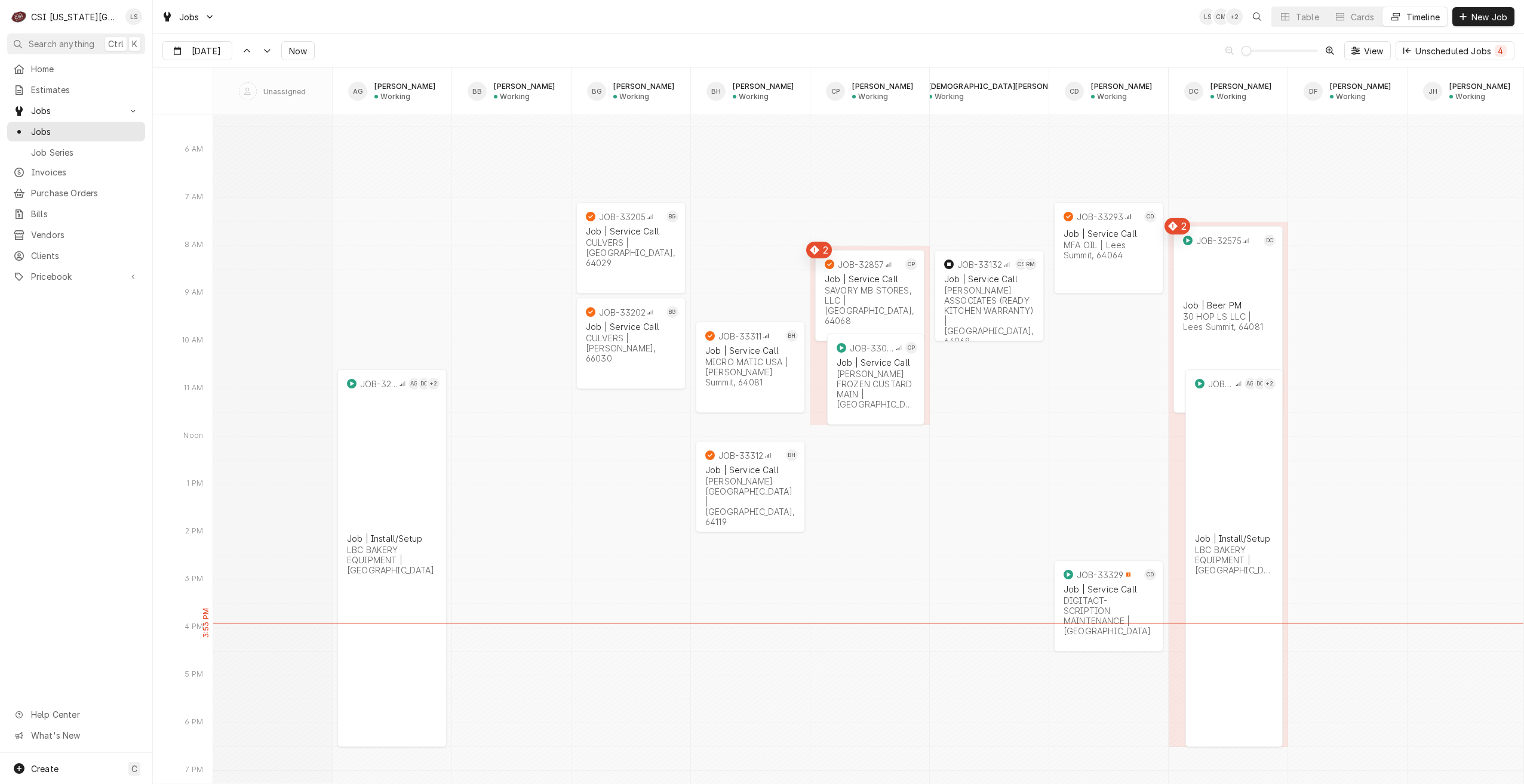
click at [412, 8] on div "Jobs LS CM + 2 Table Cards Timeline New Job" at bounding box center [838, 17] width 1371 height 34
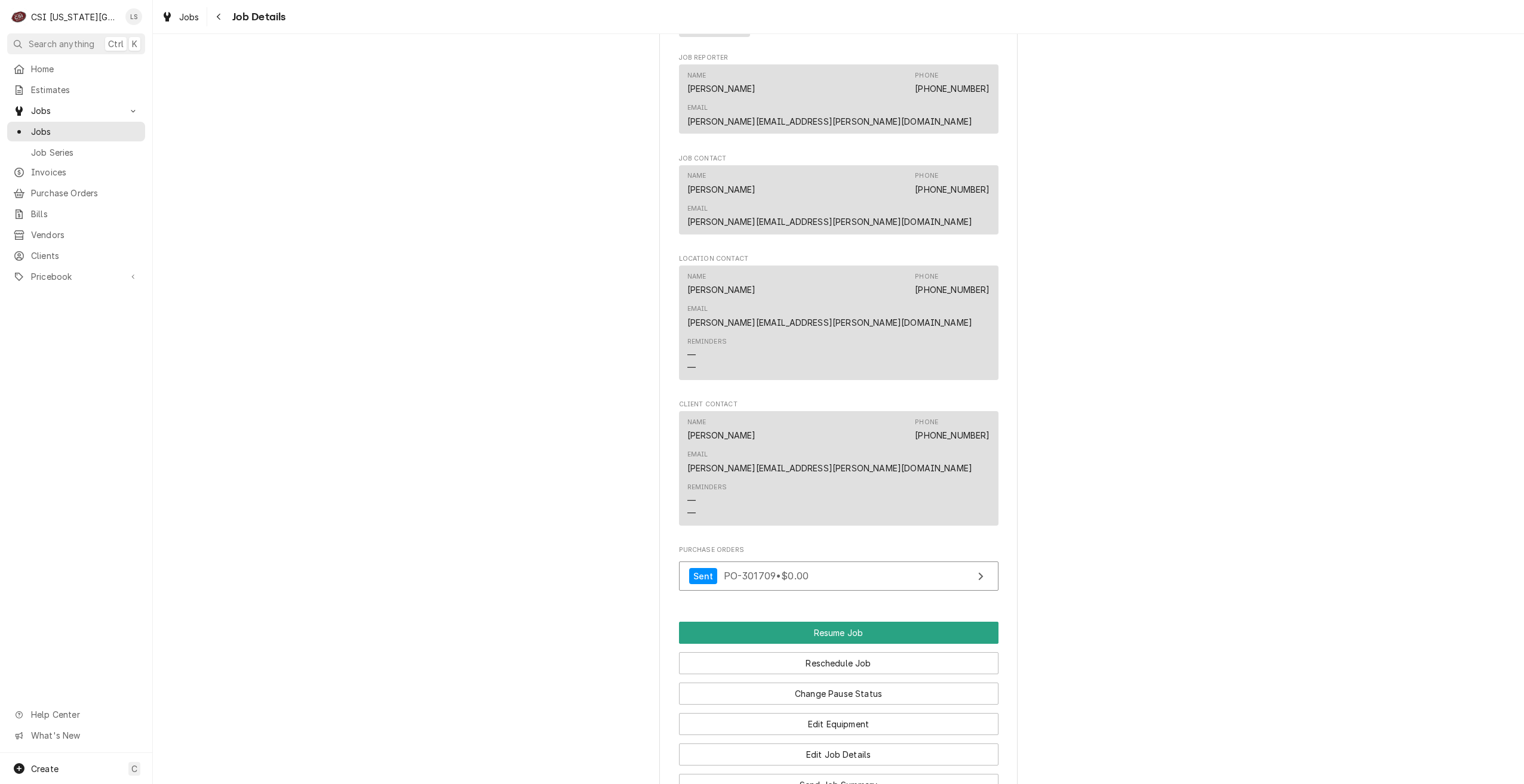
scroll to position [1137, 0]
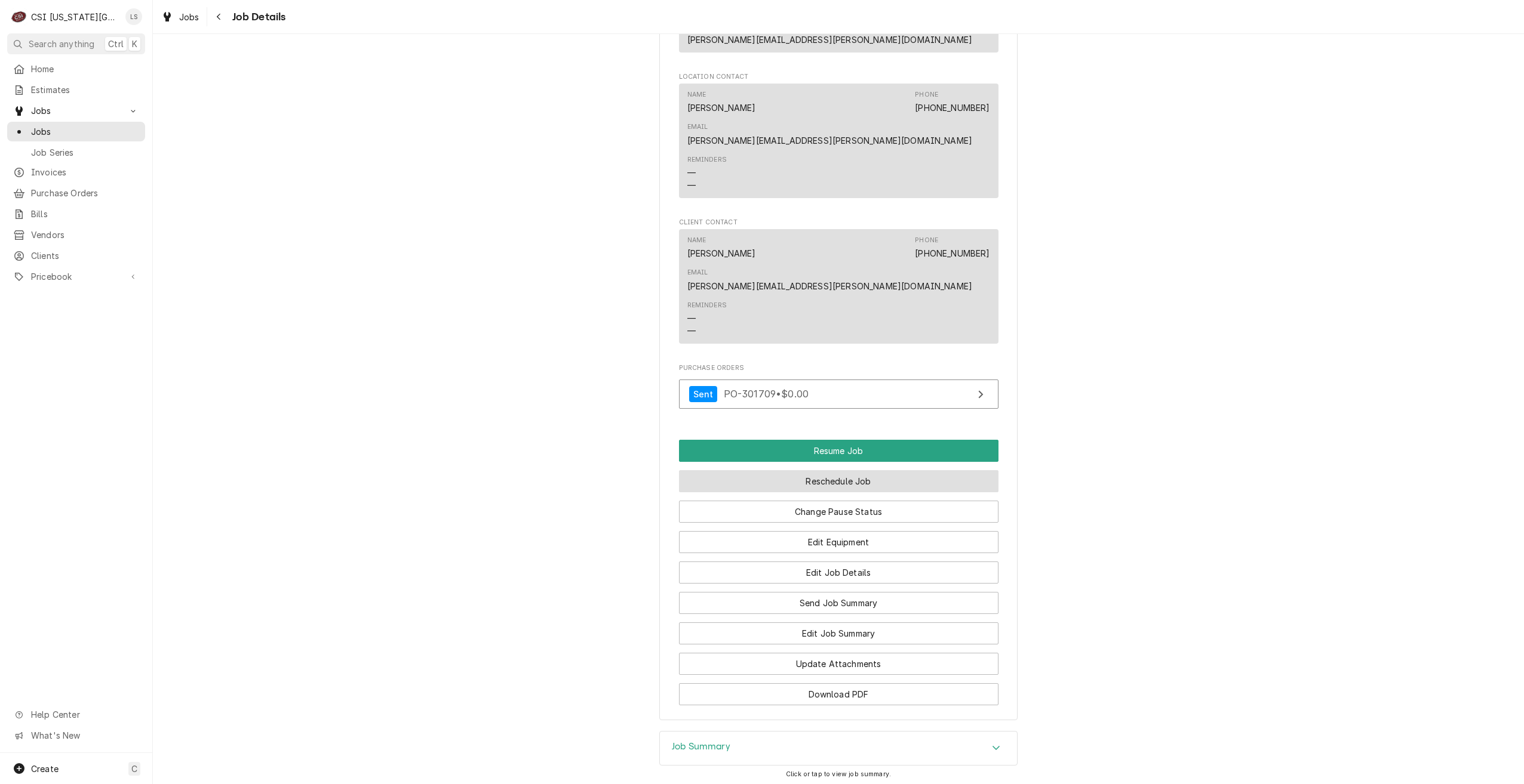
click at [814, 471] on button "Reschedule Job" at bounding box center [839, 481] width 319 height 22
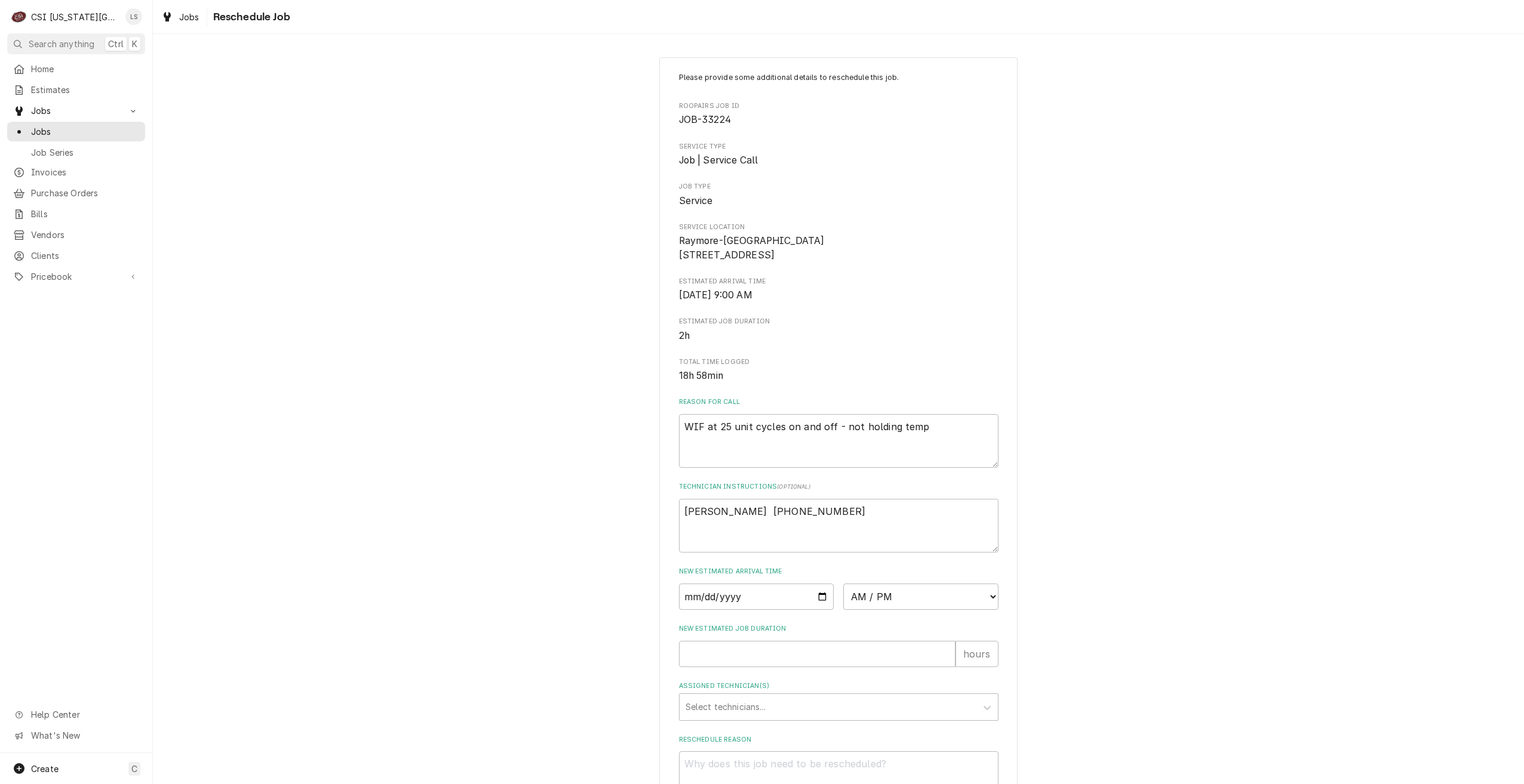
scroll to position [108, 0]
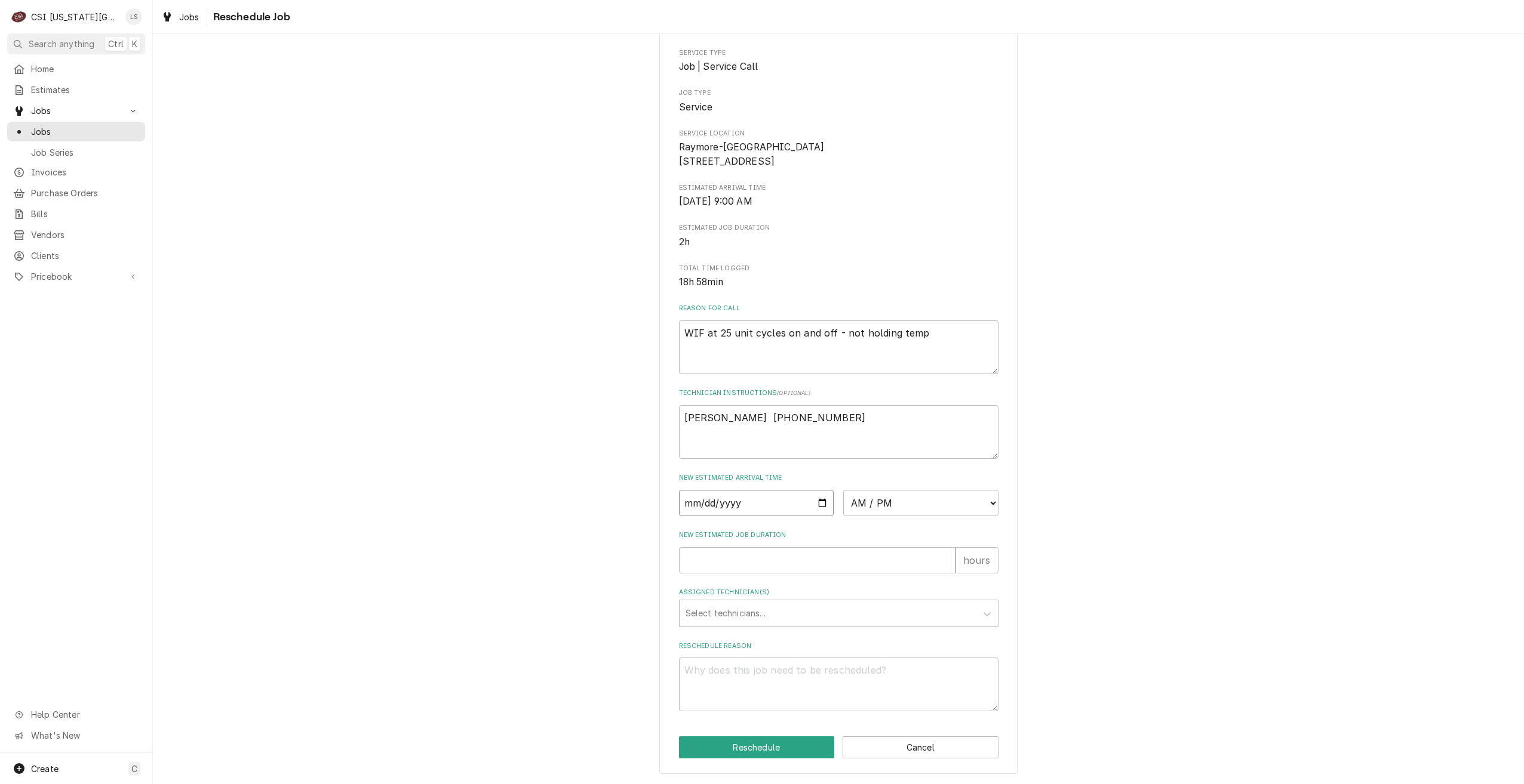
click at [813, 504] on input "Date" at bounding box center [756, 503] width 155 height 26
type textarea "x"
type input "2025-10-10"
click at [869, 502] on select "AM / PM 6:00 AM 6:15 AM 6:30 AM 6:45 AM 7:00 AM 7:15 AM 7:30 AM 7:45 AM 8:00 AM…" at bounding box center [920, 503] width 155 height 26
select select "07:00:00"
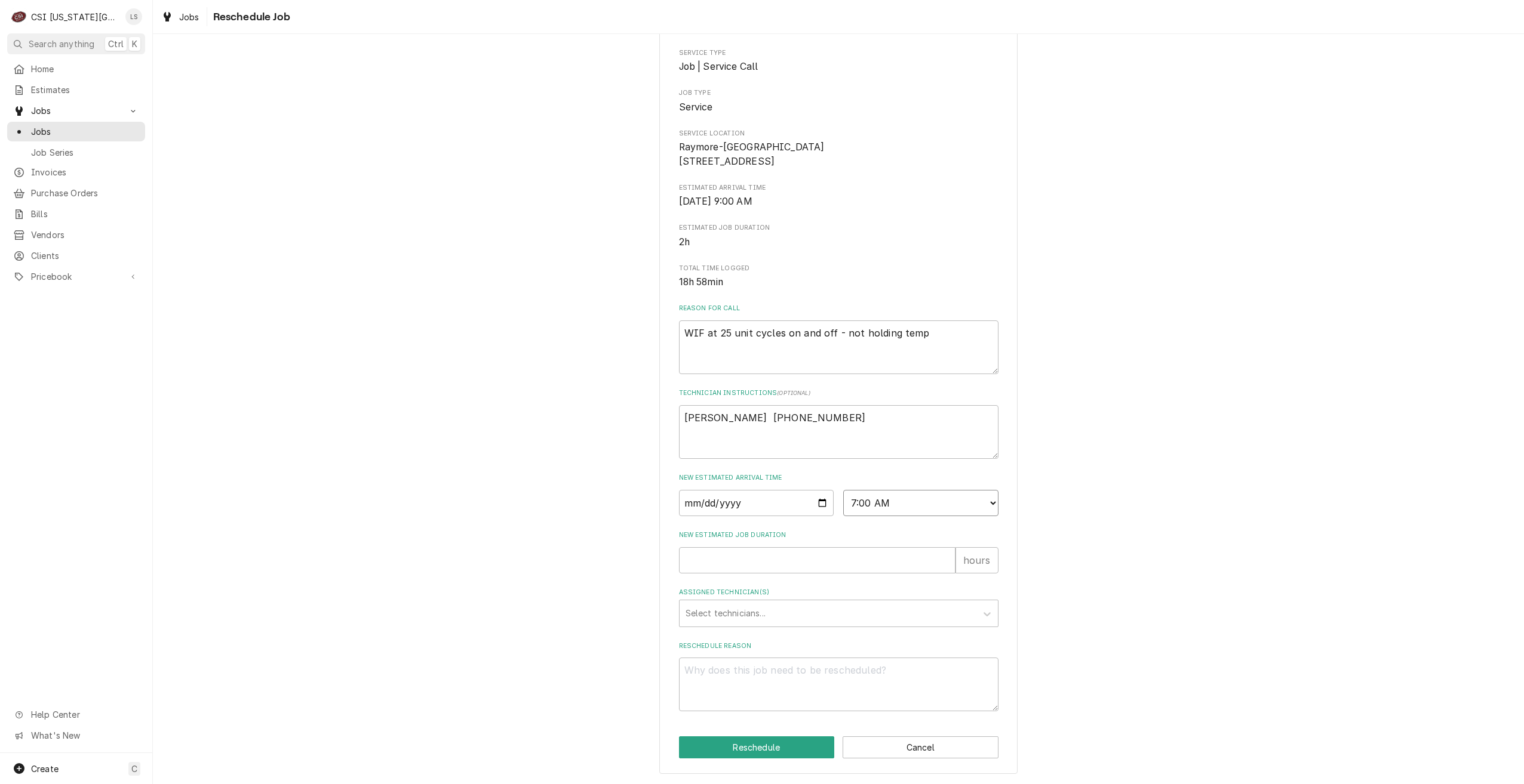
click at [843, 490] on select "AM / PM 6:00 AM 6:15 AM 6:30 AM 6:45 AM 7:00 AM 7:15 AM 7:30 AM 7:45 AM 8:00 AM…" at bounding box center [920, 503] width 155 height 26
click at [905, 559] on input "New Estimated Job Duration" at bounding box center [817, 560] width 276 height 26
type textarea "x"
type input "2"
click at [896, 609] on div "Assigned Technician(s)" at bounding box center [827, 613] width 285 height 21
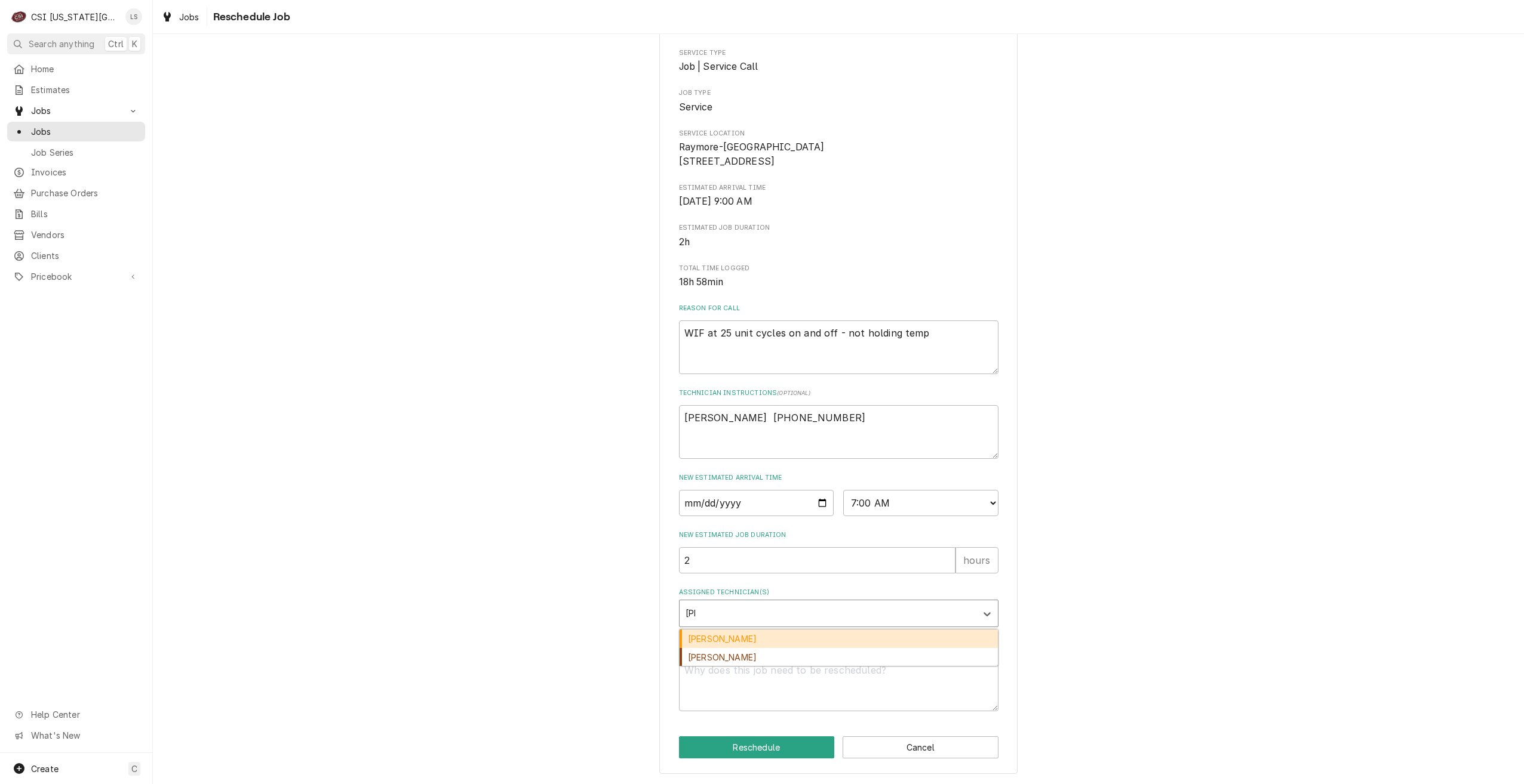
type input "[PERSON_NAME]"
click at [871, 636] on div "Joshua Marshall" at bounding box center [839, 639] width 318 height 19
type textarea "x"
click at [895, 712] on div "Please provide some additional details to reschedule this job. Roopairs Job ID …" at bounding box center [838, 369] width 359 height 810
click at [891, 686] on textarea "Reschedule Reason" at bounding box center [839, 684] width 319 height 54
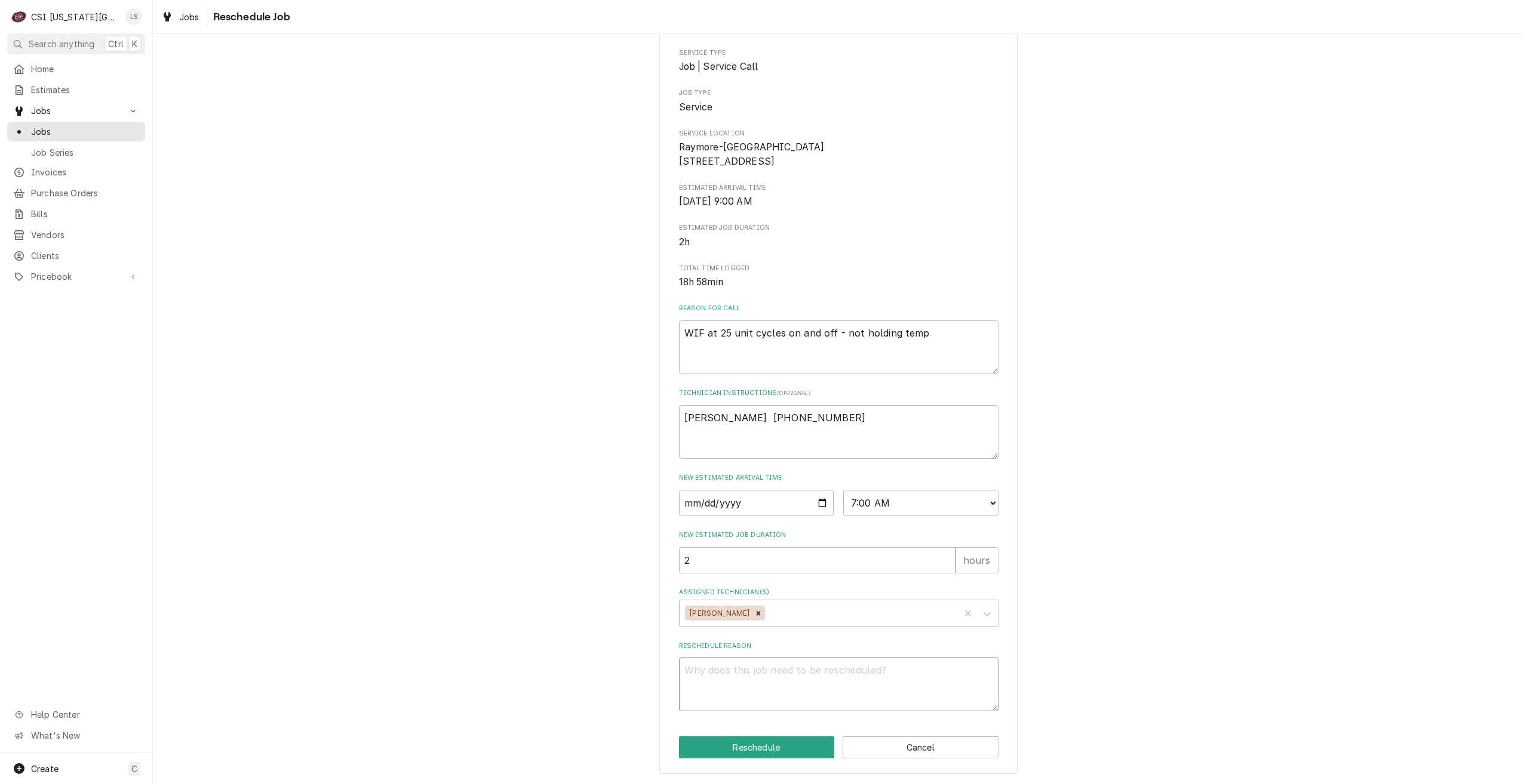
type textarea "x"
type textarea "R"
type textarea "x"
type textarea "Re"
type textarea "x"
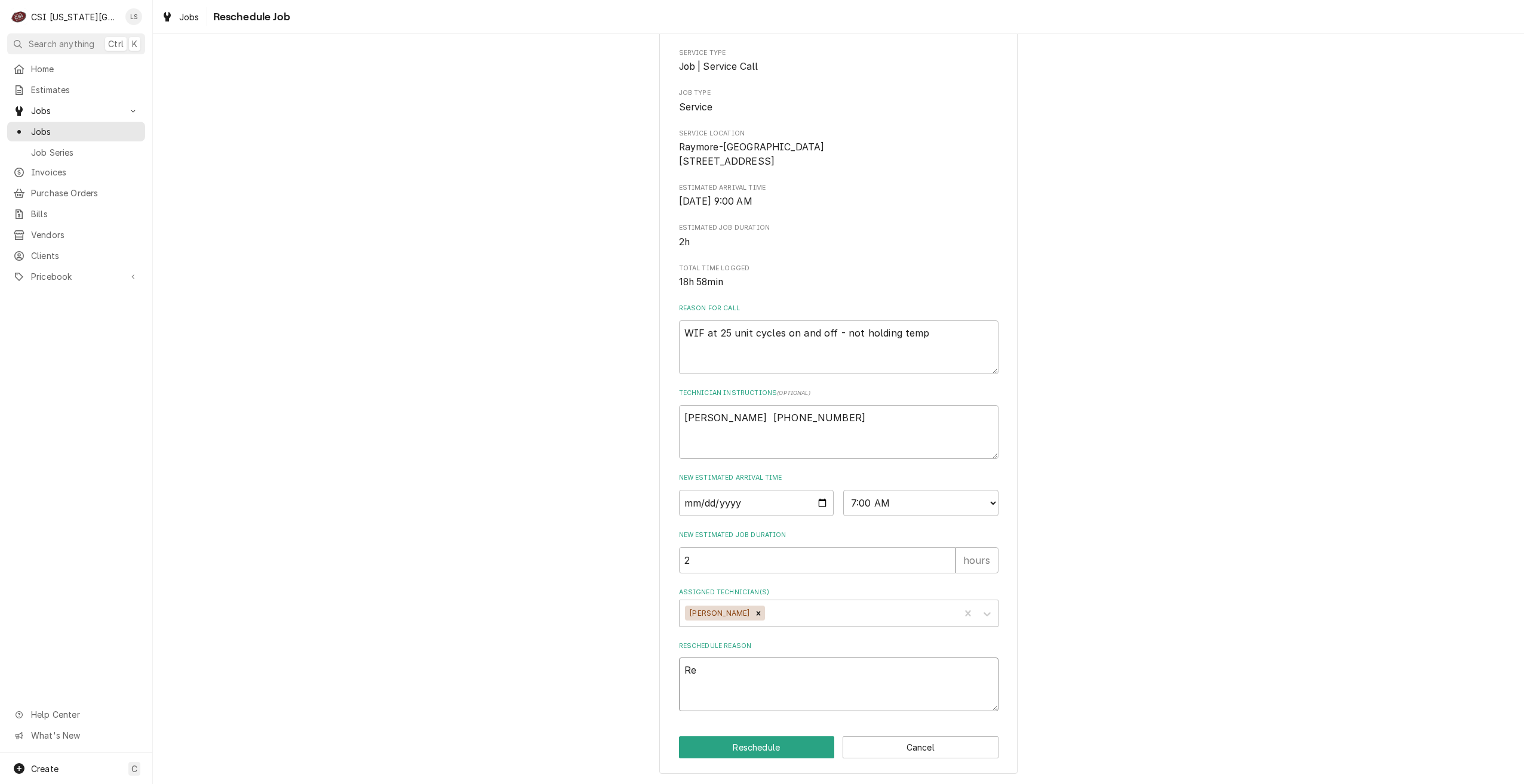
type textarea "Ret"
type textarea "x"
type textarea "Retu"
type textarea "x"
type textarea "Retur"
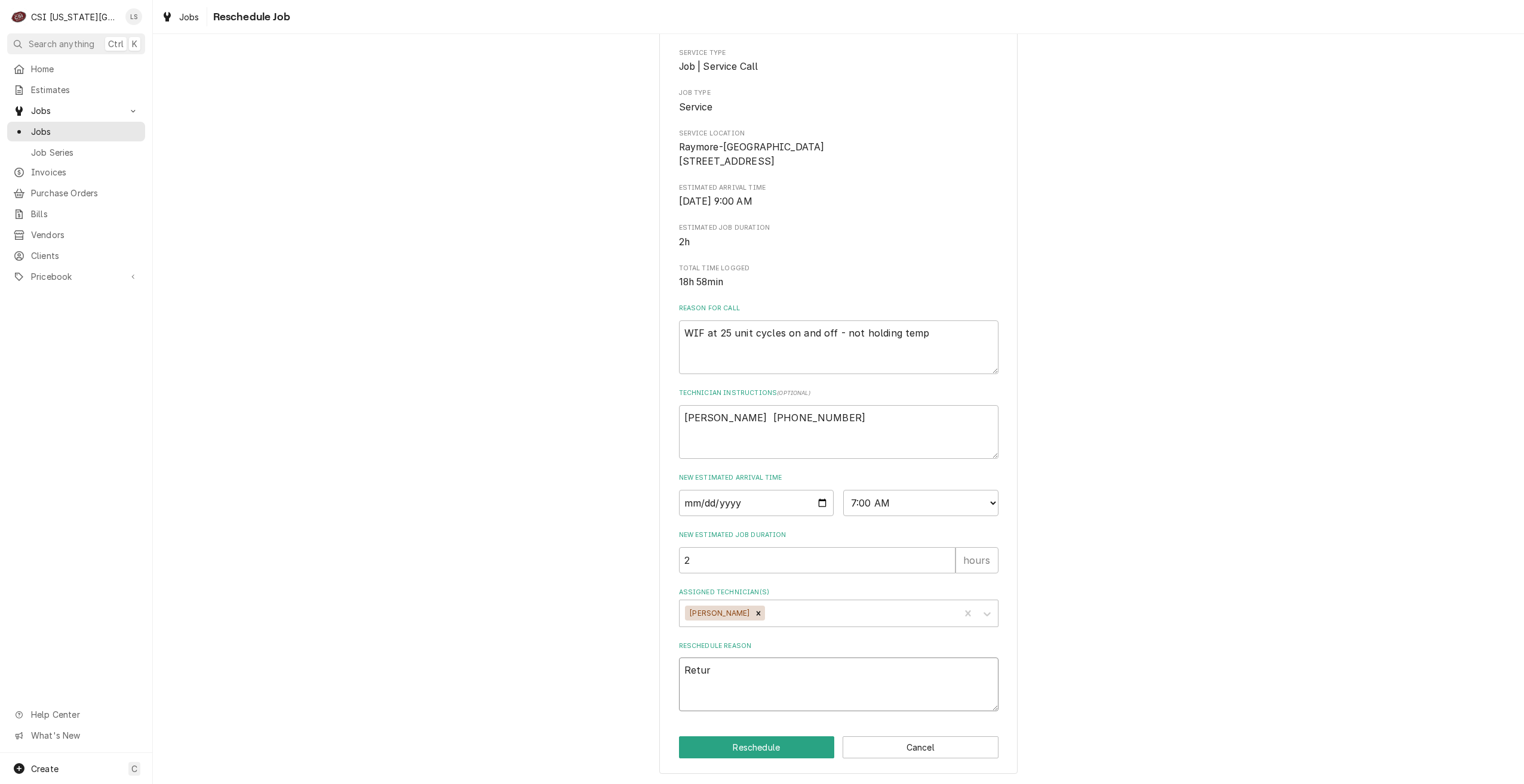
type textarea "x"
type textarea "Return"
type textarea "x"
type textarea "Return"
type textarea "x"
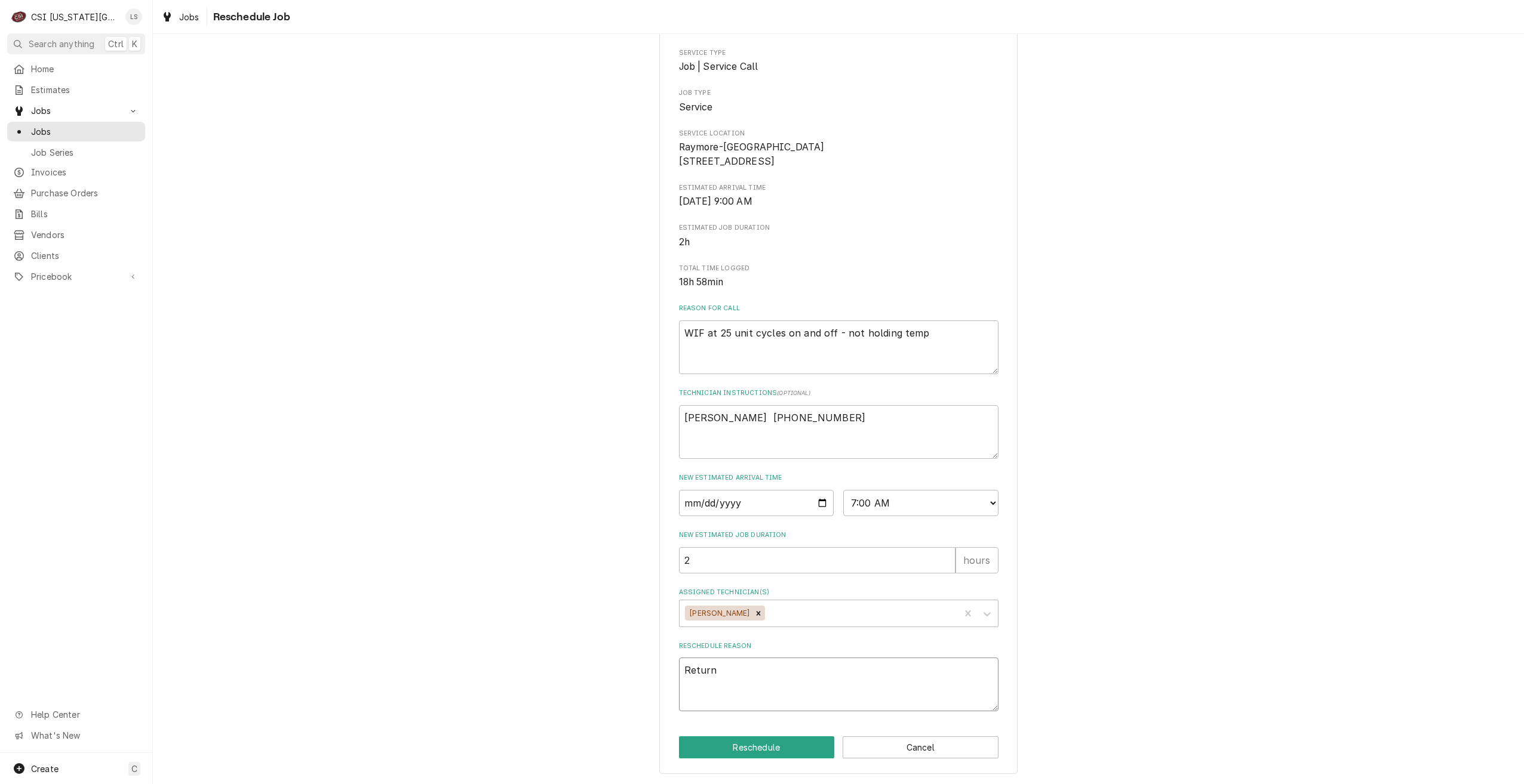
type textarea "Return r"
type textarea "x"
type textarea "Return ro"
type textarea "x"
type textarea "Return ro"
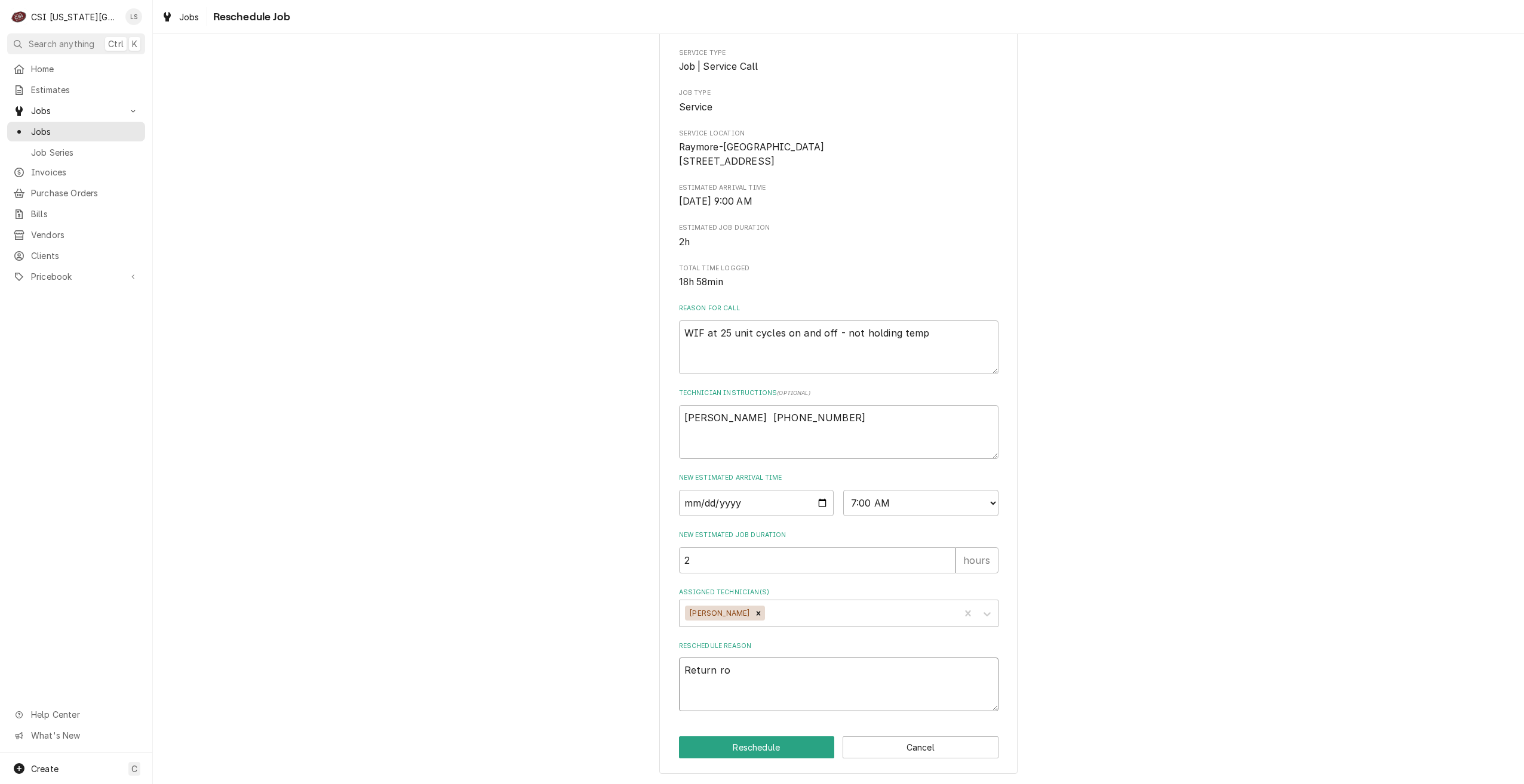
type textarea "x"
type textarea "Return ro co"
type textarea "x"
type textarea "Return ro com"
type textarea "x"
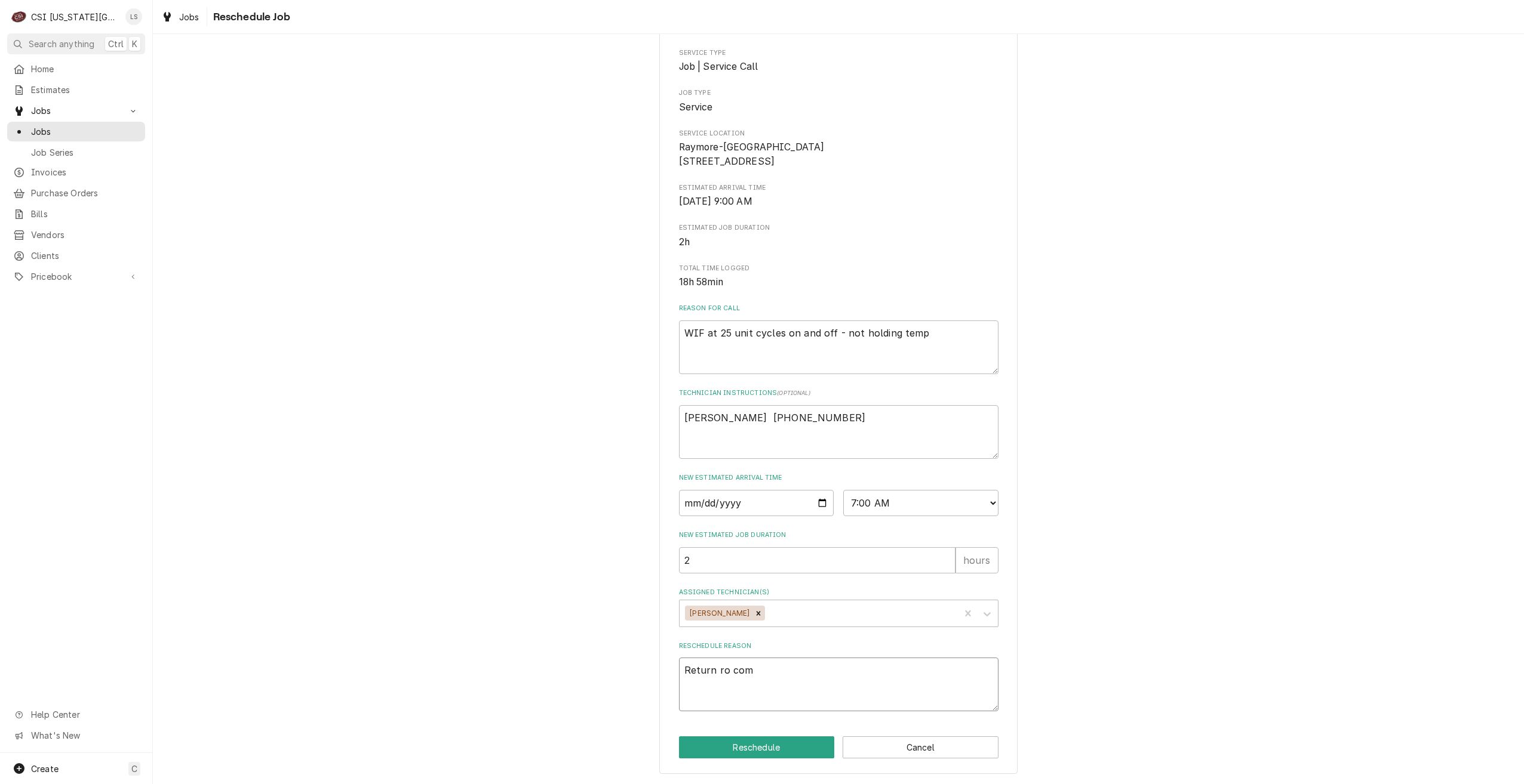
type textarea "Return ro co"
type textarea "x"
type textarea "Return ro c"
type textarea "x"
type textarea "Return ro"
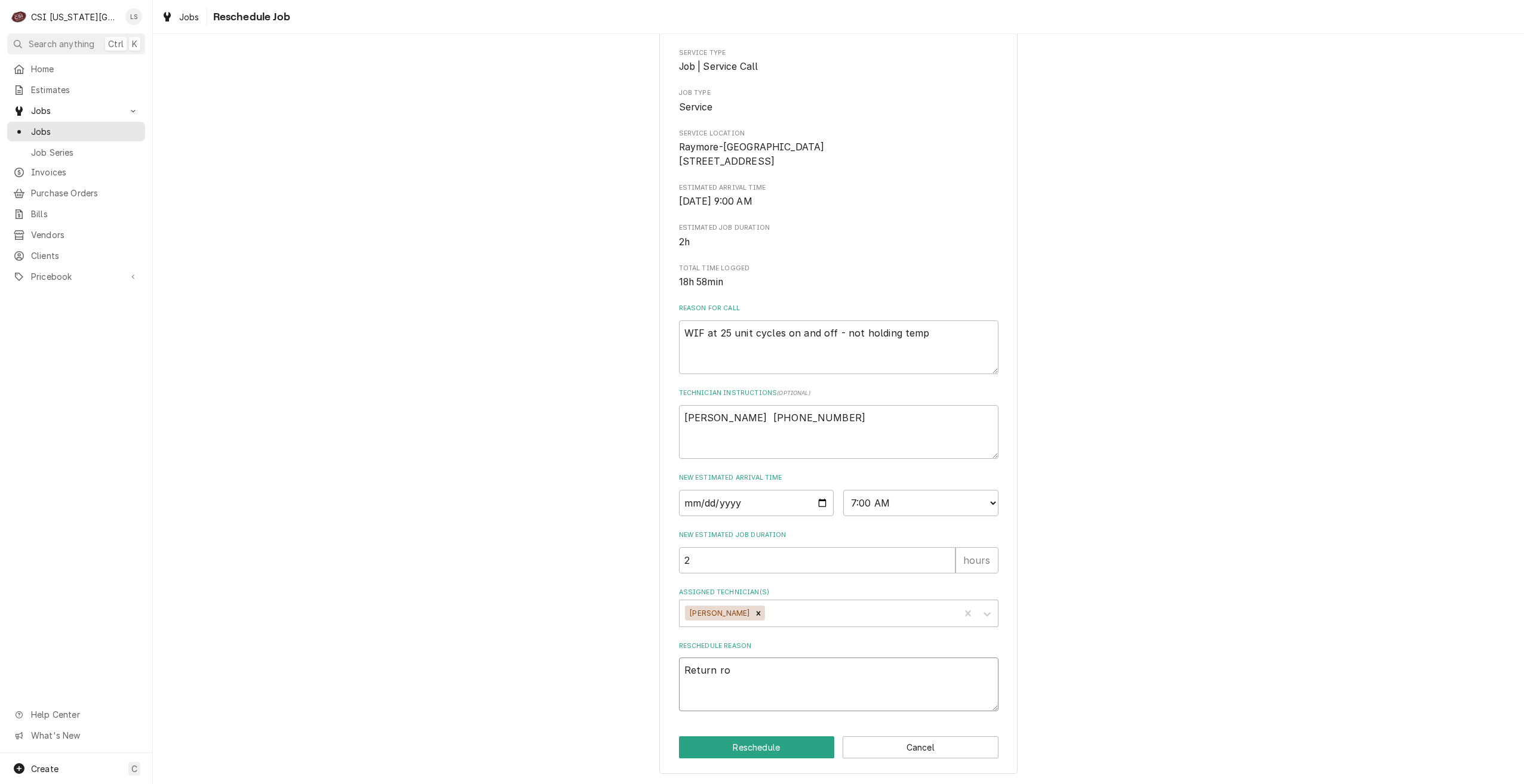
type textarea "x"
type textarea "Return ro"
type textarea "x"
type textarea "Return r"
type textarea "x"
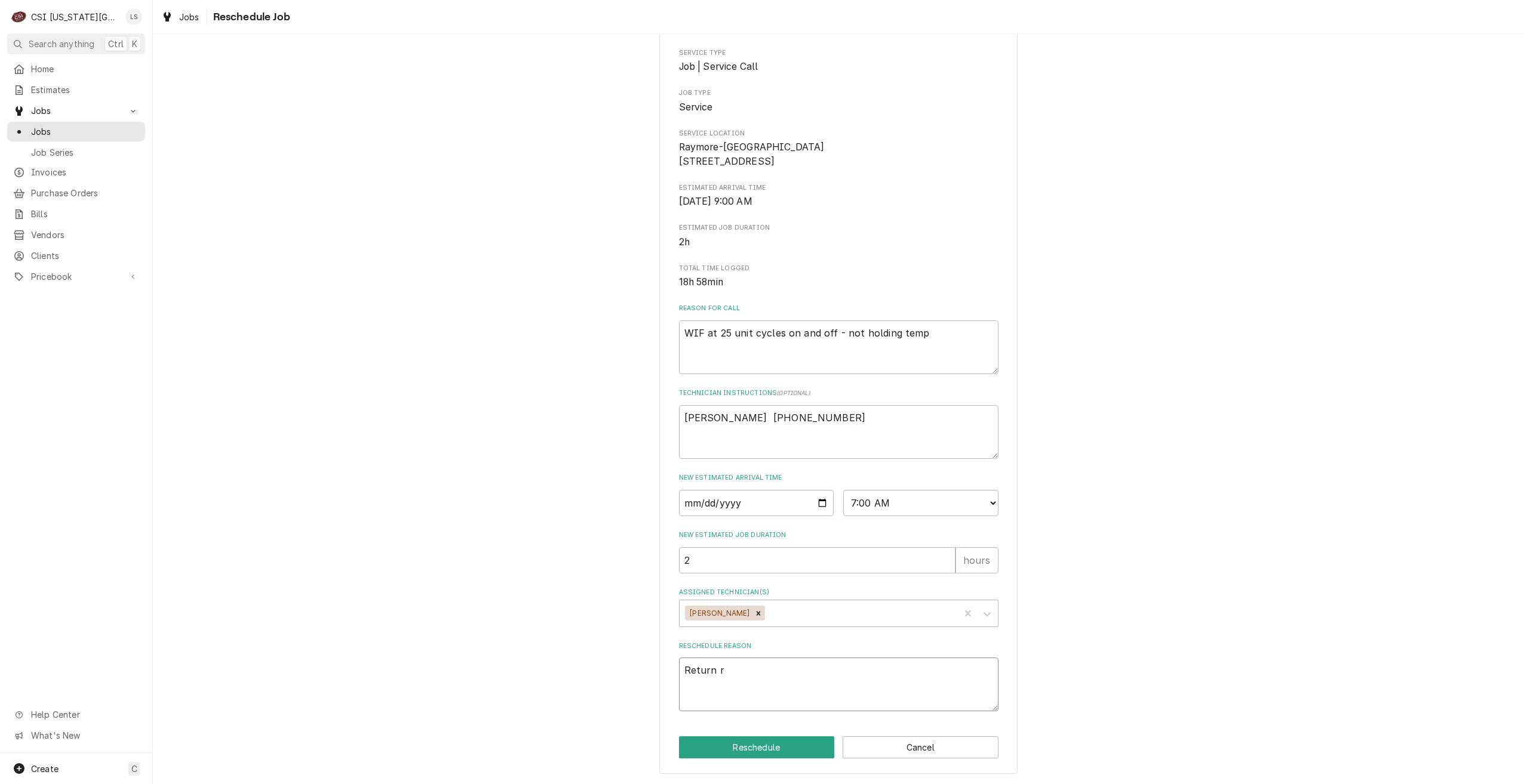
type textarea "Return"
type textarea "x"
type textarea "Return t"
type textarea "x"
type textarea "Return to"
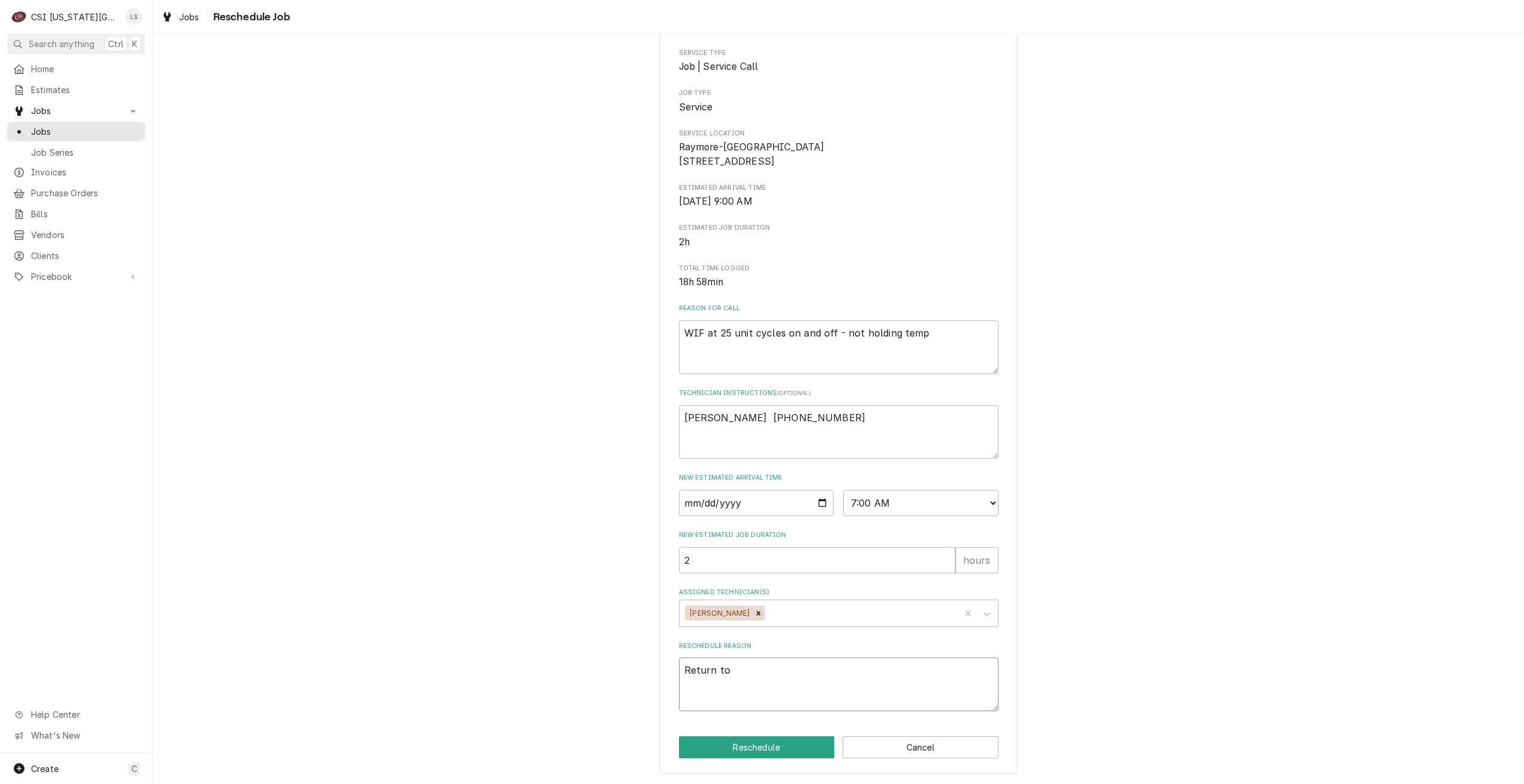
type textarea "x"
type textarea "Return to"
type textarea "x"
type textarea "Return to c"
type textarea "x"
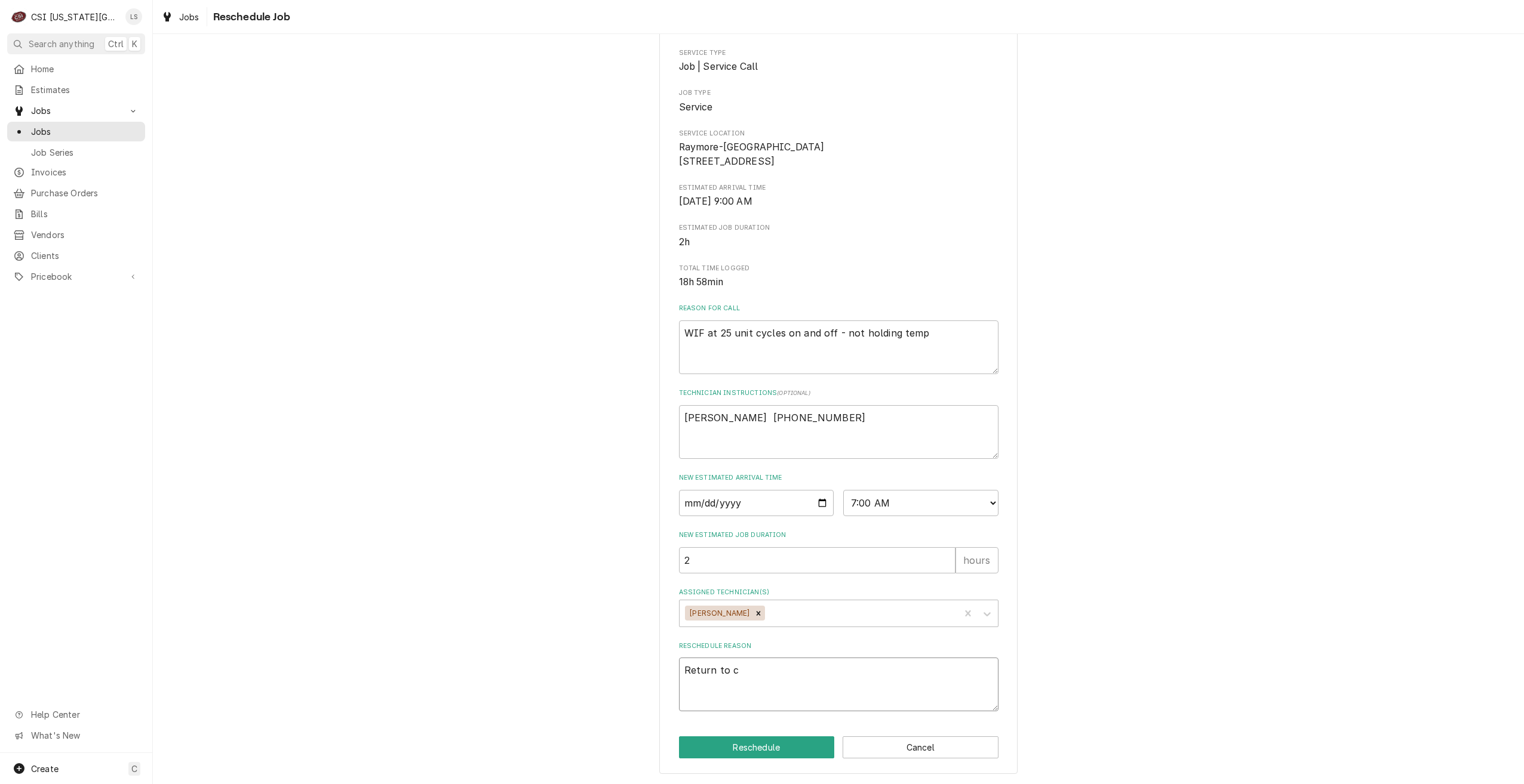
type textarea "Return to co"
type textarea "x"
type textarea "Return to com"
type textarea "x"
type textarea "Return to comp"
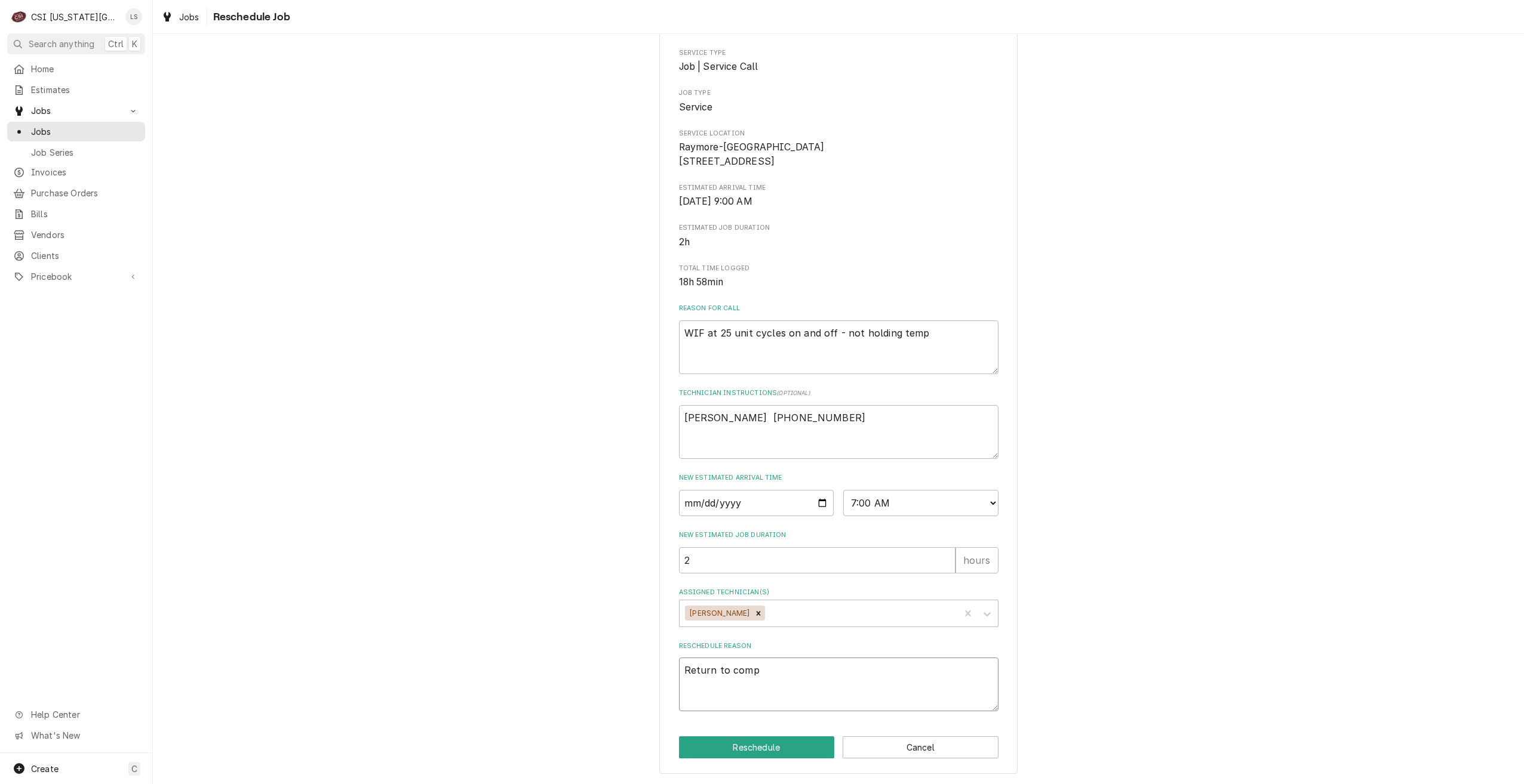
type textarea "x"
type textarea "Return to compl"
type textarea "x"
type textarea "Return to comple"
type textarea "x"
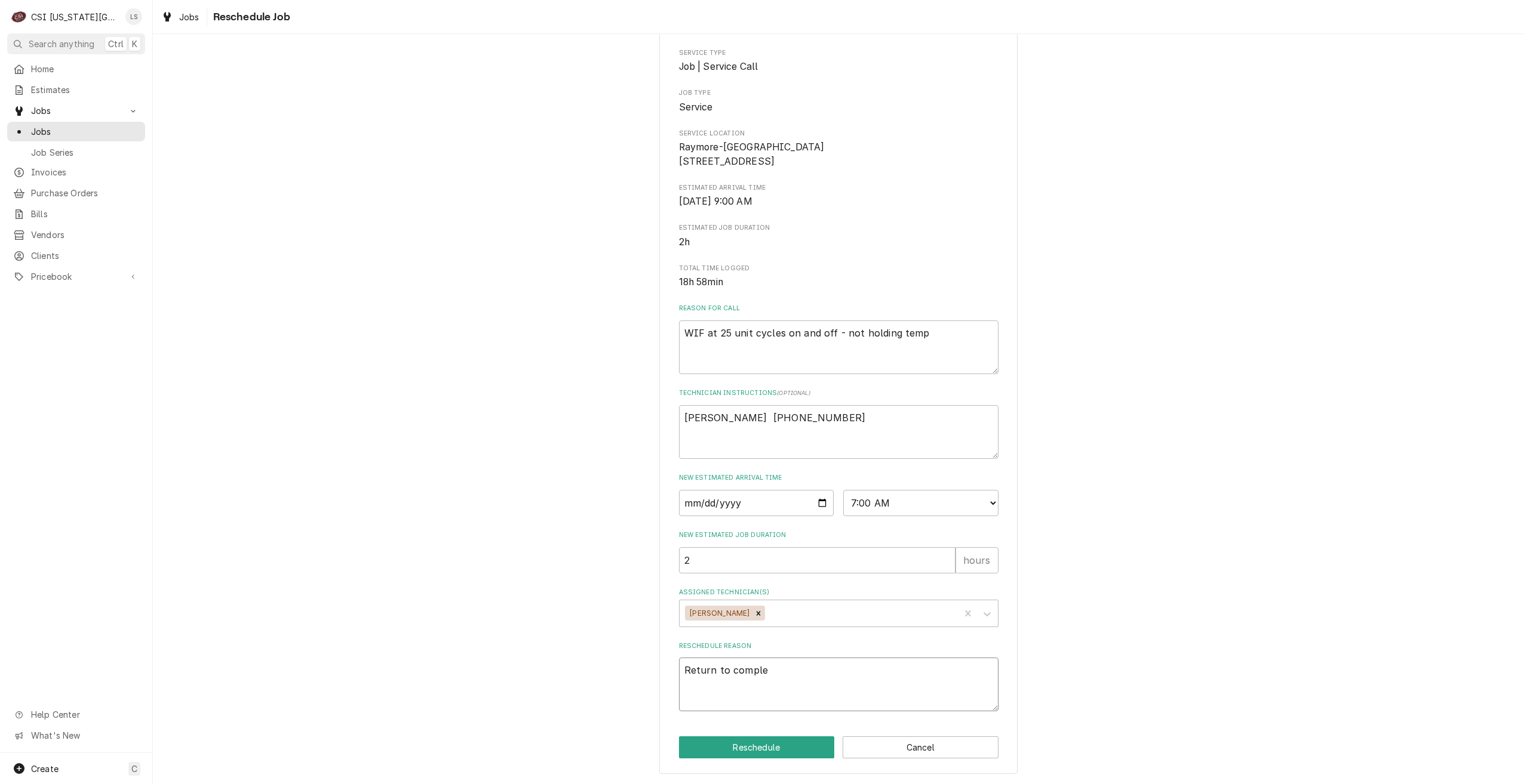
type textarea "Return to complet"
type textarea "x"
type textarea "Return to complete"
type textarea "x"
type textarea "Return to complete"
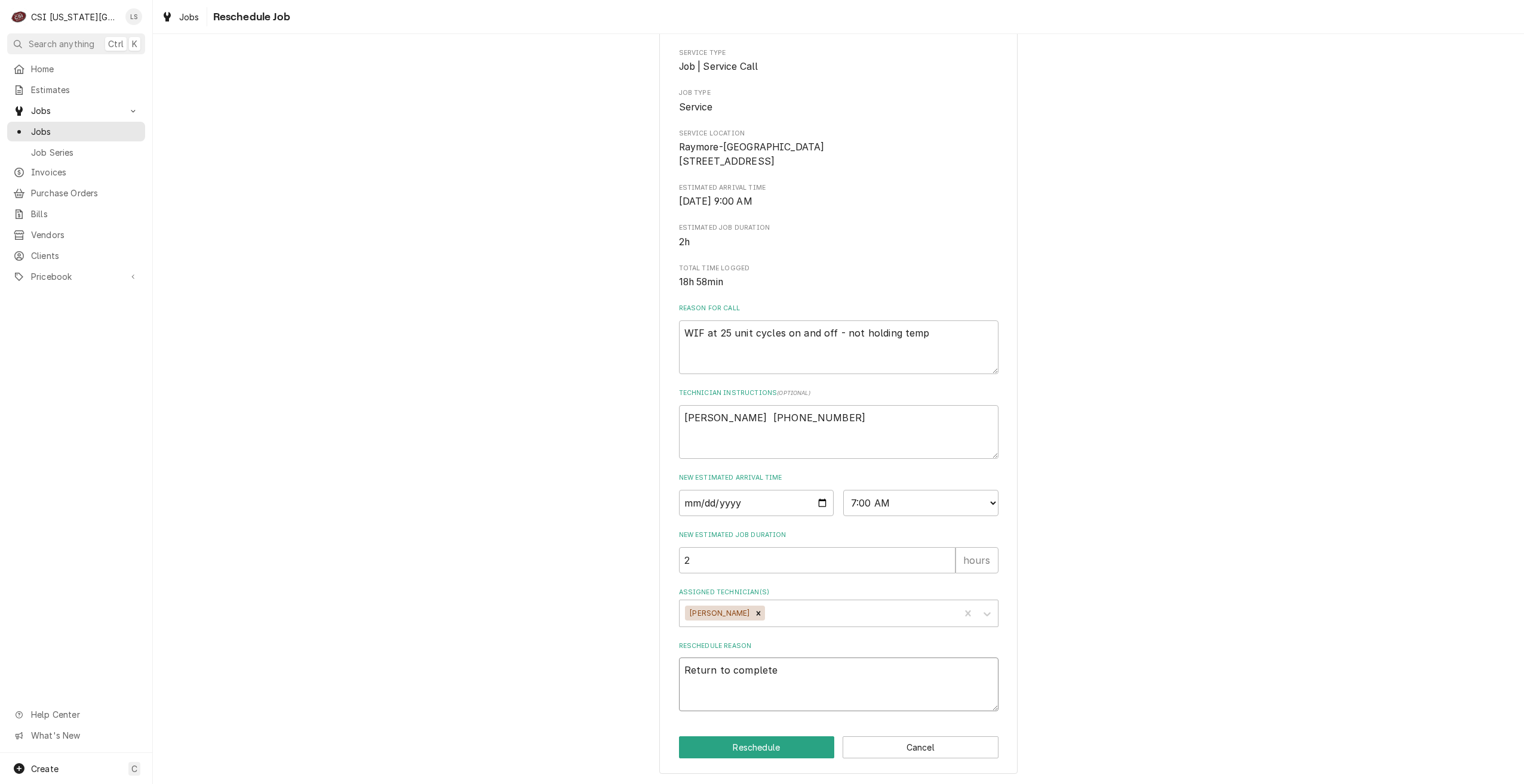
type textarea "x"
type textarea "Return to complete r"
type textarea "x"
type textarea "Return to complete re"
type textarea "x"
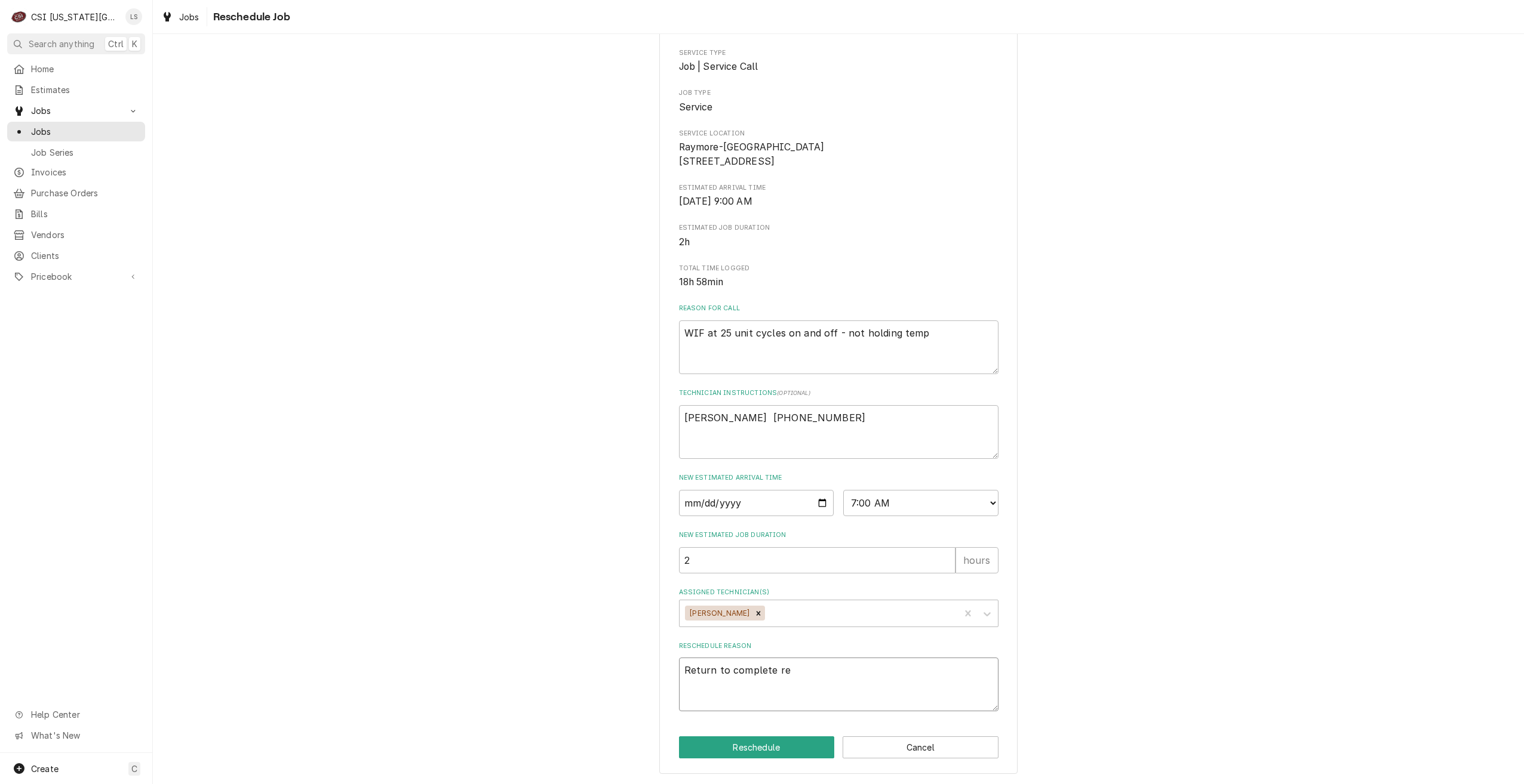
type textarea "Return to complete rep"
type textarea "x"
type textarea "Return to complete repa"
type textarea "x"
type textarea "Return to complete repai"
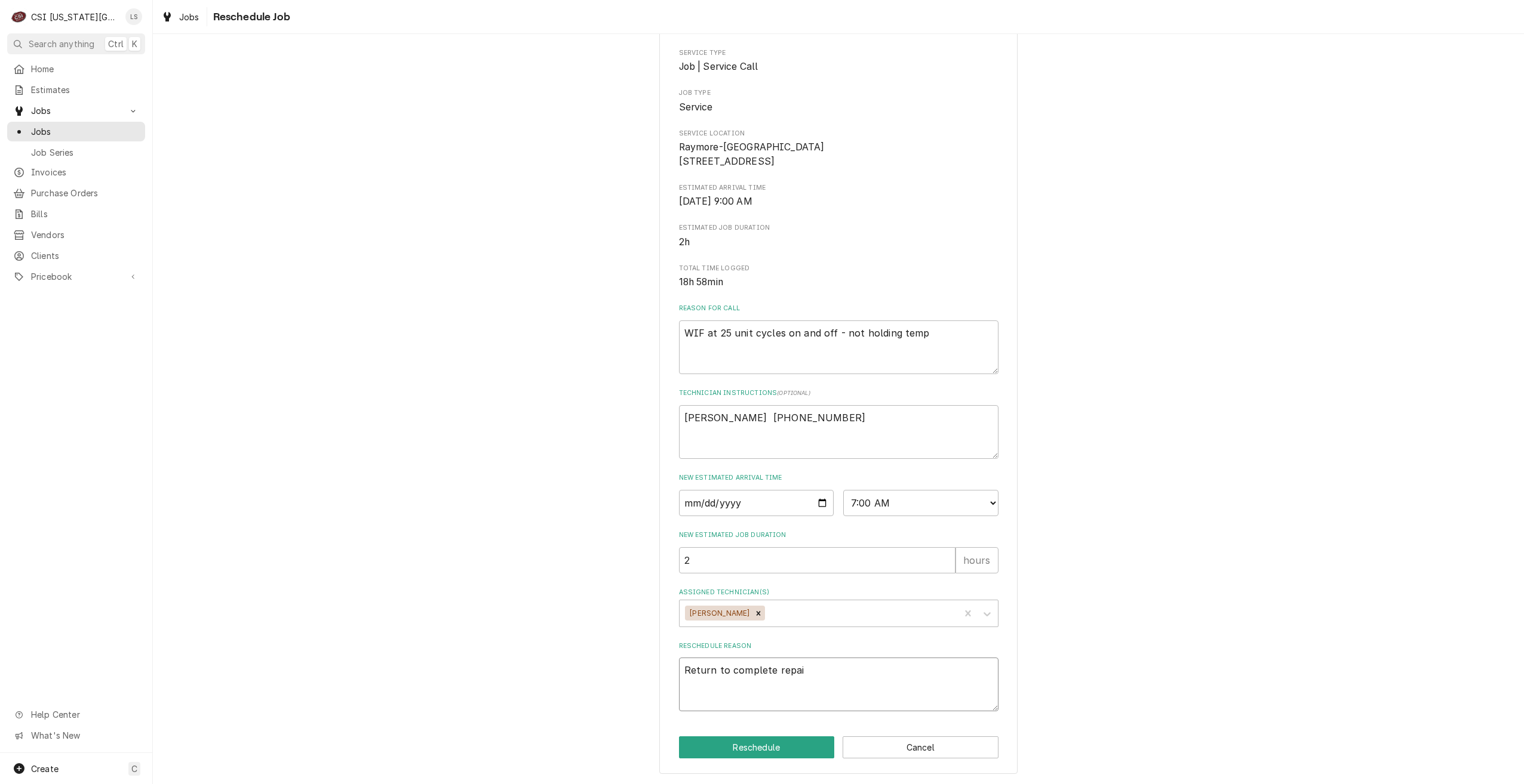
type textarea "x"
type textarea "Return to complete repair"
type textarea "x"
type textarea "Return to complete repairs"
click at [779, 743] on button "Reschedule" at bounding box center [757, 747] width 156 height 22
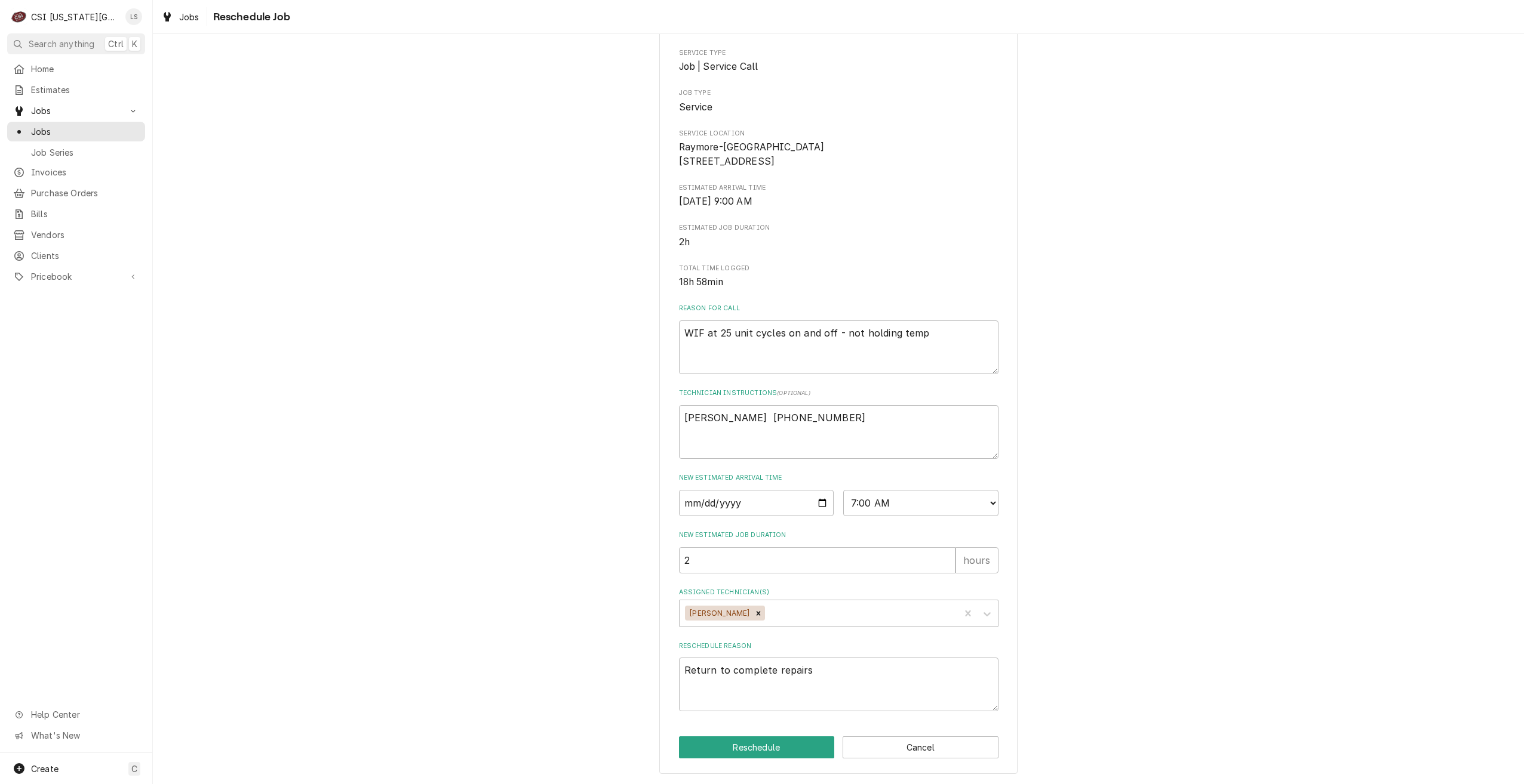
type textarea "x"
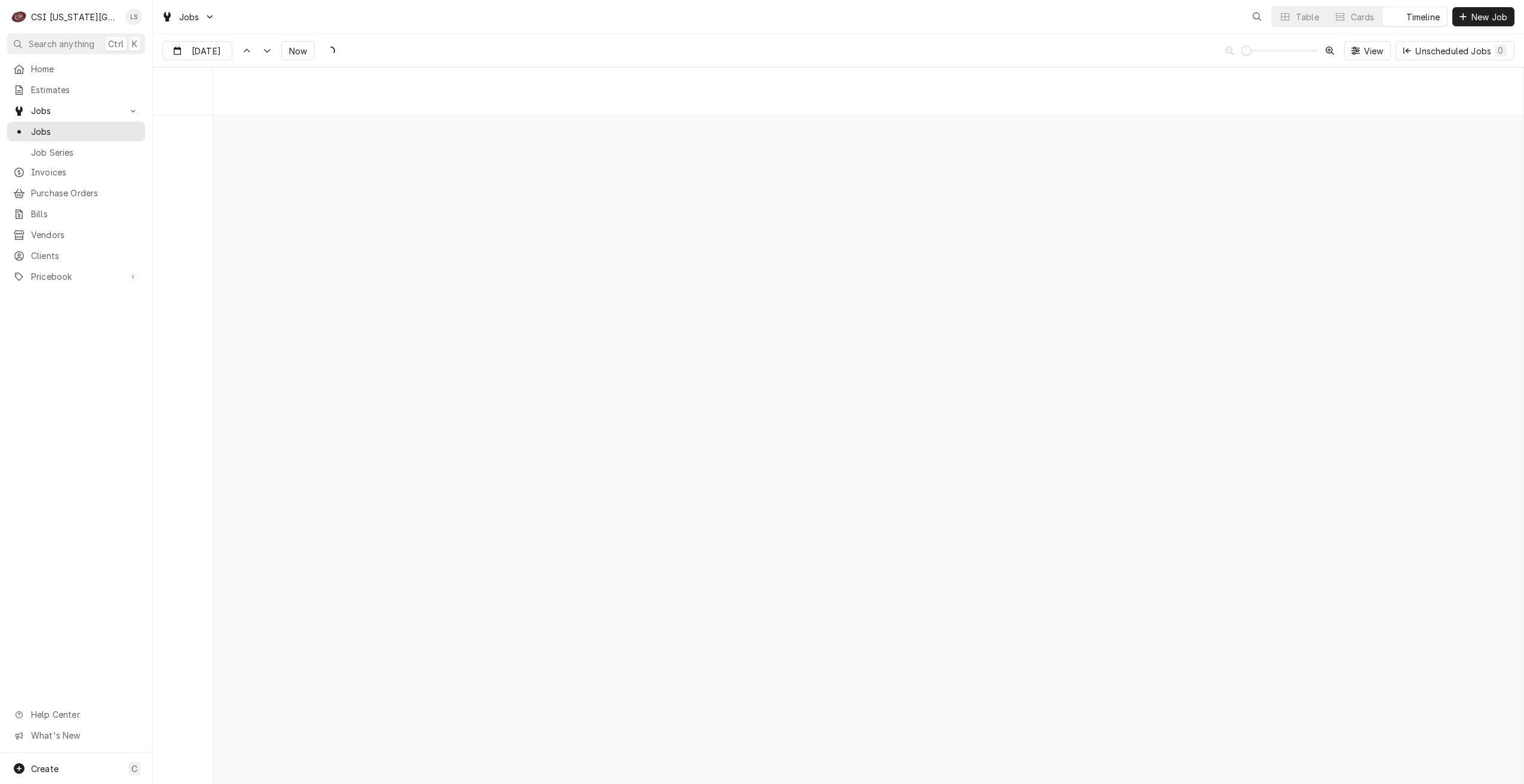
scroll to position [13703, 0]
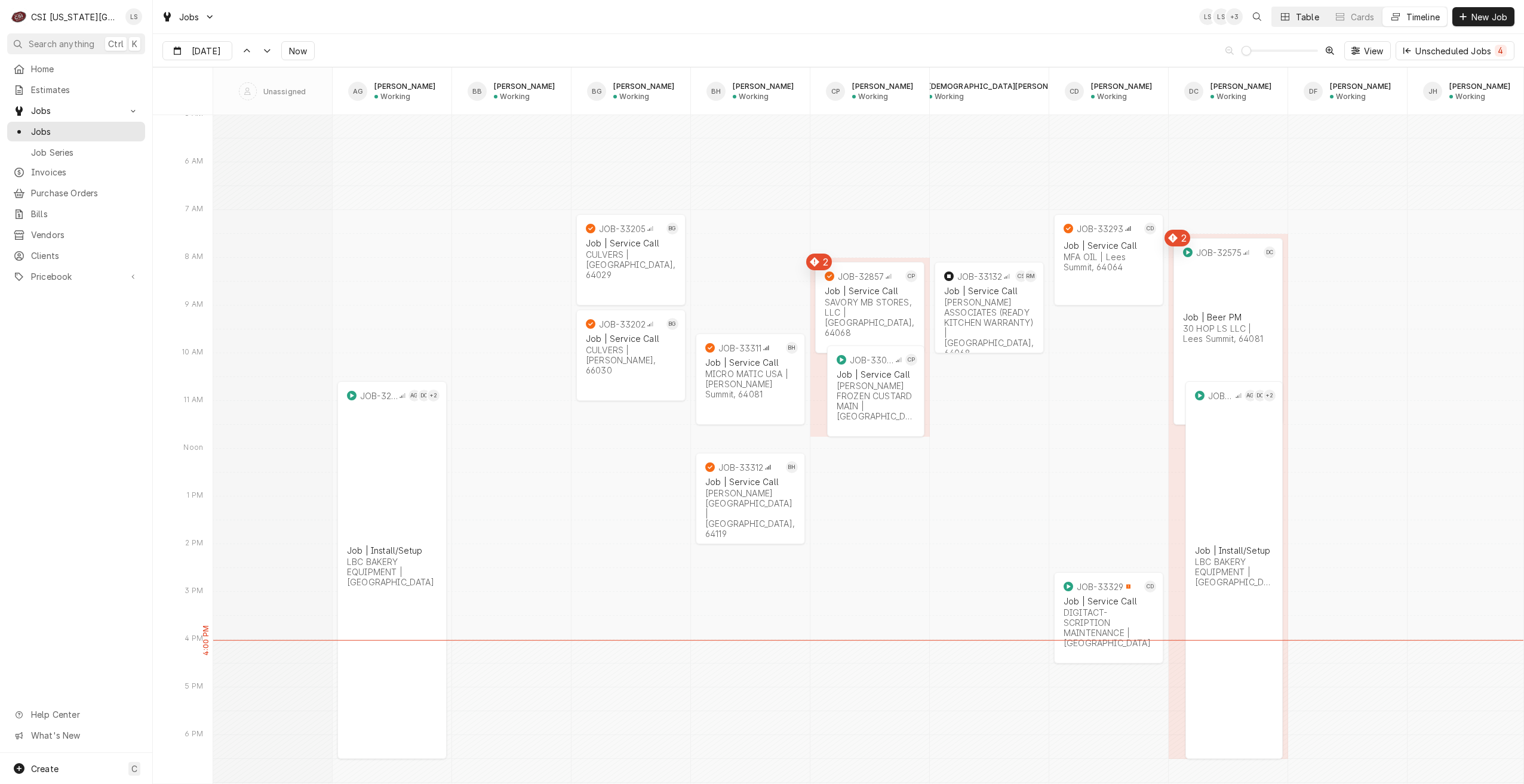
click at [1299, 20] on div "Table" at bounding box center [1307, 17] width 23 height 12
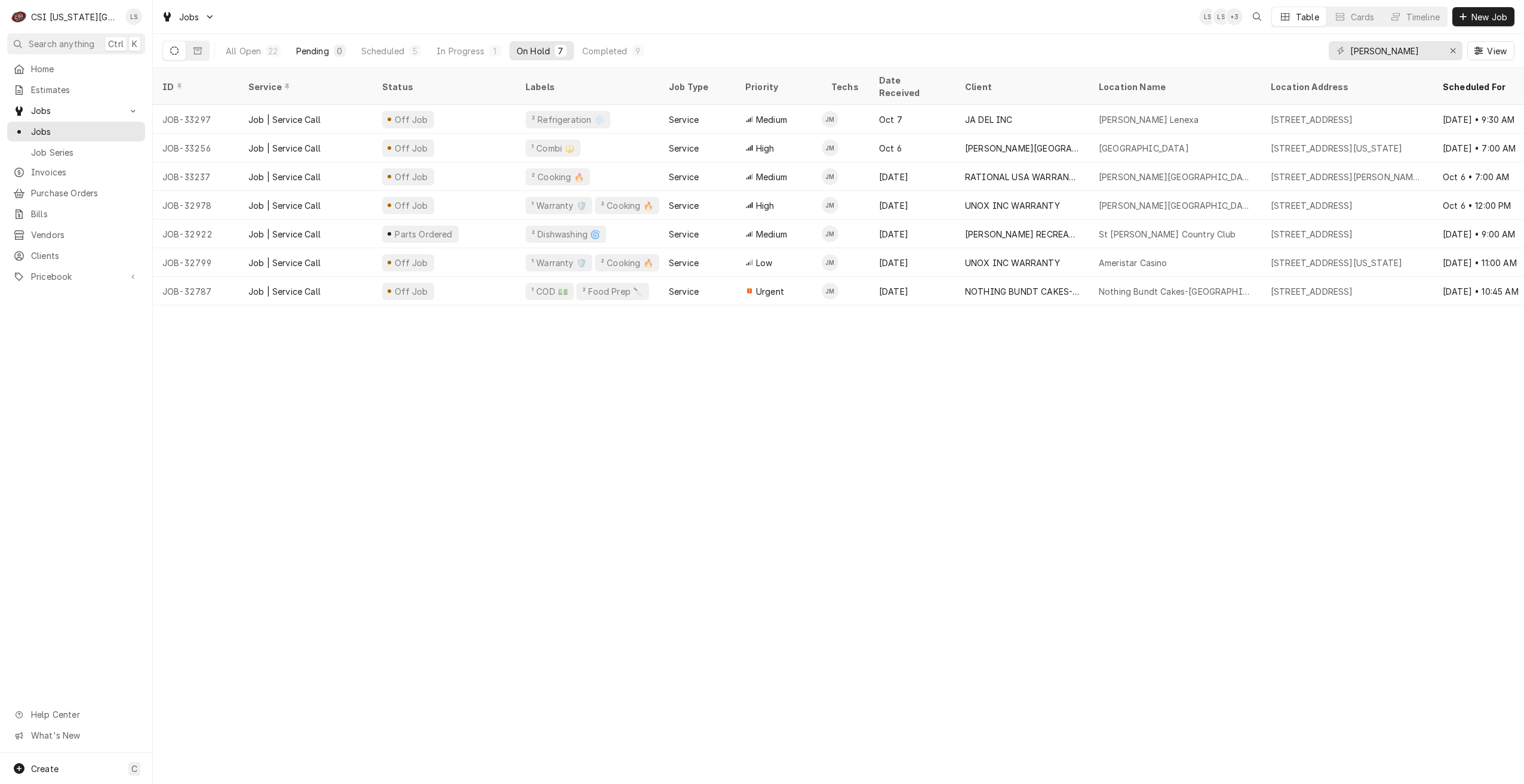
click at [314, 52] on div "Pending" at bounding box center [312, 51] width 33 height 12
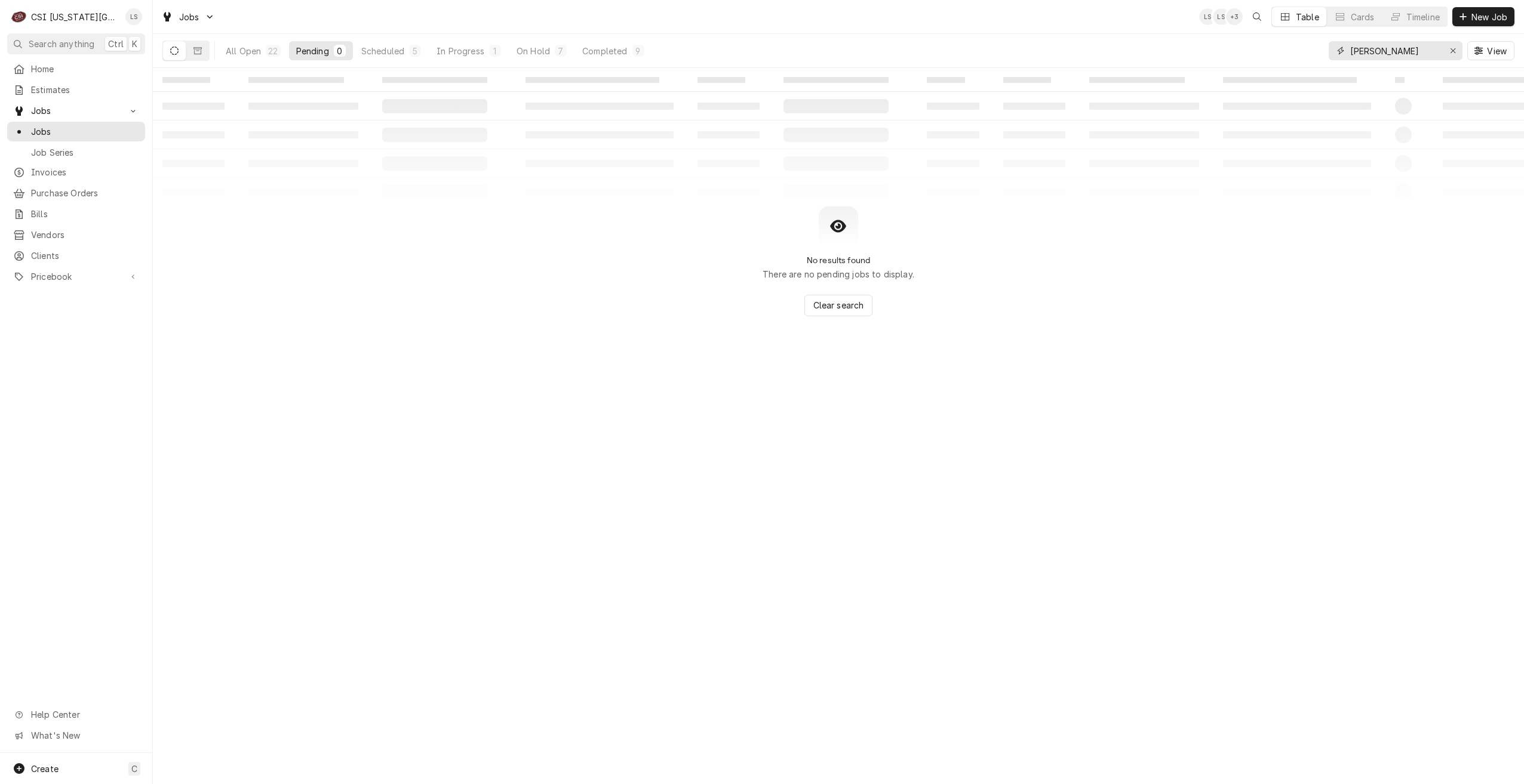
click at [1390, 55] on input "[PERSON_NAME]" at bounding box center [1395, 50] width 90 height 19
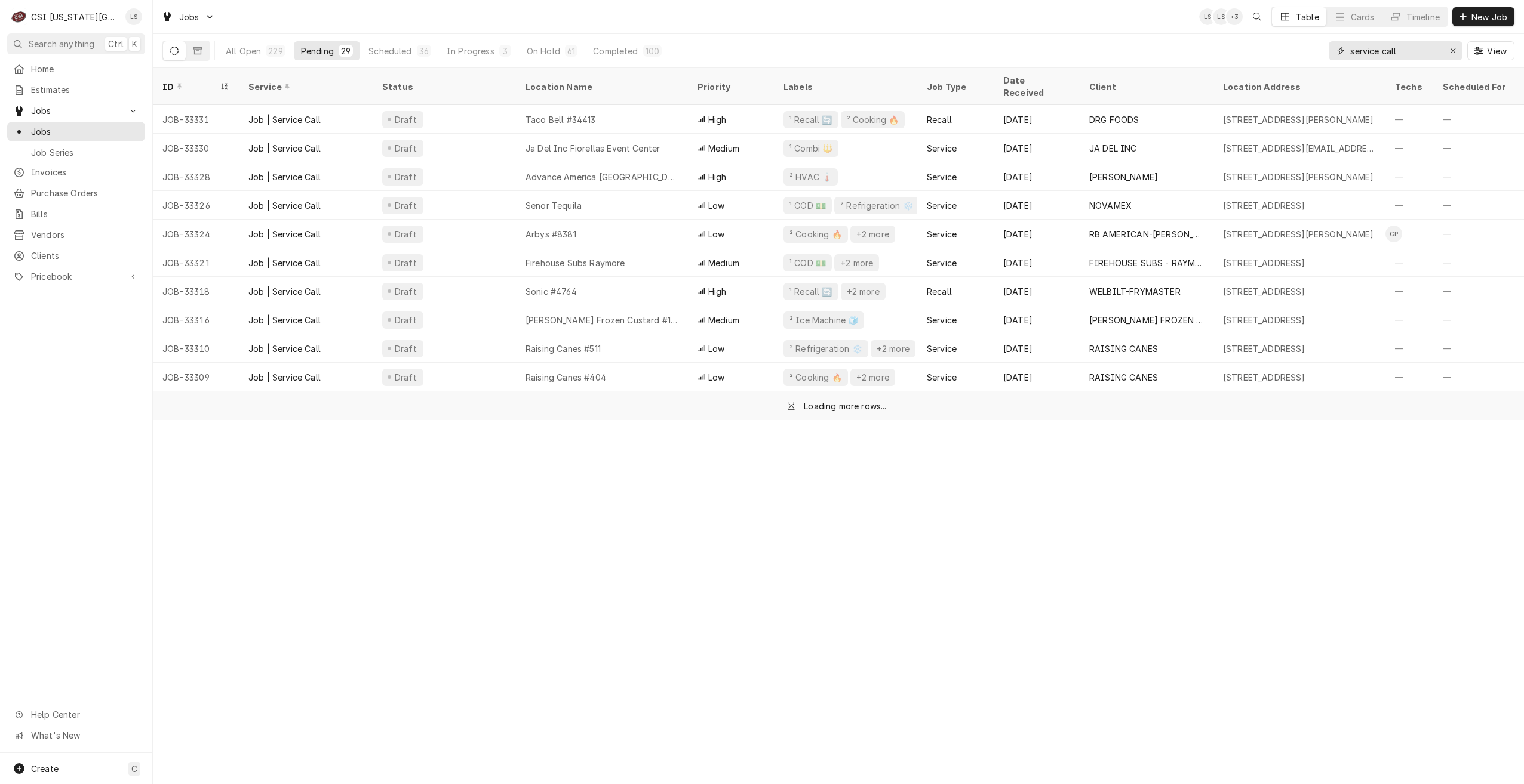
type input "service call"
click at [1136, 24] on div "Jobs LS LS + 3 Table Cards Timeline New Job" at bounding box center [838, 17] width 1371 height 34
